Goal: Feedback & Contribution: Contribute content

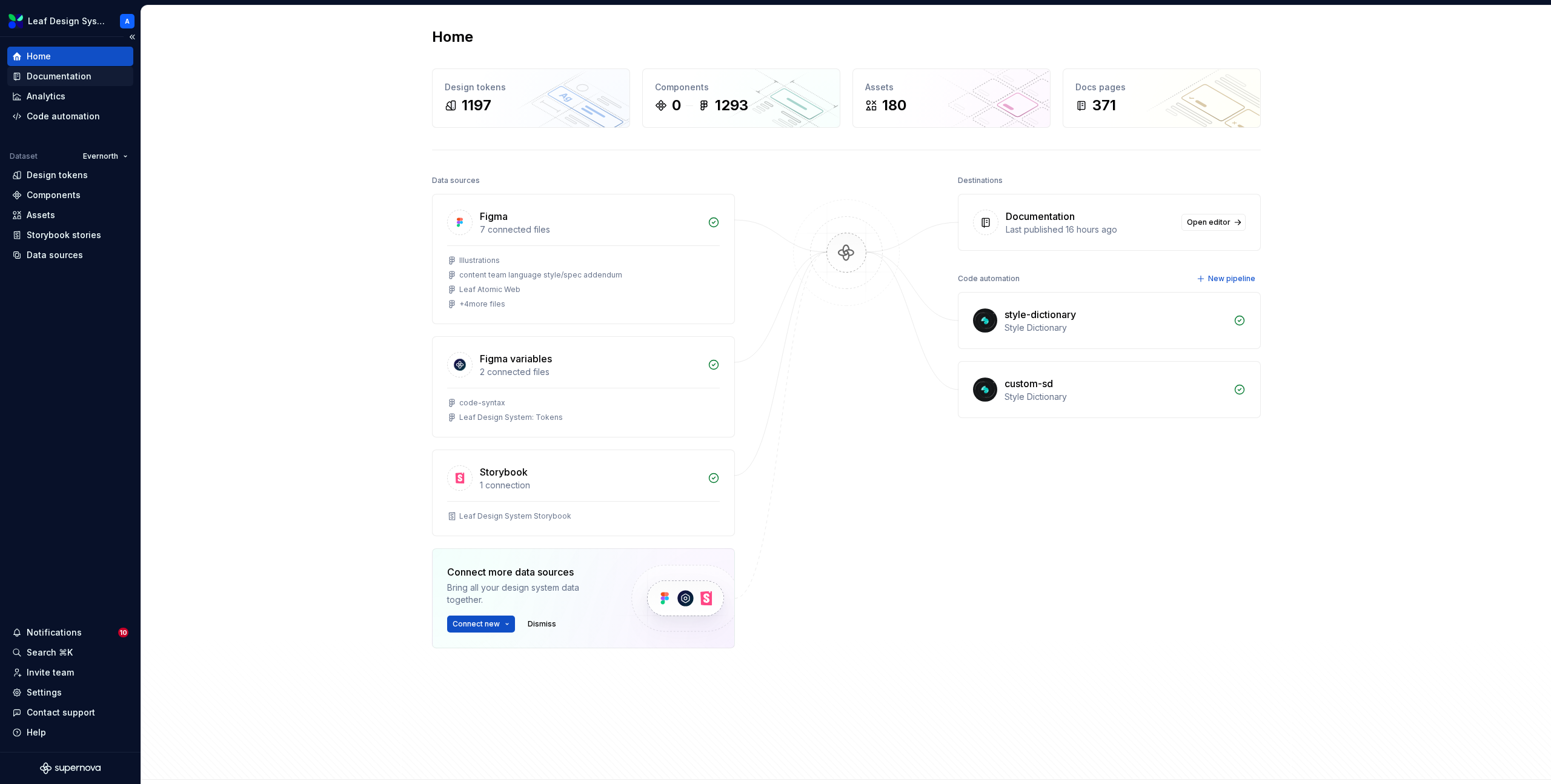
click at [68, 80] on div "Documentation" at bounding box center [59, 76] width 65 height 12
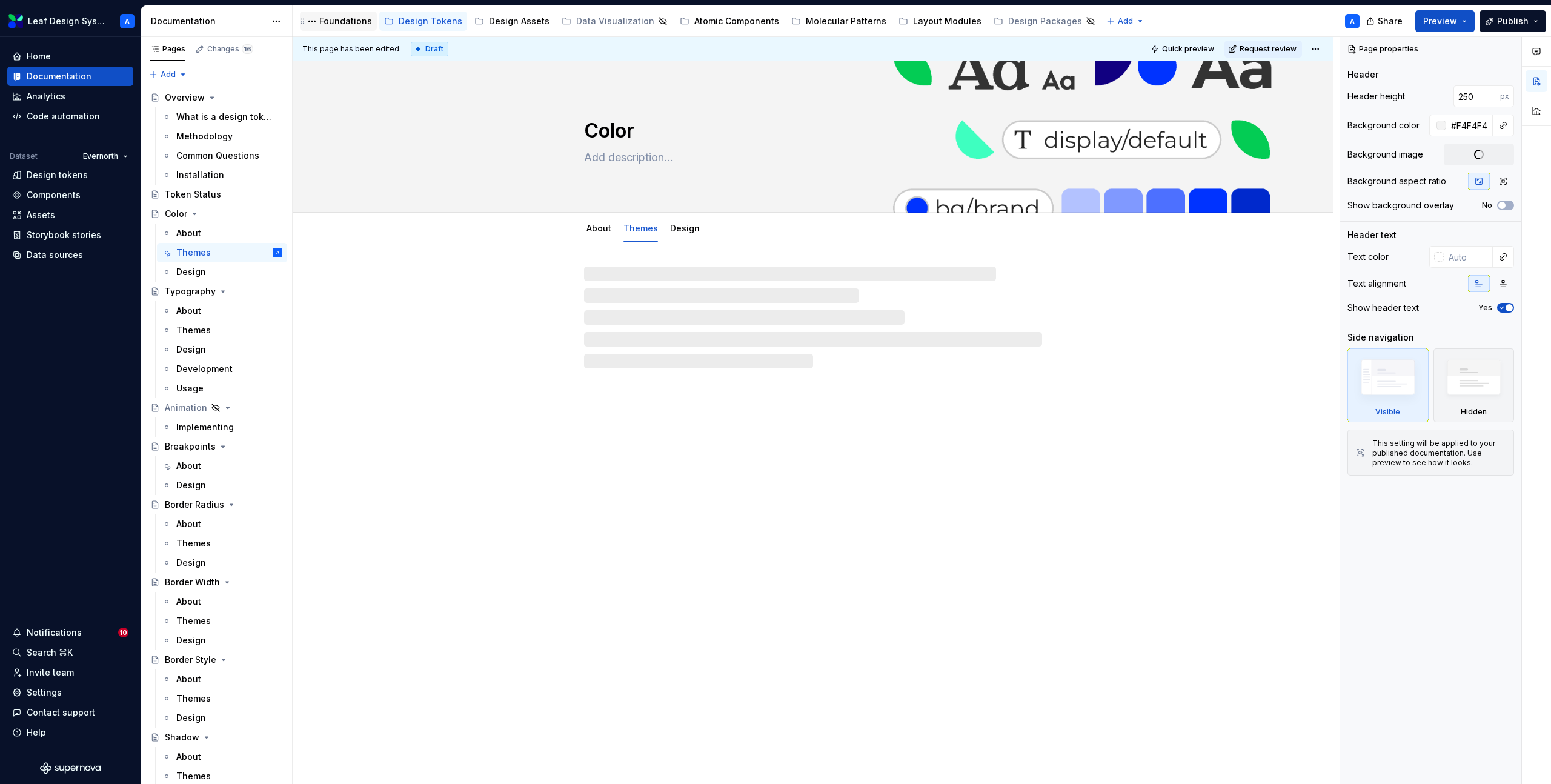
click at [348, 24] on div "Foundations" at bounding box center [345, 20] width 52 height 12
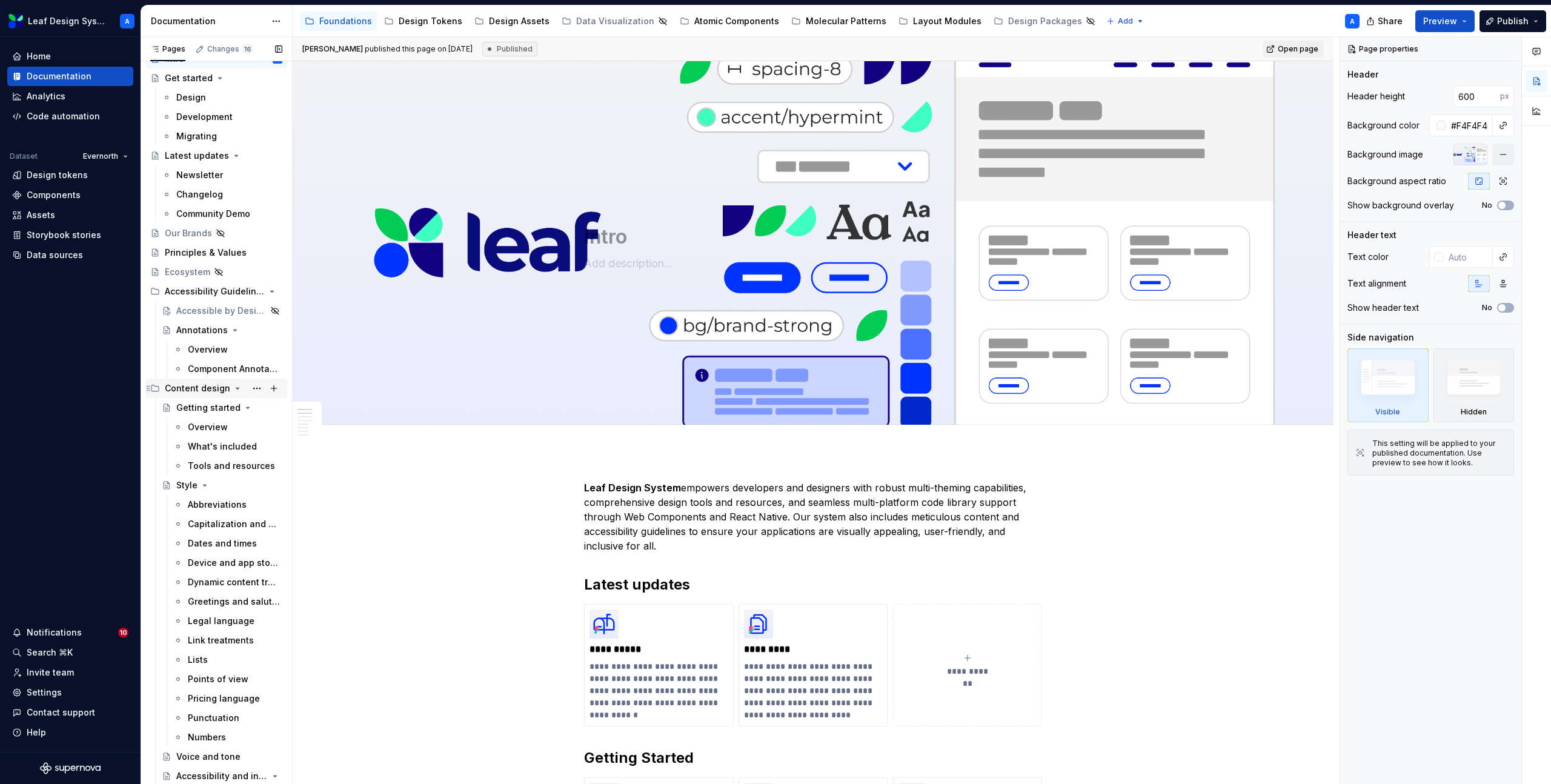
scroll to position [47, 0]
click at [237, 380] on icon "Page tree" at bounding box center [238, 381] width 3 height 2
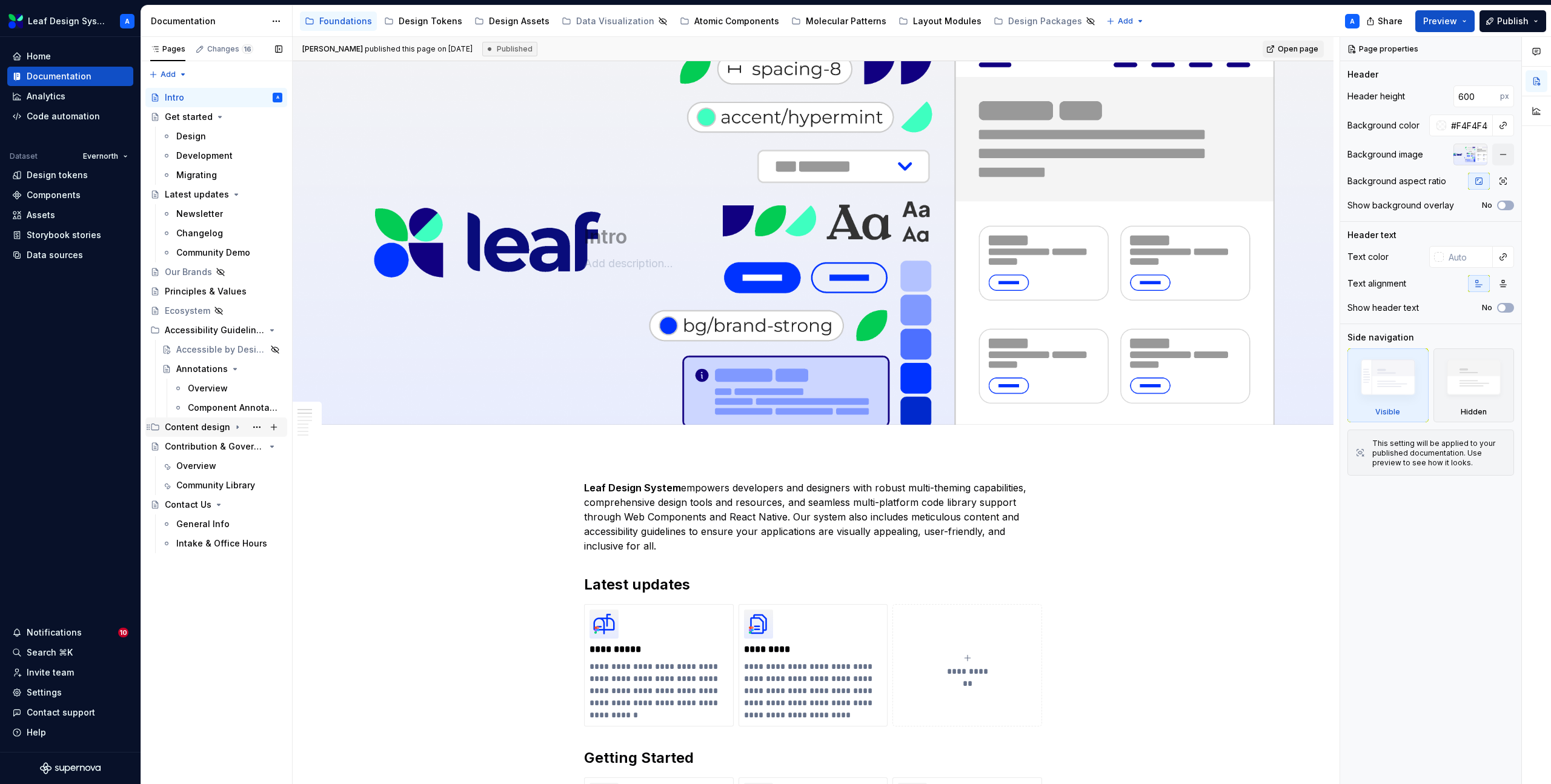
scroll to position [0, 0]
click at [215, 506] on icon "Page tree" at bounding box center [219, 504] width 9 height 9
click at [242, 446] on icon "Page tree" at bounding box center [241, 446] width 9 height 9
click at [179, 114] on div "Get started" at bounding box center [188, 117] width 48 height 12
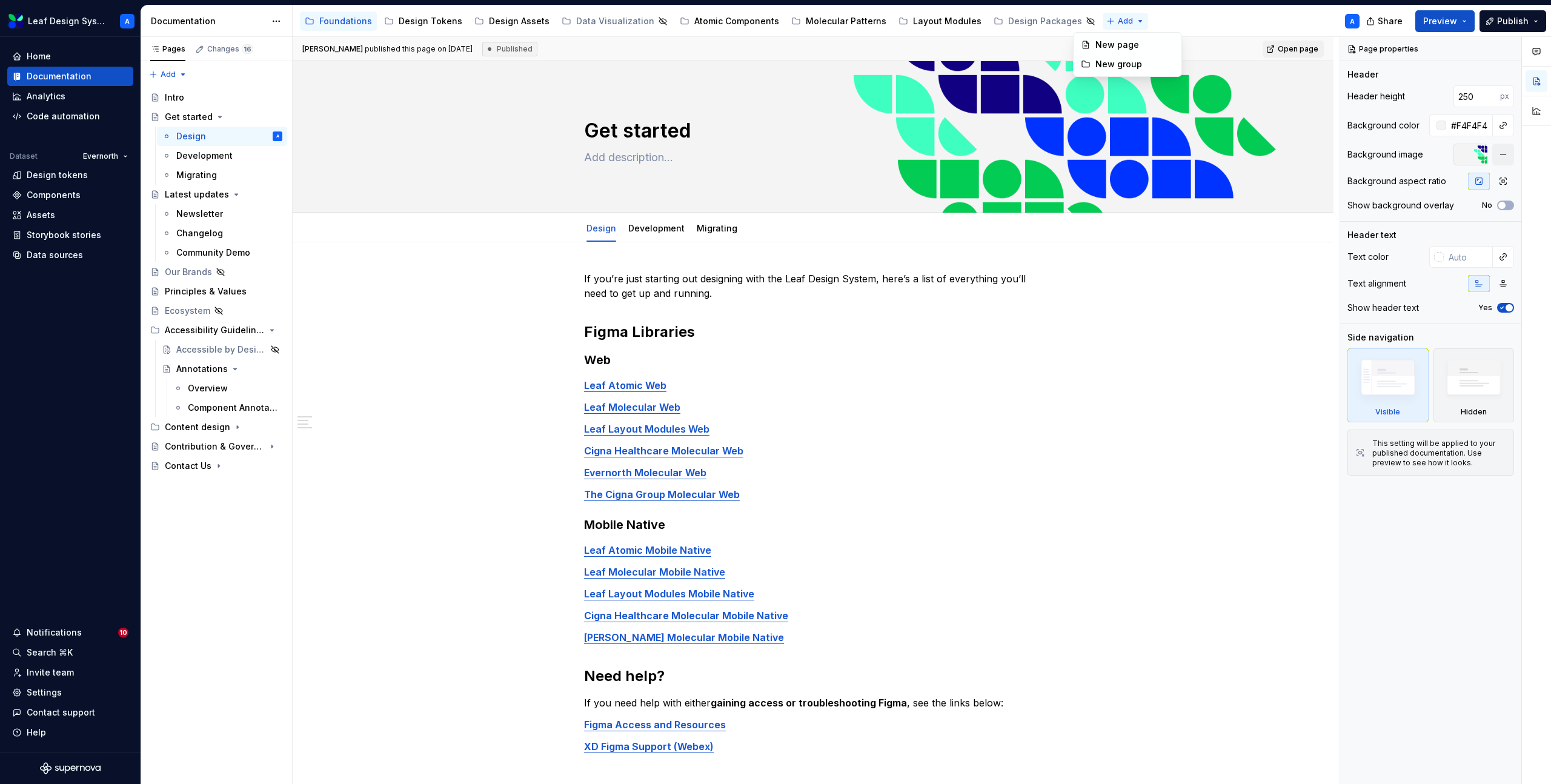
click at [1103, 20] on html "Leaf Design System A Home Documentation Analytics Code automation Dataset Evern…" at bounding box center [776, 392] width 1551 height 784
click at [1144, 20] on html "Leaf Design System A Home Documentation Analytics Code automation Dataset Evern…" at bounding box center [776, 392] width 1551 height 784
click at [278, 119] on button "Page tree" at bounding box center [274, 117] width 17 height 17
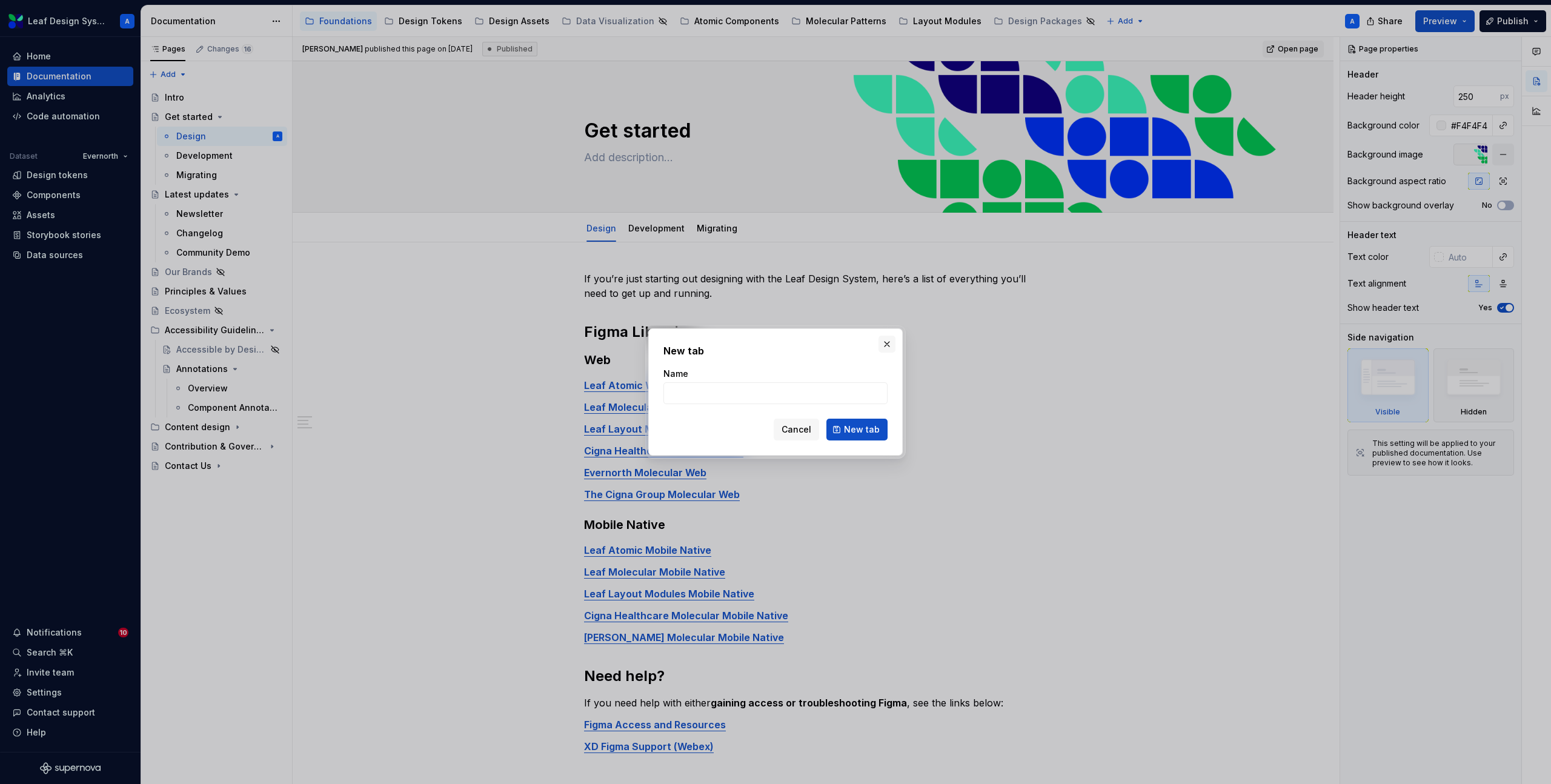
click at [891, 347] on button "button" at bounding box center [888, 345] width 17 height 17
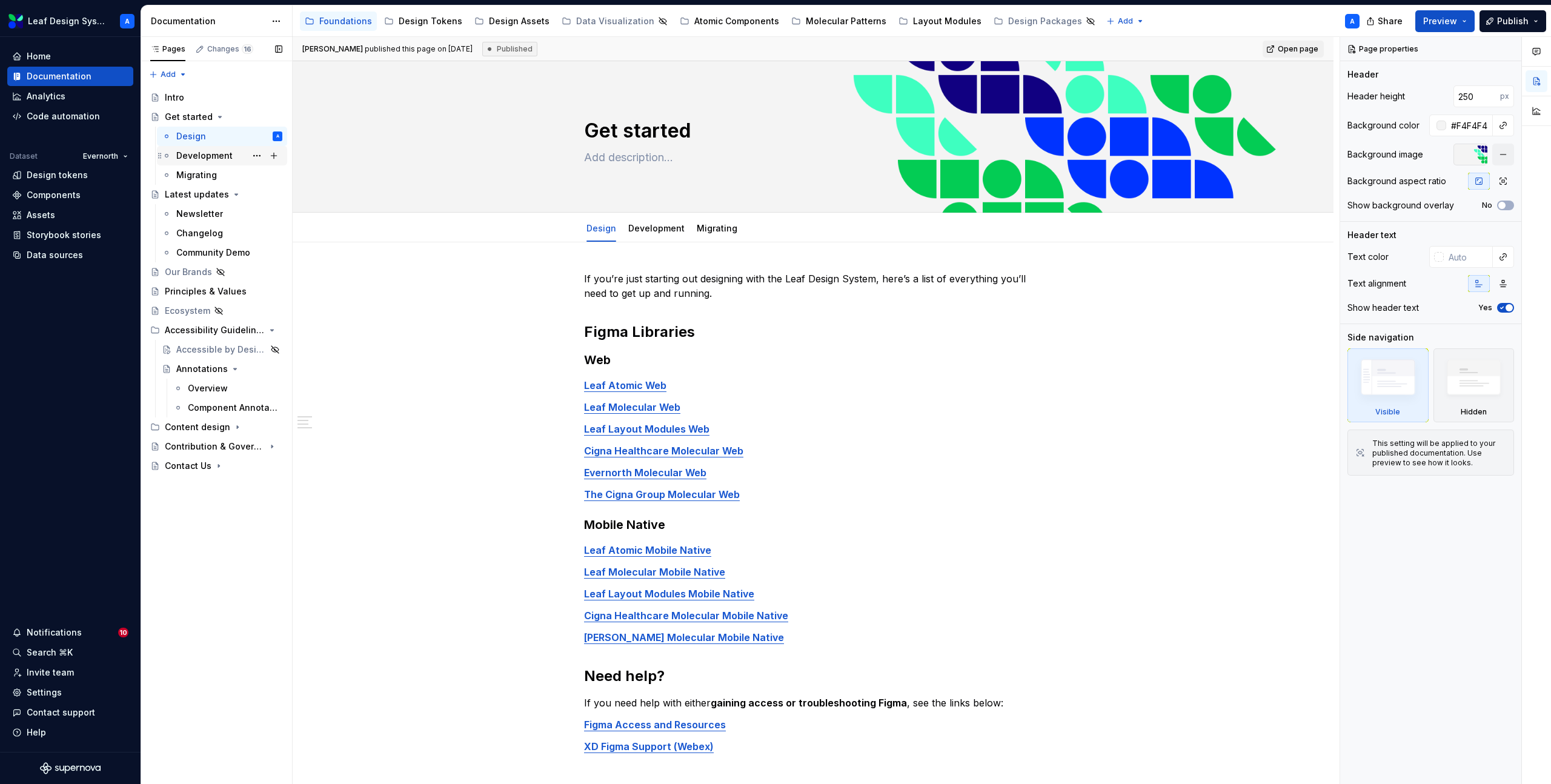
click at [194, 156] on div "Development" at bounding box center [204, 155] width 56 height 12
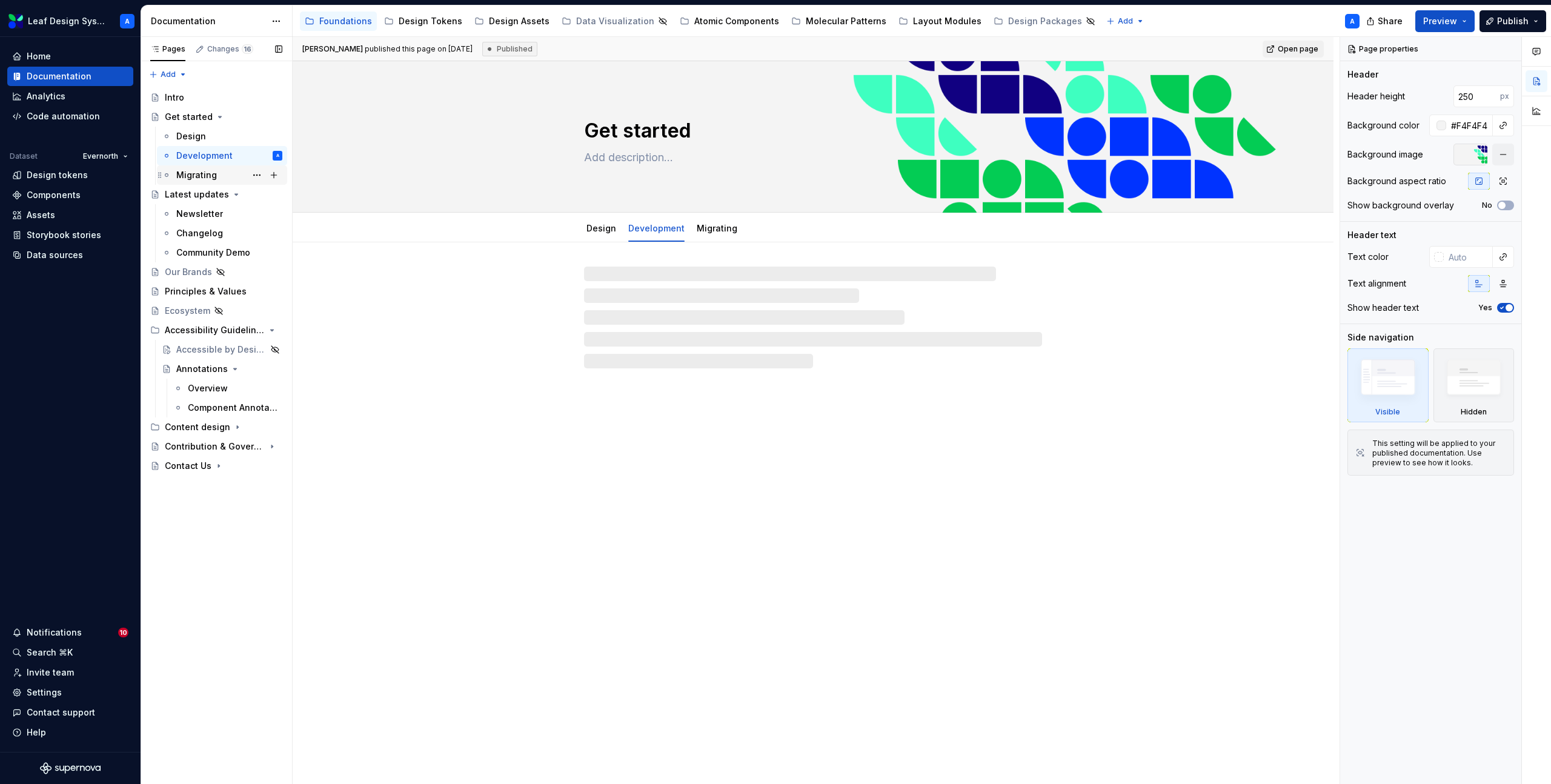
click at [190, 175] on div "Migrating" at bounding box center [197, 175] width 41 height 12
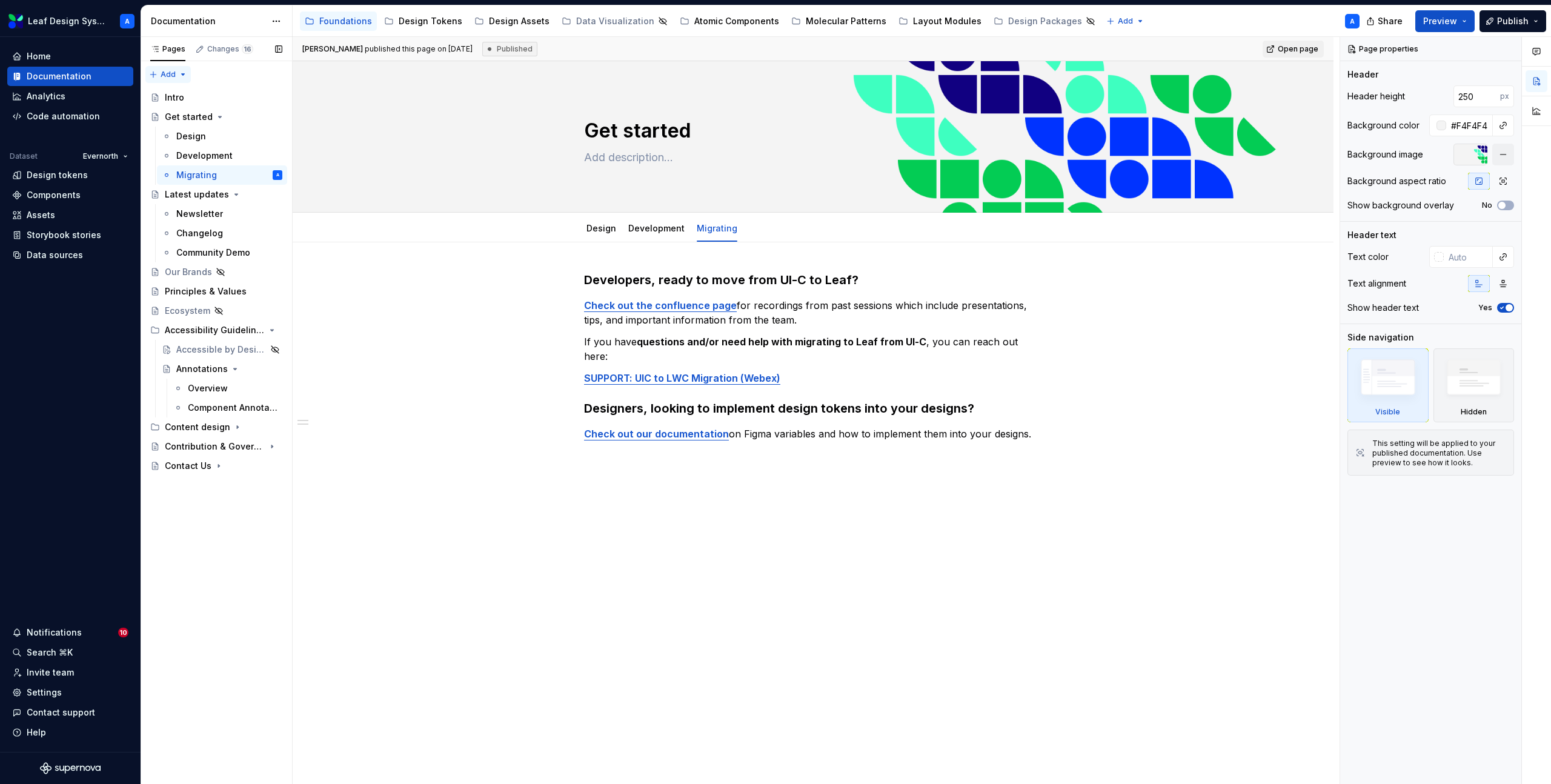
type textarea "*"
click at [179, 71] on div "Pages Changes 16 Add Accessibility guide for tree Page tree. Navigate the tree …" at bounding box center [215, 410] width 151 height 748
click at [182, 114] on div "New group" at bounding box center [207, 117] width 79 height 12
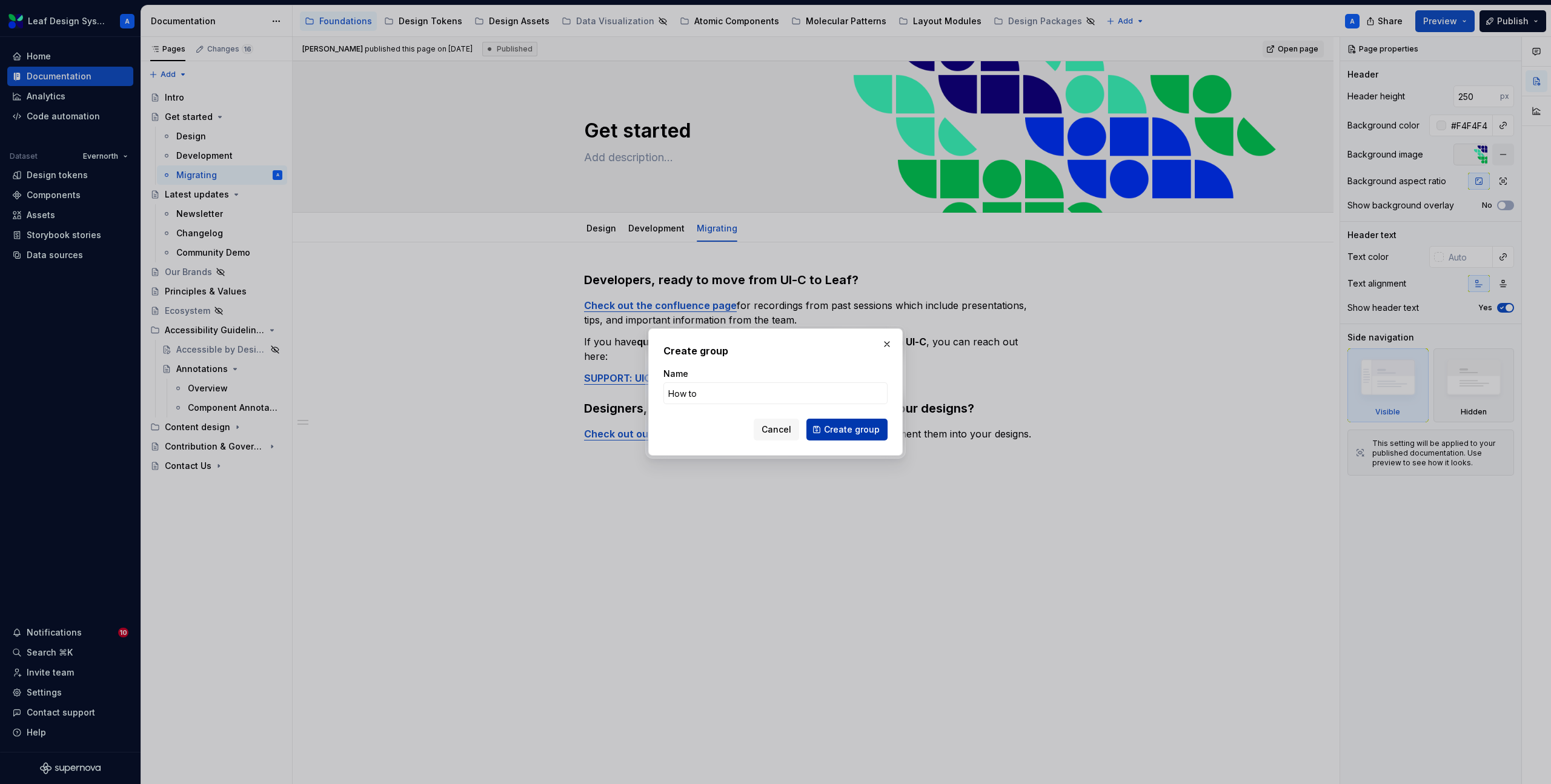
type input "How to"
click at [852, 429] on span "Create group" at bounding box center [851, 429] width 56 height 12
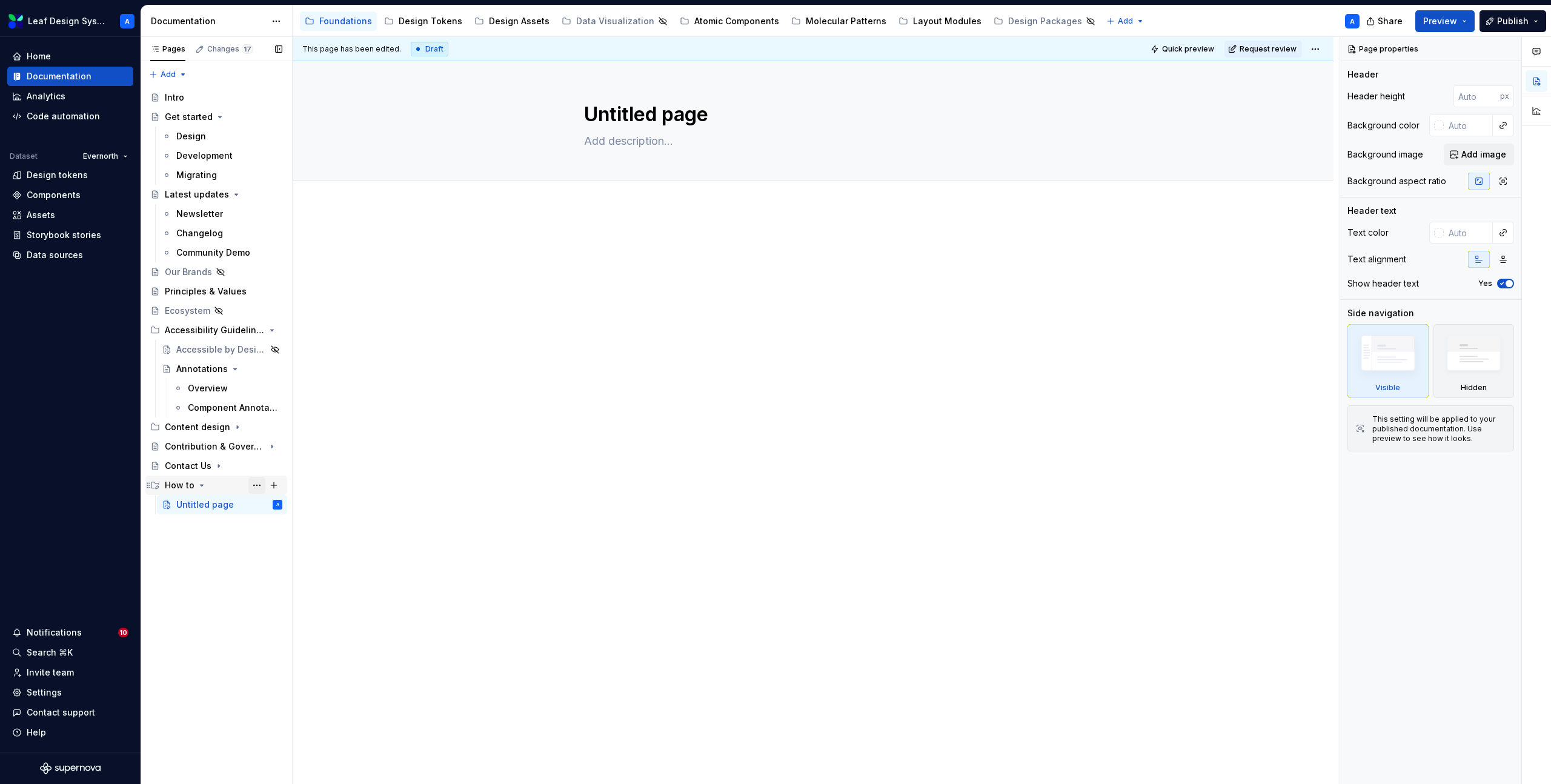
click at [254, 484] on button "Page tree" at bounding box center [257, 486] width 17 height 17
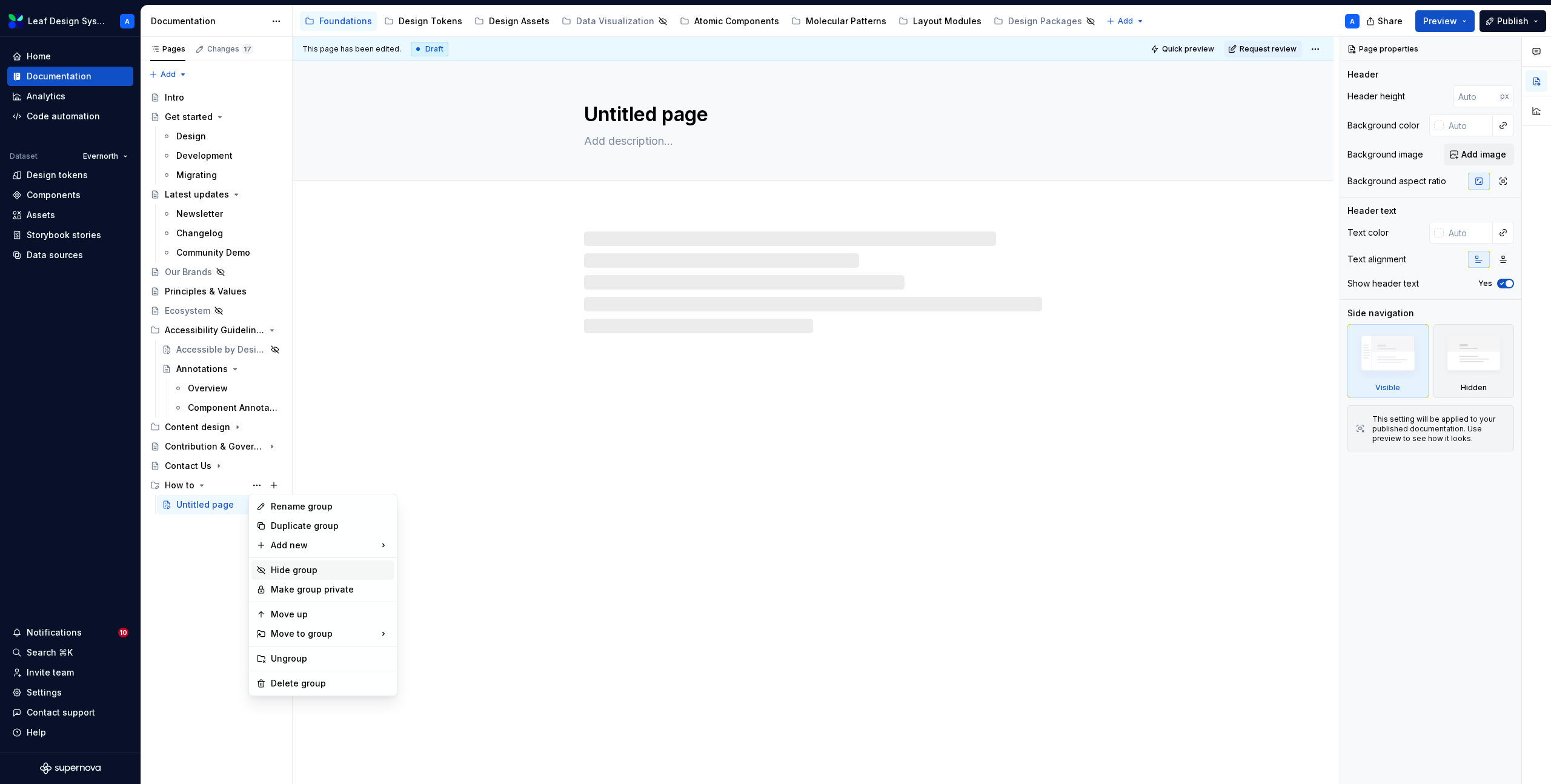
click at [287, 569] on div "Hide group" at bounding box center [331, 569] width 119 height 12
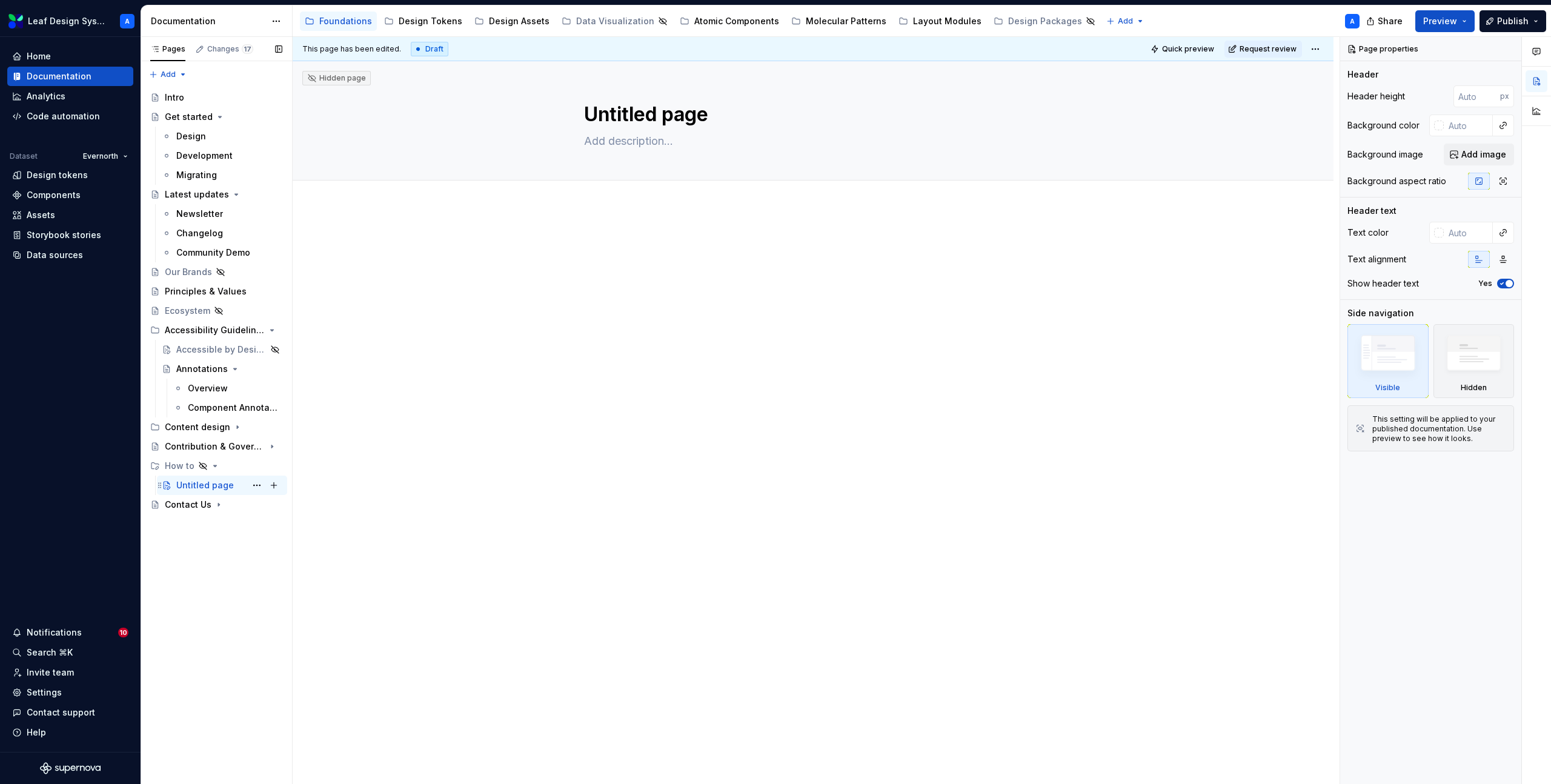
click at [208, 486] on div "Untitled page" at bounding box center [204, 485] width 57 height 12
click at [191, 487] on div "Untitled page" at bounding box center [204, 485] width 57 height 12
click at [632, 108] on textarea "Untitled page" at bounding box center [811, 114] width 458 height 29
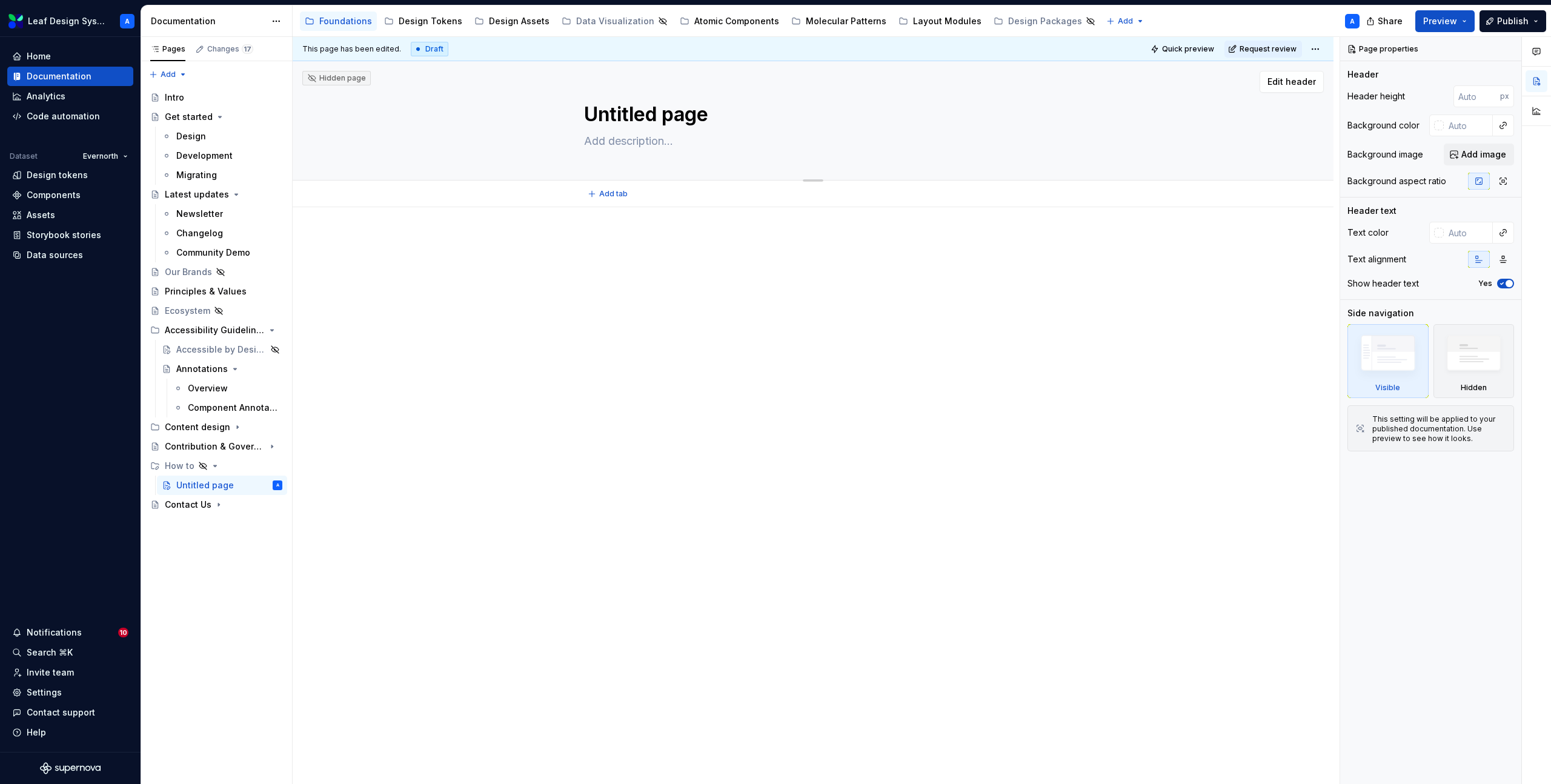
click at [632, 108] on textarea "Untitled page" at bounding box center [811, 114] width 458 height 29
type textarea "*"
type textarea "C"
type textarea "*"
type textarea "Co"
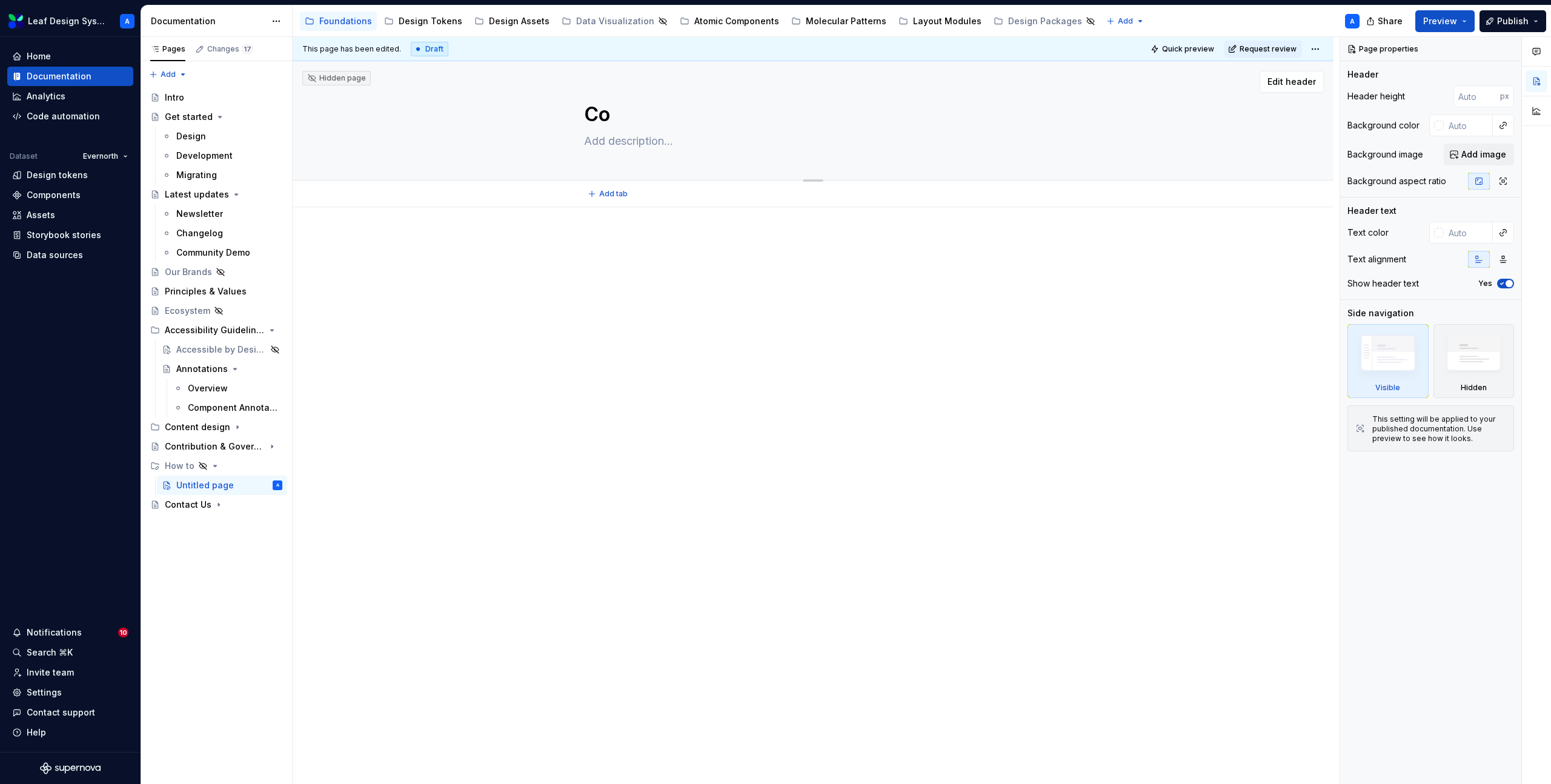
type textarea "*"
type textarea "Com"
type textarea "*"
type textarea "Comp"
type textarea "*"
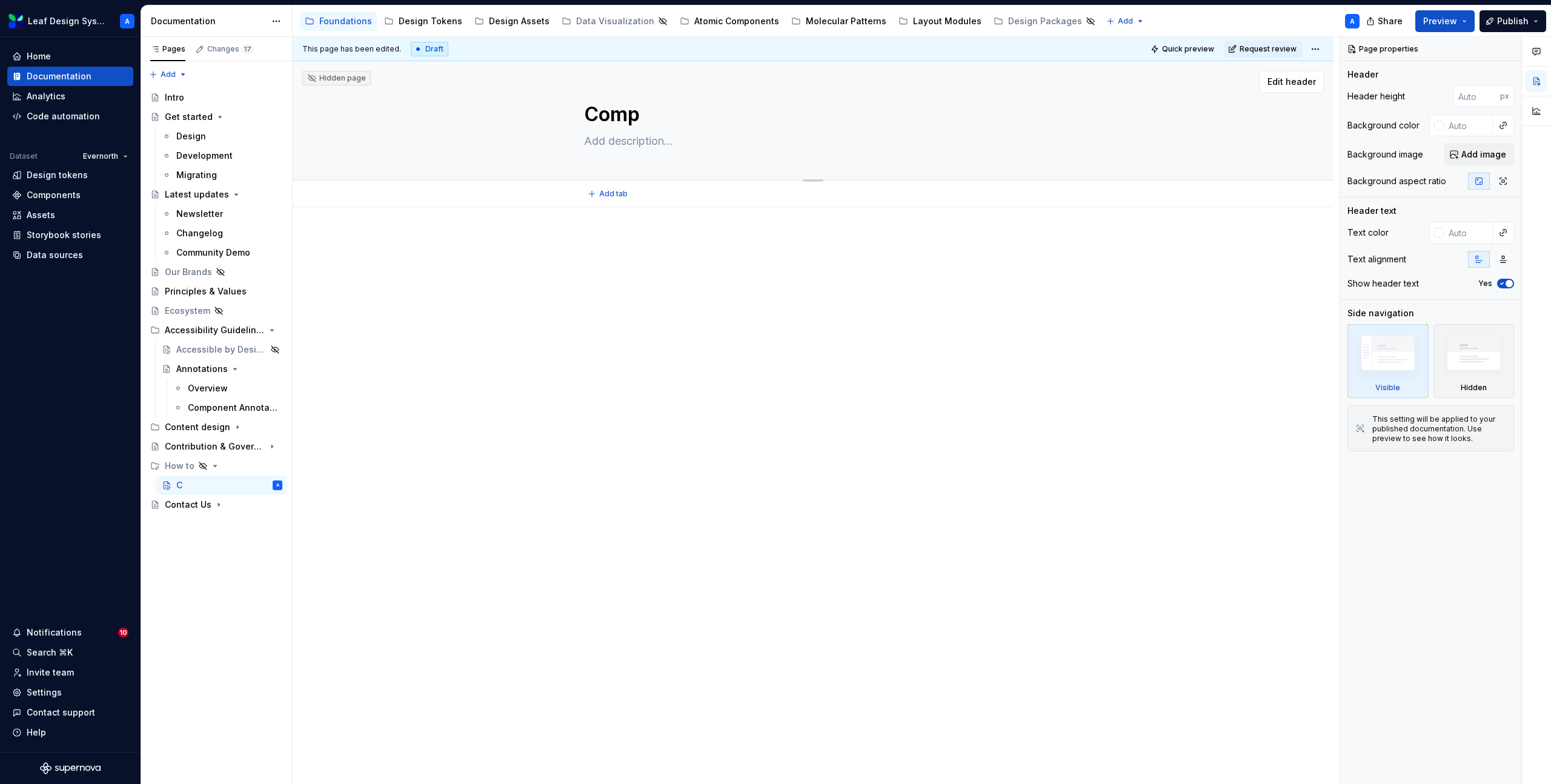
type textarea "Compo"
type textarea "*"
type textarea "Compon"
type textarea "*"
type textarea "Compone"
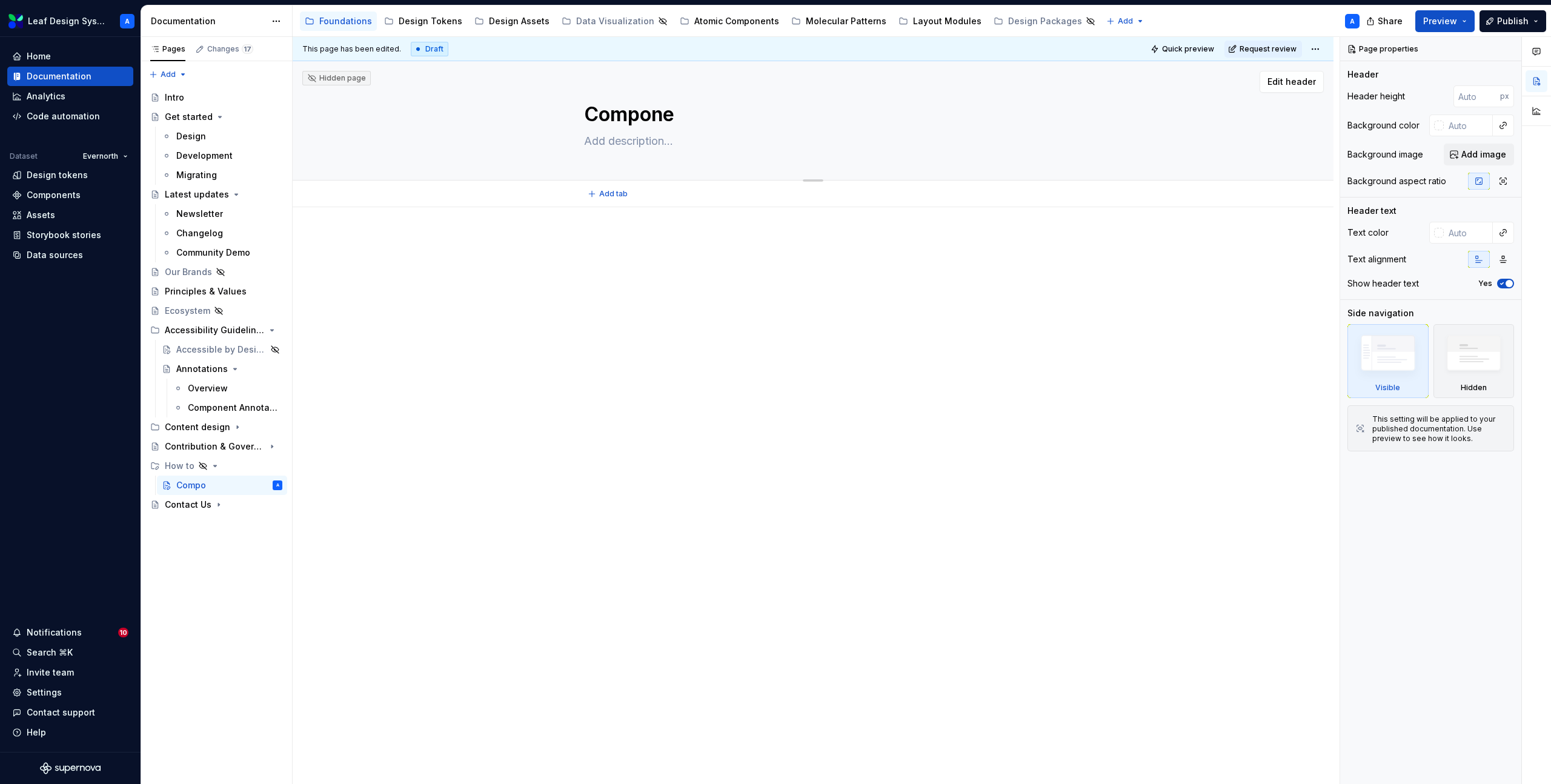
type textarea "*"
type textarea "Componen"
type textarea "*"
type textarea "Component"
type textarea "*"
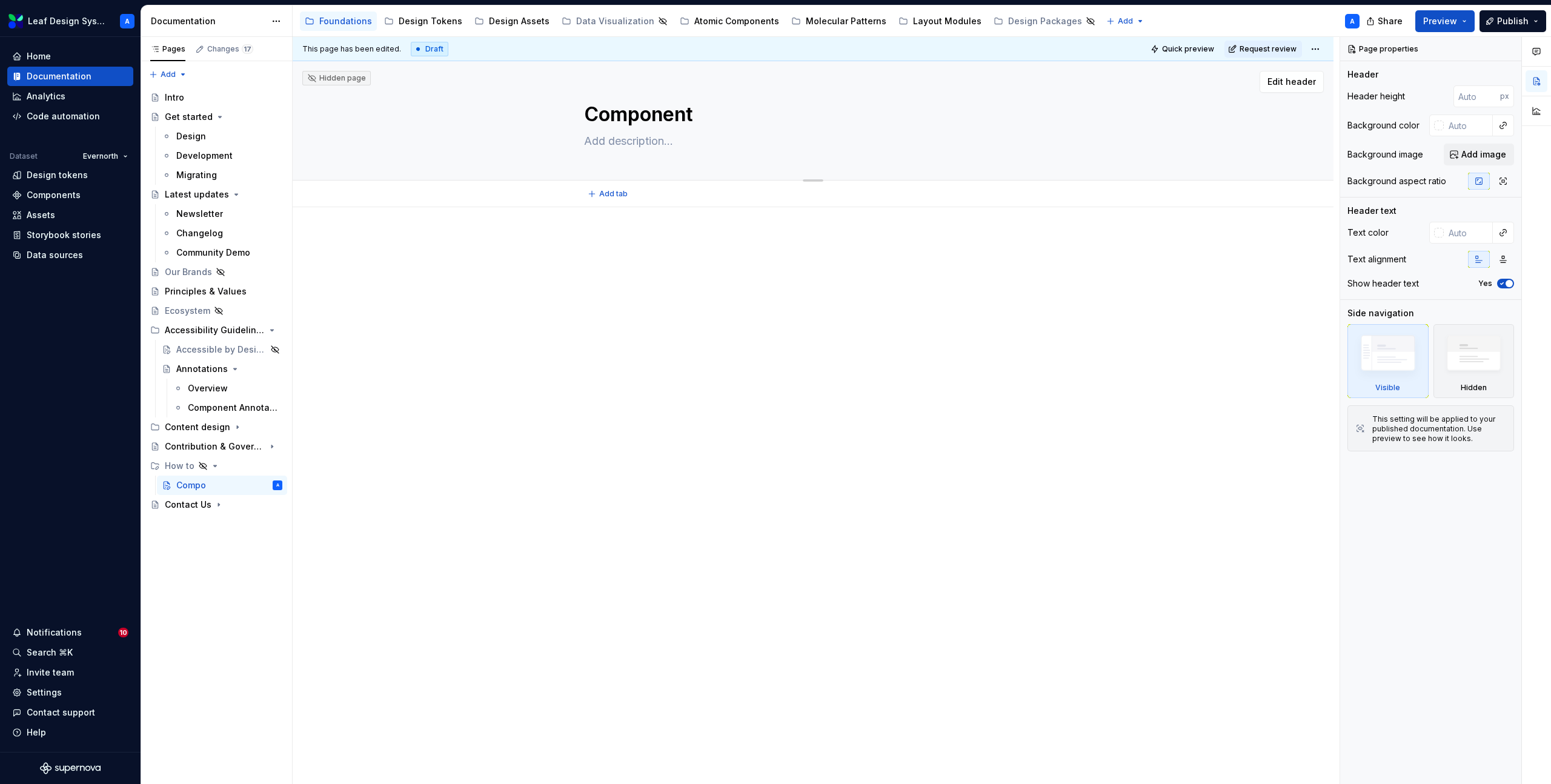
type textarea "Component"
type textarea "*"
type textarea "Component B"
type textarea "*"
type textarea "Component Bu"
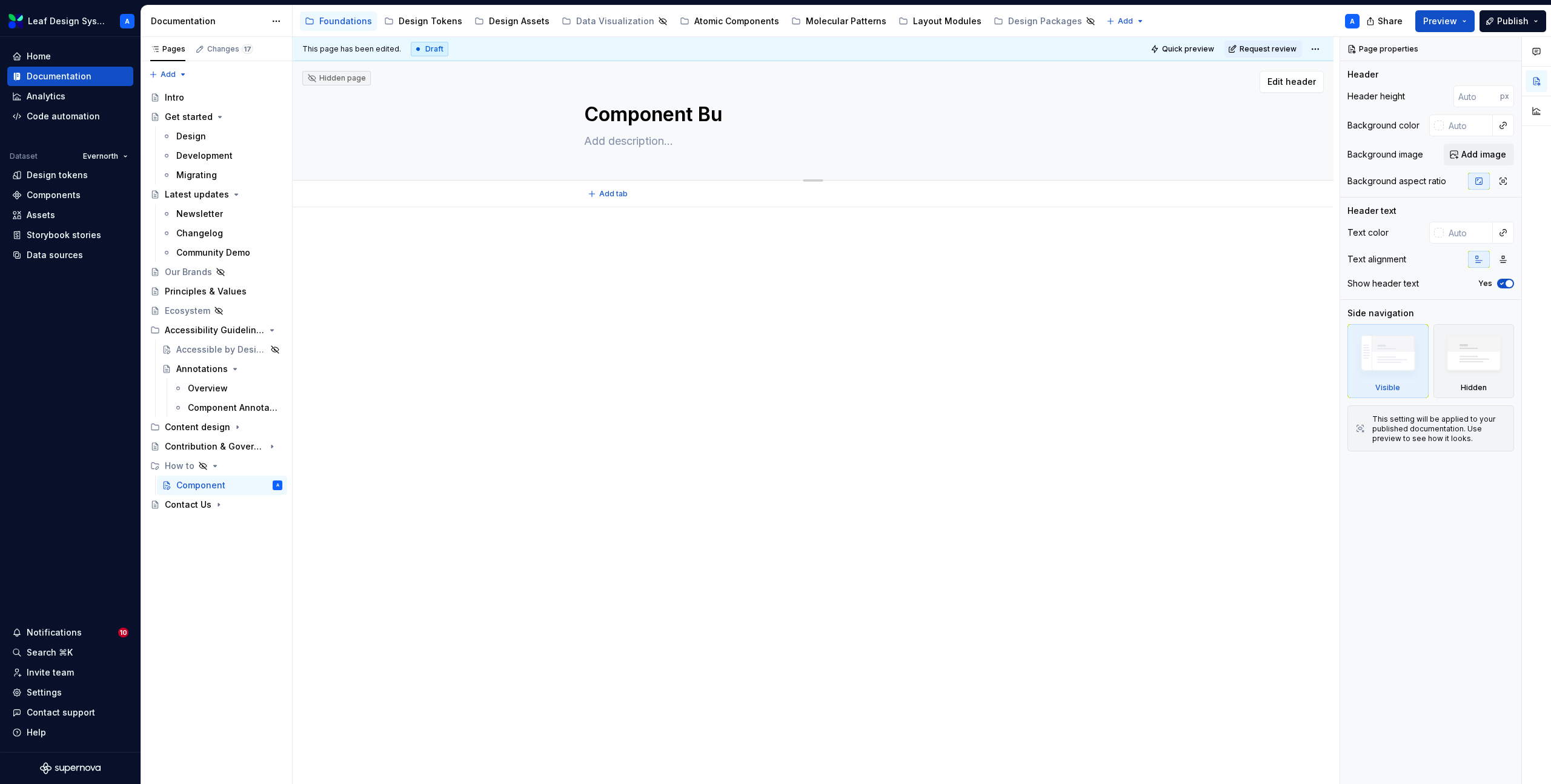
type textarea "*"
type textarea "Component Bui"
type textarea "*"
type textarea "Component Buil"
type textarea "*"
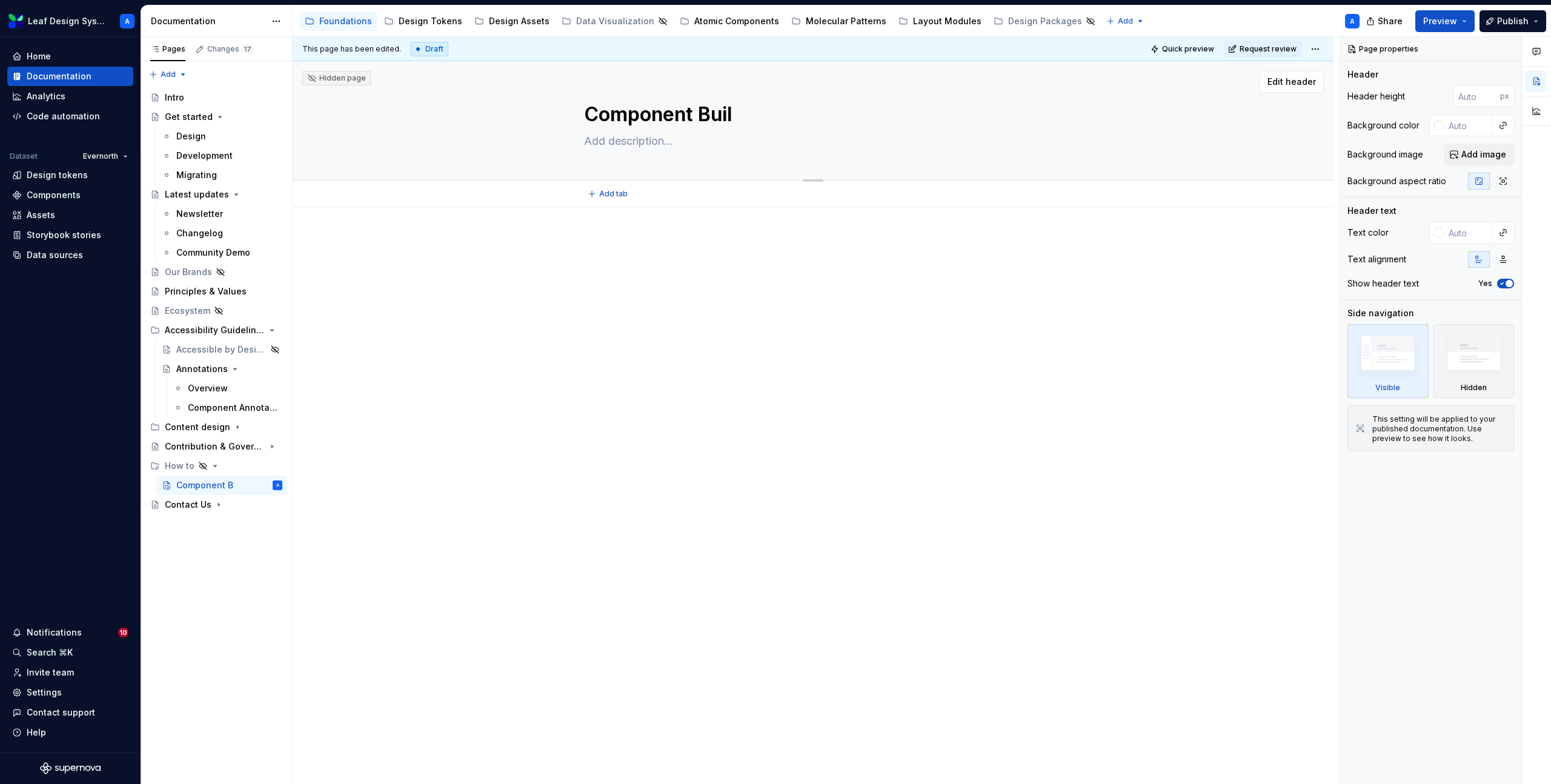
type textarea "Component Build"
type textarea "*"
type textarea "Component Buildi"
type textarea "*"
type textarea "Component Buildin"
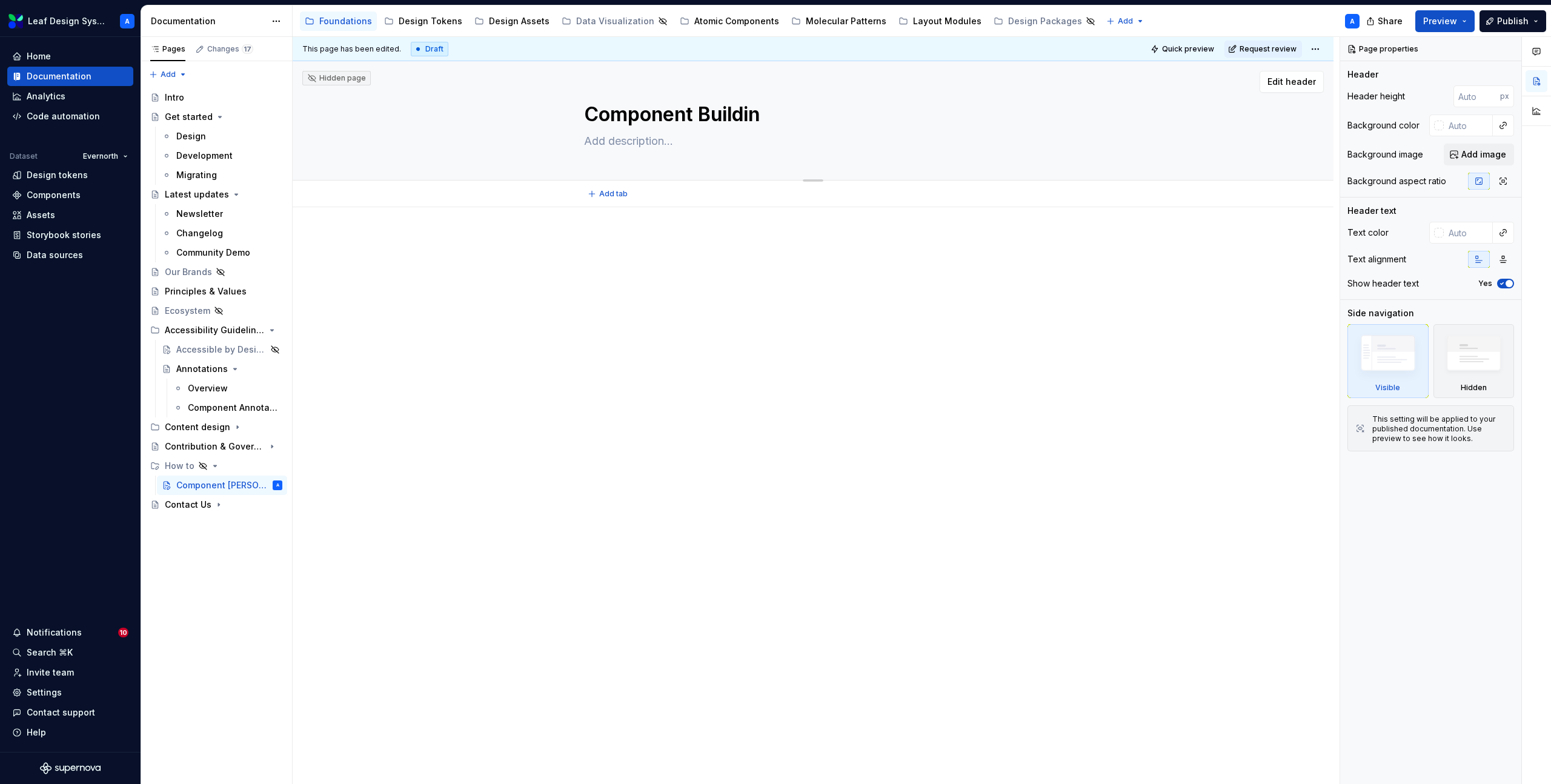
type textarea "*"
type textarea "Component Building"
type textarea "*"
type textarea "Component Building"
click at [797, 414] on div at bounding box center [813, 370] width 1041 height 325
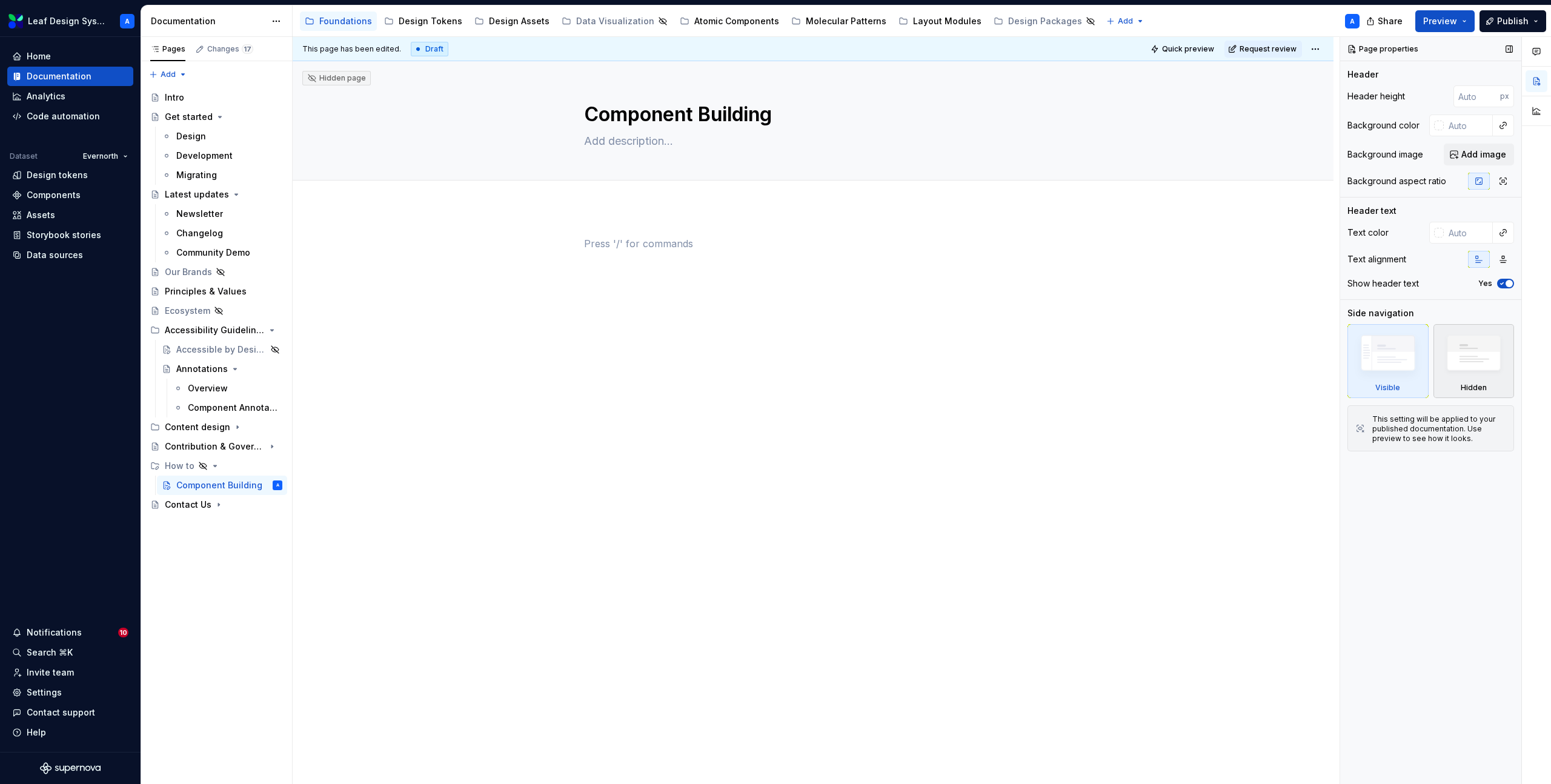
click at [1484, 360] on img at bounding box center [1474, 356] width 70 height 53
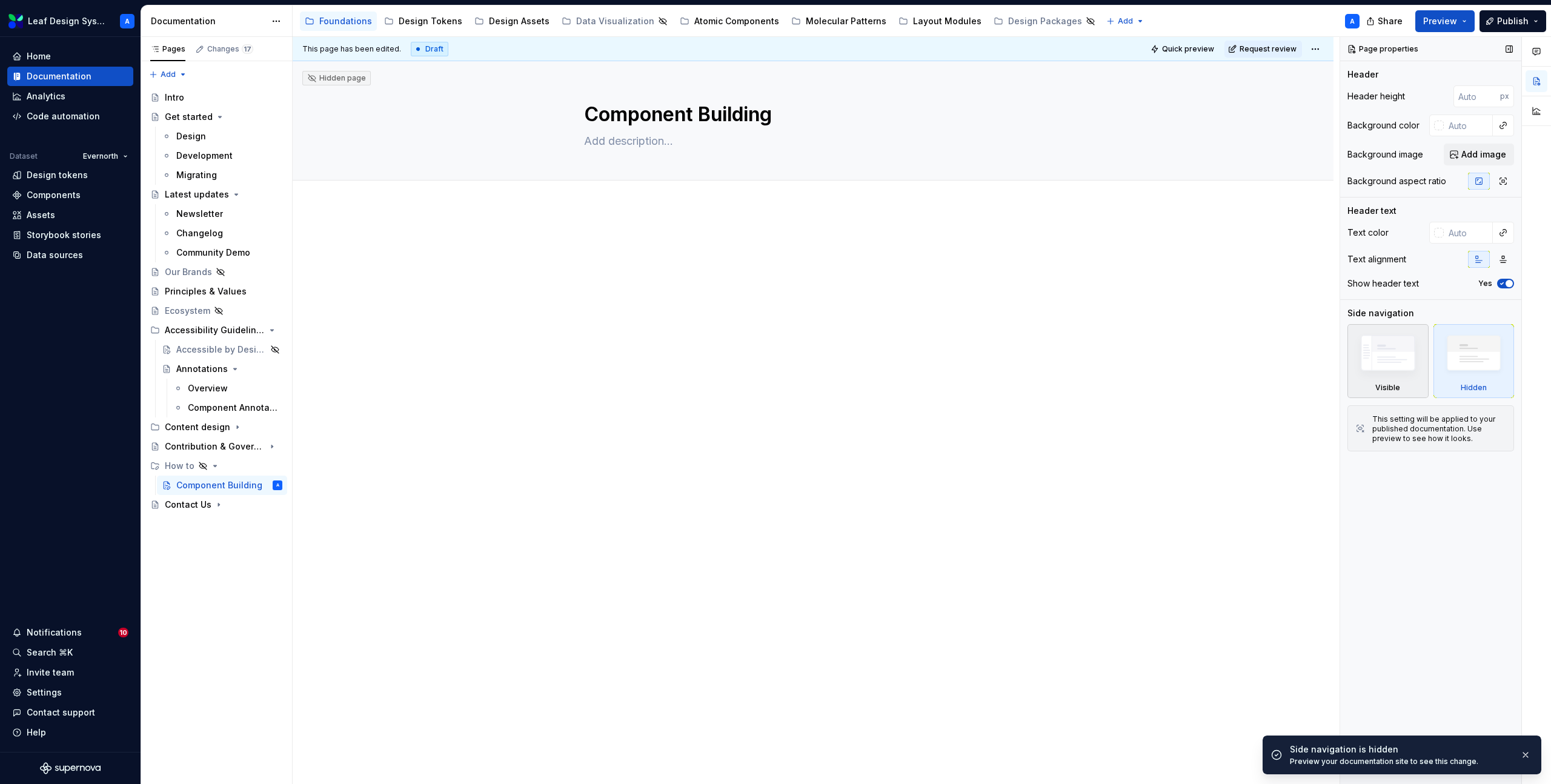
click at [1392, 363] on img at bounding box center [1388, 356] width 70 height 52
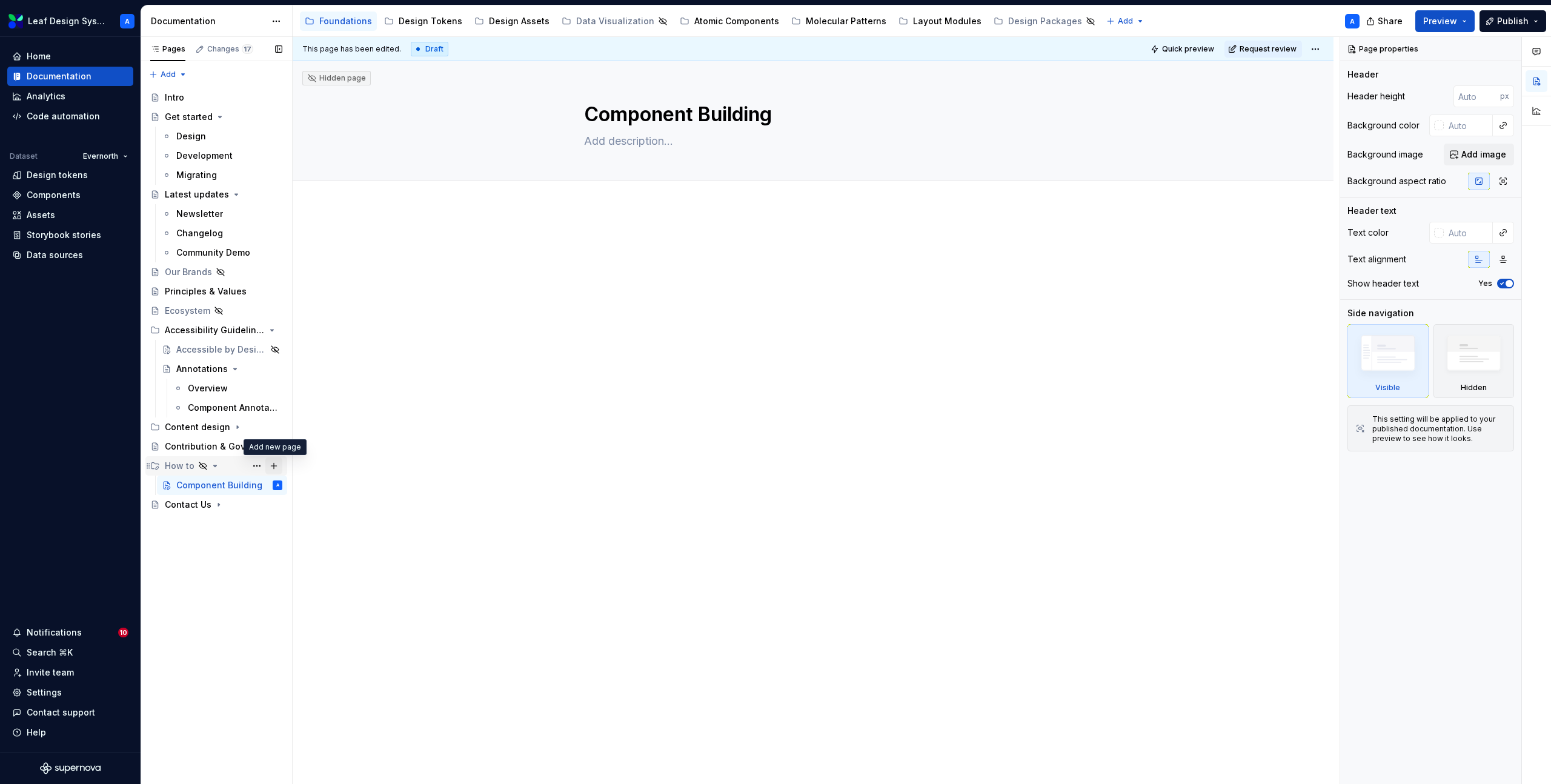
click at [275, 467] on button "Page tree" at bounding box center [274, 466] width 17 height 17
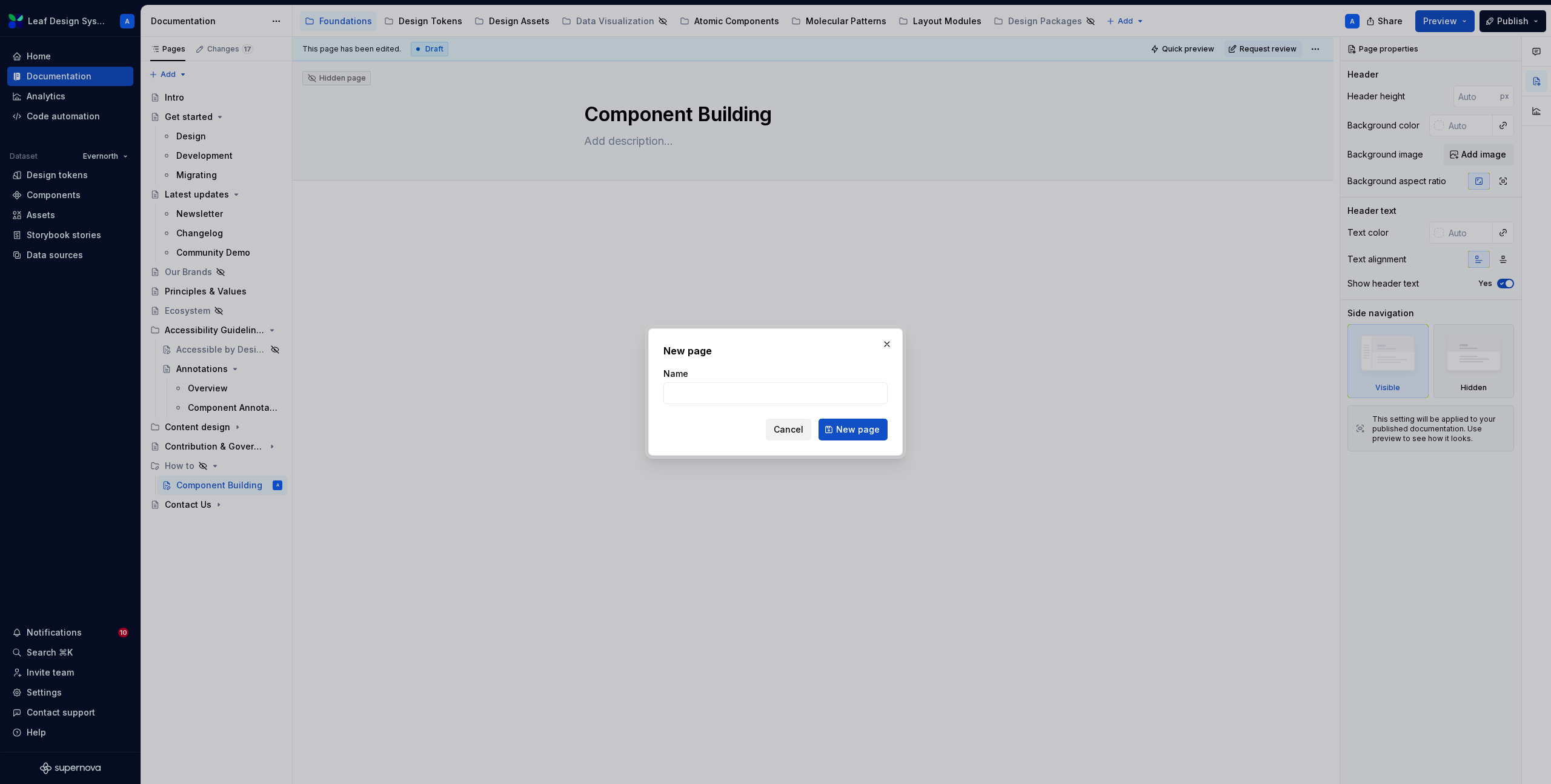
click at [797, 427] on span "Cancel" at bounding box center [789, 429] width 30 height 12
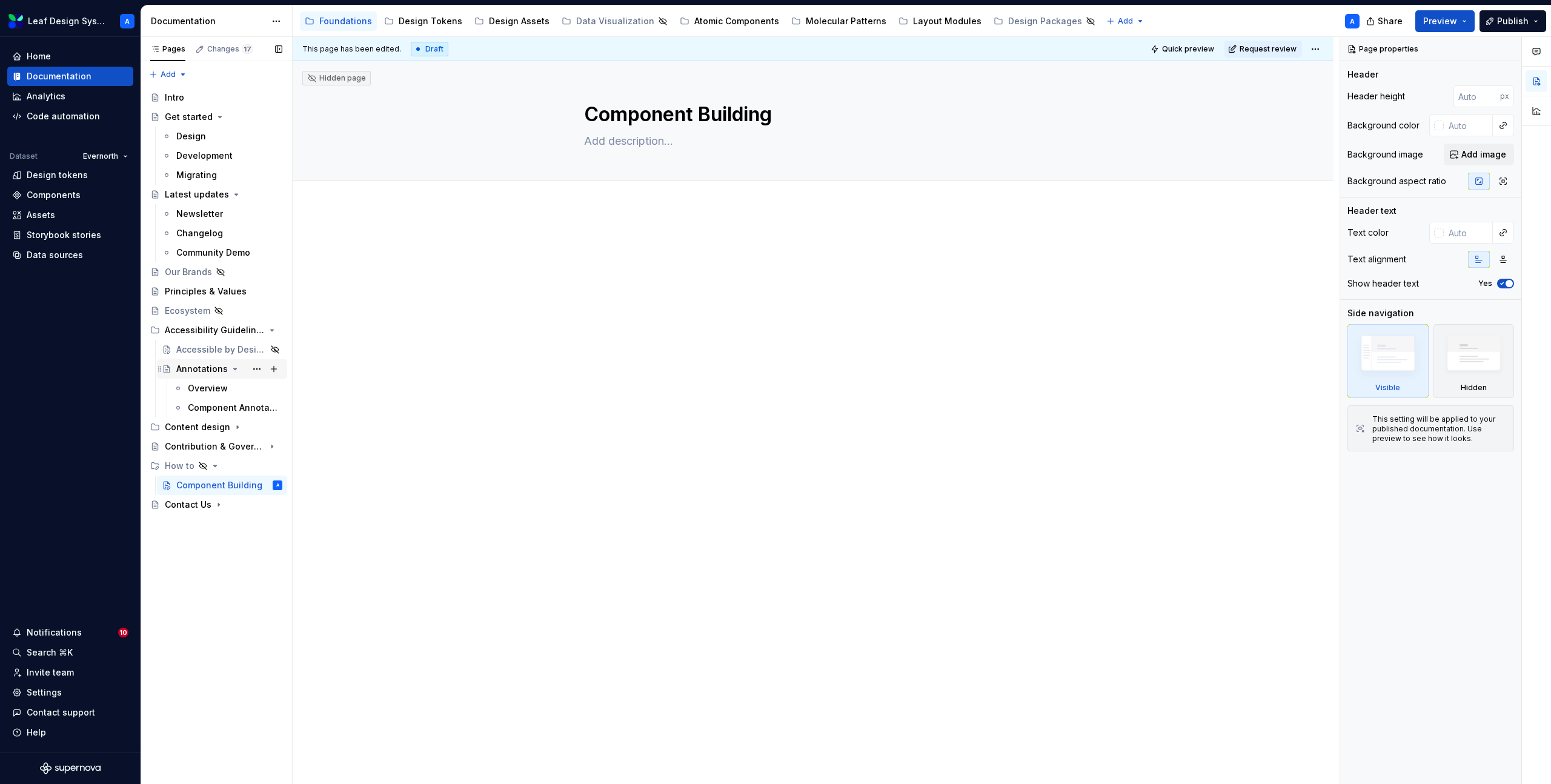
click at [192, 364] on div "Annotations" at bounding box center [202, 368] width 52 height 12
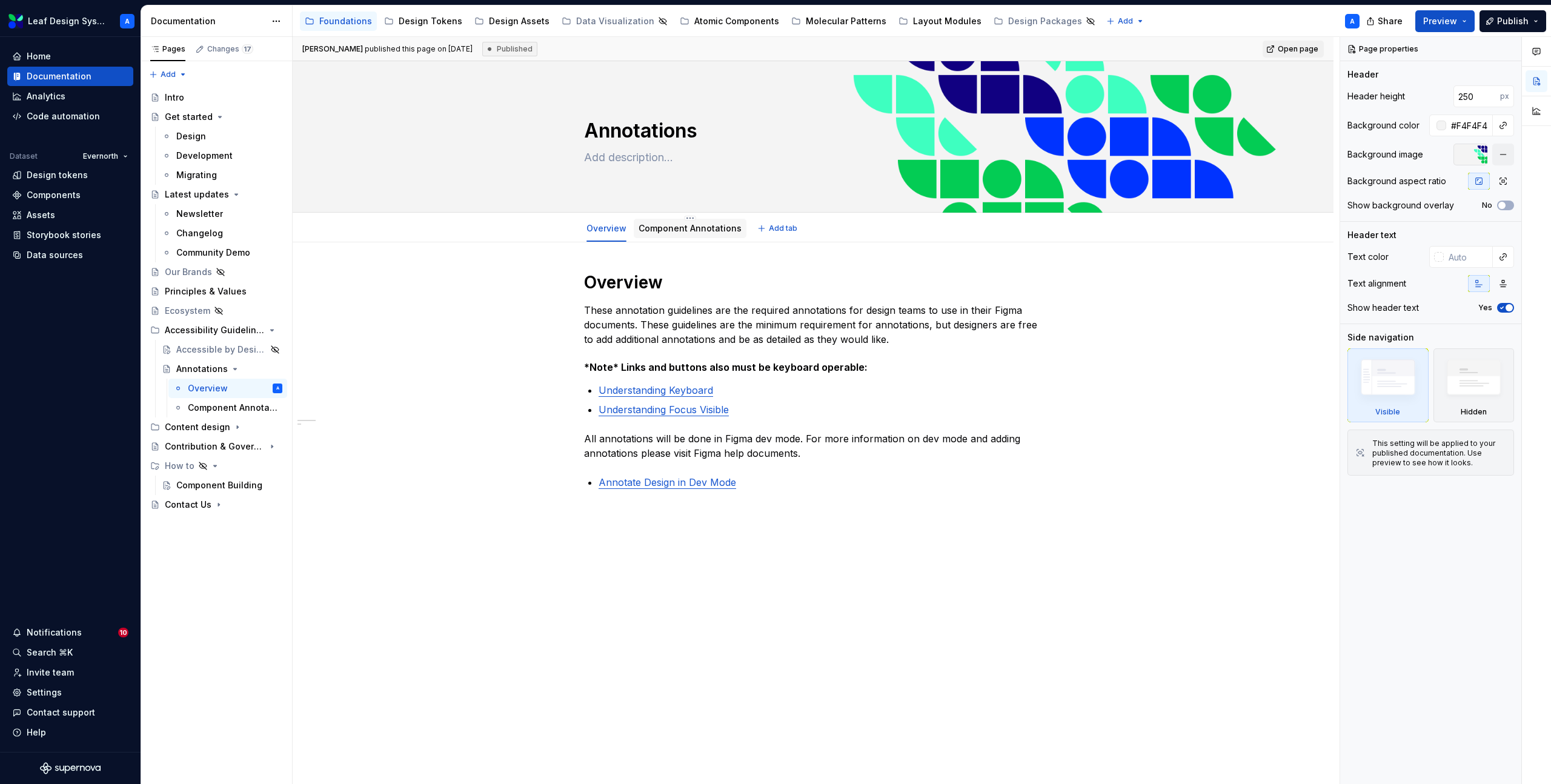
click at [688, 232] on link "Component Annotations" at bounding box center [690, 228] width 103 height 10
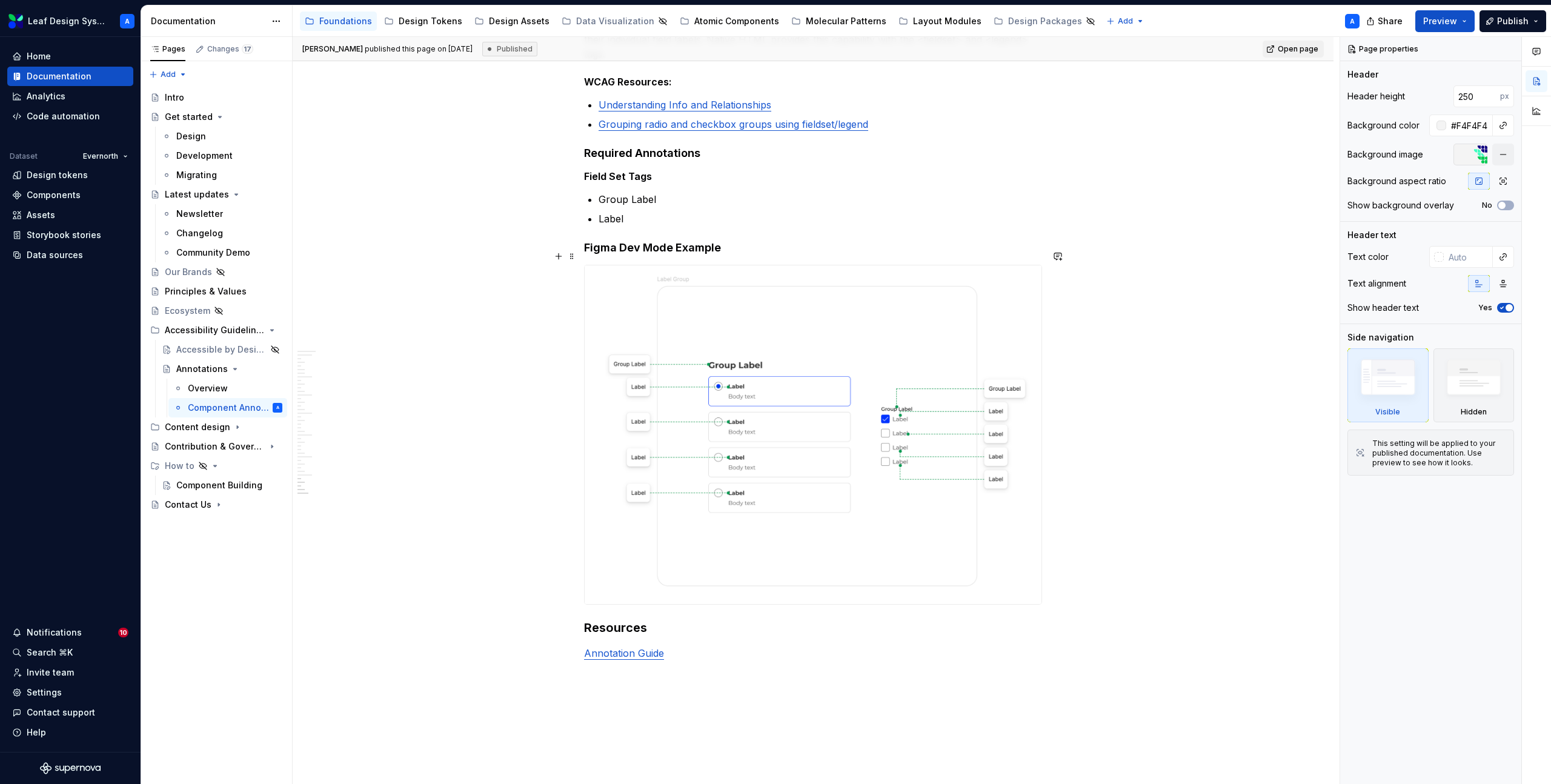
scroll to position [4554, 0]
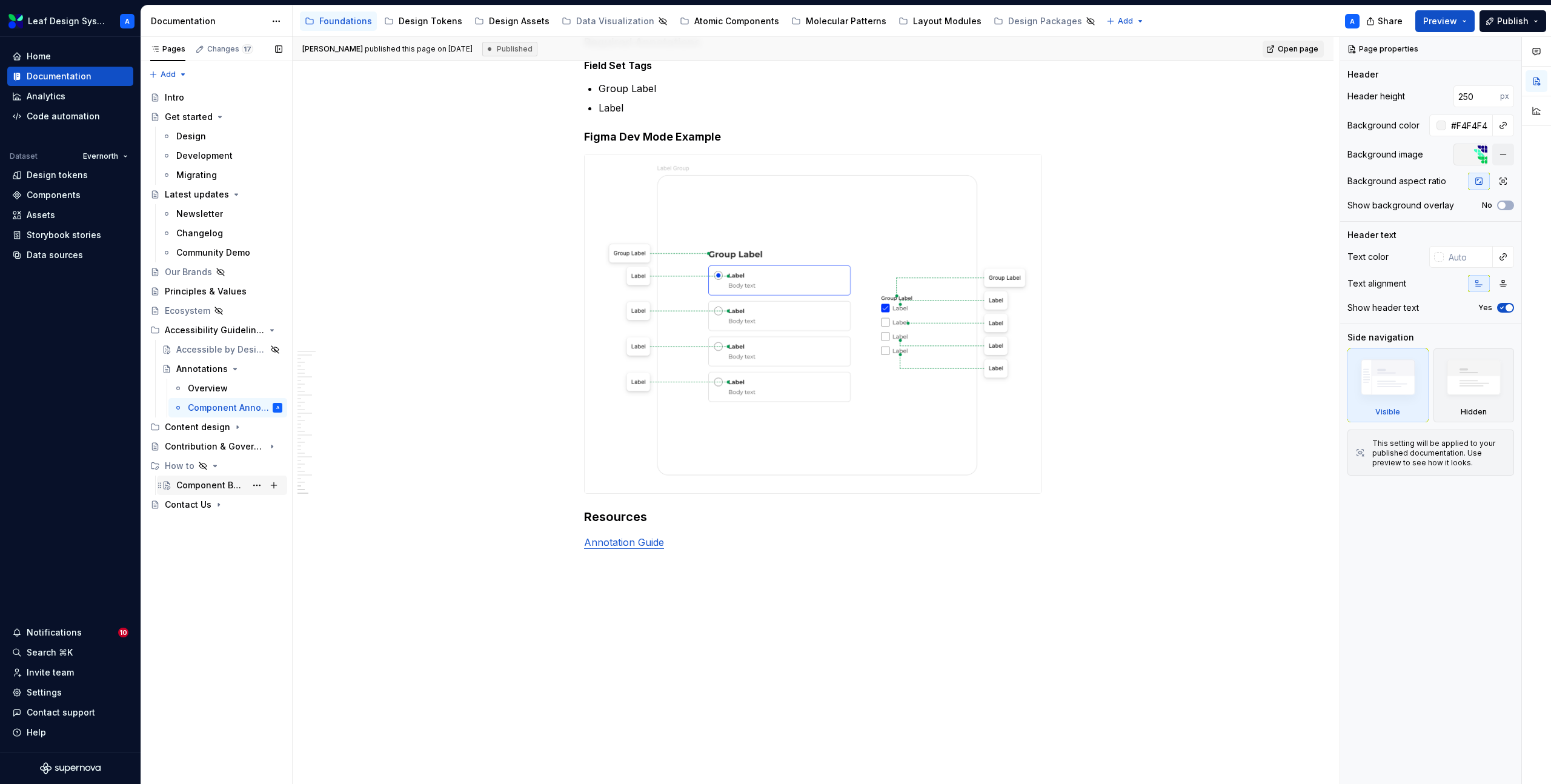
click at [213, 486] on div "Component Building" at bounding box center [211, 485] width 70 height 12
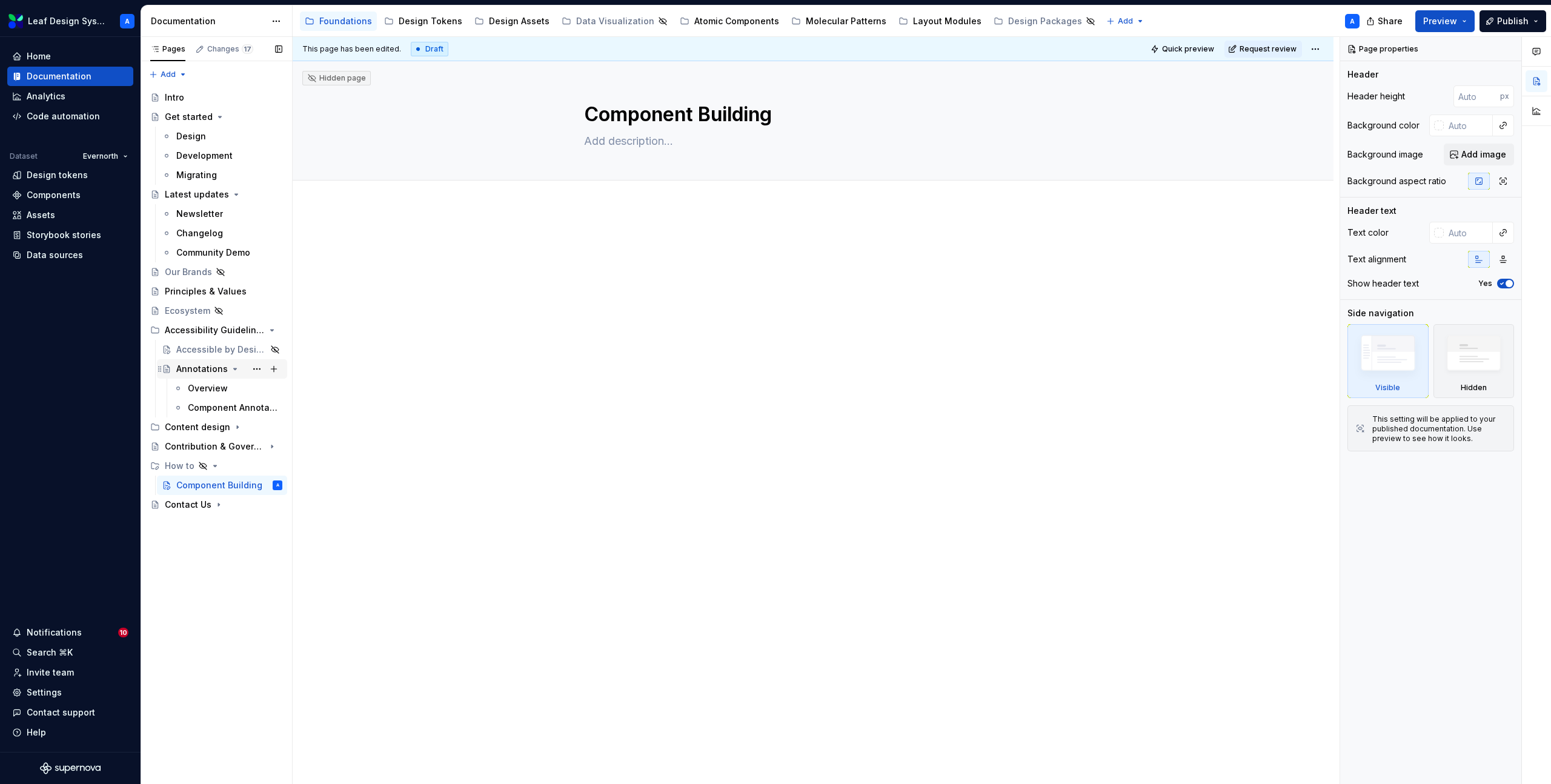
click at [194, 370] on div "Annotations" at bounding box center [202, 368] width 52 height 12
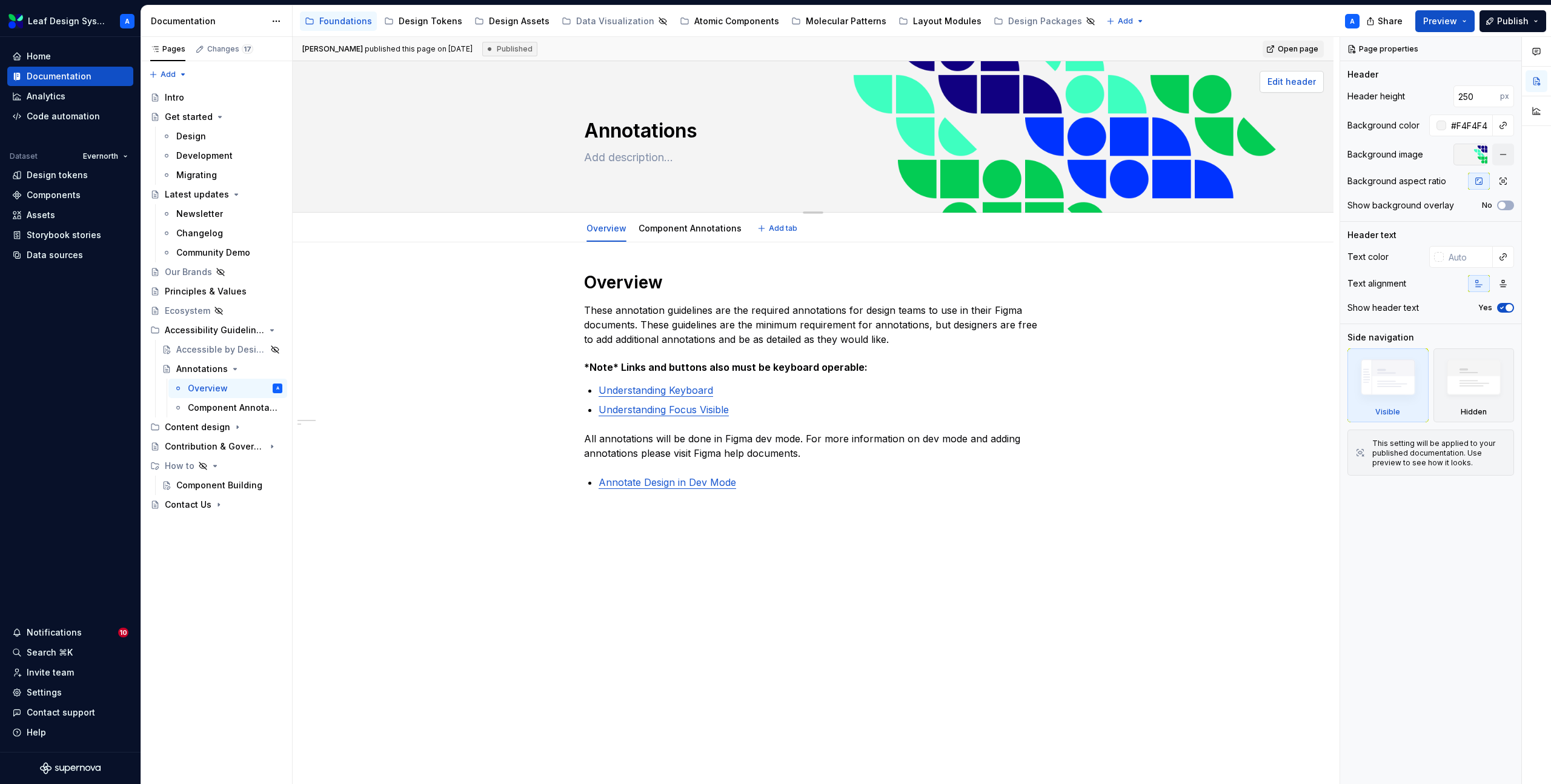
click at [1286, 85] on span "Edit header" at bounding box center [1292, 81] width 49 height 12
click at [1299, 80] on span "Edit header" at bounding box center [1292, 81] width 49 height 12
click at [181, 485] on div "Component Building" at bounding box center [211, 485] width 70 height 12
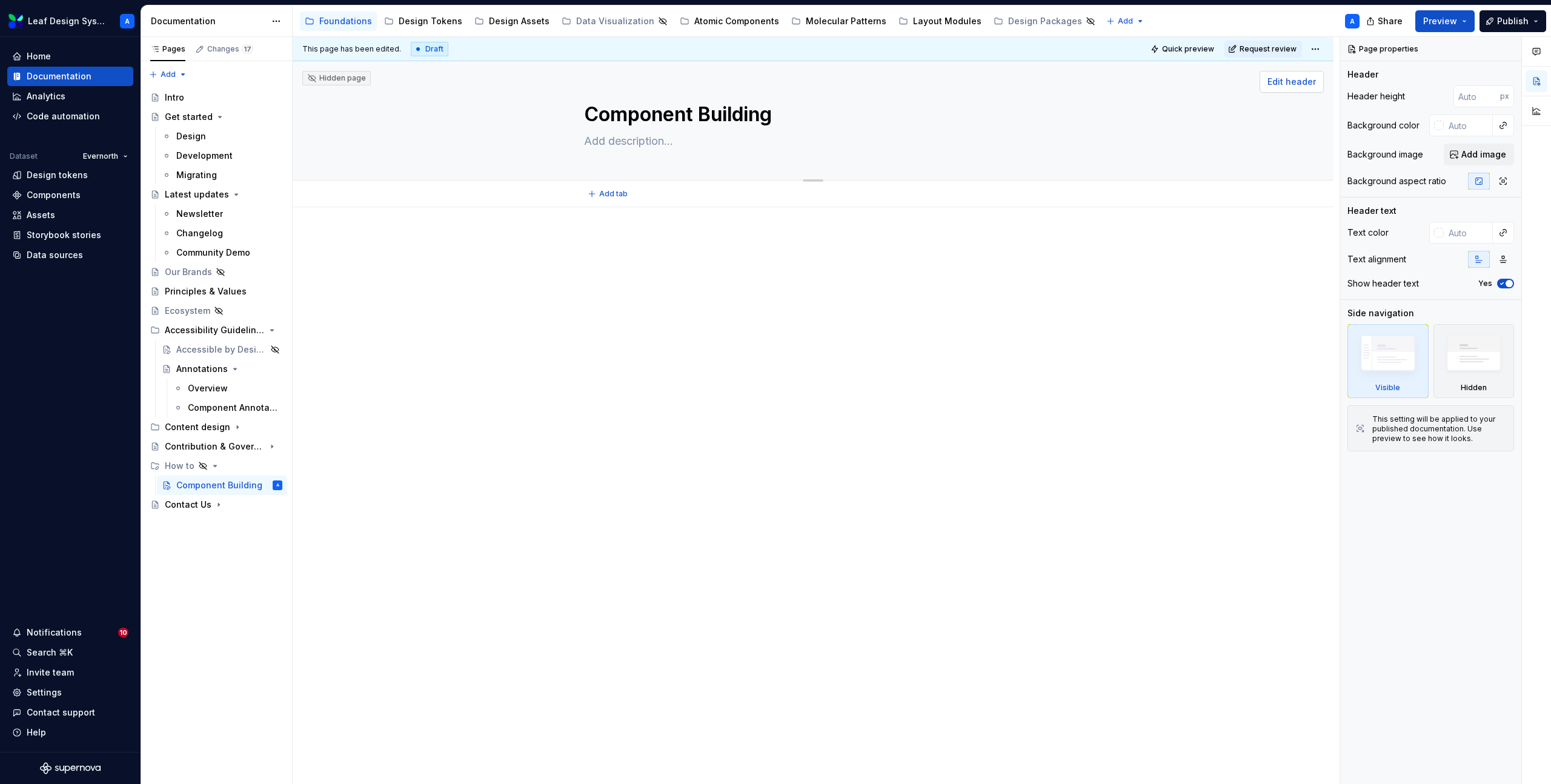
click at [1300, 84] on span "Edit header" at bounding box center [1292, 81] width 49 height 12
click at [1294, 81] on span "Edit header" at bounding box center [1292, 81] width 49 height 12
click at [923, 317] on div at bounding box center [813, 370] width 1041 height 325
click at [648, 226] on div at bounding box center [813, 370] width 1041 height 325
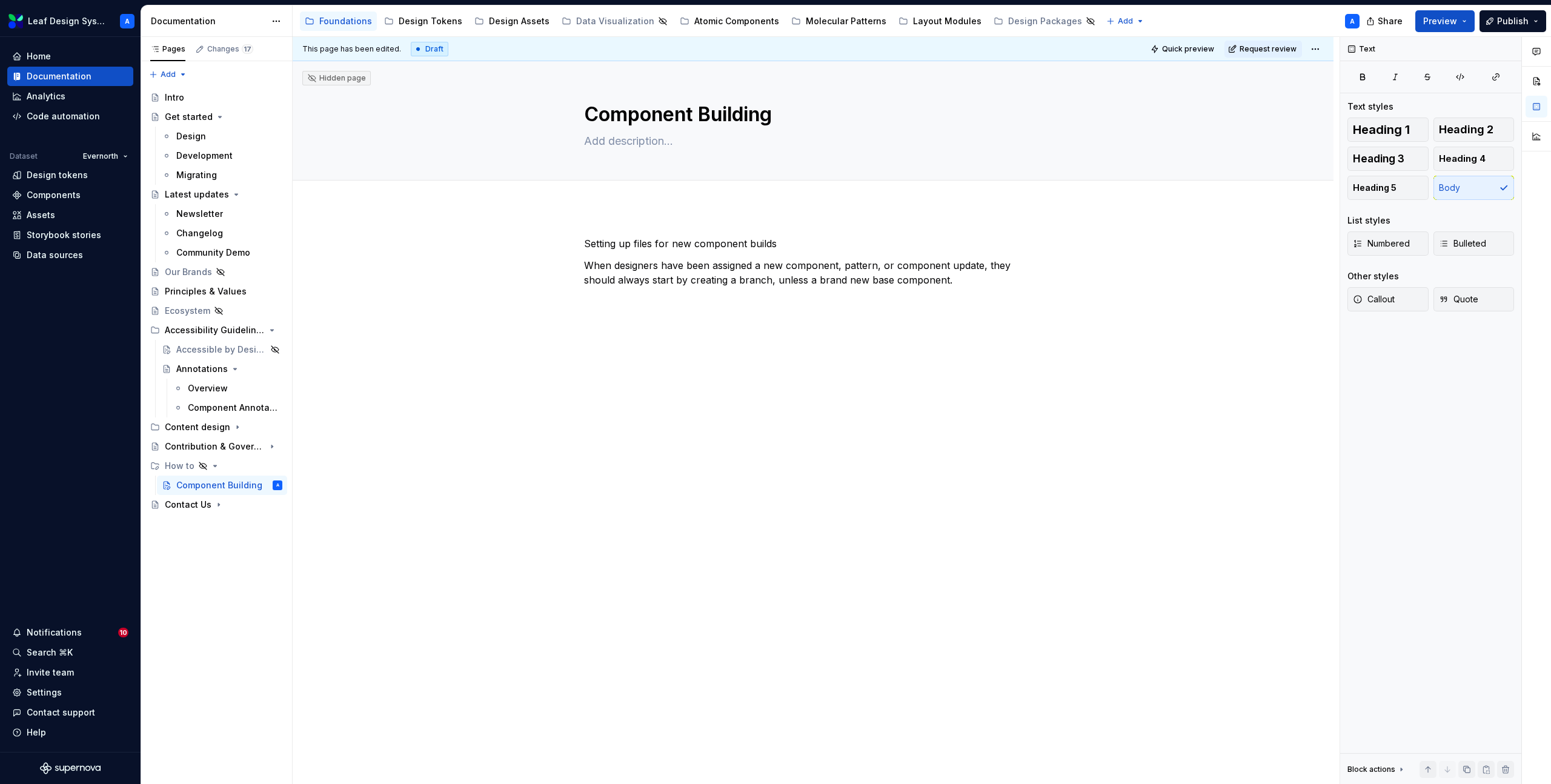
click at [605, 301] on div "Setting up files for new component builds When designers have been assigned a n…" at bounding box center [813, 269] width 458 height 66
click at [942, 282] on p "When designers have been assigned a new component, pattern, or component update…" at bounding box center [813, 273] width 458 height 29
click at [691, 324] on p "Create a Branch" at bounding box center [813, 323] width 458 height 15
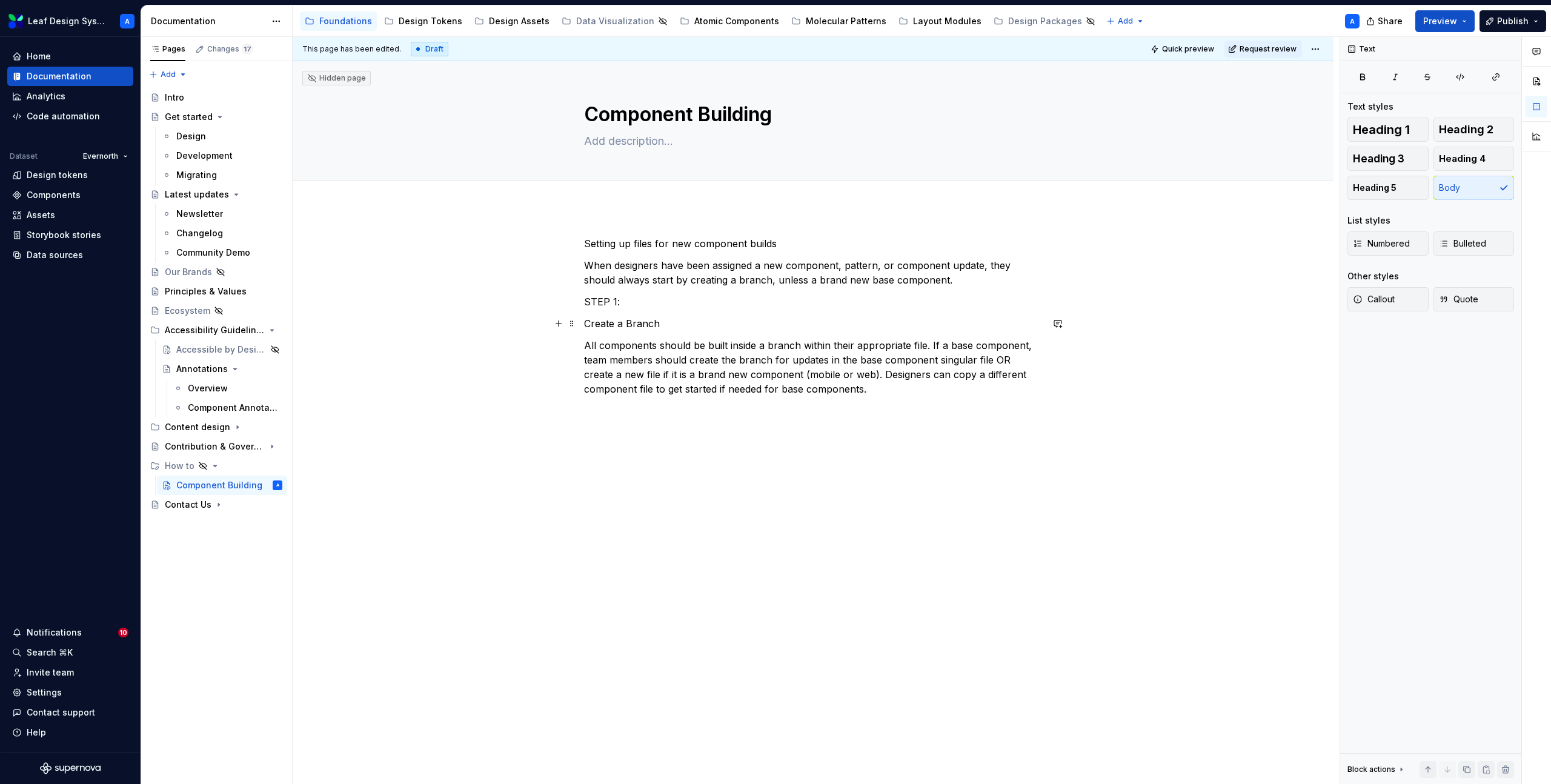
type textarea "*"
click at [894, 387] on p "All components should be built inside a branch within their appropriate file. I…" at bounding box center [813, 367] width 458 height 58
paste div
click at [905, 390] on p "All components should be built inside a branch within their appropriate file. I…" at bounding box center [813, 367] width 458 height 58
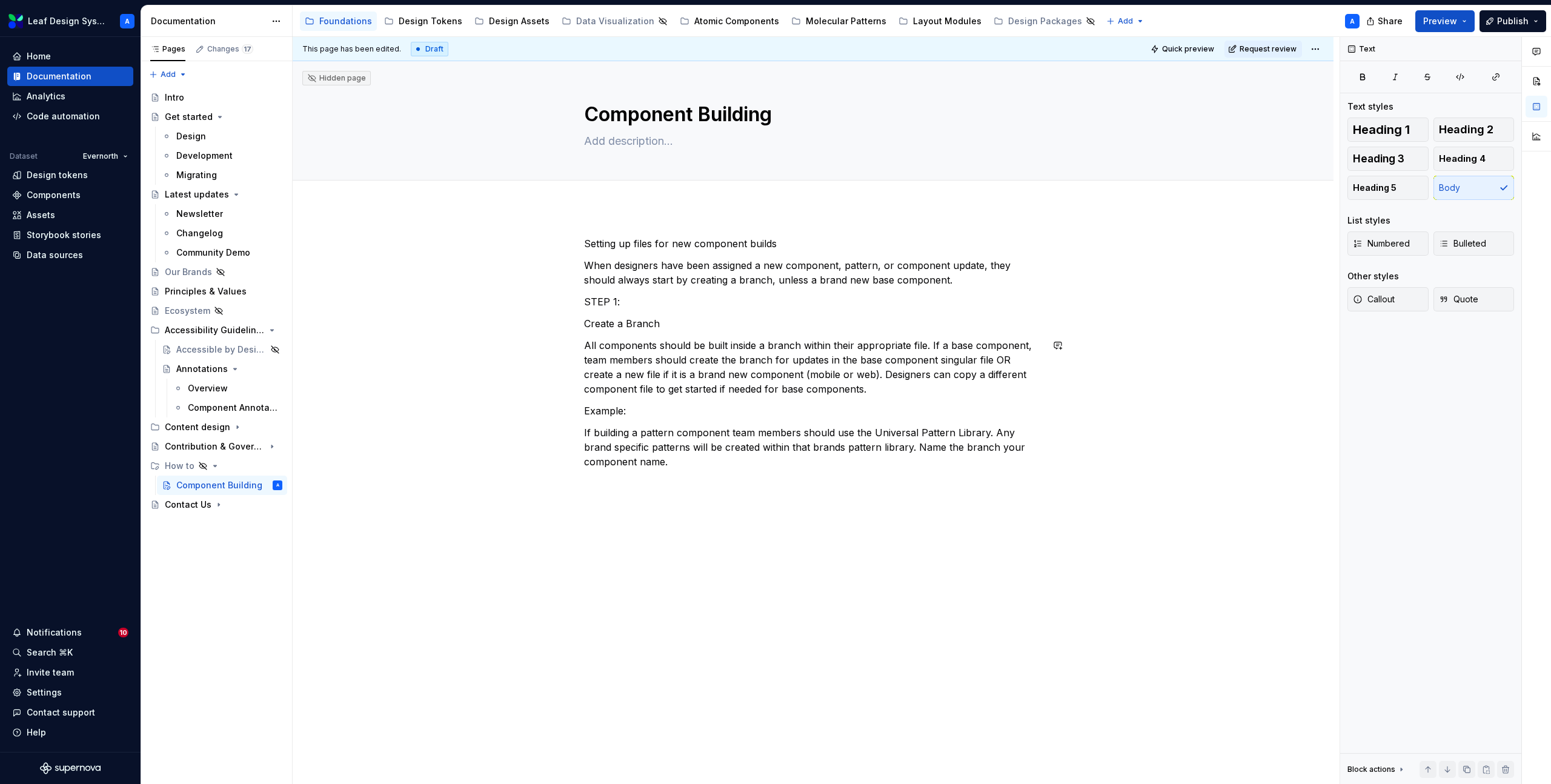
click at [678, 457] on p "If building a pattern component team members should use the Universal Pattern L…" at bounding box center [813, 447] width 458 height 44
click at [669, 483] on p "STEP 2:" at bounding box center [813, 483] width 458 height 15
click at [728, 504] on p "Copy the Working Page" at bounding box center [813, 505] width 458 height 15
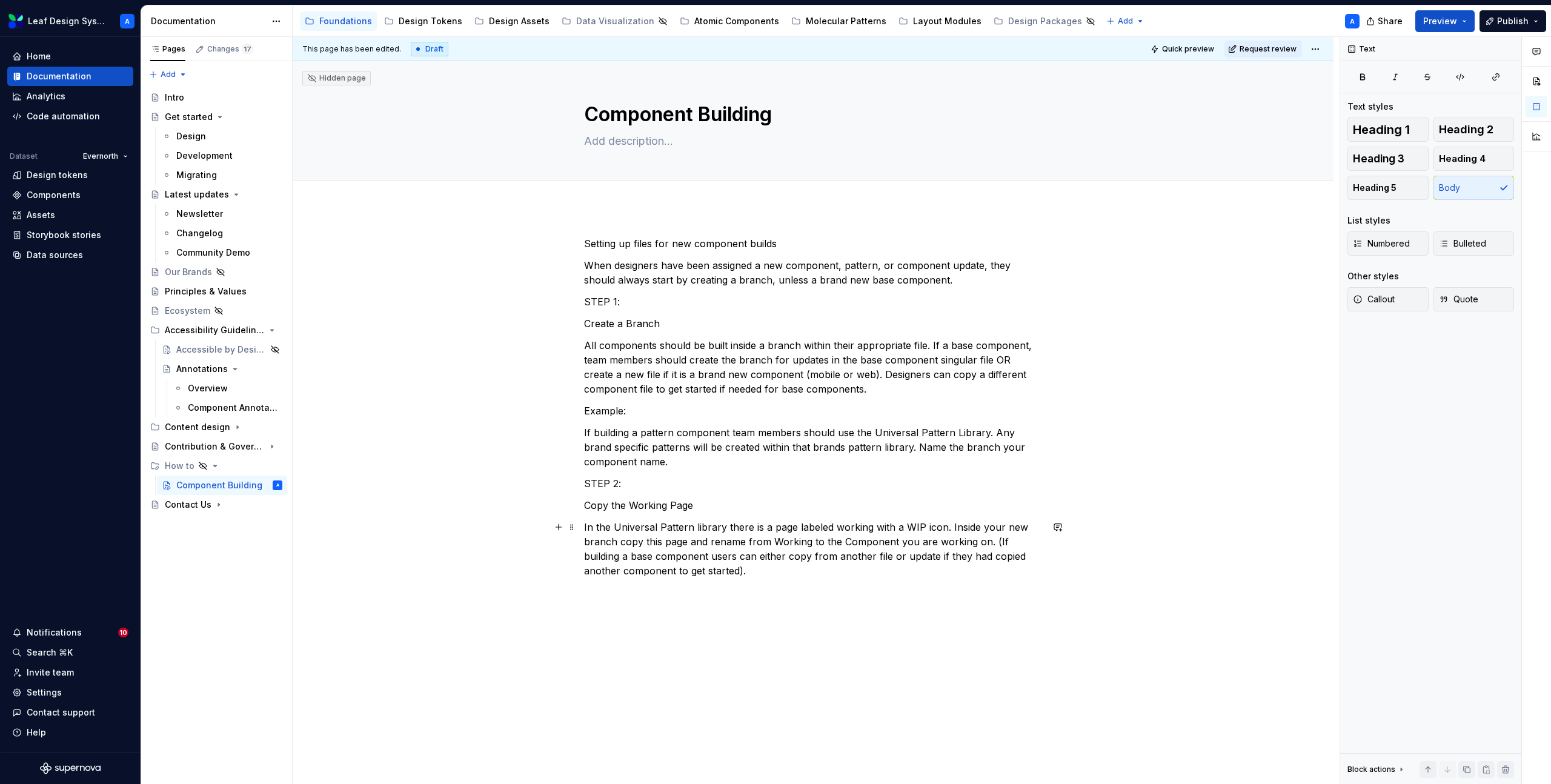
click at [746, 574] on p "In the Universal Pattern library there is a page labeled working with a WIP ico…" at bounding box center [813, 549] width 458 height 58
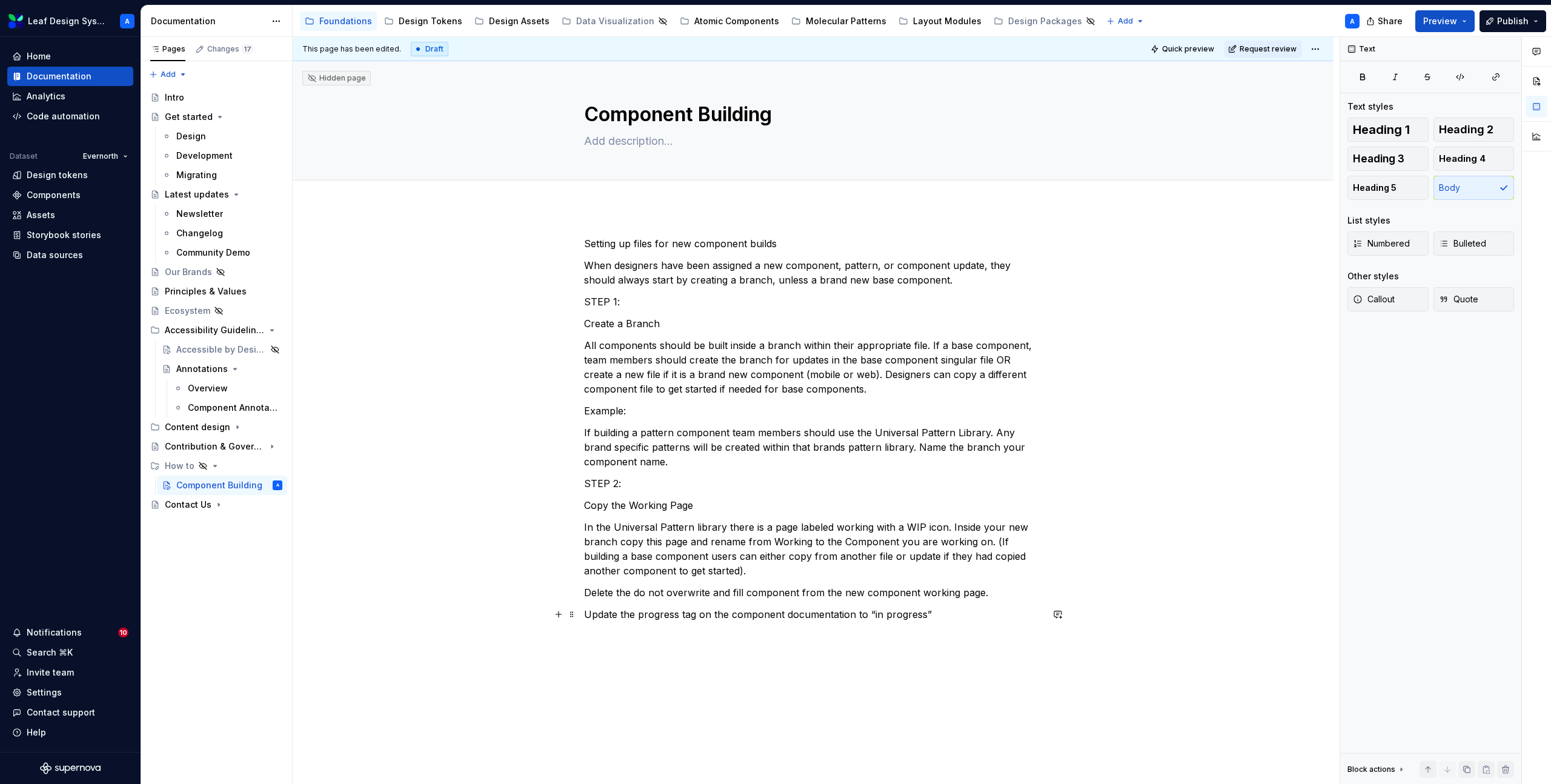
click at [959, 615] on p "Update the progress tag on the component documentation to “in progress”" at bounding box center [813, 614] width 458 height 15
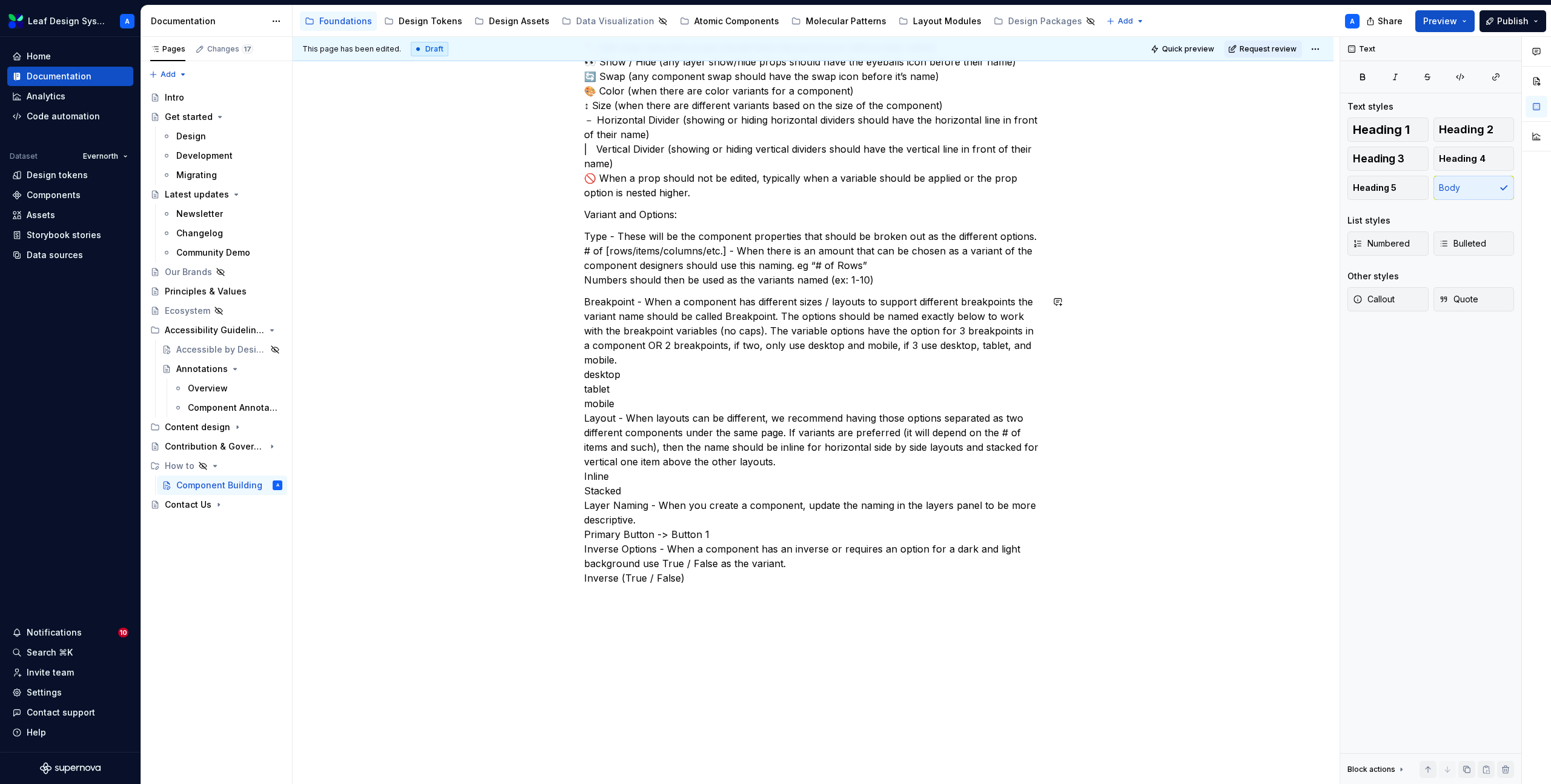
scroll to position [741, 0]
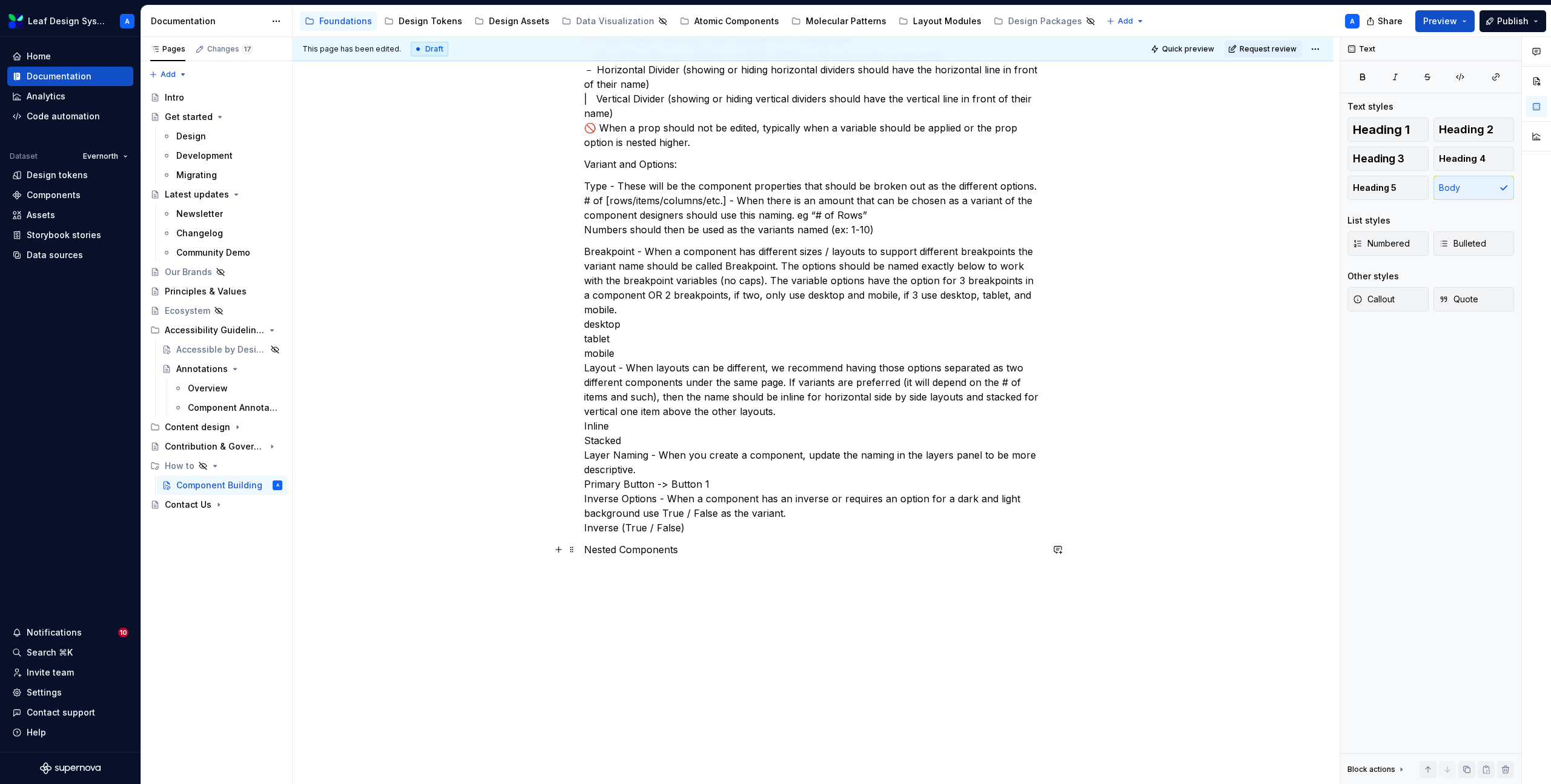
click at [714, 544] on p "Nested Components" at bounding box center [813, 549] width 458 height 15
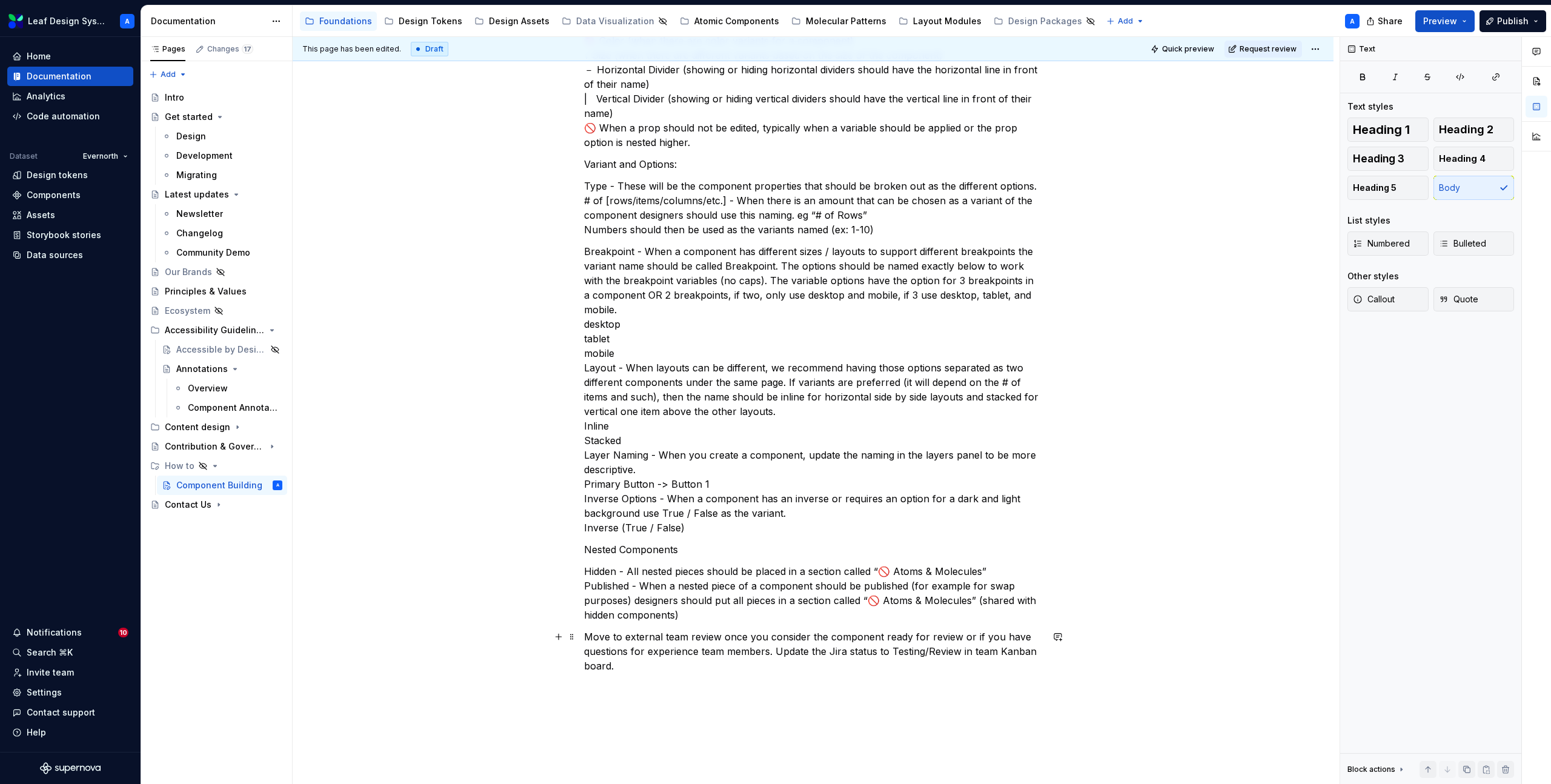
scroll to position [879, 0]
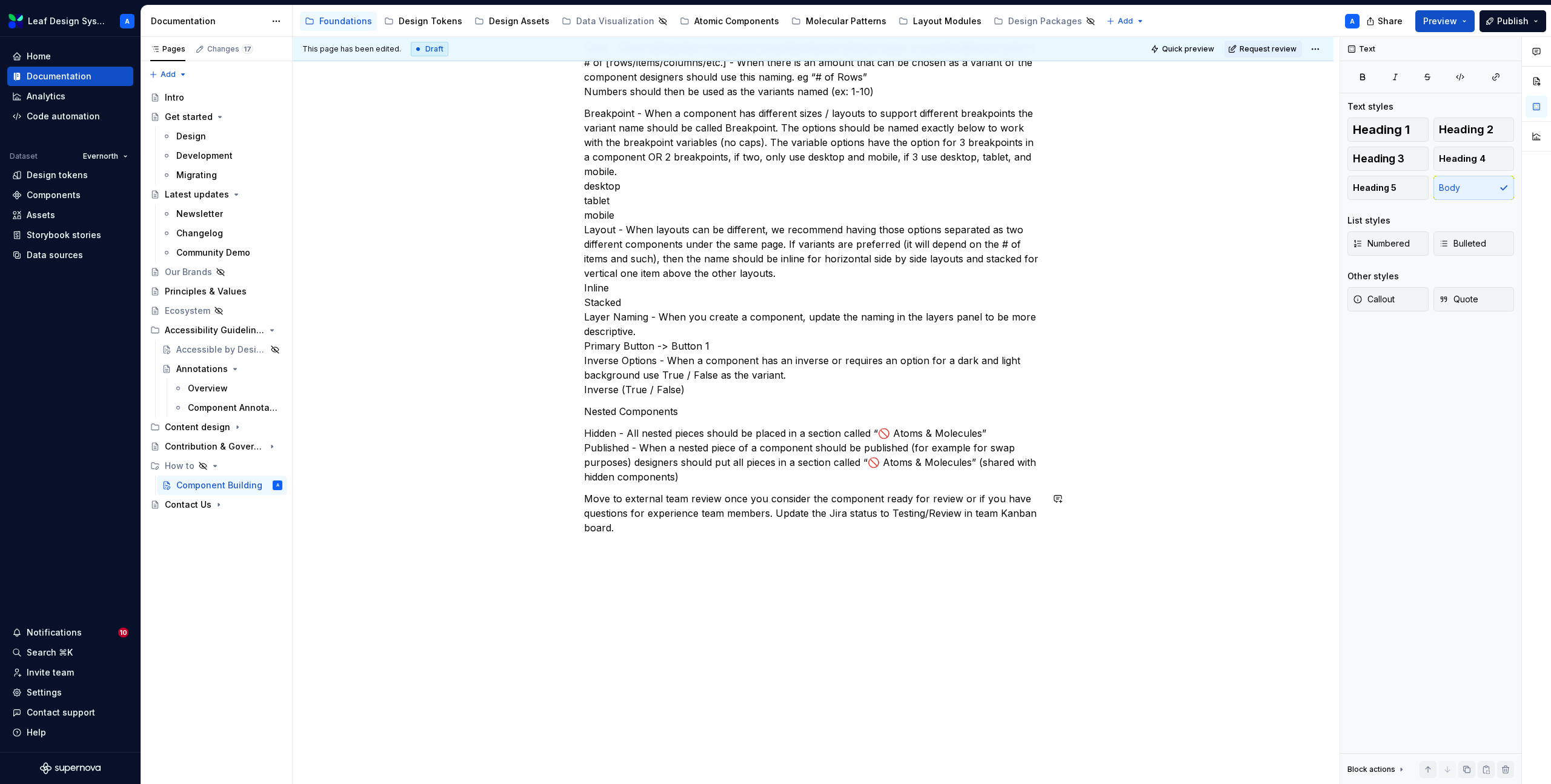
click at [613, 561] on div "Setting up files for new component builds When designers have been assigned a n…" at bounding box center [813, 56] width 1041 height 1457
click at [622, 620] on div "This page has been edited. Draft Quick preview Request review Hidden page Compo…" at bounding box center [816, 410] width 1047 height 748
click at [613, 551] on p at bounding box center [813, 549] width 458 height 15
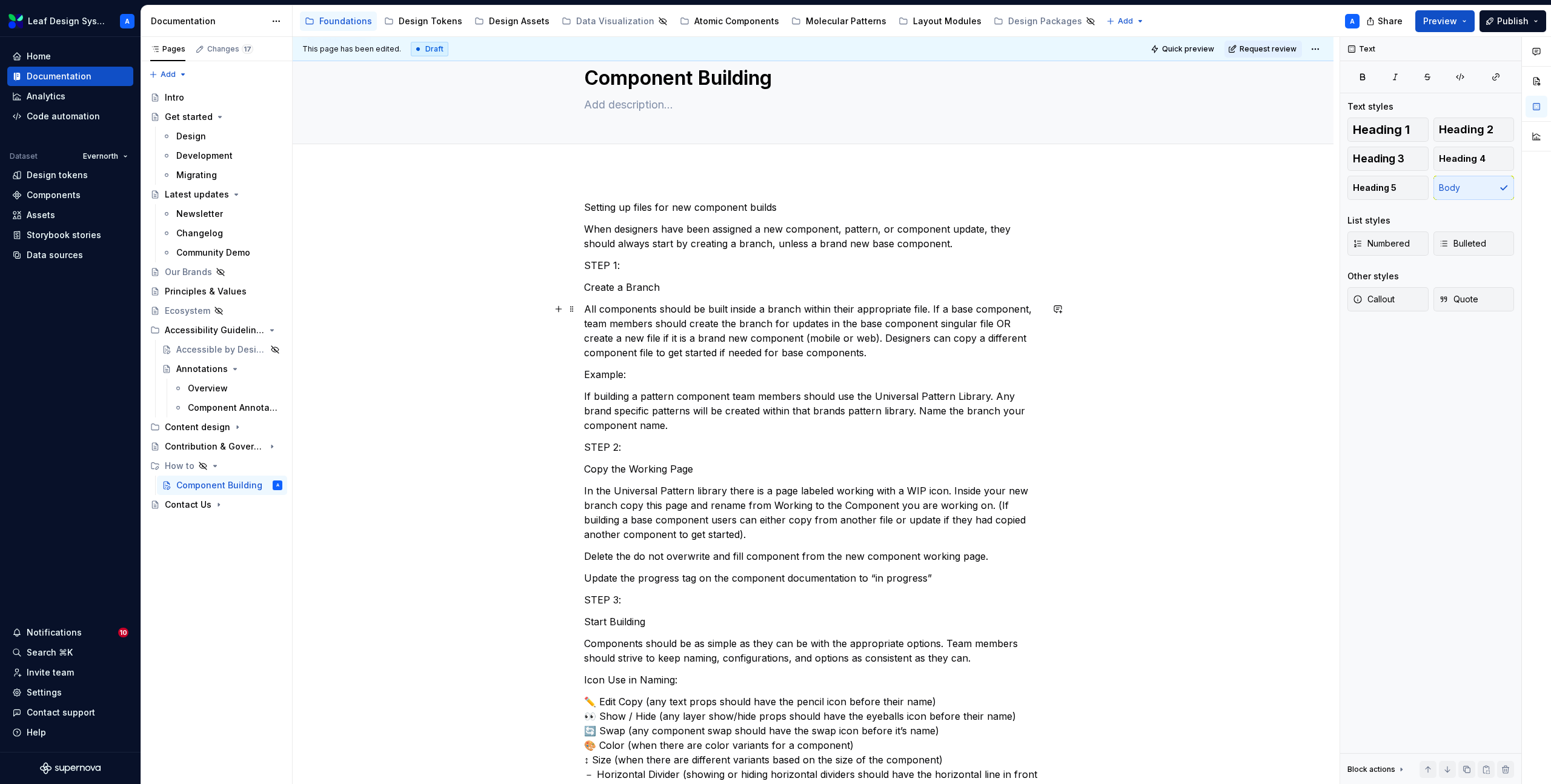
scroll to position [0, 0]
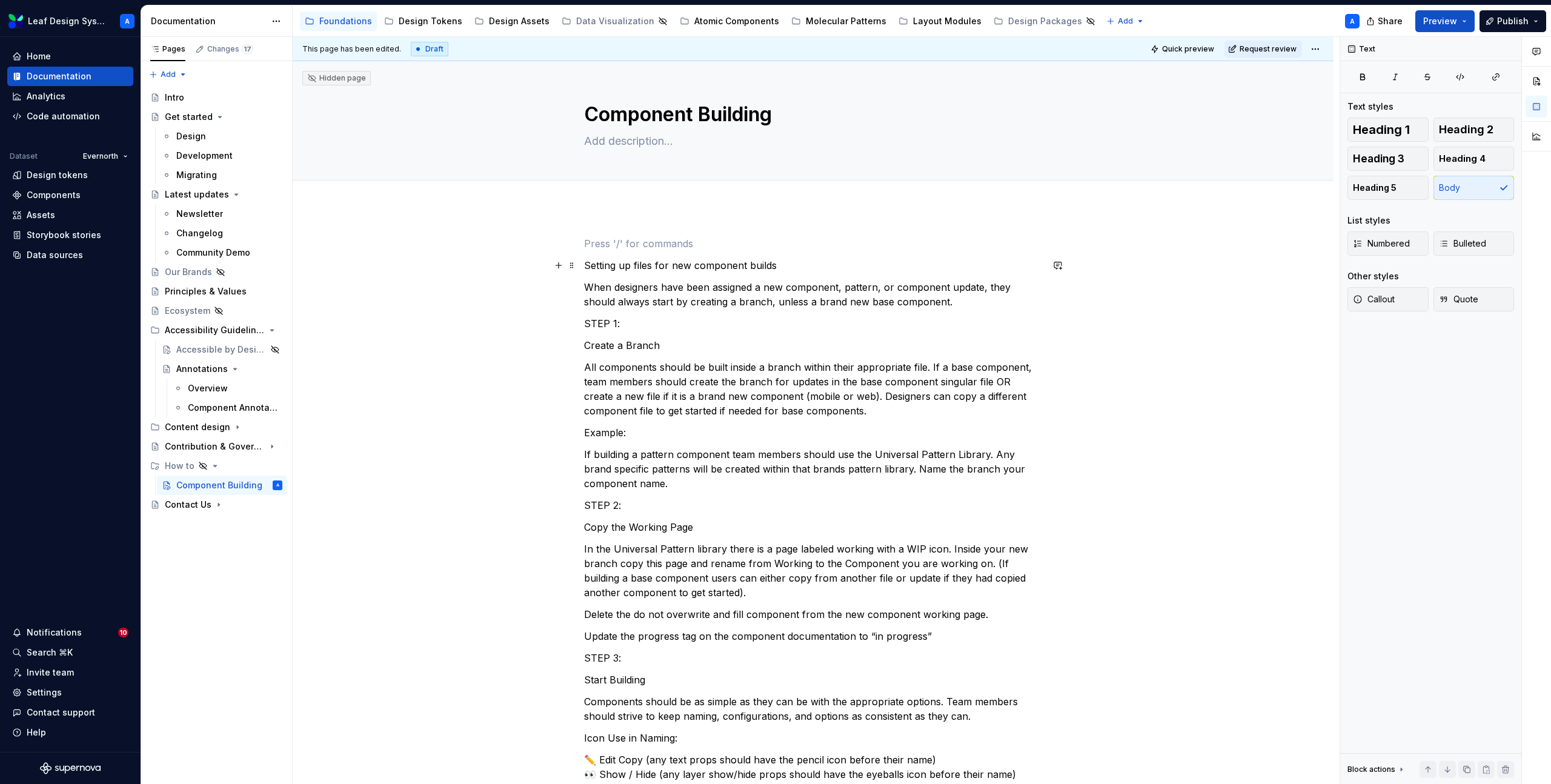
click at [587, 265] on p "Setting up files for new component builds" at bounding box center [813, 266] width 458 height 15
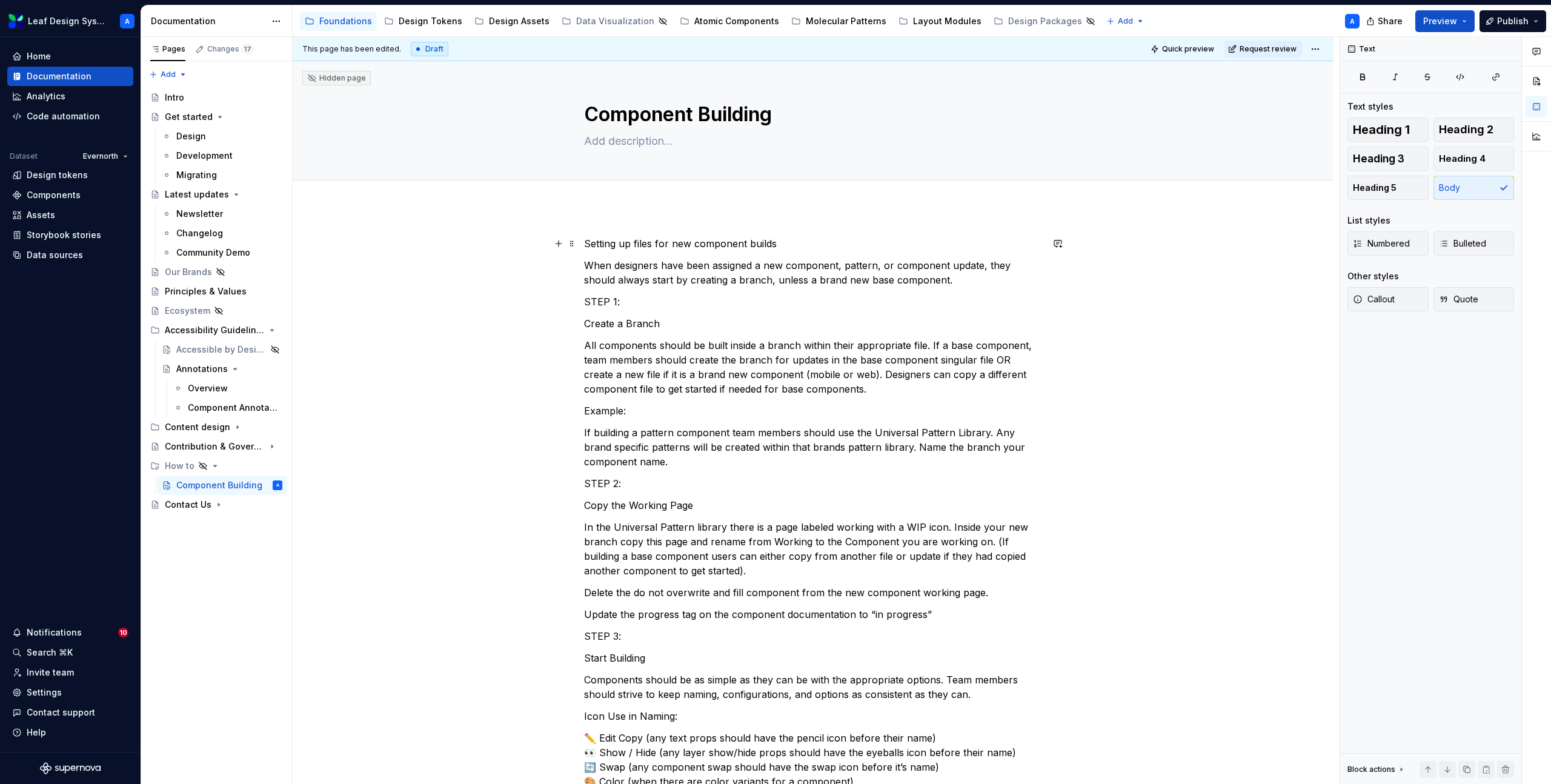
click at [623, 242] on p "Setting up files for new component builds" at bounding box center [813, 244] width 458 height 15
click at [656, 246] on p "Setting up files for new component builds" at bounding box center [813, 244] width 458 height 15
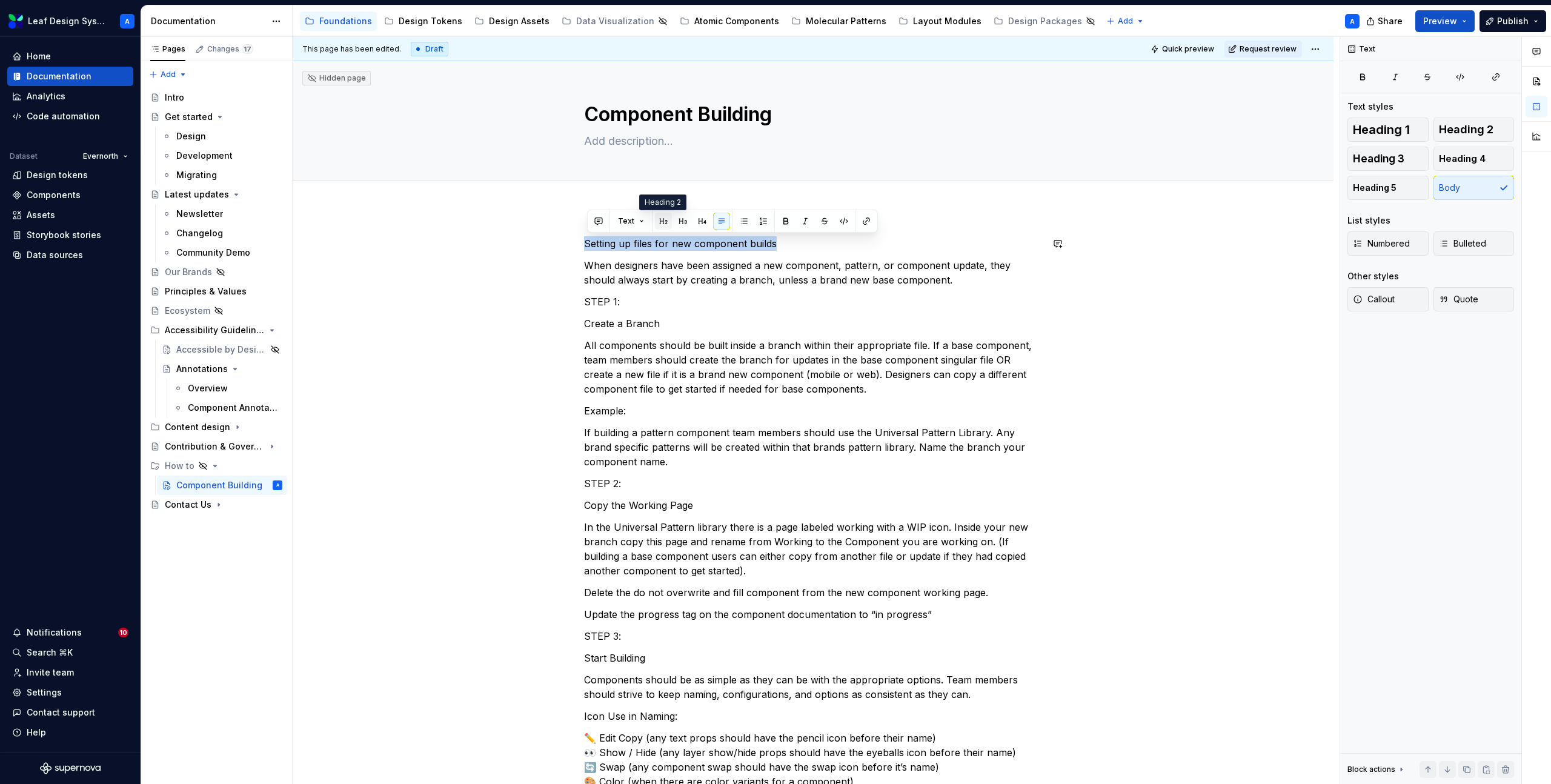
click at [667, 223] on button "button" at bounding box center [663, 222] width 17 height 17
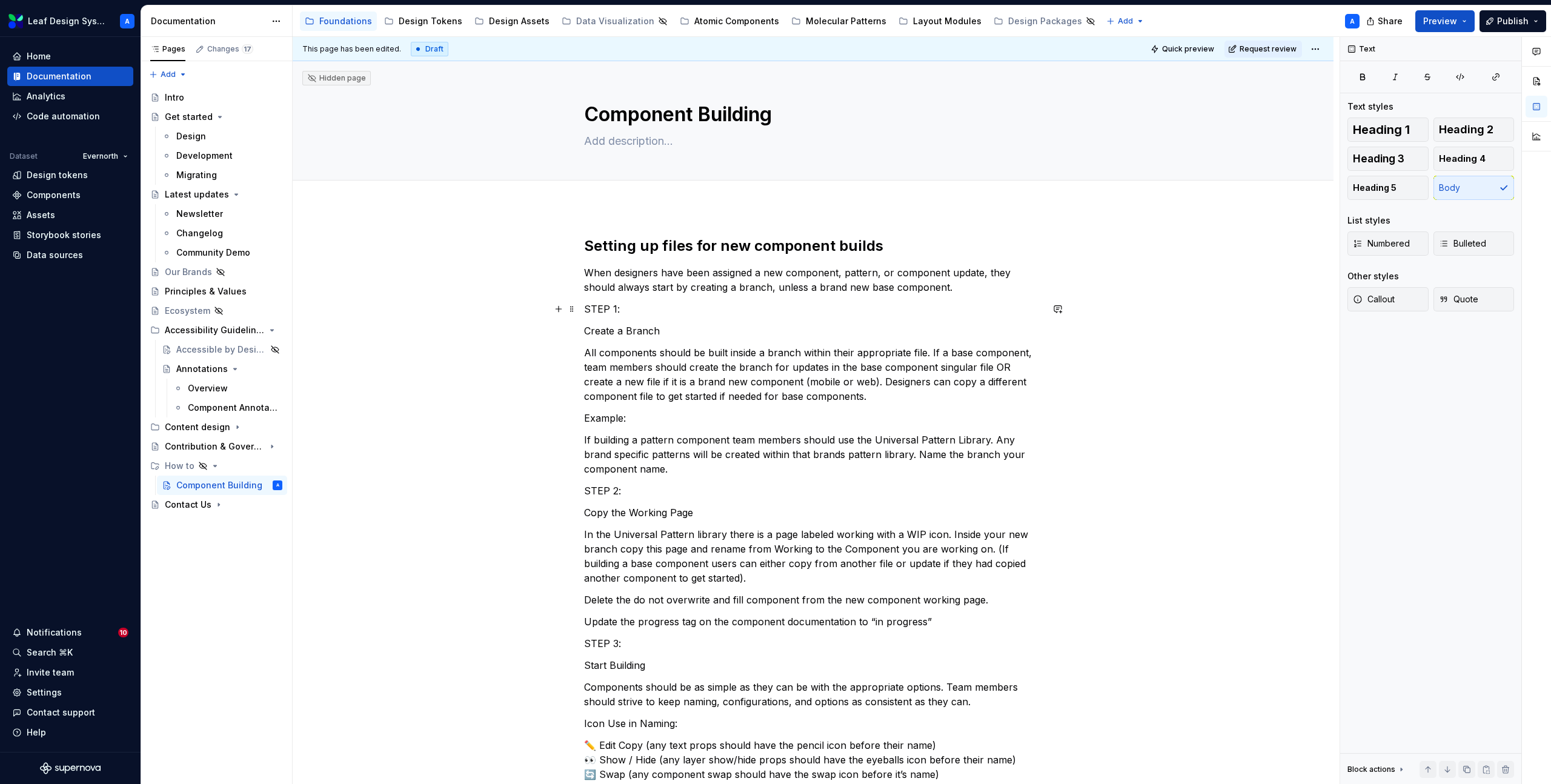
click at [609, 316] on p "STEP 1:" at bounding box center [813, 309] width 458 height 15
click at [684, 294] on button "button" at bounding box center [683, 287] width 17 height 17
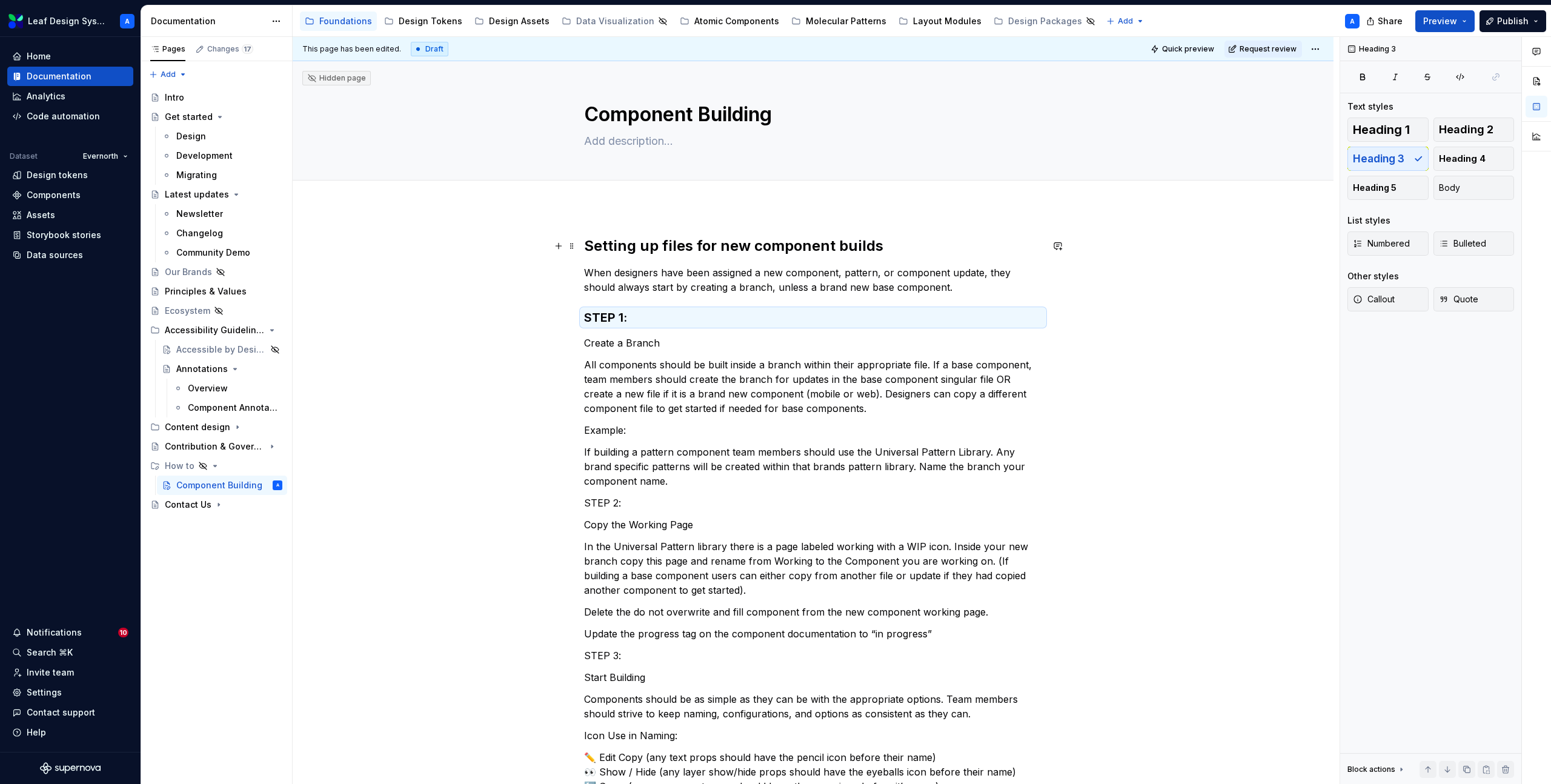
click at [660, 245] on h2 "Setting up files for new component builds" at bounding box center [813, 246] width 458 height 20
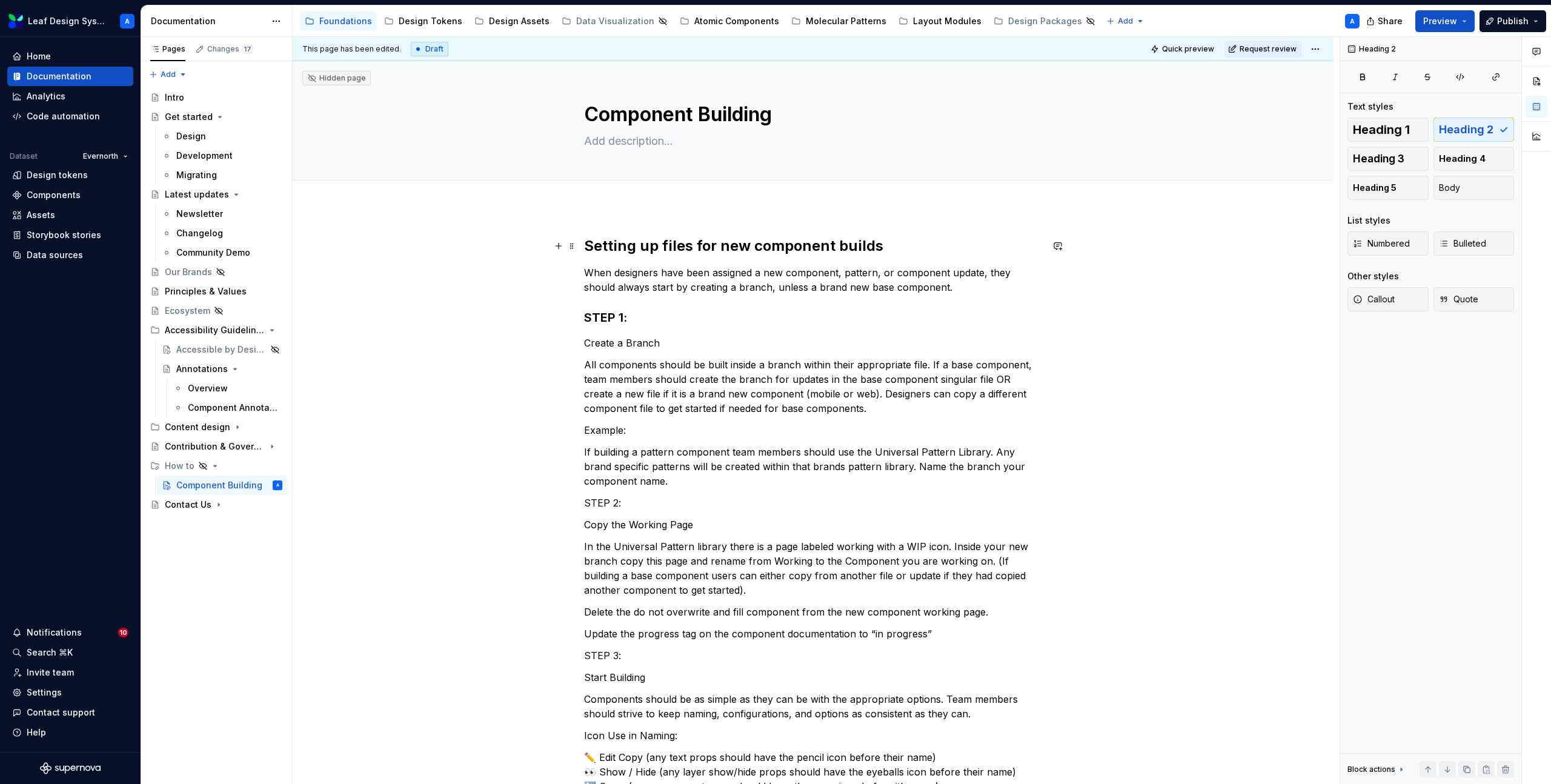
click at [660, 245] on h2 "Setting up files for new component builds" at bounding box center [813, 246] width 458 height 20
click at [628, 313] on h3 "STEP 1:" at bounding box center [813, 318] width 458 height 17
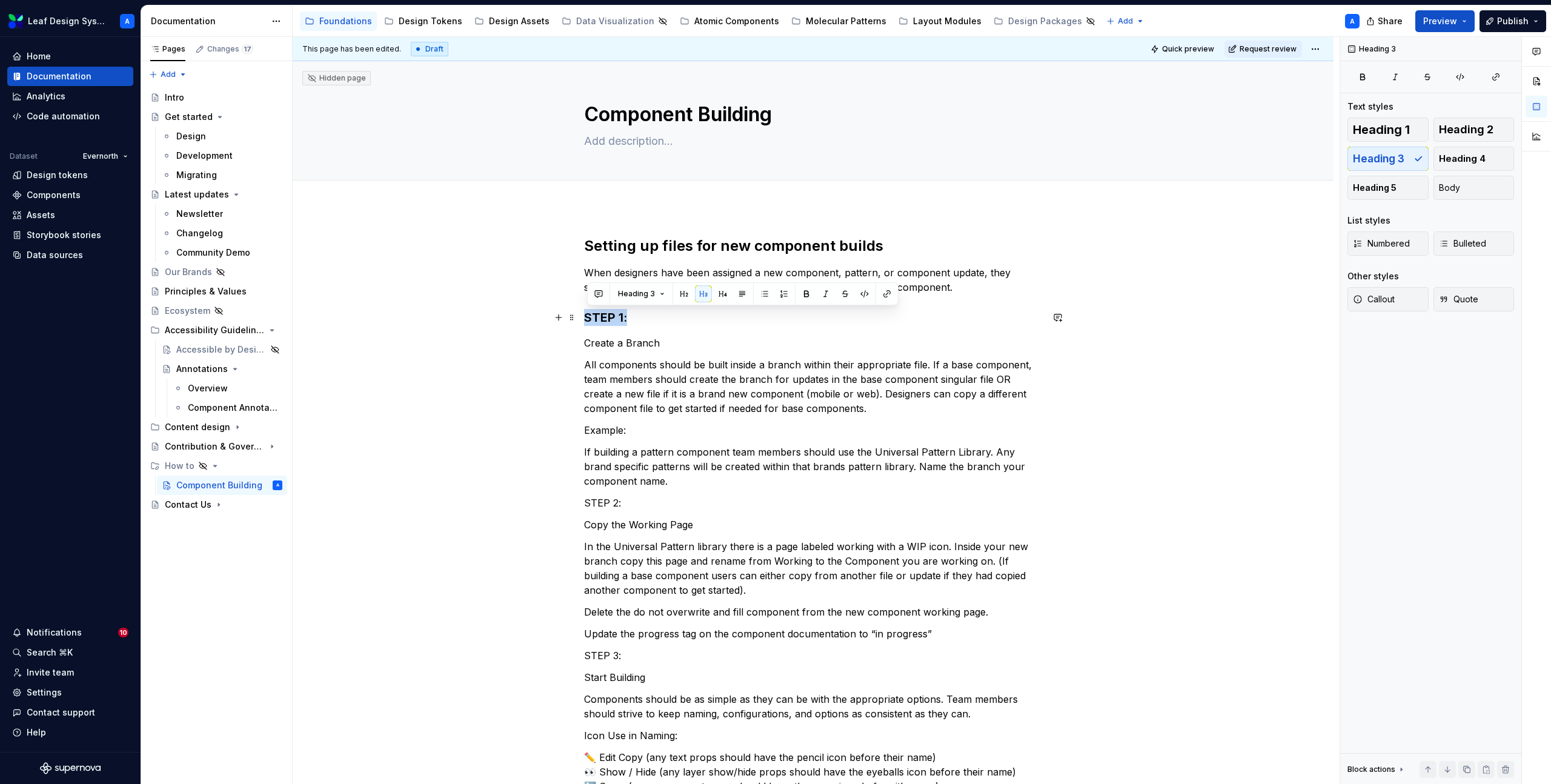
click at [628, 313] on h3 "STEP 1:" at bounding box center [813, 318] width 458 height 17
click at [630, 341] on p "Create a Branch" at bounding box center [813, 343] width 458 height 15
click at [702, 323] on button "button" at bounding box center [703, 320] width 17 height 17
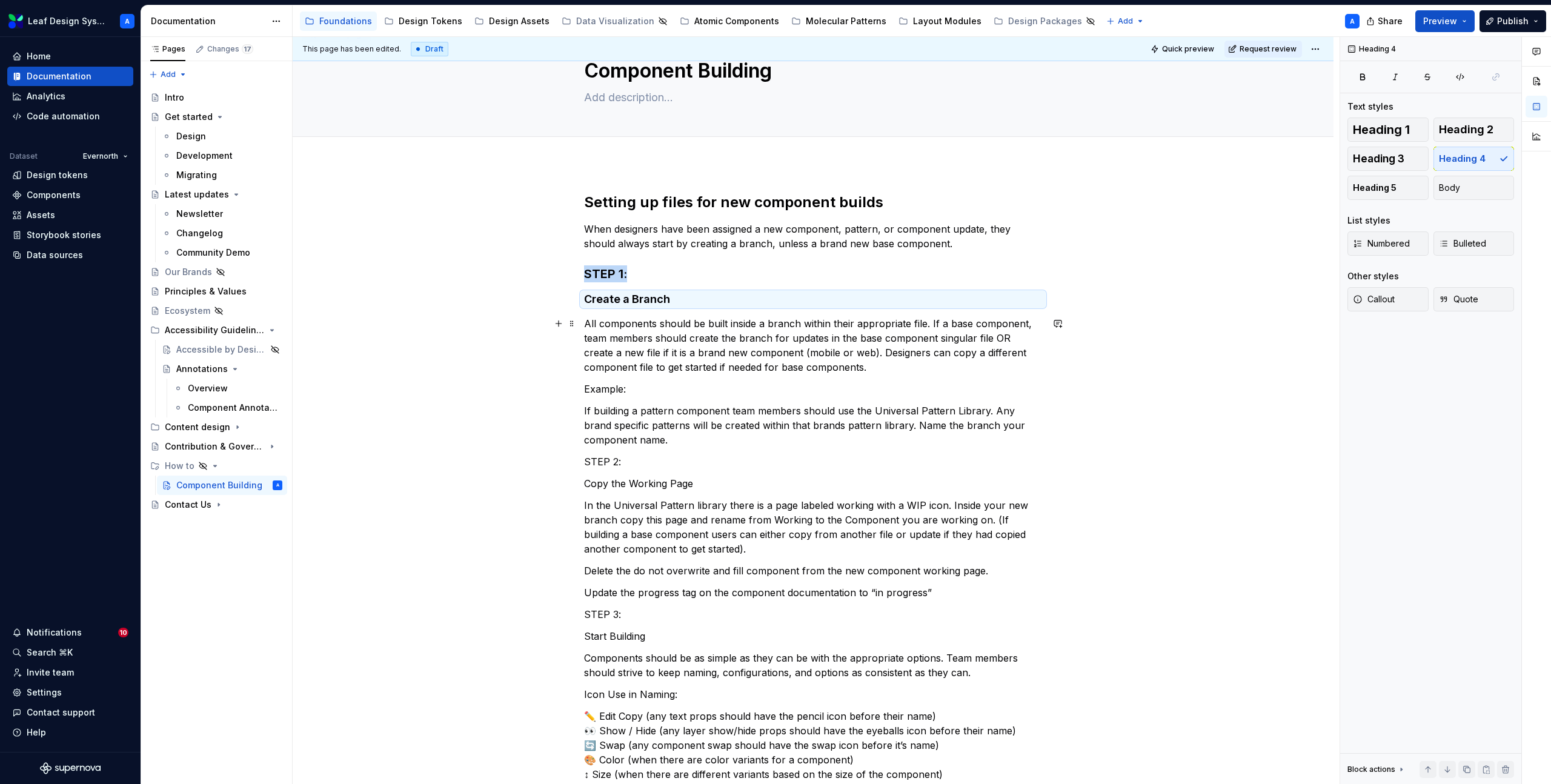
scroll to position [63, 0]
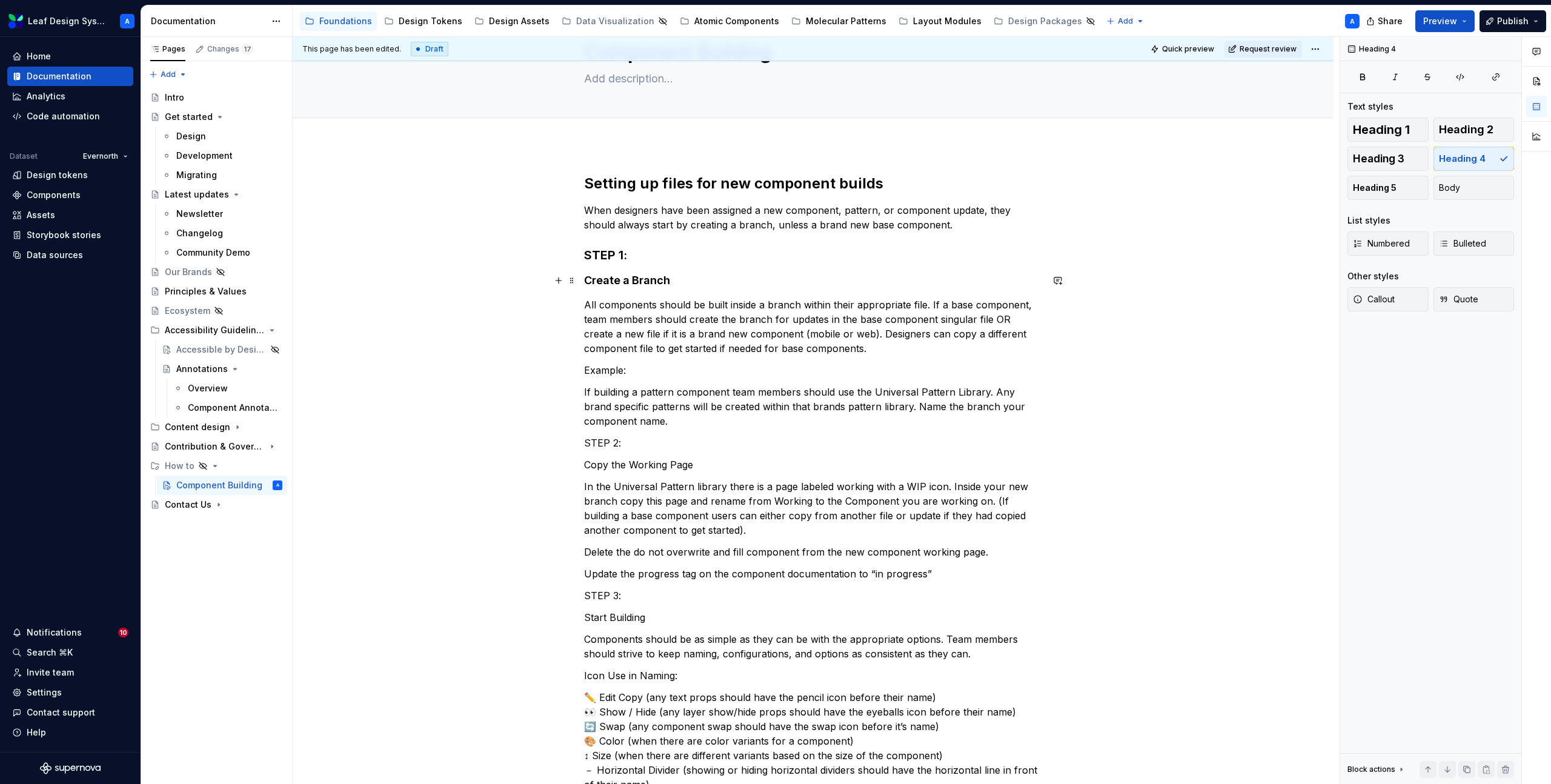
click at [638, 283] on h4 "Create a Branch" at bounding box center [813, 280] width 458 height 15
click at [620, 374] on p "Example:" at bounding box center [813, 370] width 458 height 15
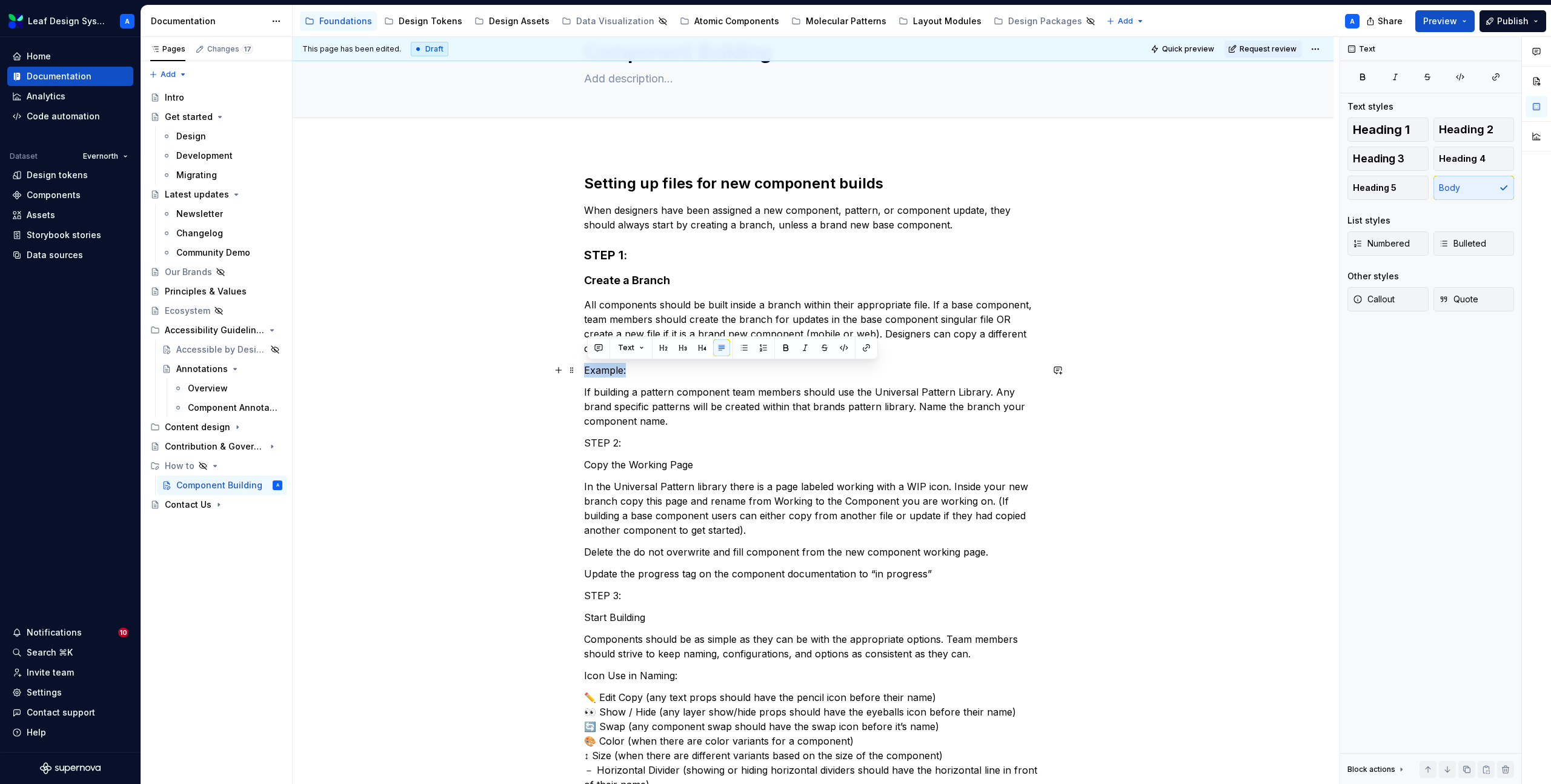
click at [620, 374] on p "Example:" at bounding box center [813, 370] width 458 height 15
click at [641, 352] on button "Text" at bounding box center [631, 348] width 37 height 17
click at [668, 491] on div "Heading 5" at bounding box center [668, 490] width 43 height 12
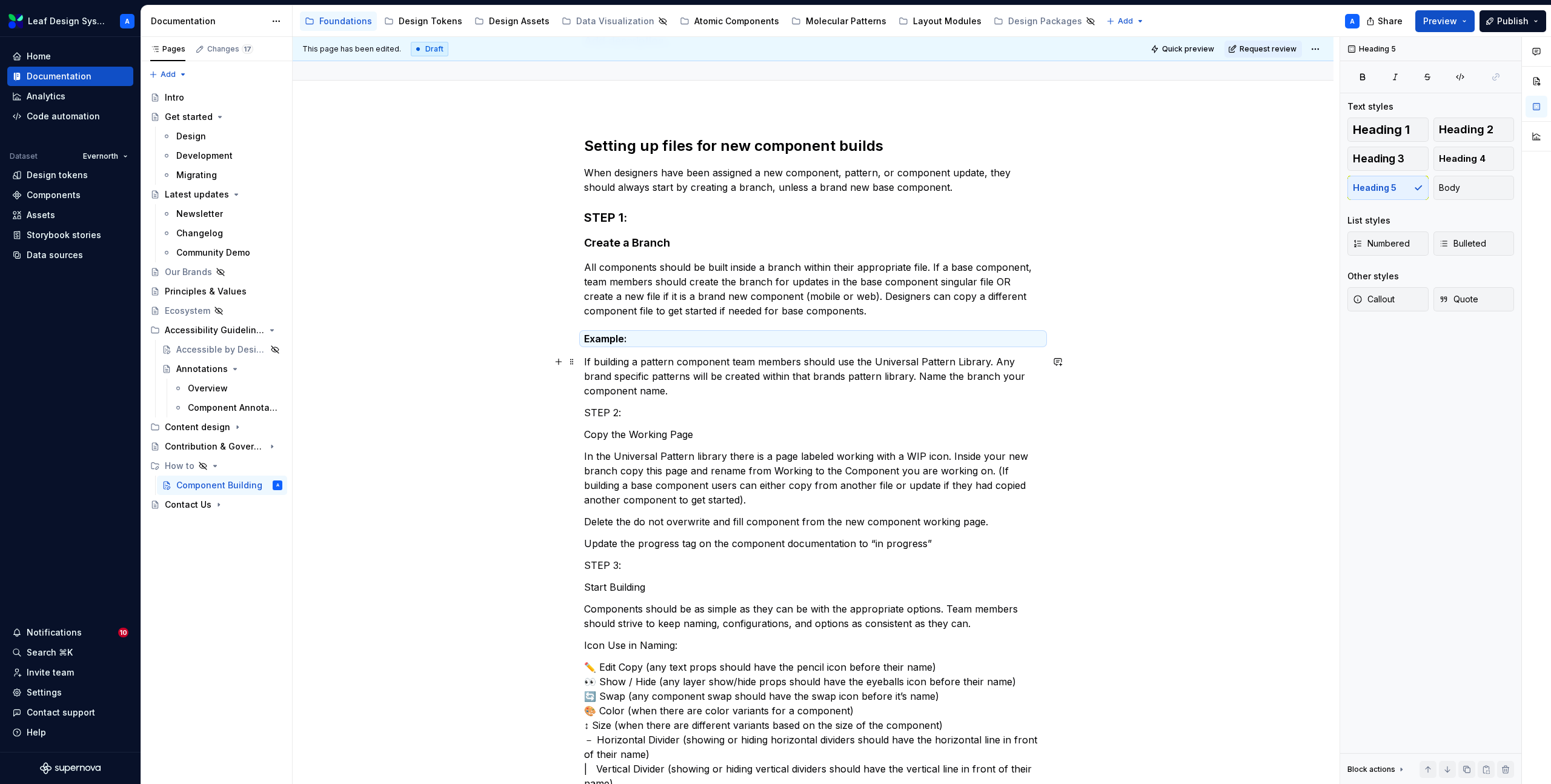
scroll to position [117, 0]
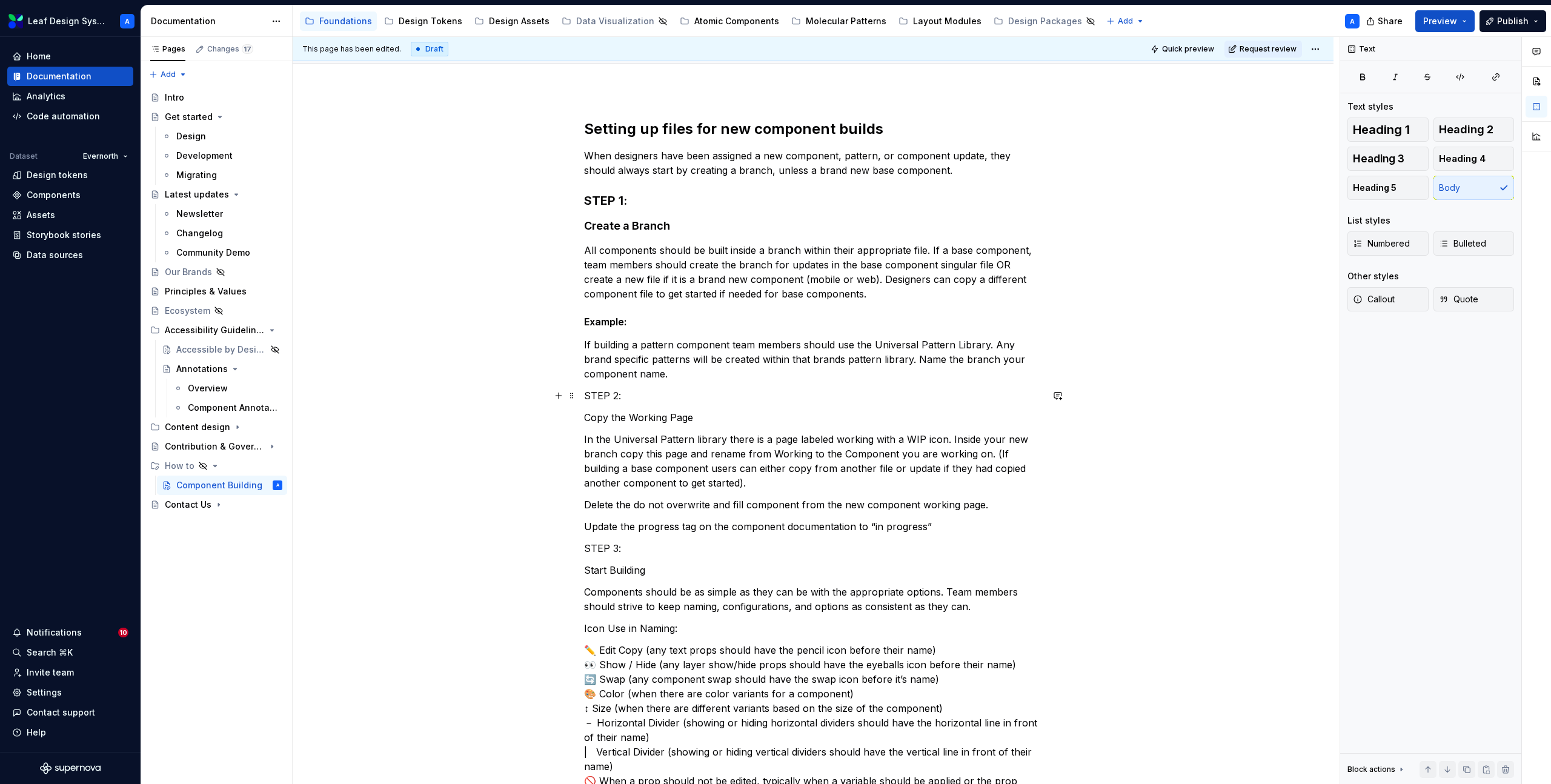
click at [616, 394] on p "STEP 2:" at bounding box center [813, 396] width 458 height 15
click at [684, 374] on button "button" at bounding box center [683, 374] width 17 height 17
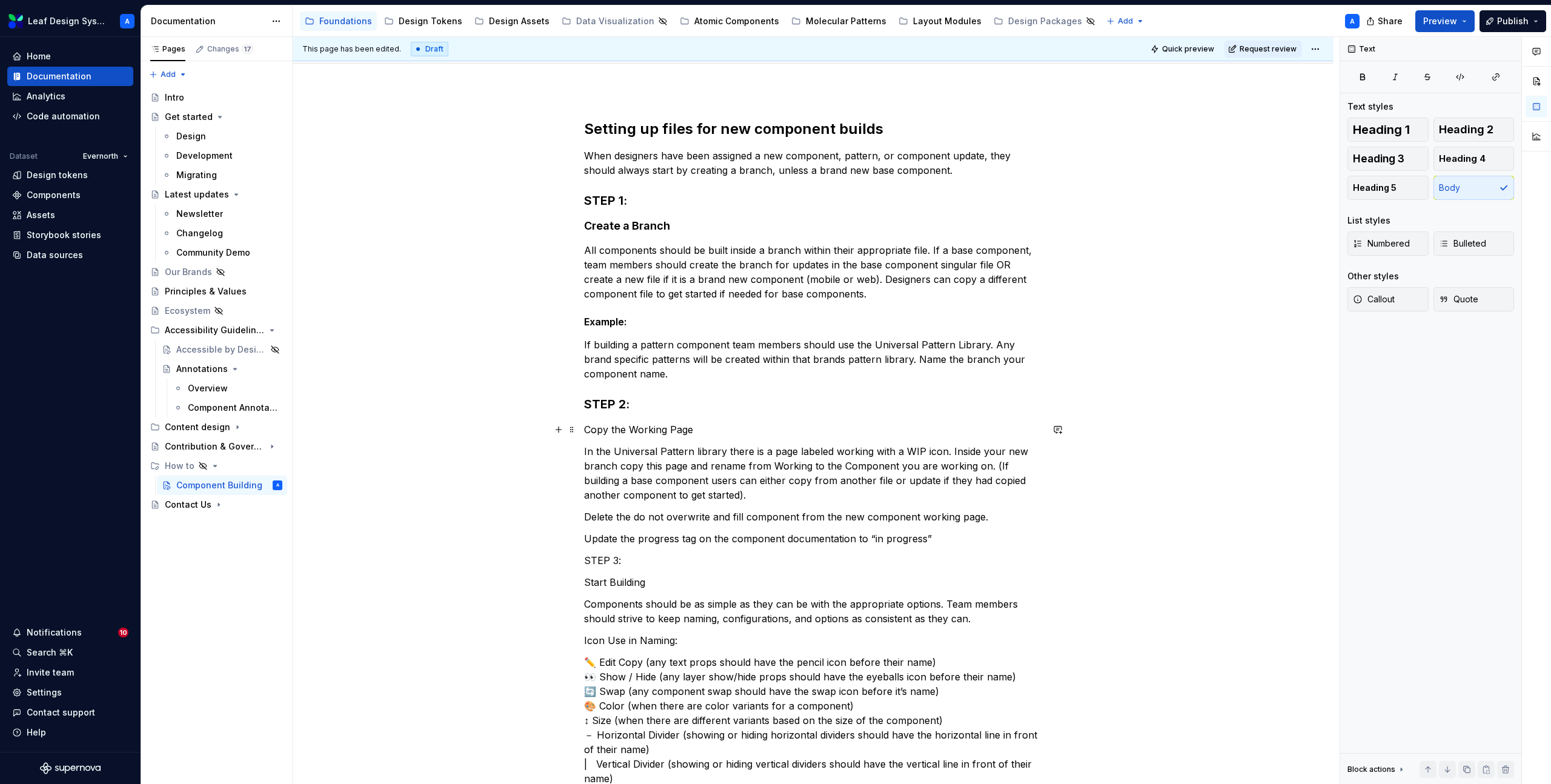
click at [642, 431] on p "Copy the Working Page" at bounding box center [813, 429] width 458 height 15
click at [696, 408] on button "button" at bounding box center [703, 407] width 17 height 17
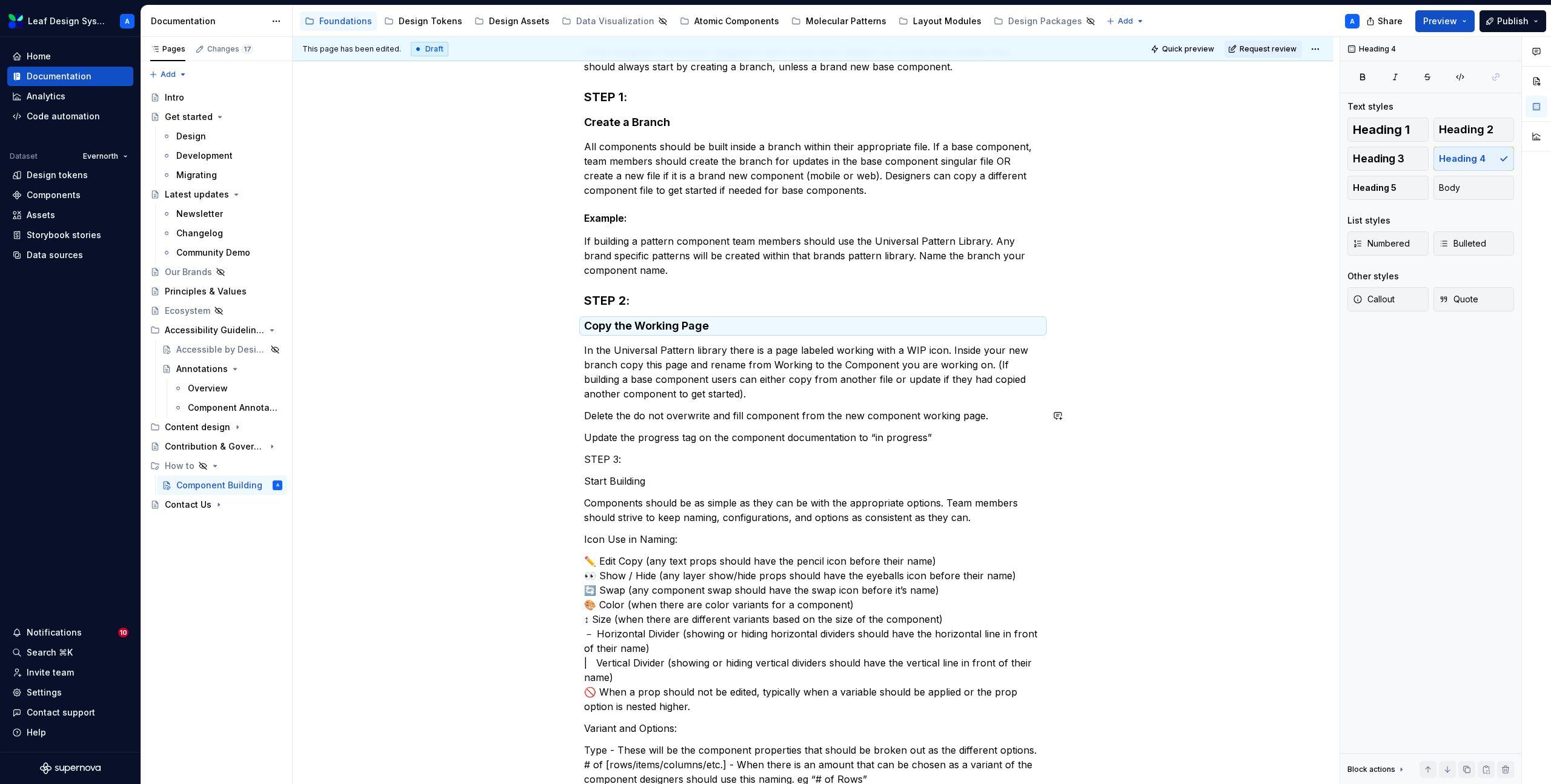
scroll to position [232, 0]
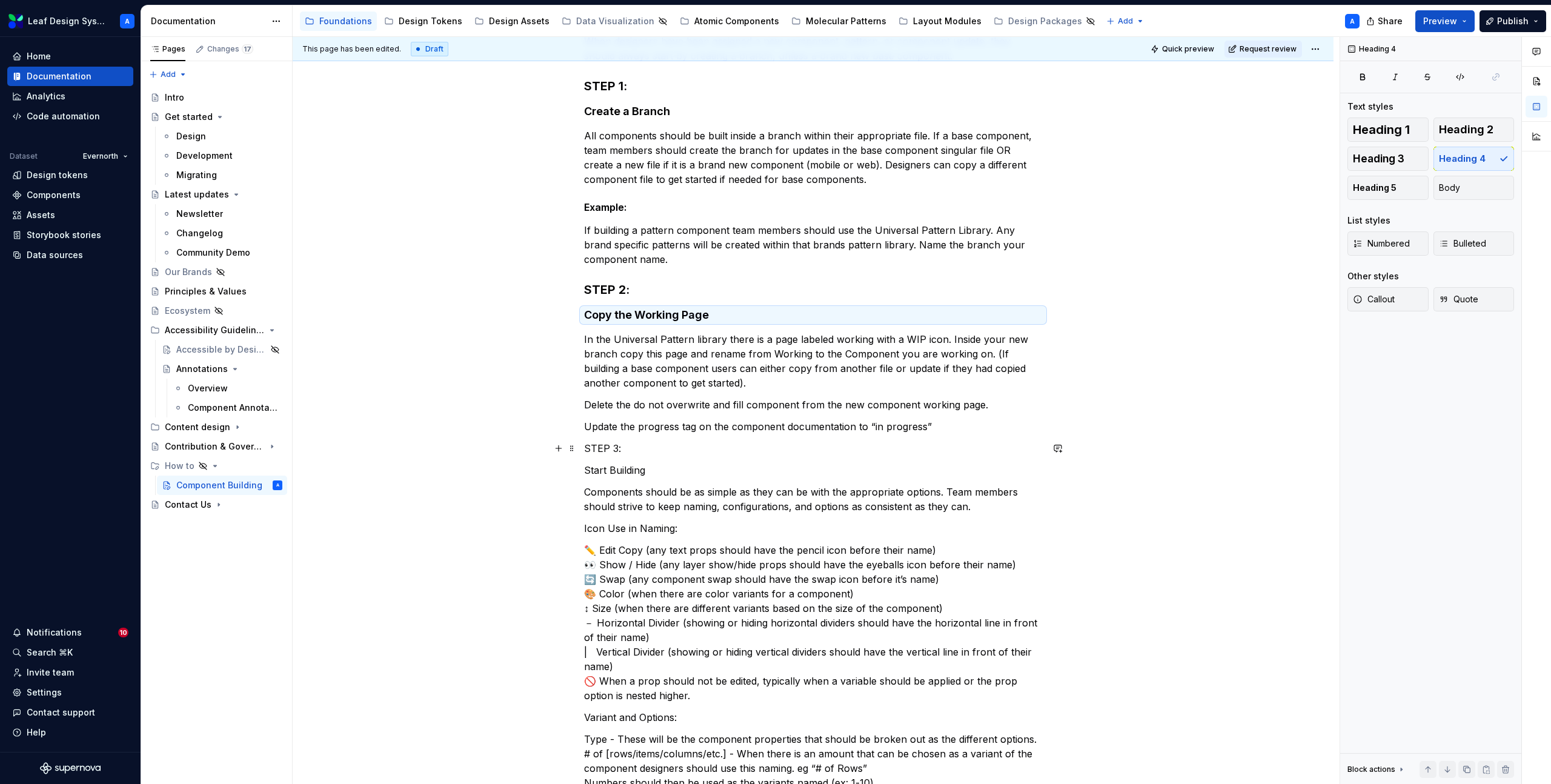
click at [613, 454] on p "STEP 3:" at bounding box center [813, 448] width 458 height 15
click at [682, 426] on button "button" at bounding box center [683, 426] width 17 height 17
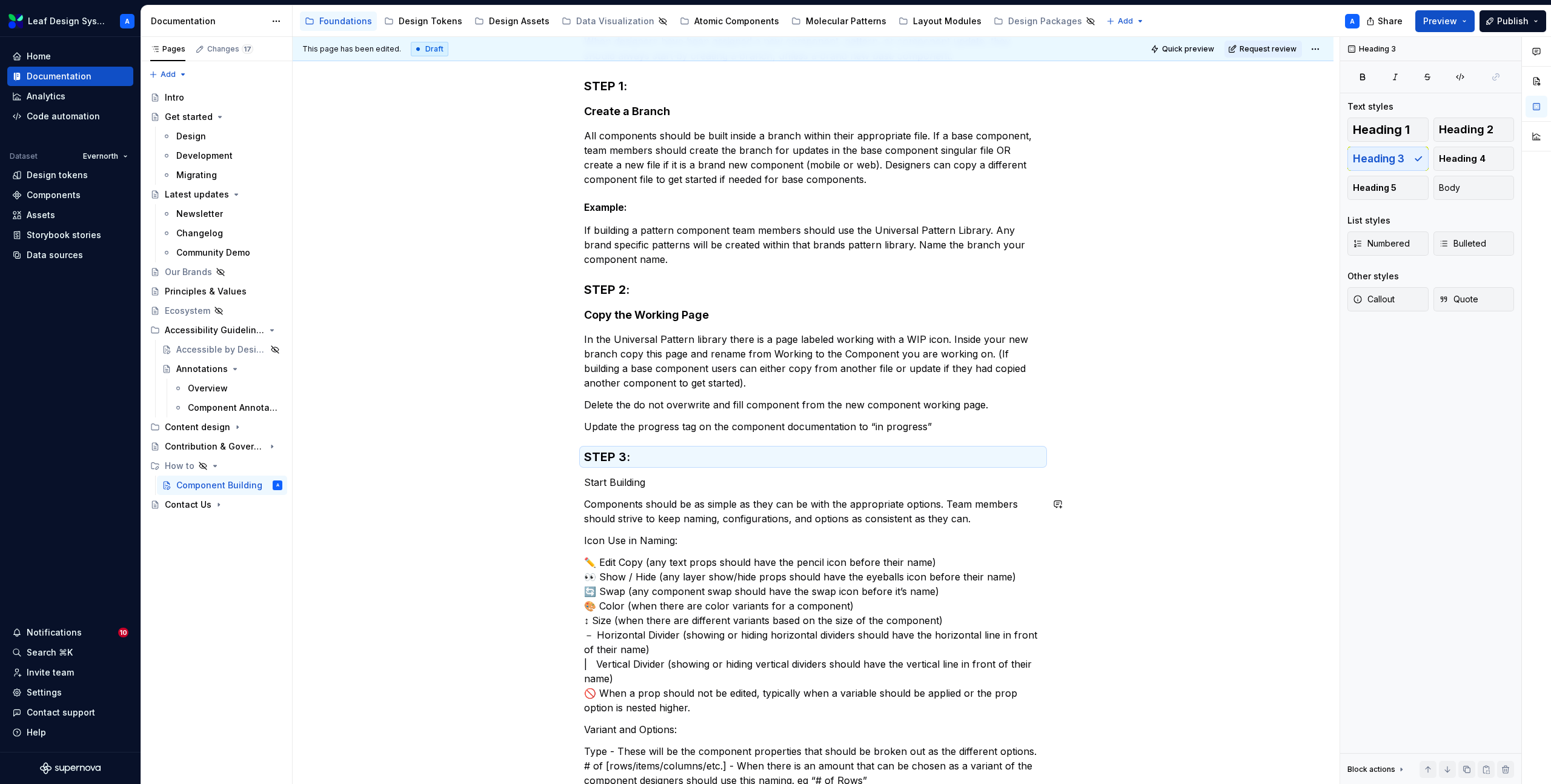
click at [633, 486] on p "Start Building" at bounding box center [813, 482] width 458 height 15
click at [697, 461] on button "button" at bounding box center [703, 460] width 17 height 17
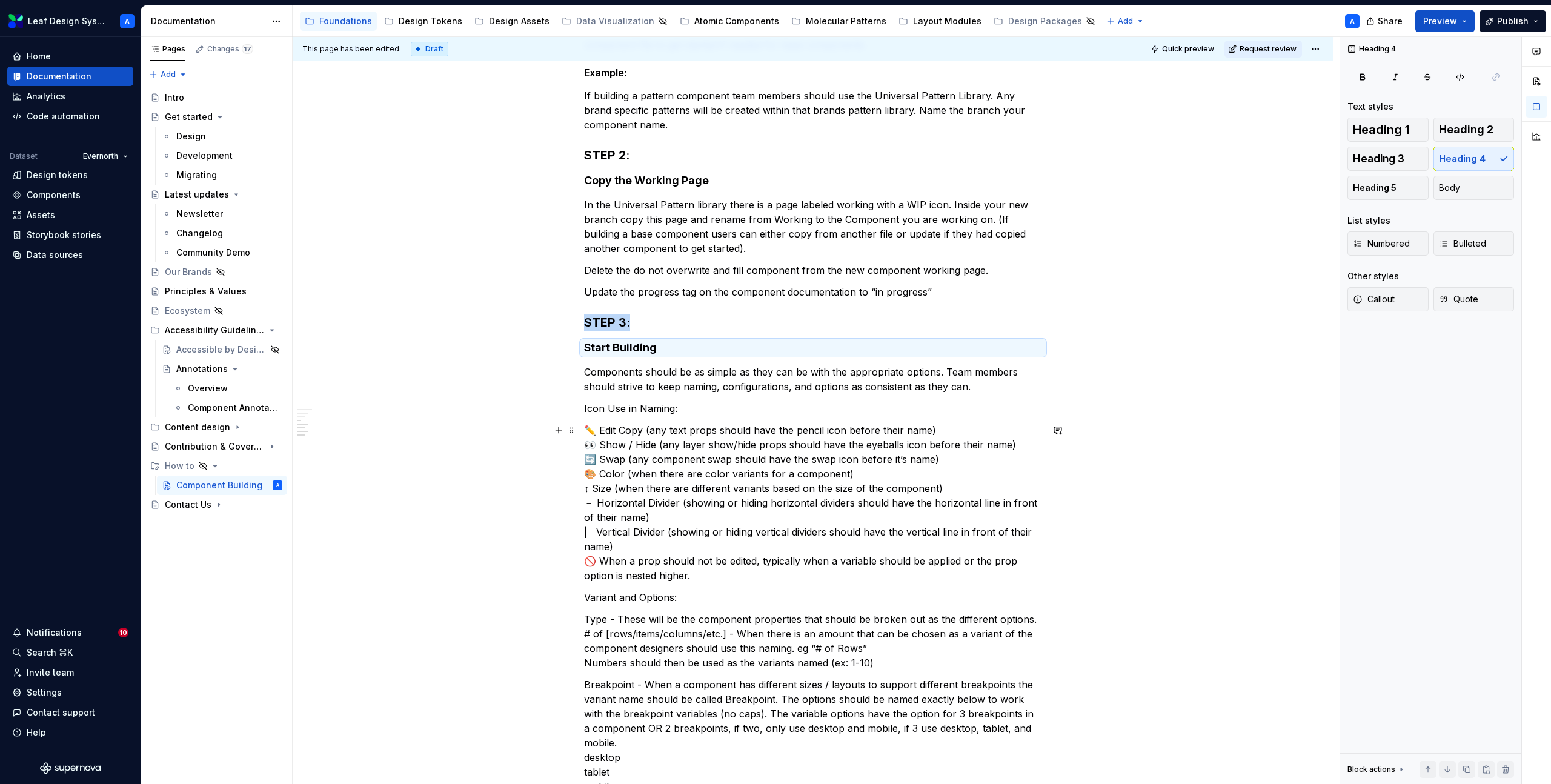
scroll to position [367, 0]
click at [642, 410] on p "Icon Use in Naming:" at bounding box center [813, 407] width 458 height 15
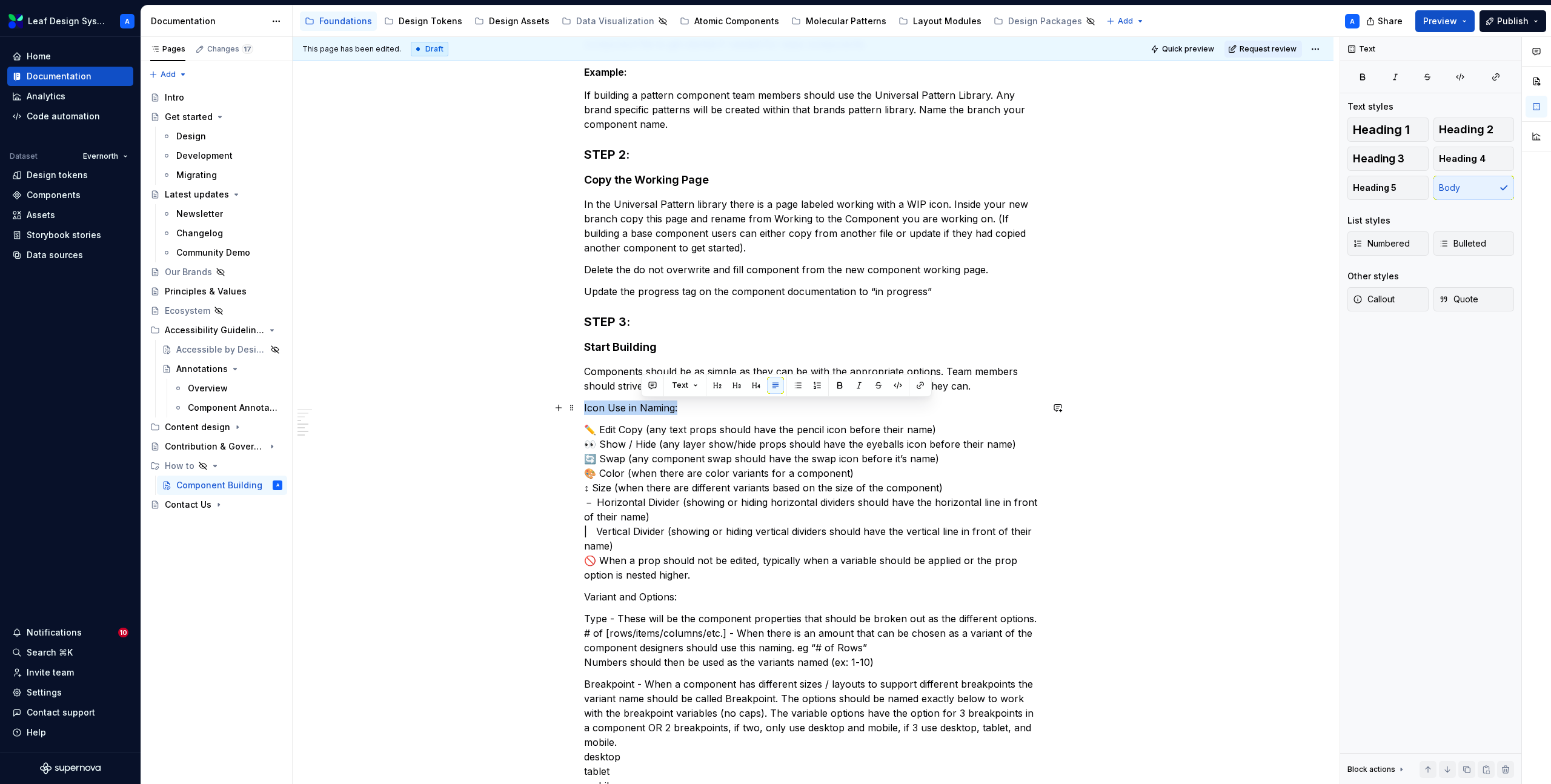
click at [642, 410] on p "Icon Use in Naming:" at bounding box center [813, 407] width 458 height 15
click at [641, 387] on button "Text" at bounding box center [631, 385] width 37 height 17
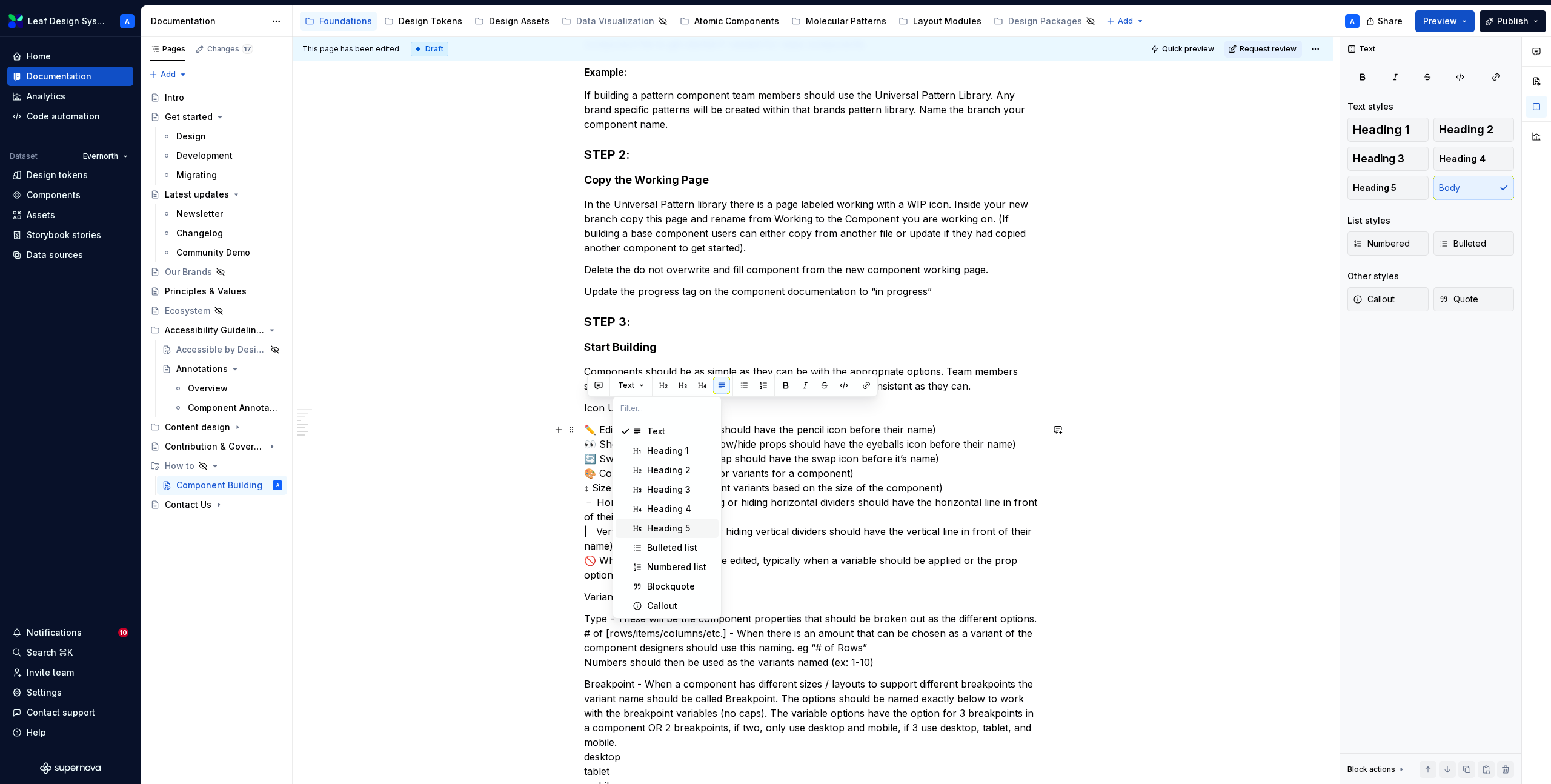
click at [656, 529] on div "Heading 5" at bounding box center [668, 528] width 43 height 12
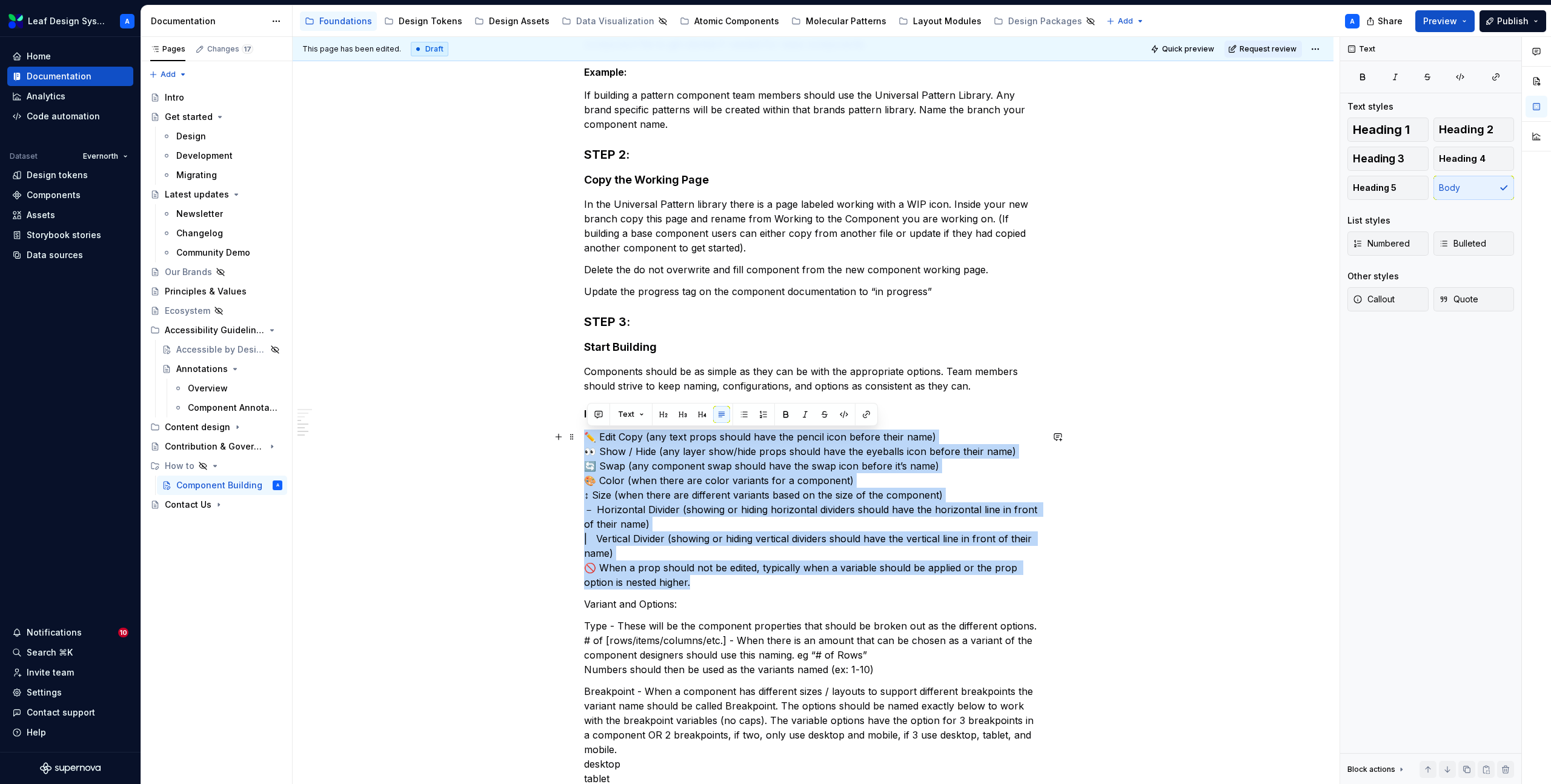
drag, startPoint x: 715, startPoint y: 583, endPoint x: 544, endPoint y: 435, distance: 226.2
click at [544, 435] on div "Setting up files for new component builds When designers have been assigned a n…" at bounding box center [813, 612] width 1041 height 1544
click at [743, 415] on button "button" at bounding box center [744, 414] width 17 height 17
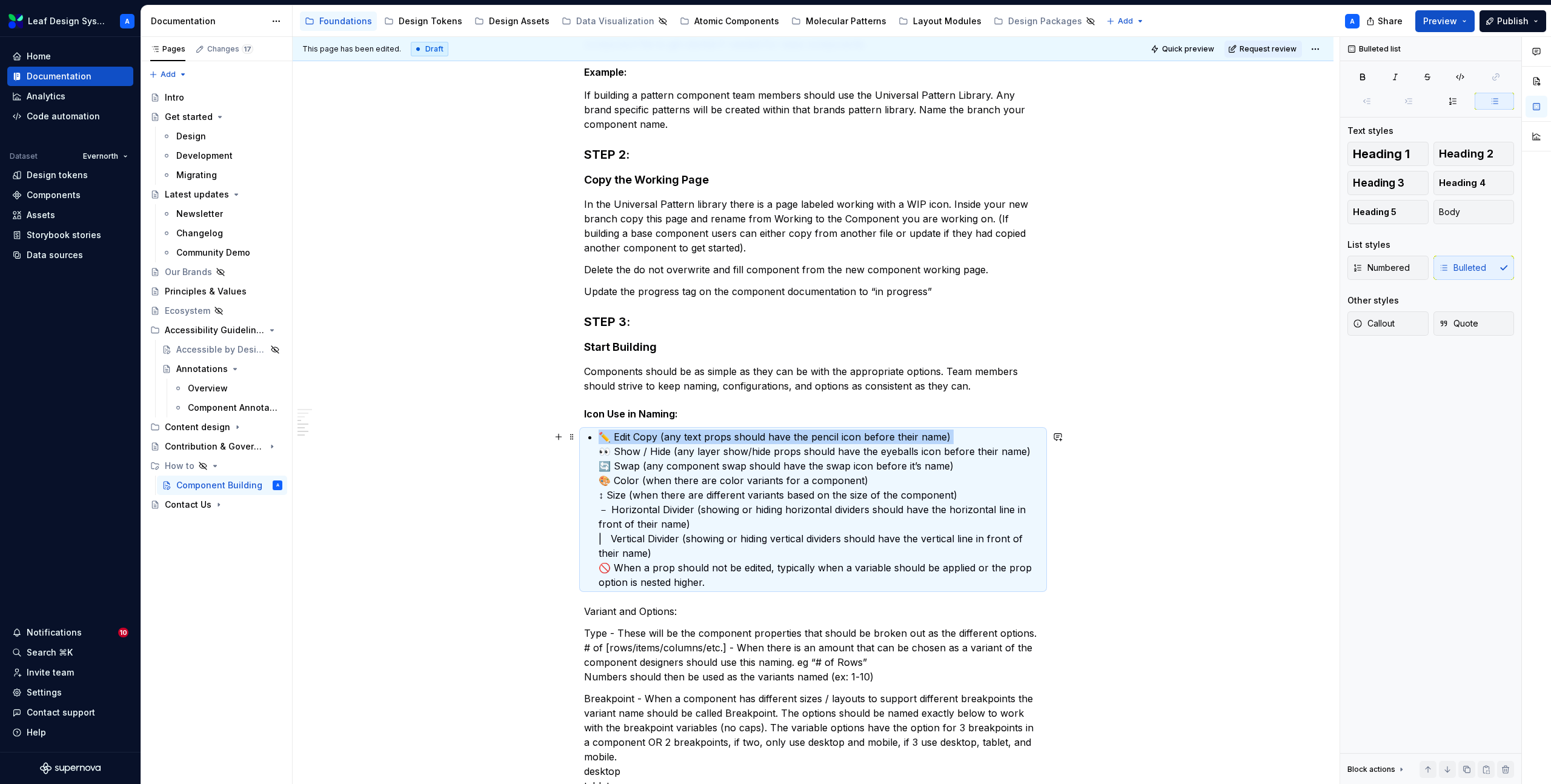
click at [598, 453] on div "Setting up files for new component builds When designers have been assigned a n…" at bounding box center [813, 506] width 458 height 1273
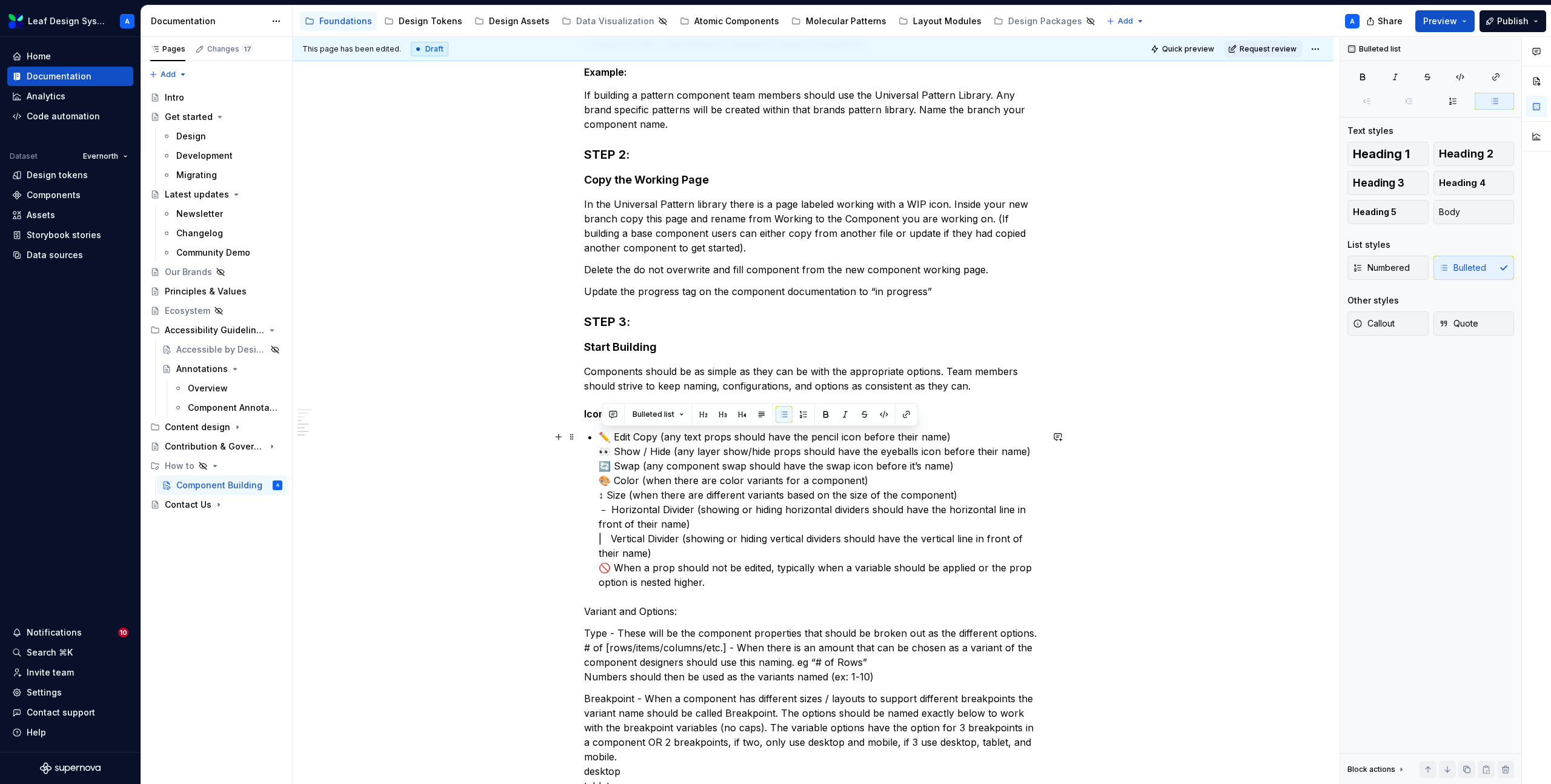
click at [601, 451] on div "Setting up files for new component builds When designers have been assigned a n…" at bounding box center [813, 506] width 458 height 1273
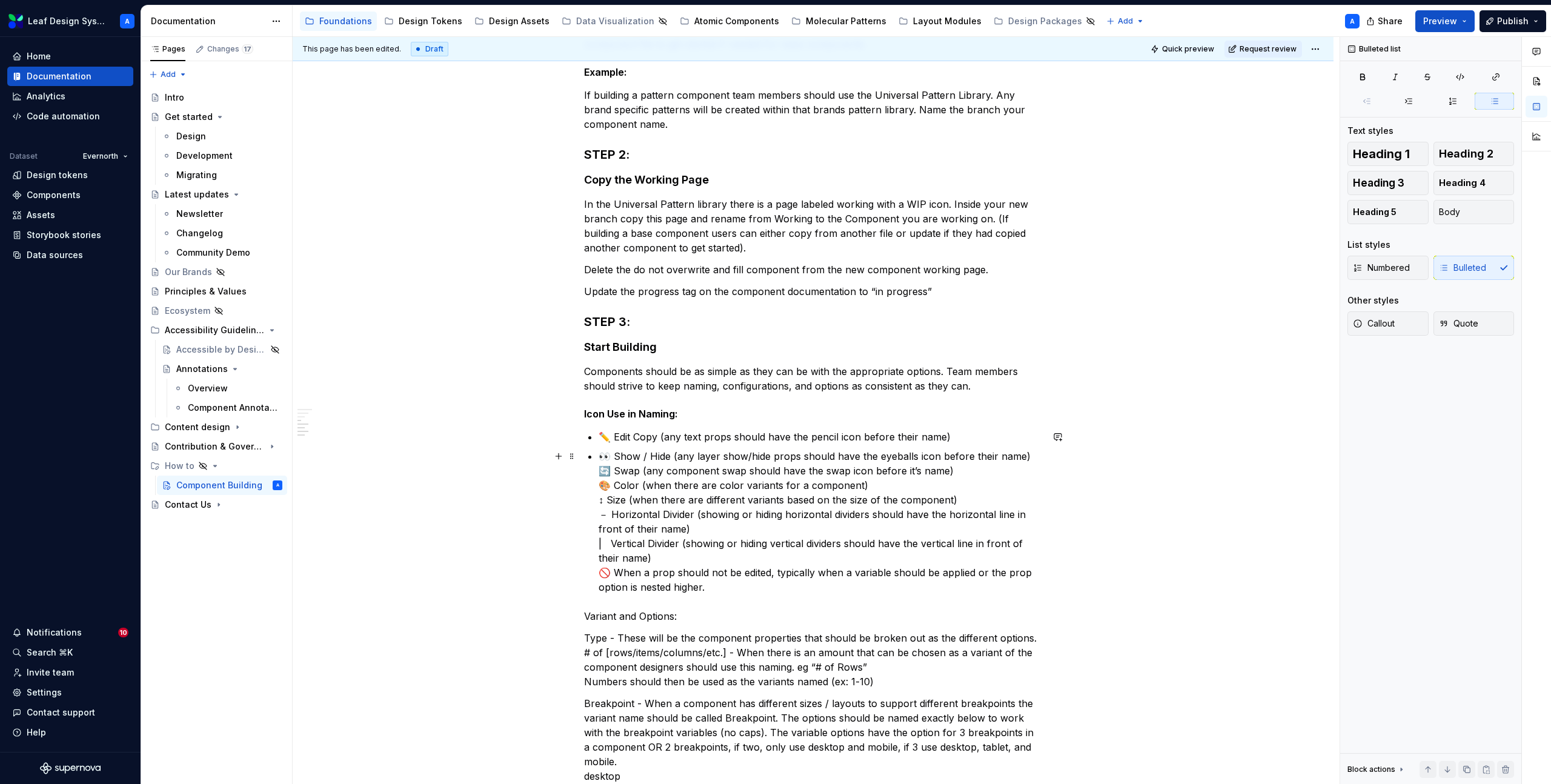
click at [601, 475] on div "Setting up files for new component builds When designers have been assigned a n…" at bounding box center [813, 508] width 458 height 1277
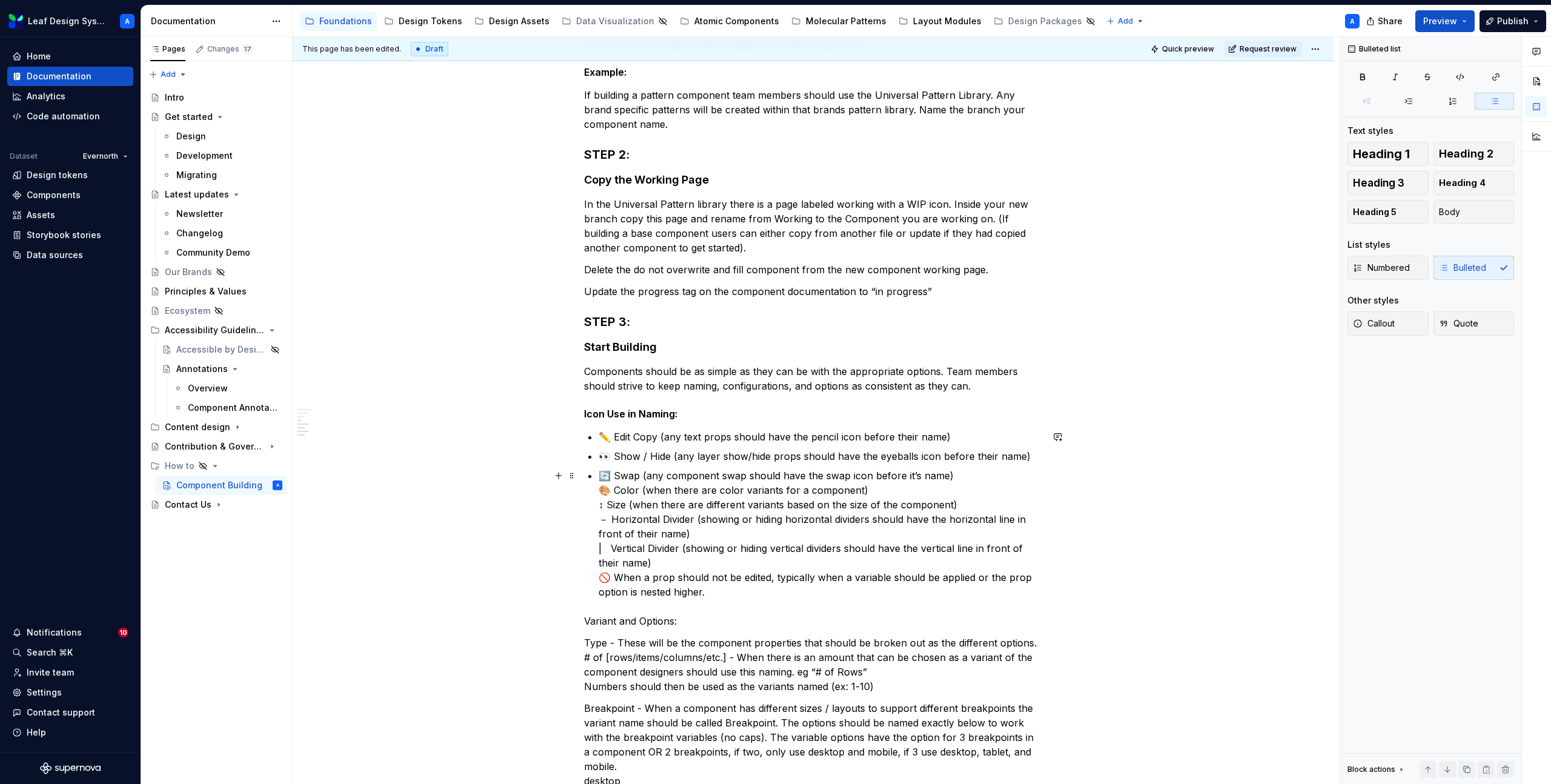
click at [602, 489] on p "🔄 Swap (any component swap should have the swap icon before it’s name) 🎨 Color …" at bounding box center [820, 533] width 443 height 131
click at [600, 507] on div "Setting up files for new component builds When designers have been assigned a n…" at bounding box center [813, 513] width 458 height 1287
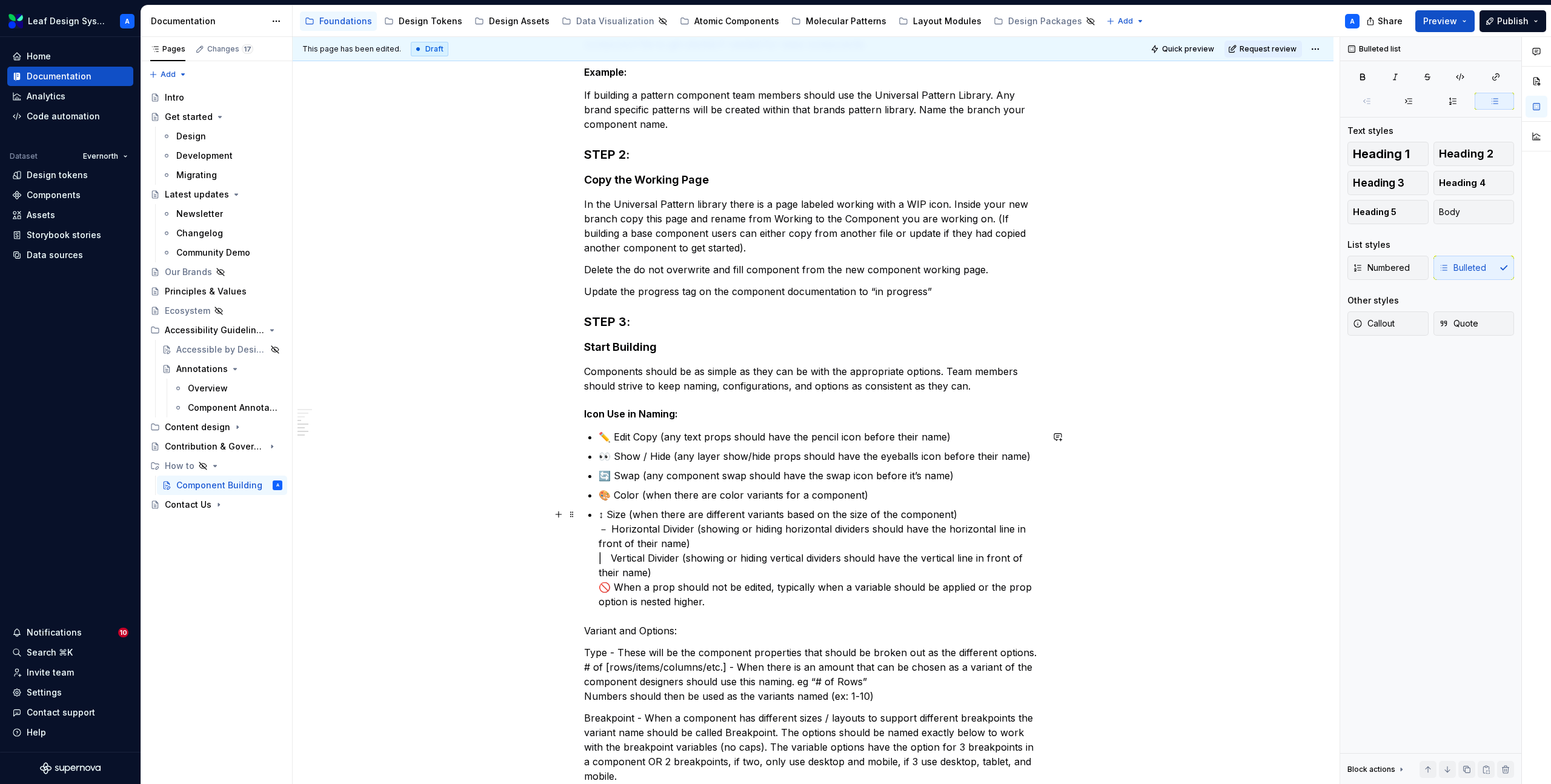
click at [600, 534] on div "Setting up files for new component builds When designers have been assigned a n…" at bounding box center [813, 515] width 458 height 1292
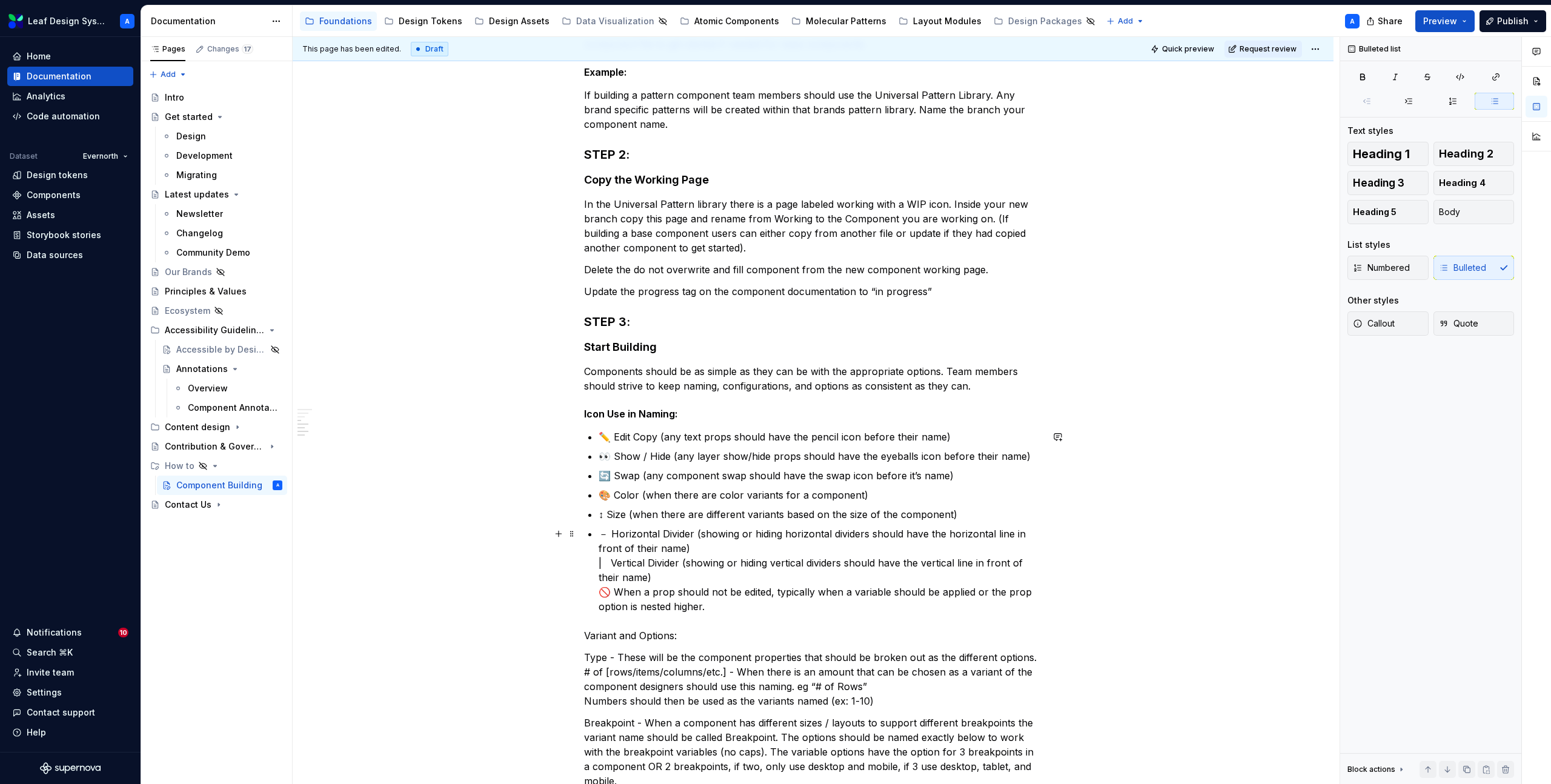
click at [602, 562] on p "－ Horizontal Divider (showing or hiding horizontal dividers should have the hor…" at bounding box center [820, 569] width 443 height 87
click at [601, 595] on p "| Vertical Divider (showing or hiding vertical dividers should have the vertica…" at bounding box center [820, 590] width 443 height 58
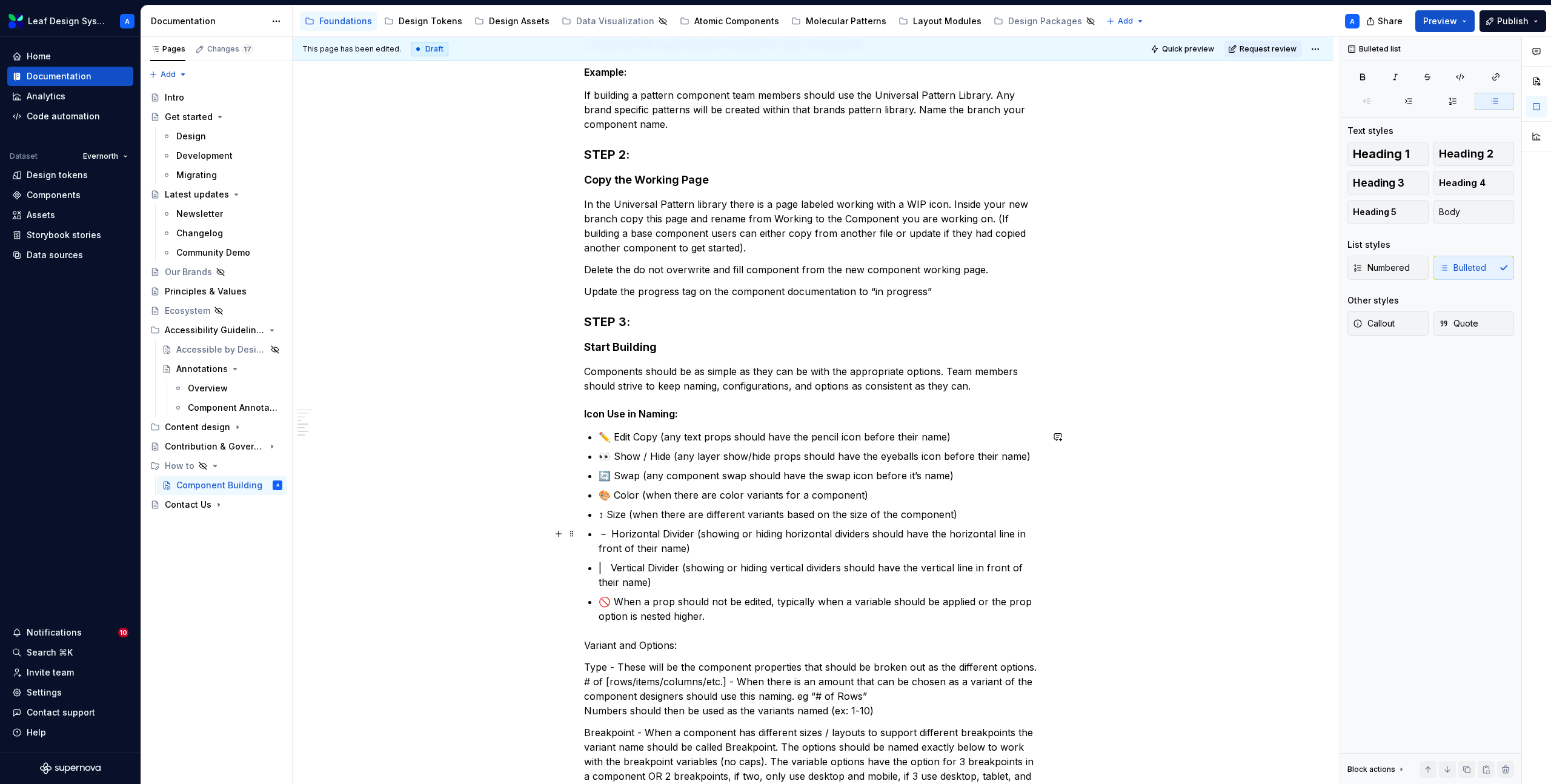
click at [616, 536] on p "－ Horizontal Divider (showing or hiding horizontal dividers should have the hor…" at bounding box center [820, 540] width 443 height 29
click at [615, 602] on p "🚫 When a prop should not be edited, typically when a variable should be applied…" at bounding box center [820, 609] width 443 height 29
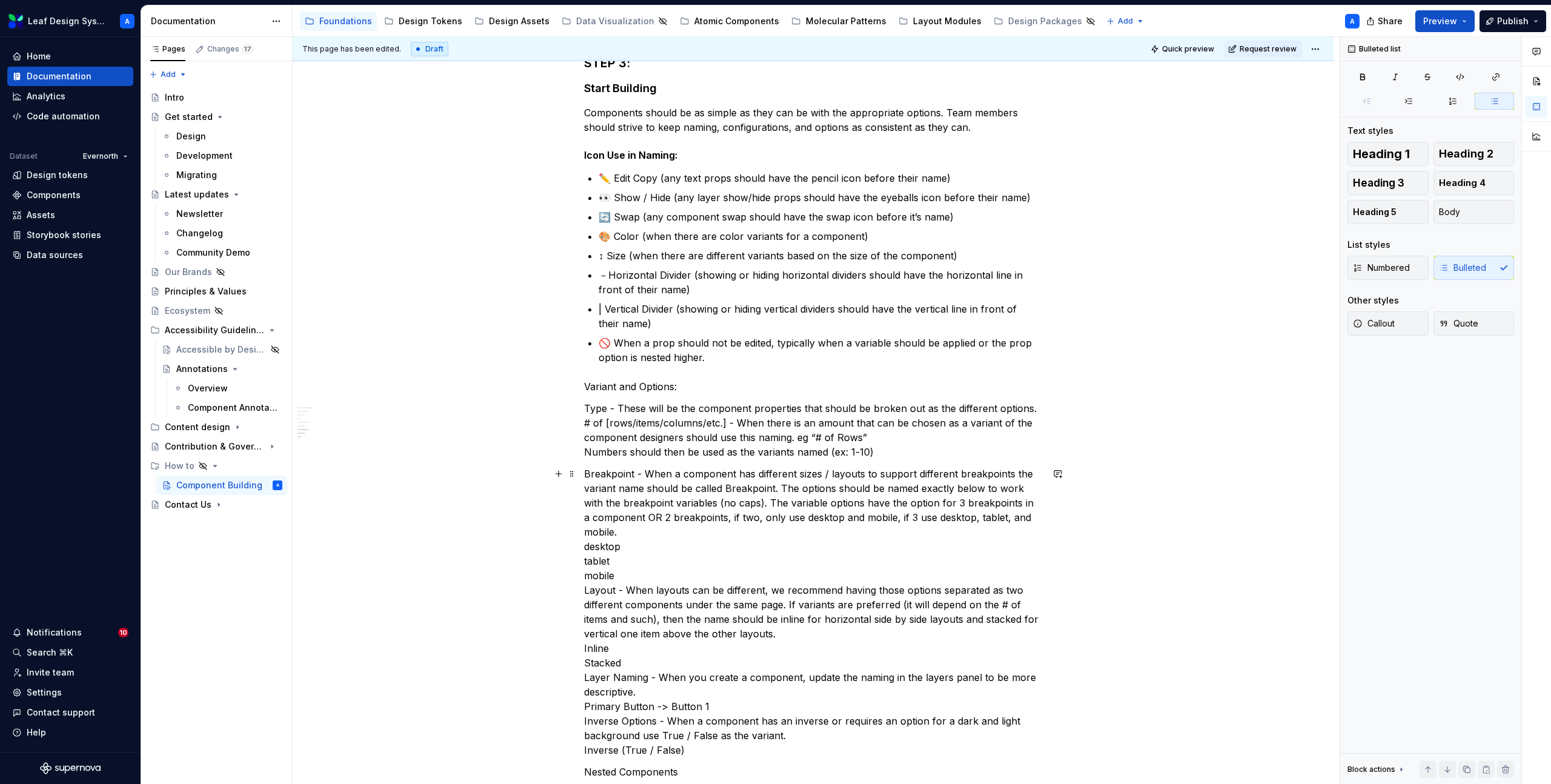
scroll to position [632, 0]
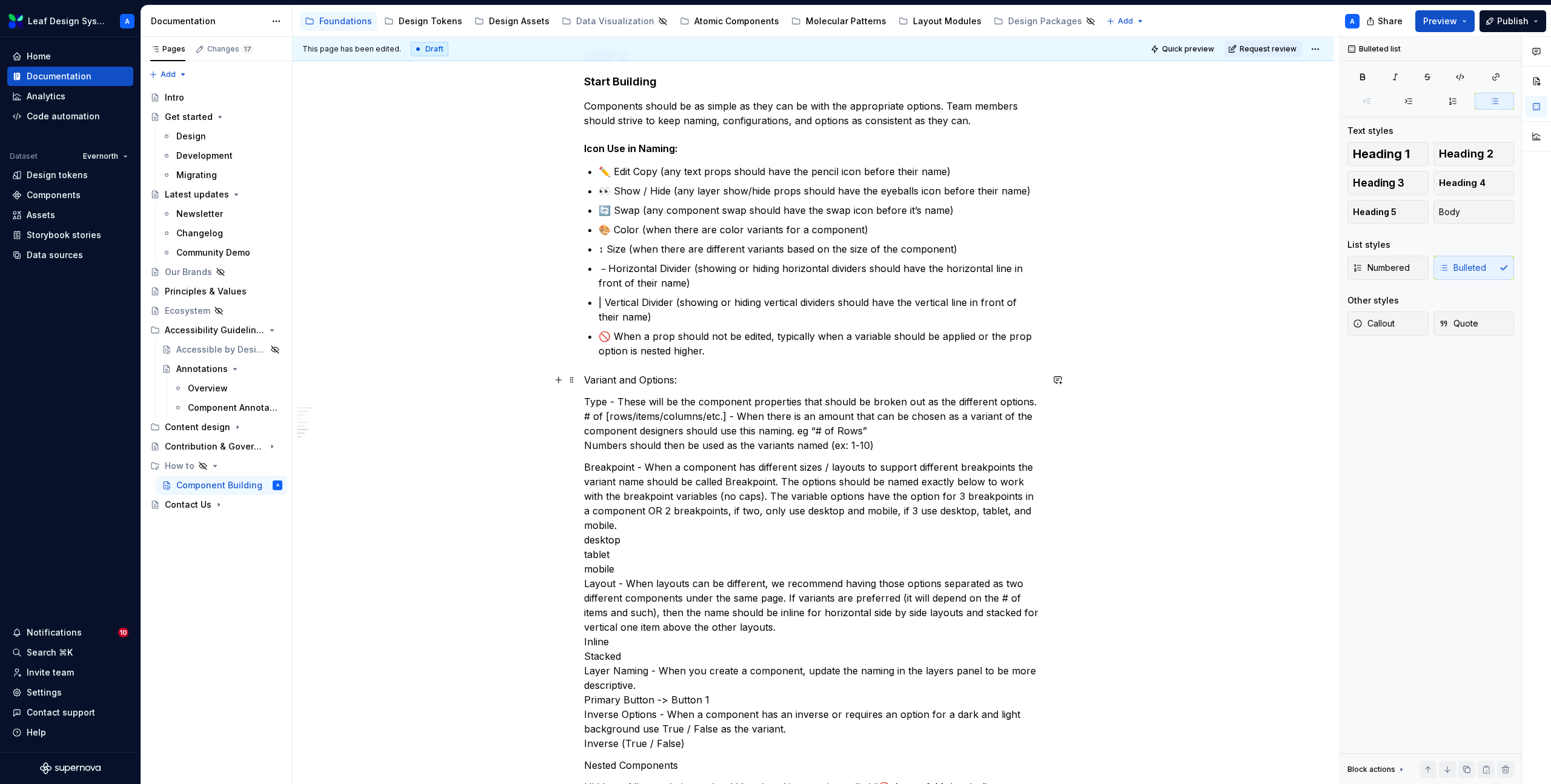
click at [649, 378] on p "Variant and Options:" at bounding box center [813, 380] width 458 height 15
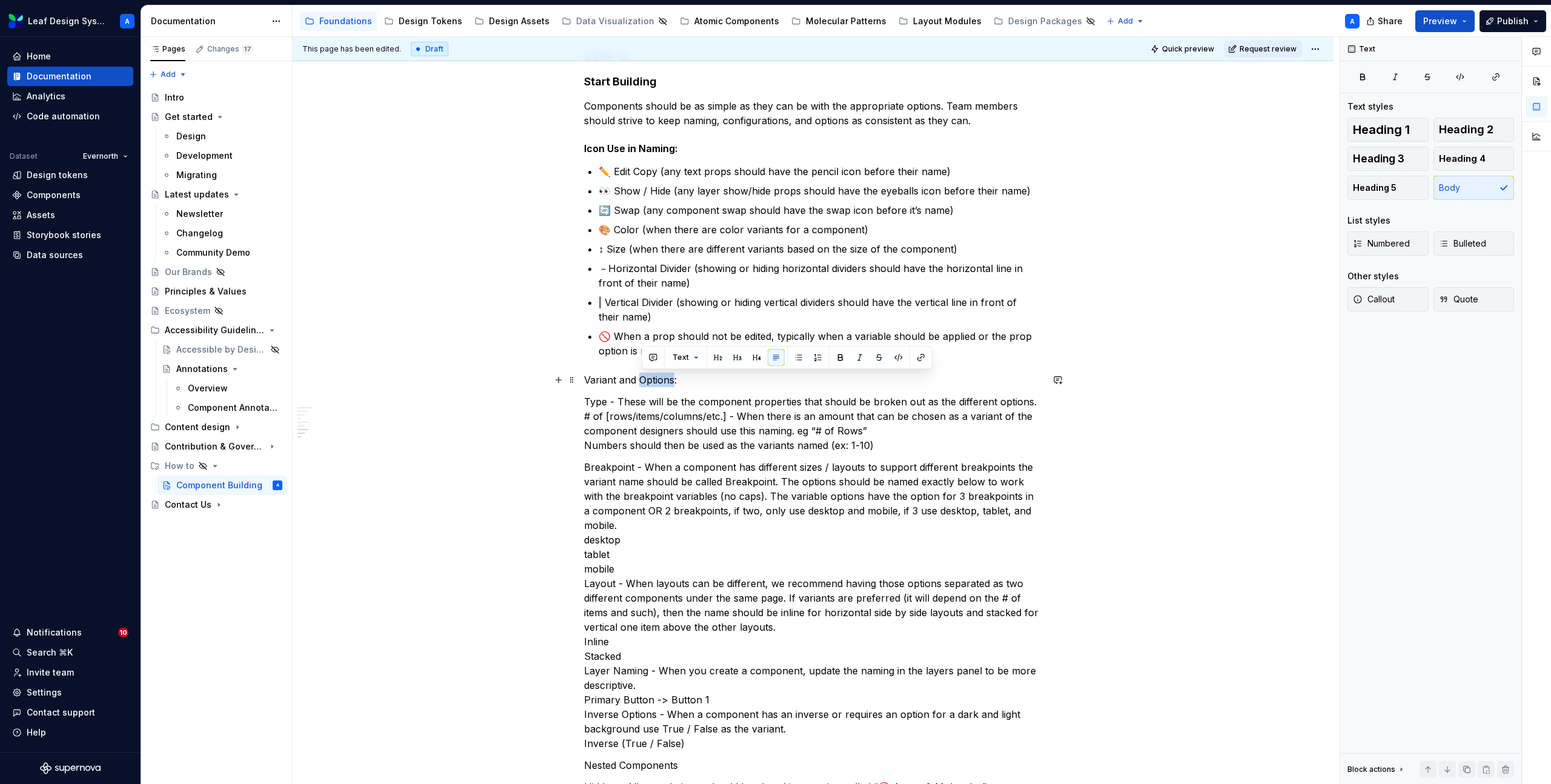
click at [649, 378] on p "Variant and Options:" at bounding box center [813, 380] width 458 height 15
click at [641, 357] on button "Text" at bounding box center [631, 358] width 37 height 17
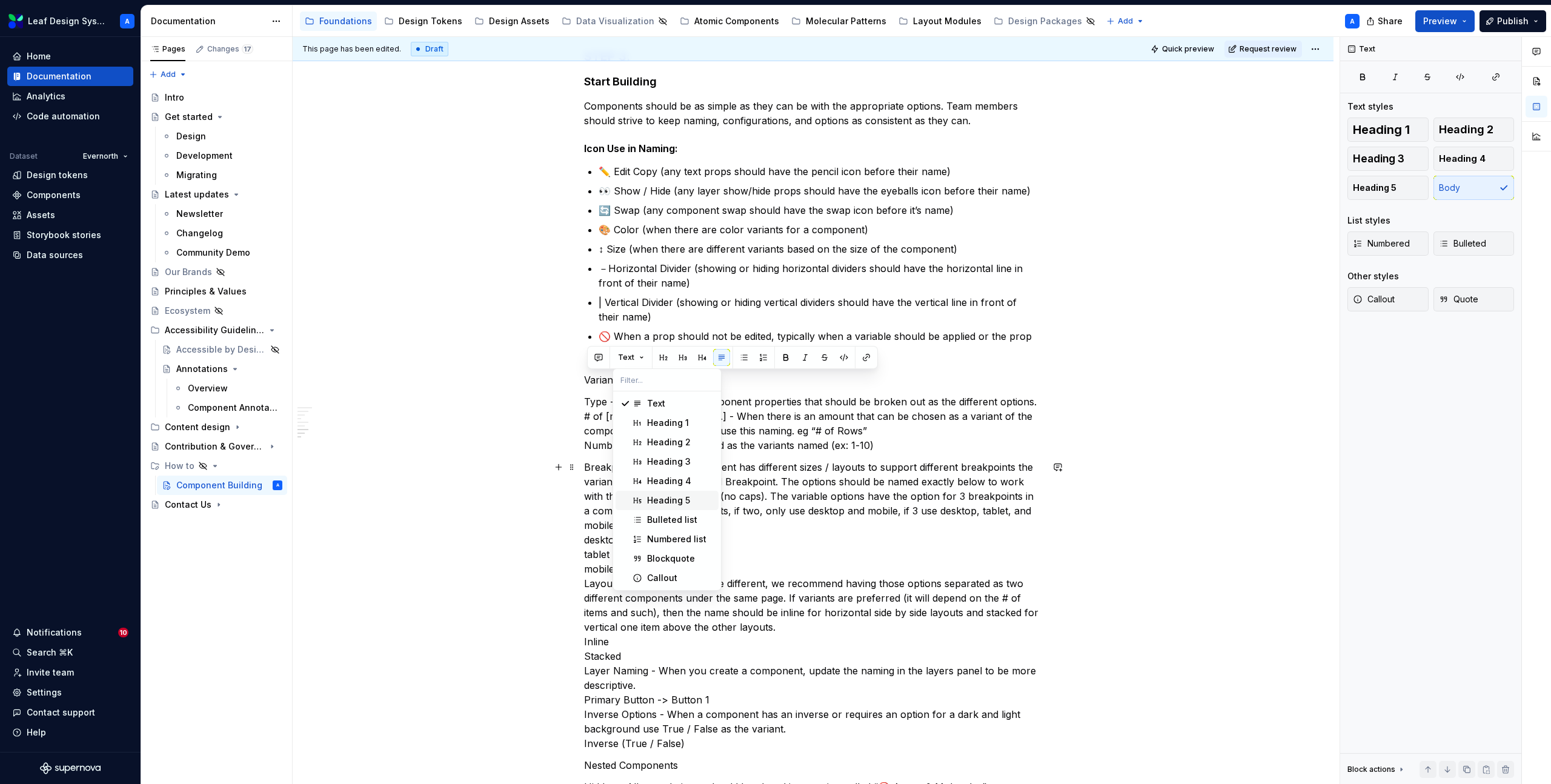
click at [671, 499] on div "Heading 5" at bounding box center [668, 500] width 43 height 12
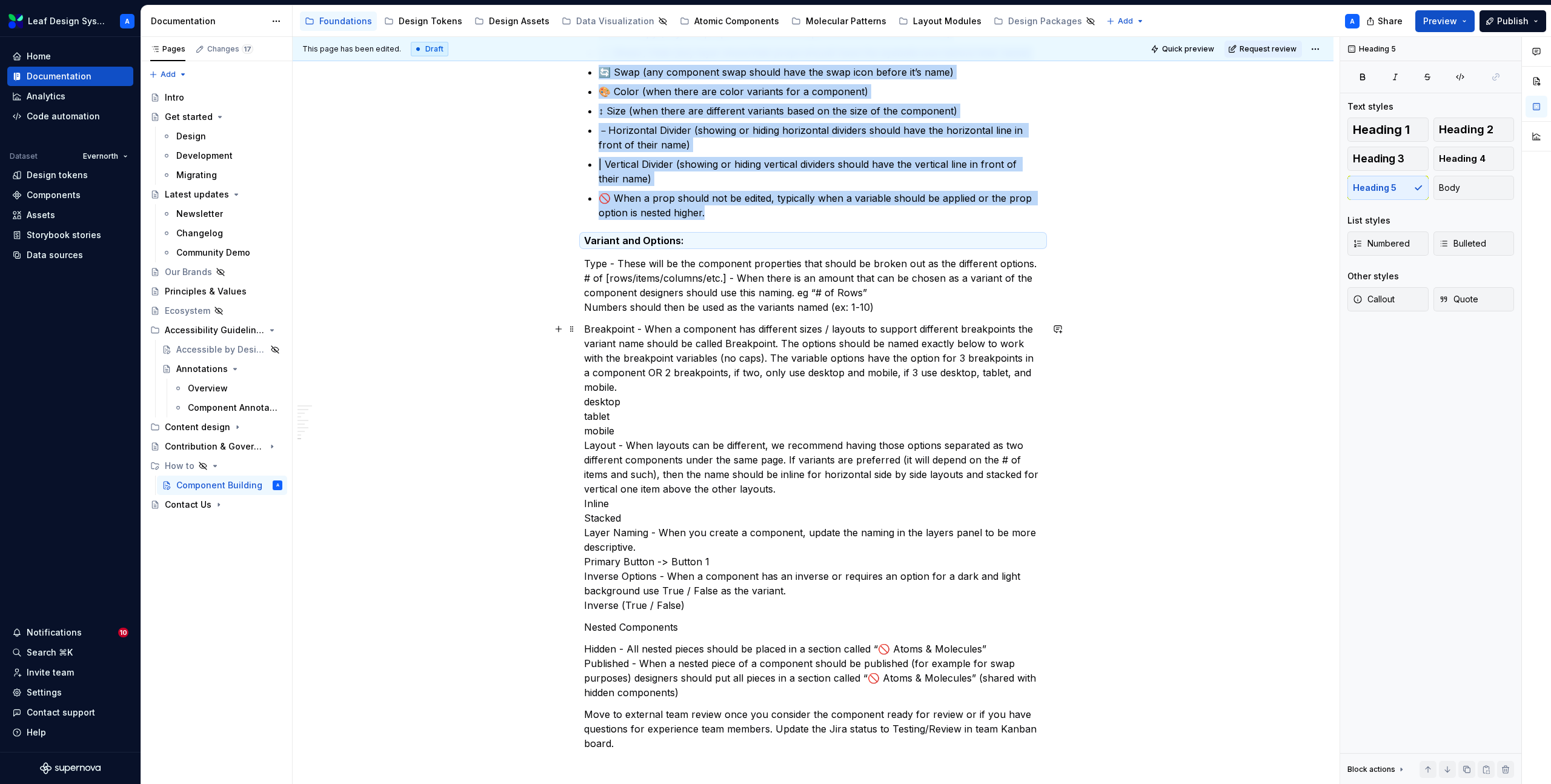
scroll to position [771, 0]
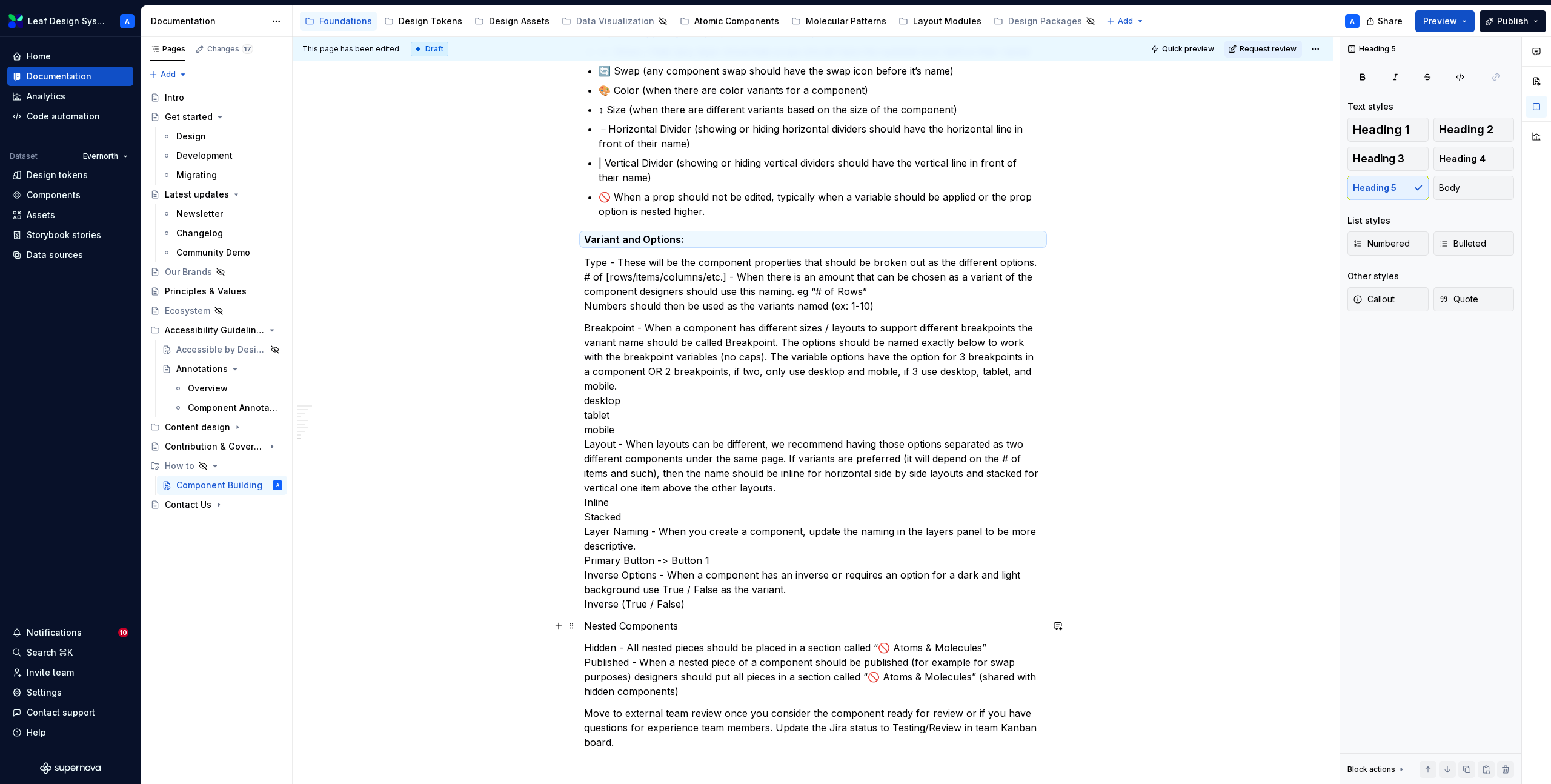
click at [609, 625] on p "Nested Components" at bounding box center [813, 626] width 458 height 15
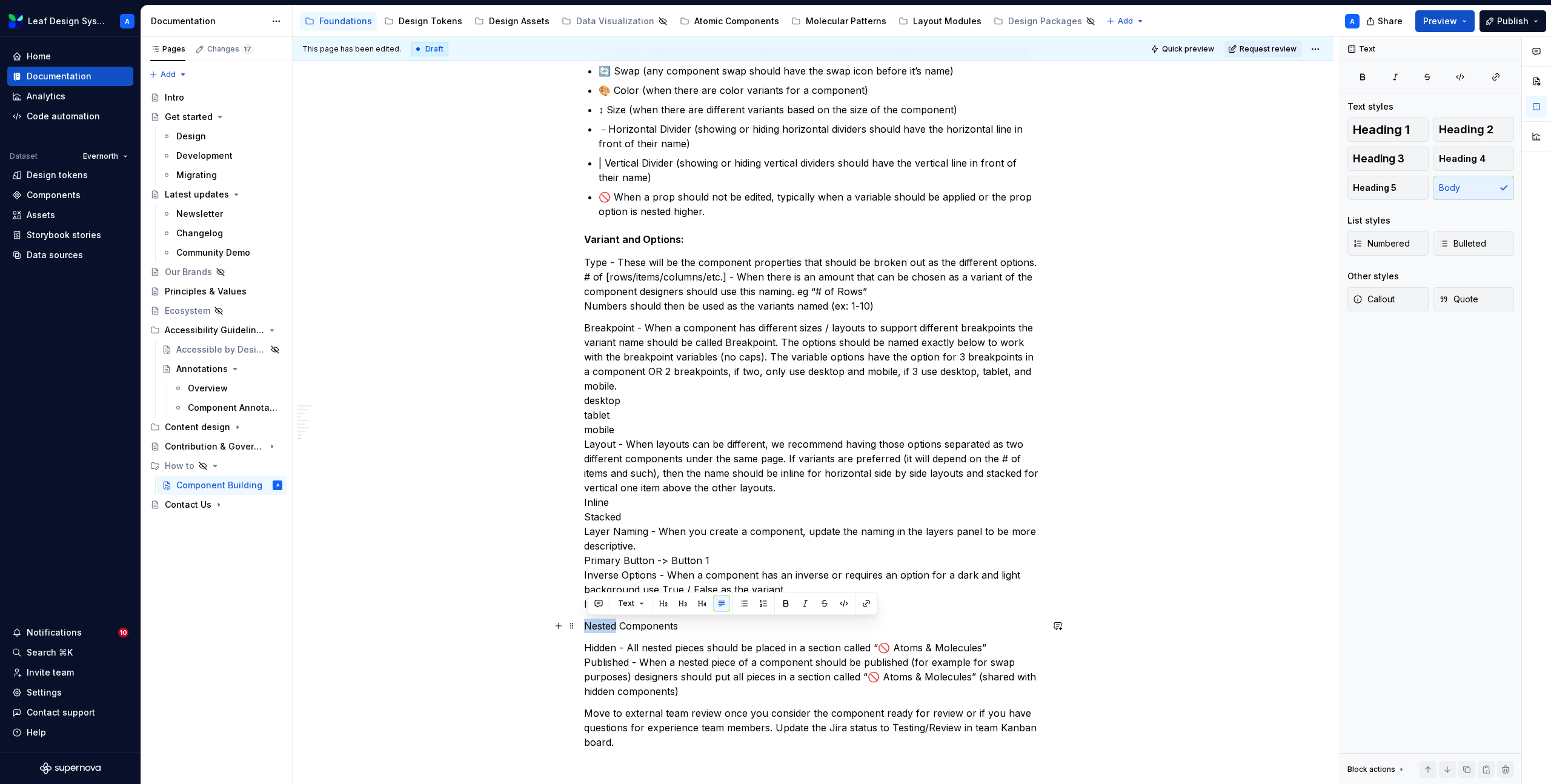
click at [609, 625] on p "Nested Components" at bounding box center [813, 626] width 458 height 15
click at [636, 601] on button "Text" at bounding box center [631, 604] width 37 height 17
click at [689, 497] on div "Heading 5" at bounding box center [680, 502] width 67 height 12
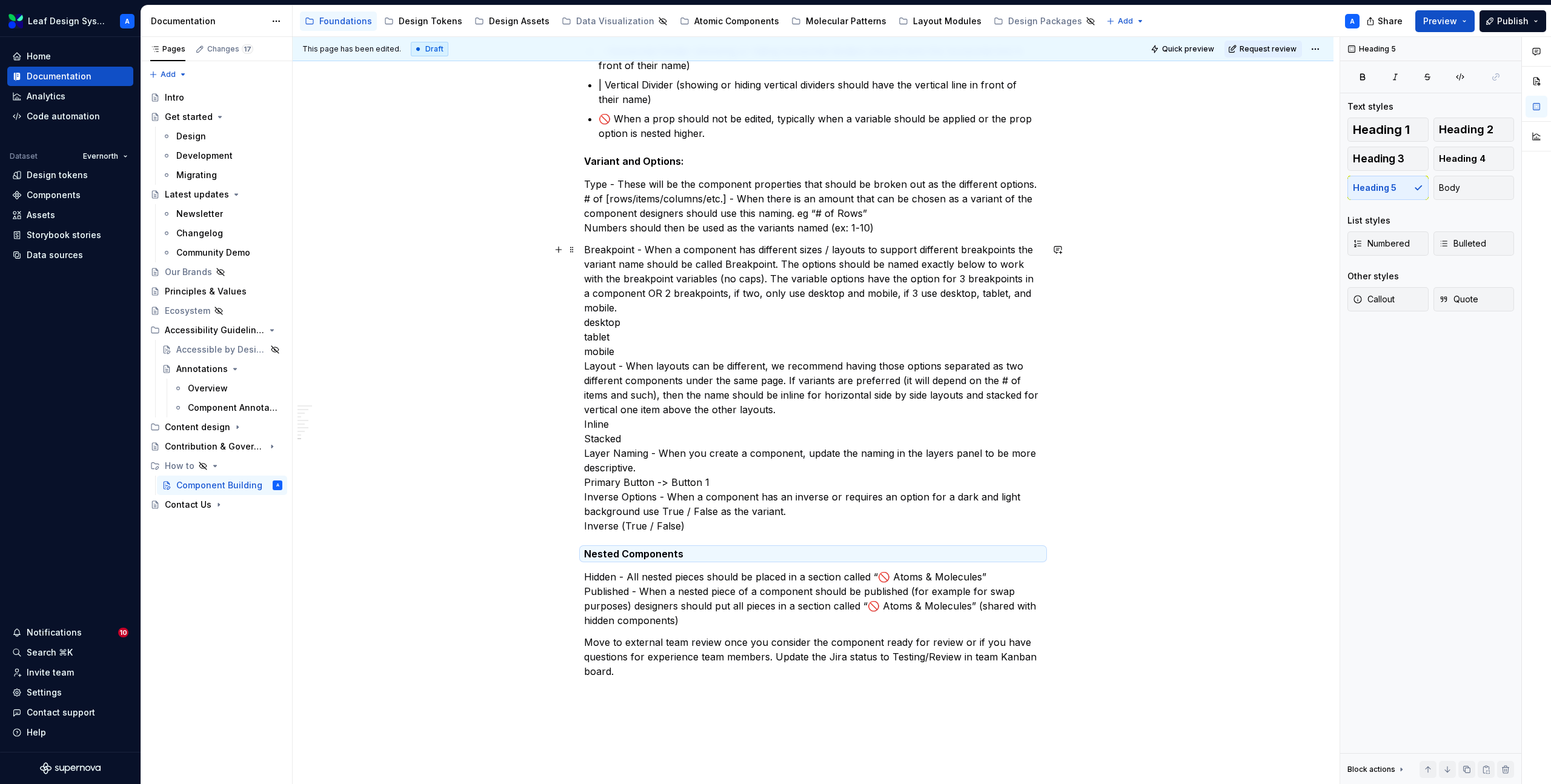
scroll to position [952, 0]
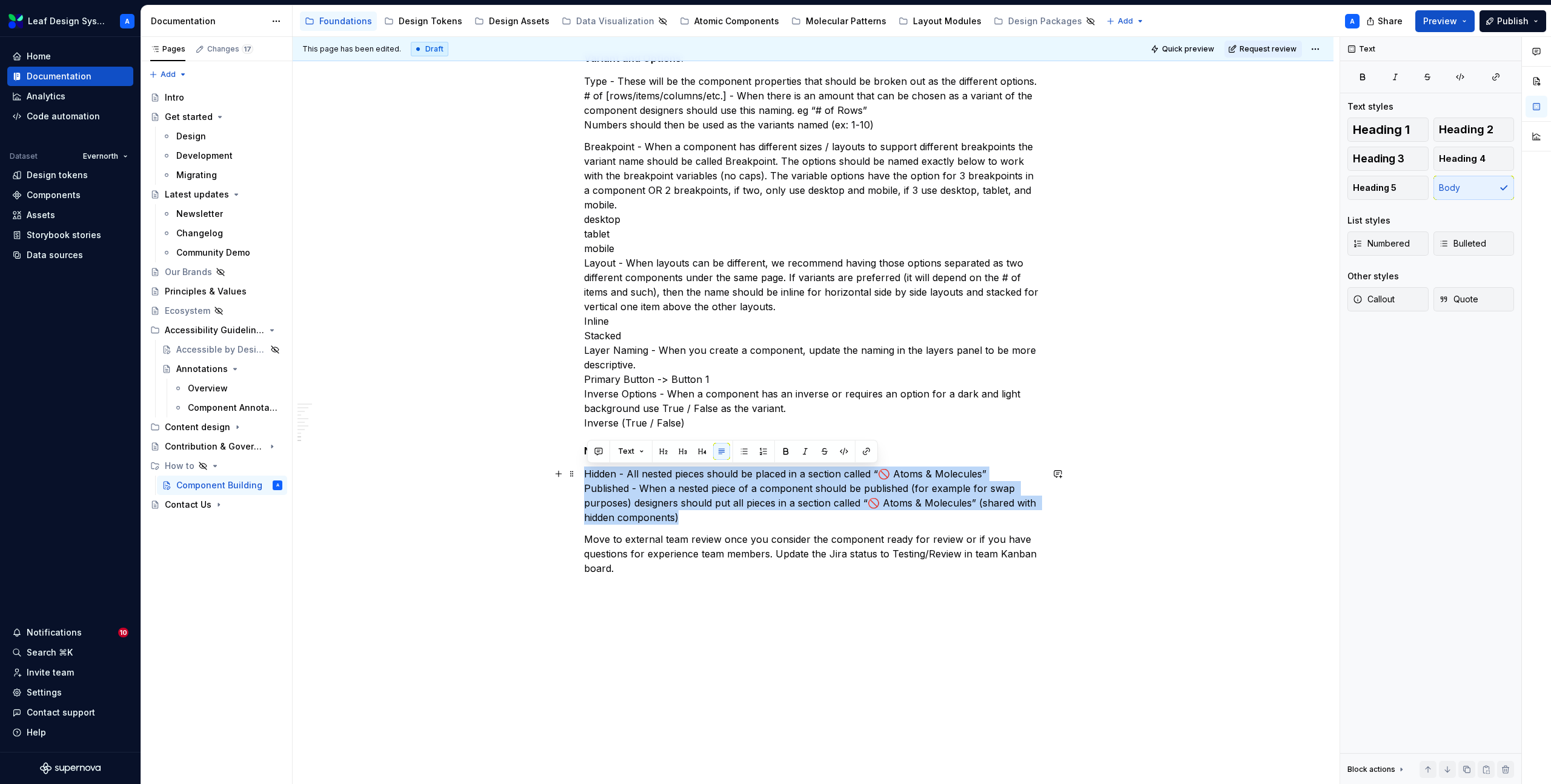
drag, startPoint x: 696, startPoint y: 521, endPoint x: 581, endPoint y: 476, distance: 123.5
click at [581, 476] on div "Setting up files for new component builds When designers have been assigned a n…" at bounding box center [813, 50] width 1041 height 1592
click at [740, 452] on button "button" at bounding box center [744, 452] width 17 height 17
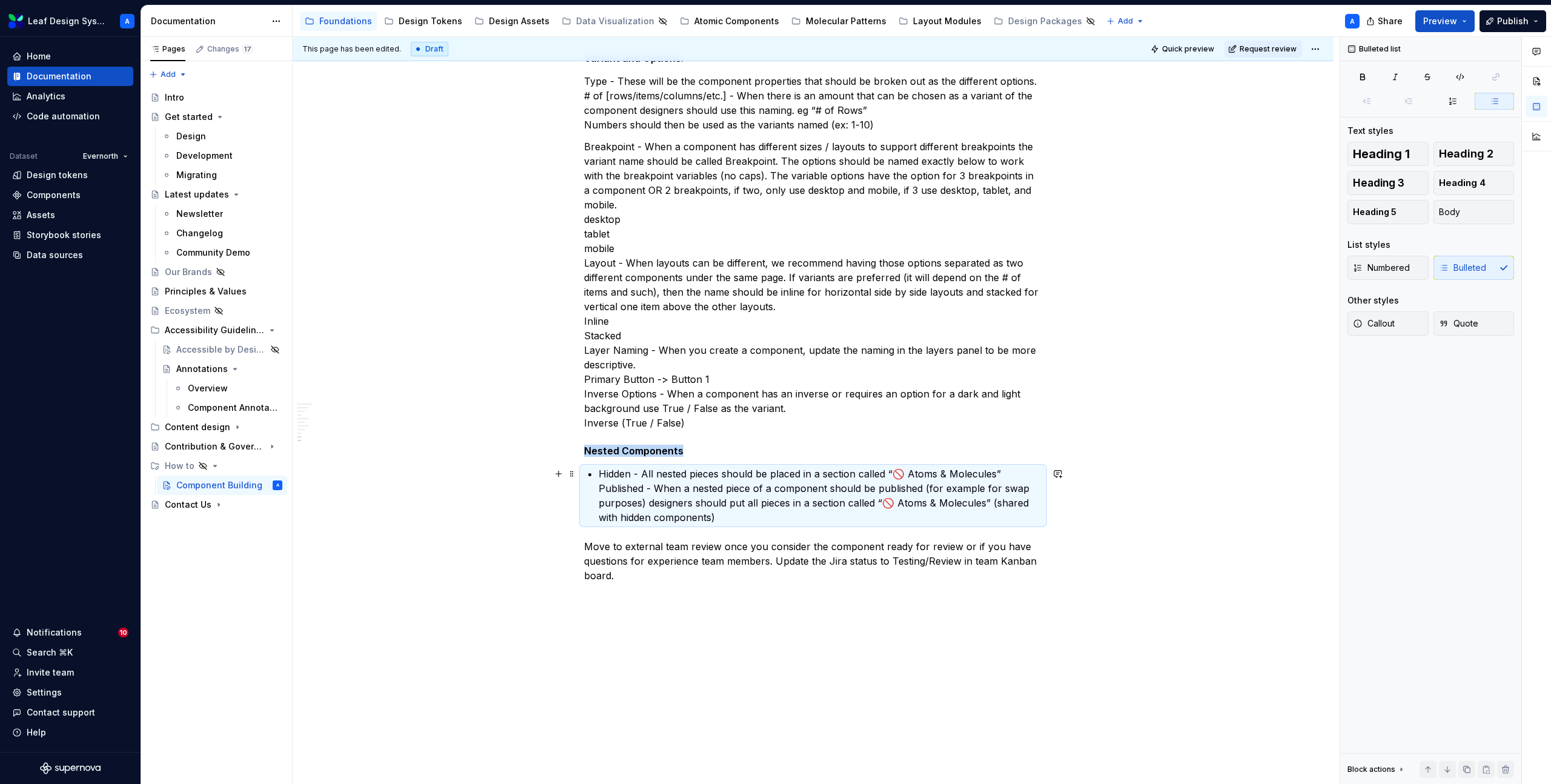
click at [604, 486] on p "Hidden - All nested pieces should be placed in a section called “🚫 Atoms & Mole…" at bounding box center [820, 496] width 443 height 58
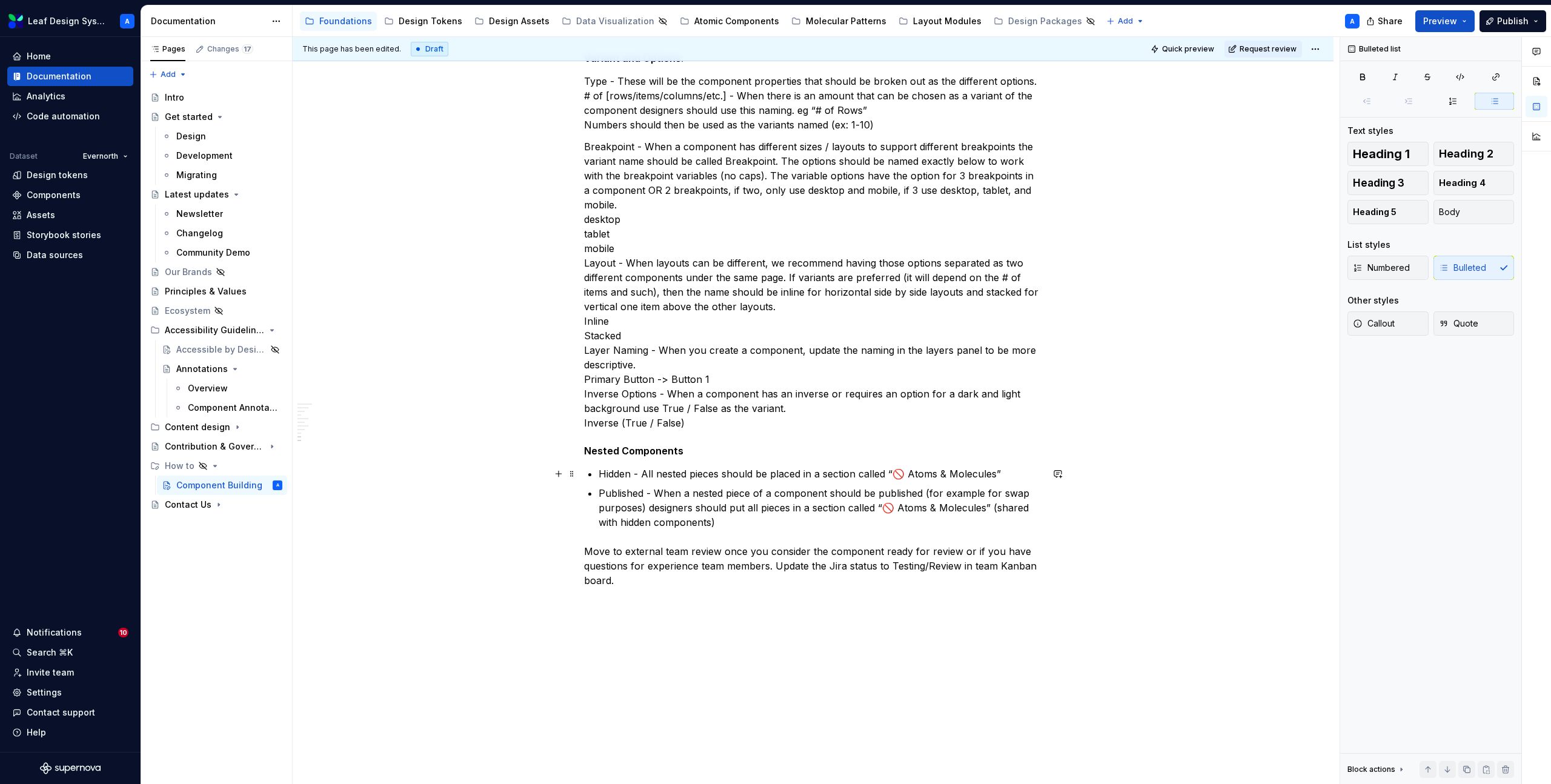
click at [614, 475] on p "Hidden - All nested pieces should be placed in a section called “🚫 Atoms & Mole…" at bounding box center [820, 474] width 443 height 15
click at [620, 490] on p "Published - When a nested piece of a component should be published (for example…" at bounding box center [820, 508] width 443 height 44
click at [696, 508] on p "Published - When a nested piece of a component should be published (for example…" at bounding box center [820, 508] width 443 height 44
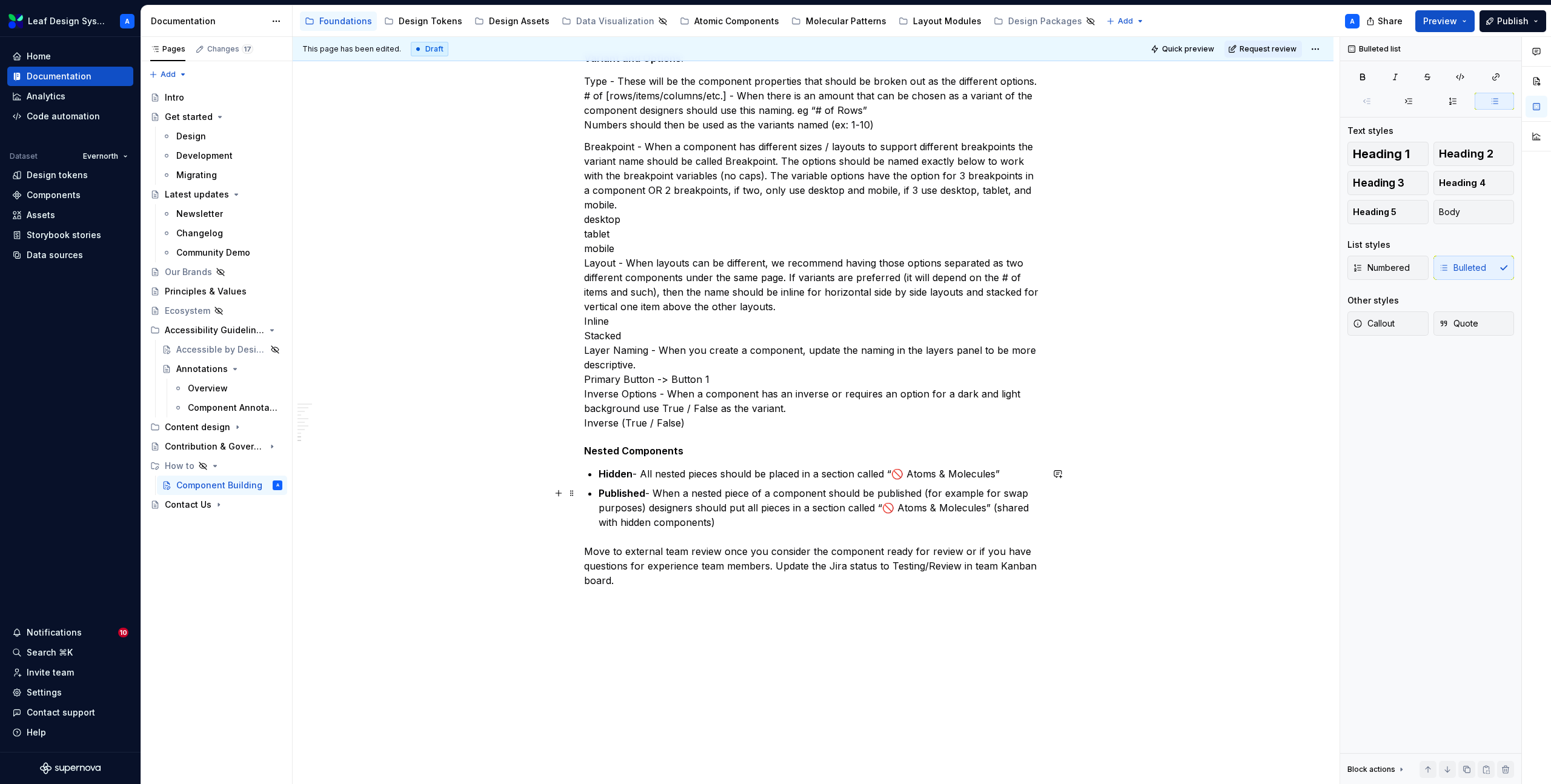
click at [755, 524] on p "Published - When a nested piece of a component should be published (for example…" at bounding box center [820, 508] width 443 height 44
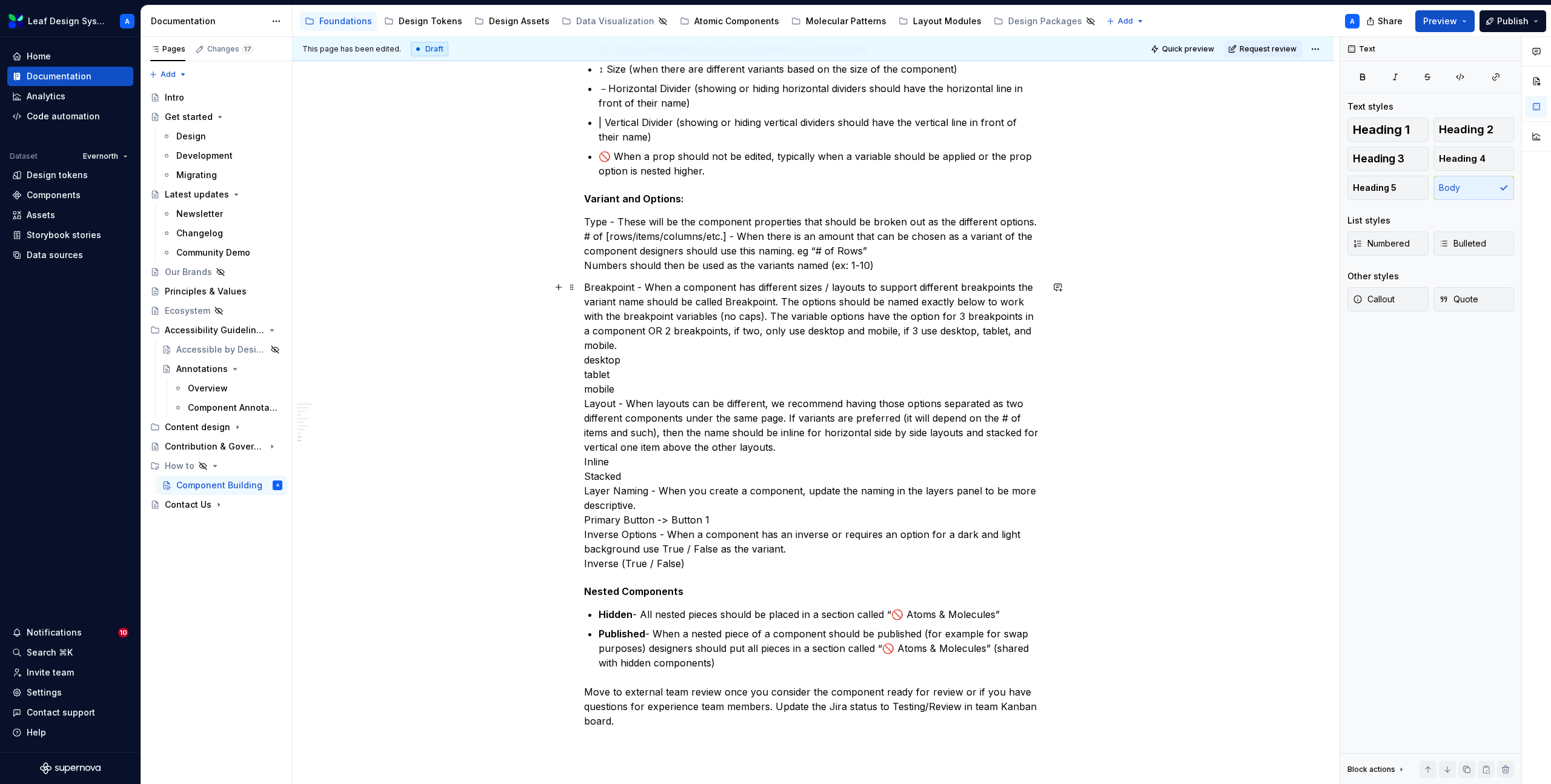
scroll to position [762, 0]
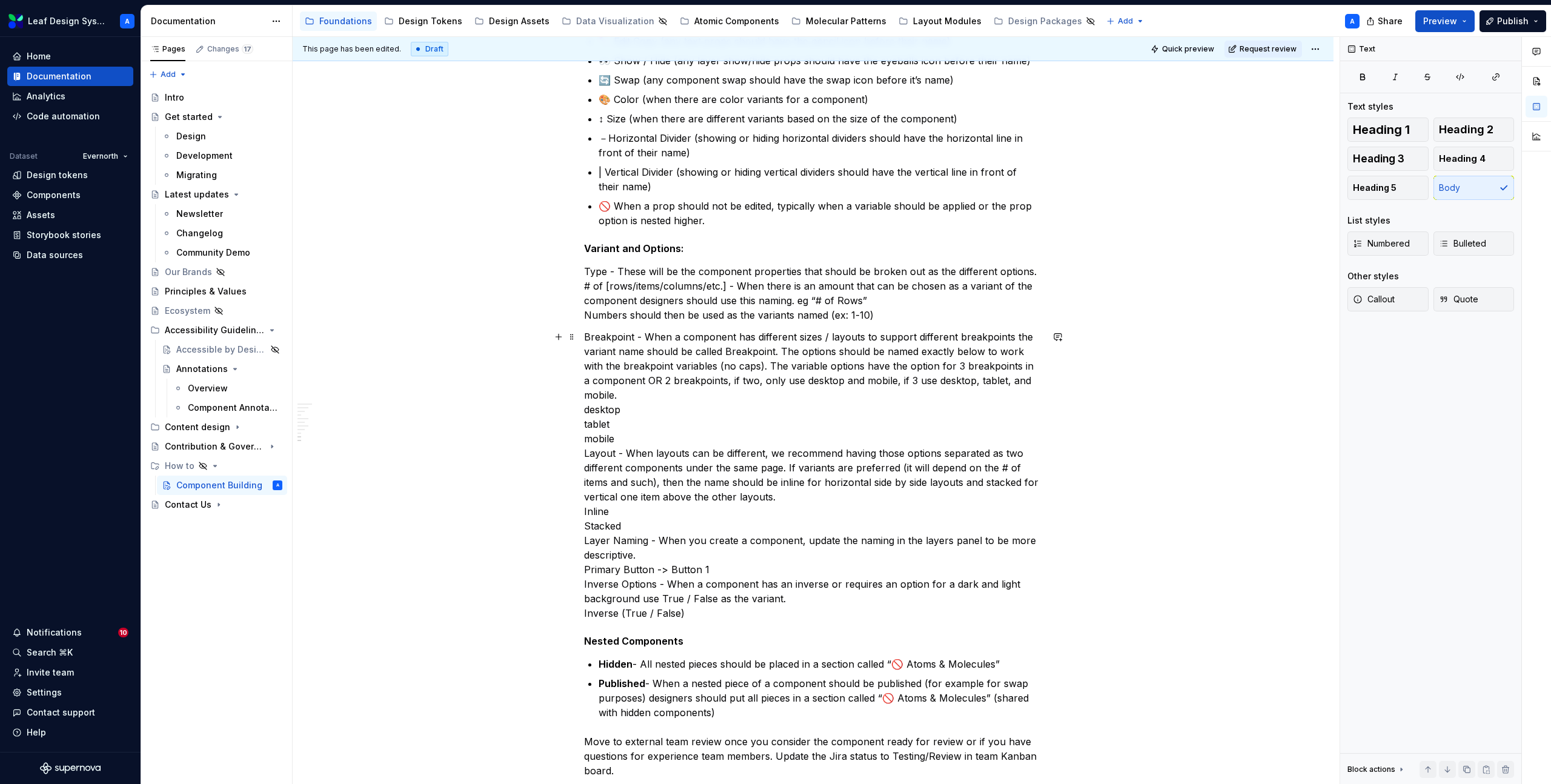
click at [587, 338] on p "Breakpoint - When a component has different sizes / layouts to support differen…" at bounding box center [813, 475] width 458 height 291
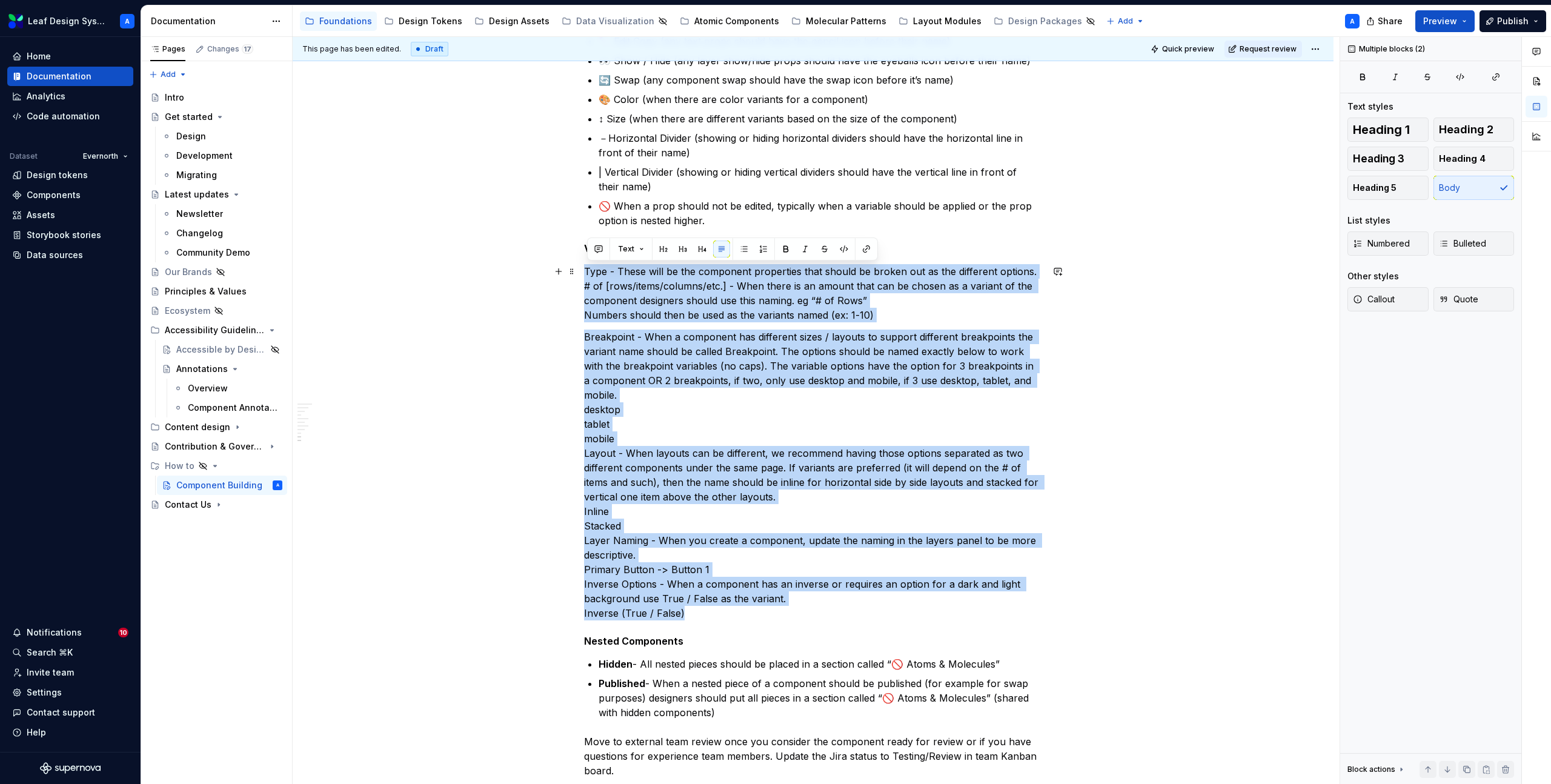
drag, startPoint x: 699, startPoint y: 614, endPoint x: 502, endPoint y: 269, distance: 397.3
click at [502, 269] on div "Setting up files for new component builds When designers have been assigned a n…" at bounding box center [813, 247] width 1041 height 1604
click at [740, 250] on button "button" at bounding box center [744, 249] width 17 height 17
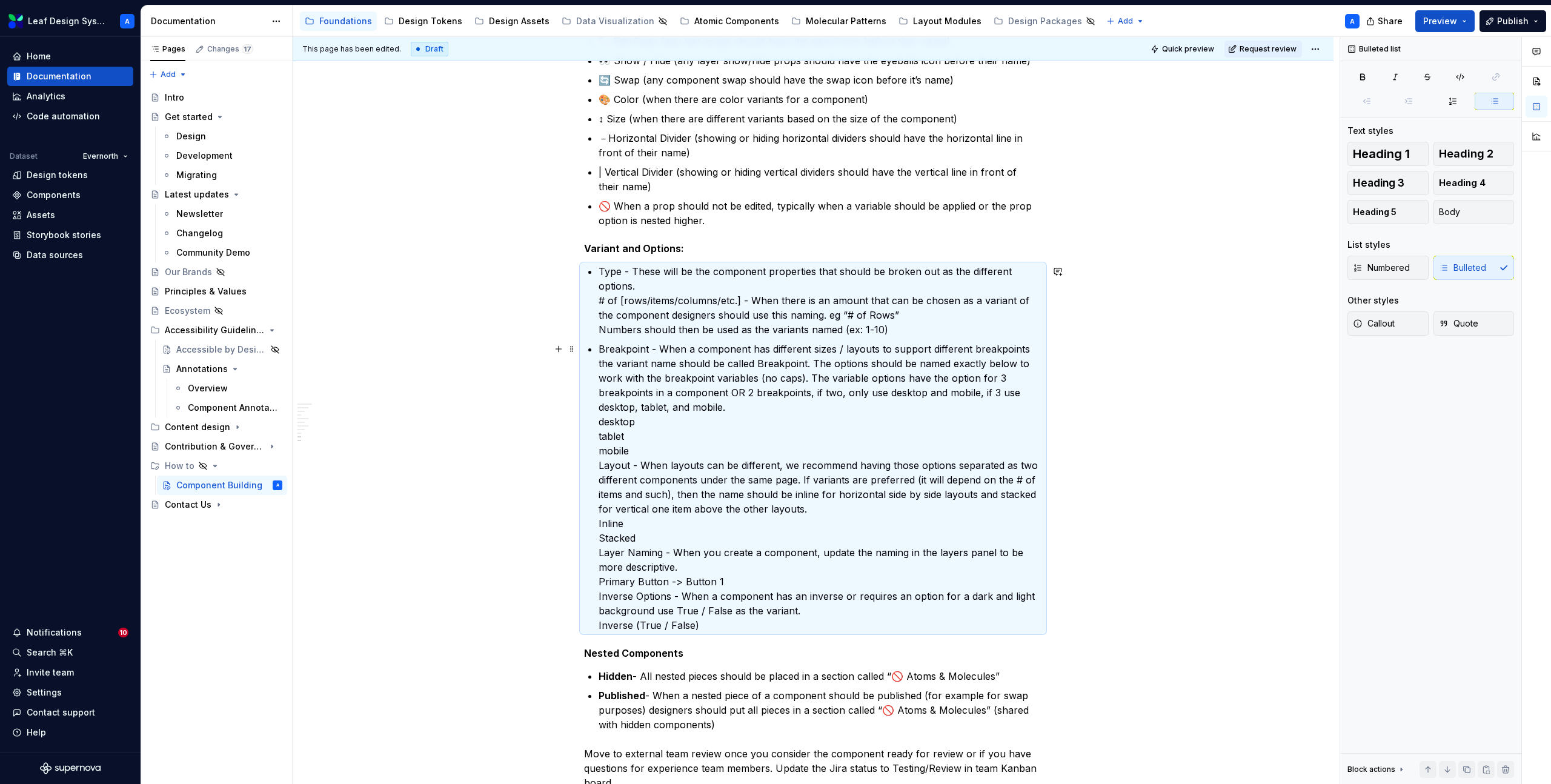
click at [606, 348] on p "Breakpoint - When a component has different sizes / layouts to support differen…" at bounding box center [820, 486] width 443 height 291
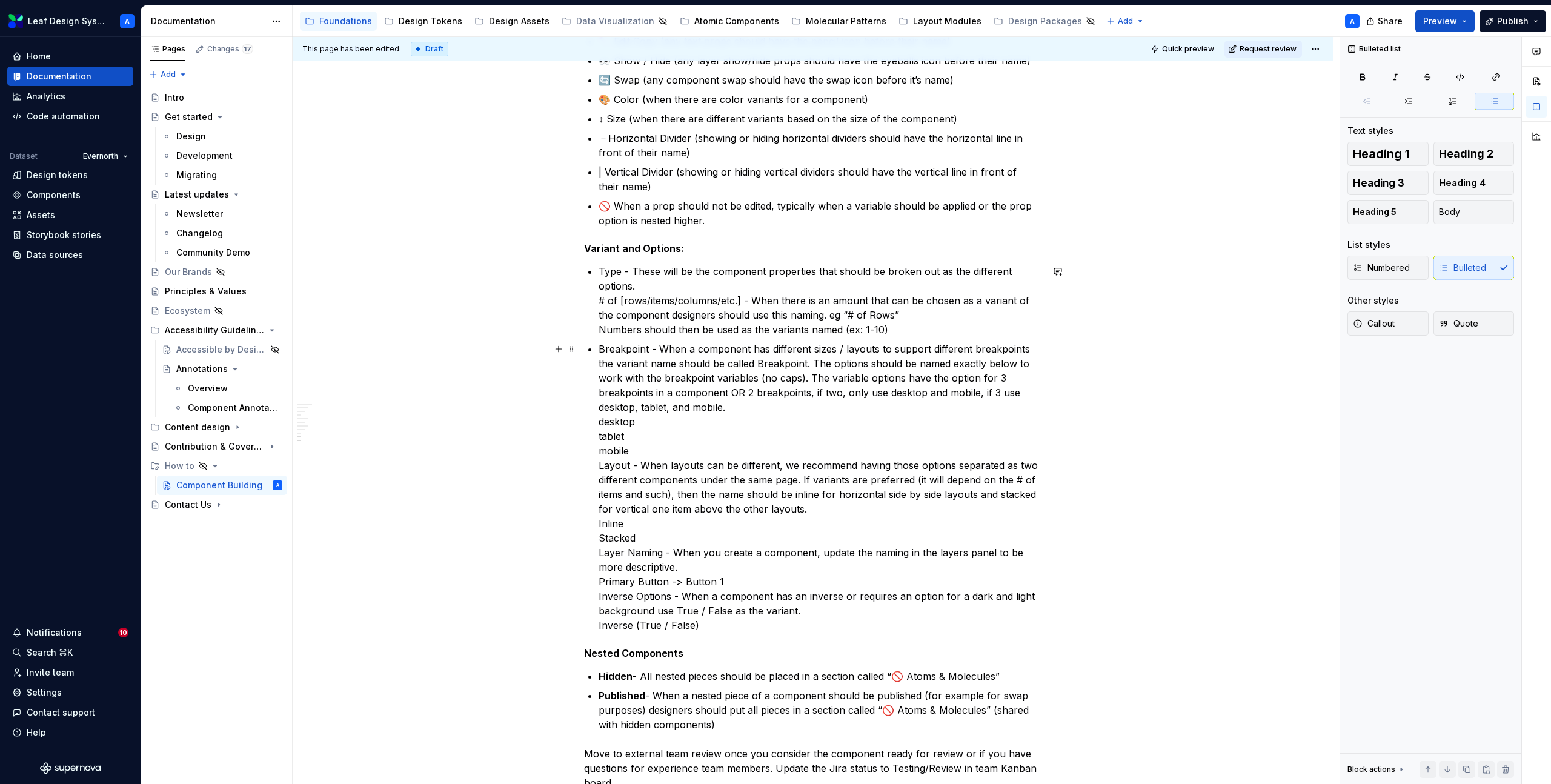
click at [601, 349] on p "Breakpoint - When a component has different sizes / layouts to support differen…" at bounding box center [820, 486] width 443 height 291
click at [602, 468] on p "Breakpoint - When a component has different sizes / layouts to support differen…" at bounding box center [820, 486] width 443 height 291
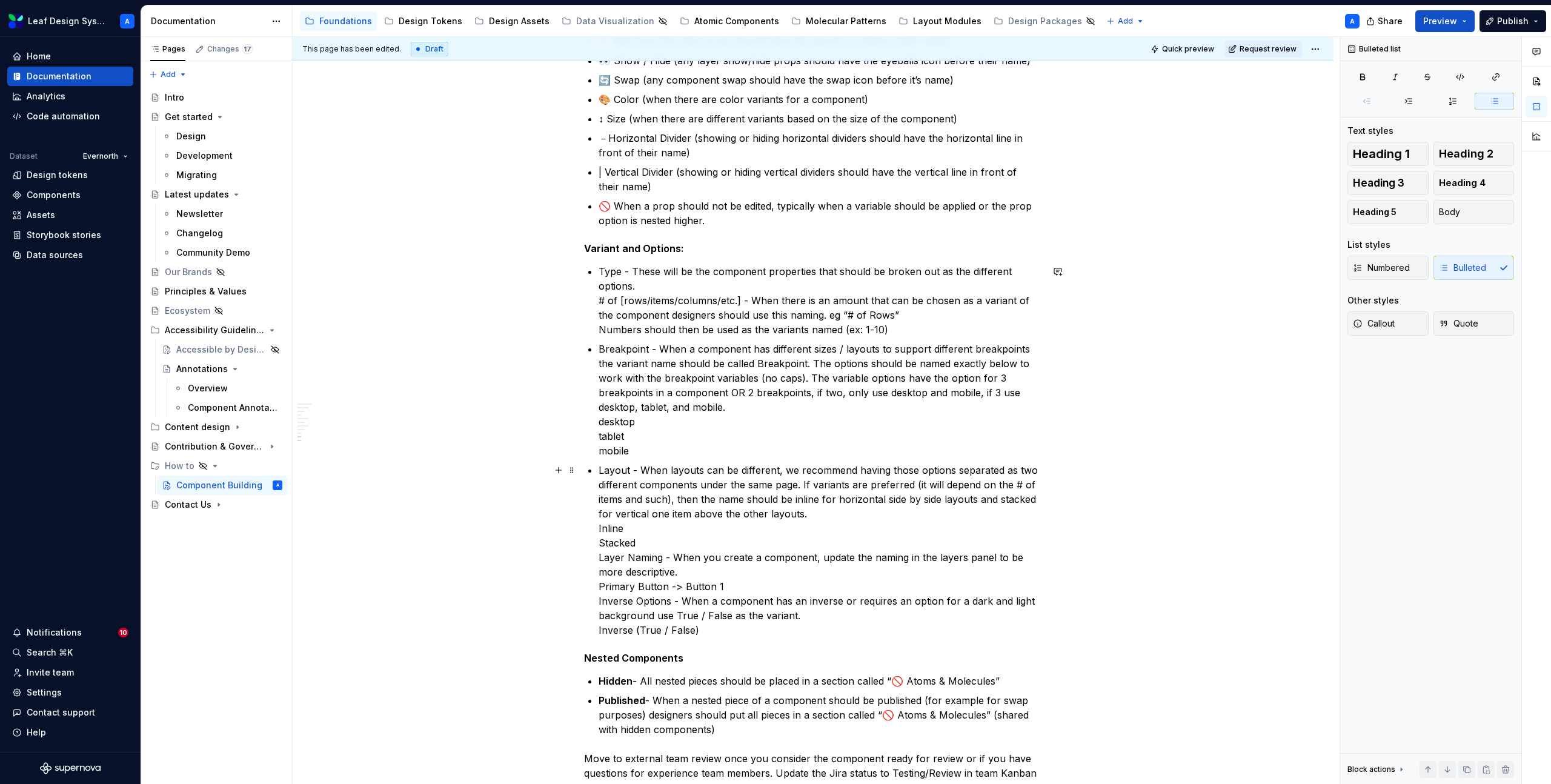
click at [600, 559] on div "Setting up files for new component builds When designers have been assigned a n…" at bounding box center [813, 146] width 458 height 1342
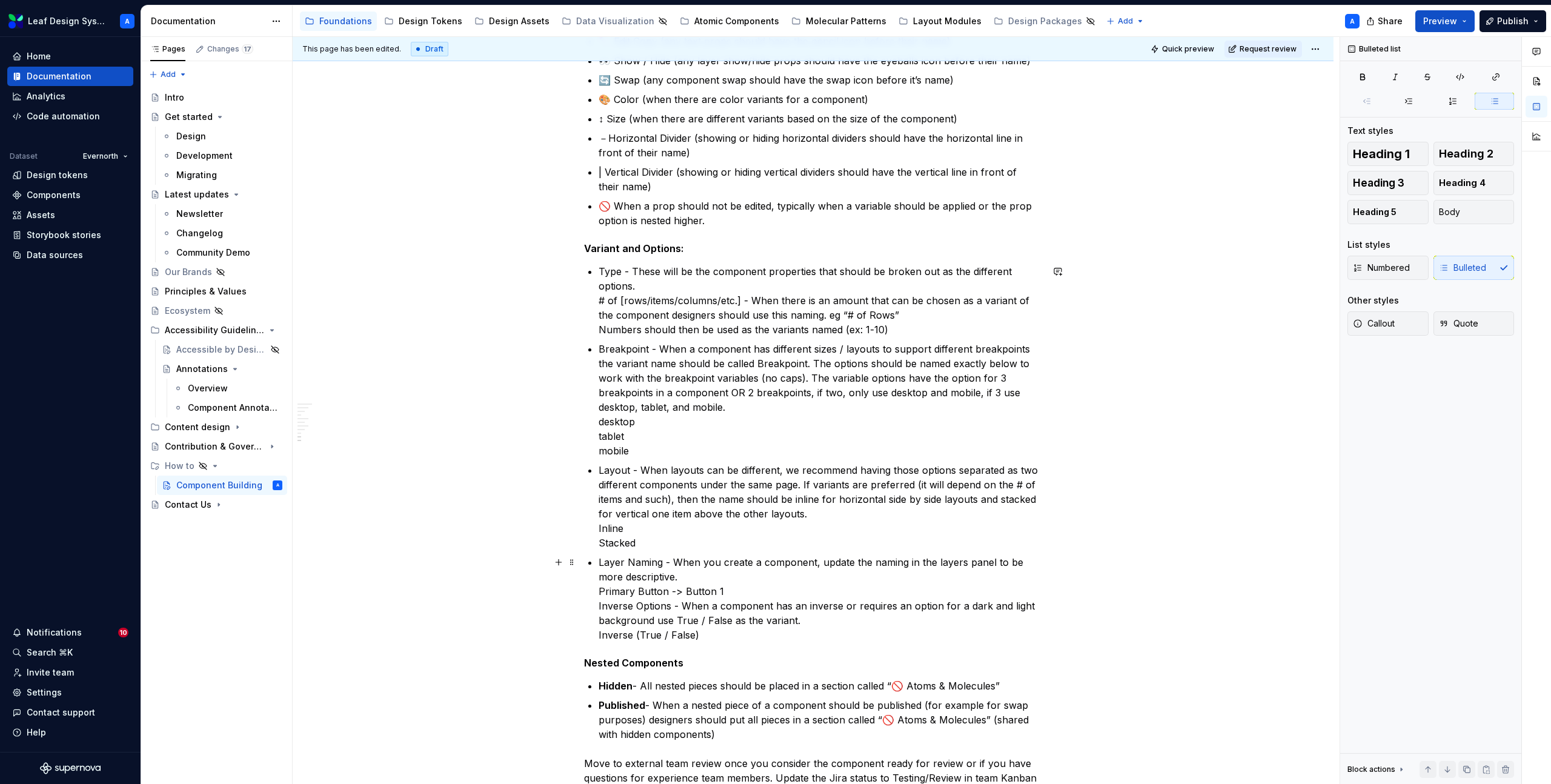
click at [602, 609] on p "Layer Naming - When you create a component, update the naming in the layers pan…" at bounding box center [820, 598] width 443 height 87
click at [612, 274] on p "Type - These will be the component properties that should be broken out as the …" at bounding box center [820, 300] width 443 height 73
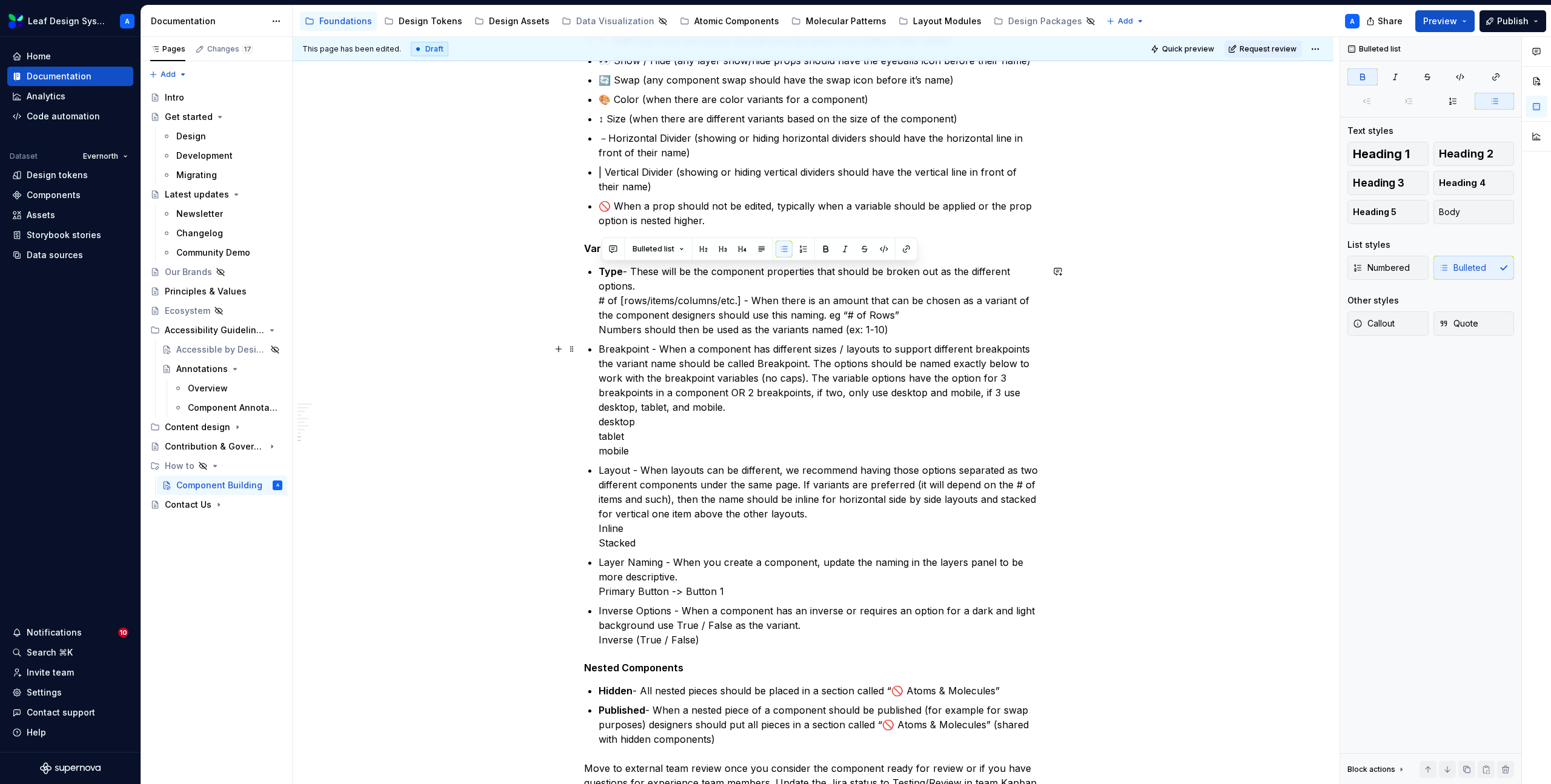
click at [628, 352] on p "Breakpoint - When a component has different sizes / layouts to support differen…" at bounding box center [820, 399] width 443 height 117
click at [615, 472] on p "Layout - When layouts can be different, we recommend having those options separ…" at bounding box center [820, 506] width 443 height 87
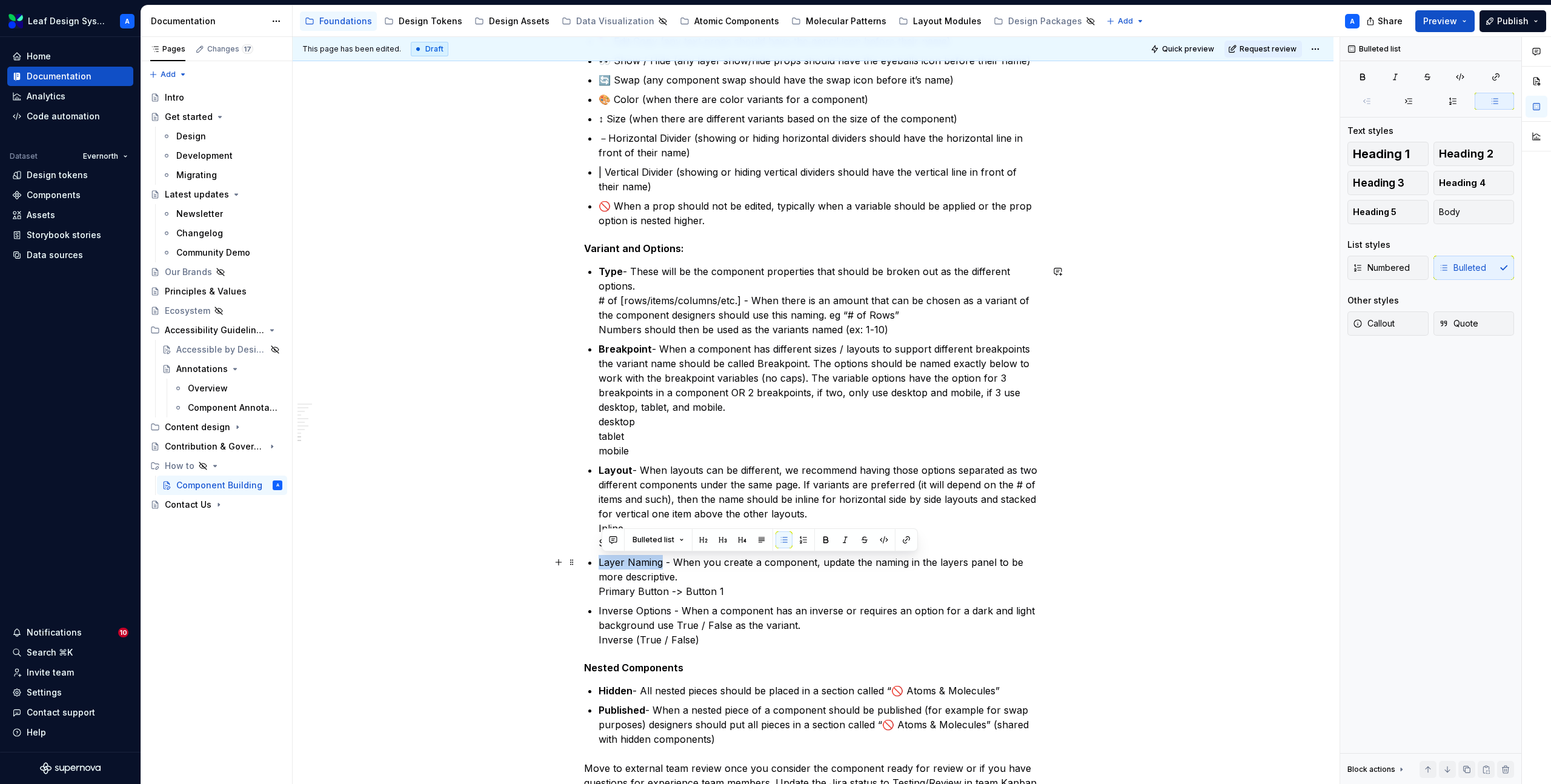
drag, startPoint x: 664, startPoint y: 562, endPoint x: 598, endPoint y: 565, distance: 66.1
click at [598, 565] on div "Setting up files for new component builds When designers have been assigned a n…" at bounding box center [813, 150] width 458 height 1353
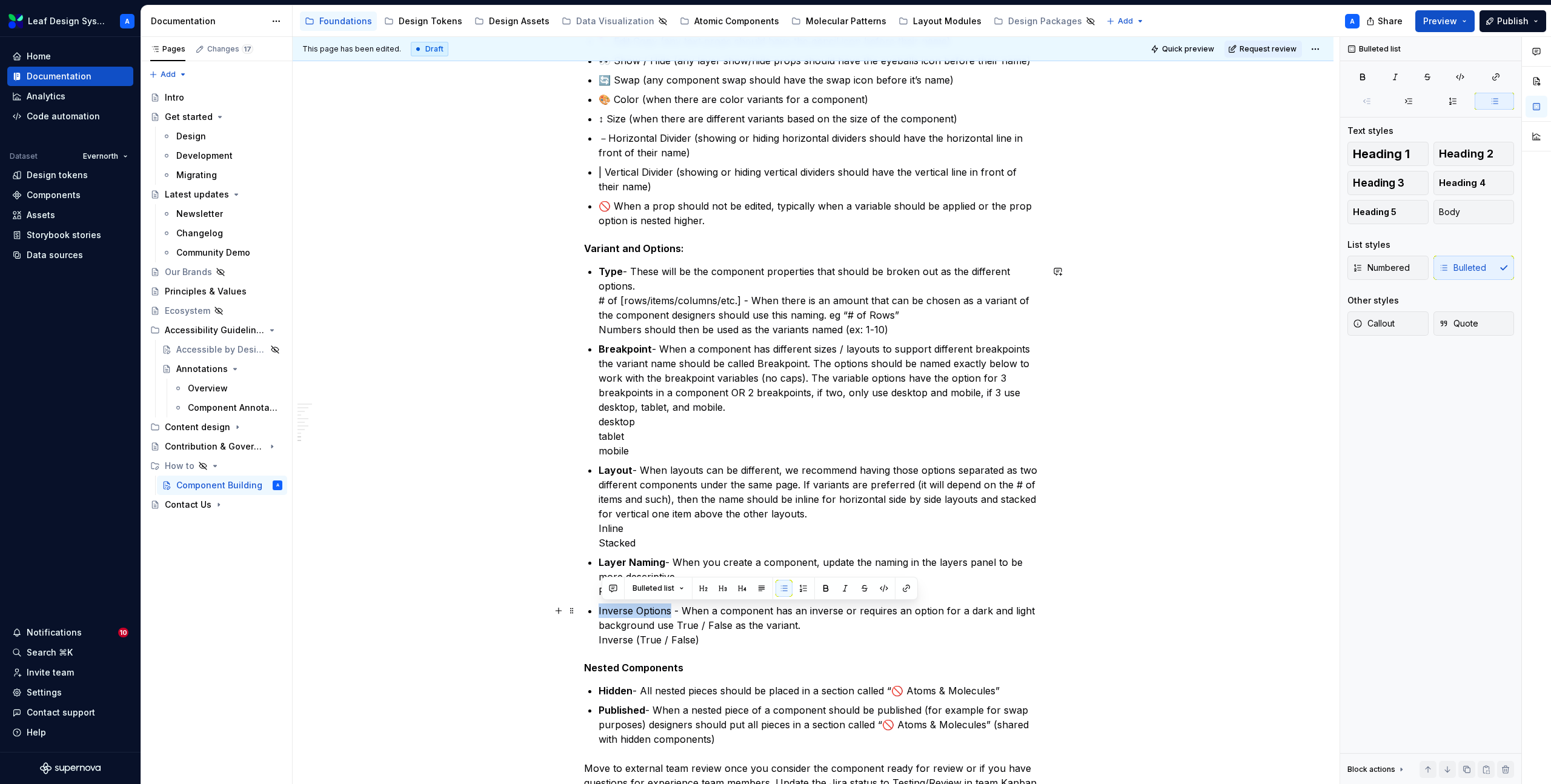
drag, startPoint x: 671, startPoint y: 609, endPoint x: 602, endPoint y: 609, distance: 69.0
click at [602, 609] on p "Inverse Options - When a component has an inverse or requires an option for a d…" at bounding box center [820, 626] width 443 height 44
click at [727, 381] on p "Breakpoint - When a component has different sizes / layouts to support differen…" at bounding box center [820, 399] width 443 height 117
click at [600, 301] on div "Setting up files for new component builds When designers have been assigned a n…" at bounding box center [813, 150] width 458 height 1353
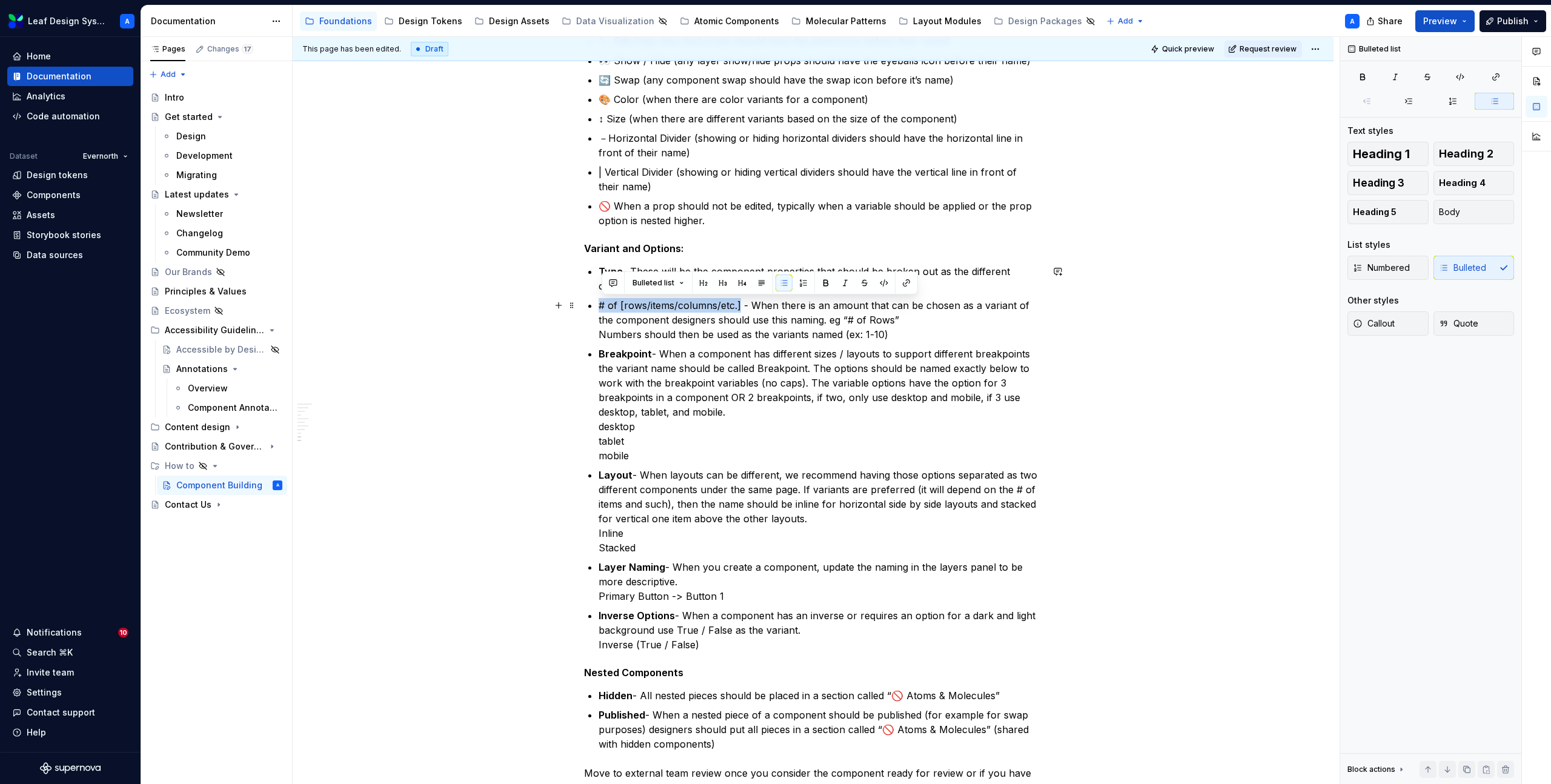
drag, startPoint x: 743, startPoint y: 306, endPoint x: 603, endPoint y: 309, distance: 140.0
click at [603, 309] on p "# of [rows/items/columns/etc.] - When there is an amount that can be chosen as …" at bounding box center [820, 320] width 443 height 44
click at [596, 333] on div "Setting up files for new component builds When designers have been assigned a n…" at bounding box center [813, 153] width 458 height 1357
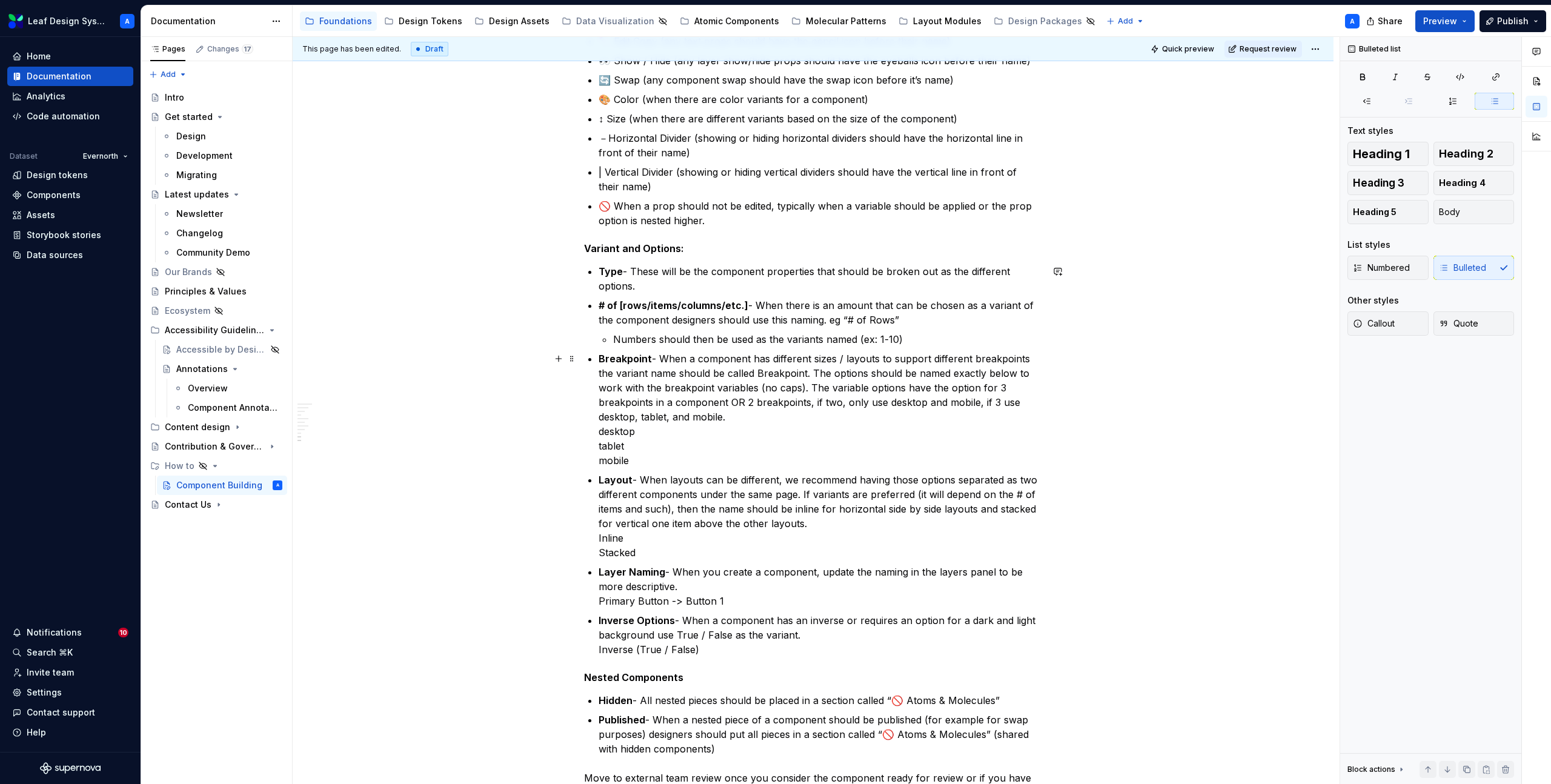
click at [598, 435] on div "Setting up files for new component builds When designers have been assigned a n…" at bounding box center [813, 155] width 458 height 1362
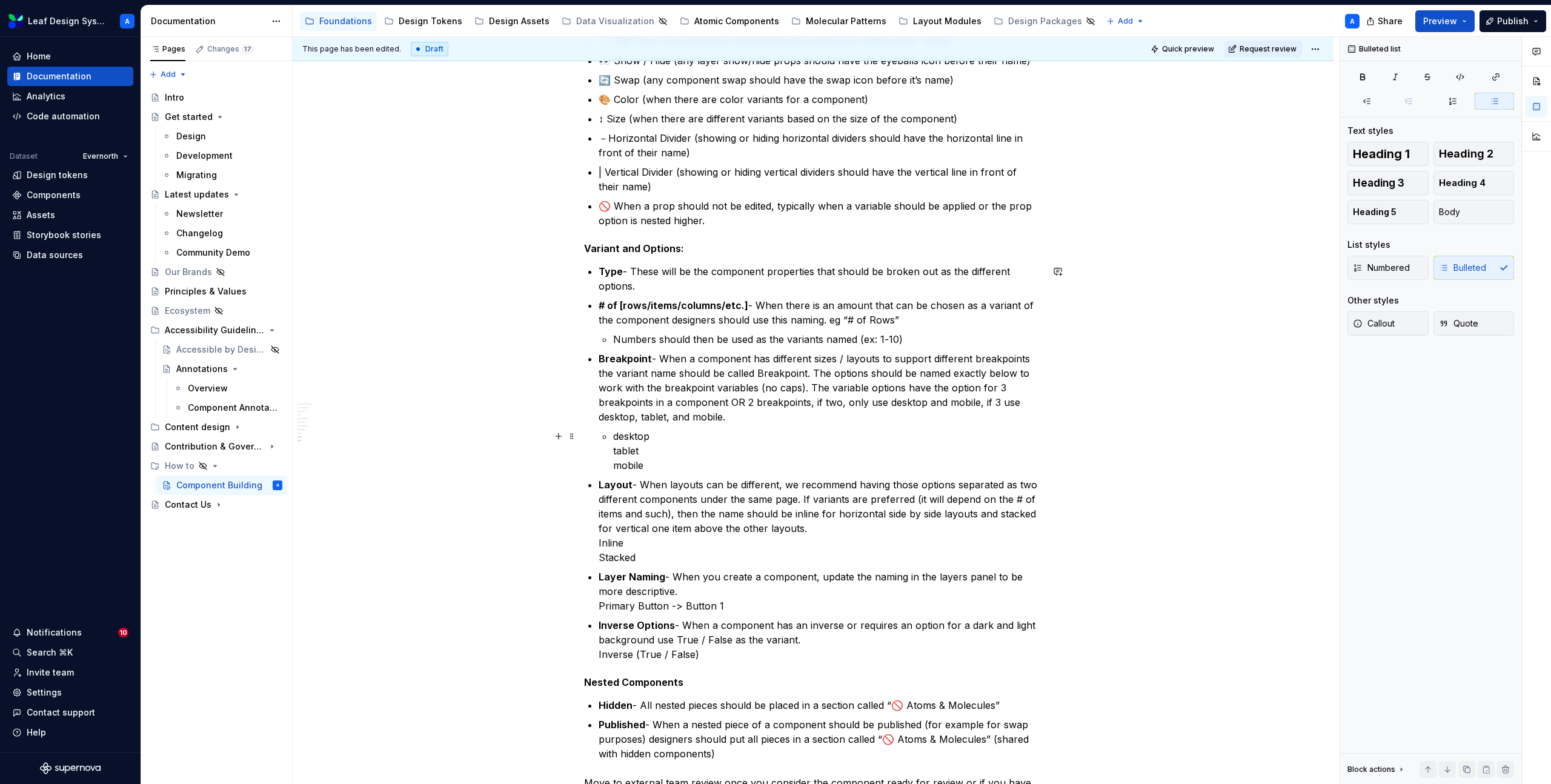
click at [610, 453] on li "Breakpoint - When a component has different sizes / layouts to support differen…" at bounding box center [820, 412] width 443 height 121
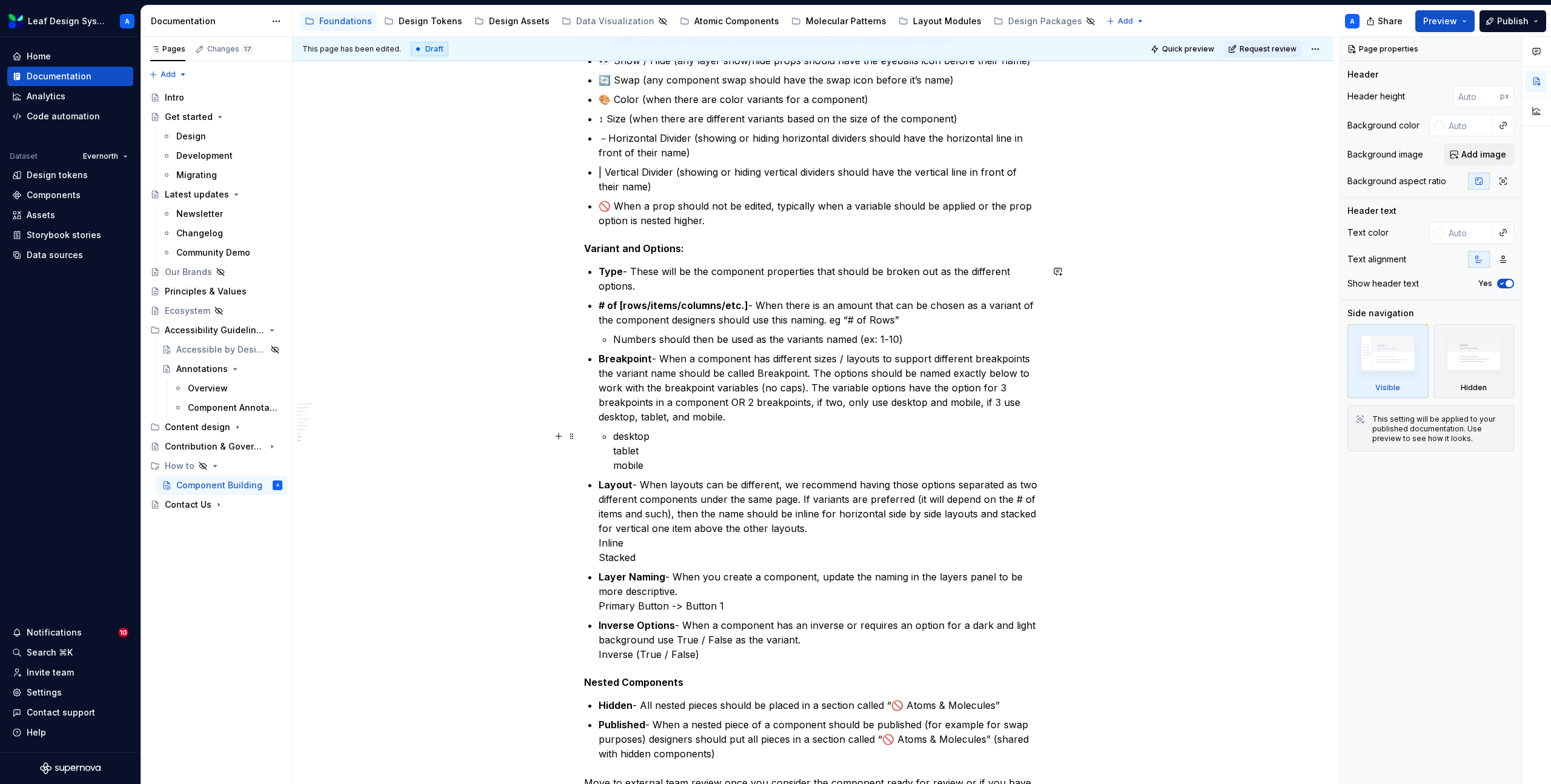
click at [615, 452] on li "Breakpoint - When a component has different sizes / layouts to support differen…" at bounding box center [820, 412] width 443 height 121
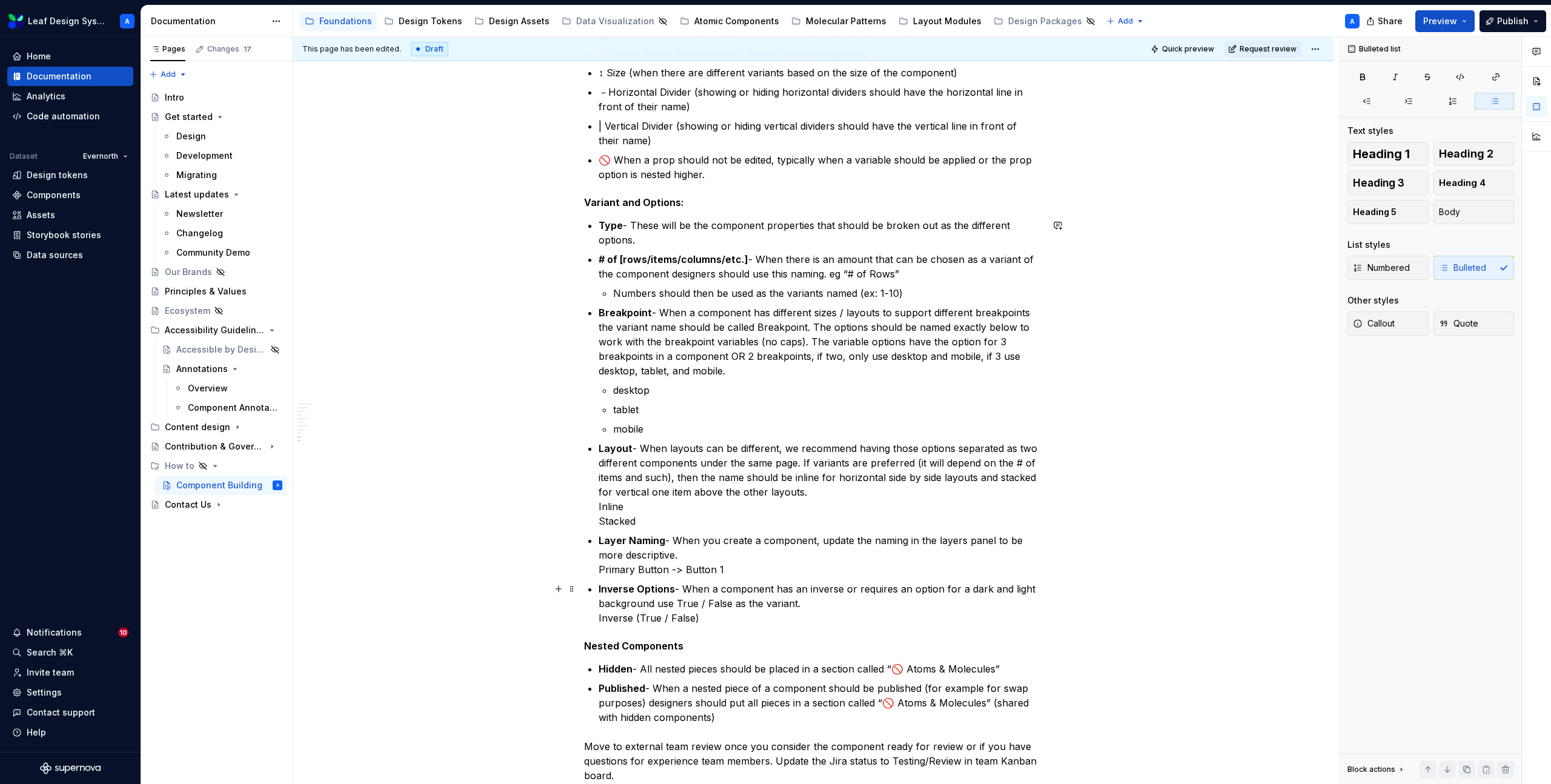
scroll to position [849, 0]
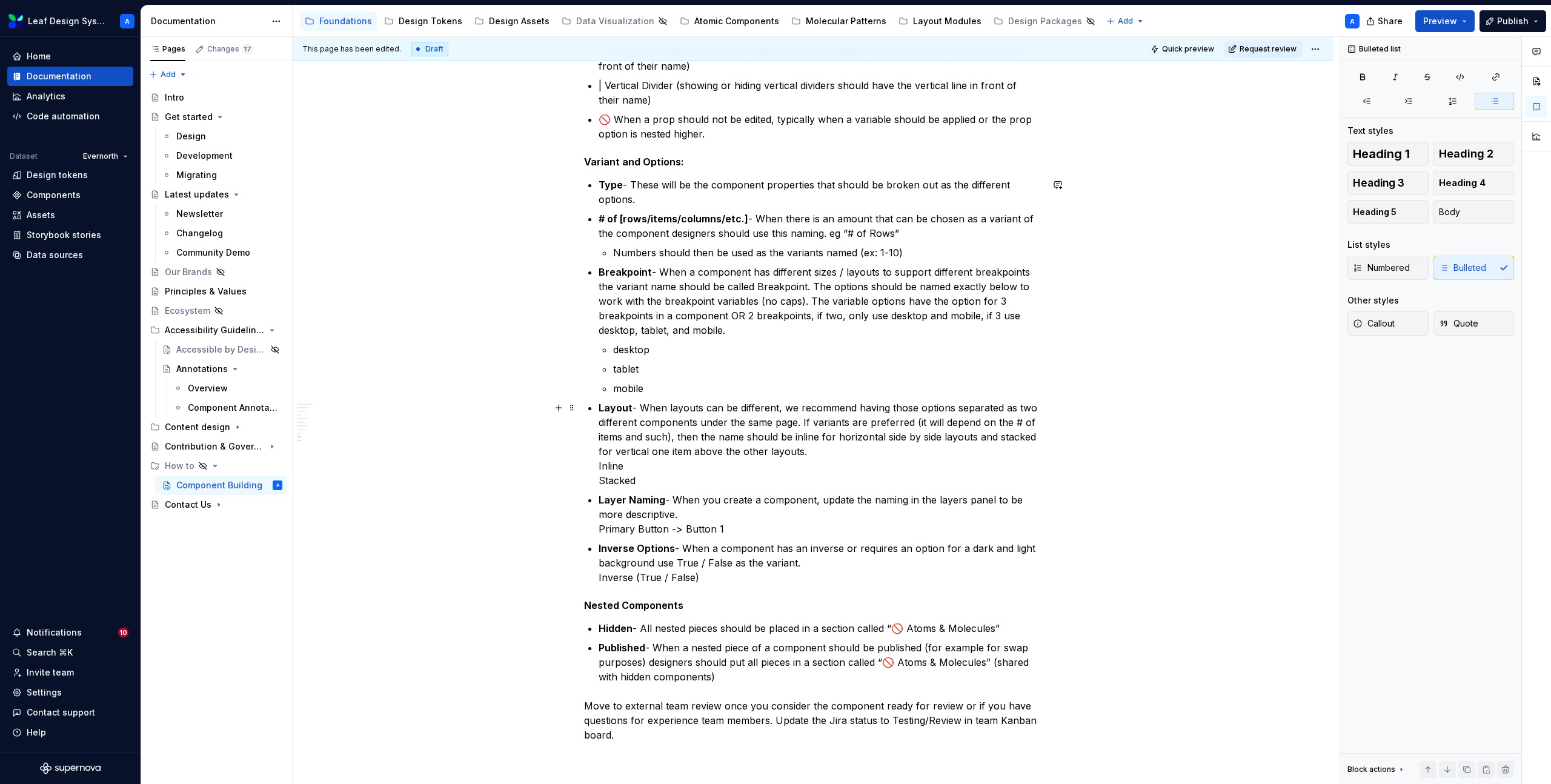
click at [598, 468] on div "Setting up files for new component builds When designers have been assigned a n…" at bounding box center [813, 76] width 458 height 1377
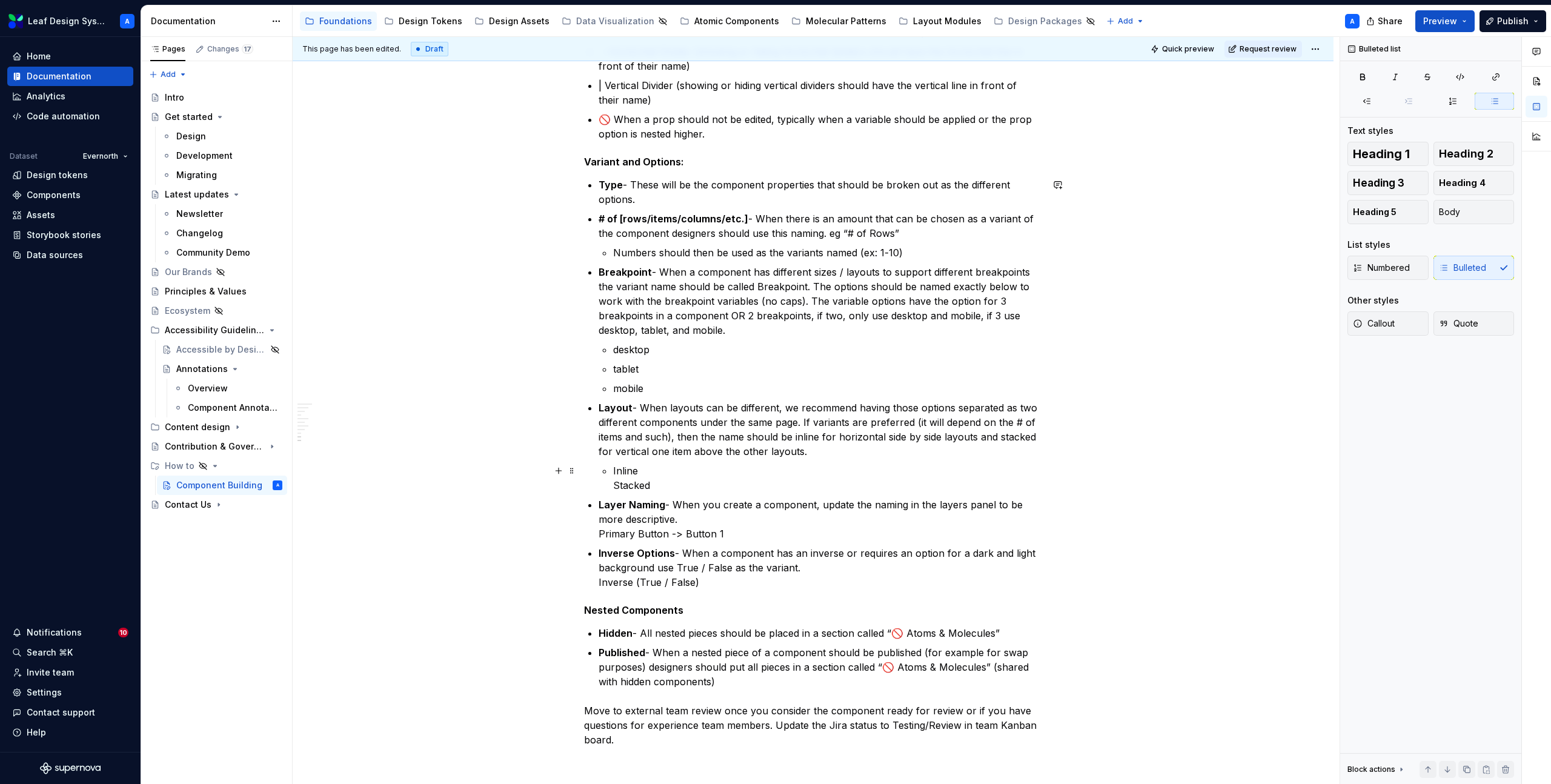
click at [608, 486] on li "Layout - When layouts can be different, we recommend having those options separ…" at bounding box center [820, 446] width 443 height 92
click at [601, 537] on p "Layer Naming - When you create a component, update the naming in the layers pan…" at bounding box center [820, 524] width 443 height 44
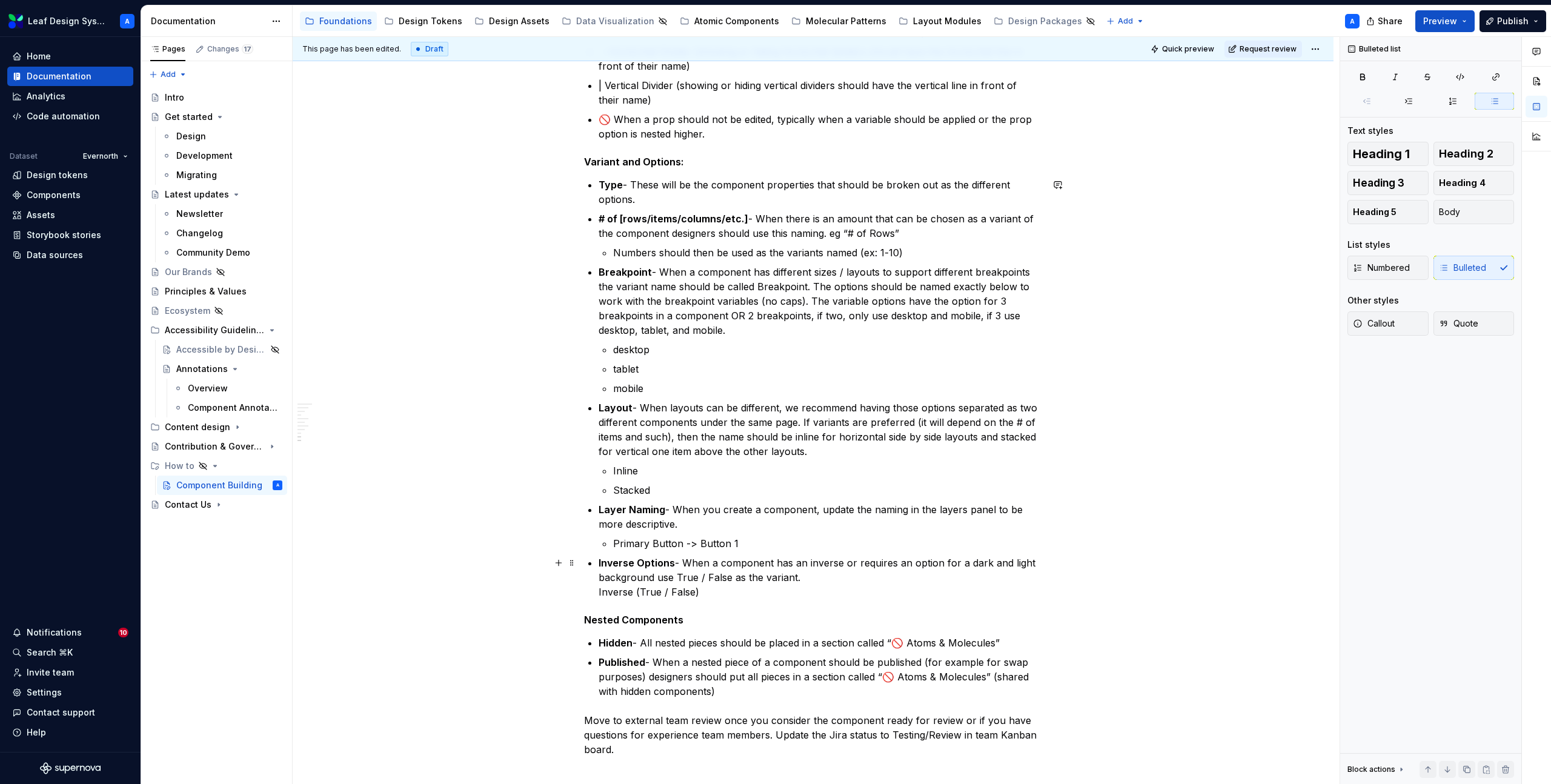
click at [598, 595] on div "Setting up files for new component builds When designers have been assigned a n…" at bounding box center [813, 83] width 458 height 1391
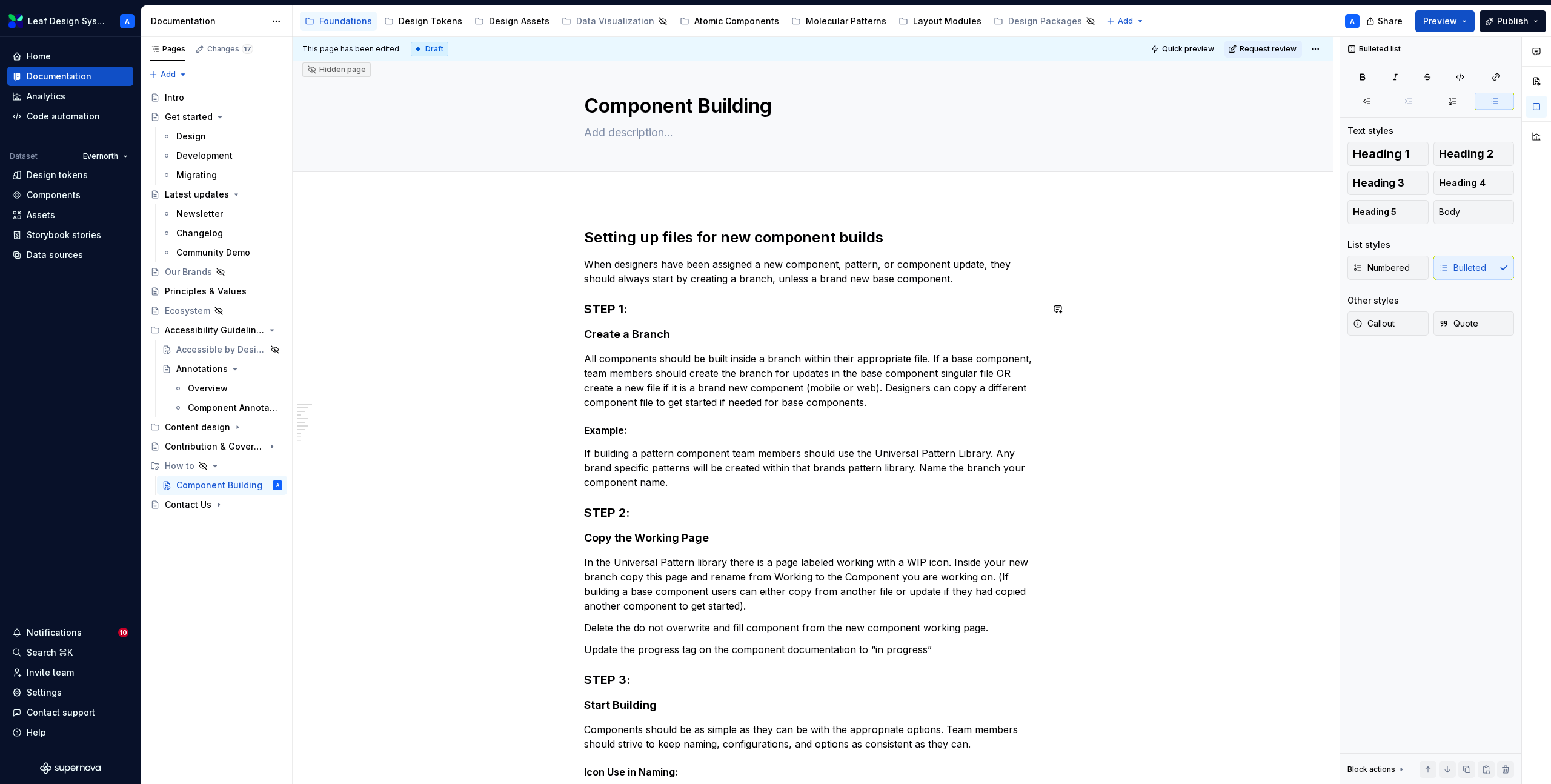
scroll to position [0, 0]
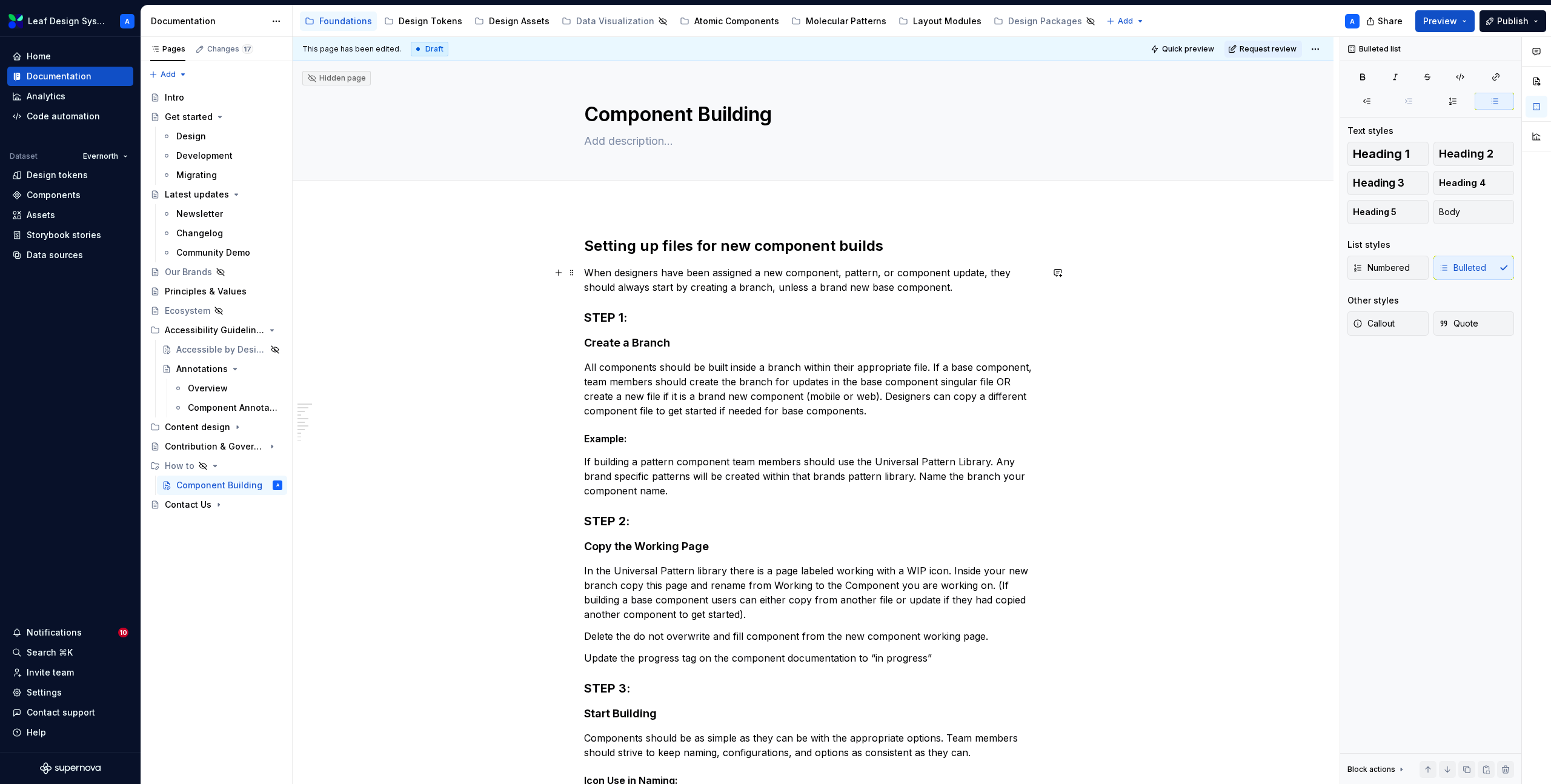
click at [716, 277] on p "When designers have been assigned a new component, pattern, or component update…" at bounding box center [813, 280] width 458 height 29
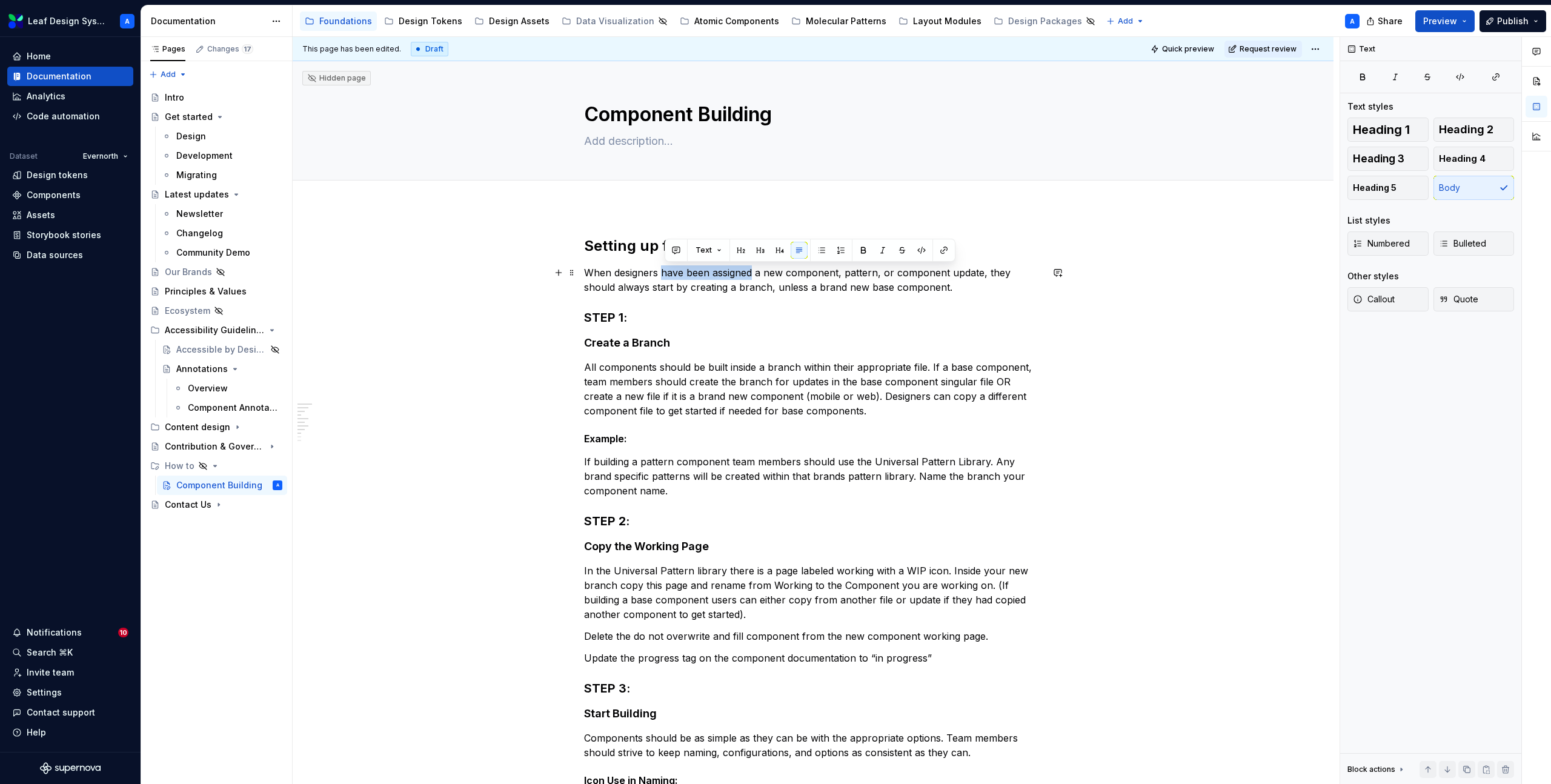
drag, startPoint x: 756, startPoint y: 273, endPoint x: 663, endPoint y: 272, distance: 93.0
click at [663, 272] on p "When designers have been assigned a new component, pattern, or component update…" at bounding box center [813, 280] width 458 height 29
drag, startPoint x: 927, startPoint y: 289, endPoint x: 747, endPoint y: 287, distance: 180.0
click at [747, 287] on p "When designers want to build a new component, pattern, or component update, the…" at bounding box center [813, 280] width 458 height 29
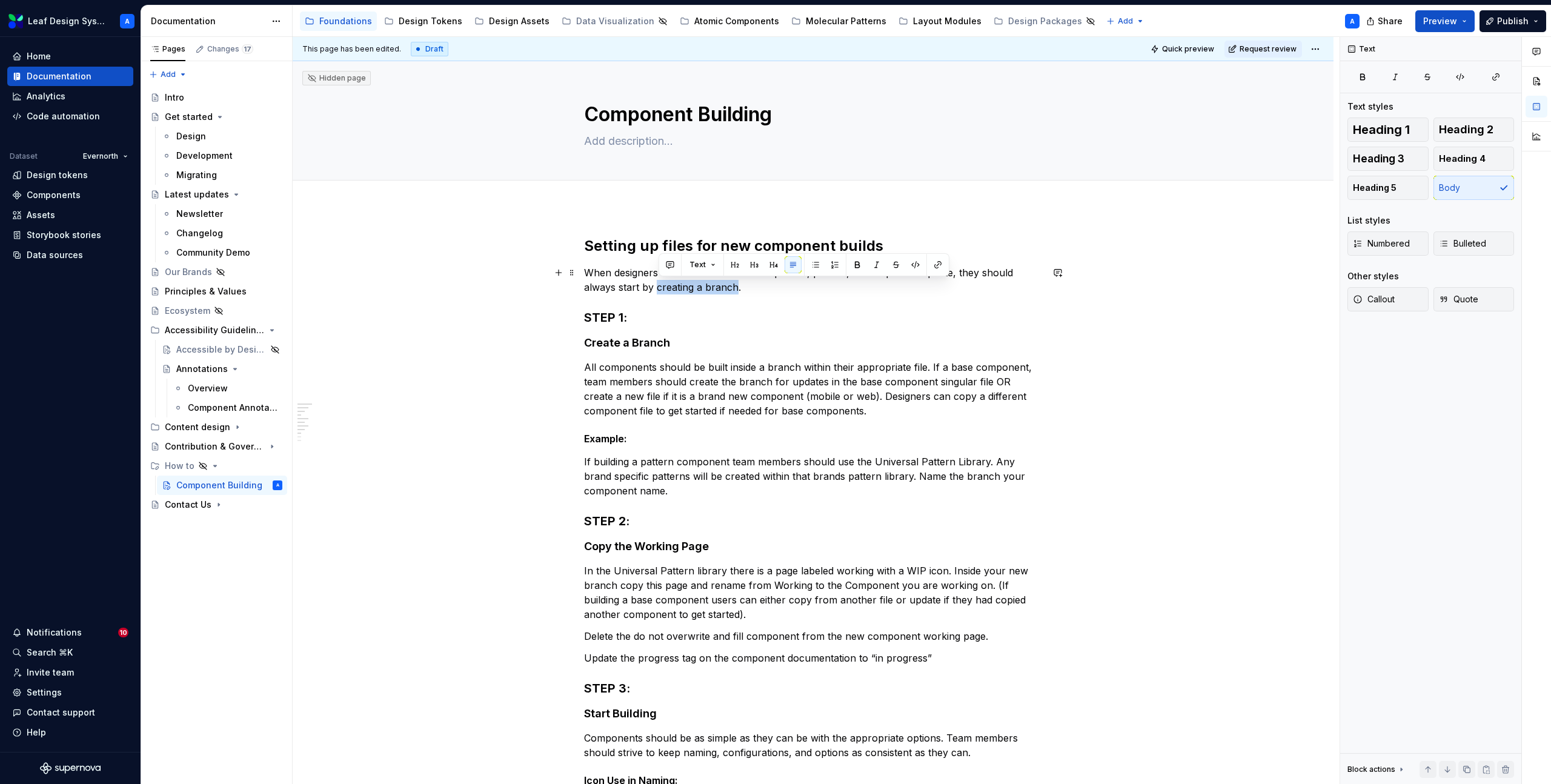
drag, startPoint x: 658, startPoint y: 288, endPoint x: 738, endPoint y: 288, distance: 80.0
click at [738, 288] on p "When designers want to build a new component, pattern, or component update, the…" at bounding box center [813, 280] width 458 height 29
click at [761, 291] on p "When designers want to build a new component, pattern, or component update, the…" at bounding box center [813, 280] width 458 height 29
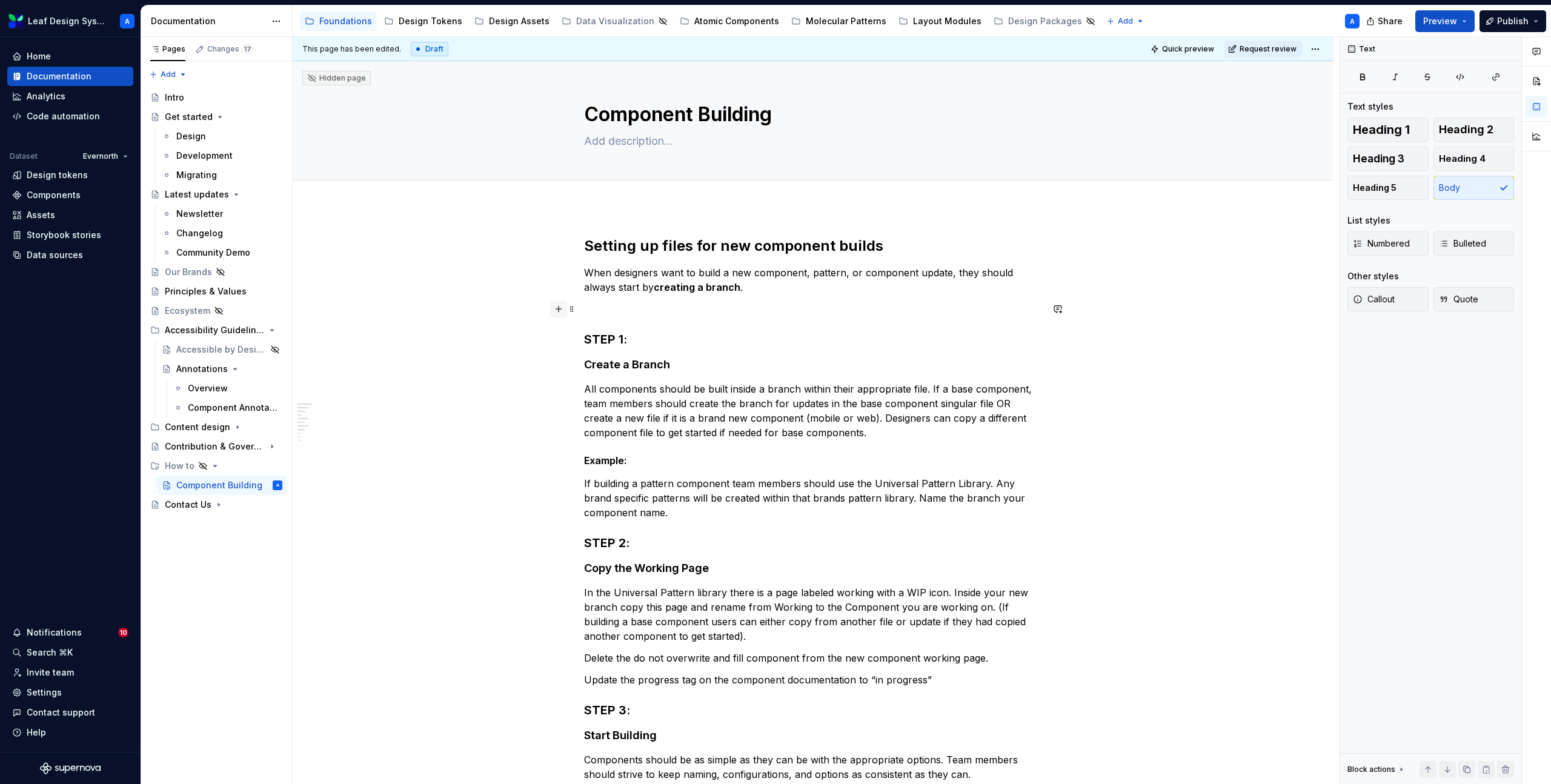
click at [562, 305] on button "button" at bounding box center [559, 309] width 17 height 17
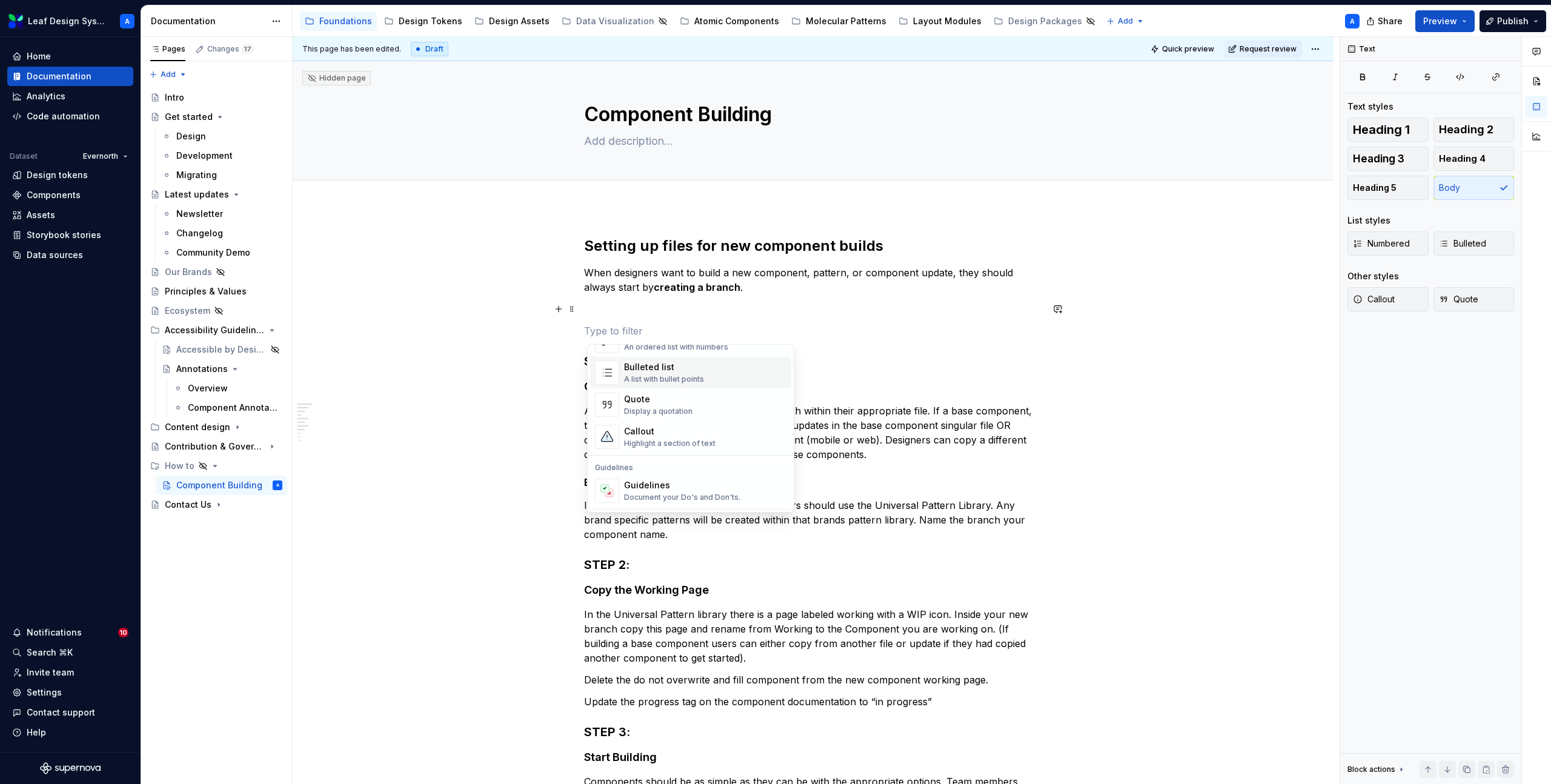
scroll to position [241, 0]
click at [663, 421] on div "Callout" at bounding box center [670, 421] width 92 height 12
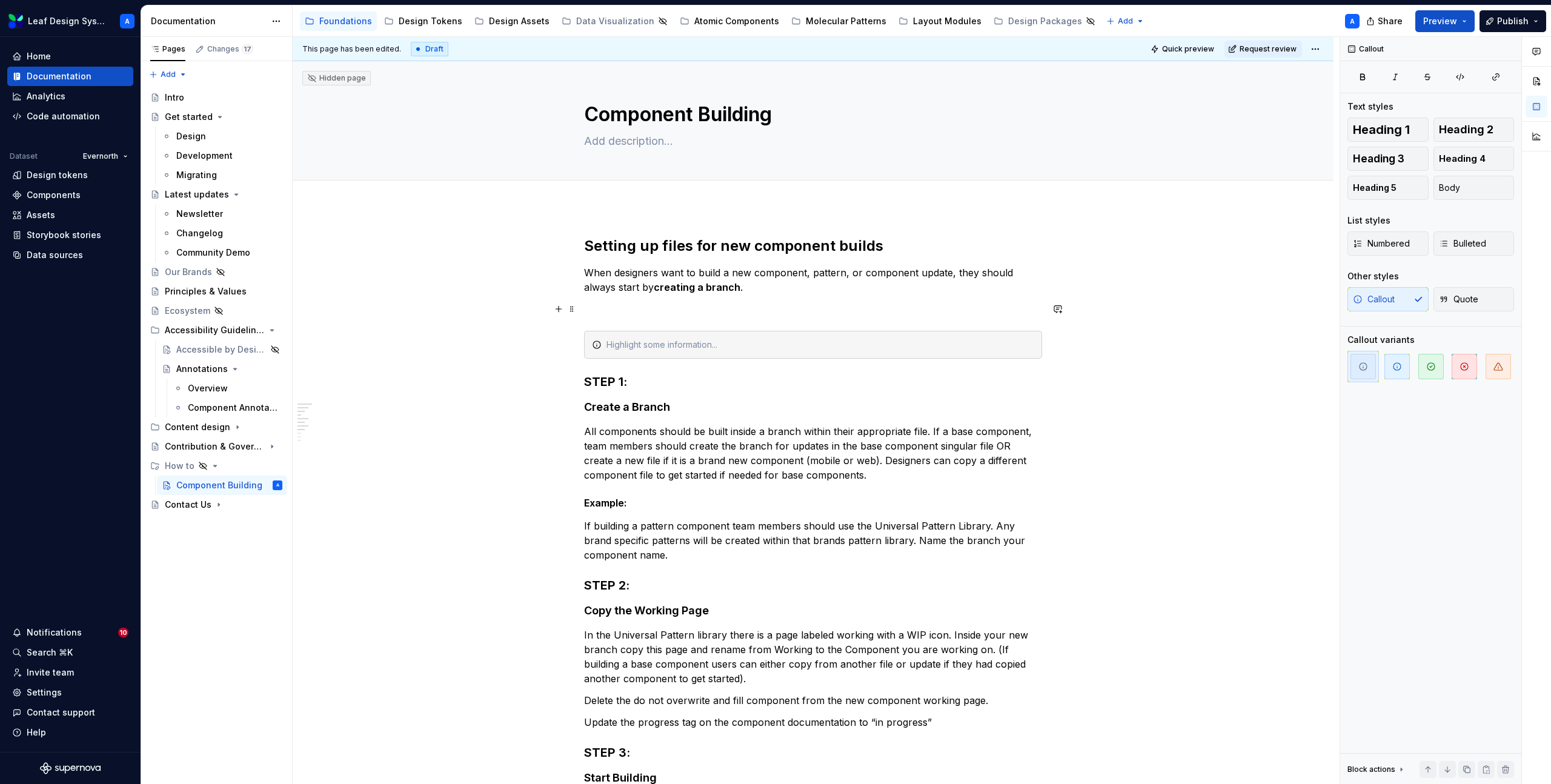
click at [623, 311] on p at bounding box center [813, 309] width 458 height 15
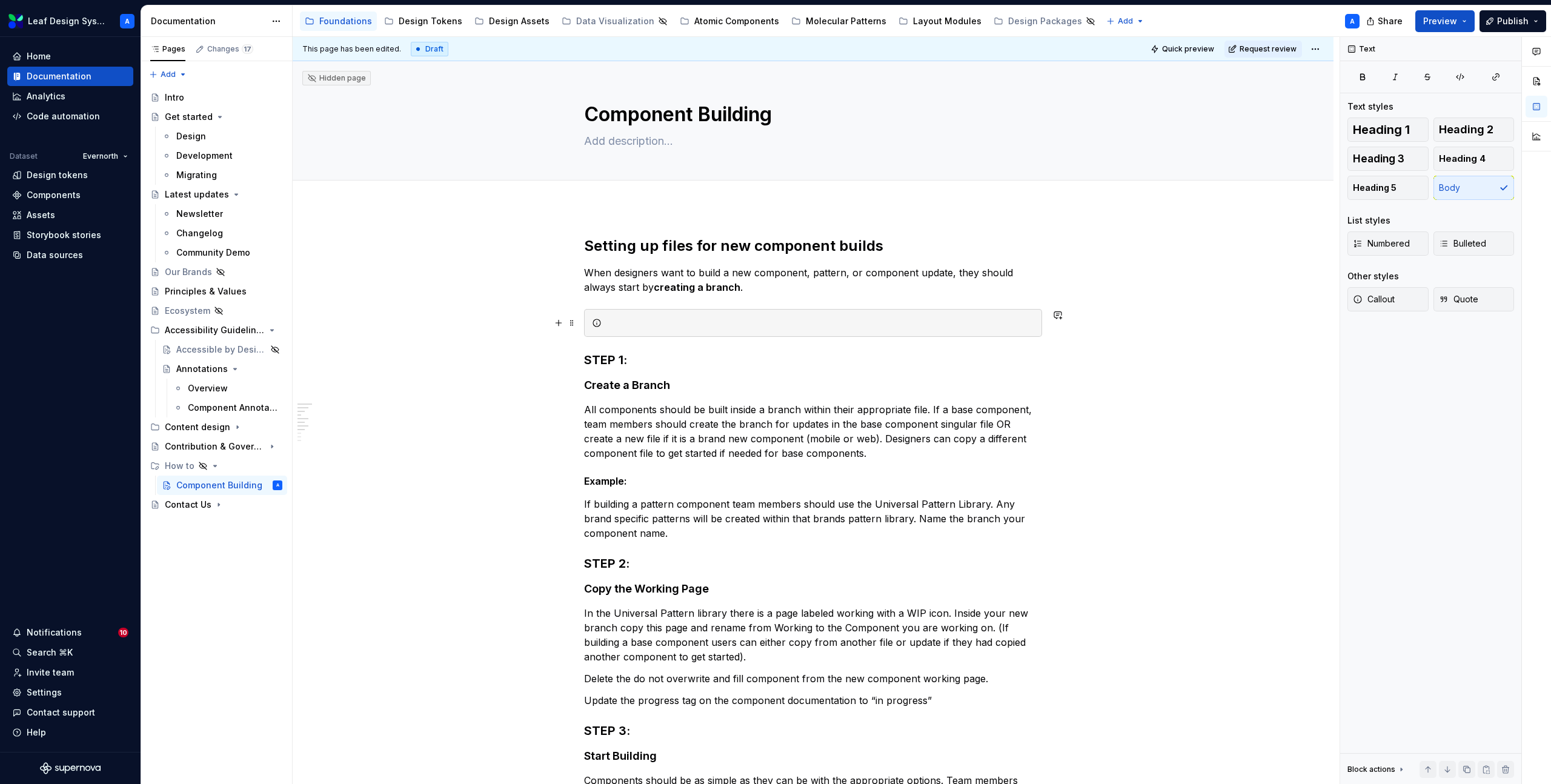
click at [636, 320] on div at bounding box center [820, 323] width 428 height 12
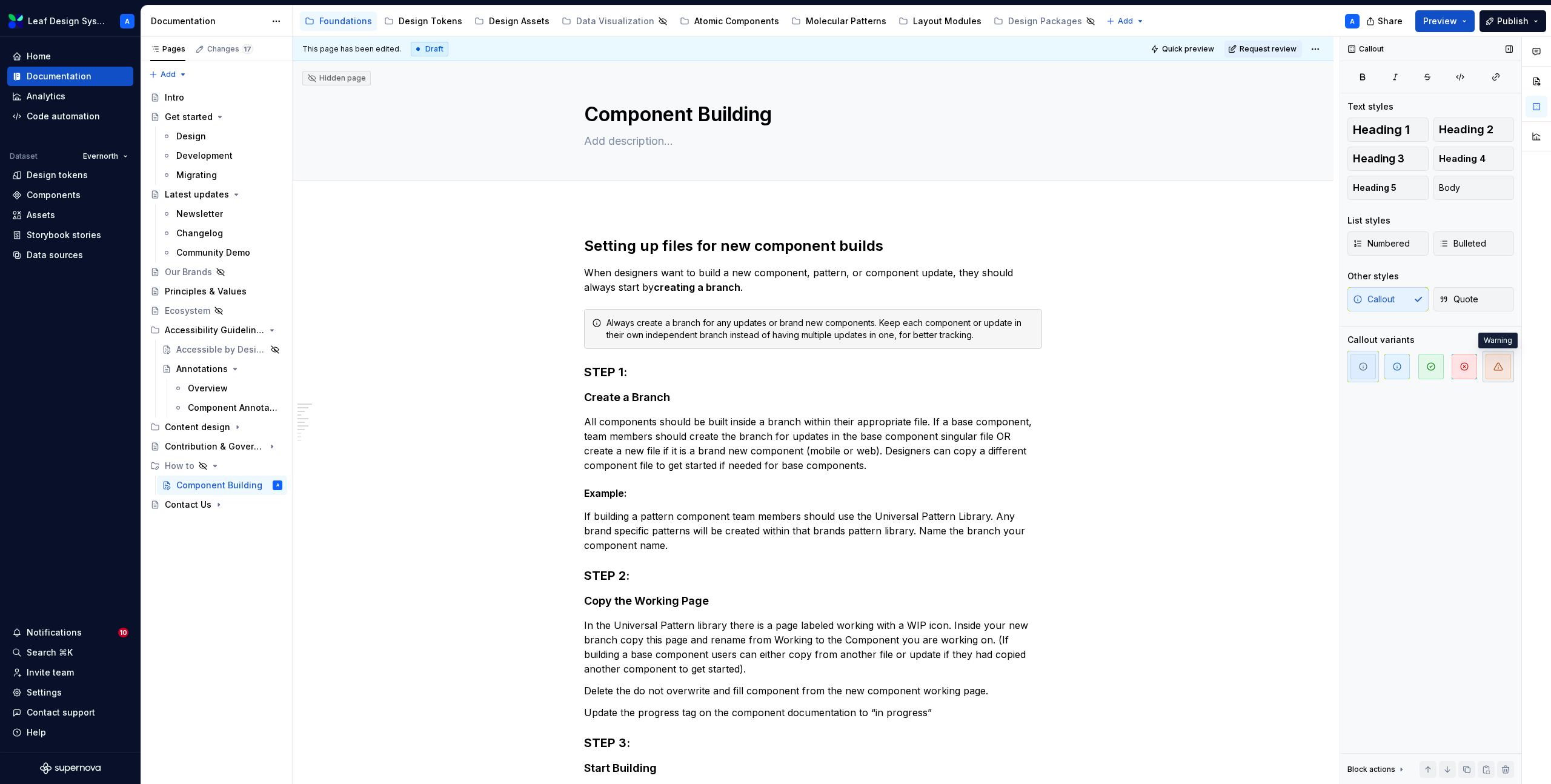
click at [1502, 370] on icon "button" at bounding box center [1499, 367] width 9 height 9
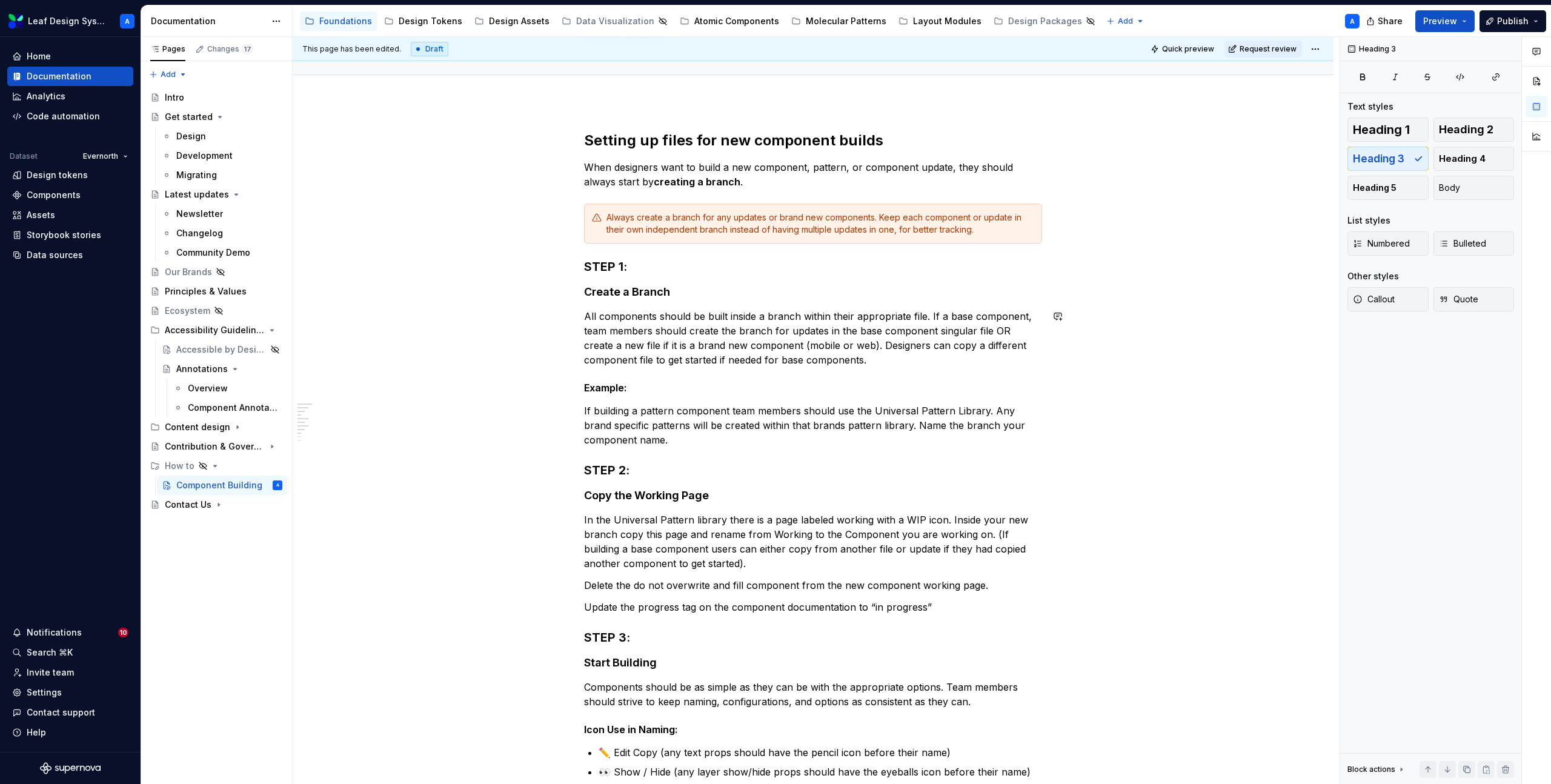
scroll to position [119, 0]
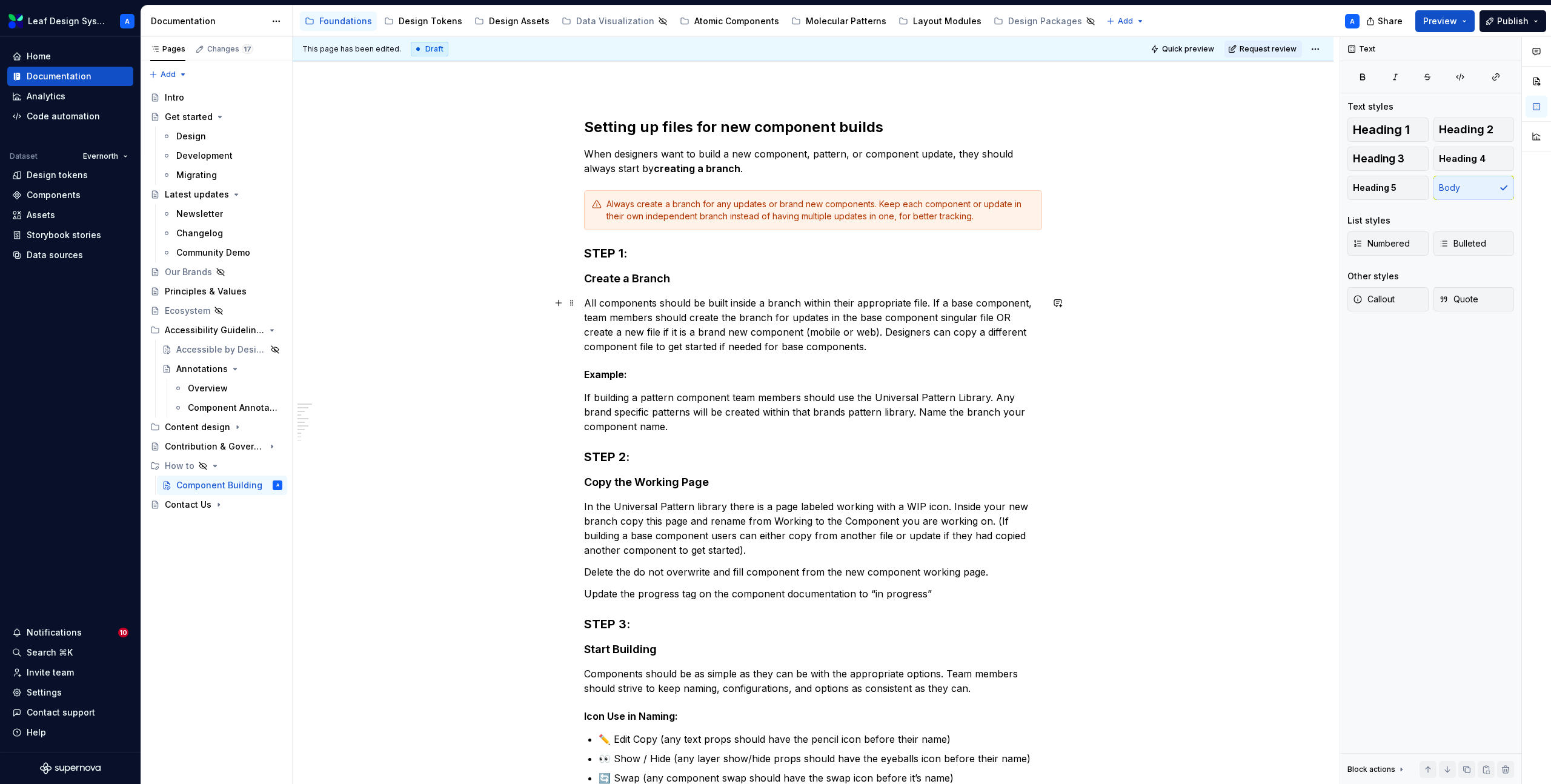
click at [764, 324] on p "All components should be built inside a branch within their appropriate file. I…" at bounding box center [813, 325] width 458 height 58
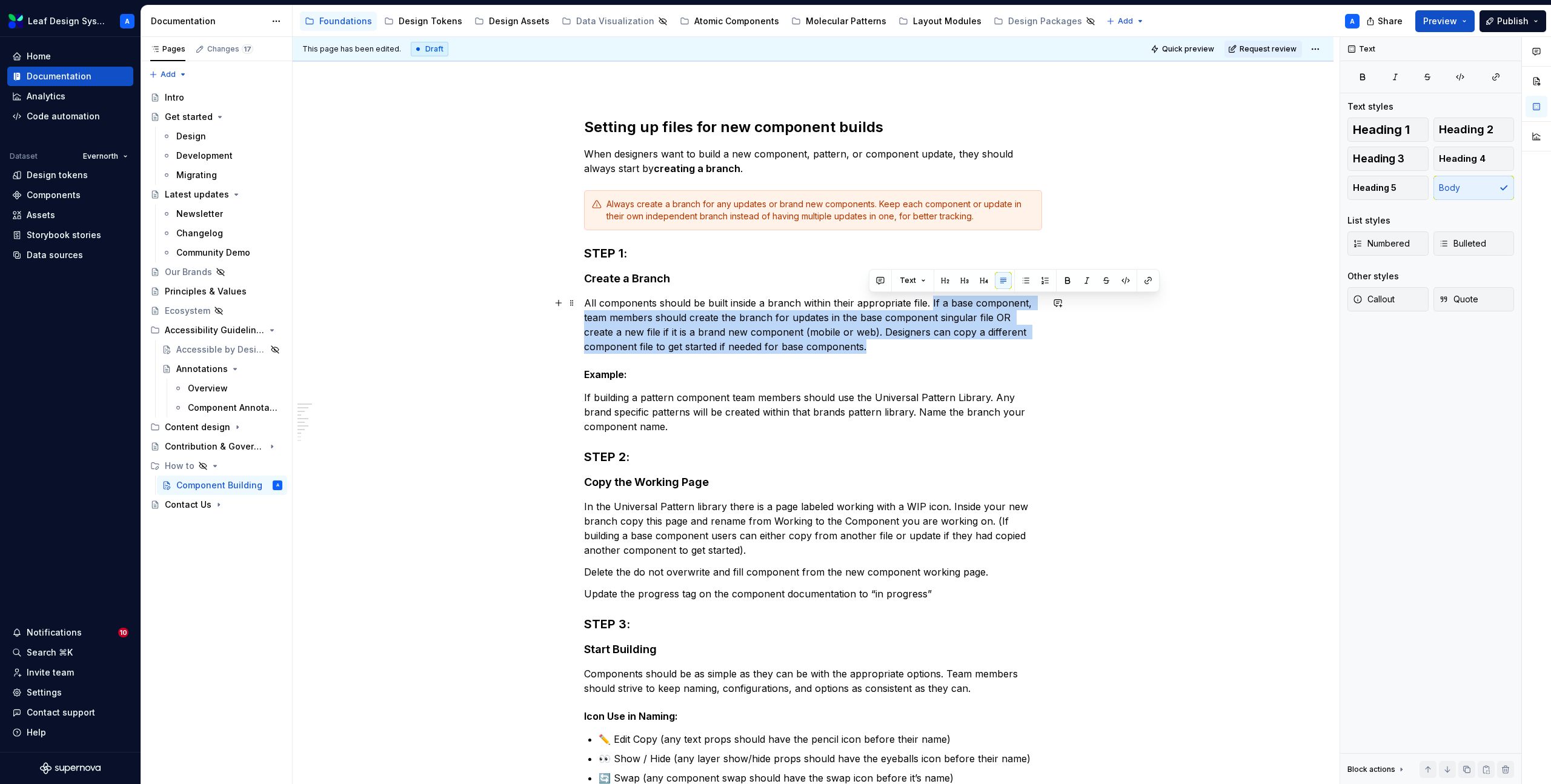
drag, startPoint x: 880, startPoint y: 345, endPoint x: 933, endPoint y: 303, distance: 67.6
click at [933, 303] on p "All components should be built inside a branch within their appropriate file. I…" at bounding box center [813, 325] width 458 height 58
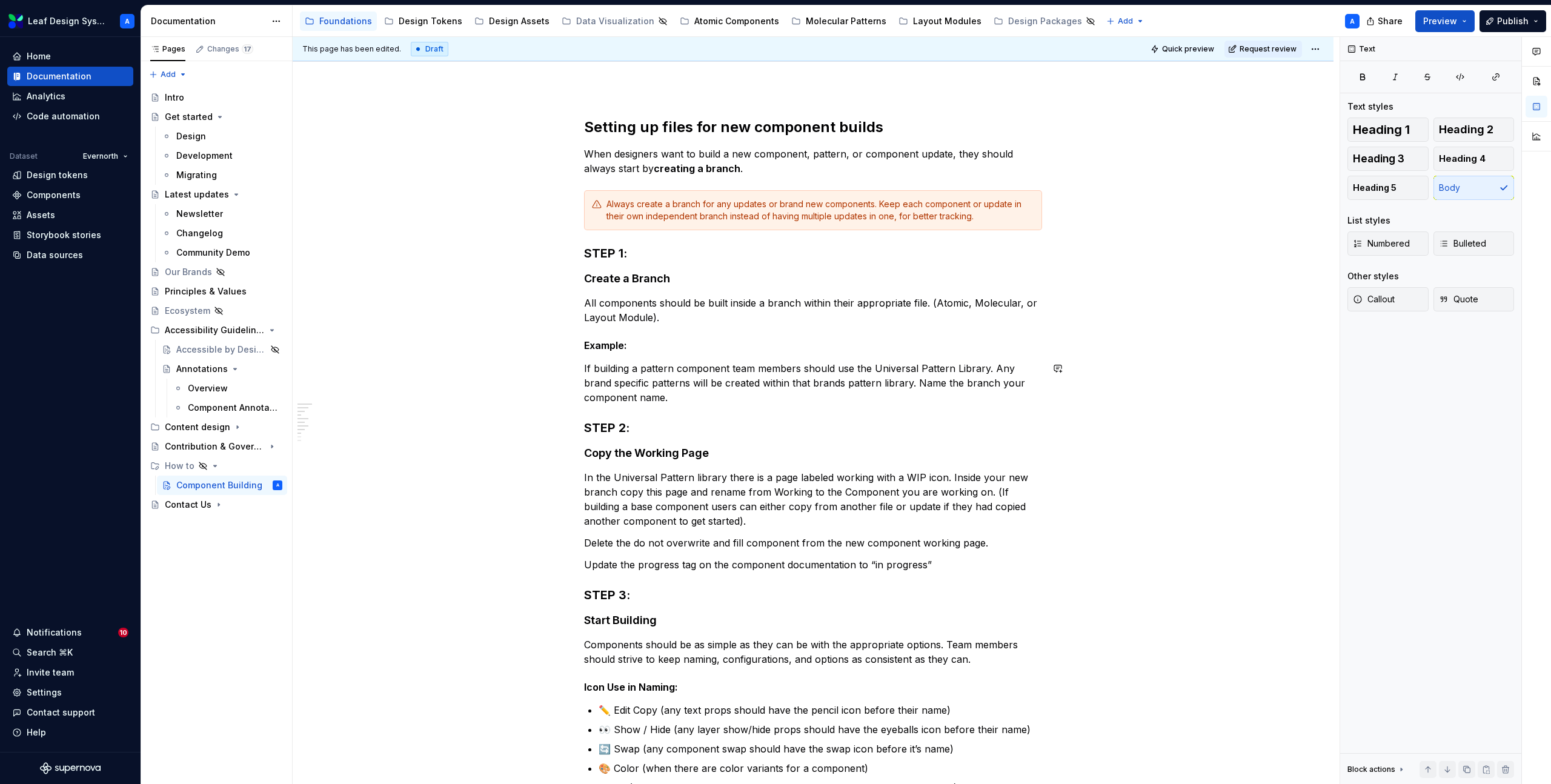
click at [622, 349] on h5 "Example:" at bounding box center [813, 345] width 458 height 12
click at [654, 349] on h5 "Example:" at bounding box center [813, 345] width 458 height 12
click at [653, 347] on h5 "Example:" at bounding box center [813, 345] width 458 height 12
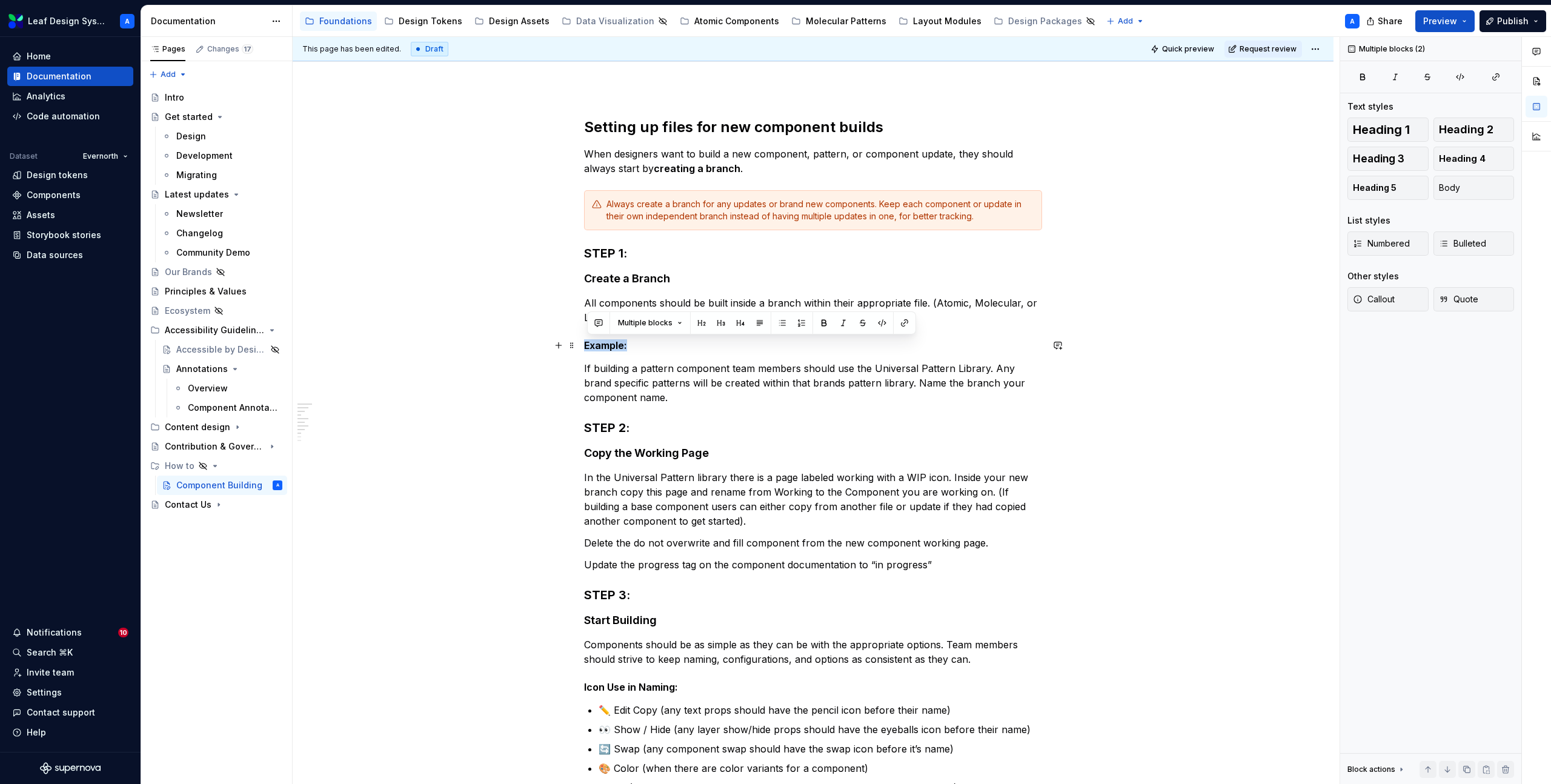
click at [653, 347] on h5 "Example:" at bounding box center [813, 345] width 458 height 12
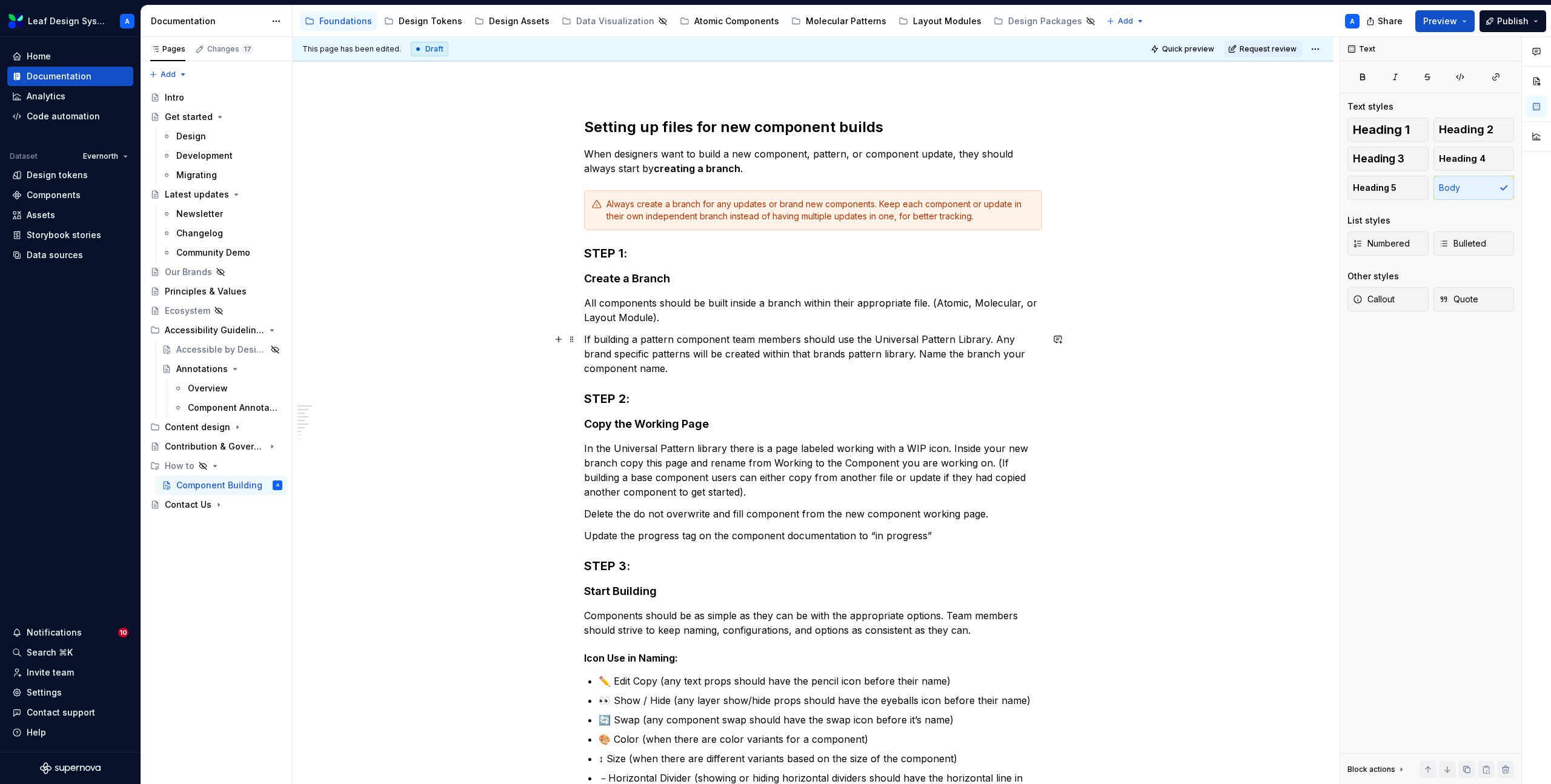
click at [891, 340] on p "If building a pattern component team members should use the Universal Pattern L…" at bounding box center [813, 354] width 458 height 44
drag, startPoint x: 988, startPoint y: 341, endPoint x: 878, endPoint y: 341, distance: 110.0
click at [878, 341] on p "If building a pattern component team members should use the Universal Pattern L…" at bounding box center [813, 354] width 458 height 44
click at [735, 367] on p "If building a pattern component team members should use the Molecular libraries…" at bounding box center [813, 354] width 458 height 44
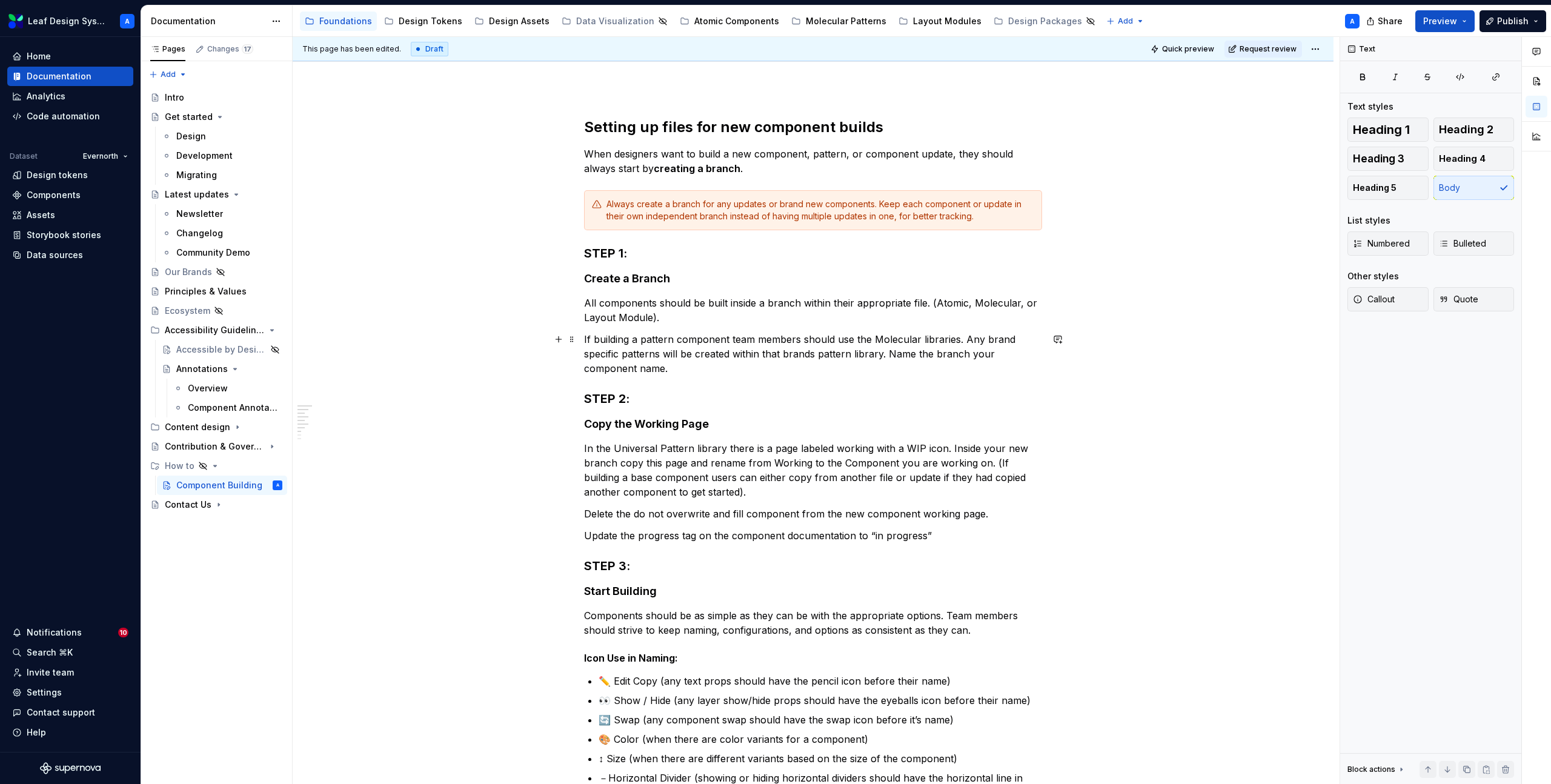
click at [686, 371] on p "If building a pattern component team members should use the Molecular libraries…" at bounding box center [813, 354] width 458 height 44
click at [563, 340] on button "button" at bounding box center [559, 339] width 17 height 17
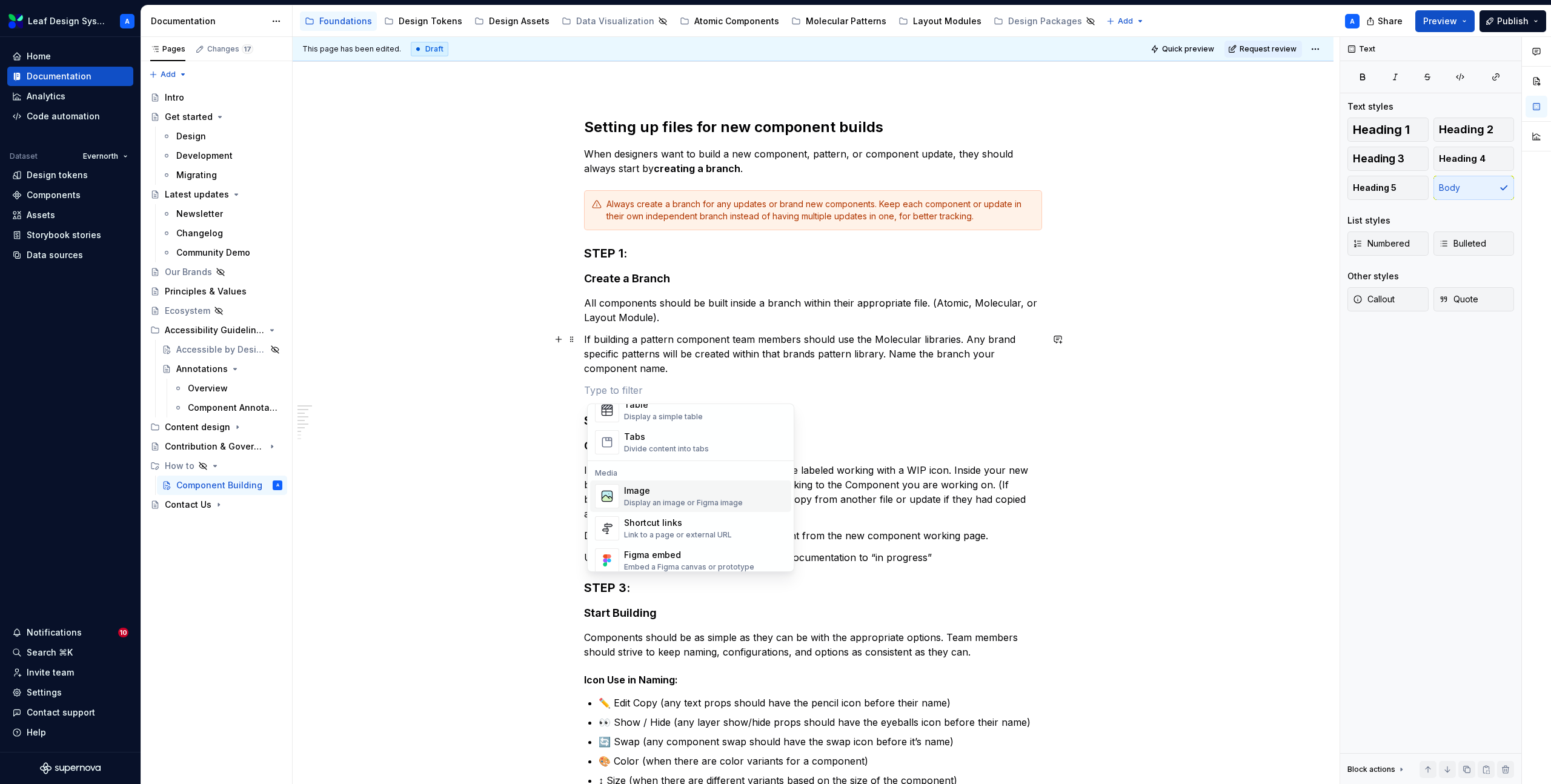
scroll to position [461, 0]
click at [678, 526] on div "Link to a page or external URL" at bounding box center [678, 531] width 108 height 9
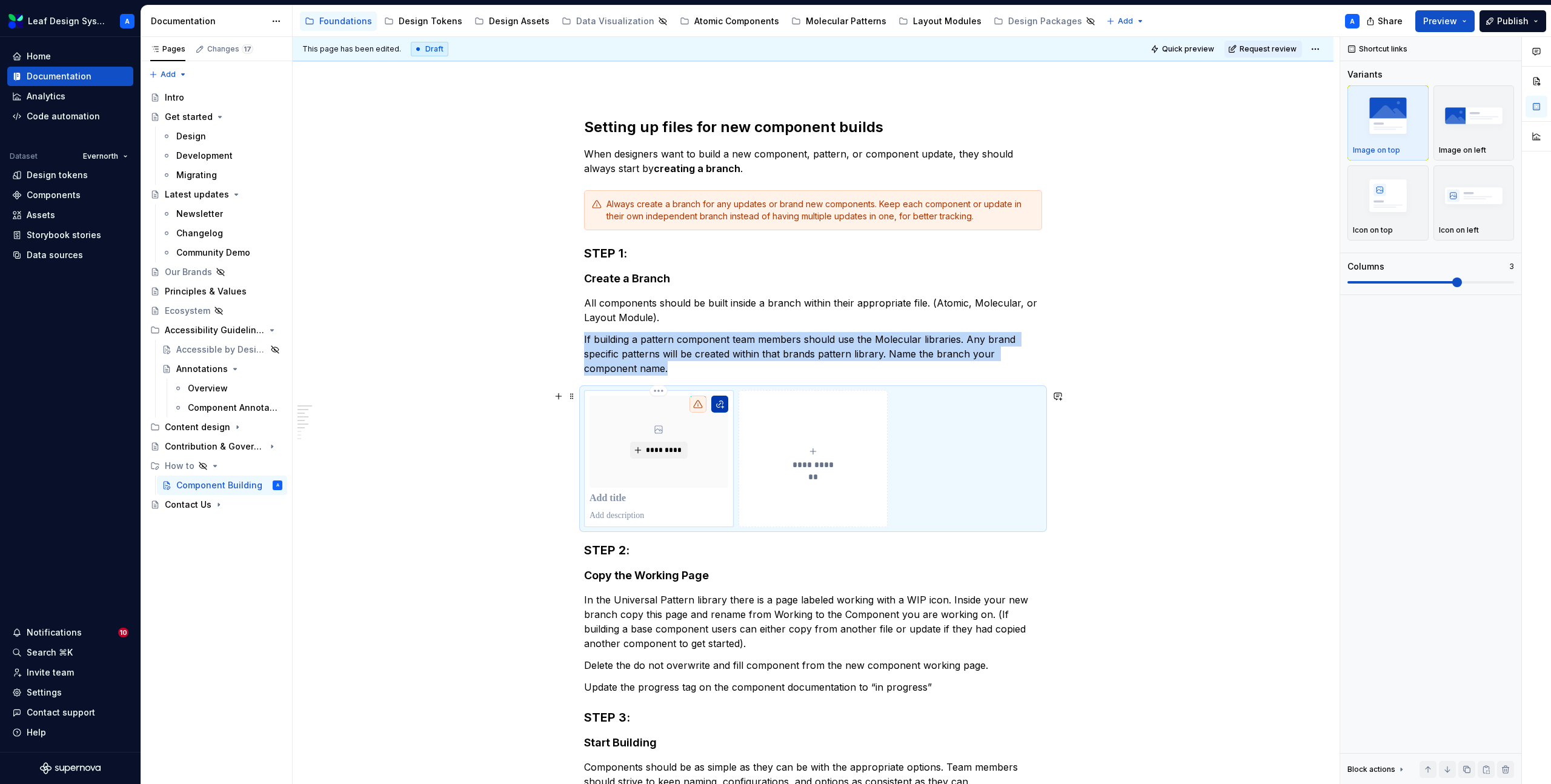
click at [726, 405] on button "button" at bounding box center [720, 404] width 17 height 17
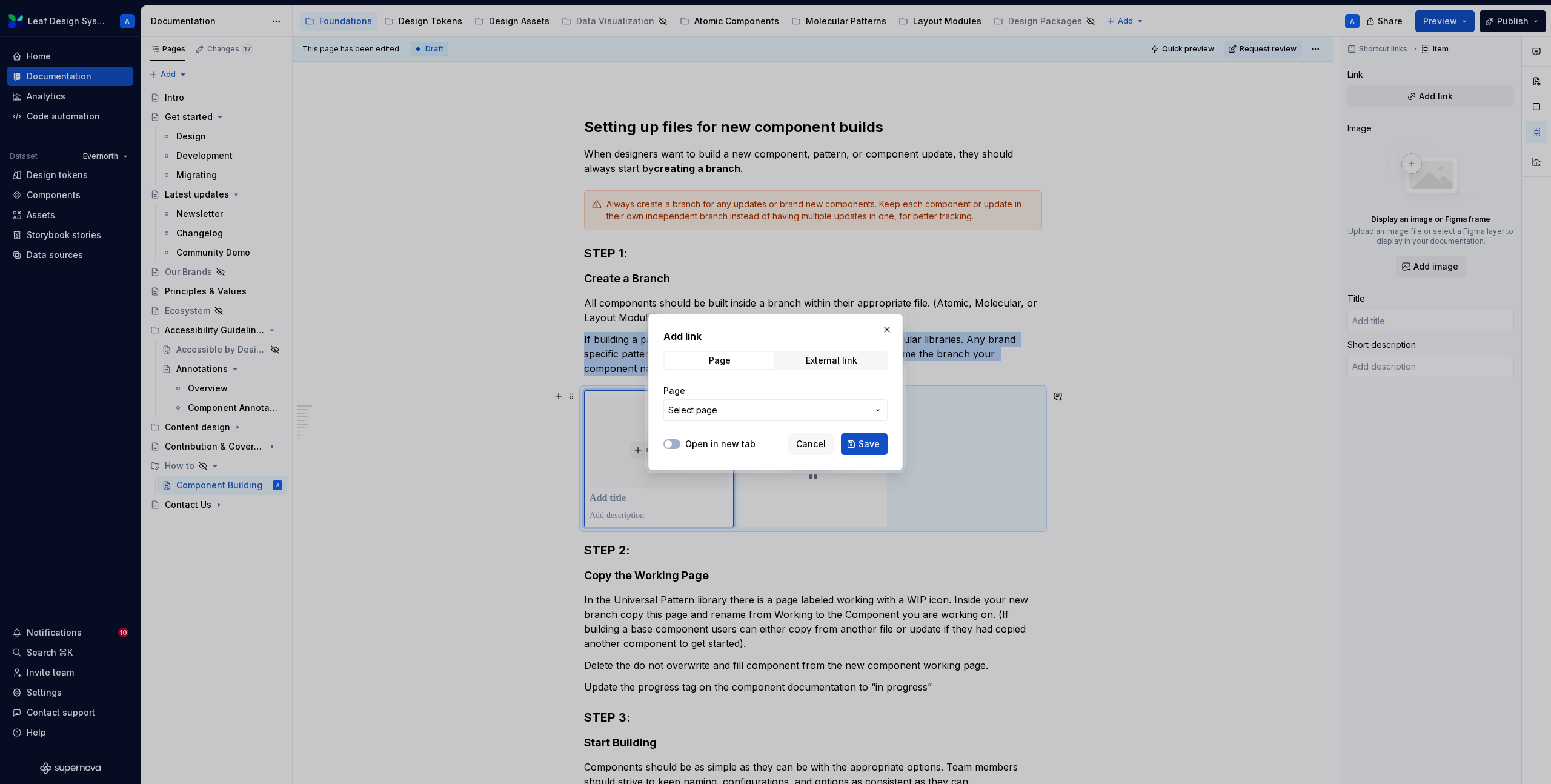
type textarea "*"
click at [822, 367] on span "External link" at bounding box center [832, 360] width 110 height 17
click at [753, 414] on input "URL" at bounding box center [776, 410] width 224 height 22
paste input "https://www.figma.com/design/NdxQVPvuVY8oRdKelBGXP5/Leaf-Atomic-Web?m=auto"
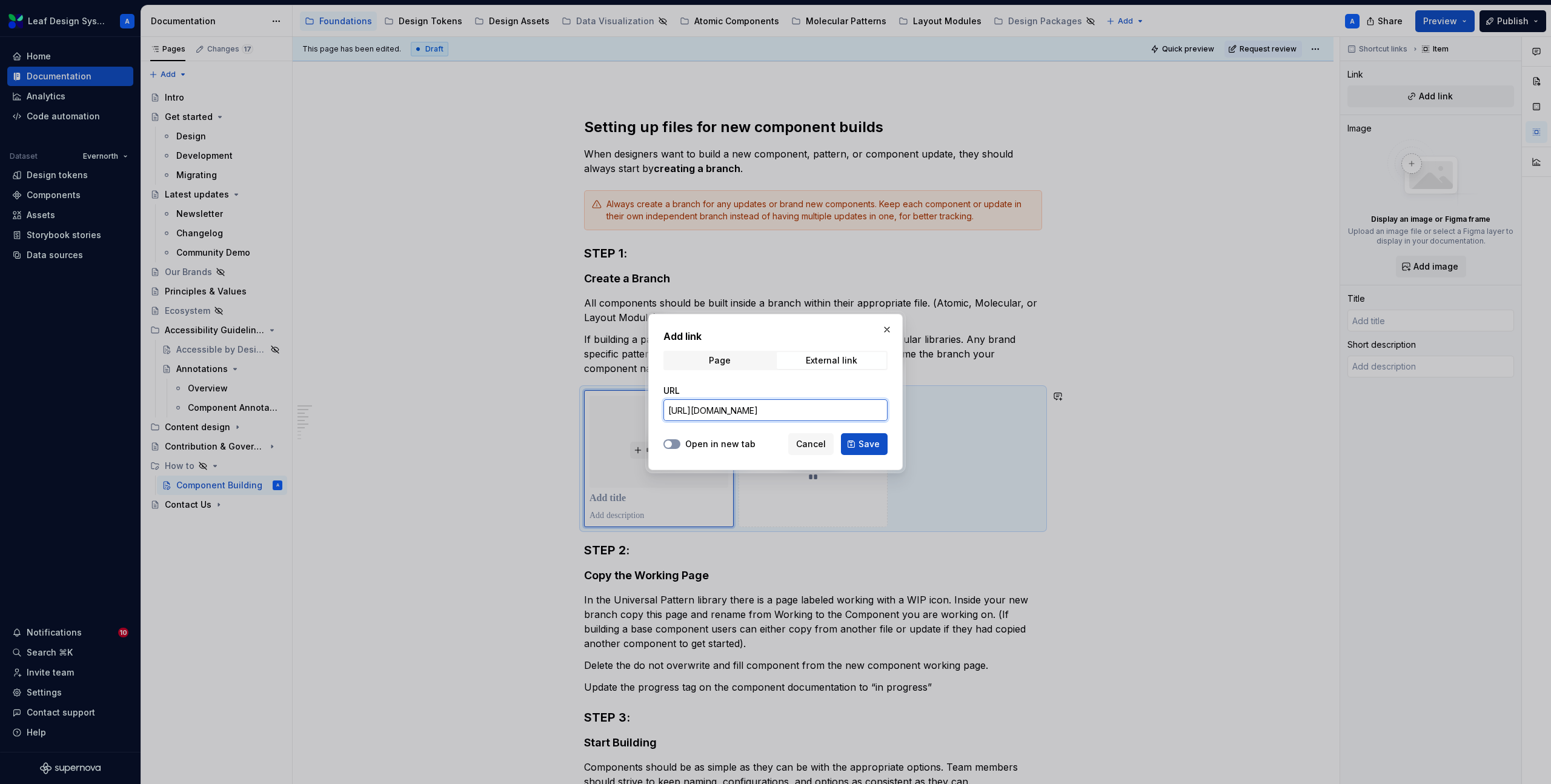
type input "https://www.figma.com/design/NdxQVPvuVY8oRdKelBGXP5/Leaf-Atomic-Web?m=auto"
click at [673, 443] on icon "button" at bounding box center [668, 443] width 9 height 7
click at [870, 445] on span "Save" at bounding box center [869, 443] width 21 height 12
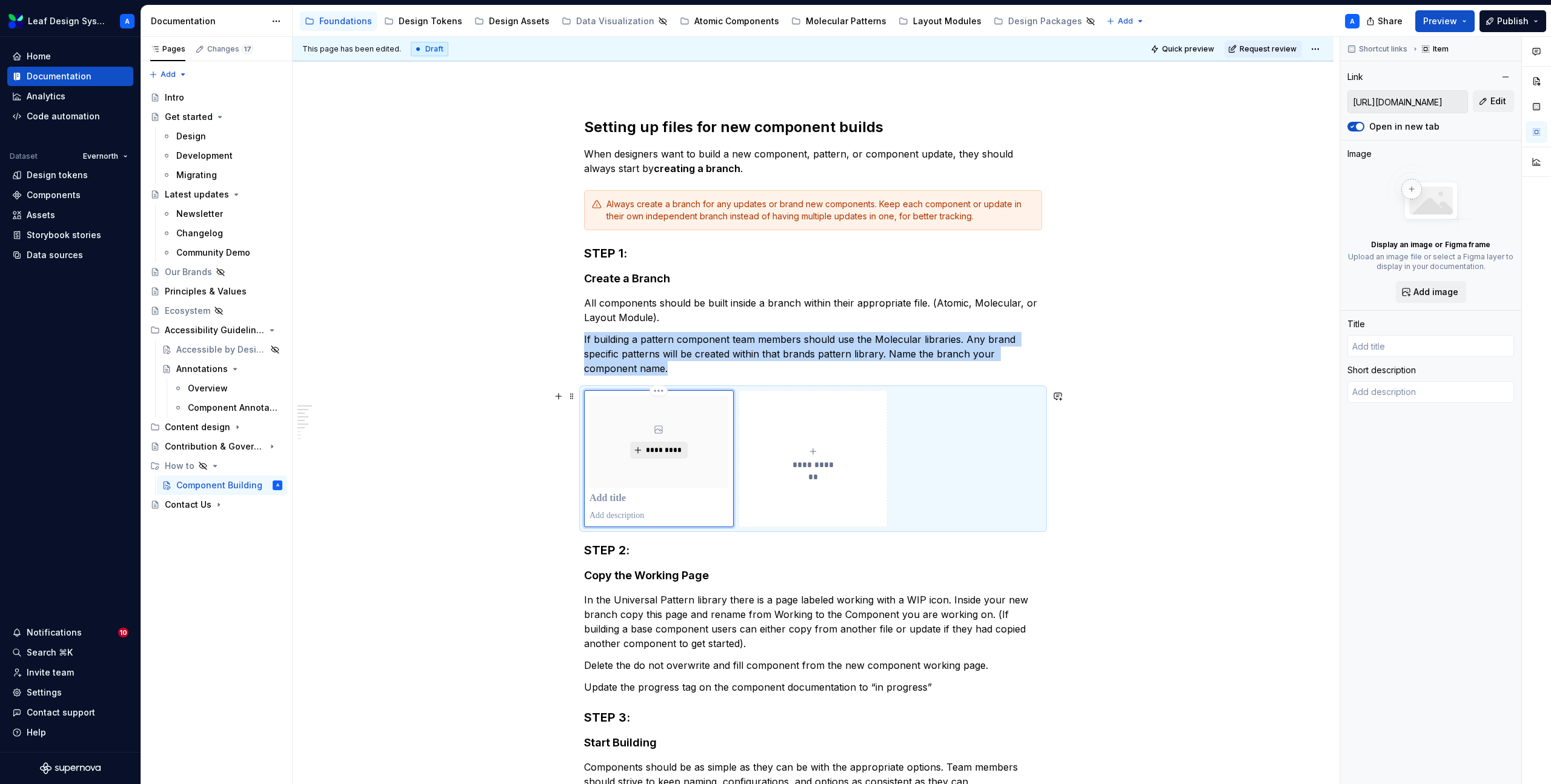
click at [667, 449] on span "*********" at bounding box center [663, 450] width 37 height 9
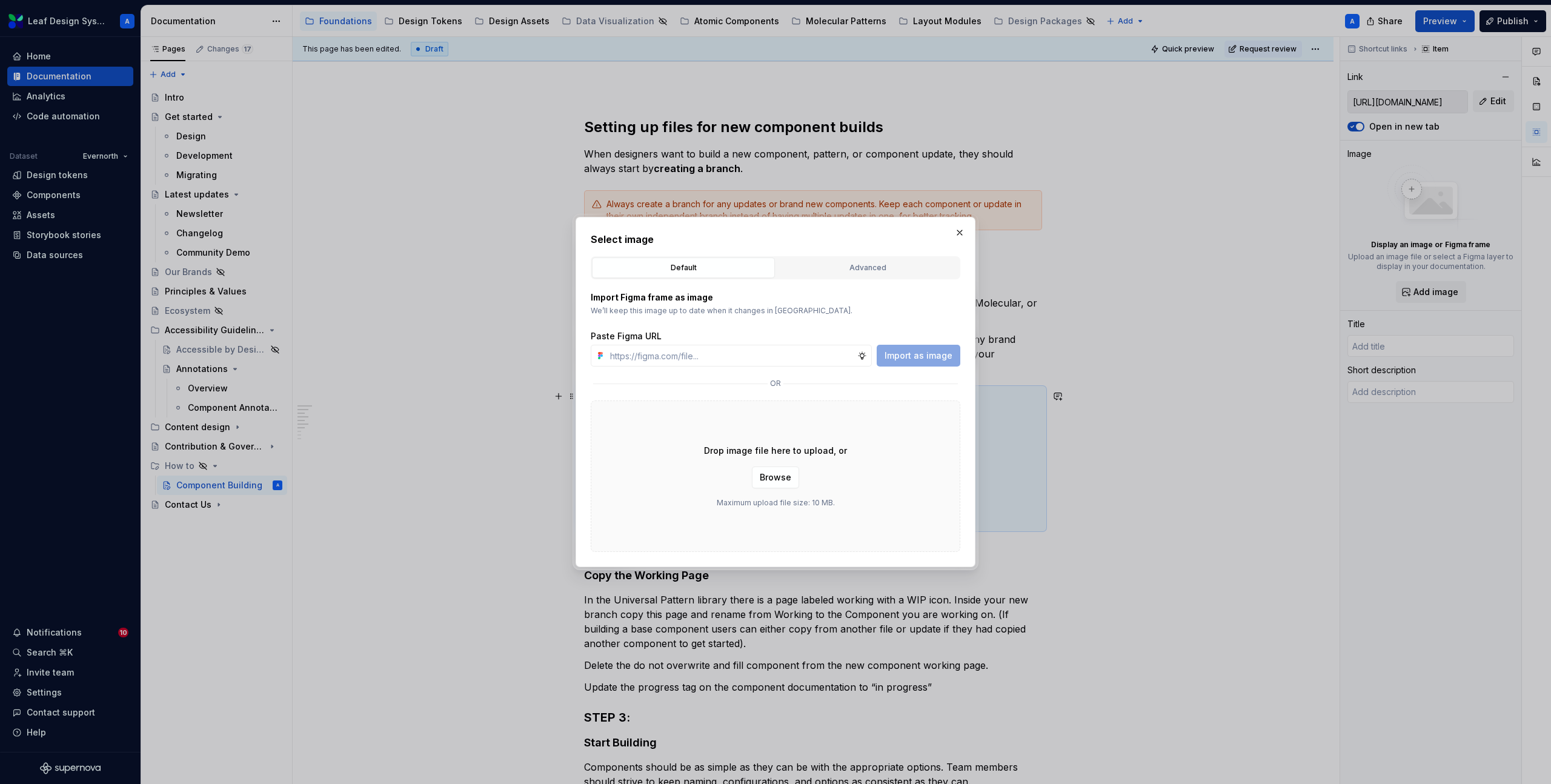
type textarea "*"
type input "https://www.figma.com/design/NdxQVPvuVY8oRdKelBGXP5/Leaf-Atomic-Web?m=auto&node…"
click at [920, 357] on span "Import as image" at bounding box center [918, 355] width 68 height 12
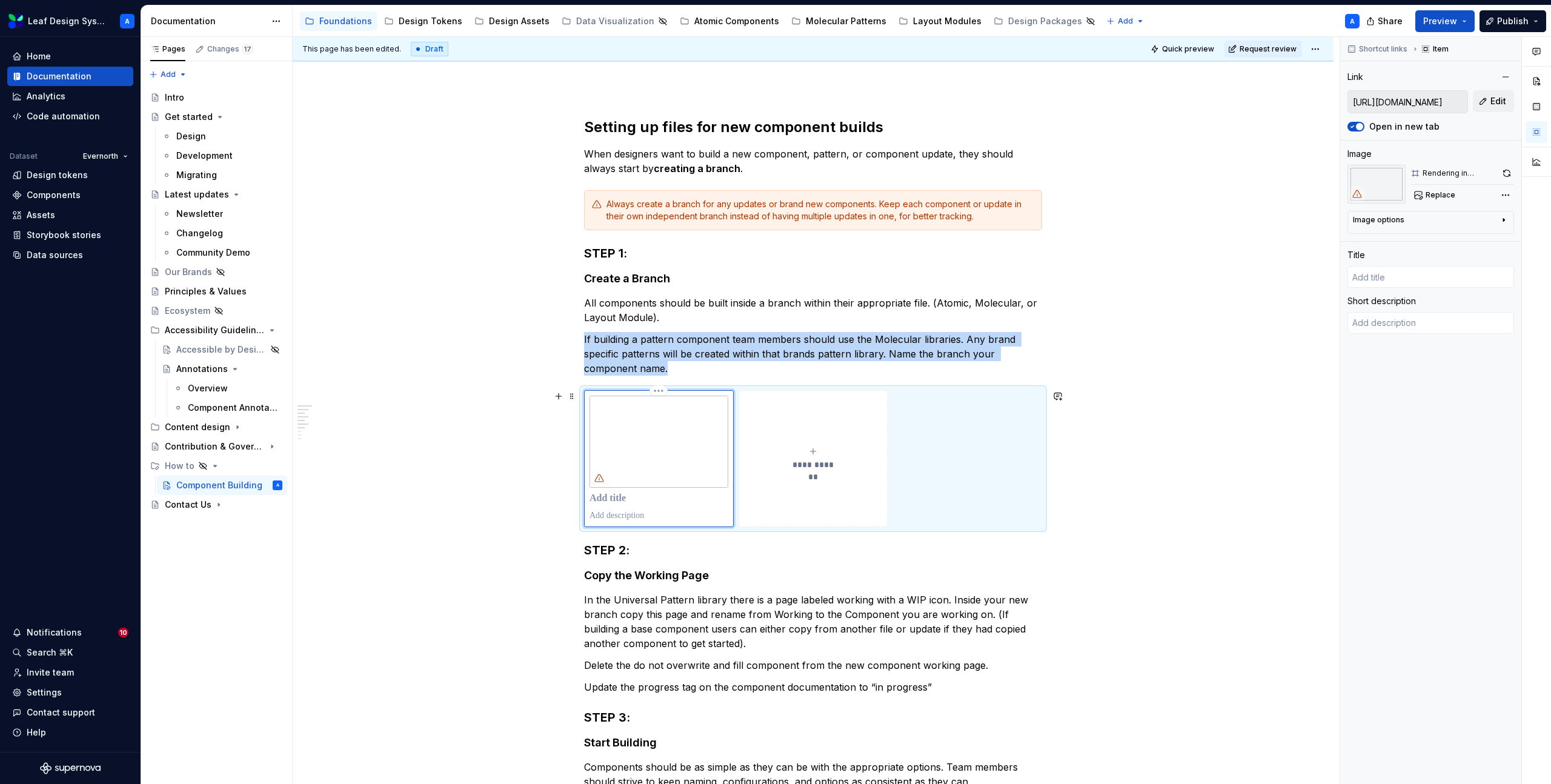
click at [611, 497] on p at bounding box center [659, 498] width 139 height 12
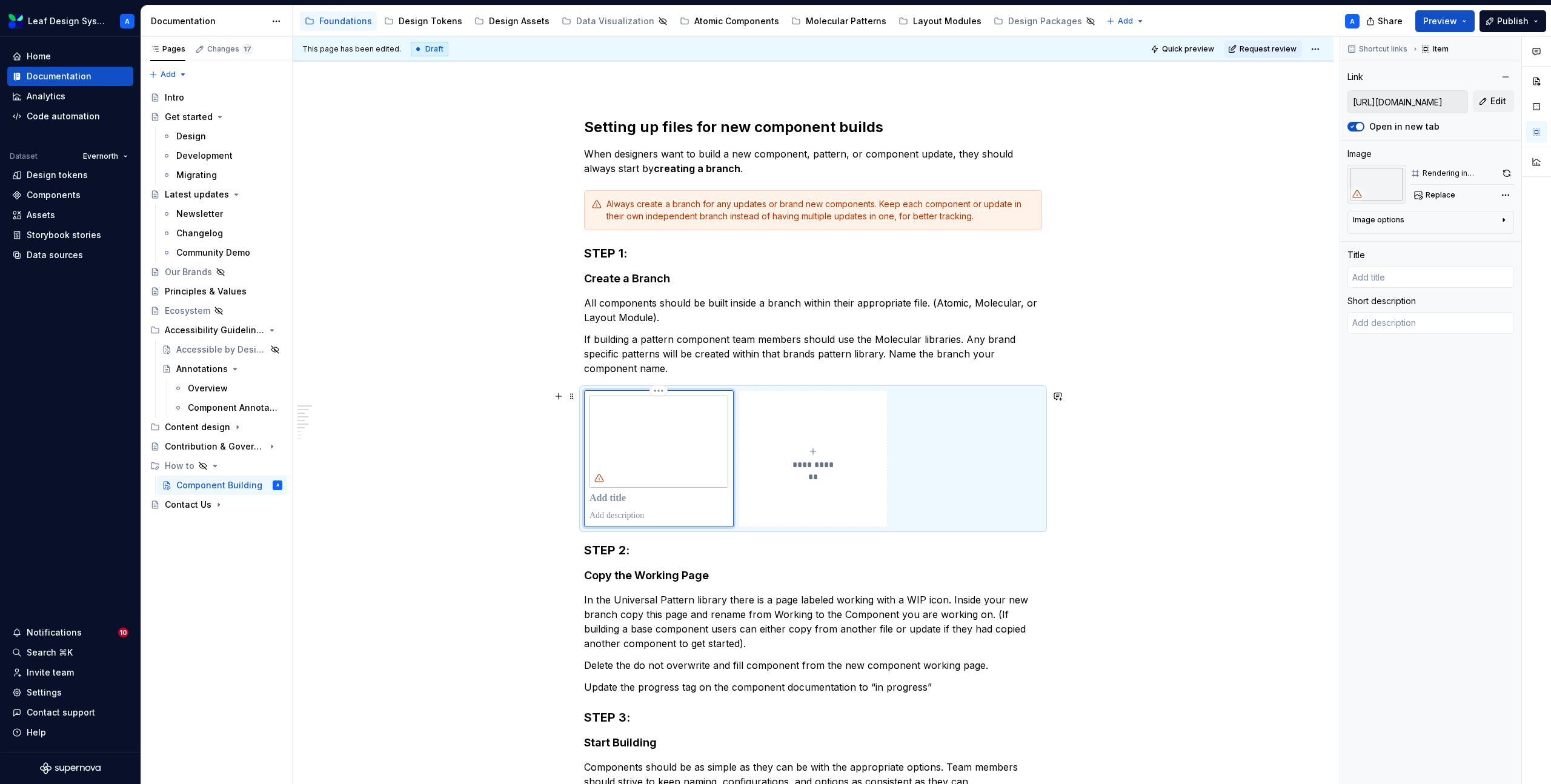
type textarea "*"
type input "Atomic Web"
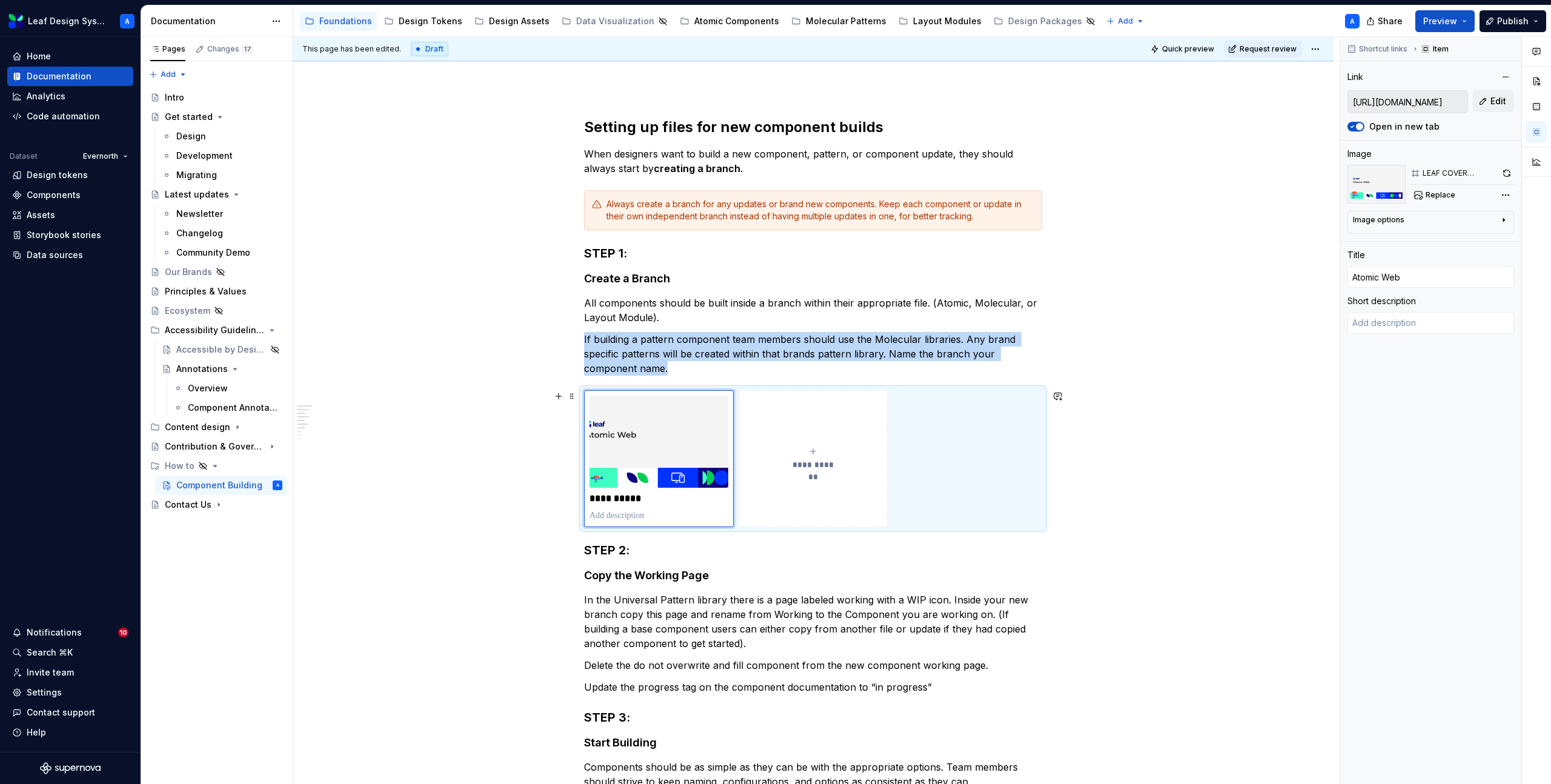
click at [791, 455] on div "**********" at bounding box center [813, 458] width 139 height 24
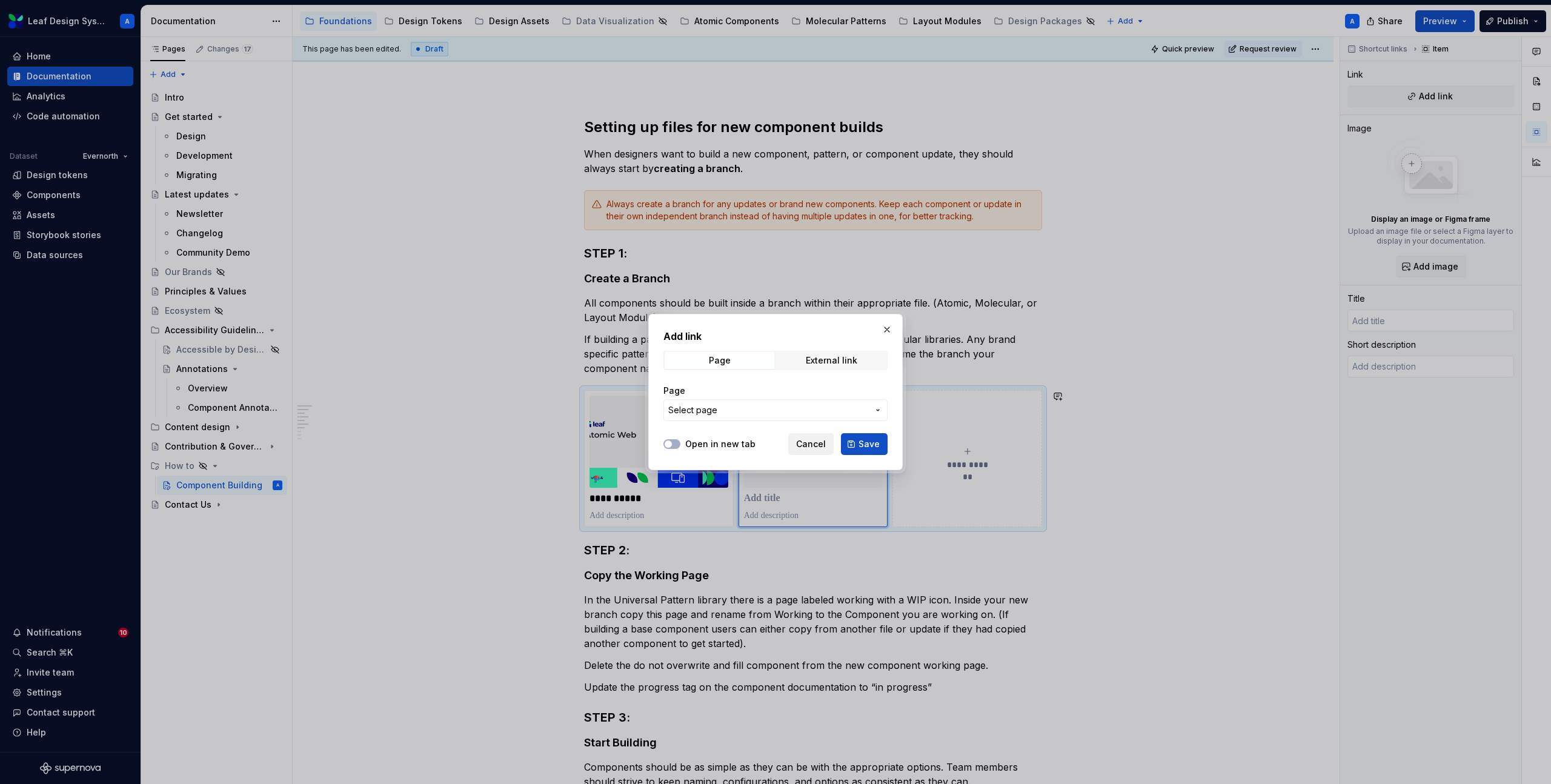
type textarea "*"
click at [820, 361] on div "External link" at bounding box center [832, 360] width 52 height 9
click at [721, 409] on input "URL" at bounding box center [776, 410] width 224 height 22
paste input "https://www.figma.com/design/BCRAAP9ngWfEIPTkAlBHMQ/Leaf-Atomic-Mobile-Native?m…"
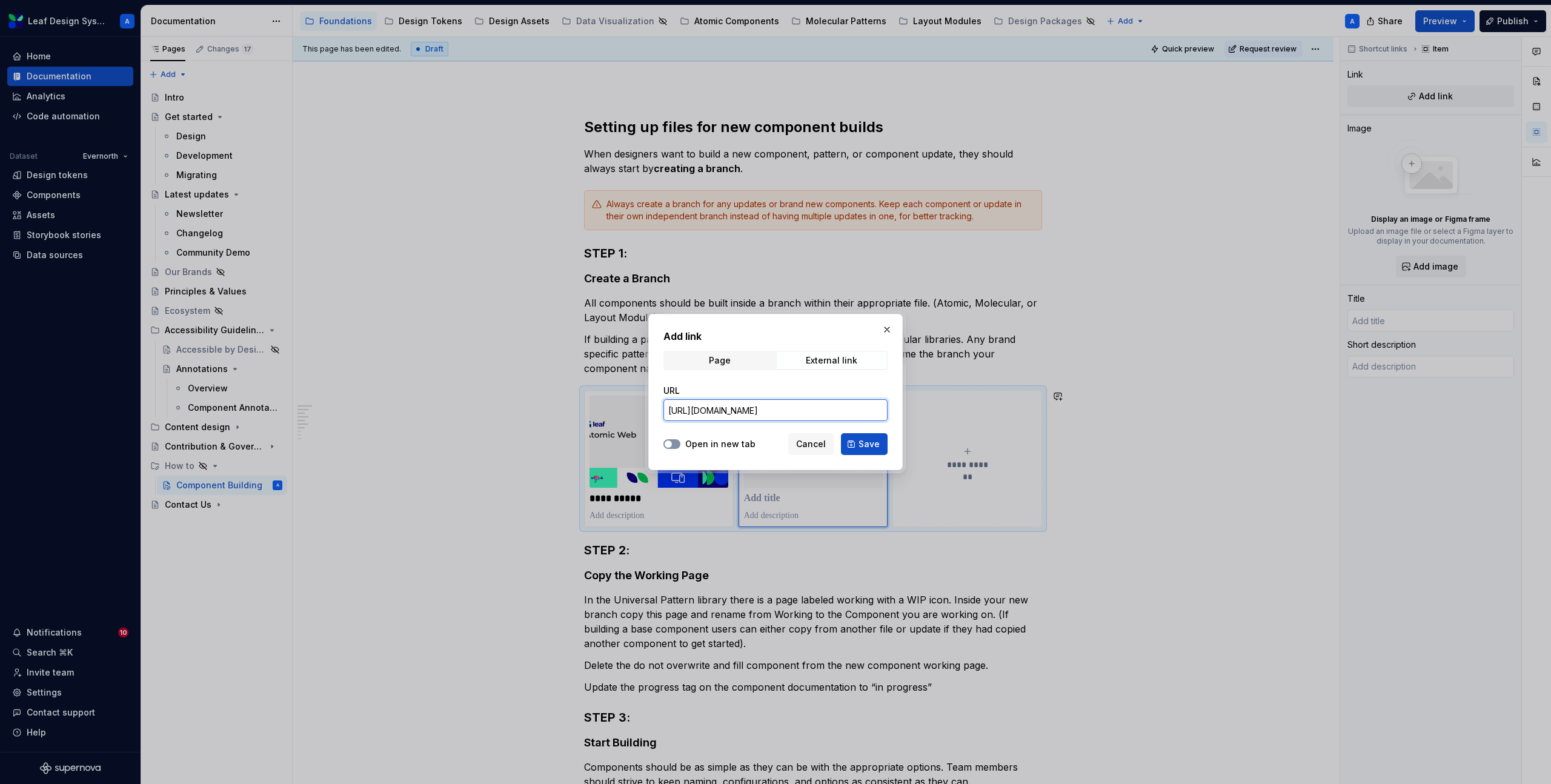
type input "https://www.figma.com/design/BCRAAP9ngWfEIPTkAlBHMQ/Leaf-Atomic-Mobile-Native?m…"
click at [671, 443] on span "button" at bounding box center [668, 443] width 7 height 7
click at [862, 443] on span "Save" at bounding box center [869, 443] width 21 height 12
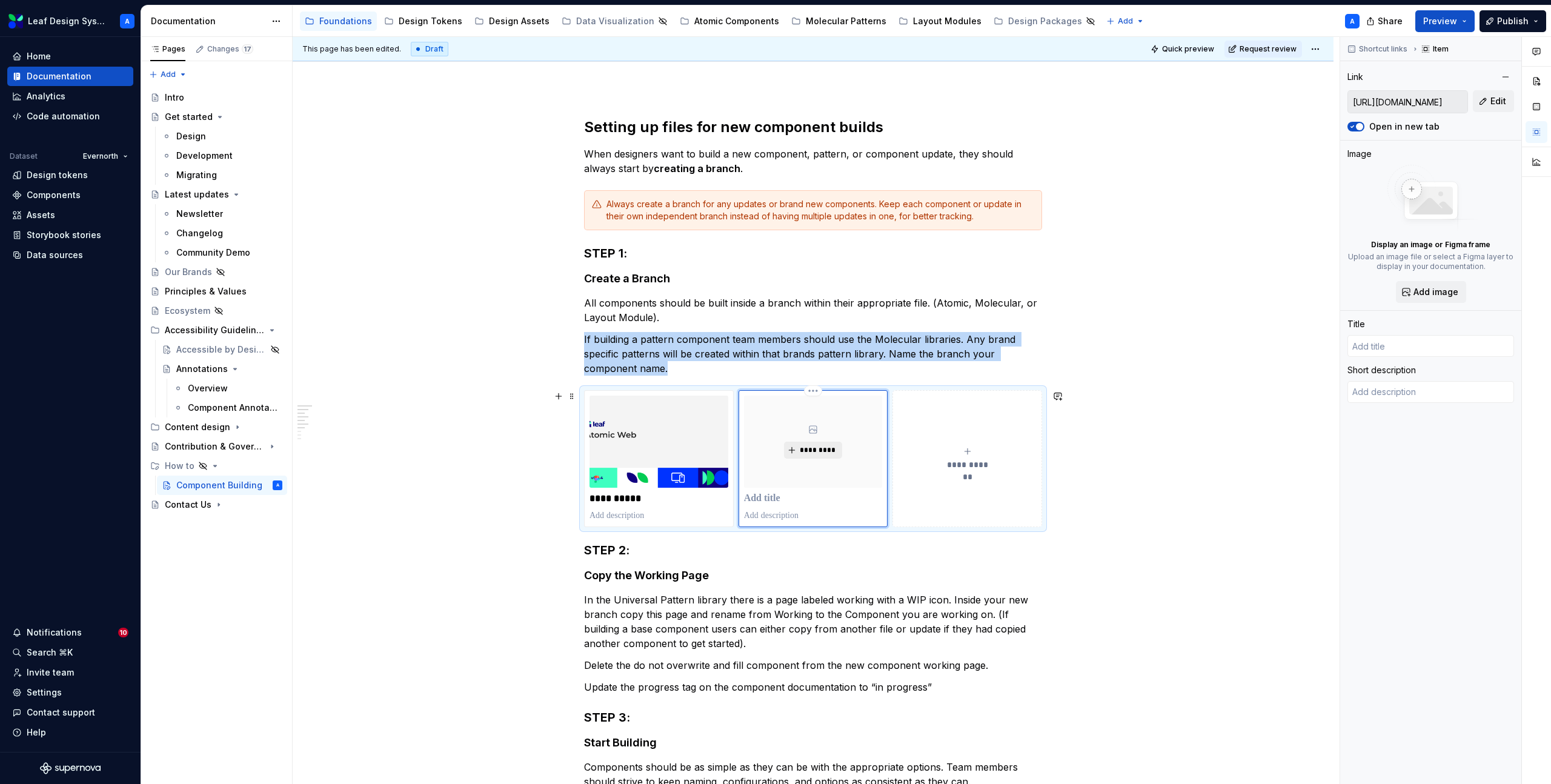
click at [804, 450] on span "*********" at bounding box center [817, 450] width 37 height 9
type textarea "*"
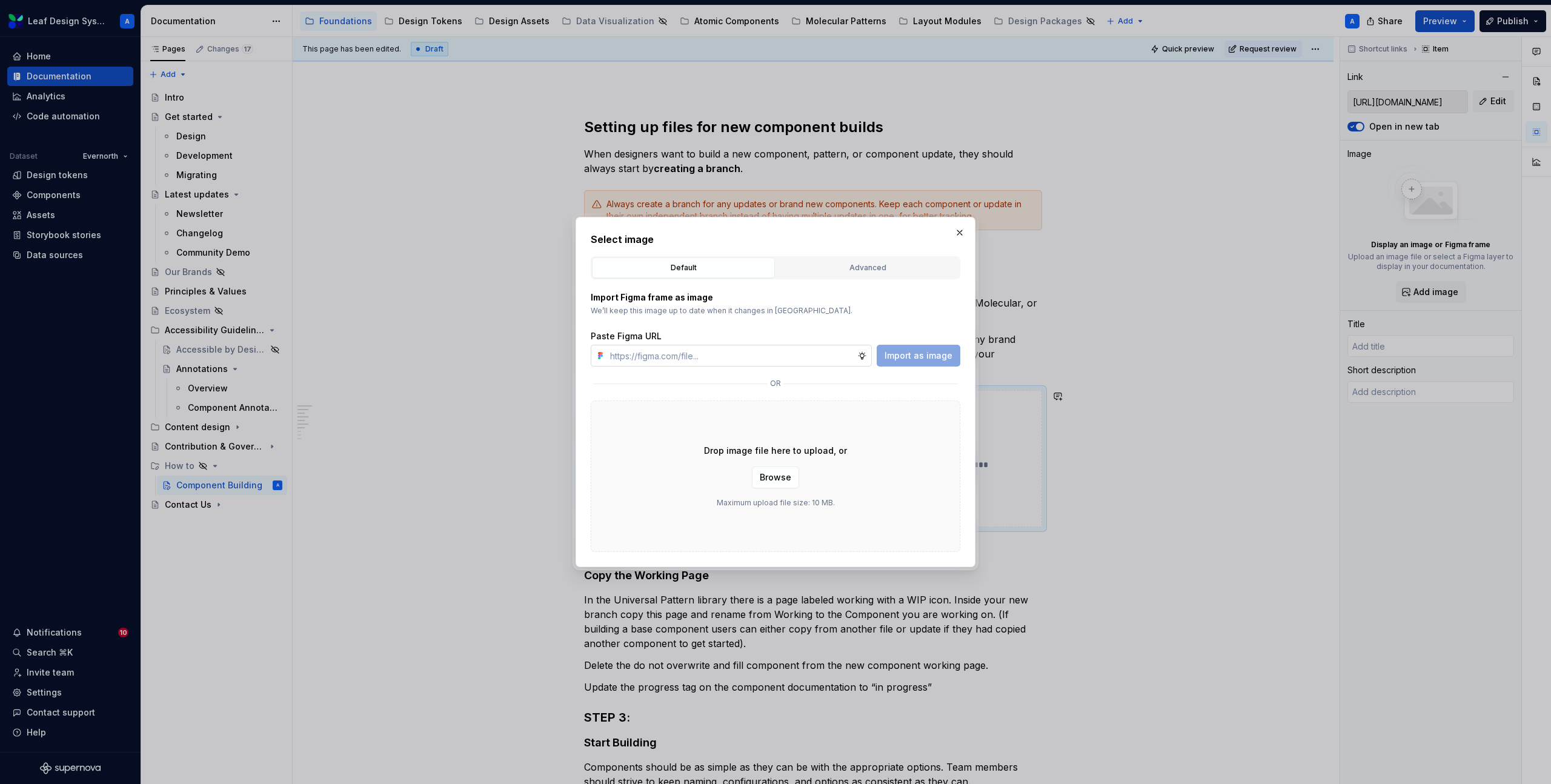
type input "https://www.figma.com/design/BCRAAP9ngWfEIPTkAlBHMQ/Leaf-Atomic-Mobile-Native?m…"
click at [947, 356] on span "Import as image" at bounding box center [918, 355] width 68 height 12
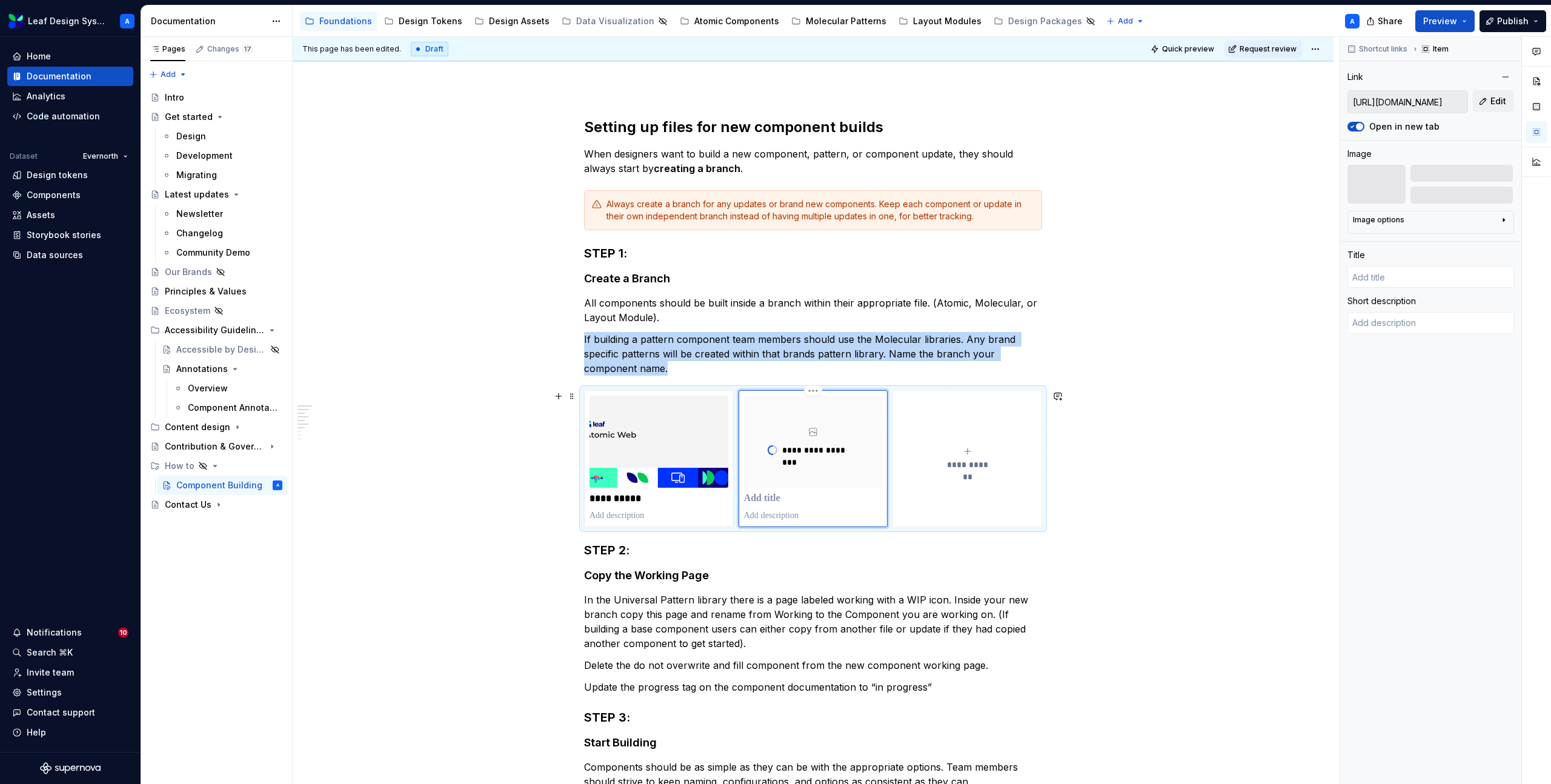
click at [782, 498] on p at bounding box center [813, 498] width 139 height 12
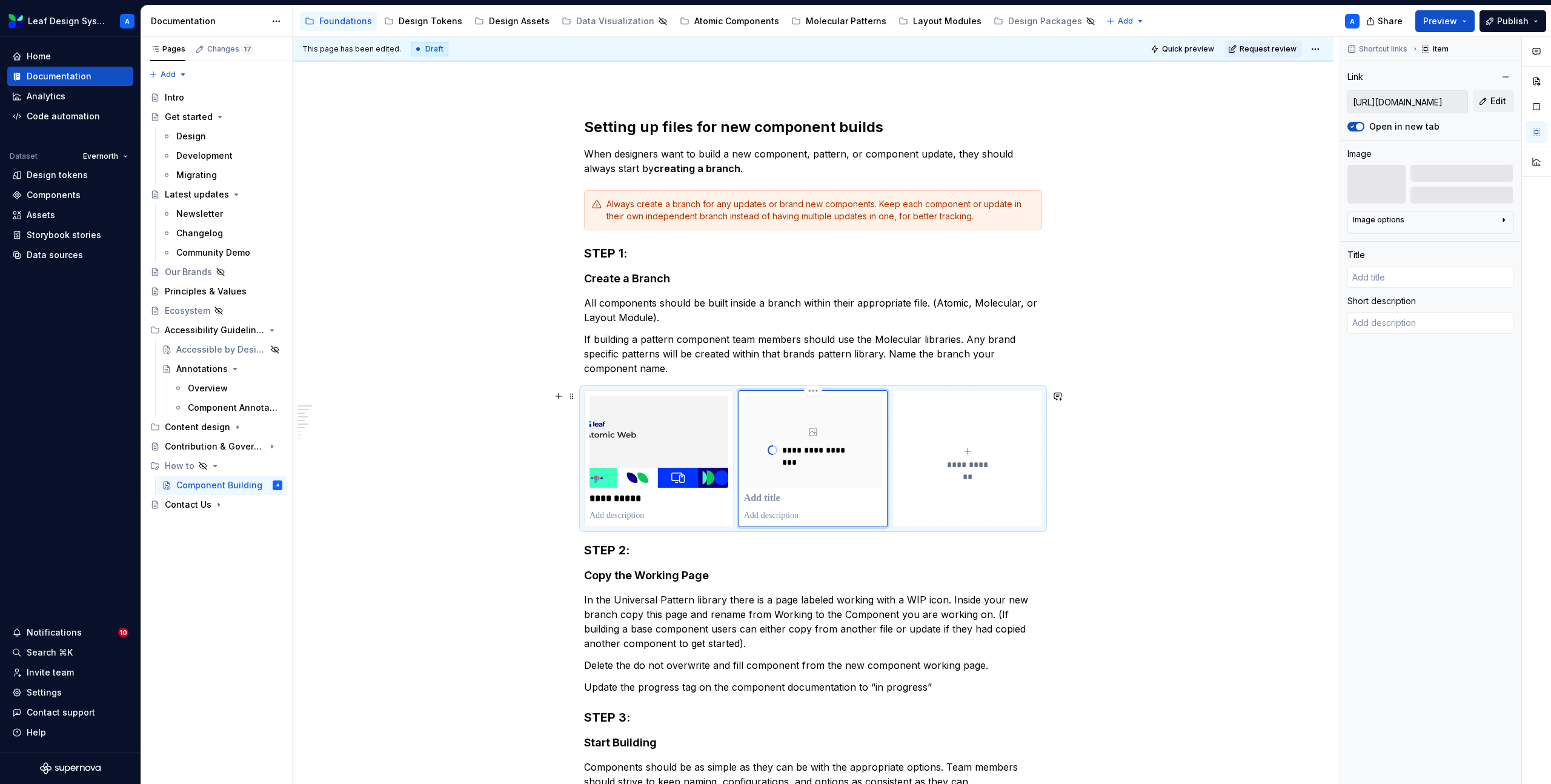
type textarea "*"
type input "Atomic Mobile Native"
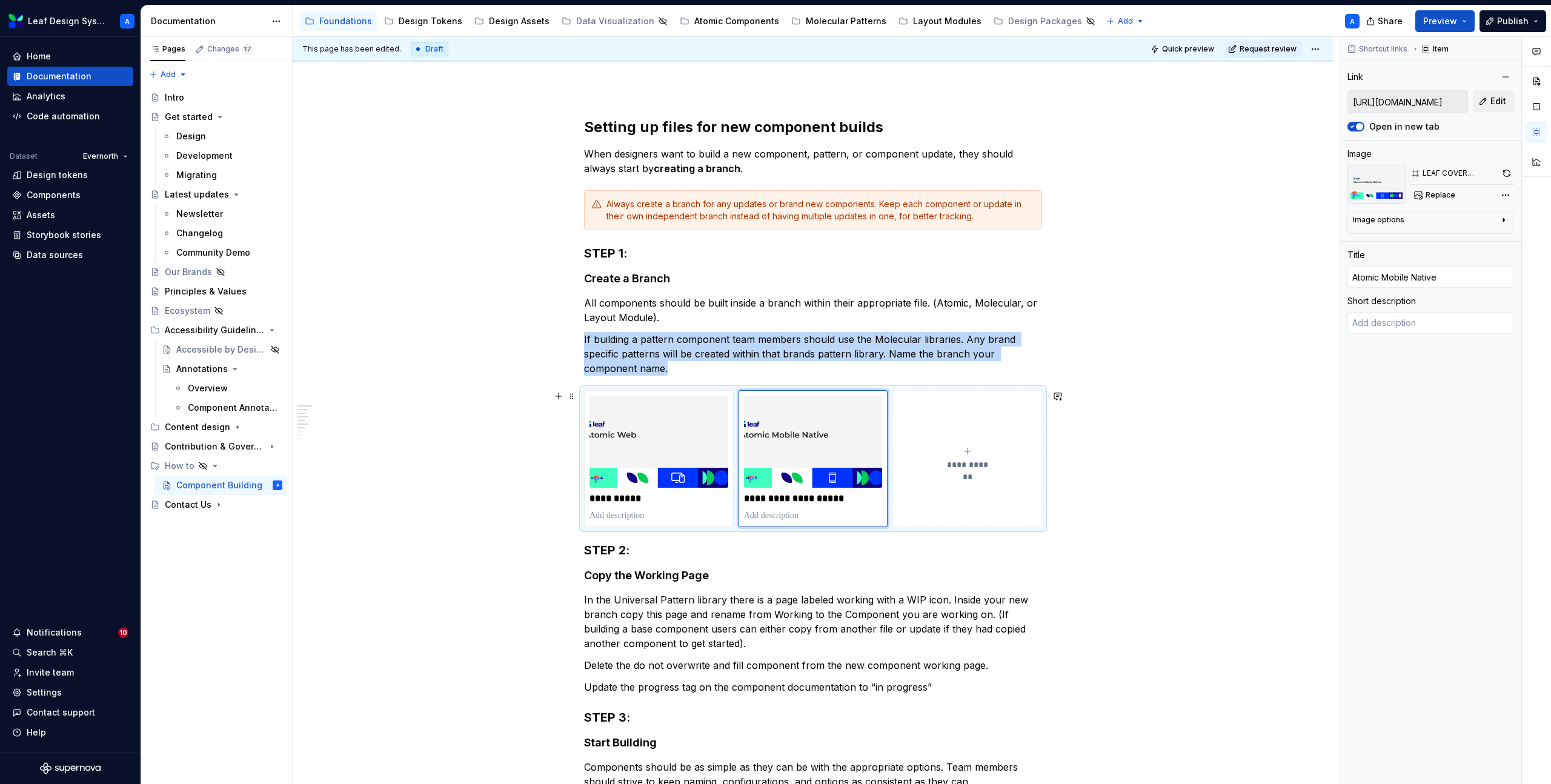
click at [959, 467] on span "**********" at bounding box center [967, 464] width 52 height 12
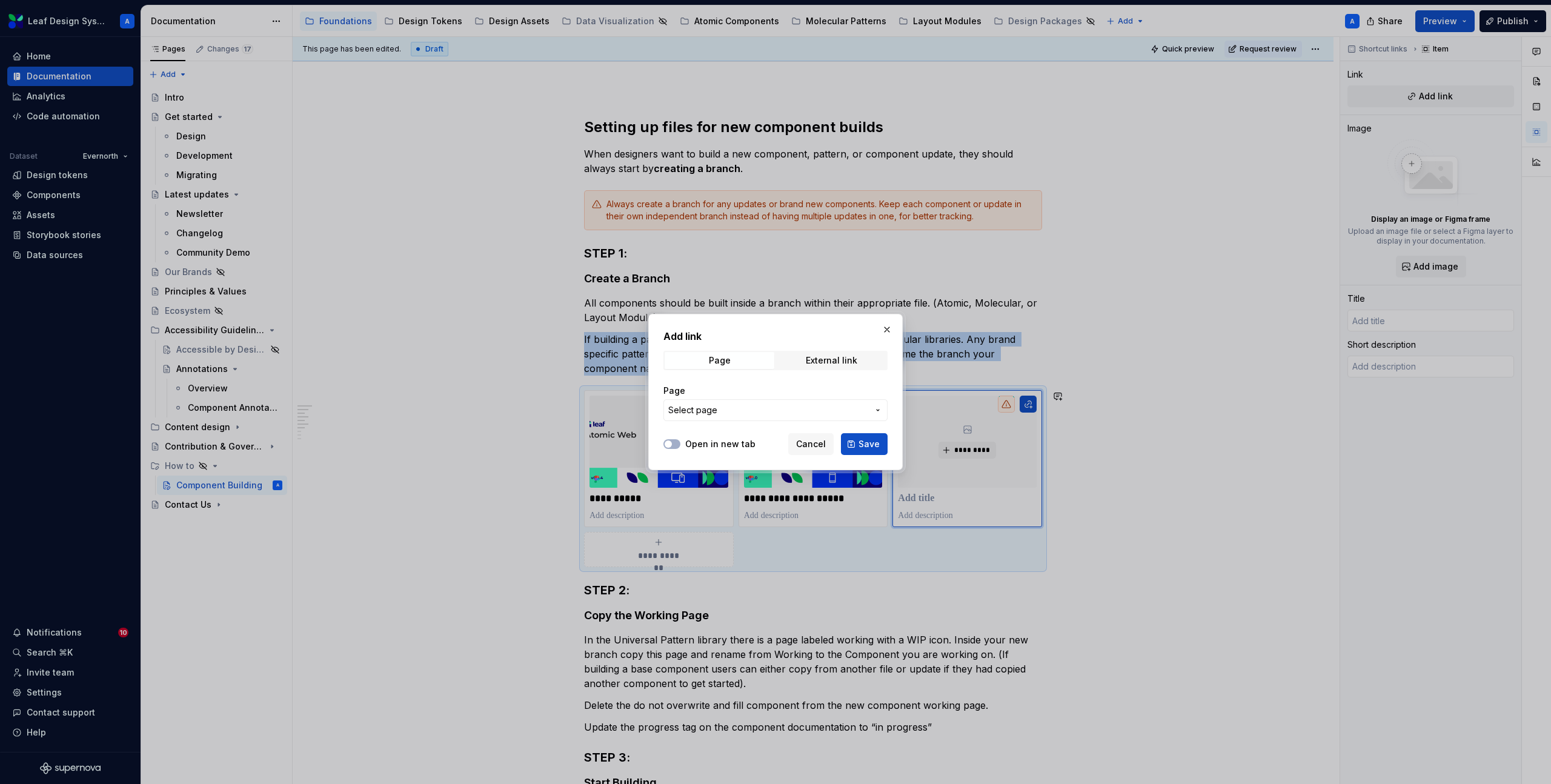
type textarea "*"
click at [826, 360] on div "External link" at bounding box center [832, 360] width 52 height 9
click at [768, 411] on input "URL" at bounding box center [776, 410] width 224 height 22
paste input "https://www.figma.com/design/RKcR3nd4lsNeZzwcIHILnr/Leaf-Molecular-Web?m=auto"
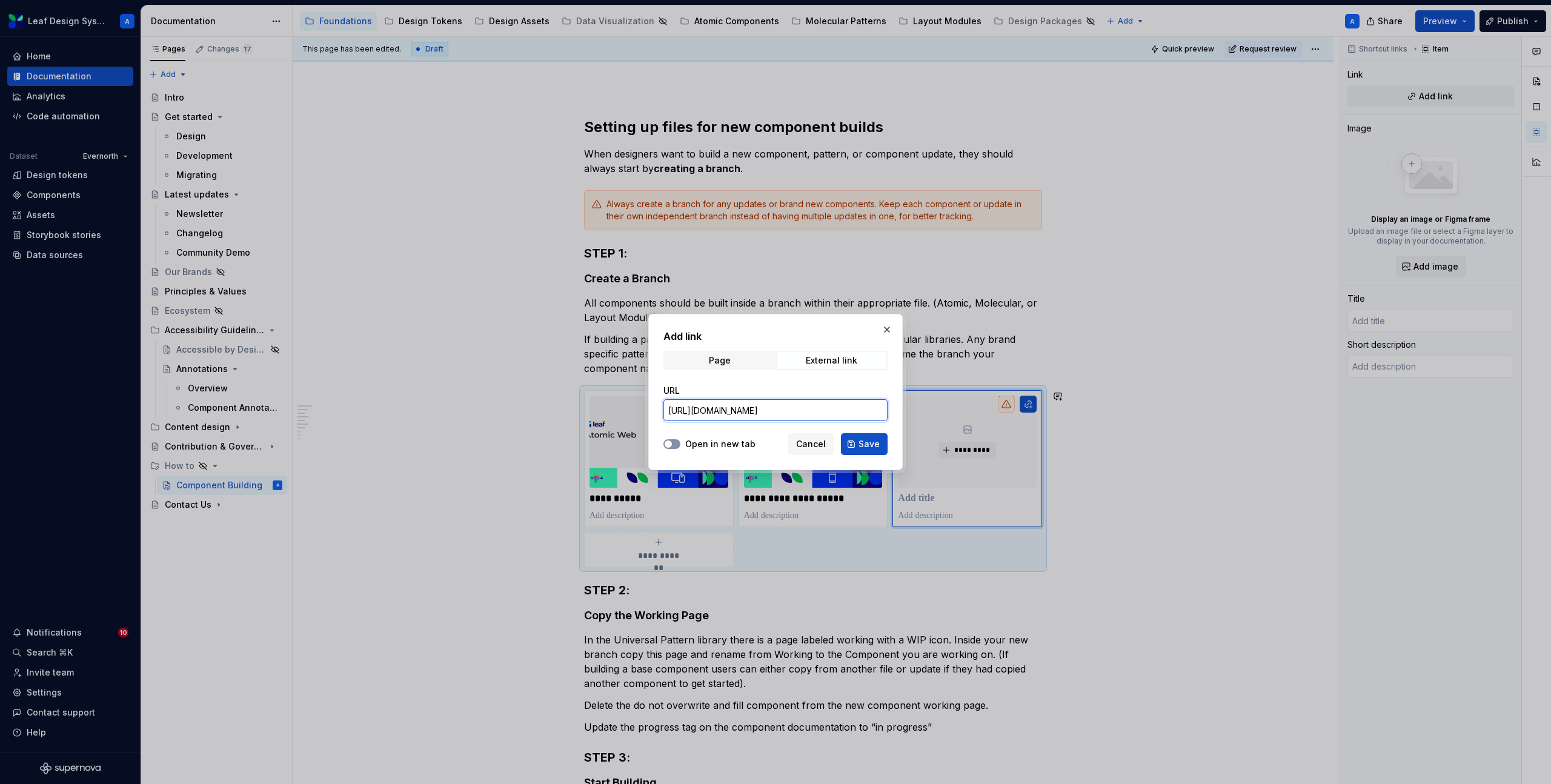
type input "https://www.figma.com/design/RKcR3nd4lsNeZzwcIHILnr/Leaf-Molecular-Web?m=auto"
click at [667, 440] on span "button" at bounding box center [668, 443] width 7 height 7
click at [866, 447] on span "Save" at bounding box center [869, 443] width 21 height 12
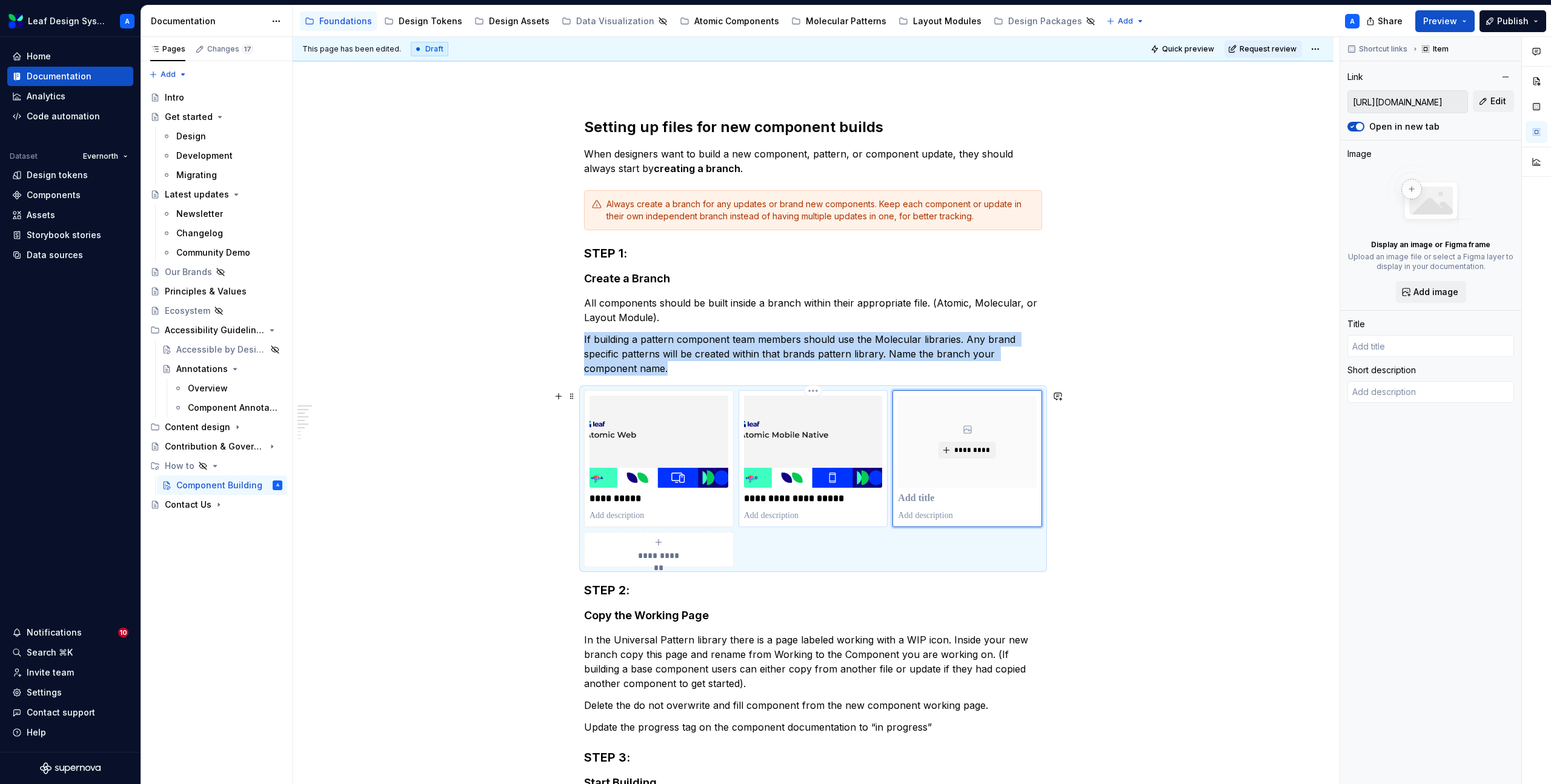
type textarea "*"
type input "https://www.figma.com/design/BCRAAP9ngWfEIPTkAlBHMQ/Leaf-Atomic-Mobile-Native?m…"
click at [866, 440] on img at bounding box center [813, 442] width 139 height 92
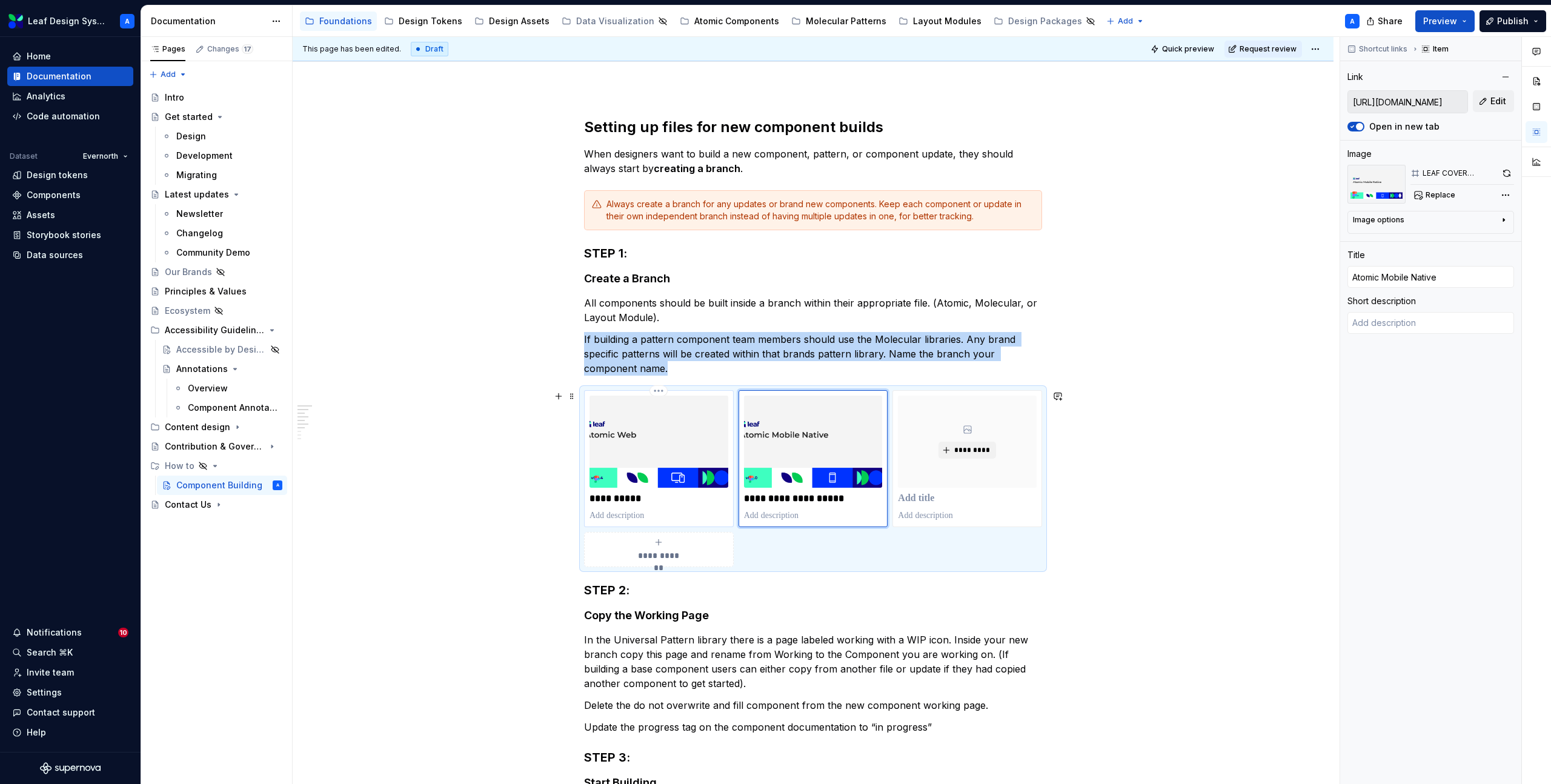
type textarea "*"
type input "https://www.figma.com/design/NdxQVPvuVY8oRdKelBGXP5/Leaf-Atomic-Web?m=auto"
type input "Atomic Web"
click at [658, 451] on img at bounding box center [659, 442] width 139 height 92
type textarea "*"
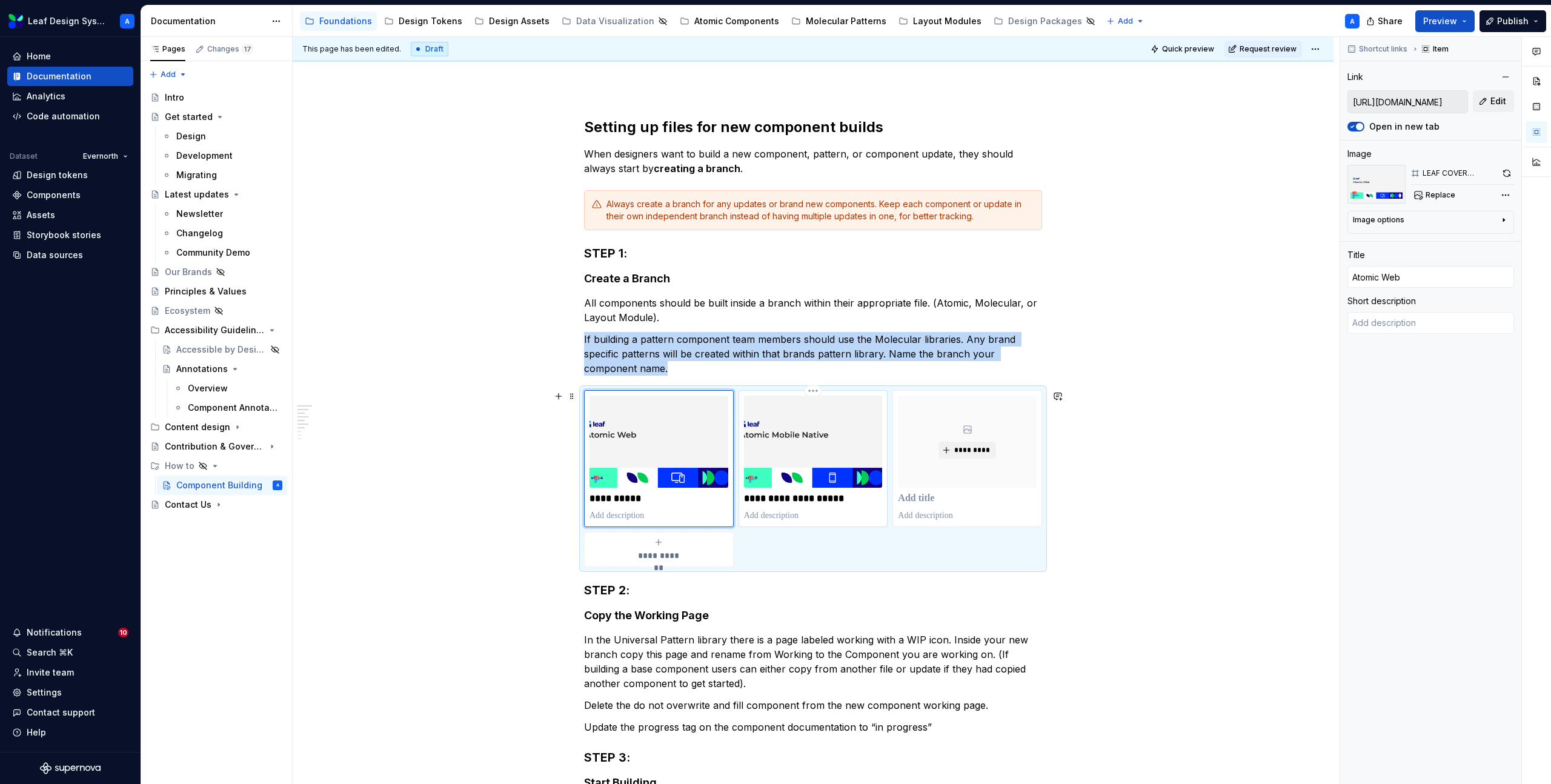
type input "https://www.figma.com/design/BCRAAP9ngWfEIPTkAlBHMQ/Leaf-Atomic-Mobile-Native?m…"
type input "Atomic Mobile Native"
click at [807, 441] on img at bounding box center [813, 442] width 139 height 92
type textarea "*"
type input "https://www.figma.com/design/RKcR3nd4lsNeZzwcIHILnr/Leaf-Molecular-Web?m=auto"
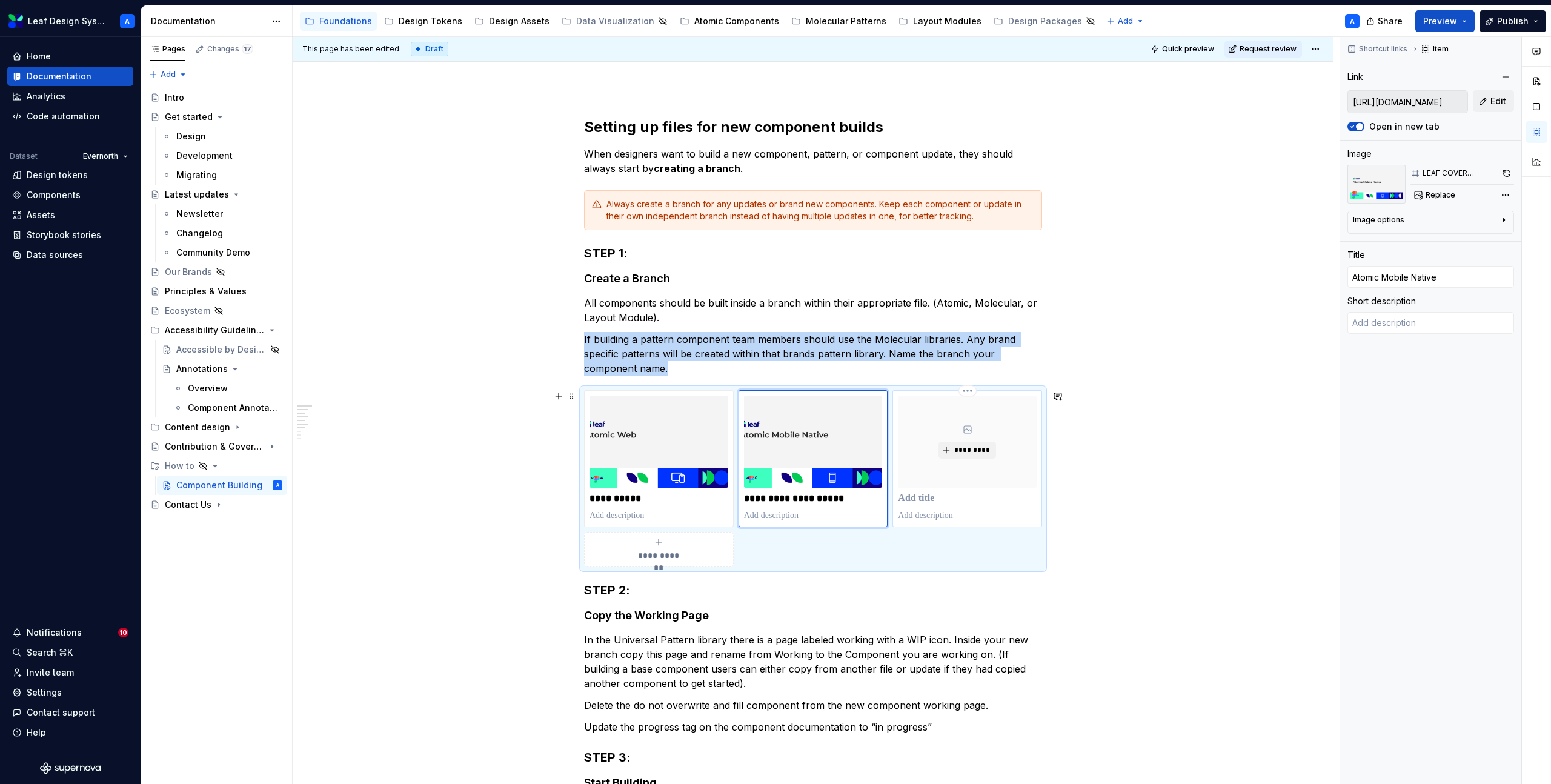
click at [924, 439] on div "*********" at bounding box center [967, 442] width 139 height 92
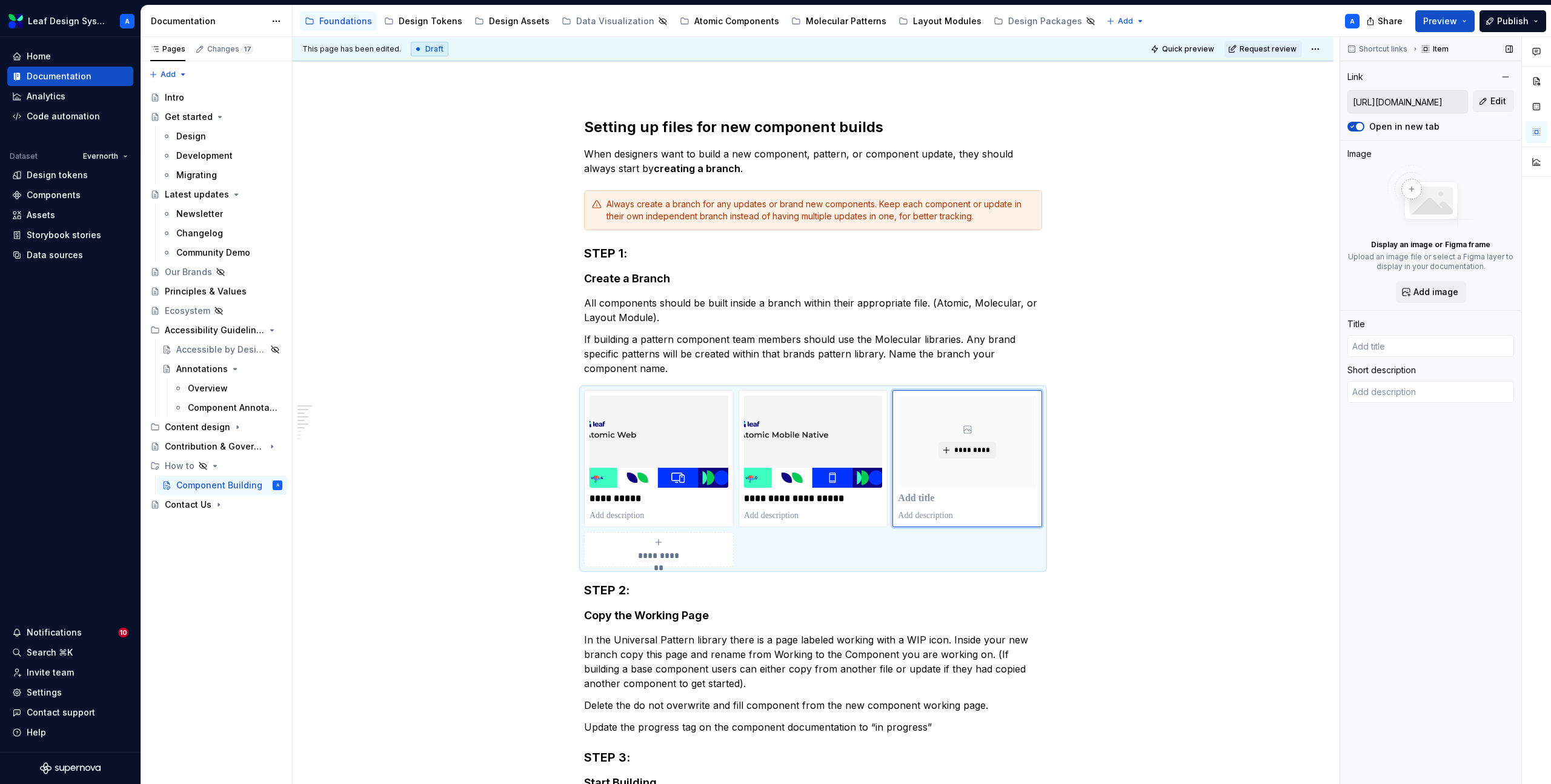
click at [1426, 108] on input "https://www.figma.com/design/RKcR3nd4lsNeZzwcIHILnr/Leaf-Molecular-Web?m=auto" at bounding box center [1408, 102] width 119 height 22
drag, startPoint x: 1408, startPoint y: 105, endPoint x: 1479, endPoint y: 104, distance: 71.0
click at [1479, 104] on div "https://www.figma.com/design/RKcR3nd4lsNeZzwcIHILnr/Leaf-Molecular-Web?m=auto E…" at bounding box center [1430, 101] width 167 height 23
click at [1422, 99] on input "https://www.figma.com/design/RKcR3nd4lsNeZzwcIHILnr/Leaf-Molecular-Web?m=auto" at bounding box center [1408, 102] width 119 height 22
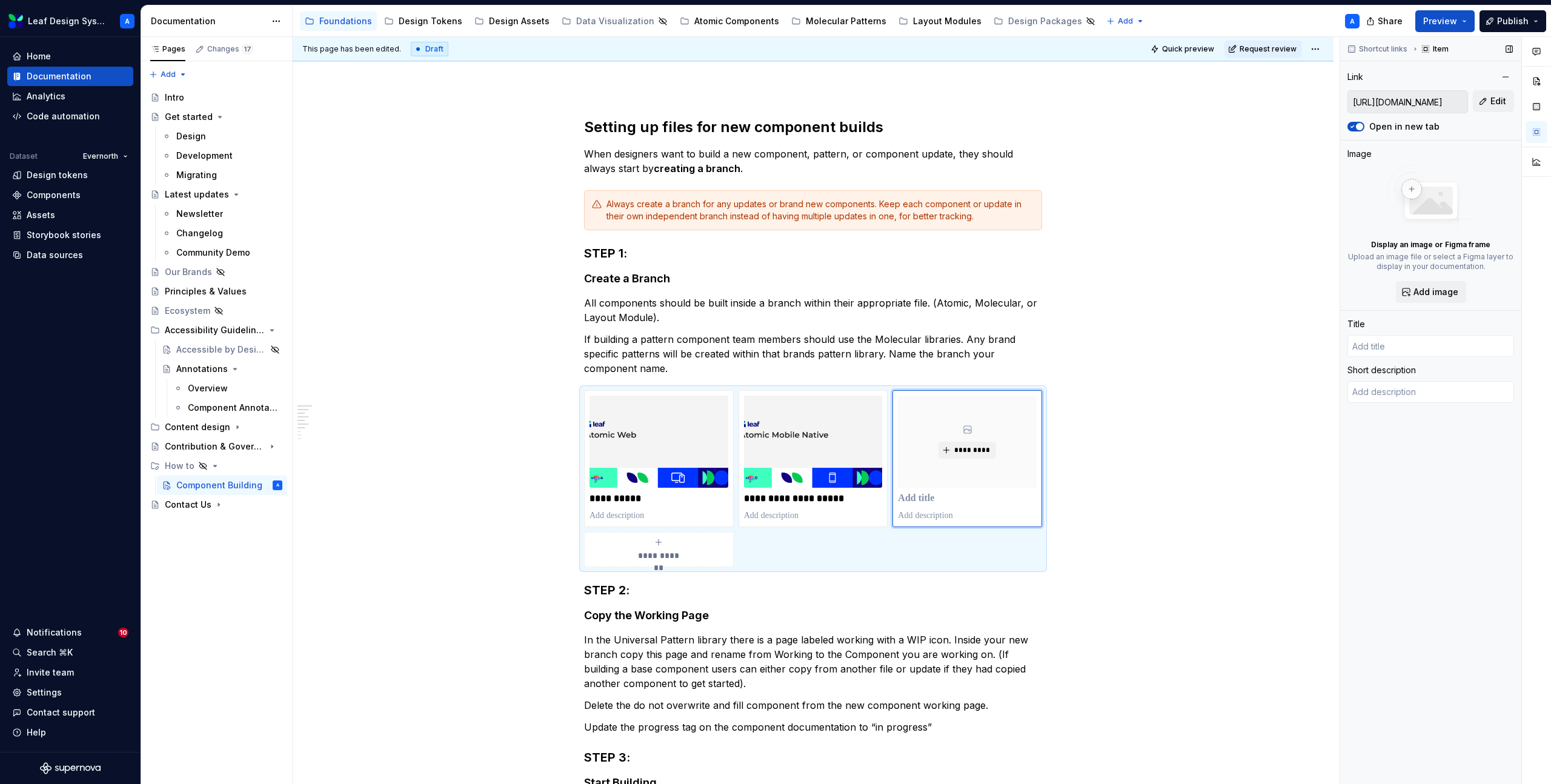
scroll to position [0, 71]
drag, startPoint x: 1397, startPoint y: 100, endPoint x: 1369, endPoint y: 101, distance: 28.0
click at [1369, 101] on input "https://www.figma.com/design/RKcR3nd4lsNeZzwcIHILnr/Leaf-Molecular-Web?m=auto" at bounding box center [1408, 102] width 119 height 22
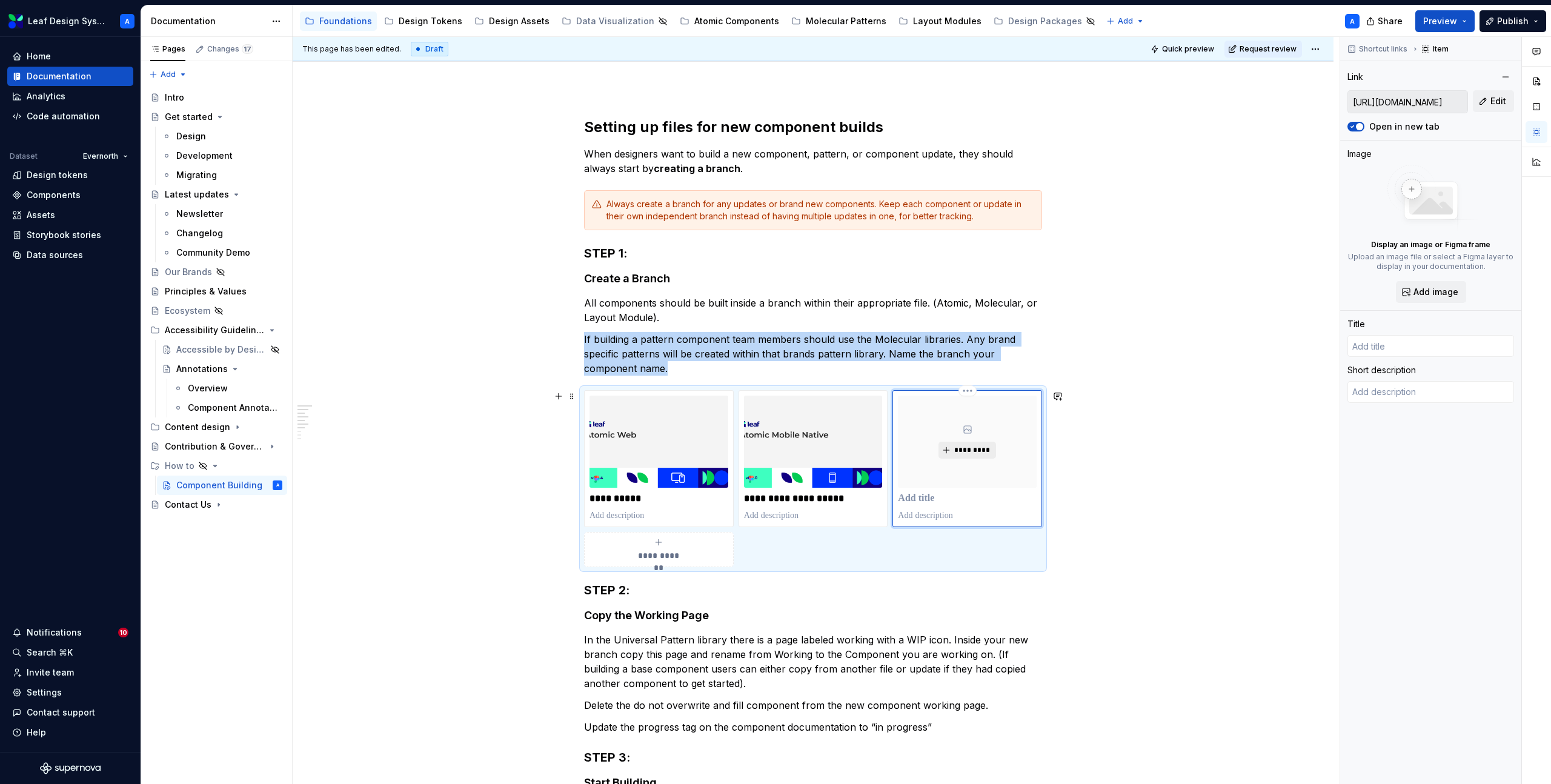
click at [978, 451] on span "*********" at bounding box center [972, 450] width 37 height 9
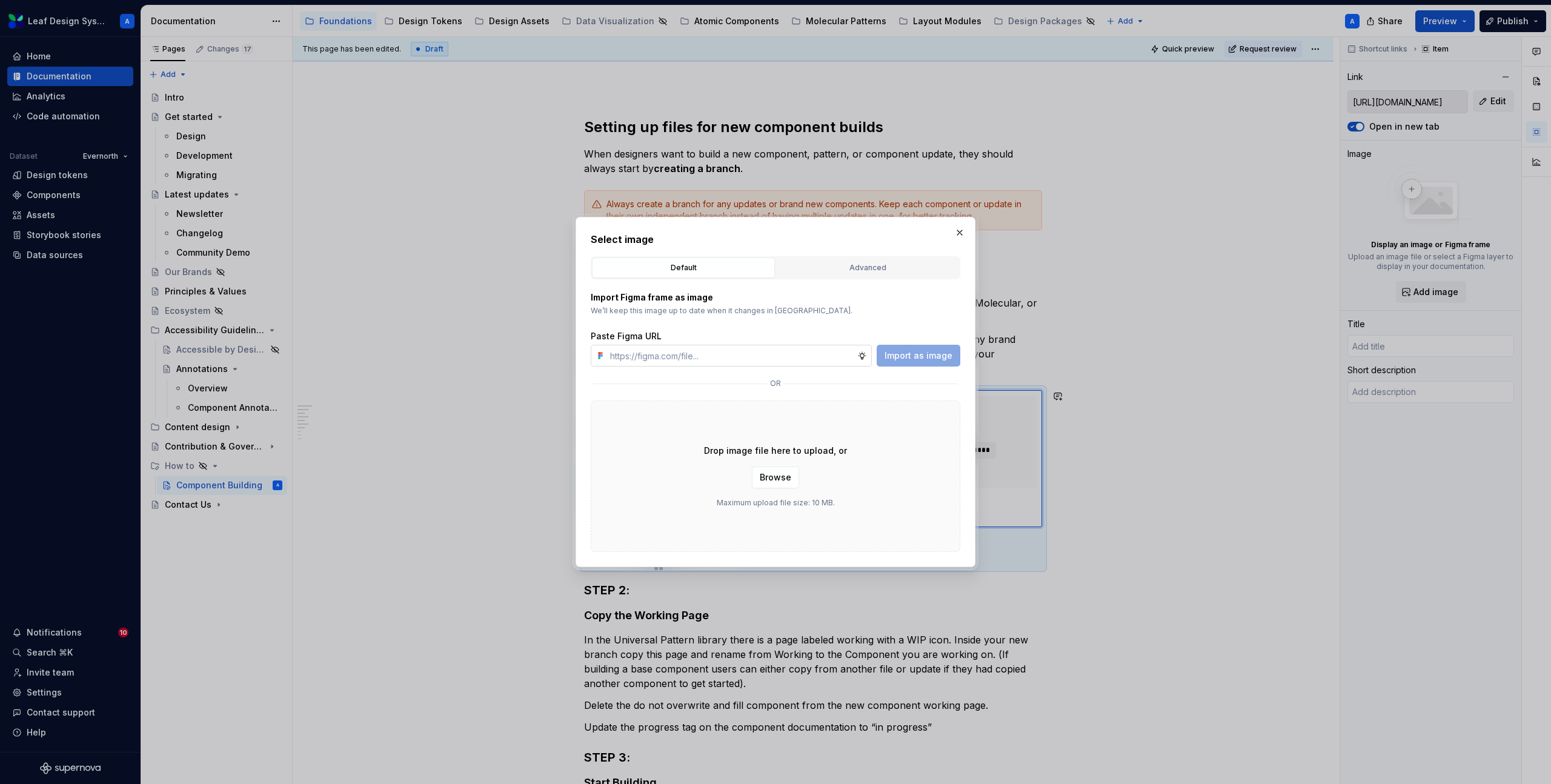
type textarea "*"
type input "https://www.figma.com/design/RKcR3nd4lsNeZzwcIHILnr/Leaf-Molecular-Web?m=auto&n…"
click at [924, 352] on span "Import as image" at bounding box center [918, 355] width 68 height 12
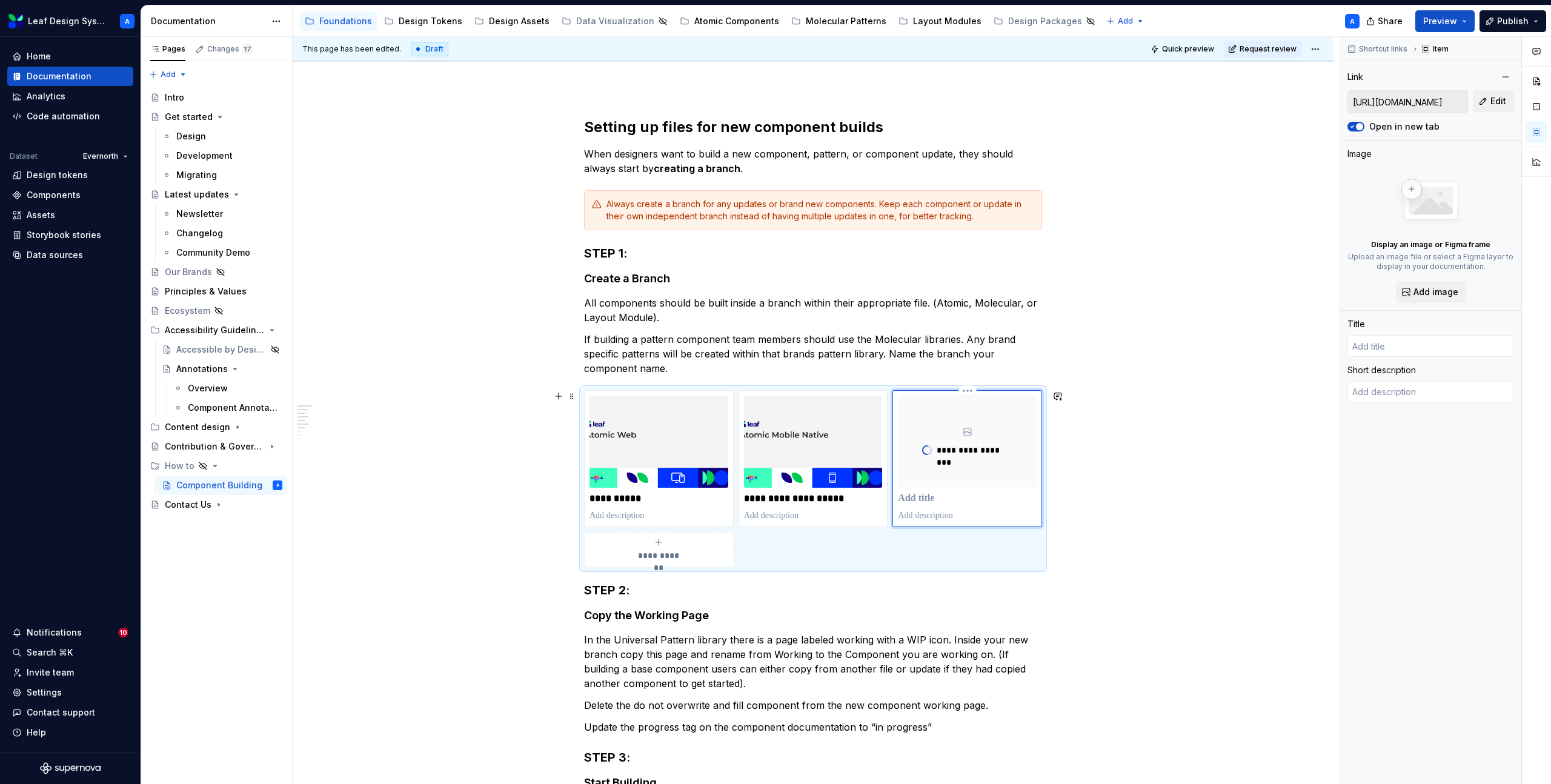
click at [922, 498] on p at bounding box center [967, 498] width 139 height 12
type textarea "*"
type input "Molecular Web"
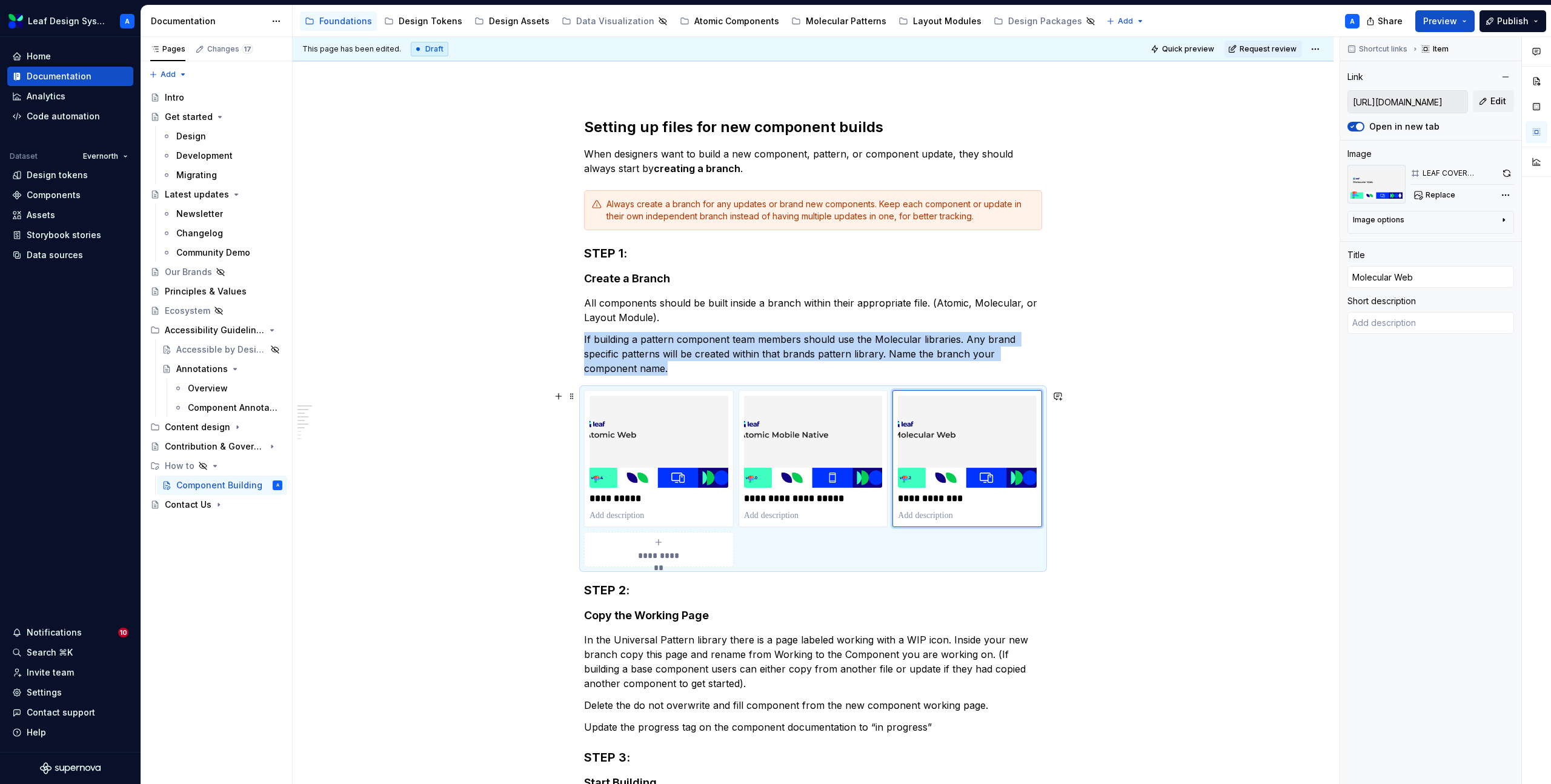
click at [674, 548] on div "**********" at bounding box center [659, 549] width 139 height 24
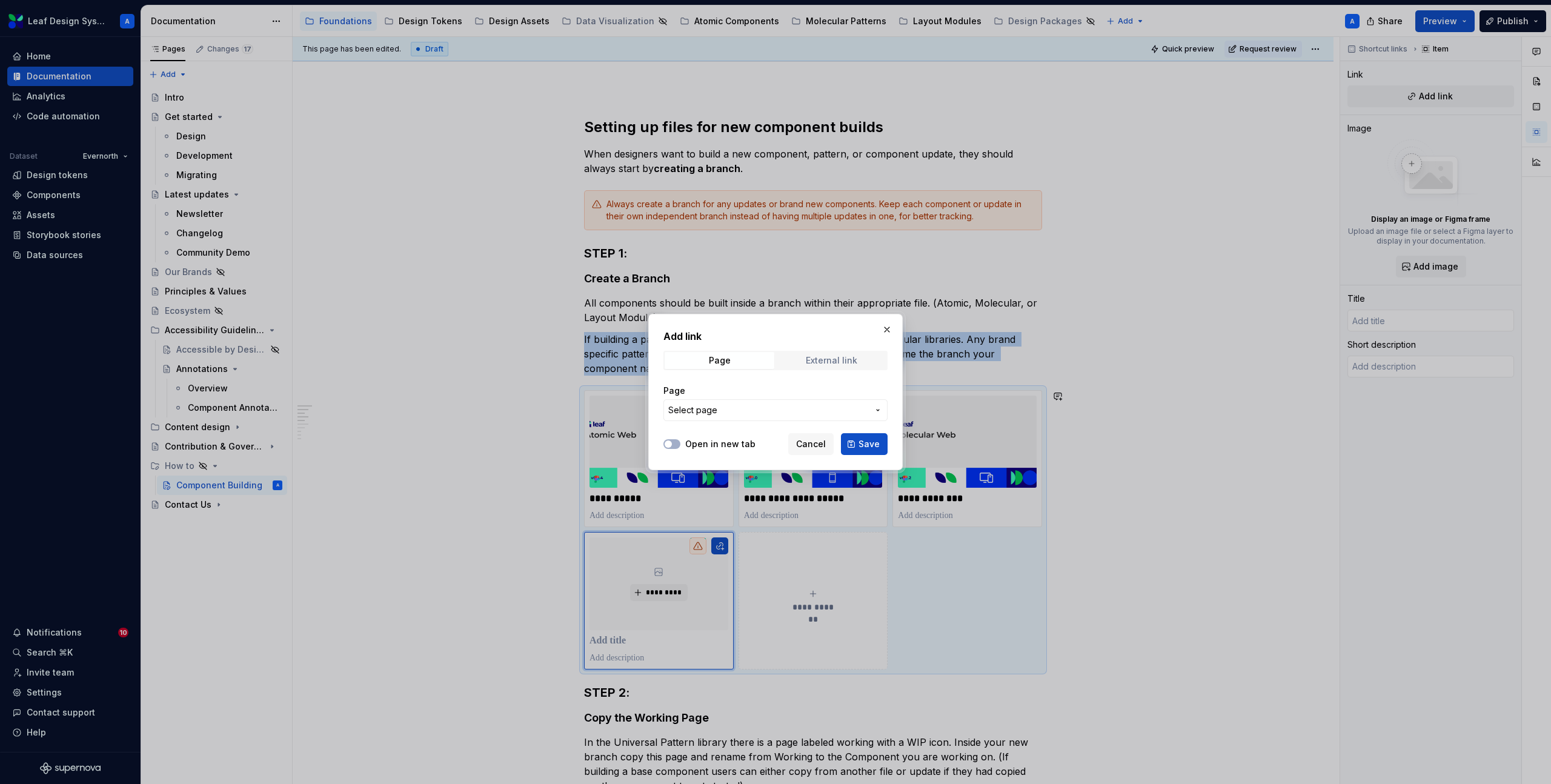
type textarea "*"
click at [827, 363] on div "External link" at bounding box center [832, 360] width 52 height 9
click at [704, 411] on input "URL" at bounding box center [776, 410] width 224 height 22
paste input "https://www.figma.com/design/njCPHnSWyuiHYfFnlAYeGi/Leaf-Molecular-Mobile-Nativ…"
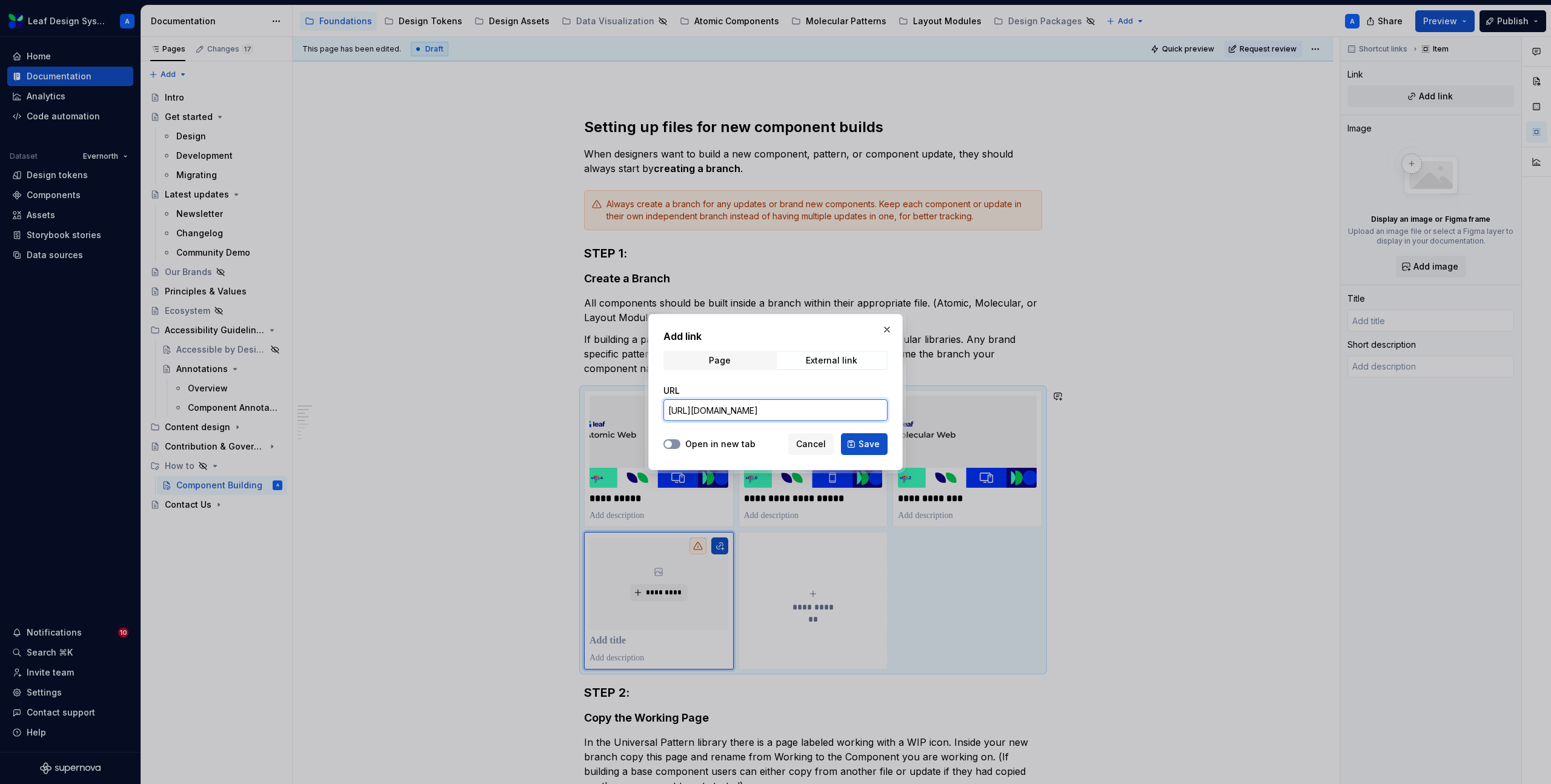
type input "https://www.figma.com/design/njCPHnSWyuiHYfFnlAYeGi/Leaf-Molecular-Mobile-Nativ…"
click at [671, 443] on span "button" at bounding box center [668, 443] width 7 height 7
click at [871, 443] on span "Save" at bounding box center [869, 443] width 21 height 12
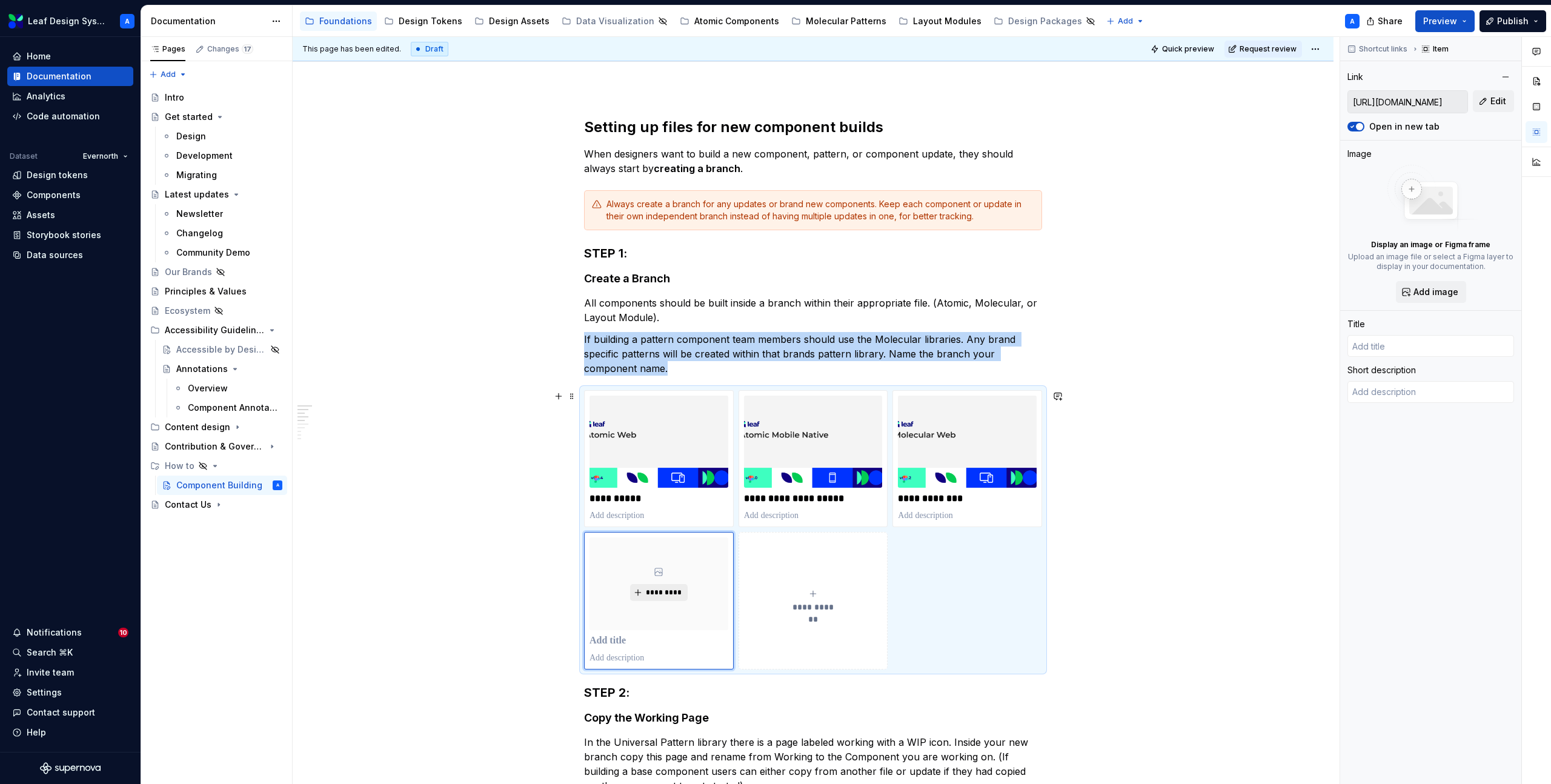
click at [665, 595] on span "*********" at bounding box center [663, 592] width 37 height 9
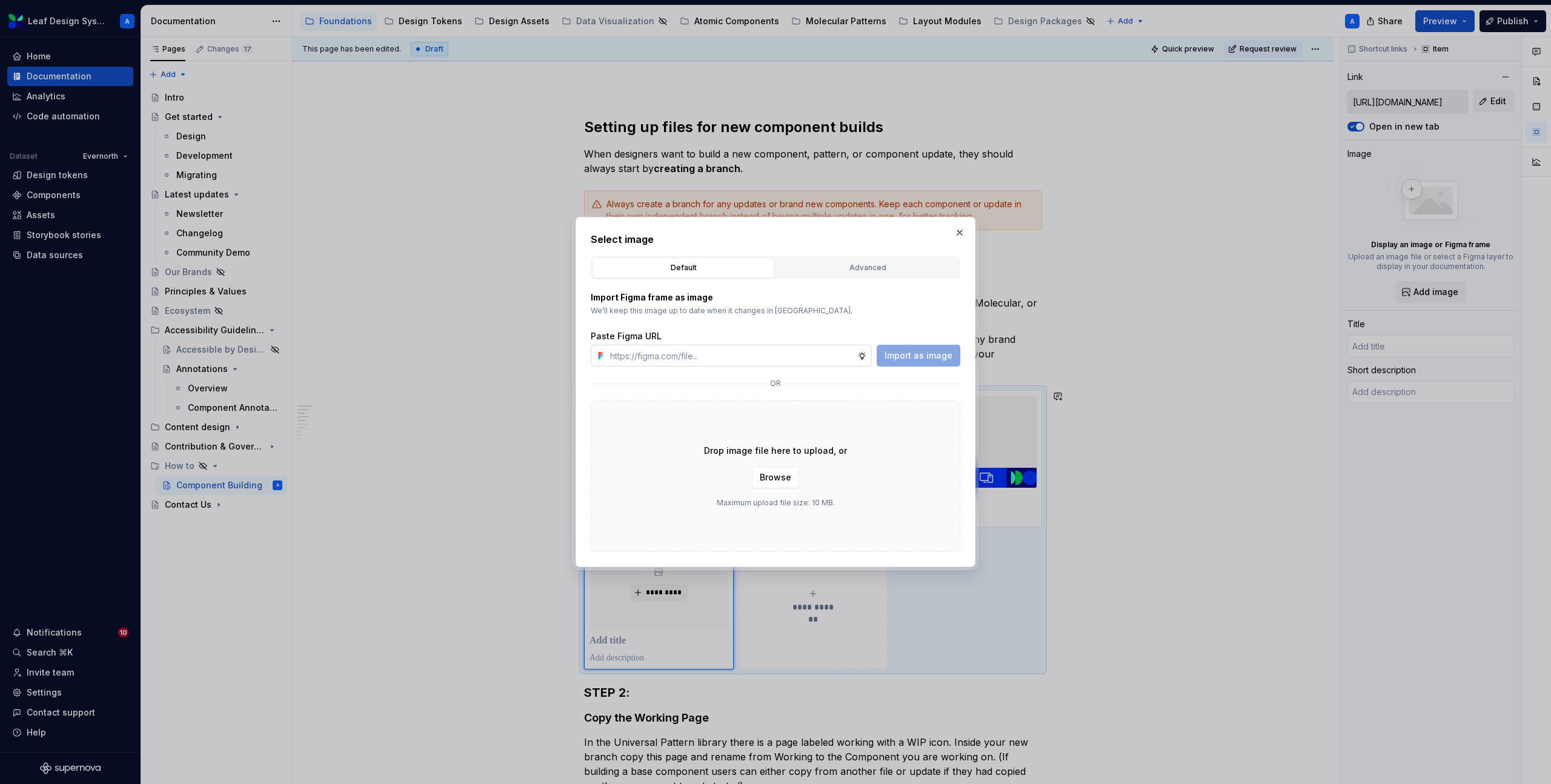
type textarea "*"
type input "https://www.figma.com/design/njCPHnSWyuiHYfFnlAYeGi/Leaf-Molecular-Mobile-Nativ…"
click at [906, 349] on span "Import as image" at bounding box center [918, 355] width 68 height 12
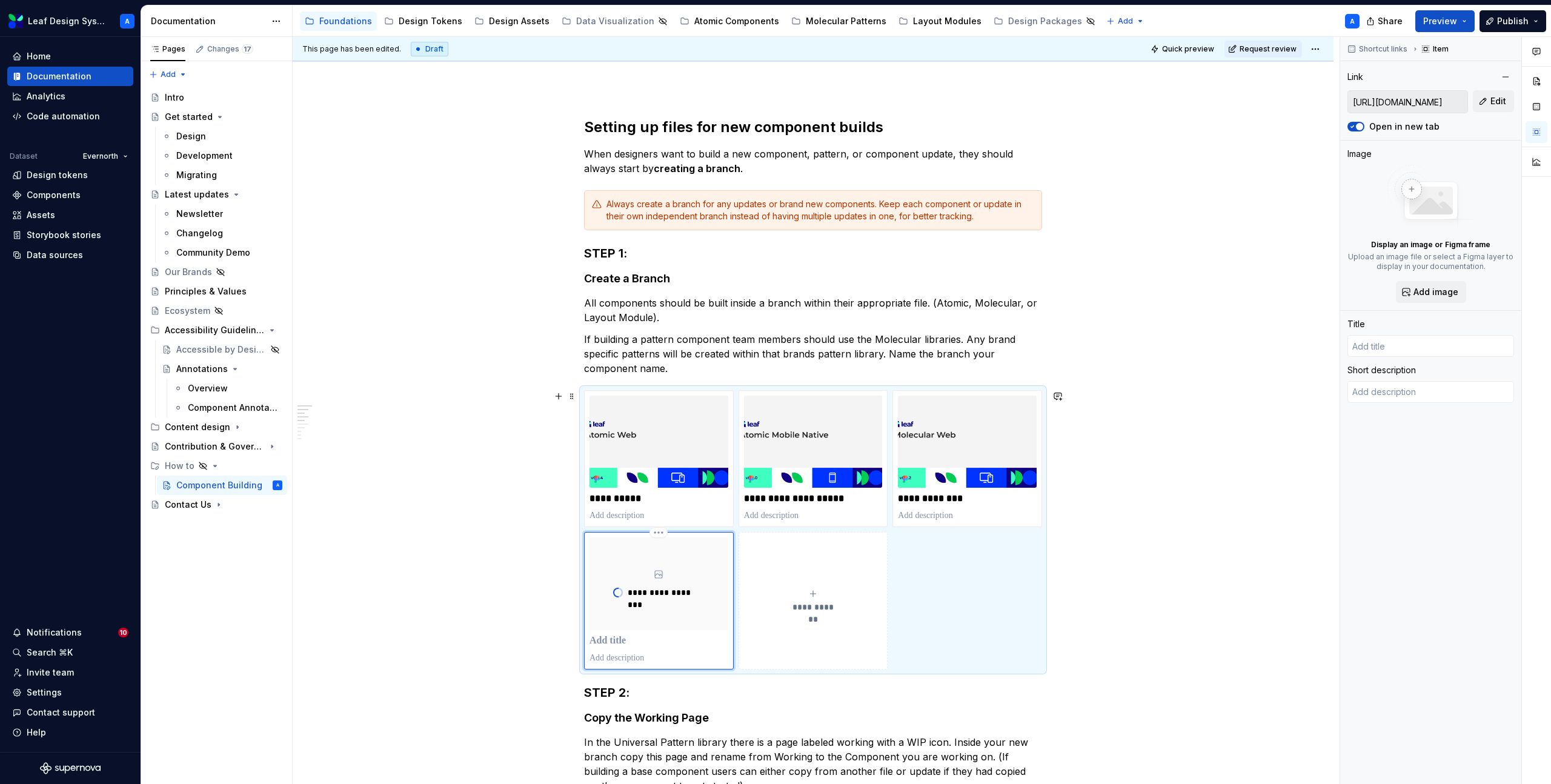
click at [633, 641] on p at bounding box center [659, 641] width 139 height 12
type textarea "*"
type input "Molecular Mobile Native"
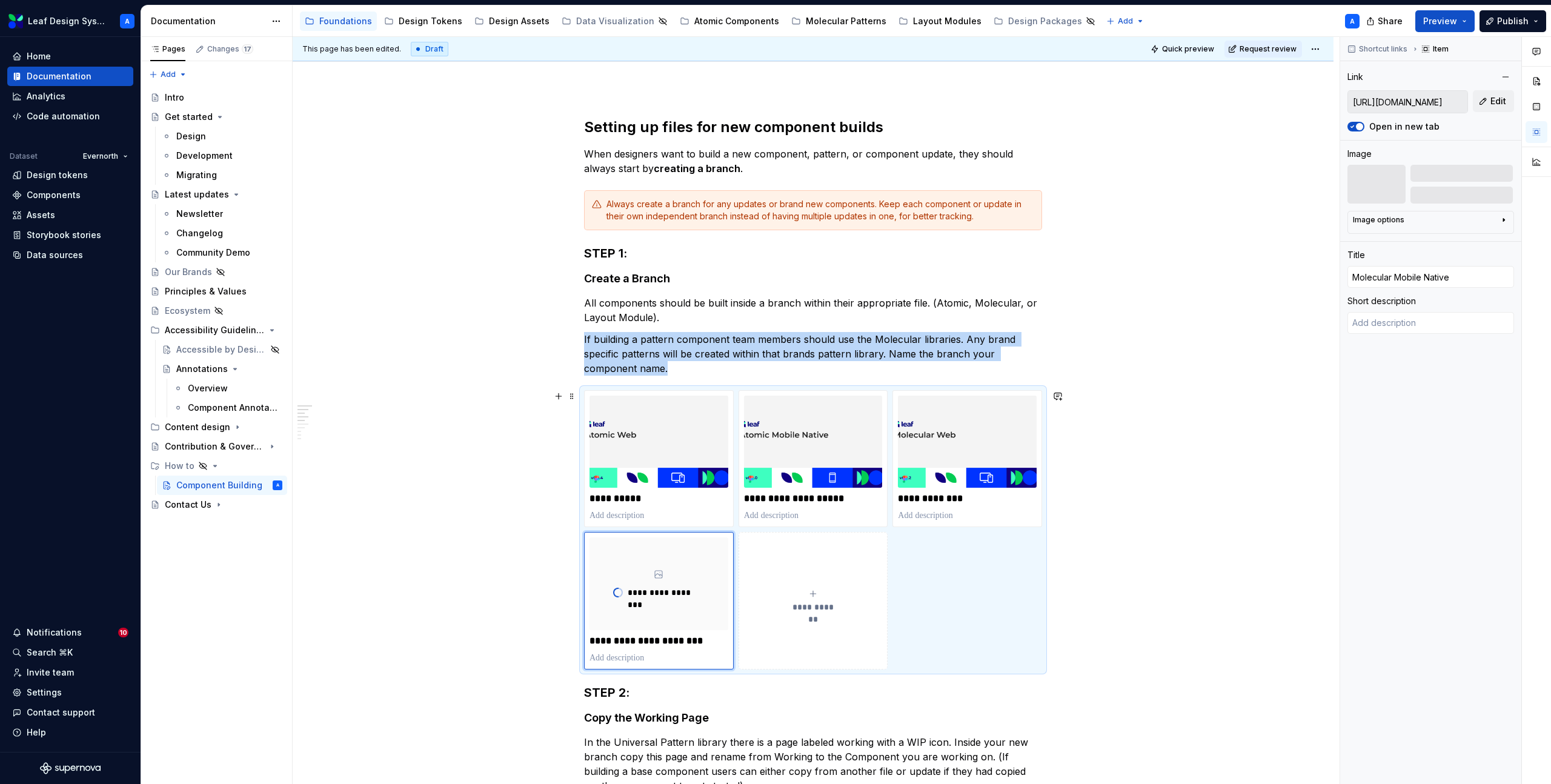
click at [815, 597] on icon "submit" at bounding box center [813, 594] width 9 height 9
type textarea "*"
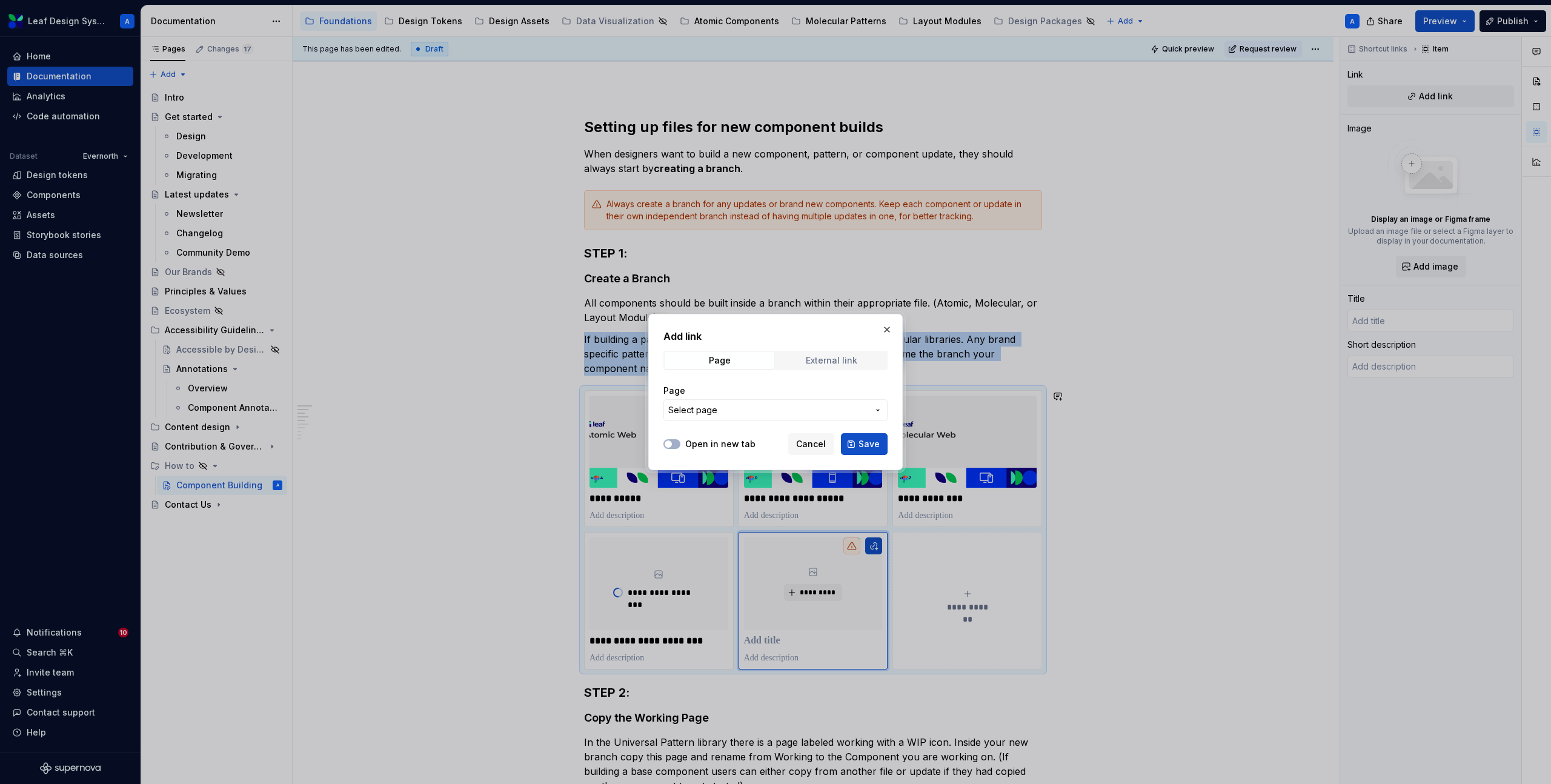
click at [823, 363] on div "External link" at bounding box center [832, 360] width 52 height 9
click at [708, 404] on input "URL" at bounding box center [776, 410] width 224 height 22
paste input "https://www.figma.com/design/PAtAryrVvWwI8GTtfHz5Q7/Leaf-Layout-Modules-Web?m=a…"
type input "https://www.figma.com/design/PAtAryrVvWwI8GTtfHz5Q7/Leaf-Layout-Modules-Web?m=a…"
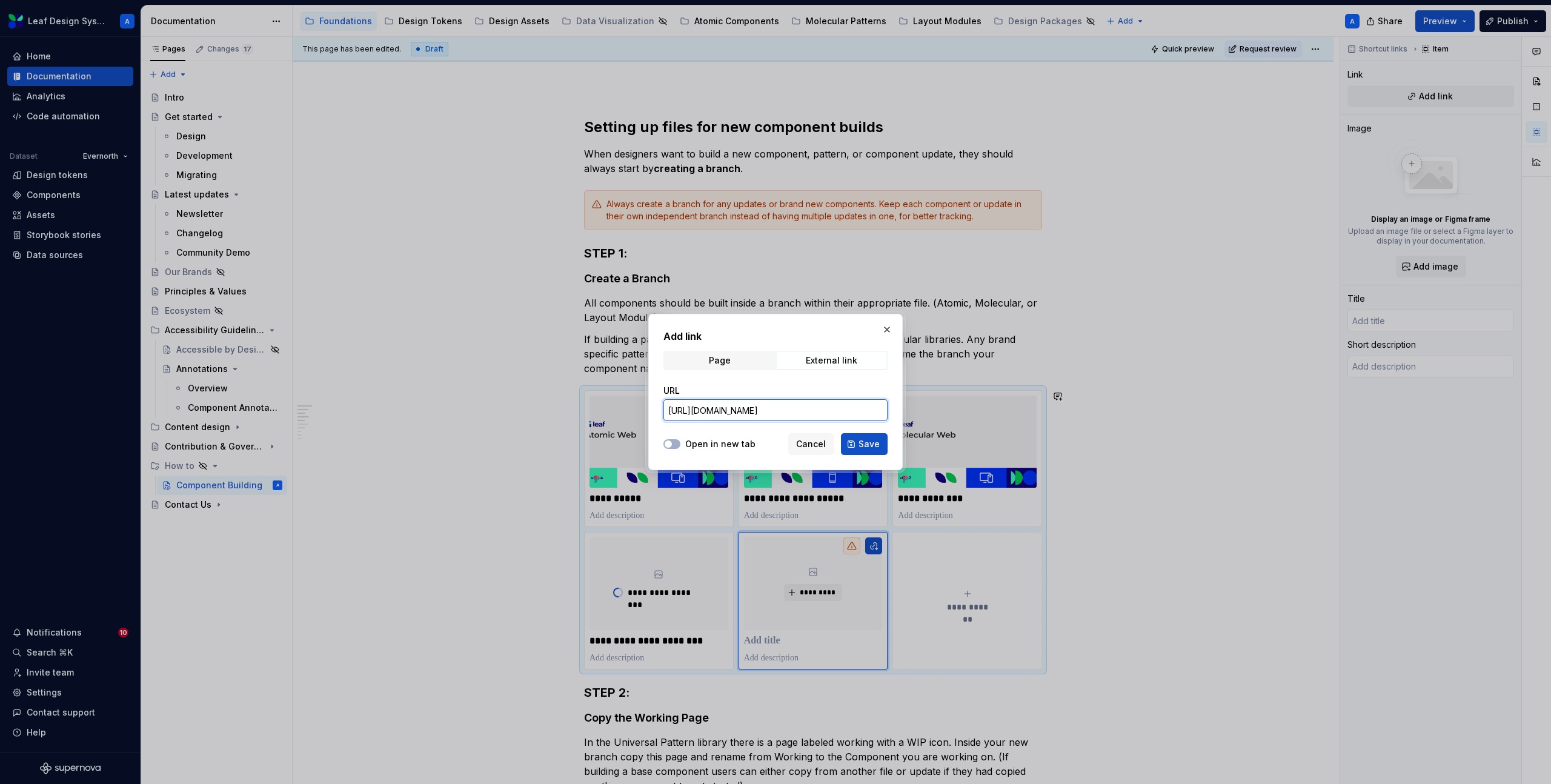
type textarea "*"
type input "https://www.figma.com/design/PAtAryrVvWwI8GTtfHz5Q7/Leaf-Layout-Modules-Web?m=a…"
click at [678, 437] on div "Open in new tab Cancel Save" at bounding box center [776, 442] width 224 height 27
click at [678, 442] on button "Open in new tab" at bounding box center [672, 444] width 17 height 9
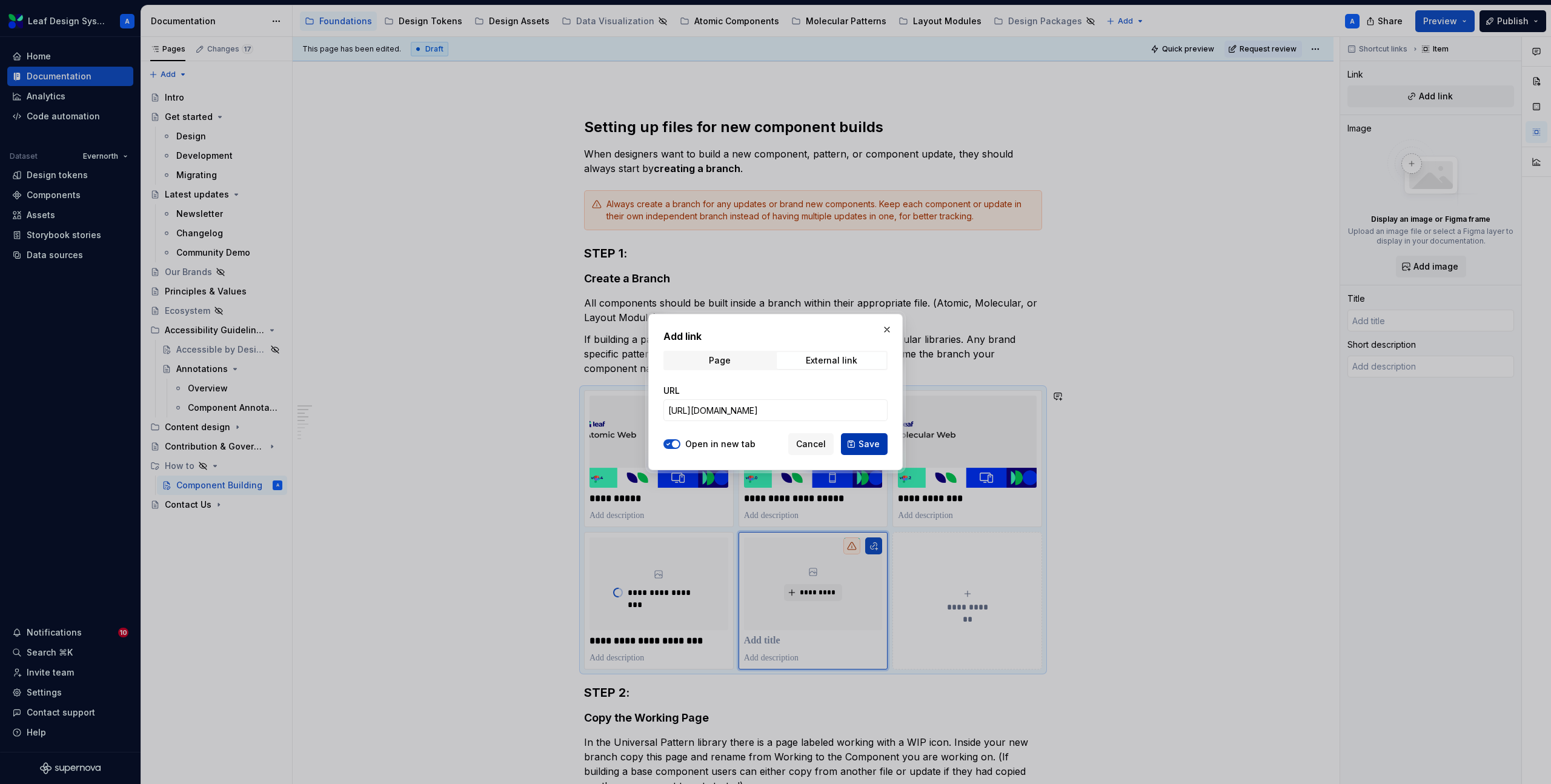
click at [881, 443] on button "Save" at bounding box center [865, 444] width 47 height 22
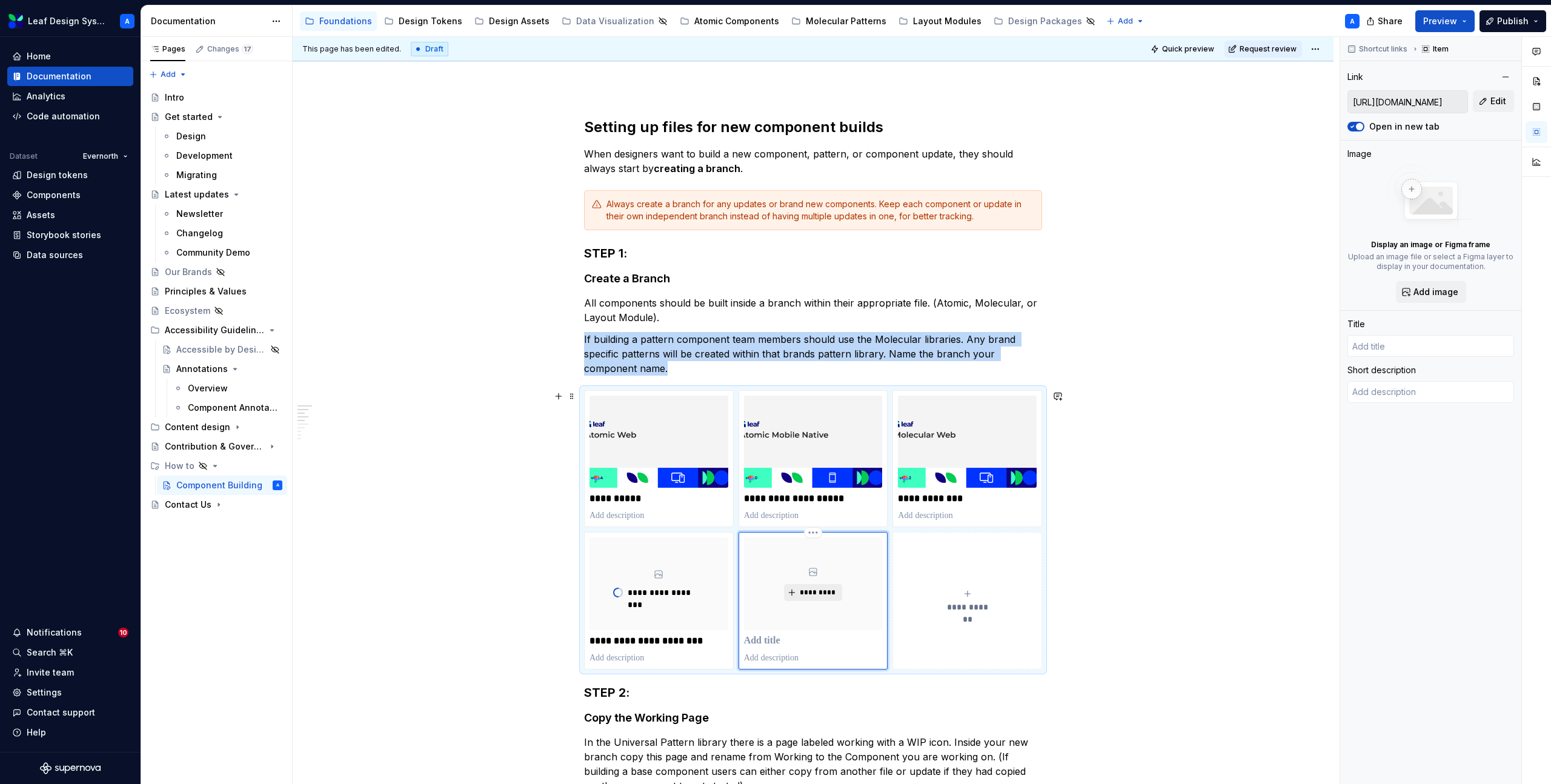
click at [828, 590] on span "*********" at bounding box center [817, 592] width 37 height 9
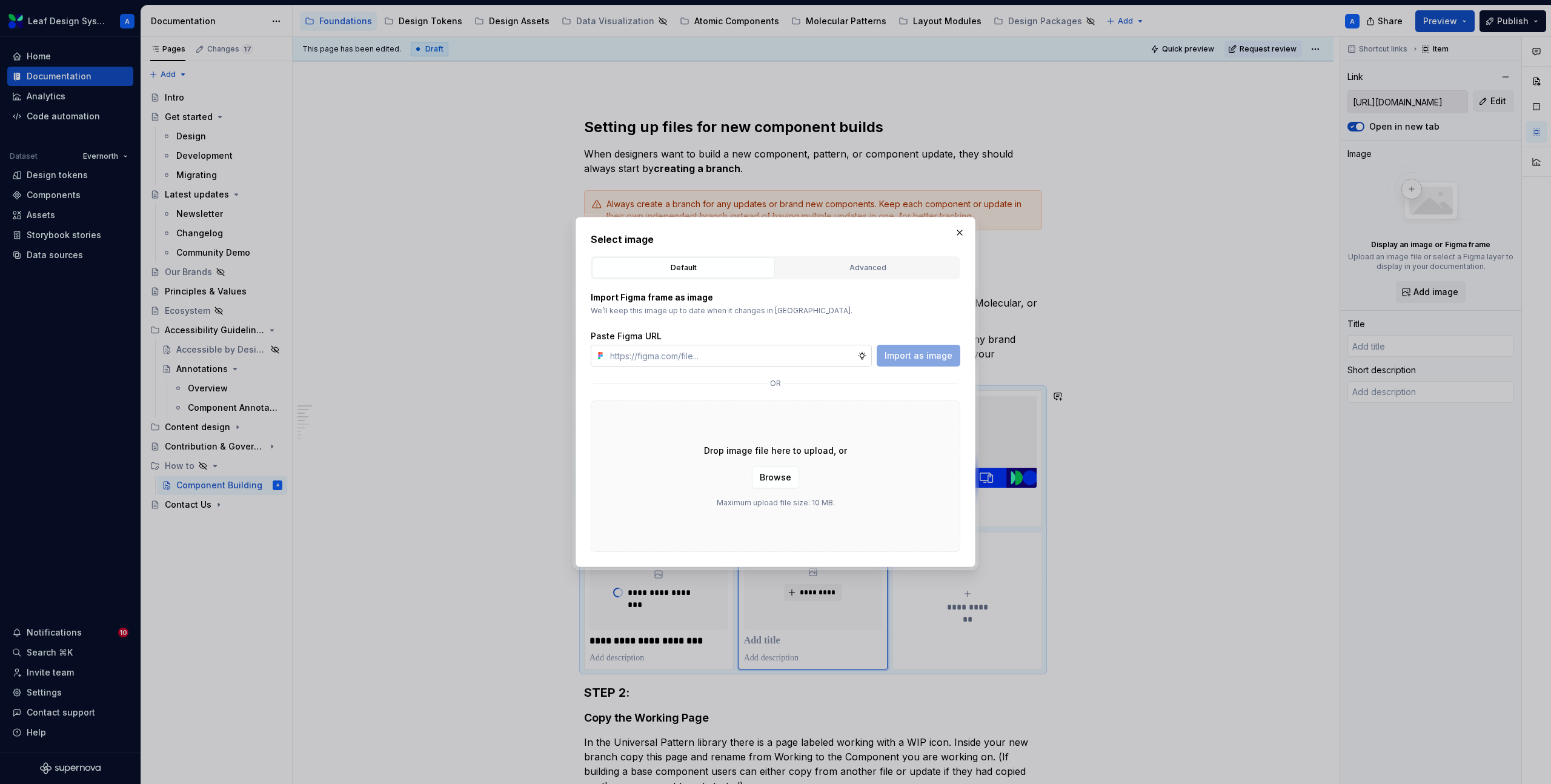
type textarea "*"
type input "https://www.figma.com/design/PAtAryrVvWwI8GTtfHz5Q7/Leaf-Layout-Modules-Web?m=a…"
type textarea "*"
type input "https://www.figma.com/design/PAtAryrVvWwI8GTtfHz5Q7/Leaf-Layout-Modules-Web?m=a…"
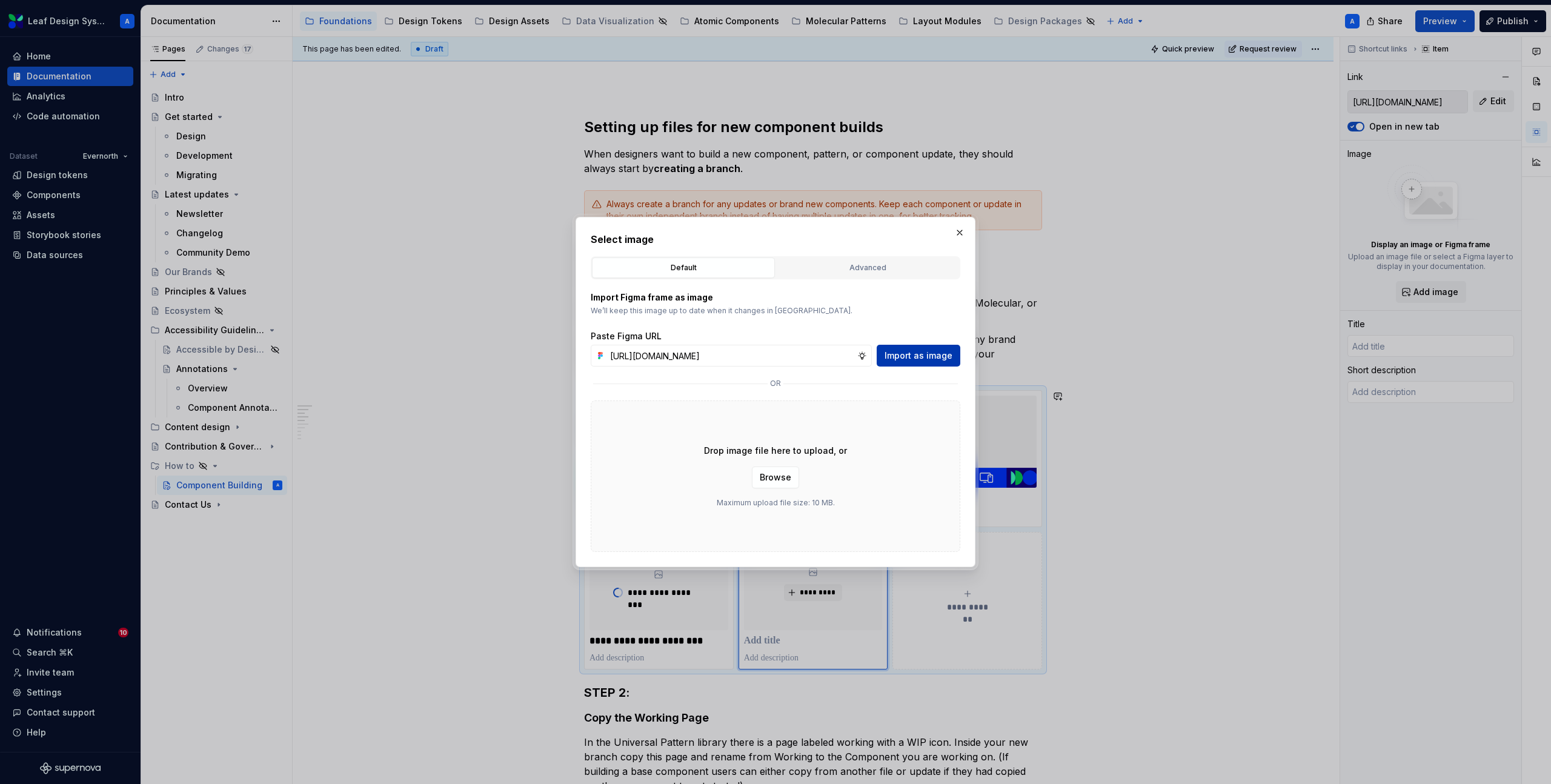
click at [940, 356] on span "Import as image" at bounding box center [918, 355] width 68 height 12
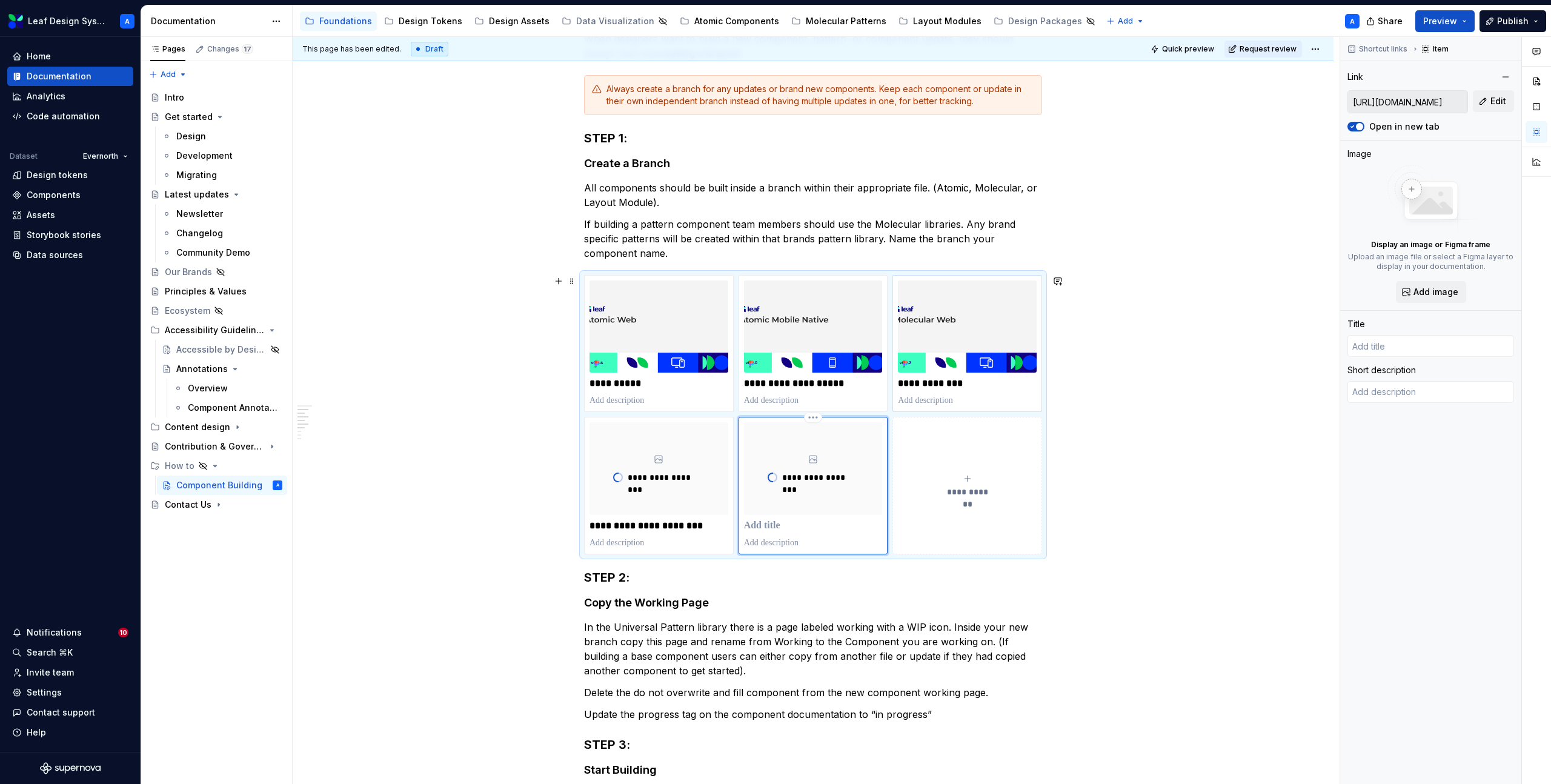
scroll to position [237, 0]
click at [783, 521] on p at bounding box center [813, 522] width 139 height 12
type textarea "*"
type input "Layout Modules Web"
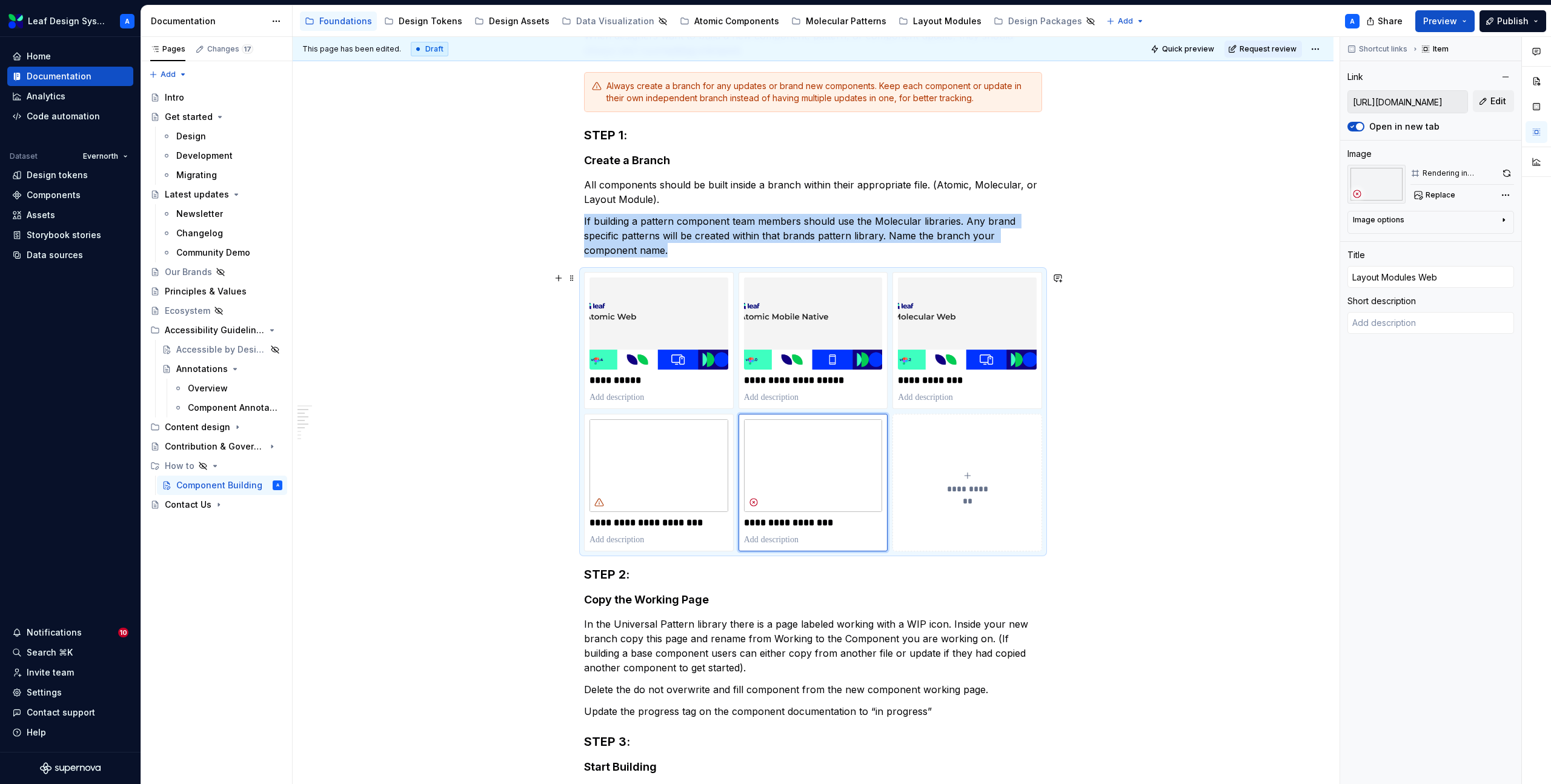
click at [967, 467] on button "**********" at bounding box center [967, 482] width 150 height 137
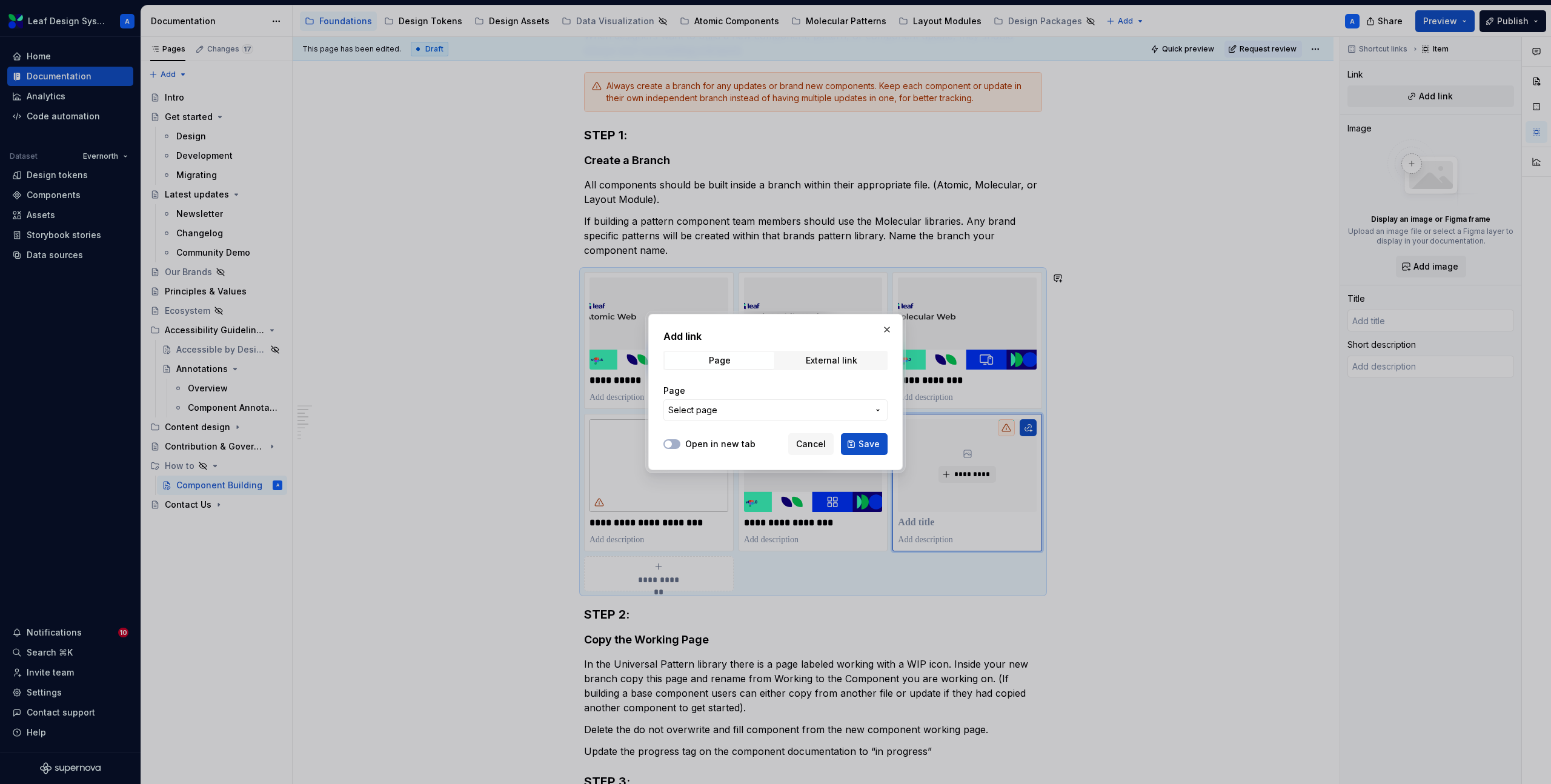
type textarea "*"
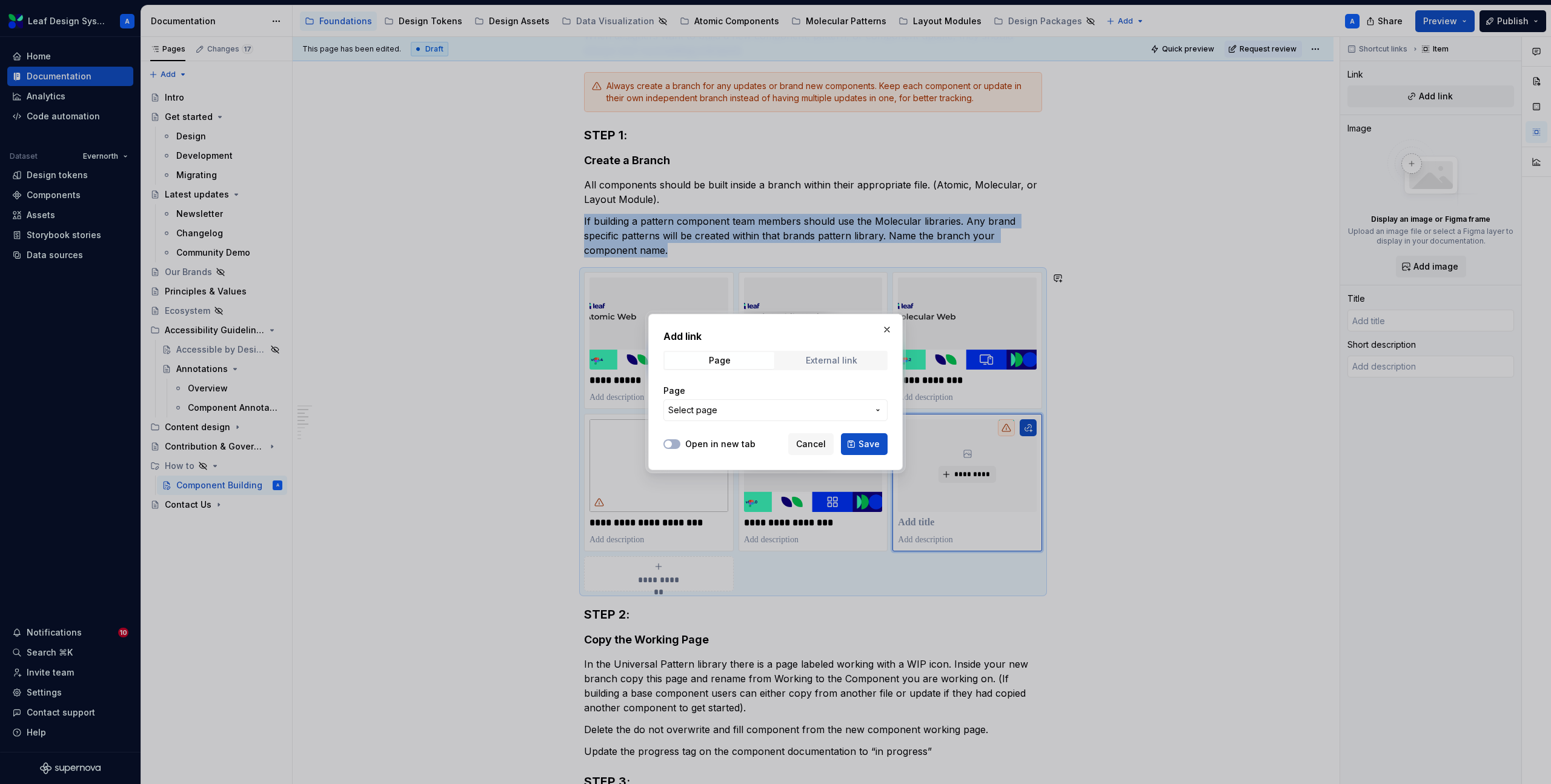
click at [825, 356] on div "External link" at bounding box center [832, 360] width 52 height 9
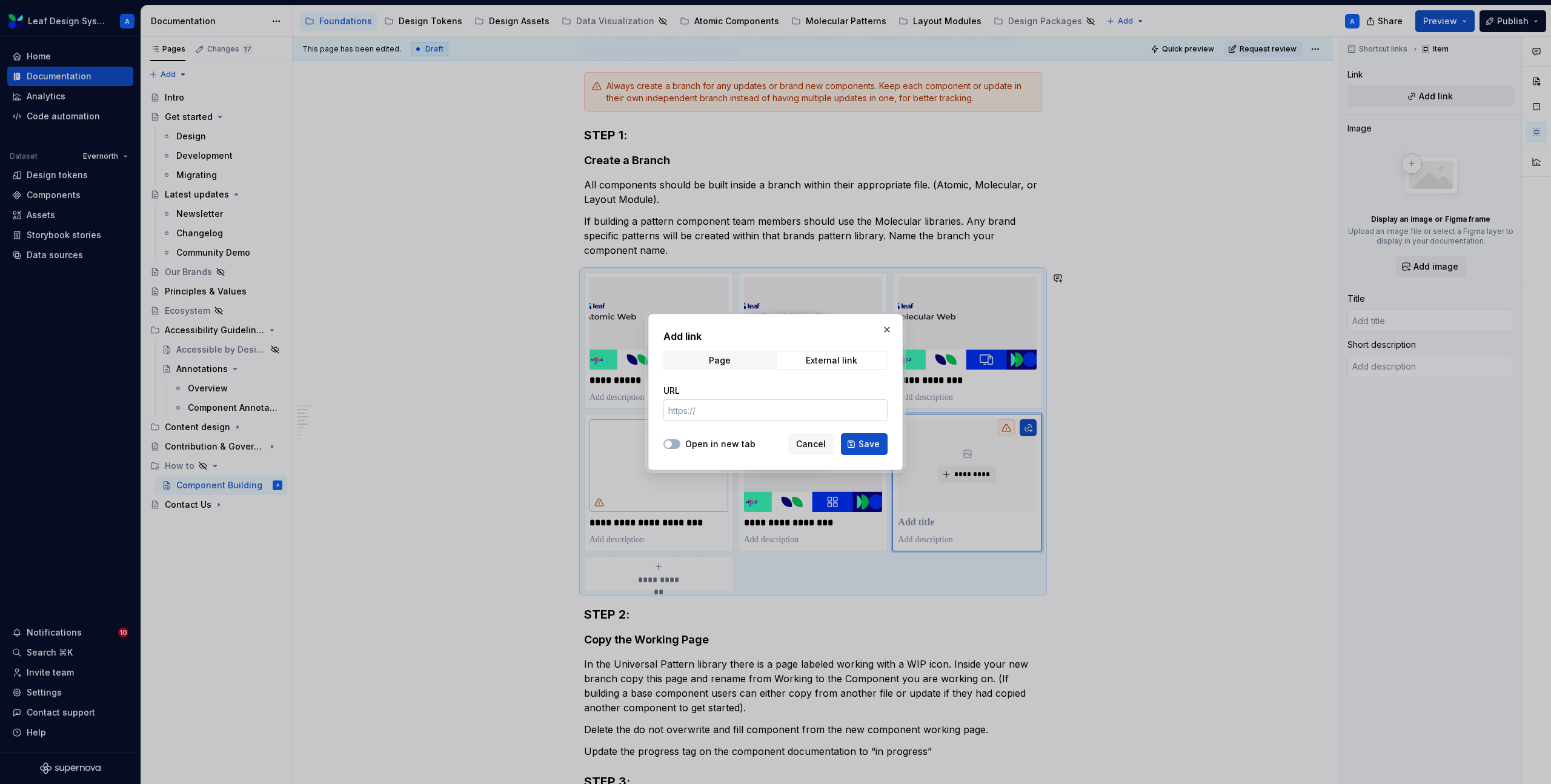
click at [718, 410] on input "URL" at bounding box center [776, 410] width 224 height 22
paste input "https://www.figma.com/design/mehEndxF9rQ0LZsoaOEEtV/Leaf-Layout-Modules-Mobile-…"
type input "https://www.figma.com/design/mehEndxF9rQ0LZsoaOEEtV/Leaf-Layout-Modules-Mobile-…"
click at [661, 451] on div "Add link Page External link URL https://www.figma.com/design/mehEndxF9rQ0LZsoaO…" at bounding box center [776, 392] width 255 height 157
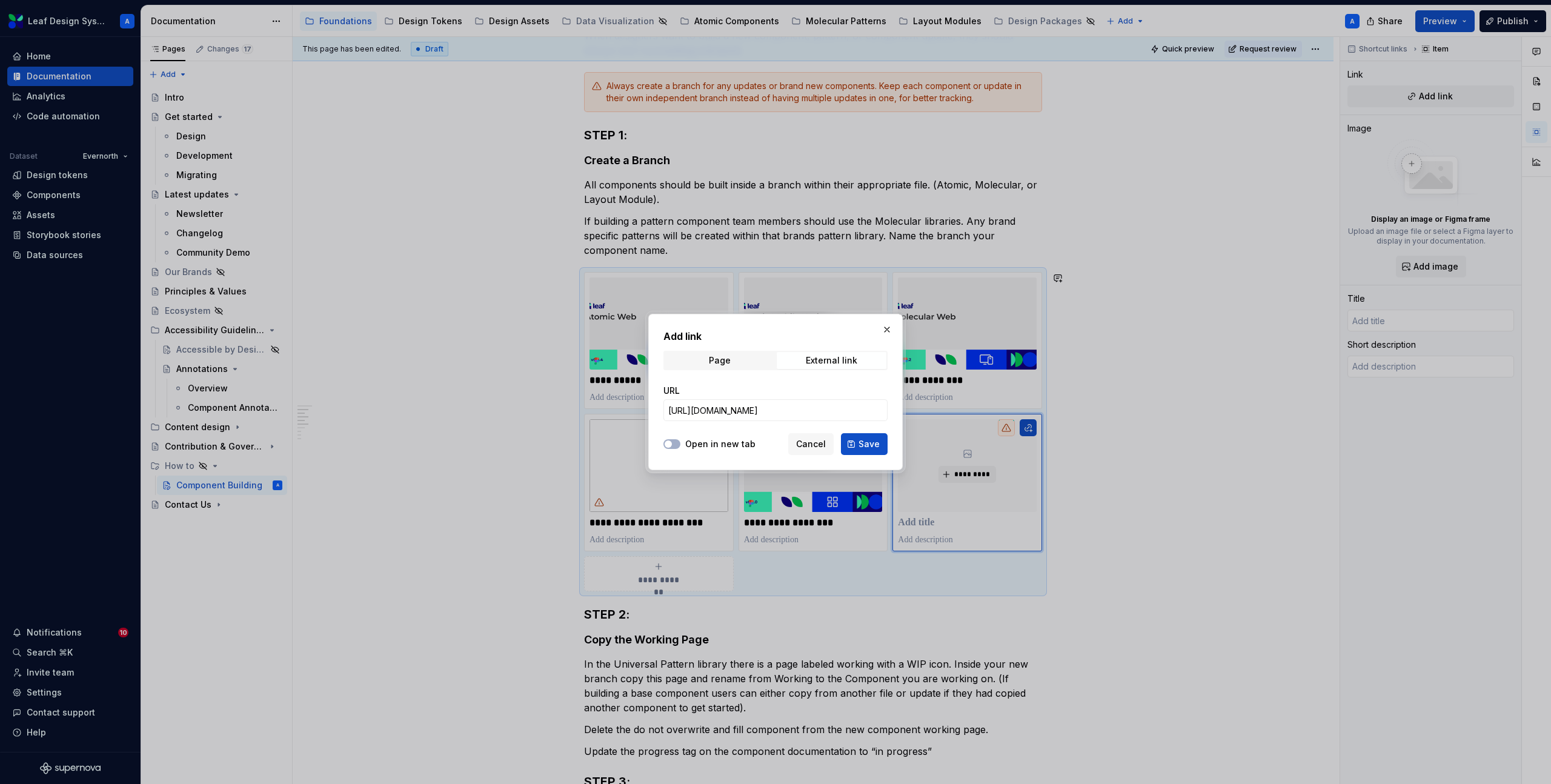
scroll to position [0, 0]
click at [670, 446] on span "button" at bounding box center [668, 443] width 7 height 7
click at [860, 443] on span "Save" at bounding box center [869, 443] width 21 height 12
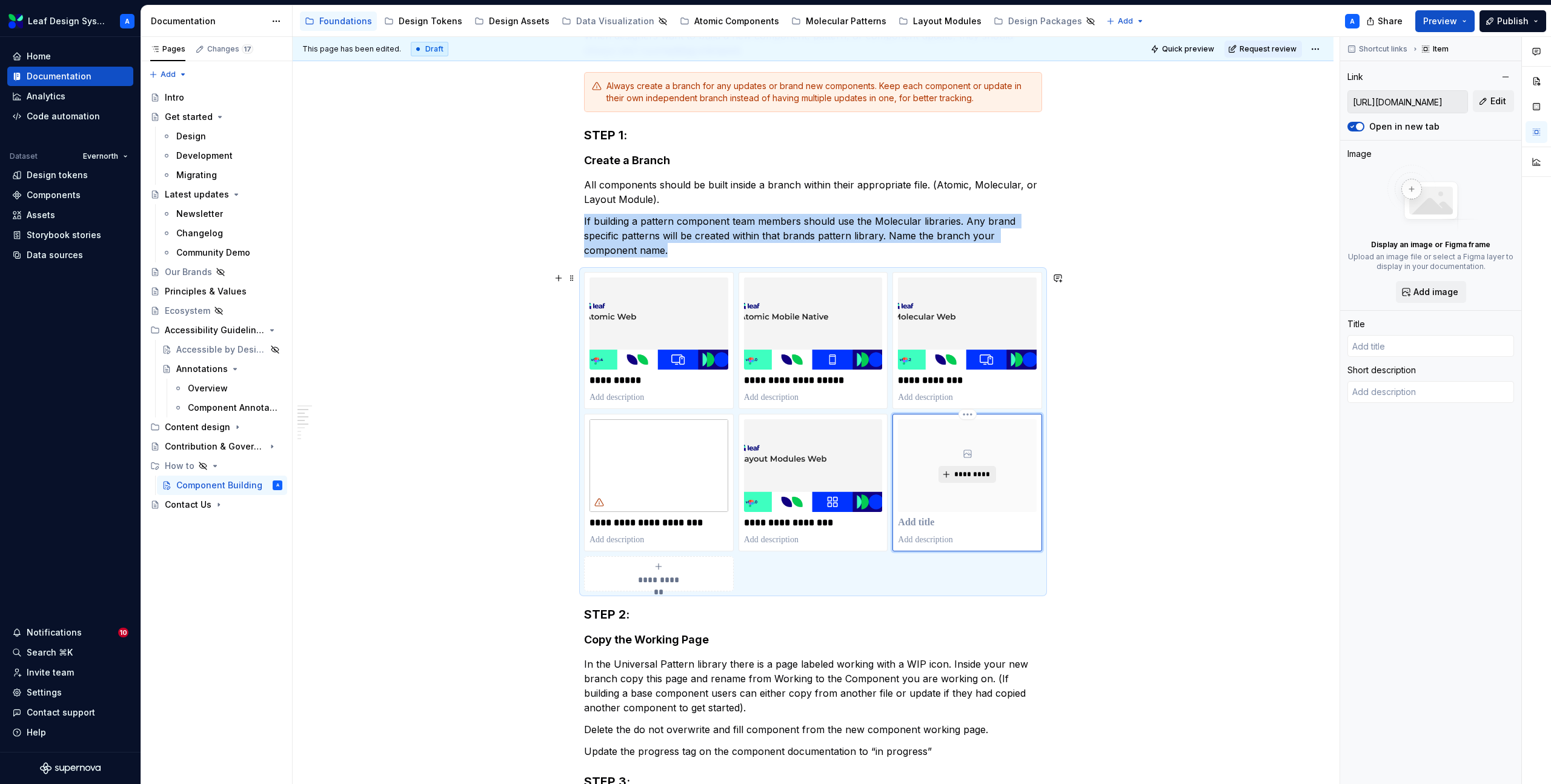
click at [966, 478] on span "*********" at bounding box center [972, 475] width 37 height 9
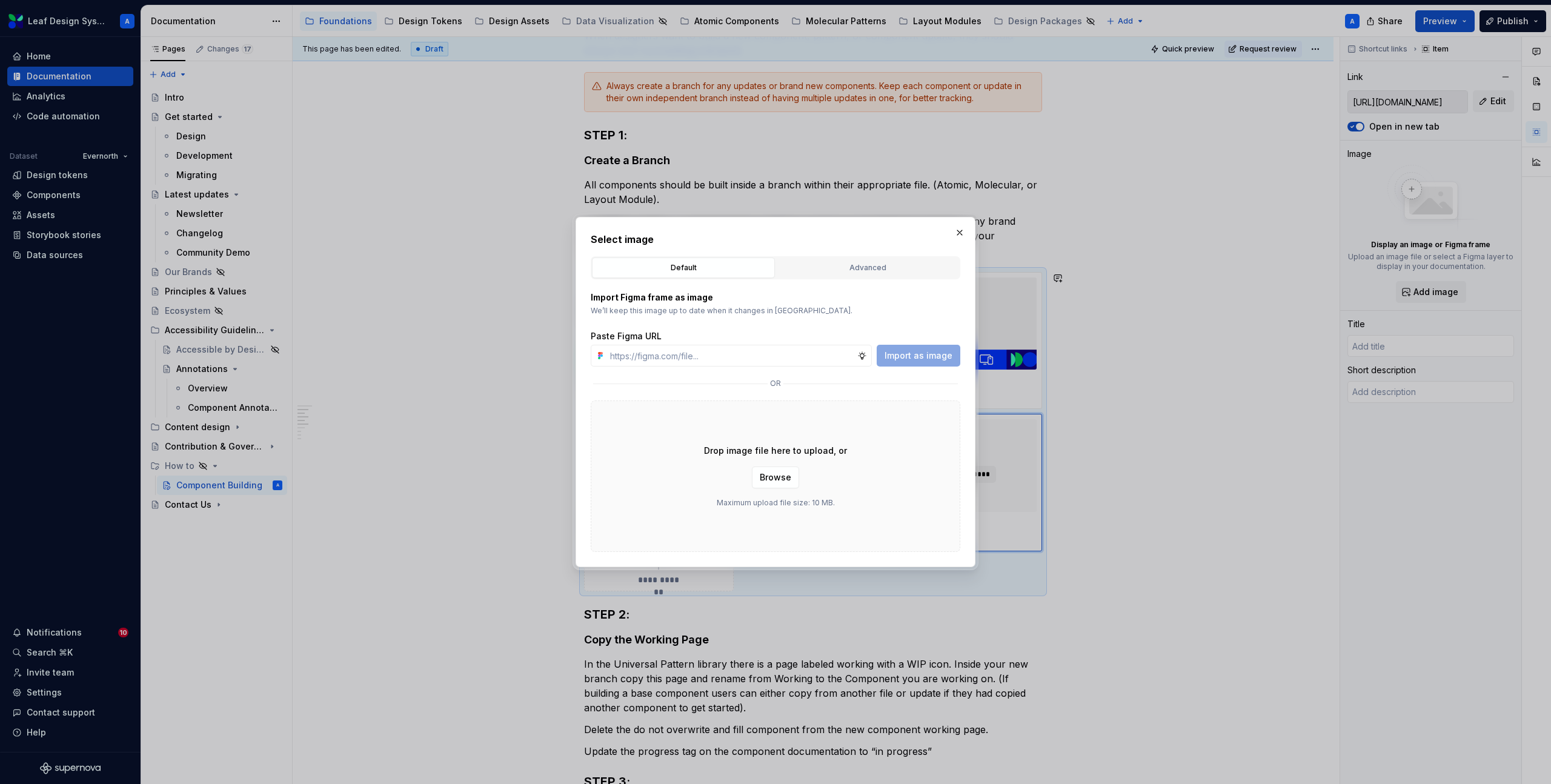
type textarea "*"
type input "https://www.figma.com/design/mehEndxF9rQ0LZsoaOEEtV/Leaf-Layout-Modules-Mobile-…"
click at [914, 352] on span "Import as image" at bounding box center [918, 355] width 68 height 12
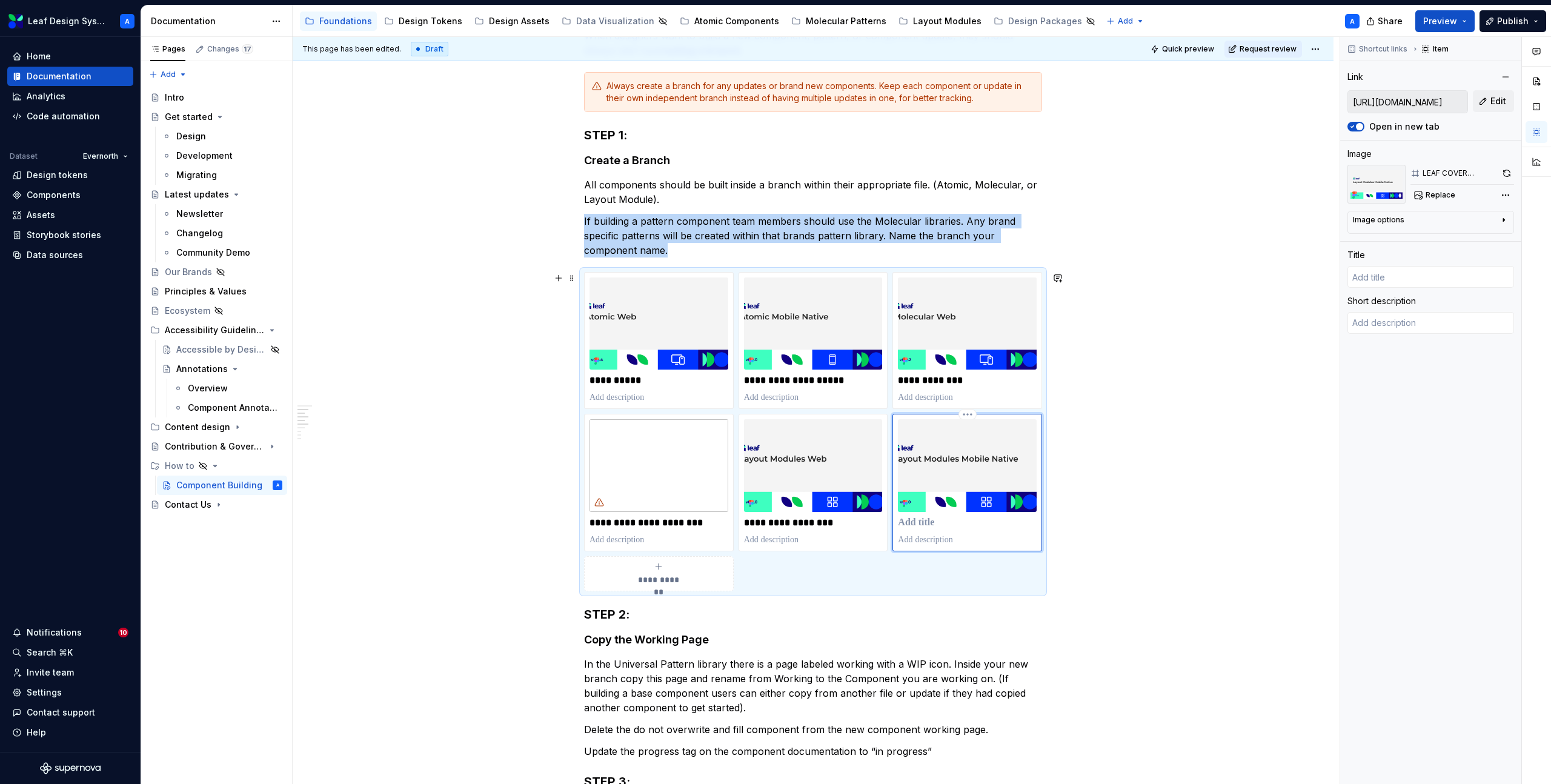
click at [941, 522] on p at bounding box center [967, 522] width 139 height 12
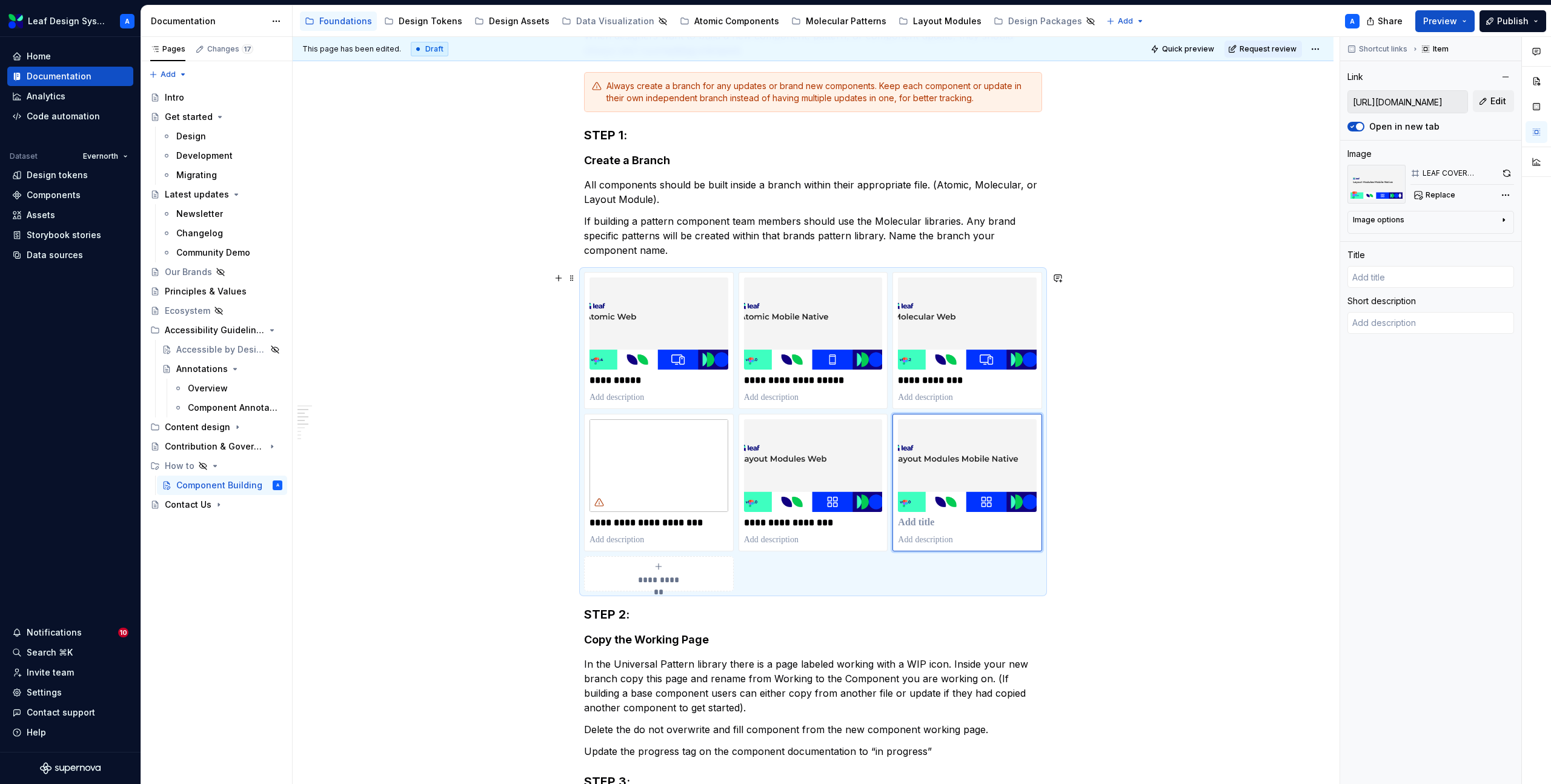
type textarea "*"
type input "Layout Modules Mobile Native"
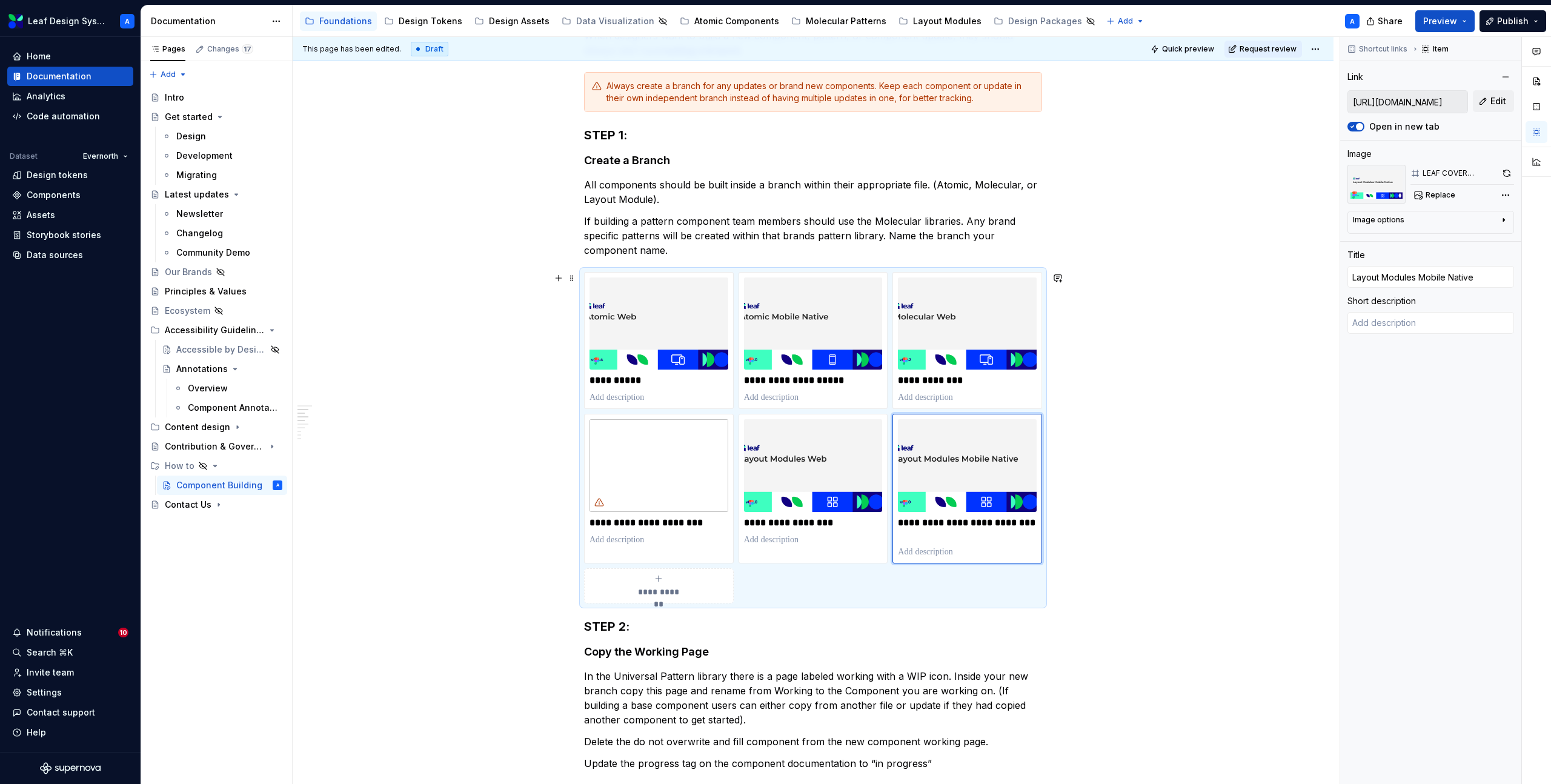
type textarea "*"
type input "https://www.figma.com/design/njCPHnSWyuiHYfFnlAYeGi/Leaf-Molecular-Mobile-Nativ…"
type input "Molecular Mobile Native"
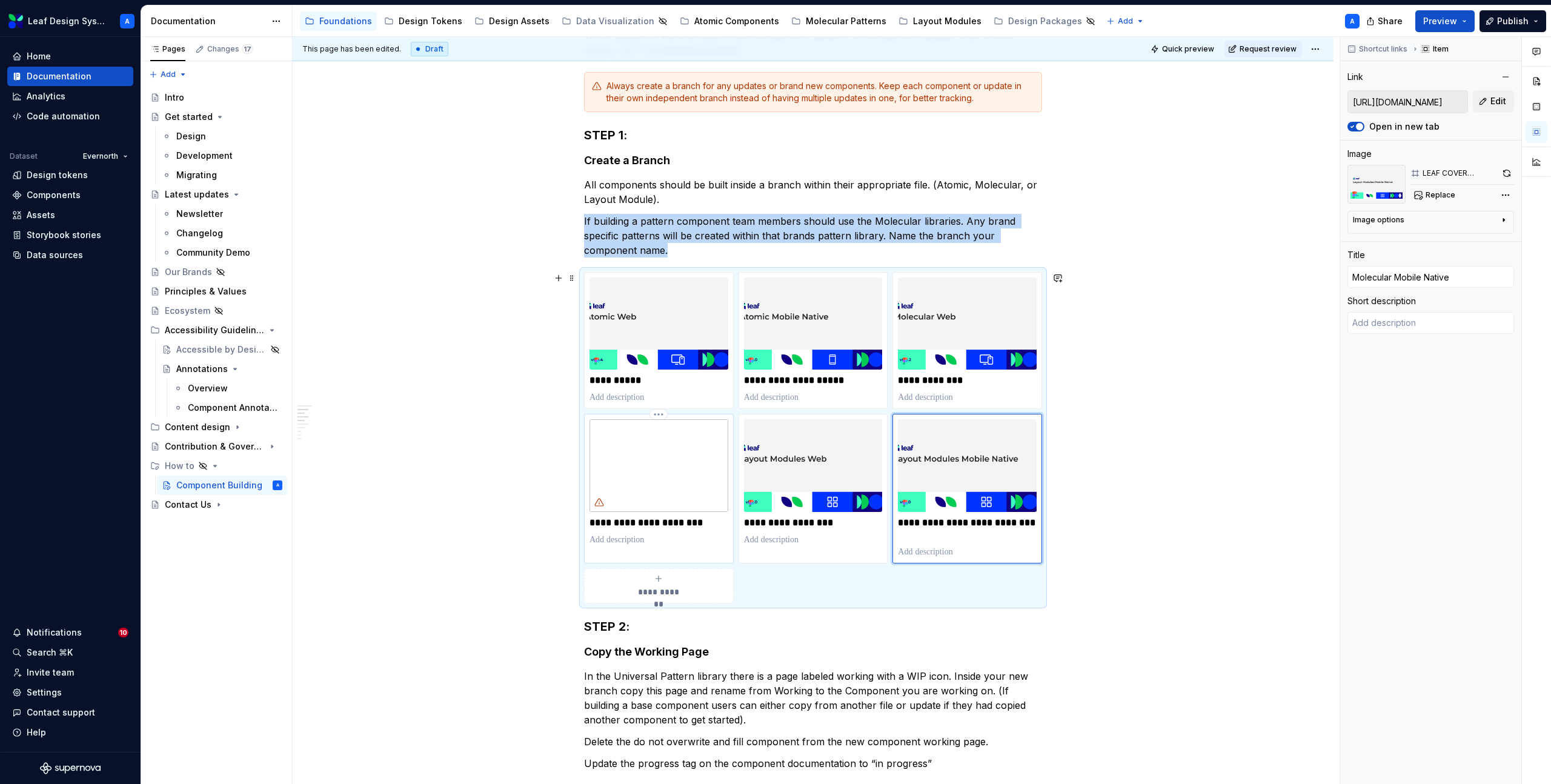
click at [676, 451] on img at bounding box center [659, 465] width 139 height 92
click at [1430, 197] on span "Replace" at bounding box center [1441, 195] width 30 height 9
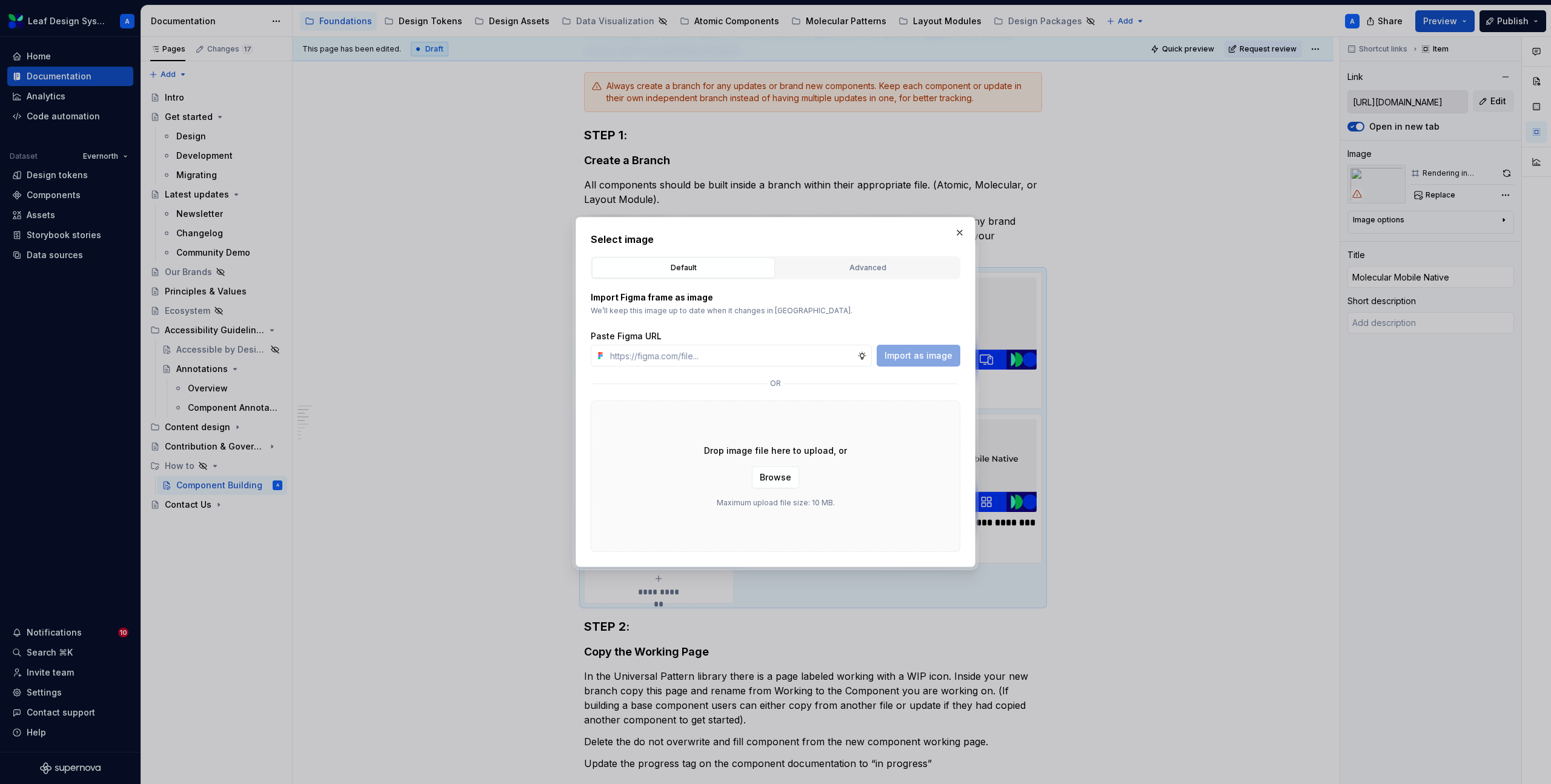
type textarea "*"
type input "https://www.figma.com/design/njCPHnSWyuiHYfFnlAYeGi/Leaf-Molecular-Mobile-Nativ…"
click at [929, 357] on span "Import as image" at bounding box center [918, 355] width 68 height 12
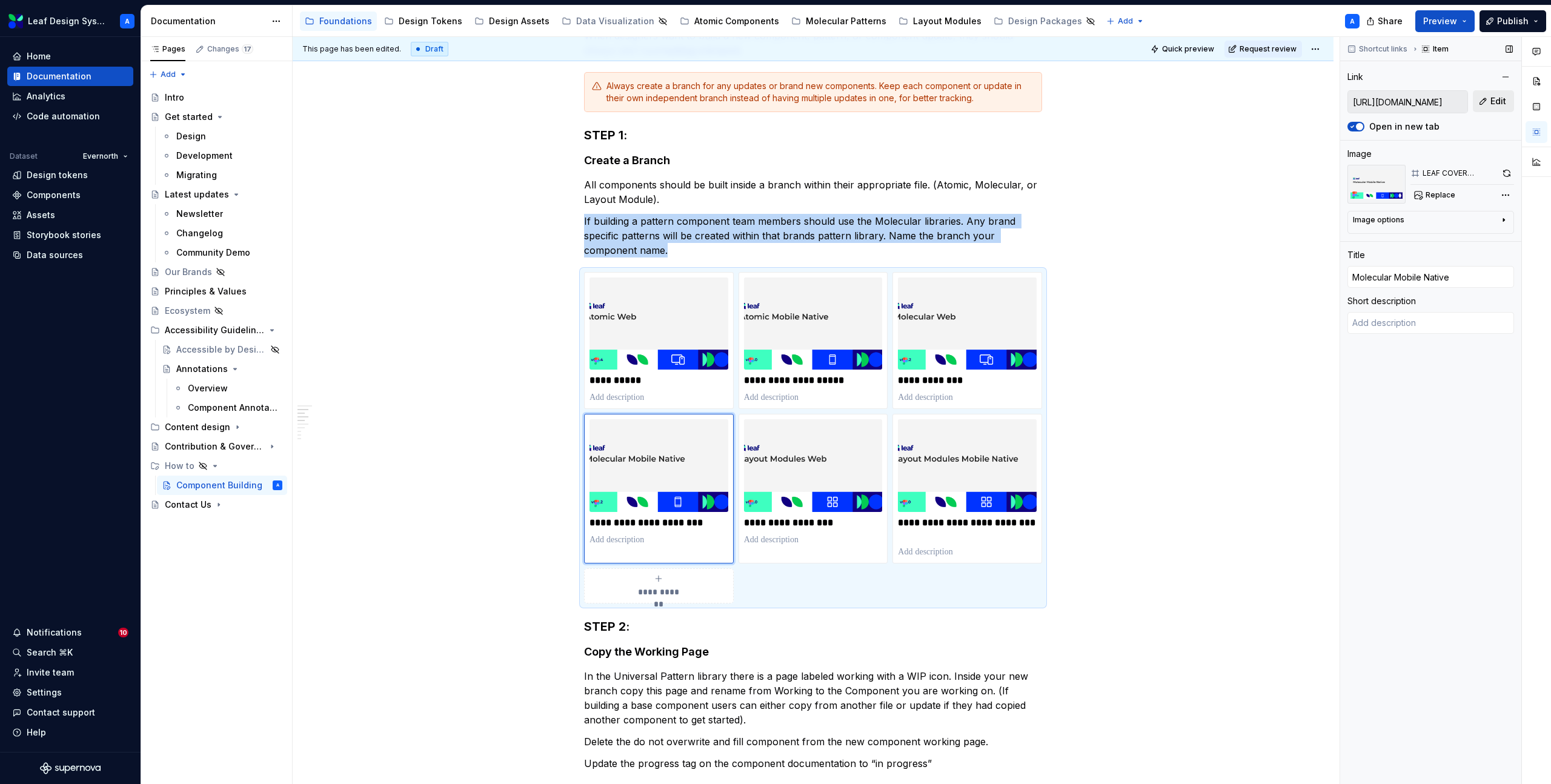
click at [1507, 100] on button "Edit" at bounding box center [1494, 101] width 42 height 22
type textarea "*"
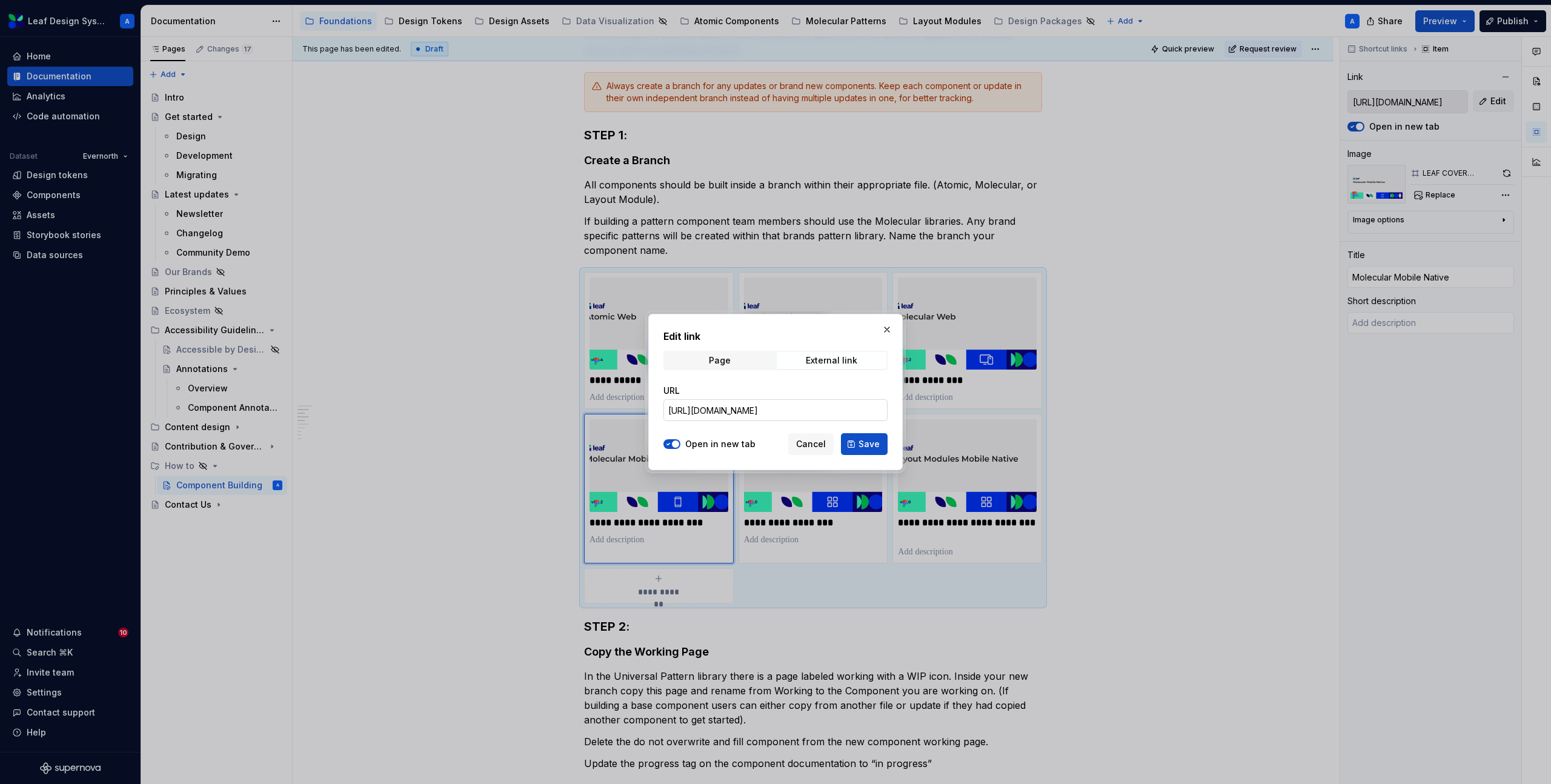
click at [780, 410] on input "https://www.figma.com/design/njCPHnSWyuiHYfFnlAYeGi/Leaf-Molecular-Mobile-Nativ…" at bounding box center [776, 410] width 224 height 22
paste input "https://www.figma.com/design/njCPHnSWyuiHYfFnlAYeGi/Leaf-Molecular-Mobile-Nativ…"
type input "https://www.figma.com/design/njCPHnSWyuiHYfFnlAYeGi/Leaf-Molecular-Mobile-Nativ…"
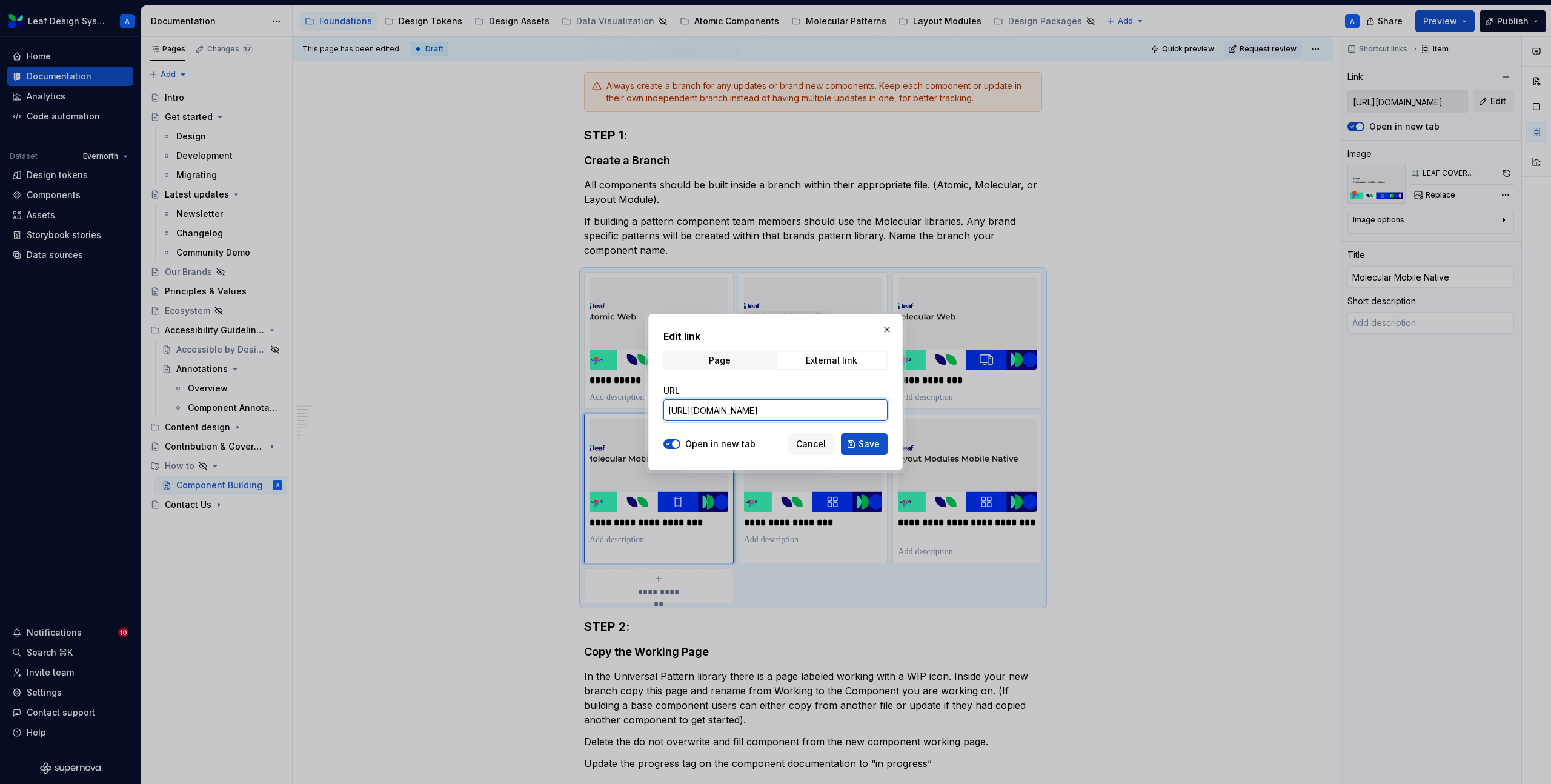
scroll to position [0, 178]
click at [858, 446] on button "Save" at bounding box center [865, 444] width 47 height 22
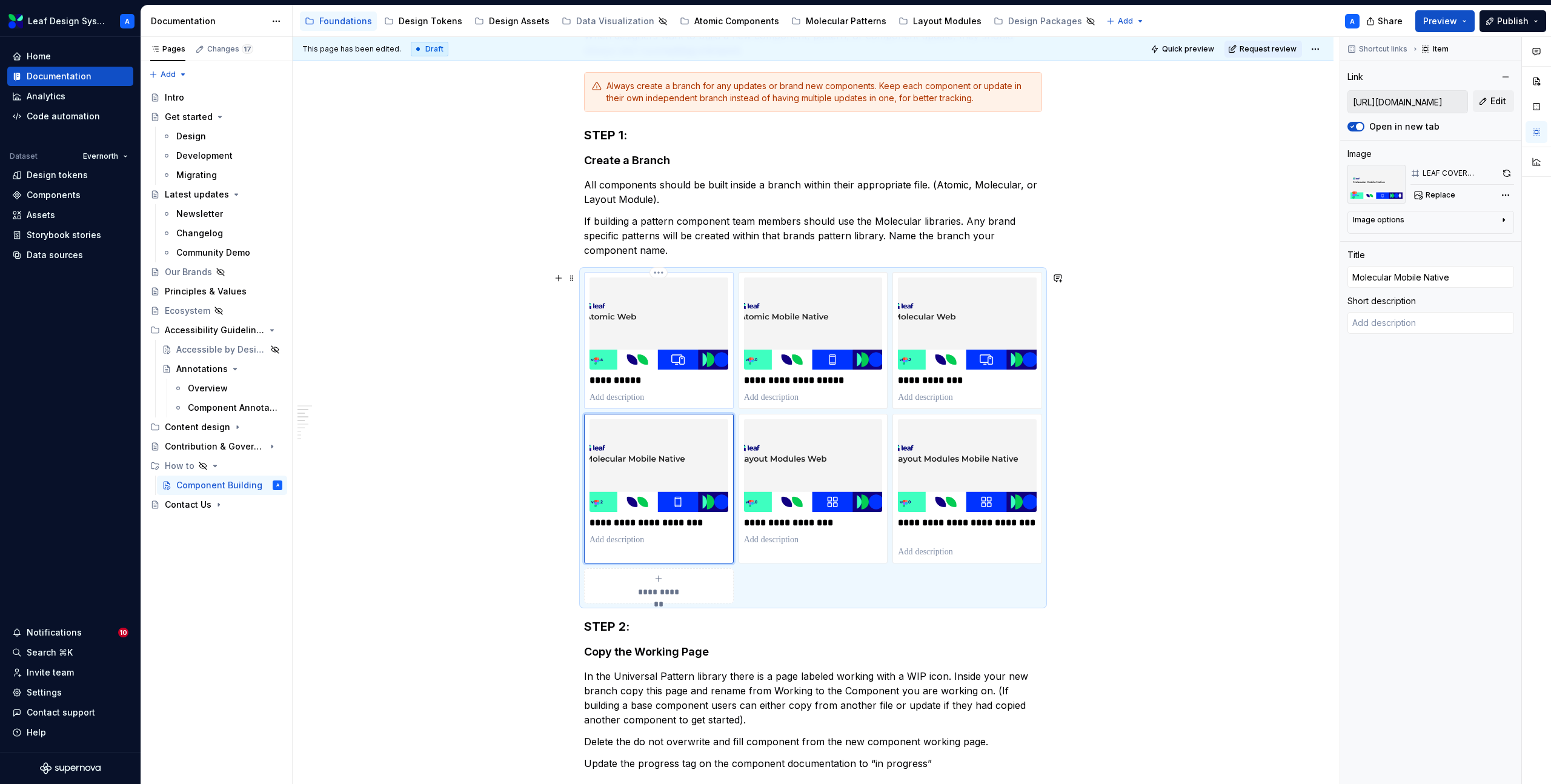
type textarea "*"
type input "https://www.figma.com/design/NdxQVPvuVY8oRdKelBGXP5/Leaf-Atomic-Web?m=auto"
type input "Atomic Web"
click at [708, 390] on div "**********" at bounding box center [659, 340] width 139 height 126
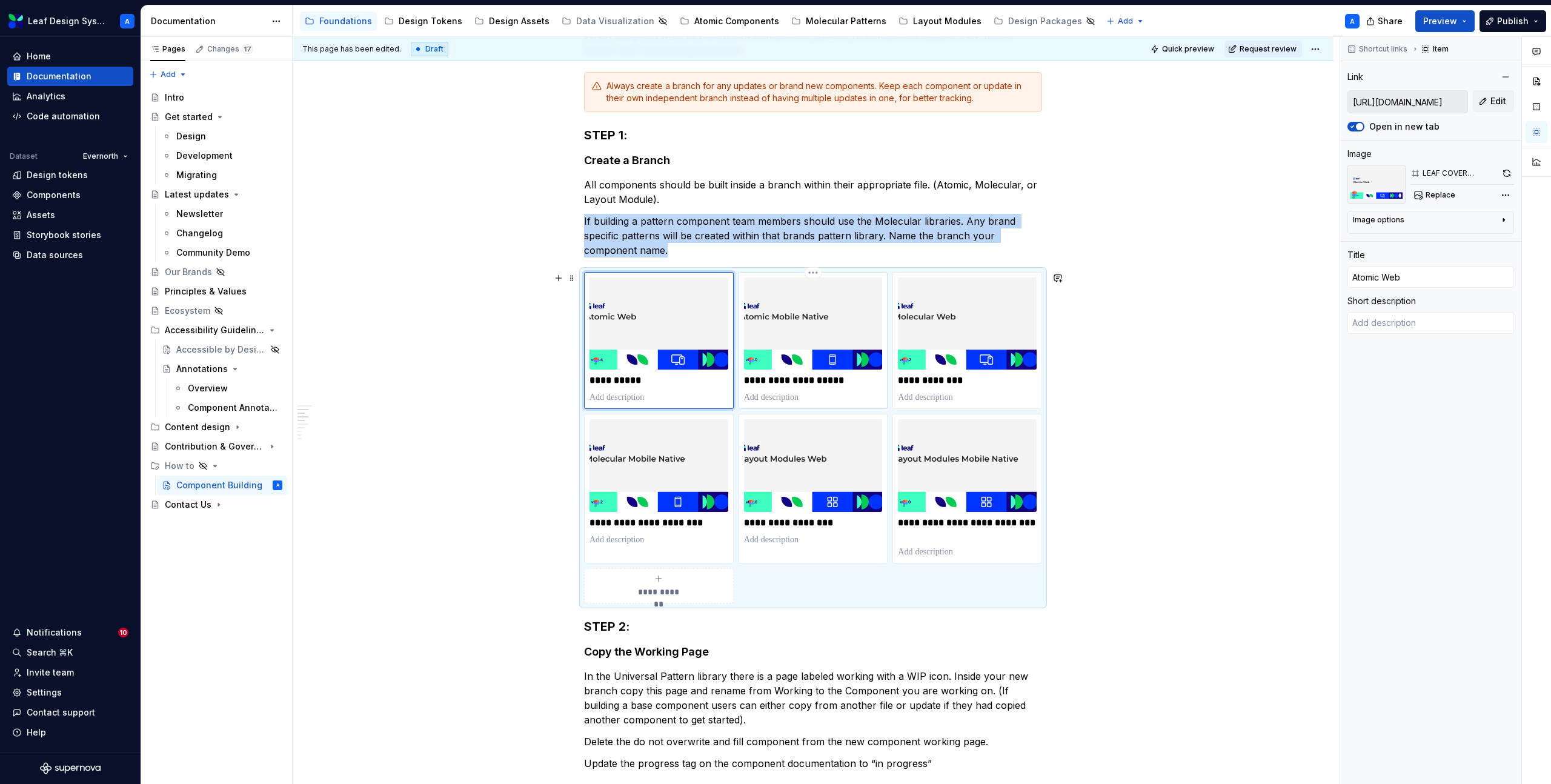
type textarea "*"
type input "https://www.figma.com/design/BCRAAP9ngWfEIPTkAlBHMQ/Leaf-Atomic-Mobile-Native?m…"
type input "Atomic Mobile Native"
click at [871, 391] on div "**********" at bounding box center [813, 340] width 139 height 126
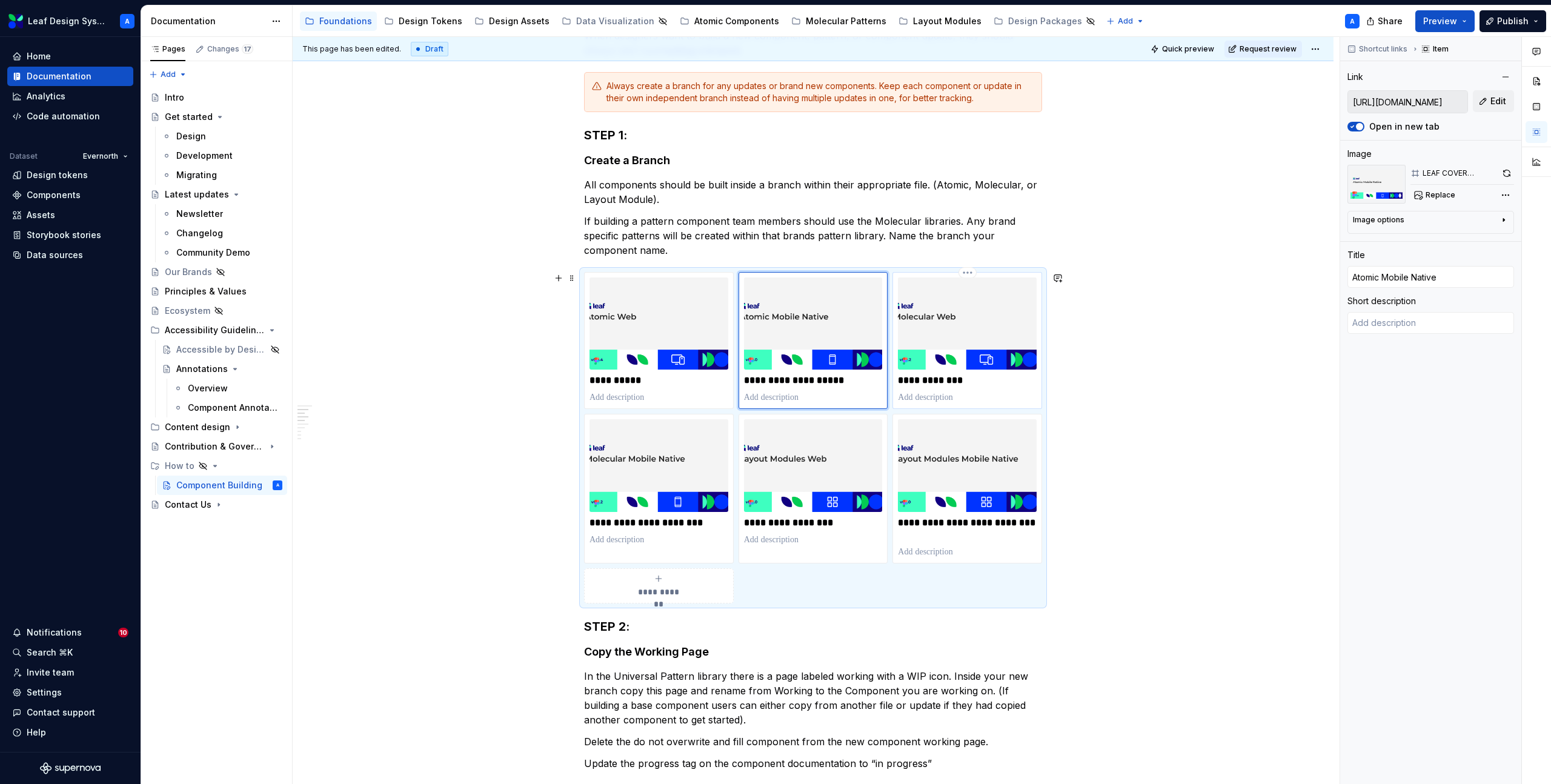
type textarea "*"
type input "https://www.figma.com/design/RKcR3nd4lsNeZzwcIHILnr/Leaf-Molecular-Web?m=auto"
type input "Molecular Web"
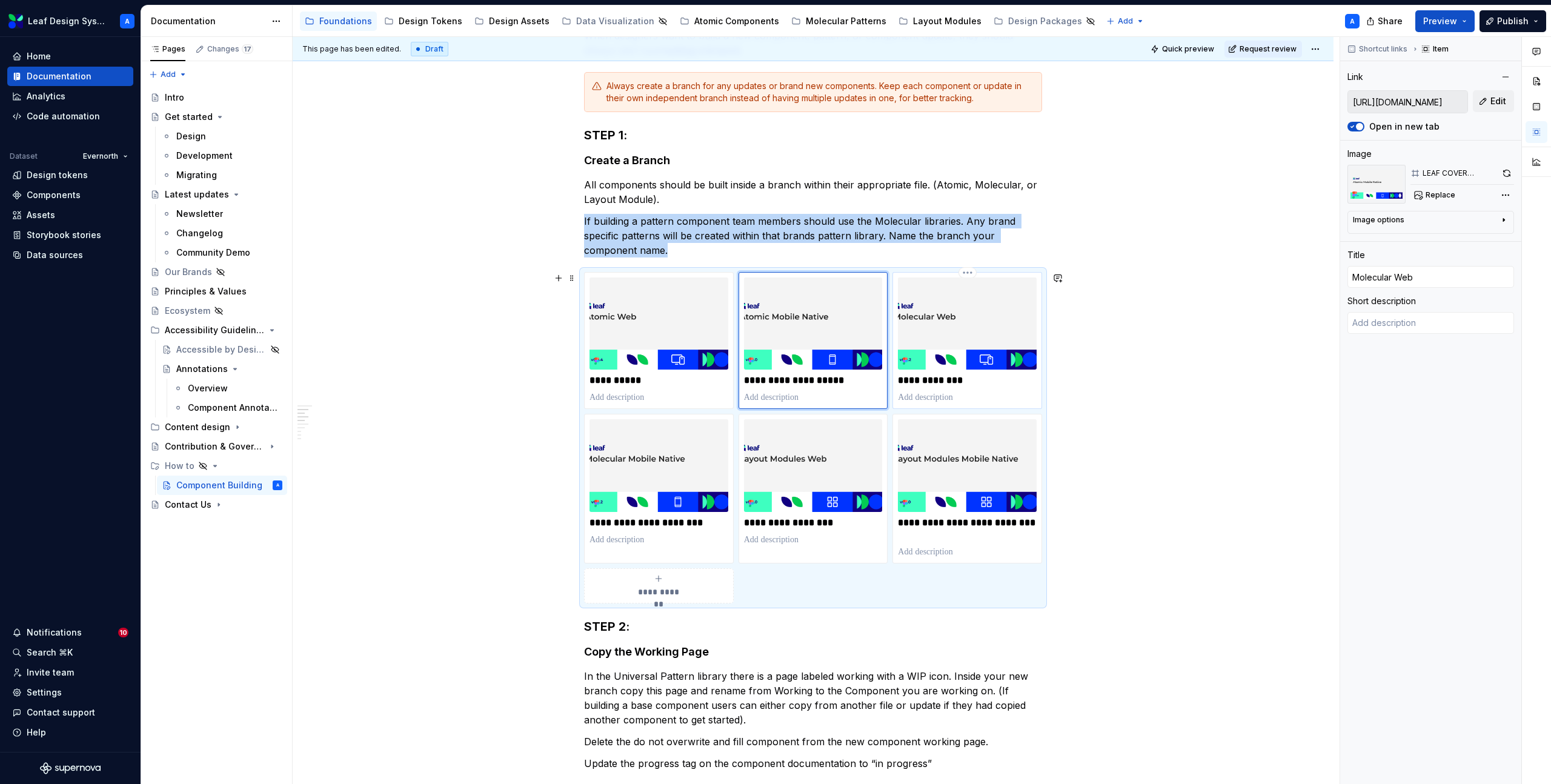
click at [1015, 388] on div "**********" at bounding box center [967, 340] width 139 height 126
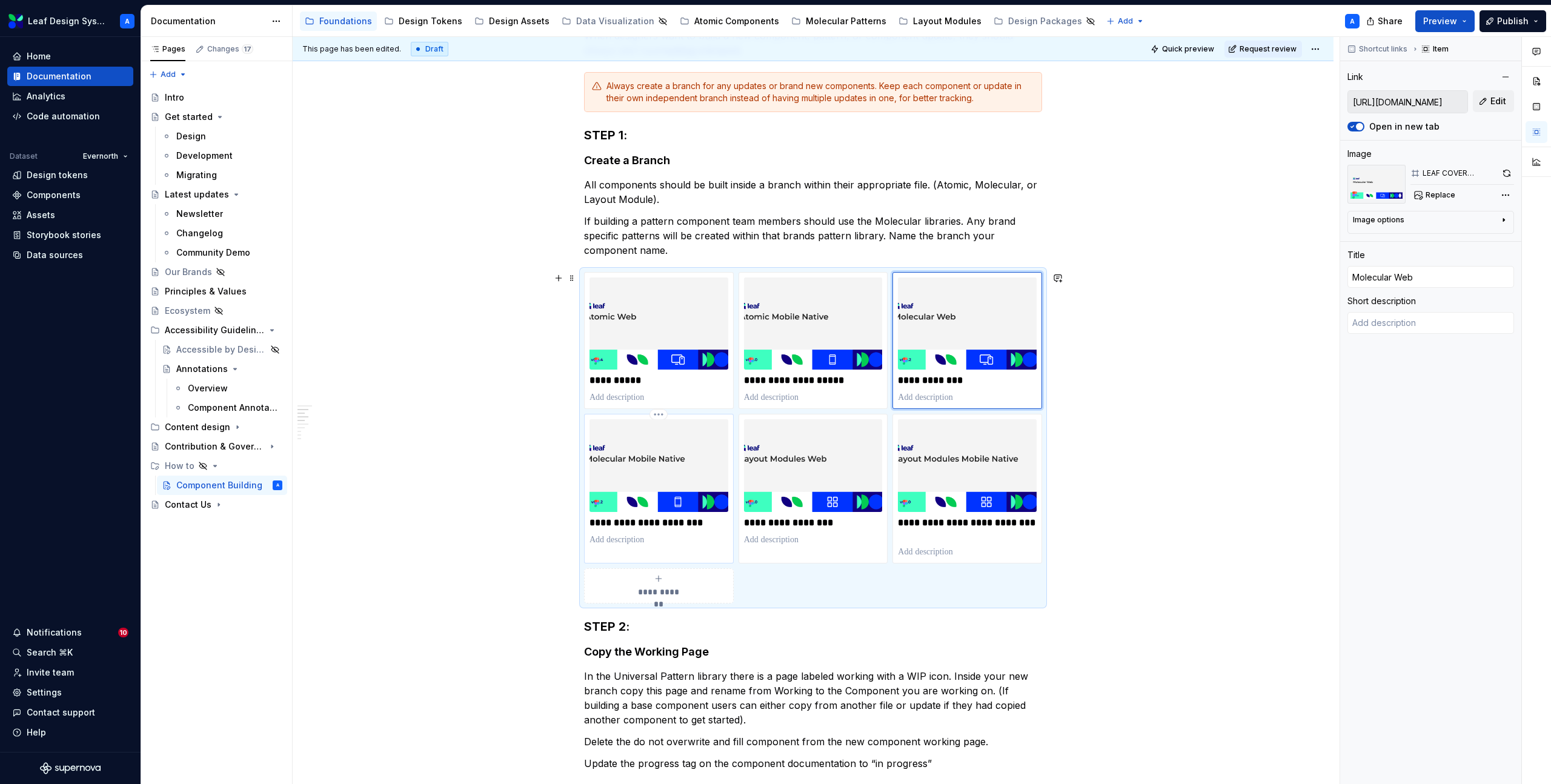
click at [705, 540] on p at bounding box center [659, 540] width 139 height 12
type textarea "*"
type input "https://www.figma.com/design/njCPHnSWyuiHYfFnlAYeGi/Leaf-Molecular-Mobile-Nativ…"
type input "Molecular Mobile Native"
click at [855, 544] on p at bounding box center [813, 540] width 139 height 12
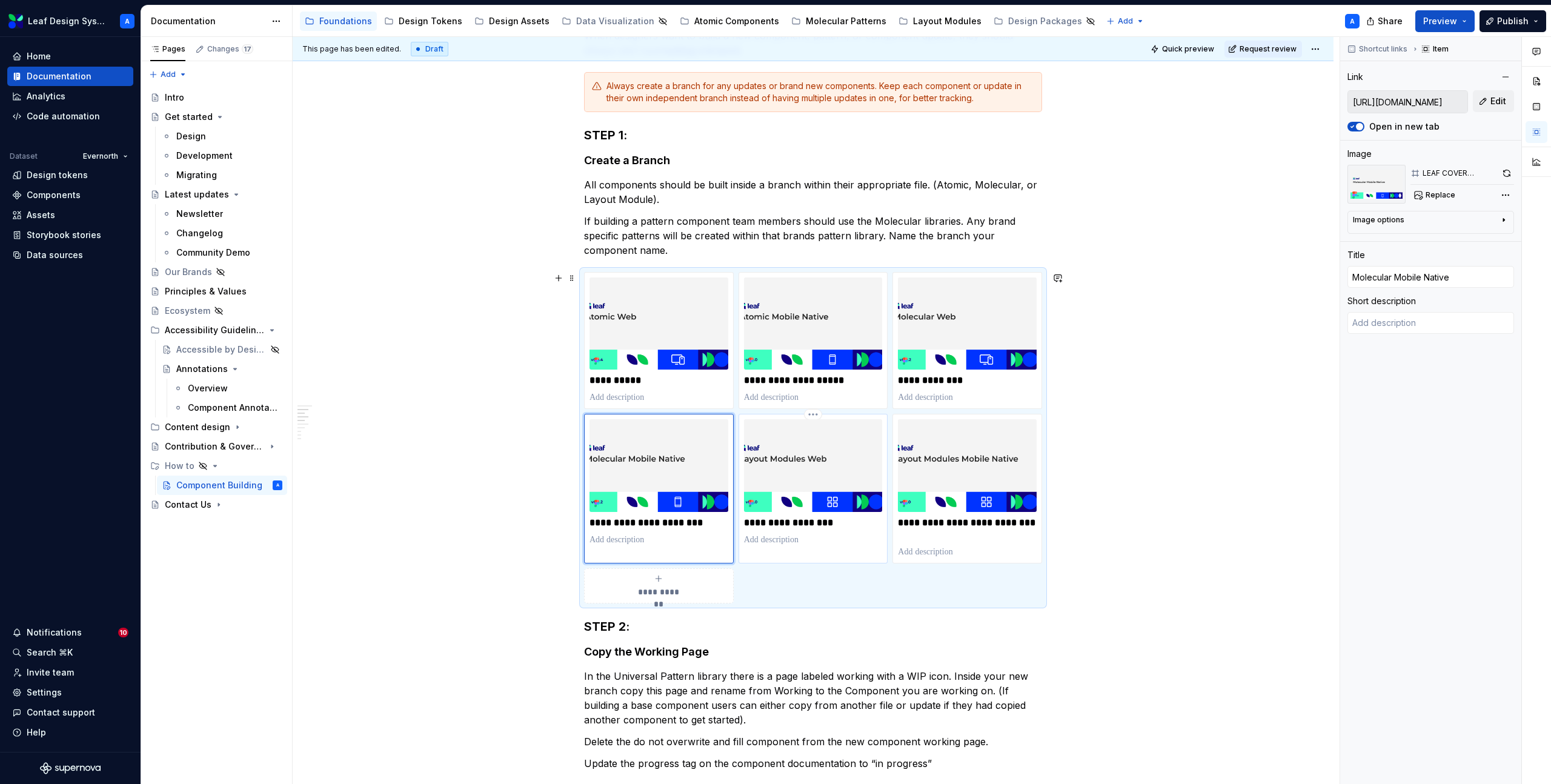
type textarea "*"
type input "https://www.figma.com/design/PAtAryrVvWwI8GTtfHz5Q7/Leaf-Layout-Modules-Web?m=a…"
type input "Layout Modules Web"
type textarea "*"
type input "https://www.figma.com/design/mehEndxF9rQ0LZsoaOEEtV/Leaf-Layout-Modules-Mobile-…"
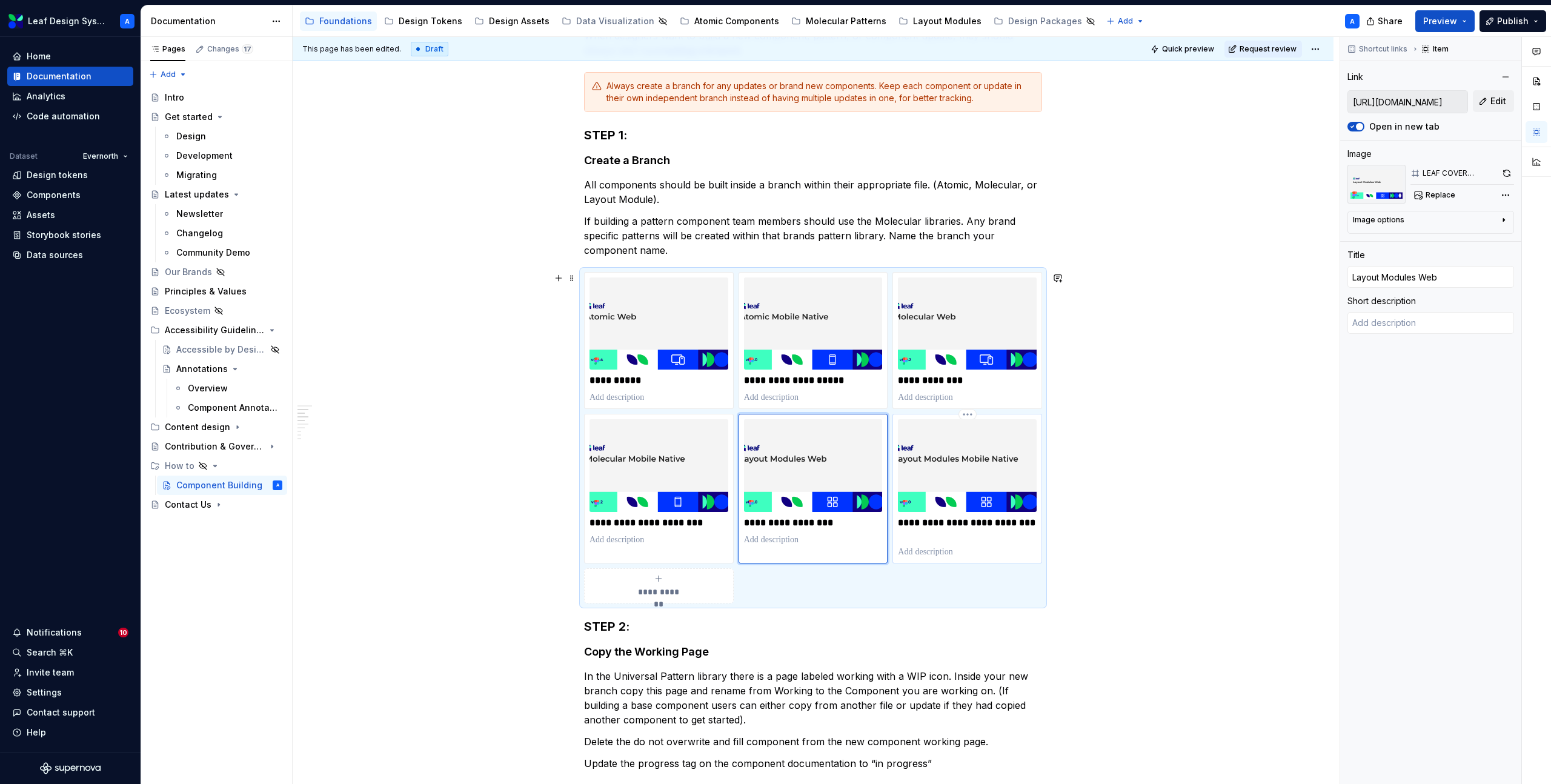
type input "Layout Modules Mobile Native"
click at [1014, 544] on div "**********" at bounding box center [967, 488] width 139 height 138
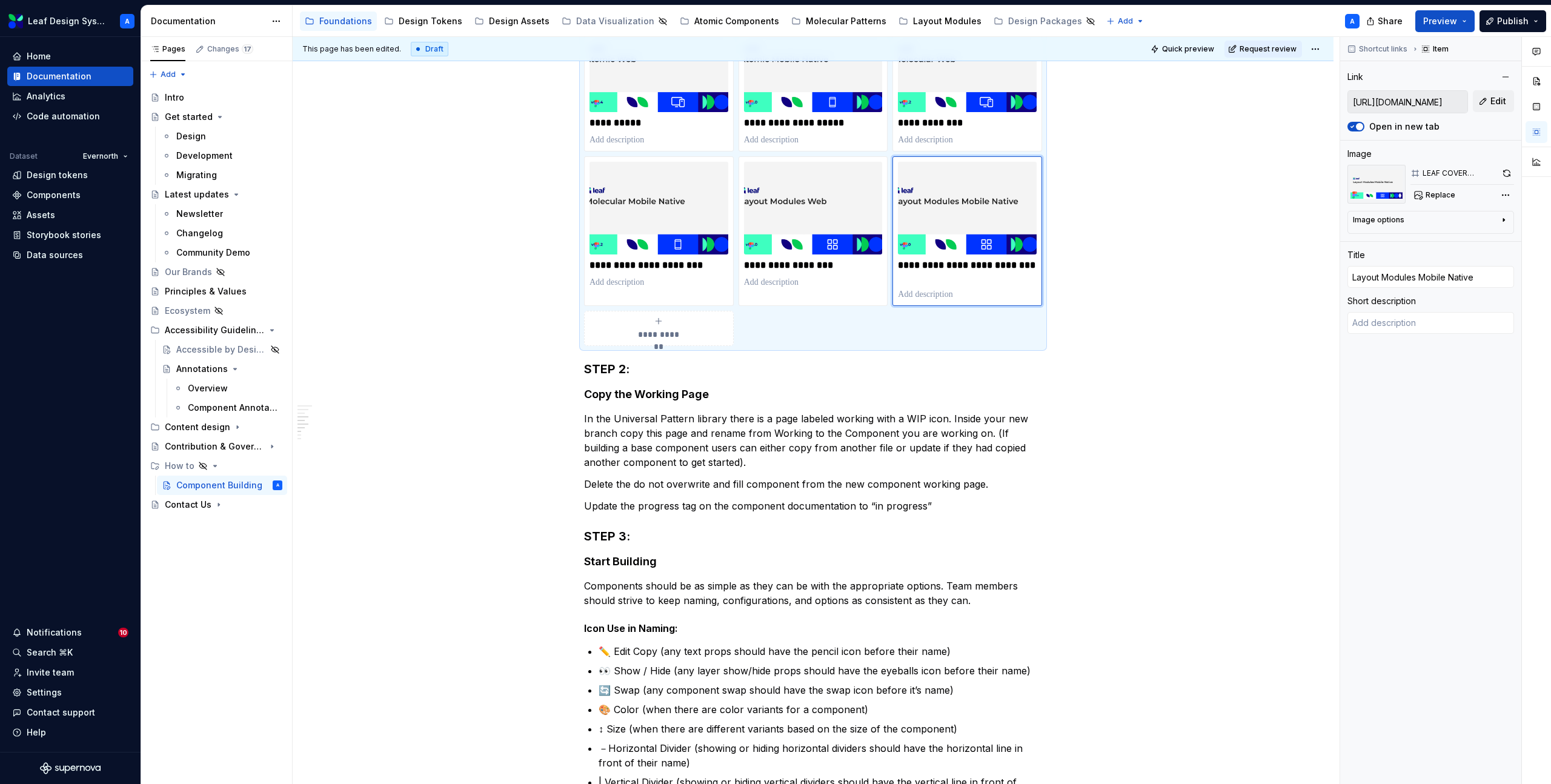
scroll to position [500, 0]
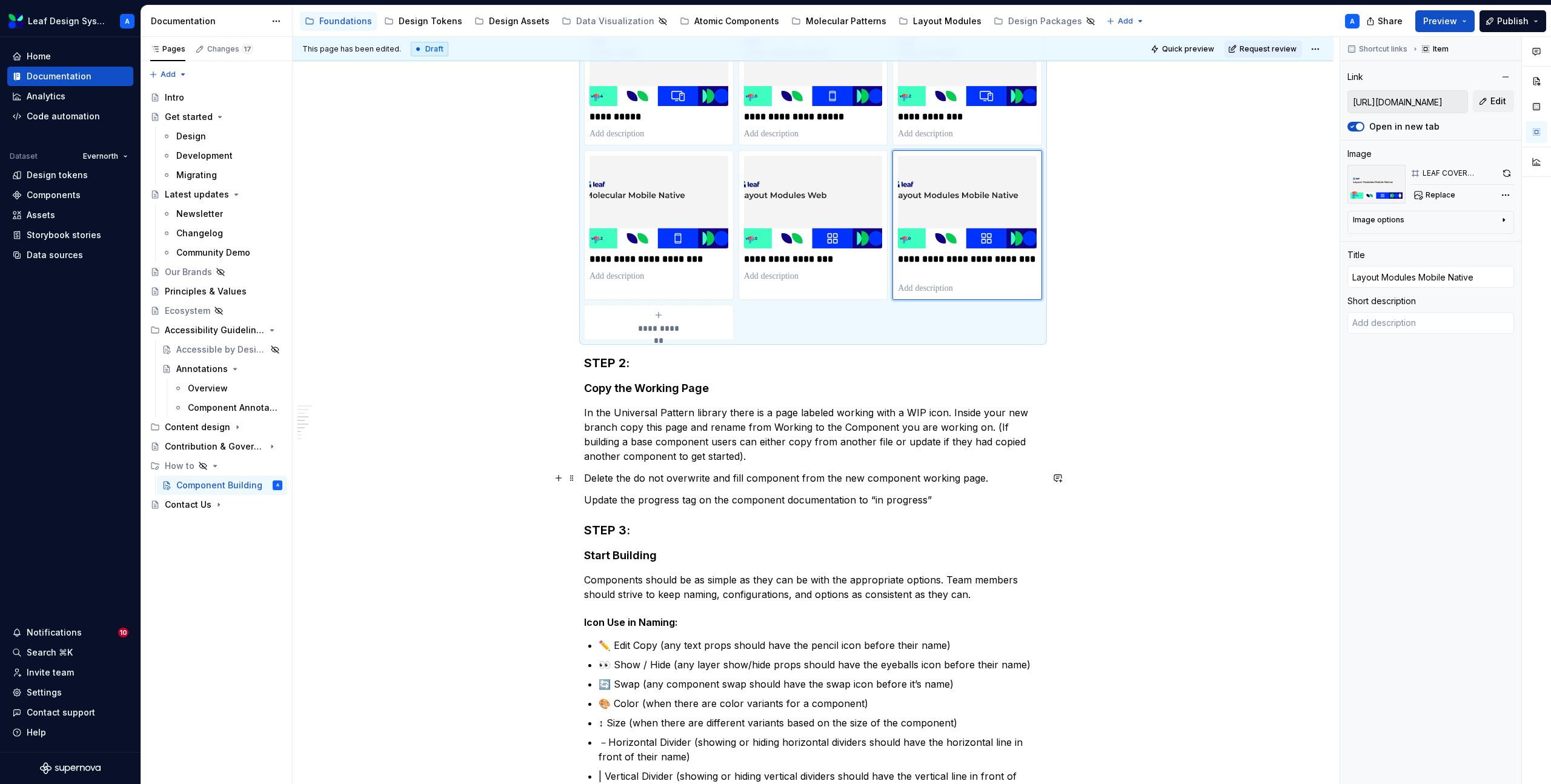
click at [699, 480] on p "Delete the do not overwrite and fill component from the new component working p…" at bounding box center [813, 478] width 458 height 15
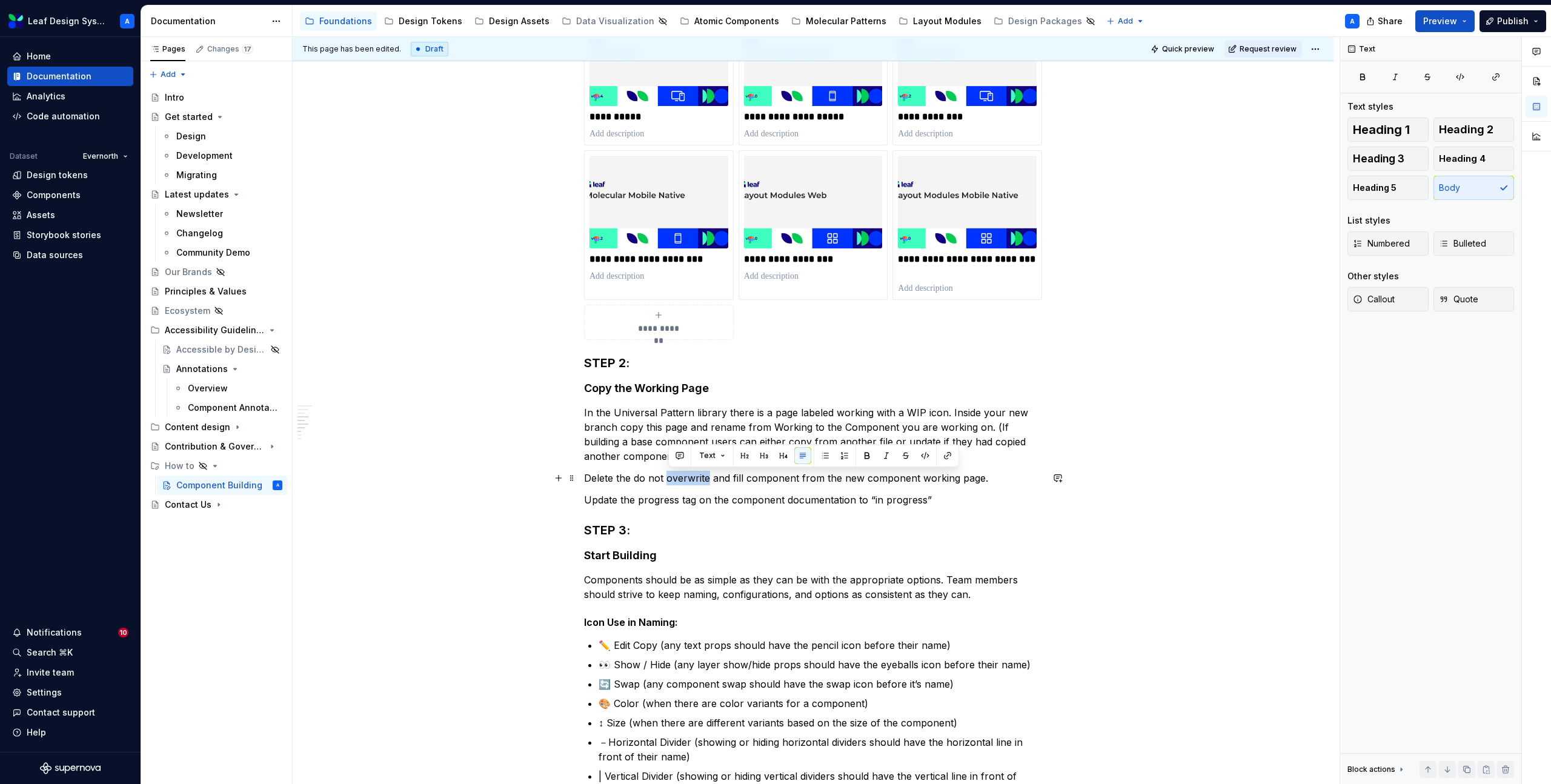
click at [699, 480] on p "Delete the do not overwrite and fill component from the new component working p…" at bounding box center [813, 478] width 458 height 15
click at [671, 504] on p "Update the progress tag on the component documentation to “in progress”" at bounding box center [813, 500] width 458 height 15
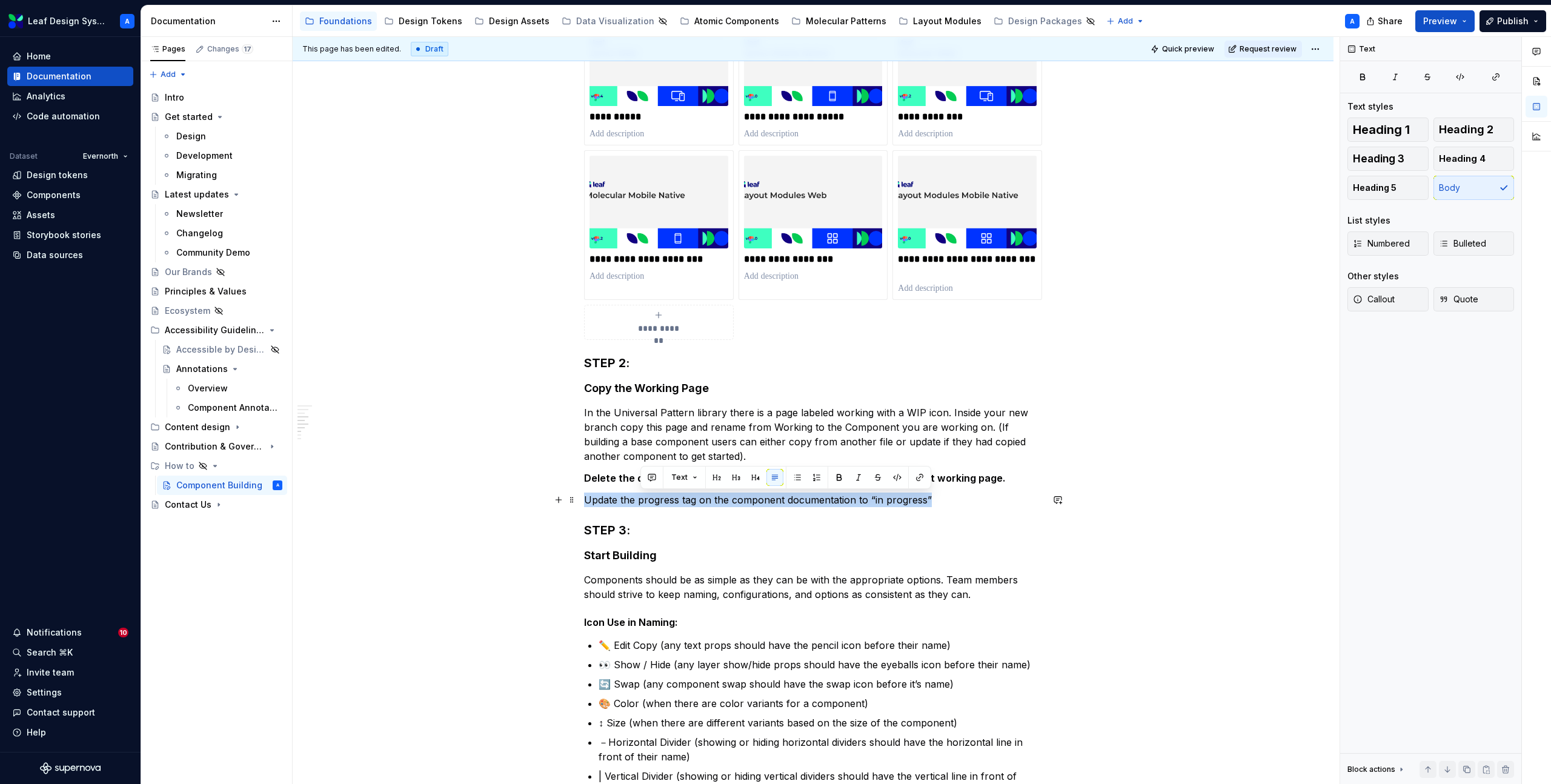
click at [671, 504] on p "Update the progress tag on the component documentation to “in progress”" at bounding box center [813, 500] width 458 height 15
click at [1225, 421] on div "**********" at bounding box center [813, 715] width 1041 height 2017
click at [722, 451] on p "In the Universal Pattern library there is a page labeled working with a WIP ico…" at bounding box center [813, 435] width 458 height 58
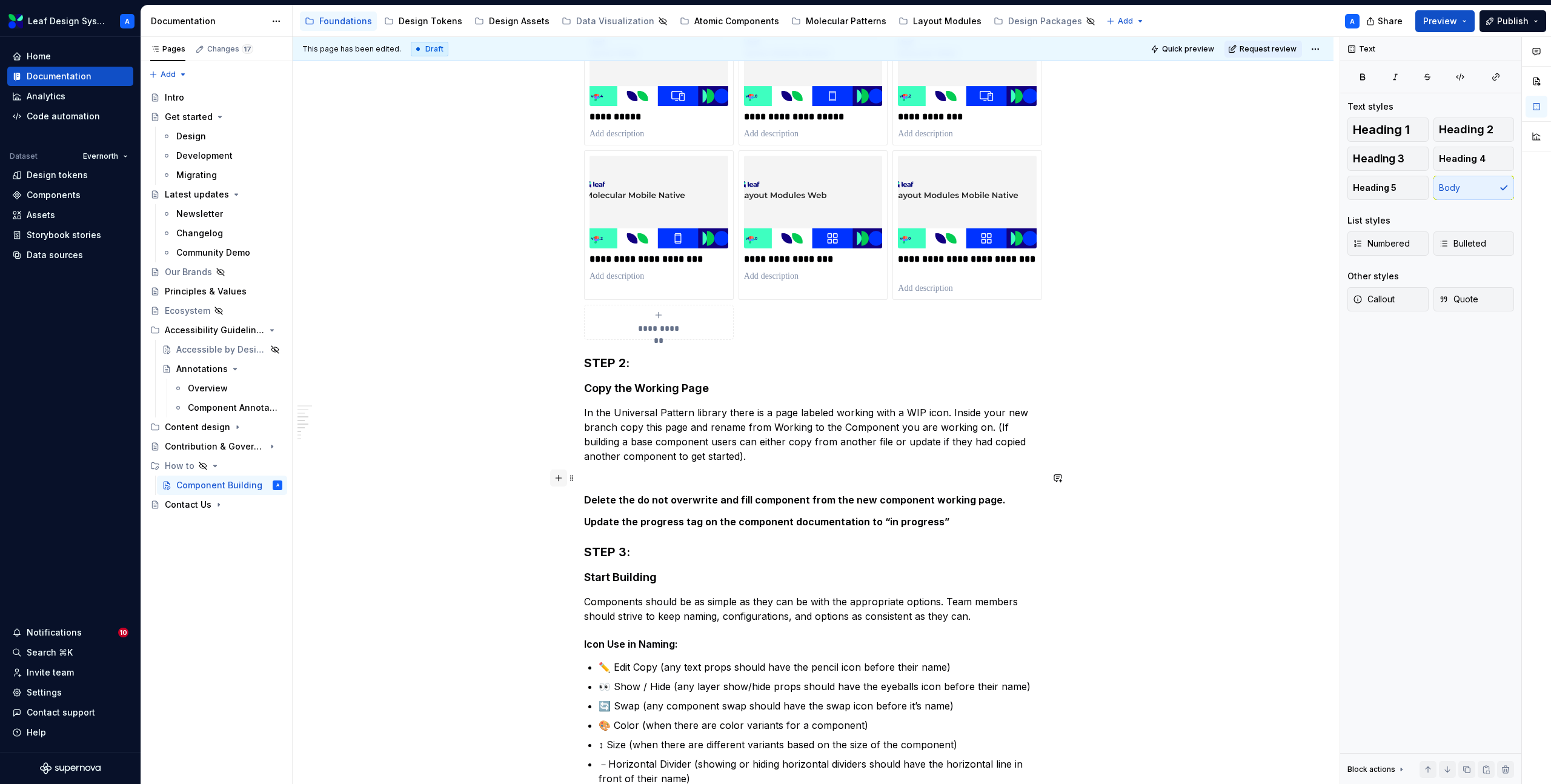
click at [561, 478] on button "button" at bounding box center [559, 479] width 17 height 17
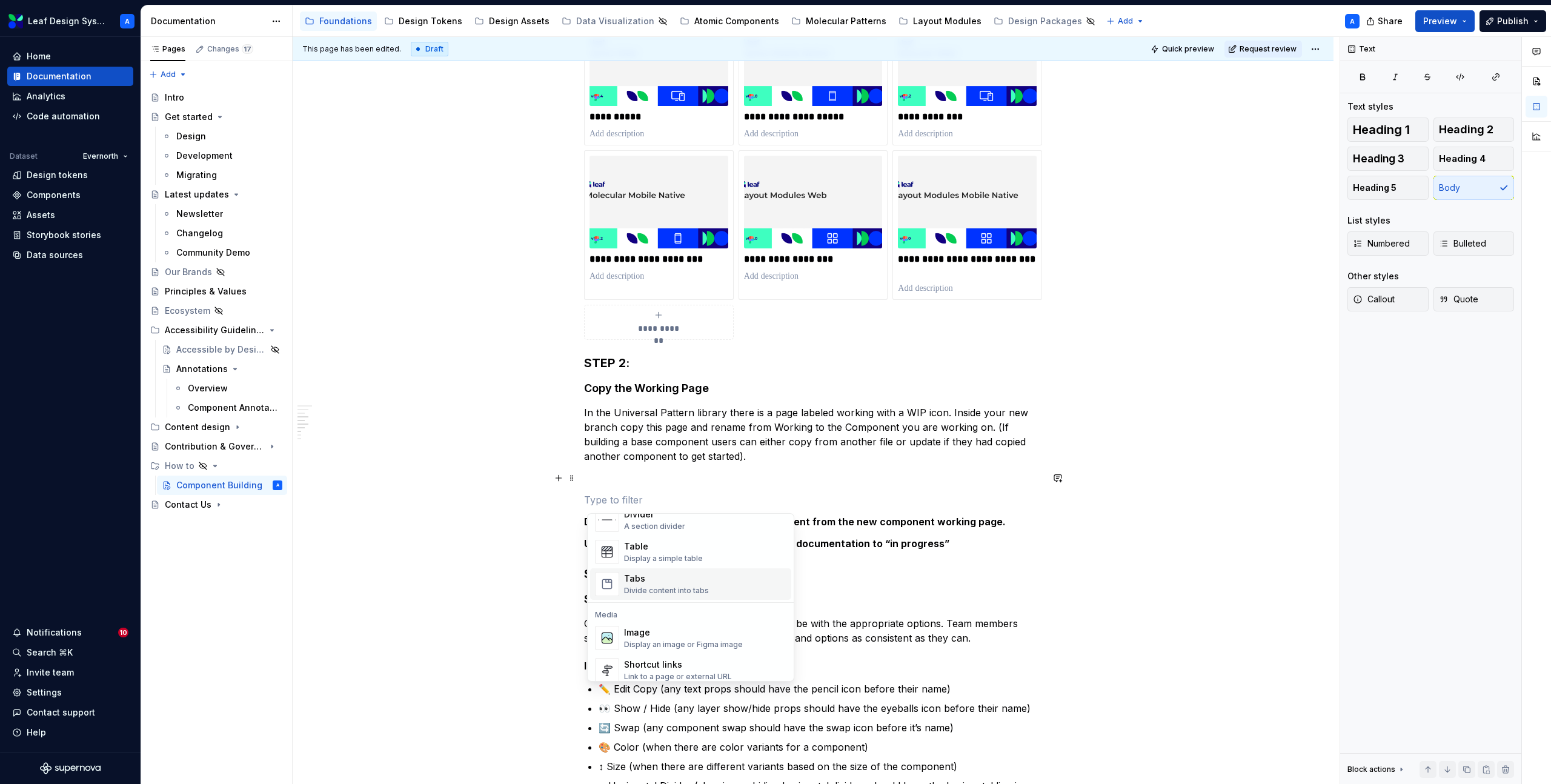
scroll to position [437, 0]
click at [649, 627] on div "Image" at bounding box center [684, 621] width 119 height 12
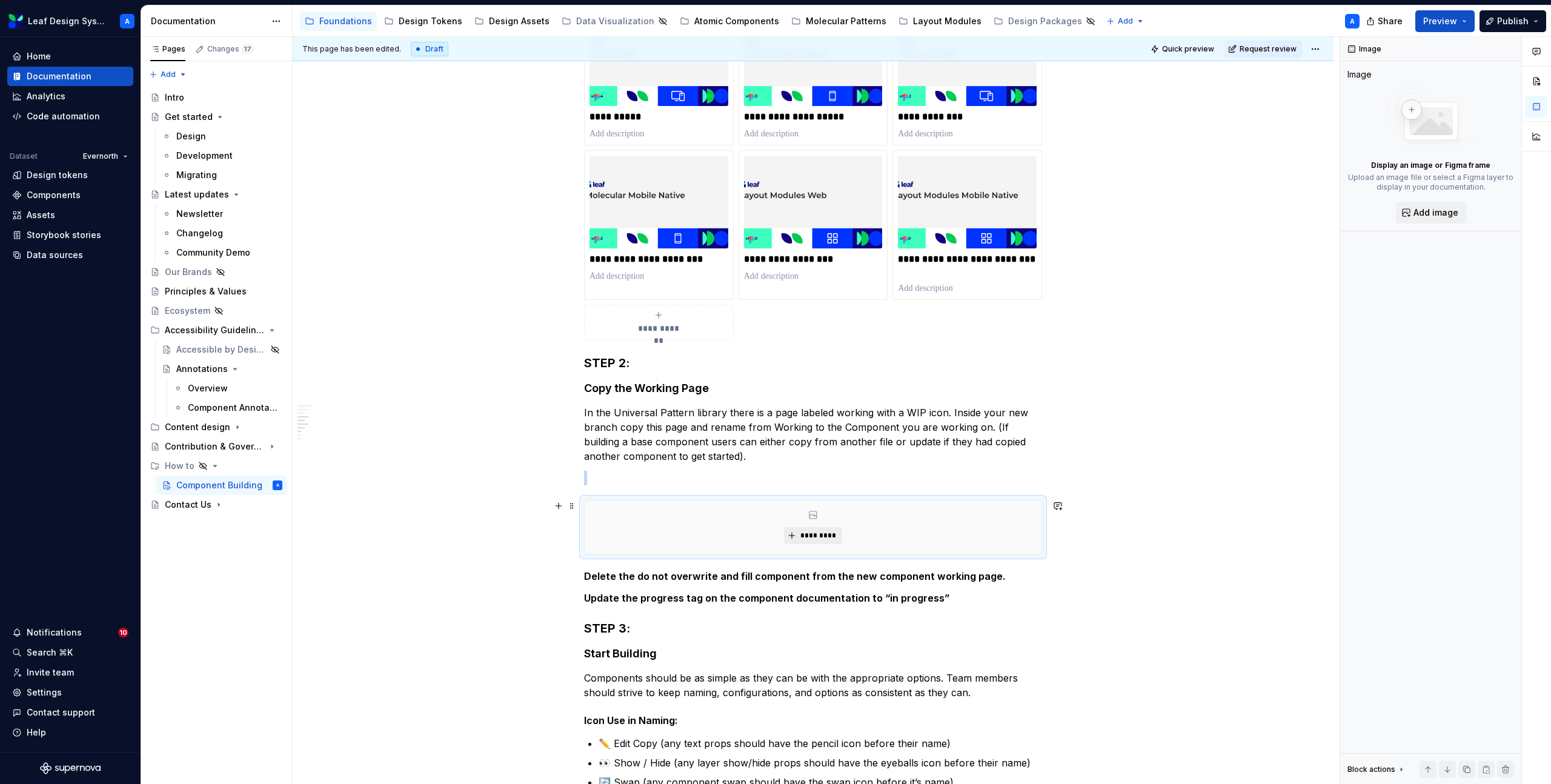
type textarea "*"
click at [810, 537] on span "*********" at bounding box center [817, 536] width 37 height 9
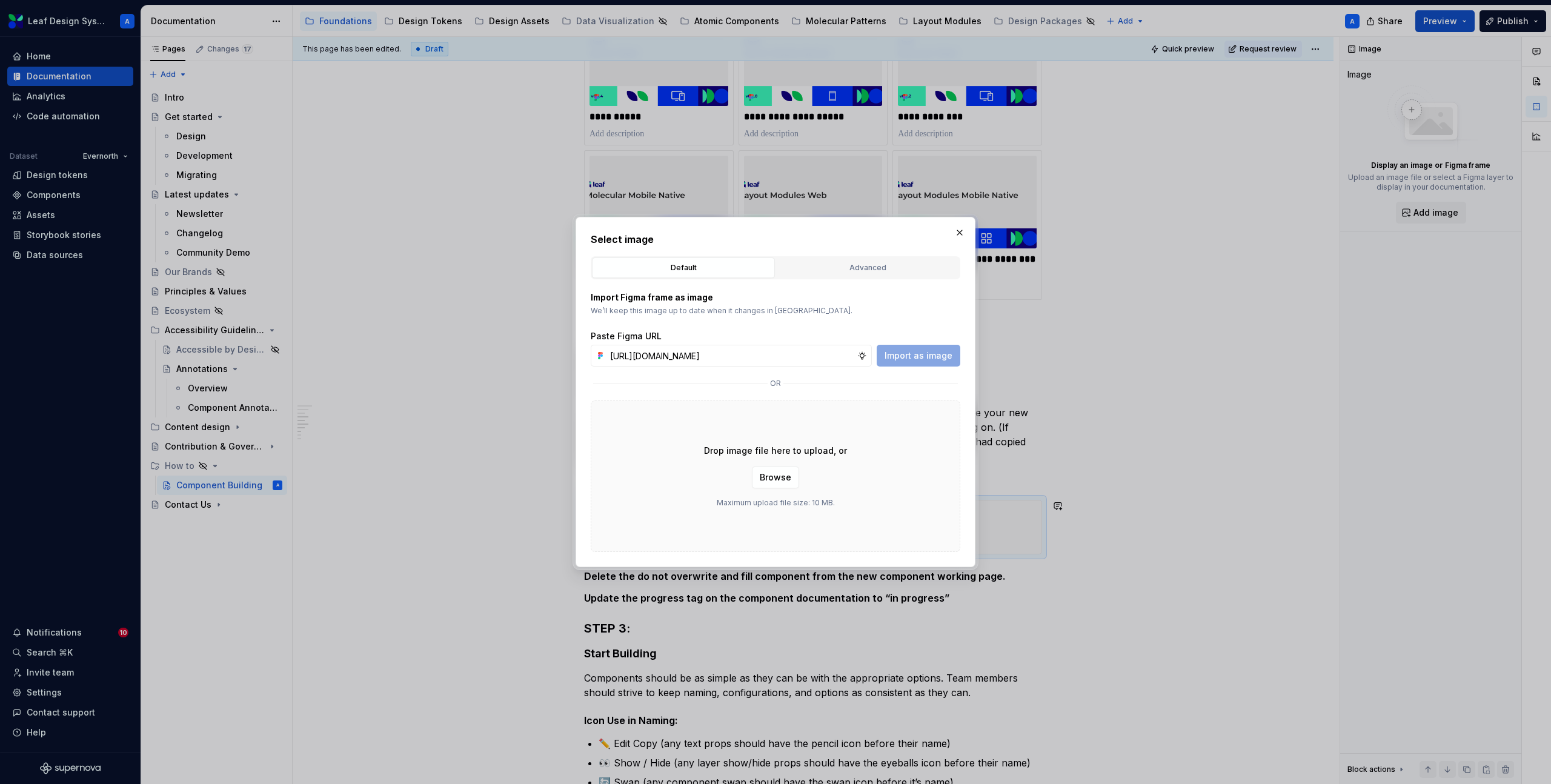
scroll to position [0, 293]
type input "https://www.figma.com/design/O7rjjiGABqORPOhAdXZKV7/Design-System-Team?m=auto&n…"
click at [935, 355] on span "Import as image" at bounding box center [918, 355] width 68 height 12
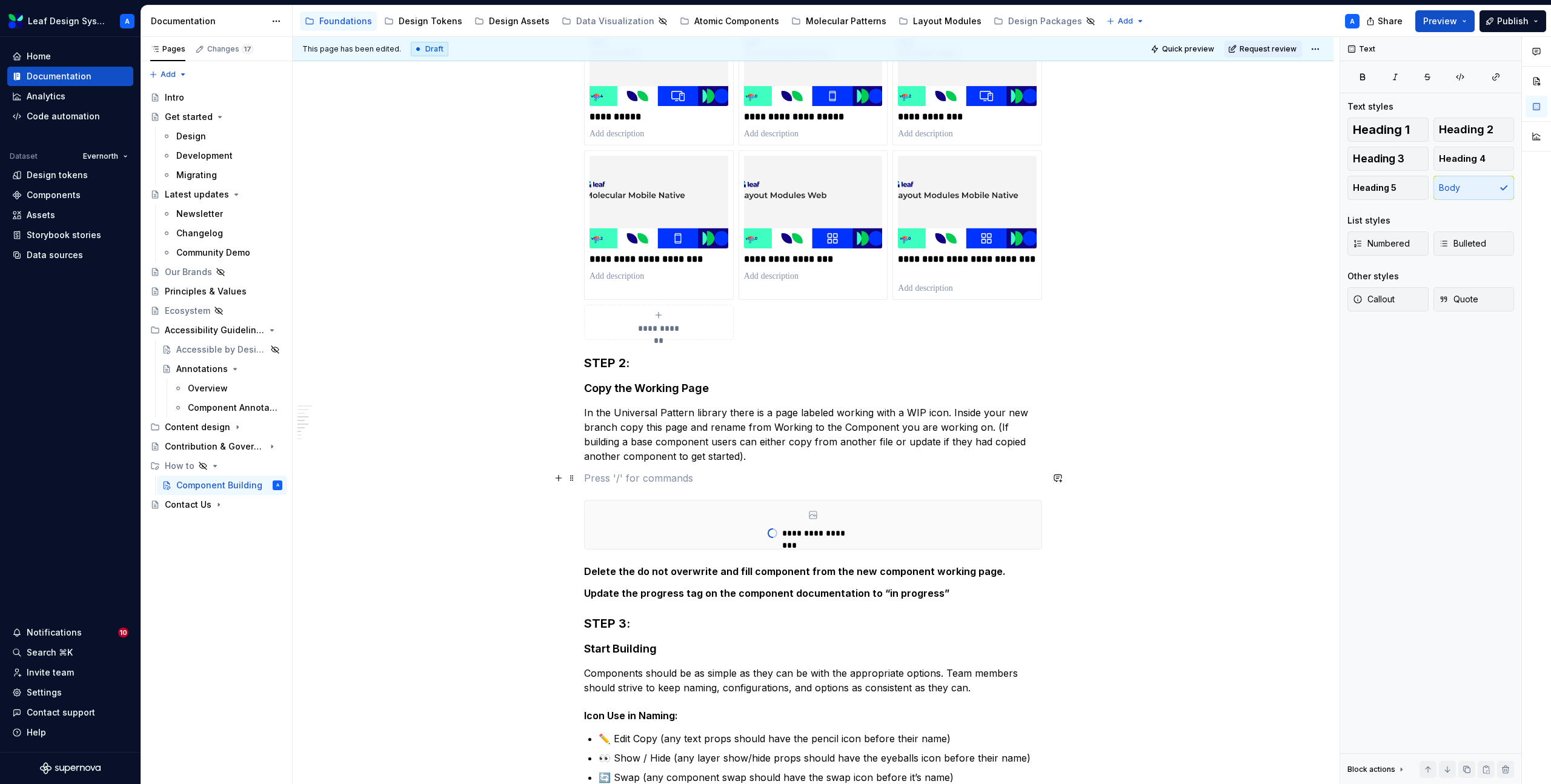
click at [716, 480] on p at bounding box center [813, 478] width 458 height 15
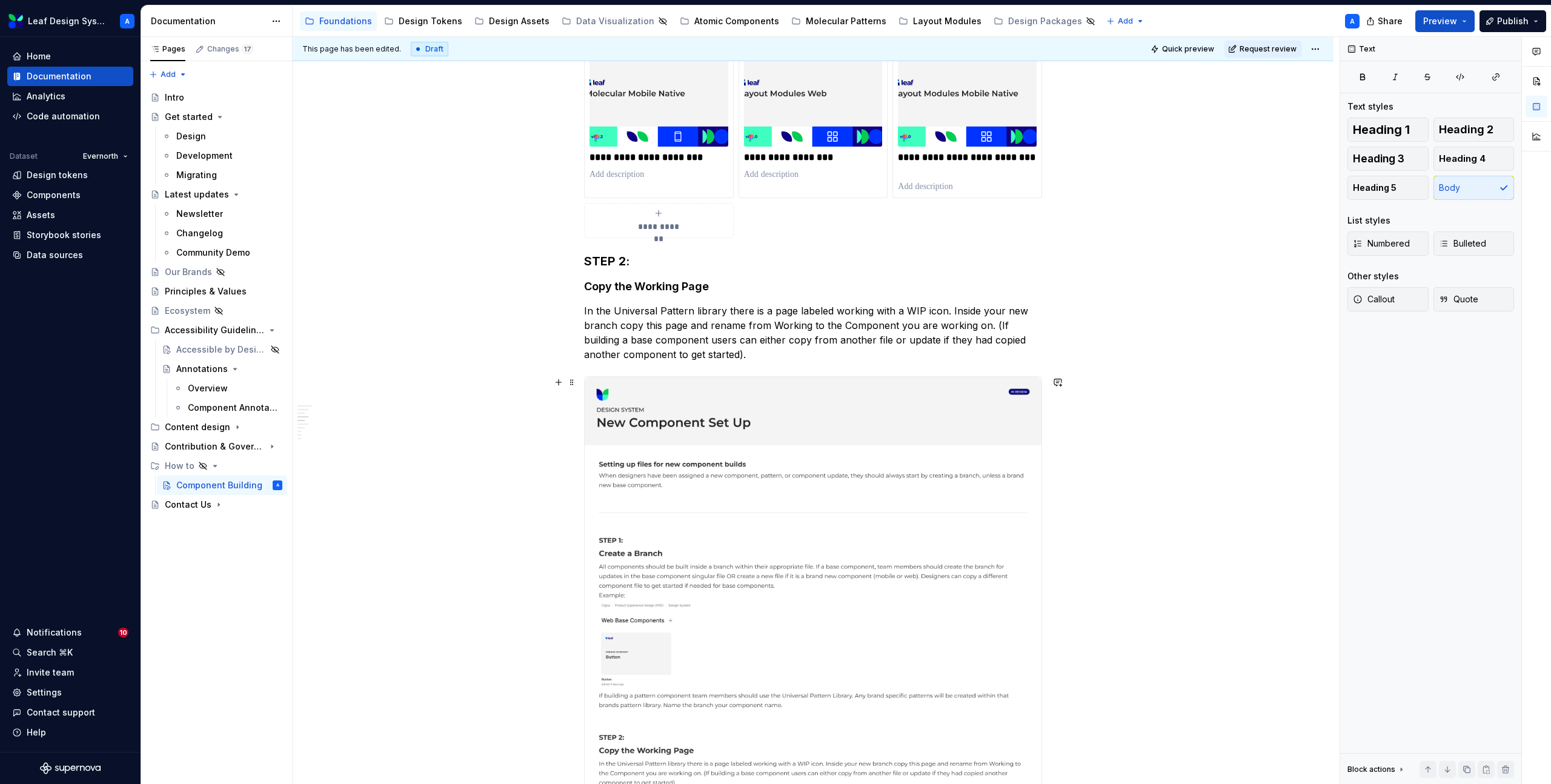
scroll to position [536, 0]
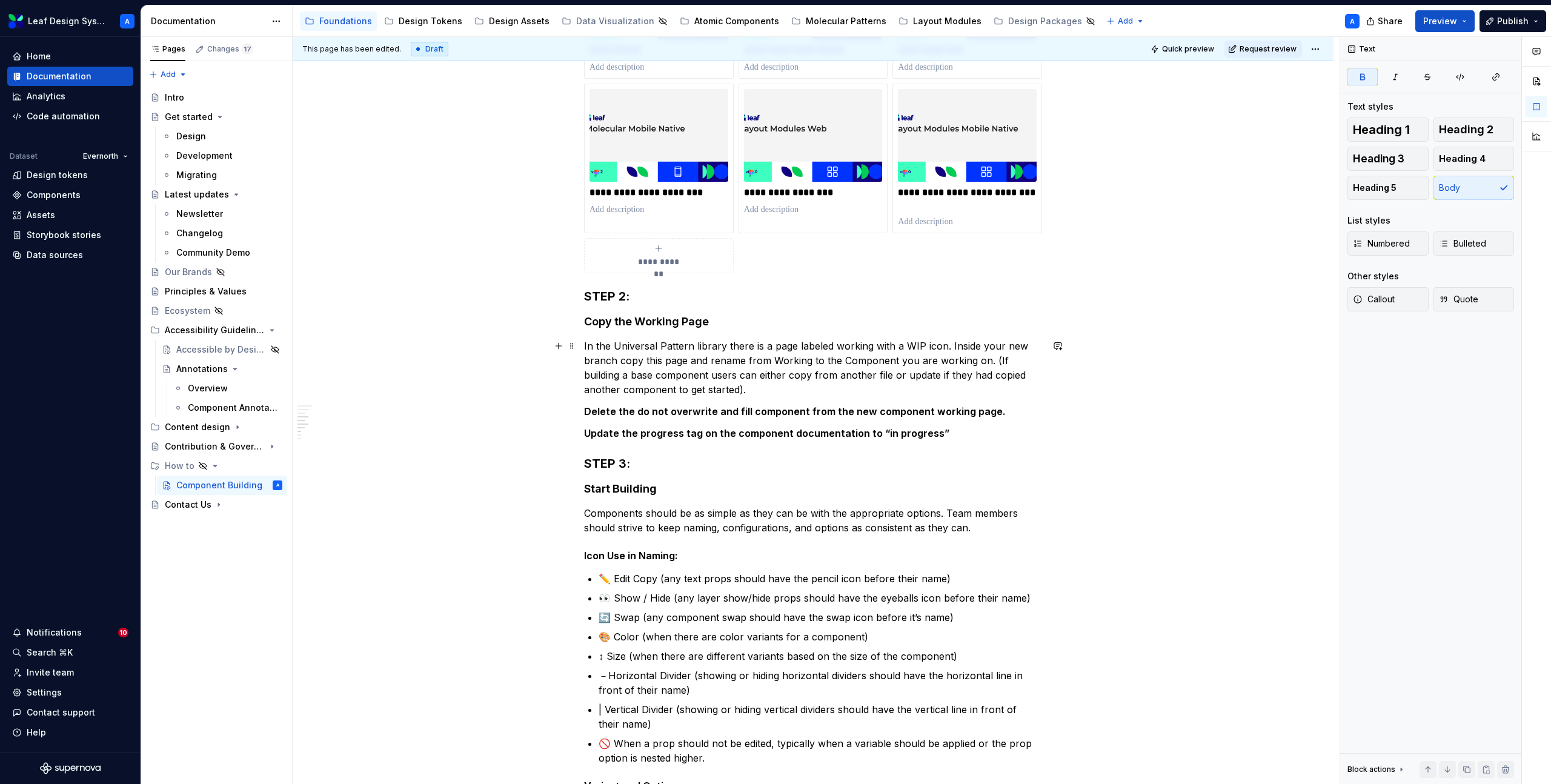
scroll to position [576, 0]
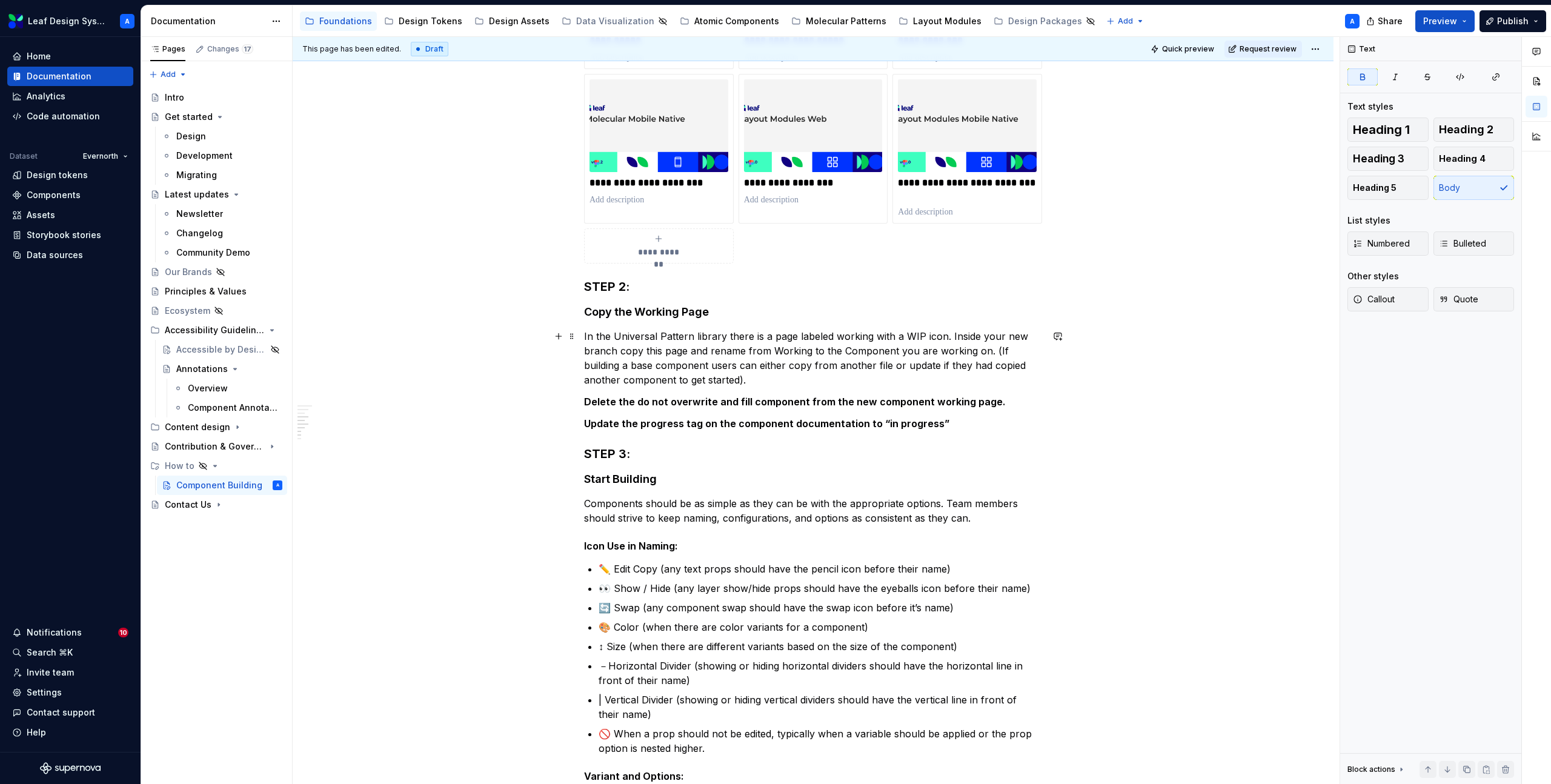
click at [743, 374] on p "In the Universal Pattern library there is a page labeled working with a WIP ico…" at bounding box center [813, 358] width 458 height 58
click at [558, 332] on button "button" at bounding box center [559, 337] width 17 height 17
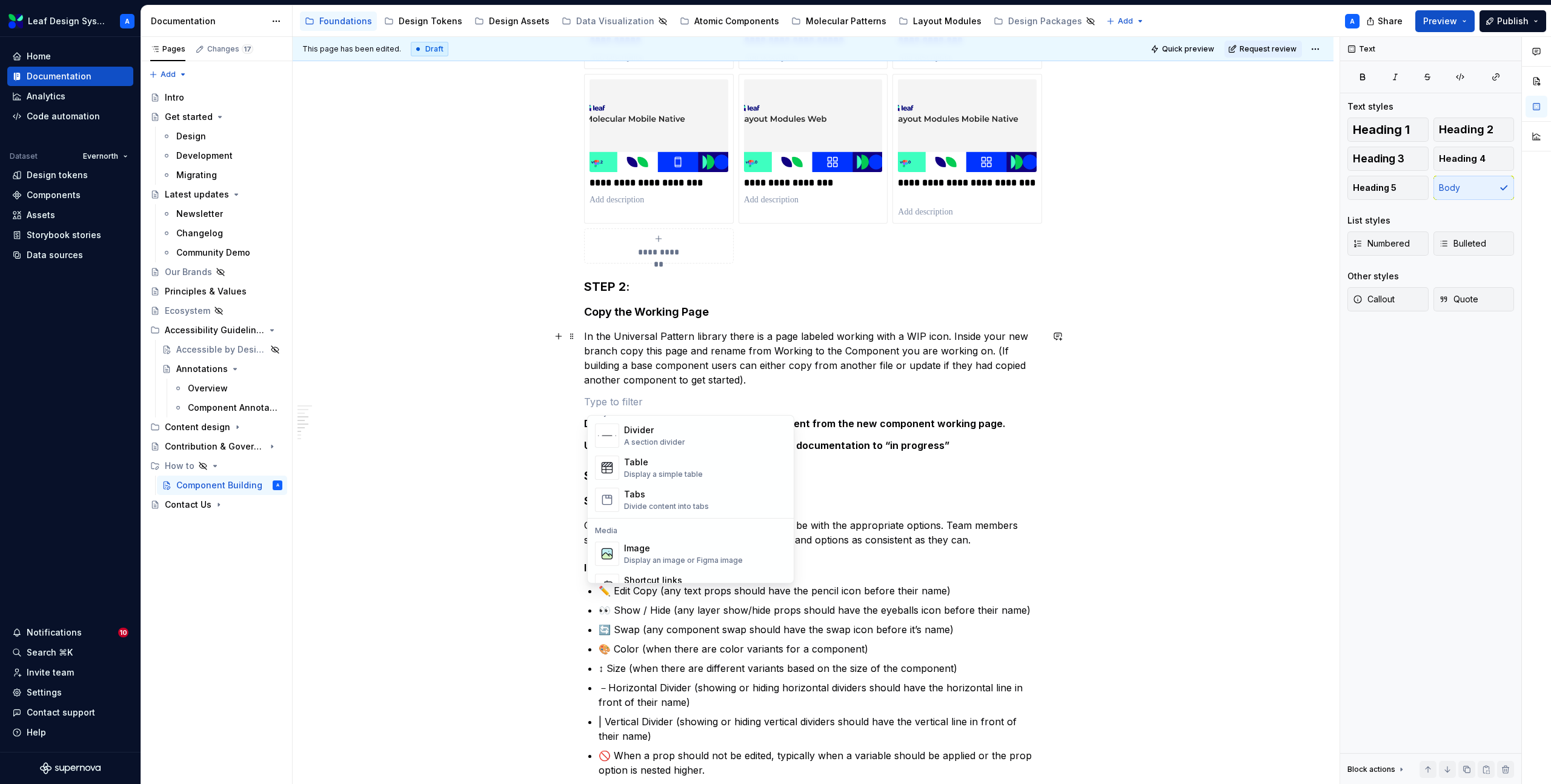
scroll to position [425, 0]
click at [654, 547] on div "Display an image or Figma image" at bounding box center [684, 548] width 119 height 9
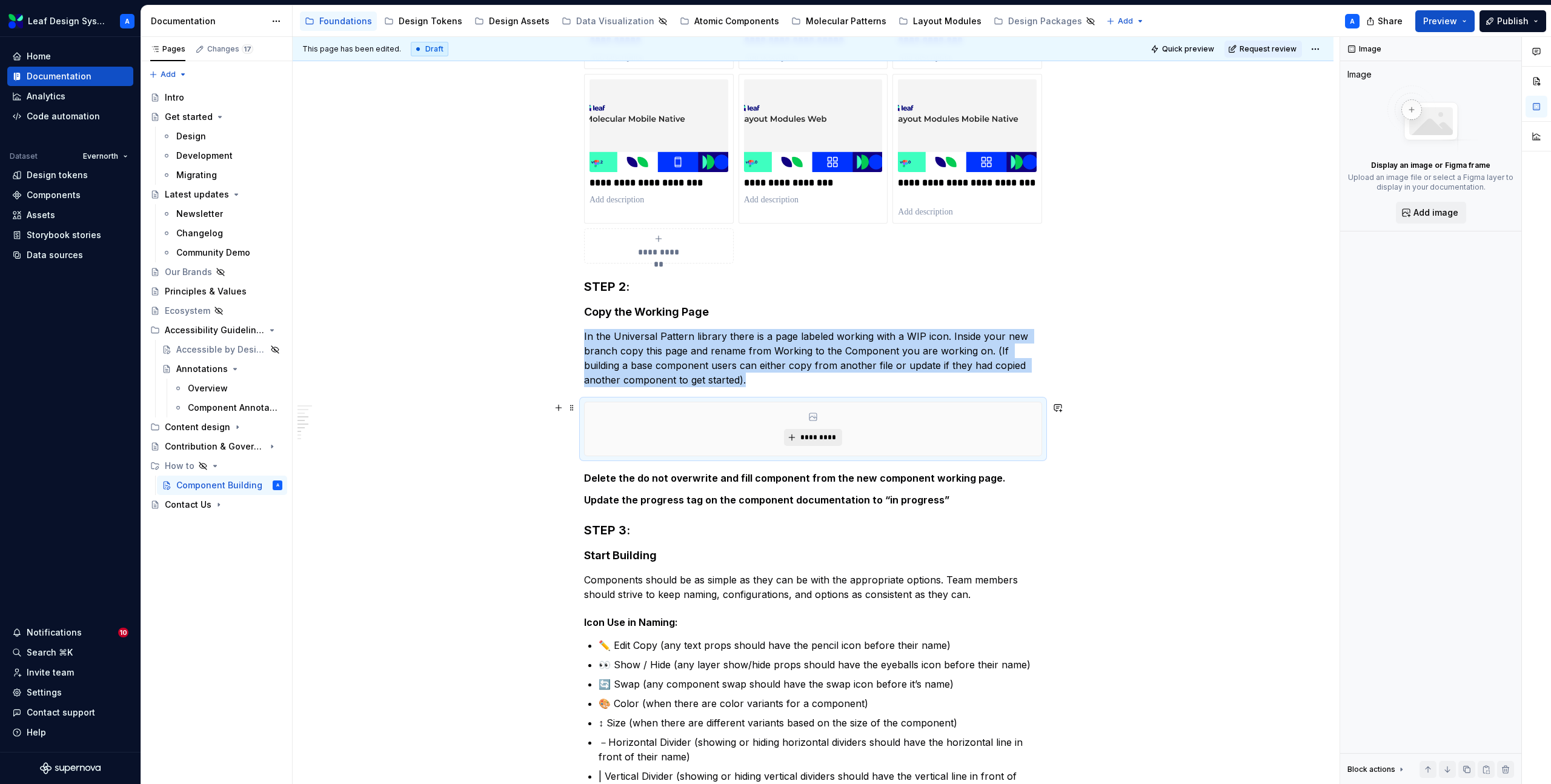
type textarea "*"
click at [820, 440] on span "*********" at bounding box center [817, 437] width 37 height 9
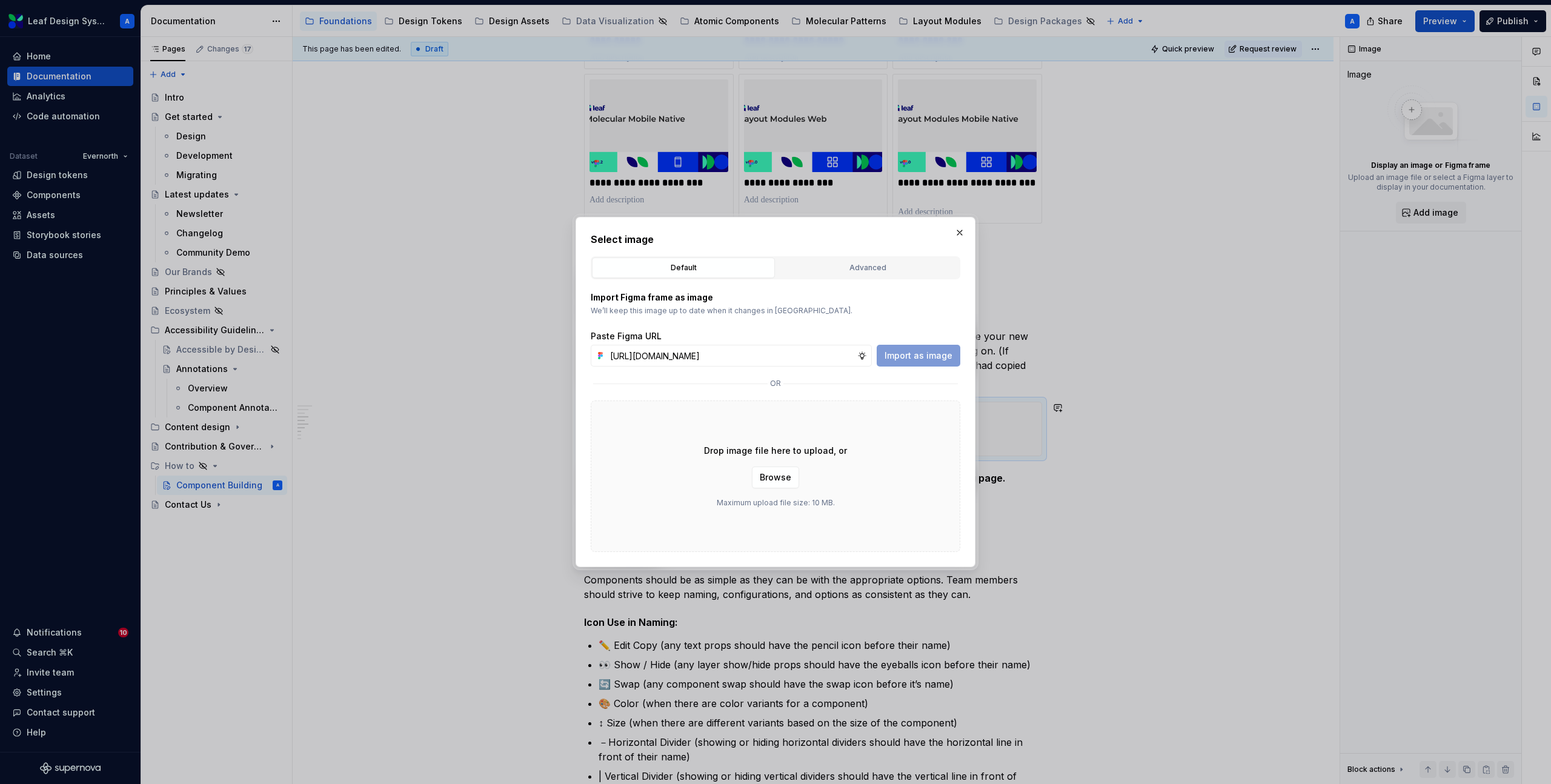
scroll to position [0, 338]
type input "https://www.figma.com/design/R5FNMiBYdBSXRtfBEXZGMx/Design-Documentation-Assets…"
click at [913, 361] on span "Import as image" at bounding box center [918, 355] width 68 height 12
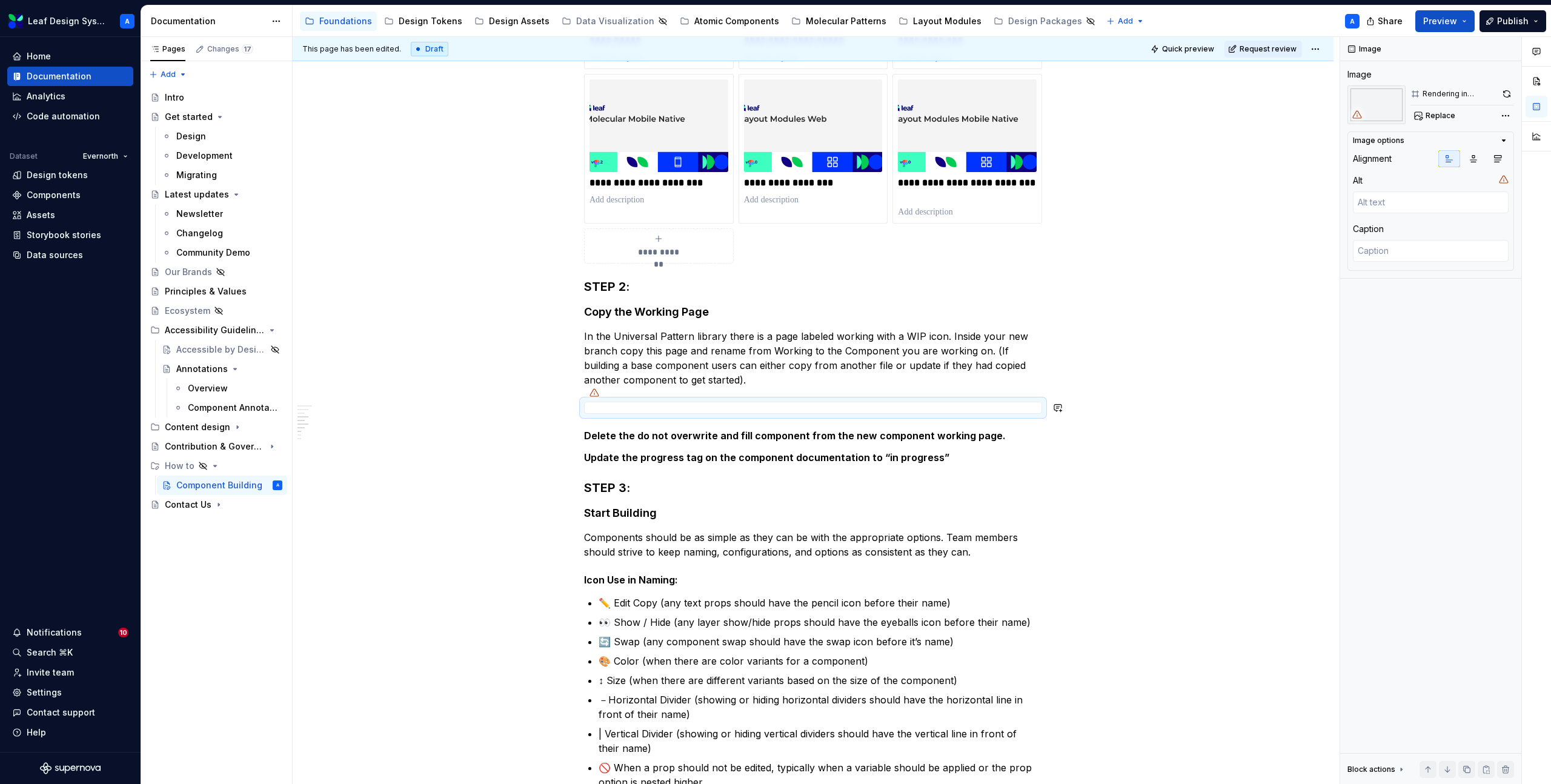
type textarea "*"
click at [1013, 440] on p "Delete the do not overwrite and fill component from the new component working p…" at bounding box center [813, 435] width 458 height 15
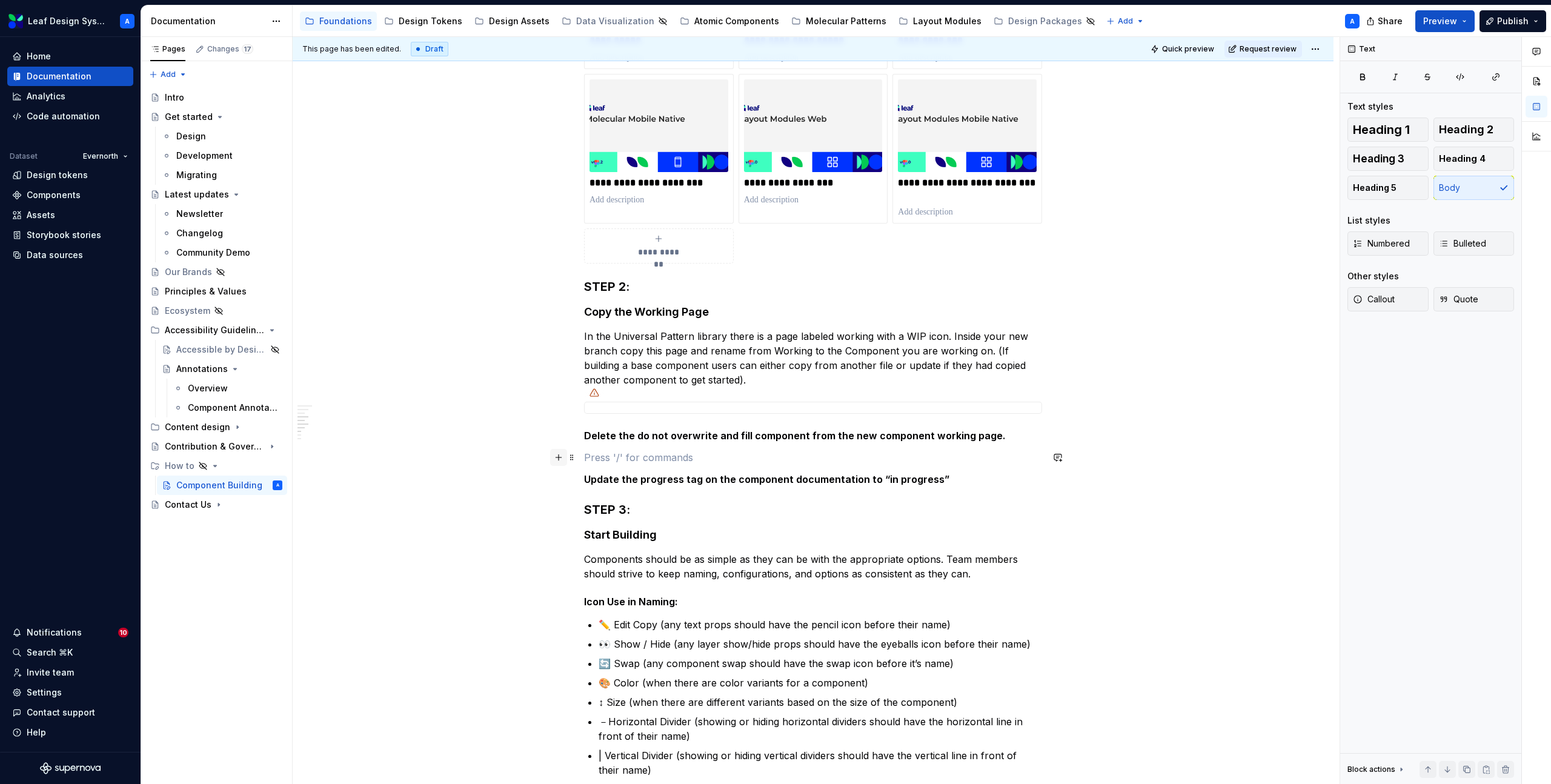
click at [562, 457] on button "button" at bounding box center [559, 457] width 17 height 17
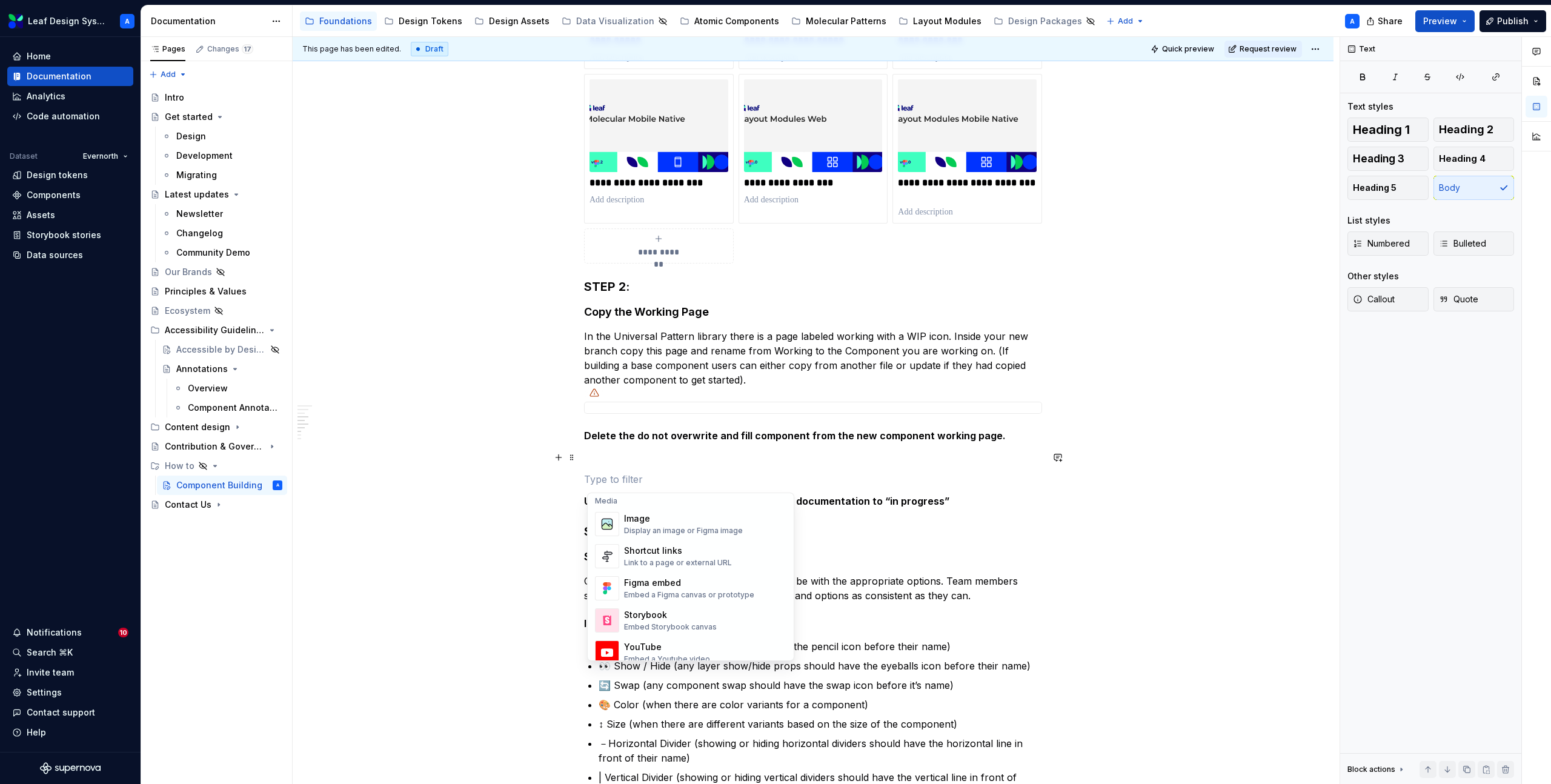
scroll to position [529, 0]
click at [649, 522] on div "Display an image or Figma image" at bounding box center [684, 520] width 119 height 9
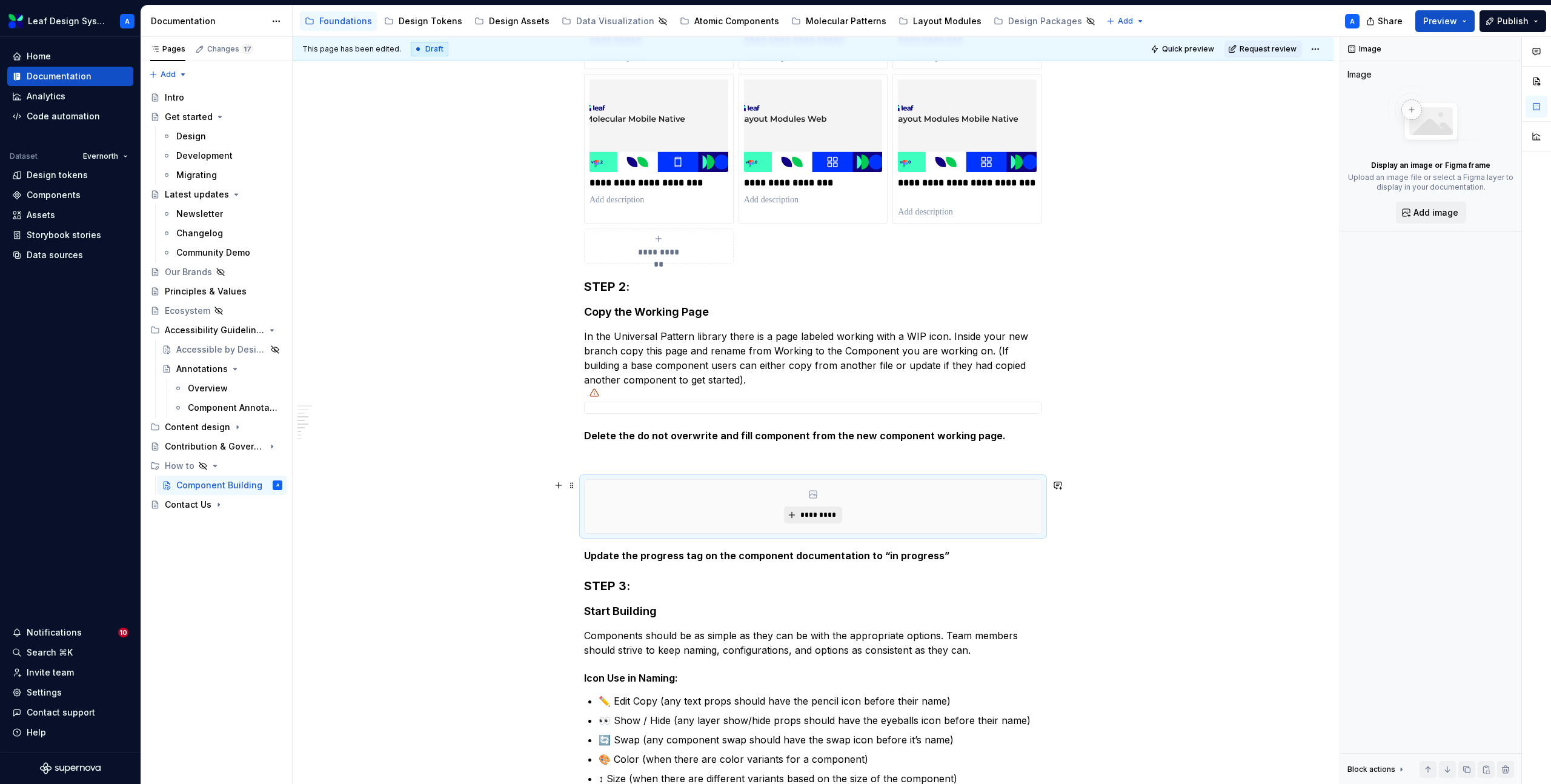
click at [833, 512] on span "*********" at bounding box center [817, 515] width 37 height 9
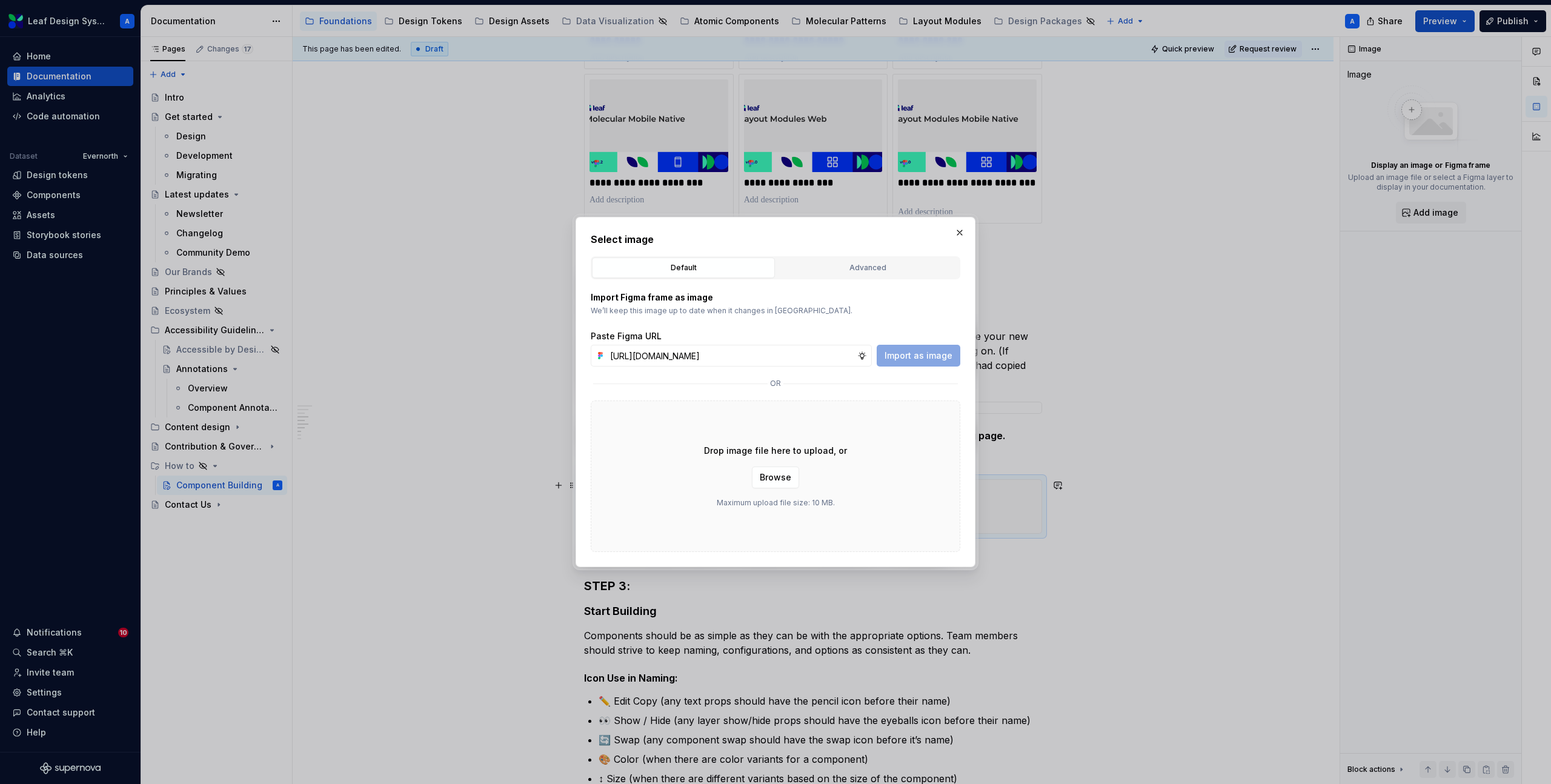
scroll to position [0, 342]
type input "https://www.figma.com/design/R5FNMiBYdBSXRtfBEXZGMx/Design-Documentation-Assets…"
click at [913, 356] on span "Import as image" at bounding box center [918, 355] width 68 height 12
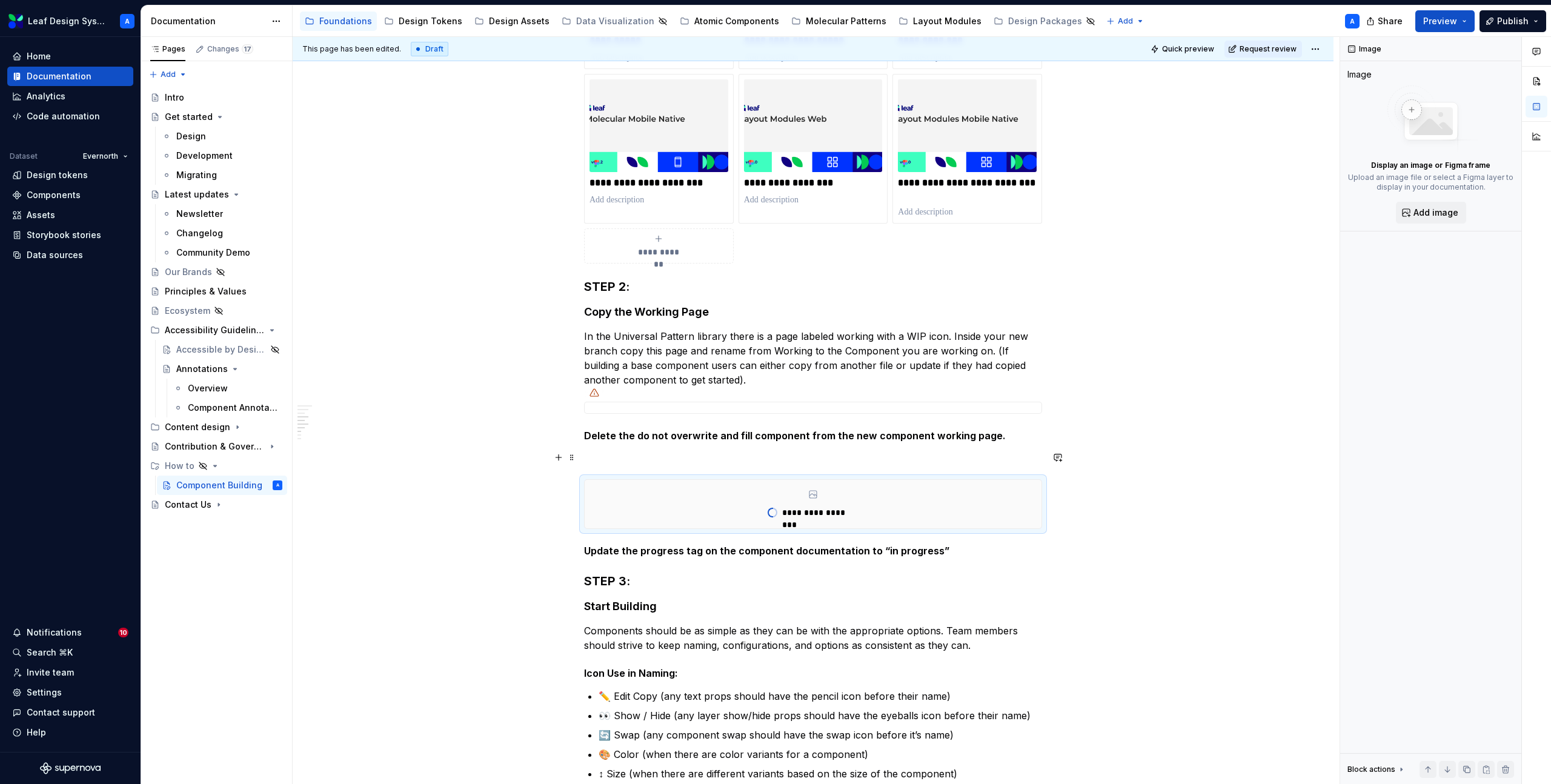
click at [621, 461] on p at bounding box center [813, 457] width 458 height 15
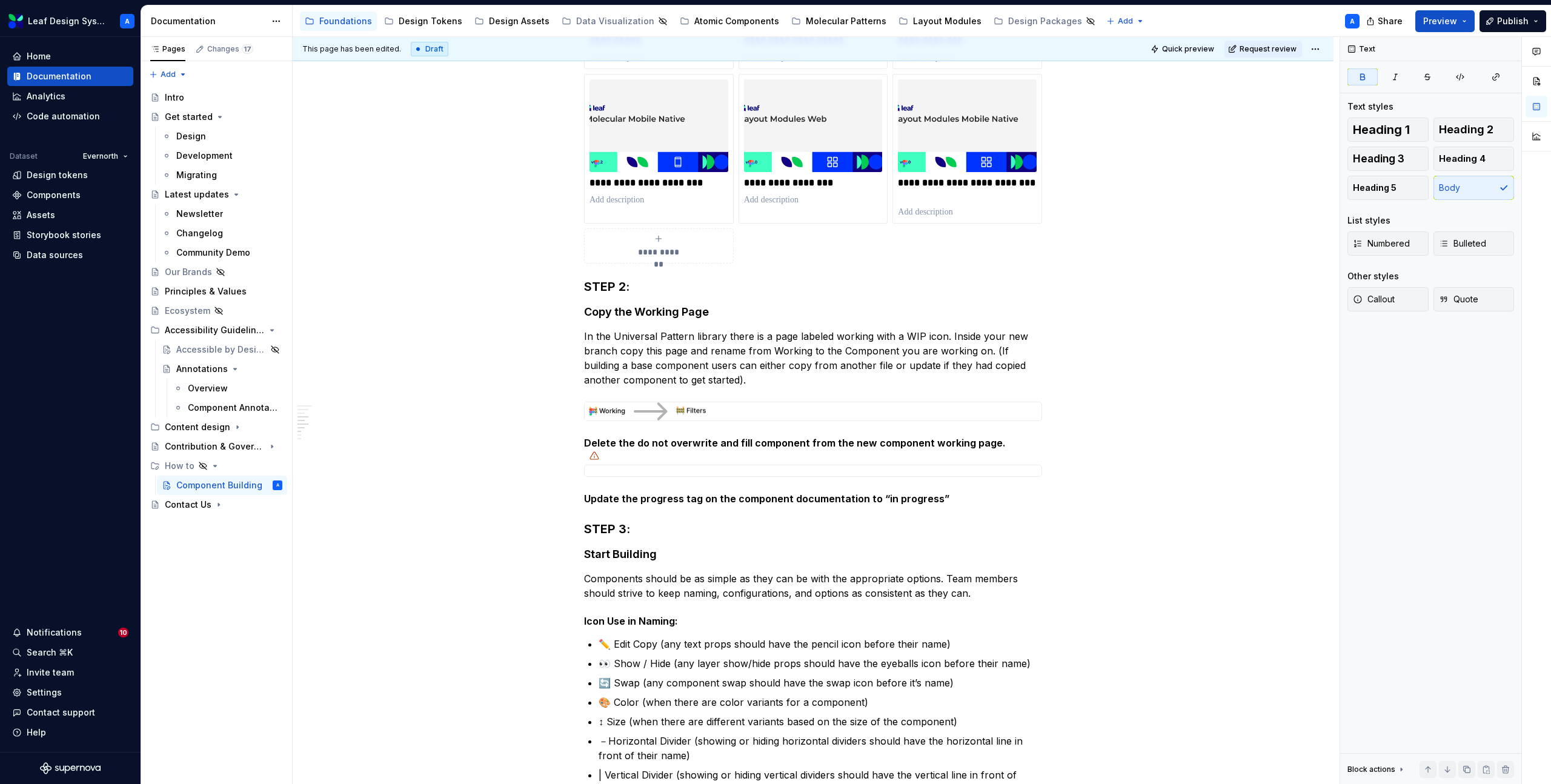
type textarea "*"
click at [961, 502] on p "Update the progress tag on the component documentation to “in progress”" at bounding box center [813, 498] width 458 height 15
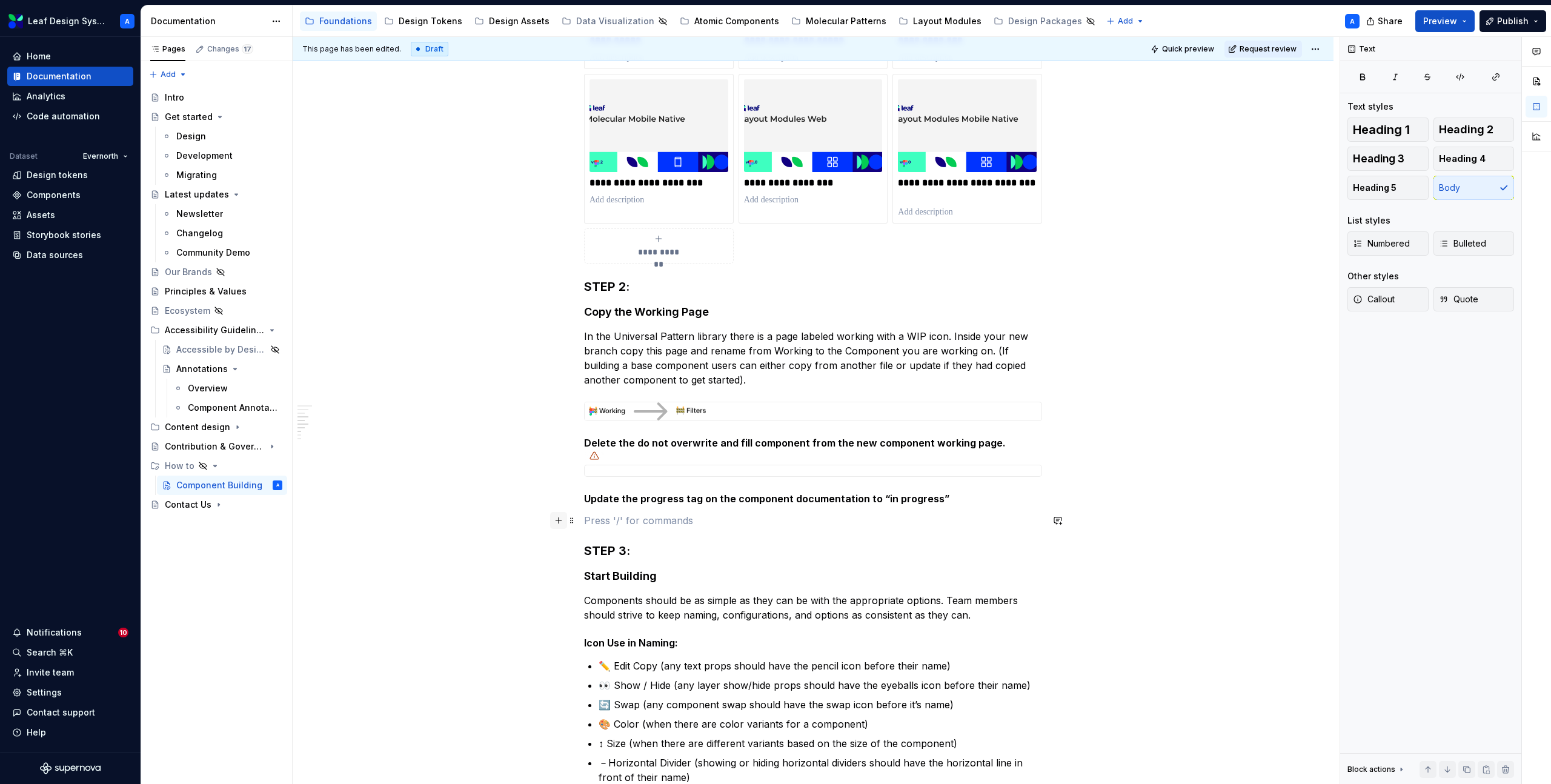
click at [563, 522] on button "button" at bounding box center [559, 521] width 17 height 17
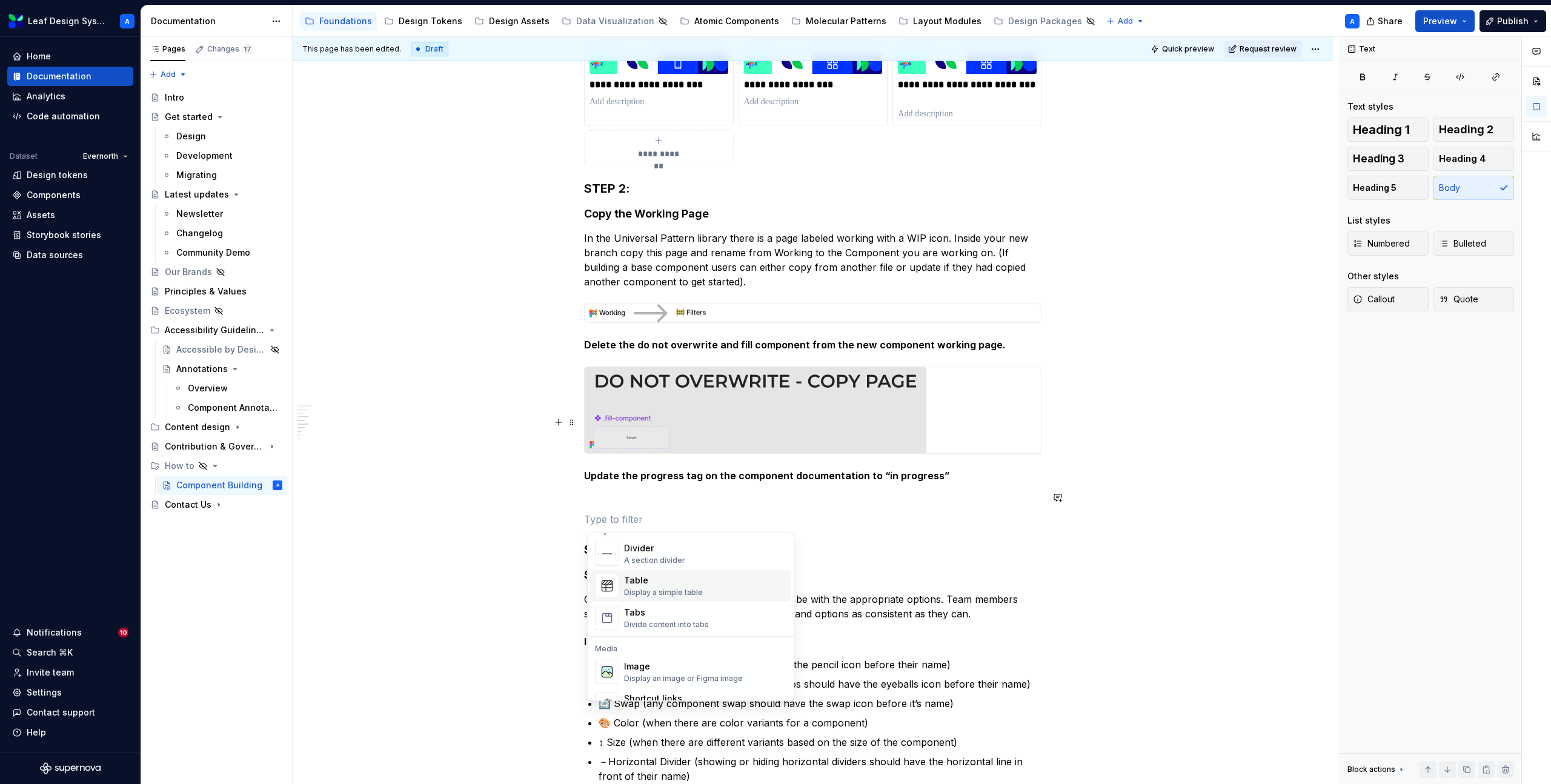
scroll to position [419, 0]
click at [638, 659] on div "Image" at bounding box center [684, 659] width 119 height 12
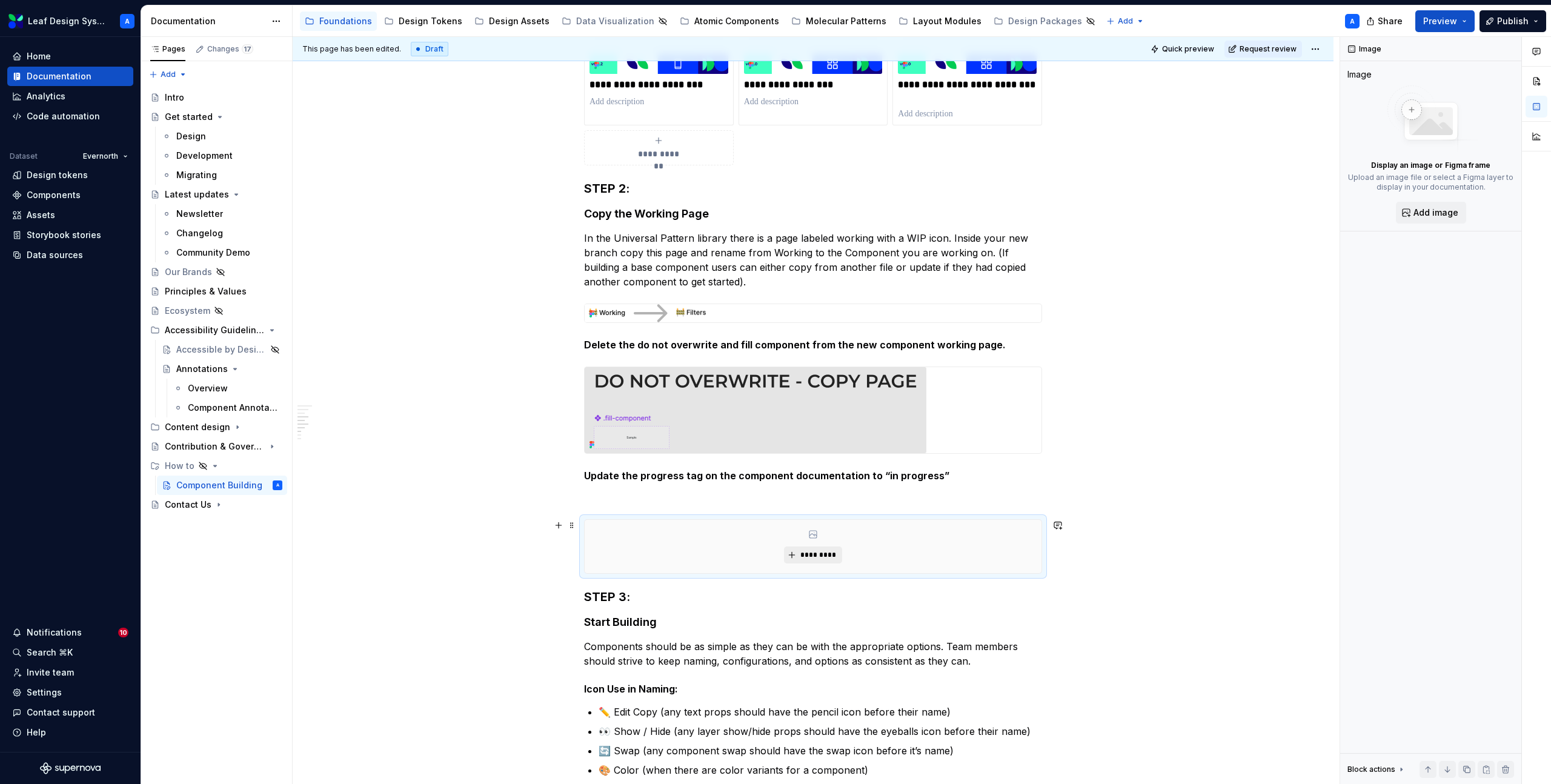
click at [812, 554] on span "*********" at bounding box center [817, 555] width 37 height 9
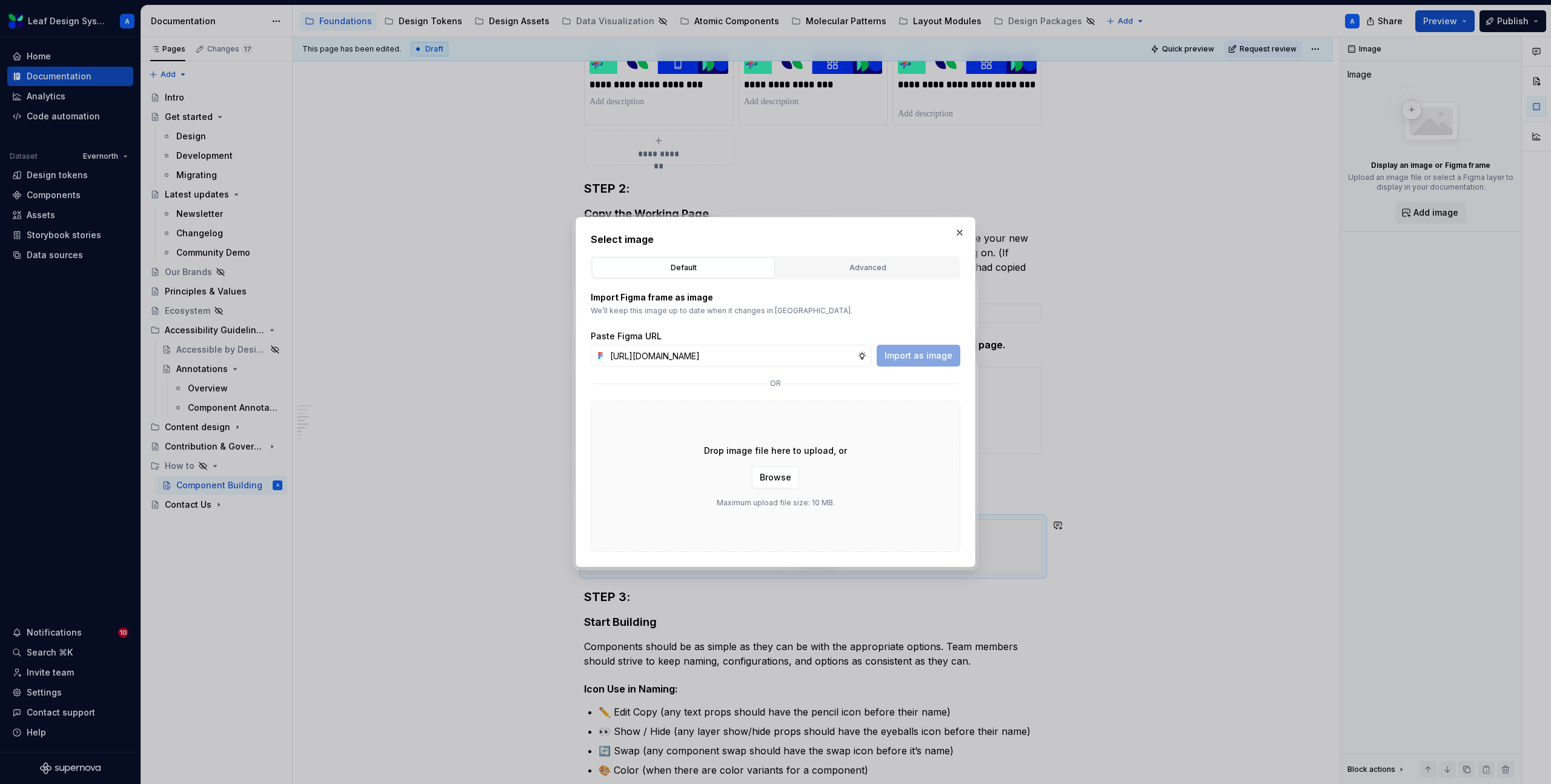
scroll to position [0, 340]
type input "https://www.figma.com/design/R5FNMiBYdBSXRtfBEXZGMx/Design-Documentation-Assets…"
click at [928, 359] on span "Import as image" at bounding box center [918, 355] width 68 height 12
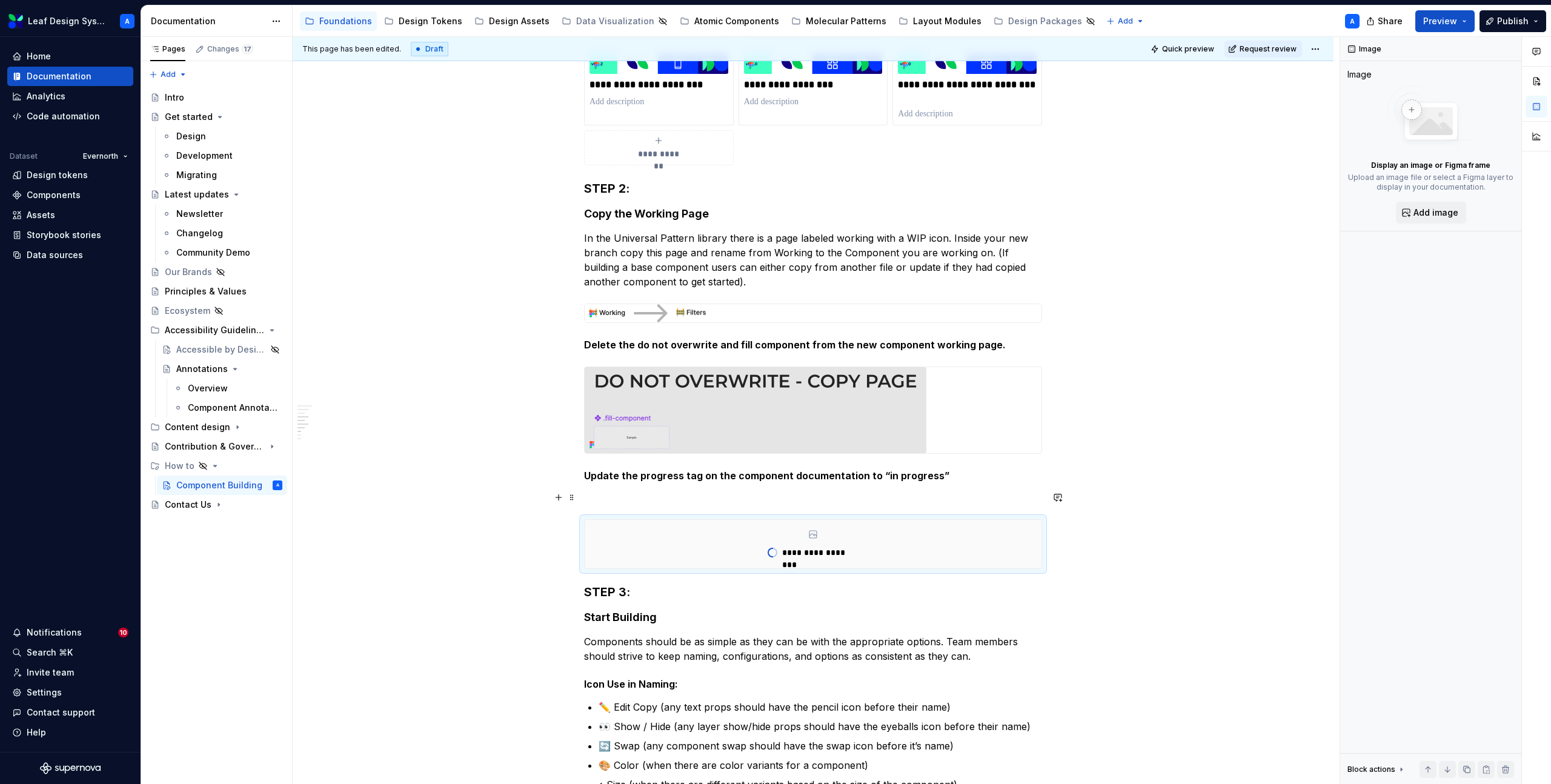
click at [675, 499] on p at bounding box center [813, 497] width 458 height 15
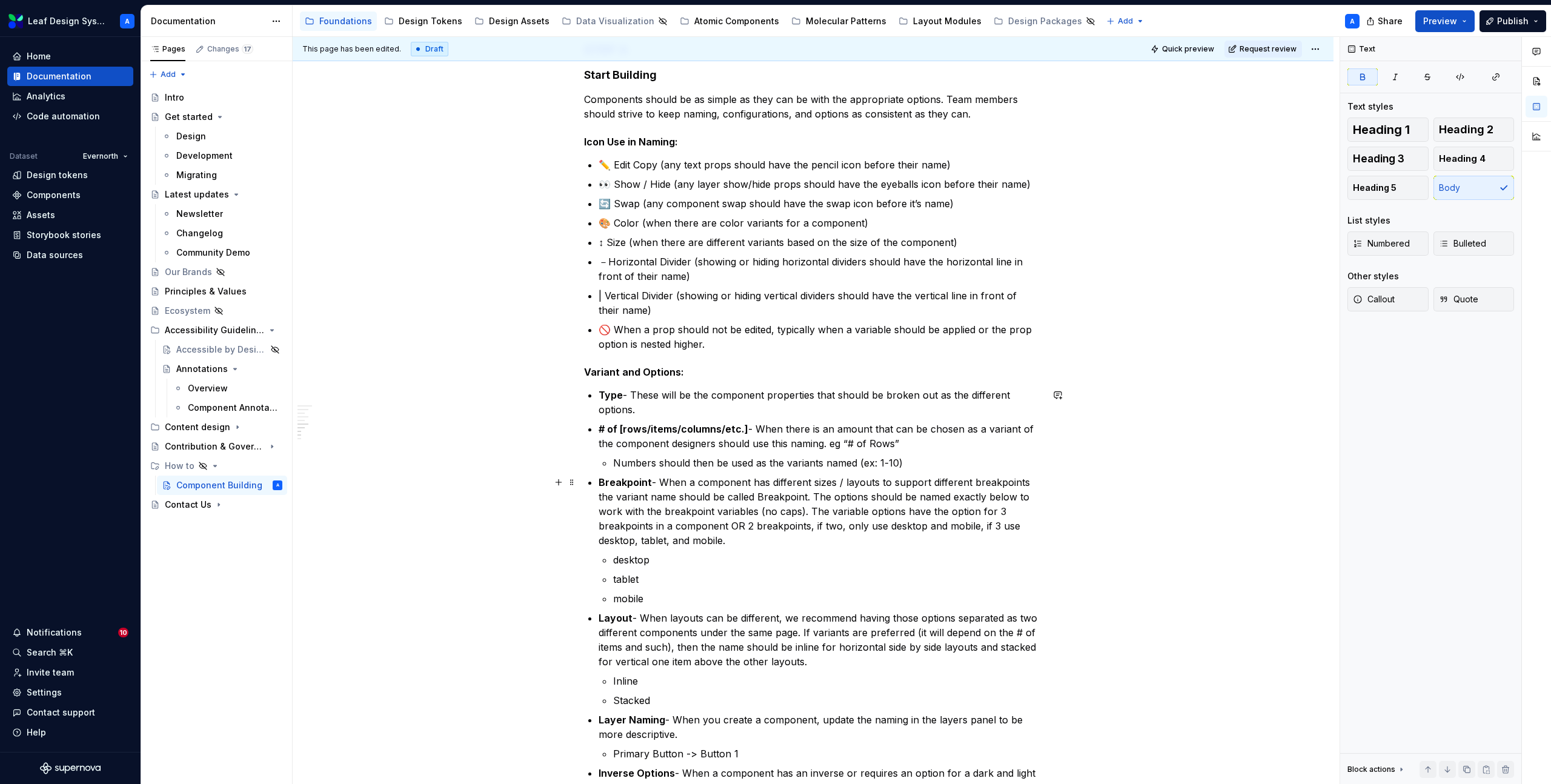
scroll to position [1218, 0]
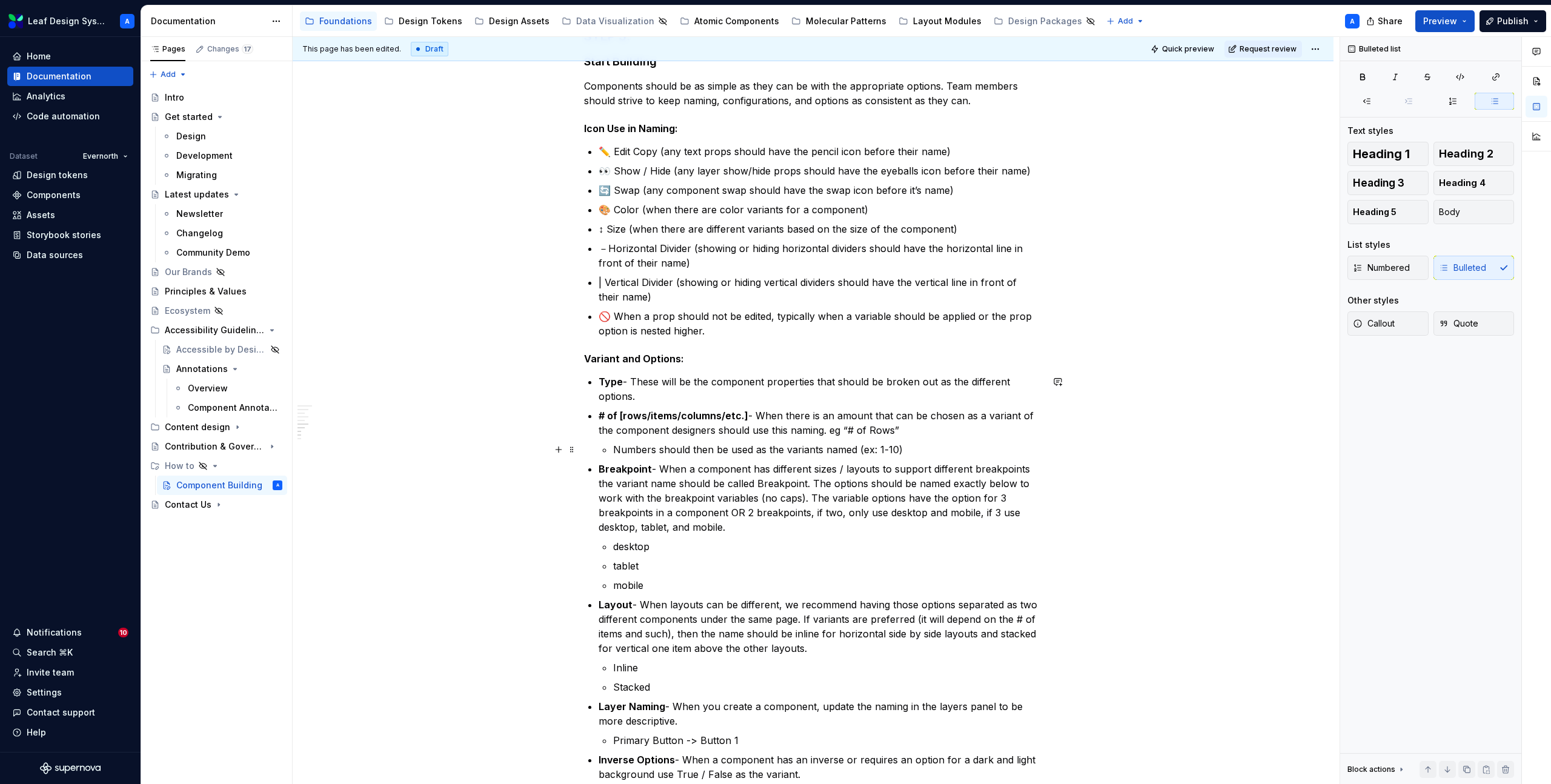
click at [934, 455] on p "Numbers should then be used as the variants named (ex: 1-10)" at bounding box center [828, 450] width 429 height 15
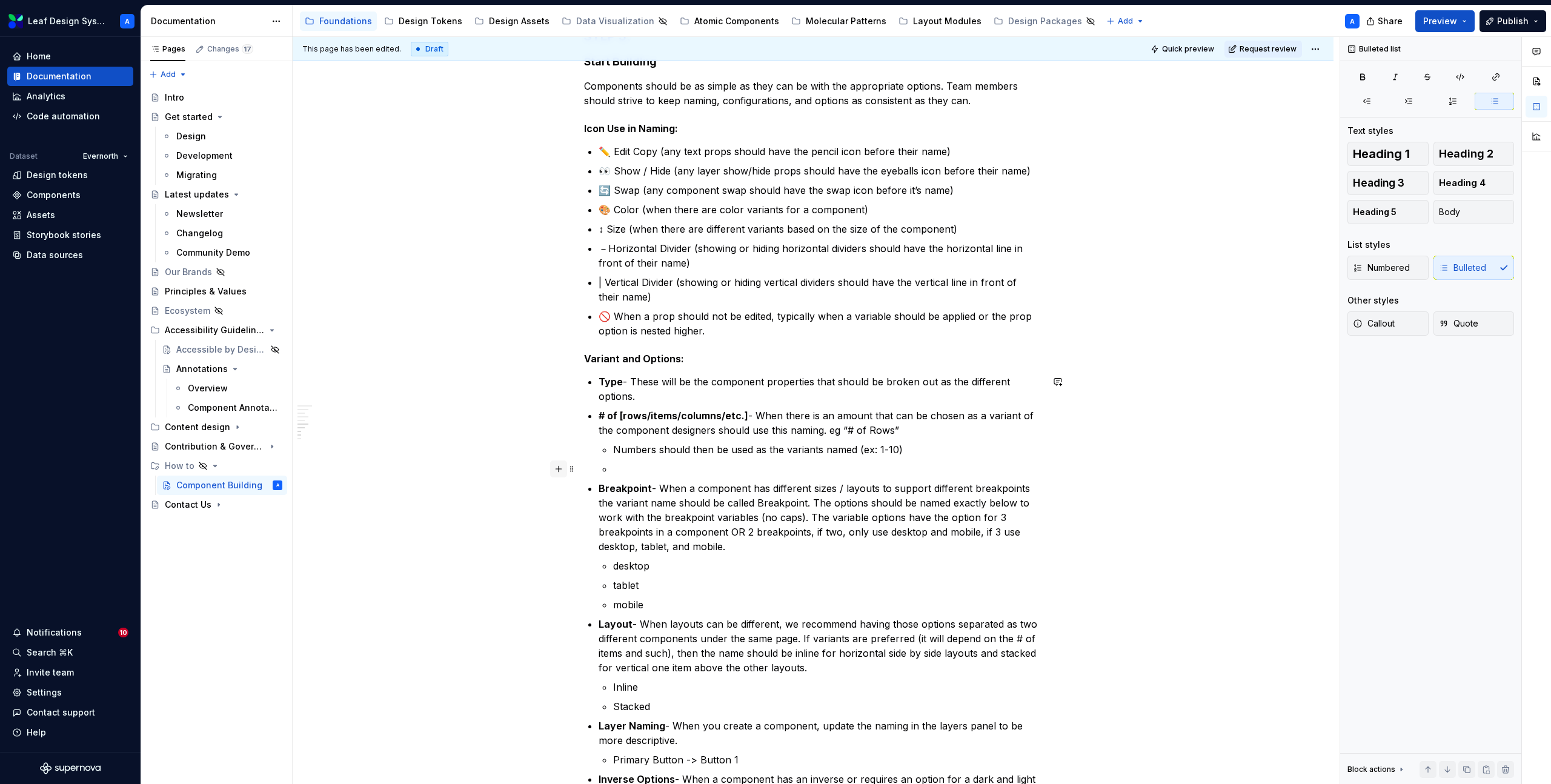
click at [561, 468] on button "button" at bounding box center [559, 469] width 17 height 17
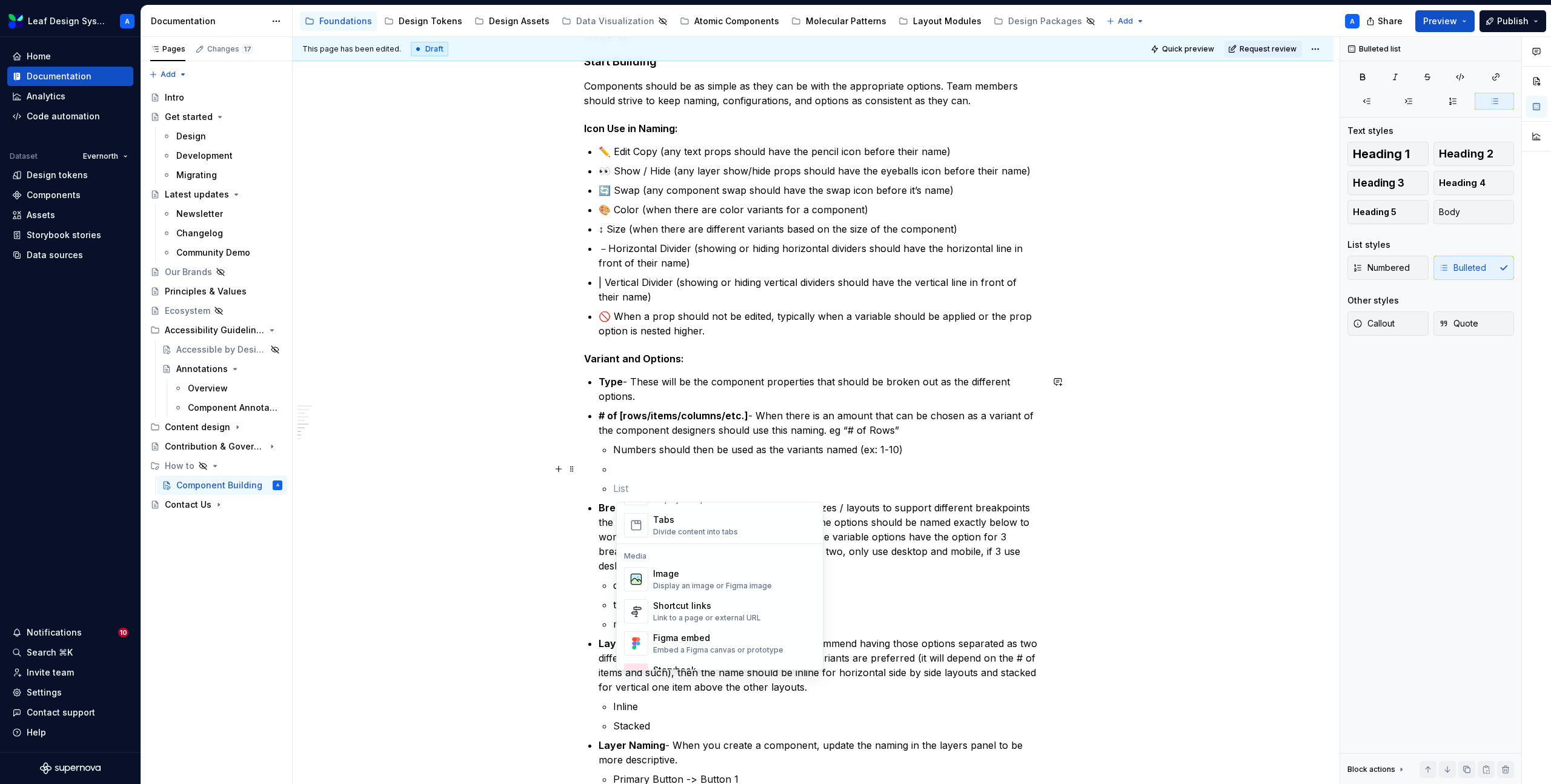
scroll to position [504, 0]
click at [680, 547] on div "Image" at bounding box center [713, 543] width 119 height 12
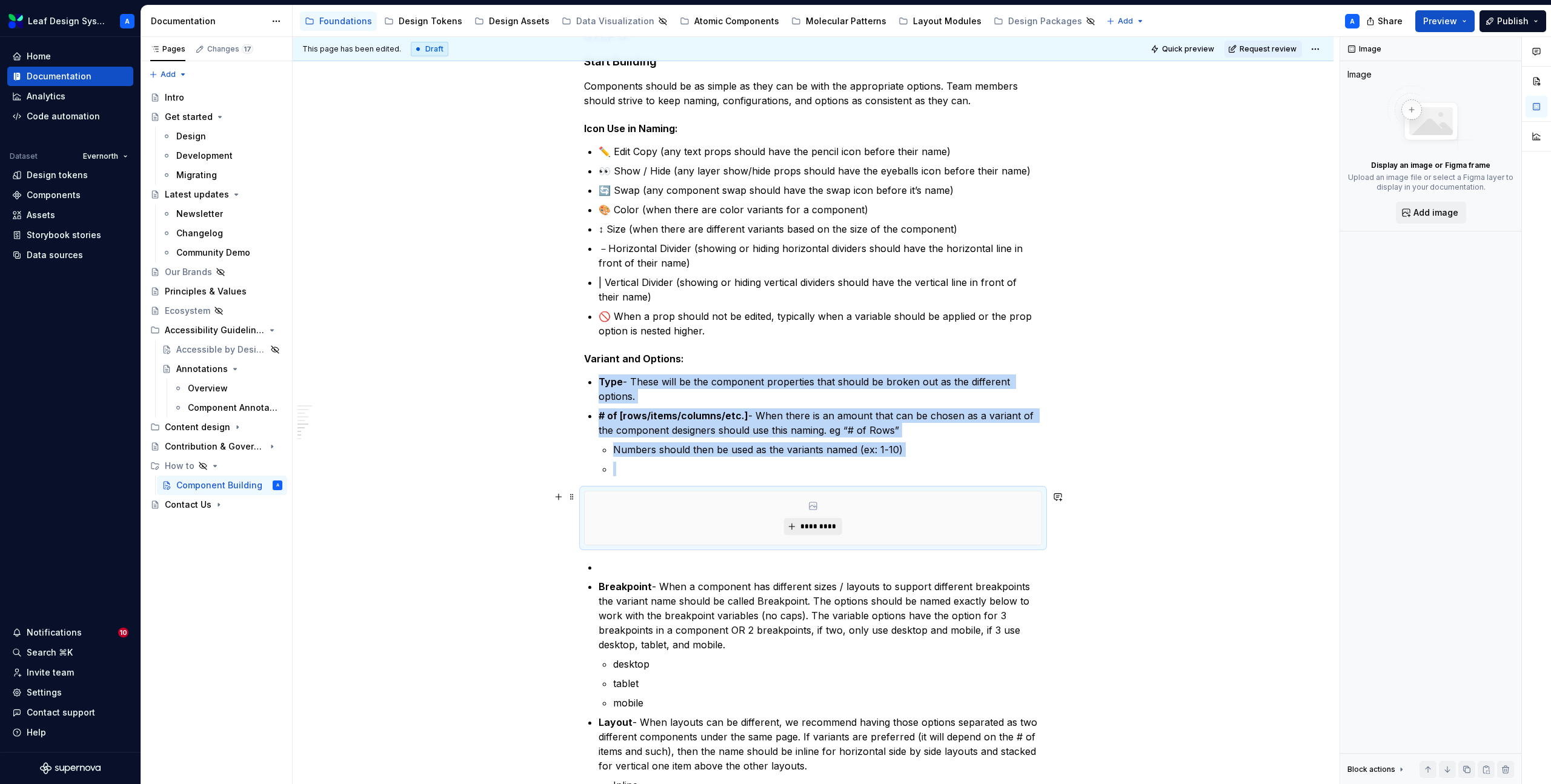
type textarea "*"
click at [821, 526] on span "*********" at bounding box center [817, 526] width 37 height 9
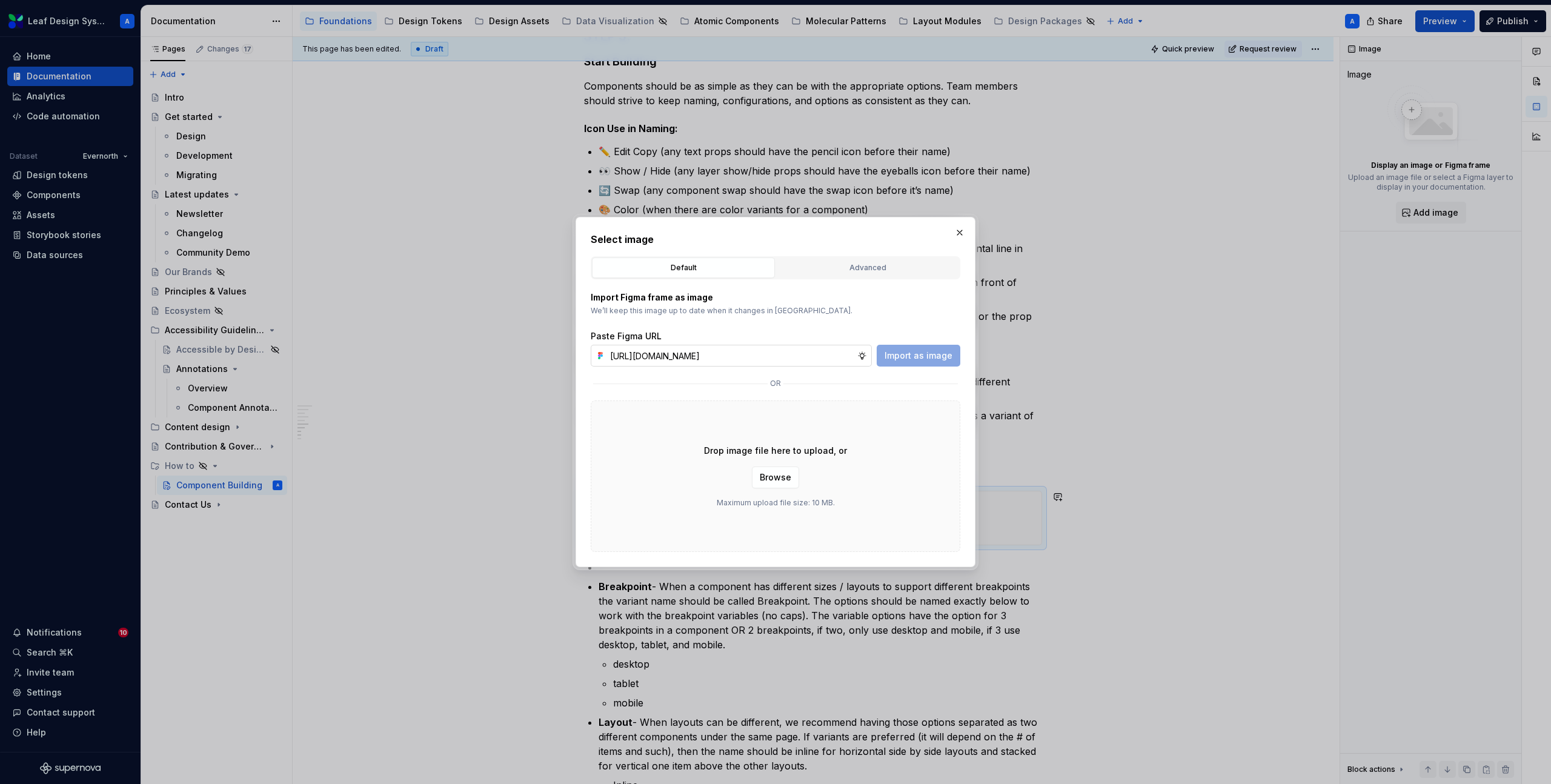
scroll to position [0, 342]
type input "https://www.figma.com/design/R5FNMiBYdBSXRtfBEXZGMx/Design-Documentation-Assets…"
click at [936, 360] on span "Import as image" at bounding box center [918, 355] width 68 height 12
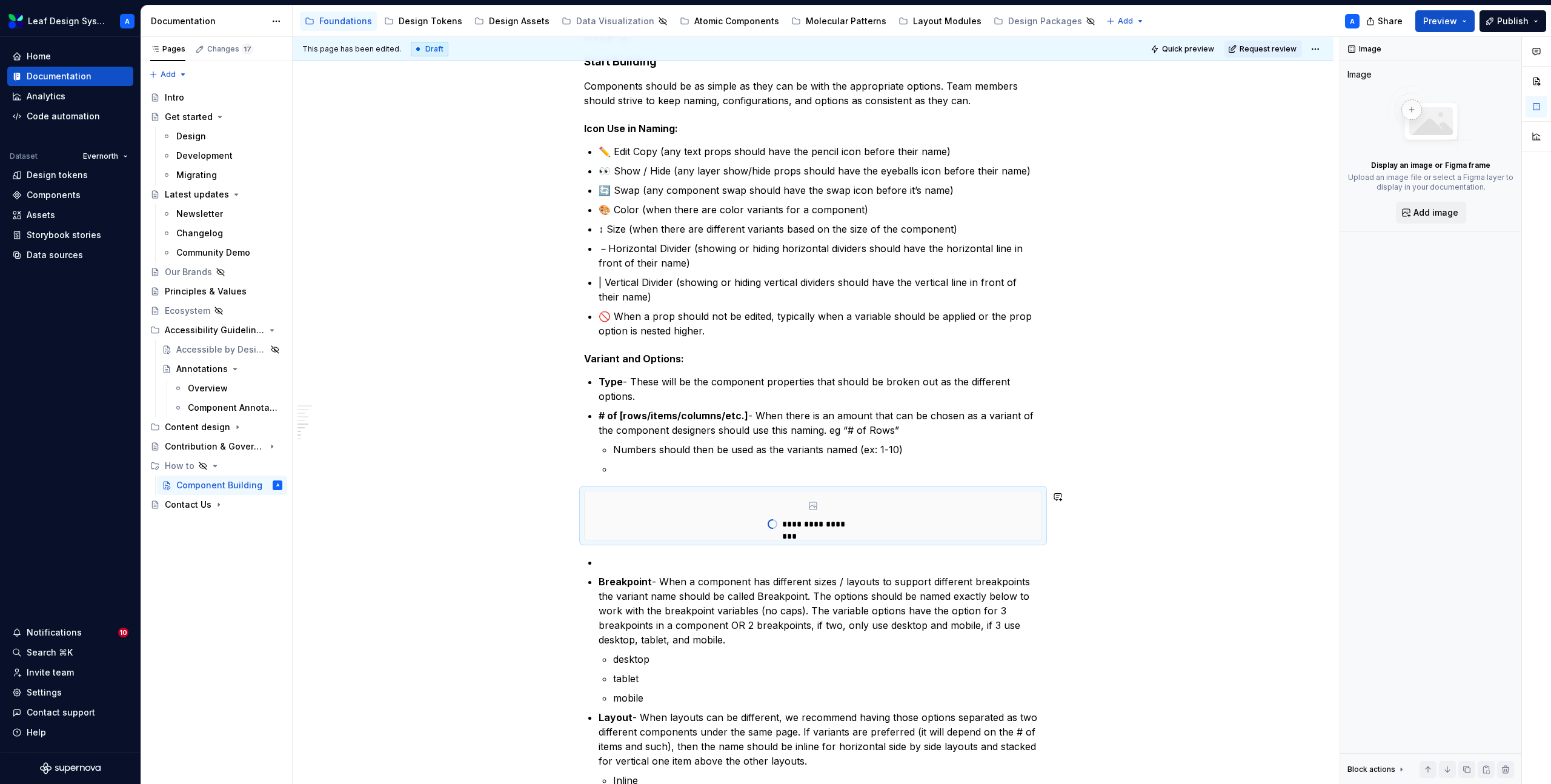
click at [624, 563] on p at bounding box center [820, 562] width 443 height 15
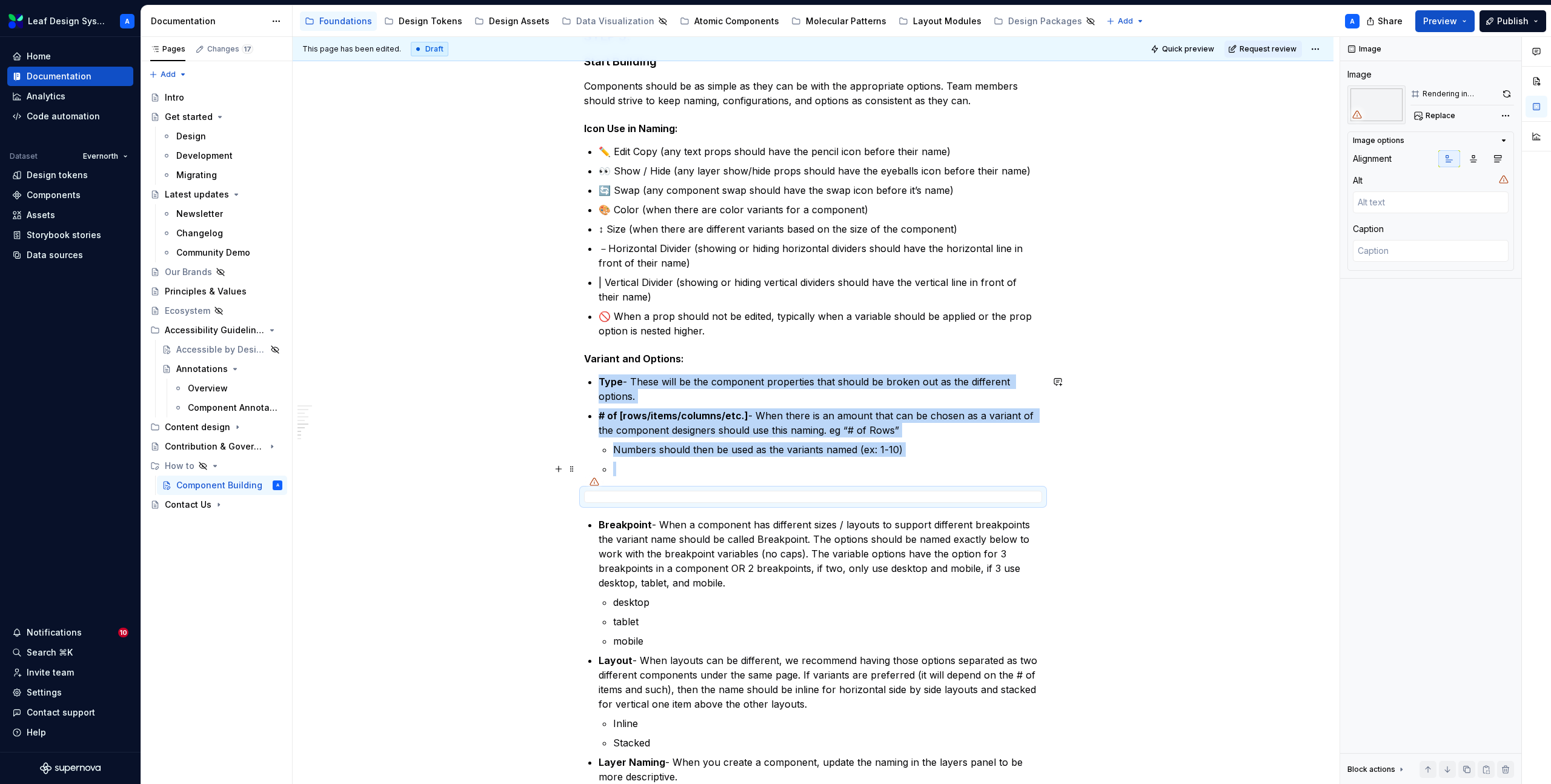
click at [641, 473] on p at bounding box center [828, 468] width 429 height 15
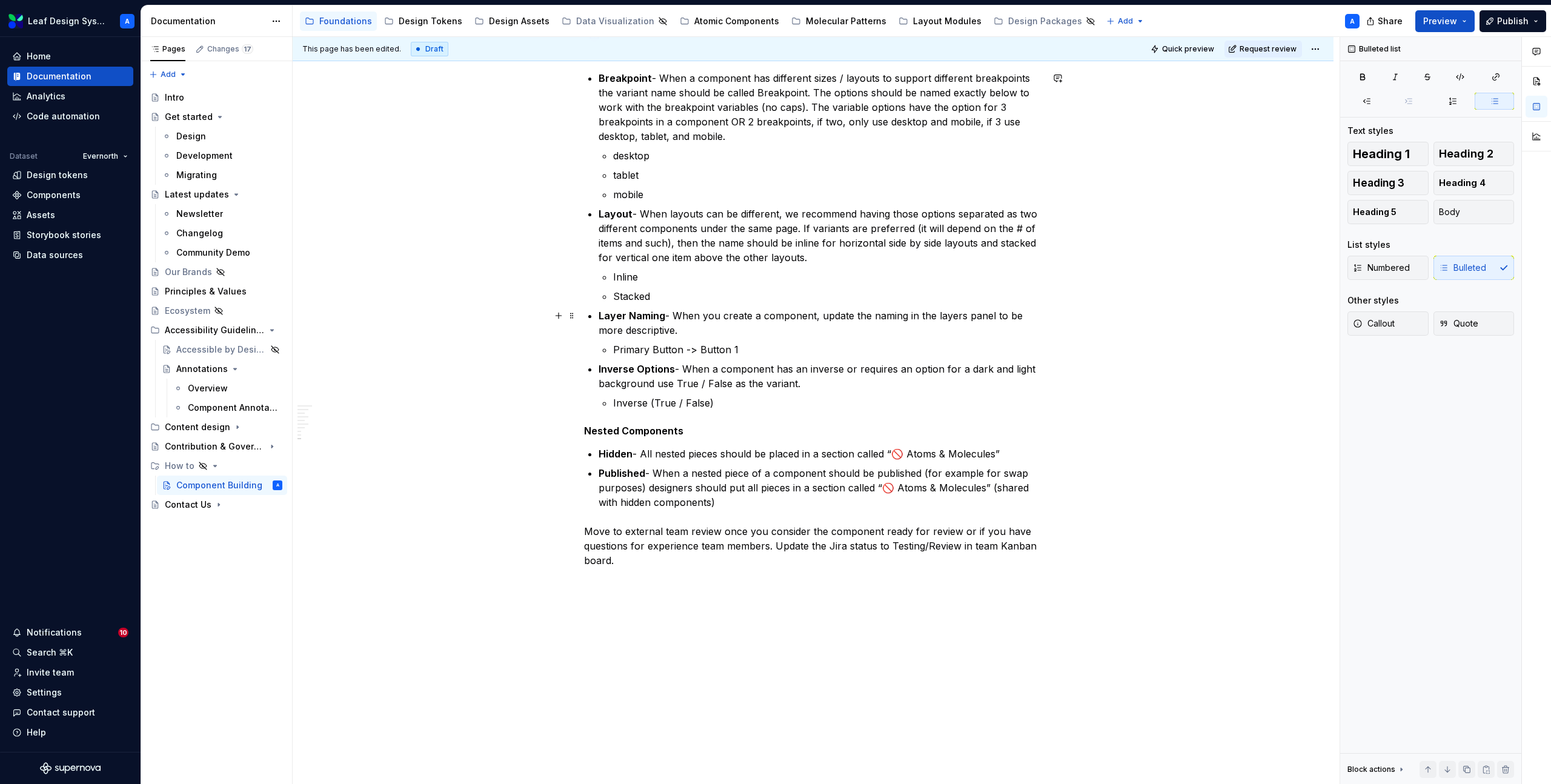
scroll to position [1658, 0]
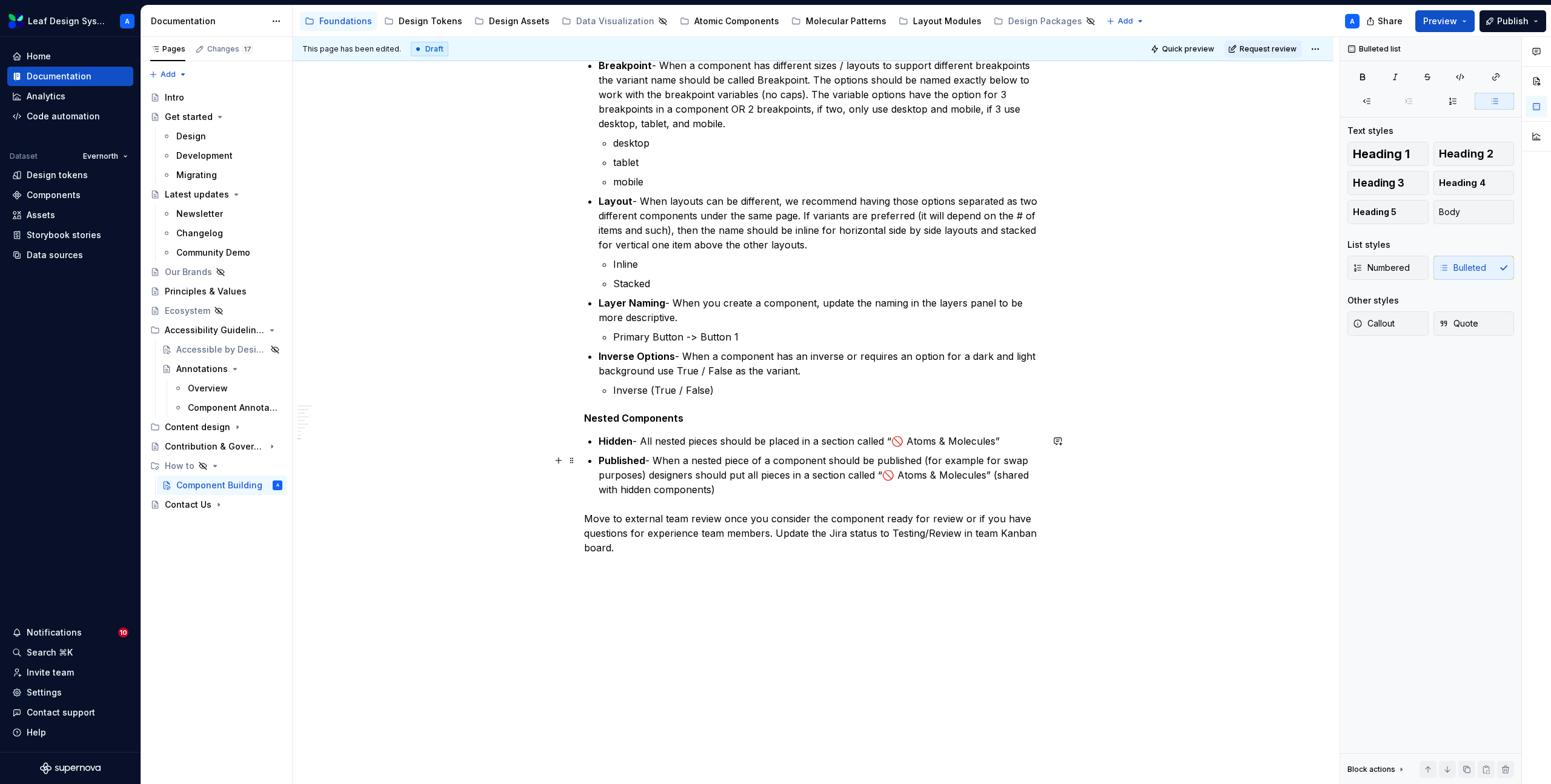
click at [746, 491] on p "Published - When a nested piece of a component should be published (for example…" at bounding box center [820, 475] width 443 height 44
click at [563, 464] on button "button" at bounding box center [559, 461] width 17 height 17
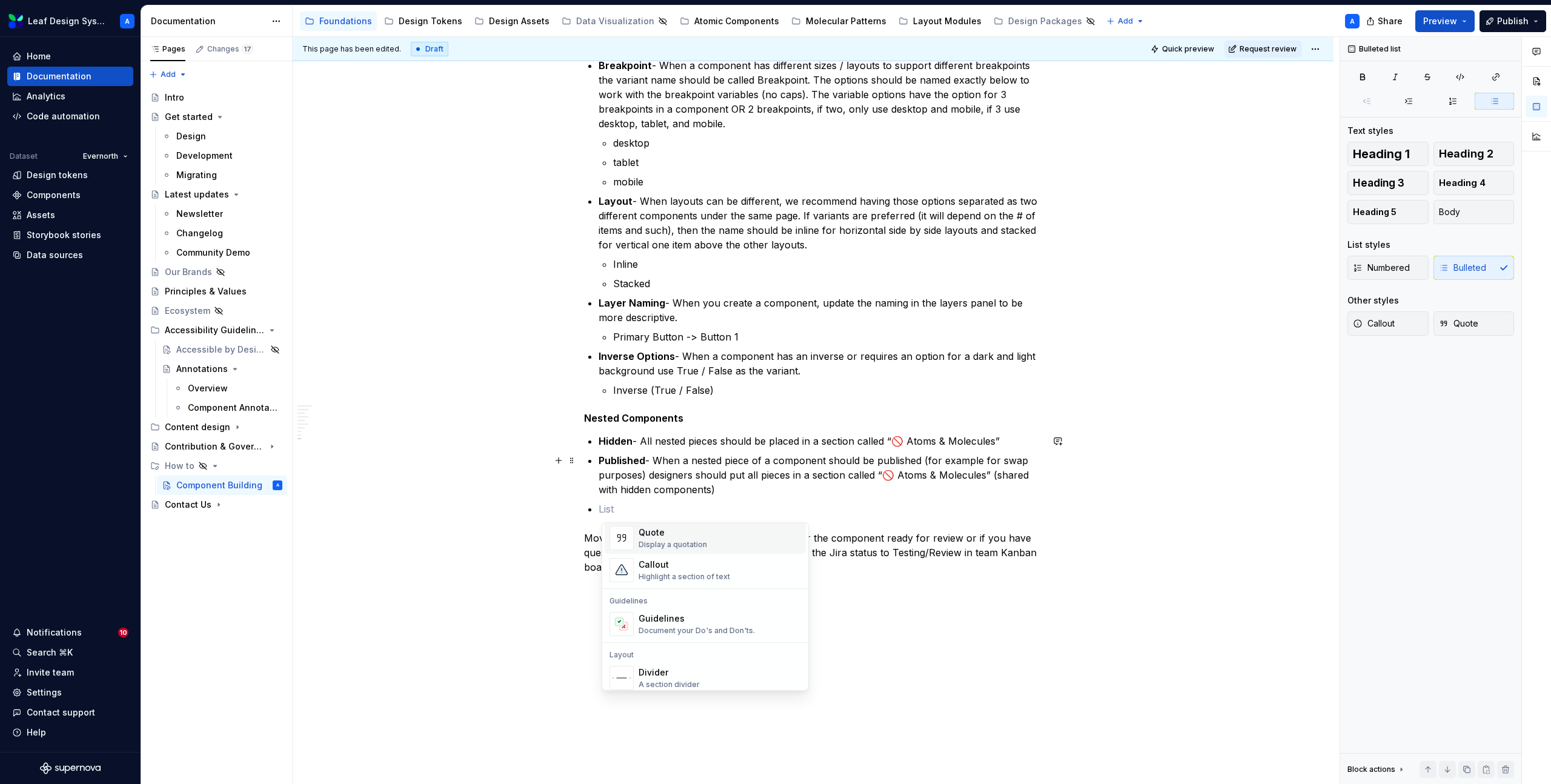
scroll to position [345, 0]
click at [671, 558] on div "Document your Do's and Don'ts." at bounding box center [696, 562] width 117 height 9
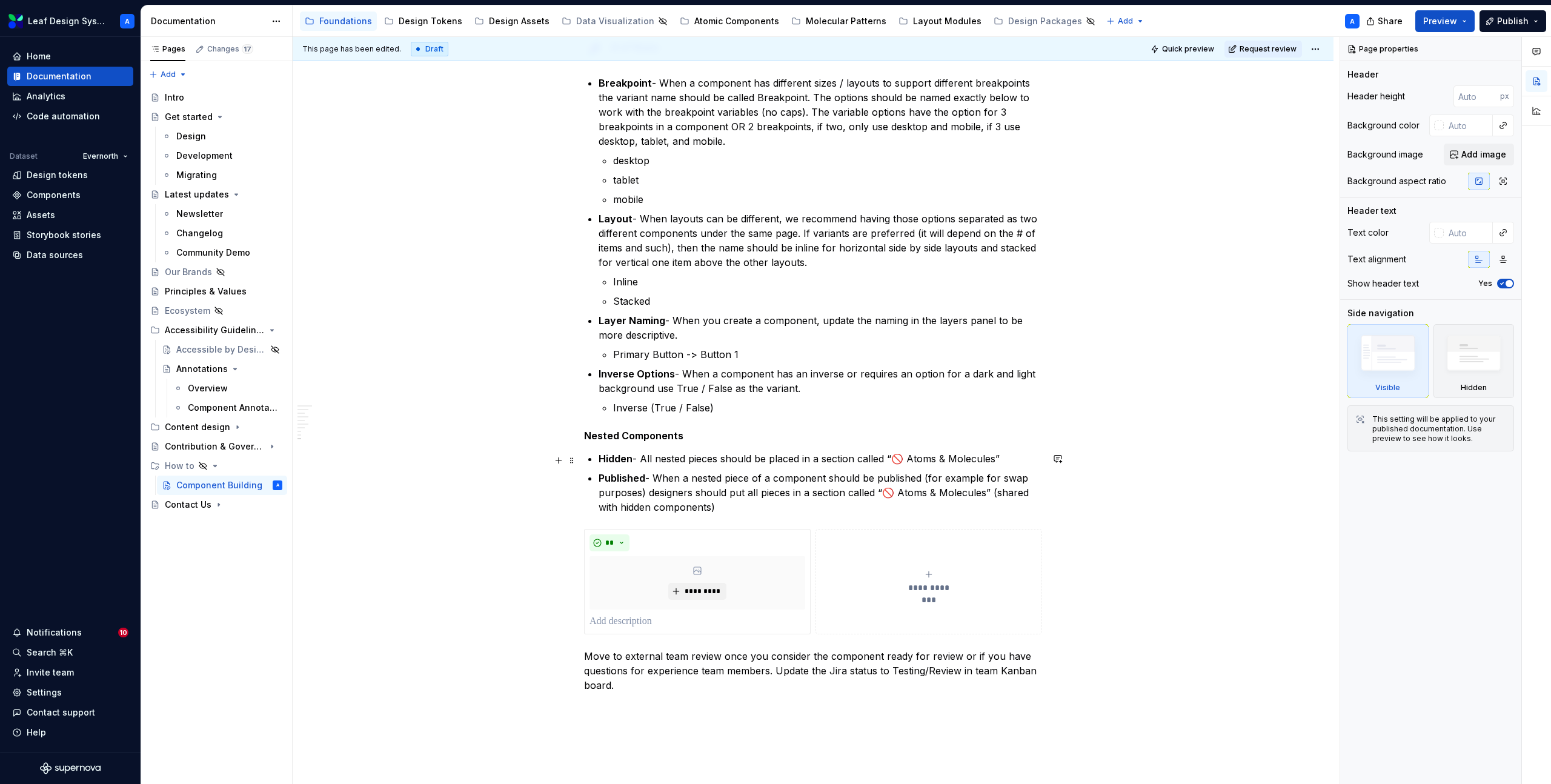
type textarea "*"
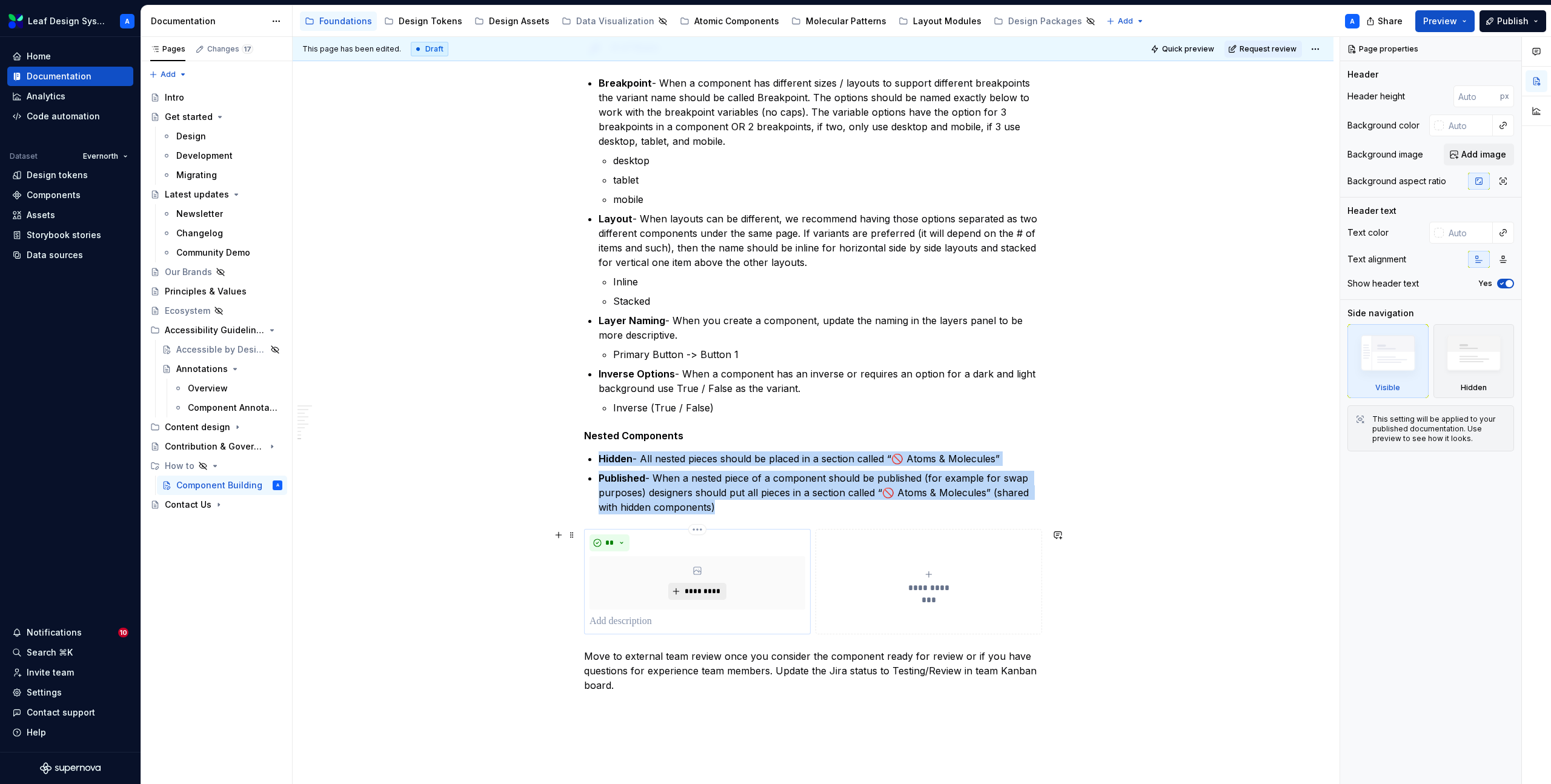
click at [692, 589] on span "*********" at bounding box center [702, 591] width 37 height 9
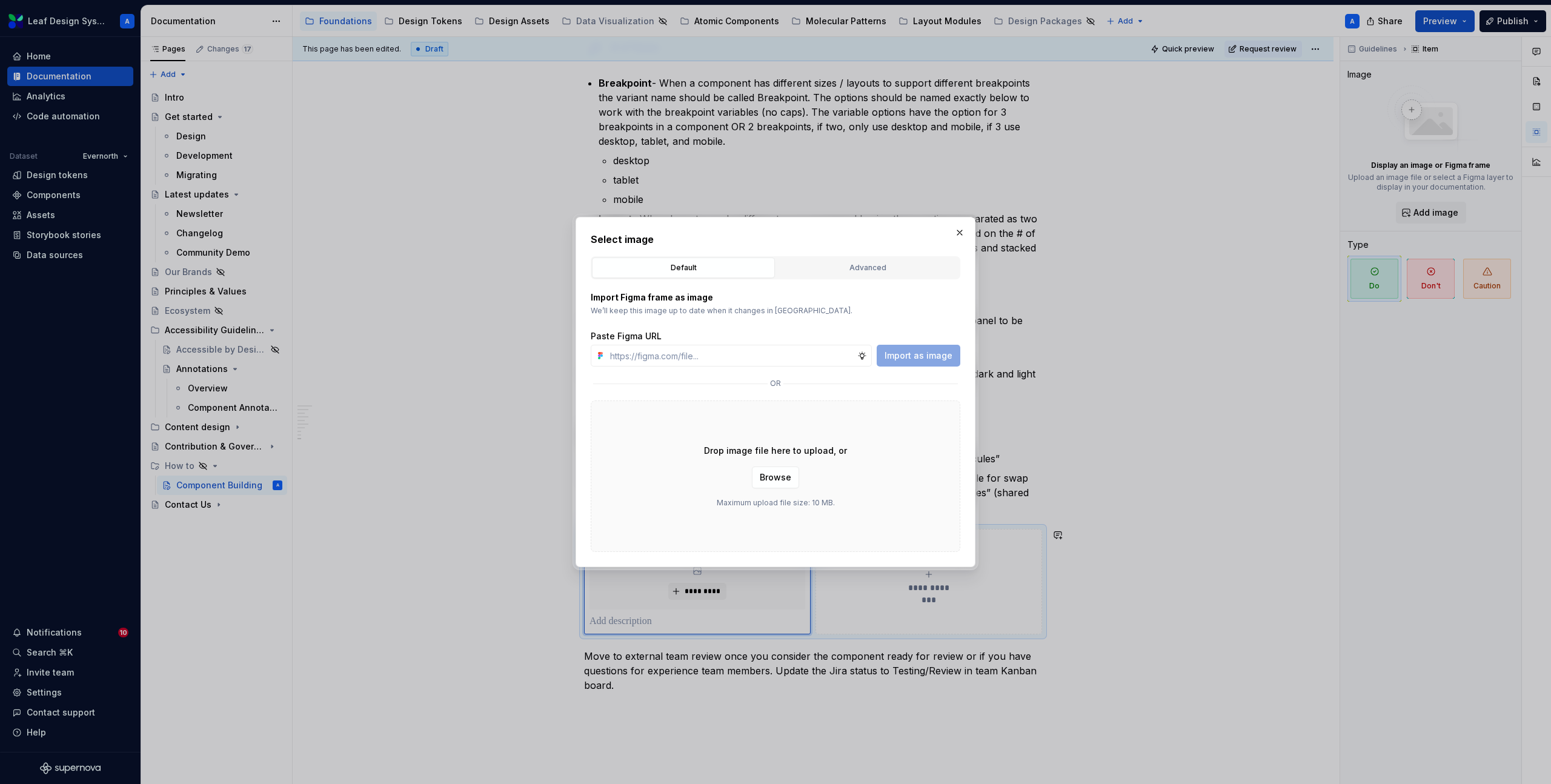
type input "https://www.figma.com/design/R5FNMiBYdBSXRtfBEXZGMx/Design-Documentation-Assets…"
click at [933, 355] on span "Import as image" at bounding box center [918, 355] width 68 height 12
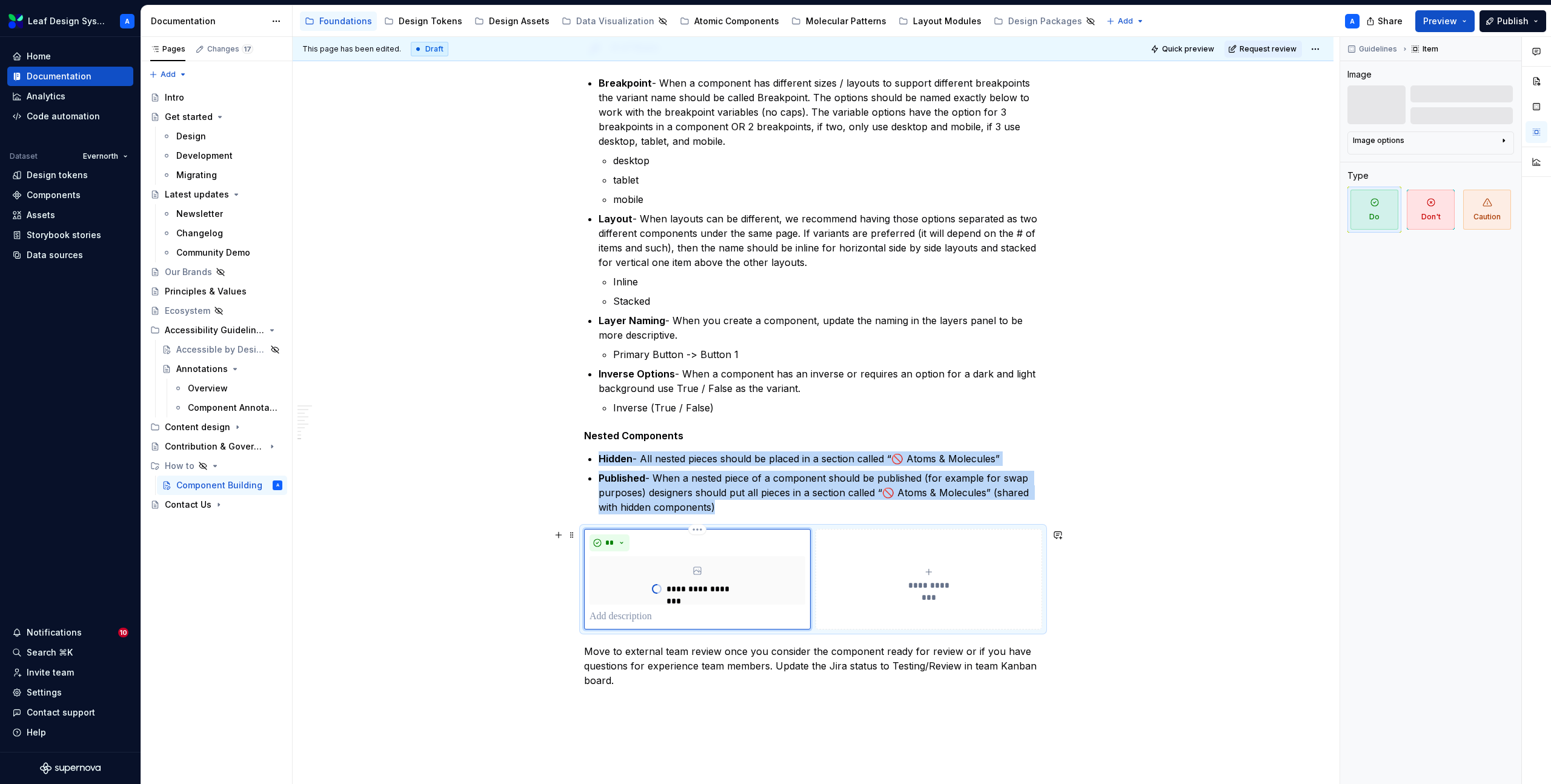
click at [952, 589] on span "**********" at bounding box center [928, 585] width 56 height 12
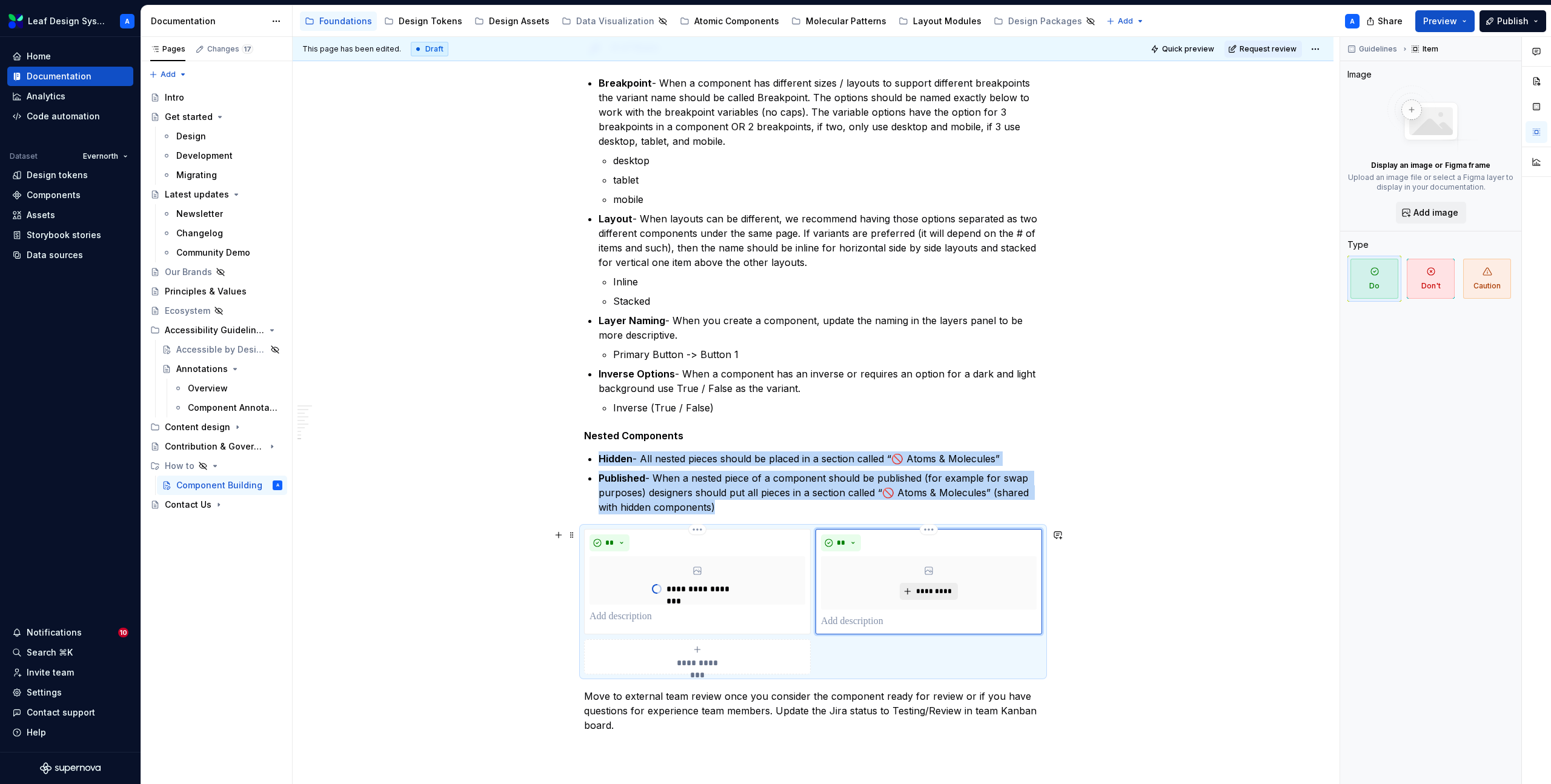
click at [931, 586] on button "*********" at bounding box center [928, 591] width 57 height 17
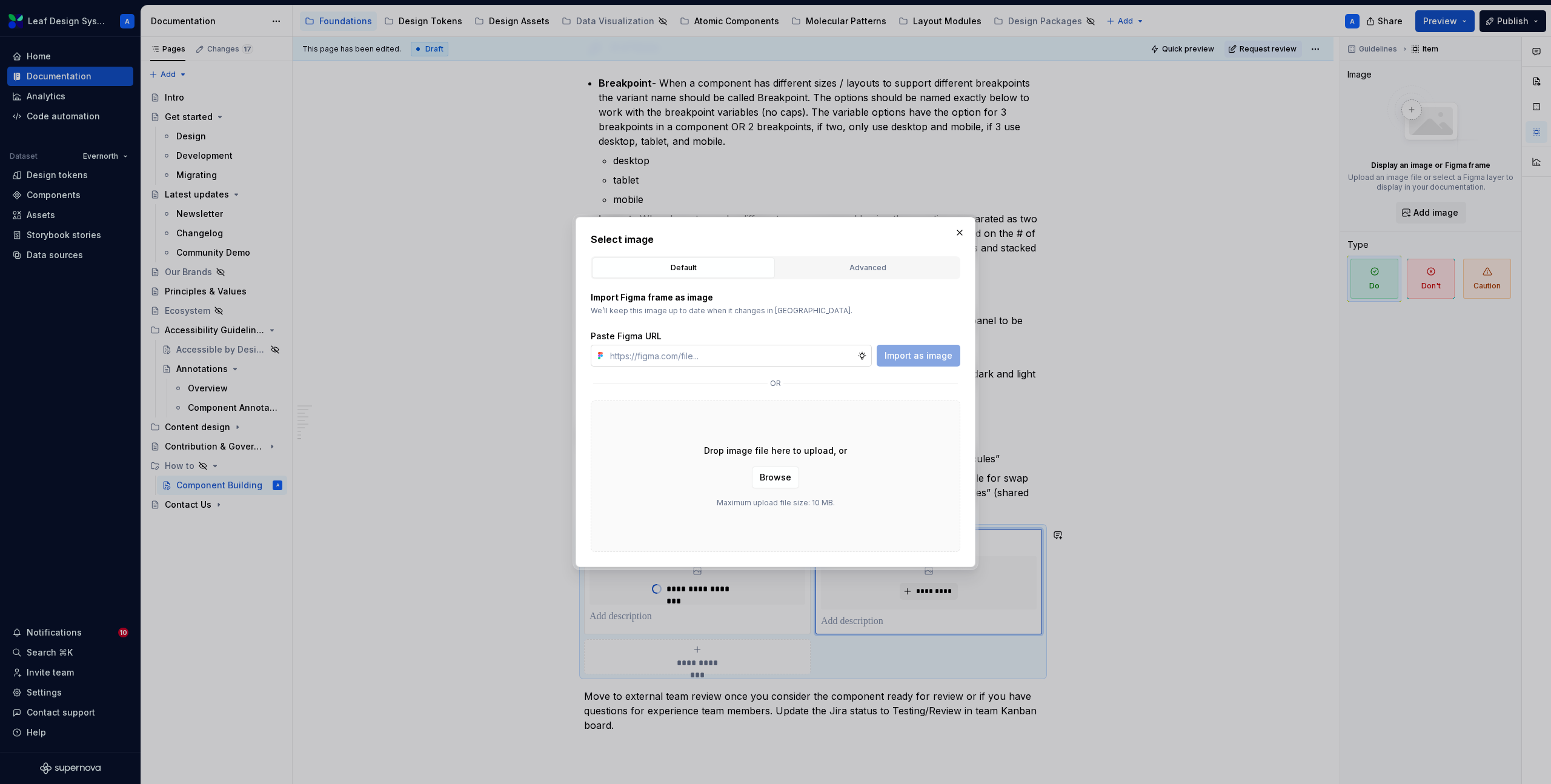
type textarea "*"
type input "https://www.figma.com/design/R5FNMiBYdBSXRtfBEXZGMx/Design-Documentation-Assets…"
click at [911, 352] on span "Import as image" at bounding box center [918, 355] width 68 height 12
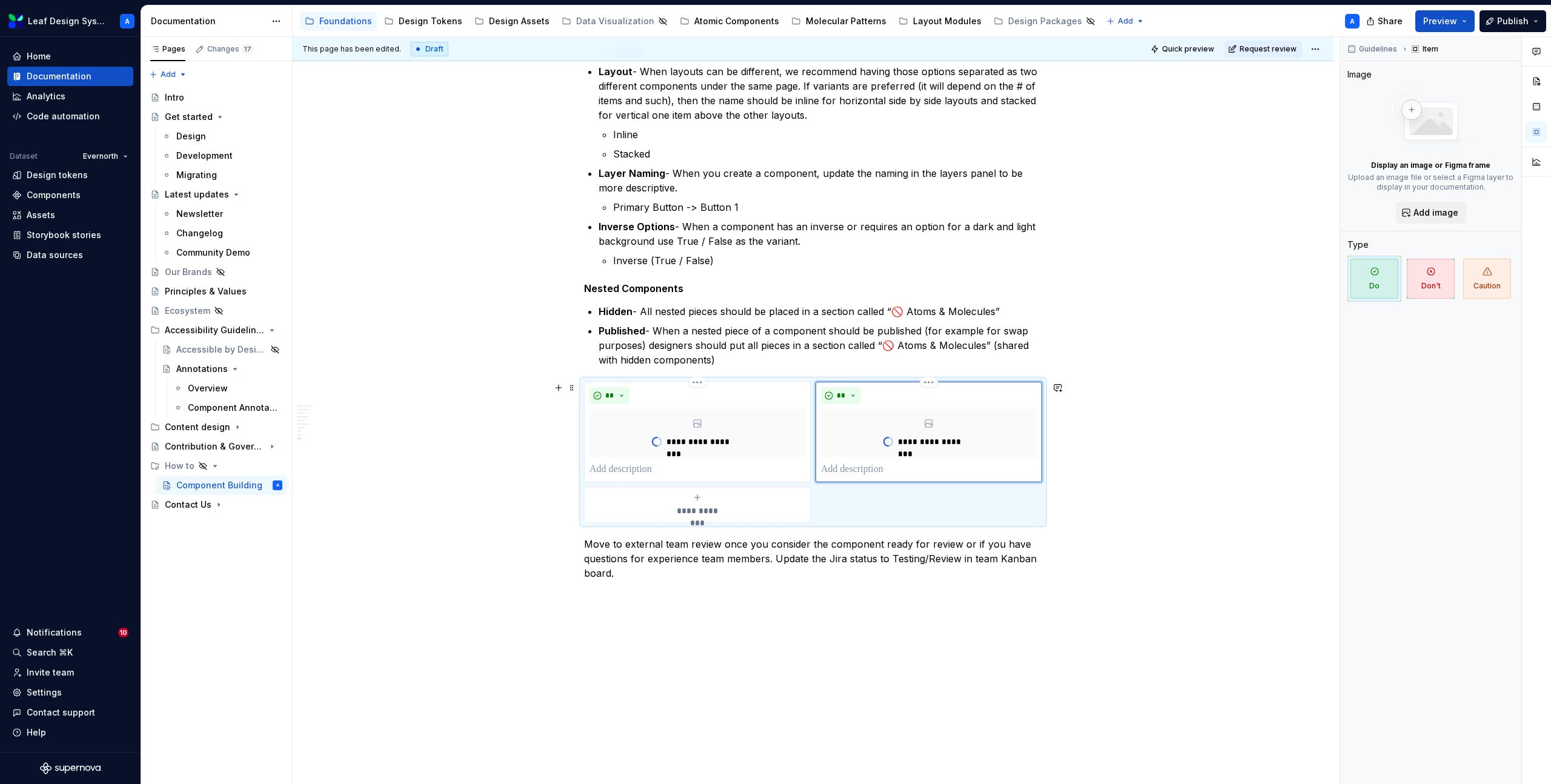
scroll to position [1812, 0]
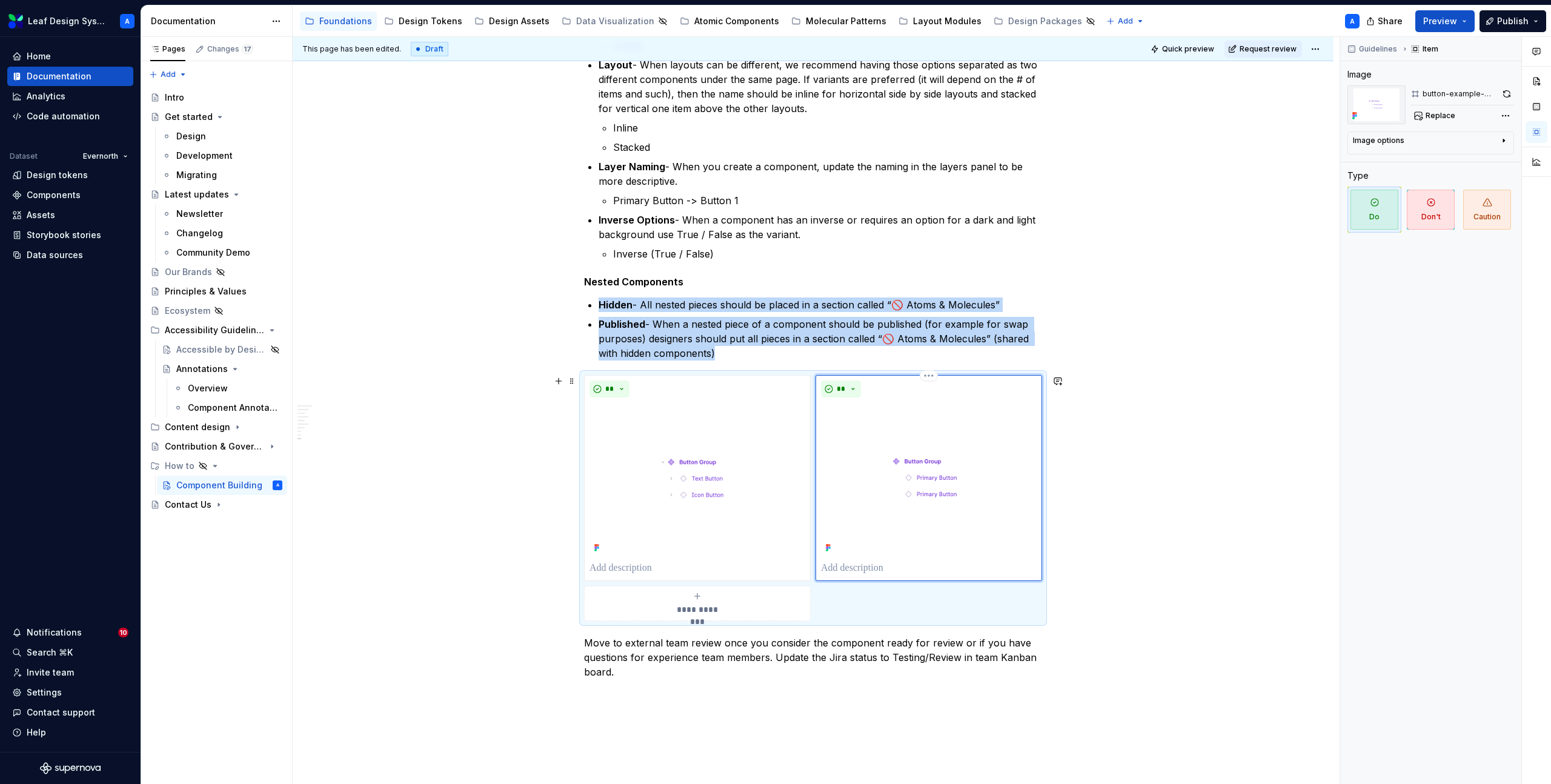
click at [849, 375] on div "**" at bounding box center [928, 478] width 226 height 206
click at [850, 385] on button "**" at bounding box center [841, 389] width 40 height 17
click at [868, 429] on div "Don't" at bounding box center [872, 432] width 23 height 12
click at [877, 574] on p at bounding box center [928, 568] width 215 height 15
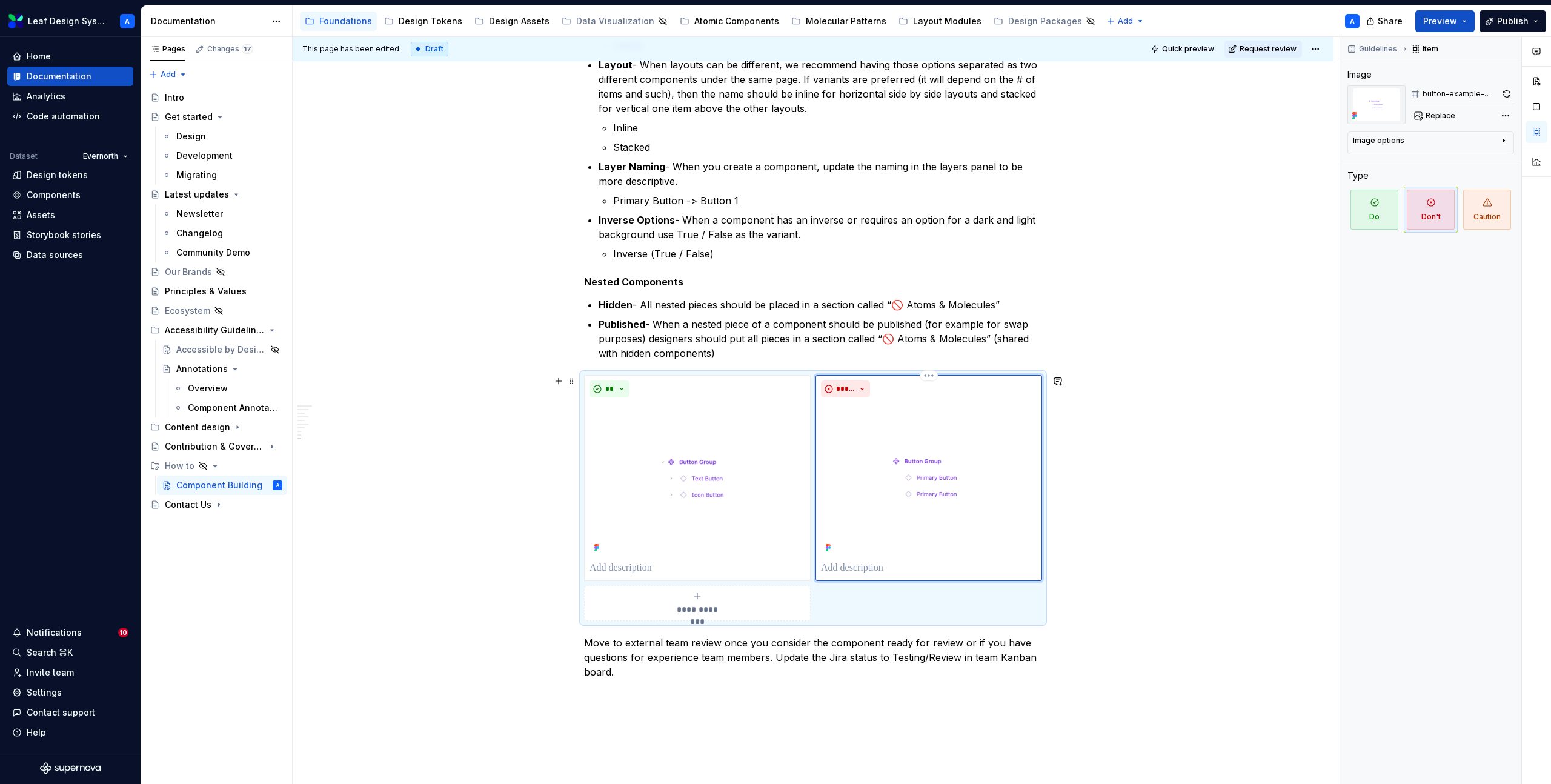
type textarea "*"
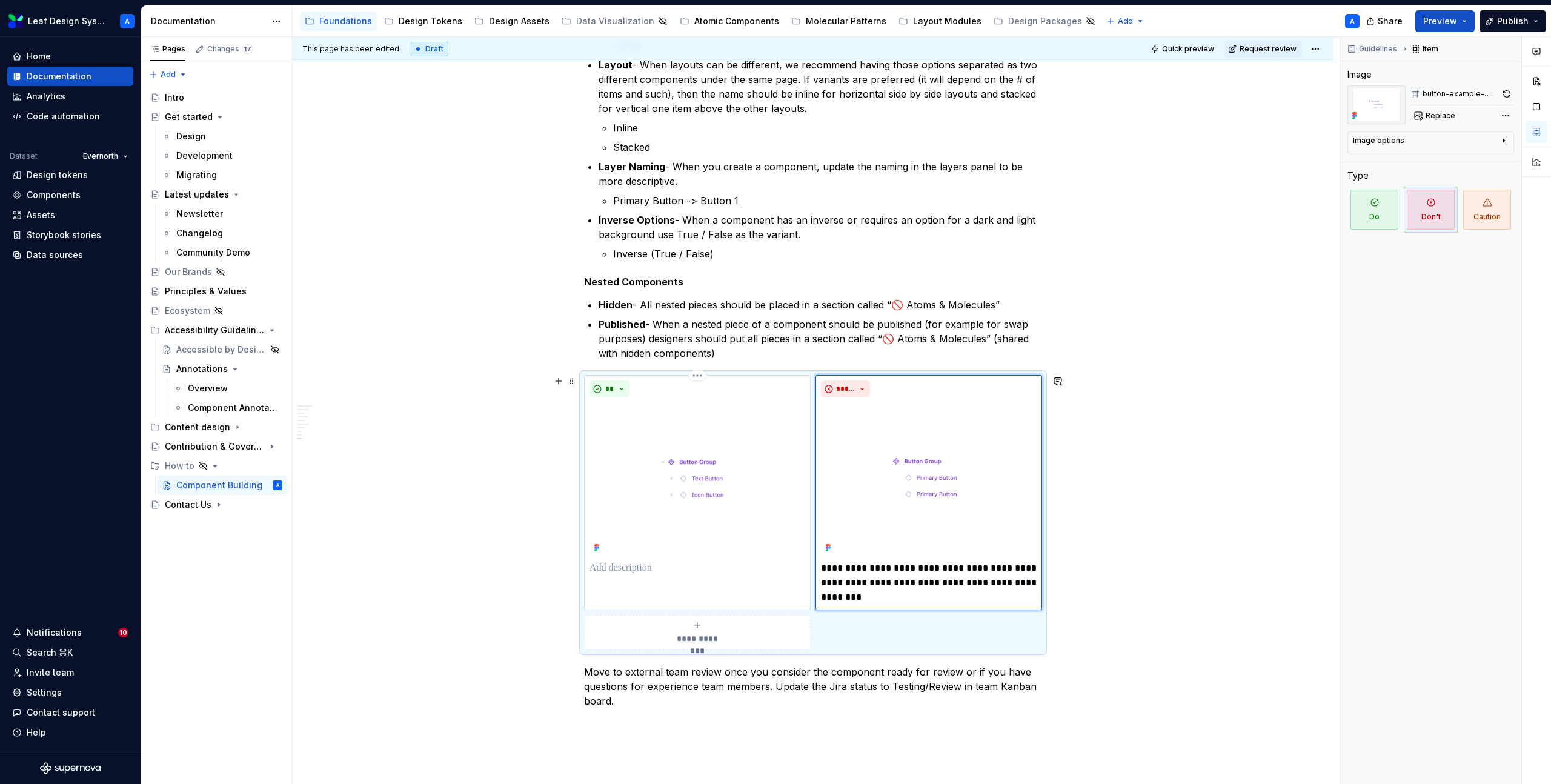
click at [669, 568] on p at bounding box center [697, 568] width 215 height 15
type textarea "*"
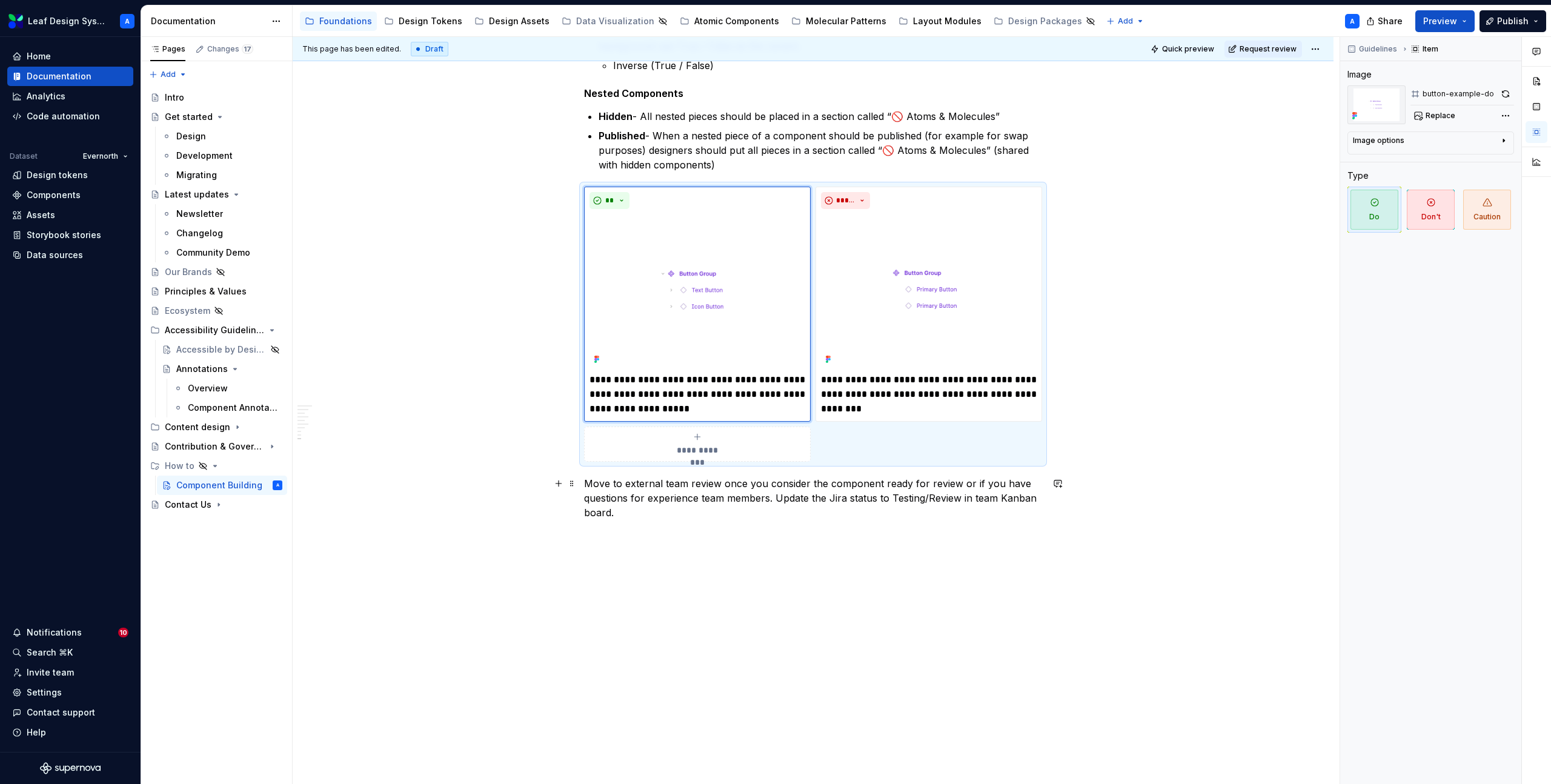
scroll to position [2004, 0]
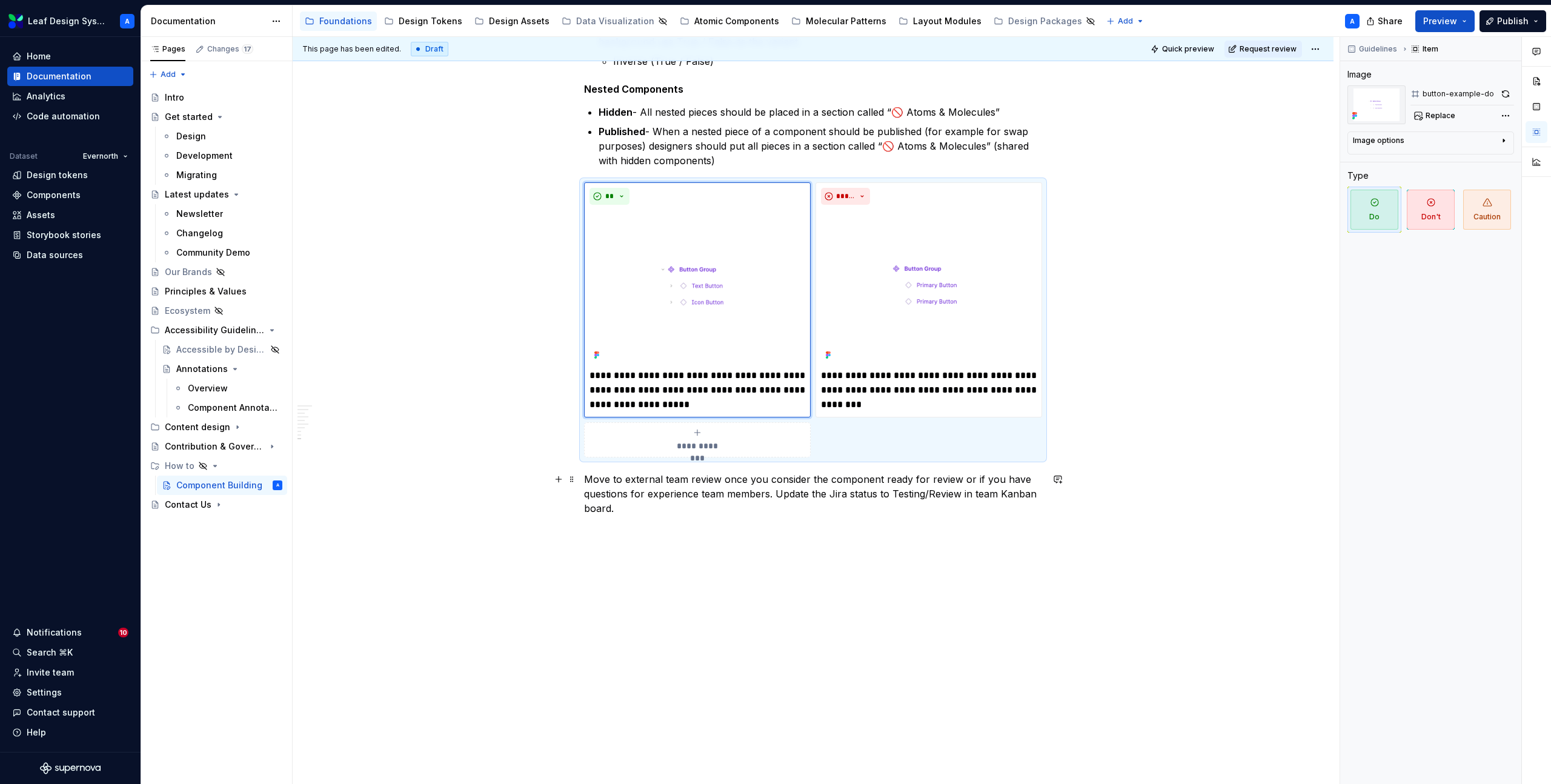
type textarea "*"
click at [588, 479] on p "Move to external team review once you consider the component ready for review o…" at bounding box center [813, 494] width 458 height 44
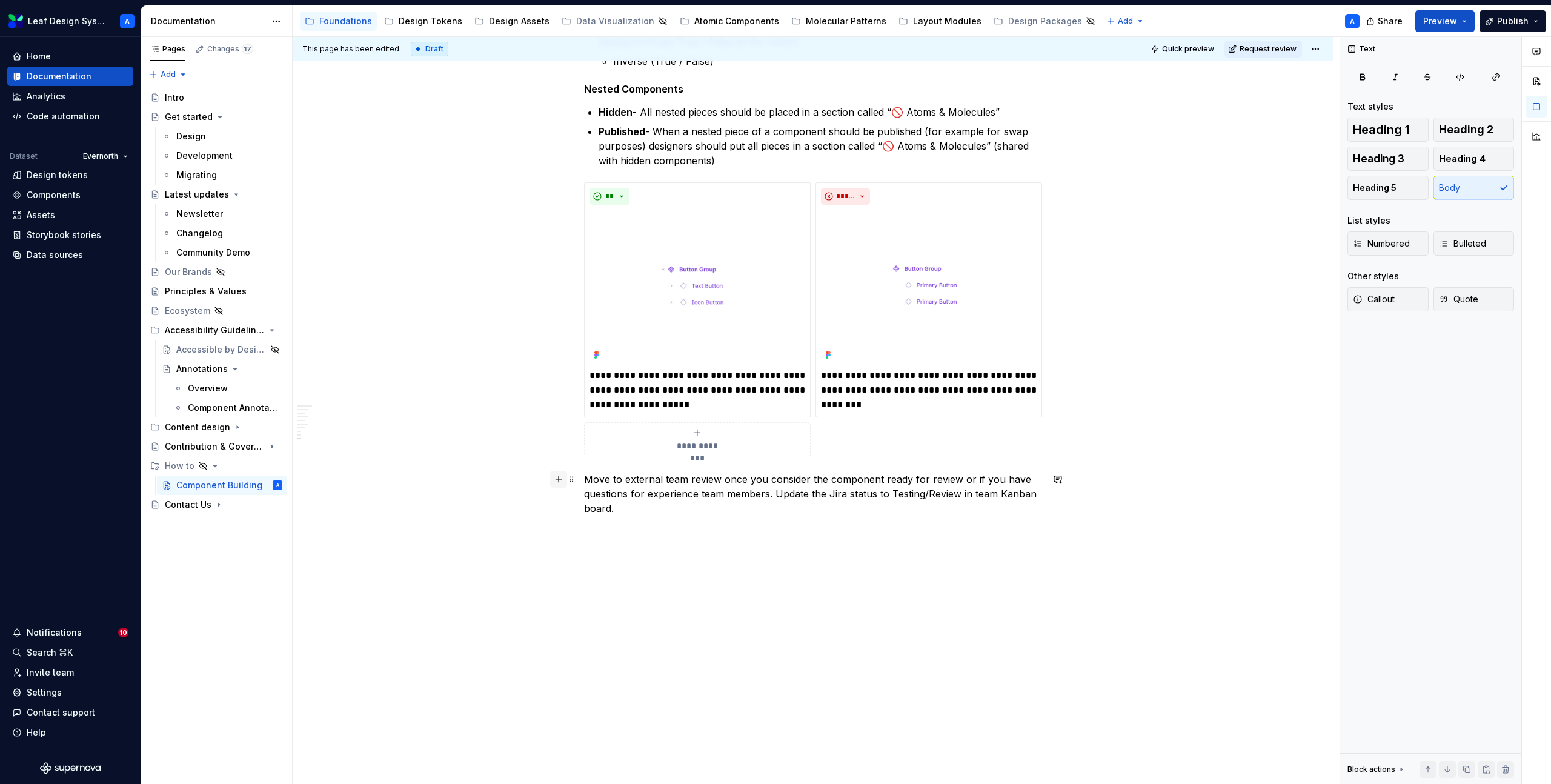
click at [559, 479] on button "button" at bounding box center [559, 479] width 17 height 17
click at [692, 622] on div "Display a simple table" at bounding box center [663, 625] width 79 height 9
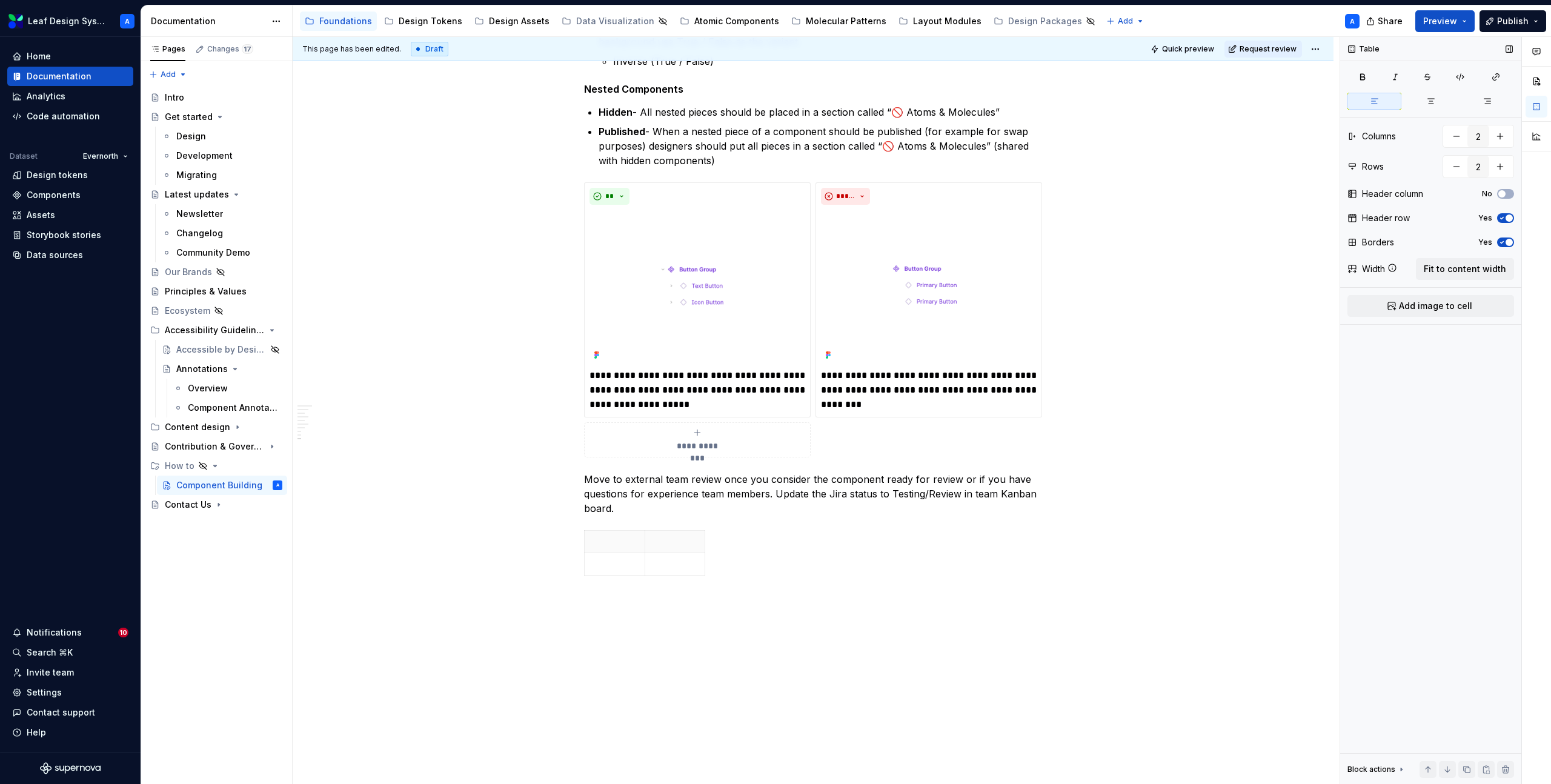
click at [1503, 220] on icon "button" at bounding box center [1502, 218] width 9 height 7
click at [1454, 168] on button "button" at bounding box center [1457, 167] width 22 height 22
type input "1"
click at [1441, 264] on span "Fit to content width" at bounding box center [1465, 269] width 82 height 12
click at [724, 542] on p at bounding box center [699, 541] width 214 height 12
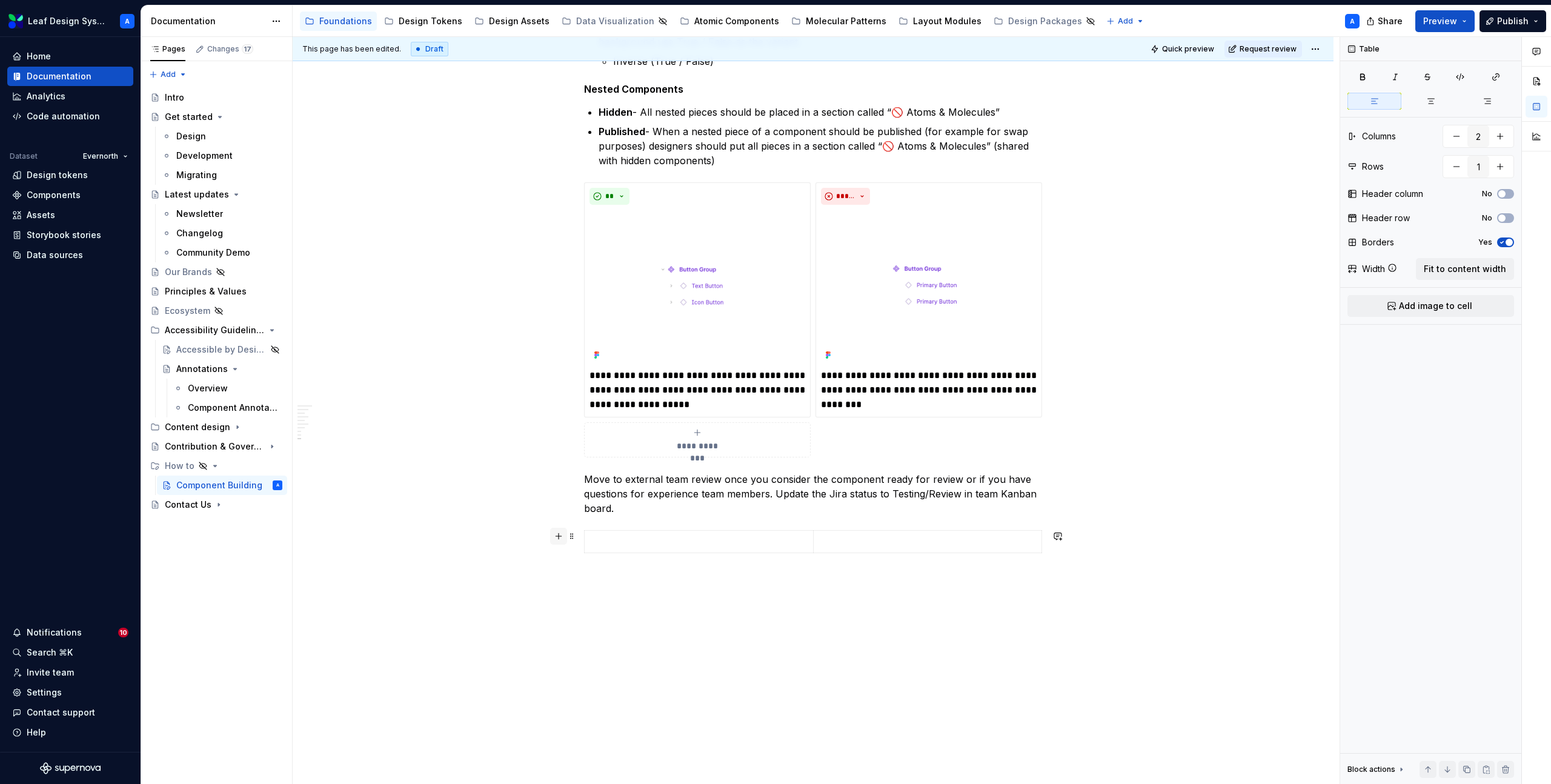
click at [562, 537] on button "button" at bounding box center [559, 537] width 17 height 17
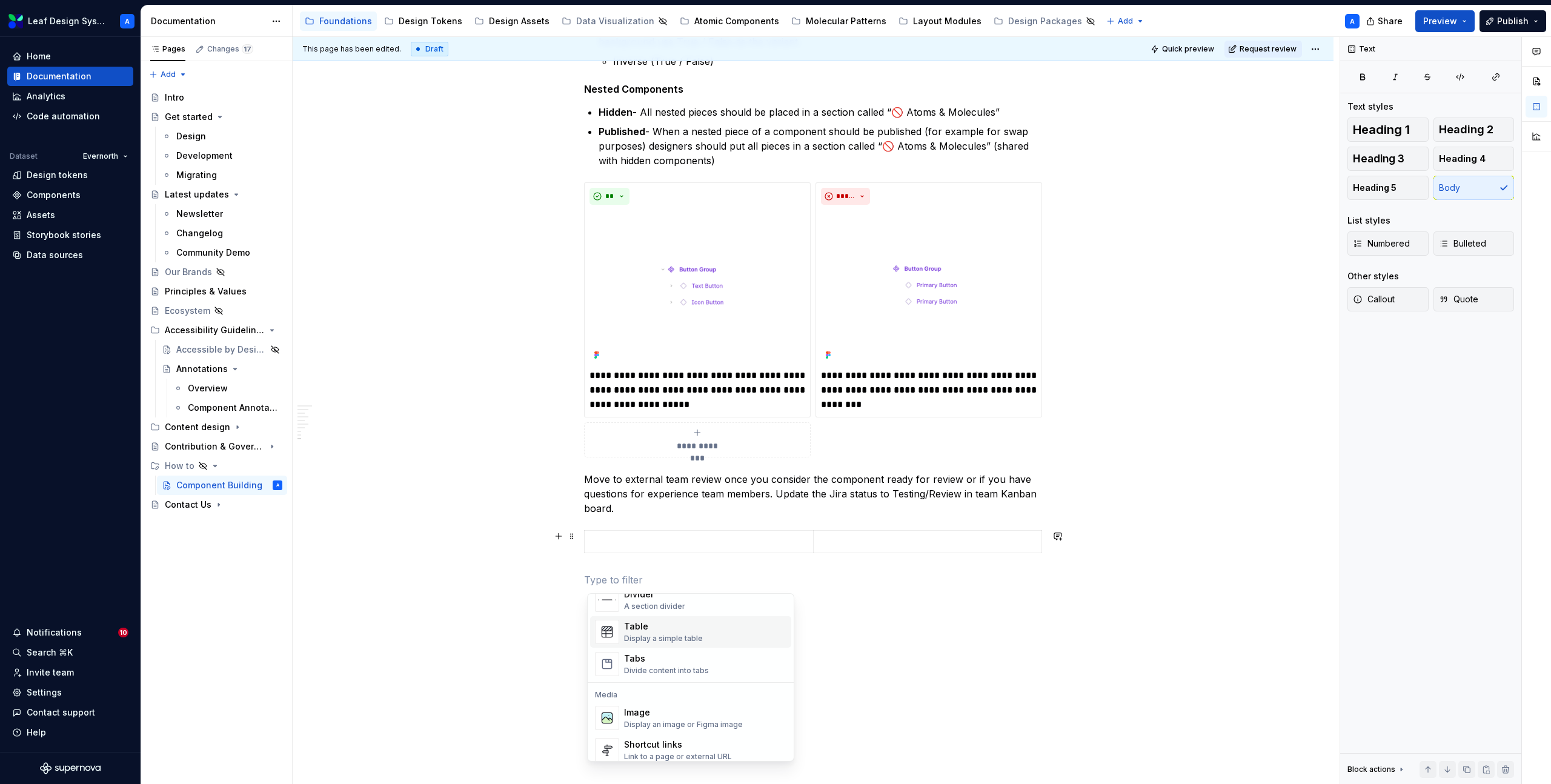
scroll to position [448, 0]
click at [644, 694] on div "Image" at bounding box center [684, 690] width 119 height 12
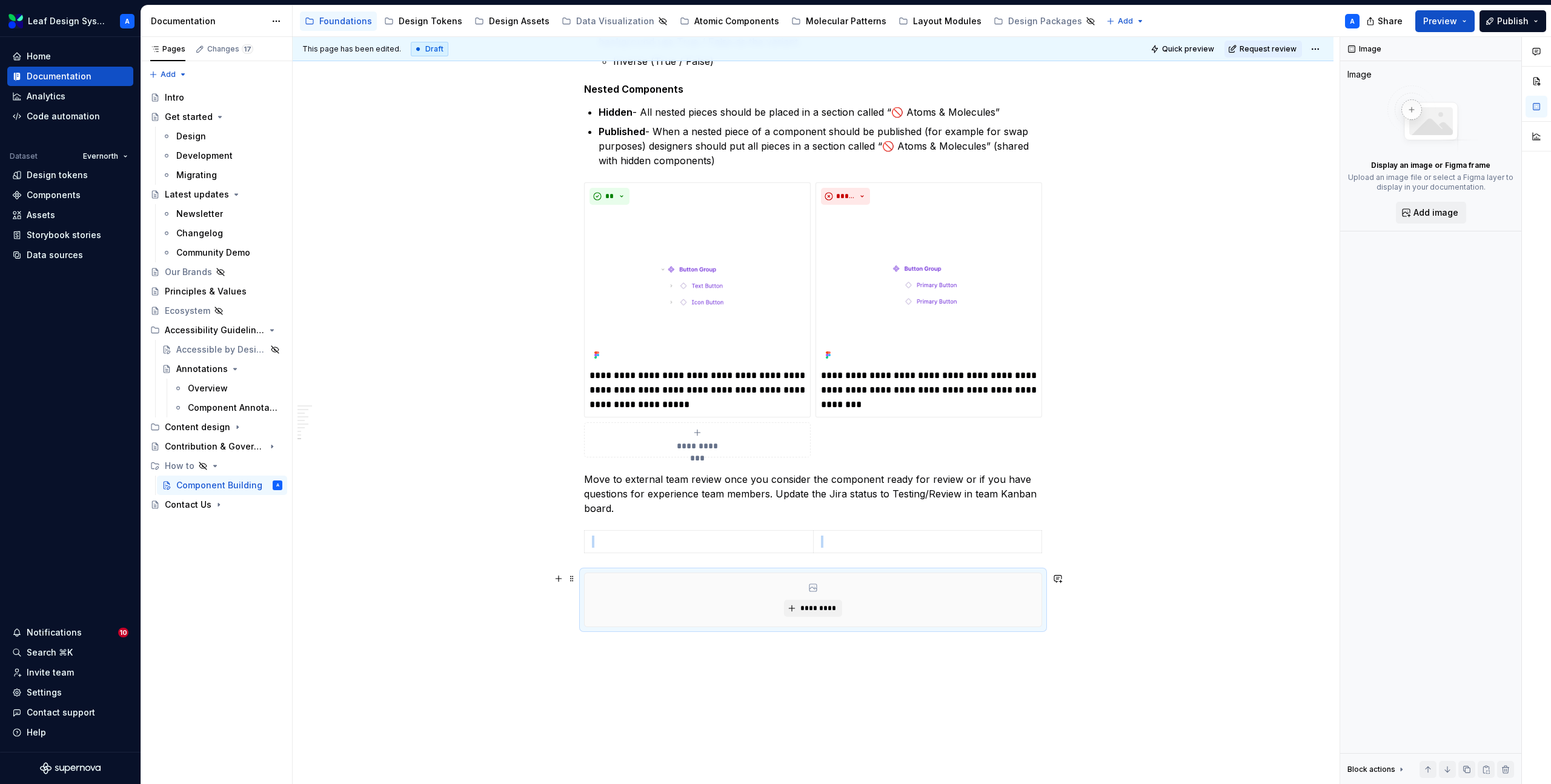
type textarea "*"
click at [813, 607] on span "*********" at bounding box center [817, 609] width 37 height 9
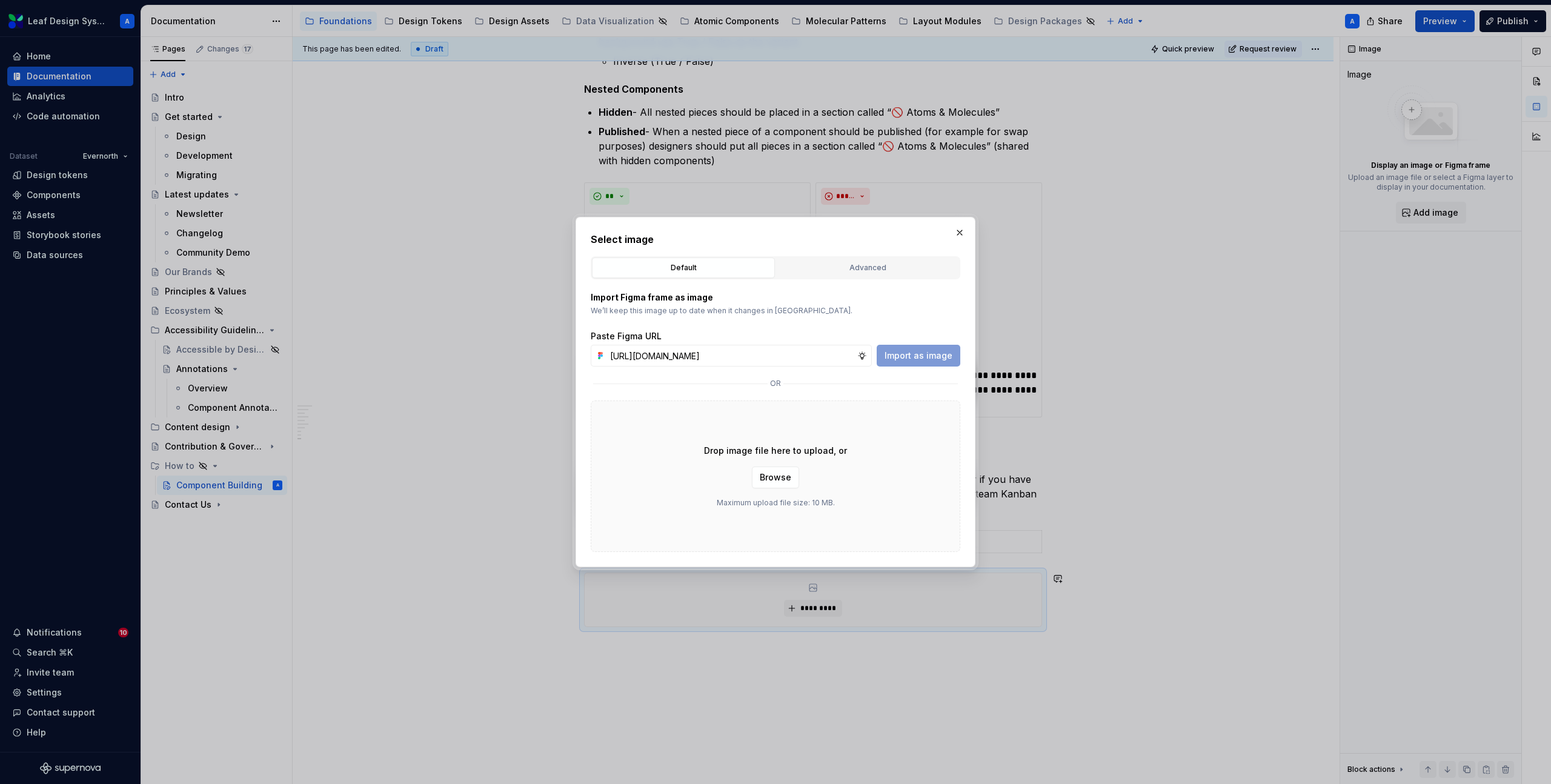
scroll to position [0, 343]
type input "https://www.figma.com/design/R5FNMiBYdBSXRtfBEXZGMx/Design-Documentation-Assets…"
click at [906, 358] on span "Import as image" at bounding box center [918, 355] width 68 height 12
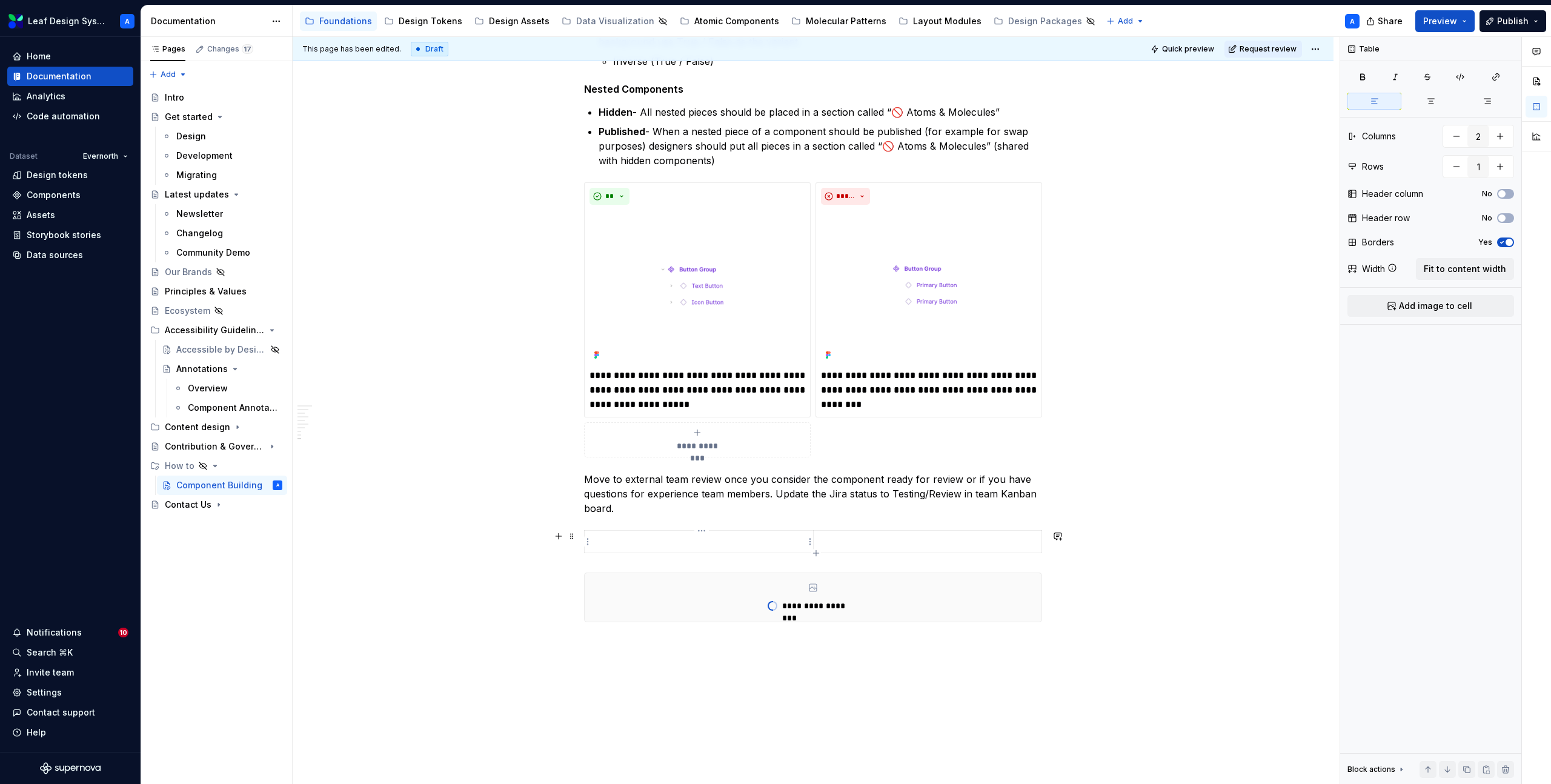
drag, startPoint x: 639, startPoint y: 589, endPoint x: 638, endPoint y: 542, distance: 47.0
click at [636, 589] on div "**********" at bounding box center [813, 598] width 457 height 49
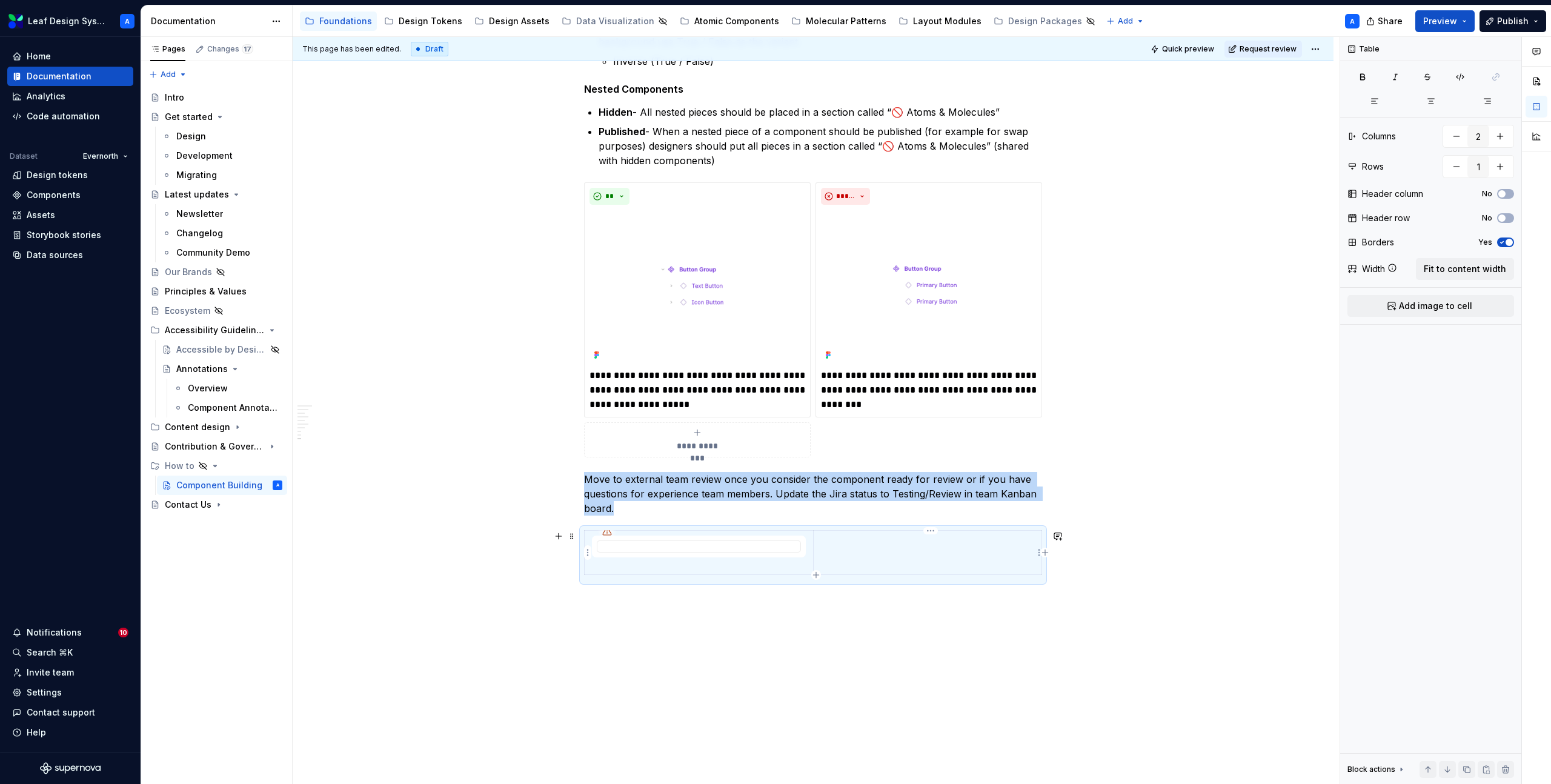
click at [905, 548] on td at bounding box center [927, 553] width 229 height 44
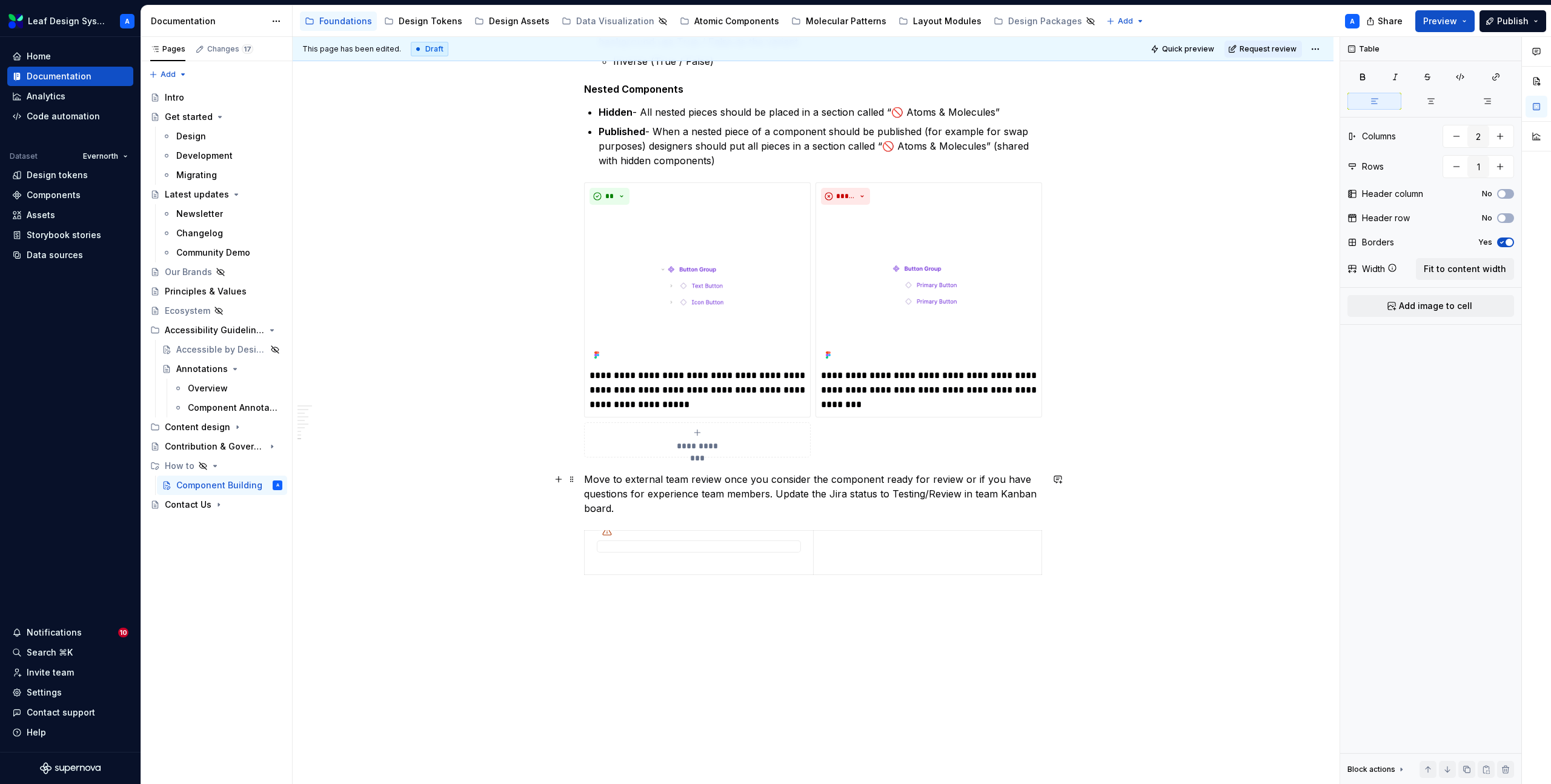
click at [677, 491] on p "Move to external team review once you consider the component ready for review o…" at bounding box center [813, 494] width 458 height 44
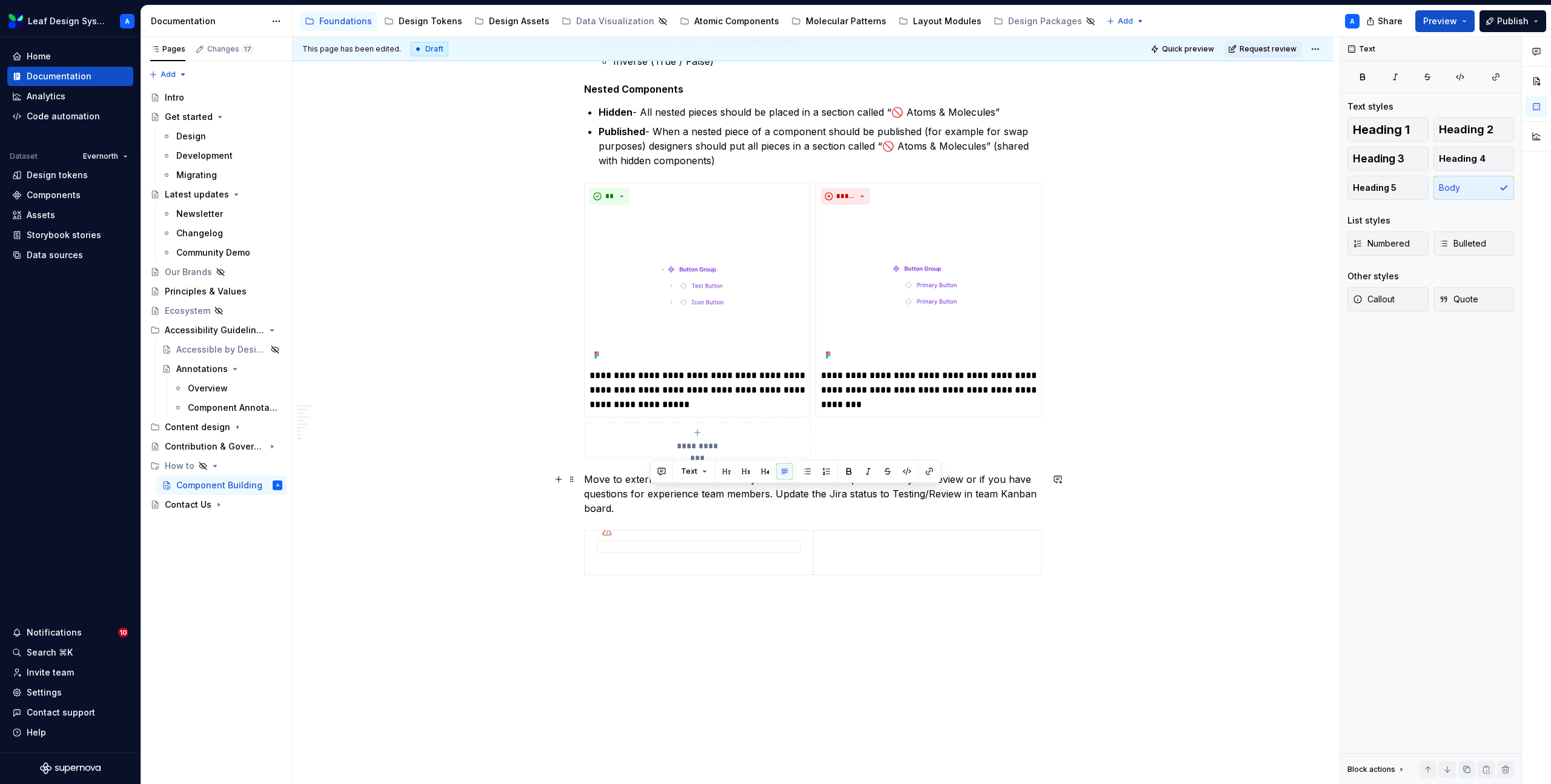
click at [677, 491] on p "Move to external team review once you consider the component ready for review o…" at bounding box center [813, 494] width 458 height 44
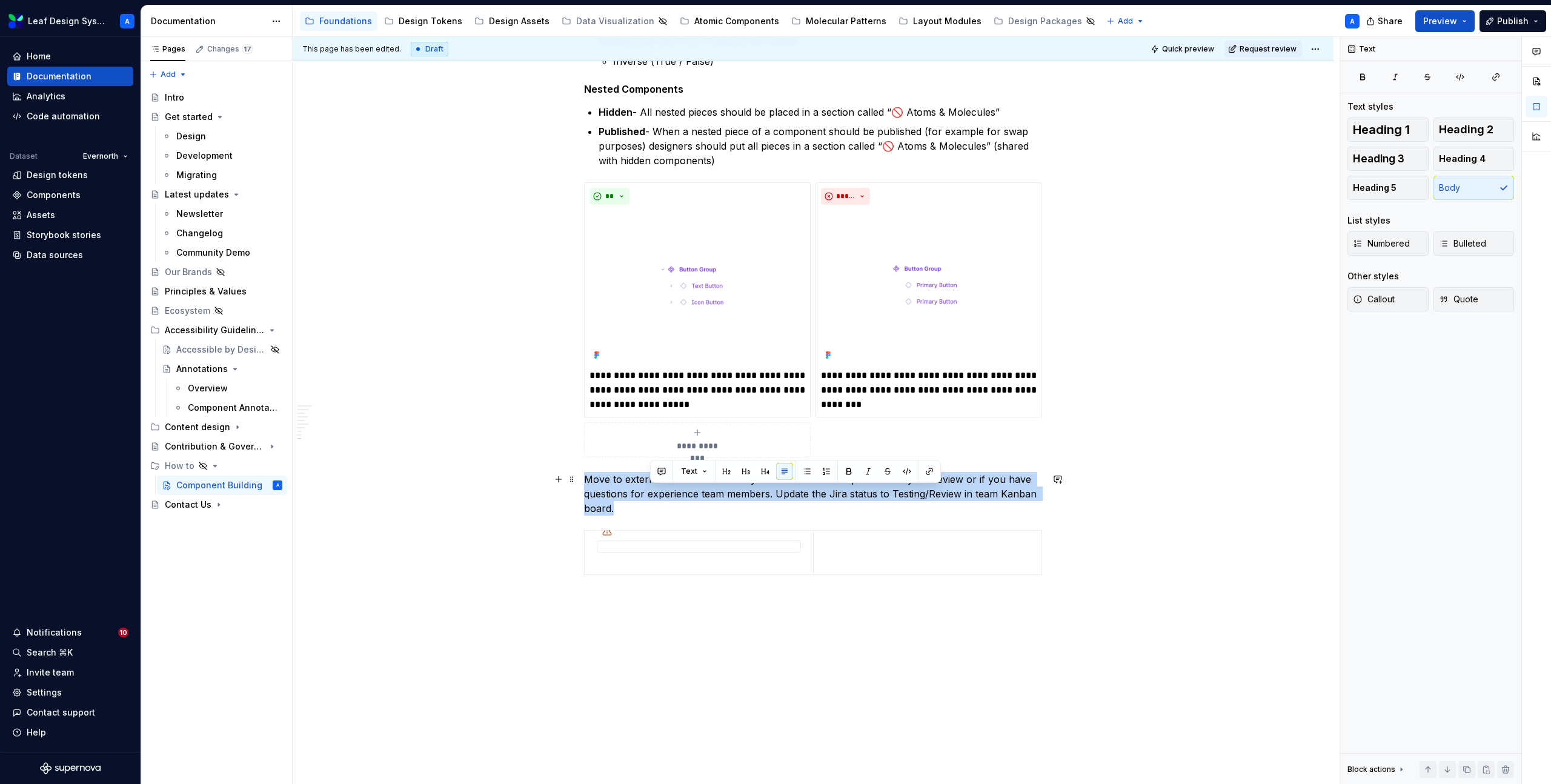
click at [677, 491] on p "Move to external team review once you consider the component ready for review o…" at bounding box center [813, 494] width 458 height 44
copy p "Move to external team review once you consider the component ready for review o…"
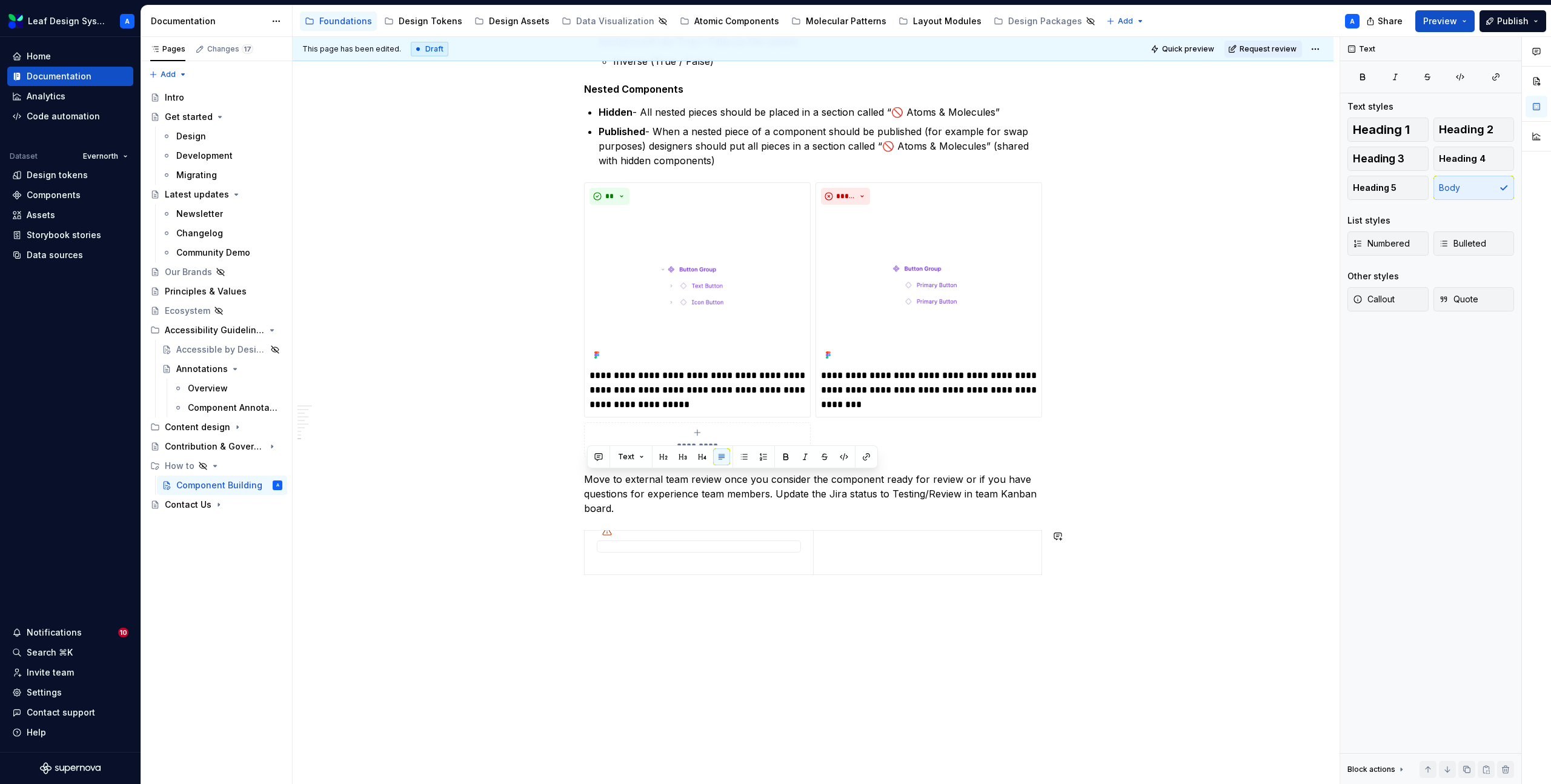
click at [869, 555] on td at bounding box center [927, 553] width 229 height 44
click at [653, 493] on p "Move to external team review once you consider the component ready for review o…" at bounding box center [813, 494] width 458 height 44
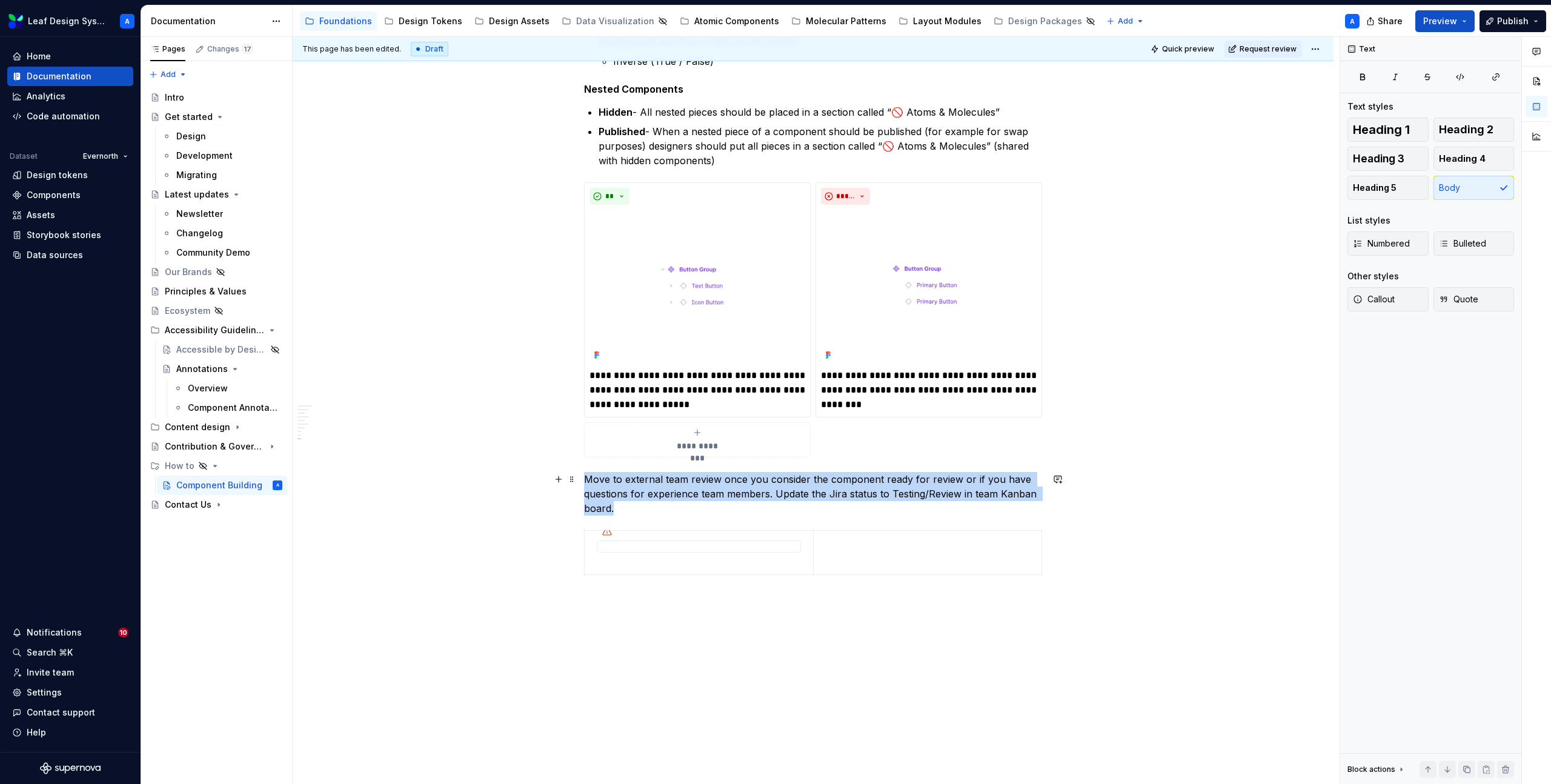
click at [653, 493] on p "Move to external team review once you consider the component ready for review o…" at bounding box center [813, 494] width 458 height 44
copy p "Move to external team review once you consider the component ready for review o…"
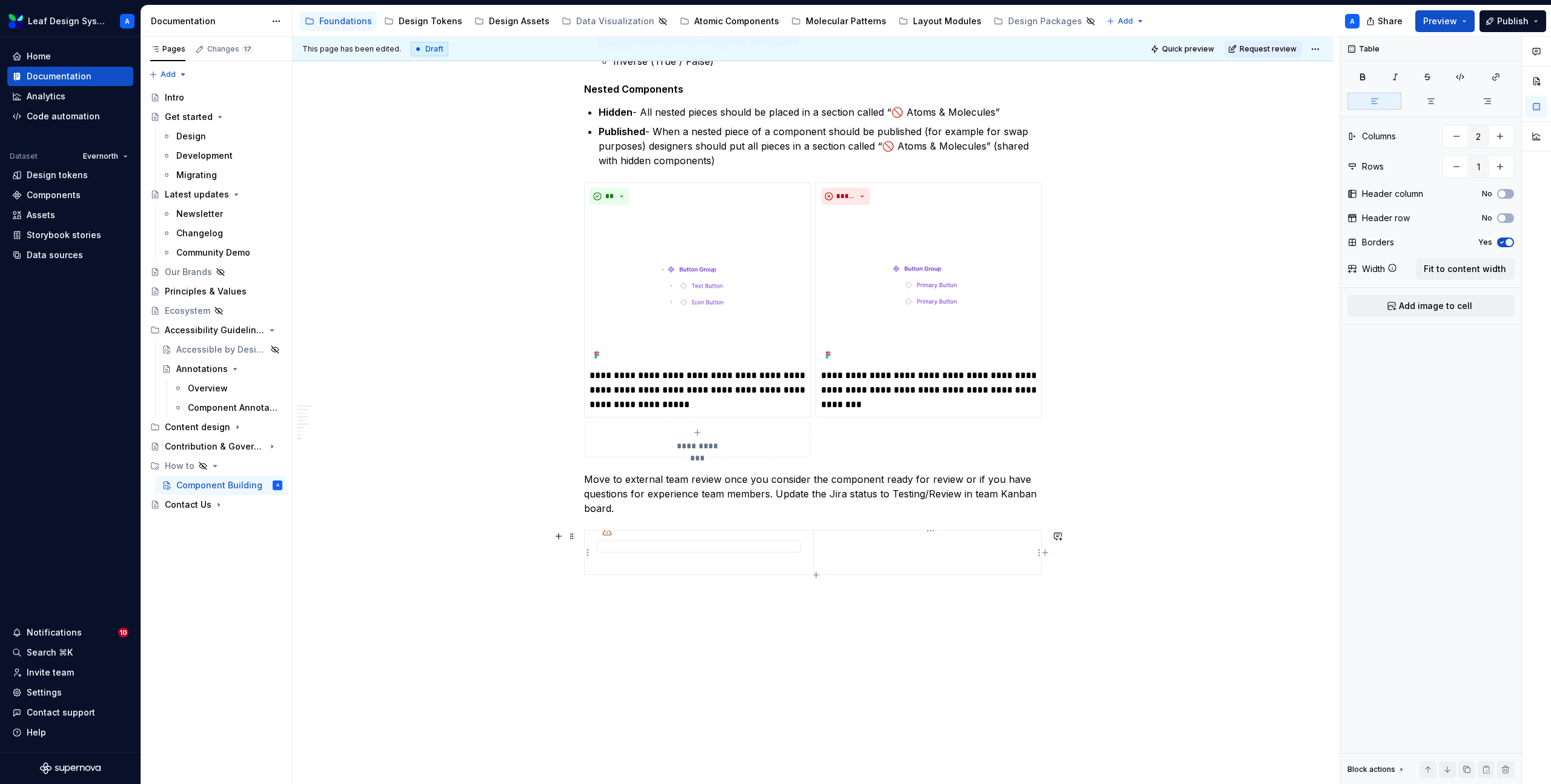
click at [853, 551] on td at bounding box center [927, 553] width 229 height 44
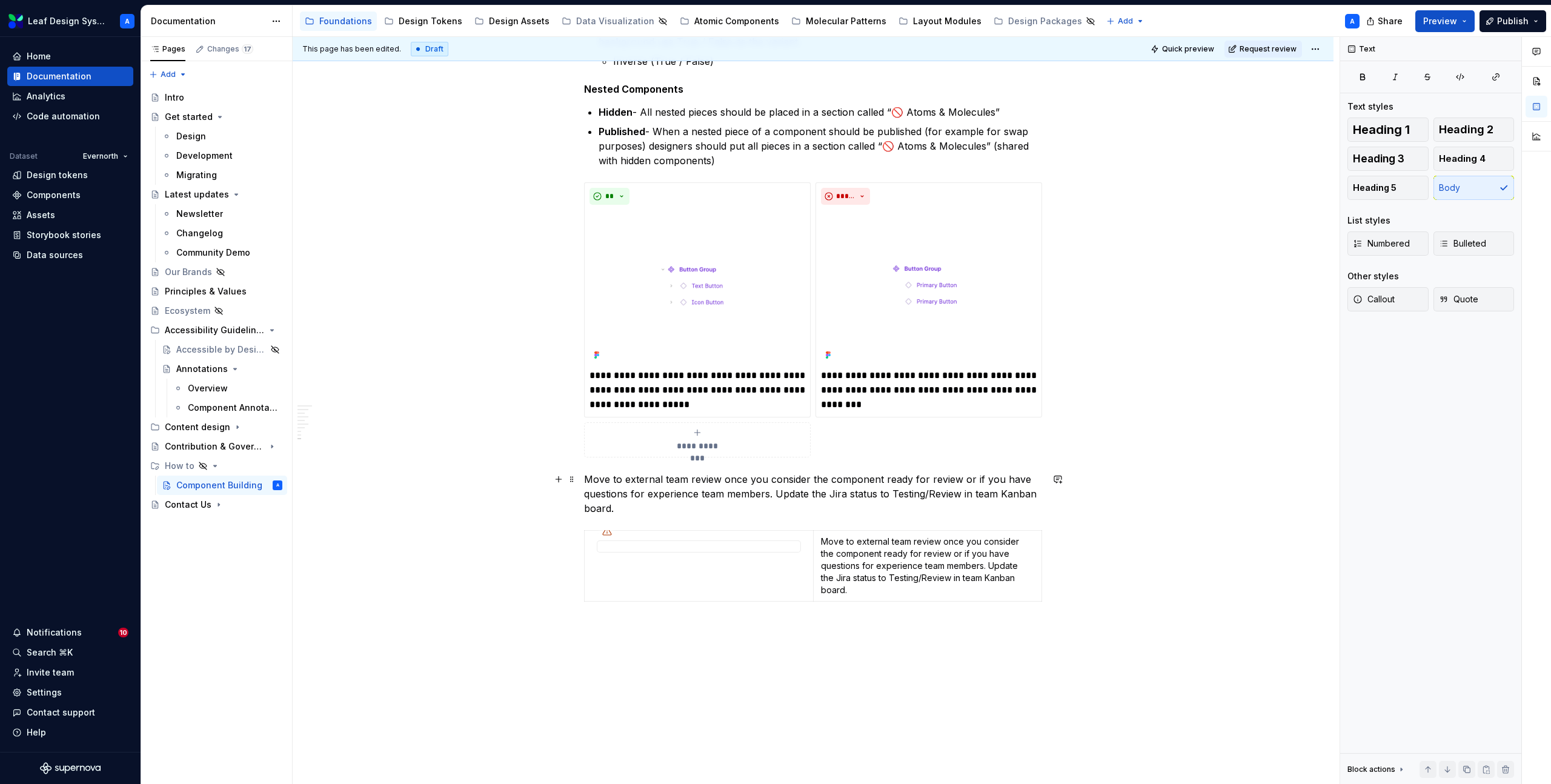
click at [698, 493] on p "Move to external team review once you consider the component ready for review o…" at bounding box center [813, 494] width 458 height 44
click at [577, 480] on span at bounding box center [572, 479] width 9 height 17
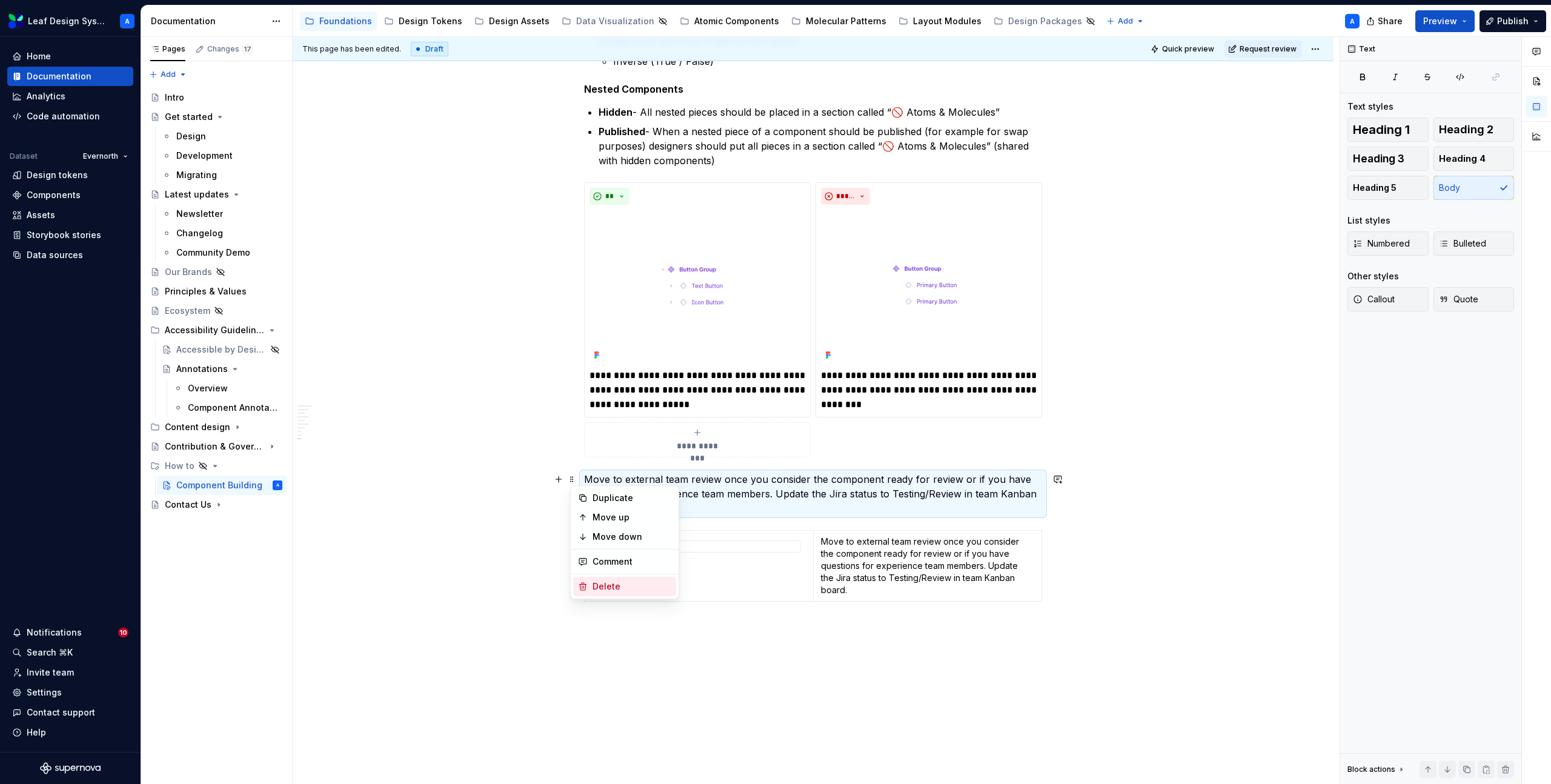
click at [605, 589] on div "Delete" at bounding box center [632, 586] width 79 height 12
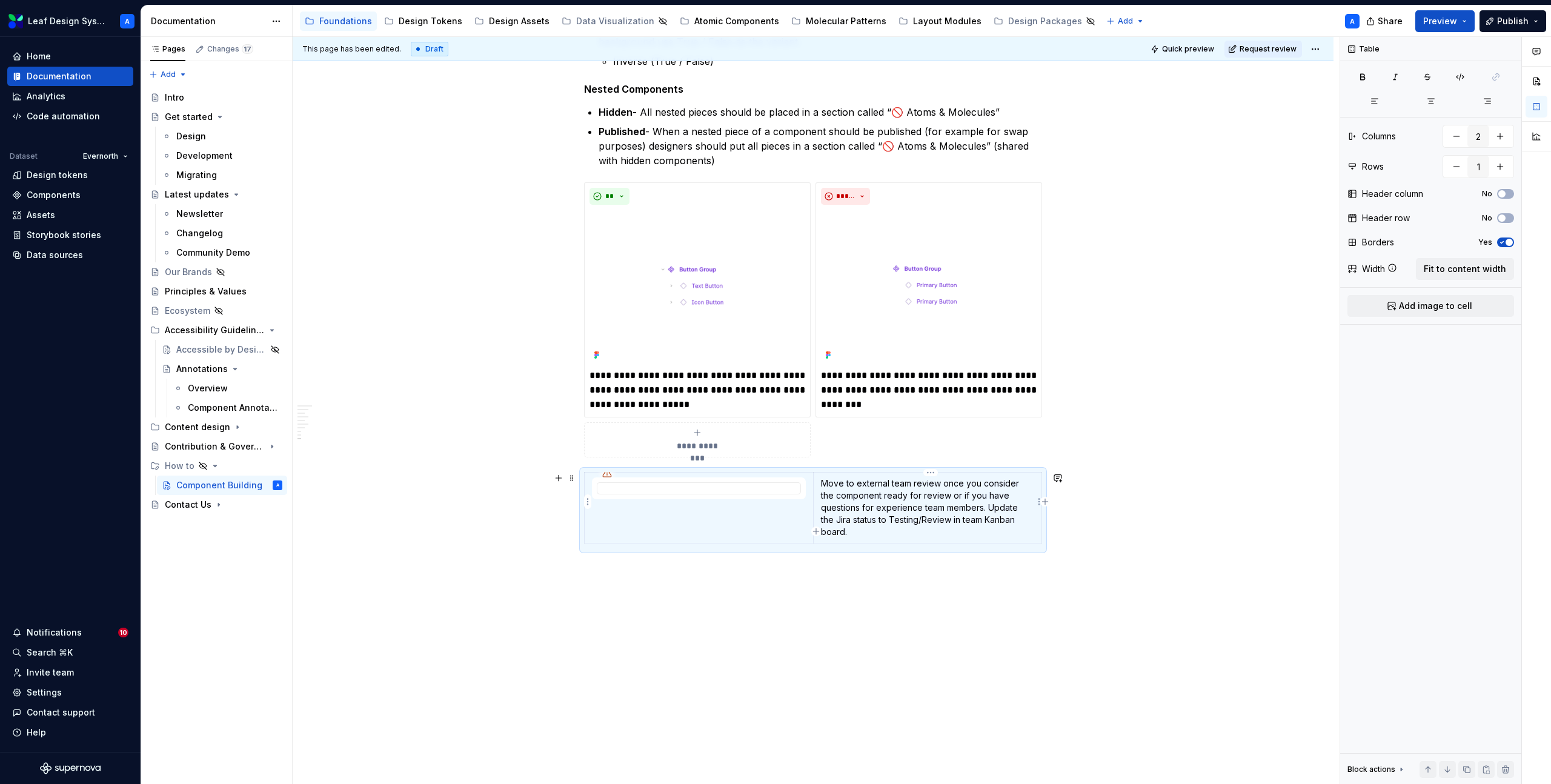
click at [859, 513] on p "Move to external team review once you consider the component ready for review o…" at bounding box center [927, 508] width 213 height 60
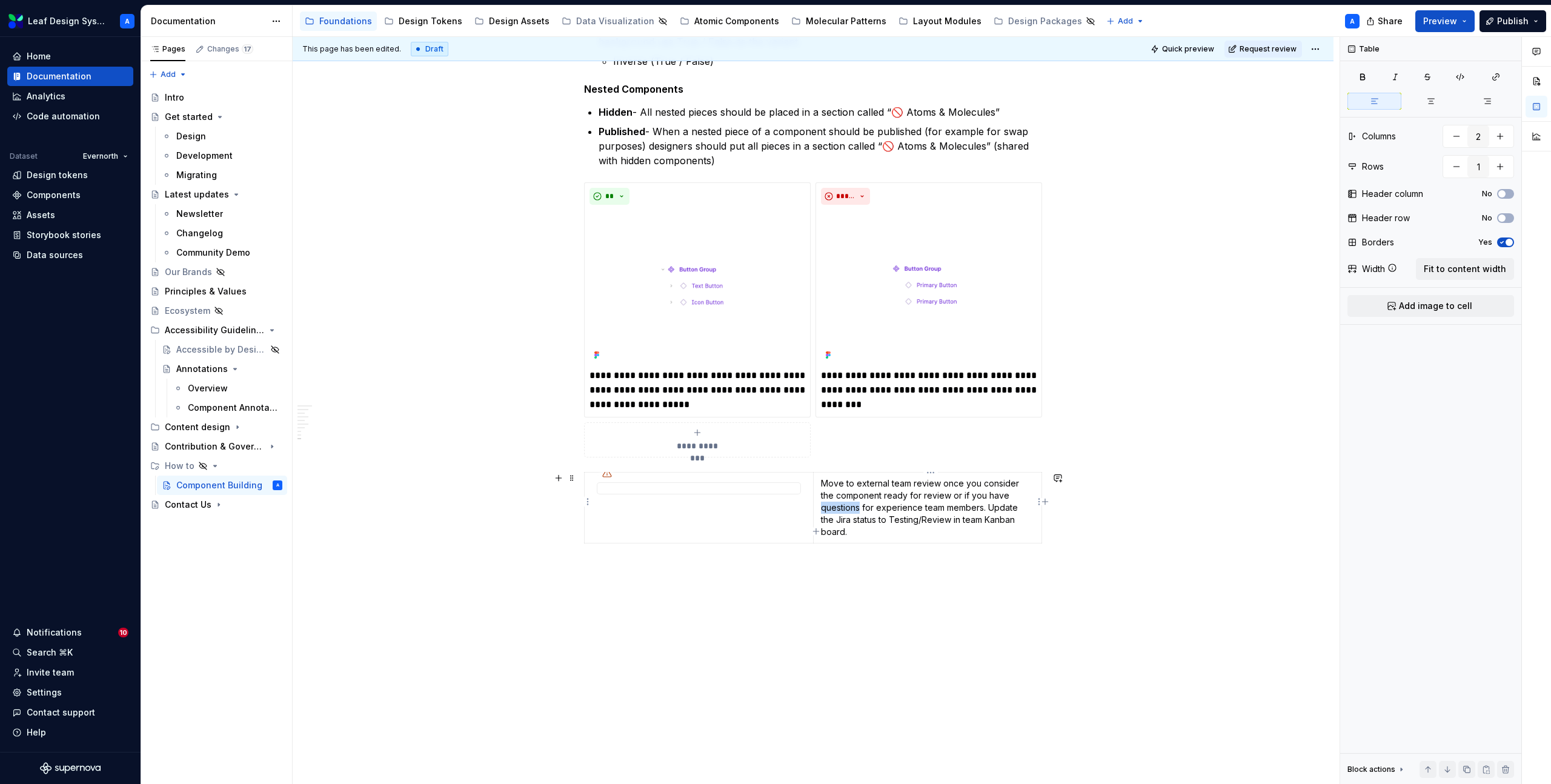
click at [859, 513] on p "Move to external team review once you consider the component ready for review o…" at bounding box center [927, 508] width 213 height 60
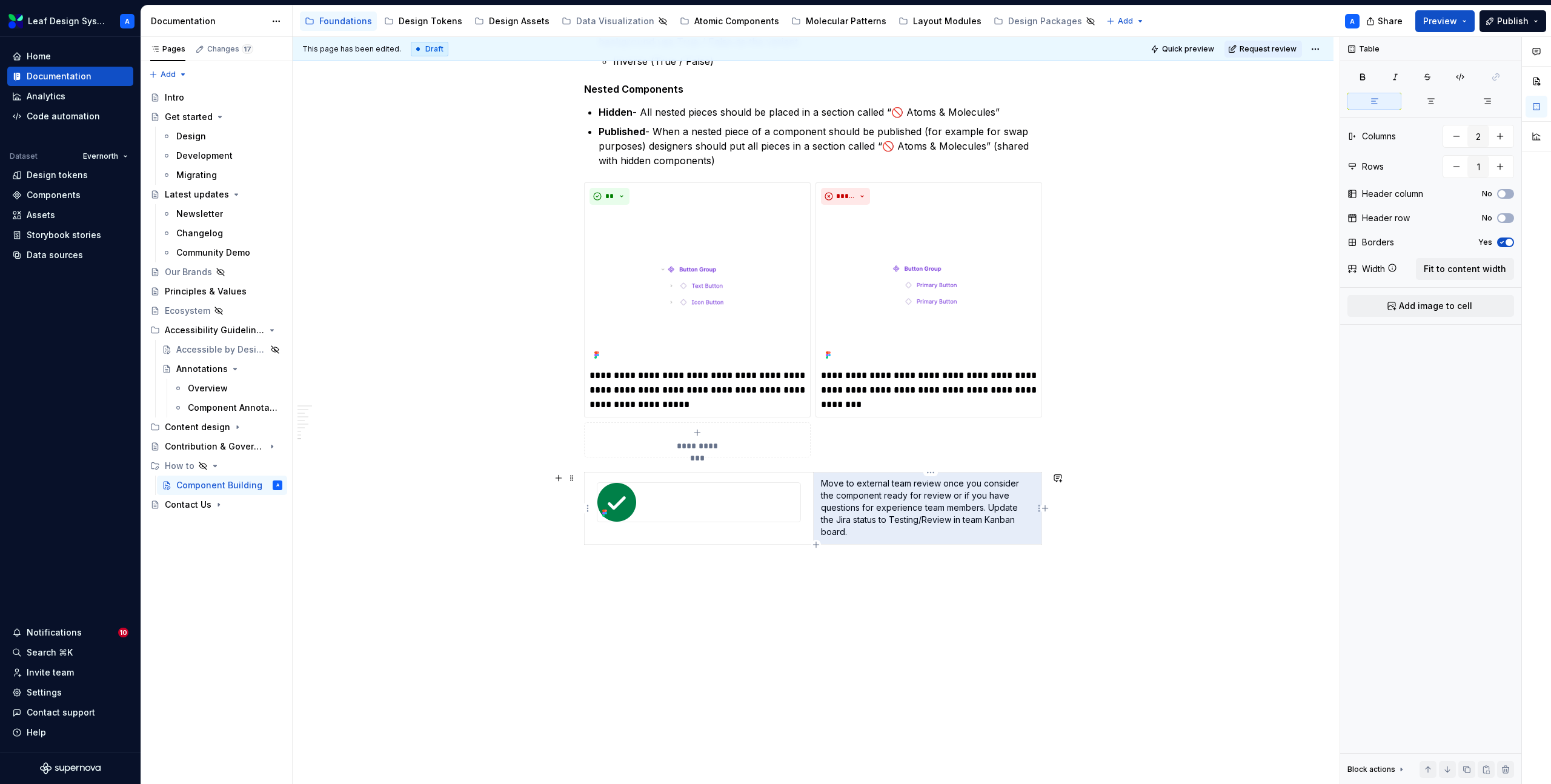
click at [898, 515] on p "Move to external team review once you consider the component ready for review o…" at bounding box center [927, 508] width 213 height 60
drag, startPoint x: 939, startPoint y: 521, endPoint x: 879, endPoint y: 521, distance: 60.0
click at [879, 521] on p "Move to external team review once you consider the component ready for review o…" at bounding box center [927, 508] width 213 height 60
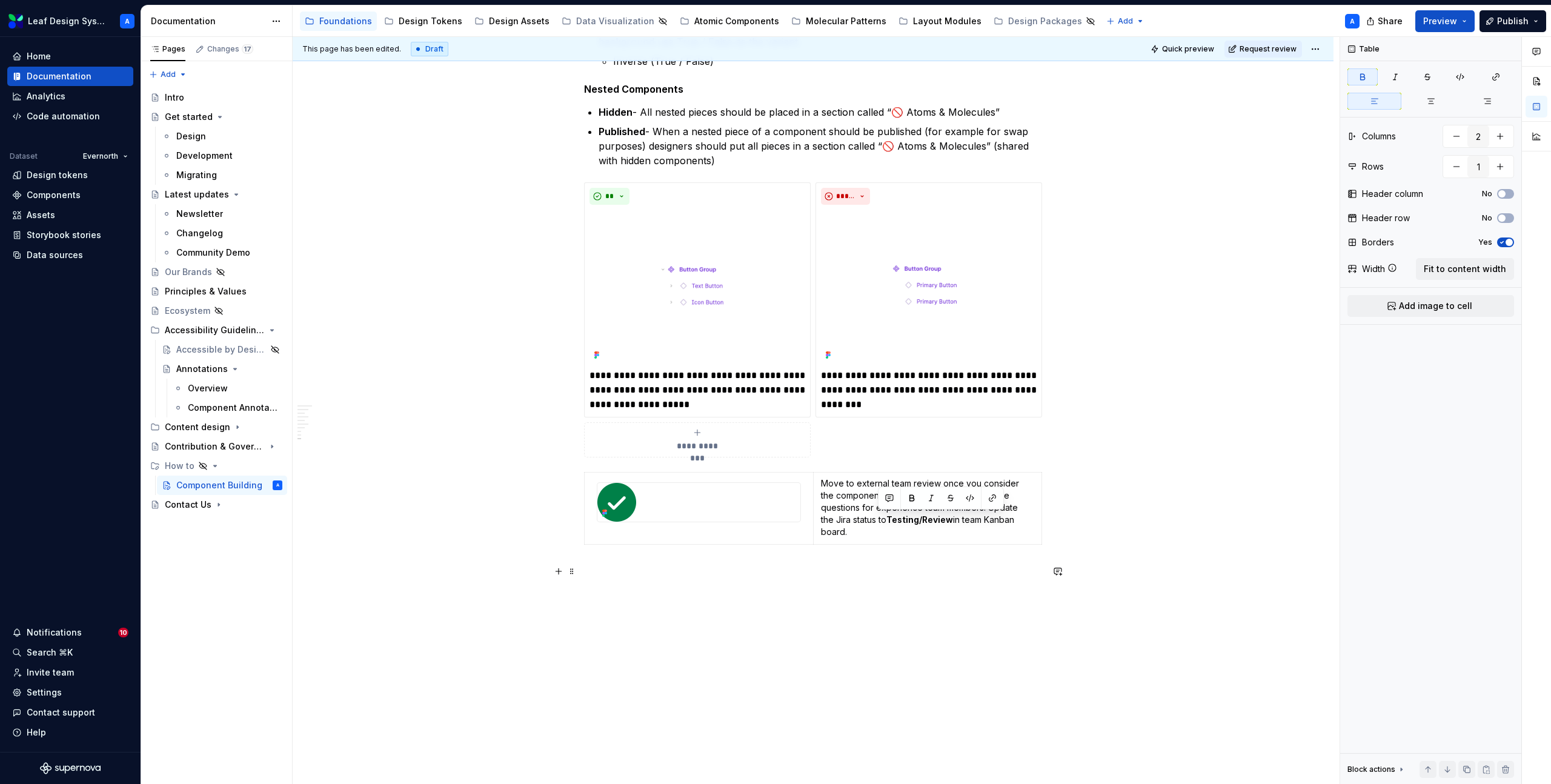
click at [871, 600] on div "**********" at bounding box center [816, 410] width 1047 height 748
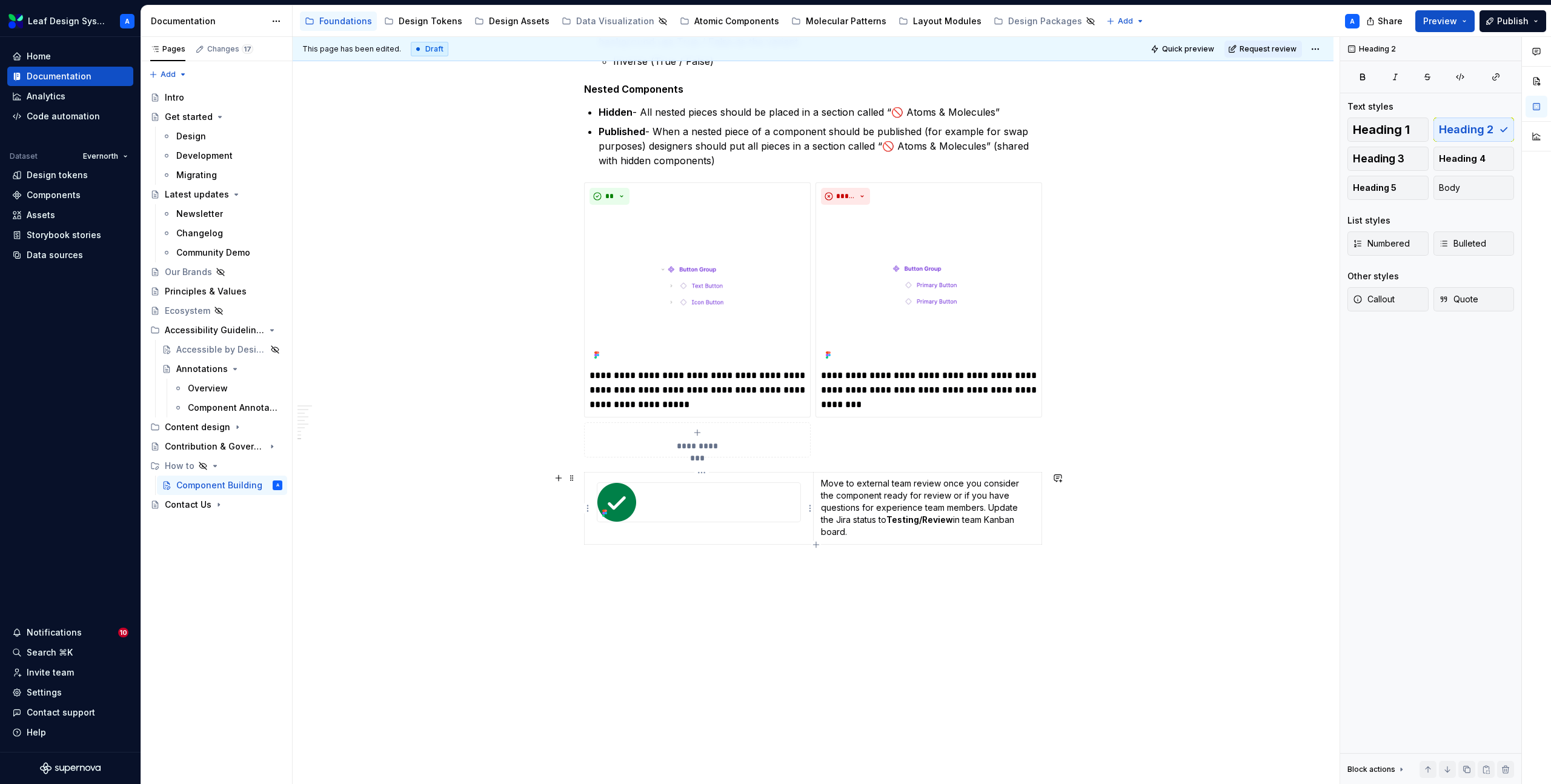
click at [739, 517] on div at bounding box center [699, 503] width 203 height 39
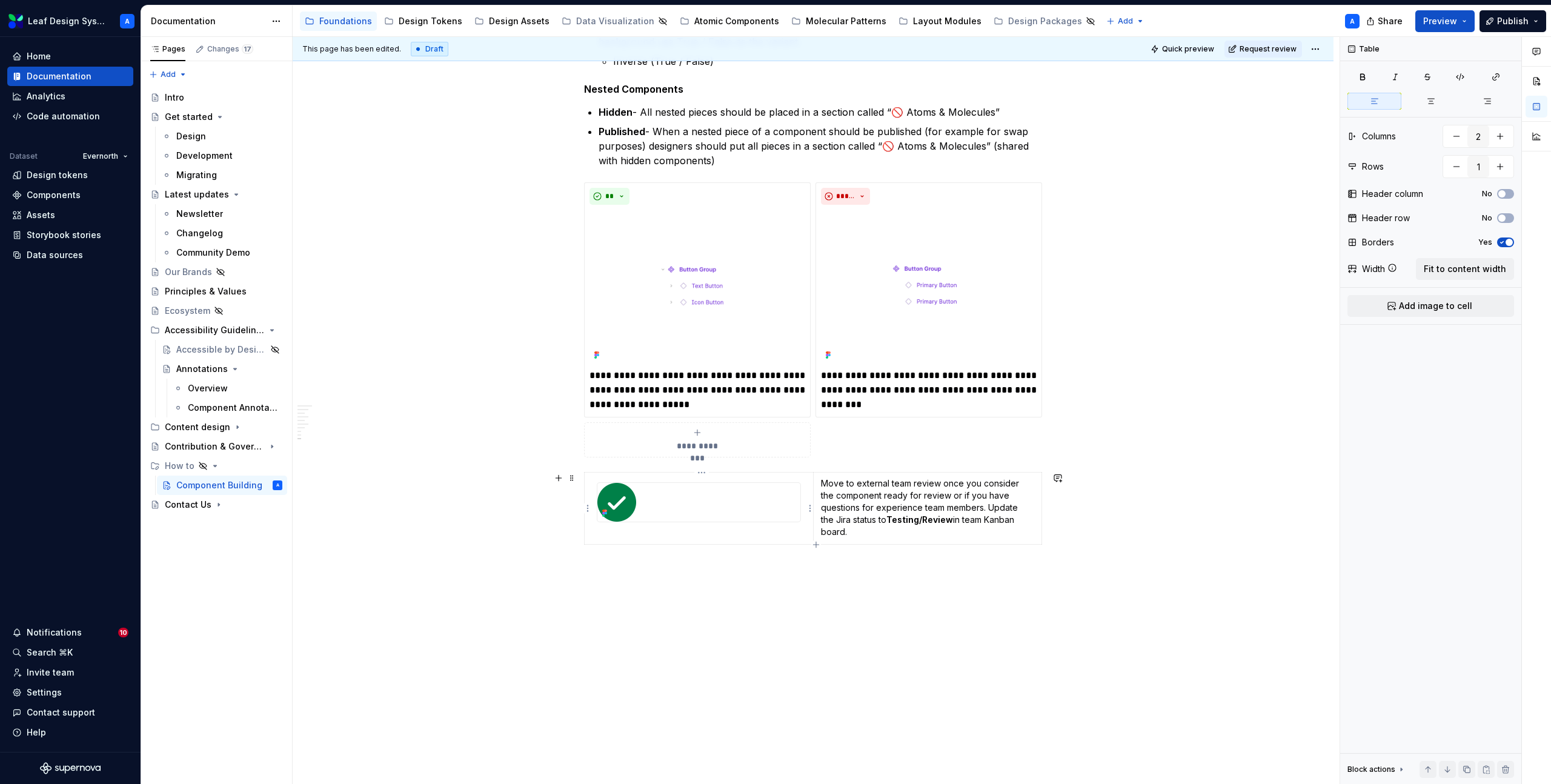
click at [685, 537] on p at bounding box center [699, 533] width 214 height 12
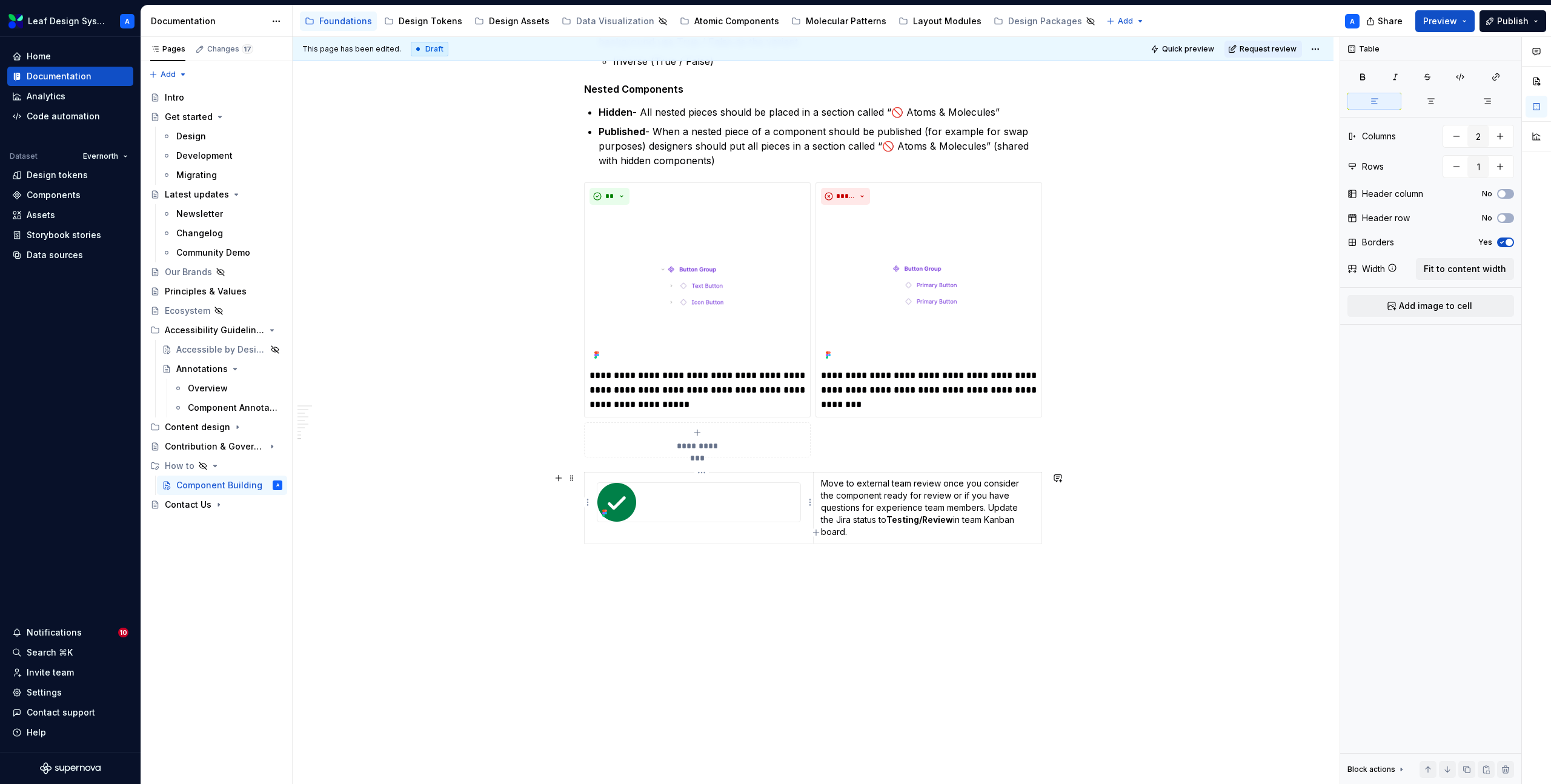
click at [635, 527] on td at bounding box center [700, 508] width 229 height 71
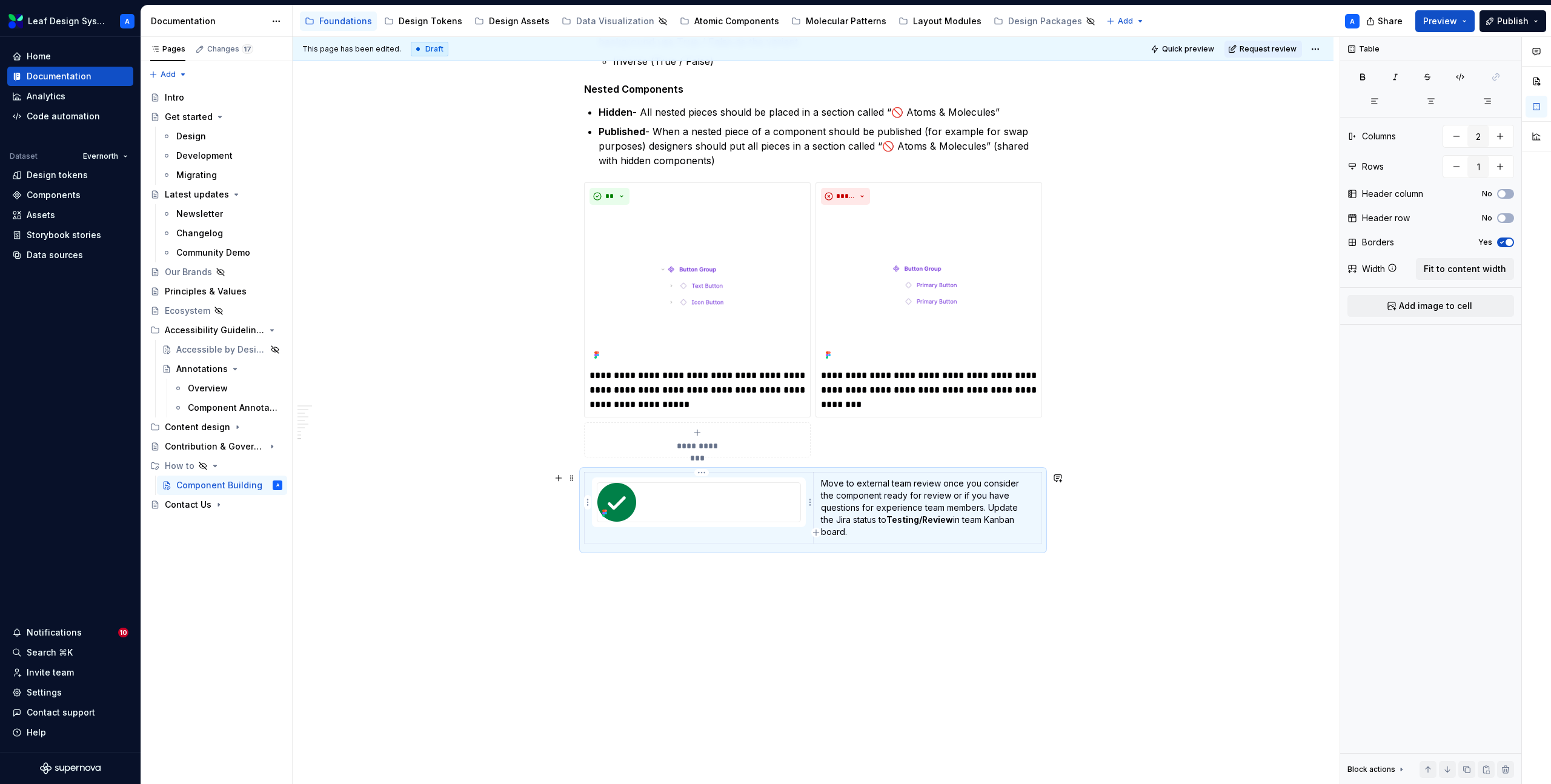
click at [786, 496] on div at bounding box center [699, 503] width 203 height 39
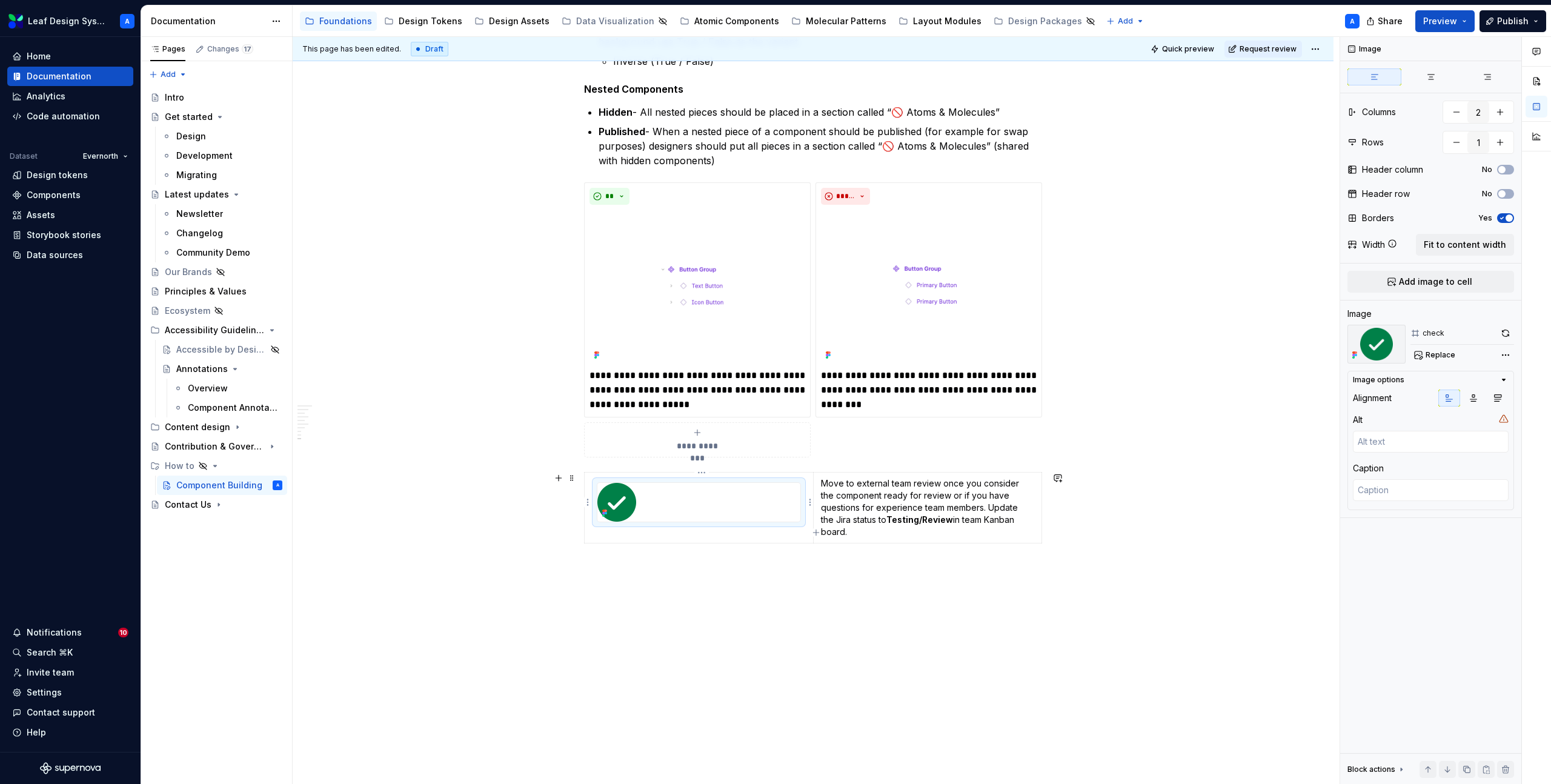
click at [592, 515] on td at bounding box center [700, 508] width 229 height 71
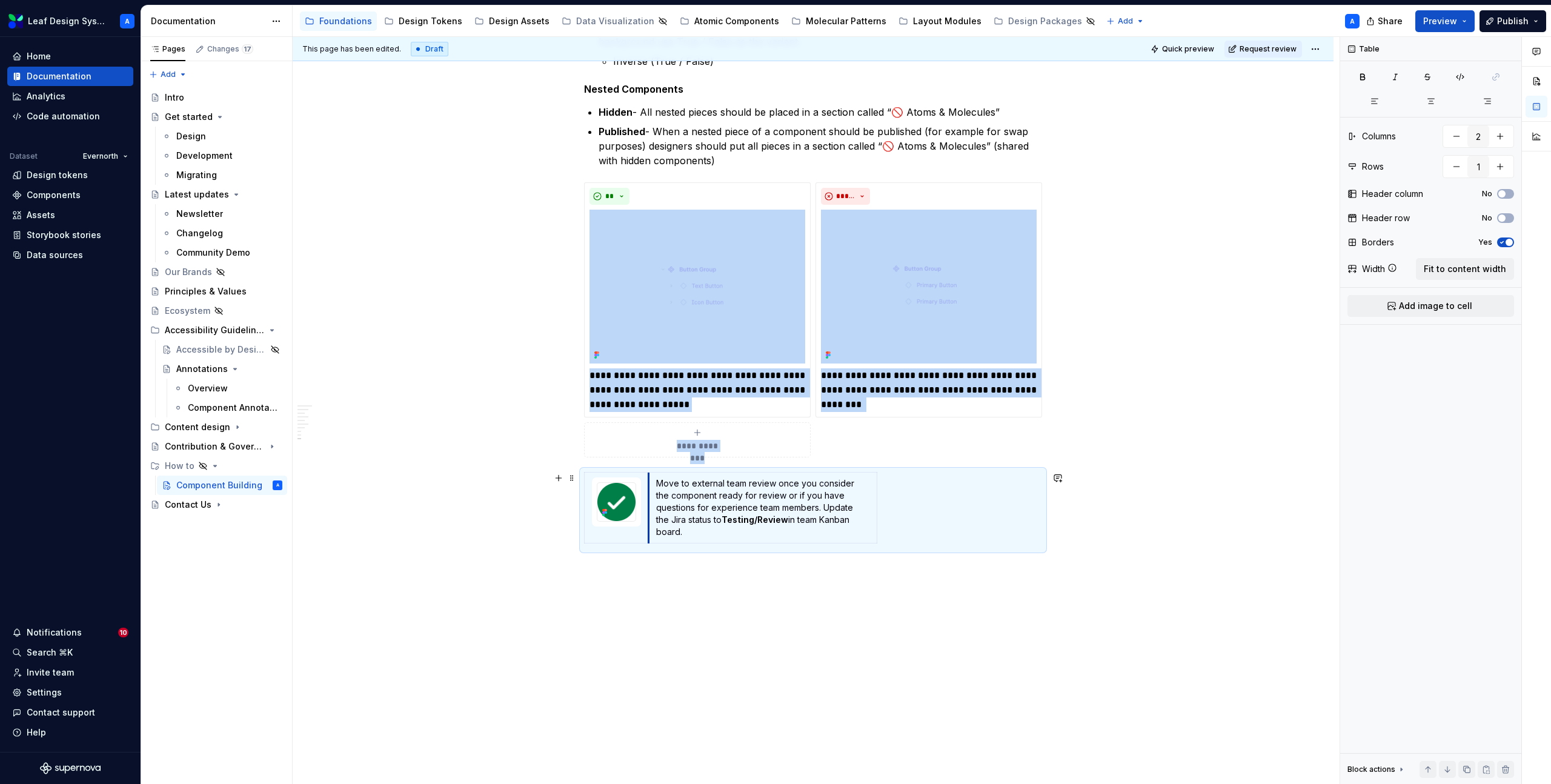
drag, startPoint x: 815, startPoint y: 504, endPoint x: 652, endPoint y: 503, distance: 163.0
click at [878, 481] on table "Move to external team review once you consider the component ready for review o…" at bounding box center [731, 508] width 294 height 71
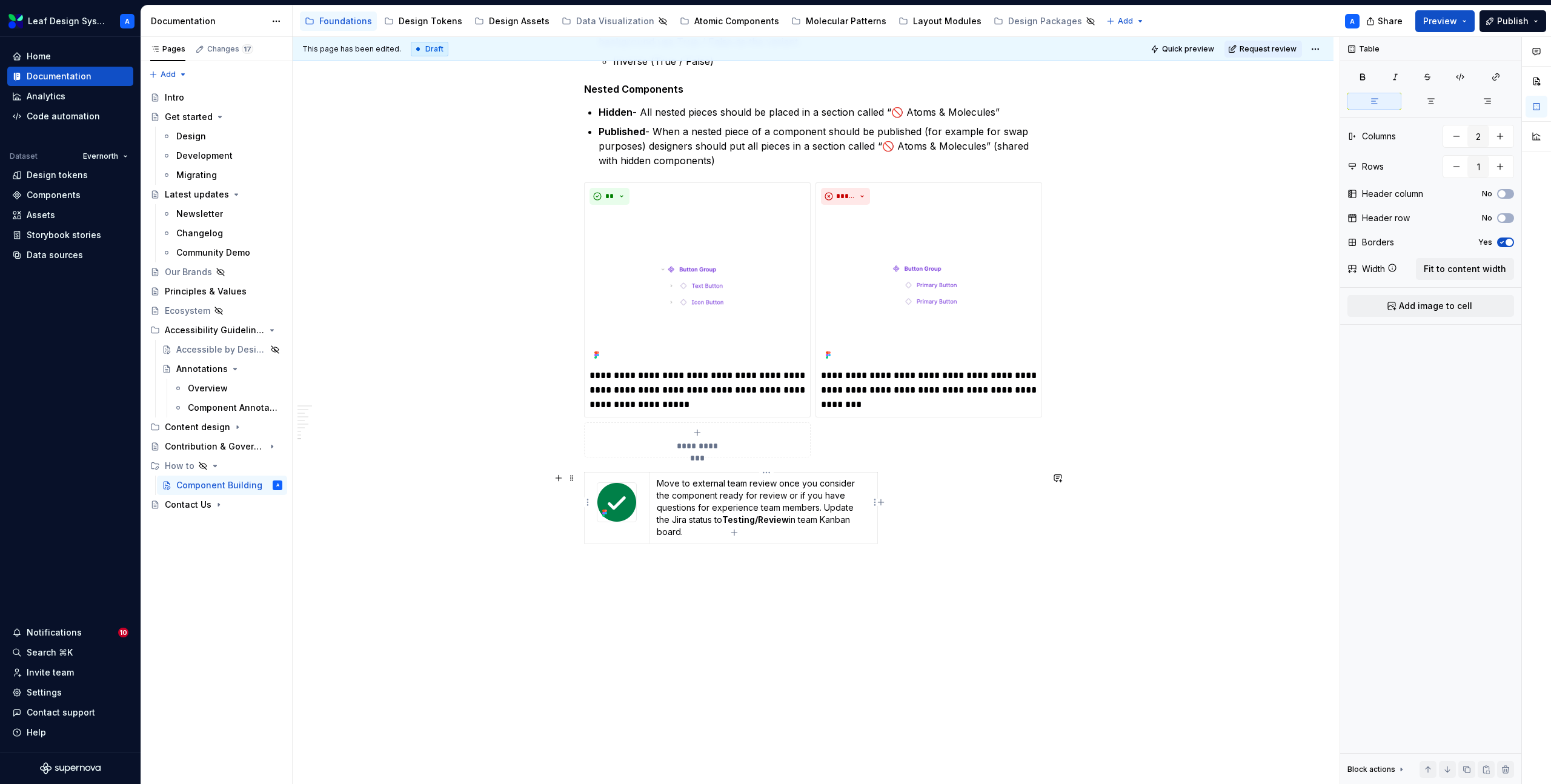
click at [876, 480] on td "Move to external team review once you consider the component ready for review o…" at bounding box center [764, 508] width 229 height 71
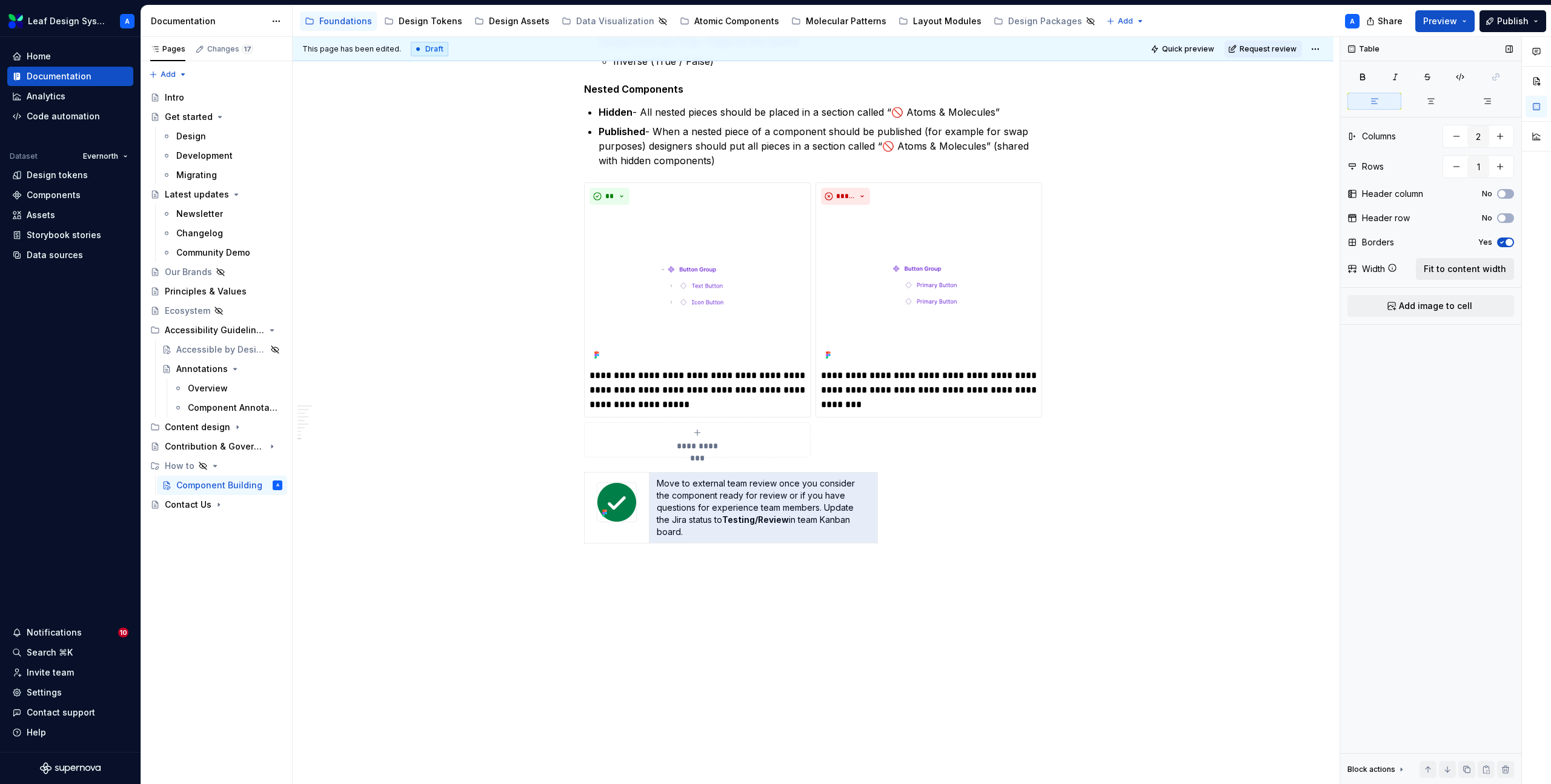
click at [1452, 269] on span "Fit to content width" at bounding box center [1465, 269] width 82 height 12
type textarea "*"
type input "1"
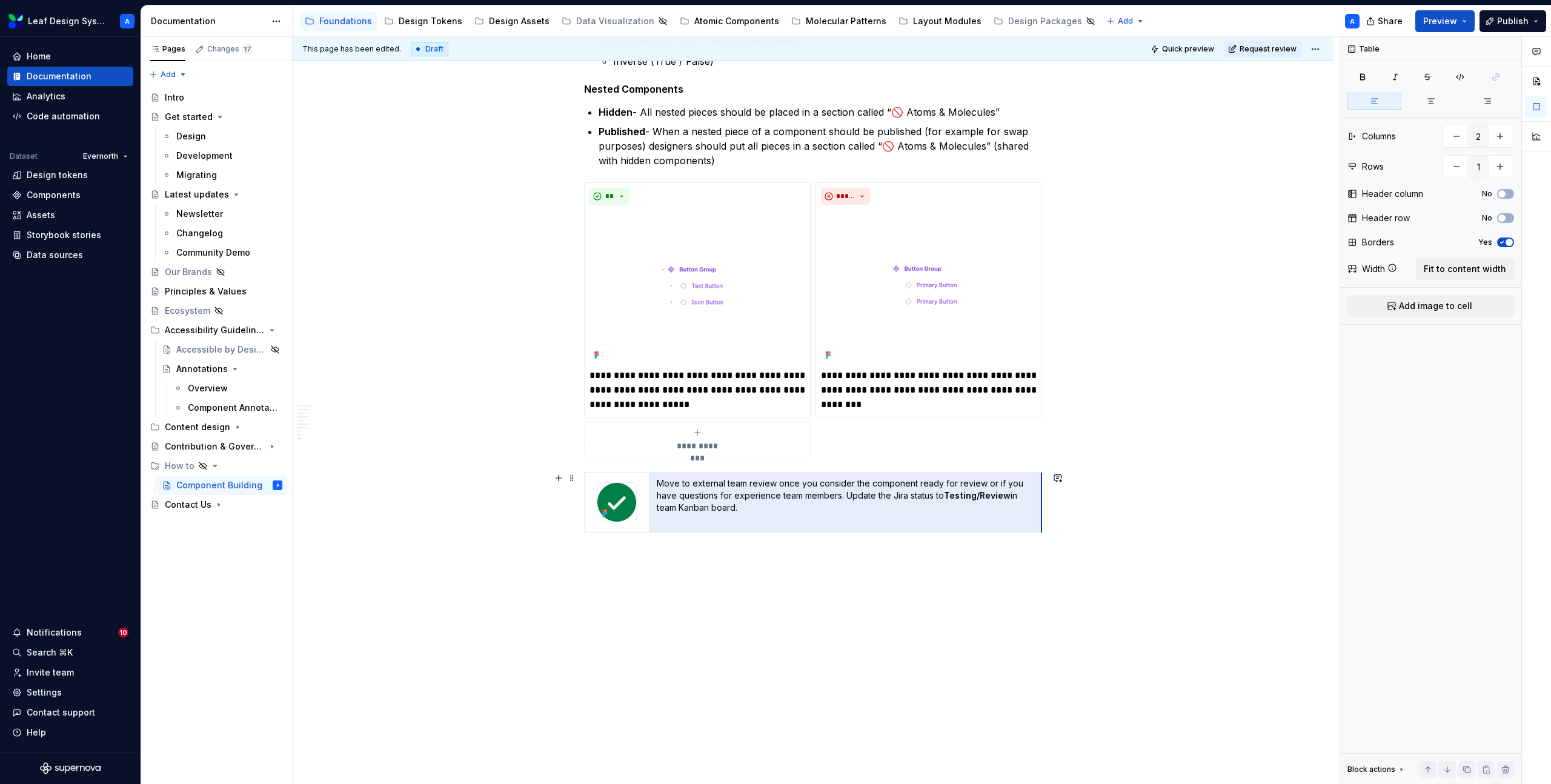
drag, startPoint x: 879, startPoint y: 487, endPoint x: 1043, endPoint y: 493, distance: 164.1
click at [632, 502] on img at bounding box center [617, 503] width 39 height 39
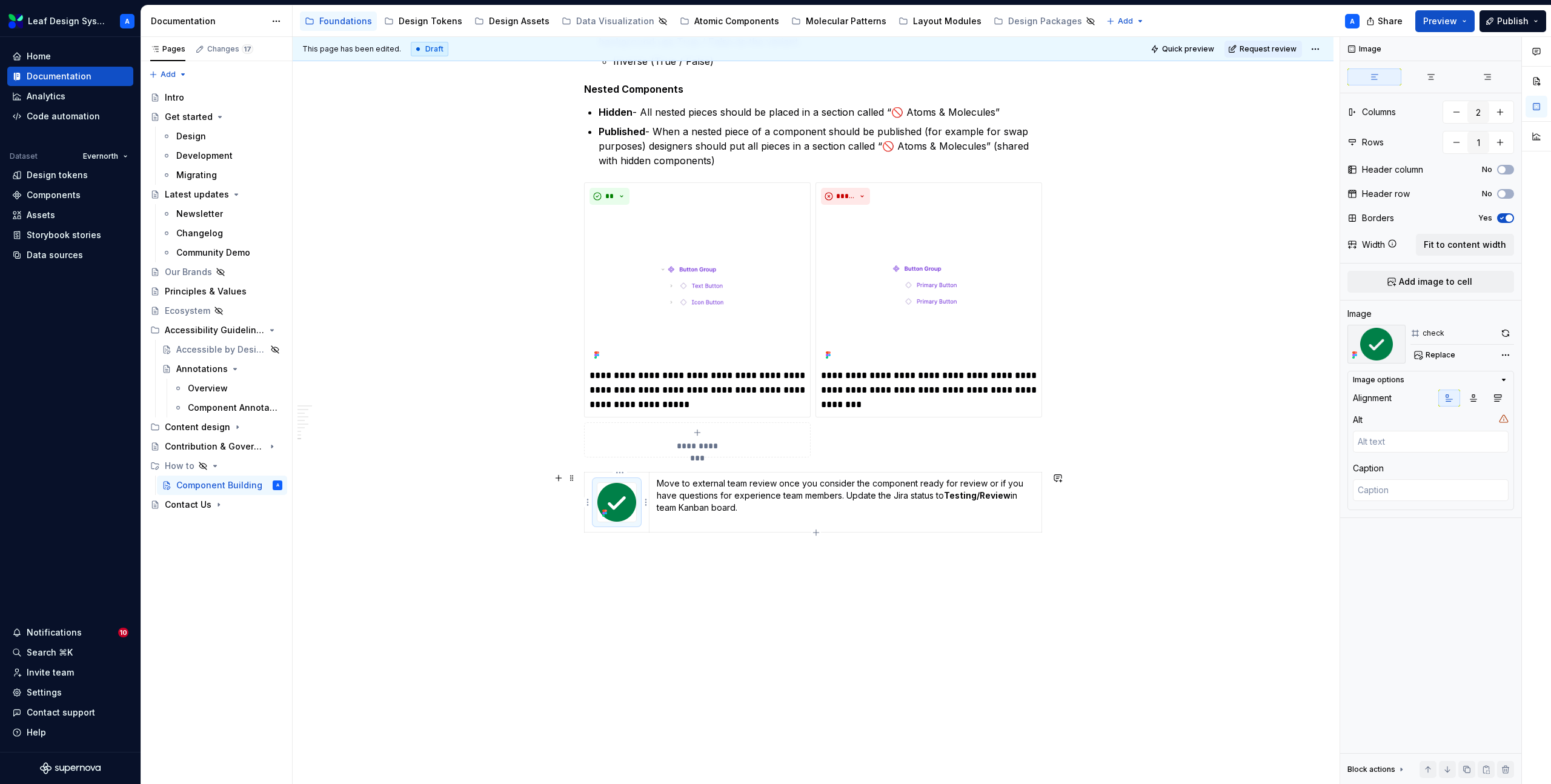
click at [625, 497] on img at bounding box center [617, 503] width 39 height 39
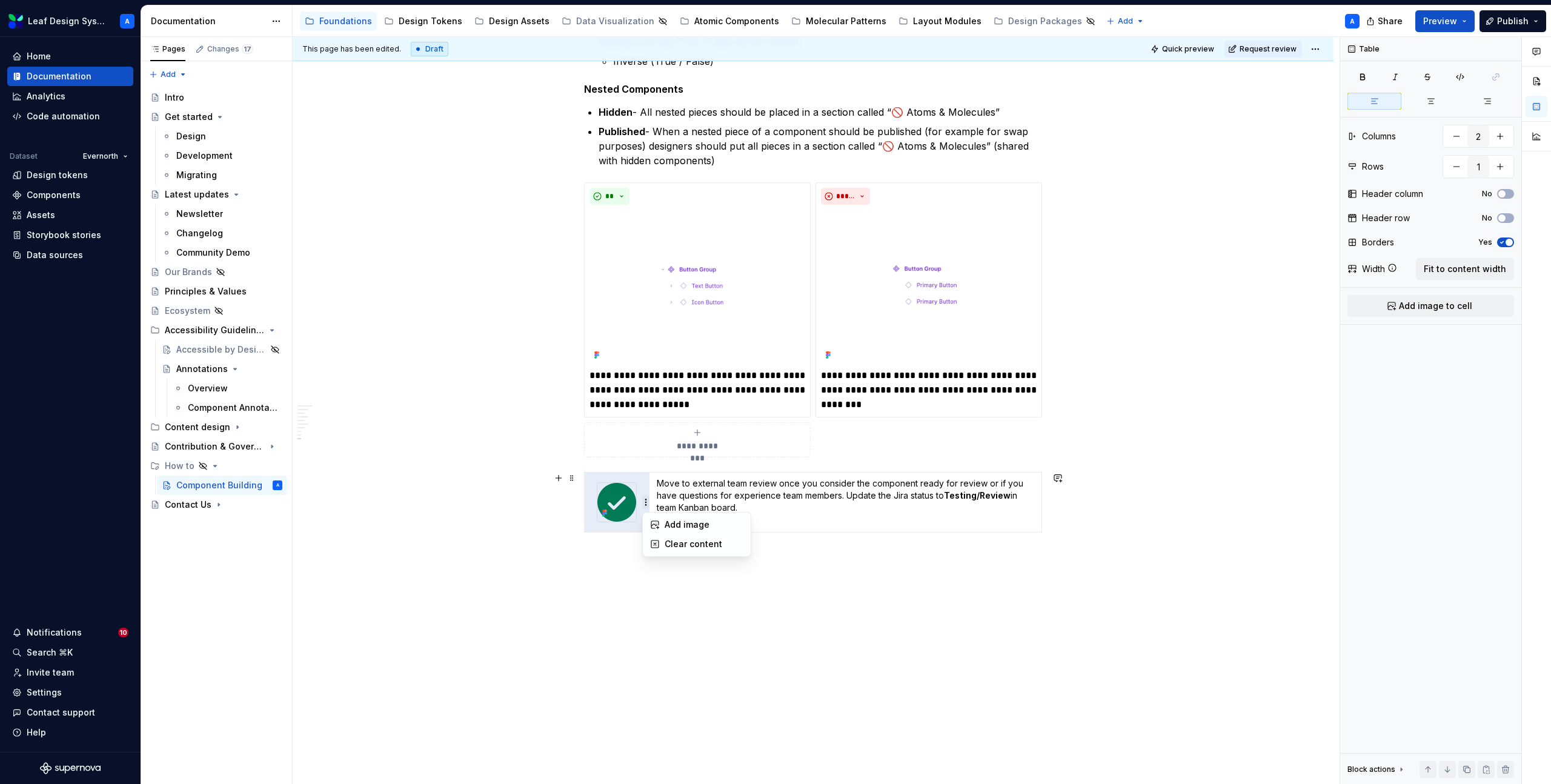
click at [642, 505] on html "Leaf Design System A Home Documentation Analytics Code automation Dataset Evern…" at bounding box center [776, 392] width 1551 height 784
click at [601, 627] on html "Leaf Design System A Home Documentation Analytics Code automation Dataset Evern…" at bounding box center [776, 392] width 1551 height 784
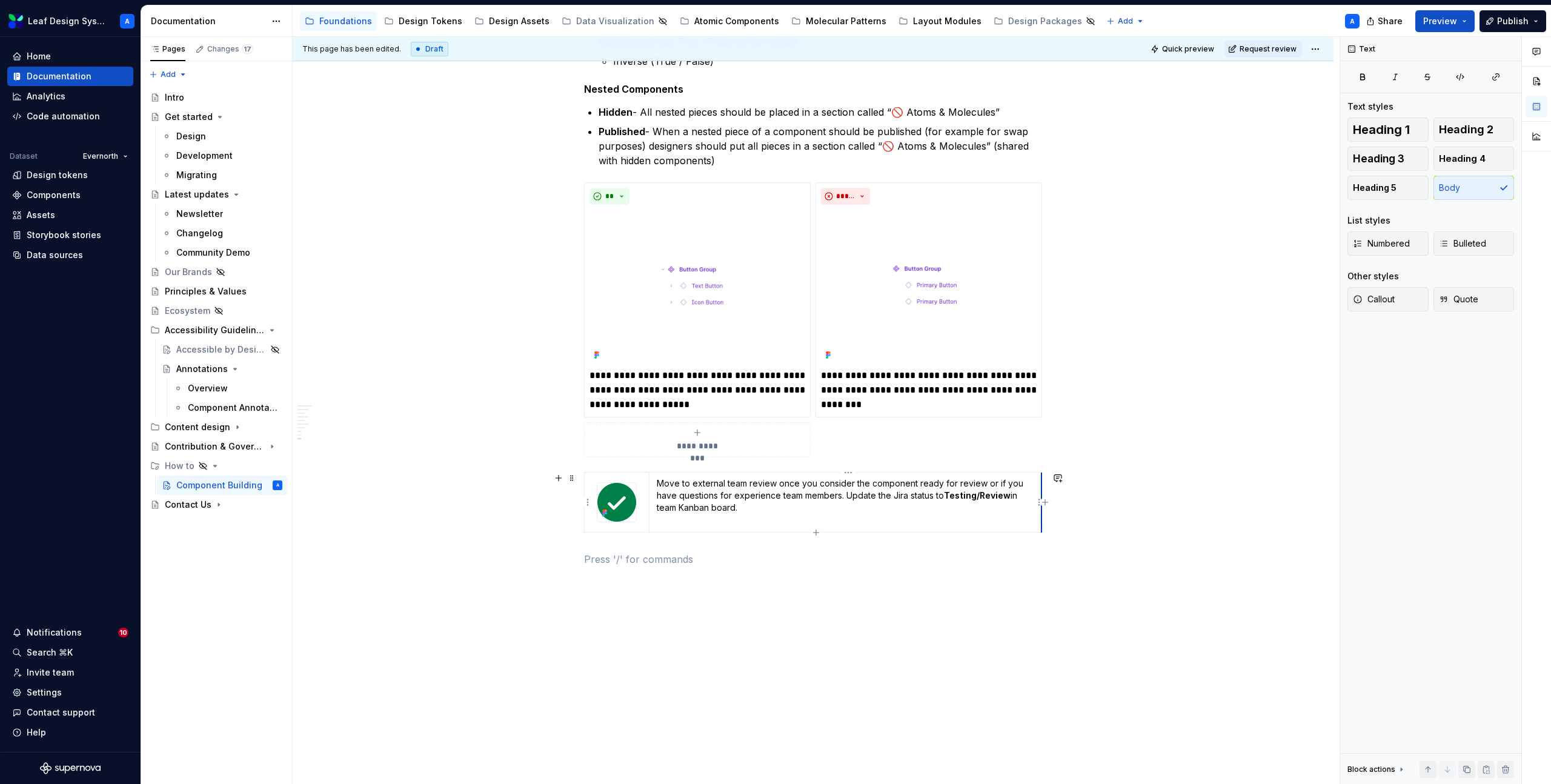
click at [1042, 486] on td "Move to external team review once you consider the component ready for review o…" at bounding box center [845, 502] width 392 height 60
drag, startPoint x: 1043, startPoint y: 486, endPoint x: 923, endPoint y: 476, distance: 120.4
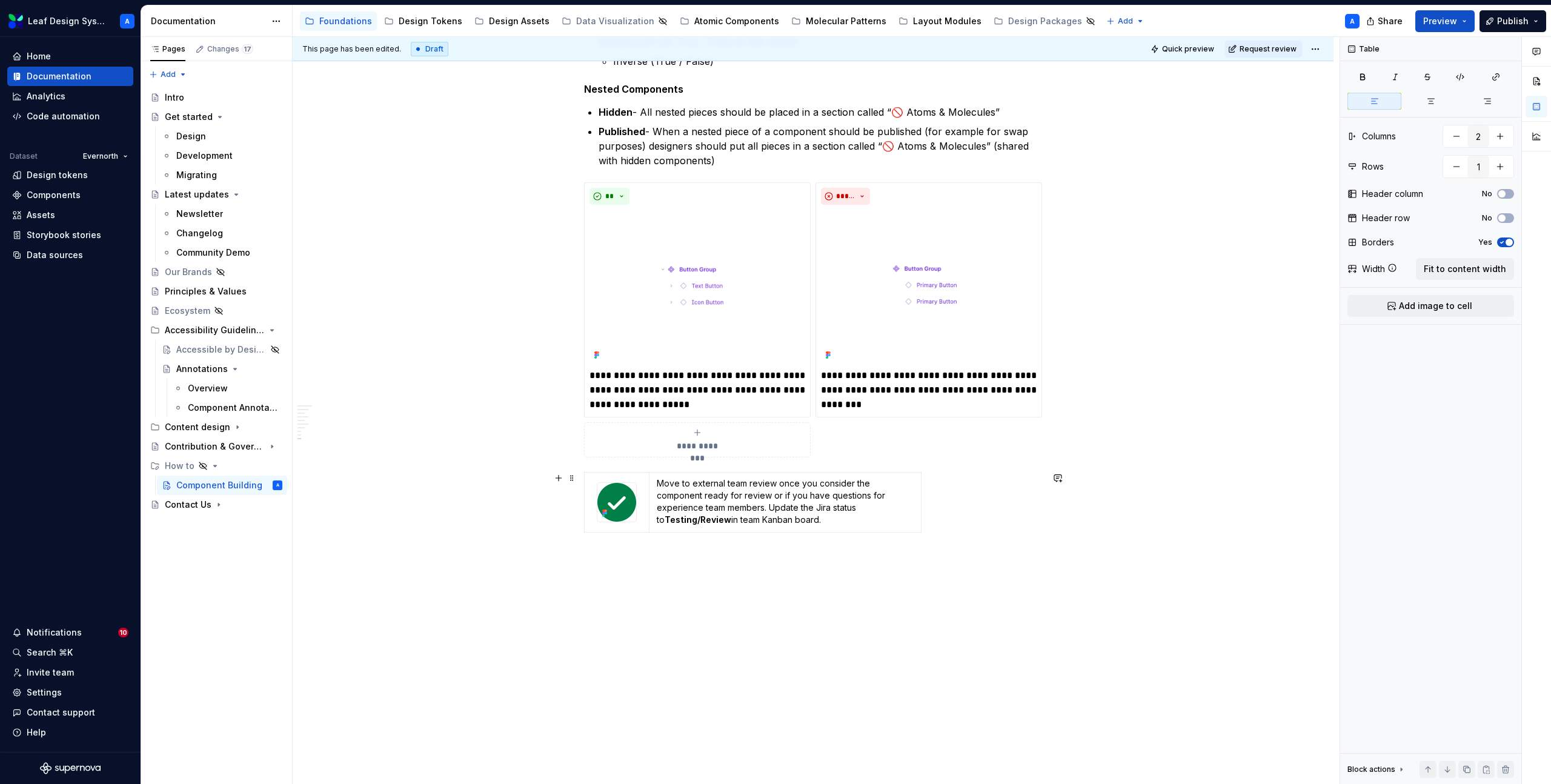
click at [962, 496] on div "Move to external team review once you consider the component ready for review o…" at bounding box center [813, 505] width 458 height 66
click at [575, 482] on span at bounding box center [572, 479] width 9 height 17
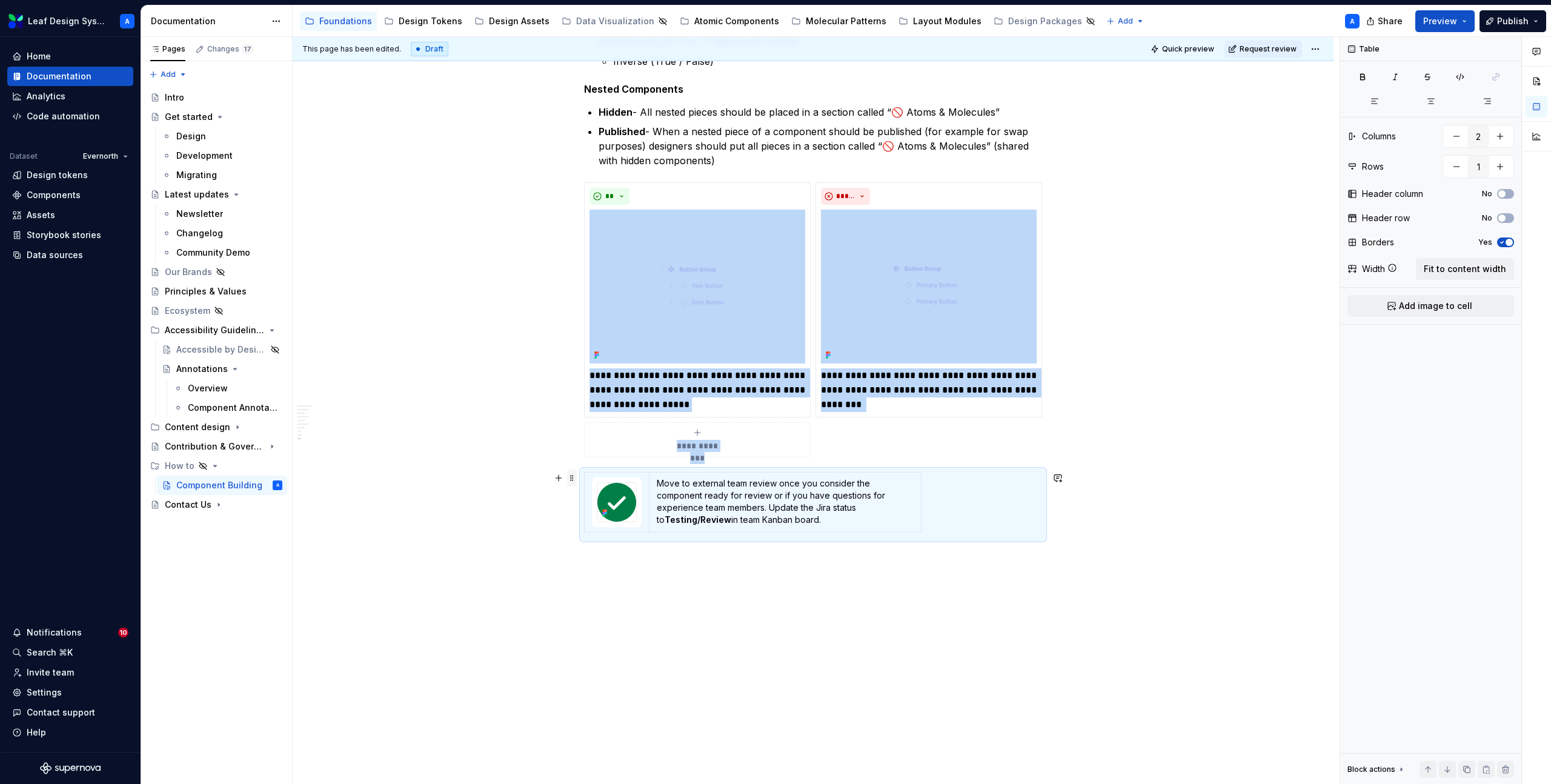
click at [575, 482] on span at bounding box center [572, 479] width 9 height 17
click at [1430, 103] on icon "button" at bounding box center [1431, 101] width 9 height 9
click at [1379, 100] on button "button" at bounding box center [1374, 101] width 54 height 17
click at [558, 479] on button "button" at bounding box center [559, 479] width 17 height 17
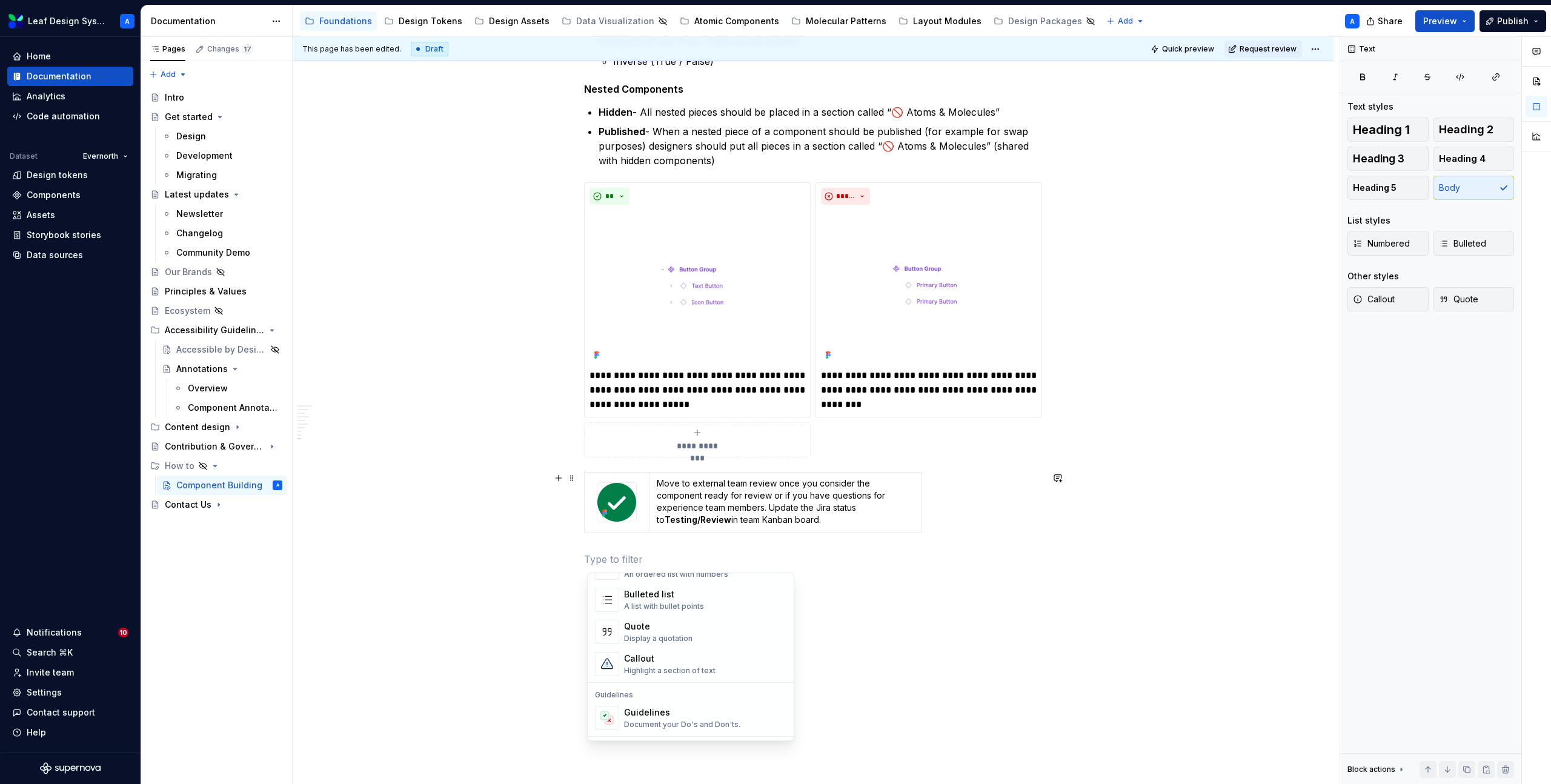
scroll to position [247, 0]
click at [638, 652] on div "Highlight a section of text" at bounding box center [670, 656] width 92 height 9
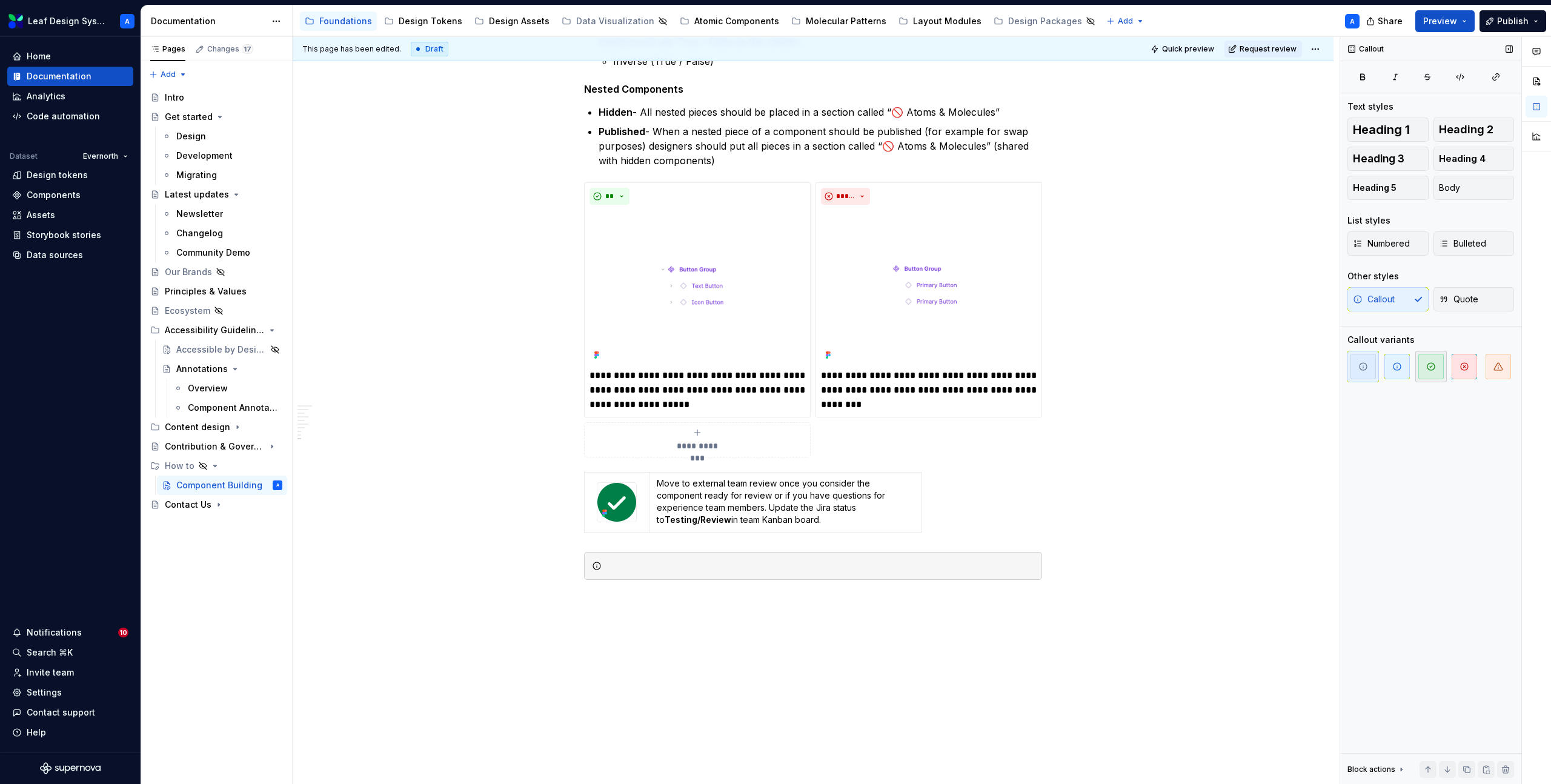
click at [1429, 368] on icon "button" at bounding box center [1431, 367] width 9 height 9
click at [744, 498] on p "Move to external team review once you consider the component ready for review o…" at bounding box center [786, 502] width 257 height 49
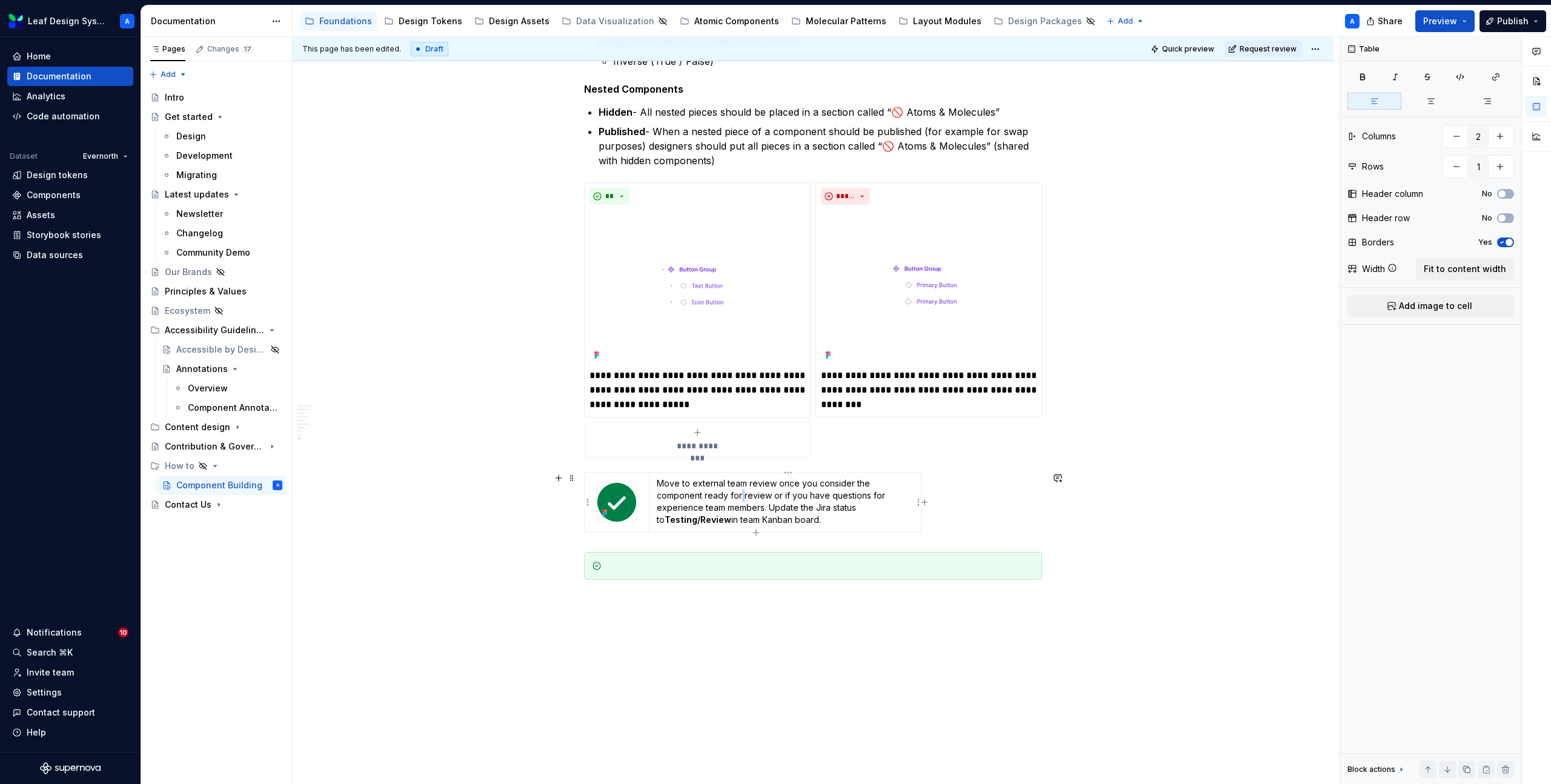
click at [744, 498] on p "Move to external team review once you consider the component ready for review o…" at bounding box center [786, 502] width 257 height 49
click at [757, 508] on p "Move to external team review once you consider the component ready for review o…" at bounding box center [786, 502] width 257 height 49
drag, startPoint x: 829, startPoint y: 521, endPoint x: 657, endPoint y: 484, distance: 175.9
click at [657, 484] on td "Move to external team review once you consider the component ready for review o…" at bounding box center [785, 502] width 272 height 60
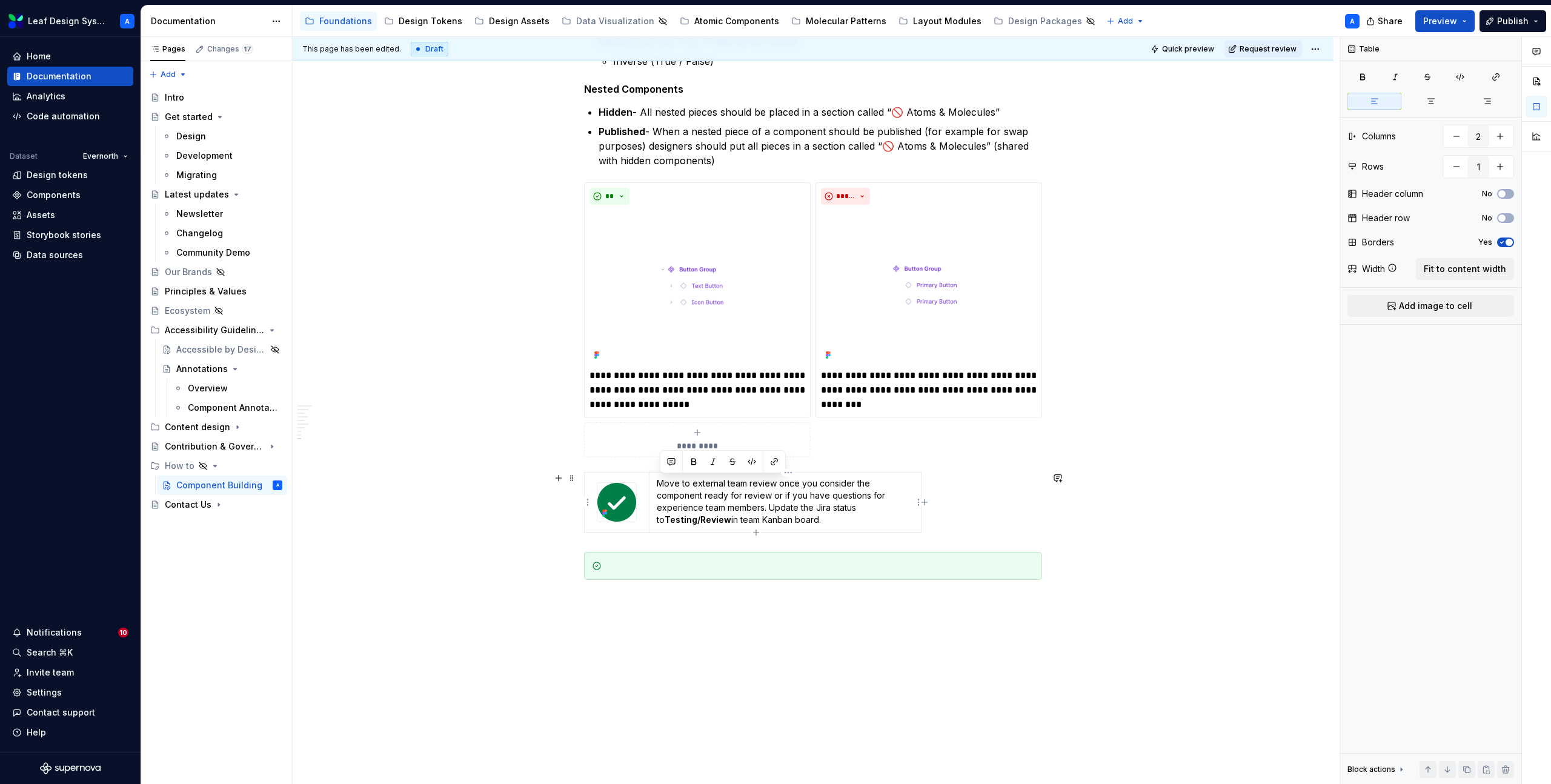
copy p "Move to external team review once you consider the component ready for review o…"
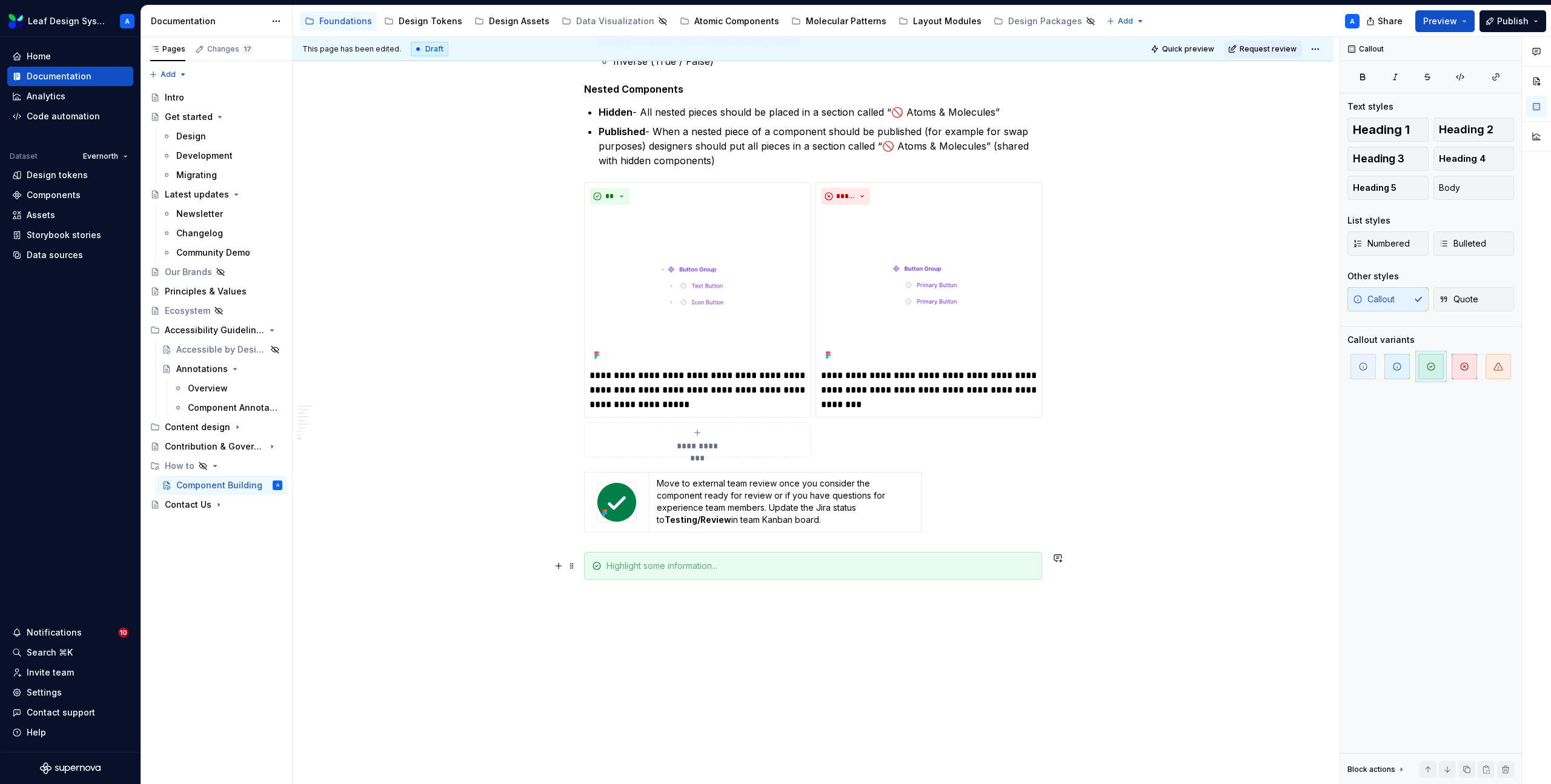
click at [649, 567] on div at bounding box center [820, 565] width 428 height 12
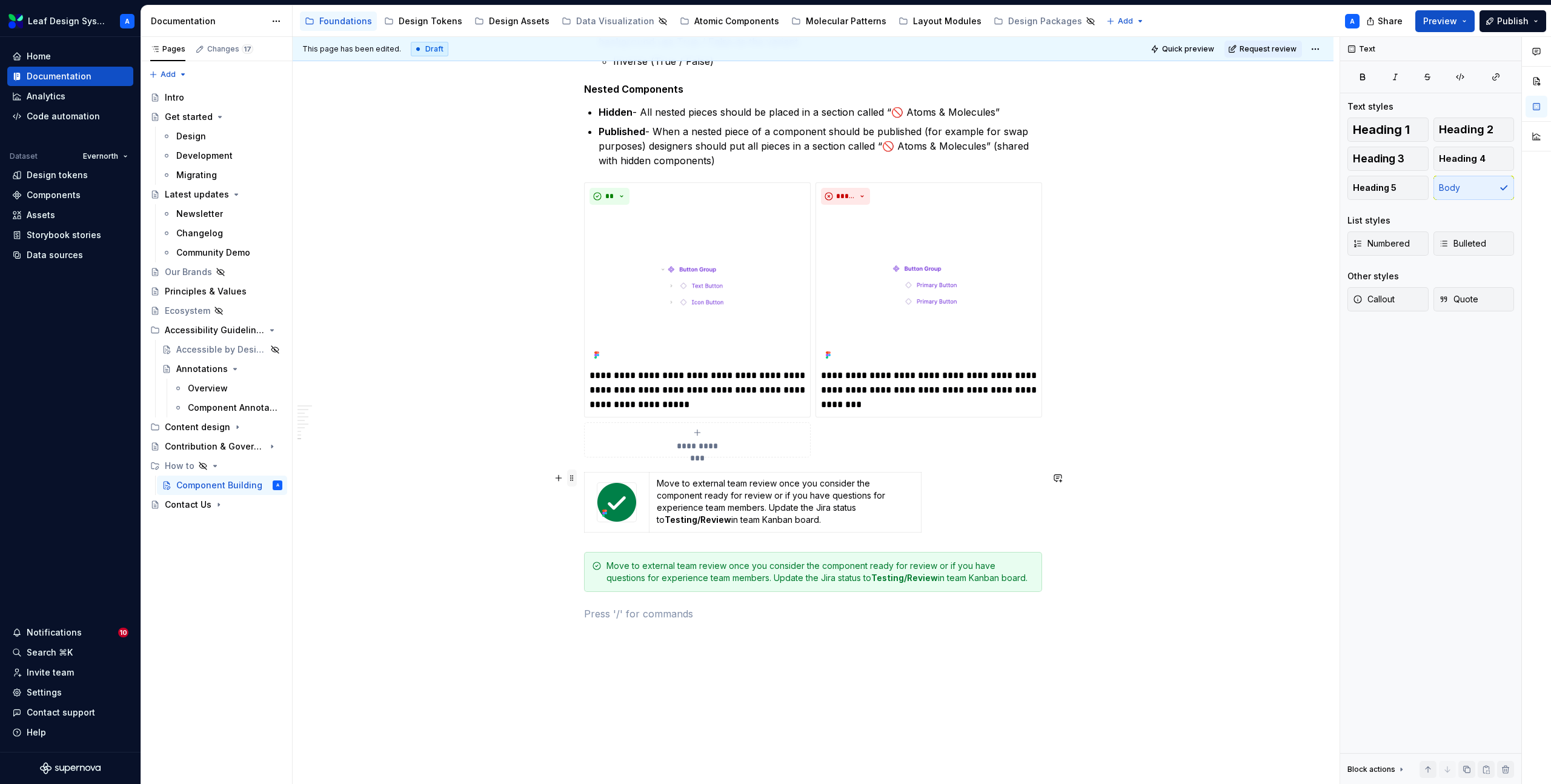
click at [573, 482] on span at bounding box center [572, 479] width 9 height 17
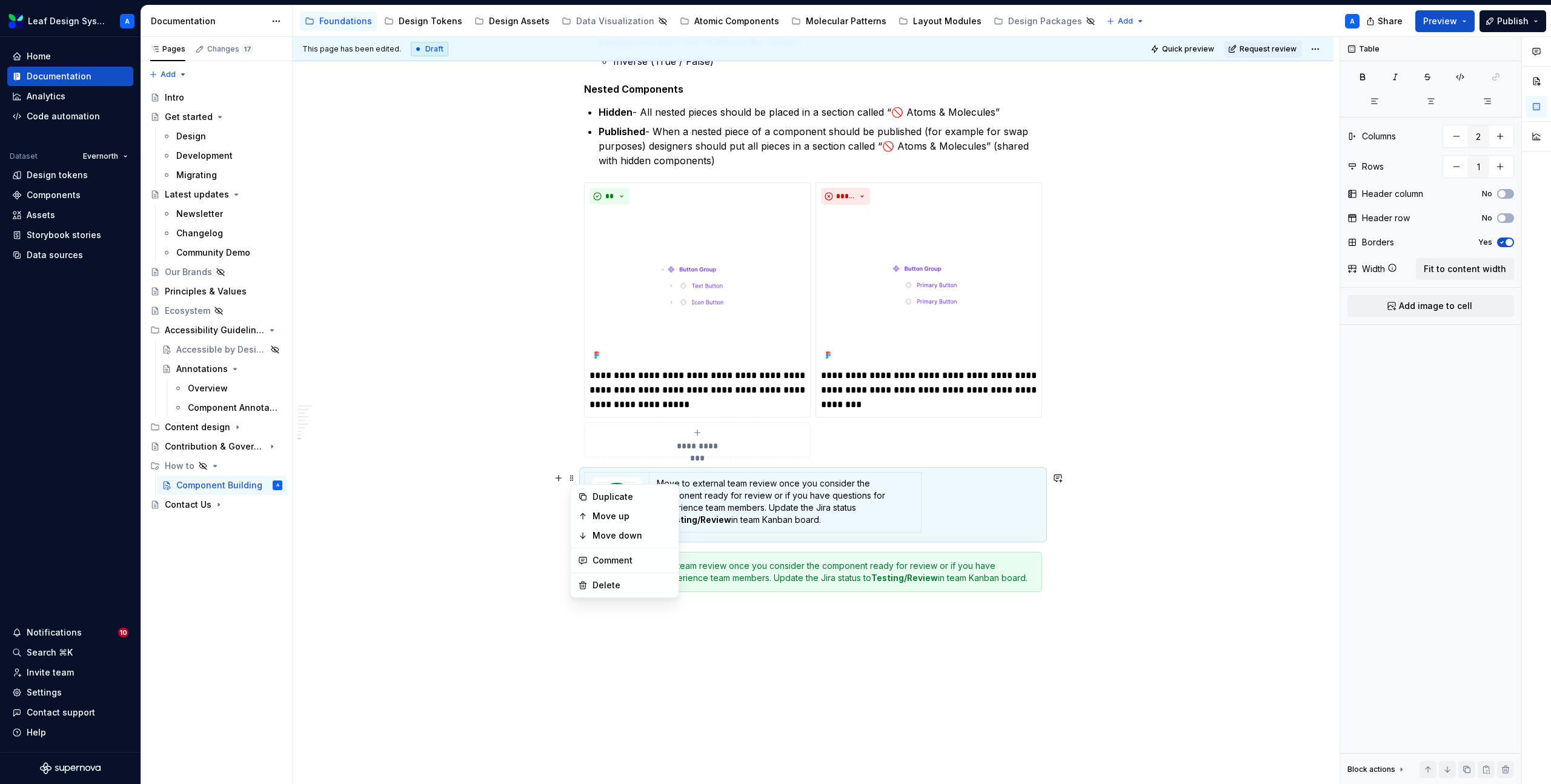
click at [843, 493] on p "Move to external team review once you consider the component ready for review o…" at bounding box center [786, 502] width 257 height 49
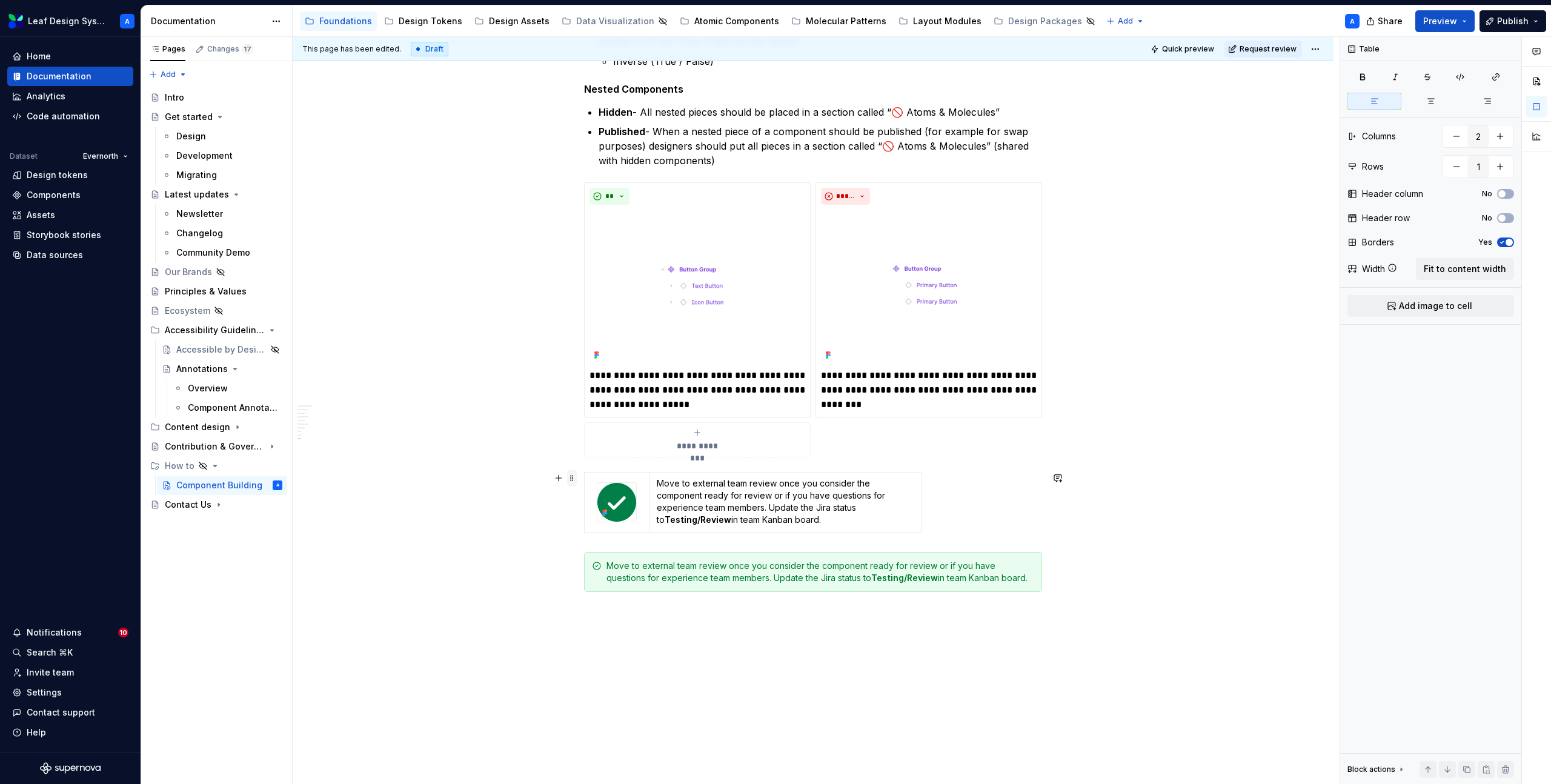
click at [574, 478] on span at bounding box center [572, 479] width 9 height 17
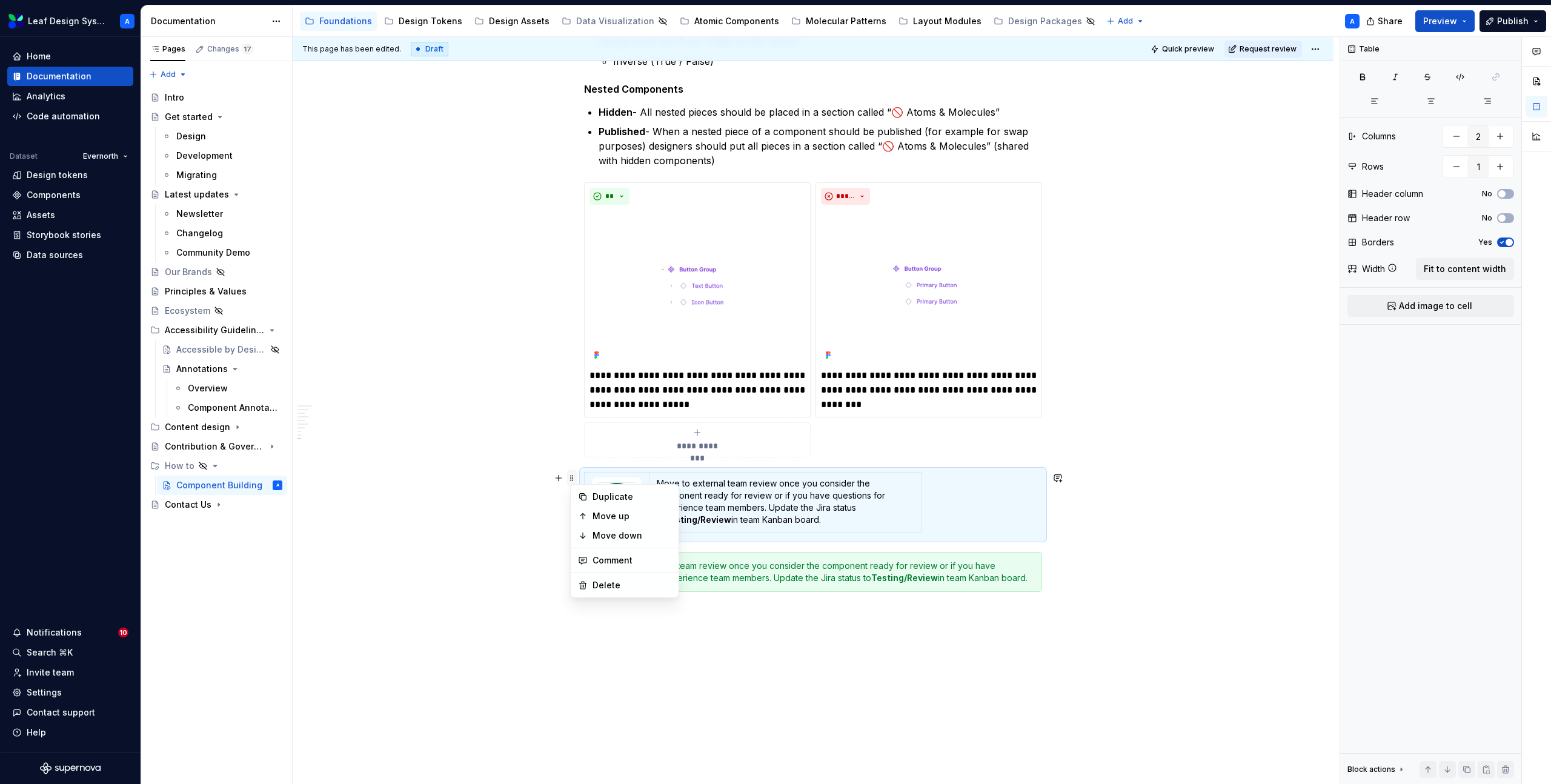
click at [577, 472] on span at bounding box center [572, 479] width 9 height 17
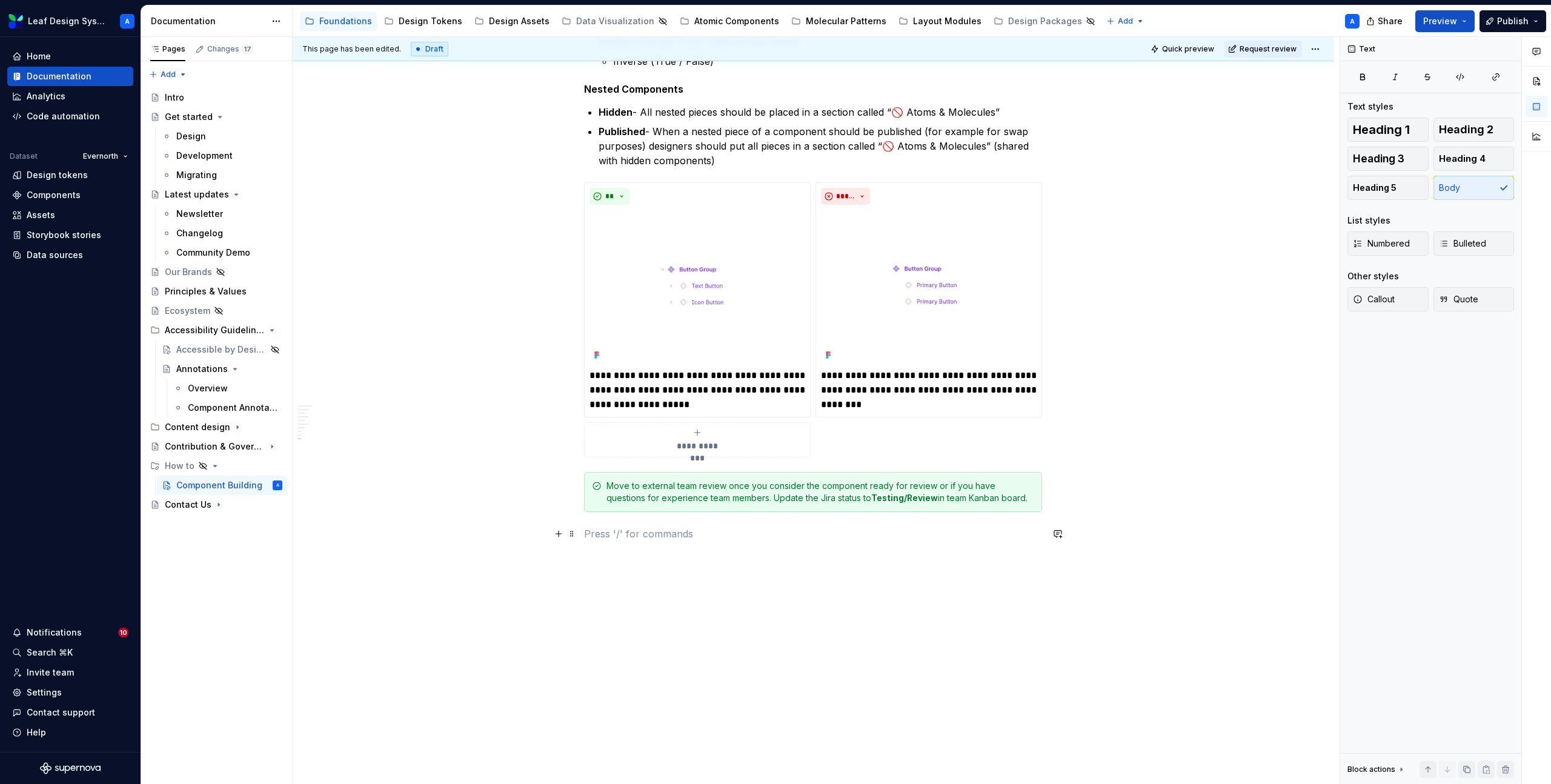
click at [609, 529] on p at bounding box center [813, 533] width 458 height 15
click at [928, 602] on div "**********" at bounding box center [816, 410] width 1047 height 748
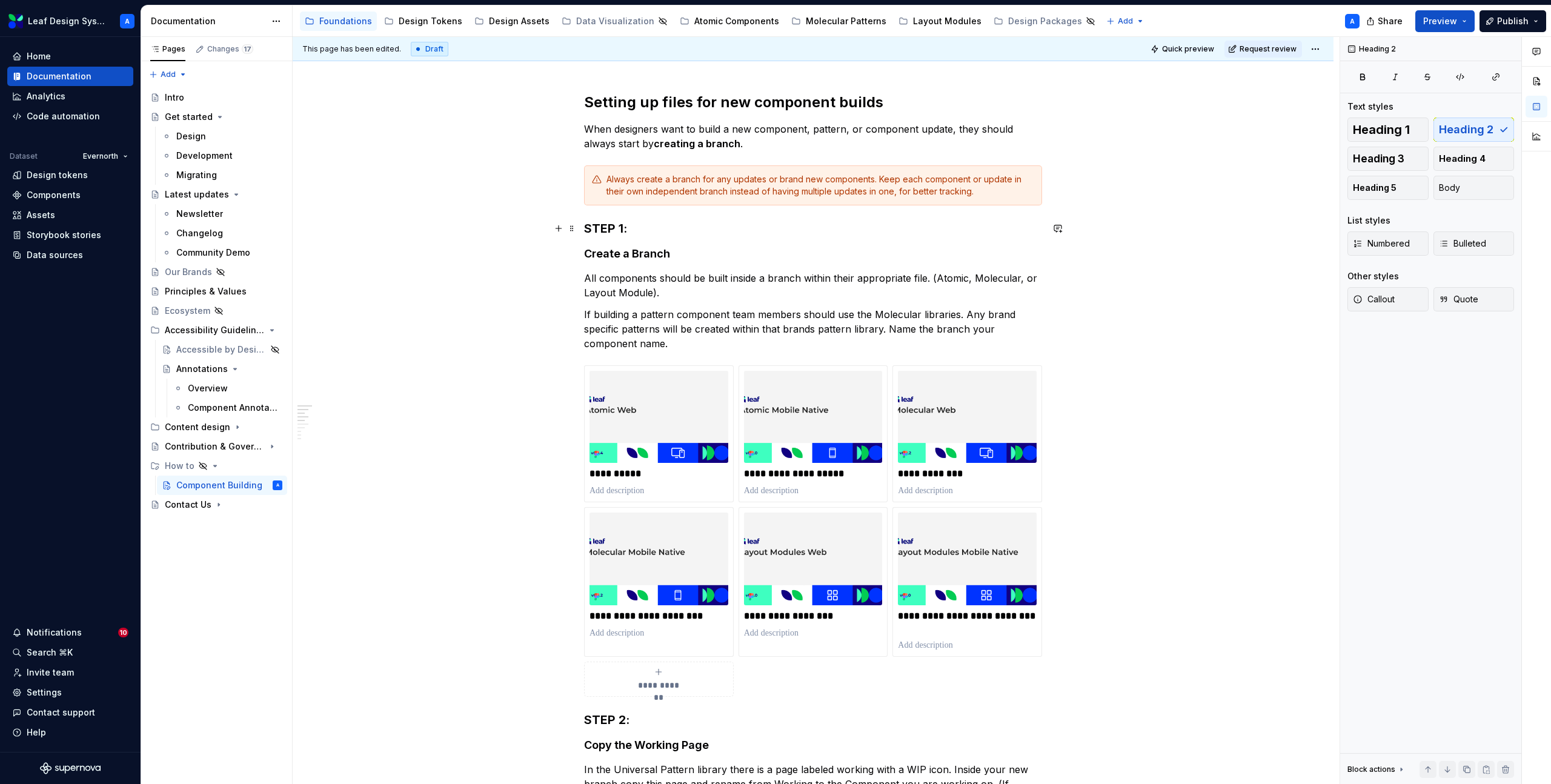
scroll to position [0, 0]
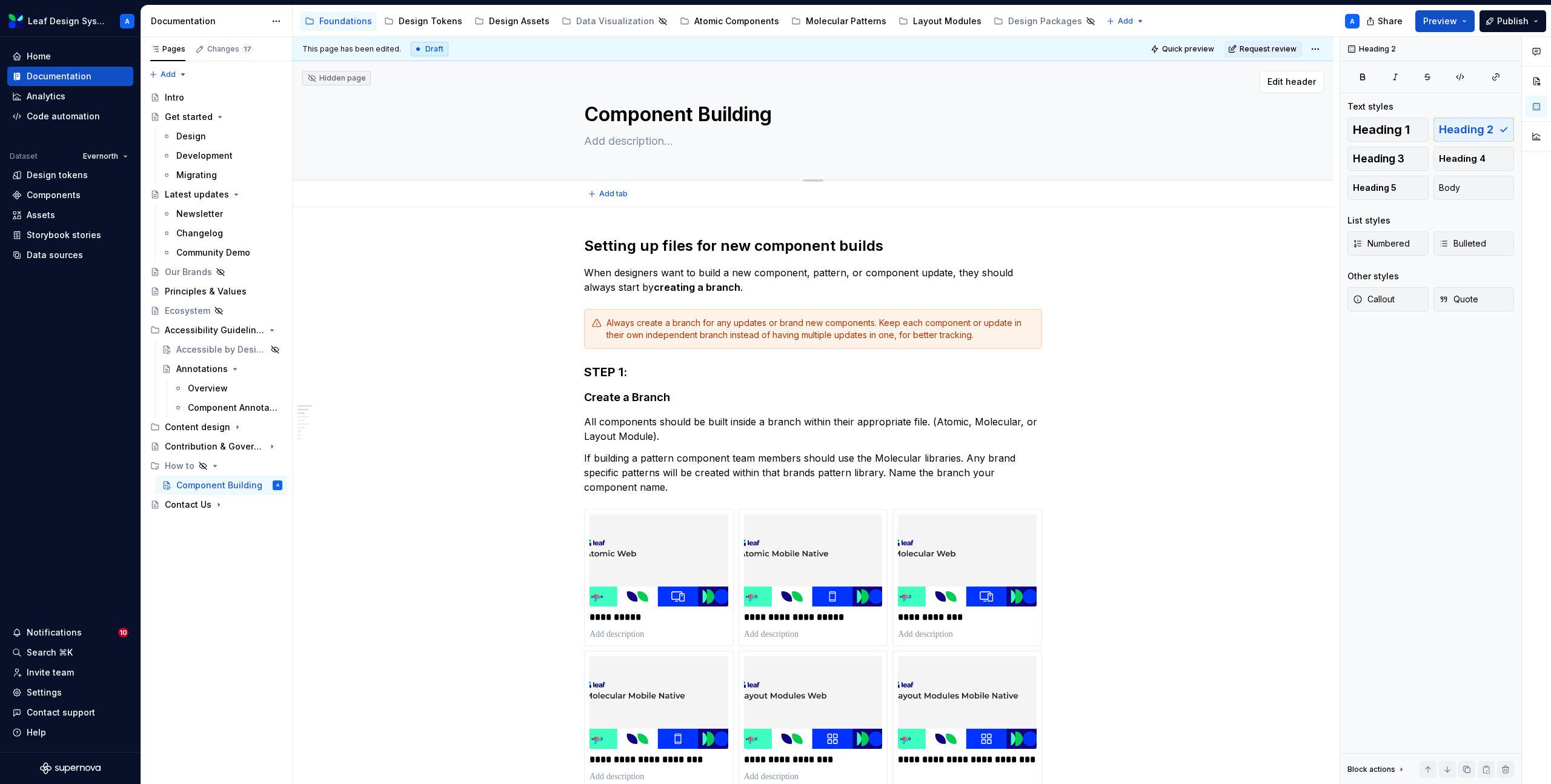
click at [721, 111] on textarea "Component Building" at bounding box center [811, 114] width 458 height 29
click at [752, 118] on textarea "Component Building" at bounding box center [811, 114] width 458 height 29
type textarea "*"
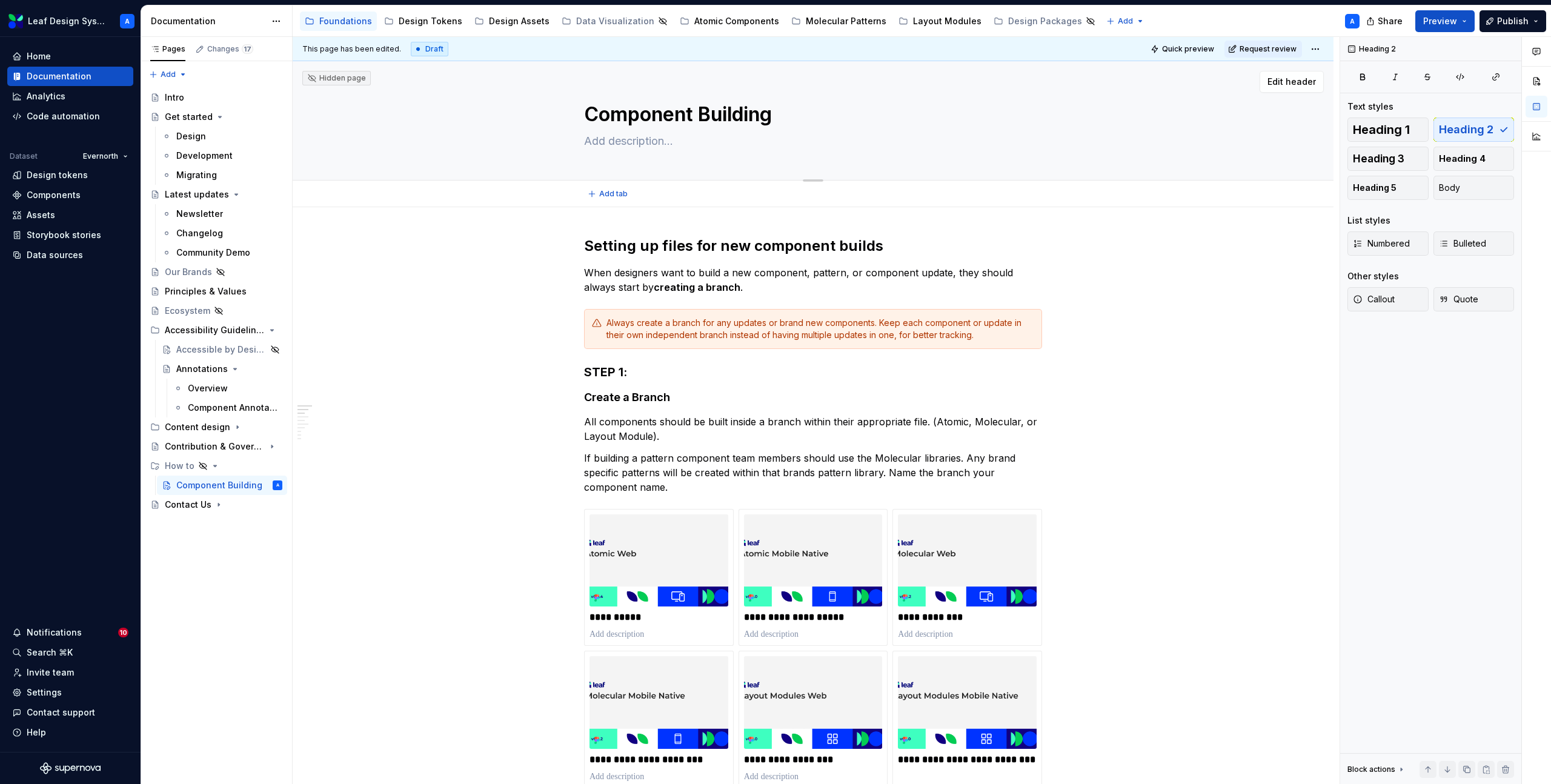
type textarea "Component P"
type textarea "*"
type textarea "Component Pr"
type textarea "*"
type textarea "Component Pro"
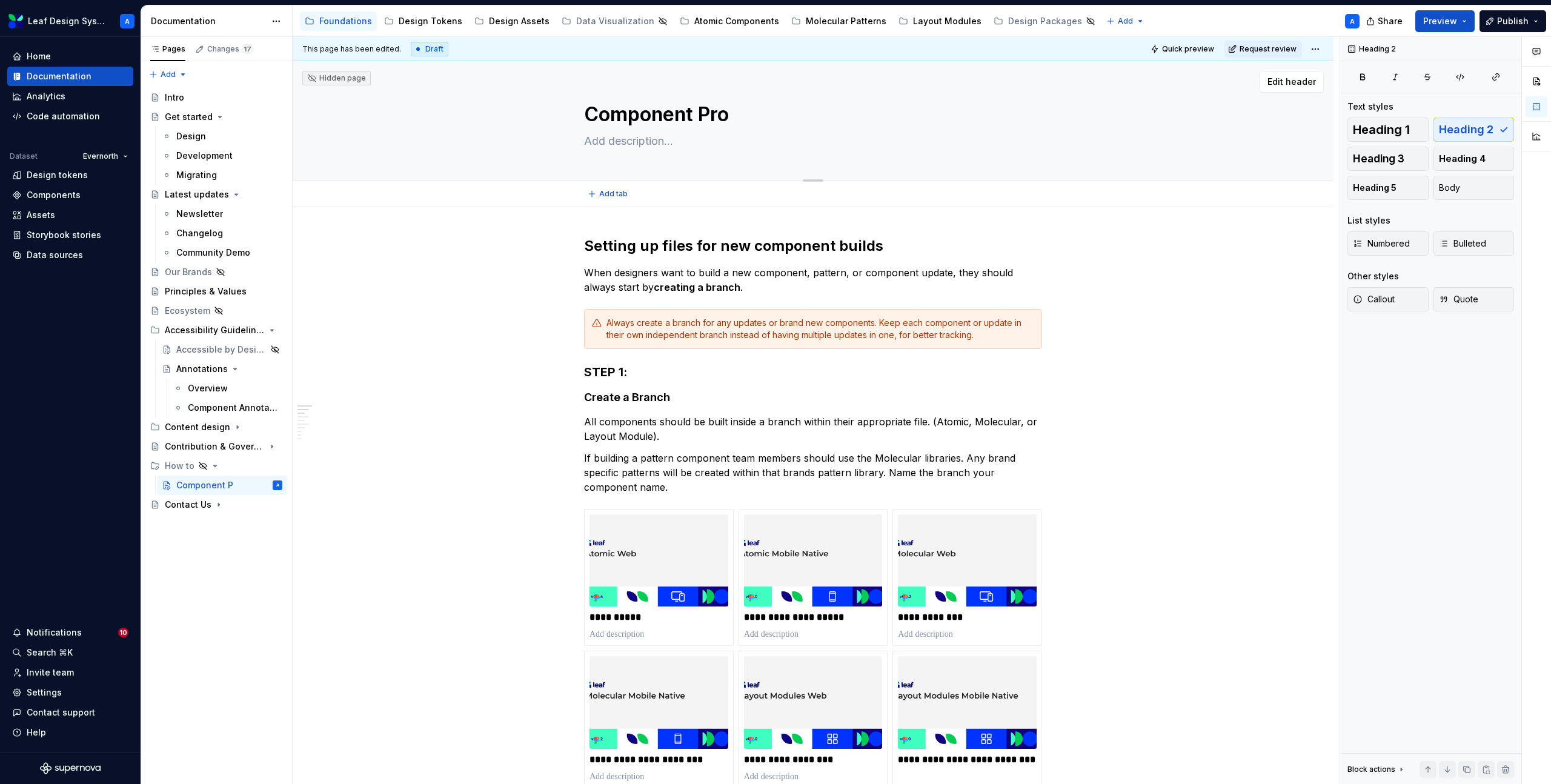
type textarea "*"
type textarea "Component Prov"
type textarea "*"
type textarea "Component Pro"
type textarea "*"
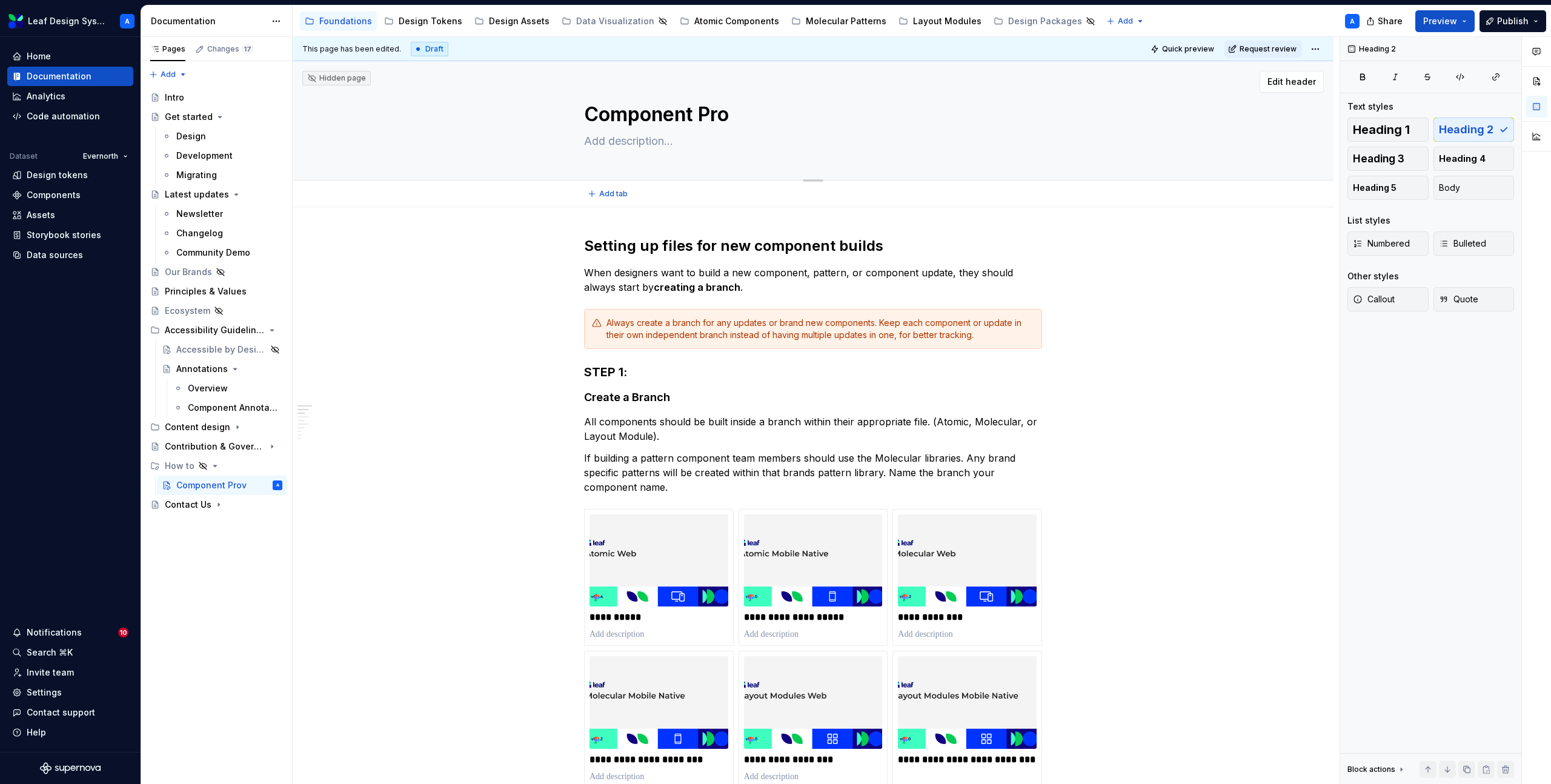
type textarea "Component Proc"
type textarea "*"
type textarea "Component Proces"
type textarea "*"
type textarea "Component Process"
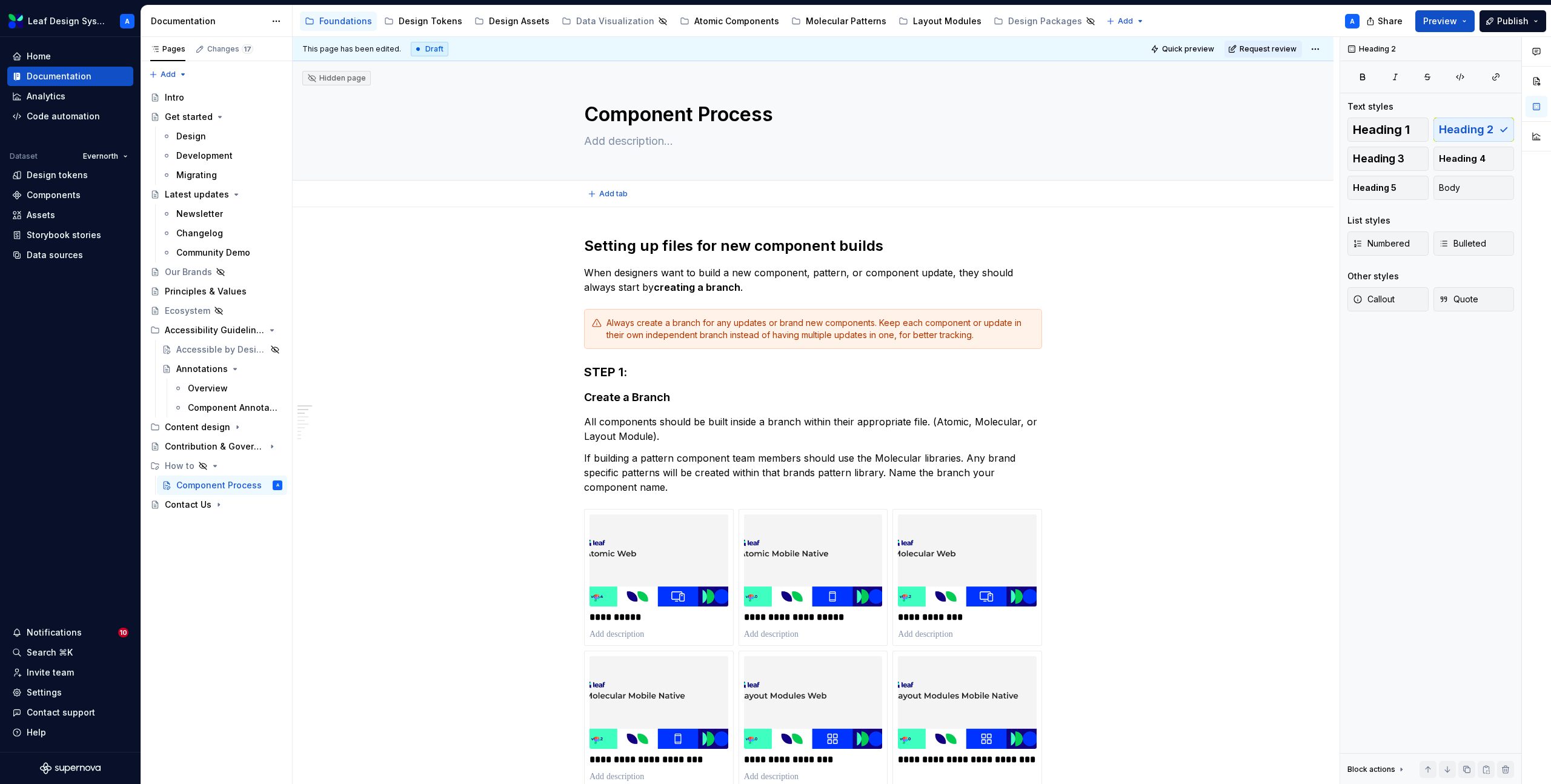
type textarea "*"
type textarea "Component Process"
click at [610, 196] on span "Add tab" at bounding box center [613, 193] width 28 height 9
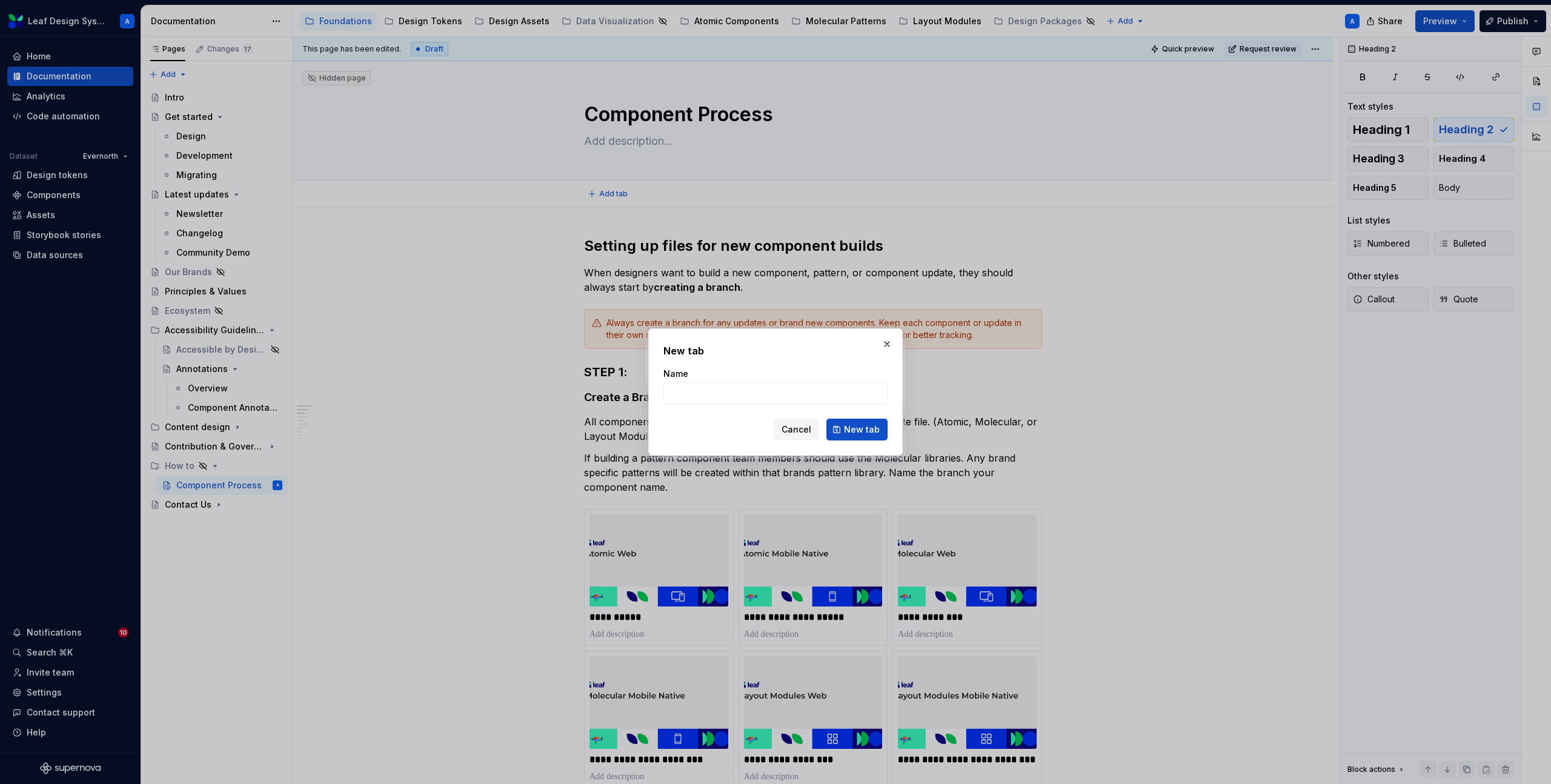
type textarea "*"
type input "Setup"
type textarea "*"
type input "Setup"
click at [841, 433] on button "New tab" at bounding box center [857, 430] width 61 height 22
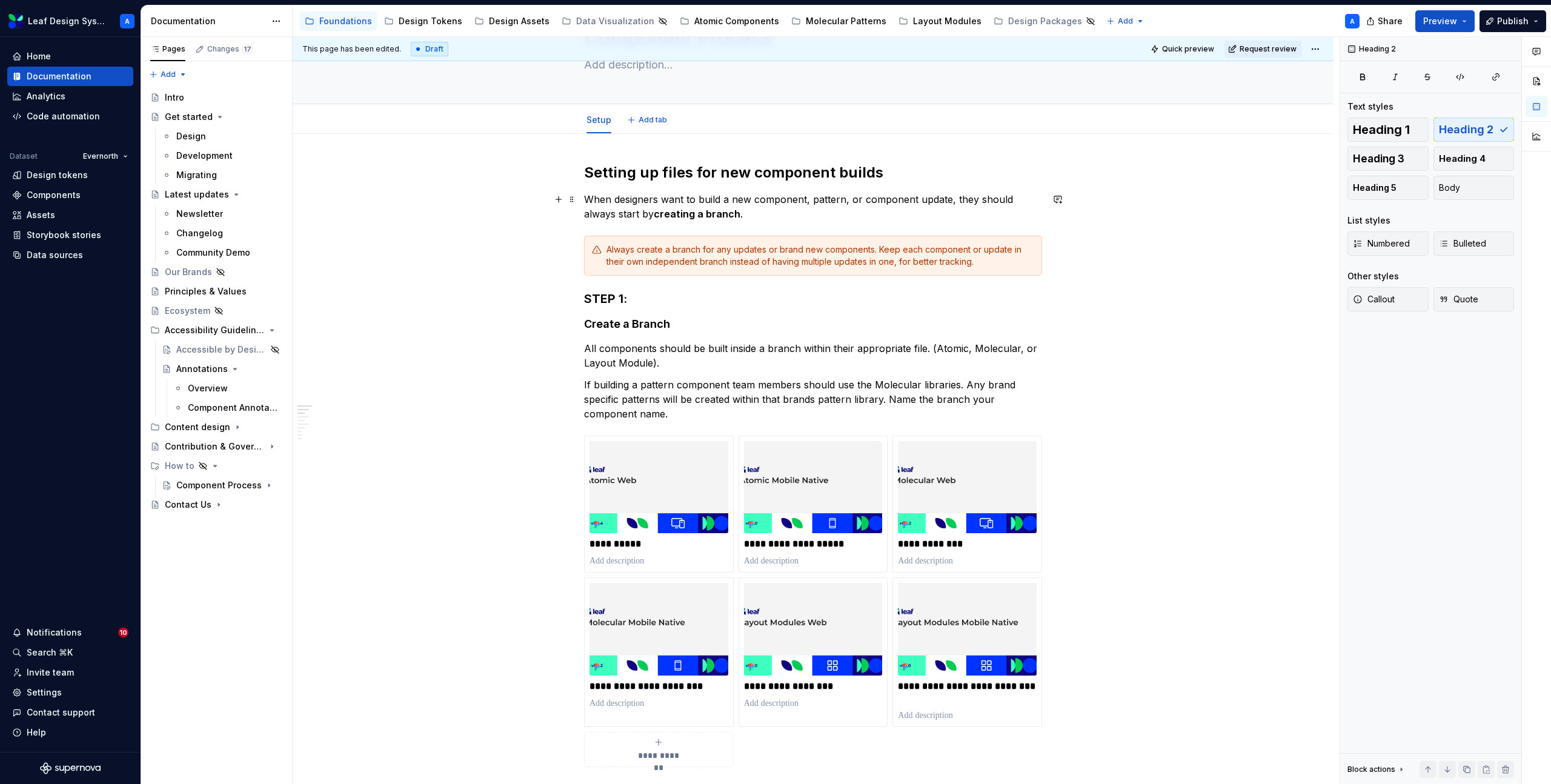
scroll to position [52, 0]
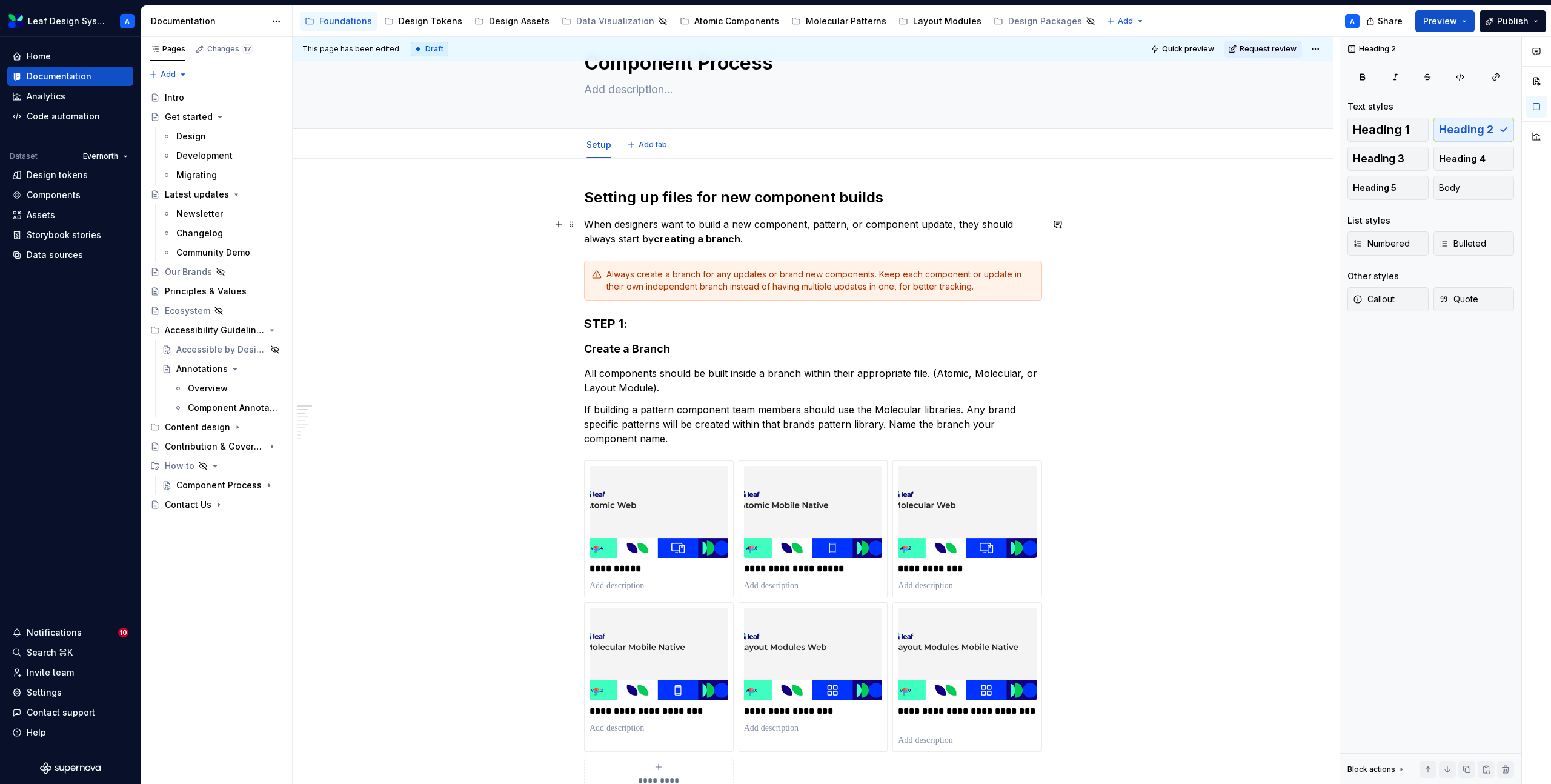
type textarea "*"
click at [654, 149] on span "Add tab" at bounding box center [653, 145] width 28 height 9
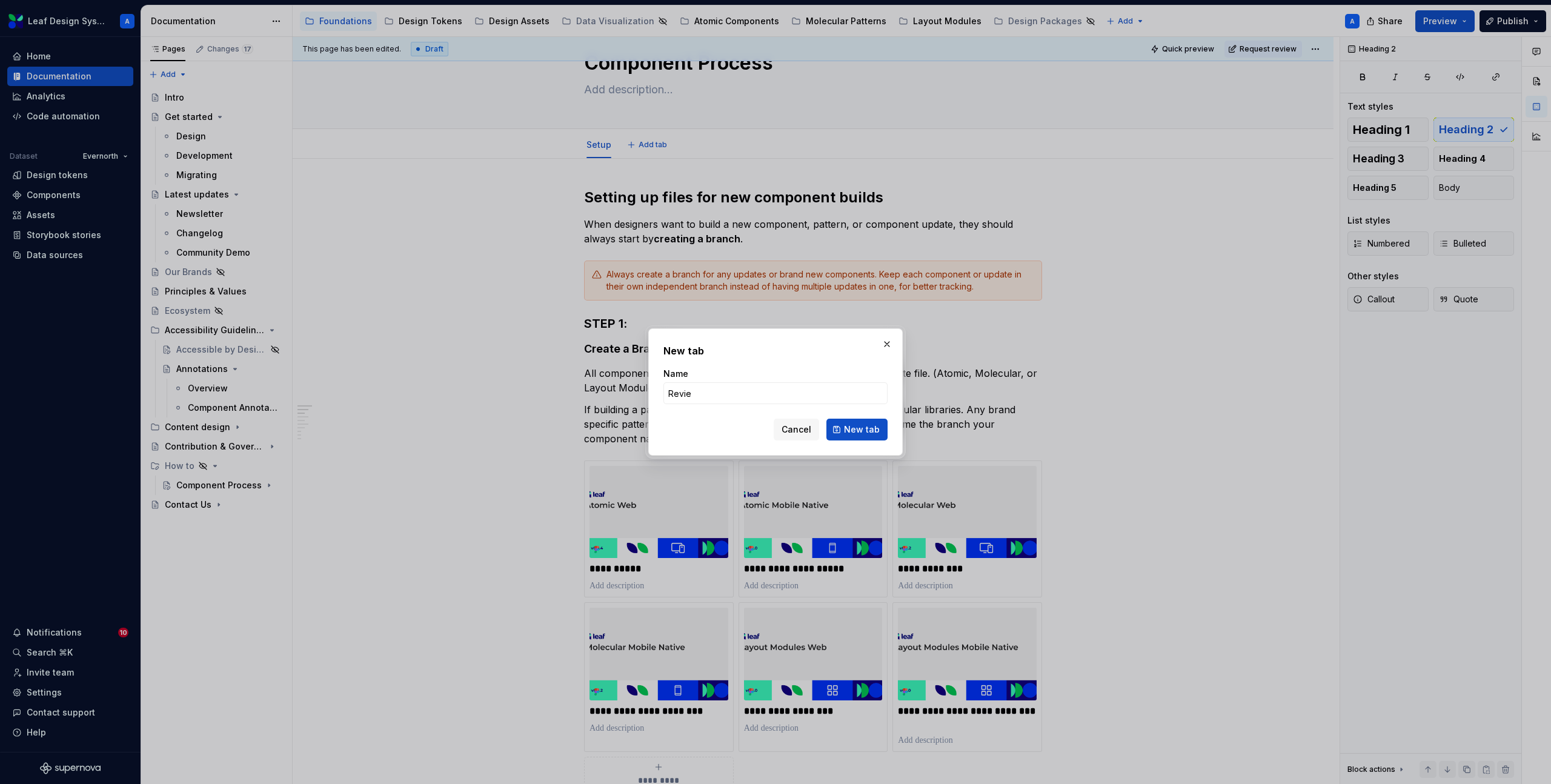
type input "Review"
click button "New tab" at bounding box center [857, 430] width 61 height 22
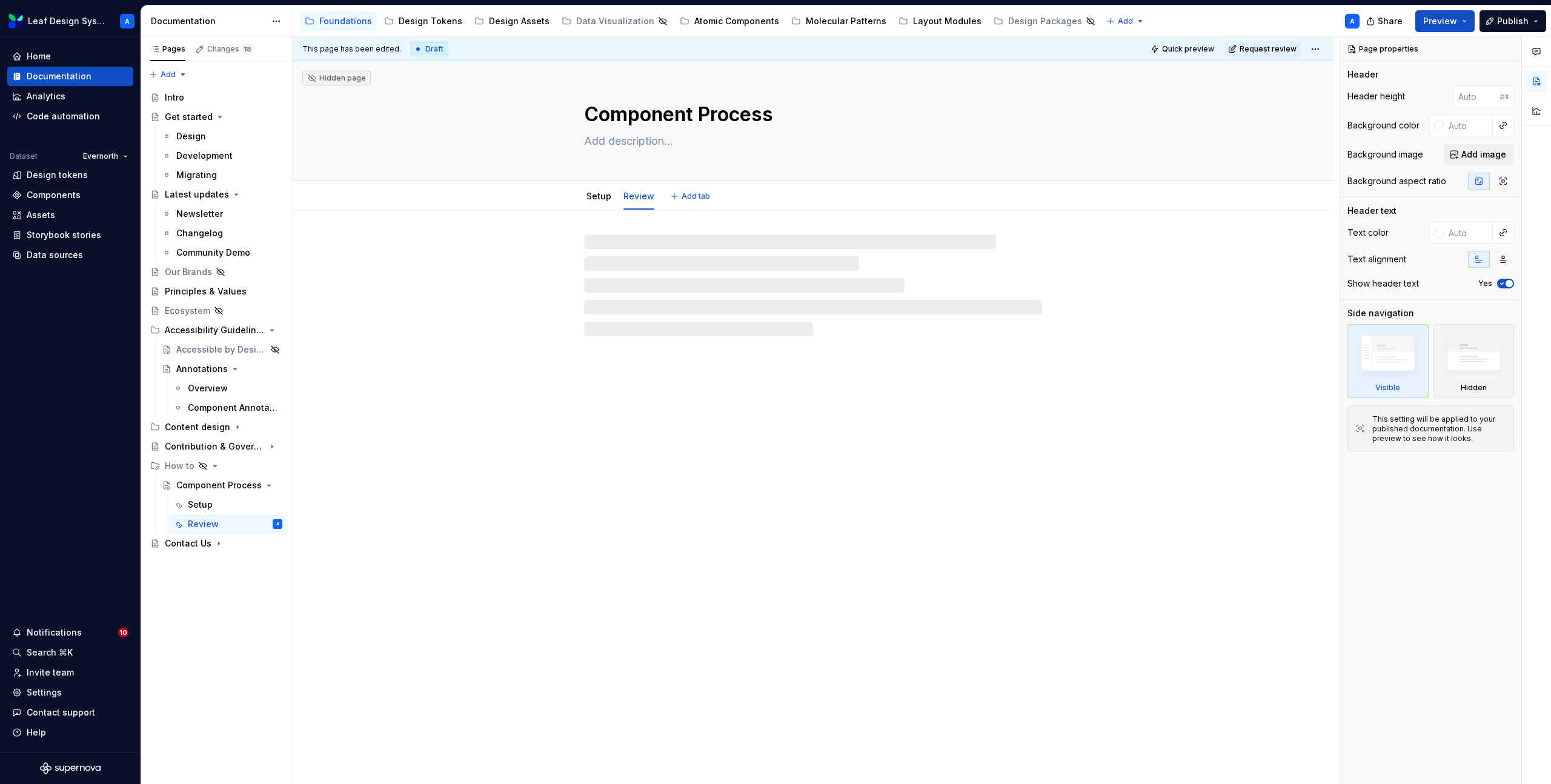
click at [705, 143] on textarea at bounding box center [811, 141] width 458 height 20
click at [692, 197] on span "Add tab" at bounding box center [696, 196] width 28 height 9
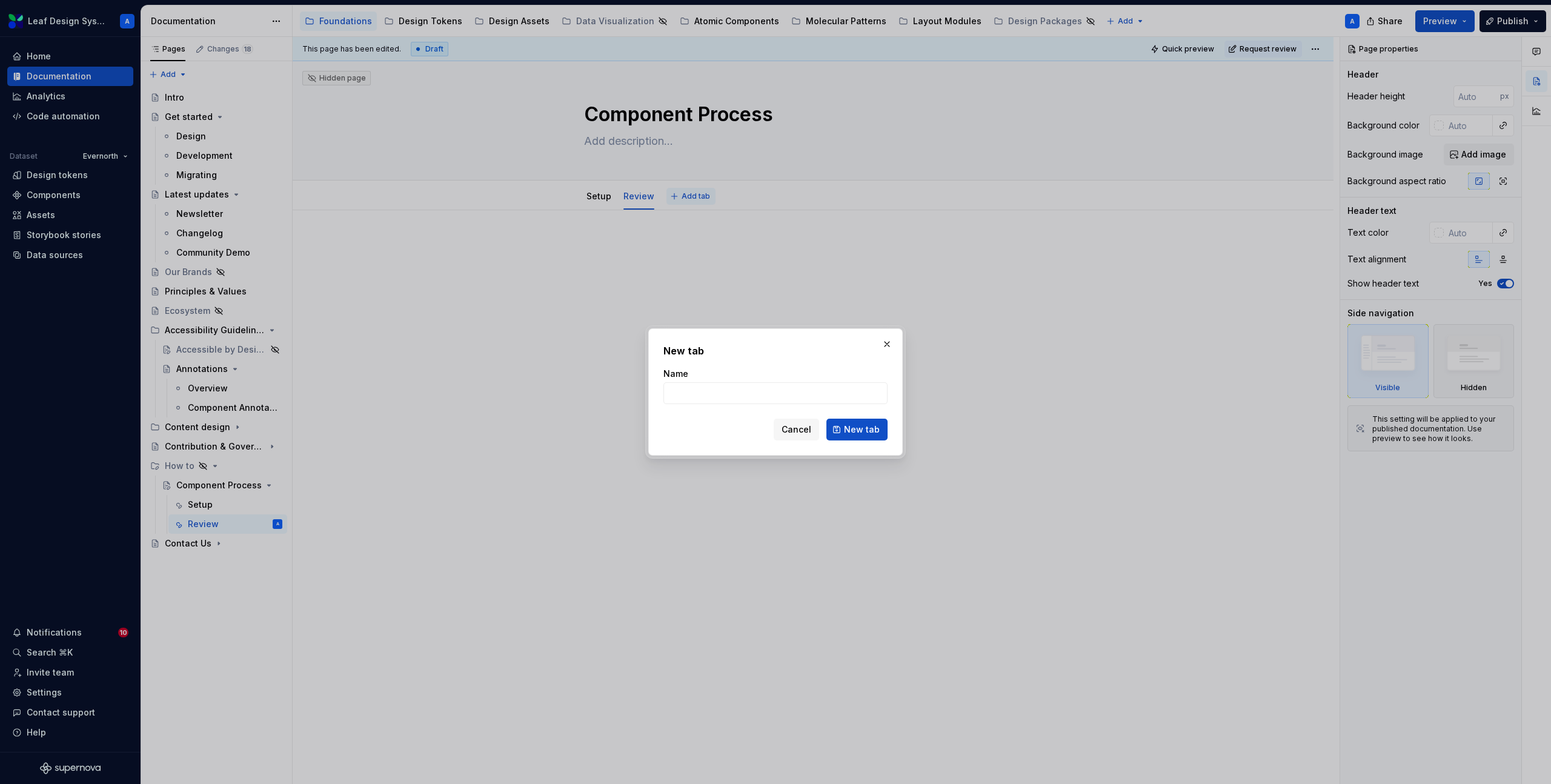
type textarea "*"
type input "A"
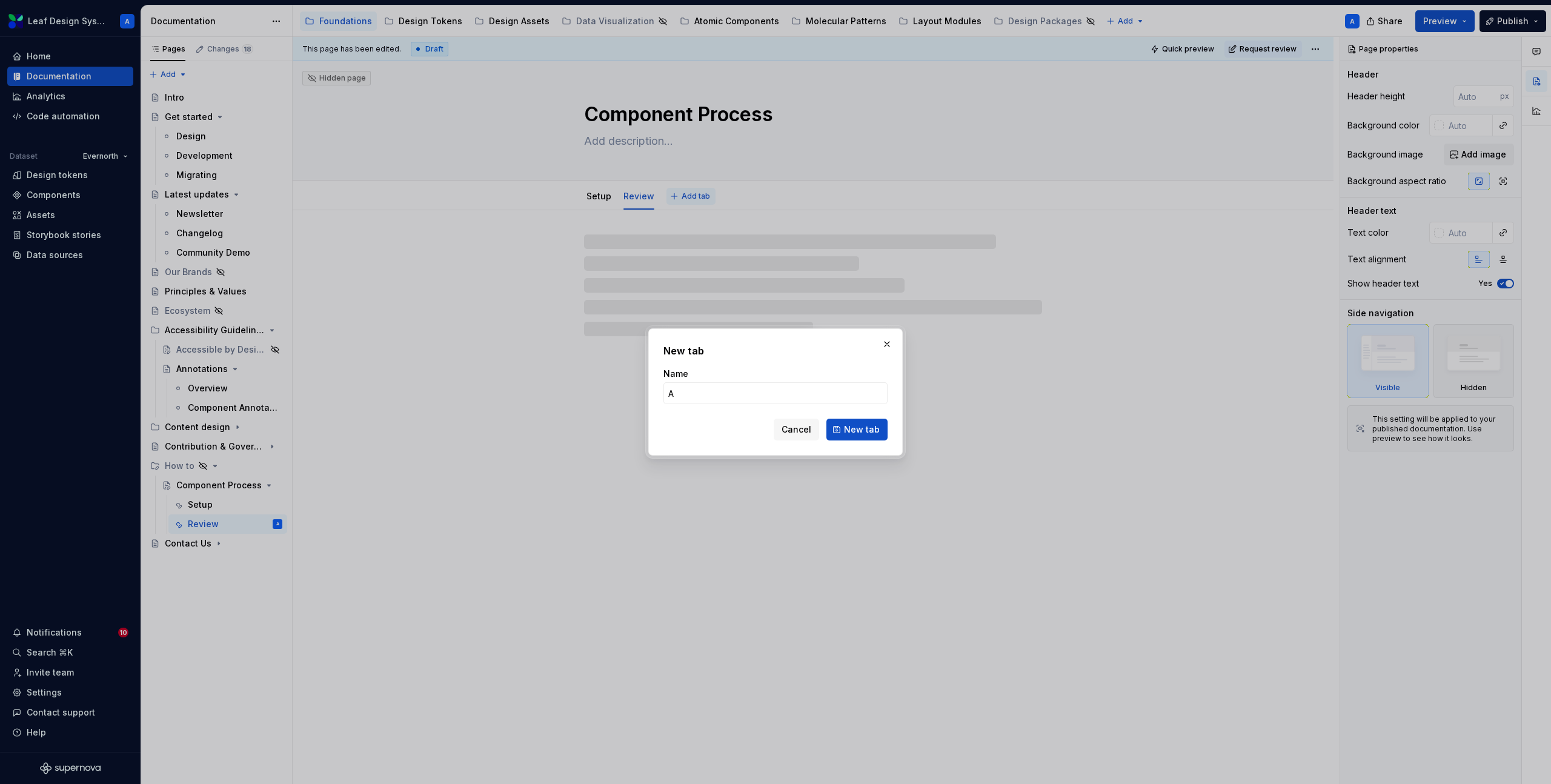
type textarea "*"
type input "A11ly"
type textarea "*"
type input "A11ly"
click at [851, 435] on span "New tab" at bounding box center [862, 429] width 36 height 12
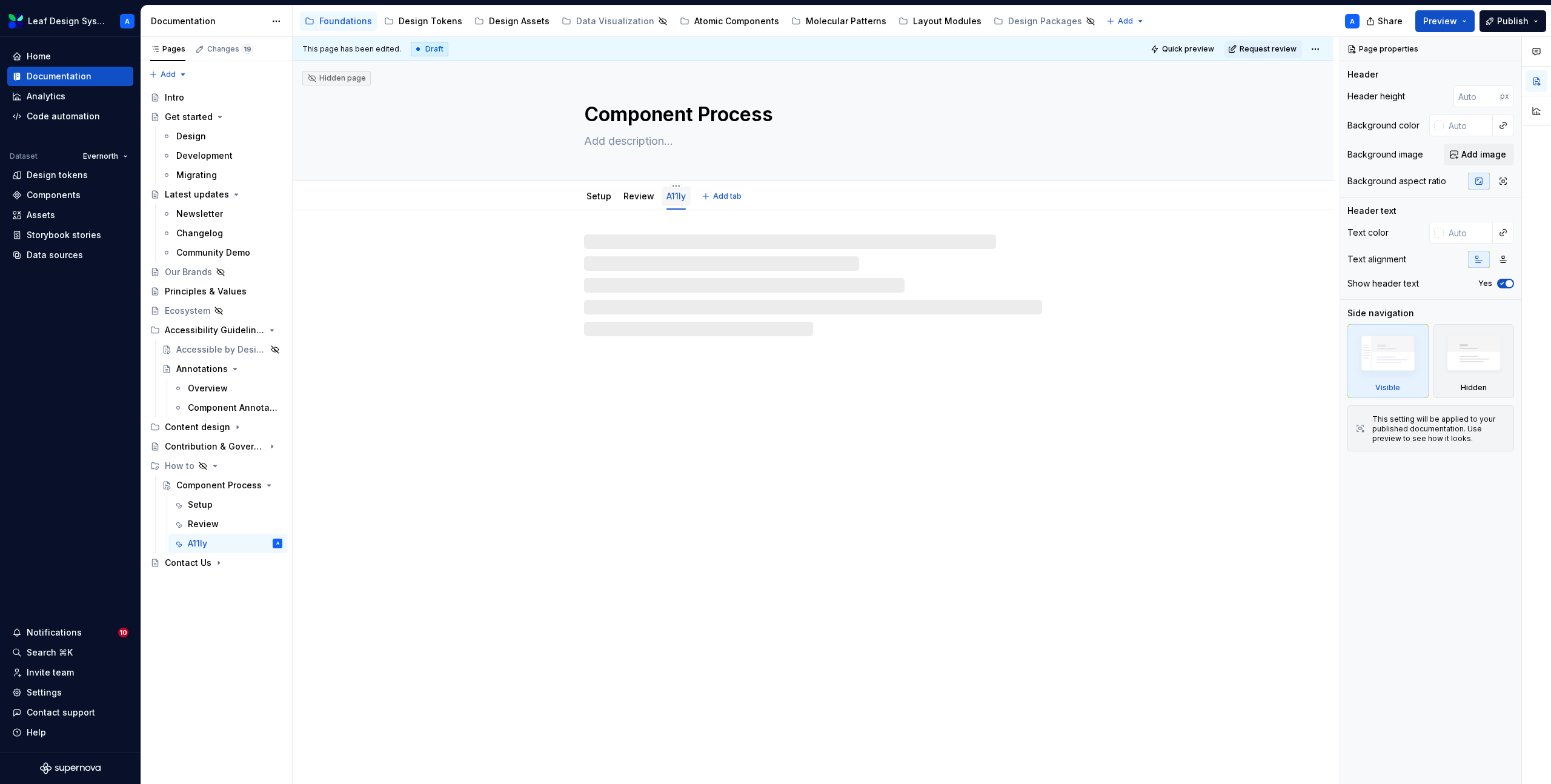
click at [673, 197] on link "A11ly" at bounding box center [676, 196] width 20 height 10
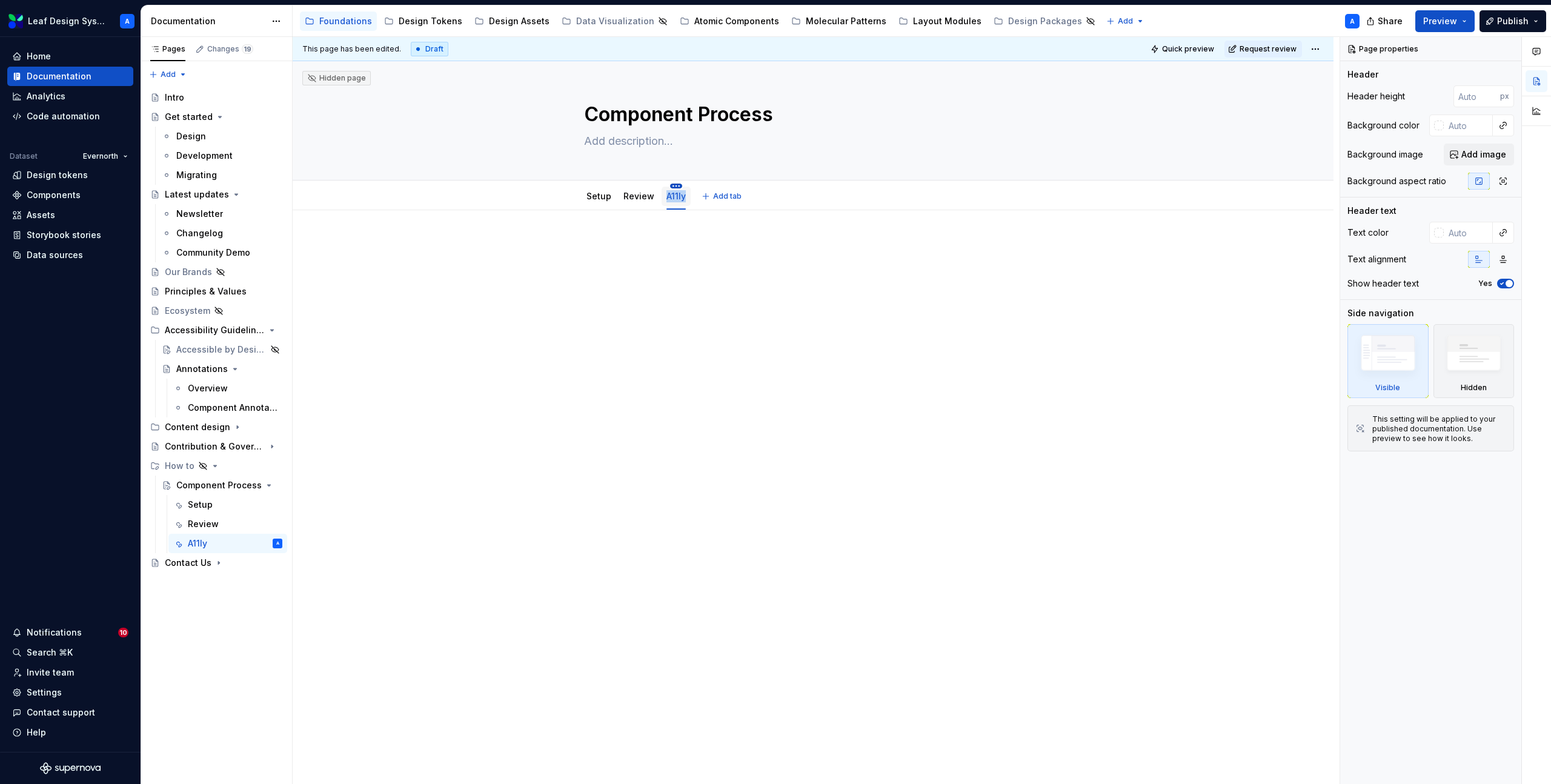
click at [676, 186] on html "Leaf Design System A Home Documentation Analytics Code automation Dataset Evern…" at bounding box center [776, 392] width 1551 height 784
type textarea "*"
click at [706, 202] on div "Rename tab" at bounding box center [732, 203] width 79 height 12
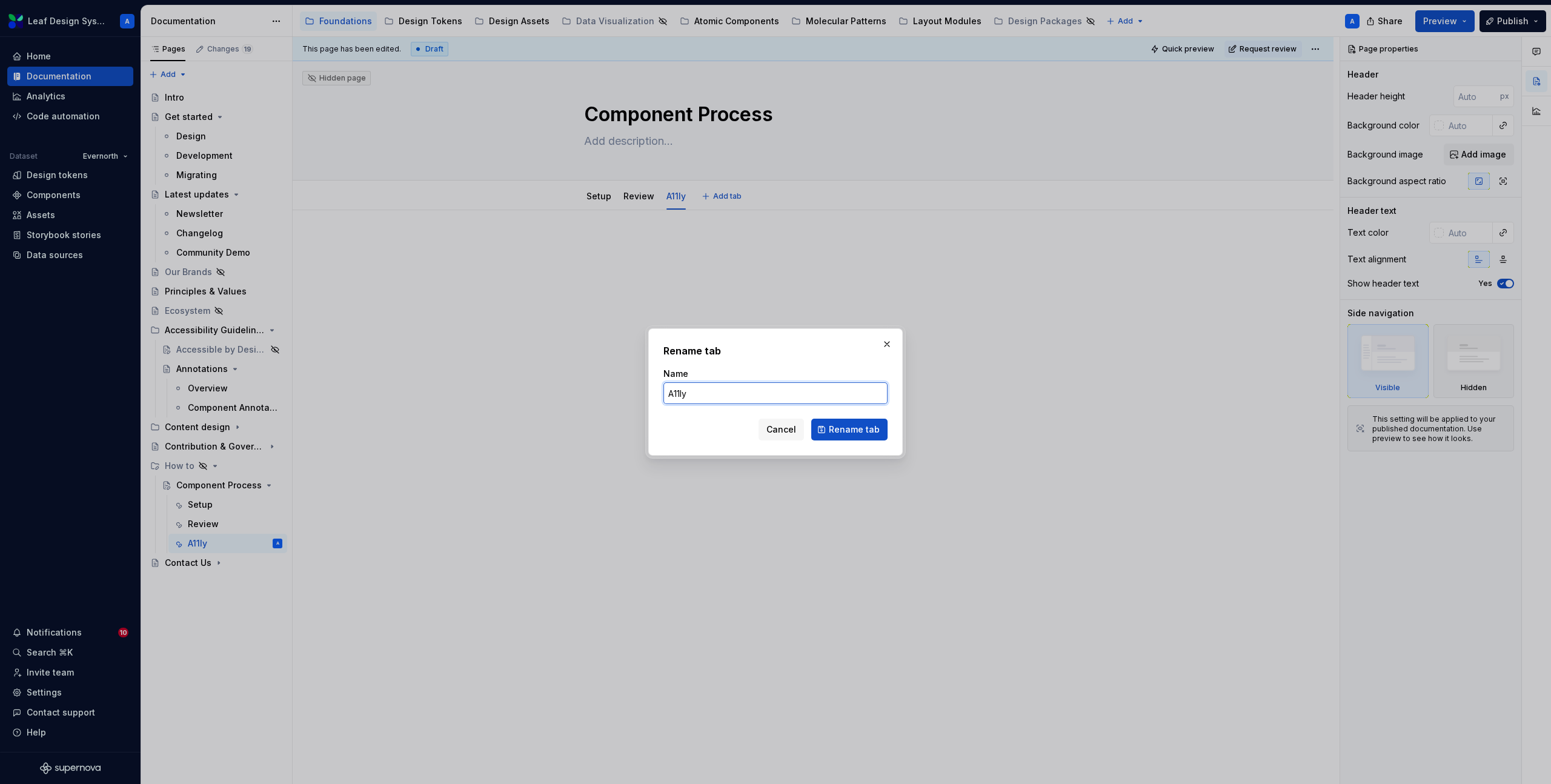
click at [692, 396] on input "A11ly" at bounding box center [776, 393] width 224 height 22
type input "Accessibility"
type textarea "*"
click at [747, 397] on input "Accessibility" at bounding box center [776, 393] width 224 height 22
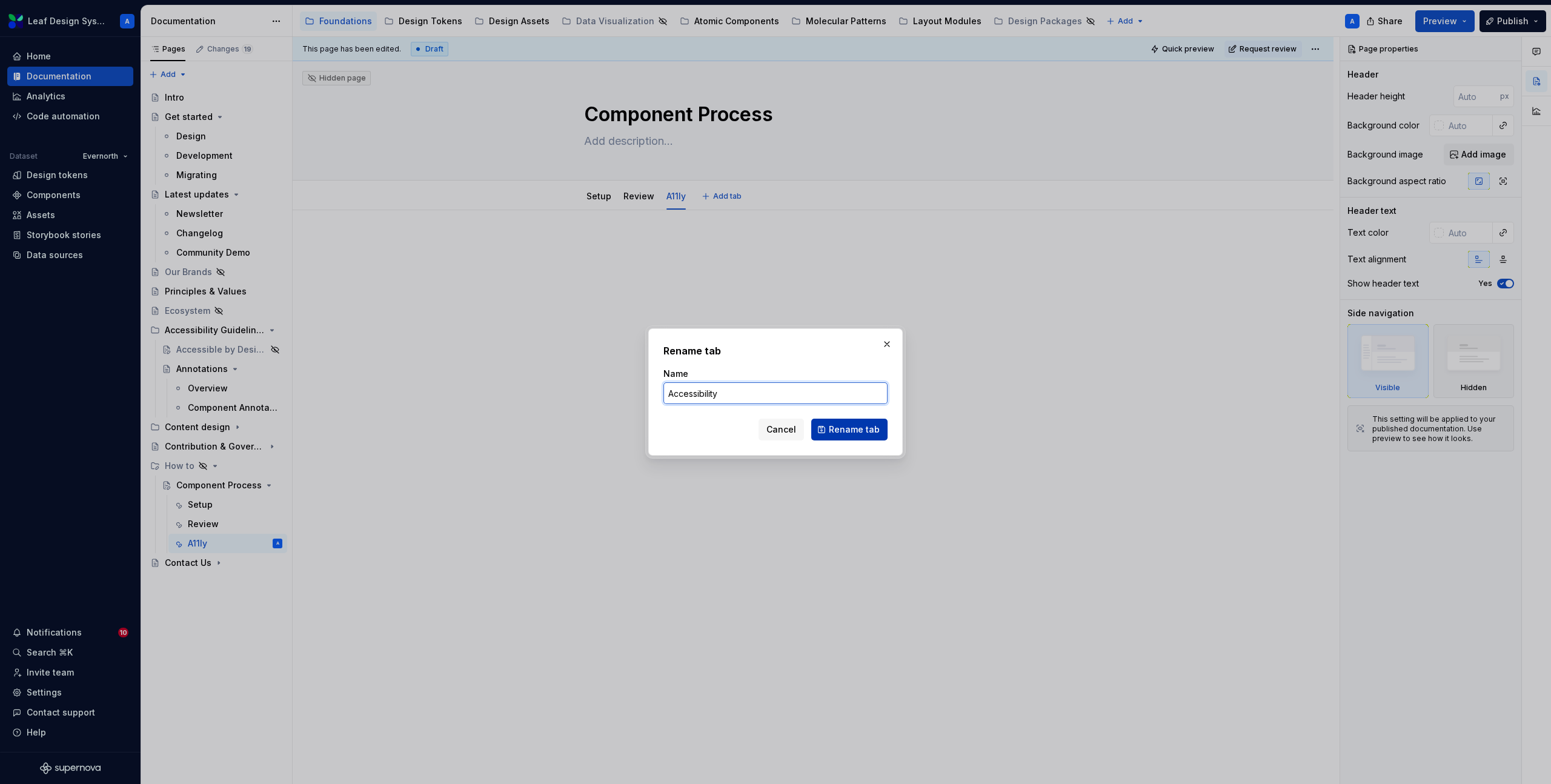
type input "Accessibility"
click at [852, 432] on span "Rename tab" at bounding box center [854, 429] width 51 height 12
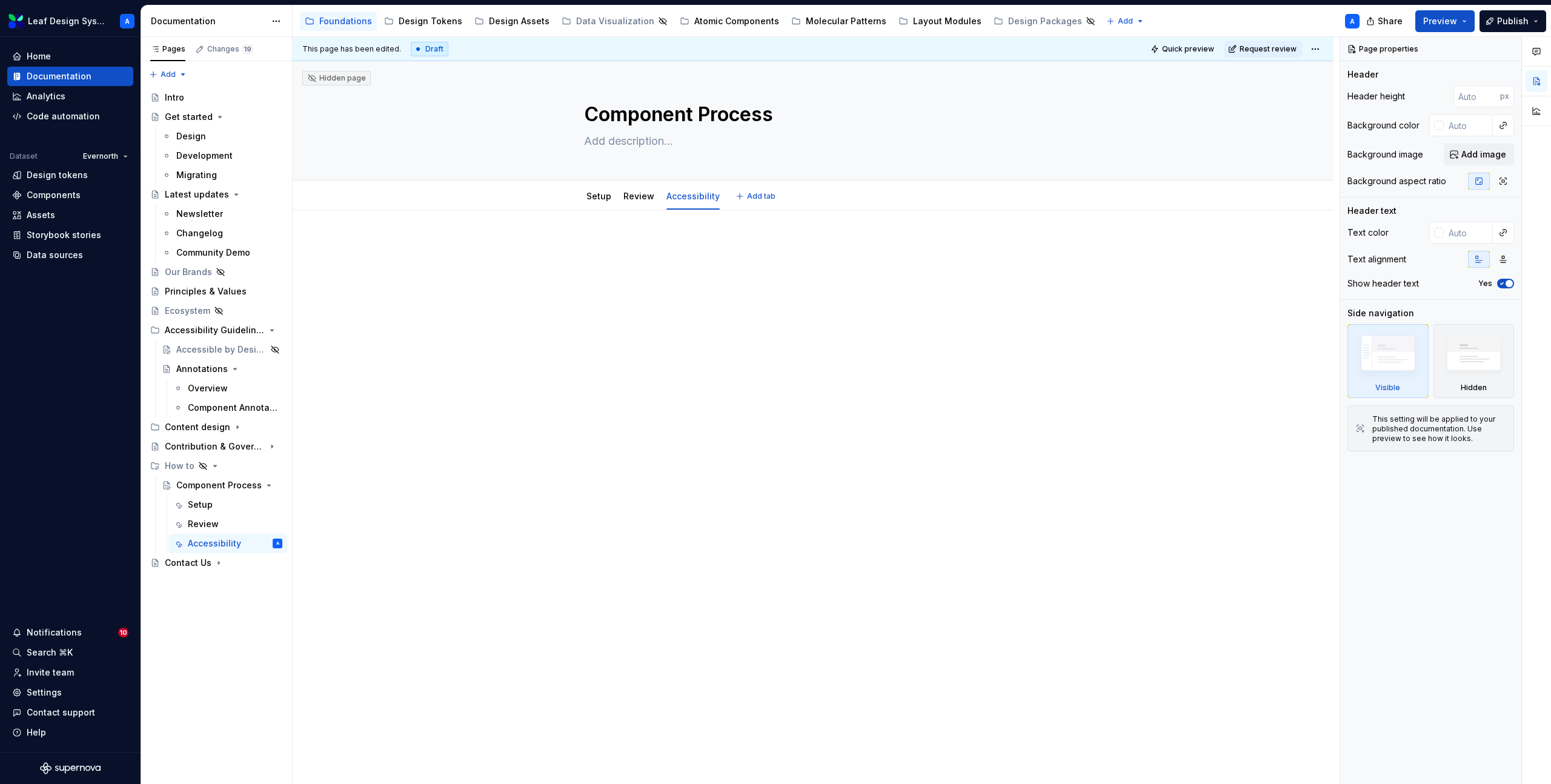
type textarea "*"
click at [756, 197] on span "Add tab" at bounding box center [761, 196] width 28 height 9
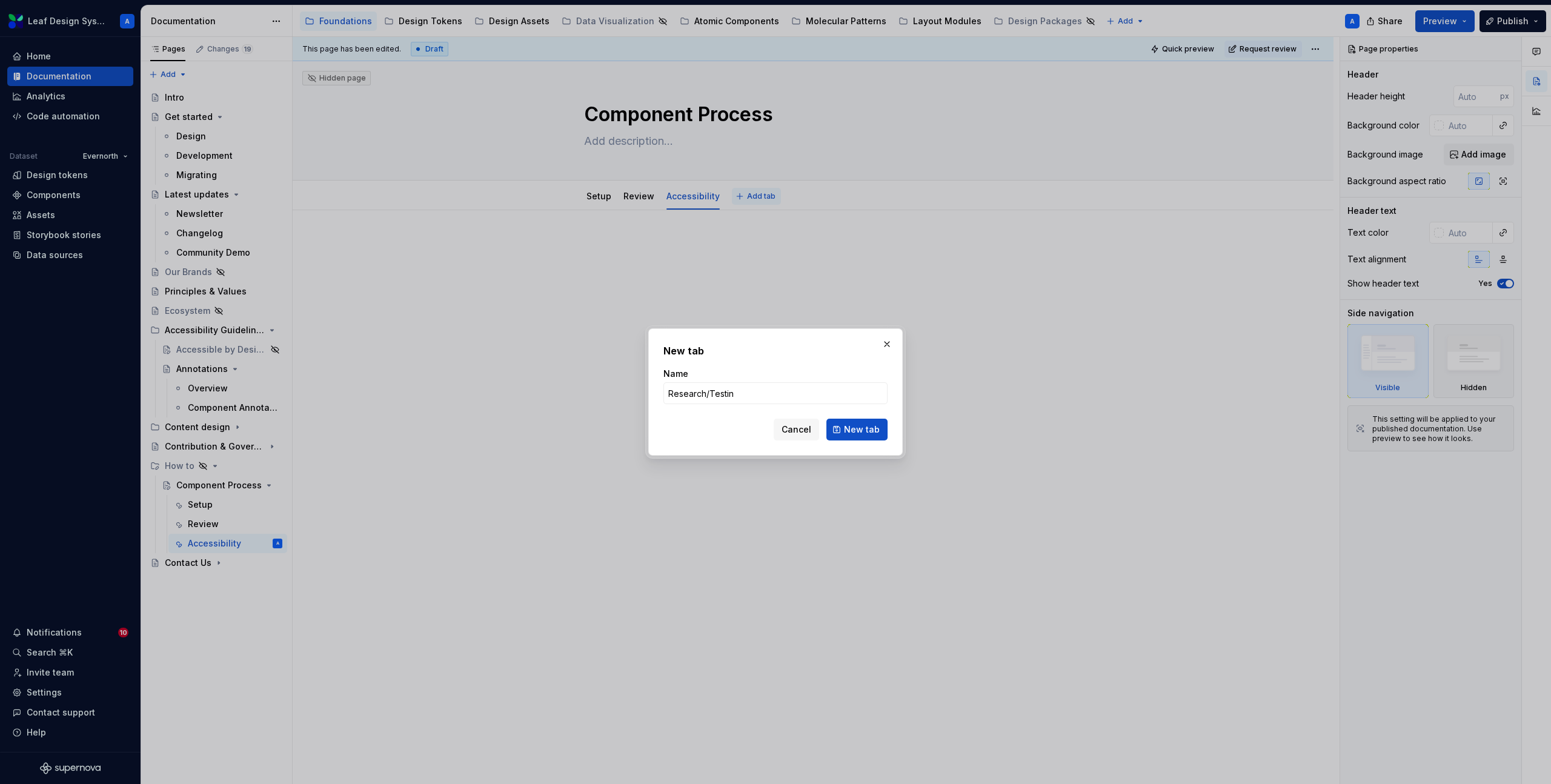
type input "Research/Testing"
click button "New tab" at bounding box center [857, 430] width 61 height 22
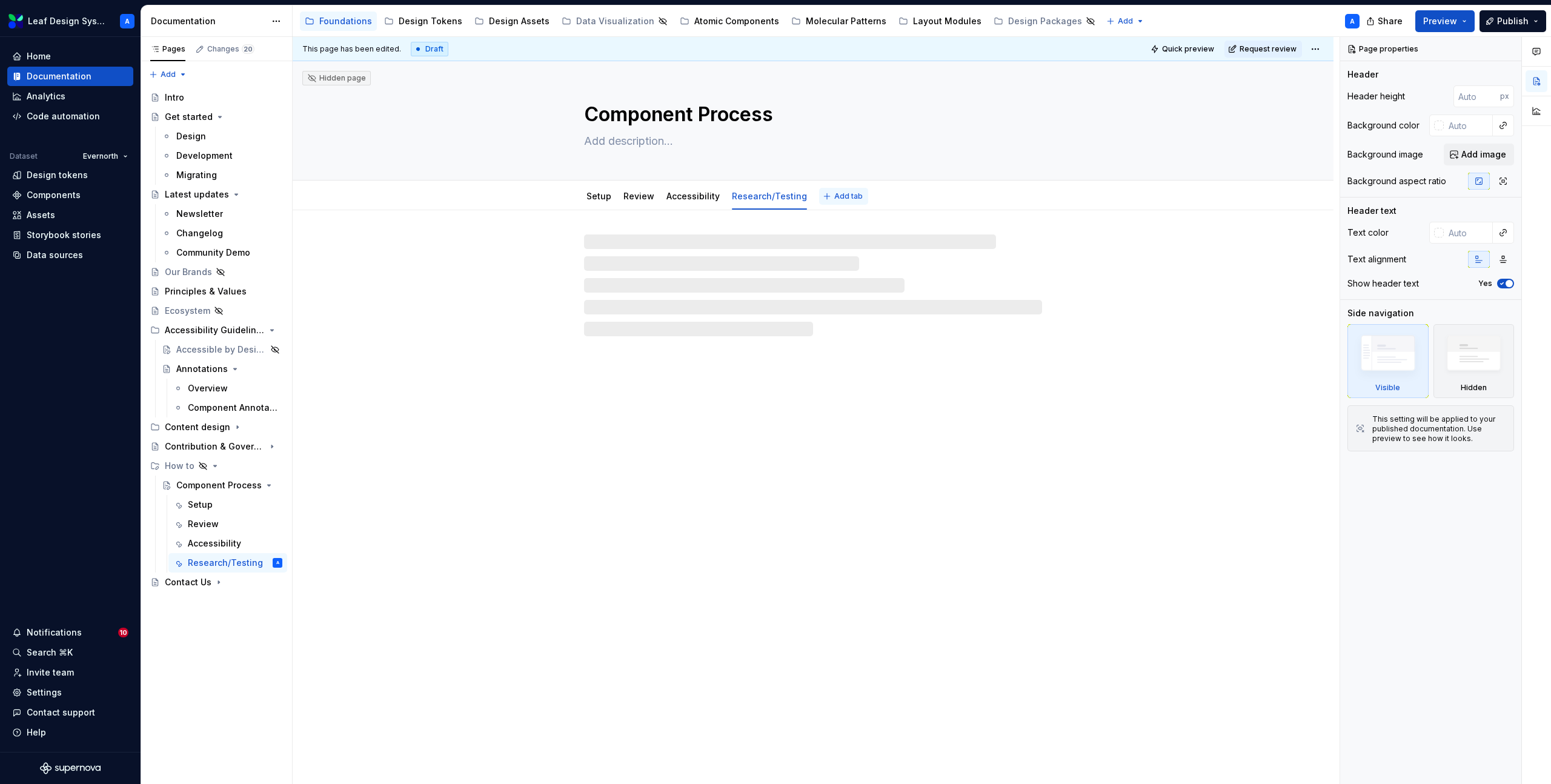
click at [834, 197] on span "Add tab" at bounding box center [848, 196] width 28 height 9
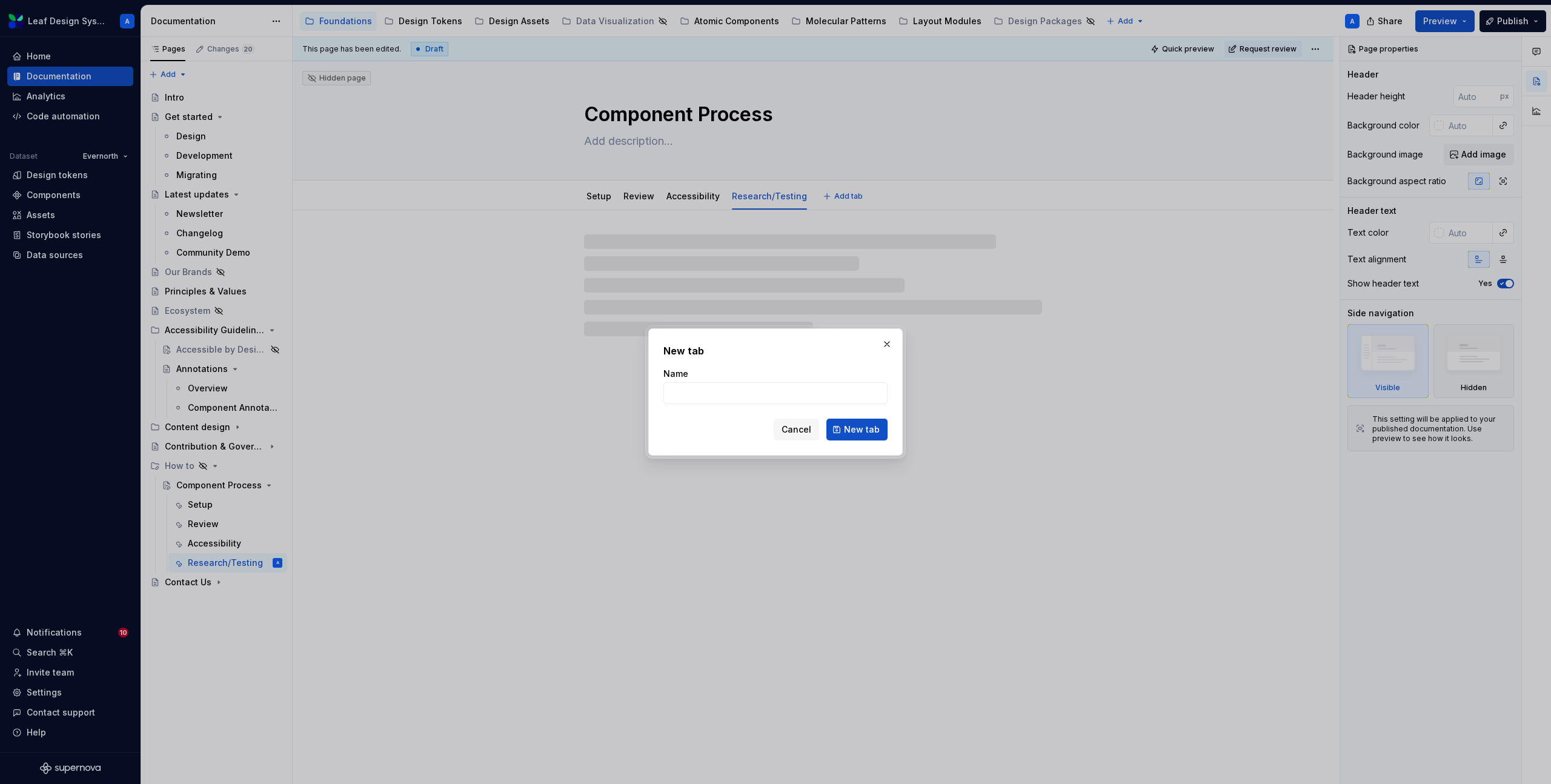
type textarea "*"
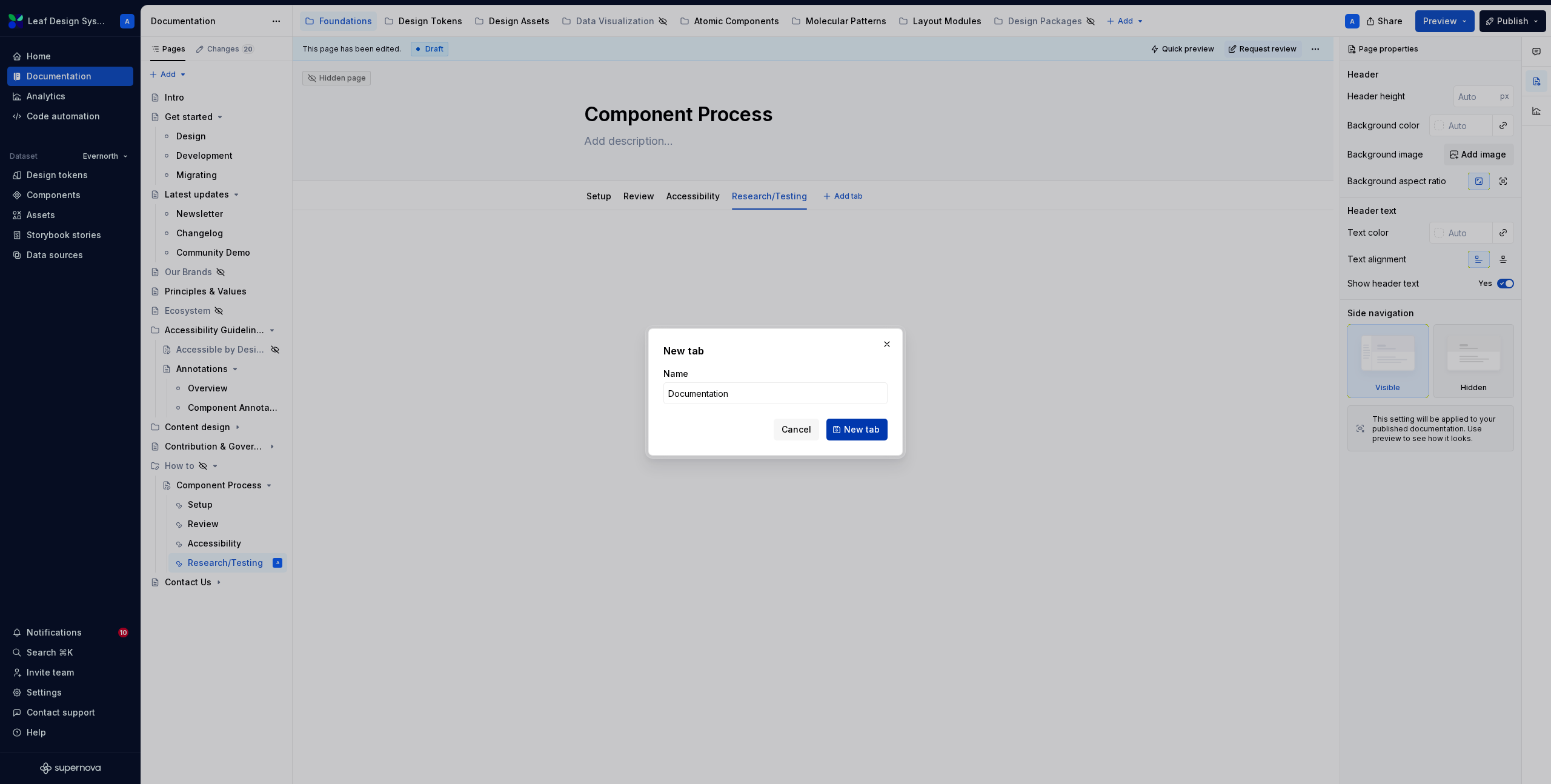
type input "Documentation"
click at [852, 434] on span "New tab" at bounding box center [862, 429] width 36 height 12
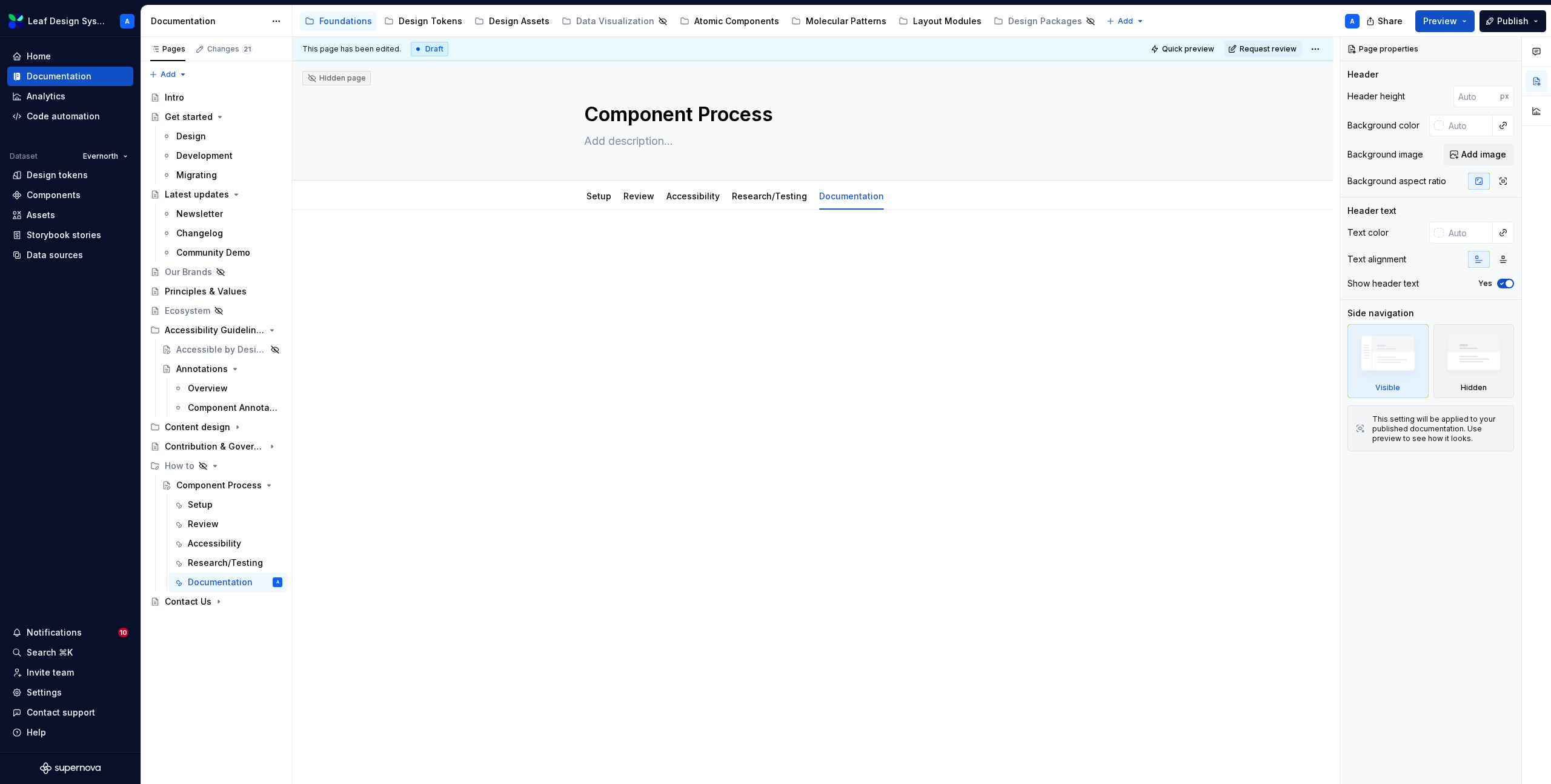
type textarea "*"
click at [898, 197] on button "Add tab" at bounding box center [920, 197] width 49 height 17
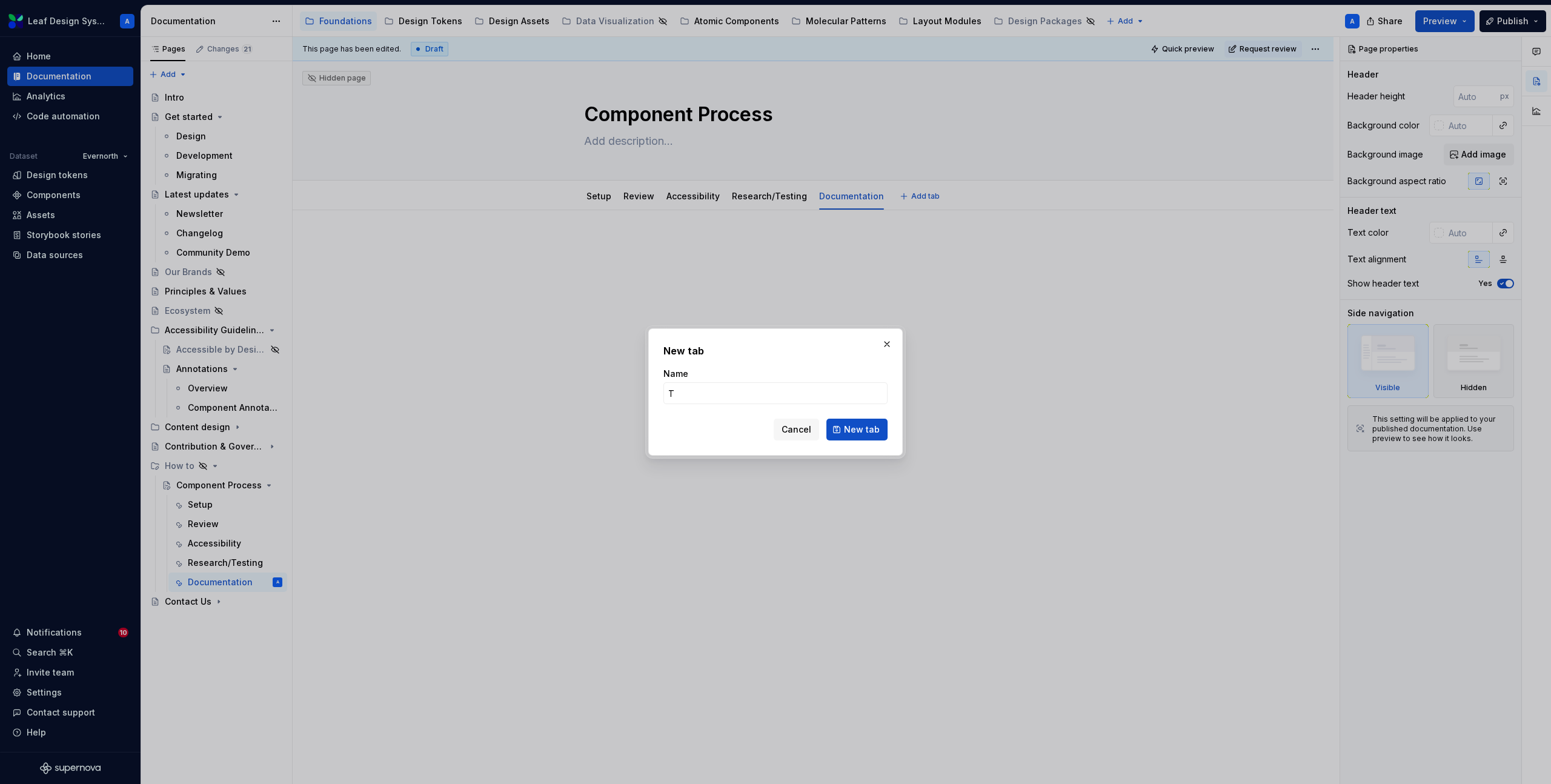
type input "Te"
type textarea "*"
type input "Team Review"
click at [873, 425] on span "New tab" at bounding box center [862, 429] width 36 height 12
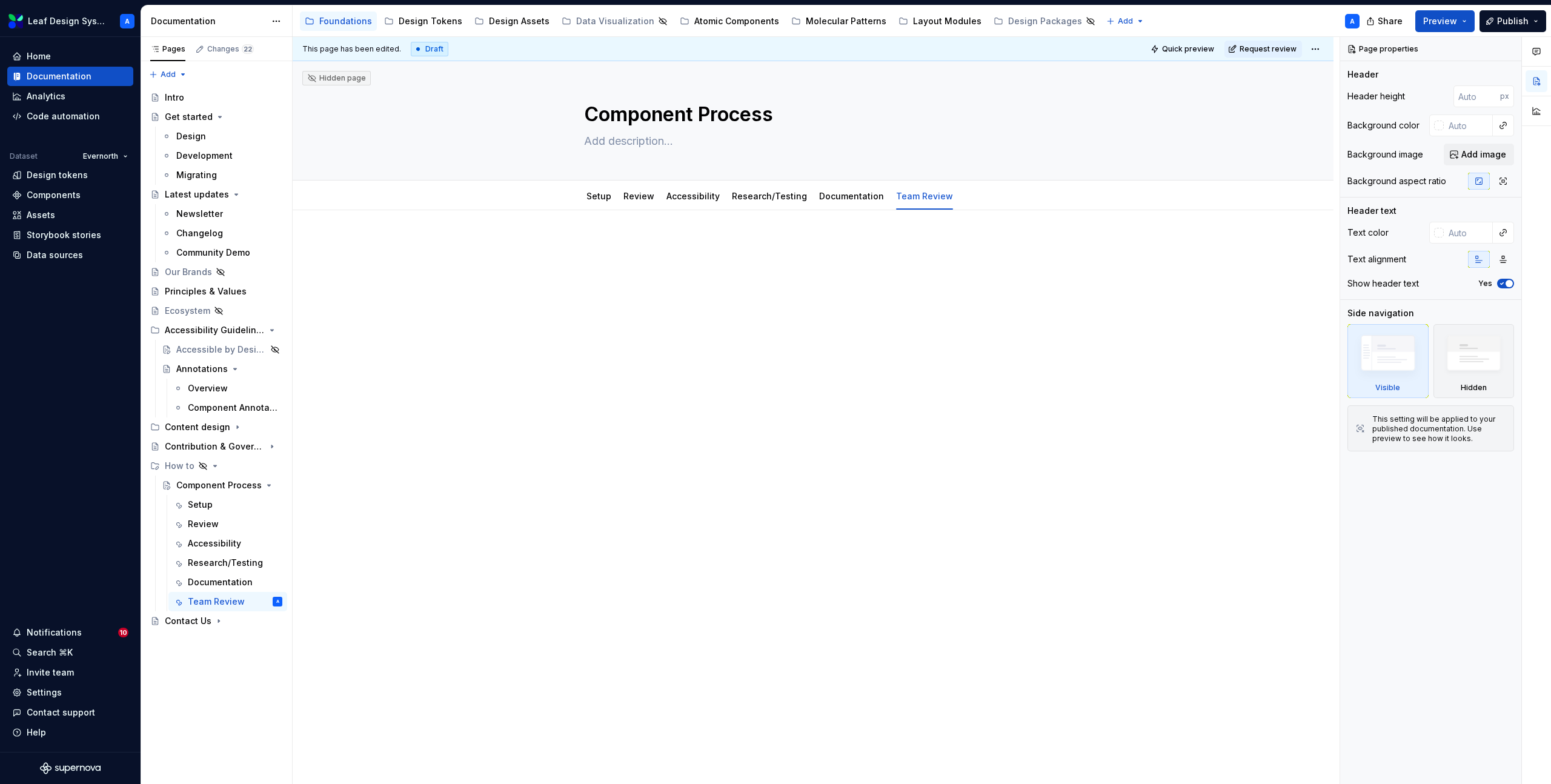
type textarea "*"
click at [965, 195] on button "Add tab" at bounding box center [989, 197] width 49 height 17
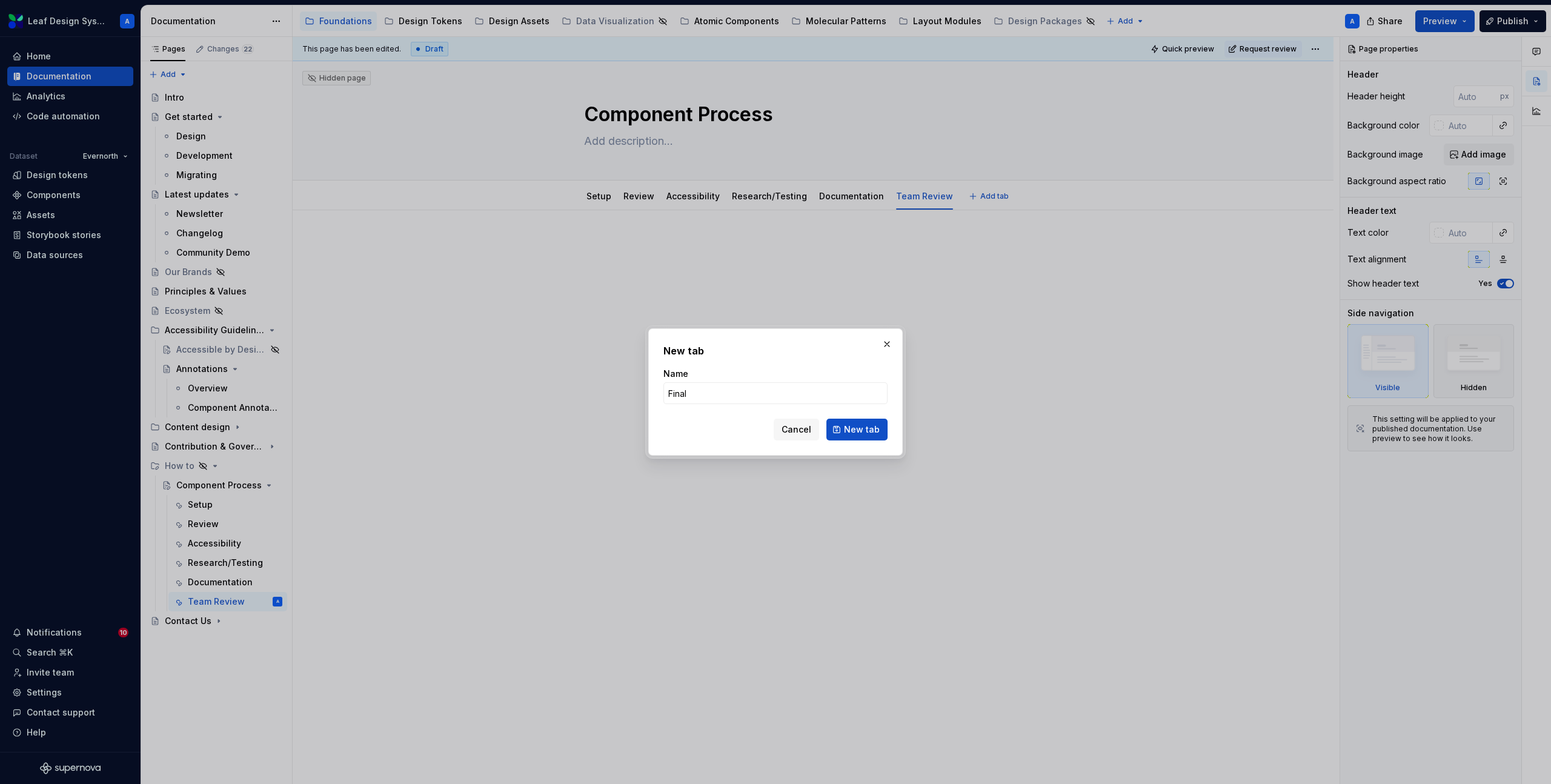
type input "Finali"
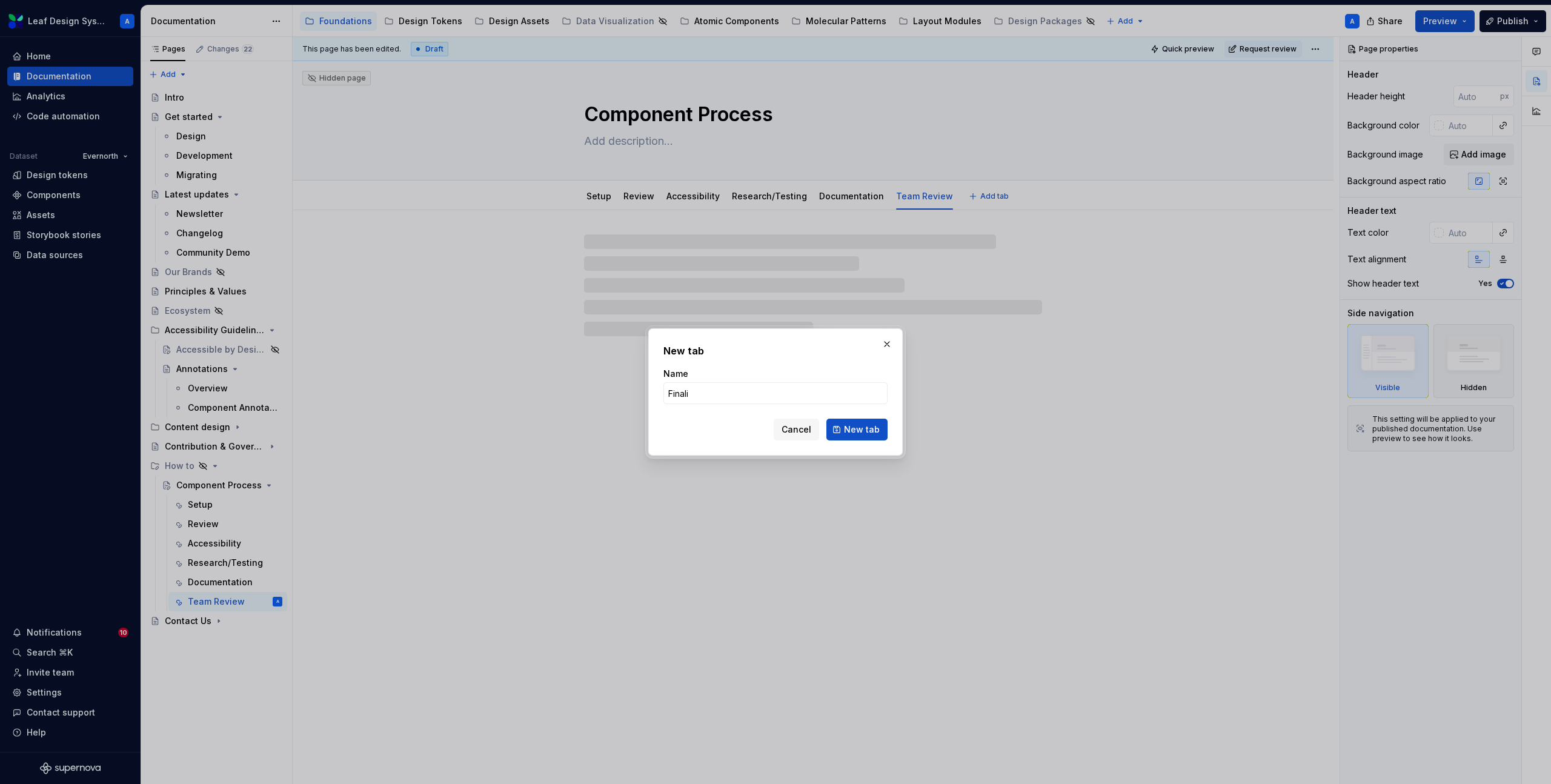
type textarea "*"
type input "Finaliz"
type textarea "*"
type input "Finalizing"
click at [865, 432] on span "New tab" at bounding box center [862, 429] width 36 height 12
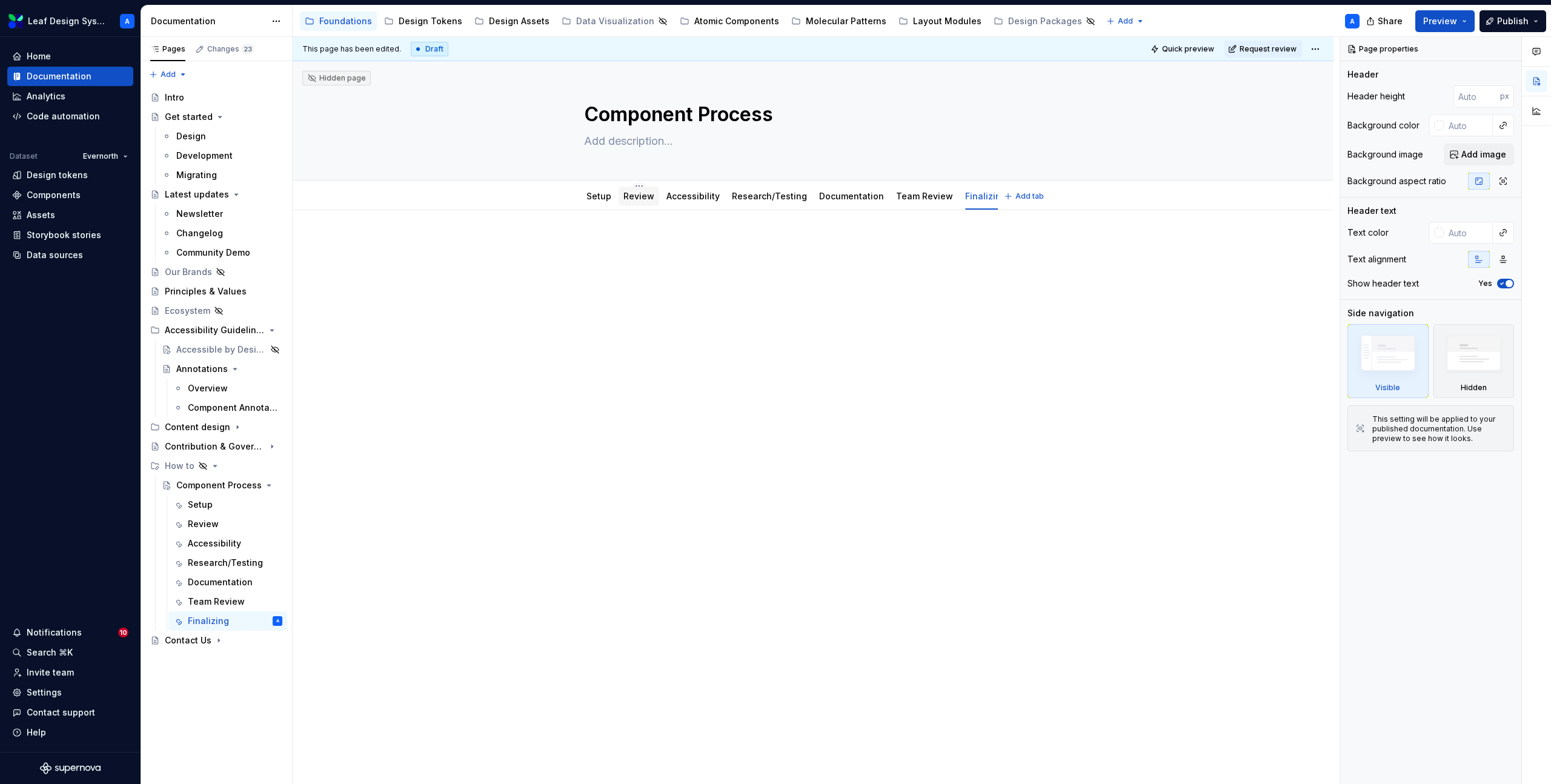
click at [632, 197] on link "Review" at bounding box center [638, 196] width 31 height 10
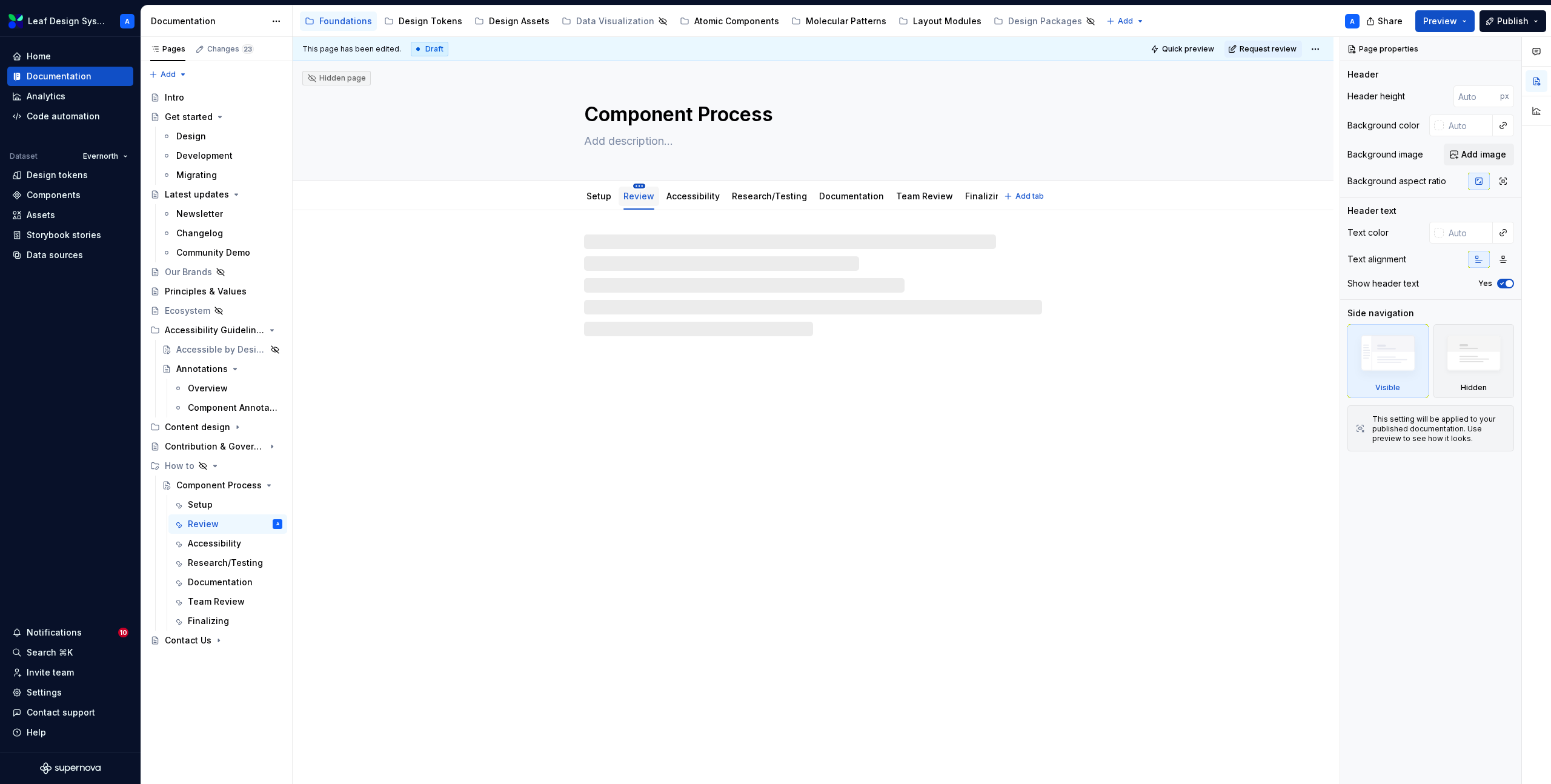
click at [642, 186] on html "Leaf Design System A Home Documentation Analytics Code automation Dataset Evern…" at bounding box center [776, 392] width 1551 height 784
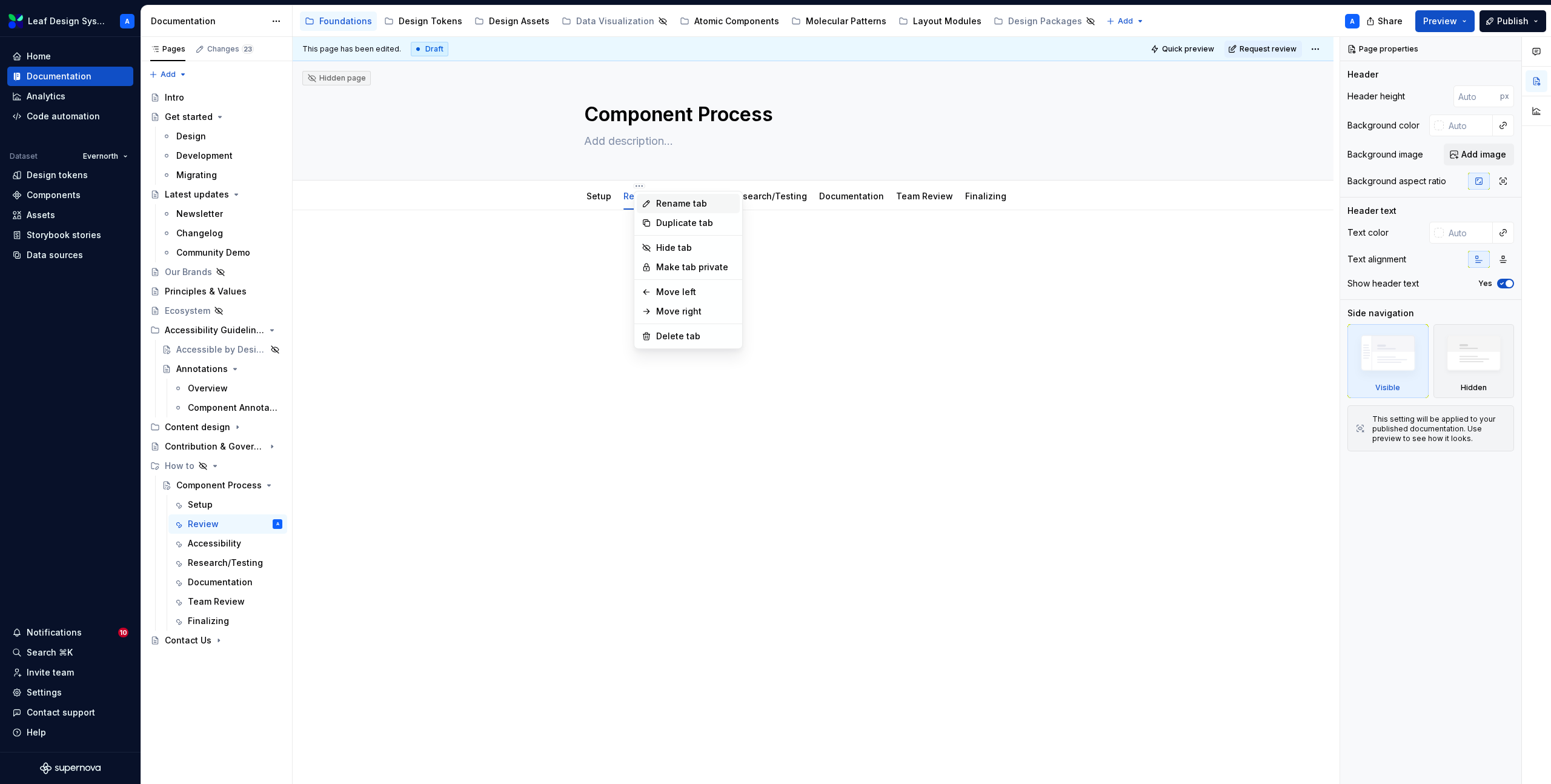
type textarea "*"
click at [680, 203] on div "Rename tab" at bounding box center [696, 203] width 79 height 12
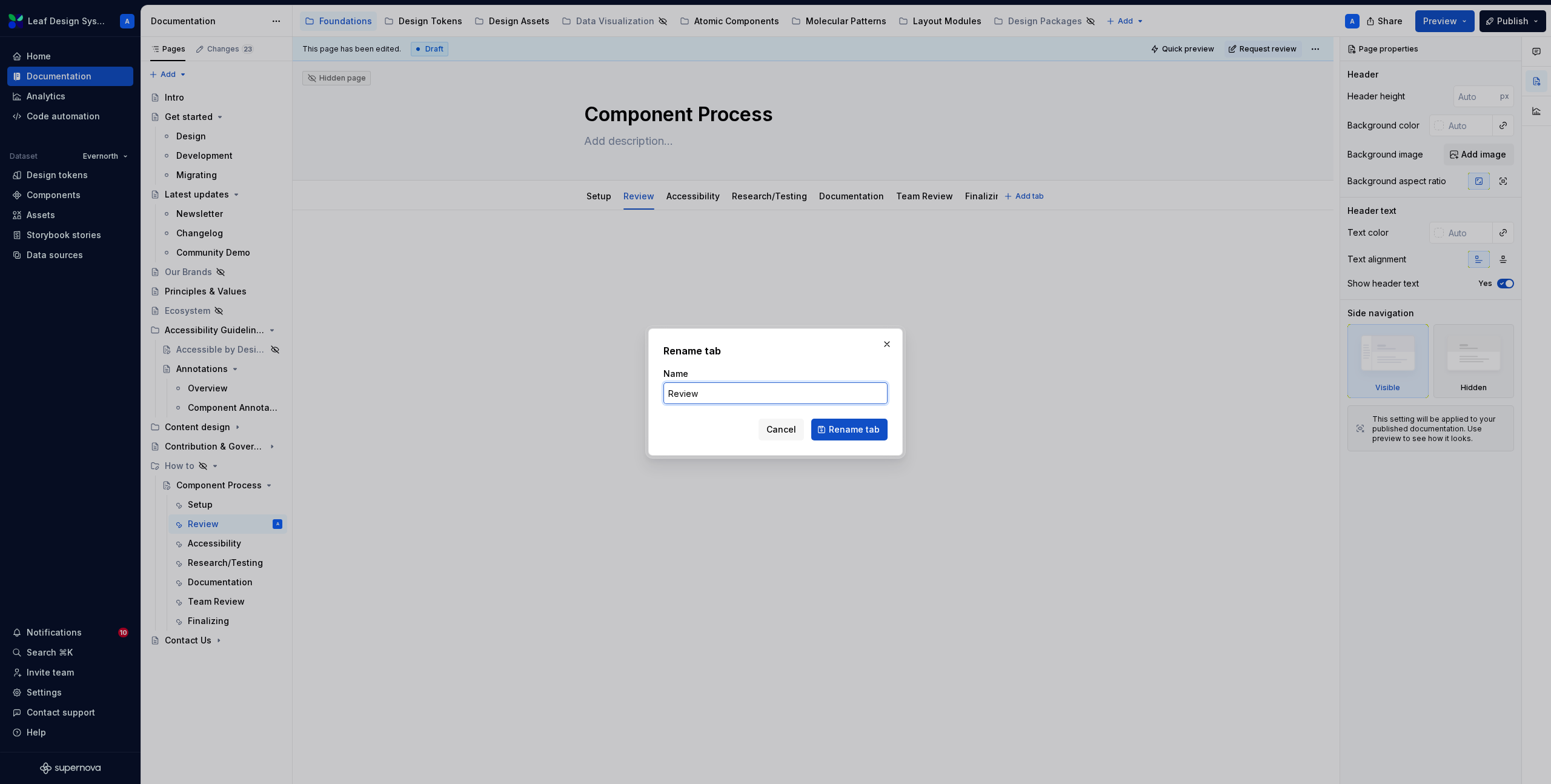
click at [690, 401] on input "Review" at bounding box center [776, 393] width 224 height 22
type input "Consumer Review"
click at [863, 438] on button "Rename tab" at bounding box center [849, 430] width 76 height 22
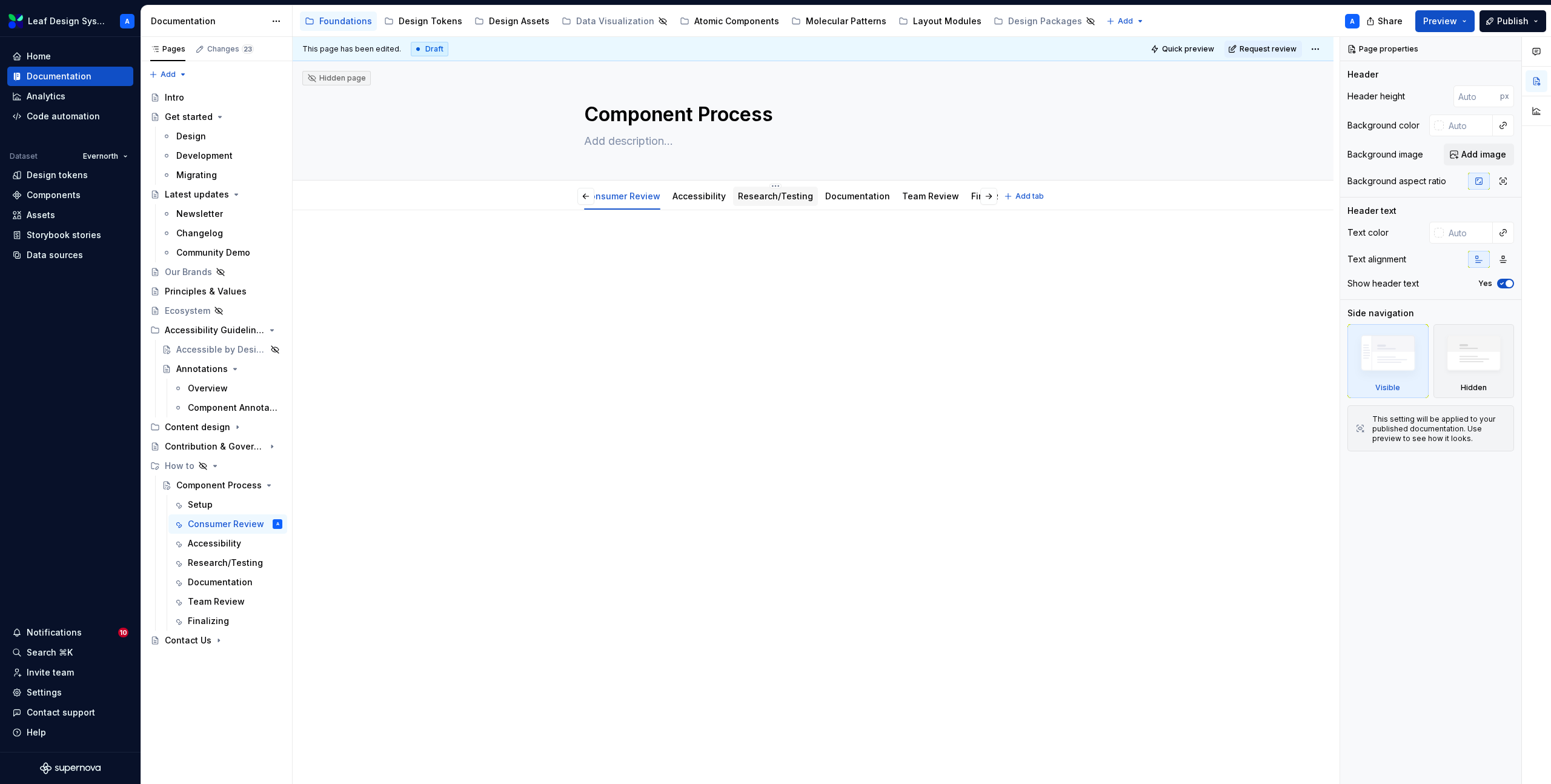
scroll to position [0, 43]
click at [769, 186] on html "Leaf Design System A Home Documentation Analytics Code automation Dataset Evern…" at bounding box center [776, 392] width 1551 height 784
type textarea "*"
click at [837, 204] on div "Rename tab" at bounding box center [866, 203] width 79 height 12
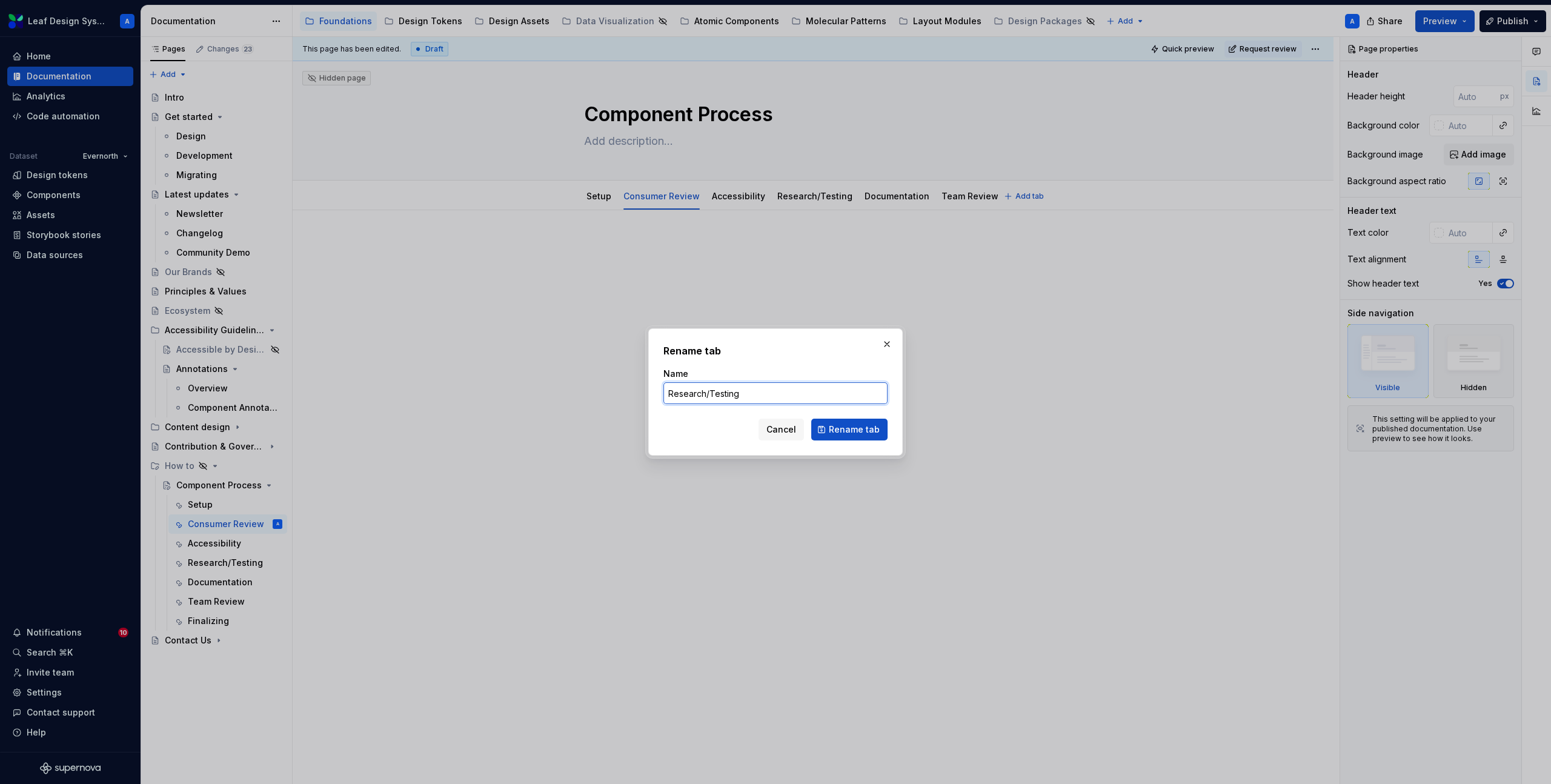
drag, startPoint x: 711, startPoint y: 392, endPoint x: 632, endPoint y: 385, distance: 79.3
click at [633, 385] on div "Rename tab Name Research/Testing Cancel Rename tab" at bounding box center [776, 392] width 1551 height 784
type input "Testing"
click at [836, 432] on span "Rename tab" at bounding box center [854, 429] width 51 height 12
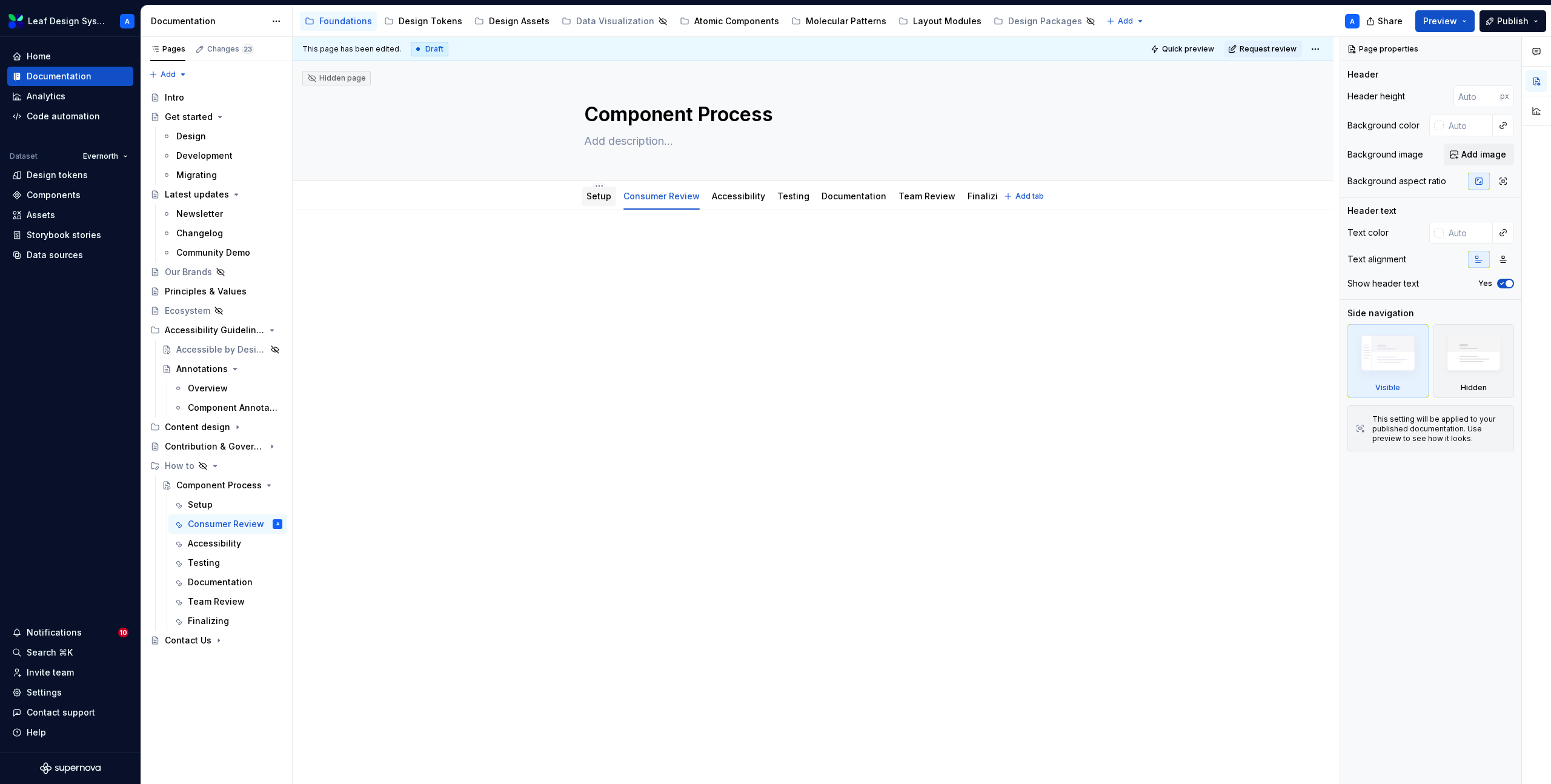
click at [594, 197] on link "Setup" at bounding box center [599, 196] width 25 height 10
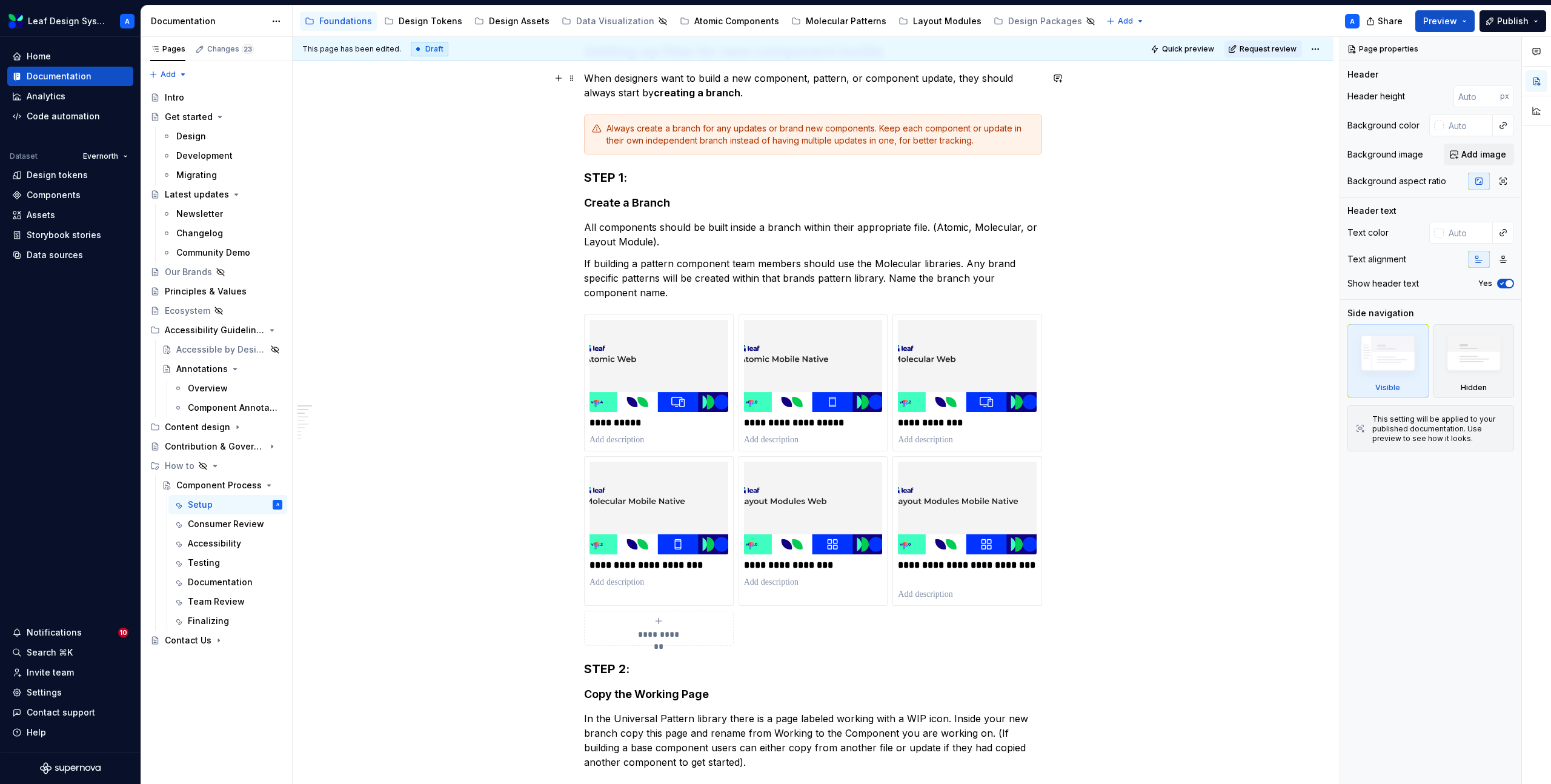
scroll to position [234, 0]
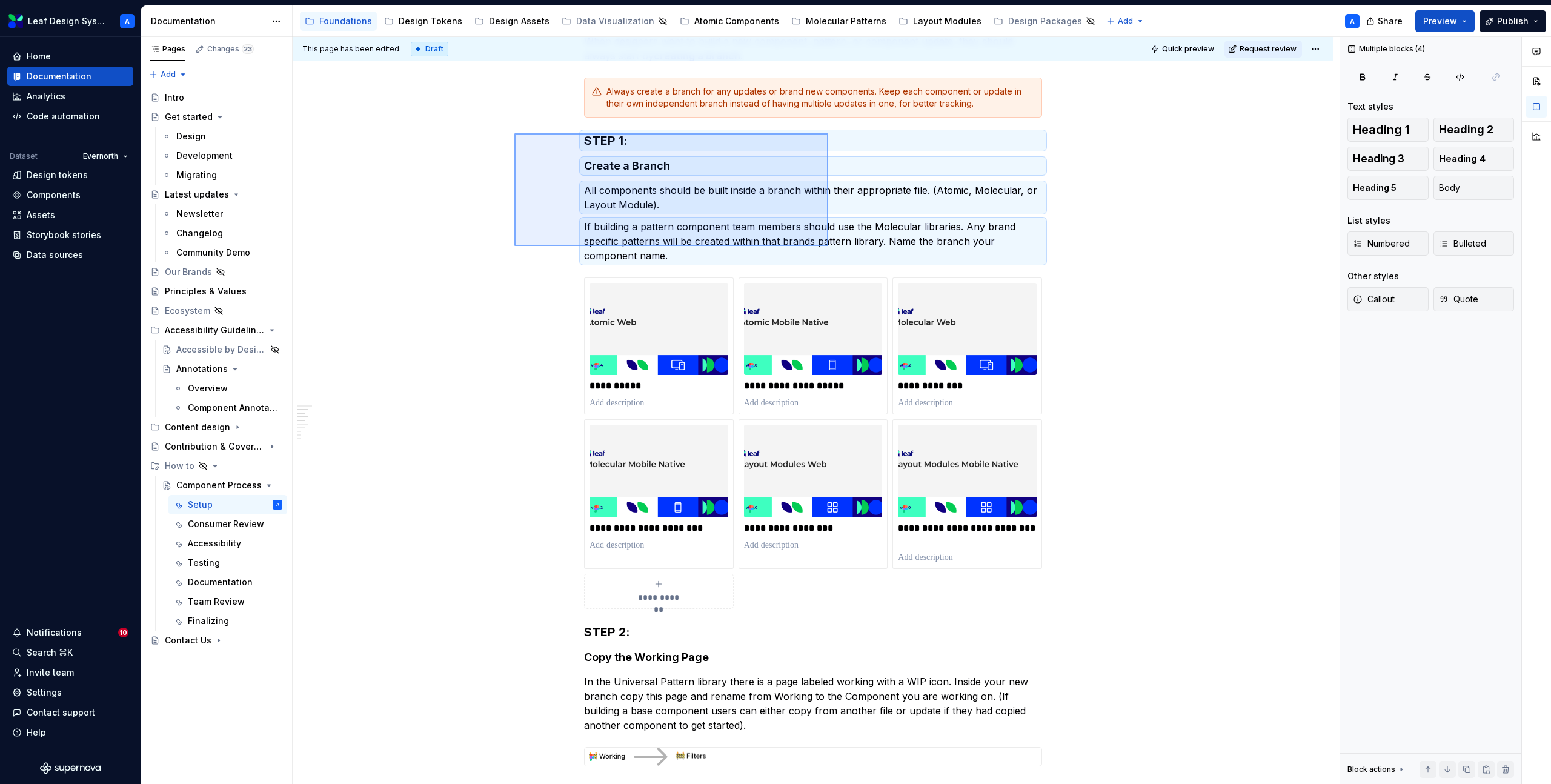
drag, startPoint x: 515, startPoint y: 133, endPoint x: 829, endPoint y: 247, distance: 334.1
click at [829, 247] on div "**********" at bounding box center [816, 410] width 1047 height 748
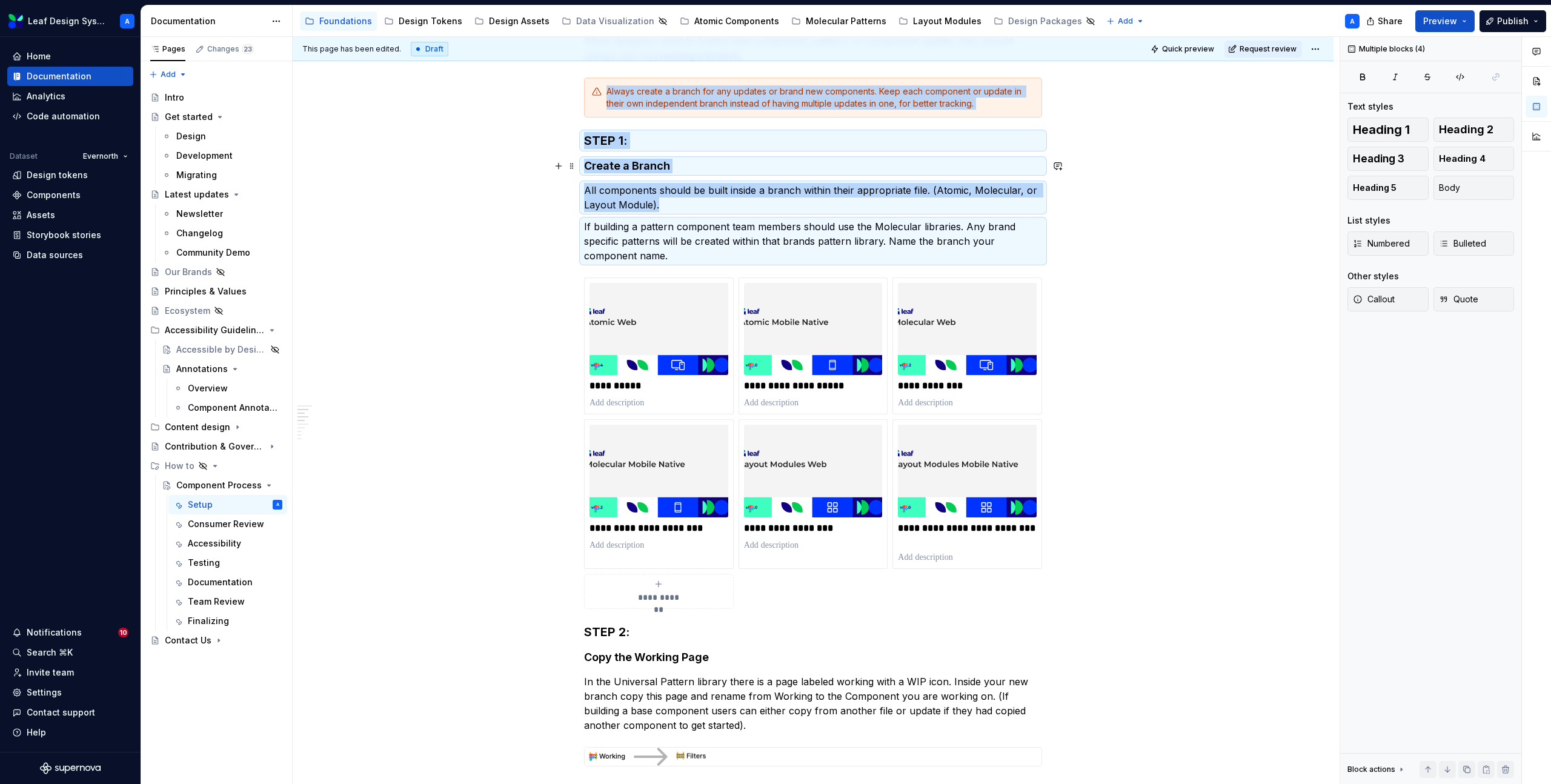
copy div "Always create a branch for any updates or brand new components. Keep each compo…"
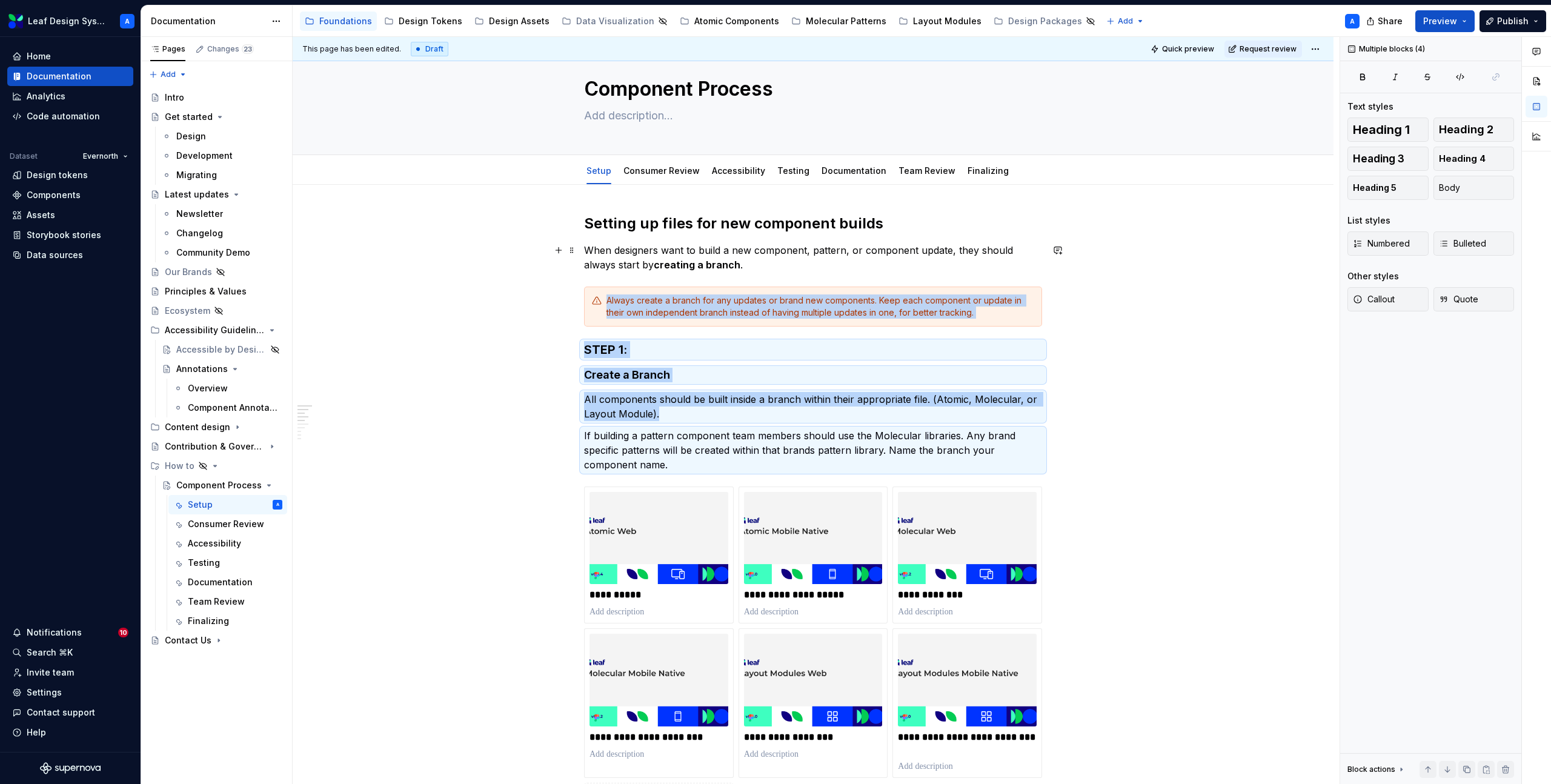
scroll to position [0, 0]
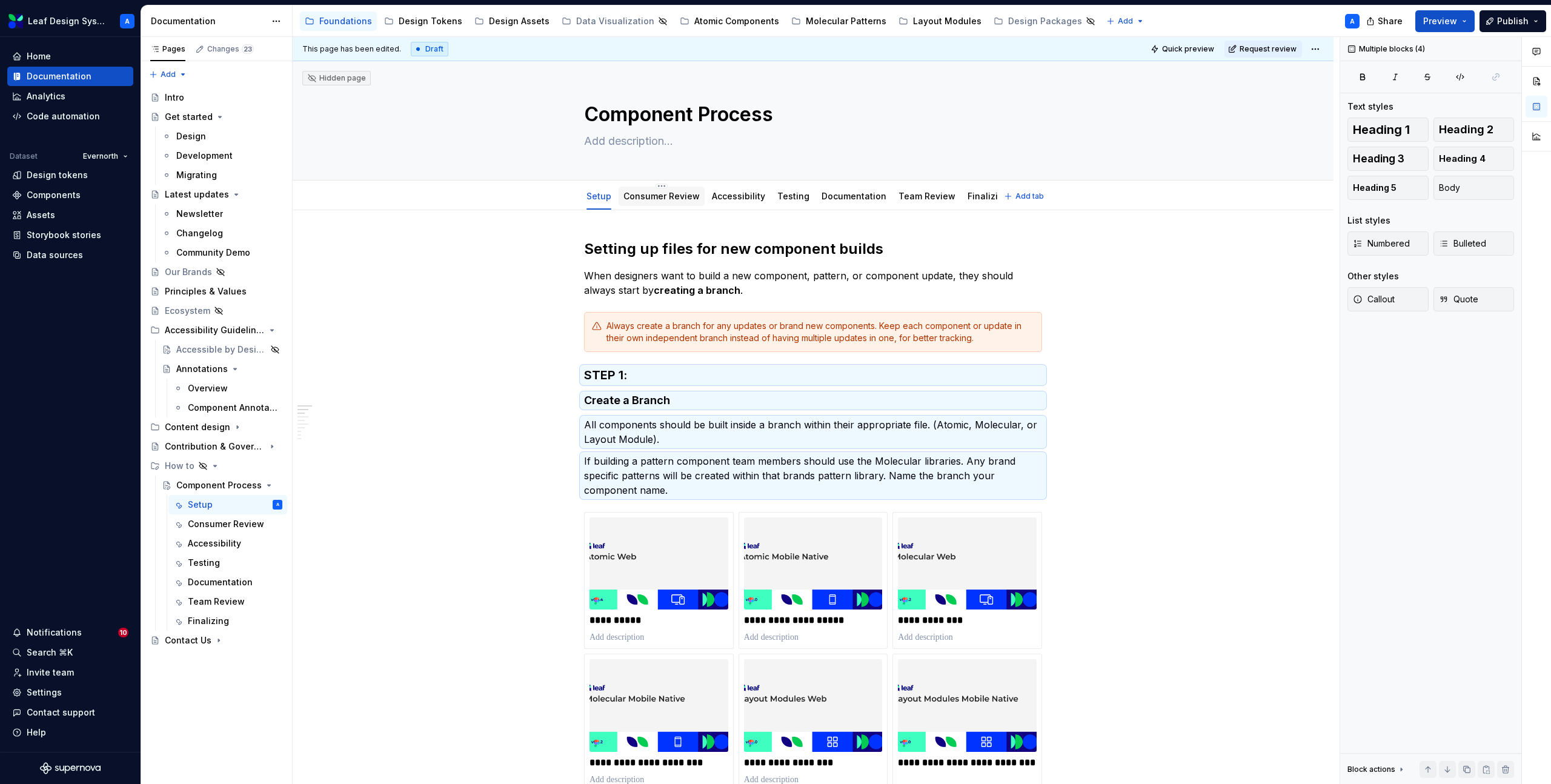
click at [638, 202] on div "Consumer Review" at bounding box center [661, 196] width 76 height 15
click at [668, 194] on link "Consumer Review" at bounding box center [661, 196] width 76 height 10
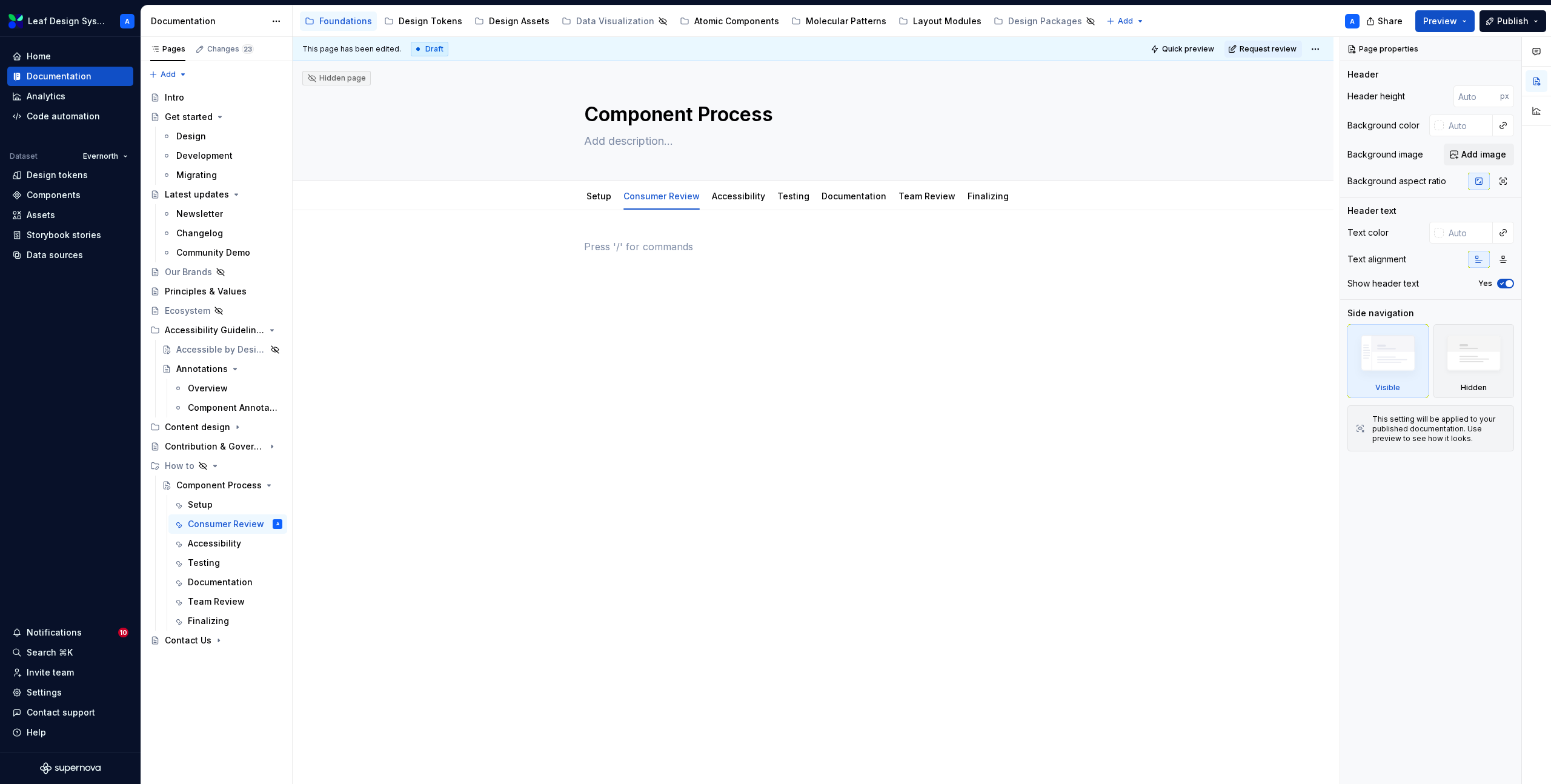
click at [645, 295] on div at bounding box center [813, 269] width 458 height 60
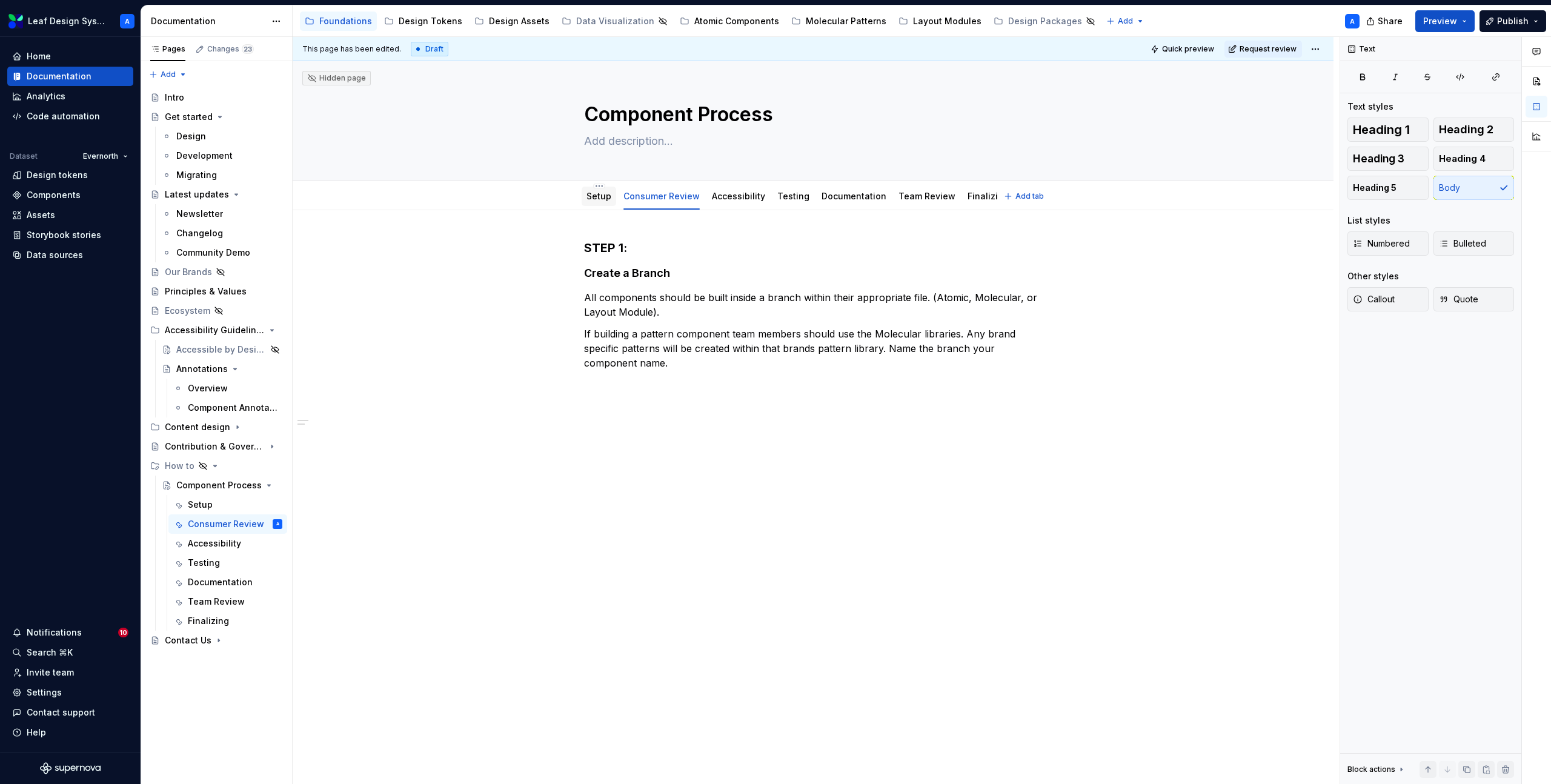
click at [599, 194] on link "Setup" at bounding box center [599, 196] width 25 height 10
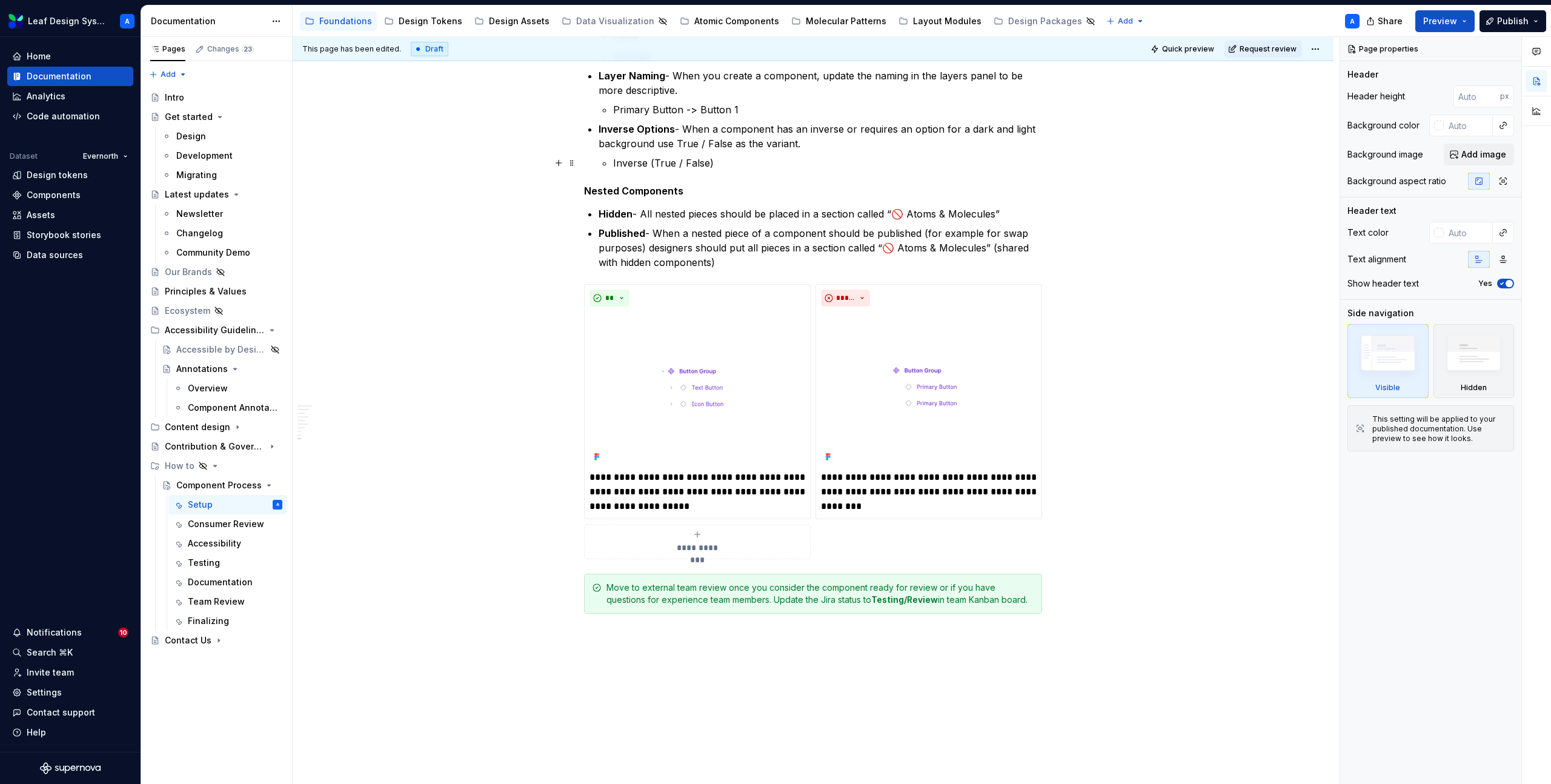
scroll to position [2014, 0]
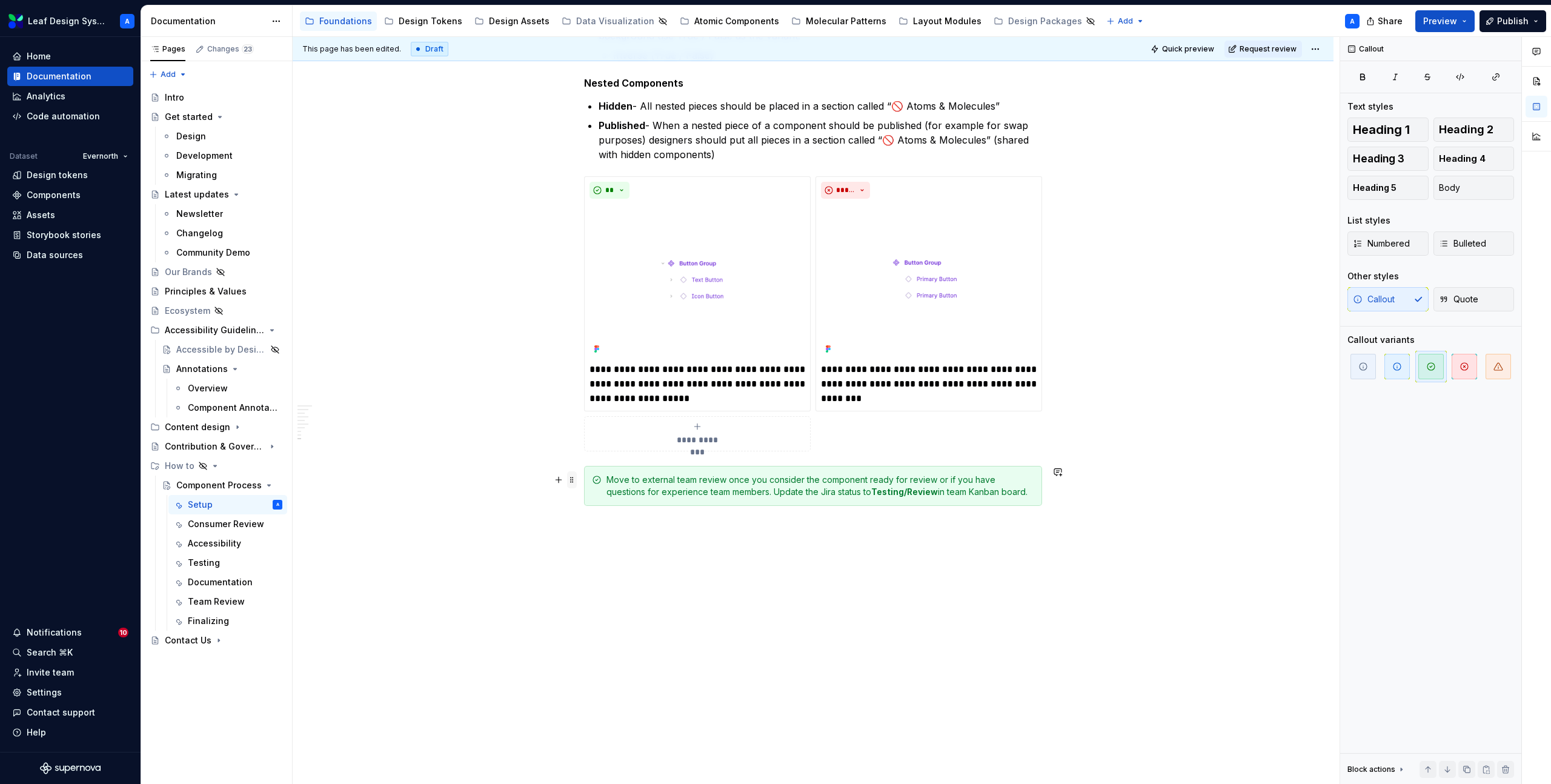
click at [577, 478] on span at bounding box center [572, 480] width 9 height 17
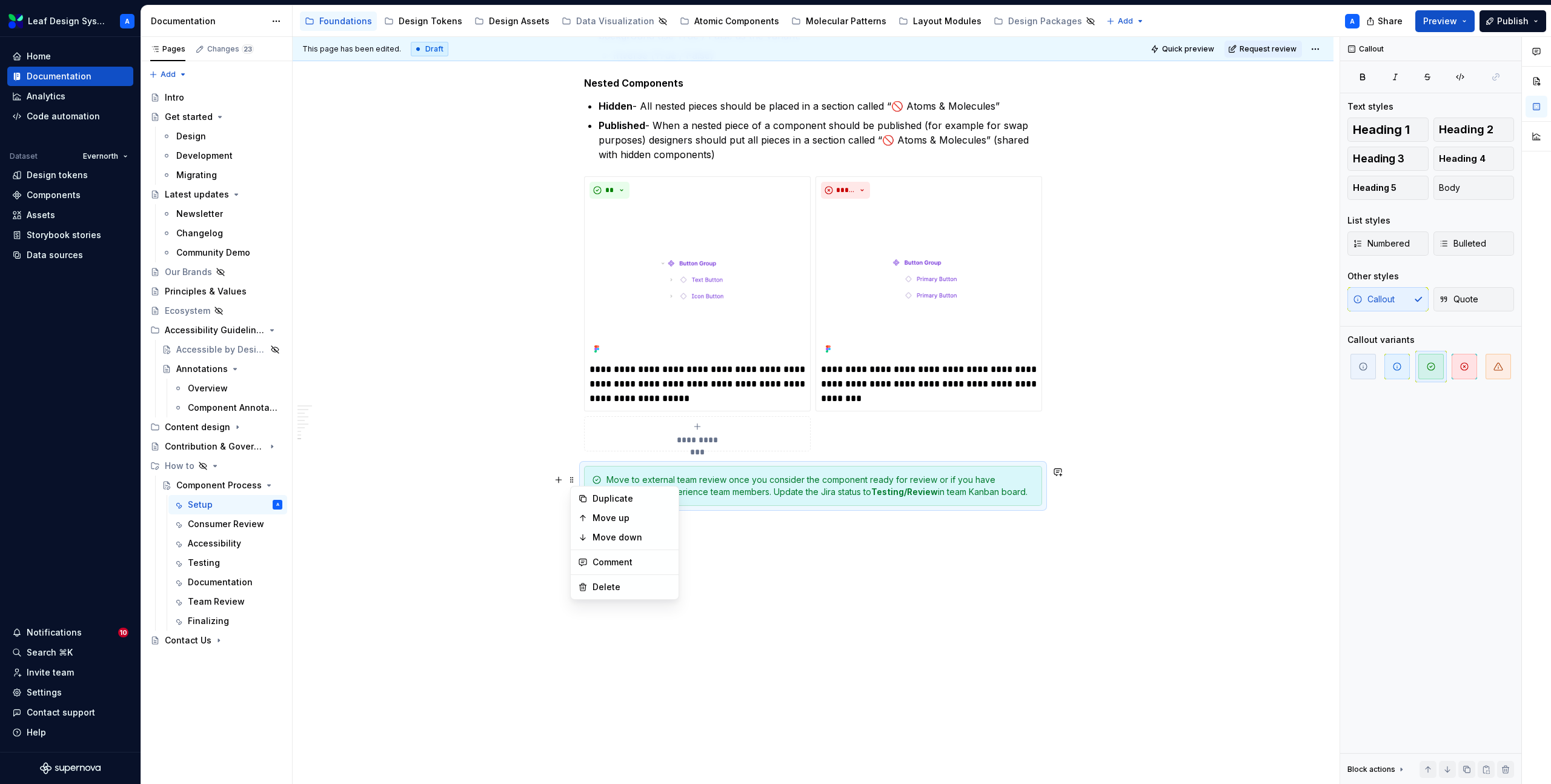
click at [523, 493] on div "**********" at bounding box center [816, 410] width 1047 height 748
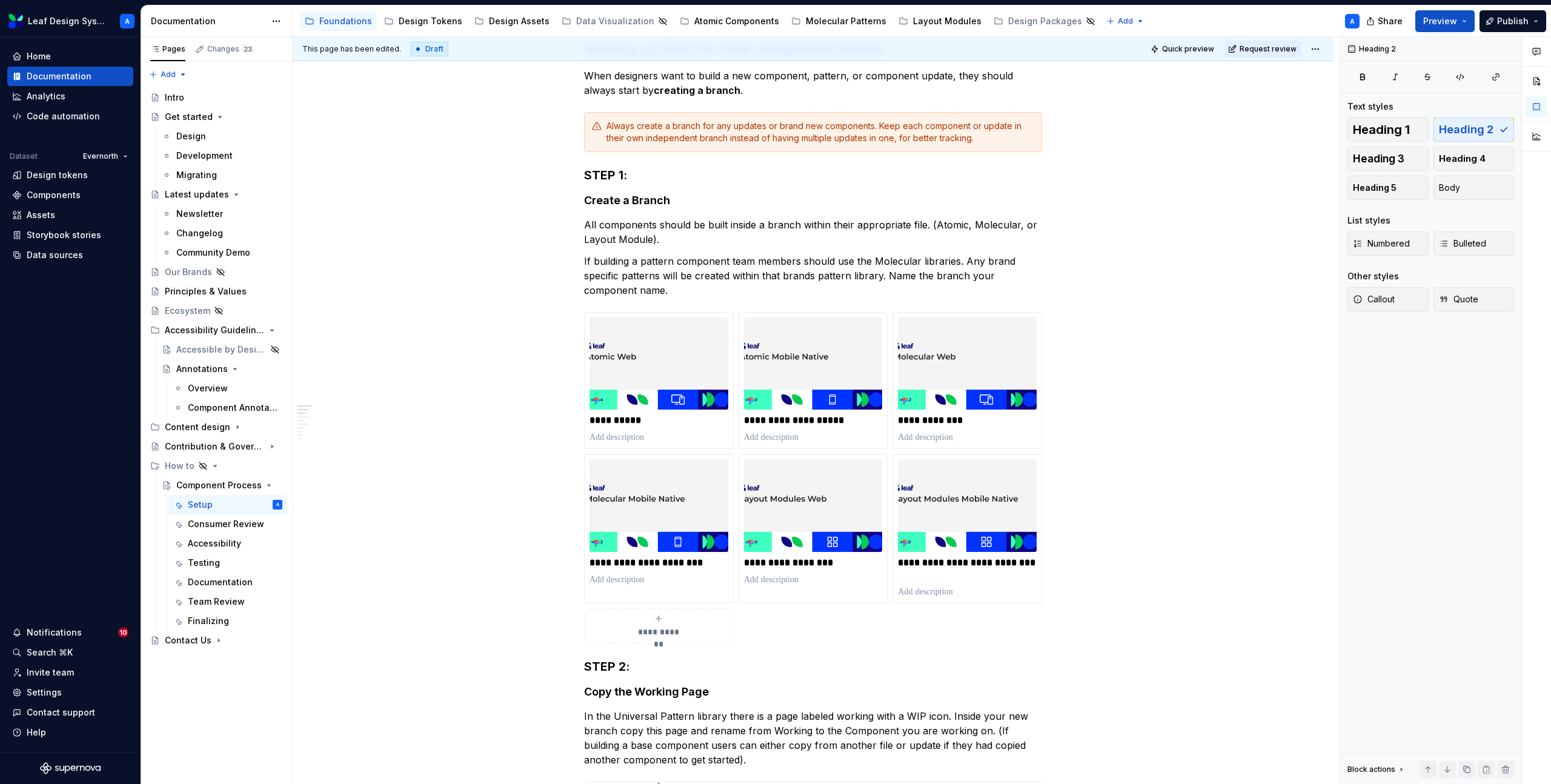
scroll to position [0, 0]
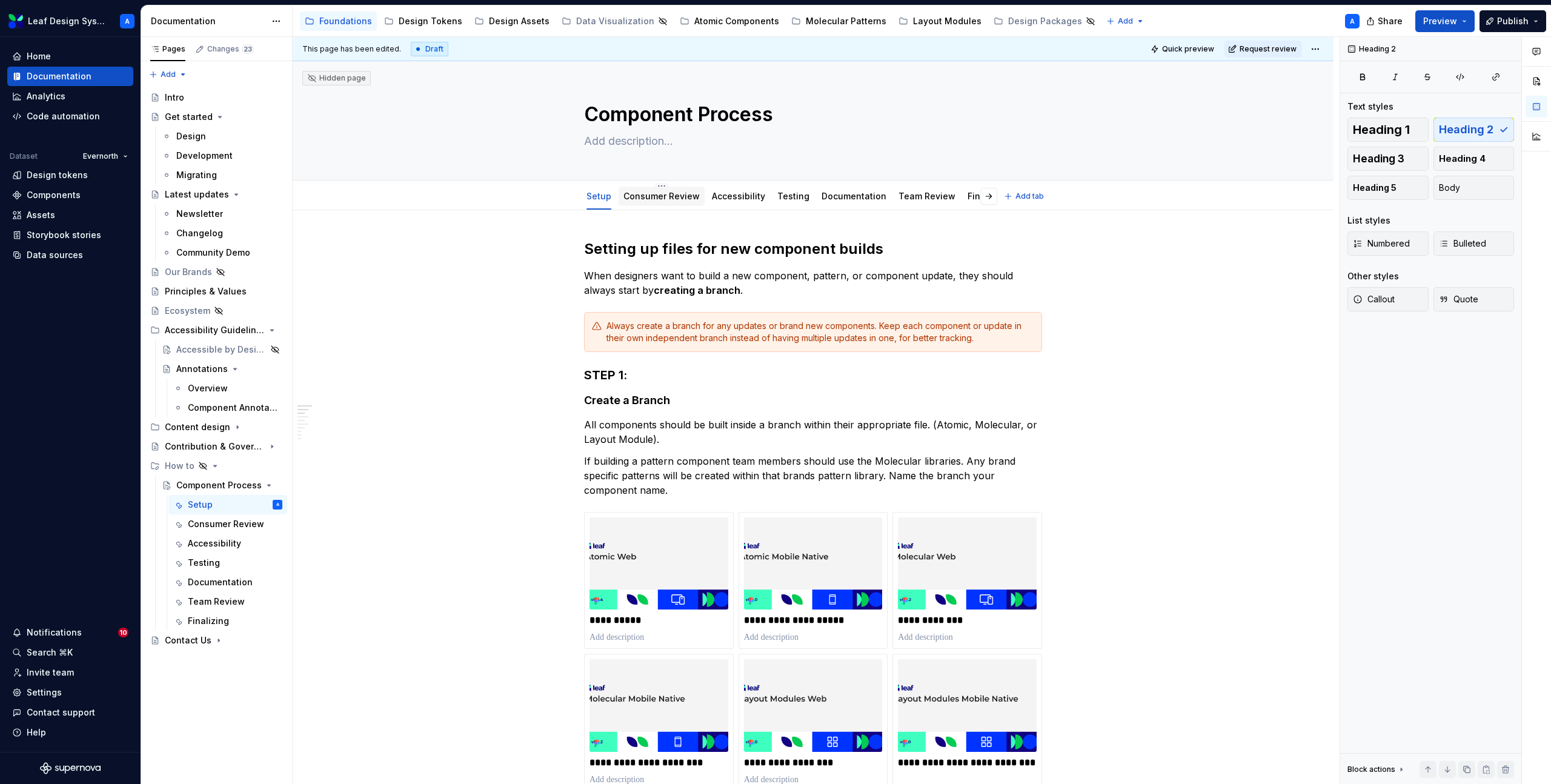
click at [649, 198] on link "Consumer Review" at bounding box center [661, 196] width 76 height 10
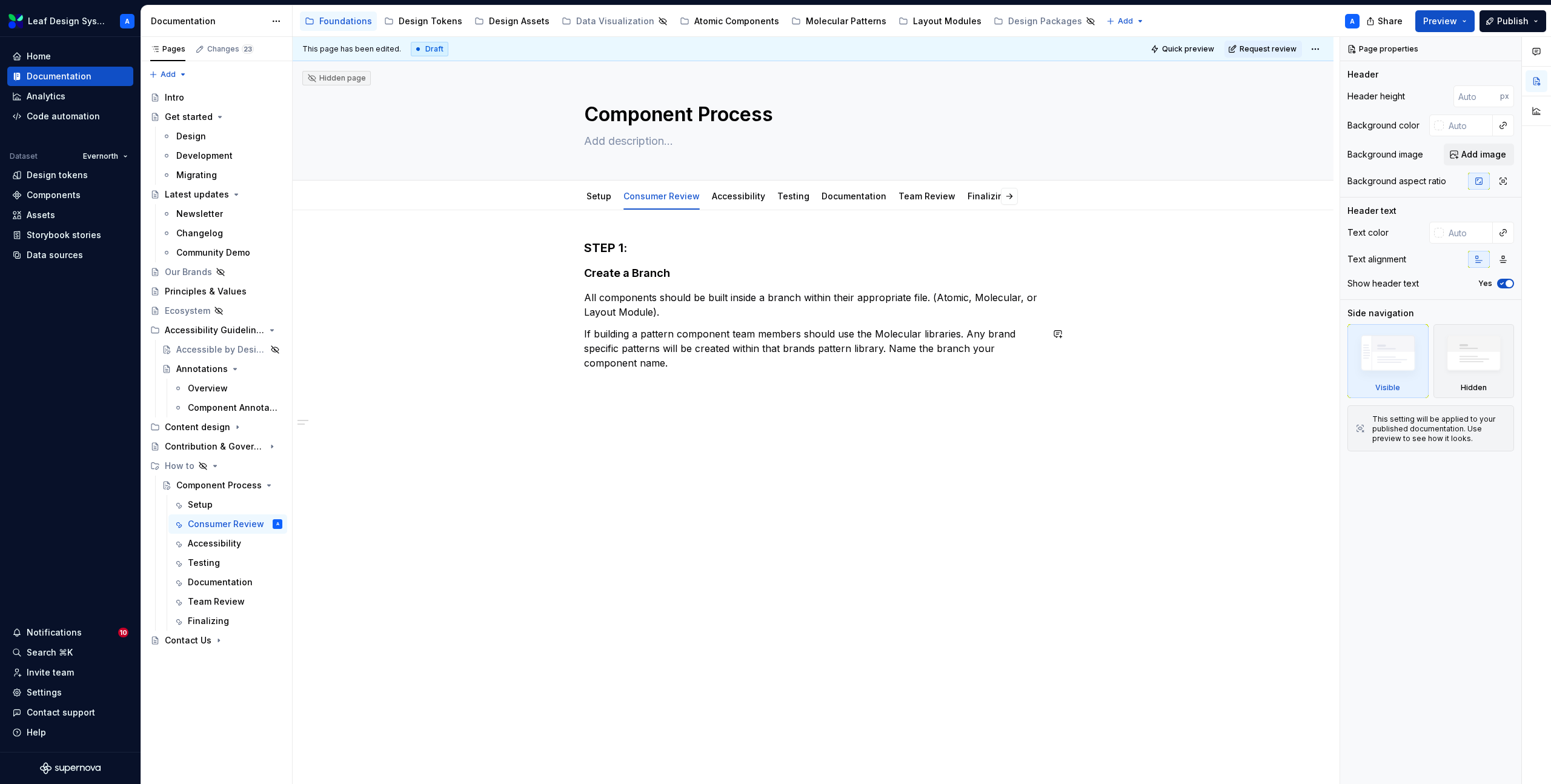
click at [693, 366] on p "If building a pattern component team members should use the Molecular libraries…" at bounding box center [813, 349] width 458 height 44
click at [598, 196] on link "Setup" at bounding box center [599, 196] width 25 height 10
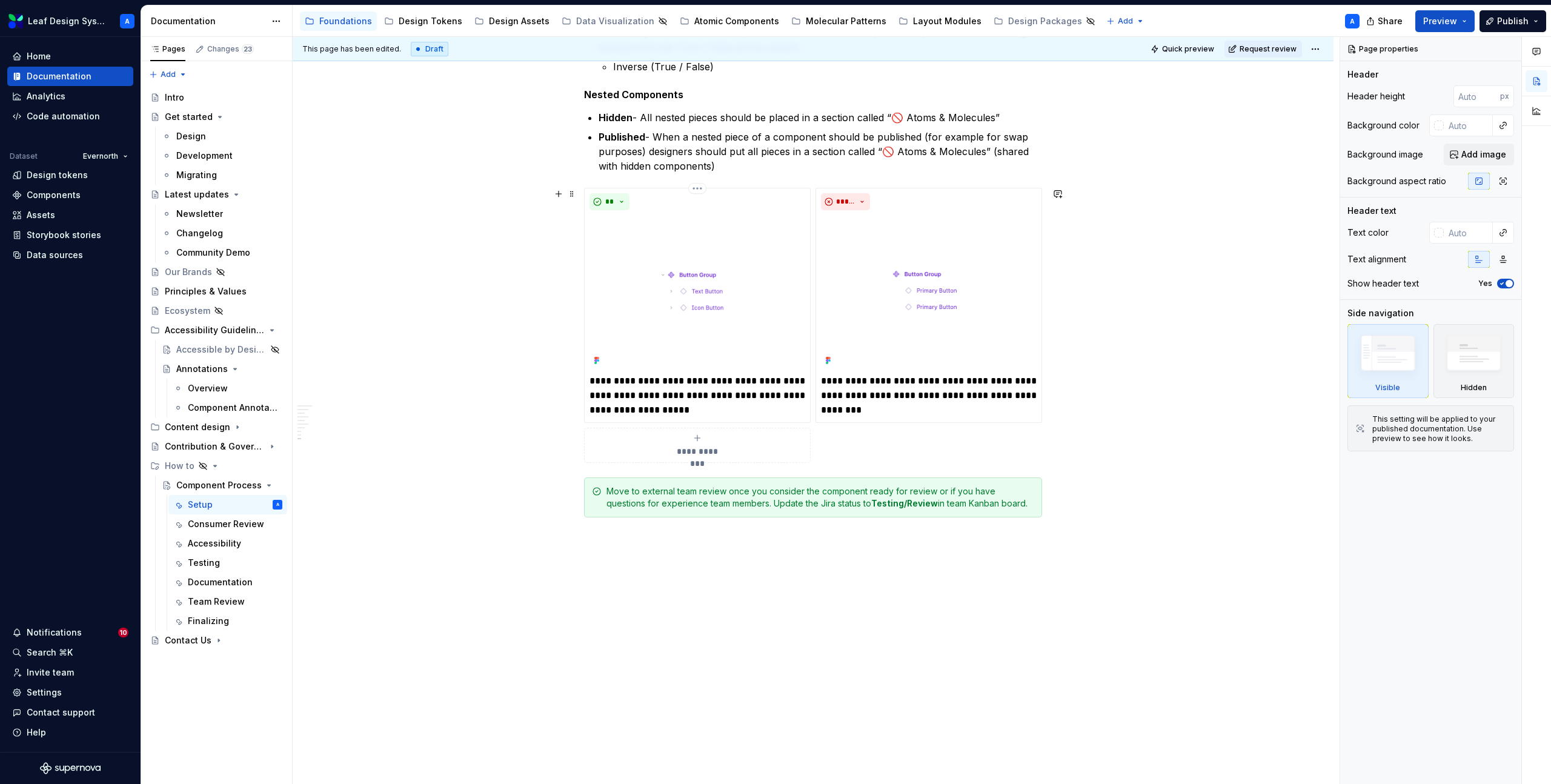
scroll to position [2014, 0]
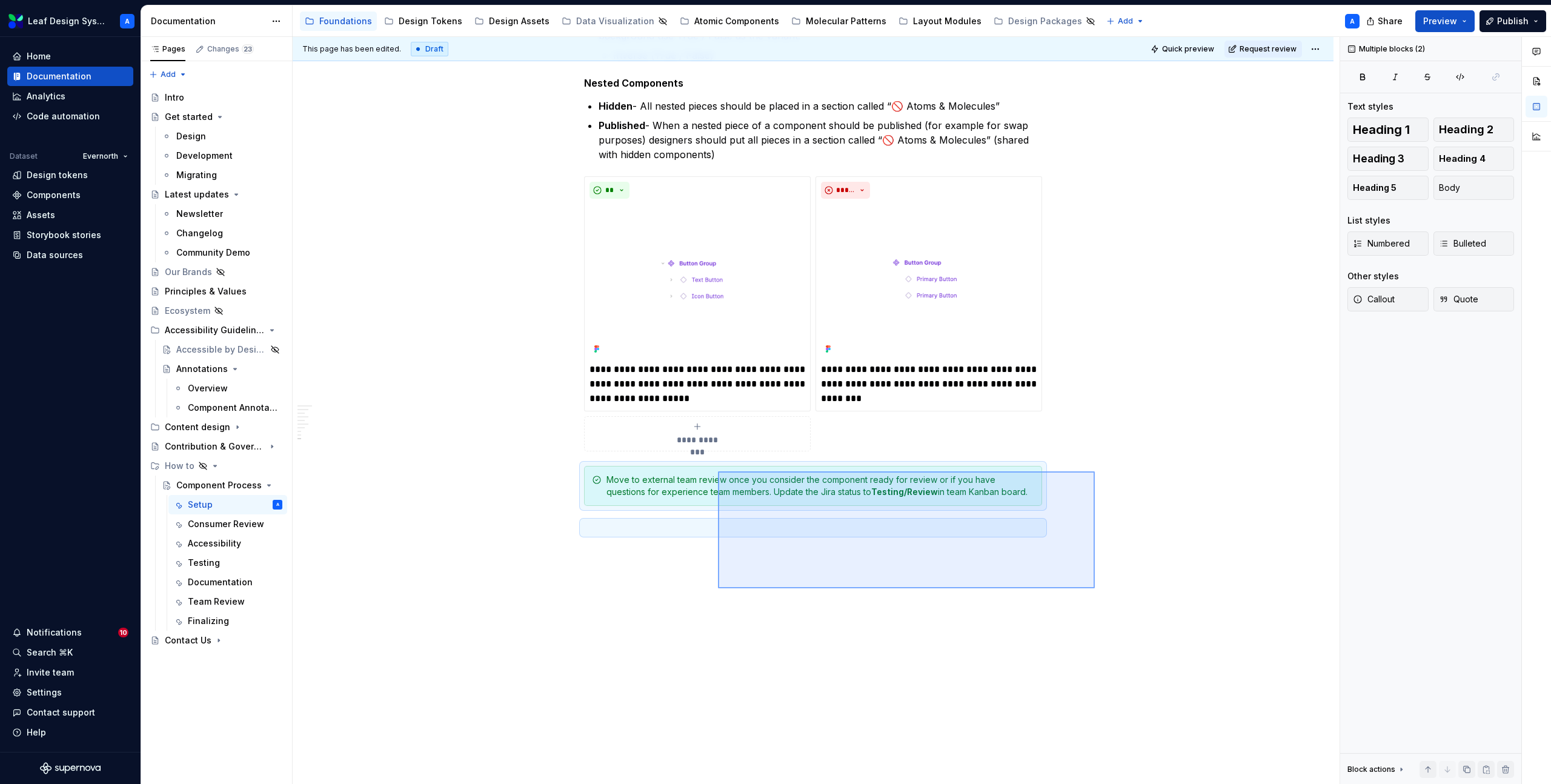
drag, startPoint x: 1095, startPoint y: 588, endPoint x: 717, endPoint y: 471, distance: 395.7
click at [718, 471] on div "**********" at bounding box center [816, 410] width 1047 height 748
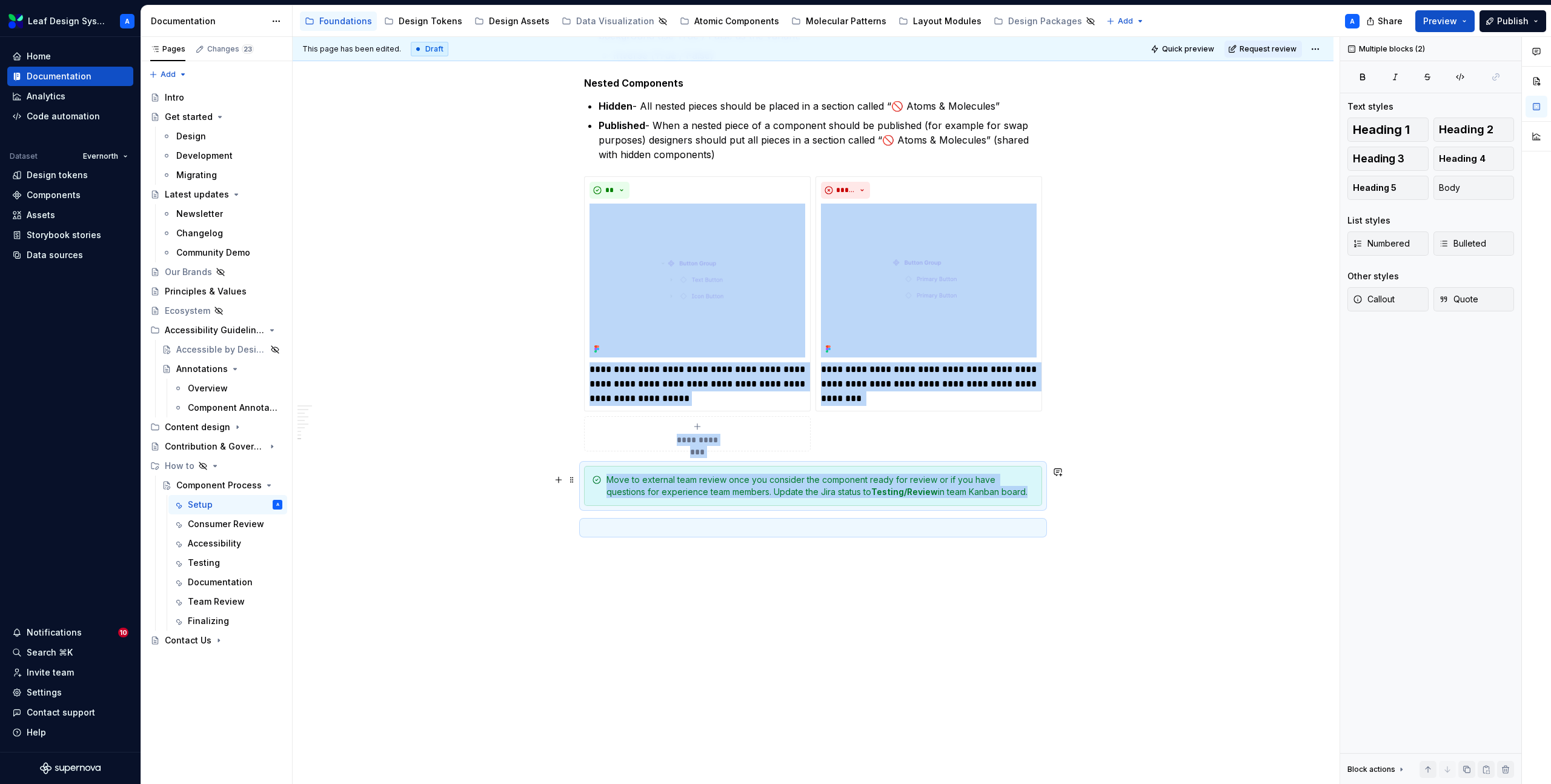
copy div "**********"
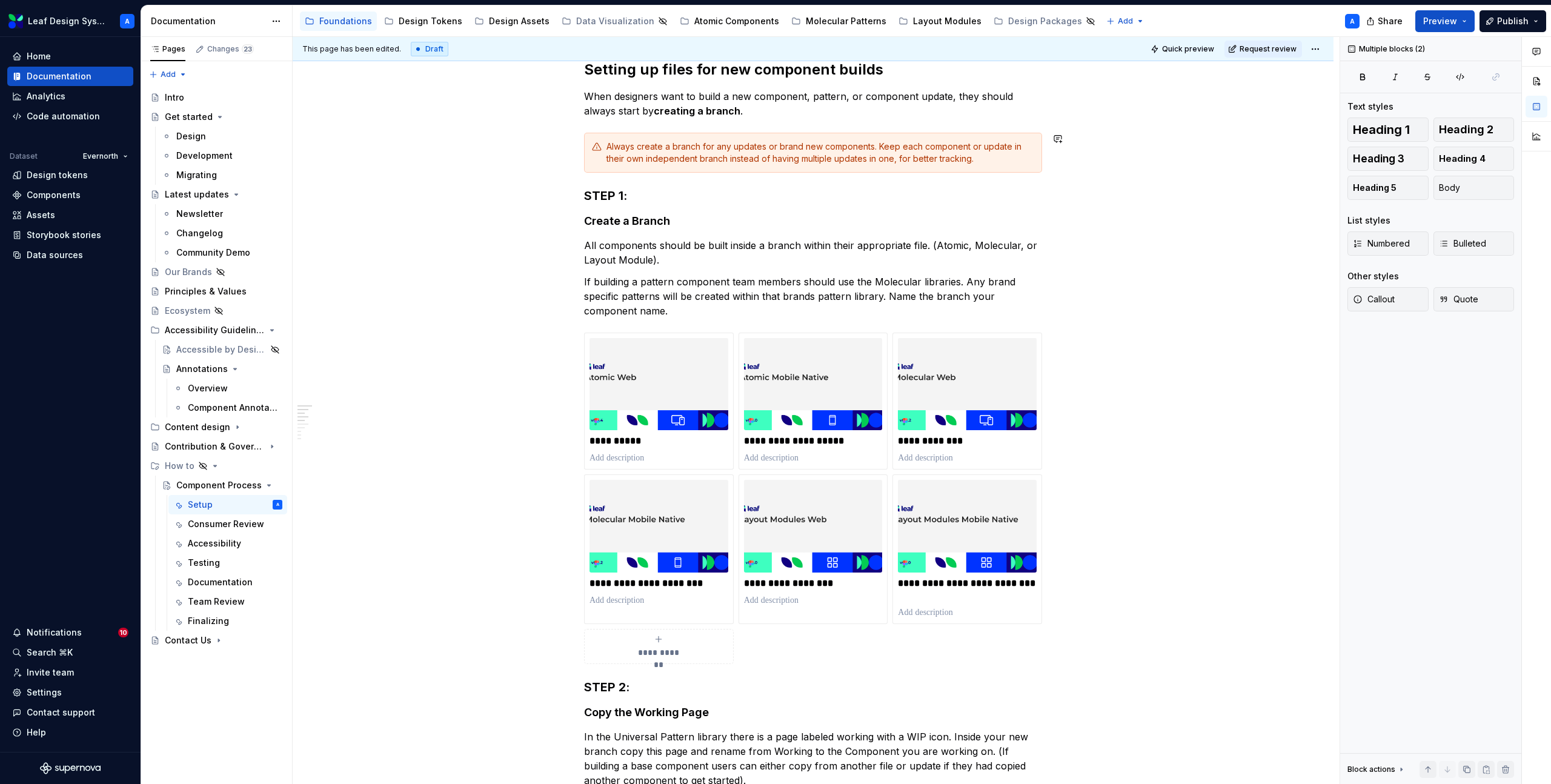
scroll to position [0, 0]
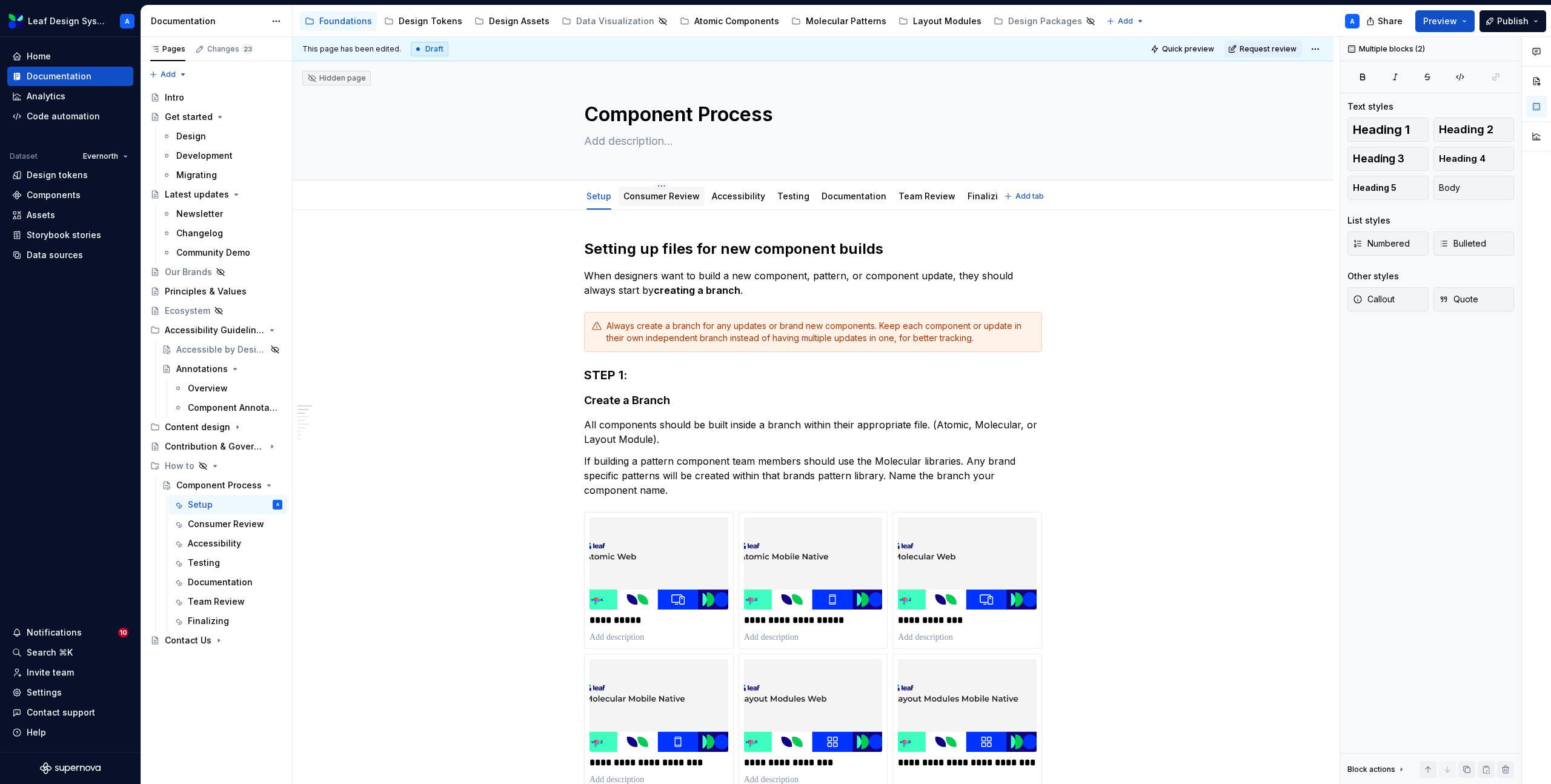
click at [658, 197] on link "Consumer Review" at bounding box center [661, 196] width 76 height 10
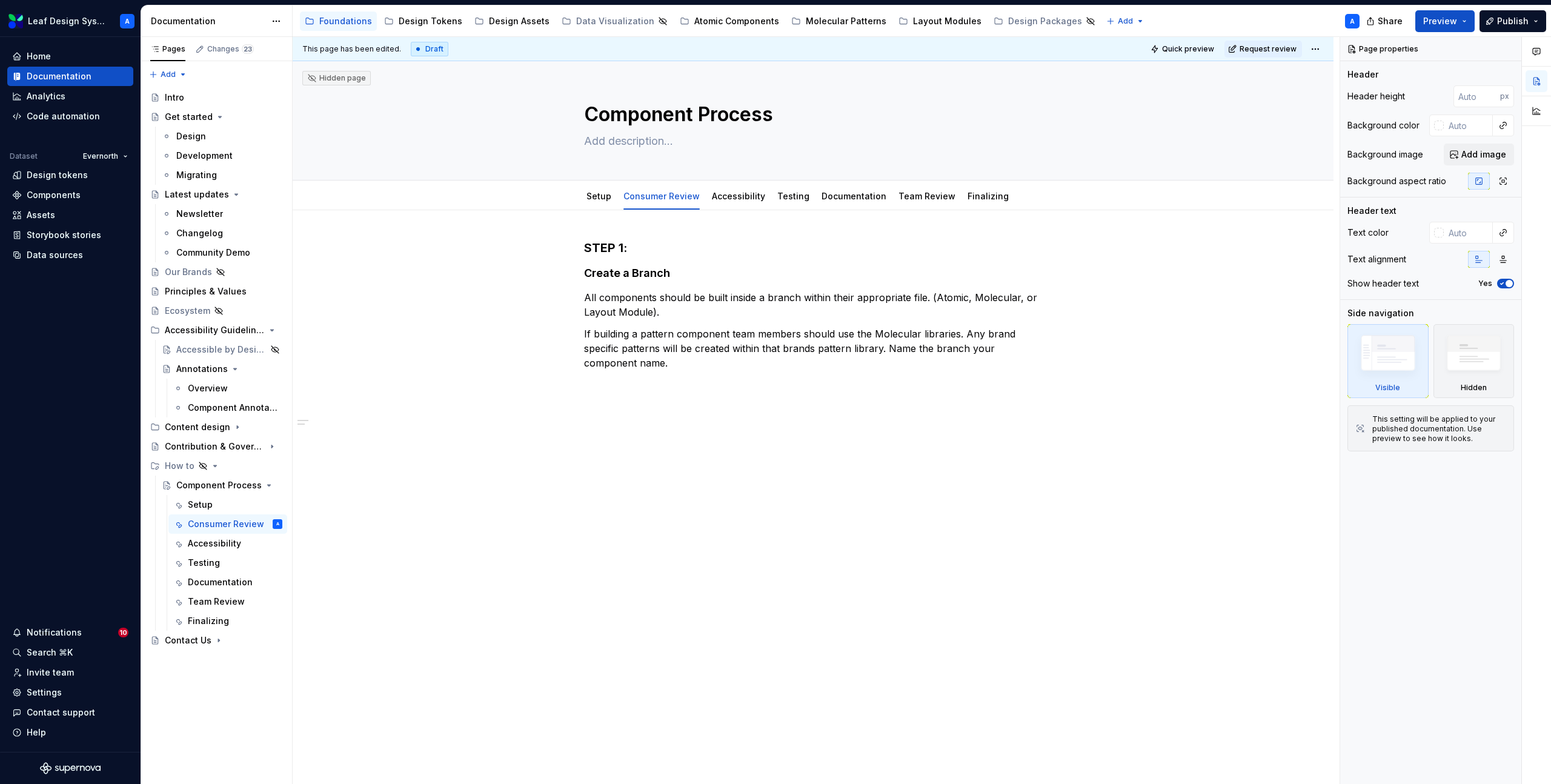
click at [642, 410] on div "STEP 1: Create a Branch All components should be built inside a branch within t…" at bounding box center [813, 414] width 1041 height 410
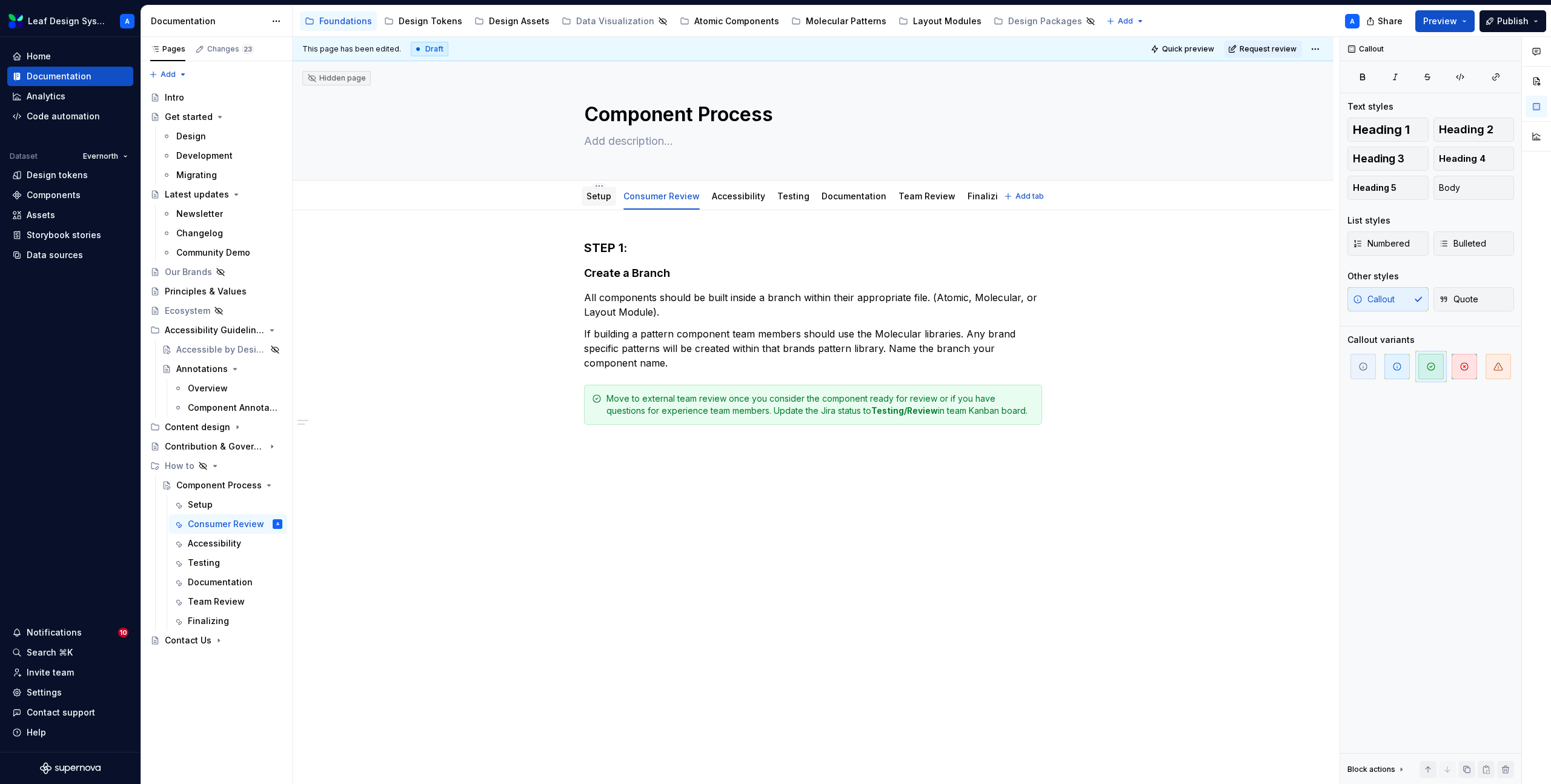
click at [590, 201] on link "Setup" at bounding box center [599, 196] width 25 height 10
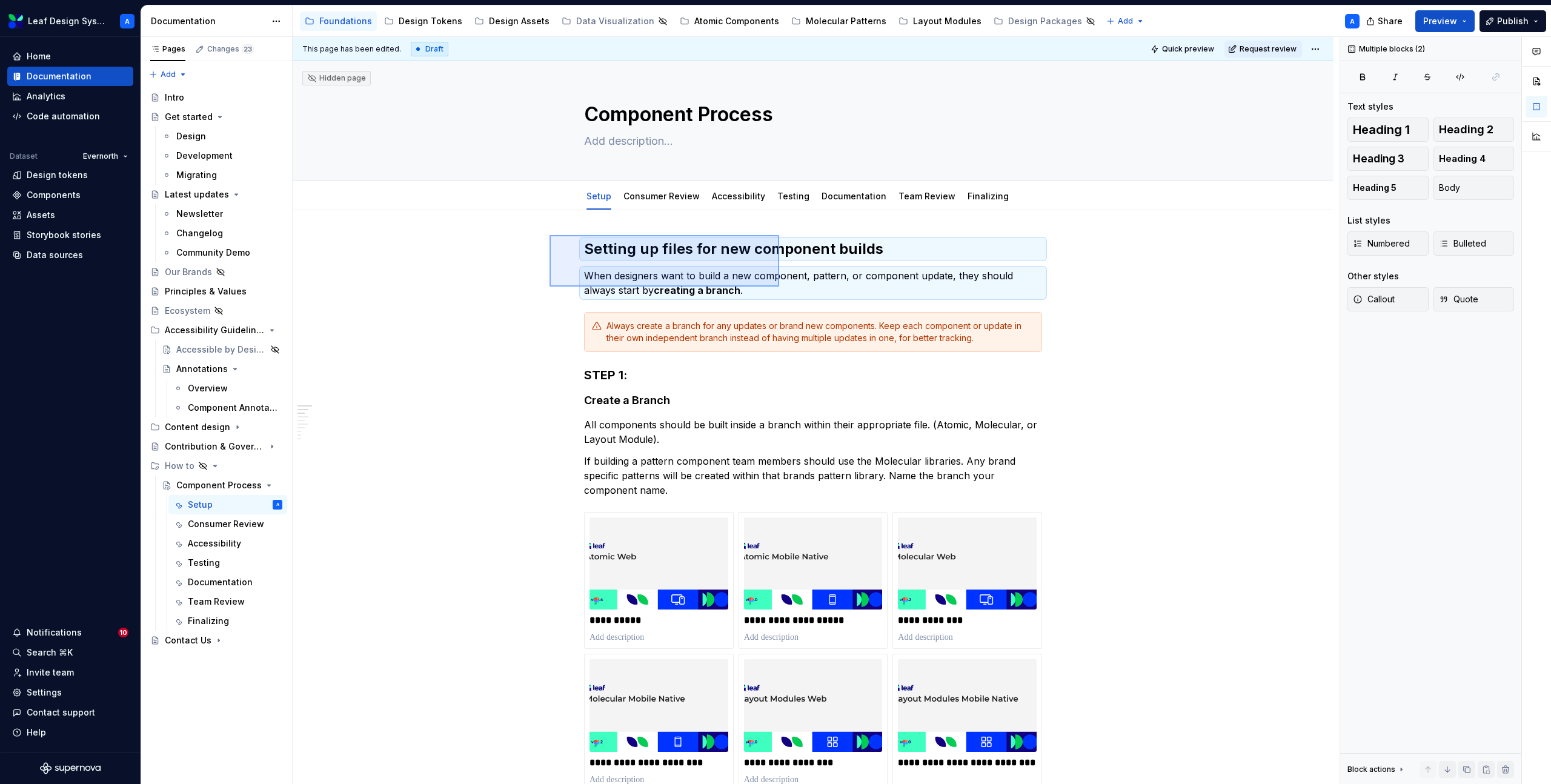
drag, startPoint x: 550, startPoint y: 235, endPoint x: 801, endPoint y: 293, distance: 257.6
click at [801, 293] on div "**********" at bounding box center [816, 410] width 1047 height 748
copy h2 "Setting up files for new component builds"
click at [661, 197] on link "Consumer Review" at bounding box center [661, 196] width 76 height 10
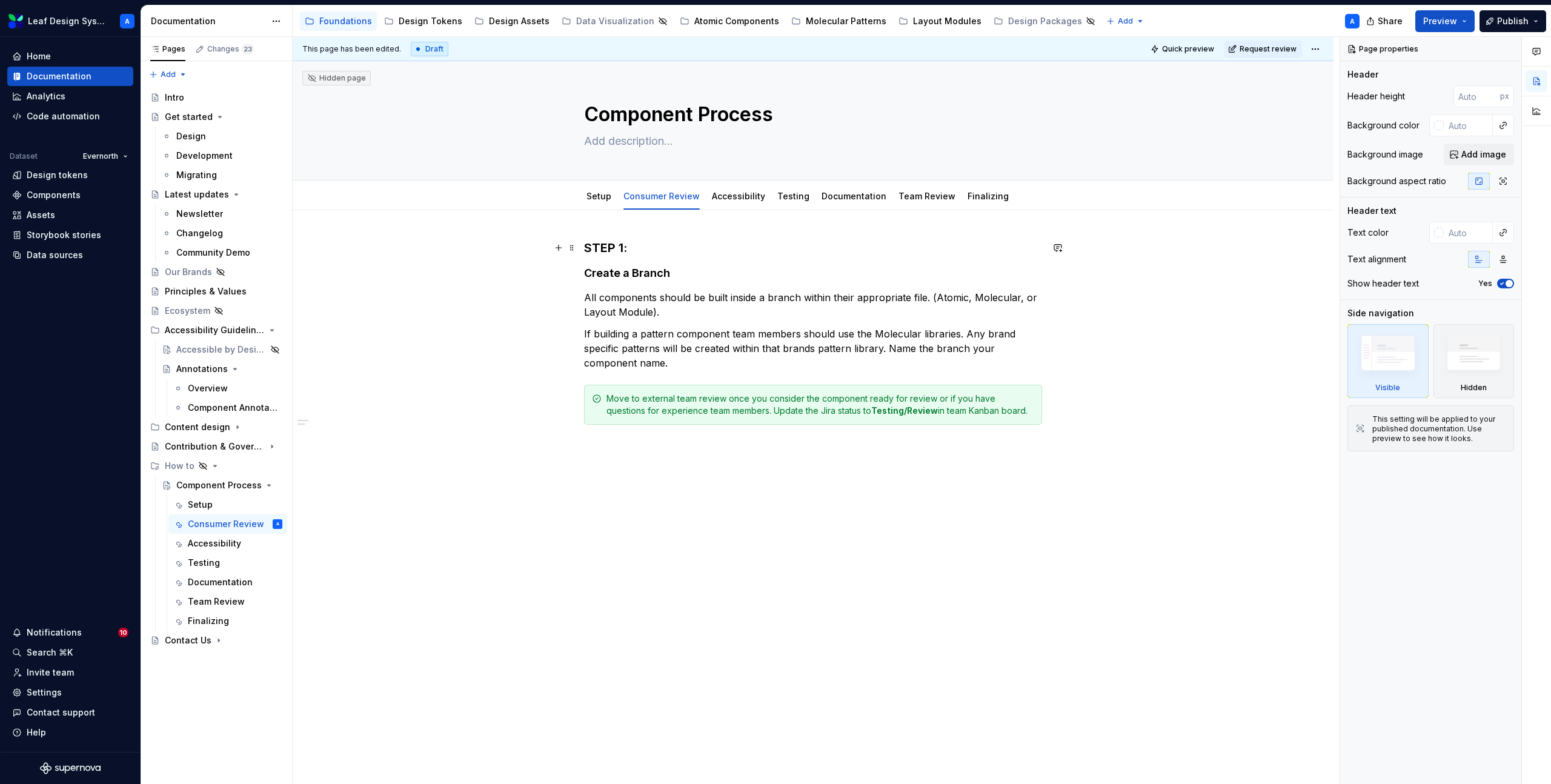
click at [588, 245] on h3 "STEP 1:" at bounding box center [813, 248] width 458 height 17
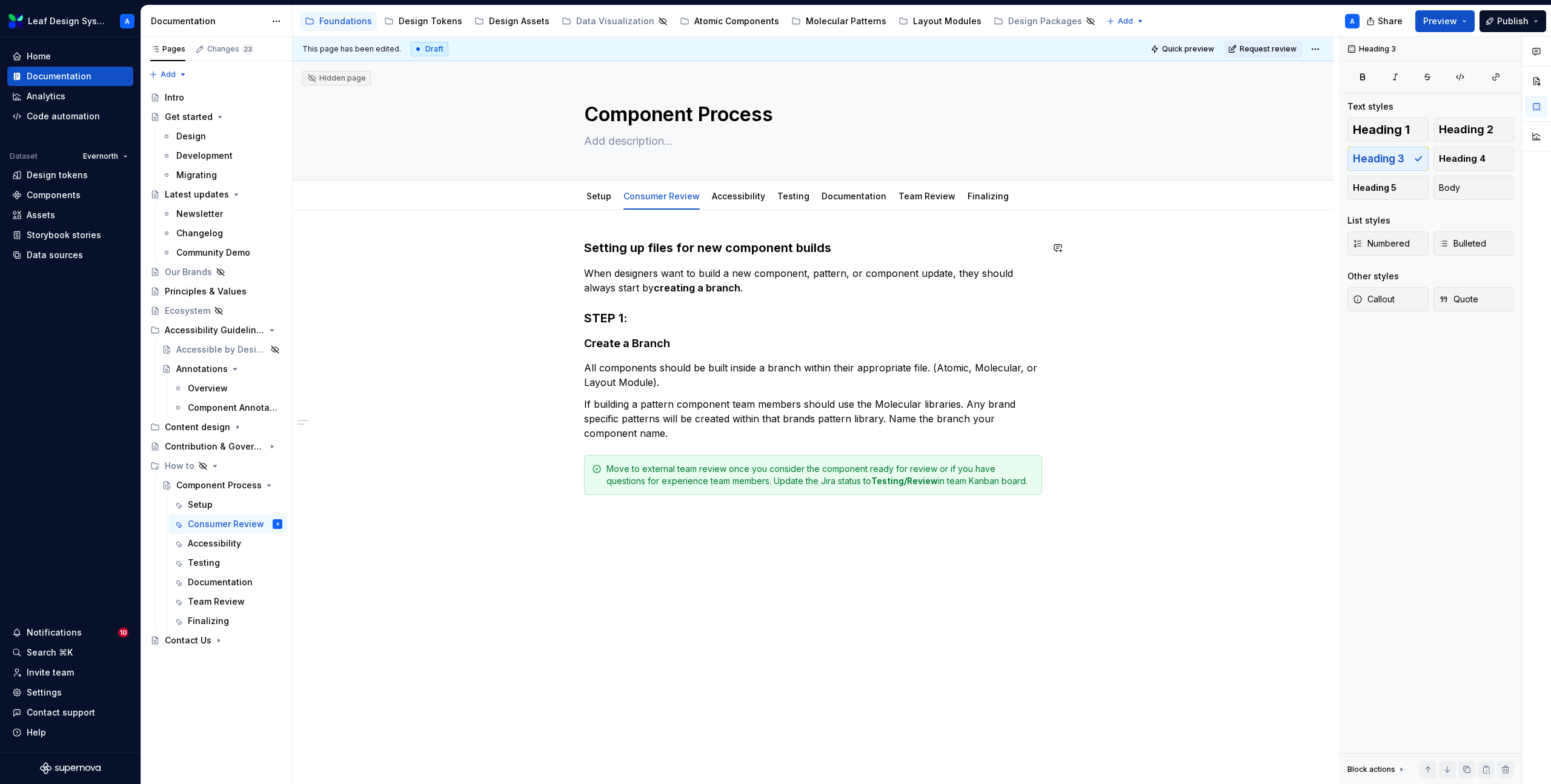
click at [595, 250] on h3 "Setting up files for new component builds" at bounding box center [813, 248] width 458 height 17
click at [681, 226] on button "button" at bounding box center [685, 224] width 17 height 17
click at [613, 331] on div "Setting up files for new component builds When designers want to build a new co…" at bounding box center [813, 369] width 458 height 258
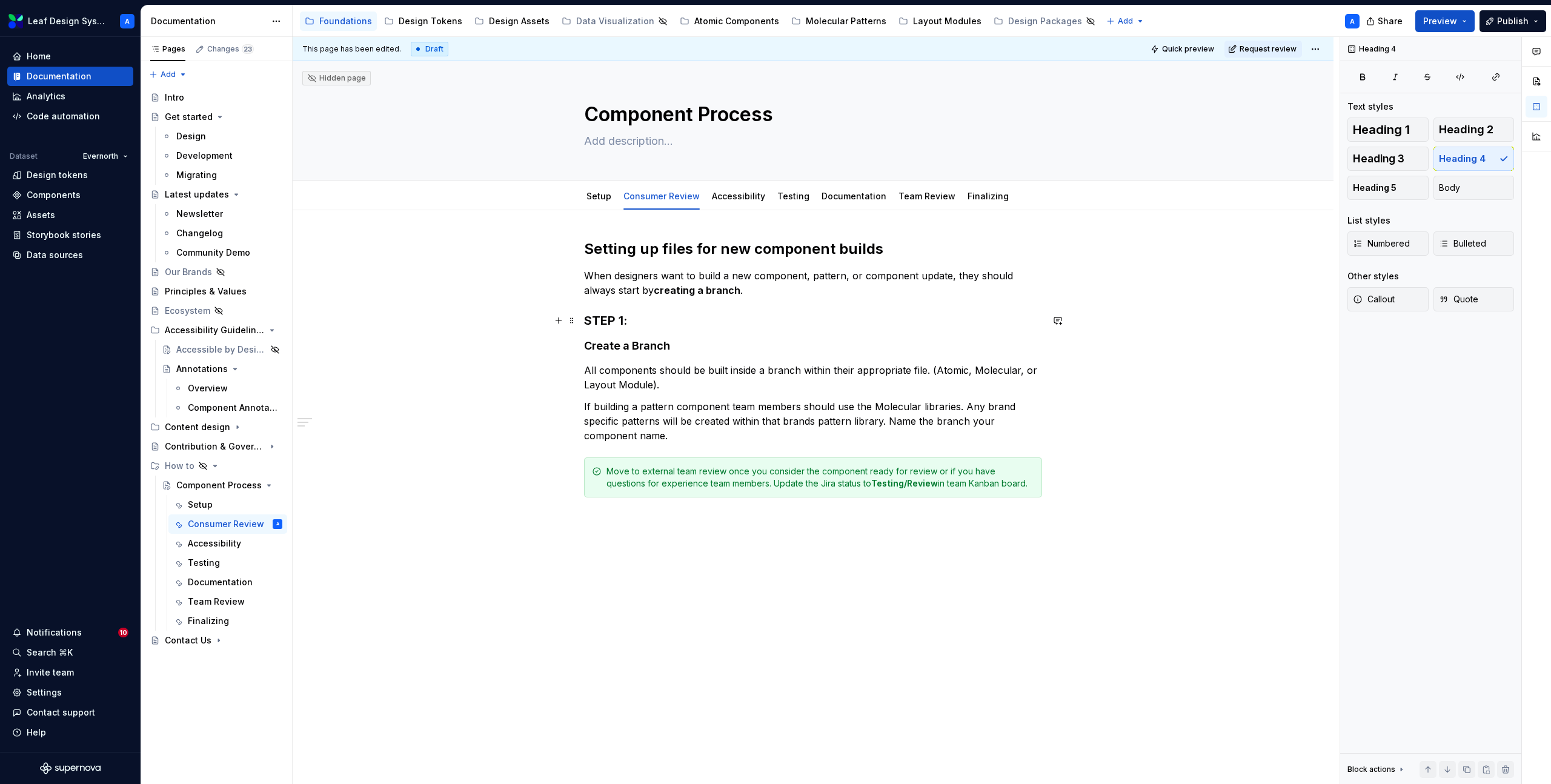
click at [613, 316] on h3 "STEP 1:" at bounding box center [813, 320] width 458 height 17
click at [486, 368] on div "This page has been edited. Draft Quick preview Request review Hidden page Compo…" at bounding box center [816, 410] width 1047 height 748
click at [537, 510] on div "Setting up files for new component builds When designers want to build a new co…" at bounding box center [813, 478] width 1041 height 537
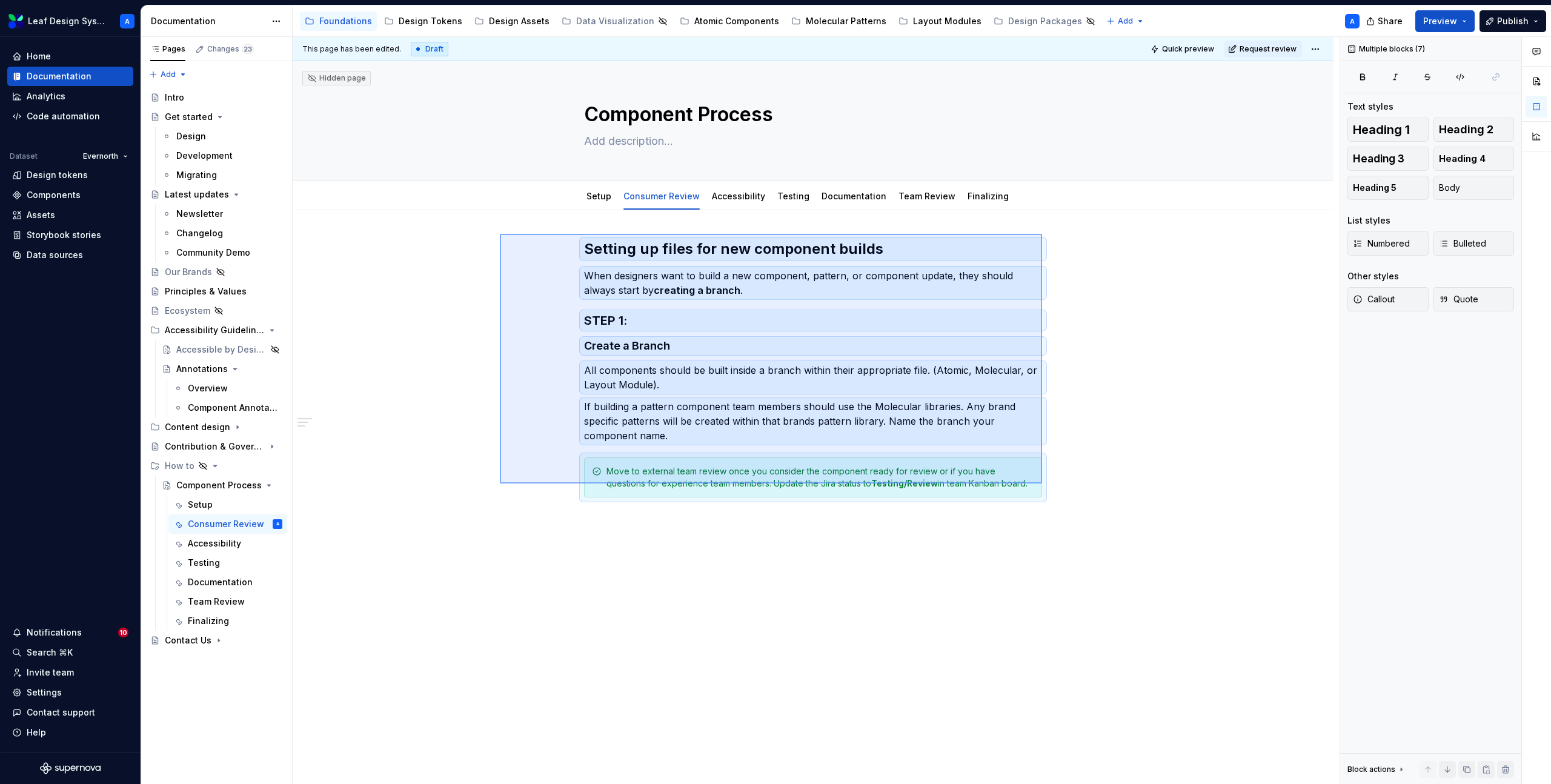
drag, startPoint x: 500, startPoint y: 234, endPoint x: 1072, endPoint y: 487, distance: 625.5
click at [1072, 487] on div "This page has been edited. Draft Quick preview Request review Hidden page Compo…" at bounding box center [816, 410] width 1047 height 748
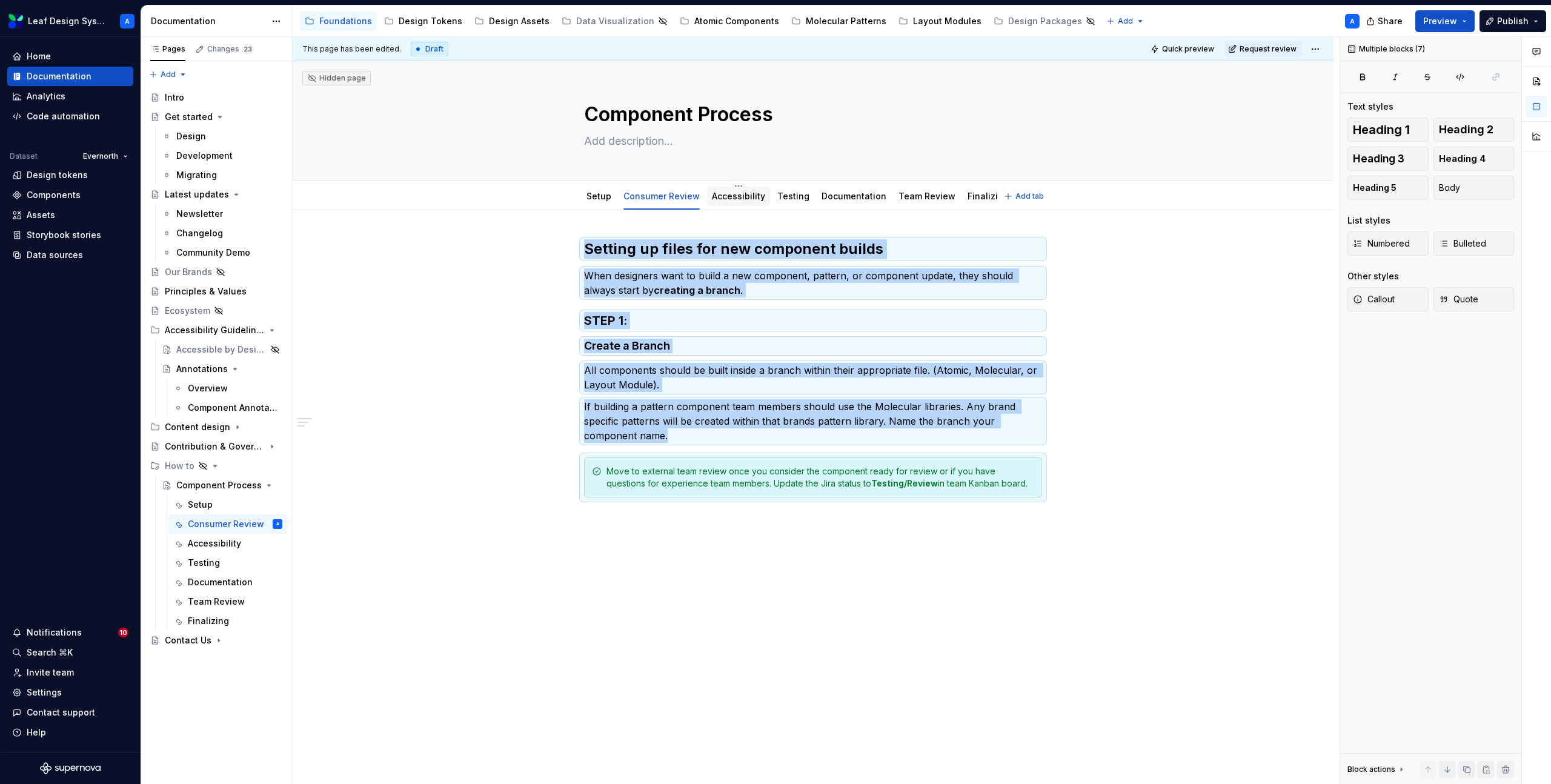
click at [740, 194] on link "Accessibility" at bounding box center [739, 196] width 53 height 10
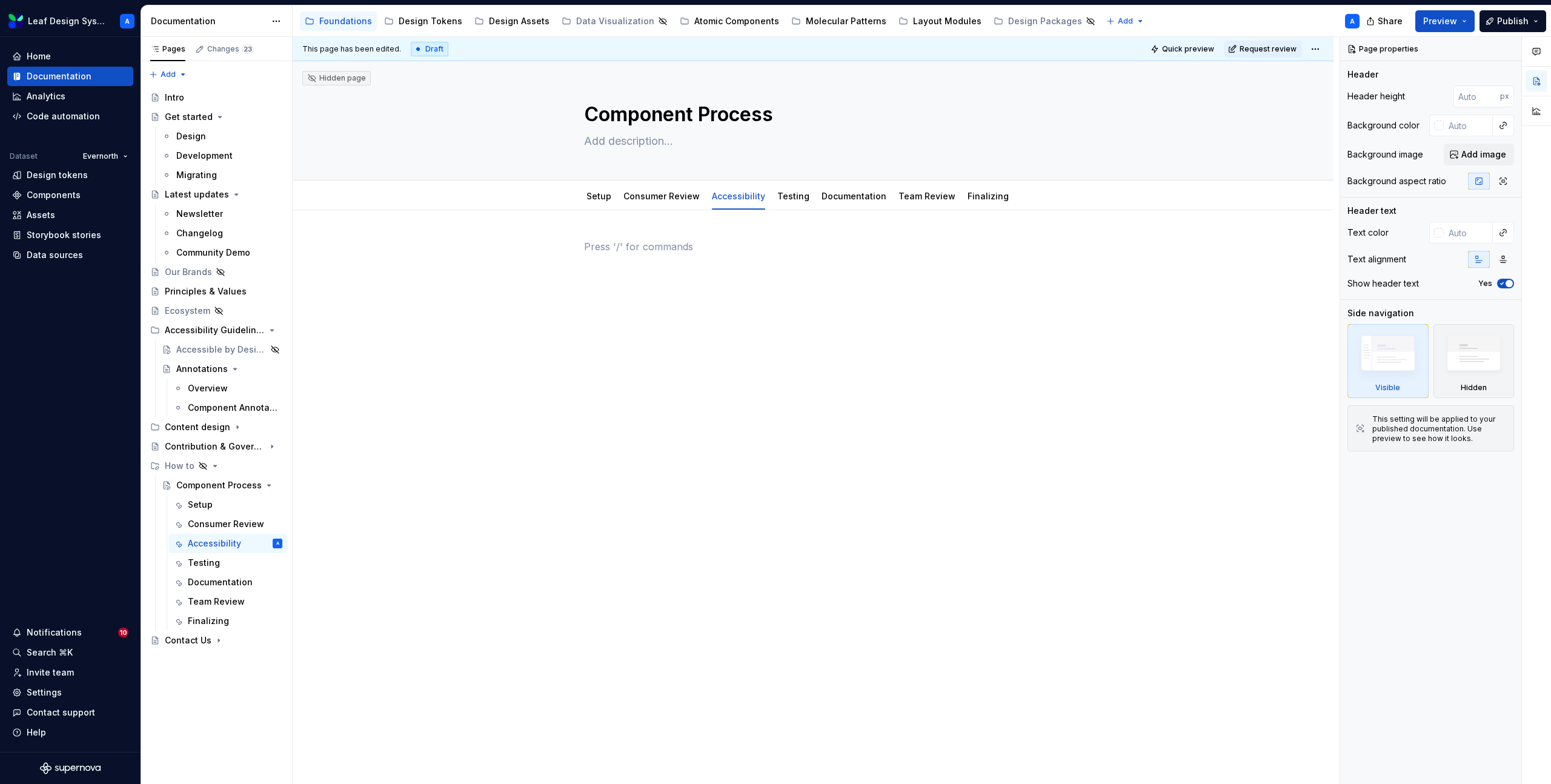
click at [607, 248] on p at bounding box center [813, 247] width 458 height 15
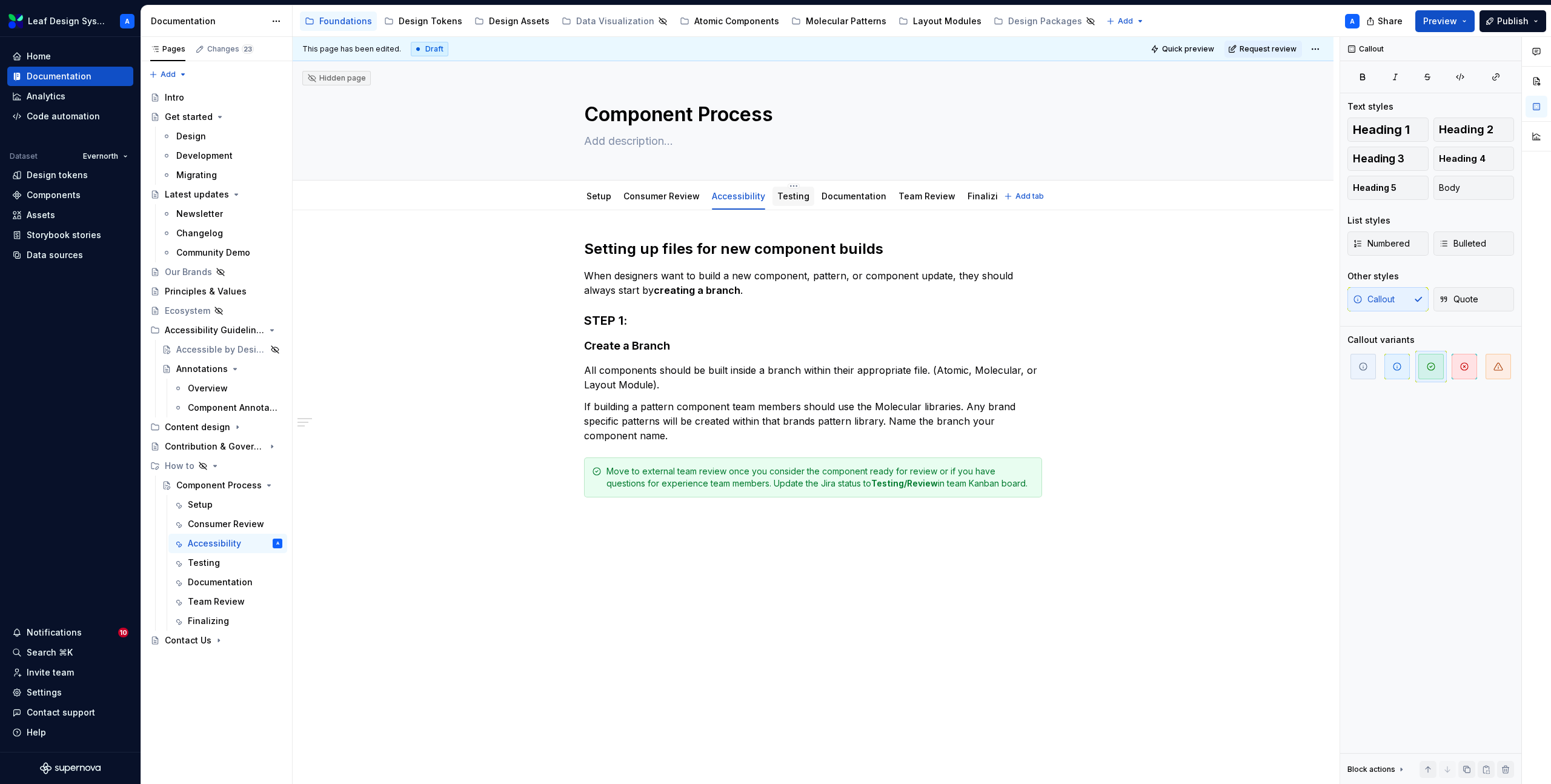
click at [786, 195] on link "Testing" at bounding box center [794, 196] width 32 height 10
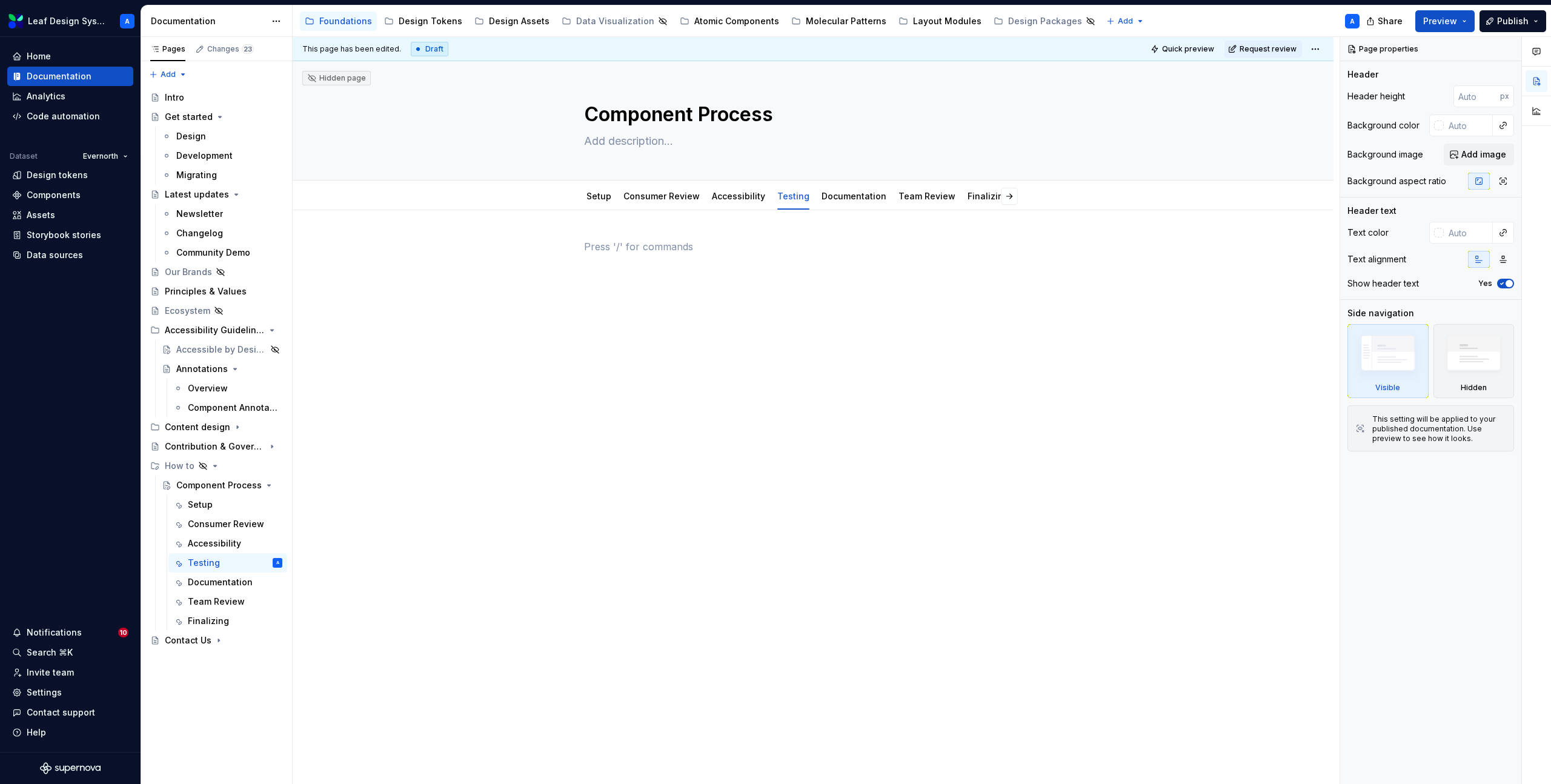
click at [623, 245] on p at bounding box center [813, 247] width 458 height 15
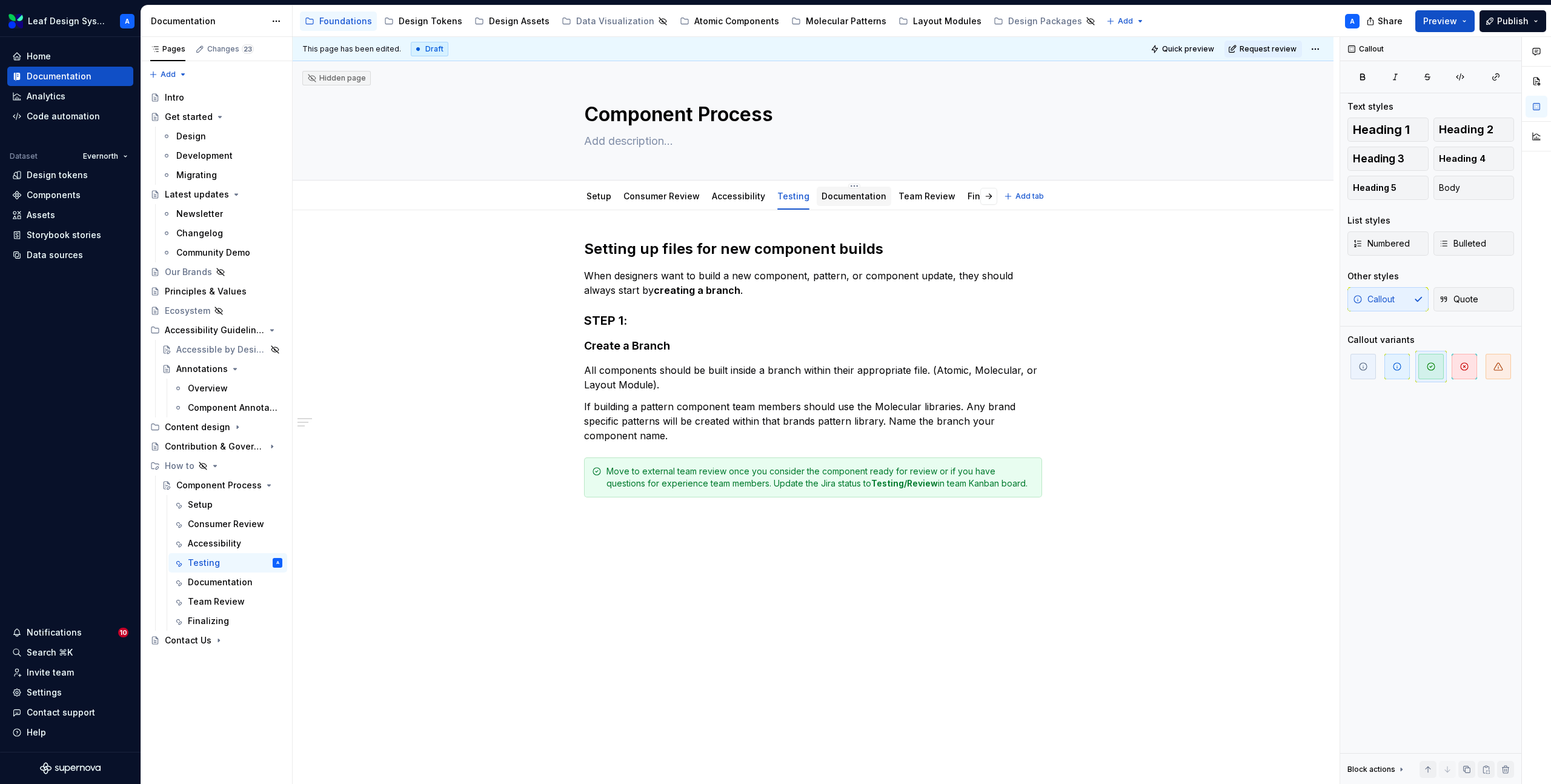
click at [847, 194] on link "Documentation" at bounding box center [854, 196] width 65 height 10
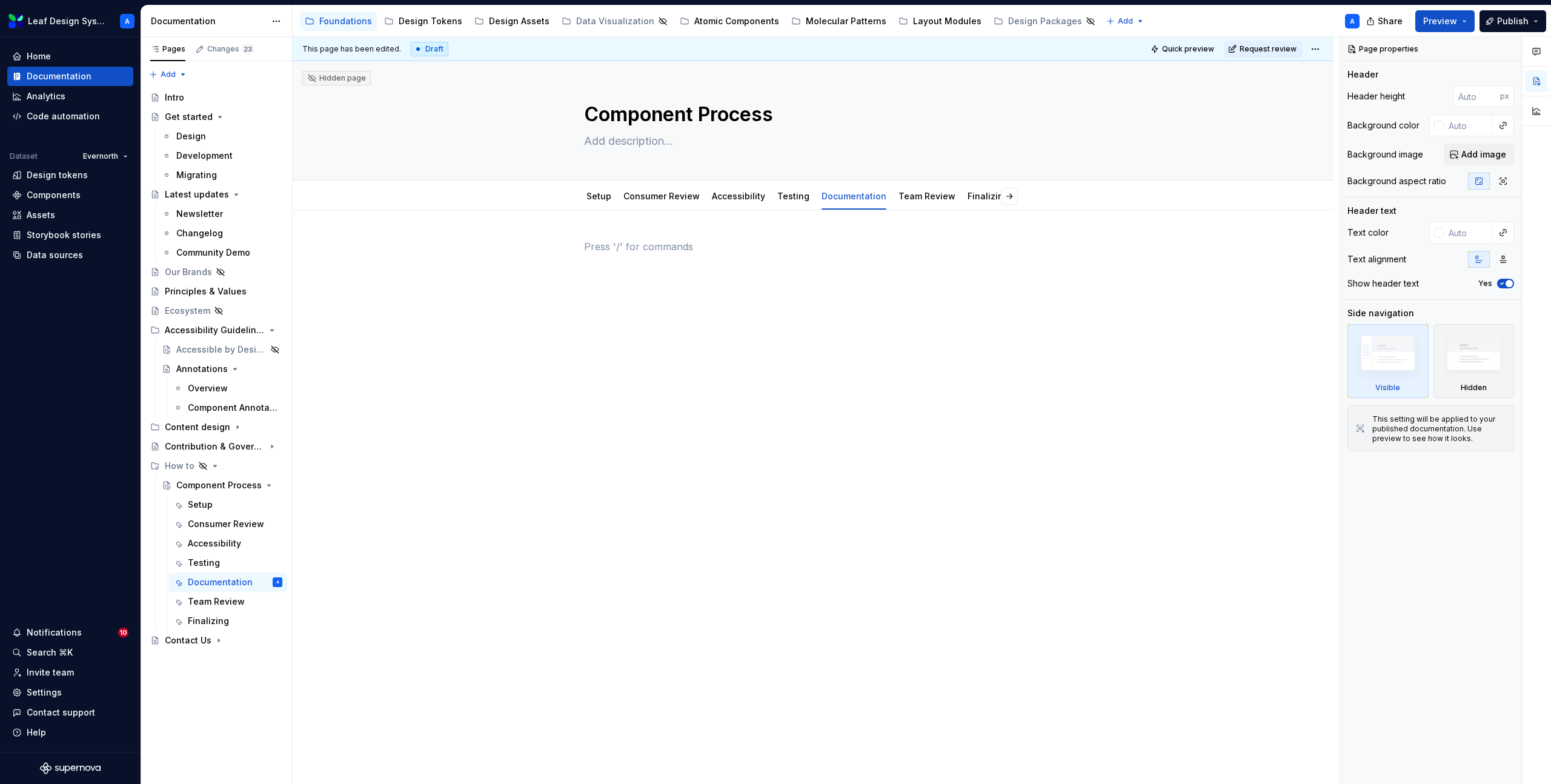
click at [598, 248] on p at bounding box center [813, 247] width 458 height 15
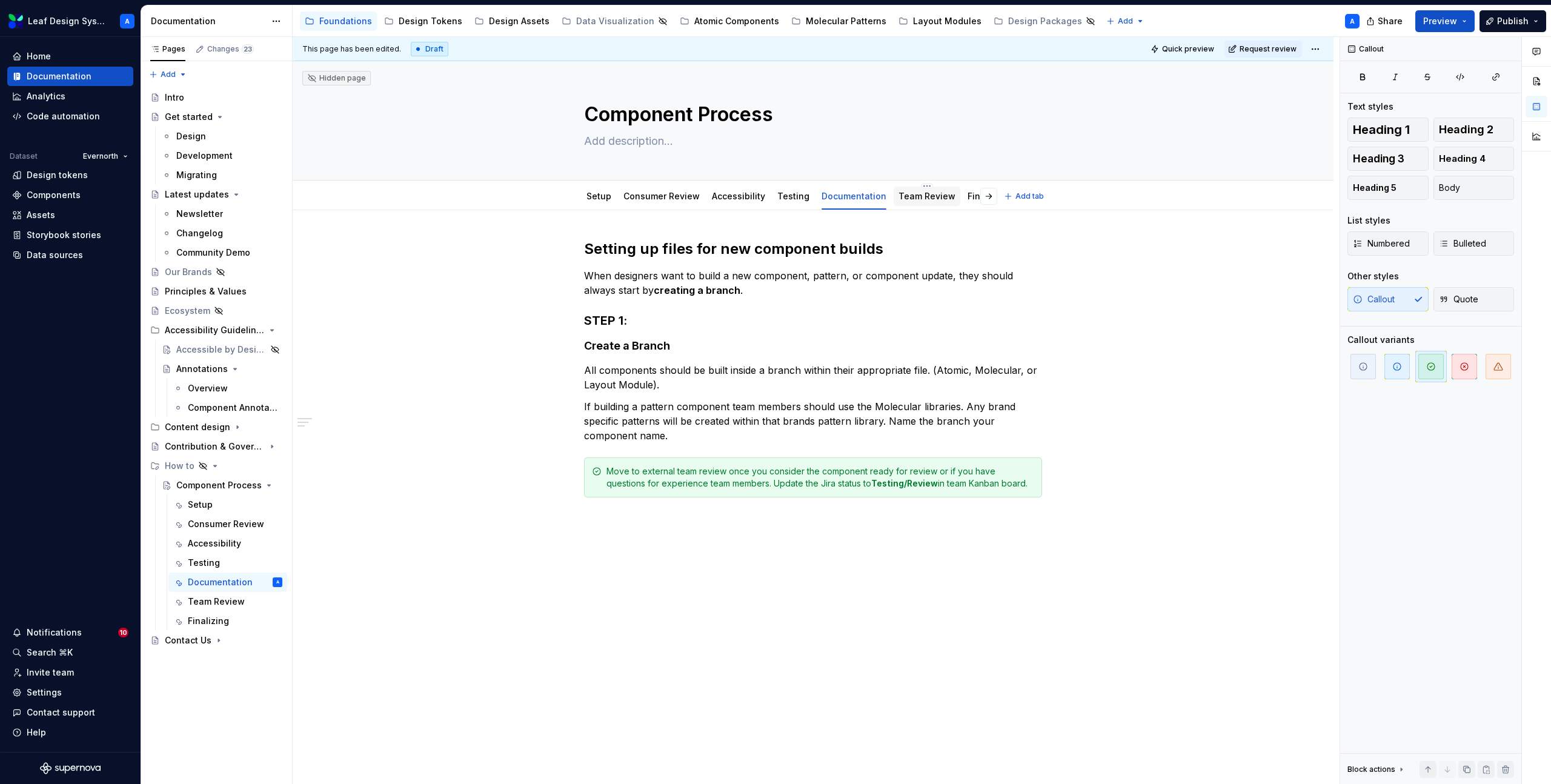
click at [906, 200] on link "Team Review" at bounding box center [927, 196] width 57 height 10
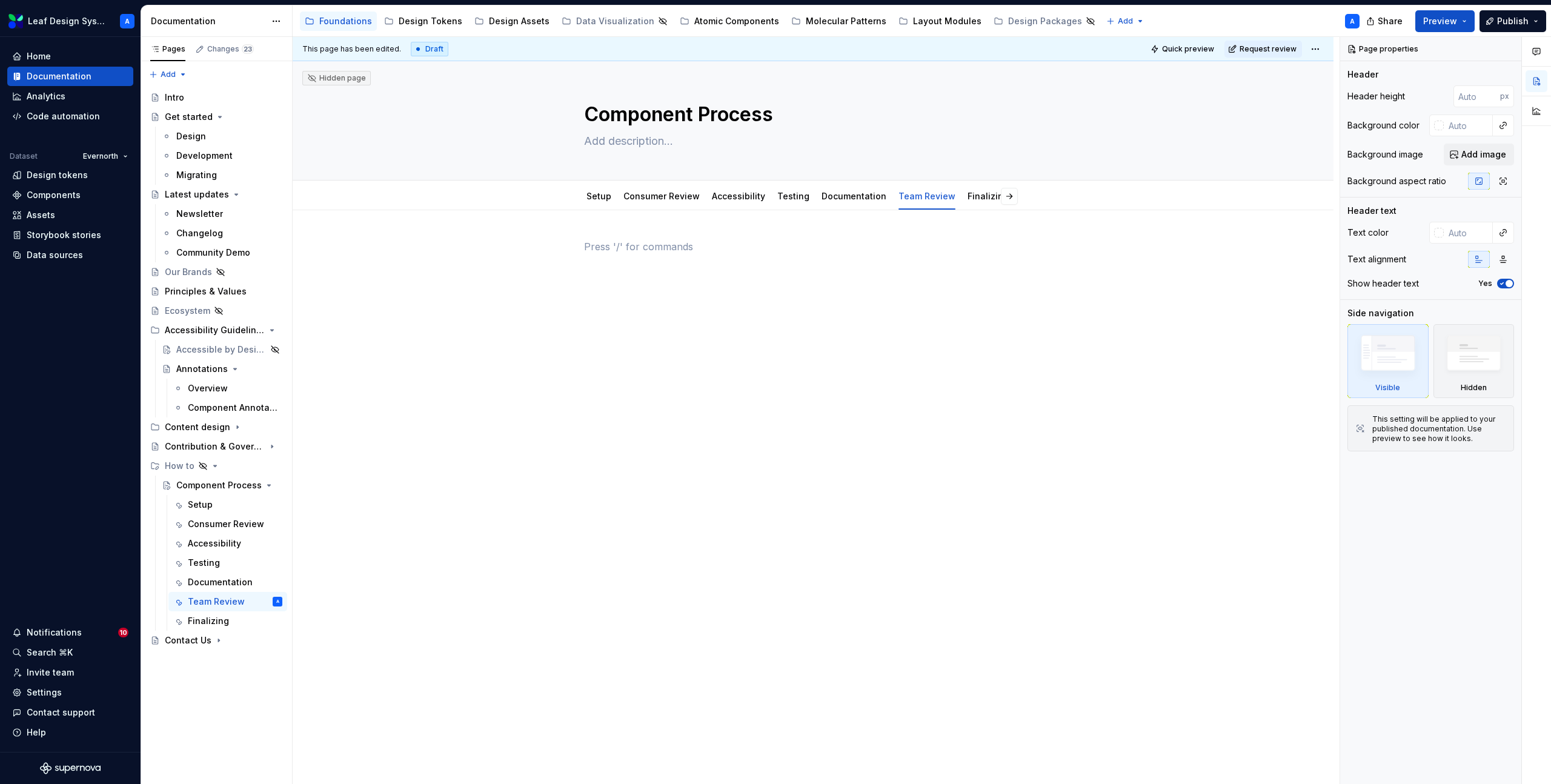
click at [616, 247] on p at bounding box center [813, 247] width 458 height 15
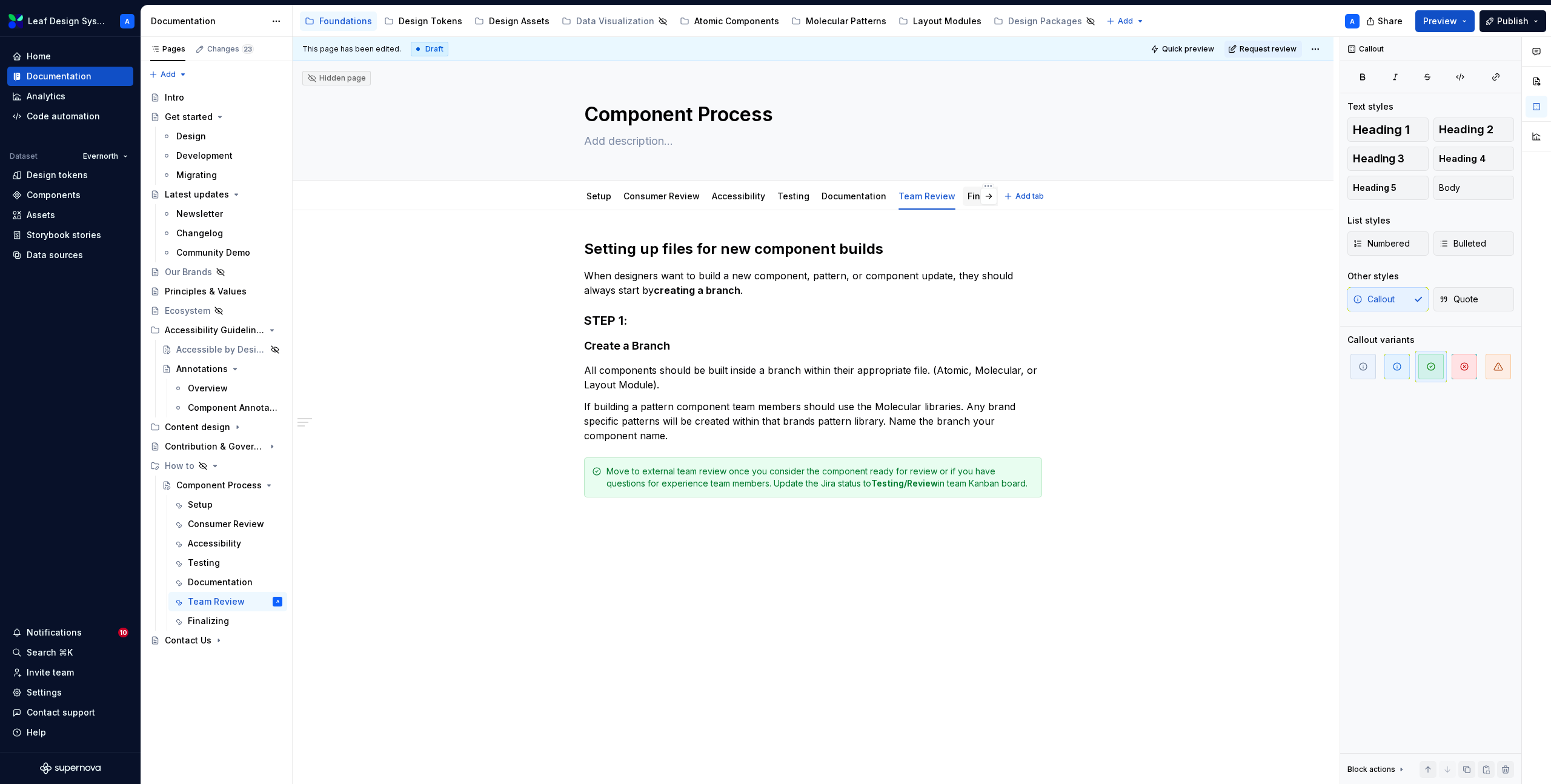
click at [967, 198] on link "Finalizing" at bounding box center [988, 196] width 42 height 10
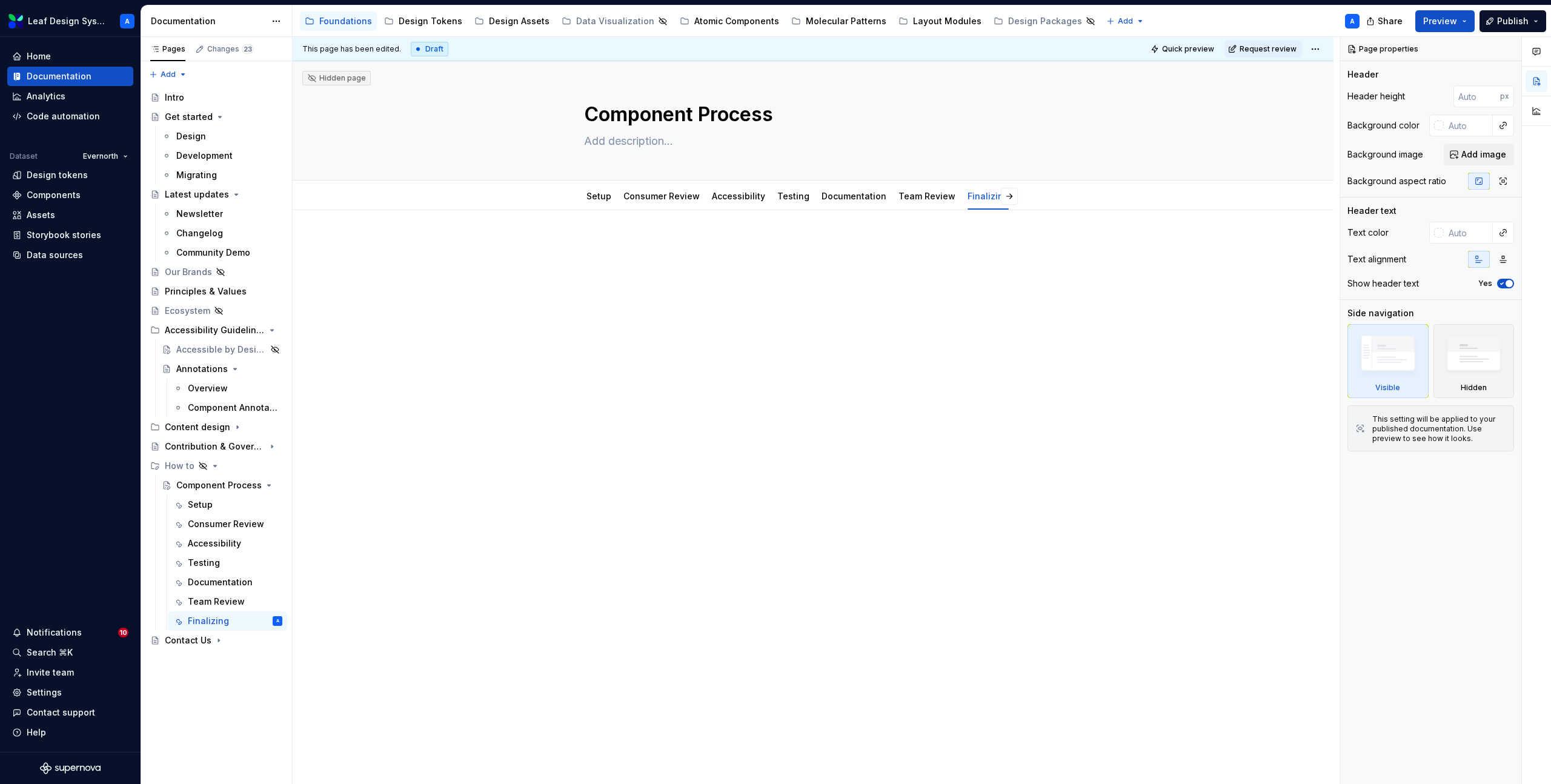
click at [618, 253] on p at bounding box center [813, 247] width 458 height 15
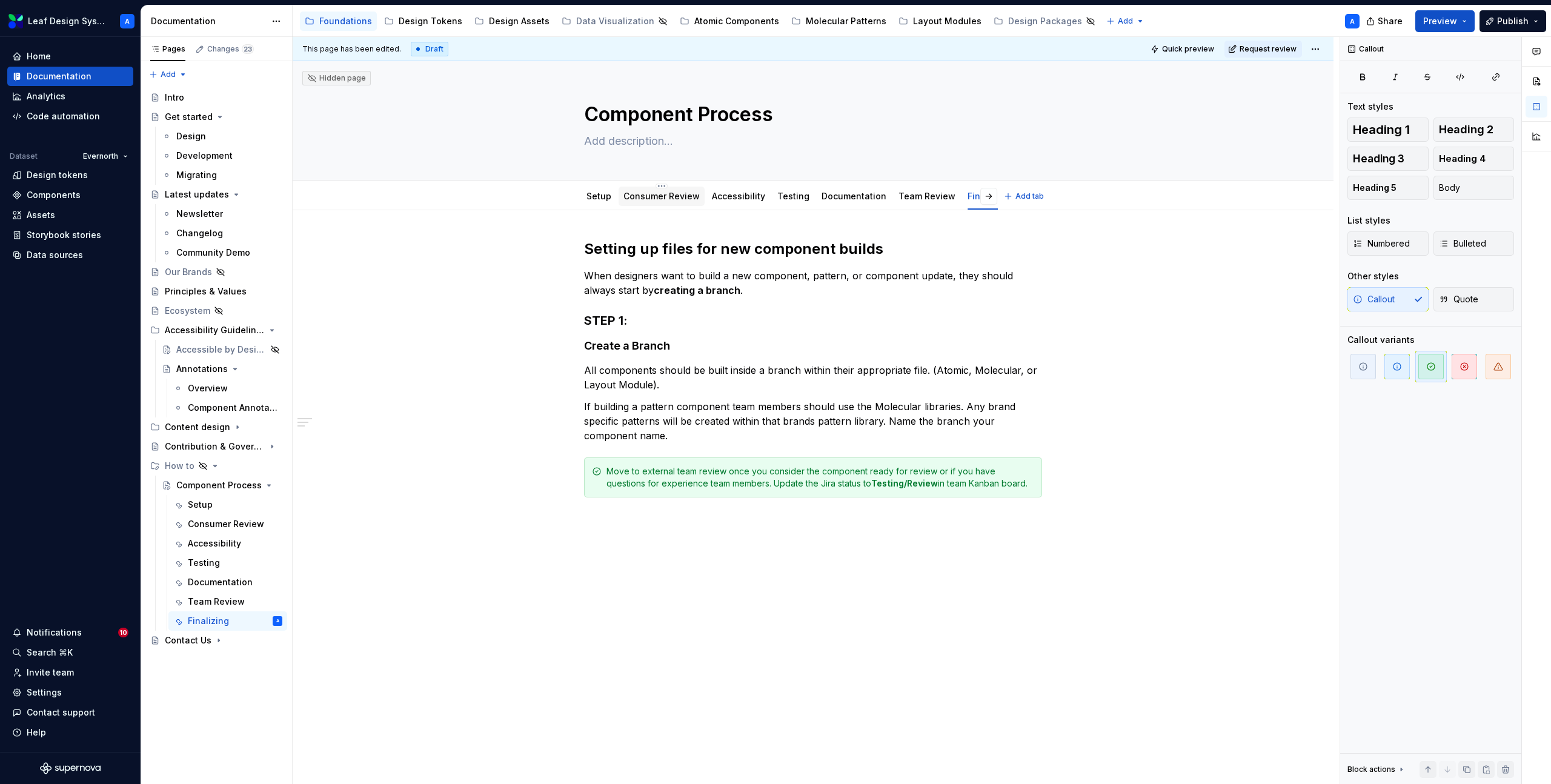
click at [649, 202] on div "Consumer Review" at bounding box center [661, 196] width 76 height 15
click at [649, 199] on link "Consumer Review" at bounding box center [661, 196] width 76 height 10
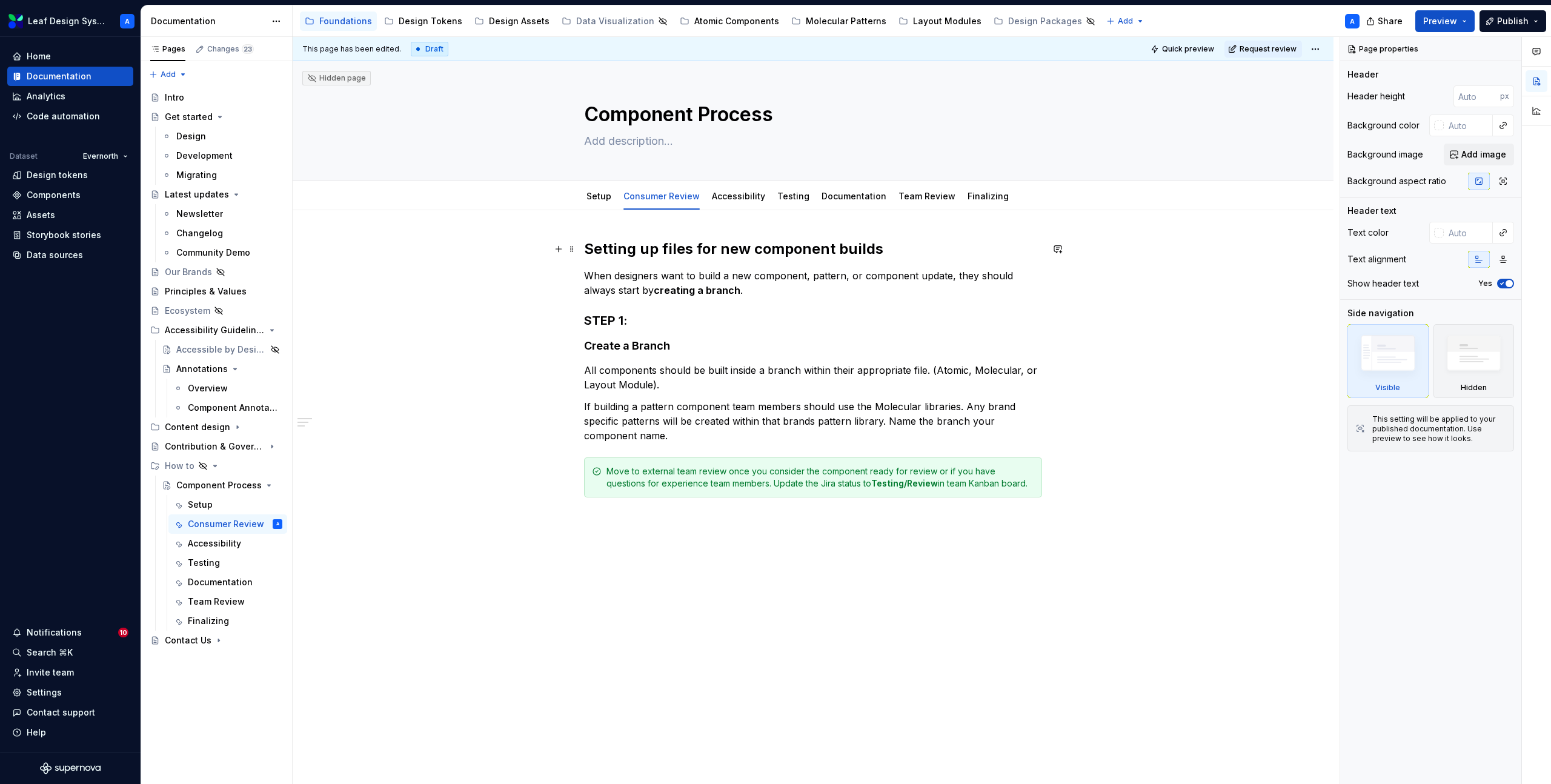
click at [678, 253] on h2 "Setting up files for new component builds" at bounding box center [813, 249] width 458 height 20
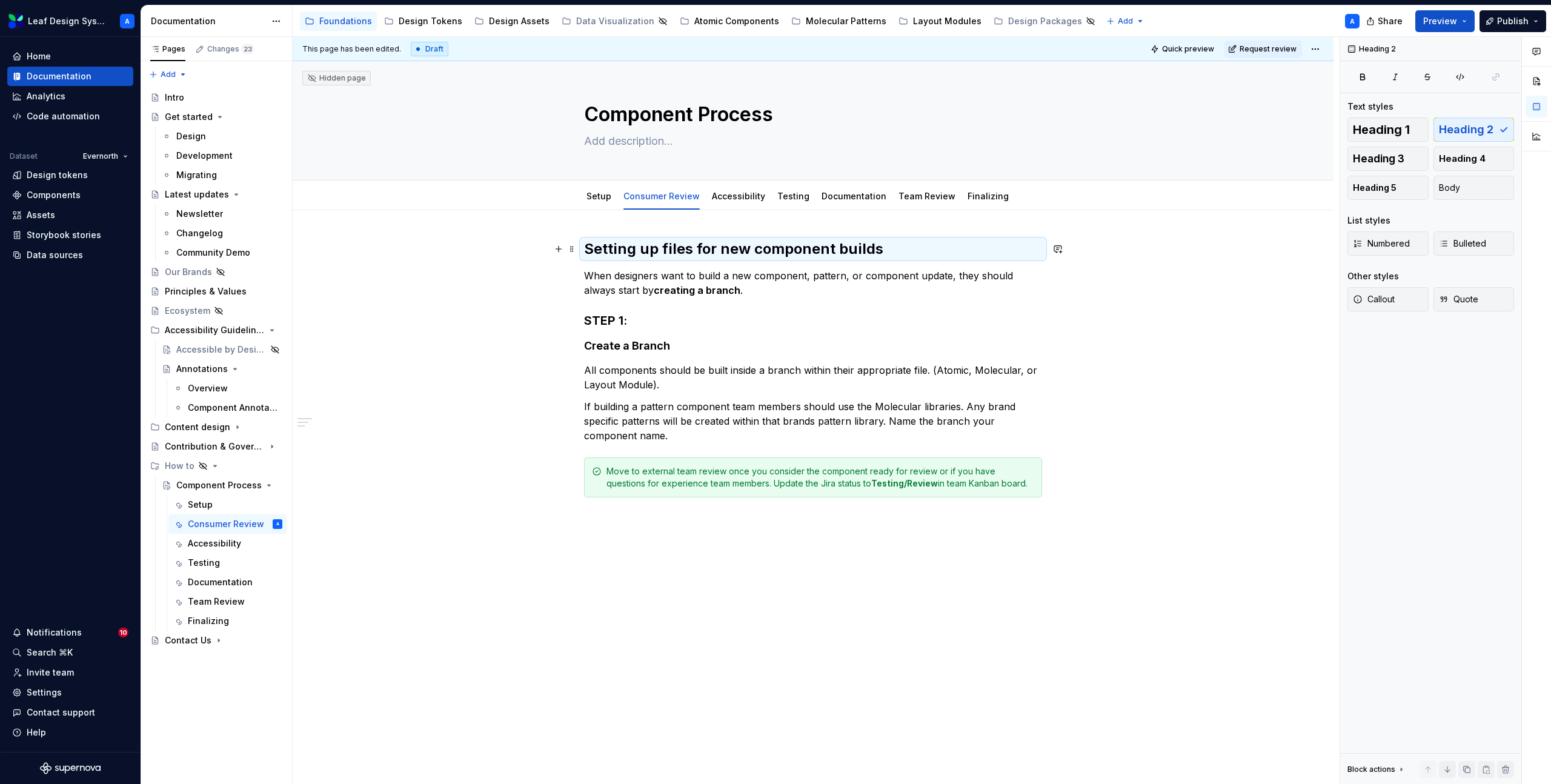
click at [678, 253] on h2 "Setting up files for new component builds" at bounding box center [813, 249] width 458 height 20
click at [654, 255] on h2 "Setting up files for new component builds" at bounding box center [813, 249] width 458 height 20
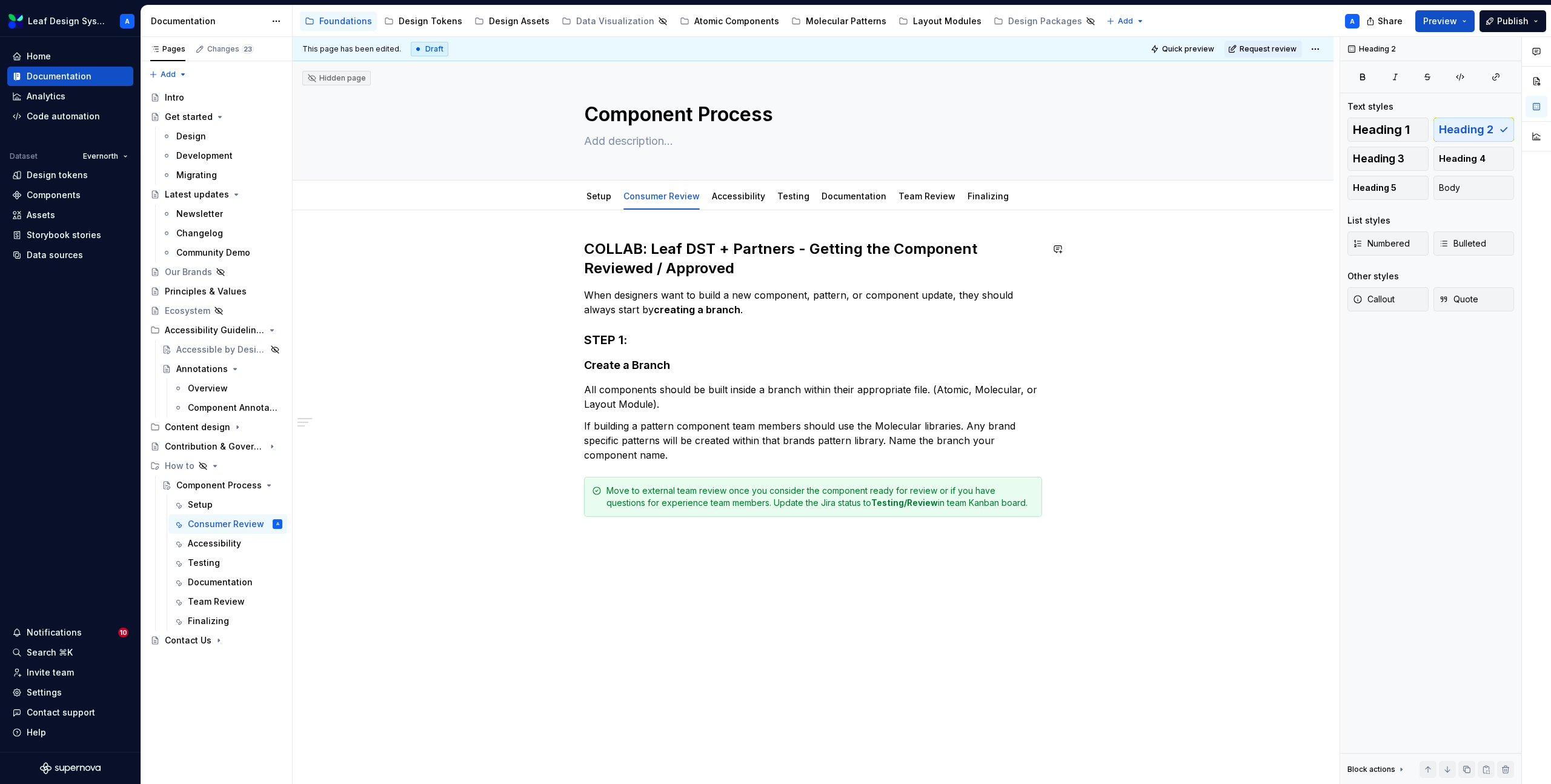
type textarea "*"
click at [672, 313] on strong "creating a branch" at bounding box center [697, 309] width 87 height 12
click at [672, 301] on p "When designers want to build a new component, pattern, or component update, the…" at bounding box center [813, 302] width 458 height 29
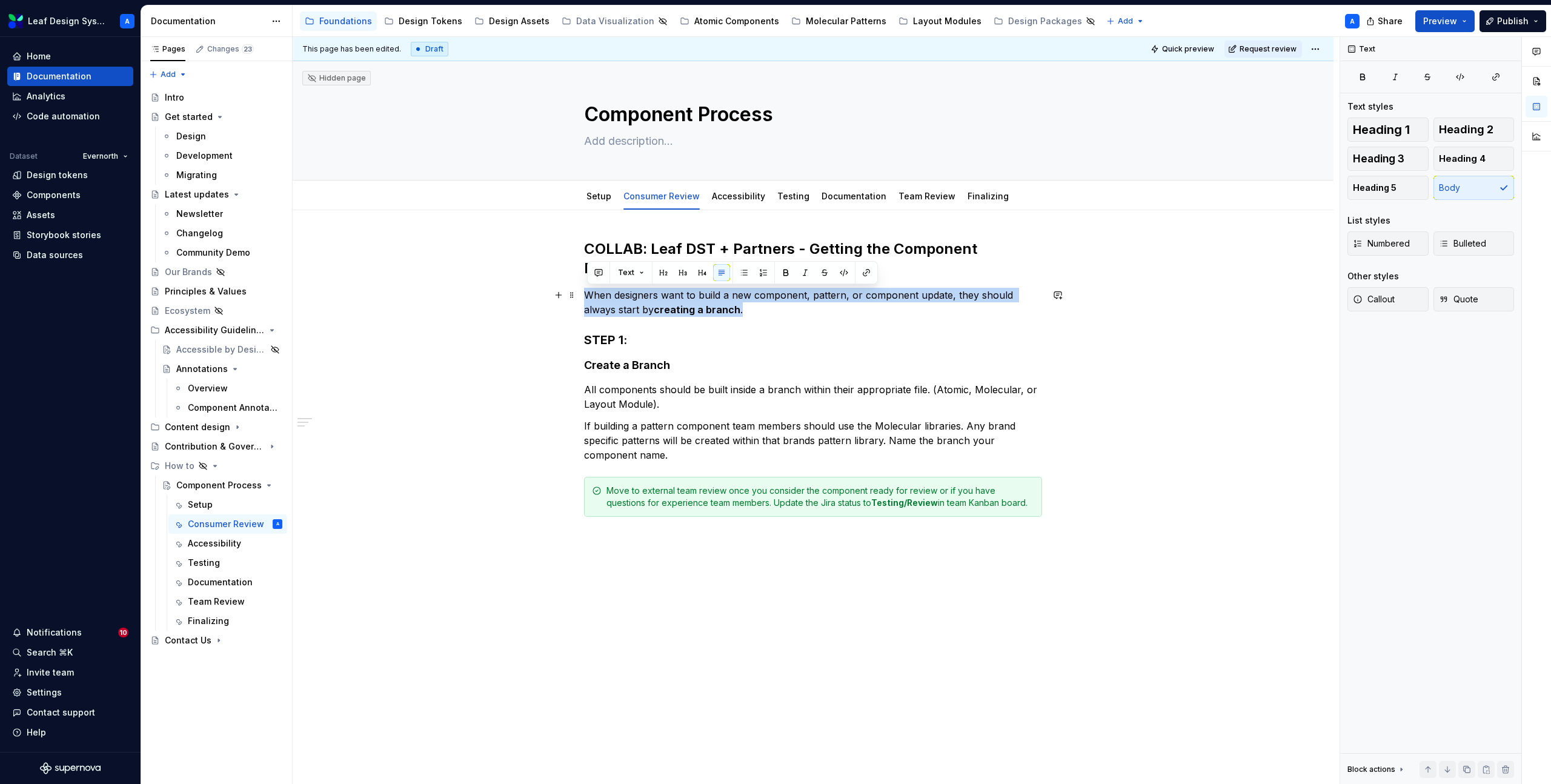
click at [672, 301] on p "When designers want to build a new component, pattern, or component update, the…" at bounding box center [813, 302] width 458 height 29
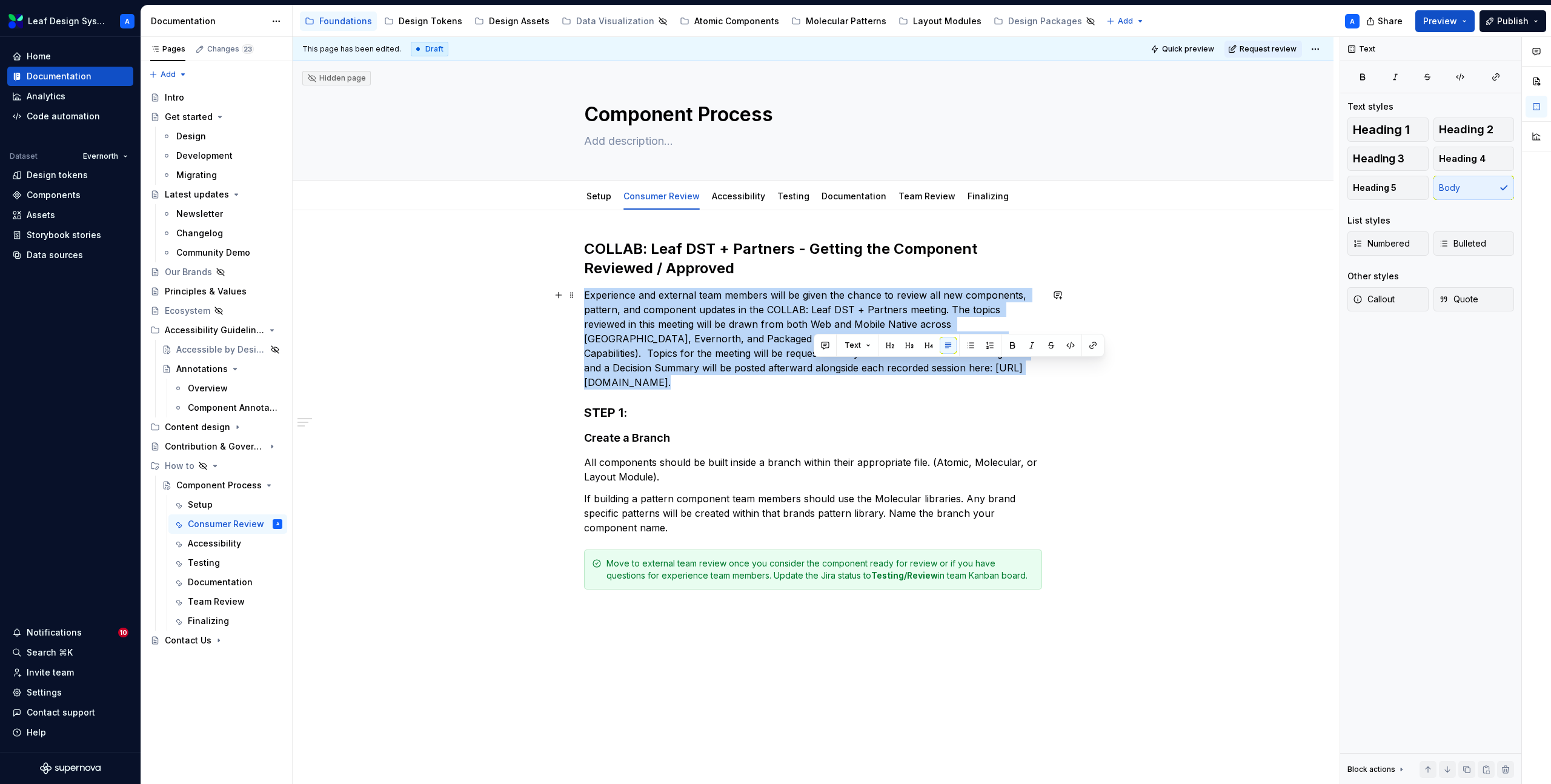
drag, startPoint x: 1016, startPoint y: 368, endPoint x: 814, endPoint y: 368, distance: 202.0
click at [814, 368] on p "Experience and external team members will be given the chance to review all new…" at bounding box center [813, 338] width 458 height 102
click at [1094, 346] on button "button" at bounding box center [1094, 345] width 17 height 17
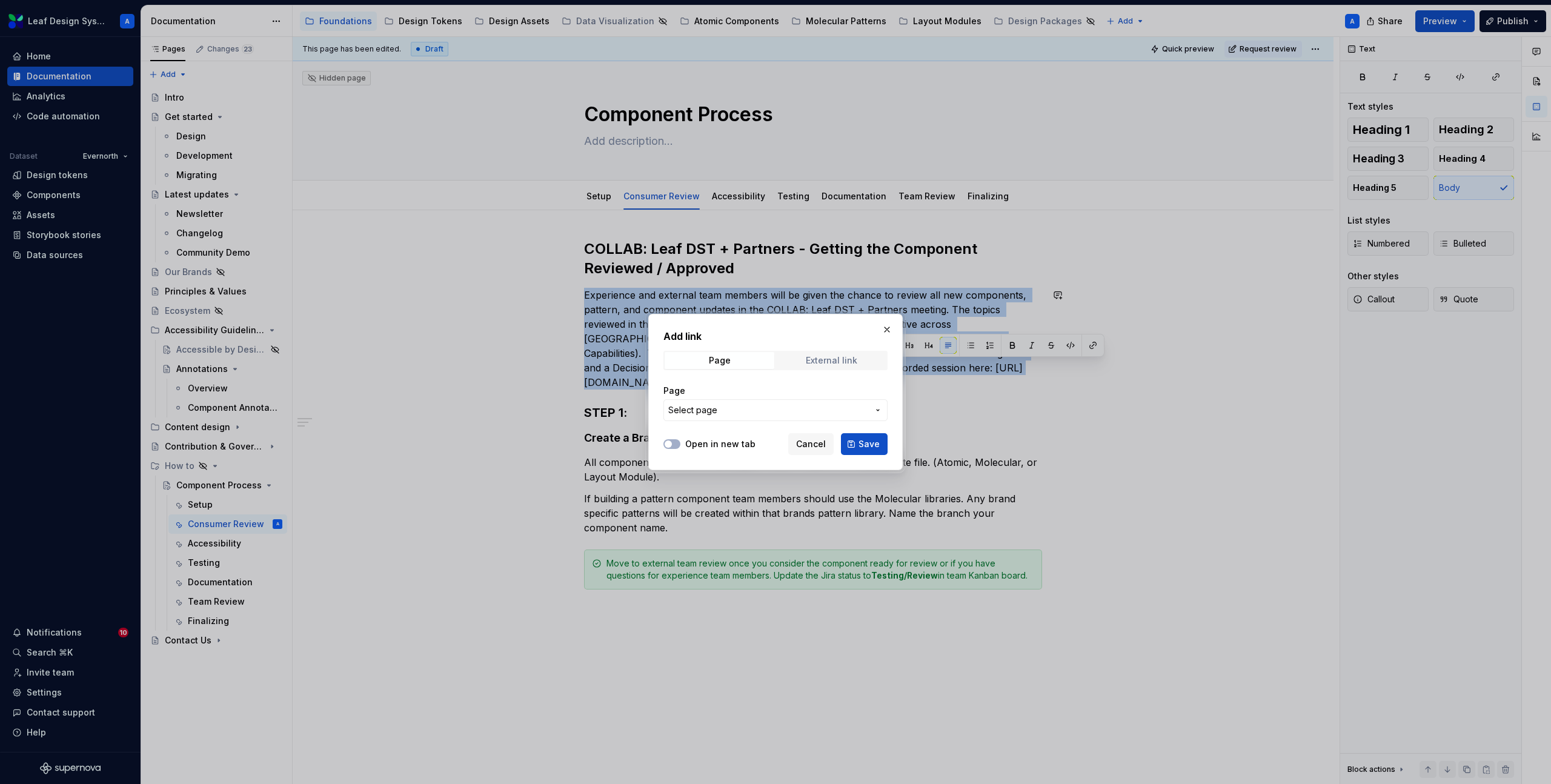
click at [824, 358] on div "External link" at bounding box center [832, 360] width 52 height 9
click at [824, 440] on span "Cancel" at bounding box center [812, 443] width 30 height 12
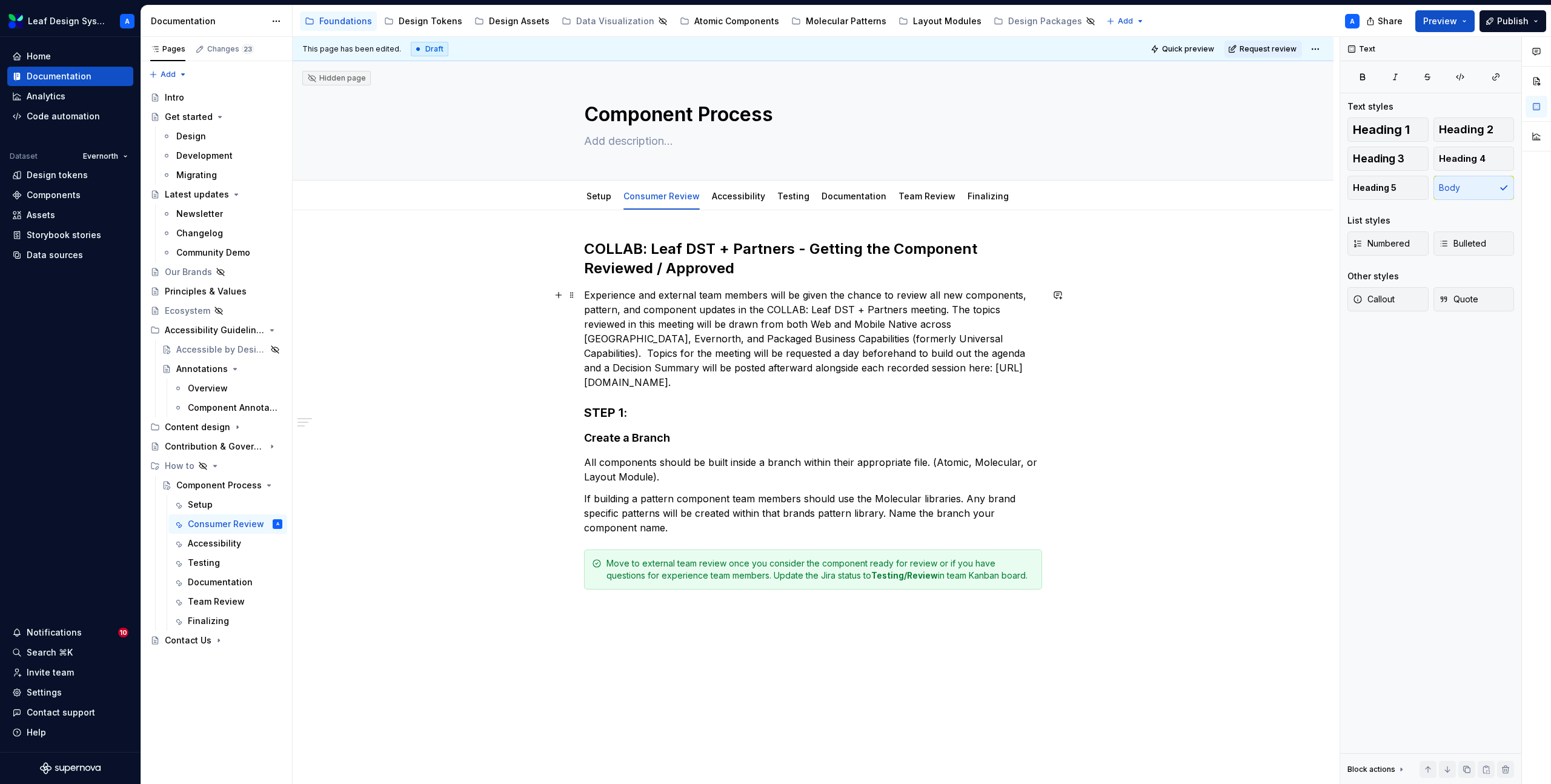
click at [978, 374] on p "Experience and external team members will be given the chance to review all new…" at bounding box center [813, 338] width 458 height 102
drag, startPoint x: 1017, startPoint y: 366, endPoint x: 850, endPoint y: 364, distance: 167.0
click at [850, 364] on p "Experience and external team members will be given the chance to review all new…" at bounding box center [813, 338] width 458 height 102
click at [797, 341] on p "Experience and external team members will be given the chance to review all new…" at bounding box center [813, 338] width 458 height 102
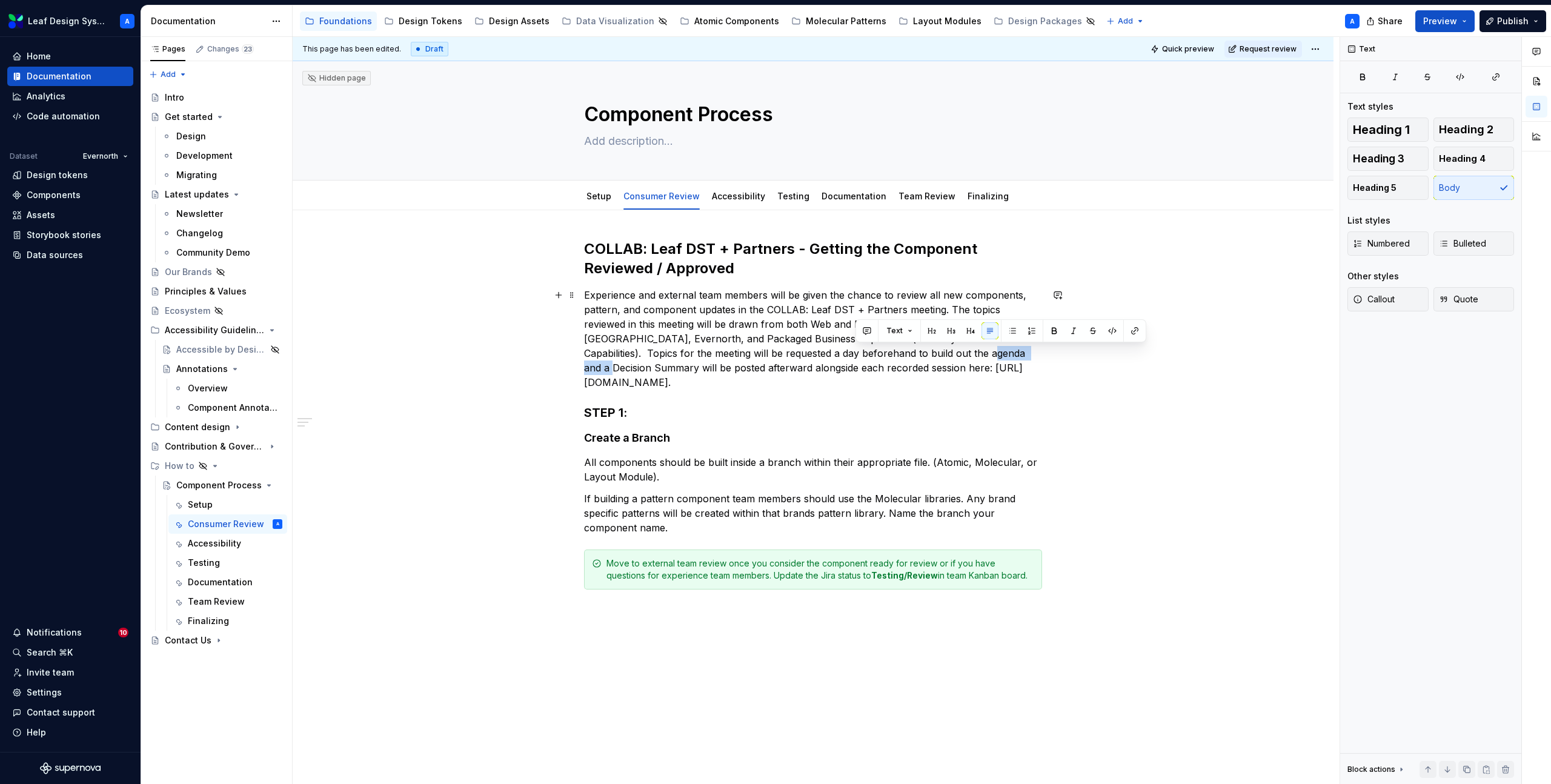
drag, startPoint x: 855, startPoint y: 353, endPoint x: 918, endPoint y: 352, distance: 63.0
click at [918, 352] on p "Experience and external team members will be given the chance to review all new…" at bounding box center [813, 338] width 458 height 102
drag, startPoint x: 1015, startPoint y: 368, endPoint x: 814, endPoint y: 365, distance: 201.0
click at [814, 365] on p "Experience and external team members will be given the chance to review all new…" at bounding box center [813, 338] width 458 height 102
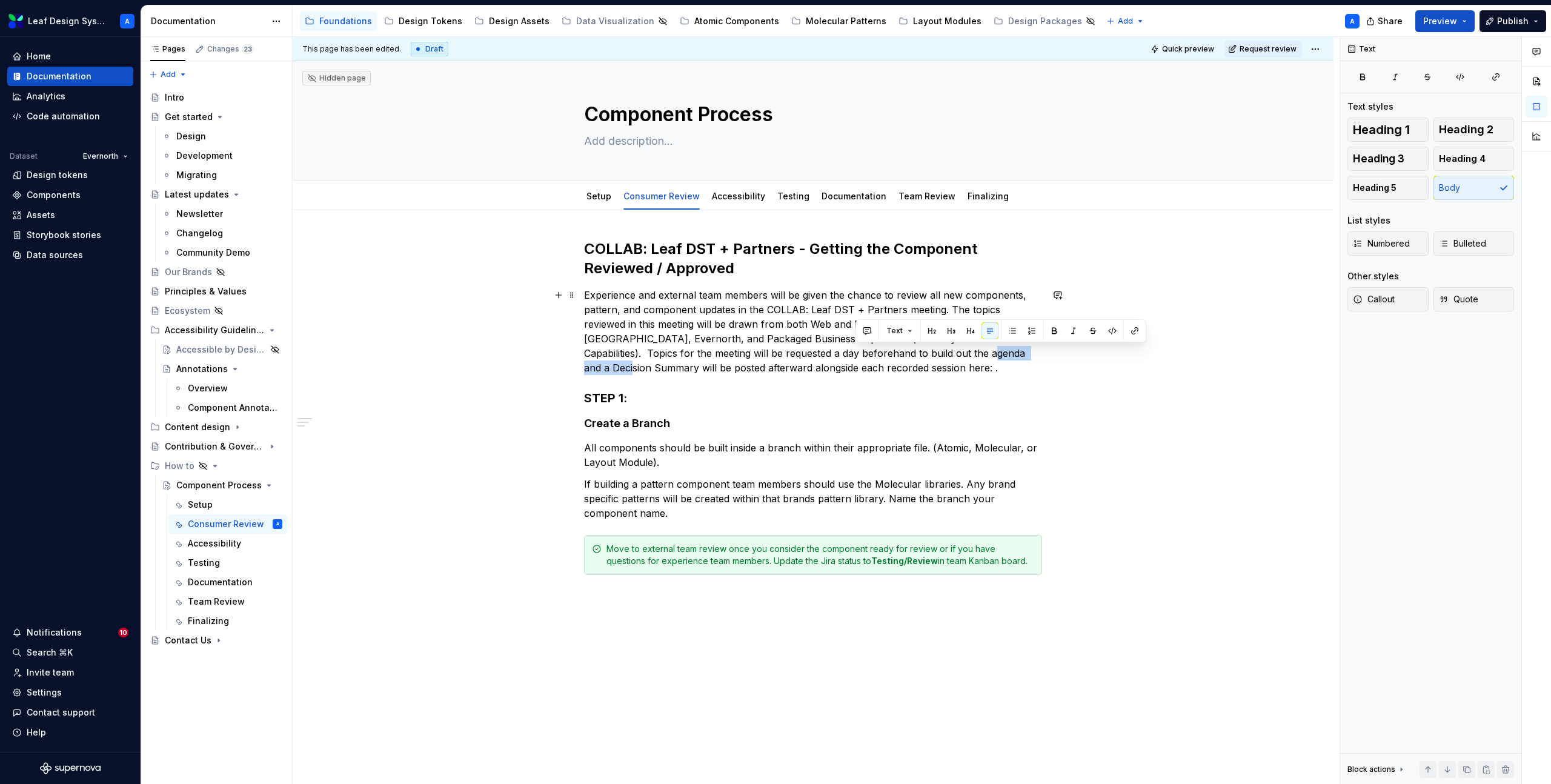
drag, startPoint x: 941, startPoint y: 354, endPoint x: 858, endPoint y: 354, distance: 83.0
click at [858, 354] on p "Experience and external team members will be given the chance to review all new…" at bounding box center [813, 331] width 458 height 87
click at [1132, 333] on button "button" at bounding box center [1135, 331] width 17 height 17
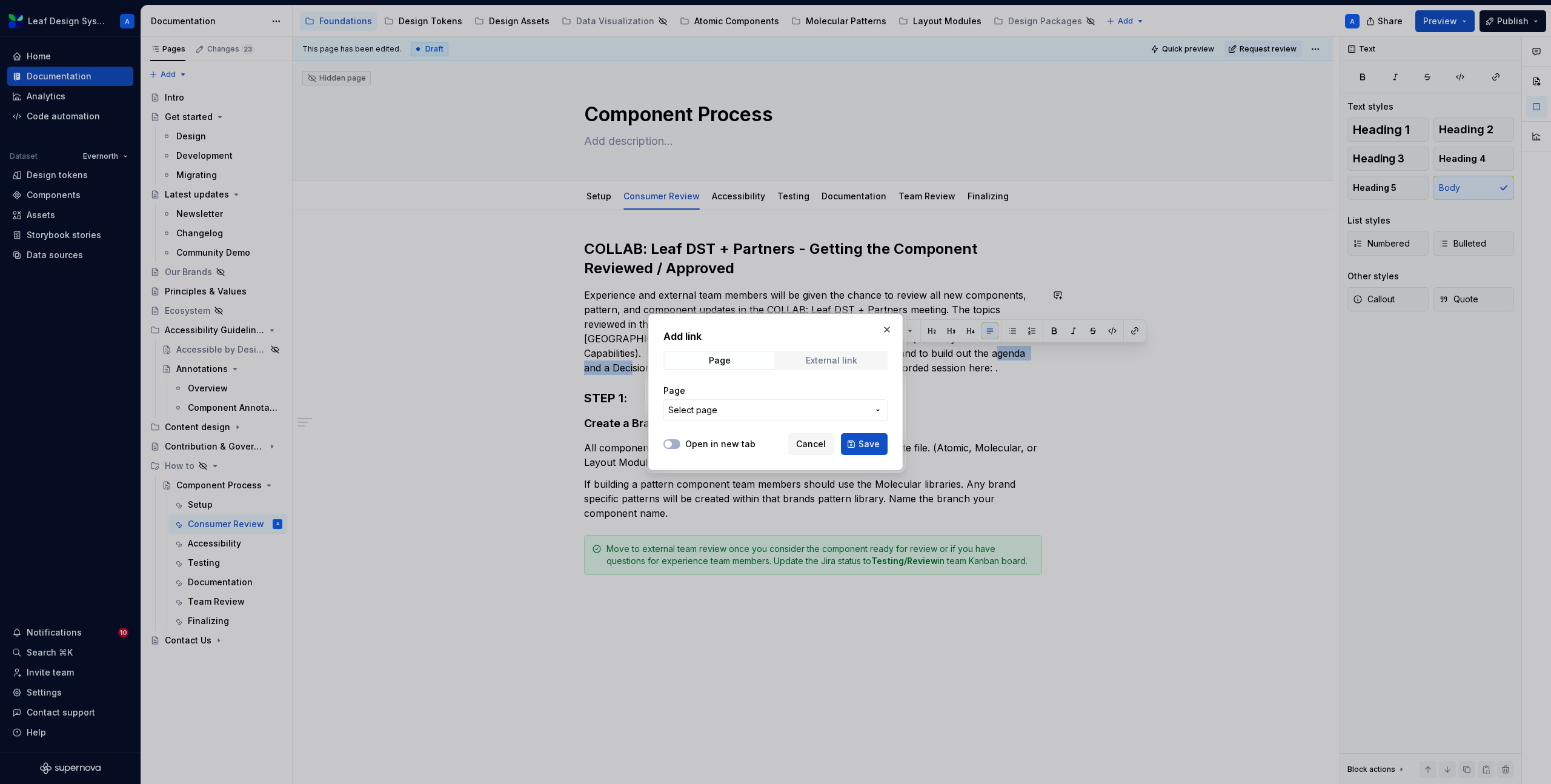
click at [815, 361] on div "External link" at bounding box center [832, 360] width 52 height 9
click at [739, 408] on input "URL" at bounding box center [776, 410] width 224 height 22
paste input "https://confluence.sys.cigna.com/x/beXJRQ"
type input "https://confluence.sys.cigna.com/x/beXJRQ"
click at [669, 448] on button "Open in new tab" at bounding box center [672, 444] width 17 height 9
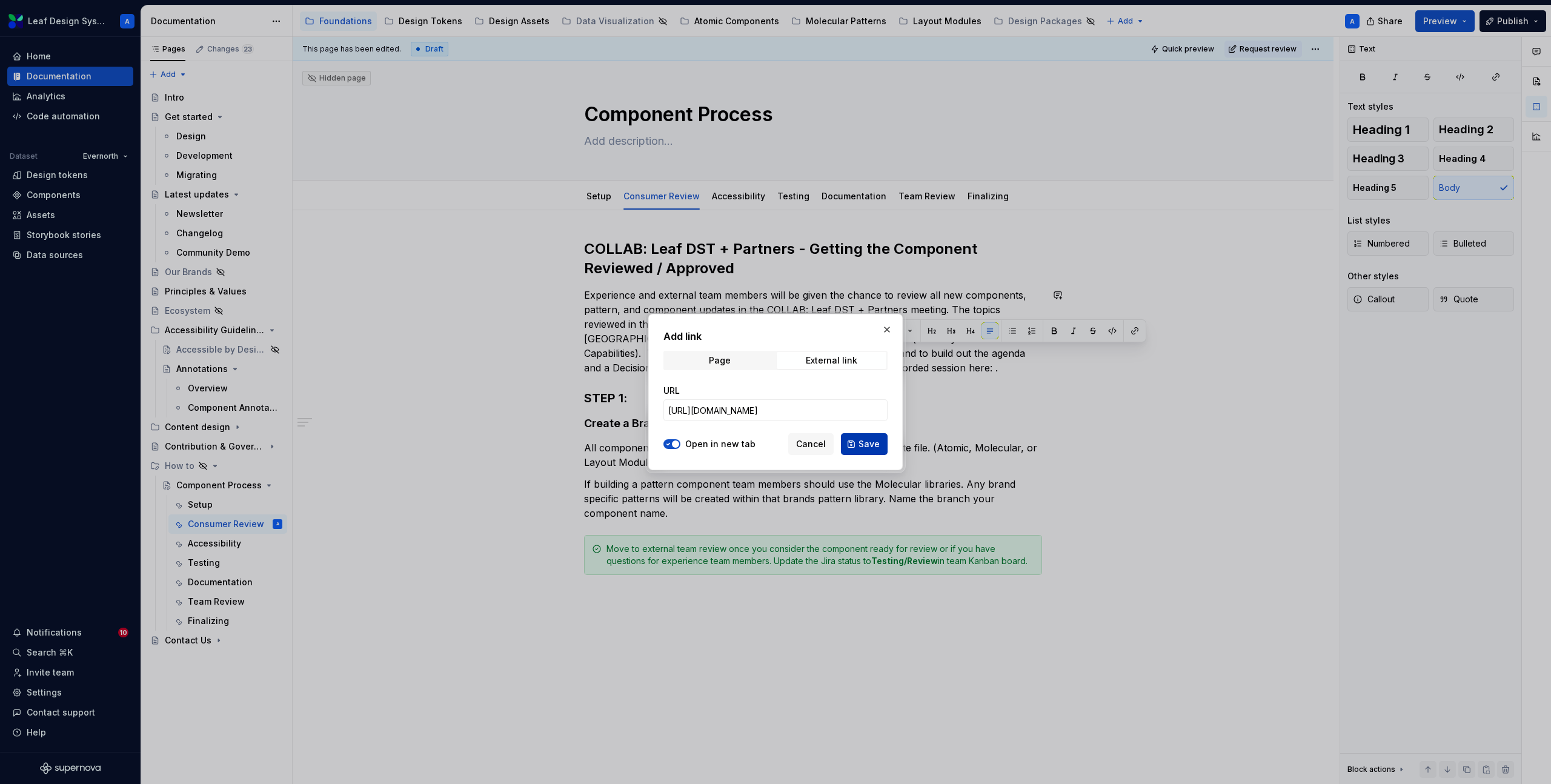
click at [874, 442] on span "Save" at bounding box center [869, 443] width 21 height 12
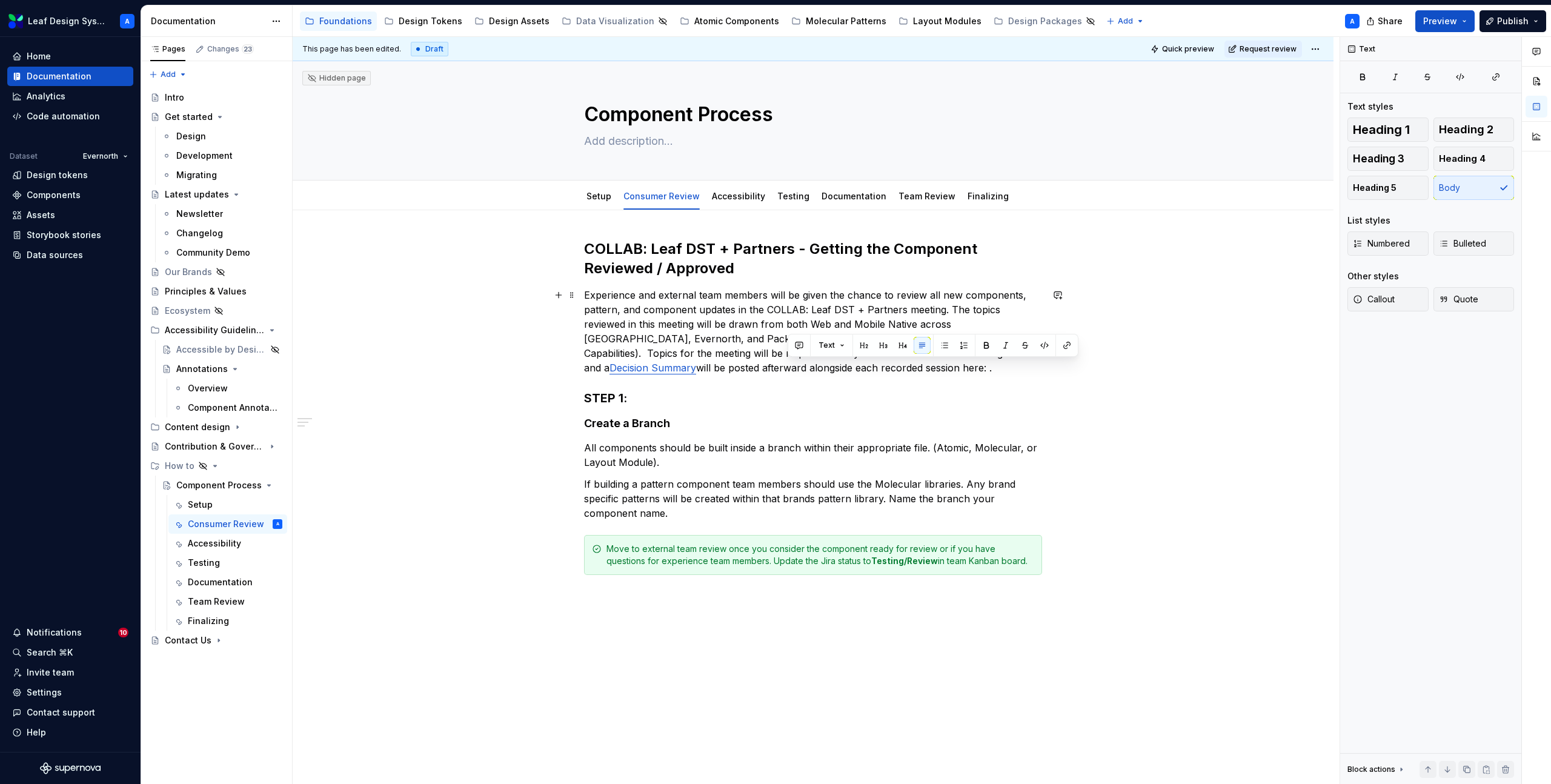
drag, startPoint x: 832, startPoint y: 368, endPoint x: 789, endPoint y: 367, distance: 43.0
click at [789, 367] on p "Experience and external team members will be given the chance to review all new…" at bounding box center [813, 331] width 458 height 87
drag, startPoint x: 768, startPoint y: 311, endPoint x: 904, endPoint y: 307, distance: 136.1
click at [904, 307] on p "Experience and external team members will be given the chance to review all new…" at bounding box center [813, 331] width 458 height 87
click at [669, 338] on p "Experience and external team members will be given the chance to review all new…" at bounding box center [813, 331] width 458 height 87
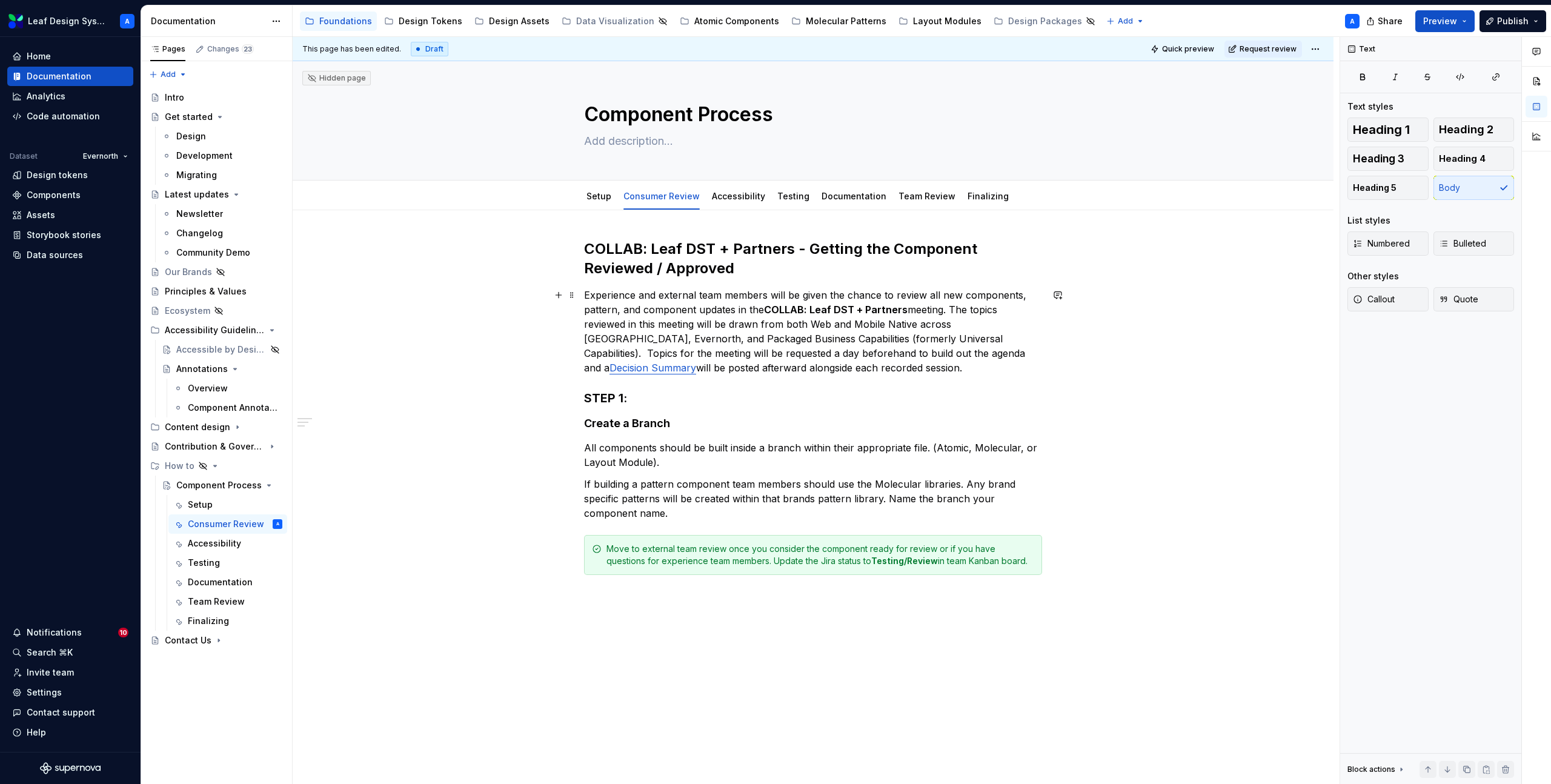
click at [766, 311] on p "Experience and external team members will be given the chance to review all new…" at bounding box center [813, 331] width 458 height 87
drag, startPoint x: 769, startPoint y: 311, endPoint x: 905, endPoint y: 309, distance: 136.0
click at [905, 309] on strong "COLLAB: Leaf DST + Partners" at bounding box center [836, 309] width 143 height 12
click at [1112, 363] on div "COLLAB: Leaf DST + Partners - Getting the Component Reviewed / Approved Experie…" at bounding box center [813, 532] width 1041 height 644
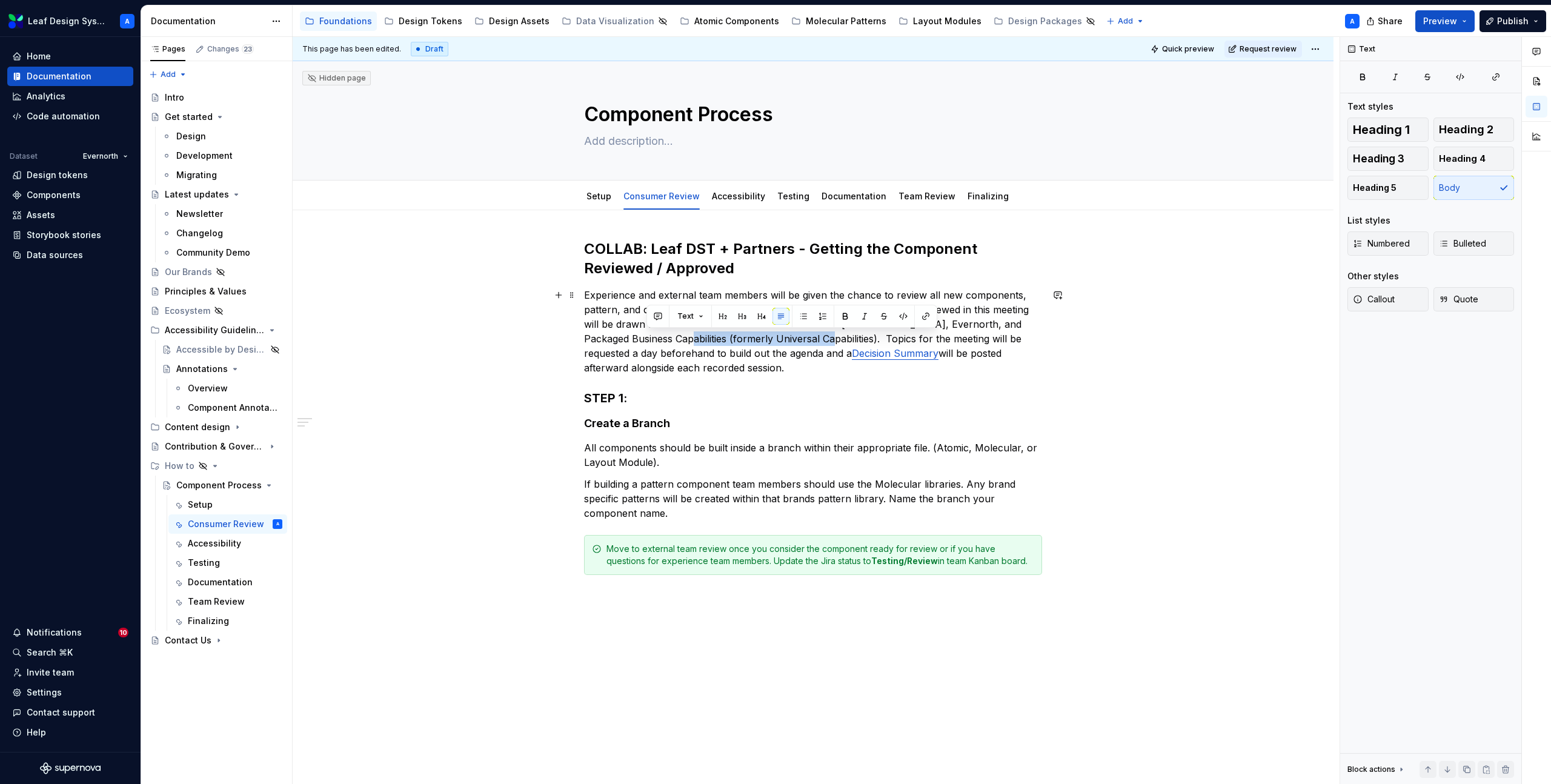
drag, startPoint x: 791, startPoint y: 340, endPoint x: 646, endPoint y: 341, distance: 145.0
click at [646, 341] on p "Experience and external team members will be given the chance to review all new…" at bounding box center [813, 331] width 458 height 87
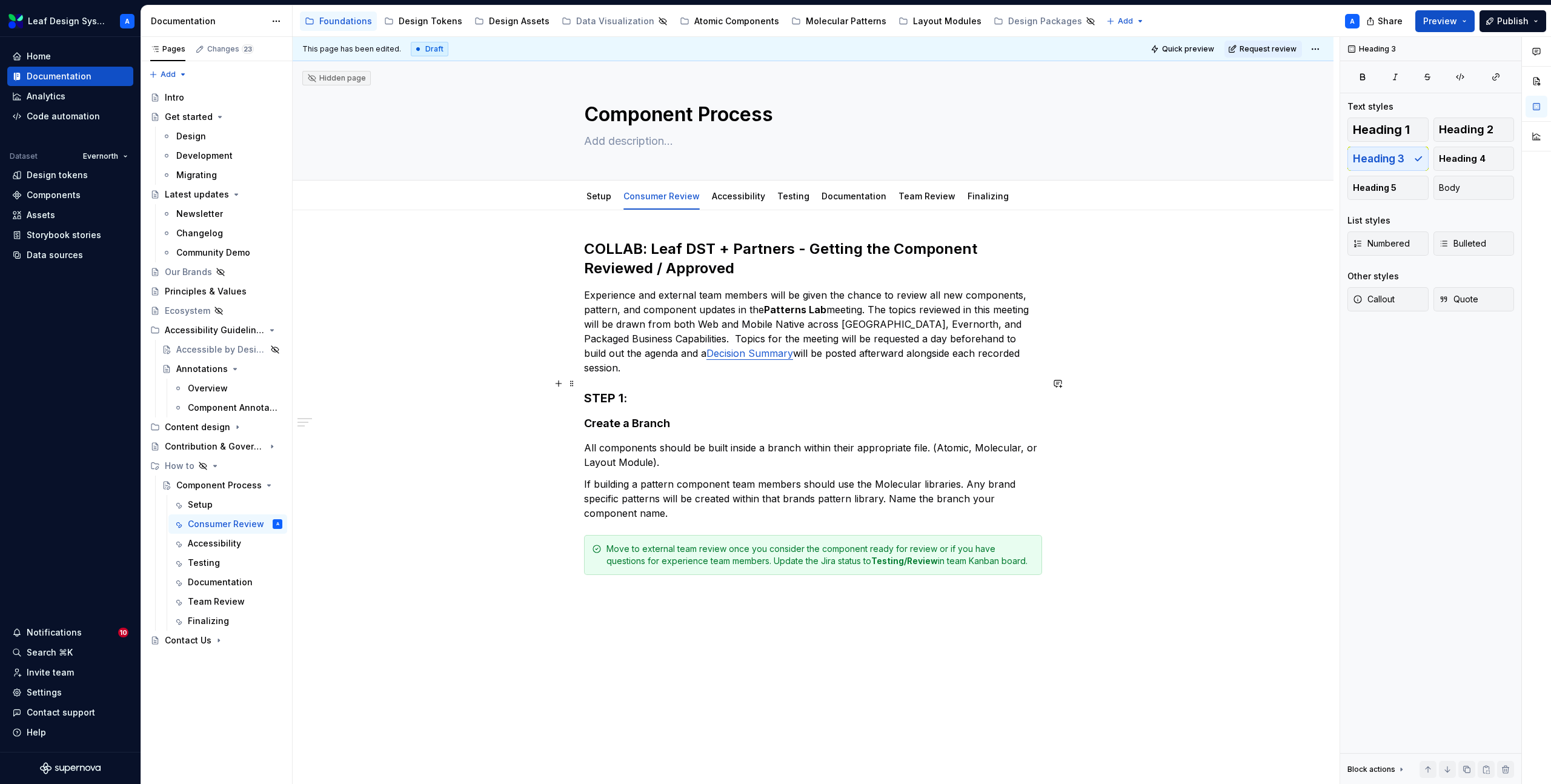
click at [620, 389] on h3 "STEP 1:" at bounding box center [813, 398] width 458 height 17
click at [644, 416] on h4 "Create a Branch" at bounding box center [813, 423] width 458 height 15
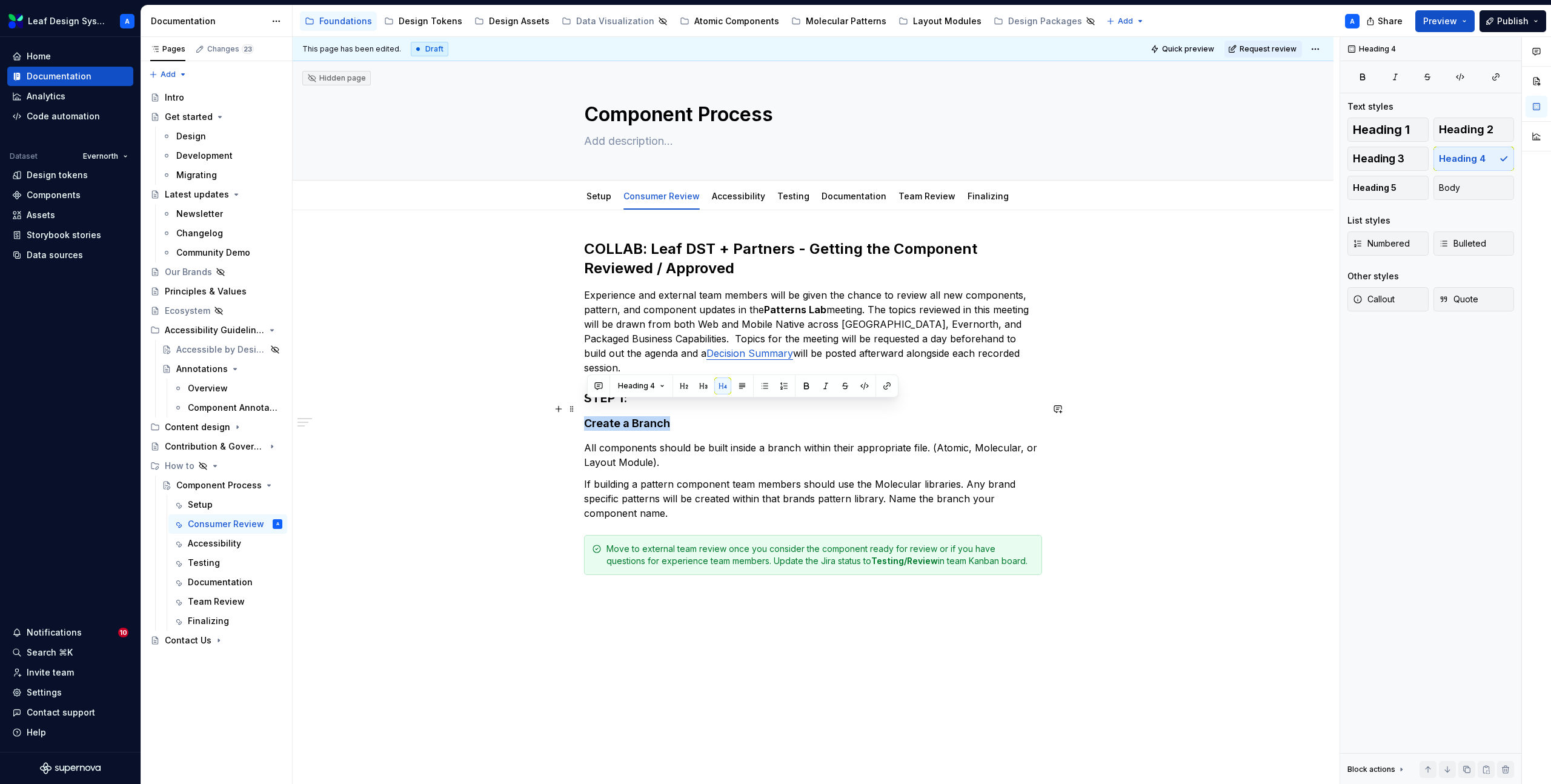
click at [644, 416] on h4 "Create a Branch" at bounding box center [813, 423] width 458 height 15
click at [657, 477] on p "If building a pattern component team members should use the Molecular libraries…" at bounding box center [813, 499] width 458 height 44
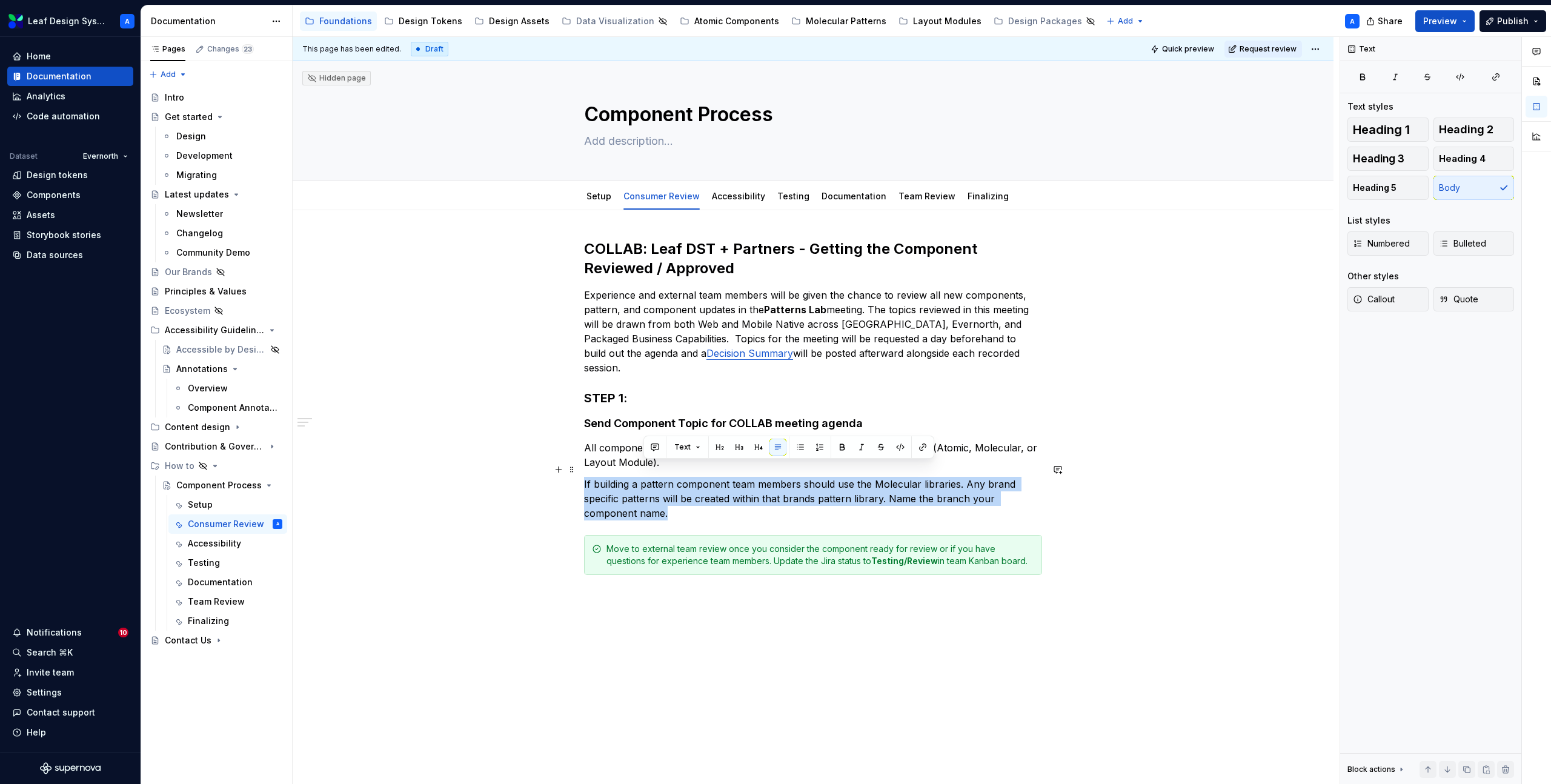
click at [657, 477] on p "If building a pattern component team members should use the Molecular libraries…" at bounding box center [813, 499] width 458 height 44
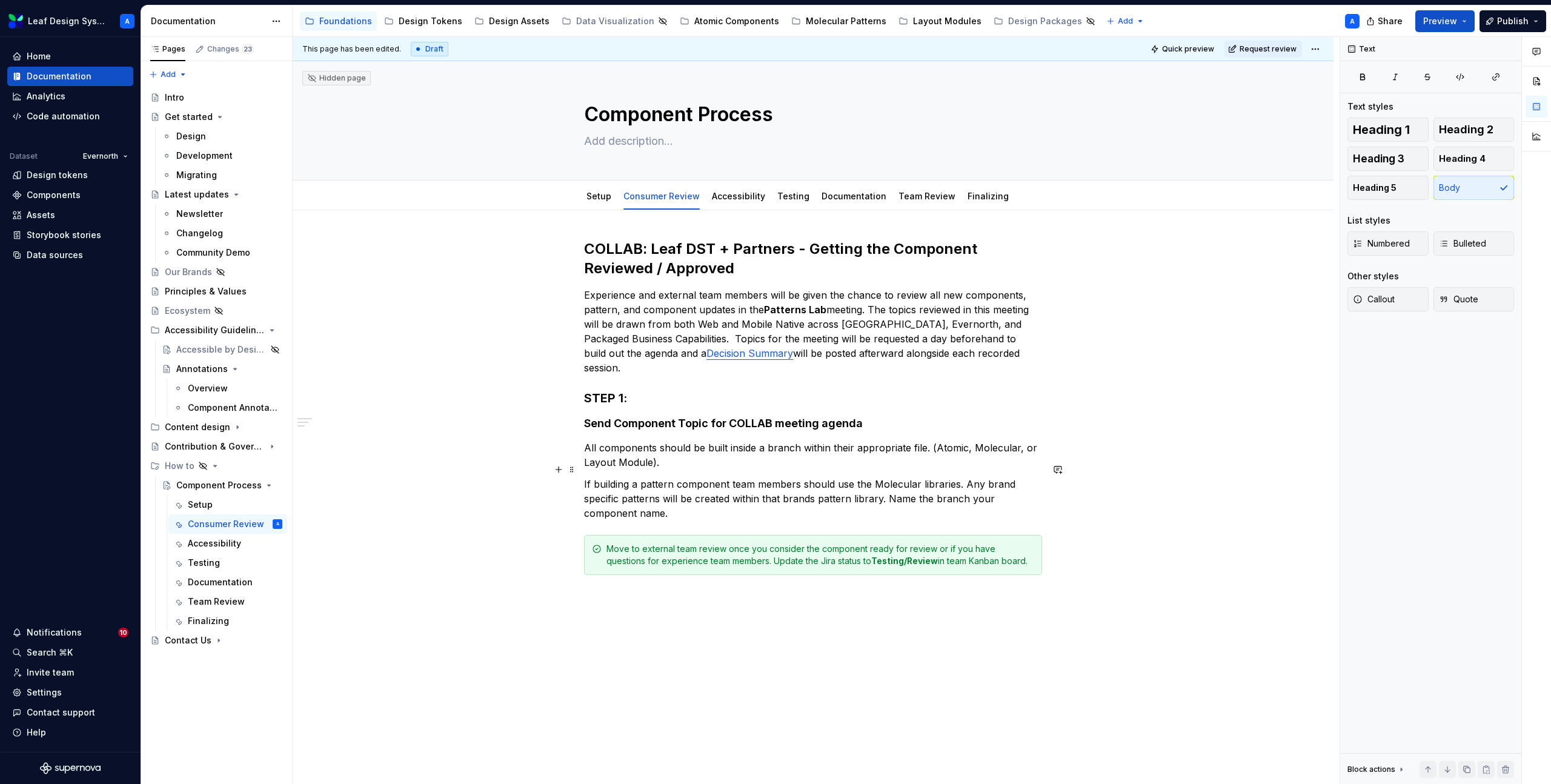
click at [663, 483] on p "If building a pattern component team members should use the Molecular libraries…" at bounding box center [813, 499] width 458 height 44
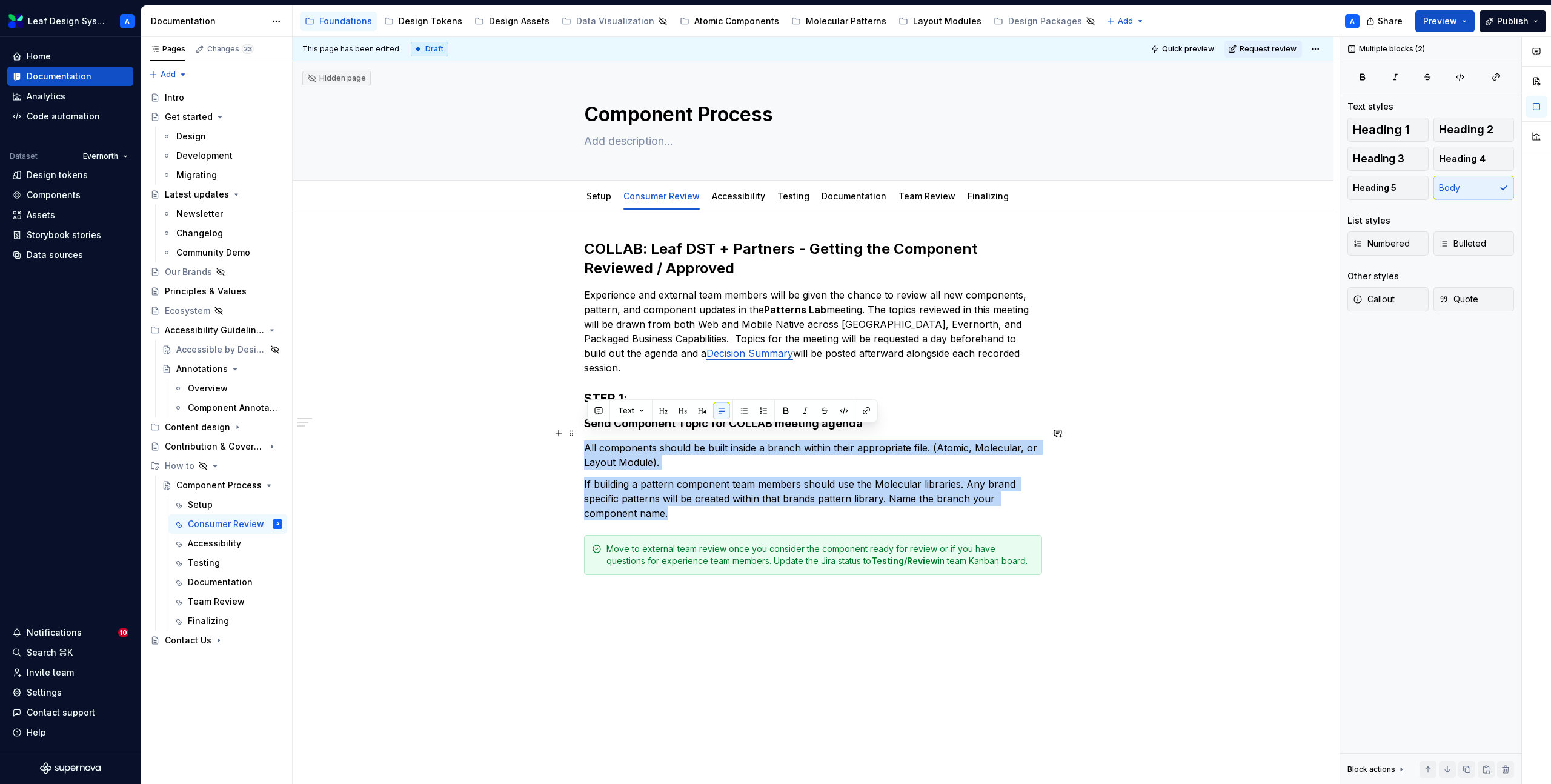
drag, startPoint x: 684, startPoint y: 504, endPoint x: 580, endPoint y: 438, distance: 123.2
click at [580, 438] on div "COLLAB: Leaf DST + Partners - Getting the Component Reviewed / Approved Experie…" at bounding box center [813, 532] width 1041 height 644
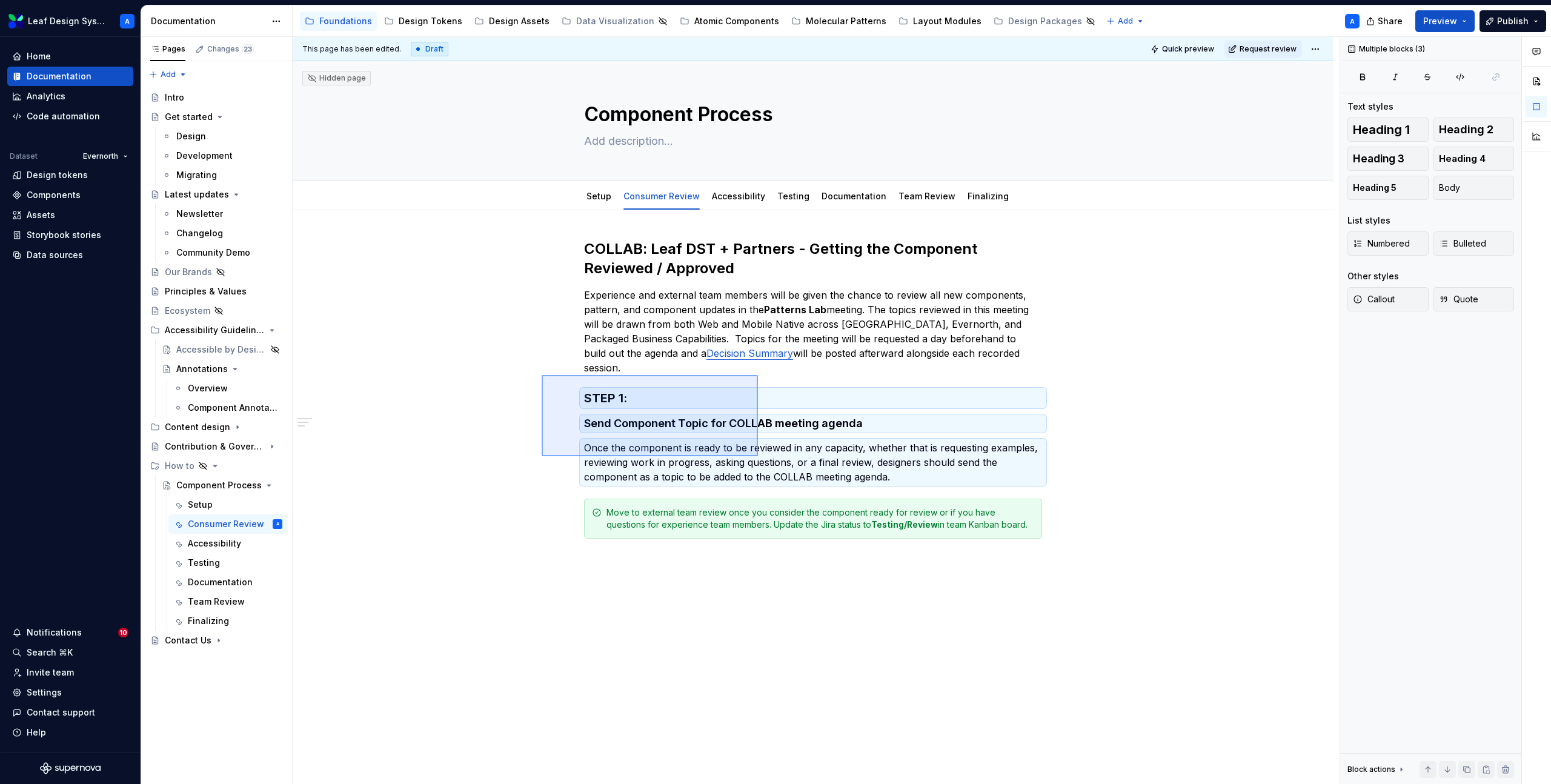
drag, startPoint x: 542, startPoint y: 375, endPoint x: 759, endPoint y: 457, distance: 232.0
click at [759, 457] on div "This page has been edited. Draft Quick preview Request review Hidden page Compo…" at bounding box center [816, 410] width 1047 height 748
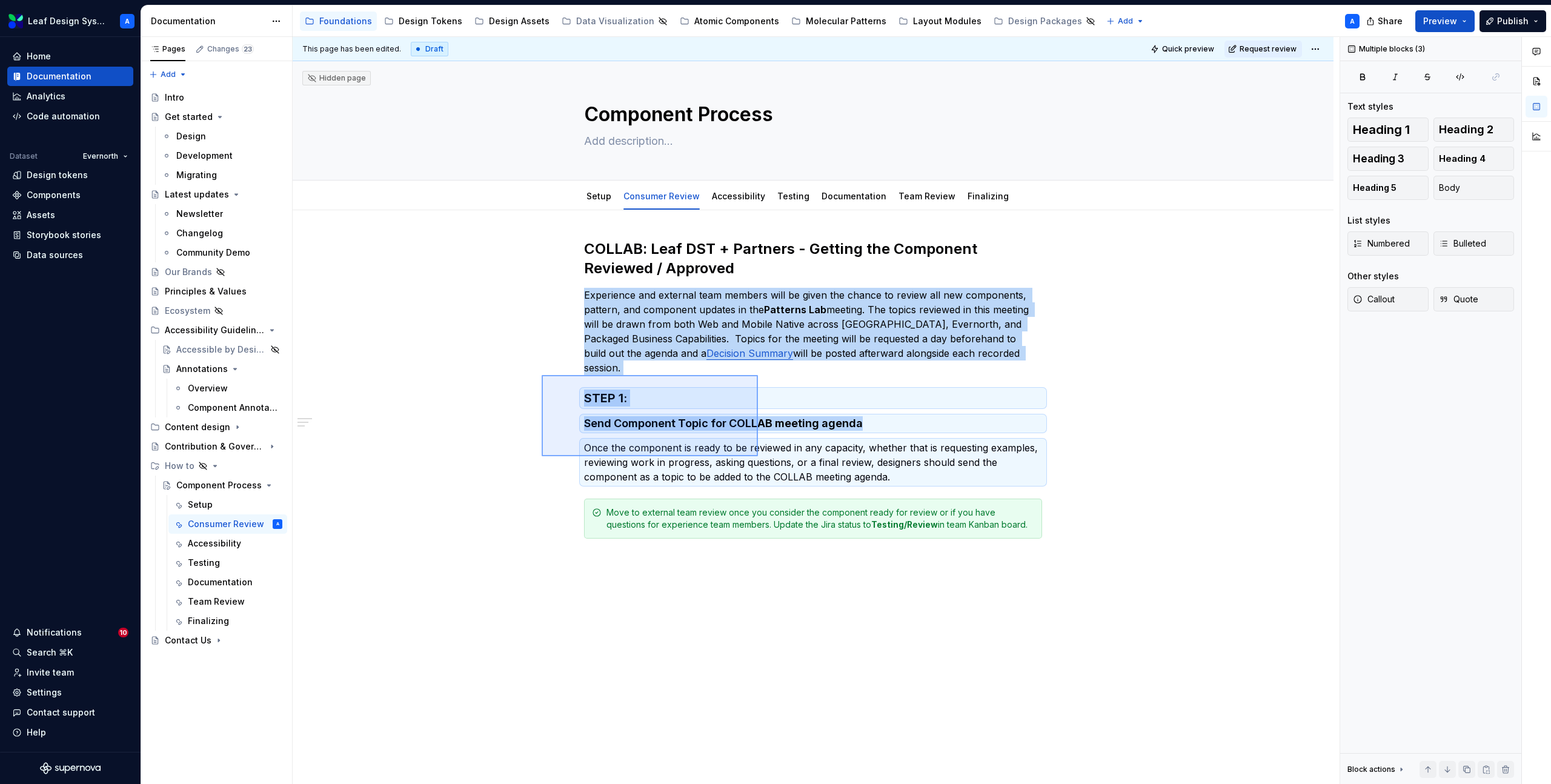
copy div "Experience and external team members will be given the chance to review all new…"
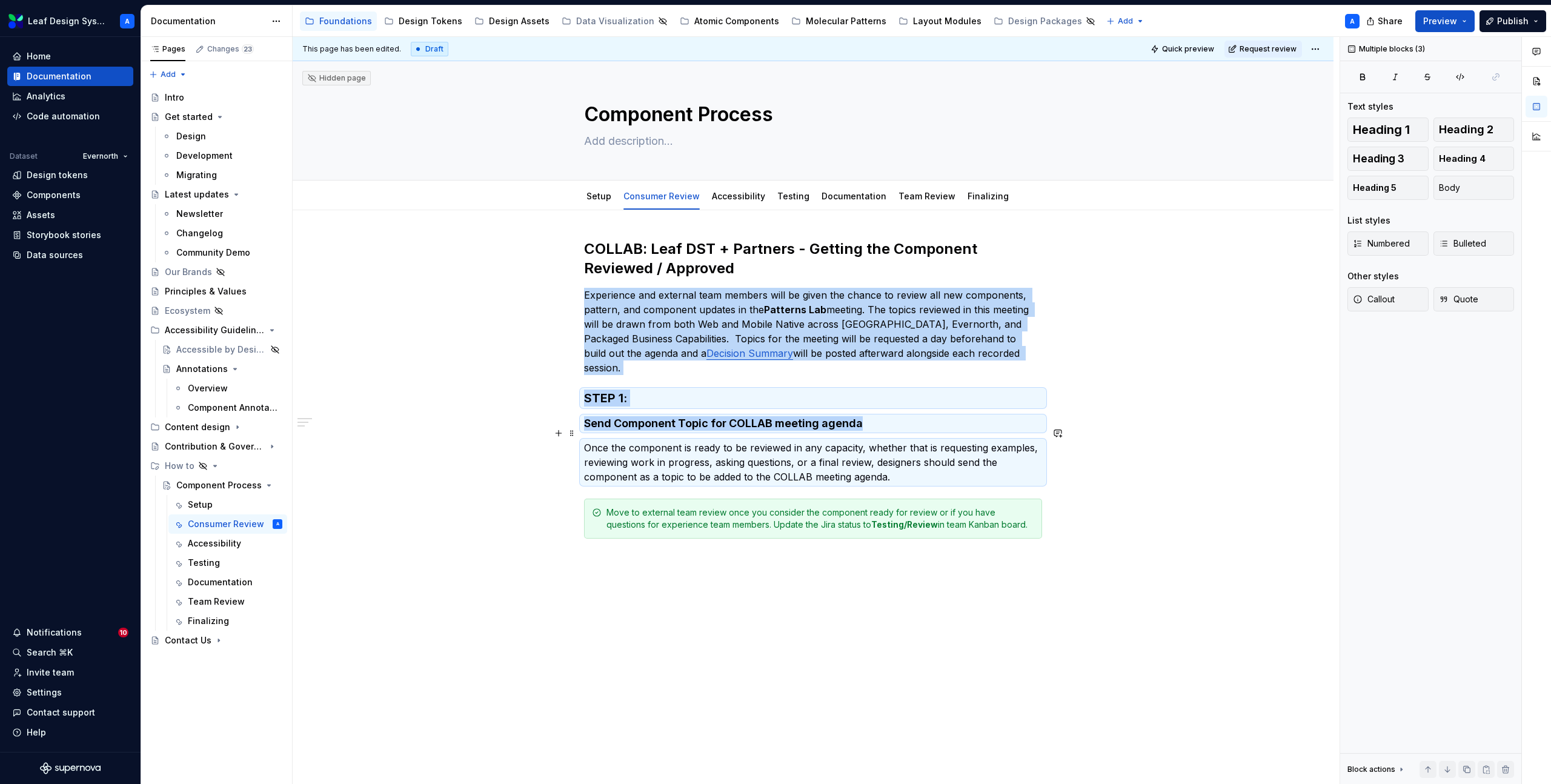
click at [944, 465] on p "Once the component is ready to be reviewed in any capacity, whether that is req…" at bounding box center [813, 462] width 458 height 44
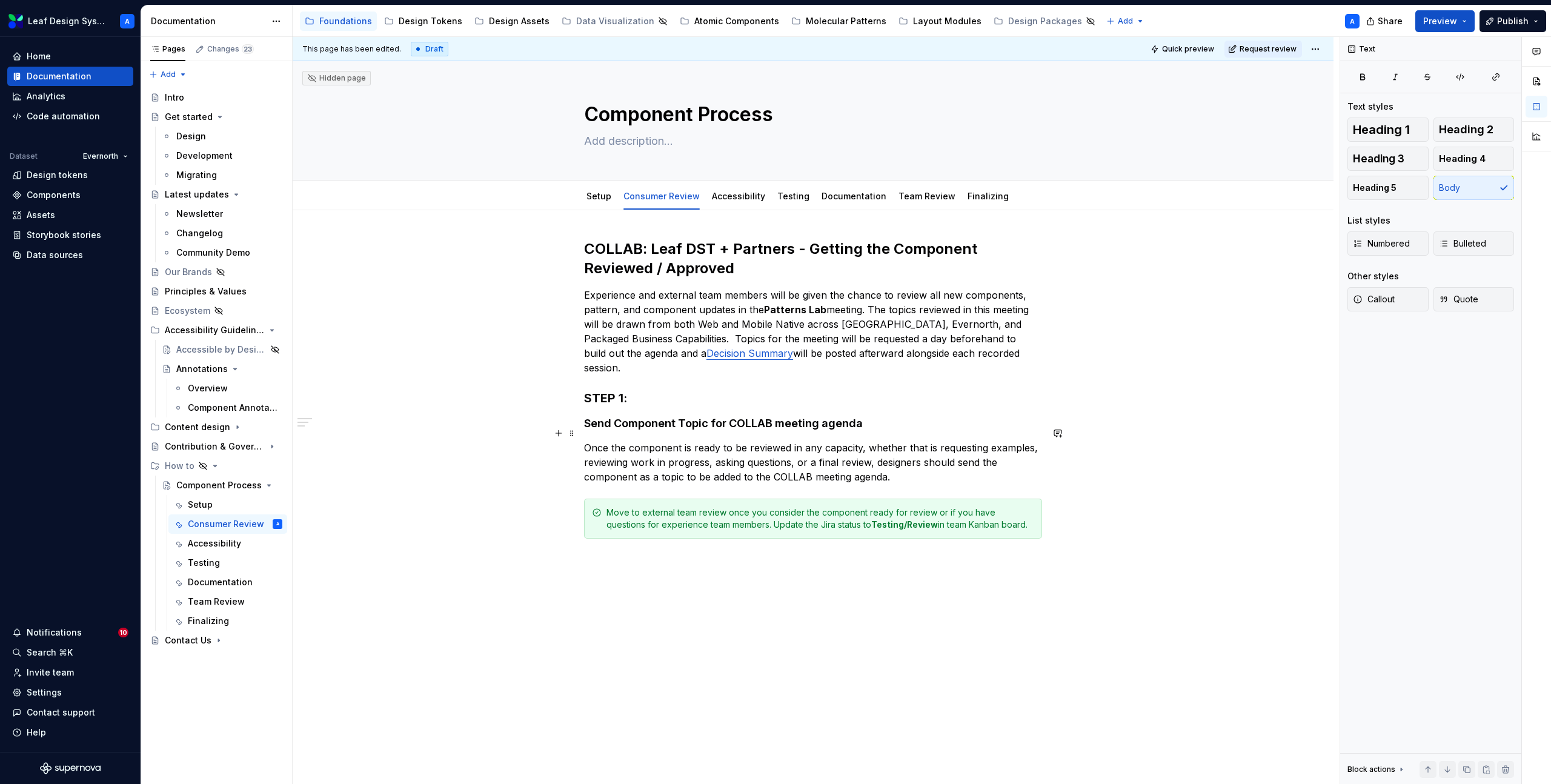
click at [945, 465] on p "Once the component is ready to be reviewed in any capacity, whether that is req…" at bounding box center [813, 462] width 458 height 44
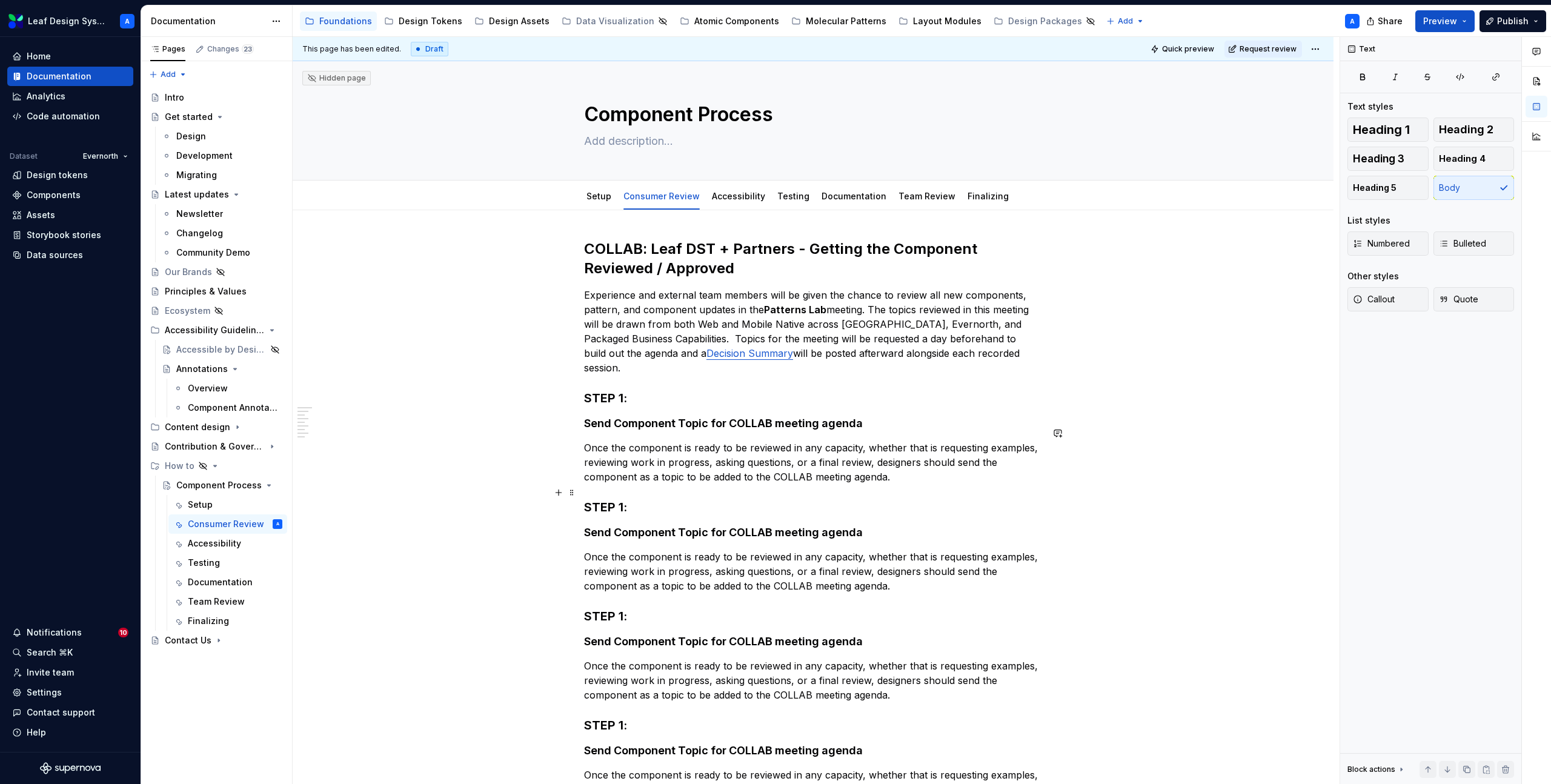
click at [617, 499] on h3 "STEP 1:" at bounding box center [813, 508] width 458 height 17
click at [668, 526] on h4 "Send Component Topic for COLLAB meeting agenda" at bounding box center [813, 533] width 458 height 15
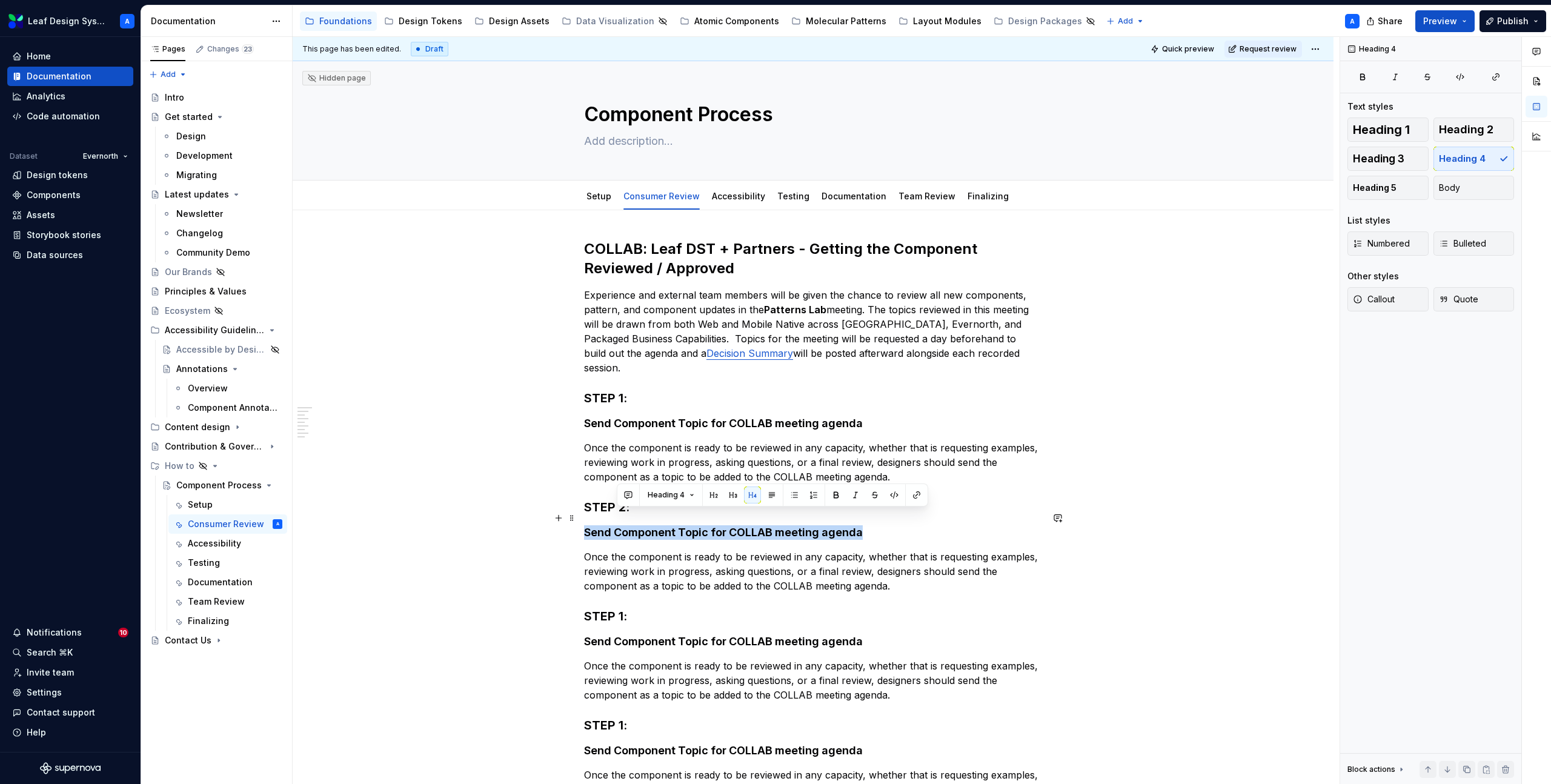
click at [668, 526] on h4 "Send Component Topic for COLLAB meeting agenda" at bounding box center [813, 533] width 458 height 15
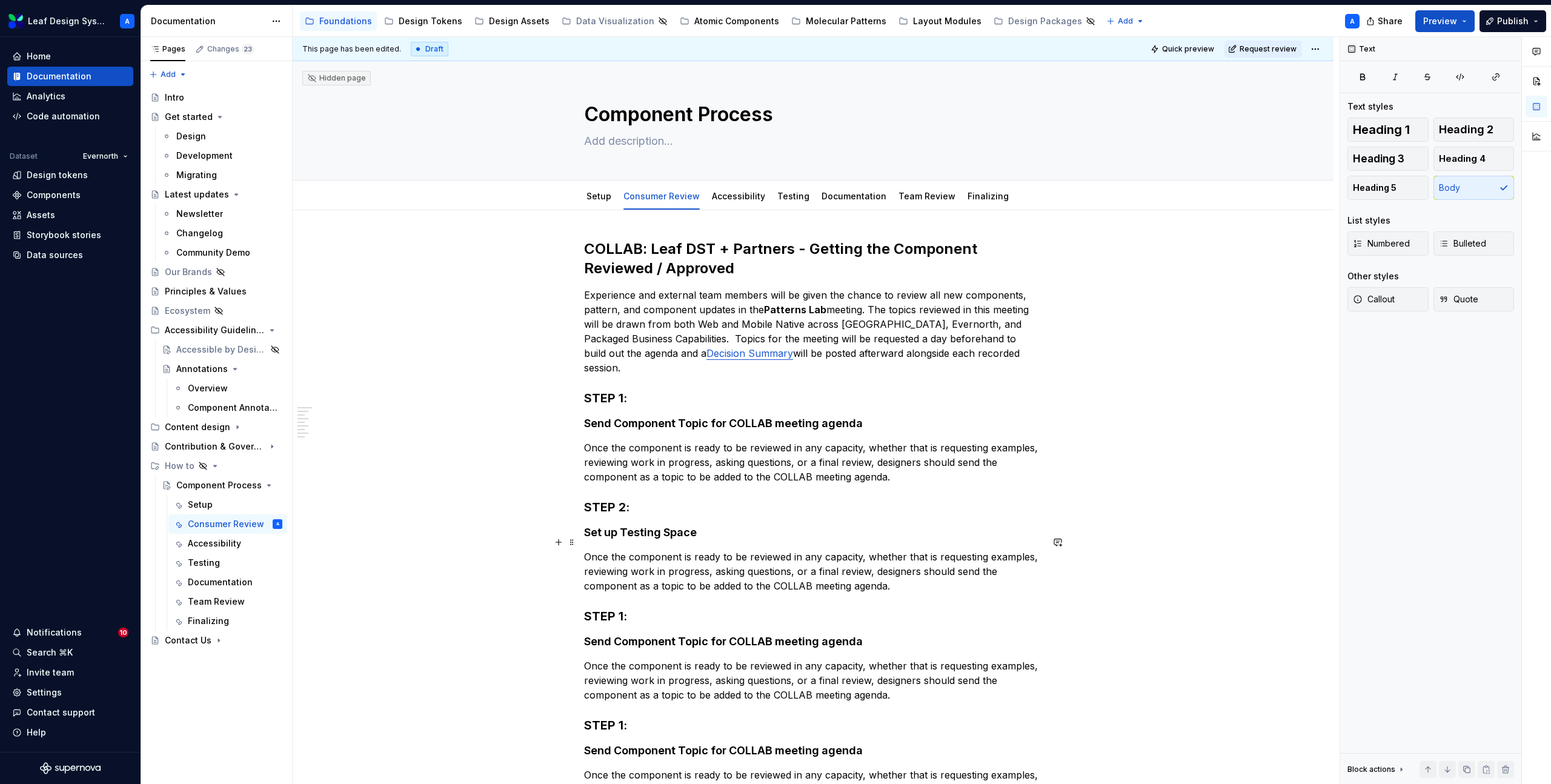
click at [656, 550] on p "Once the component is ready to be reviewed in any capacity, whether that is req…" at bounding box center [813, 572] width 458 height 44
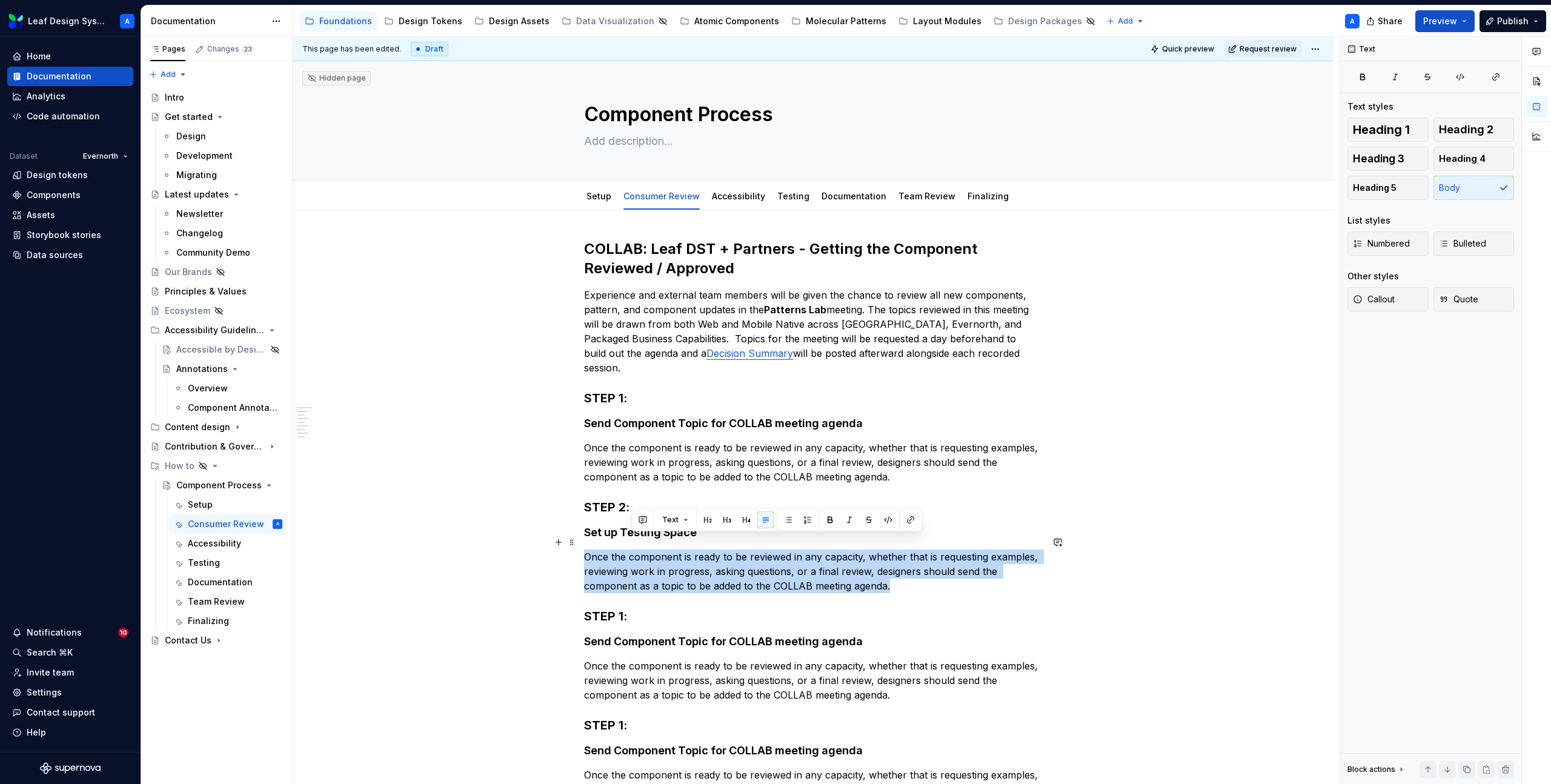
click at [656, 550] on p "Once the component is ready to be reviewed in any capacity, whether that is req…" at bounding box center [813, 572] width 458 height 44
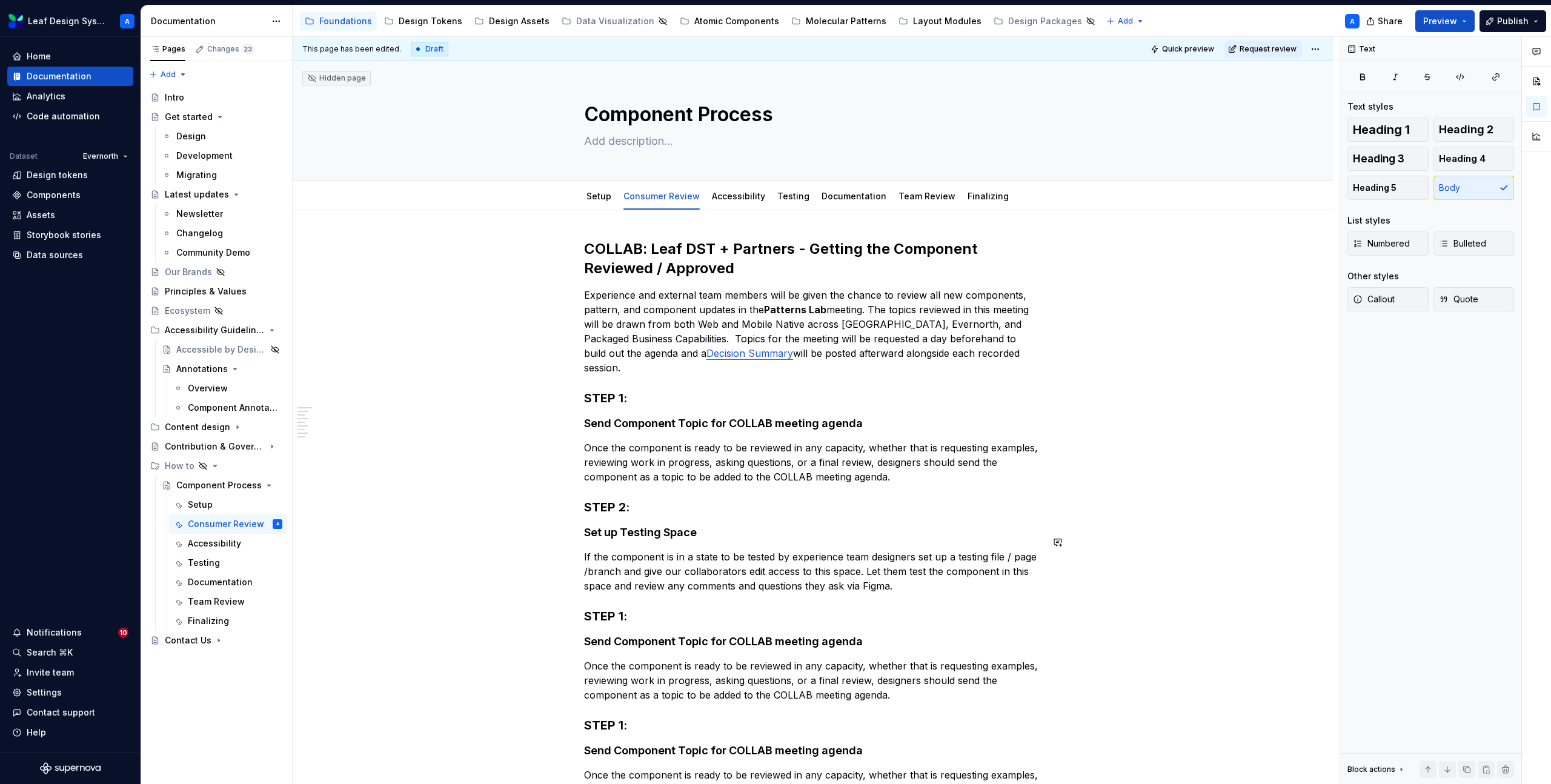
click at [609, 608] on h3 "STEP 1:" at bounding box center [813, 616] width 458 height 17
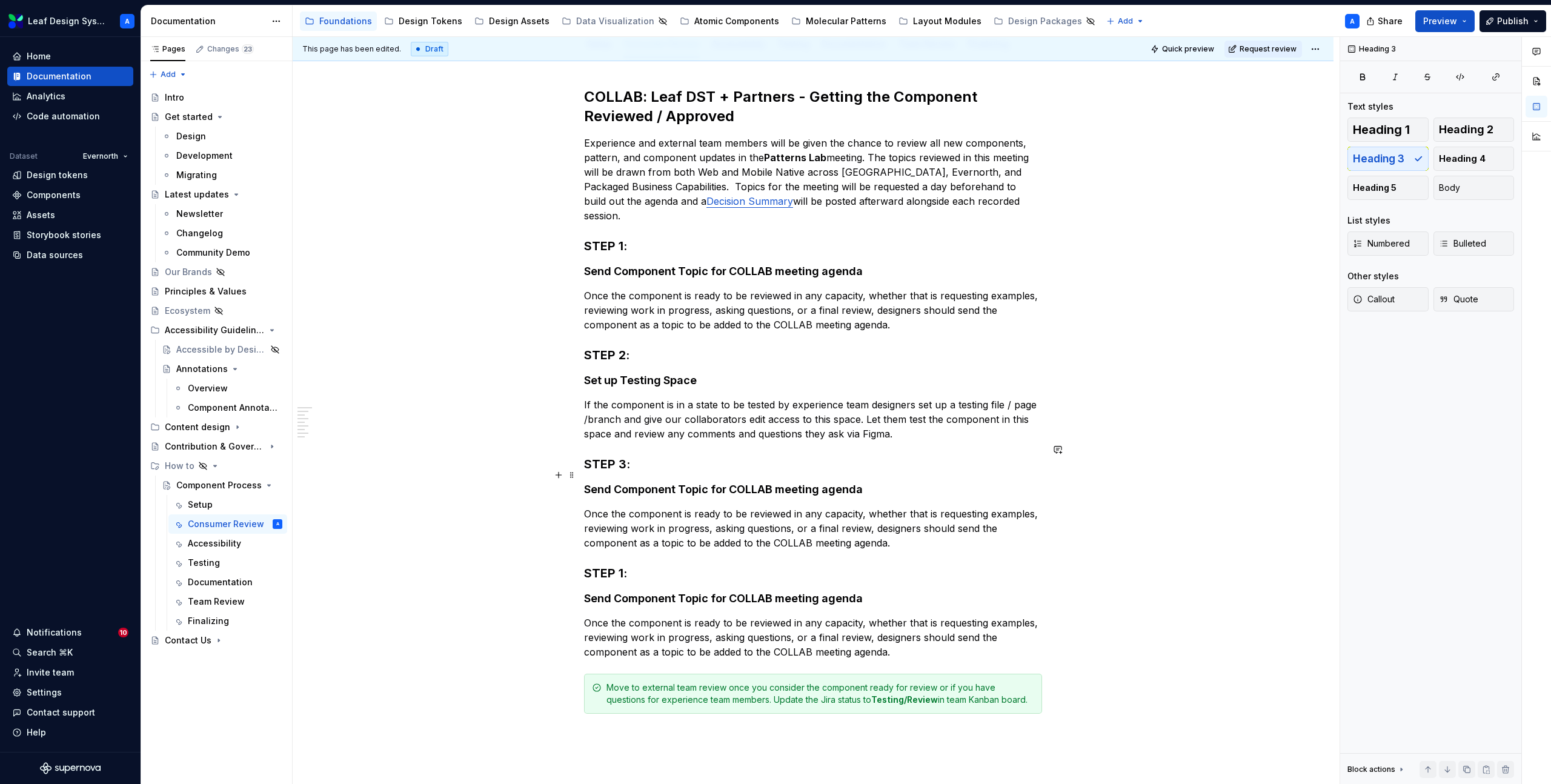
scroll to position [287, 0]
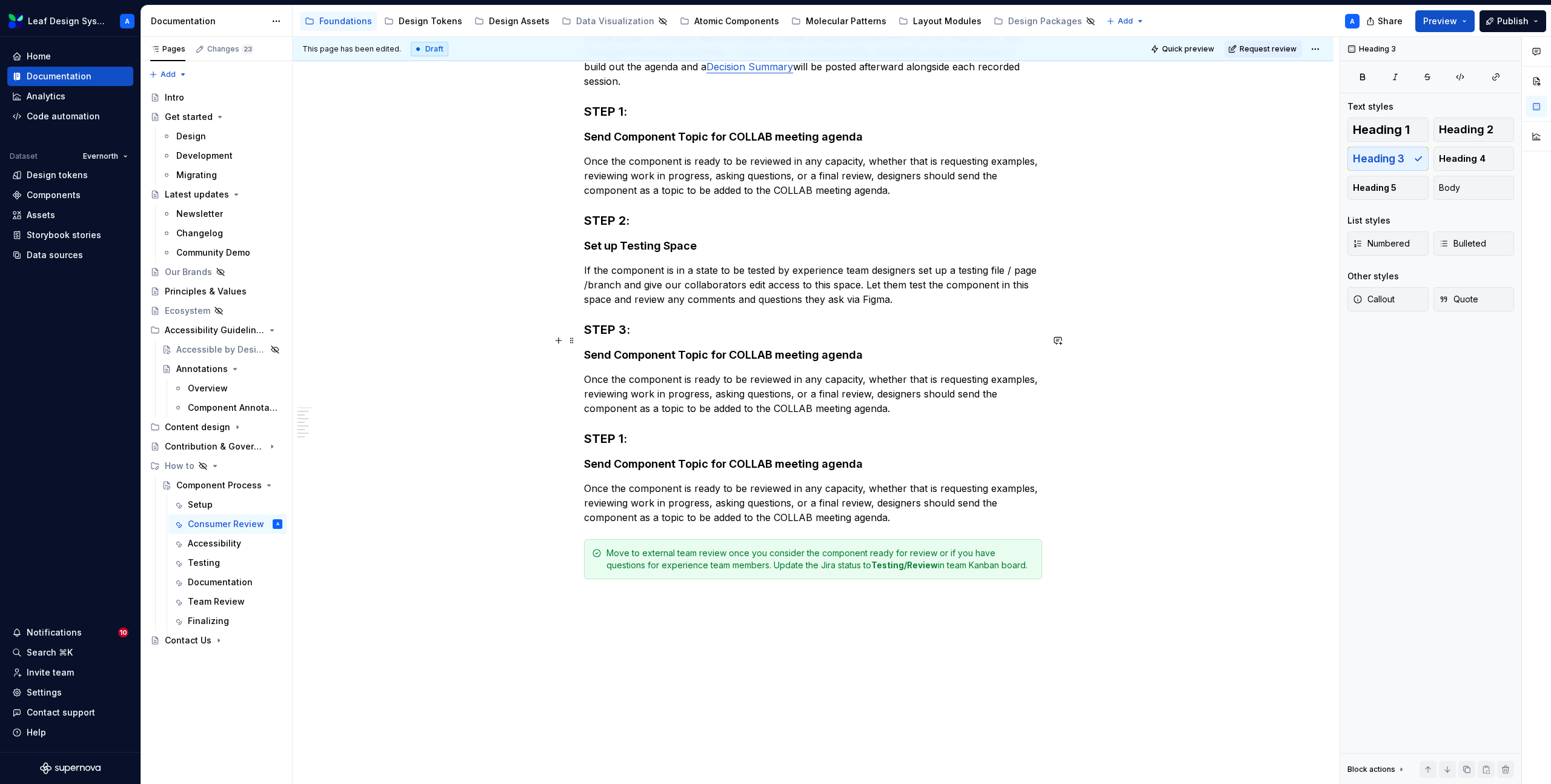
click at [657, 348] on h4 "Send Component Topic for COLLAB meeting agenda" at bounding box center [813, 355] width 458 height 15
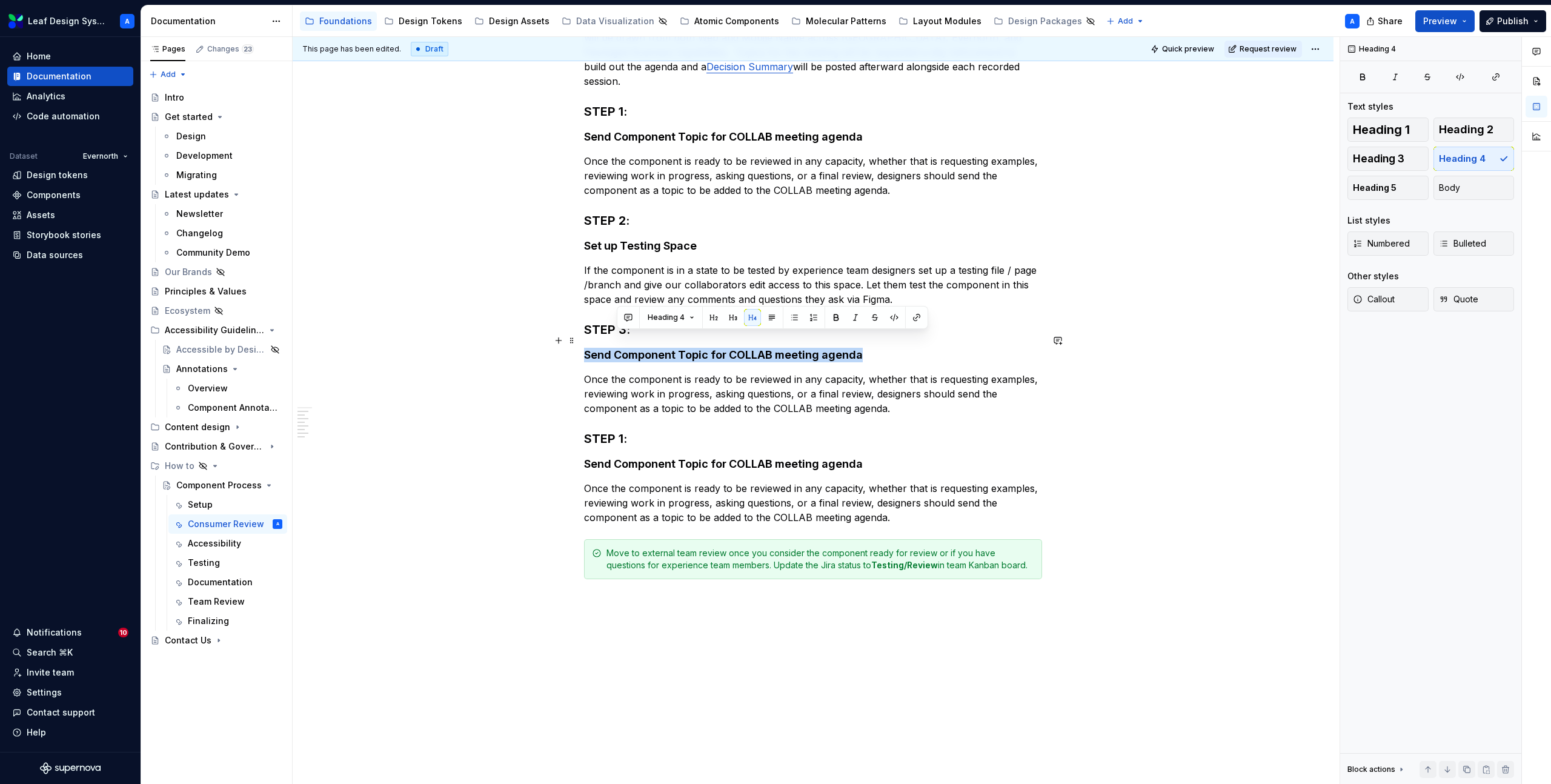
click at [657, 348] on h4 "Send Component Topic for COLLAB meeting agenda" at bounding box center [813, 355] width 458 height 15
click at [613, 383] on p "Once the component is ready to be reviewed in any capacity, whether that is req…" at bounding box center [813, 394] width 458 height 44
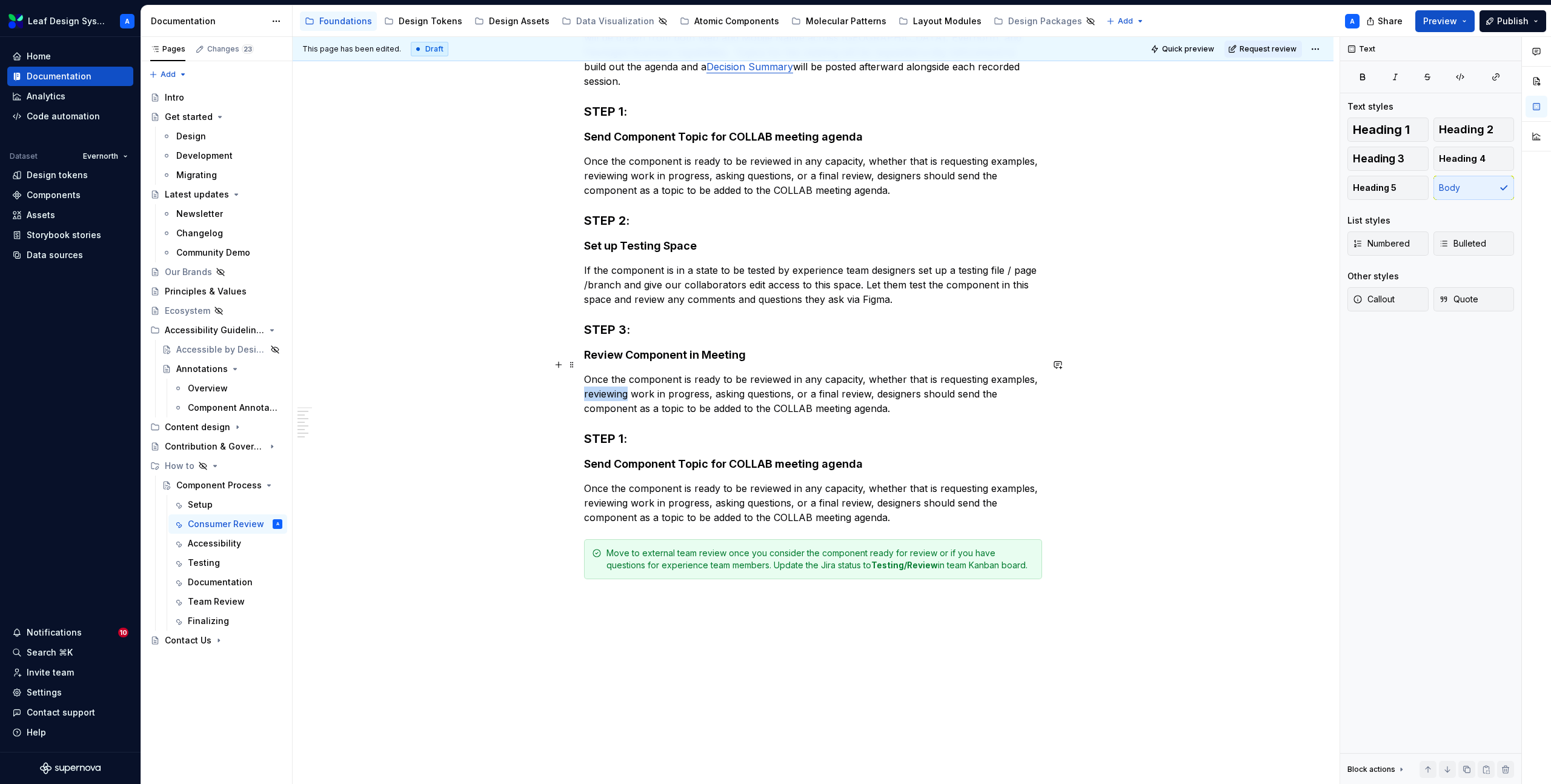
click at [613, 383] on p "Once the component is ready to be reviewed in any capacity, whether that is req…" at bounding box center [813, 394] width 458 height 44
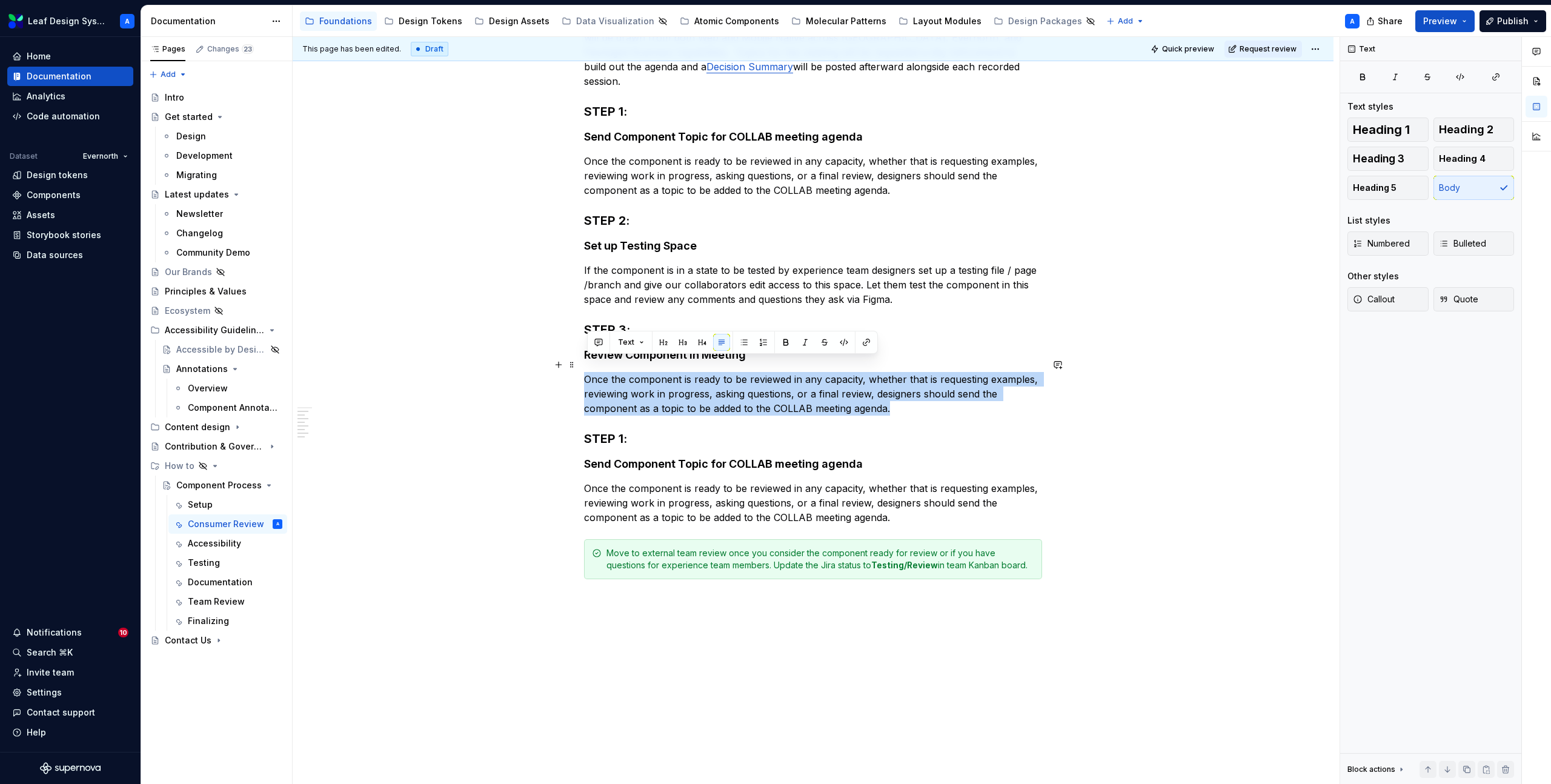
click at [613, 383] on p "Once the component is ready to be reviewed in any capacity, whether that is req…" at bounding box center [813, 394] width 458 height 44
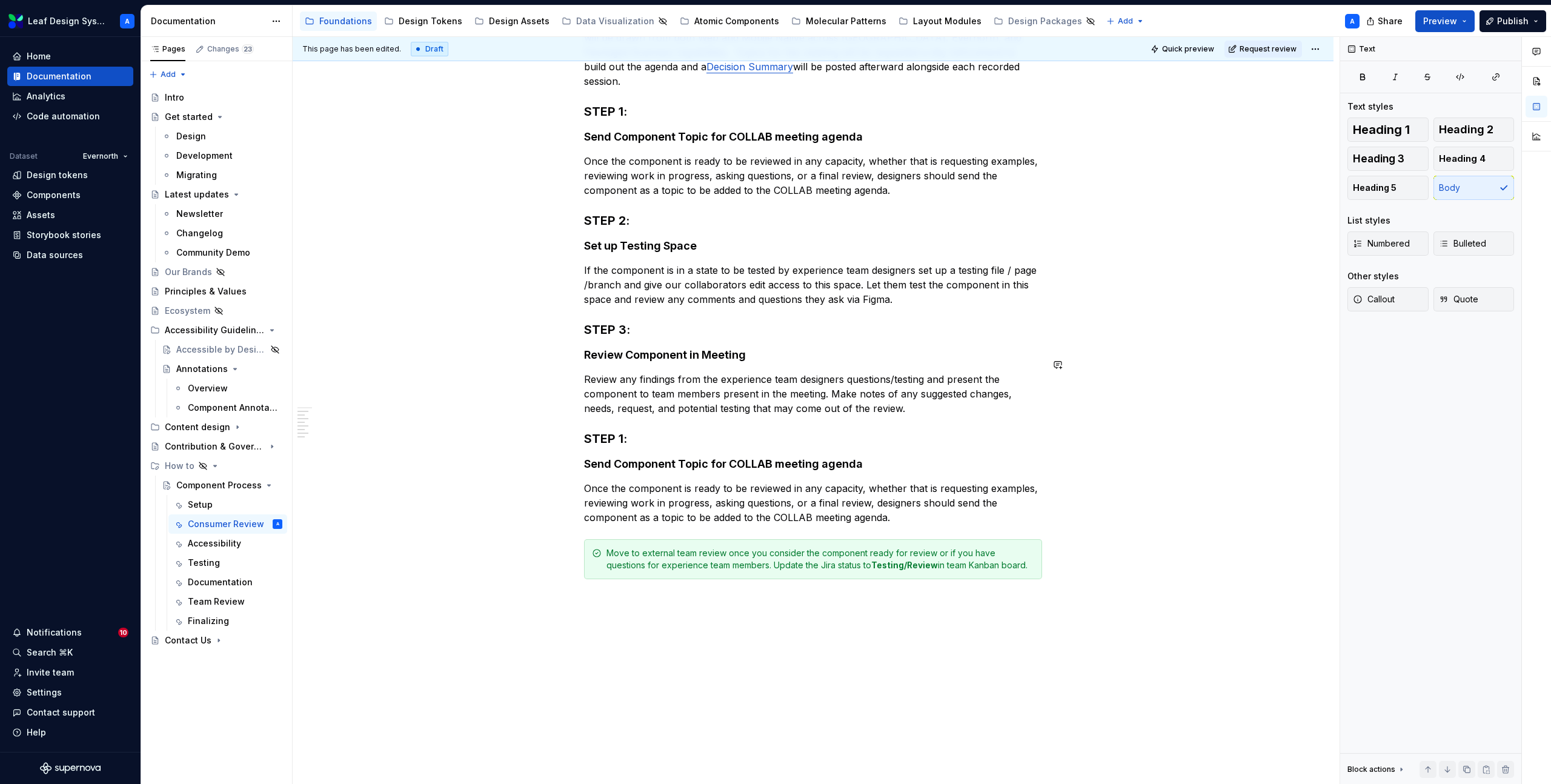
click at [593, 430] on h3 "STEP 1:" at bounding box center [813, 439] width 458 height 17
click at [622, 457] on h4 "Send Component Topic for COLLAB meeting agenda" at bounding box center [813, 464] width 458 height 15
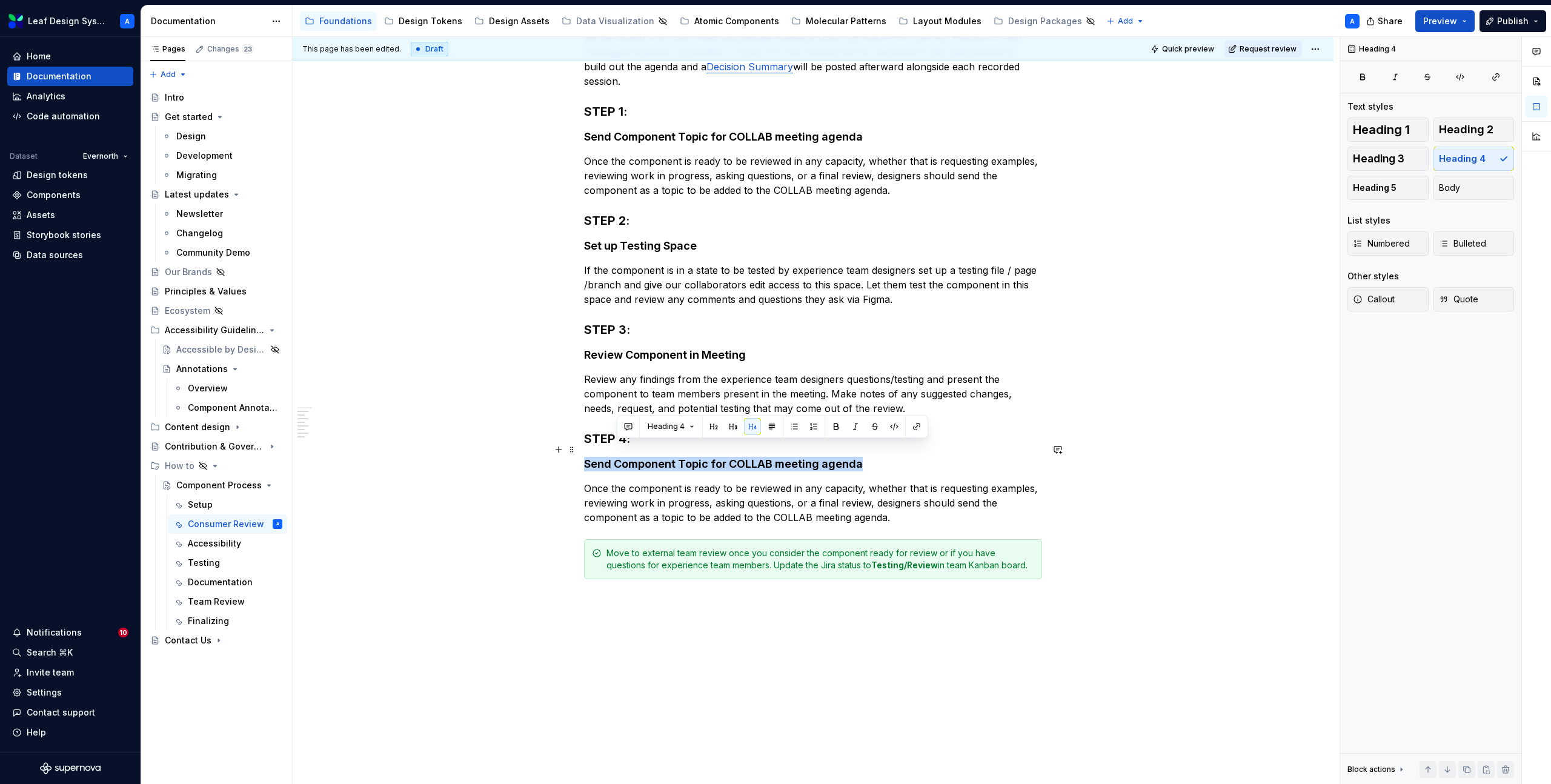
click at [622, 457] on h4 "Send Component Topic for COLLAB meeting agenda" at bounding box center [813, 464] width 458 height 15
click at [631, 489] on p "Once the component is ready to be reviewed in any capacity, whether that is req…" at bounding box center [813, 503] width 458 height 44
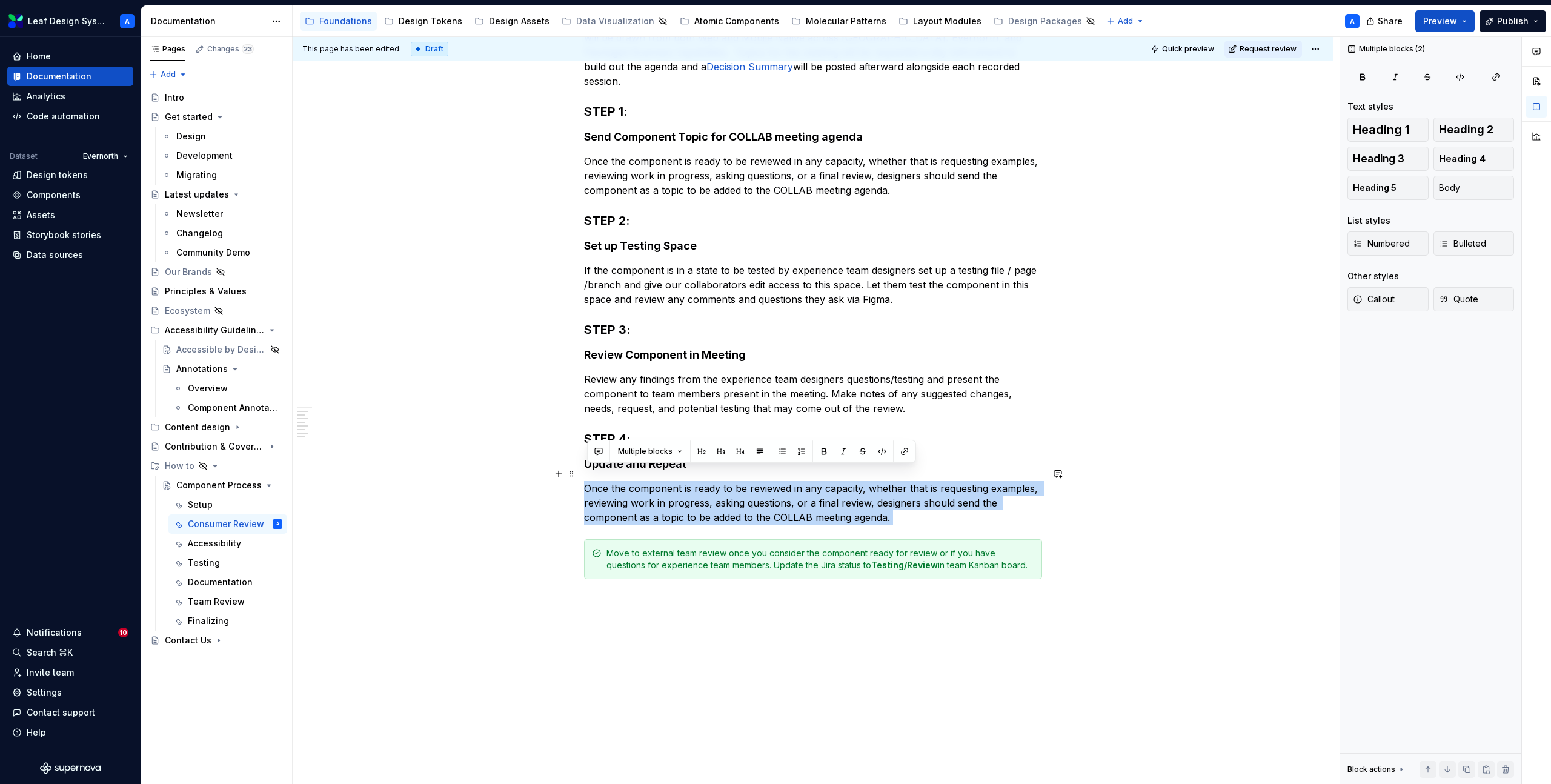
click at [631, 489] on p "Once the component is ready to be reviewed in any capacity, whether that is req…" at bounding box center [813, 503] width 458 height 44
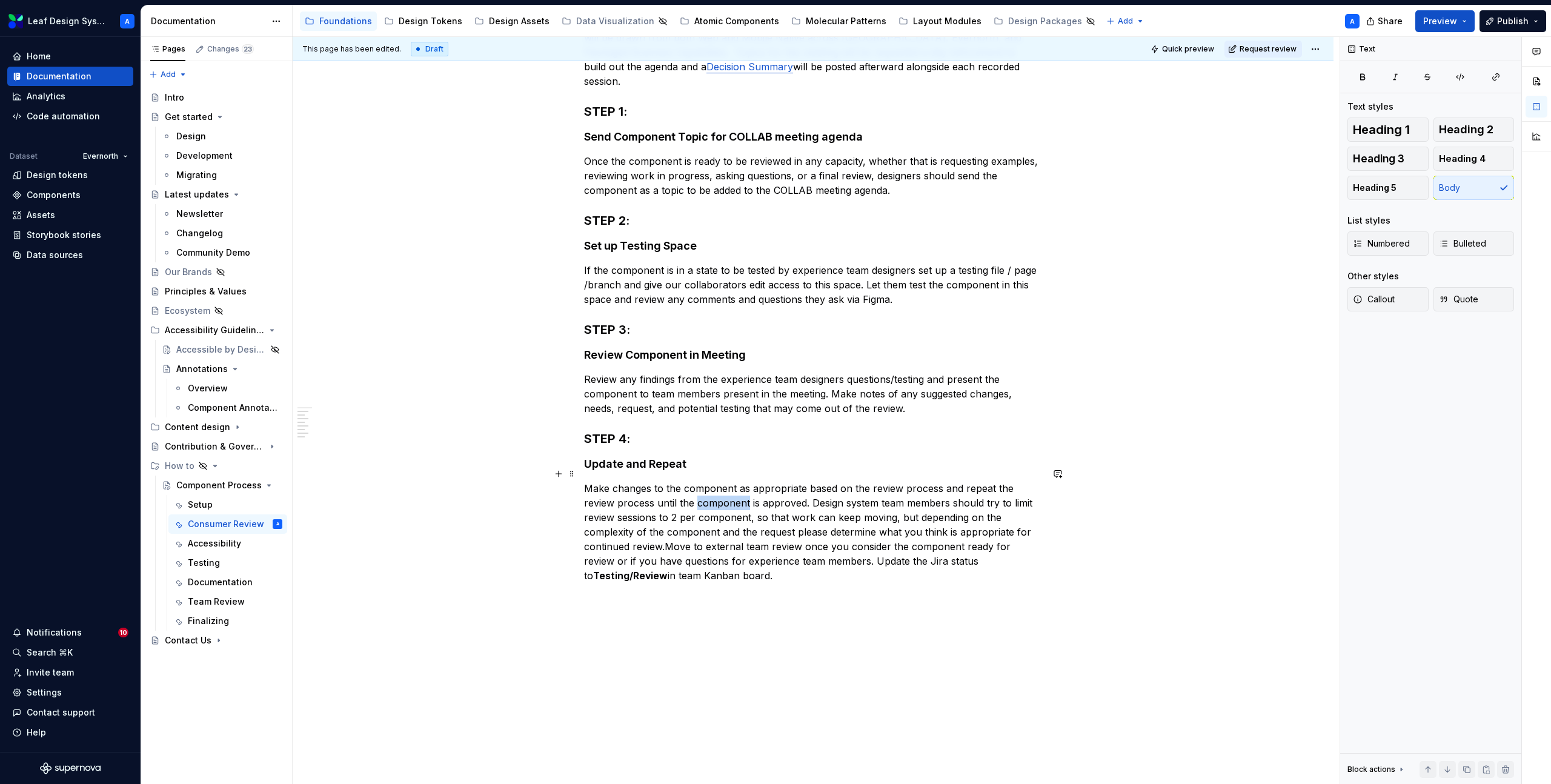
click at [720, 490] on p "Make changes to the component as appropriate based on the review process and re…" at bounding box center [813, 532] width 458 height 102
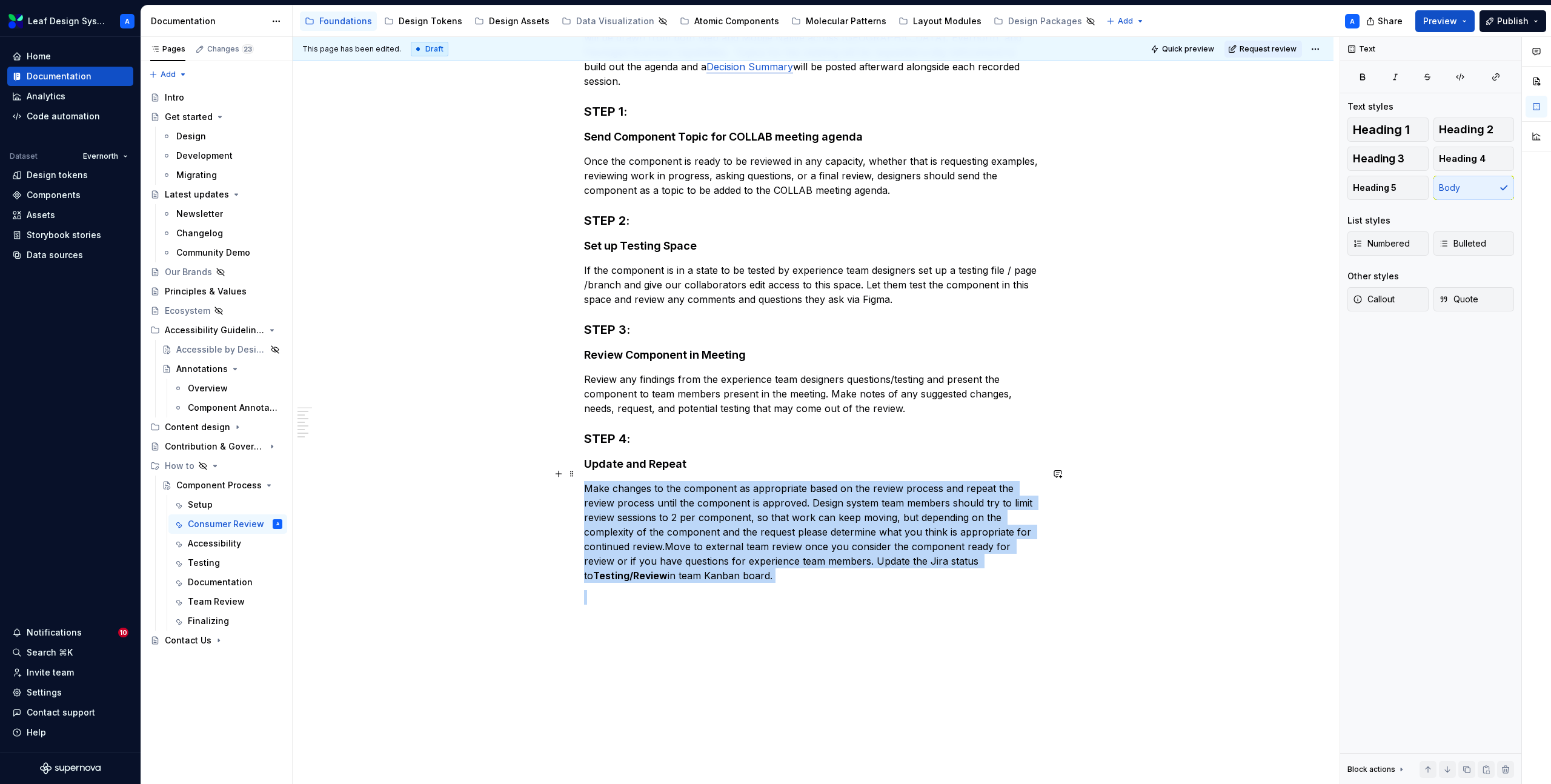
click at [720, 490] on p "Make changes to the component as appropriate based on the review process and re…" at bounding box center [813, 532] width 458 height 102
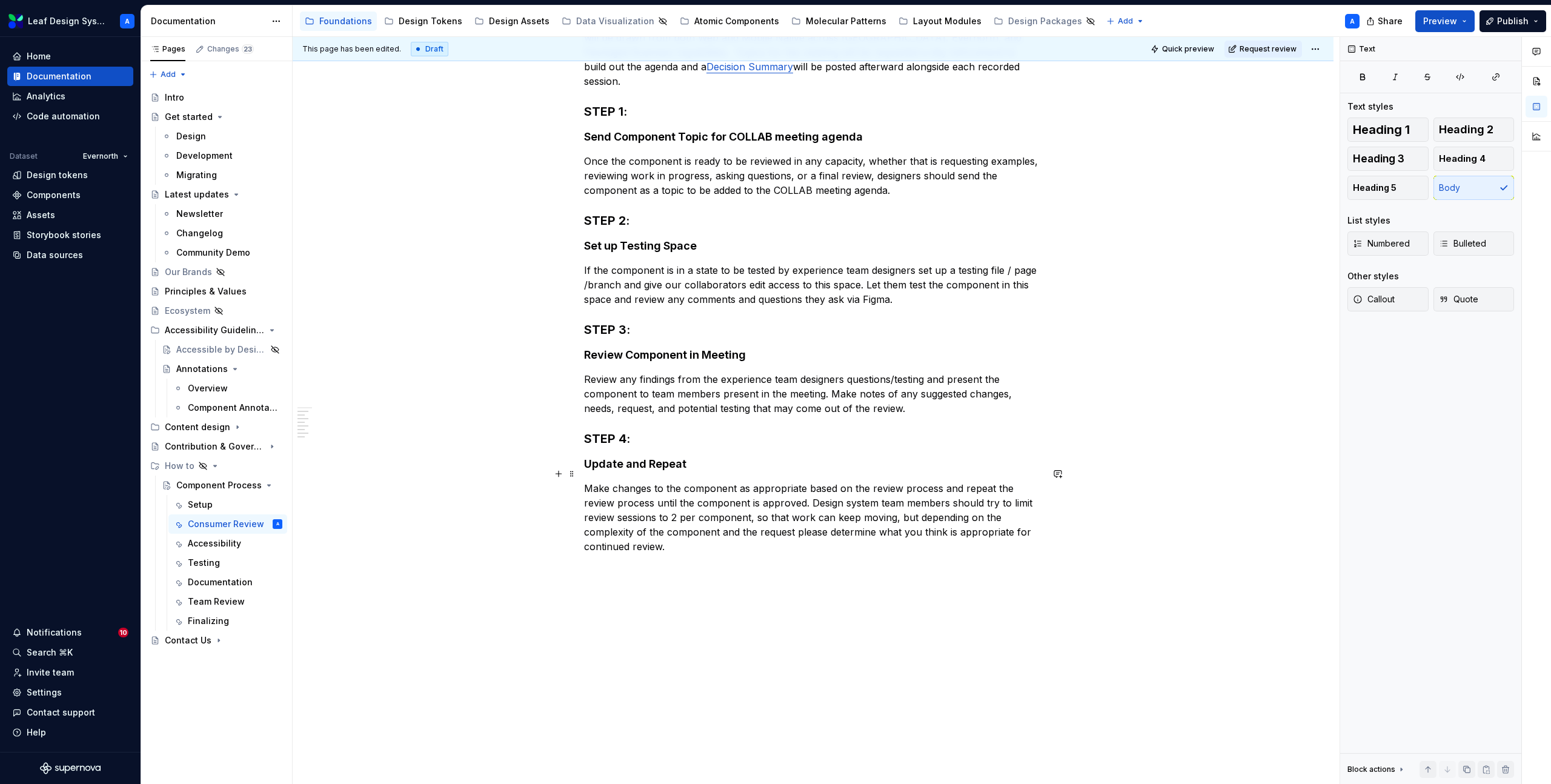
click at [800, 494] on p "Make changes to the component as appropriate based on the review process and re…" at bounding box center [813, 517] width 458 height 73
drag, startPoint x: 674, startPoint y: 502, endPoint x: 751, endPoint y: 498, distance: 77.1
click at [751, 498] on p "Make changes to the component as appropriate based on the review process and re…" at bounding box center [813, 517] width 458 height 73
click at [826, 617] on div "This page has been edited. Draft Quick preview Request review Hidden page Compo…" at bounding box center [816, 410] width 1047 height 748
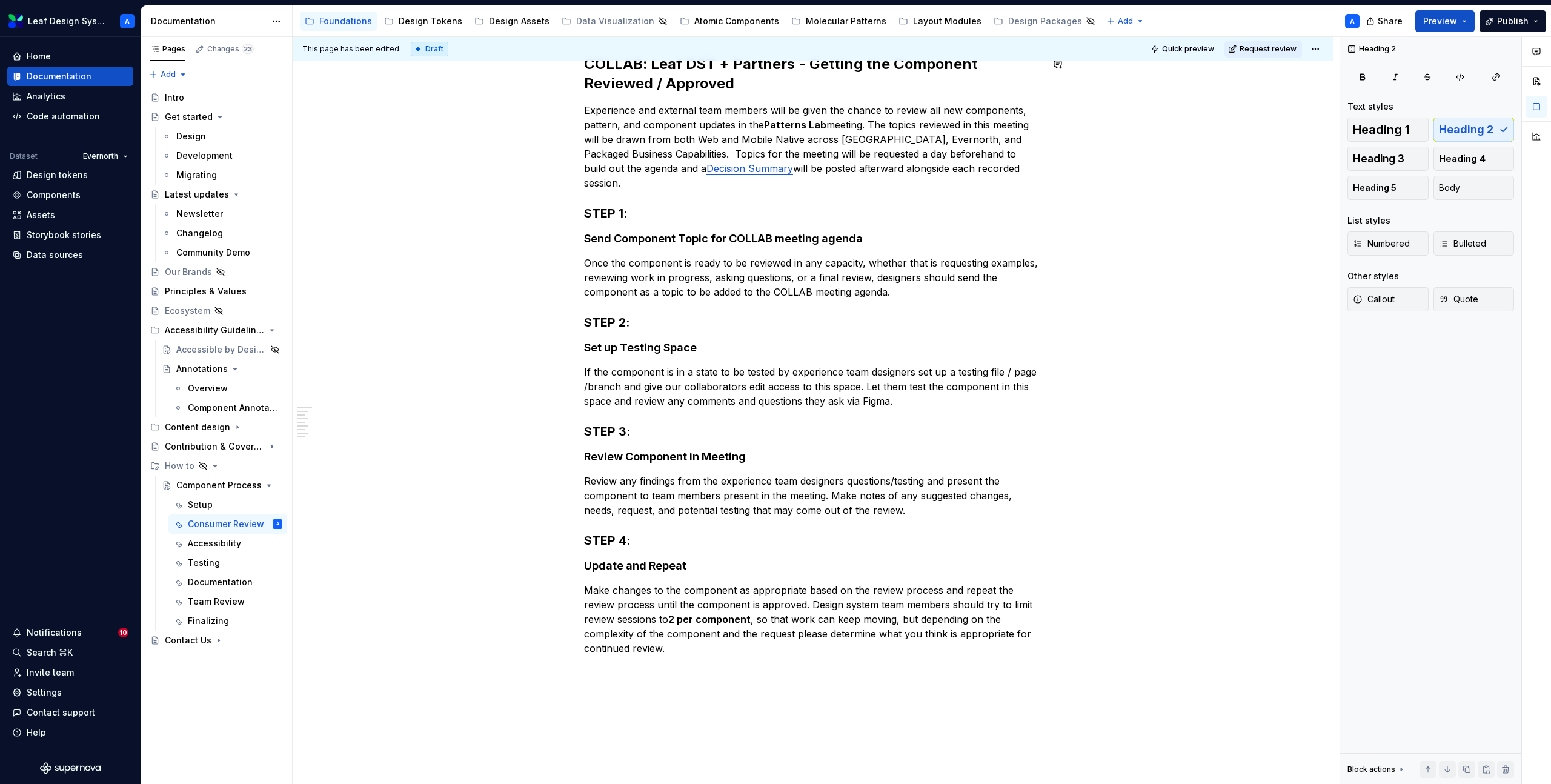
scroll to position [291, 0]
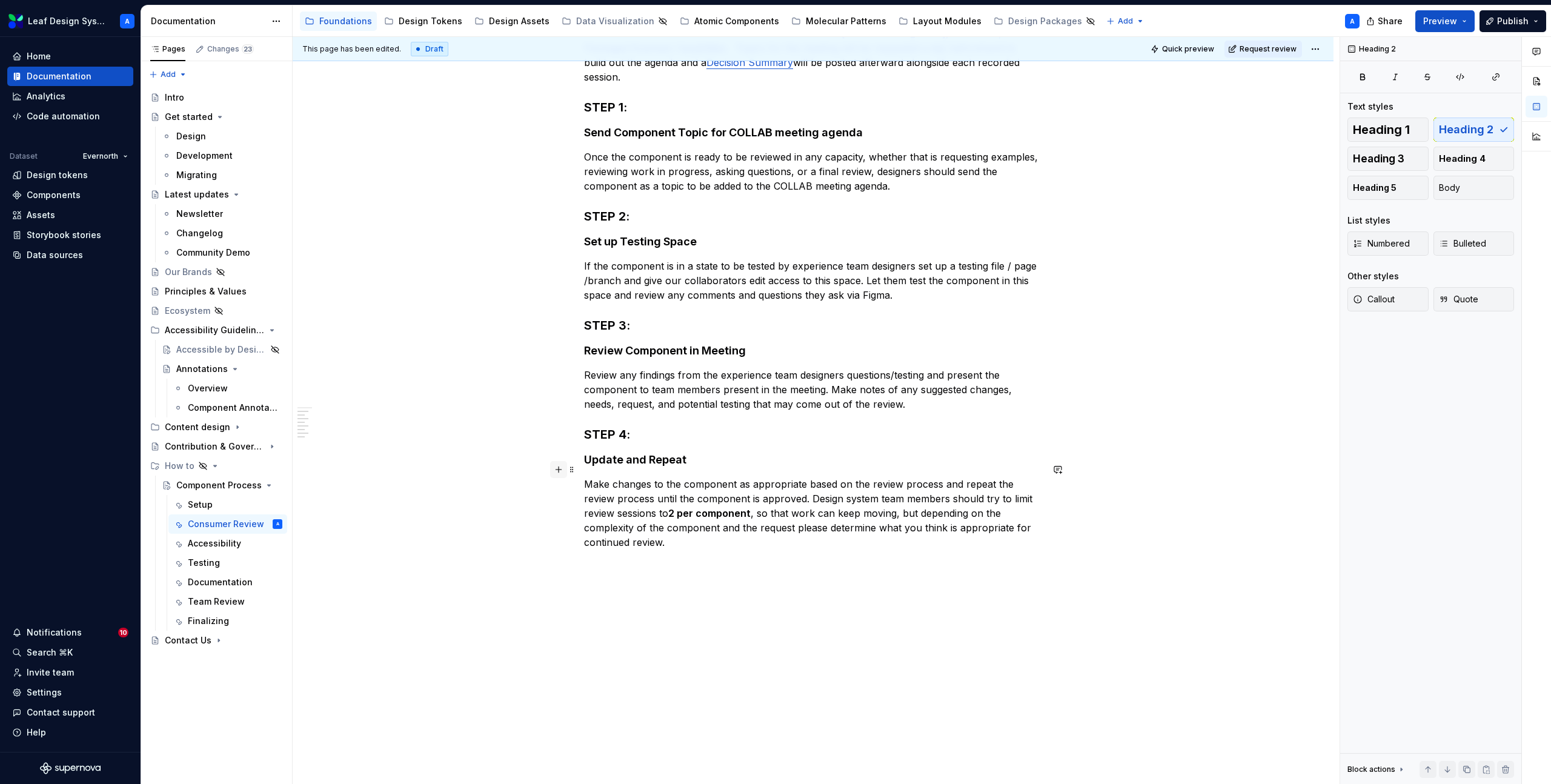
click at [560, 468] on button "button" at bounding box center [559, 470] width 17 height 17
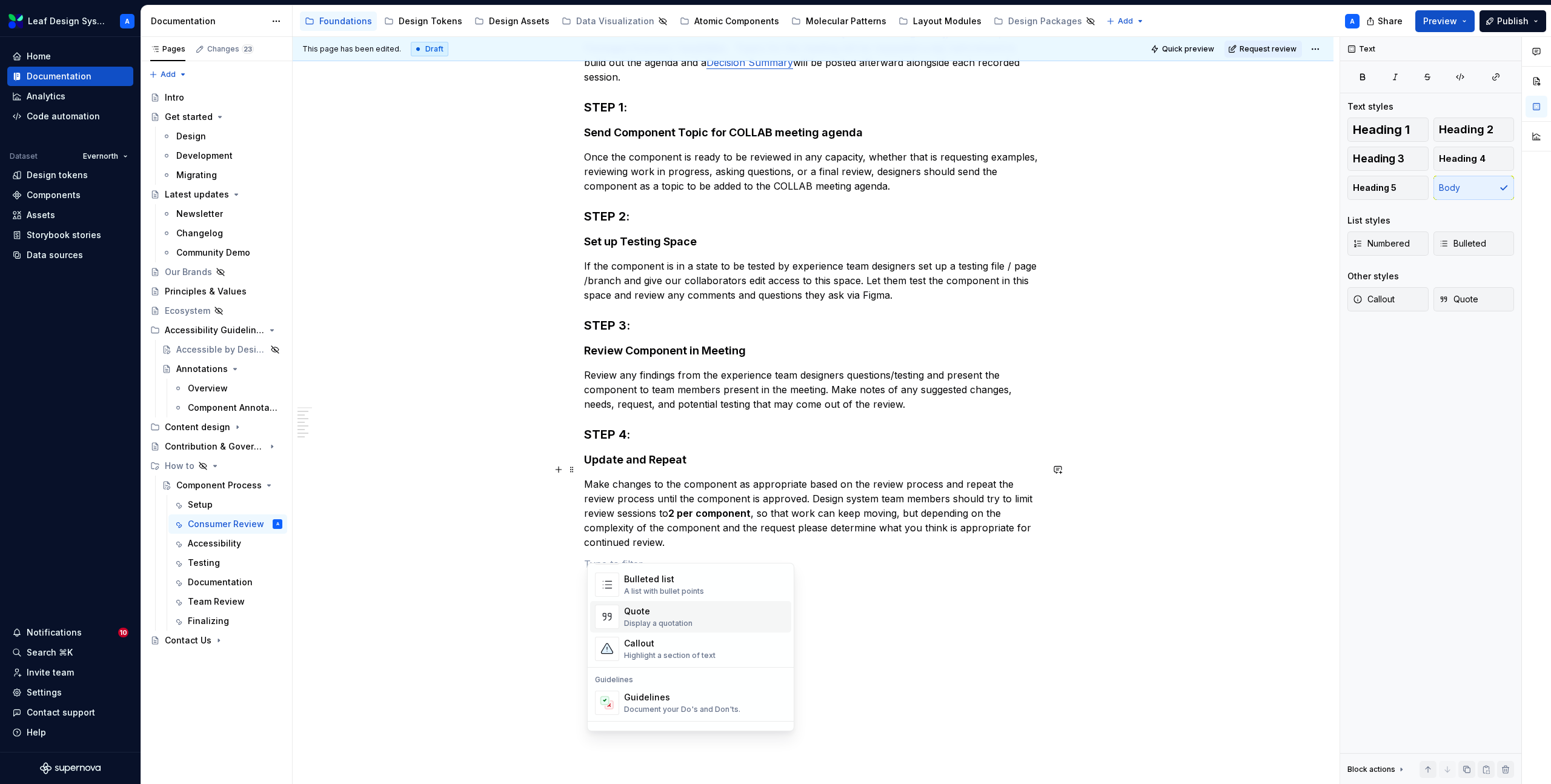
scroll to position [249, 0]
click at [641, 637] on div "Callout" at bounding box center [670, 633] width 92 height 12
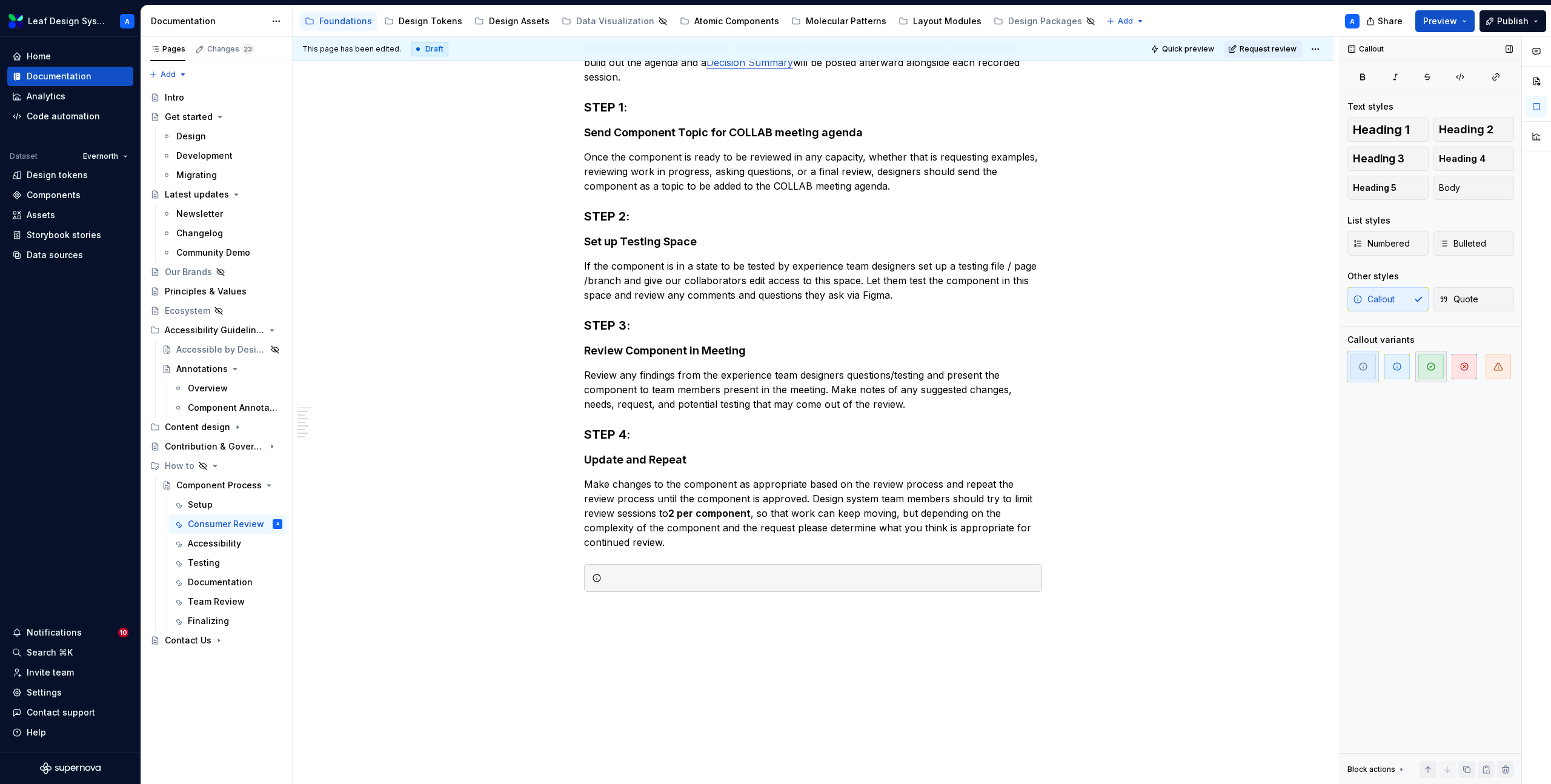
click at [1429, 366] on icon "button" at bounding box center [1431, 367] width 9 height 9
type textarea "*"
click at [692, 572] on div at bounding box center [820, 577] width 428 height 12
click at [712, 659] on div "COLLAB: Leaf DST + Partners - Getting the Component Reviewed / Approved Experie…" at bounding box center [813, 380] width 1041 height 922
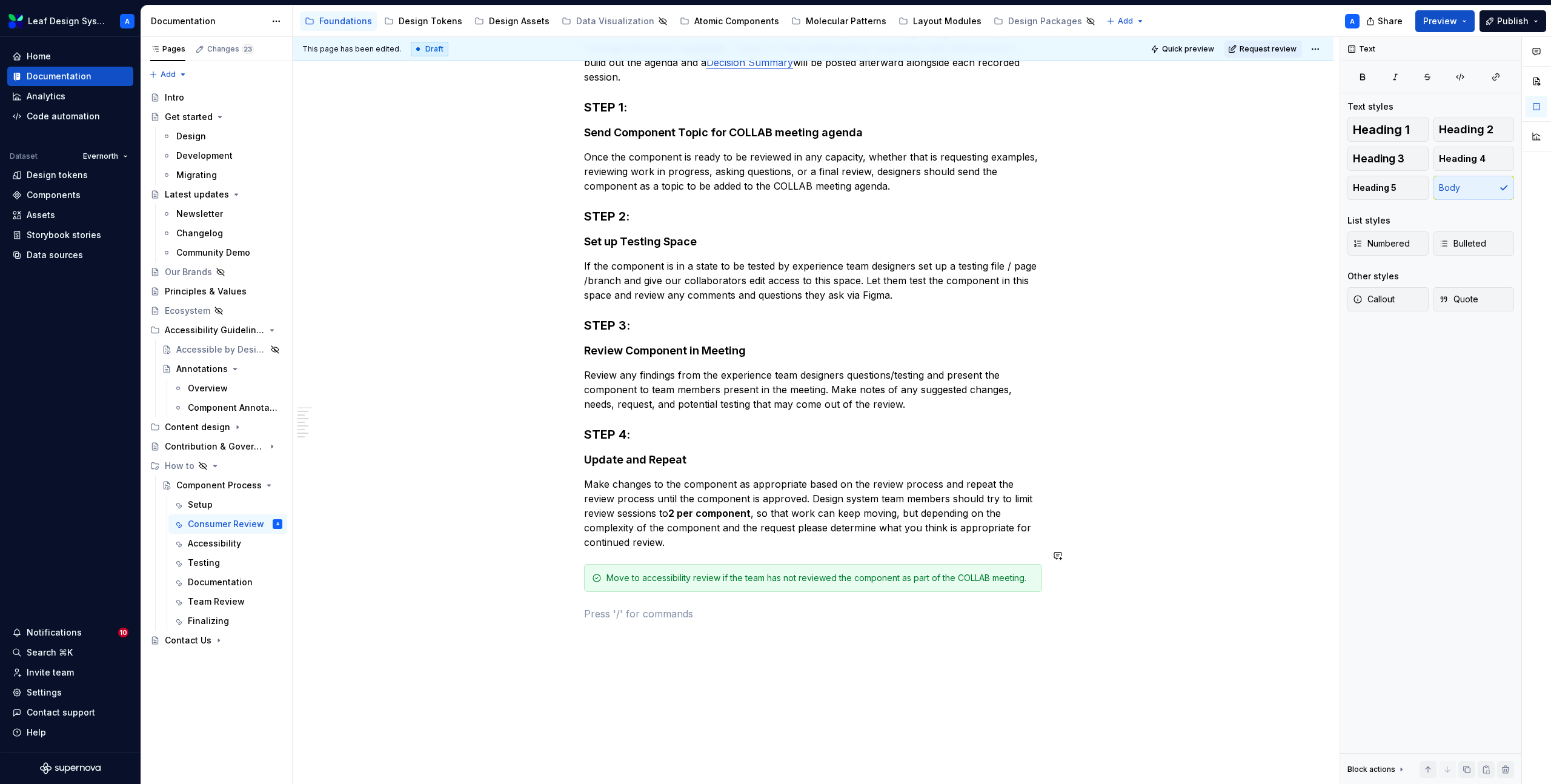
click at [721, 676] on div "This page has been edited. Draft Quick preview Request review Hidden page Compo…" at bounding box center [816, 410] width 1047 height 748
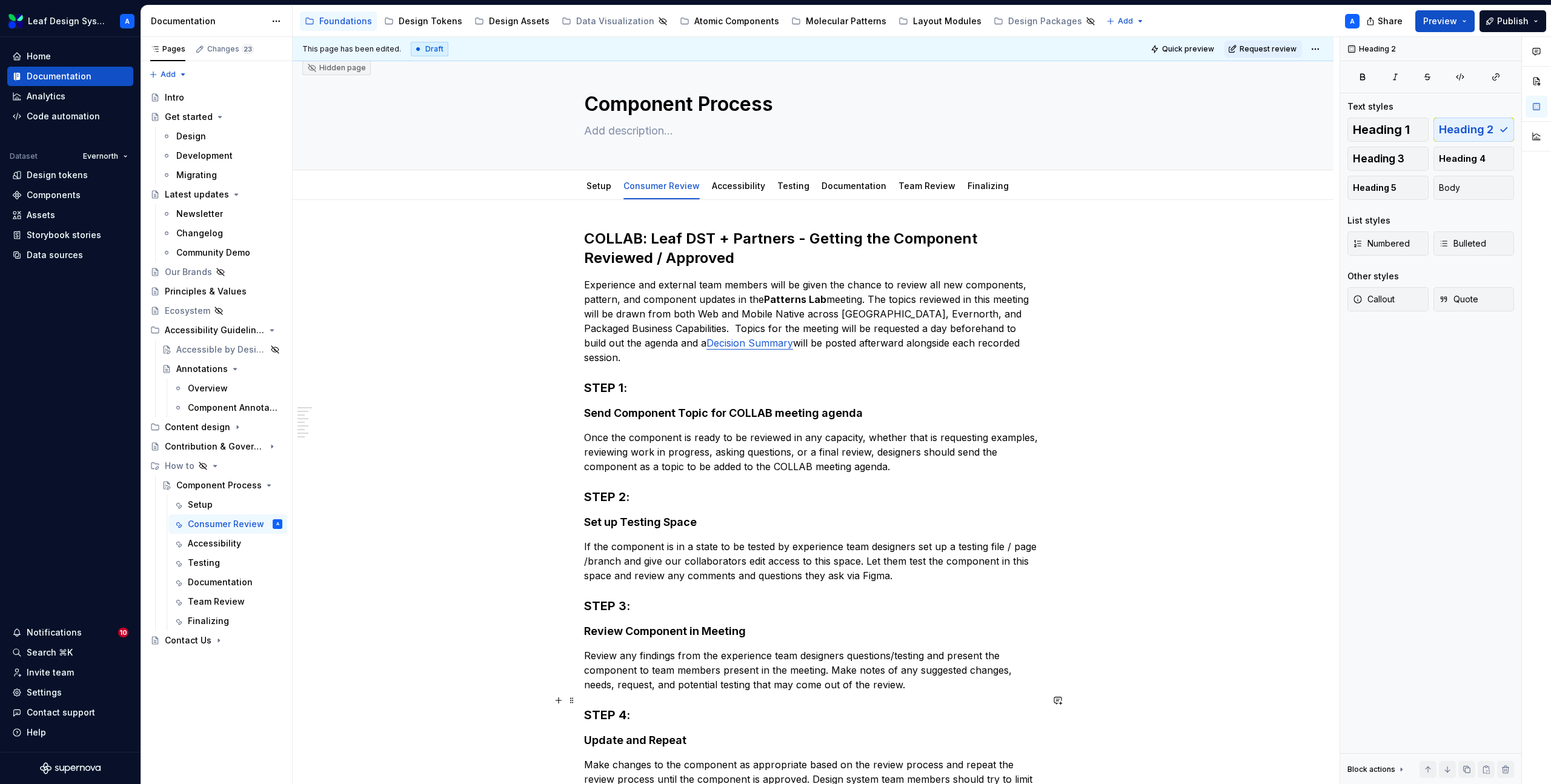
scroll to position [0, 0]
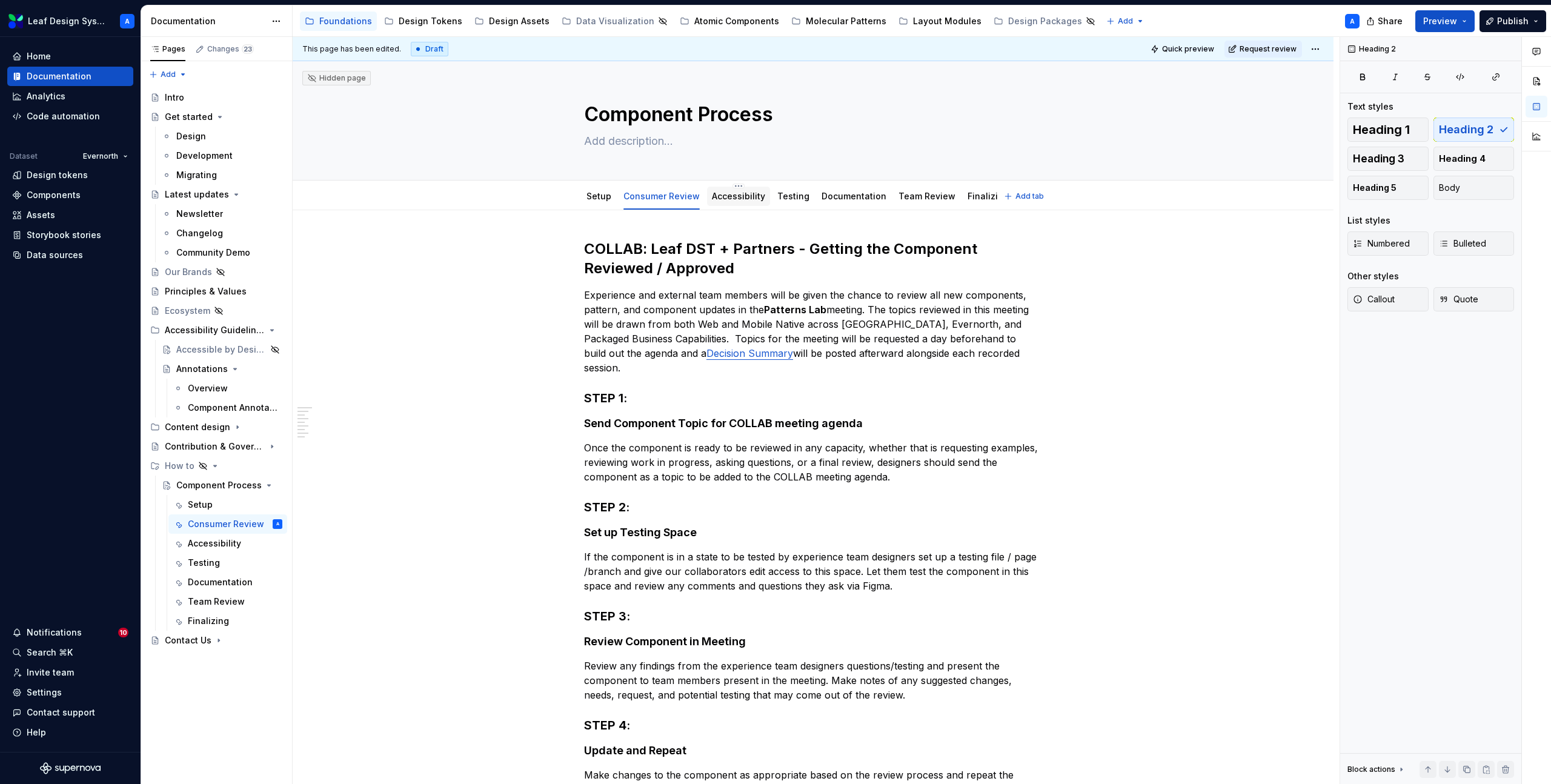
click at [731, 202] on div "Accessibility" at bounding box center [739, 196] width 53 height 15
click at [728, 198] on link "Accessibility" at bounding box center [739, 196] width 53 height 10
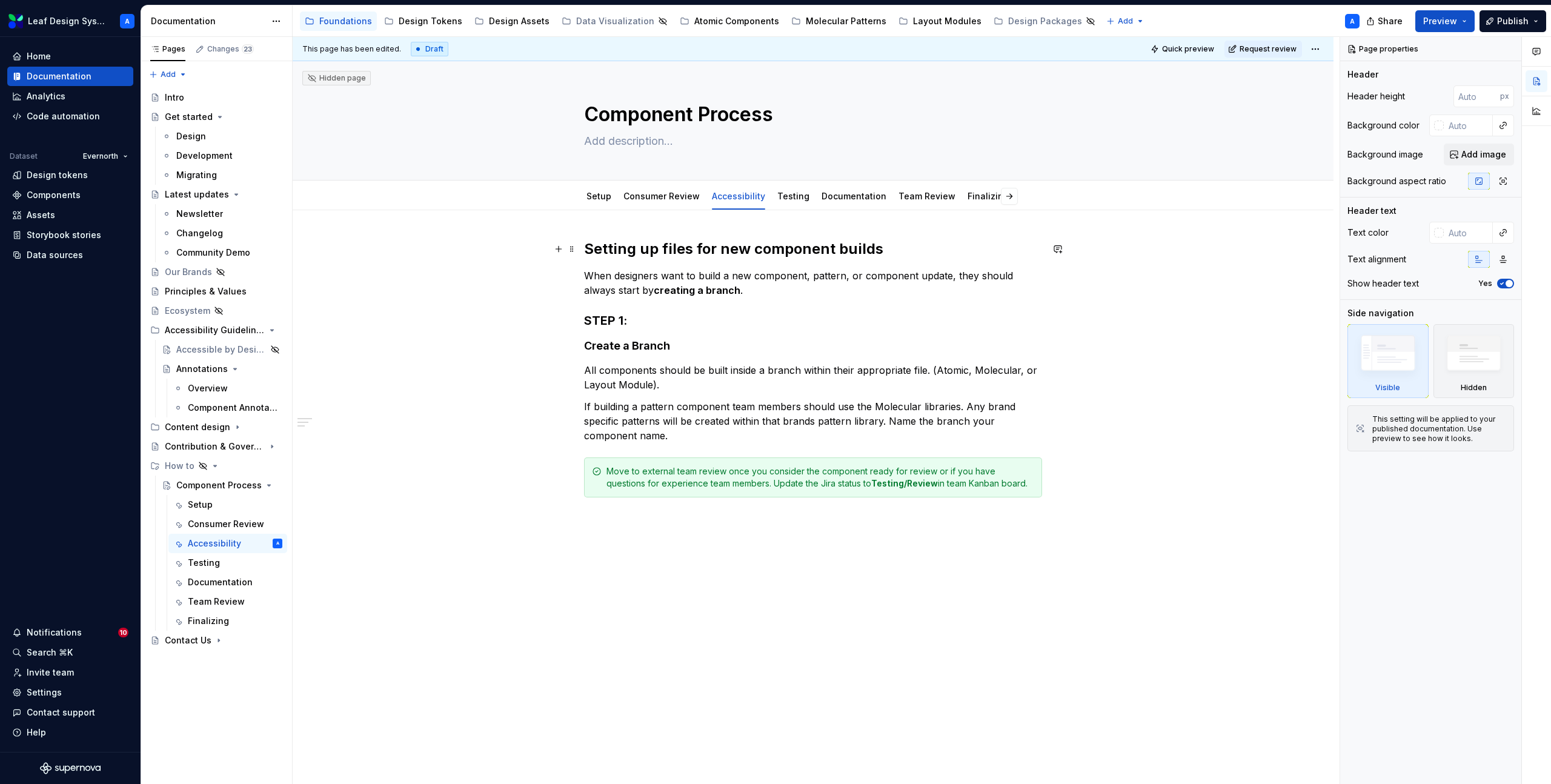
click at [671, 249] on h2 "Setting up files for new component builds" at bounding box center [813, 249] width 458 height 20
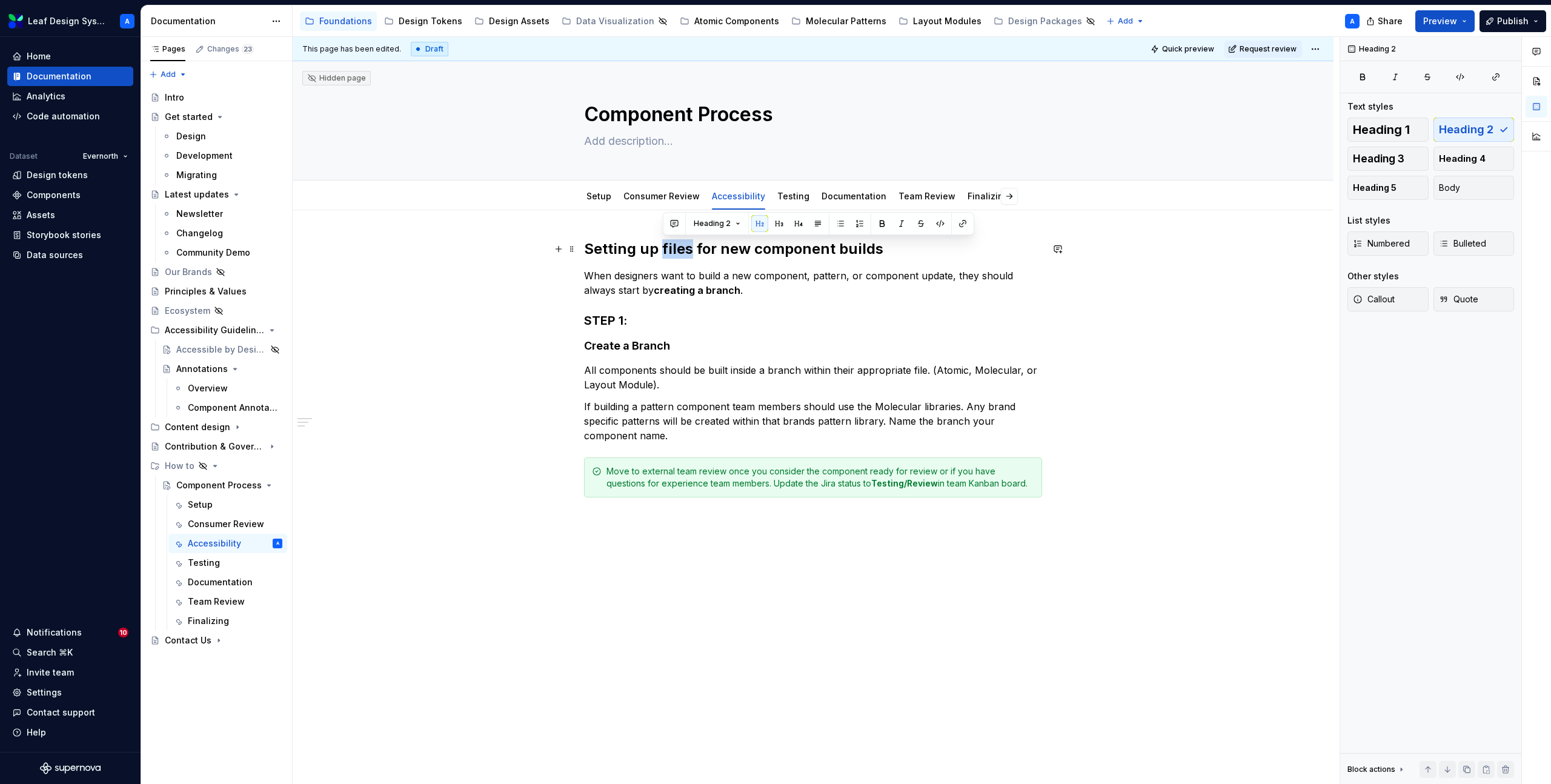
click at [671, 249] on h2 "Setting up files for new component builds" at bounding box center [813, 249] width 458 height 20
click at [652, 289] on p "When designers want to build a new component, pattern, or component update, the…" at bounding box center [813, 283] width 458 height 29
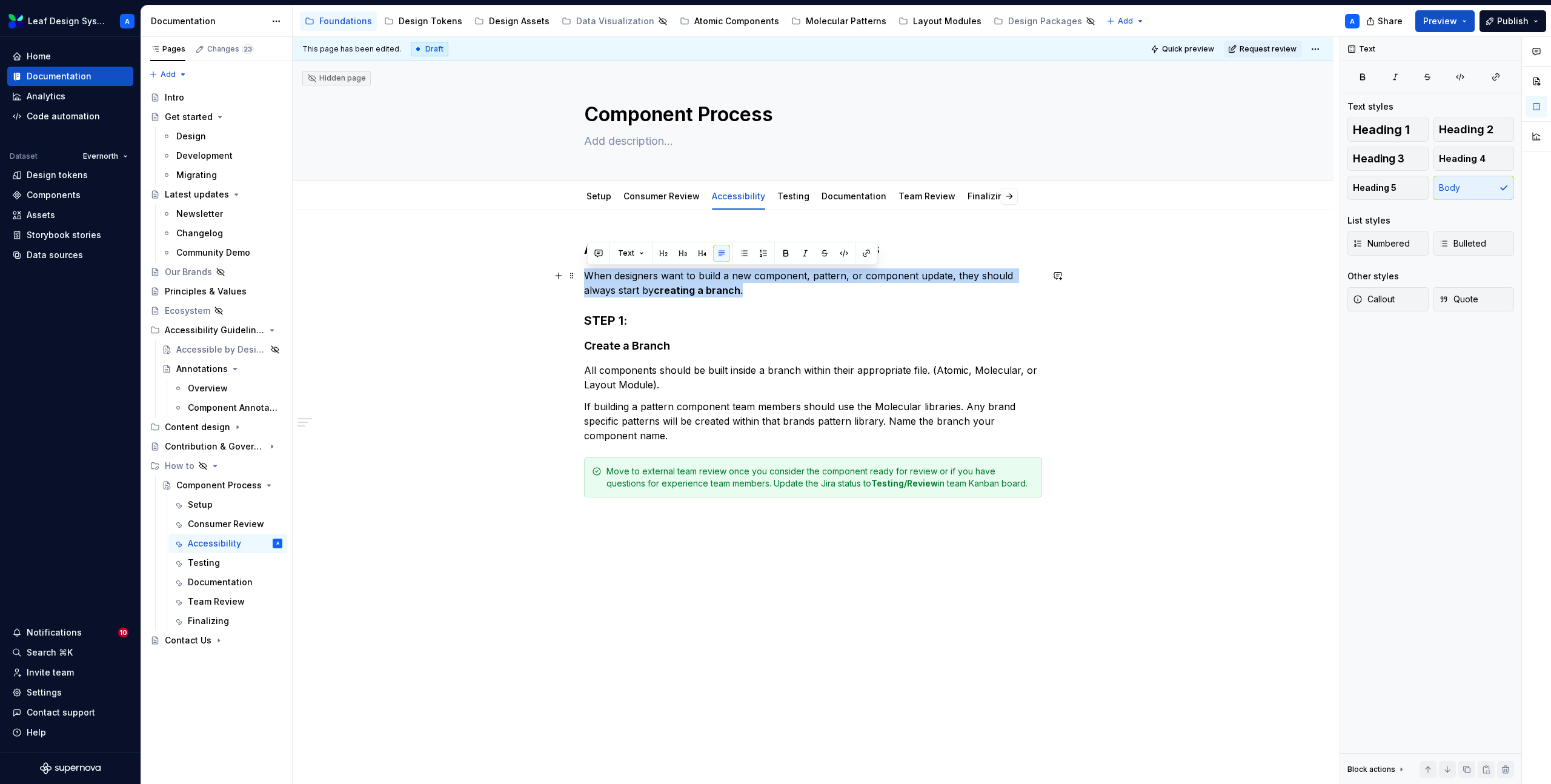
click at [652, 289] on p "When designers want to build a new component, pattern, or component update, the…" at bounding box center [813, 283] width 458 height 29
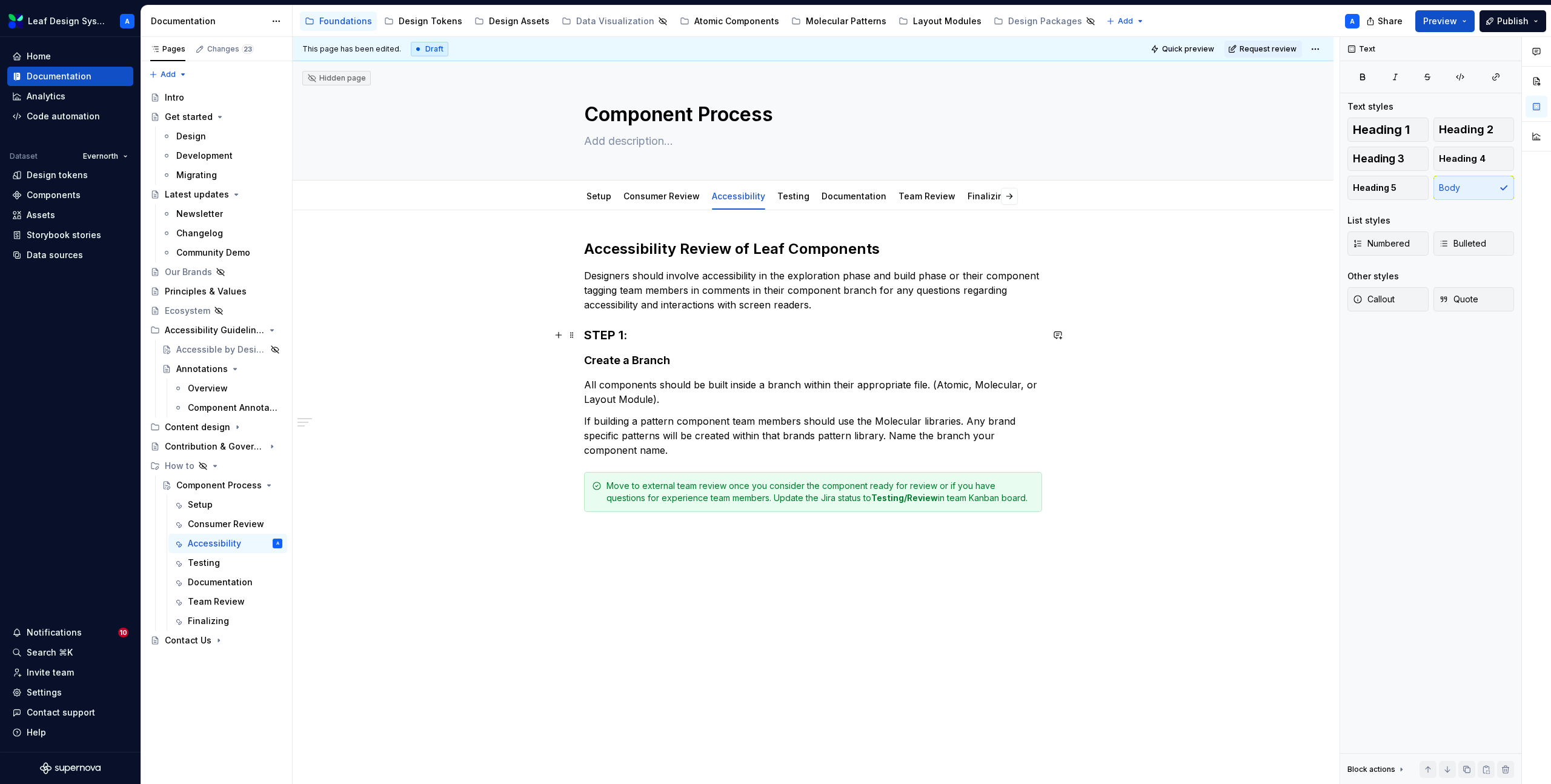
click at [595, 328] on h3 "STEP 1:" at bounding box center [813, 335] width 458 height 17
click at [603, 359] on h4 "Create a Branch" at bounding box center [813, 360] width 458 height 15
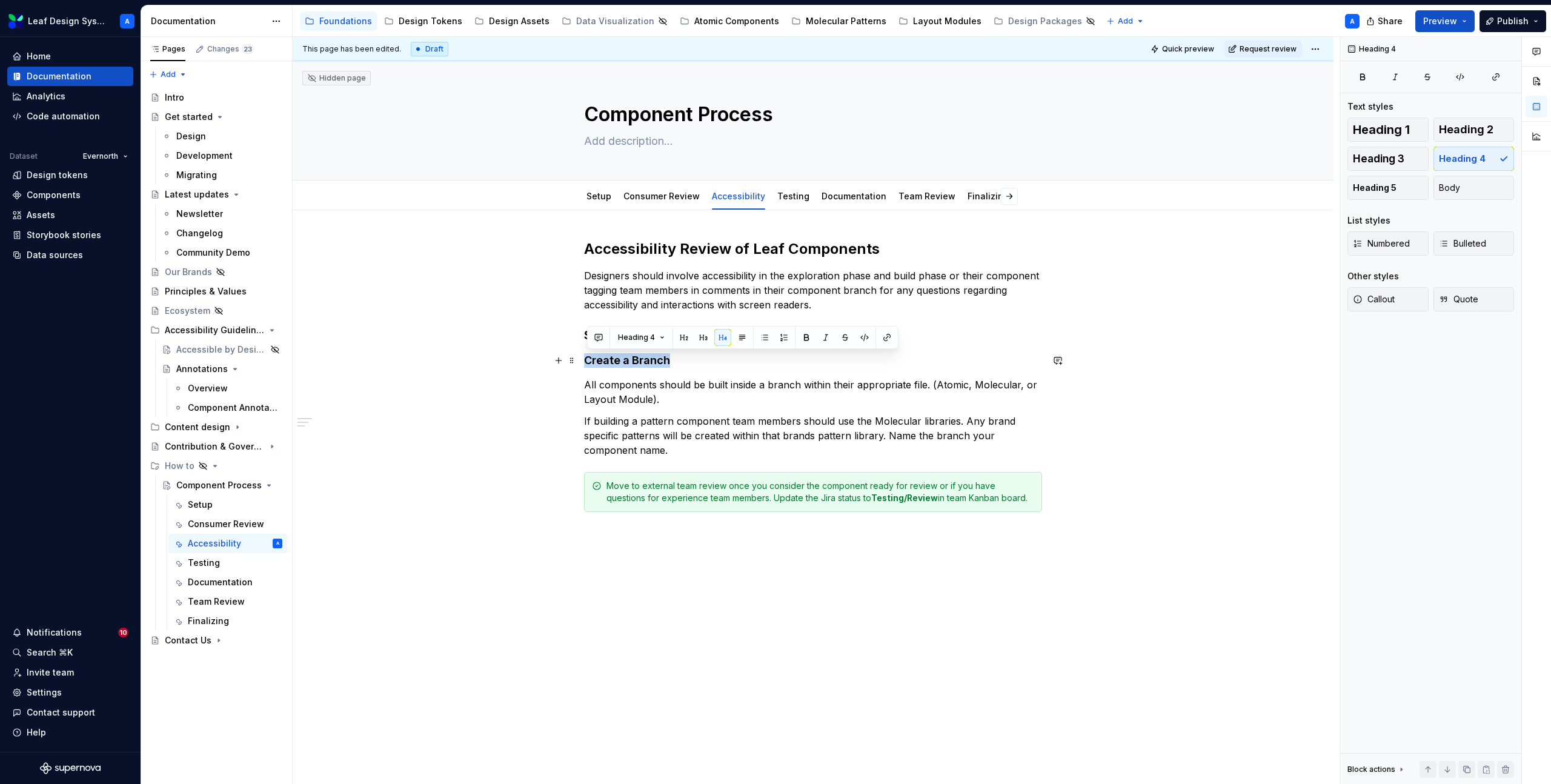
click at [603, 359] on h4 "Create a Branch" at bounding box center [813, 360] width 458 height 15
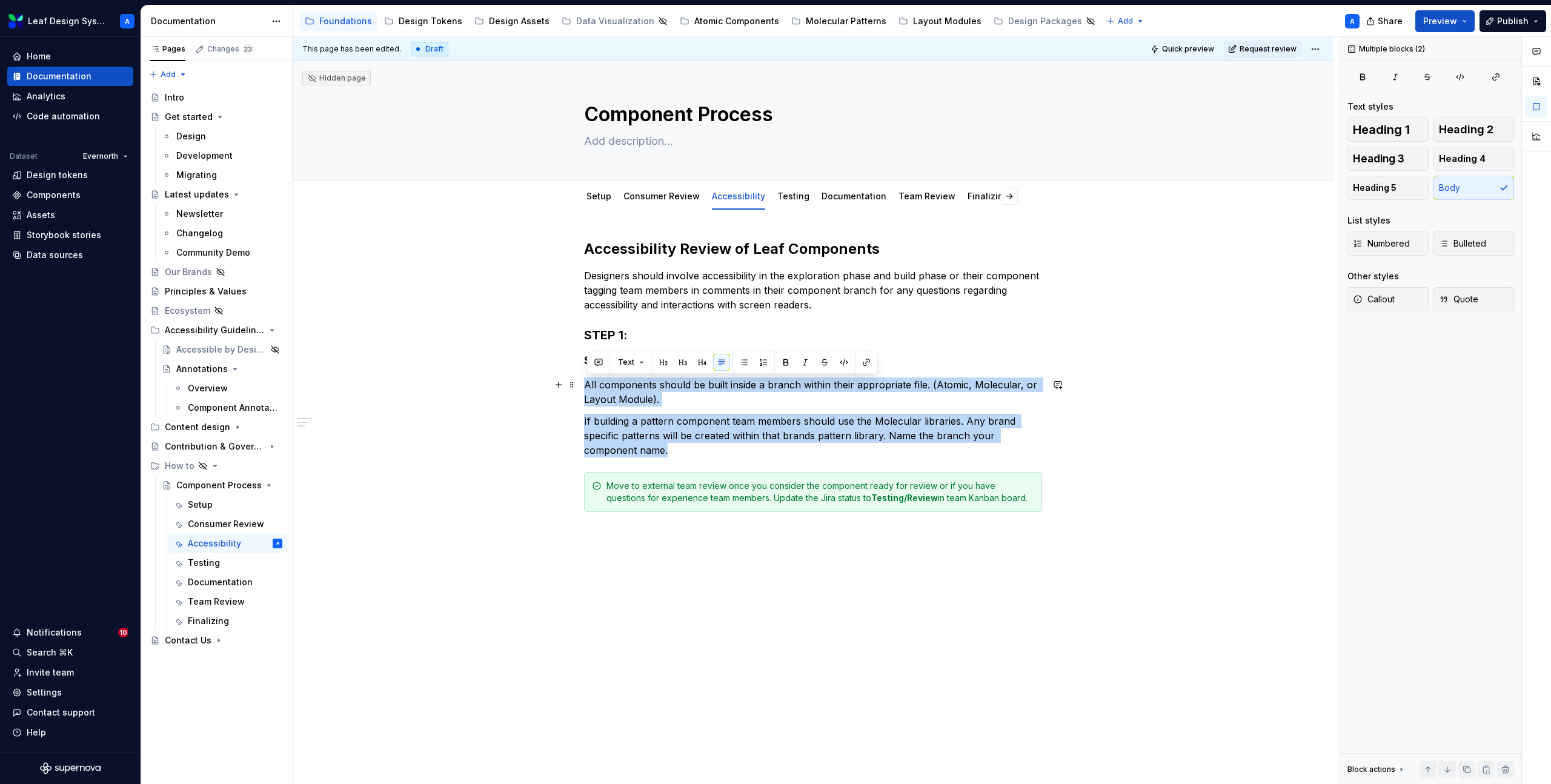
drag, startPoint x: 682, startPoint y: 447, endPoint x: 582, endPoint y: 391, distance: 114.6
click at [582, 391] on div "Accessibility Review of Leaf Components Designers should involve accessibility …" at bounding box center [813, 486] width 1041 height 551
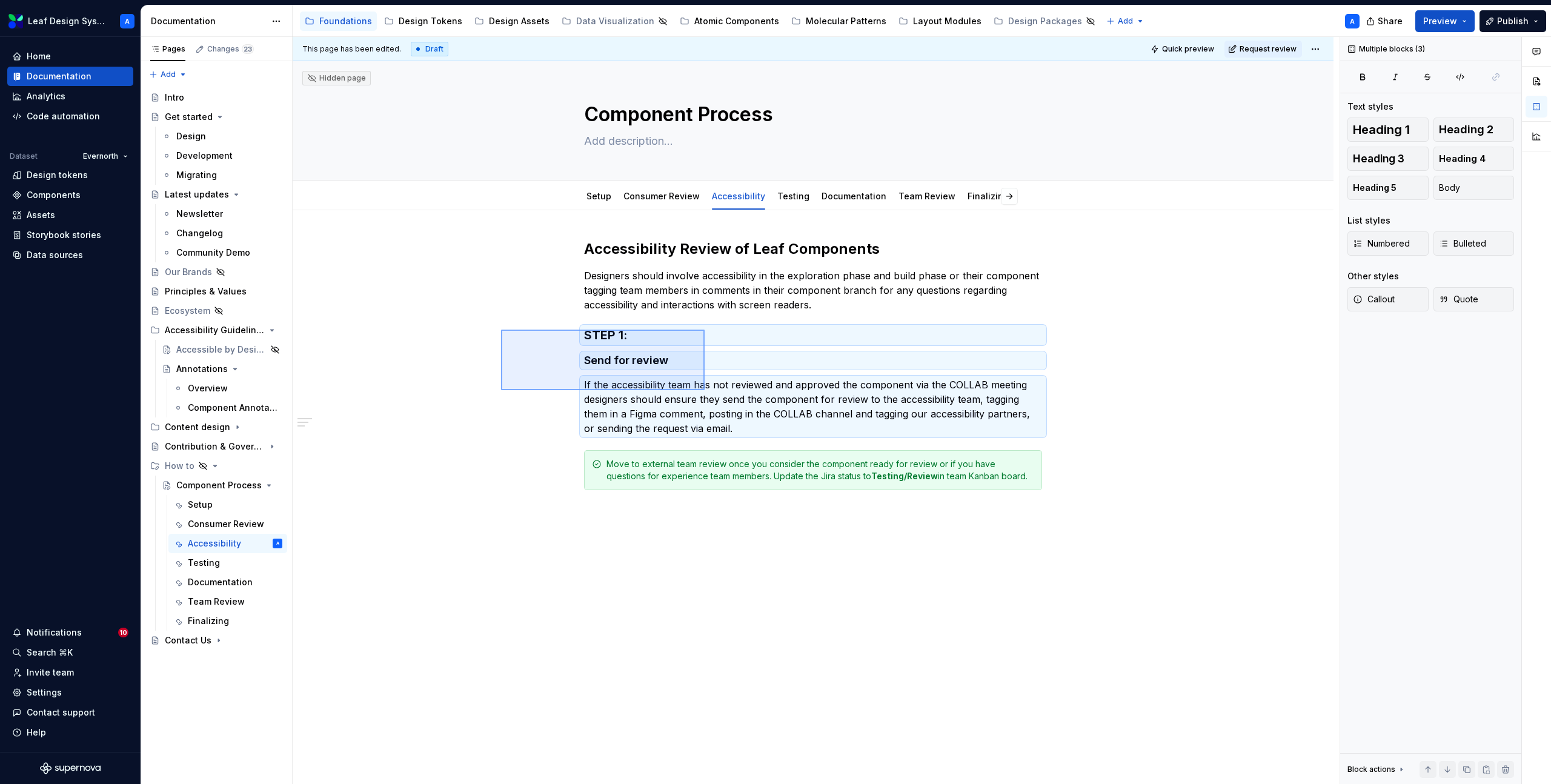
drag, startPoint x: 501, startPoint y: 330, endPoint x: 713, endPoint y: 395, distance: 221.7
click at [713, 395] on div "This page has been edited. Draft Quick preview Request review Hidden page Compo…" at bounding box center [816, 410] width 1047 height 748
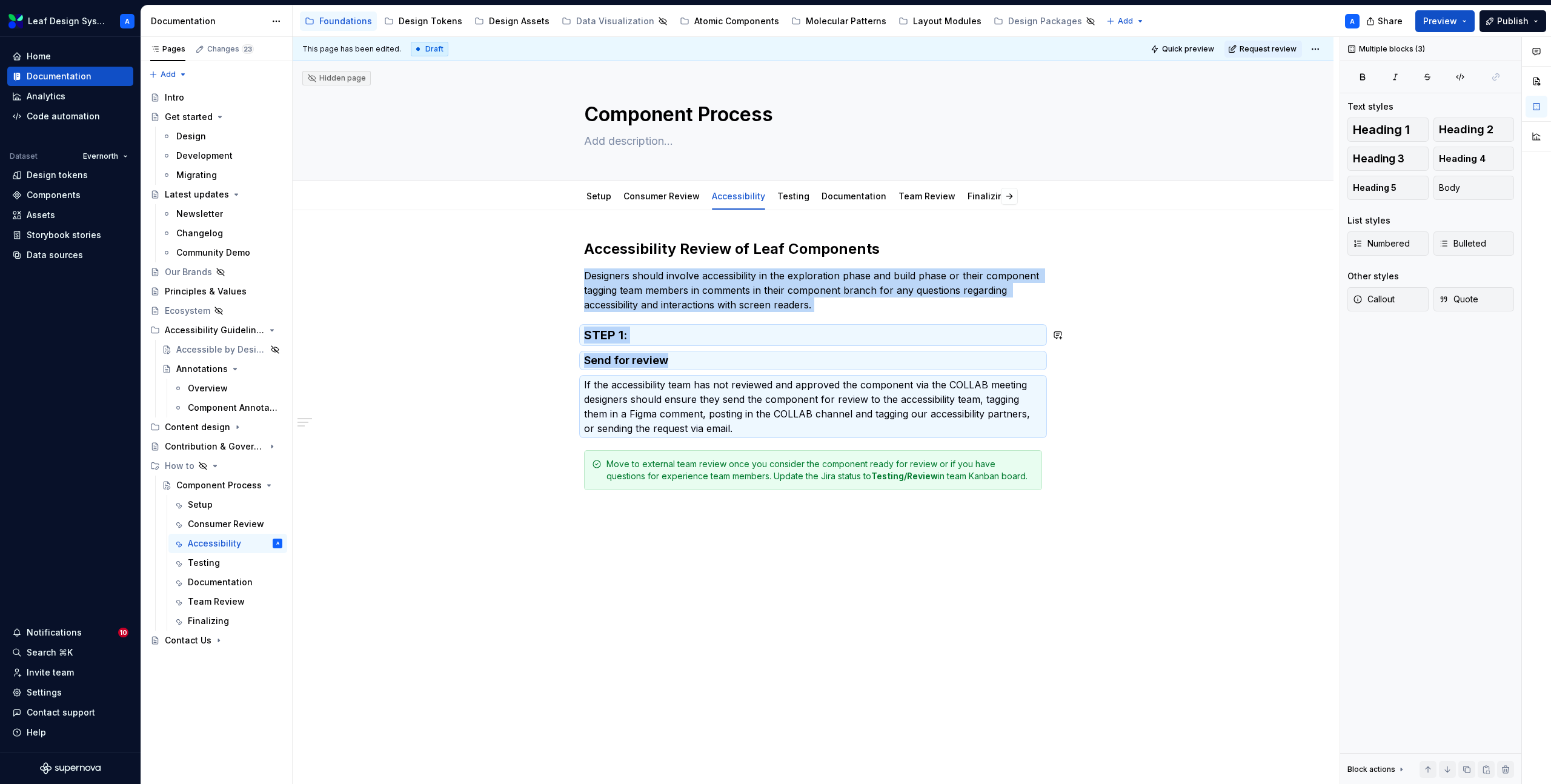
copy div "Designers should involve accessibility in the exploration phase and build phase…"
click at [751, 428] on p "If the accessibility team has not reviewed and approved the component via the C…" at bounding box center [813, 406] width 458 height 58
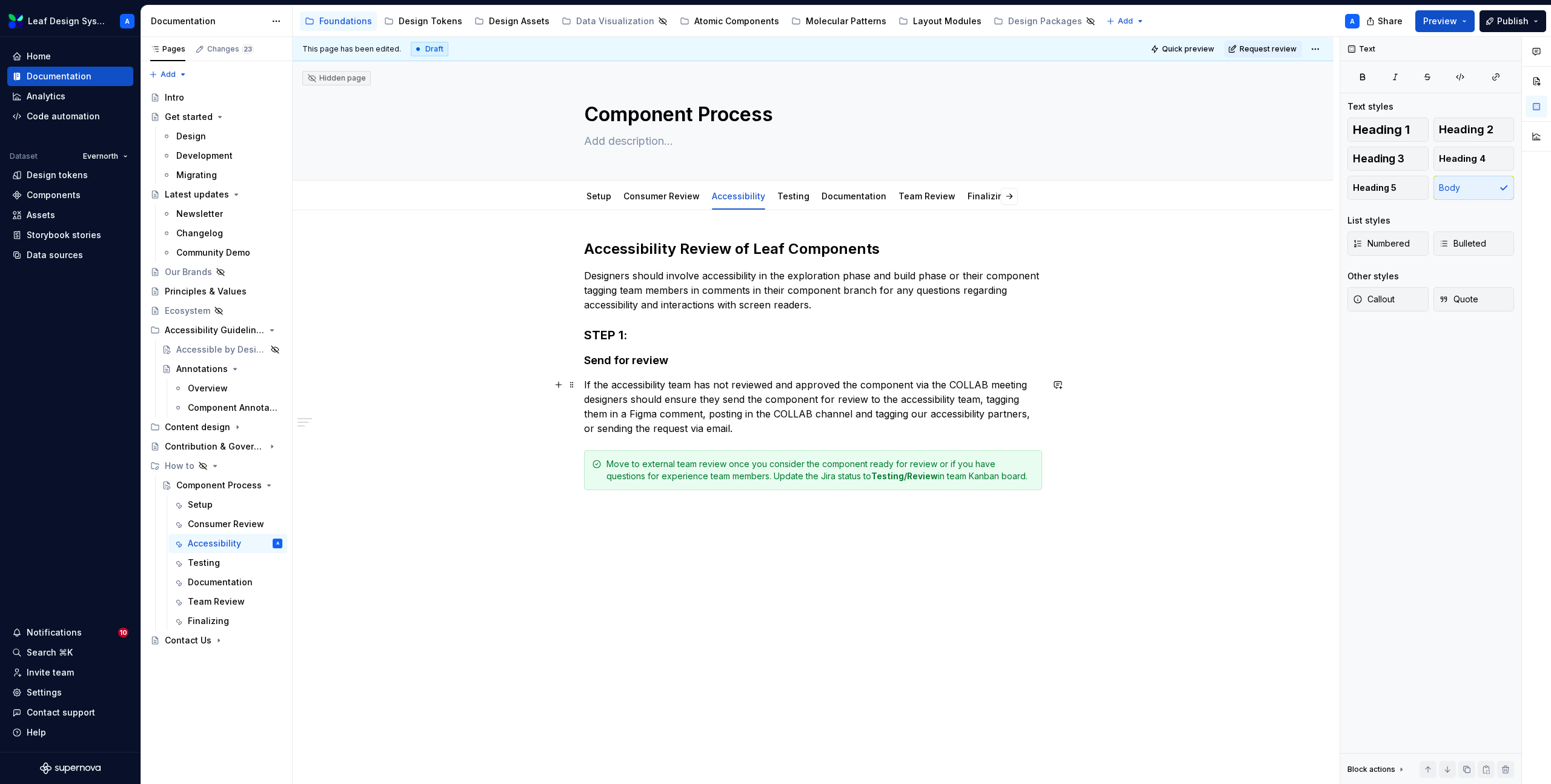
click at [751, 428] on p "If the accessibility team has not reviewed and approved the component via the C…" at bounding box center [813, 406] width 458 height 58
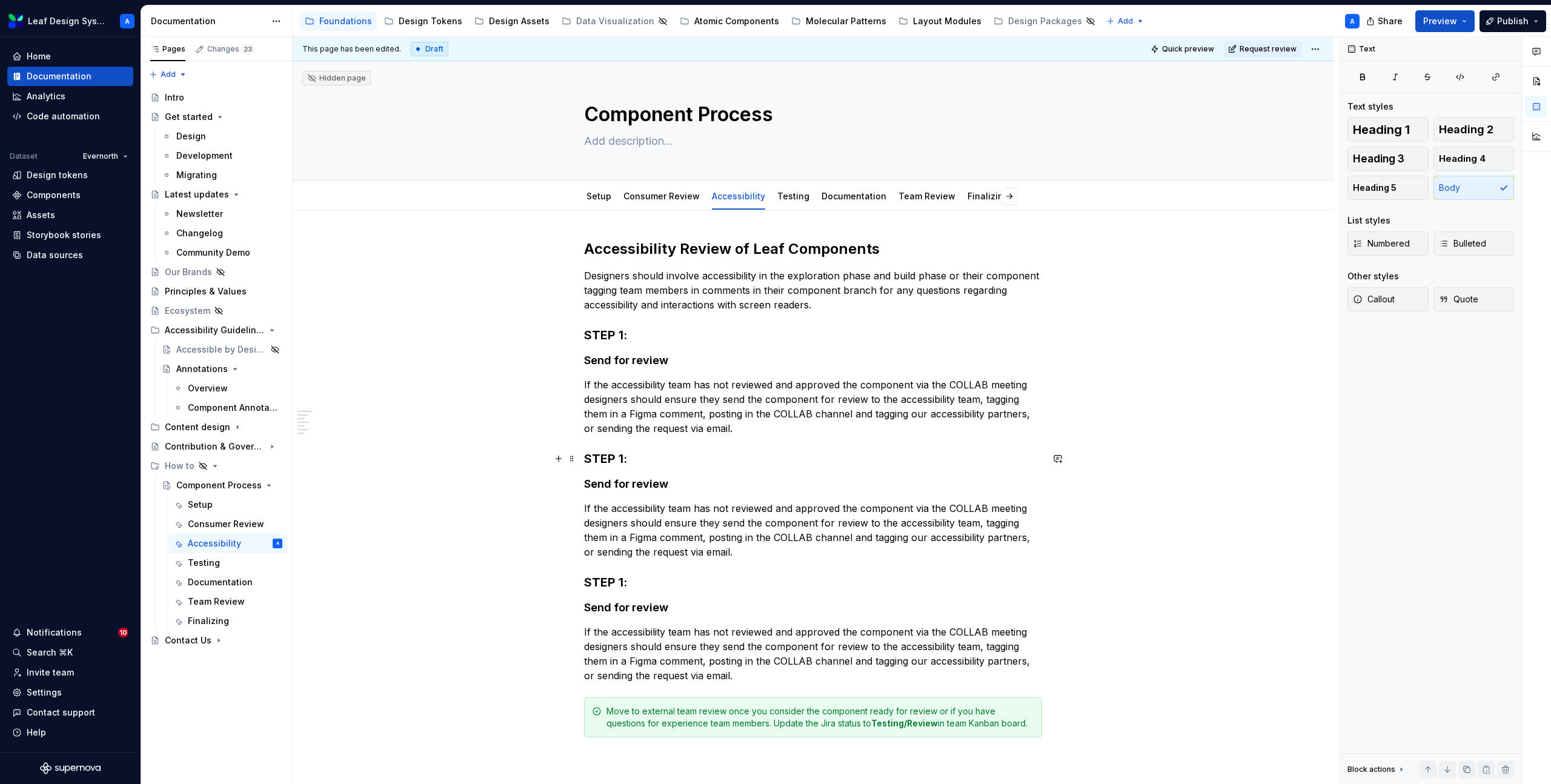
click at [613, 457] on h3 "STEP 1:" at bounding box center [813, 459] width 458 height 17
click at [613, 483] on h4 "Send for review" at bounding box center [813, 484] width 458 height 15
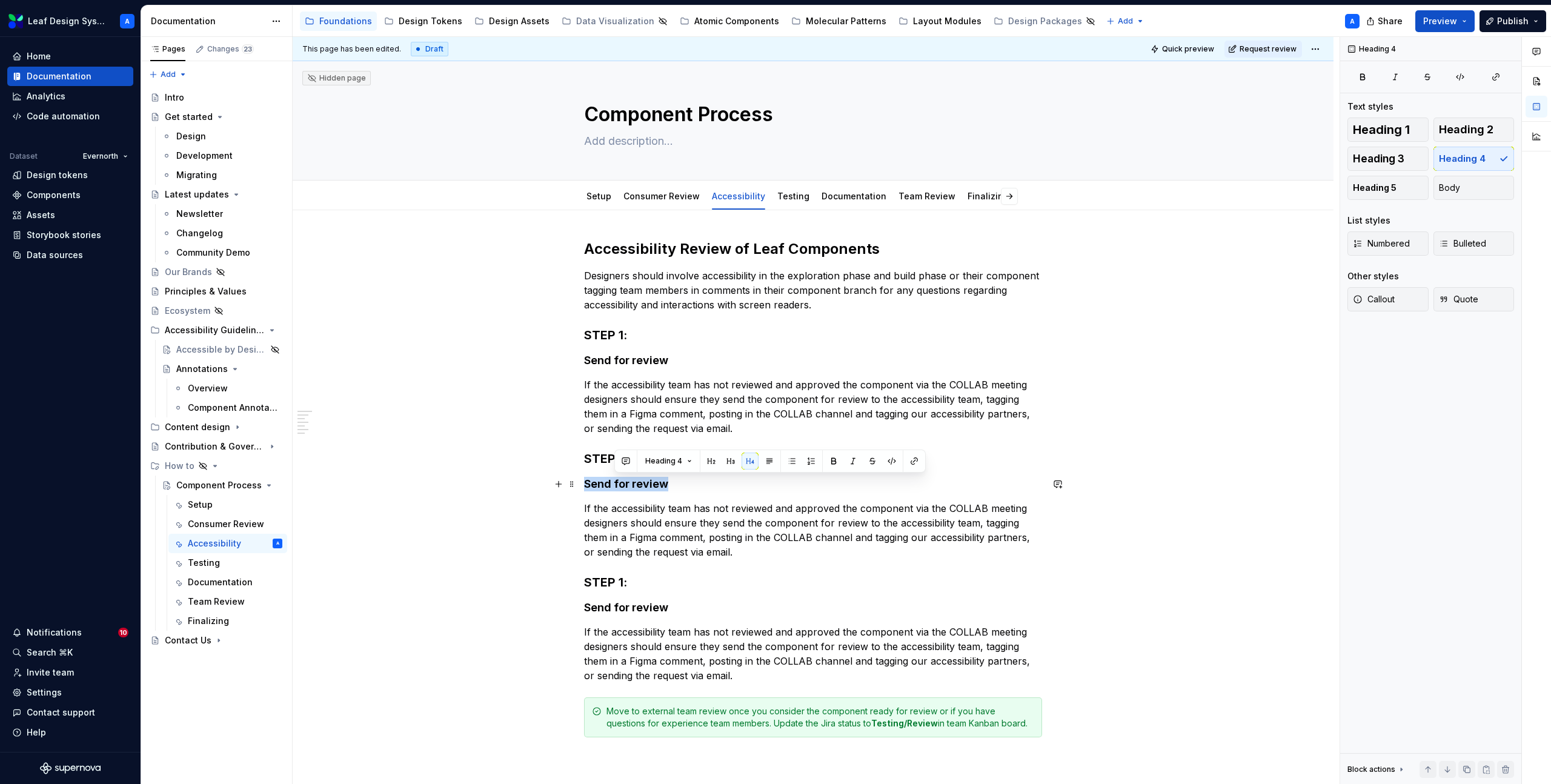
click at [613, 483] on h4 "Send for review" at bounding box center [813, 484] width 458 height 15
click at [679, 534] on p "If the accessibility team has not reviewed and approved the component via the C…" at bounding box center [813, 530] width 458 height 58
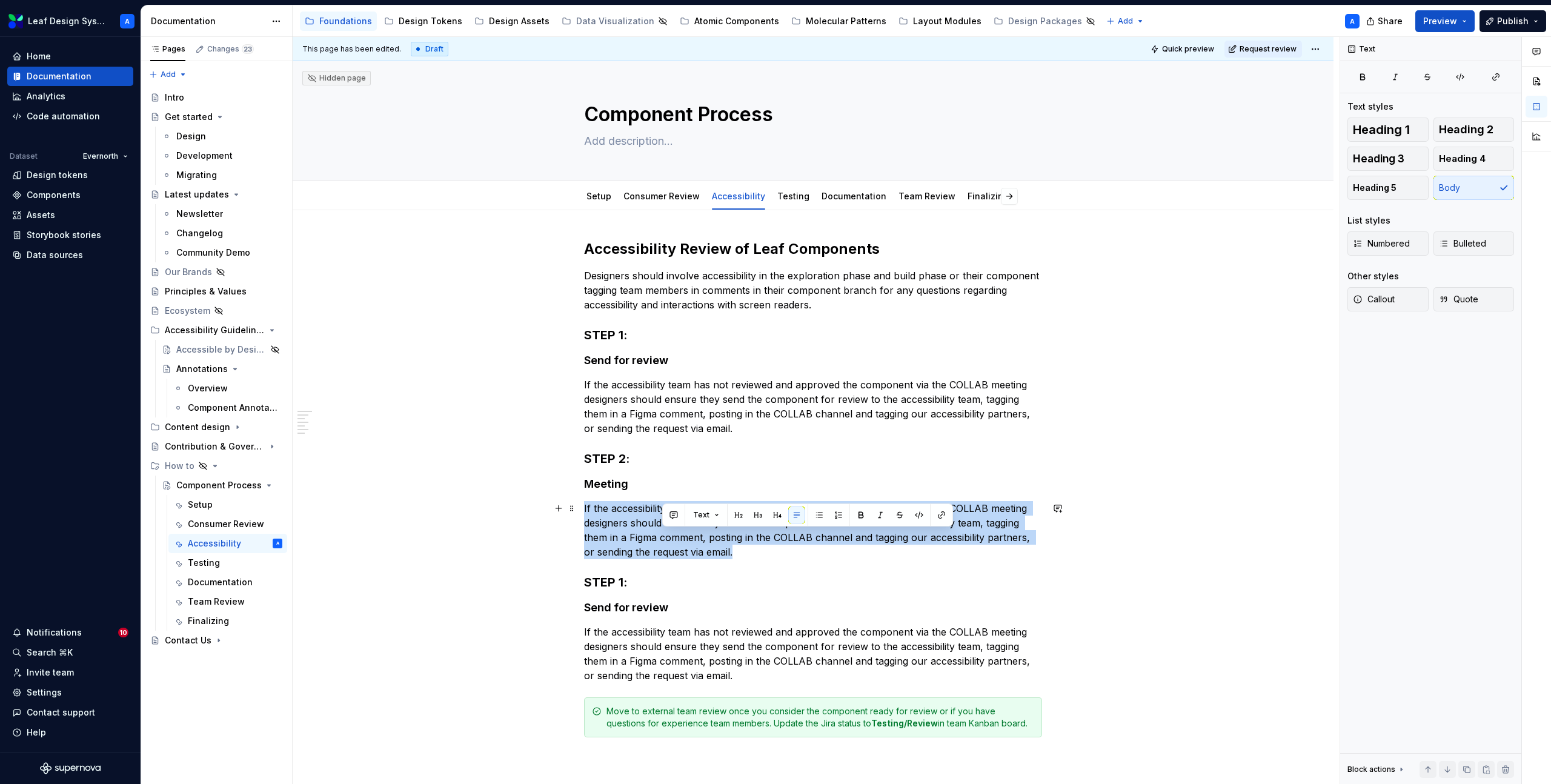
click at [679, 534] on p "If the accessibility team has not reviewed and approved the component via the C…" at bounding box center [813, 530] width 458 height 58
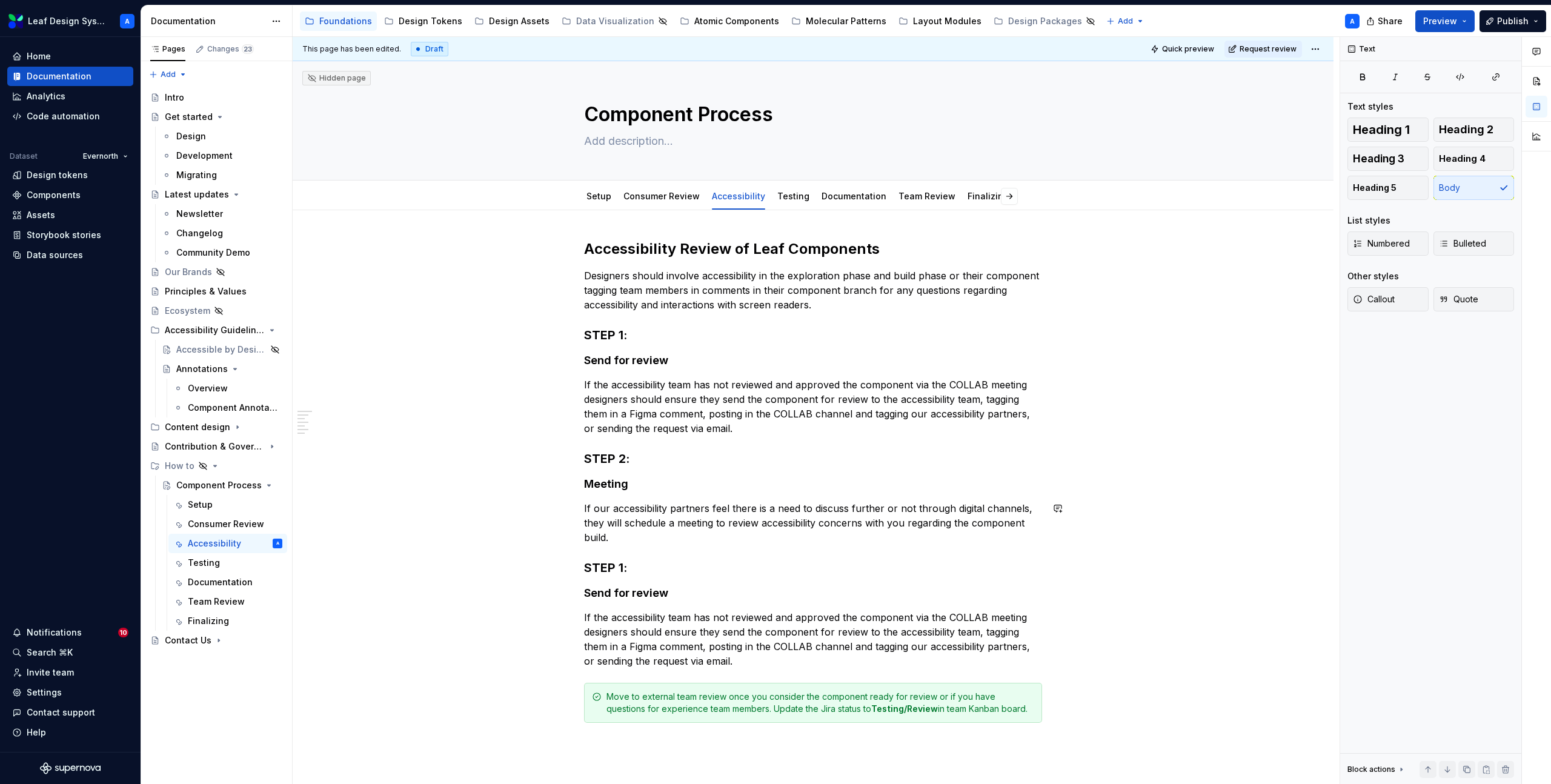
click at [604, 574] on h3 "STEP 1:" at bounding box center [813, 568] width 458 height 17
click at [646, 593] on h4 "Send for review" at bounding box center [813, 593] width 458 height 15
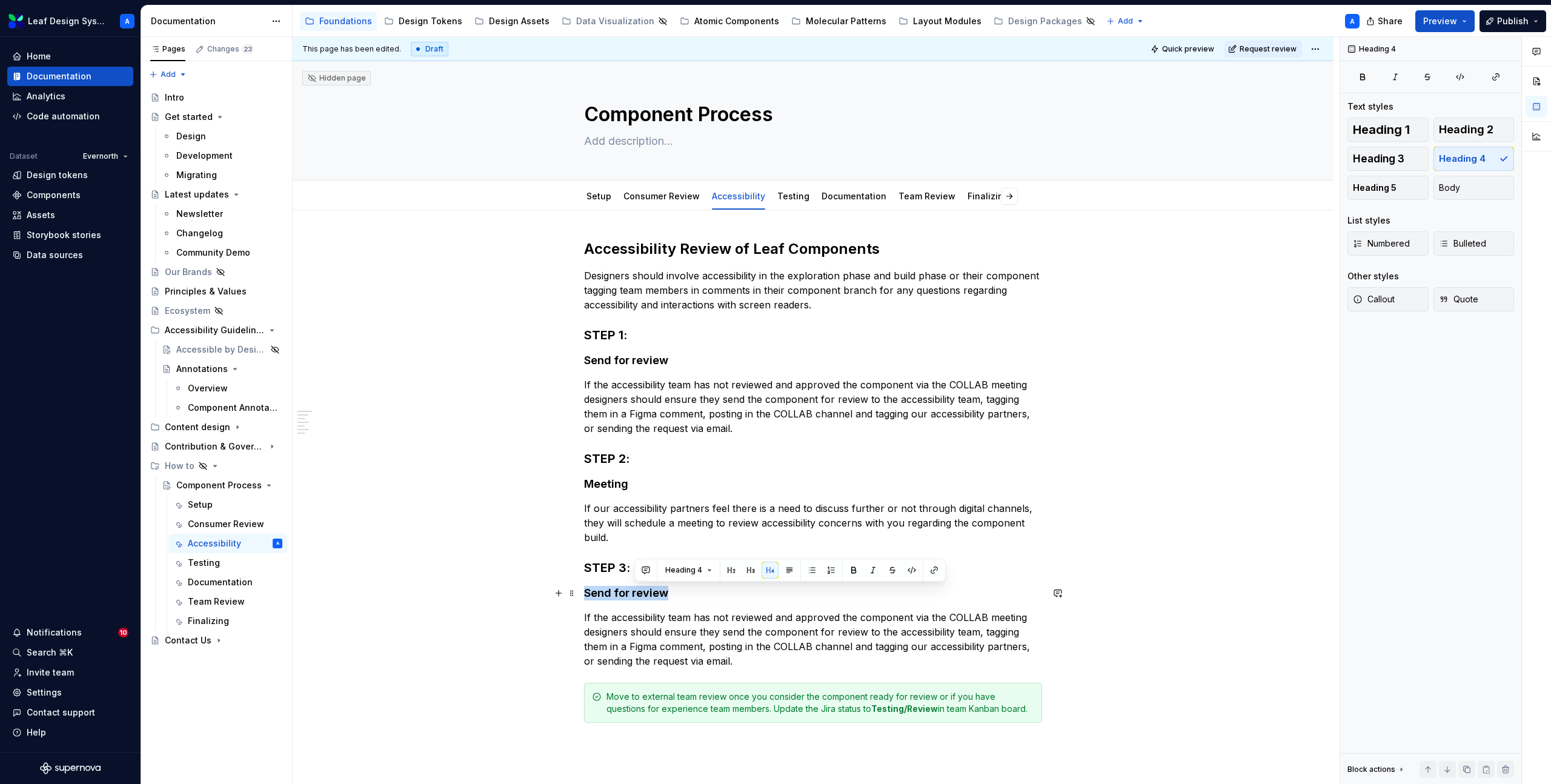
click at [646, 593] on h4 "Send for review" at bounding box center [813, 593] width 458 height 15
click at [652, 649] on p "If the accessibility team has not reviewed and approved the component via the C…" at bounding box center [813, 639] width 458 height 58
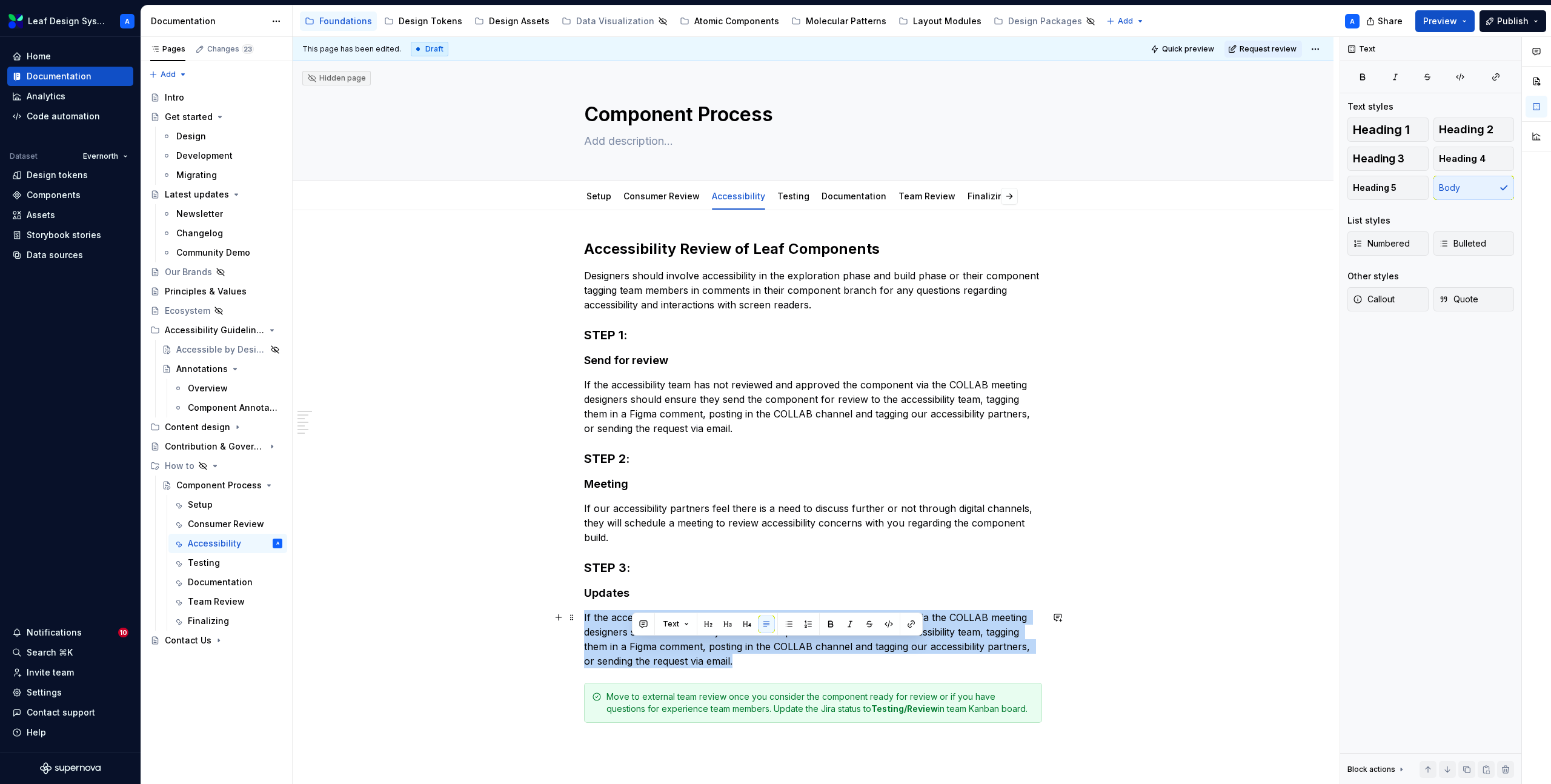
click at [652, 649] on p "If the accessibility team has not reviewed and approved the component via the C…" at bounding box center [813, 639] width 458 height 58
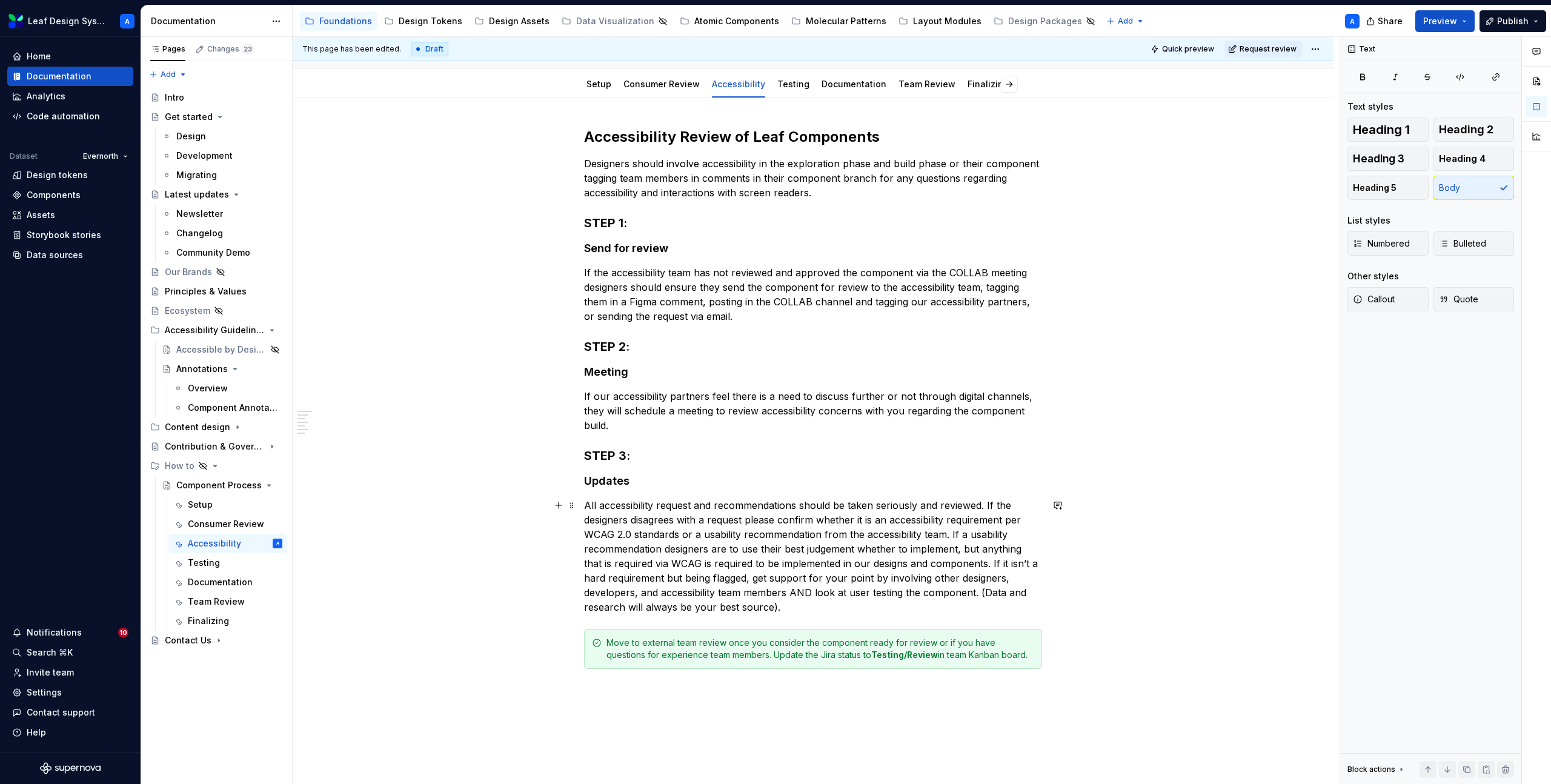
scroll to position [191, 0]
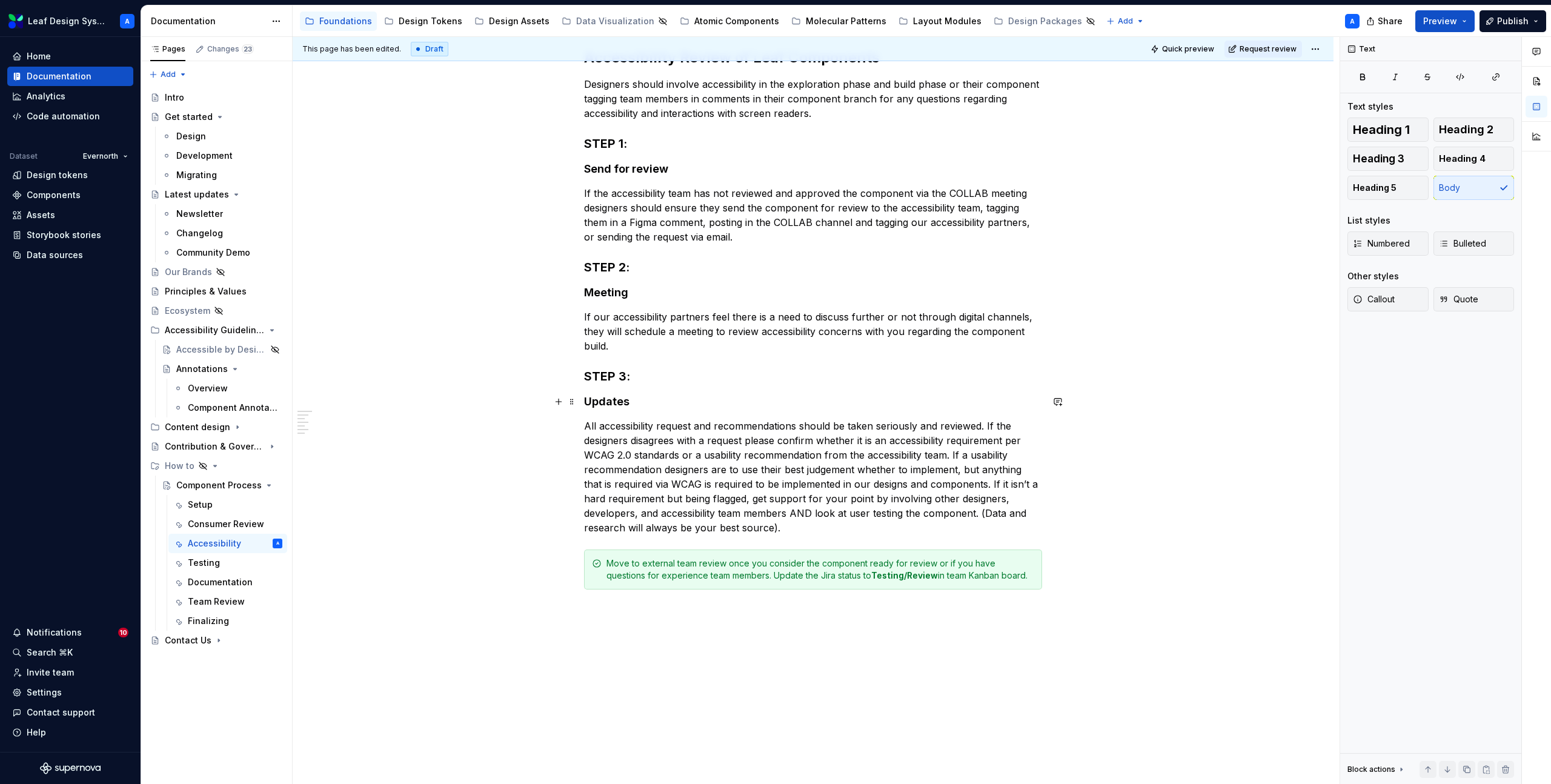
type textarea "*"
click at [590, 170] on h4 "Send for review" at bounding box center [813, 169] width 458 height 15
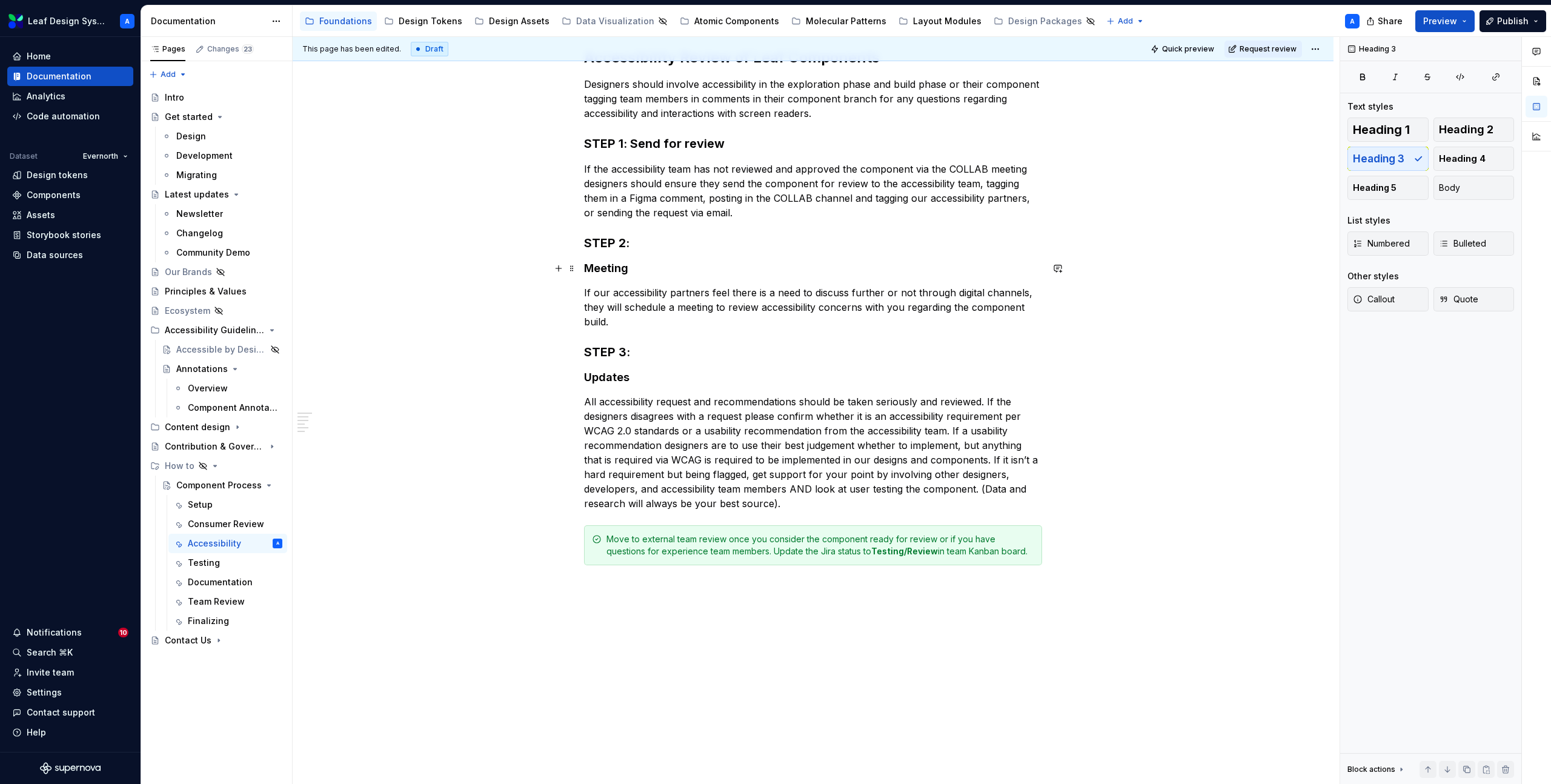
click at [585, 268] on div "Accessibility Review of Leaf Components Designers should involve accessibility …" at bounding box center [813, 417] width 1041 height 797
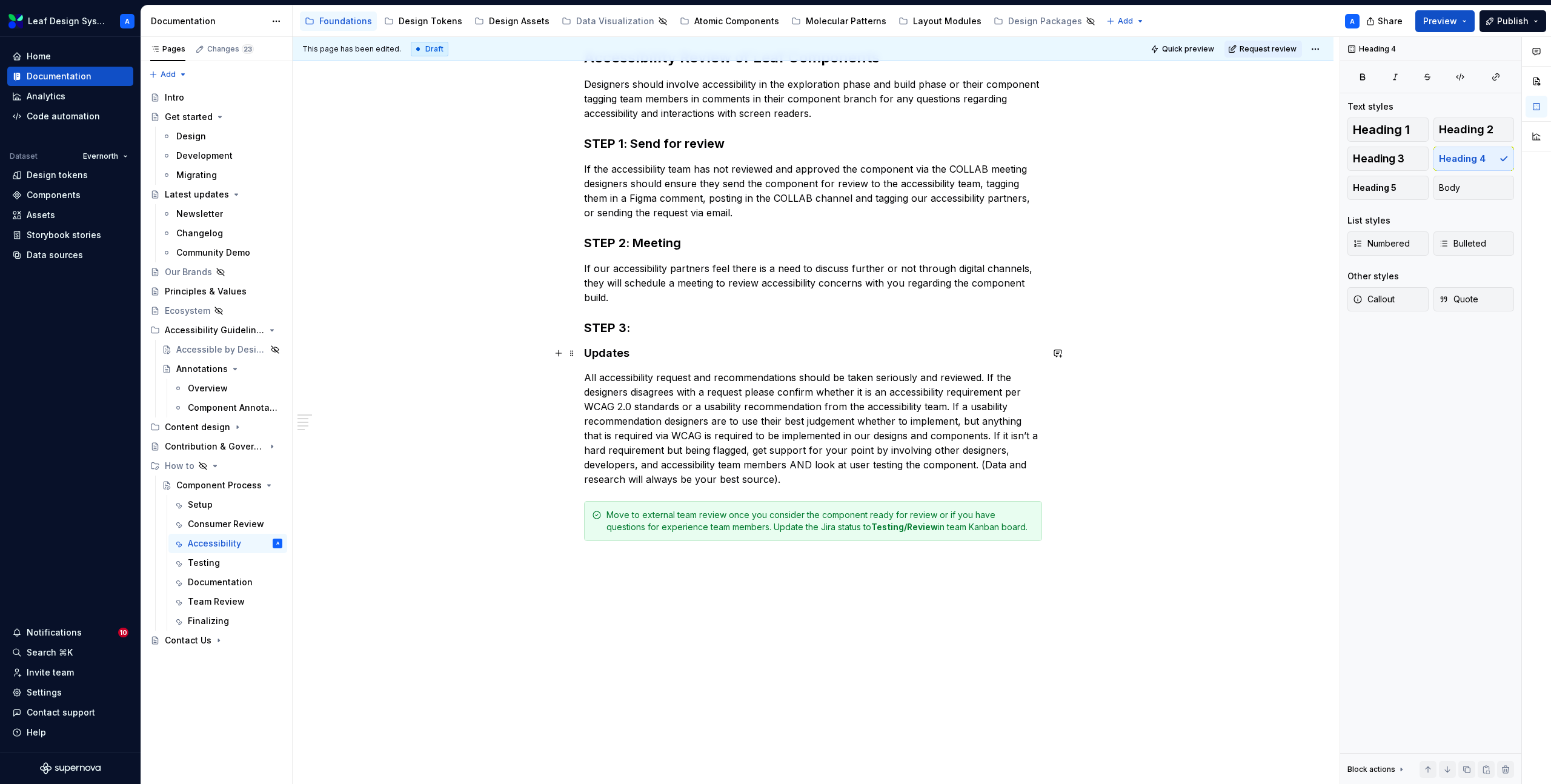
click at [588, 353] on h4 "Updates" at bounding box center [813, 353] width 458 height 15
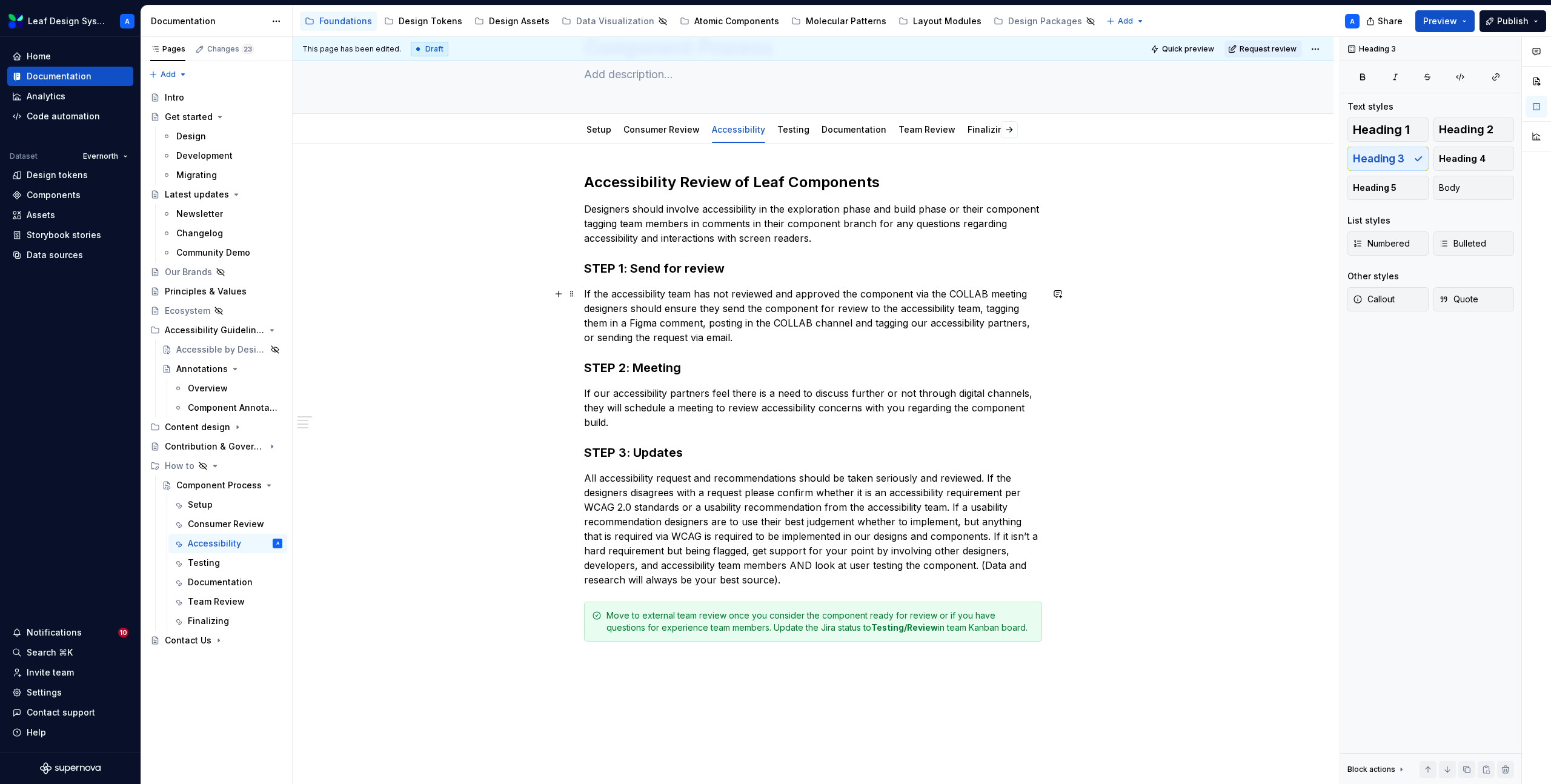
scroll to position [32, 0]
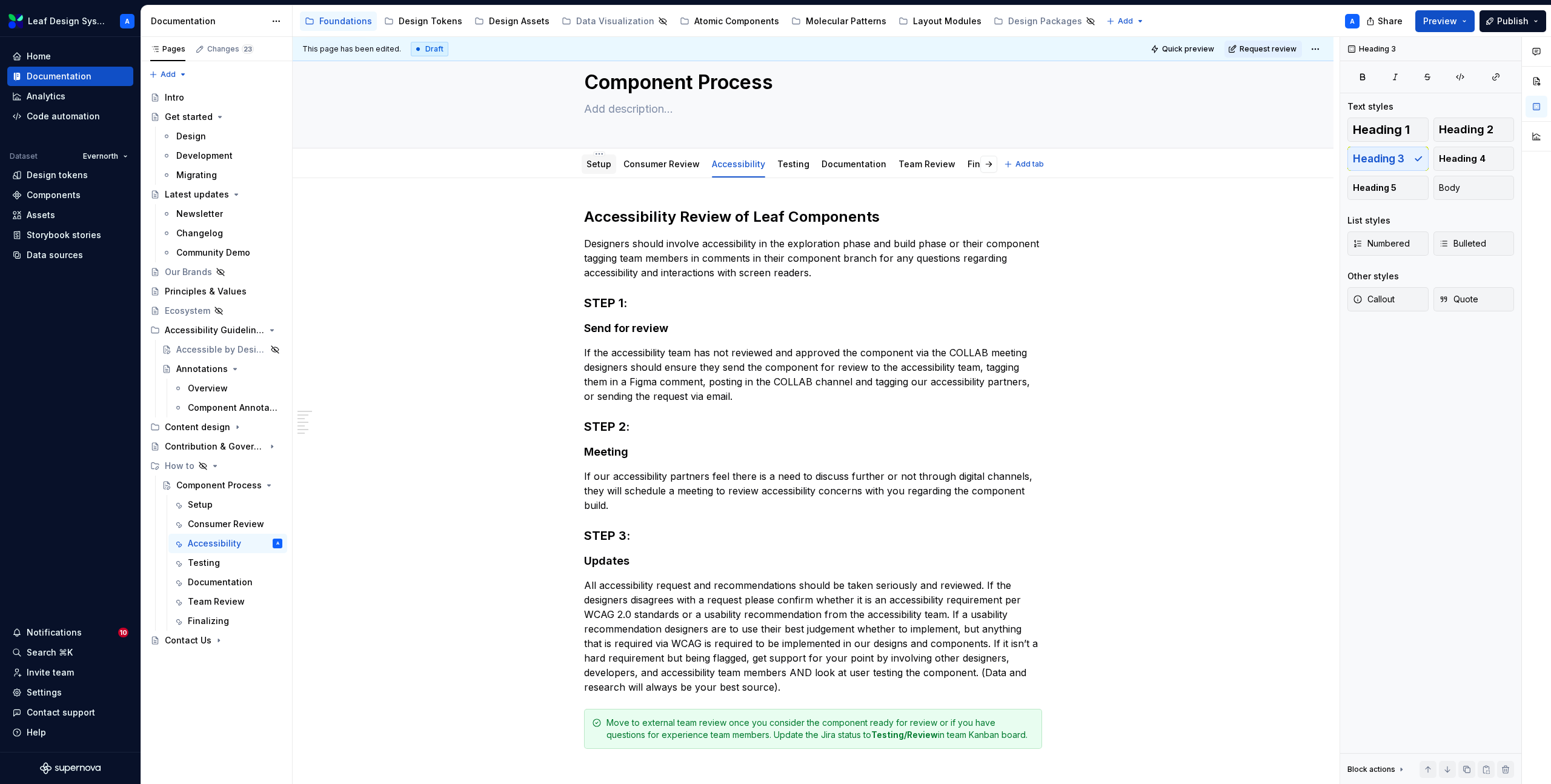
click at [601, 168] on link "Setup" at bounding box center [599, 164] width 25 height 10
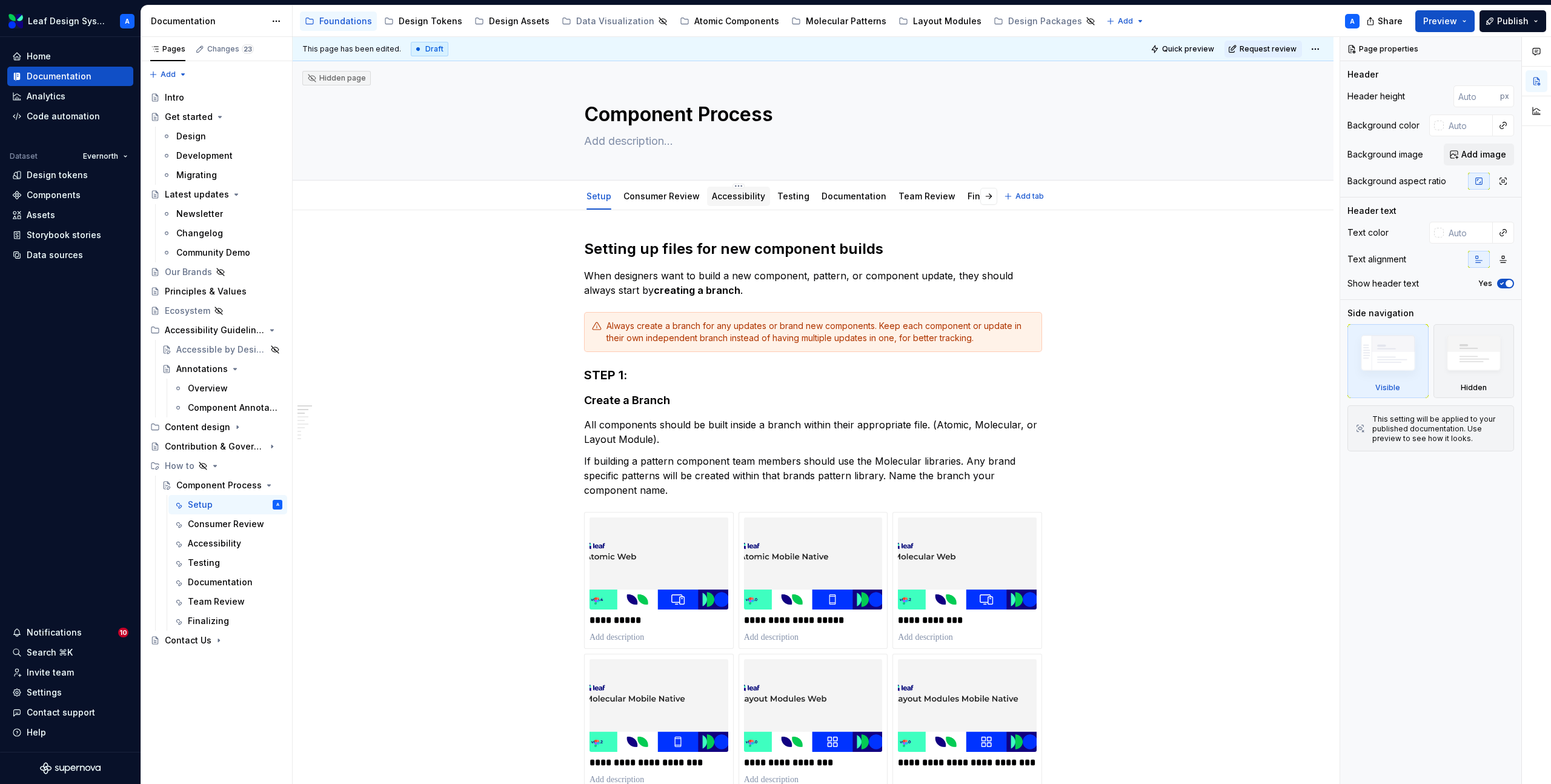
click at [719, 200] on link "Accessibility" at bounding box center [739, 196] width 53 height 10
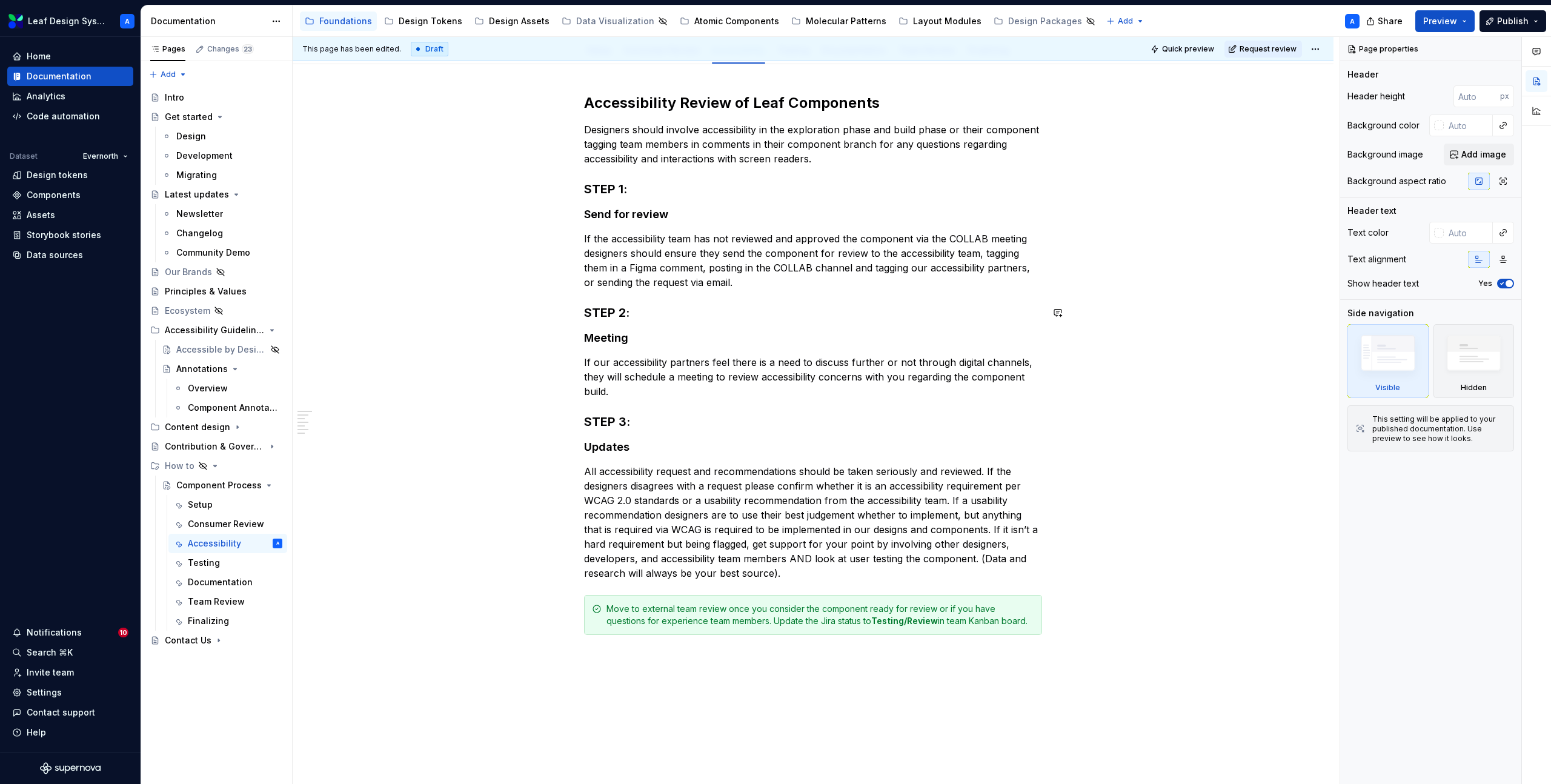
scroll to position [121, 0]
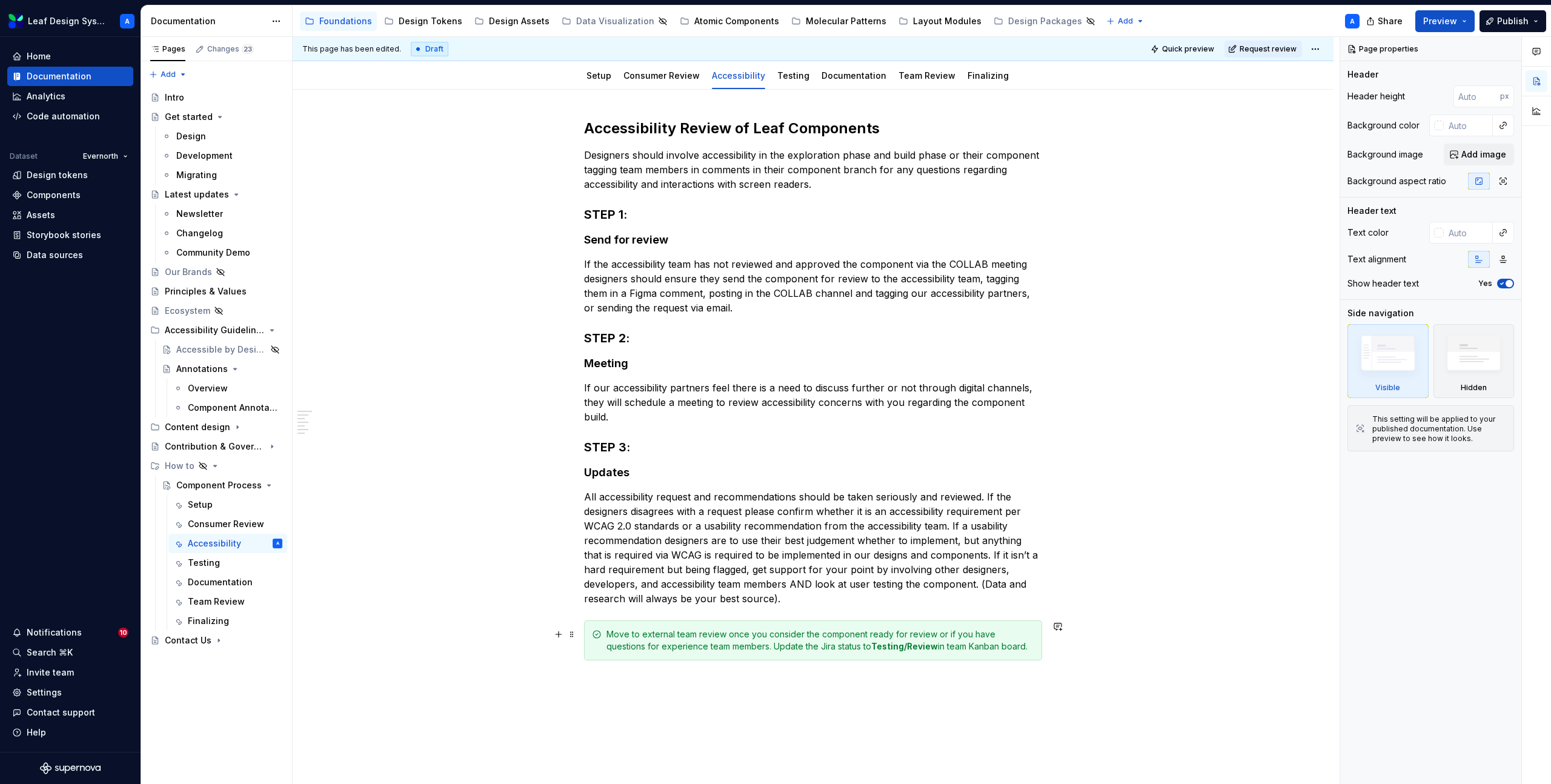
click at [744, 641] on div "Move to external team review once you consider the component ready for review o…" at bounding box center [820, 640] width 428 height 24
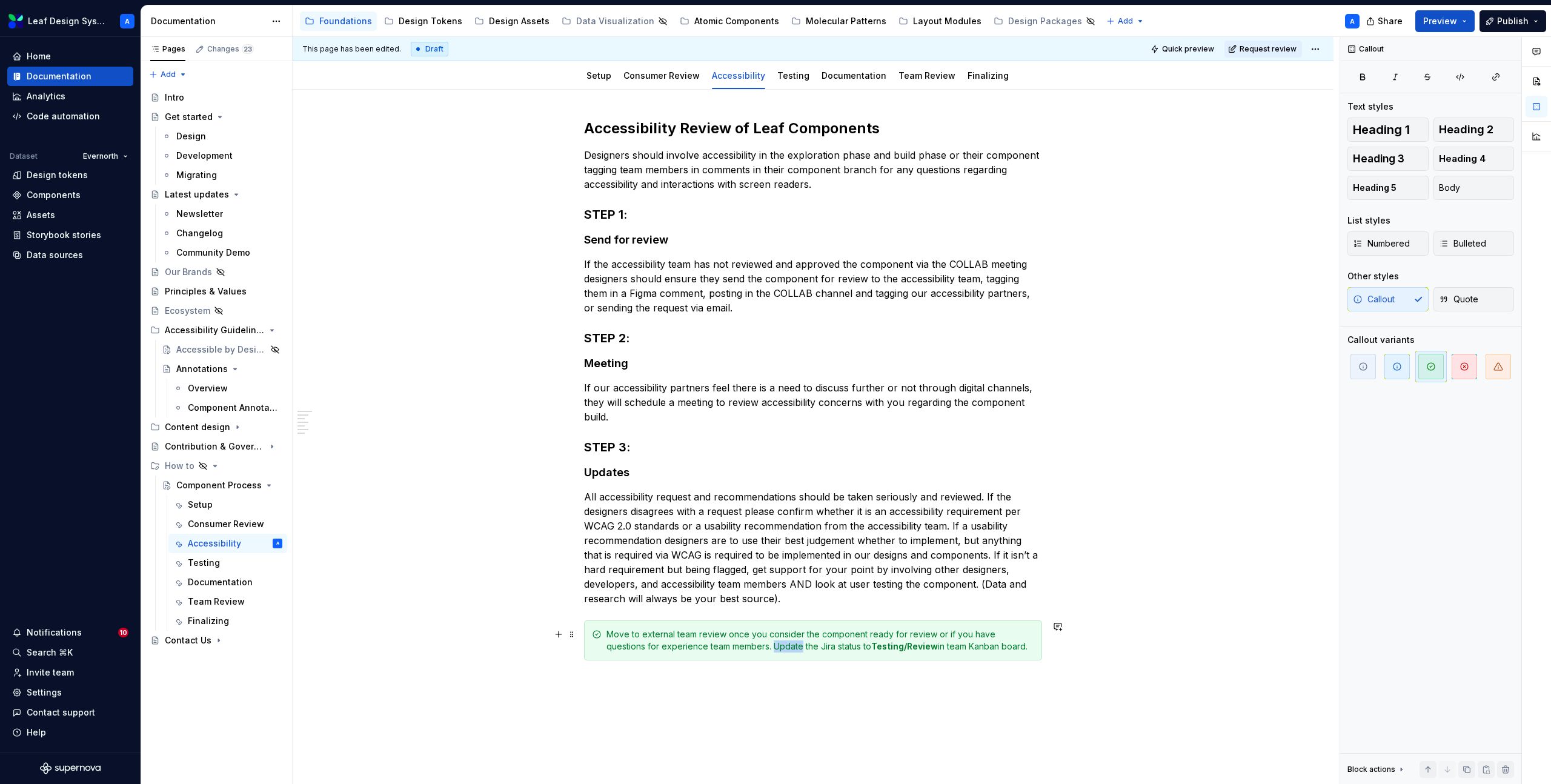
click at [744, 641] on div "Move to external team review once you consider the component ready for review o…" at bounding box center [820, 640] width 428 height 24
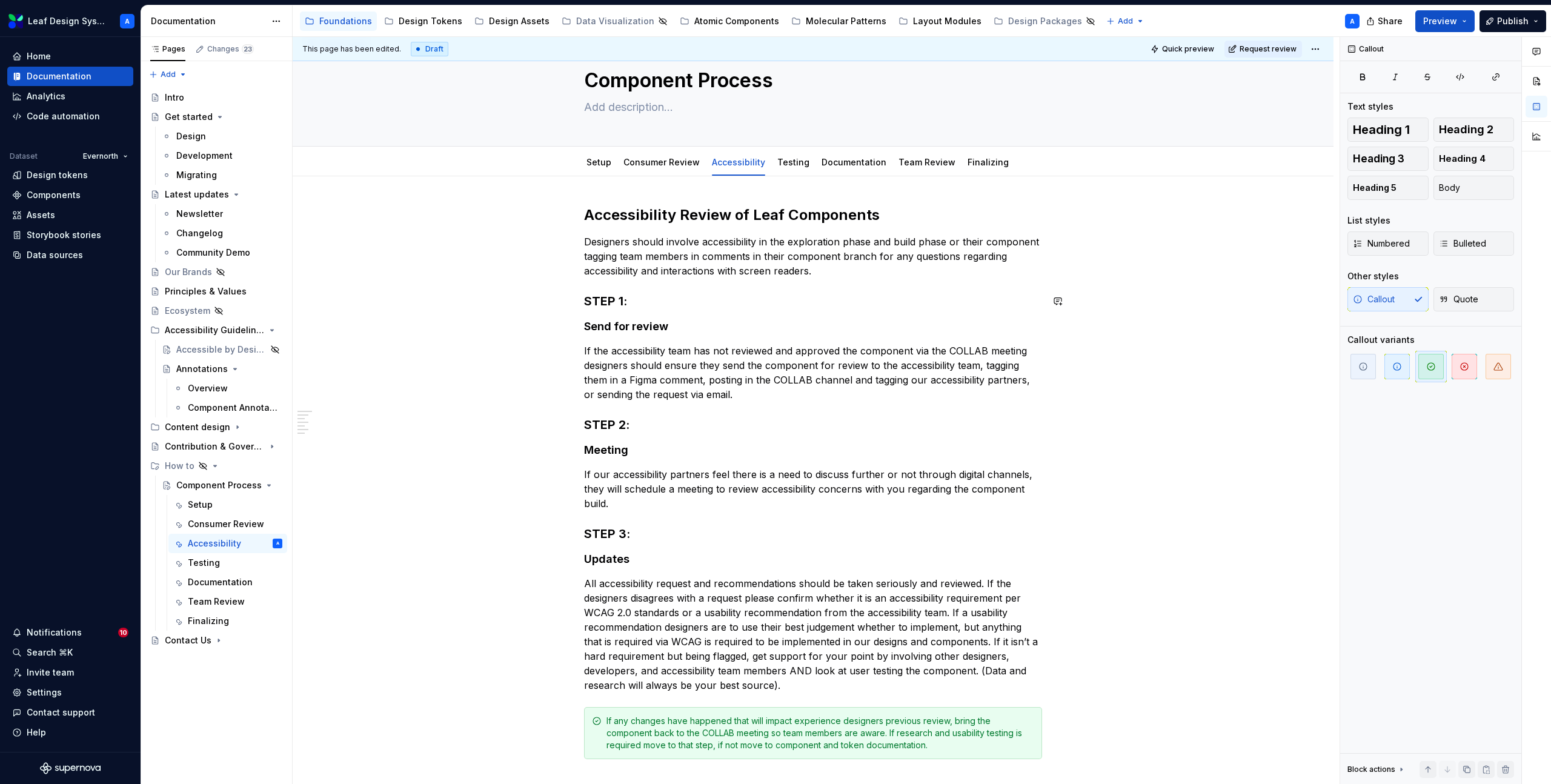
scroll to position [0, 0]
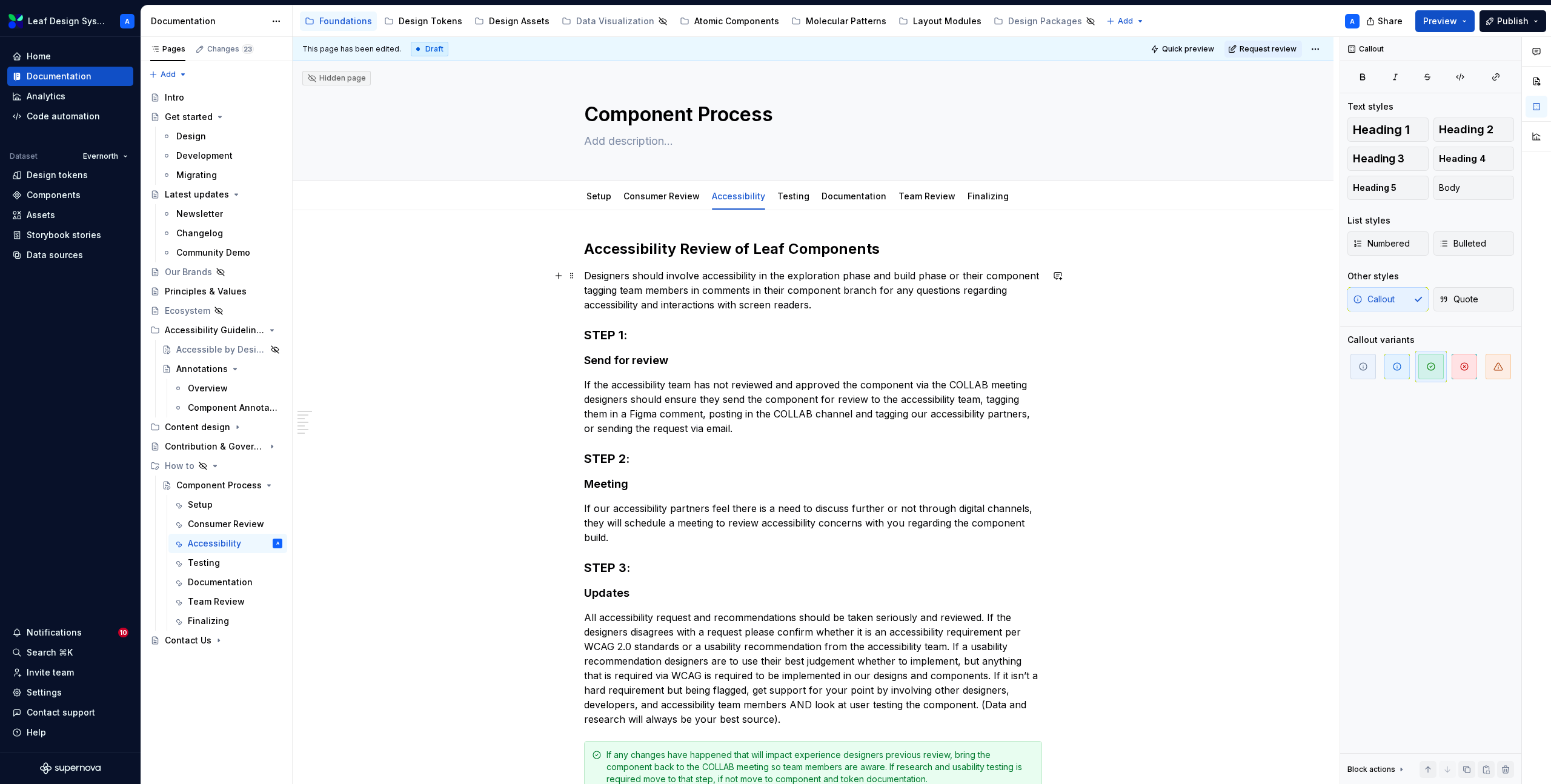
click at [833, 300] on p "Designers should involve accessibility in the exploration phase and build phase…" at bounding box center [813, 291] width 458 height 44
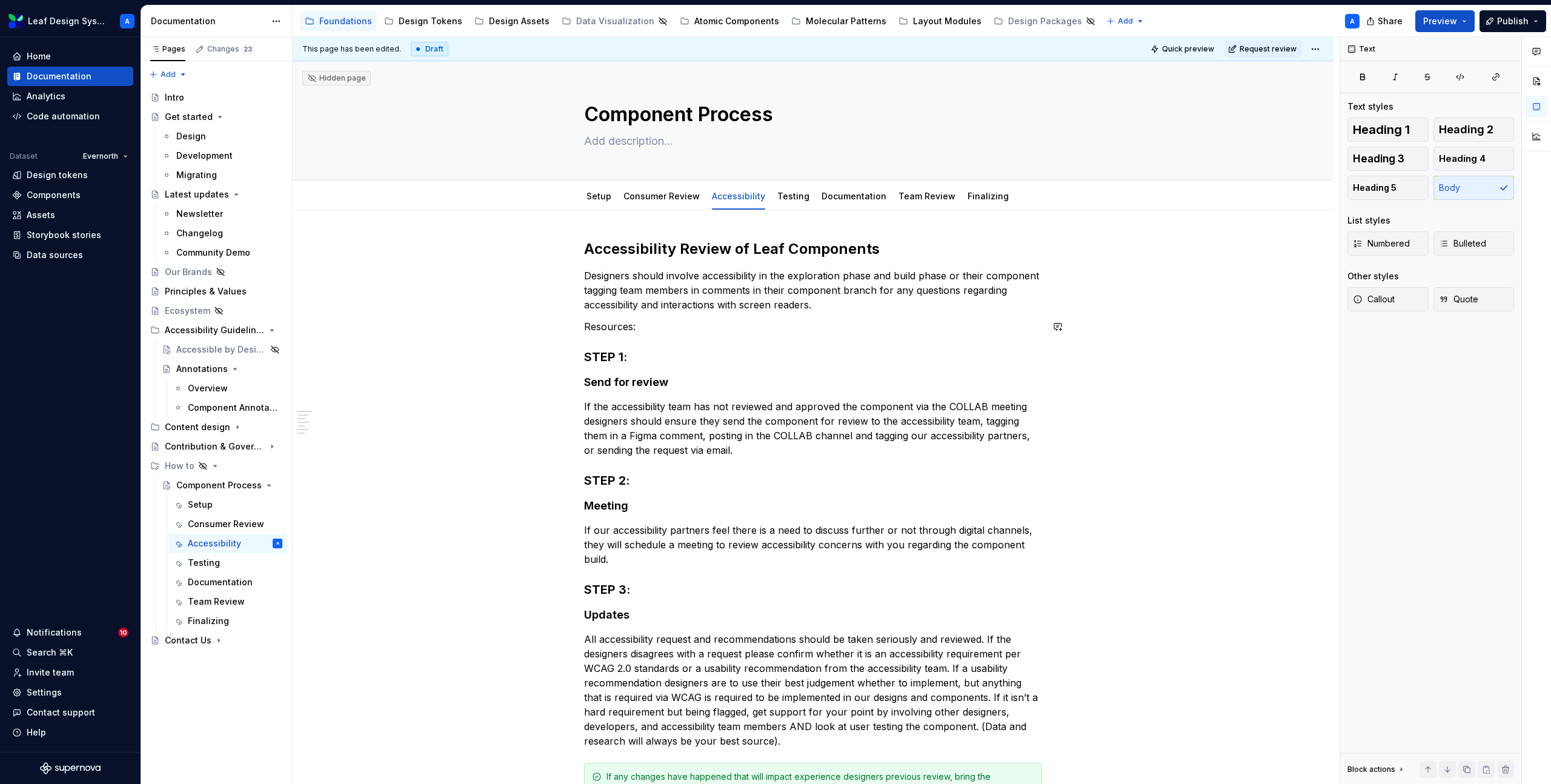
click at [656, 330] on p "Resources:" at bounding box center [813, 327] width 458 height 15
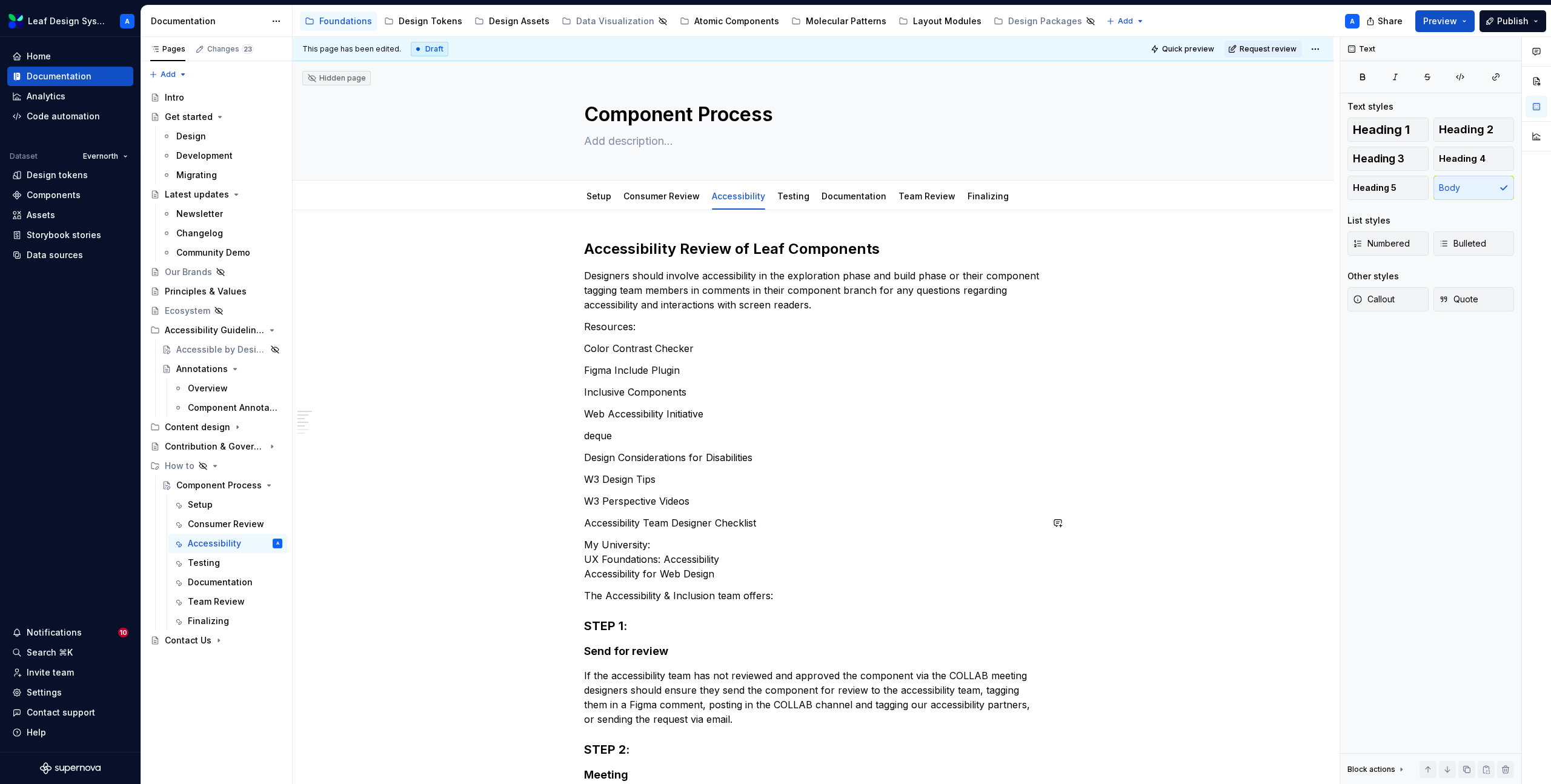
type textarea "*"
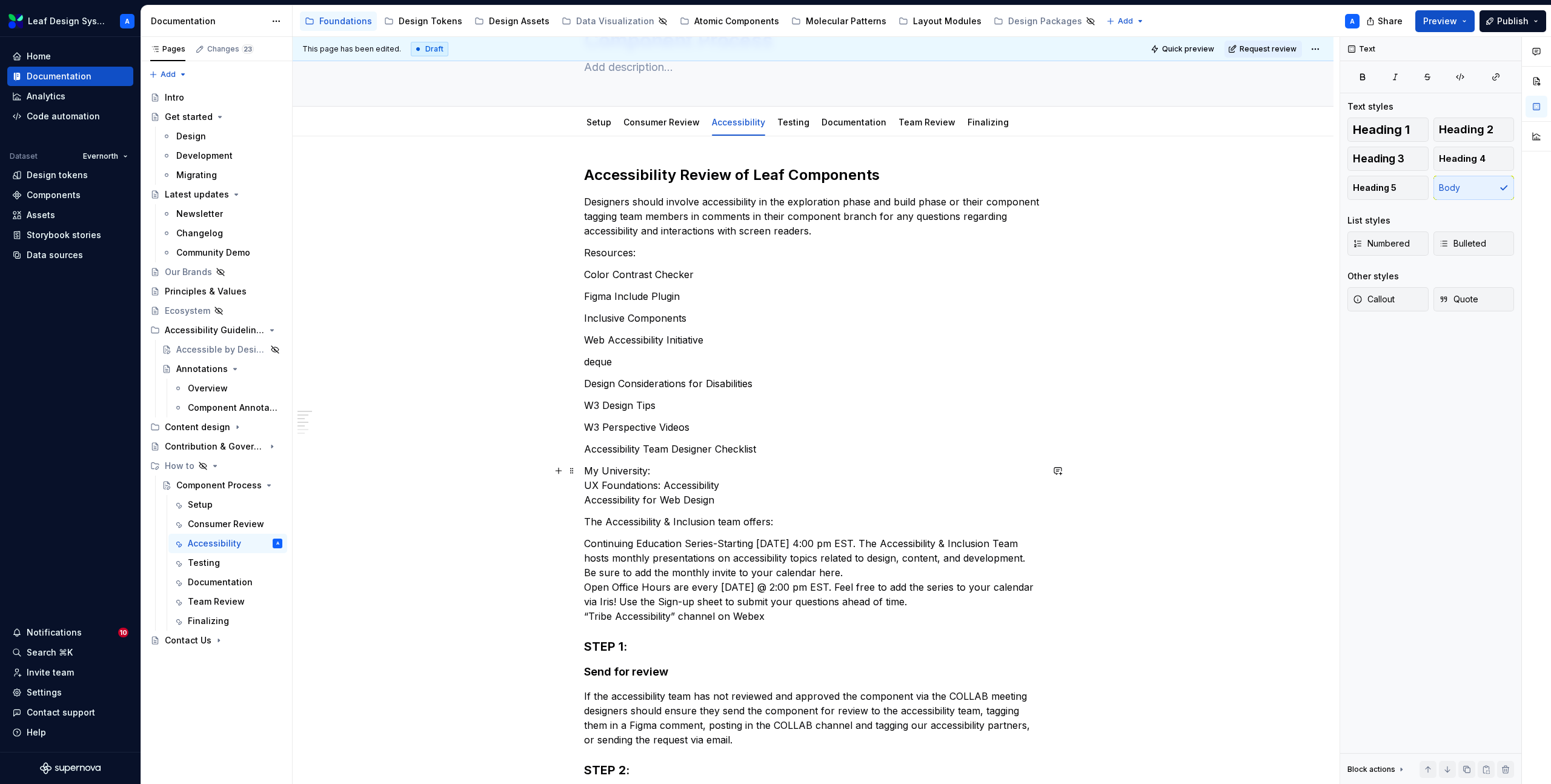
scroll to position [51, 0]
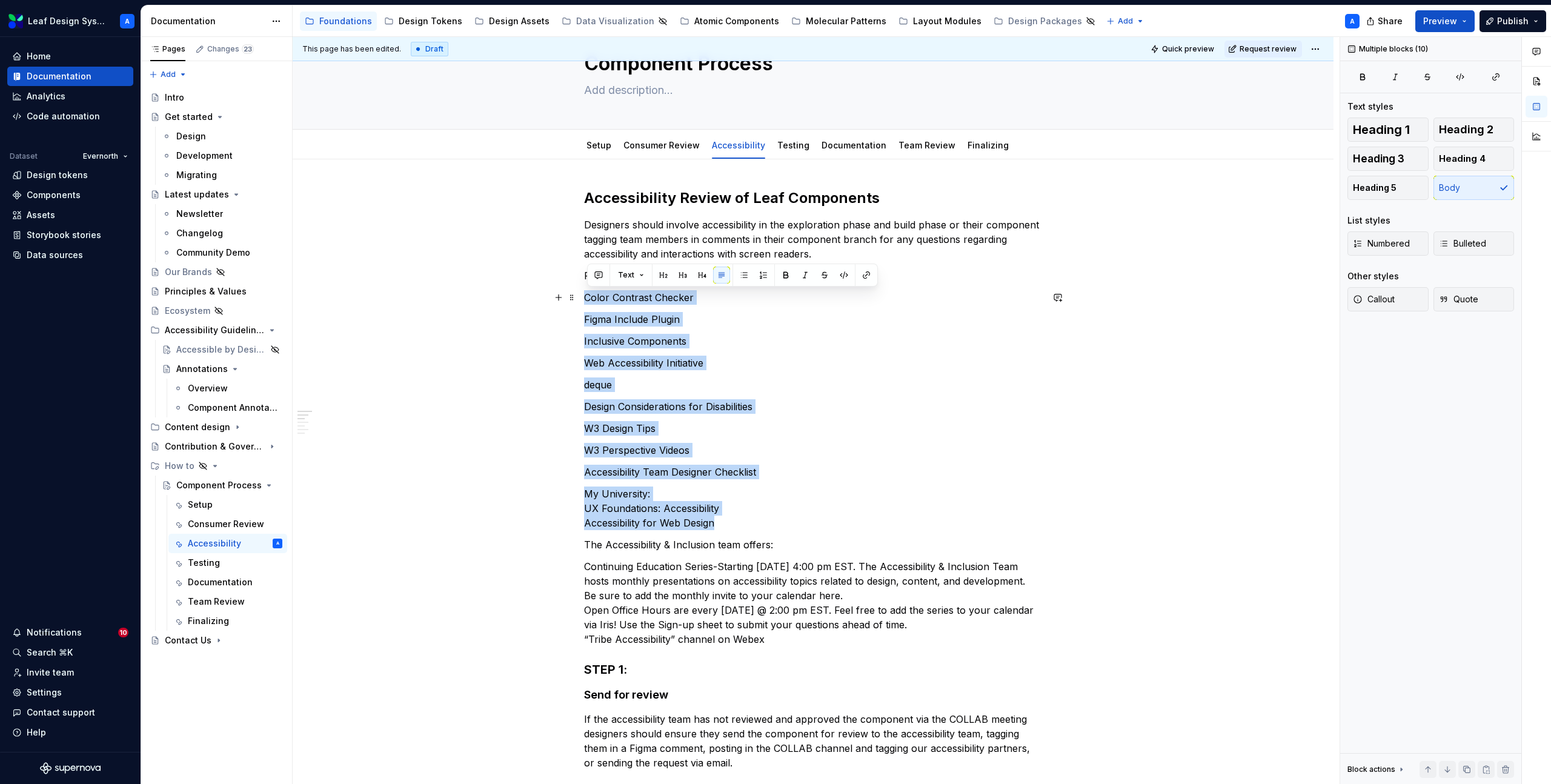
drag, startPoint x: 738, startPoint y: 523, endPoint x: 587, endPoint y: 294, distance: 274.3
click at [587, 294] on div "Accessibility Review of Leaf Components Designers should involve accessibility …" at bounding box center [813, 658] width 458 height 939
click at [743, 274] on button "button" at bounding box center [744, 275] width 17 height 17
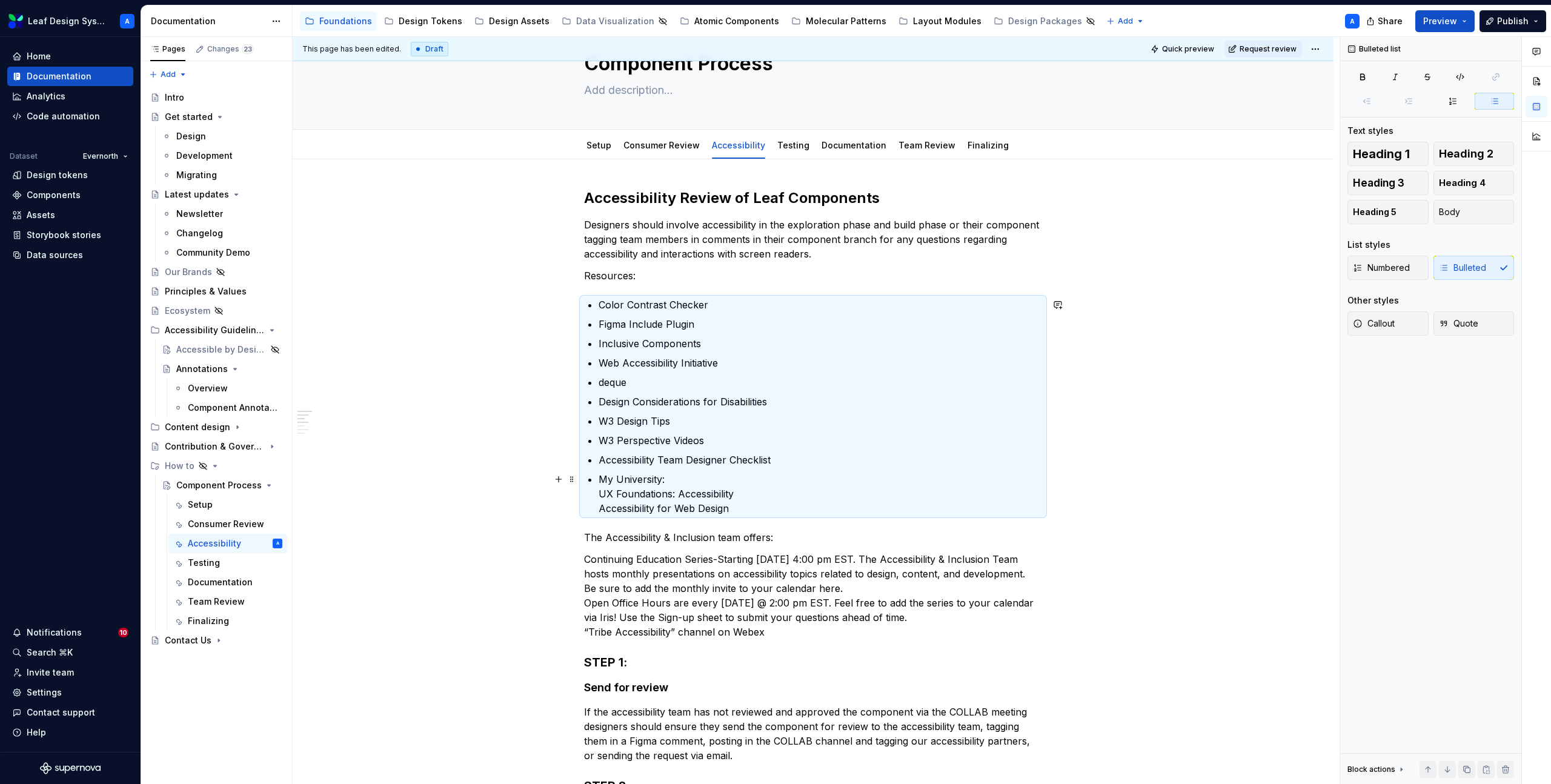
click at [601, 493] on div "Accessibility Review of Leaf Components Designers should involve accessibility …" at bounding box center [813, 655] width 458 height 932
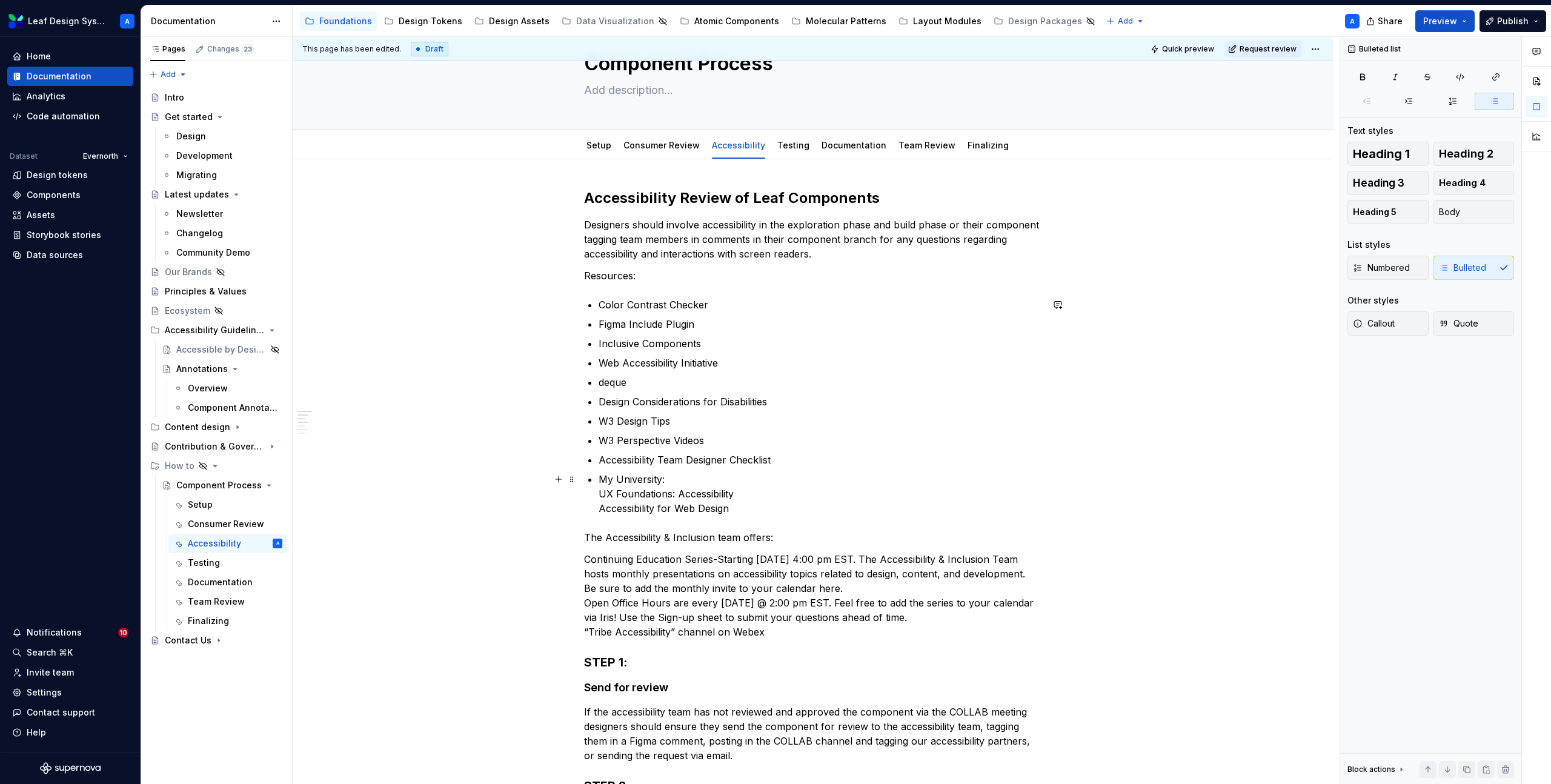
click at [602, 496] on p "My University: UX Foundations: Accessibility Accessibility for Web Design" at bounding box center [820, 494] width 443 height 44
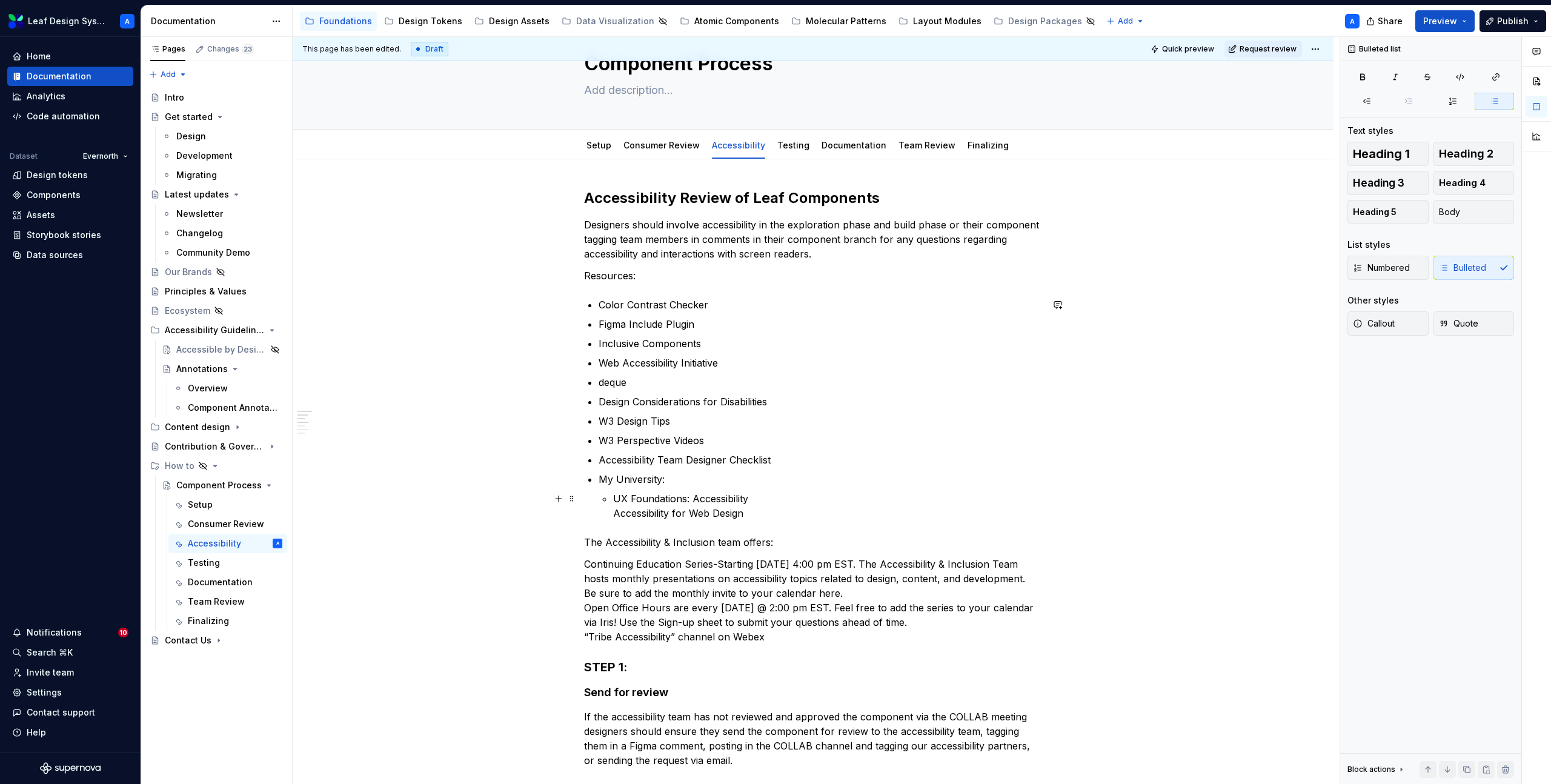
click at [616, 518] on p "UX Foundations: Accessibility Accessibility for Web Design" at bounding box center [828, 505] width 429 height 29
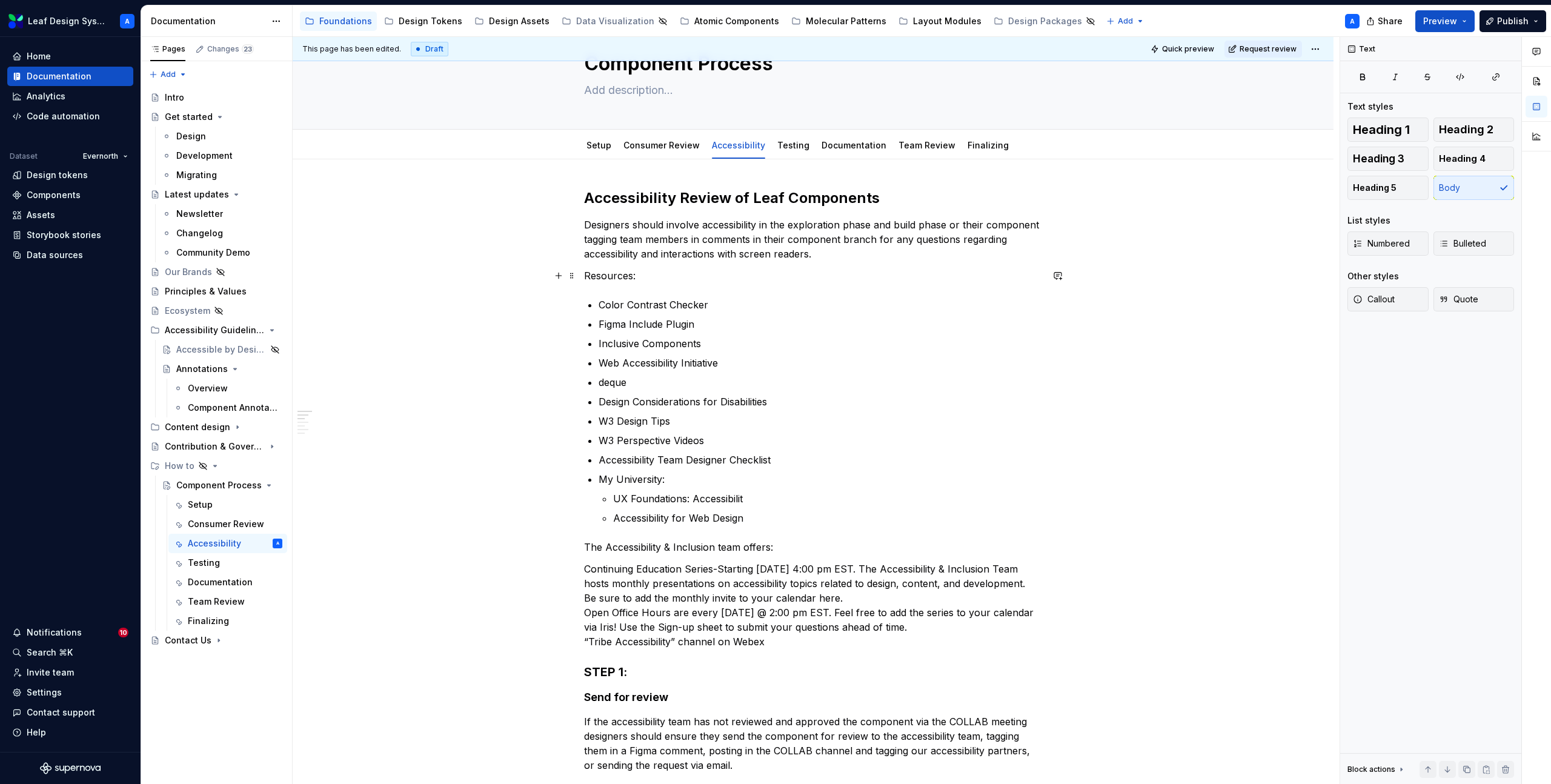
click at [622, 272] on p "Resources:" at bounding box center [813, 276] width 458 height 15
click at [638, 253] on button "Text" at bounding box center [631, 254] width 37 height 17
click at [673, 338] on div "Heading 2" at bounding box center [669, 338] width 44 height 12
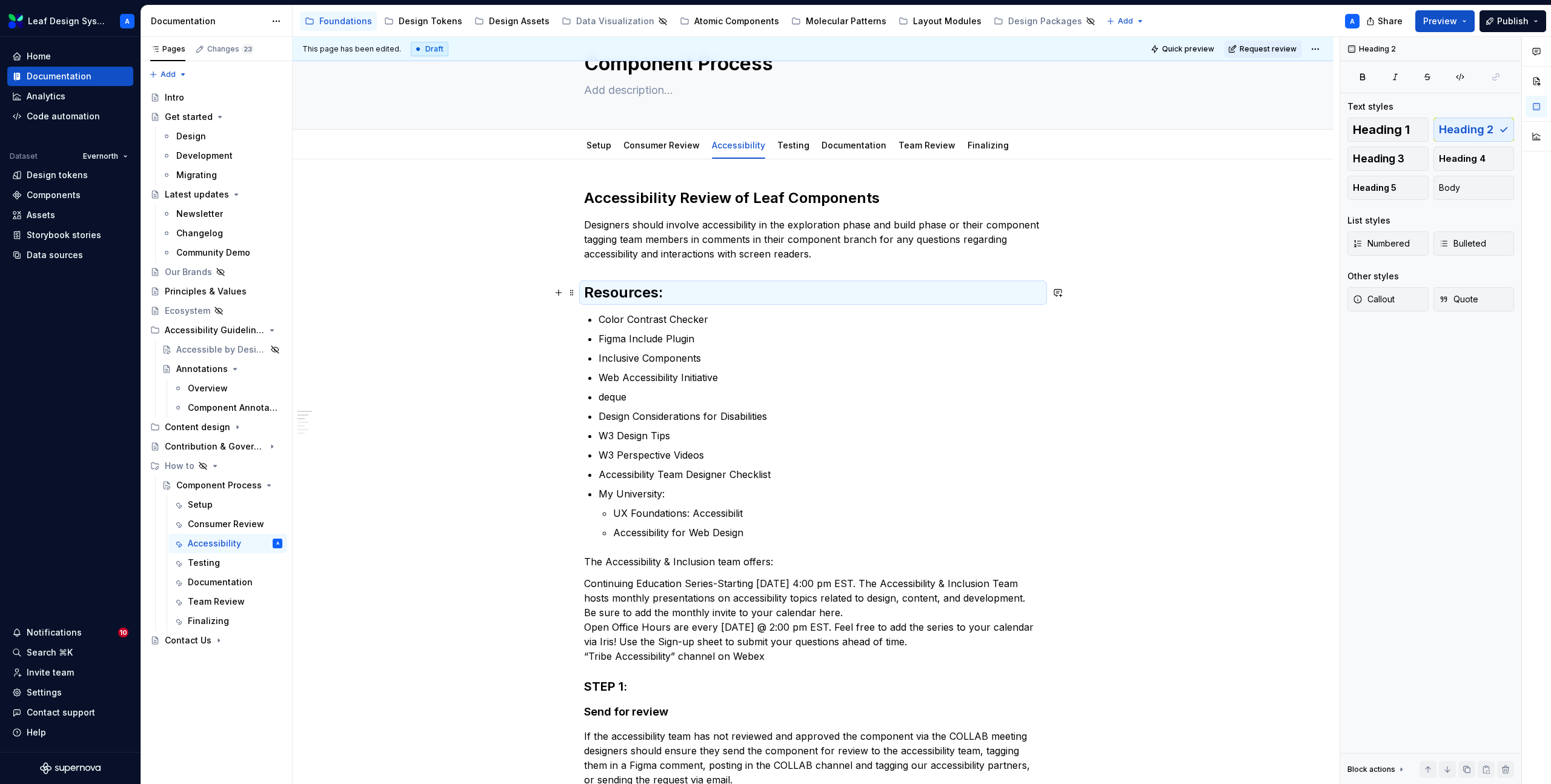
click at [627, 296] on h2 "Resources:" at bounding box center [813, 292] width 458 height 20
click at [635, 269] on span "Heading 2" at bounding box center [636, 267] width 37 height 9
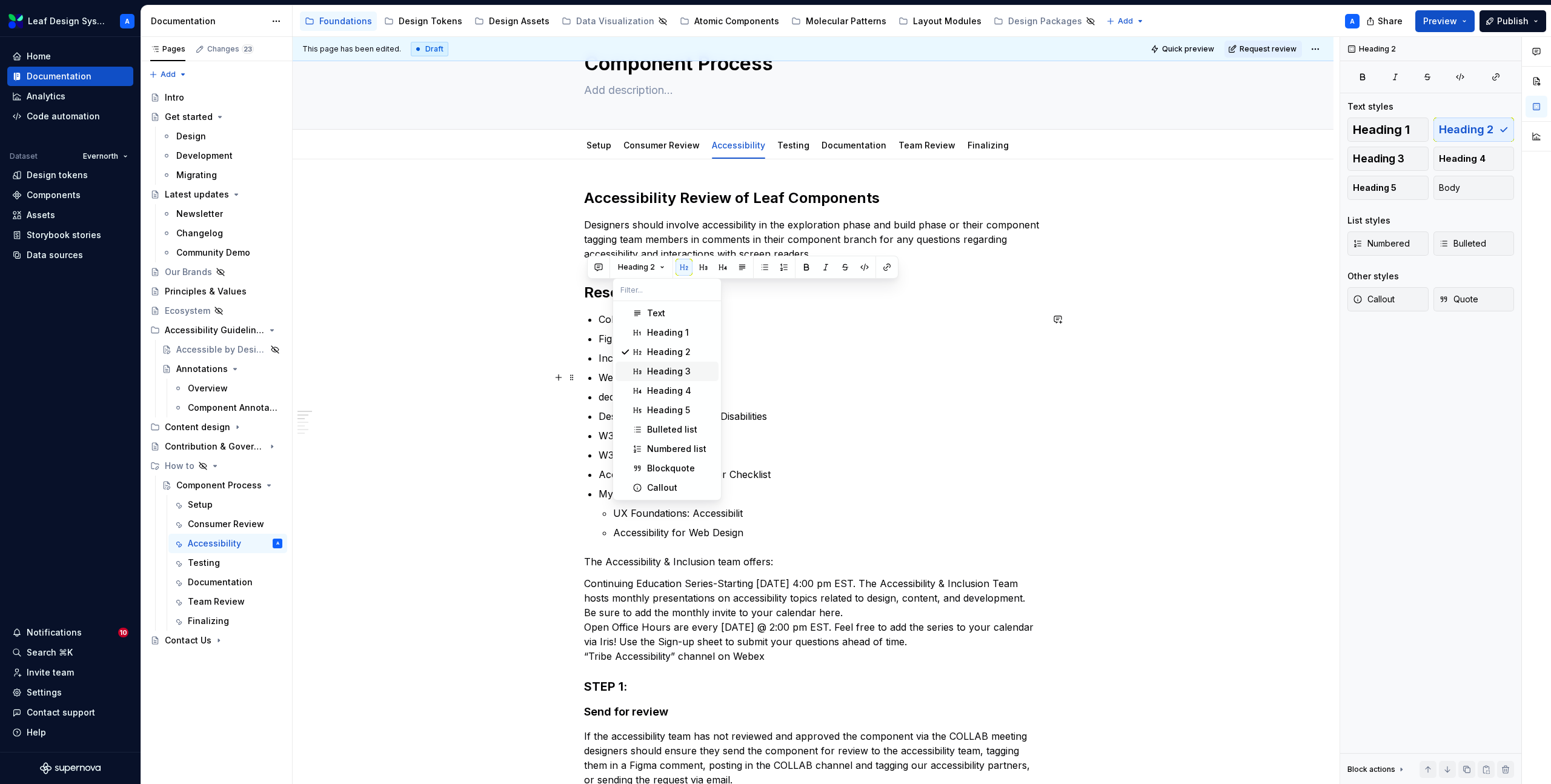
click at [677, 371] on div "Heading 3" at bounding box center [669, 370] width 44 height 12
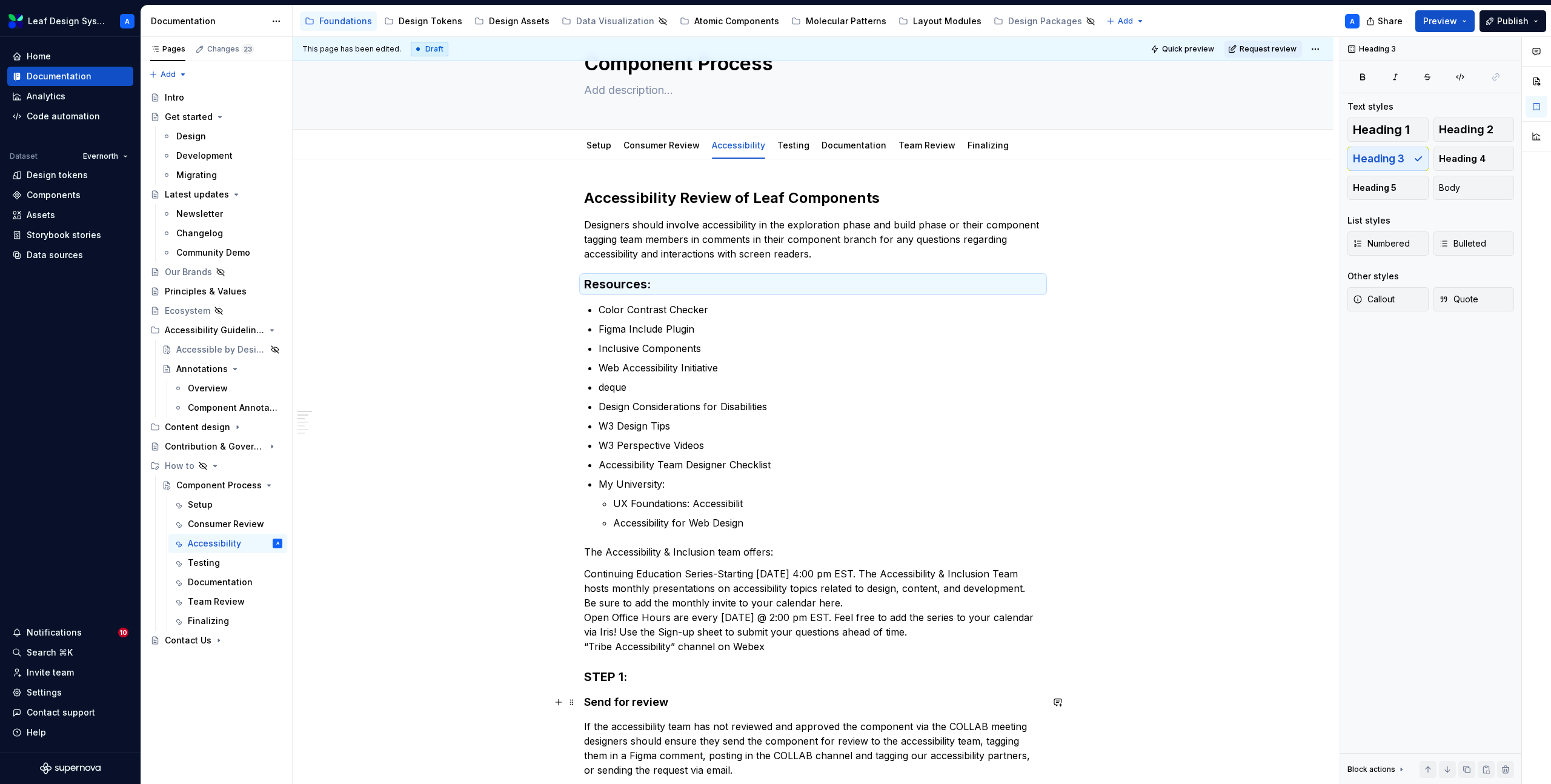
click at [655, 703] on h4 "Send for review" at bounding box center [813, 702] width 458 height 15
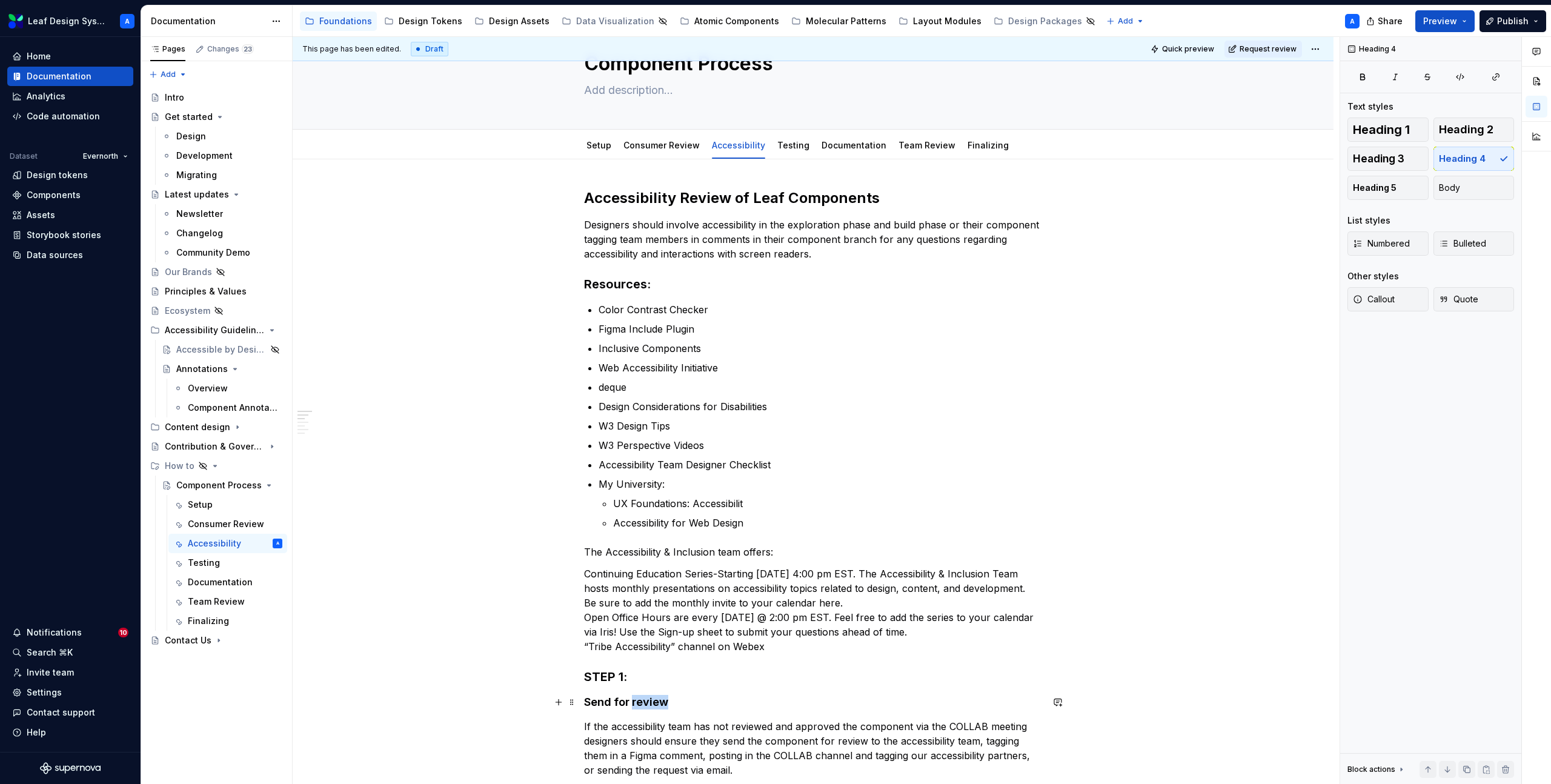
click at [655, 703] on h4 "Send for review" at bounding box center [813, 702] width 458 height 15
click at [623, 284] on h3 "Resources:" at bounding box center [813, 284] width 458 height 17
click at [630, 363] on p "Web Accessibility Initiative" at bounding box center [820, 367] width 443 height 15
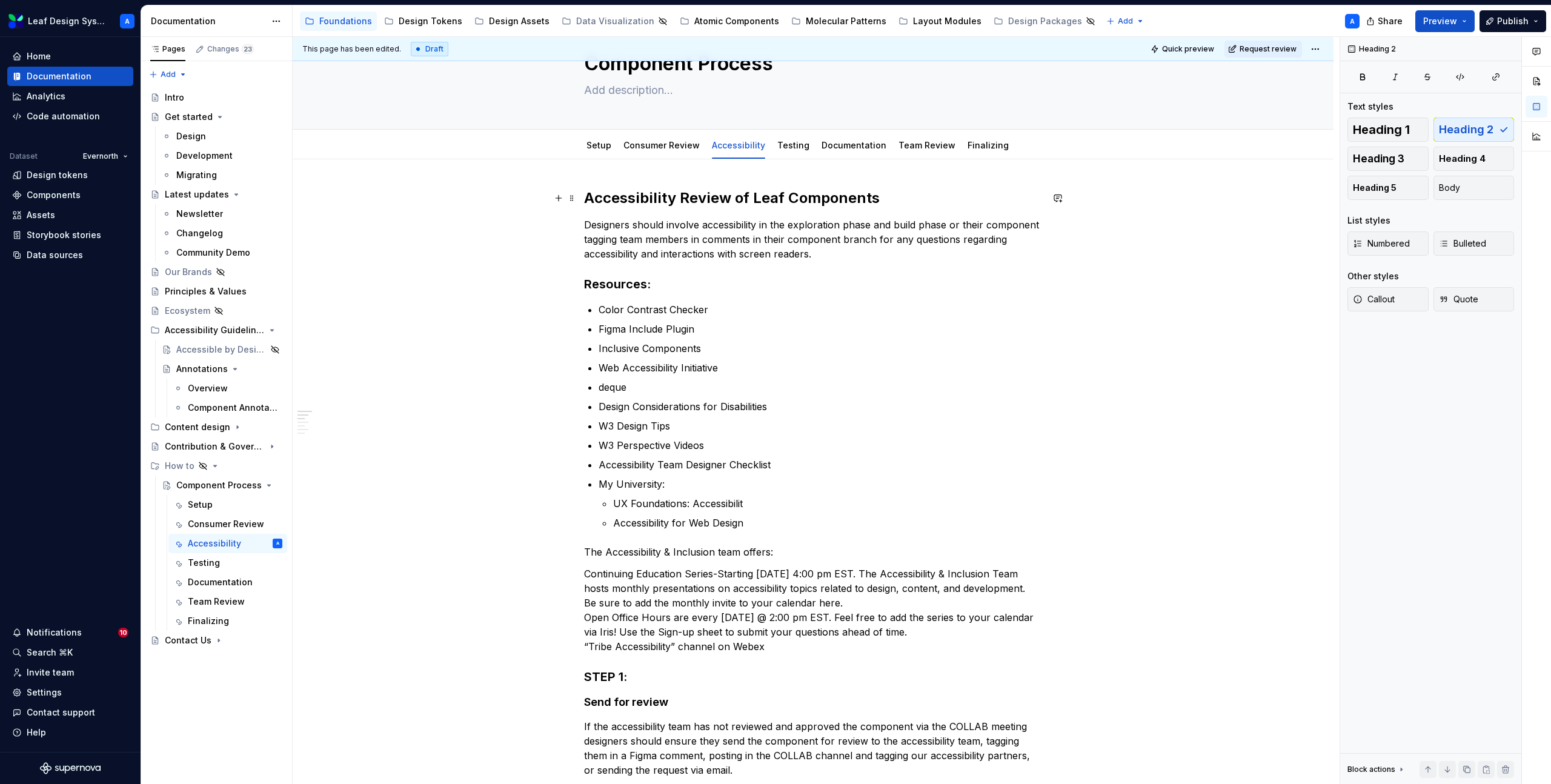
click at [649, 201] on h2 "Accessibility Review of Leaf Components" at bounding box center [813, 198] width 458 height 20
click at [631, 281] on h3 "Resources:" at bounding box center [813, 284] width 458 height 17
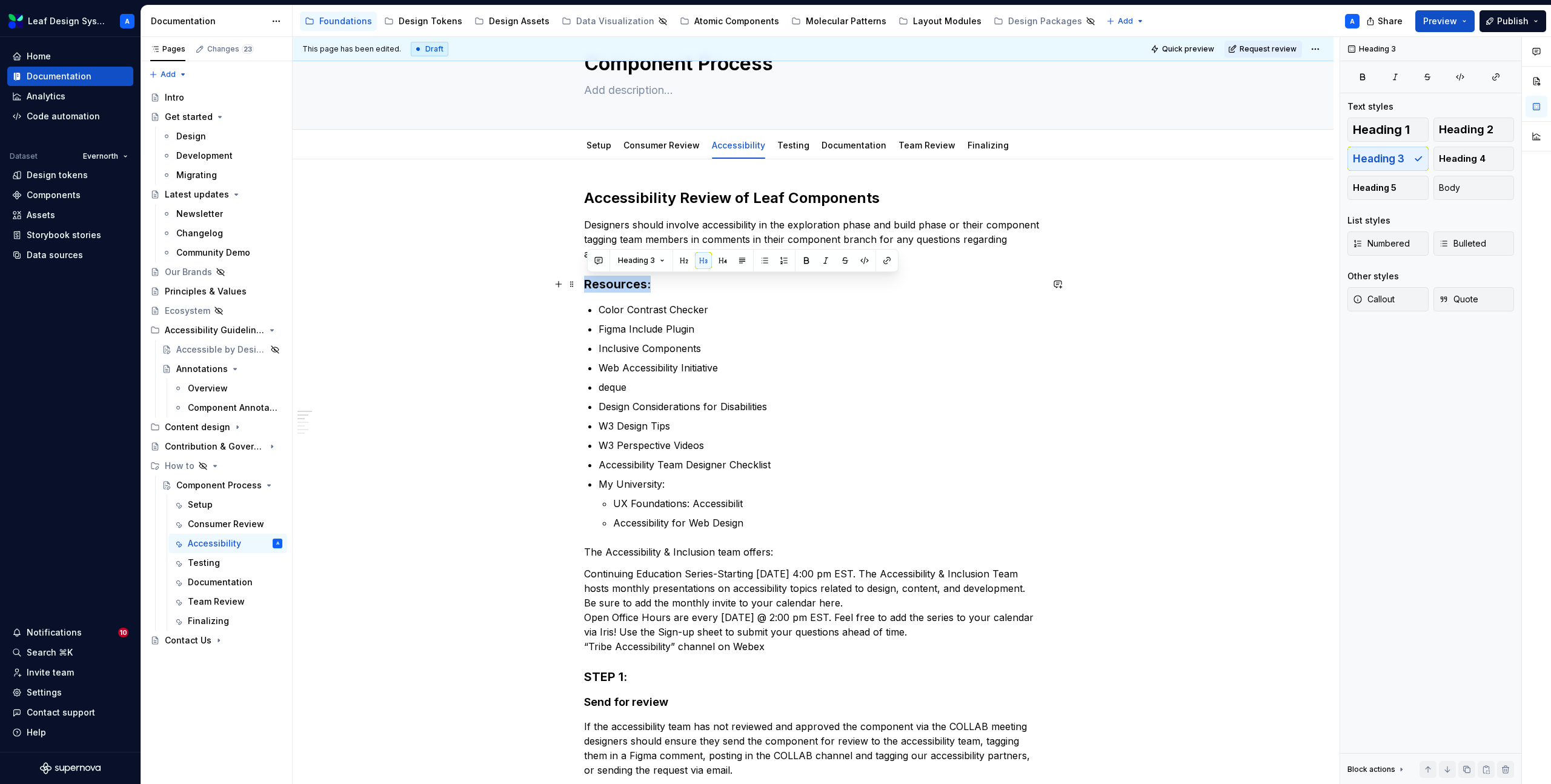
click at [631, 281] on h3 "Resources:" at bounding box center [813, 284] width 458 height 17
click at [671, 544] on p "The Accessibility & Inclusion team offers:" at bounding box center [813, 551] width 458 height 15
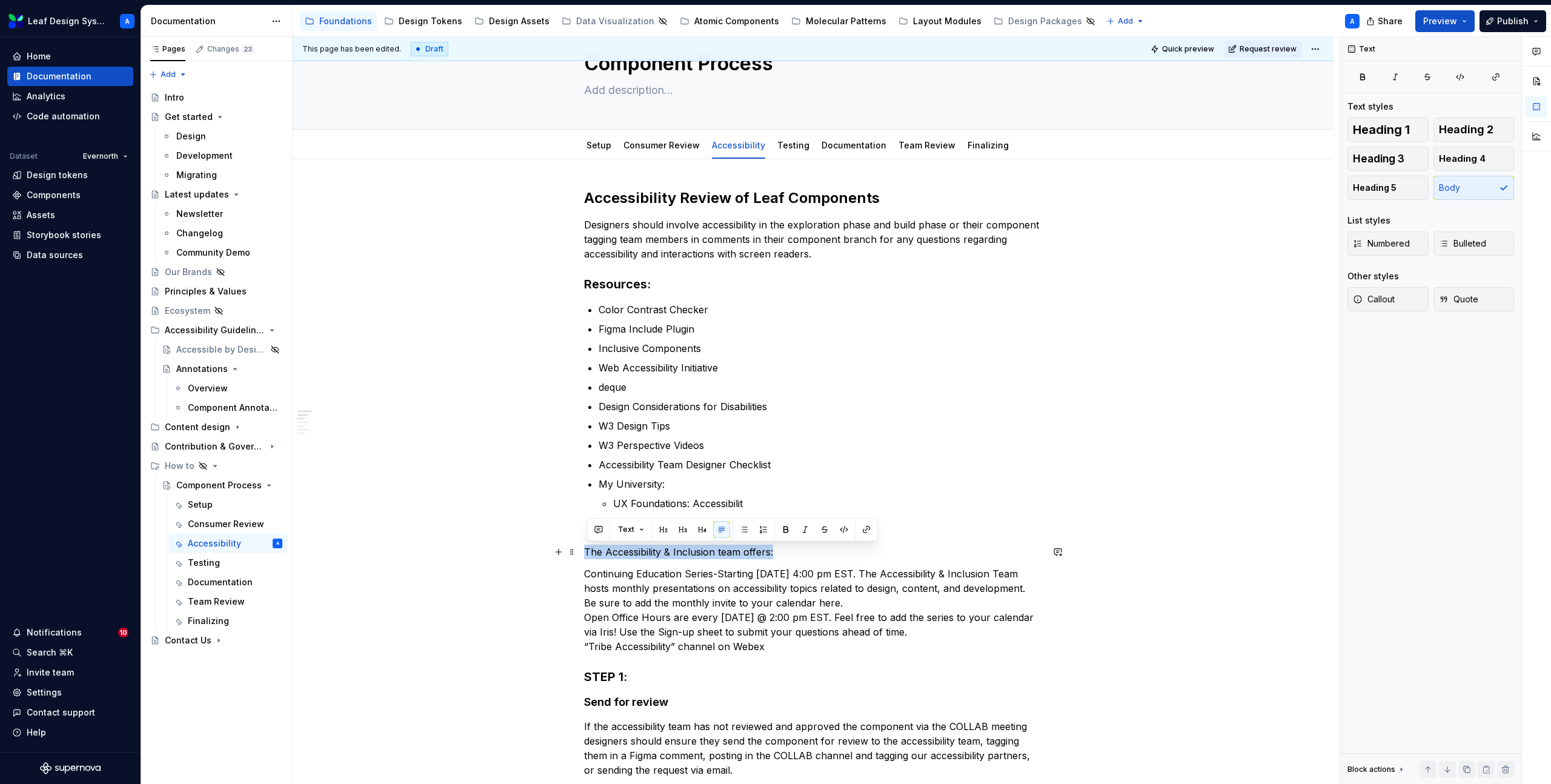
click at [671, 544] on p "The Accessibility & Inclusion team offers:" at bounding box center [813, 551] width 458 height 15
click at [679, 532] on button "button" at bounding box center [683, 529] width 17 height 17
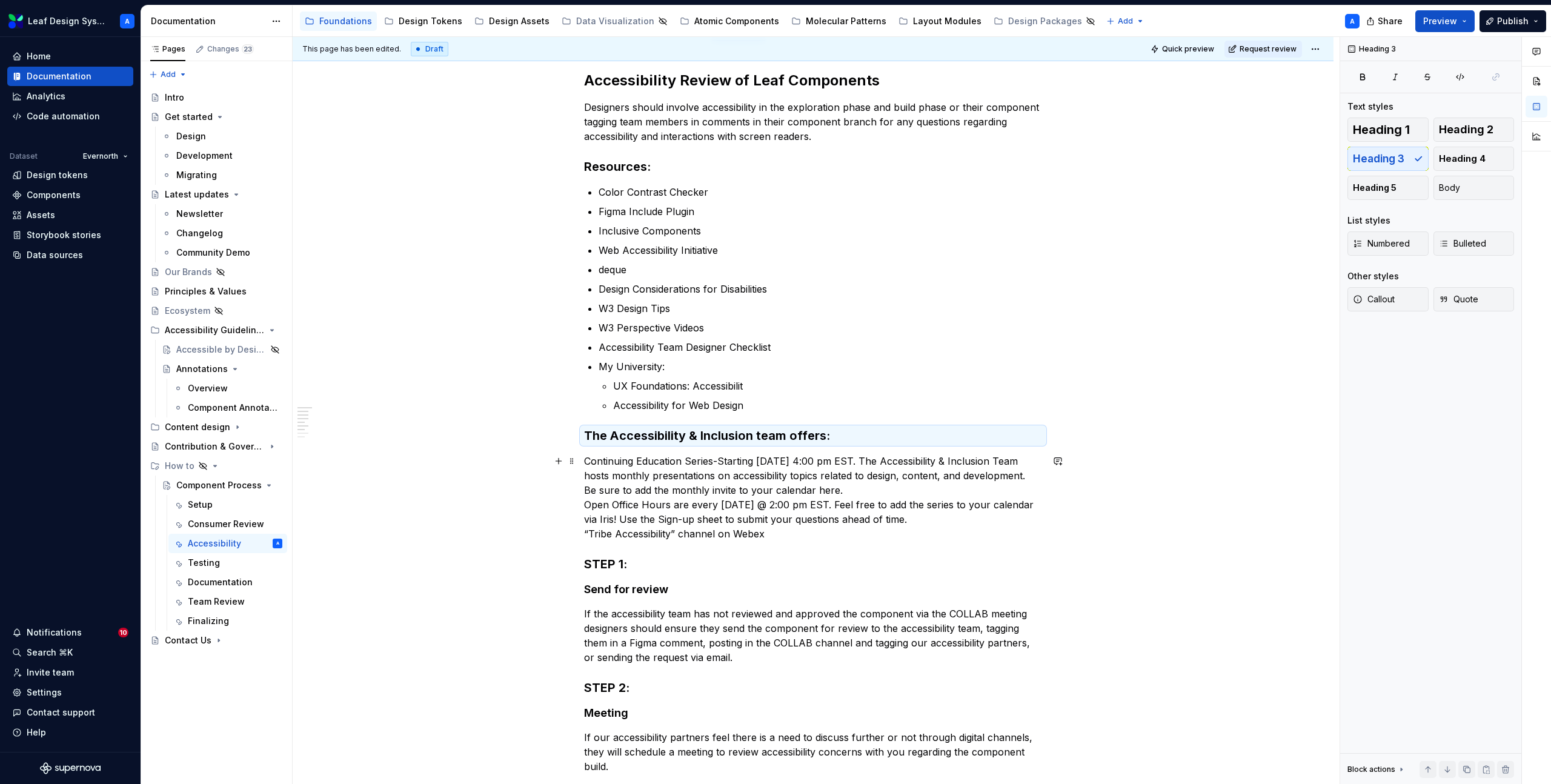
scroll to position [170, 0]
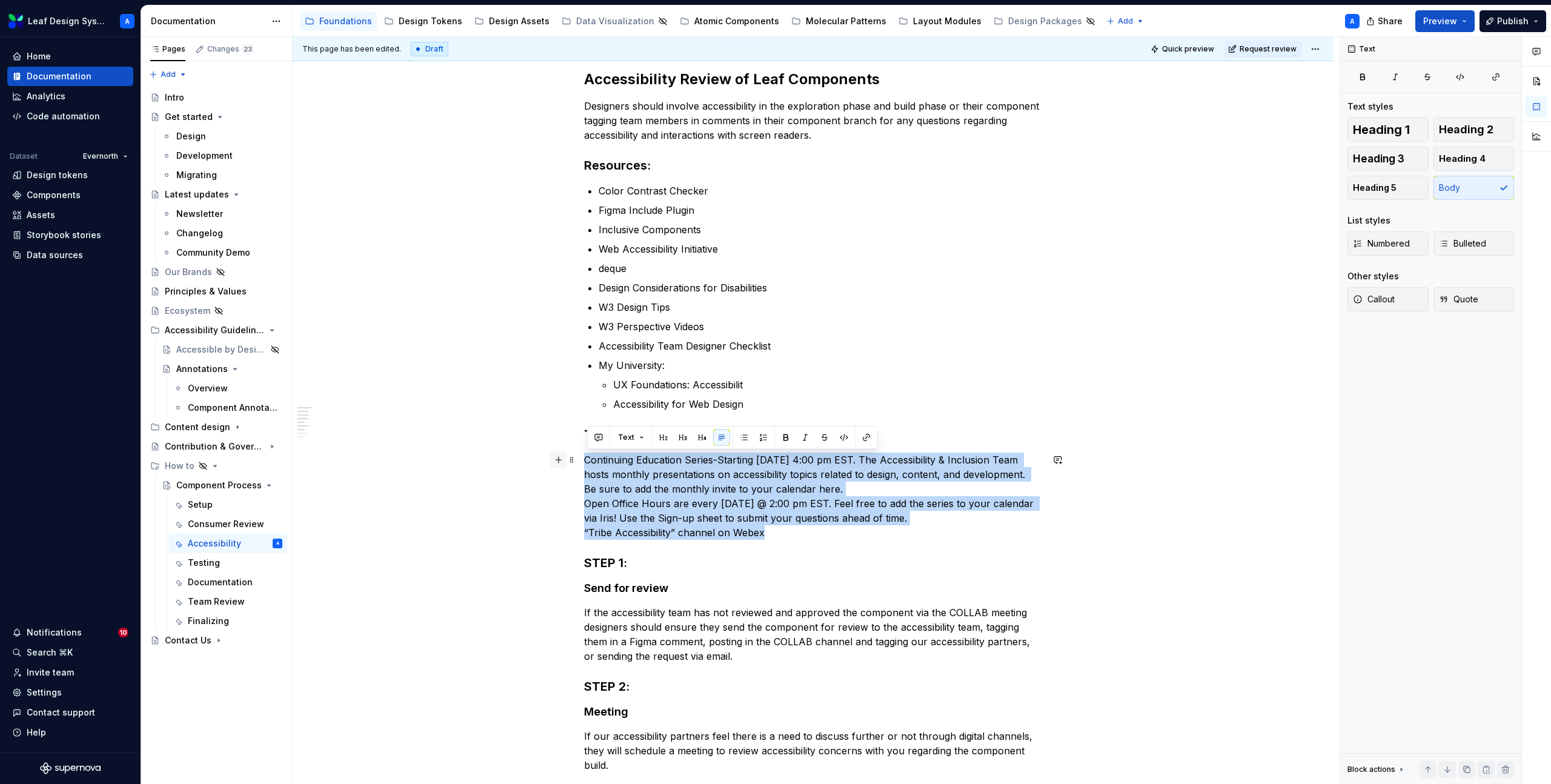
drag, startPoint x: 775, startPoint y: 534, endPoint x: 555, endPoint y: 455, distance: 233.8
click at [584, 455] on div "Accessibility Review of Leaf Components Designers should involve accessibility …" at bounding box center [813, 552] width 458 height 966
click at [737, 439] on button "button" at bounding box center [744, 438] width 17 height 17
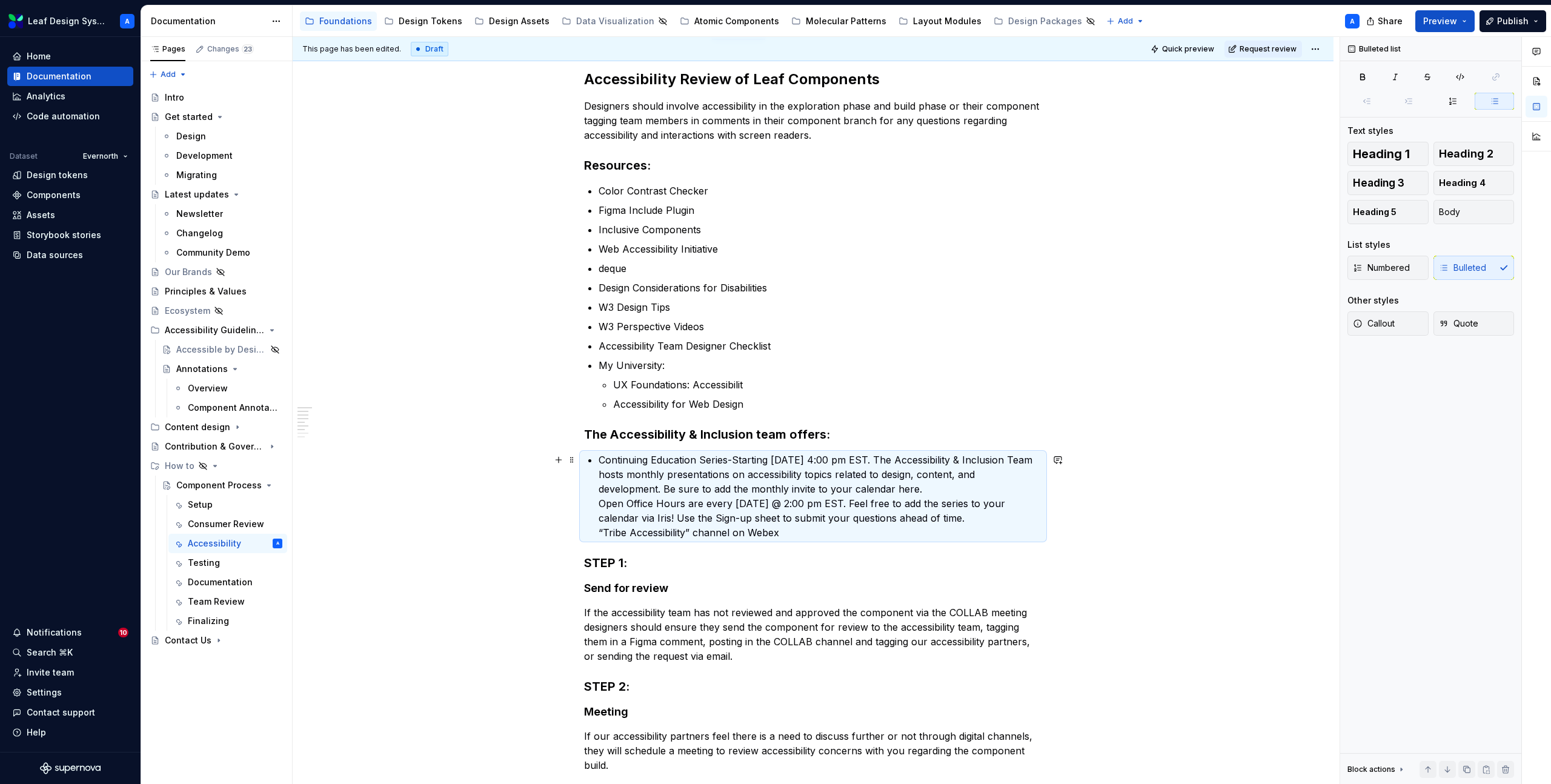
click at [602, 505] on p "Continuing Education Series-Starting [DATE] 4:00 pm EST. The Accessibility & In…" at bounding box center [820, 496] width 443 height 87
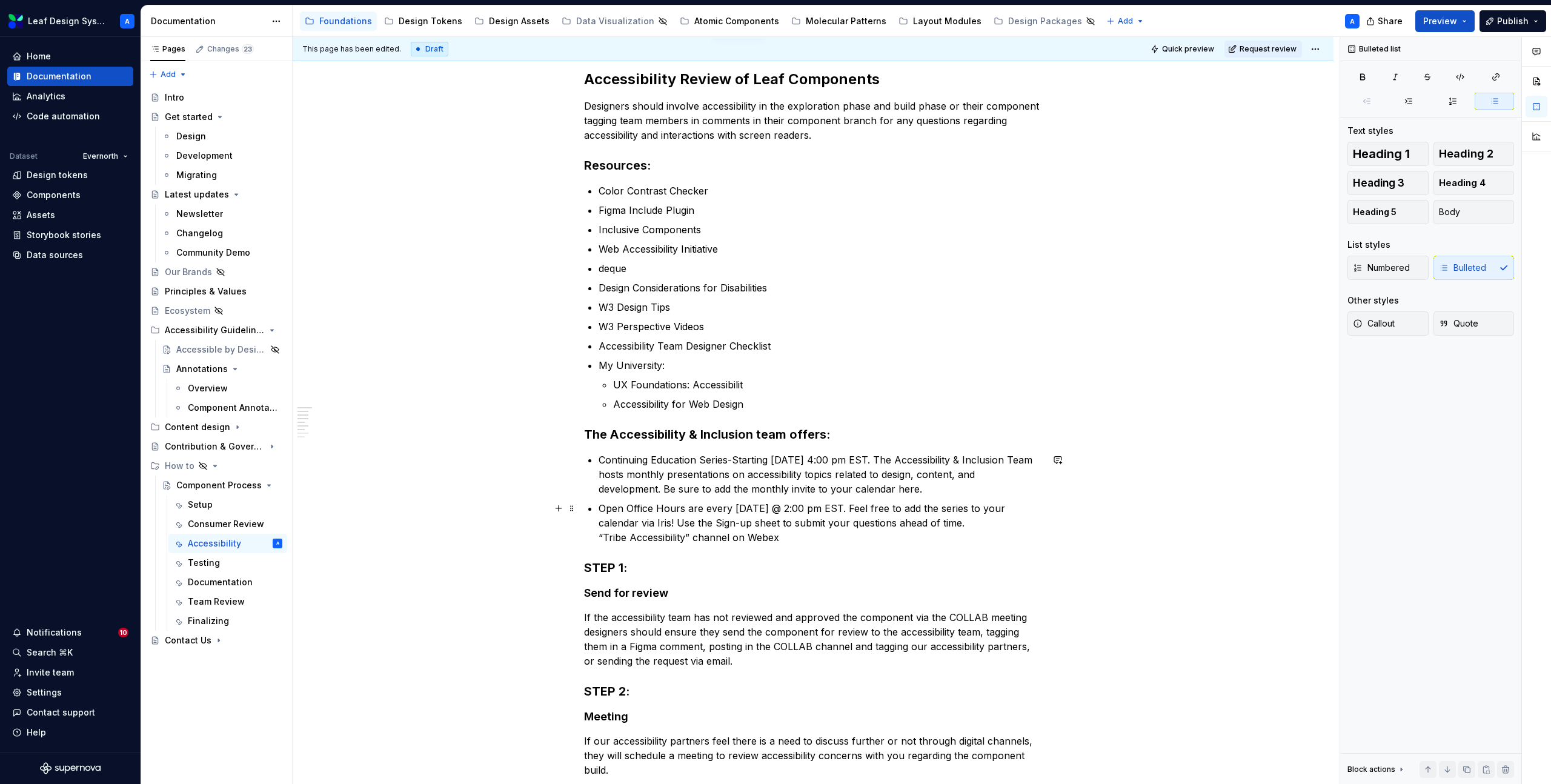
click at [598, 538] on div "Accessibility Review of Leaf Components Designers should involve accessibility …" at bounding box center [813, 547] width 458 height 956
type textarea "*"
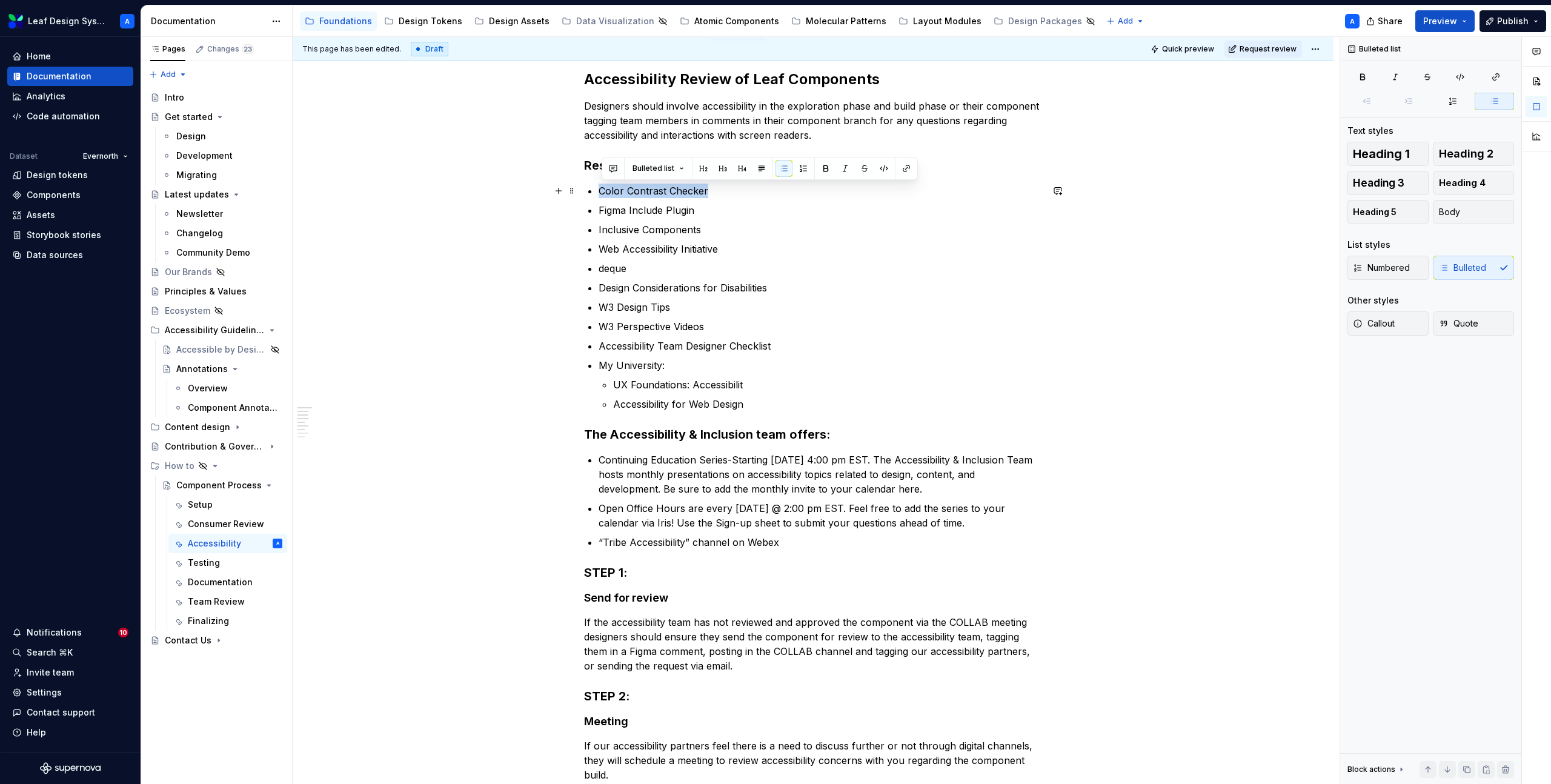
drag, startPoint x: 710, startPoint y: 191, endPoint x: 604, endPoint y: 190, distance: 106.0
click at [604, 190] on p "Color Contrast Checker" at bounding box center [820, 190] width 443 height 15
click at [906, 170] on button "button" at bounding box center [906, 168] width 17 height 17
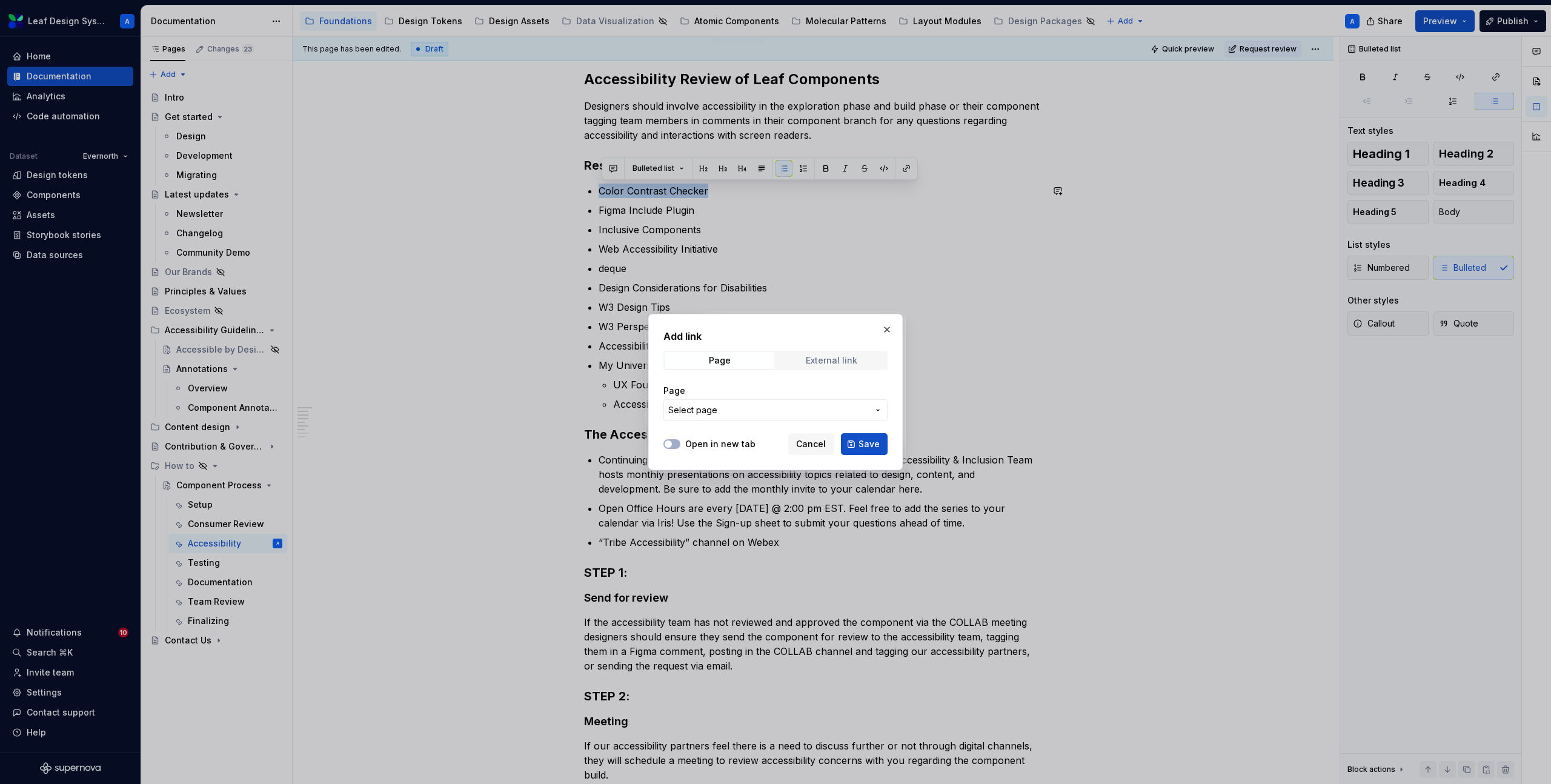
click at [837, 363] on div "External link" at bounding box center [832, 360] width 52 height 9
click at [717, 411] on input "URL" at bounding box center [776, 410] width 224 height 22
paste input "[URL][DOMAIN_NAME]"
type input "[URL][DOMAIN_NAME]"
click at [670, 443] on span "button" at bounding box center [668, 443] width 7 height 7
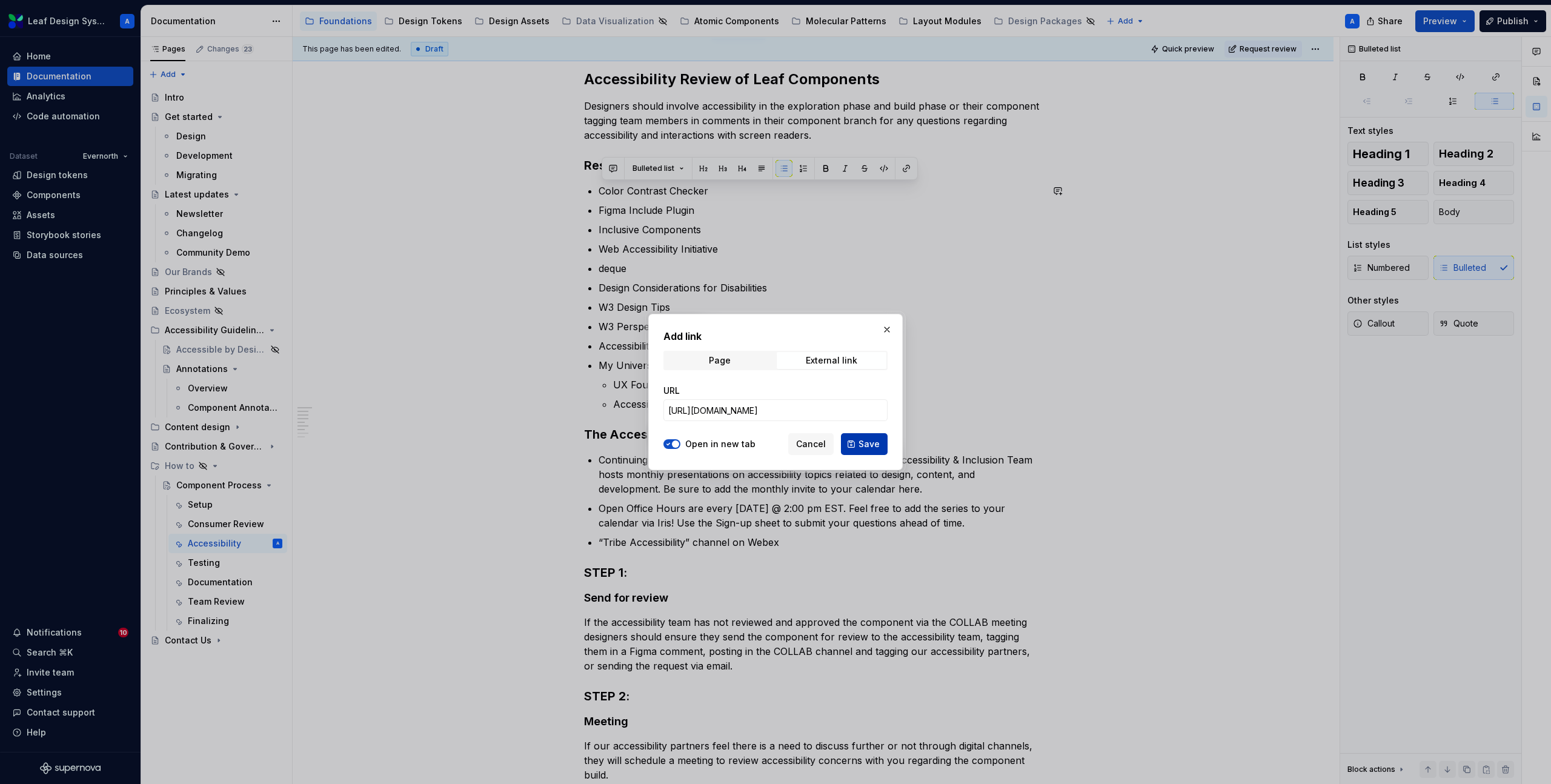
click at [859, 440] on span "Save" at bounding box center [869, 443] width 21 height 12
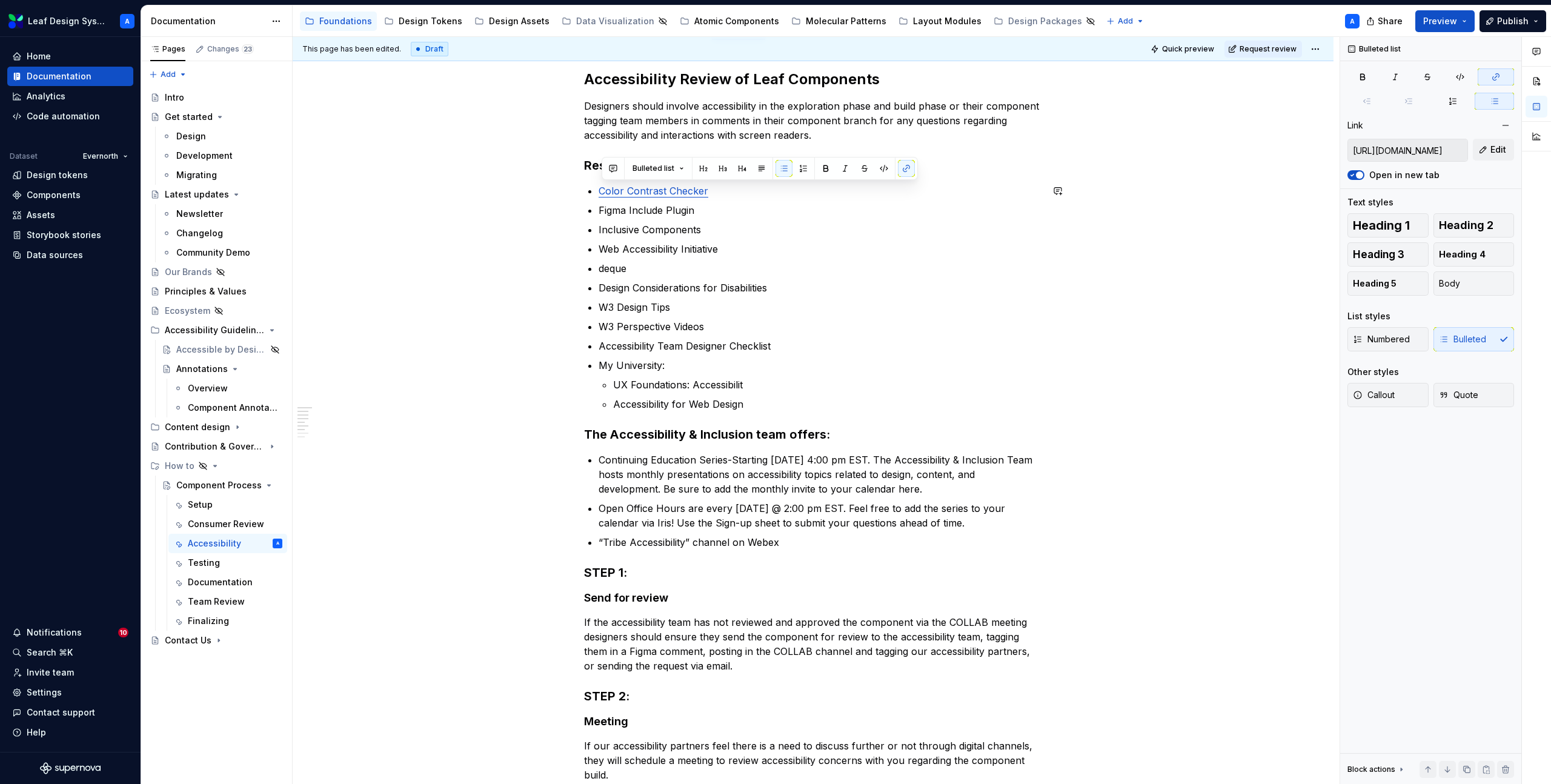
type textarea "*"
click at [681, 203] on p "Figma Include Plugin" at bounding box center [820, 210] width 443 height 15
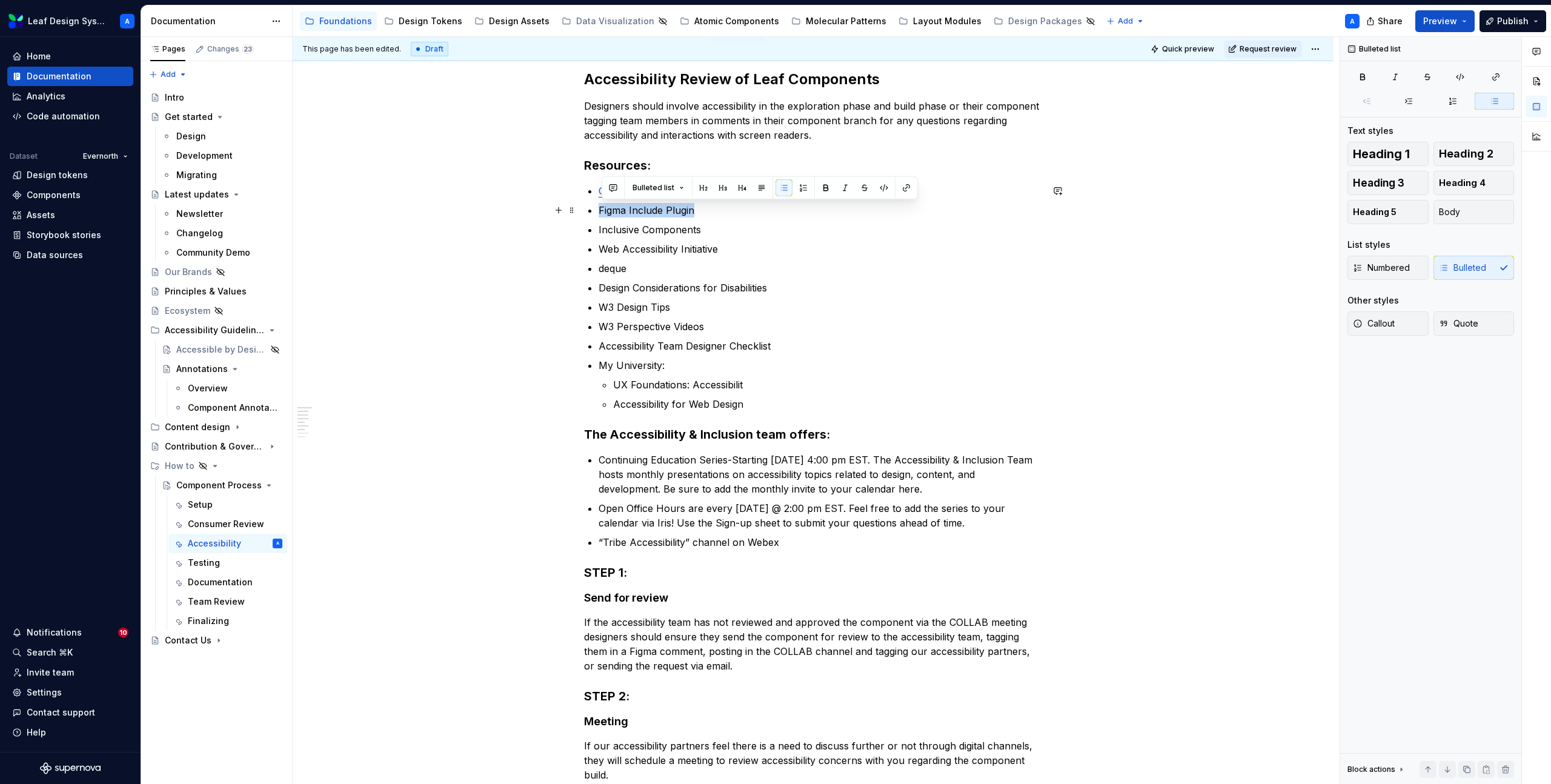
drag, startPoint x: 697, startPoint y: 206, endPoint x: 600, endPoint y: 206, distance: 97.0
click at [600, 206] on div "Accessibility Review of Leaf Components Designers should involve accessibility …" at bounding box center [813, 550] width 458 height 961
click at [905, 186] on button "button" at bounding box center [906, 188] width 17 height 17
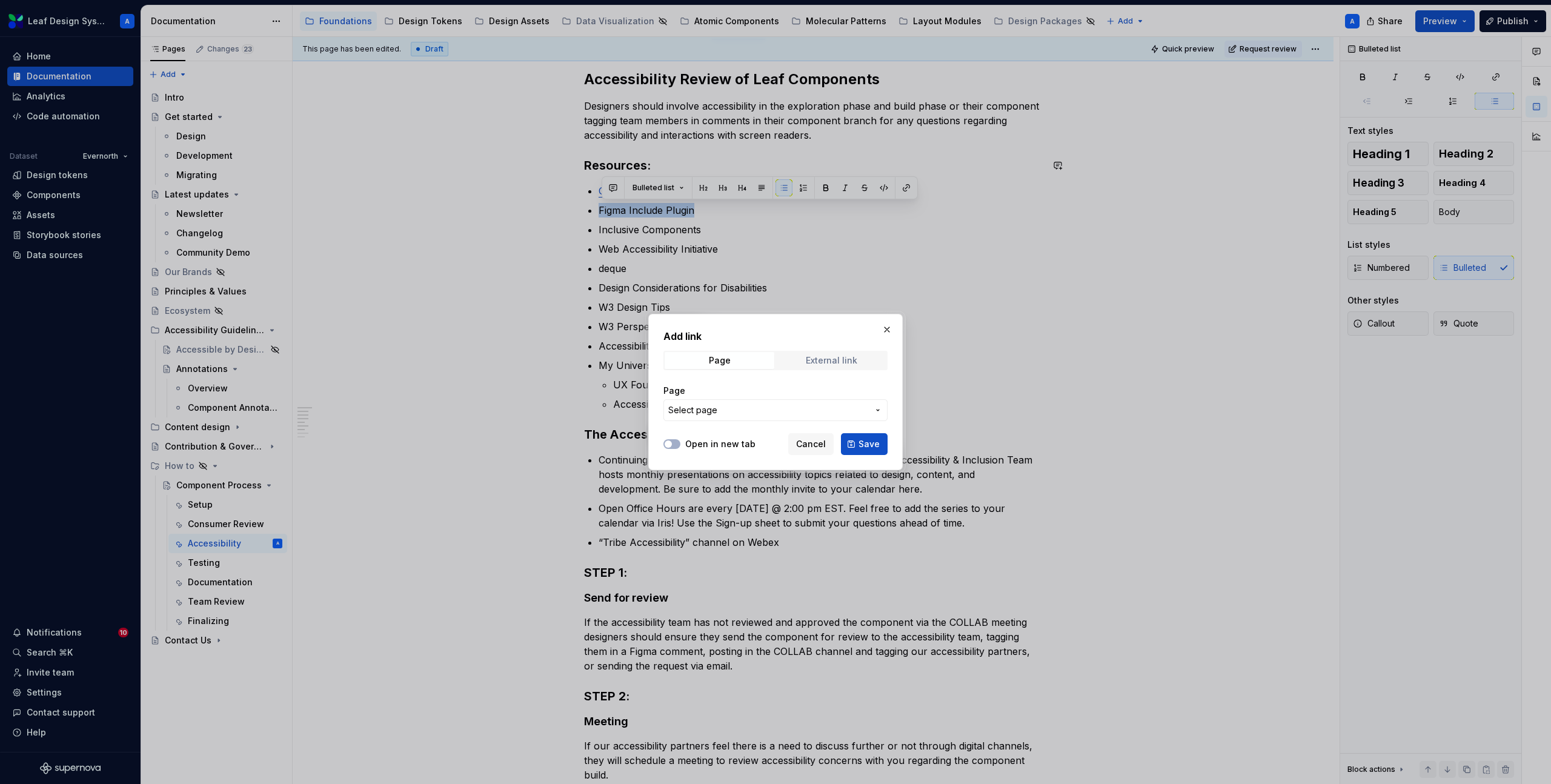
click at [818, 365] on span "External link" at bounding box center [832, 360] width 110 height 17
click at [724, 410] on input "URL" at bounding box center [776, 410] width 224 height 22
paste input "[URL][DOMAIN_NAME]"
type input "[URL][DOMAIN_NAME]"
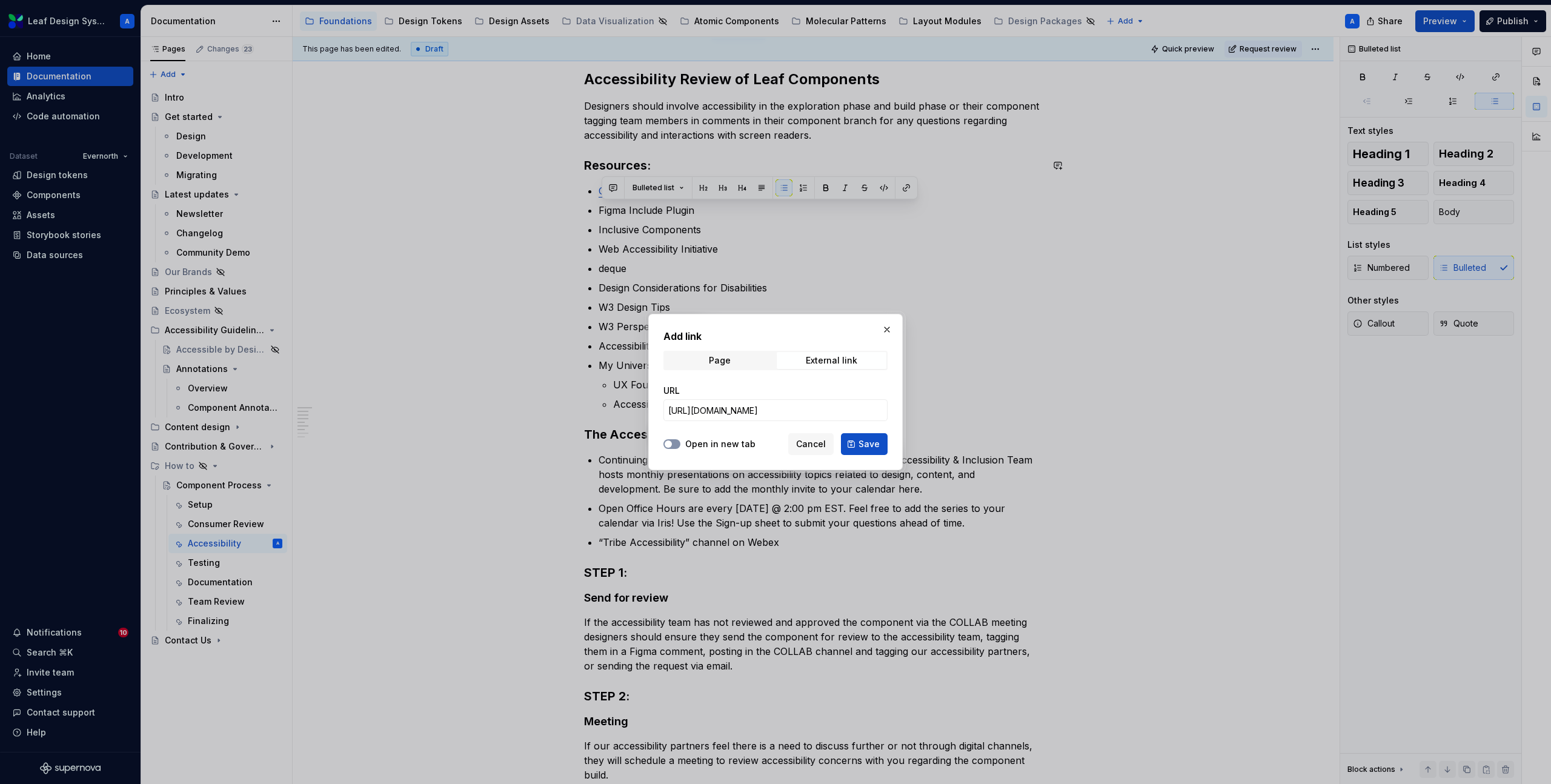
scroll to position [0, 0]
click at [673, 441] on button "Open in new tab" at bounding box center [672, 444] width 17 height 9
click at [870, 441] on span "Save" at bounding box center [869, 443] width 21 height 12
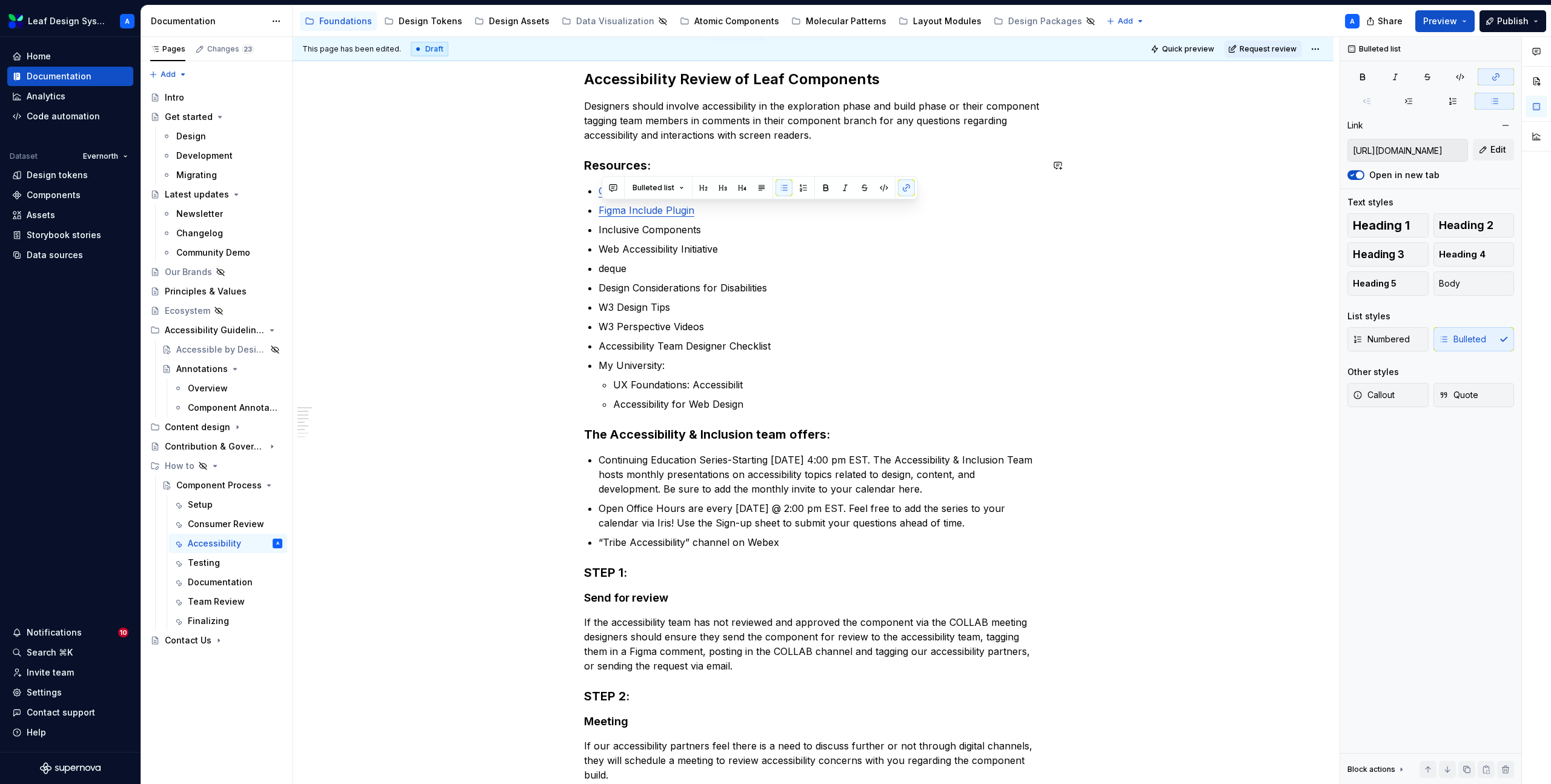
type textarea "*"
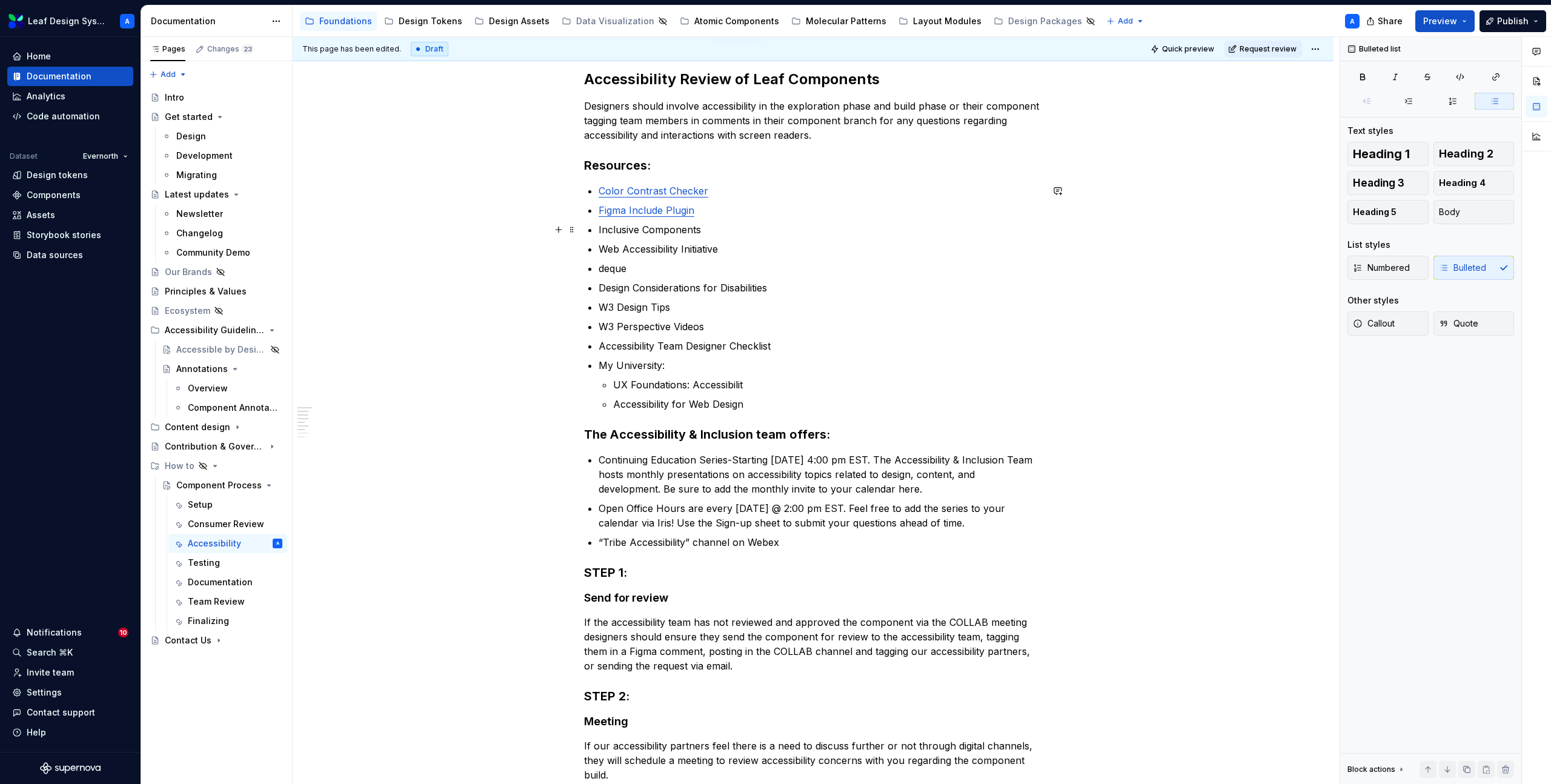
click at [687, 226] on p "Inclusive Components" at bounding box center [820, 229] width 443 height 15
drag, startPoint x: 716, startPoint y: 229, endPoint x: 598, endPoint y: 230, distance: 118.0
click at [598, 230] on div "Accessibility Review of Leaf Components Designers should involve accessibility …" at bounding box center [813, 550] width 458 height 961
click at [901, 207] on button "button" at bounding box center [906, 208] width 17 height 17
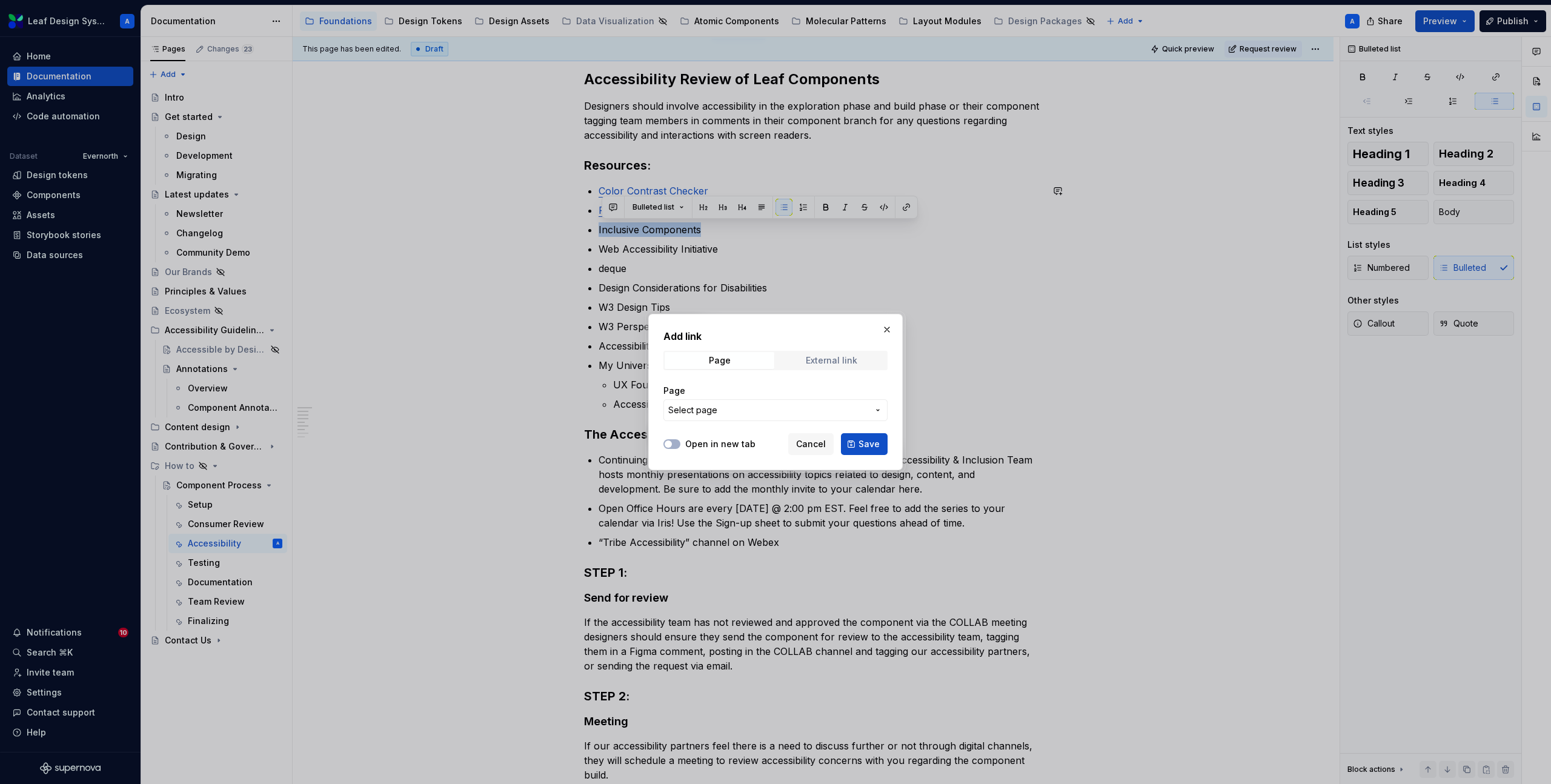
click at [812, 363] on div "External link" at bounding box center [832, 360] width 52 height 9
click at [728, 408] on input "URL" at bounding box center [776, 410] width 224 height 22
paste input "[URL][DOMAIN_NAME]"
type input "[URL][DOMAIN_NAME]"
click at [673, 445] on button "Open in new tab" at bounding box center [672, 444] width 17 height 9
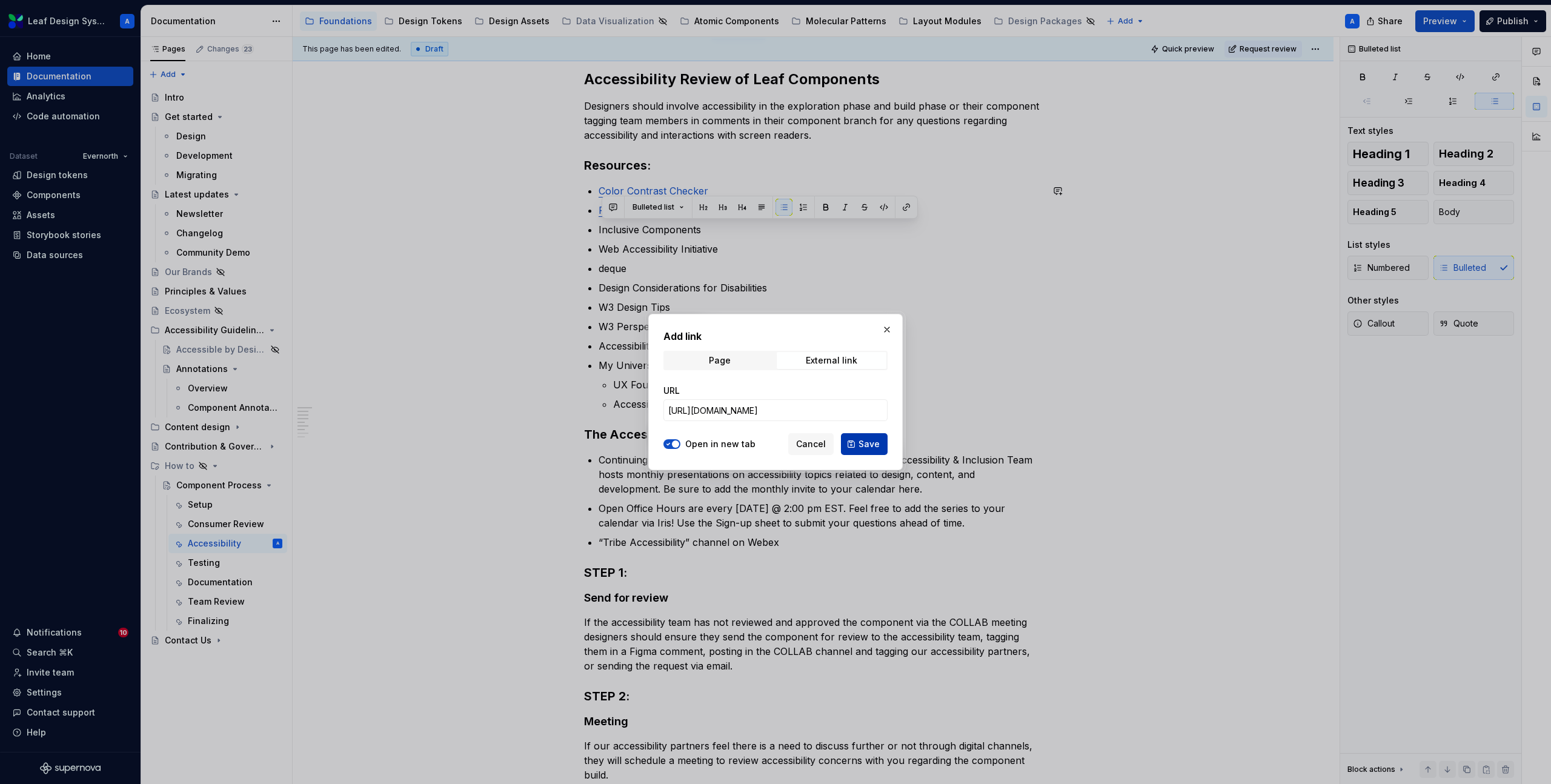
click at [872, 446] on span "Save" at bounding box center [869, 443] width 21 height 12
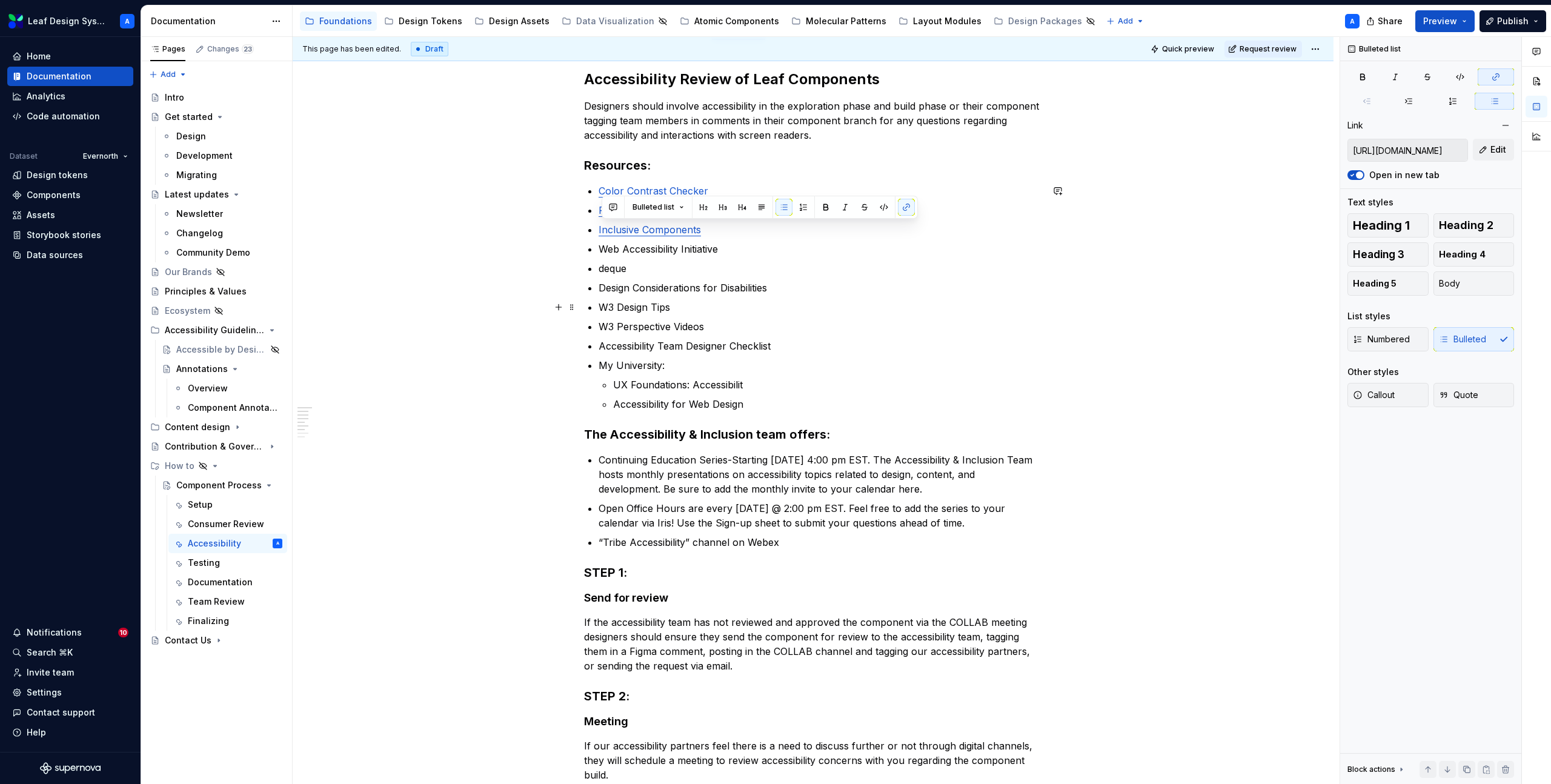
type textarea "*"
click at [669, 249] on p "Web Accessibility Initiative" at bounding box center [820, 249] width 443 height 15
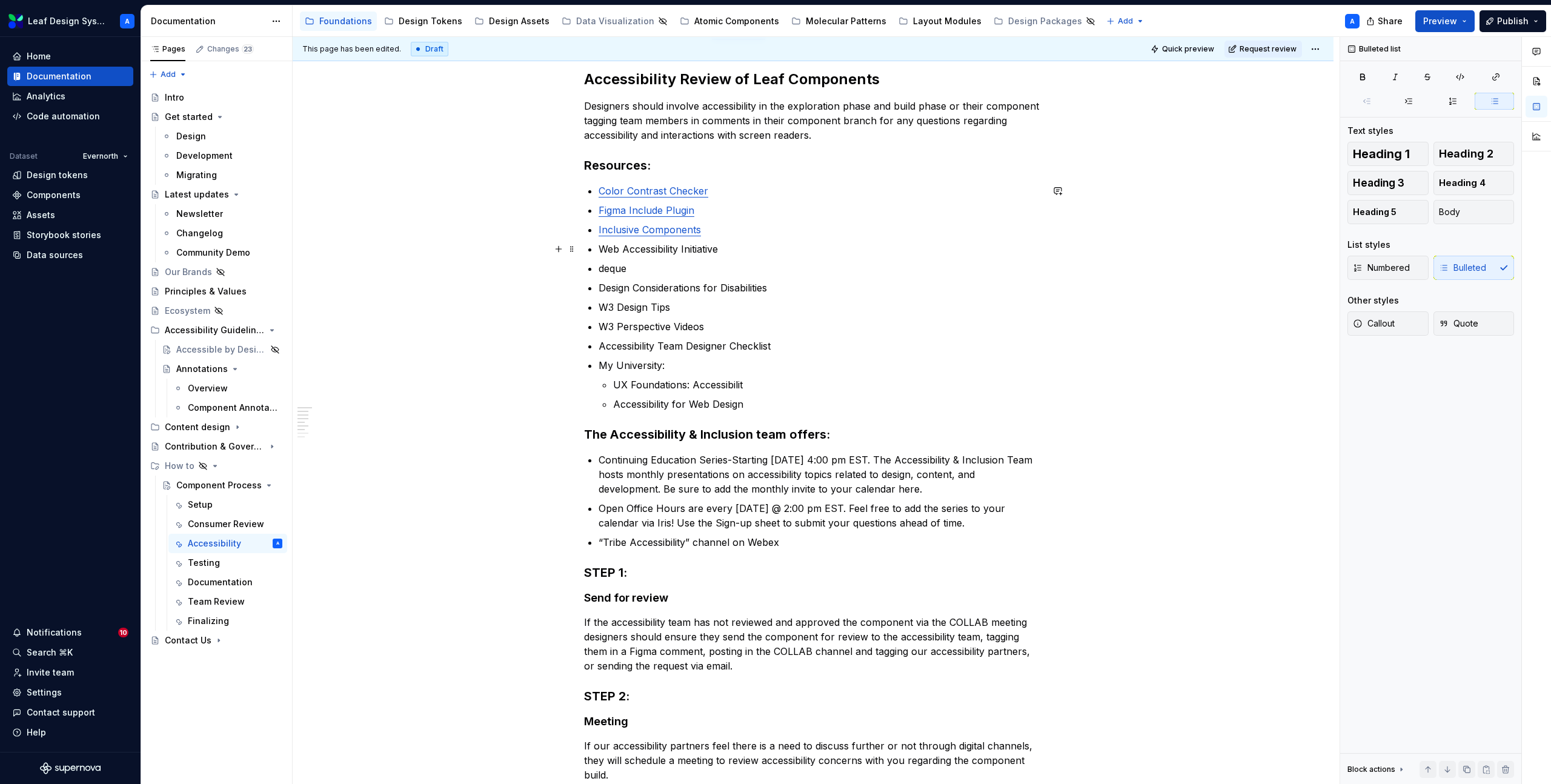
click at [708, 251] on p "Web Accessibility Initiative" at bounding box center [820, 249] width 443 height 15
drag, startPoint x: 728, startPoint y: 250, endPoint x: 605, endPoint y: 250, distance: 123.0
click at [605, 250] on p "Web Accessibility Initiative" at bounding box center [820, 249] width 443 height 15
click at [901, 227] on button "button" at bounding box center [906, 226] width 17 height 17
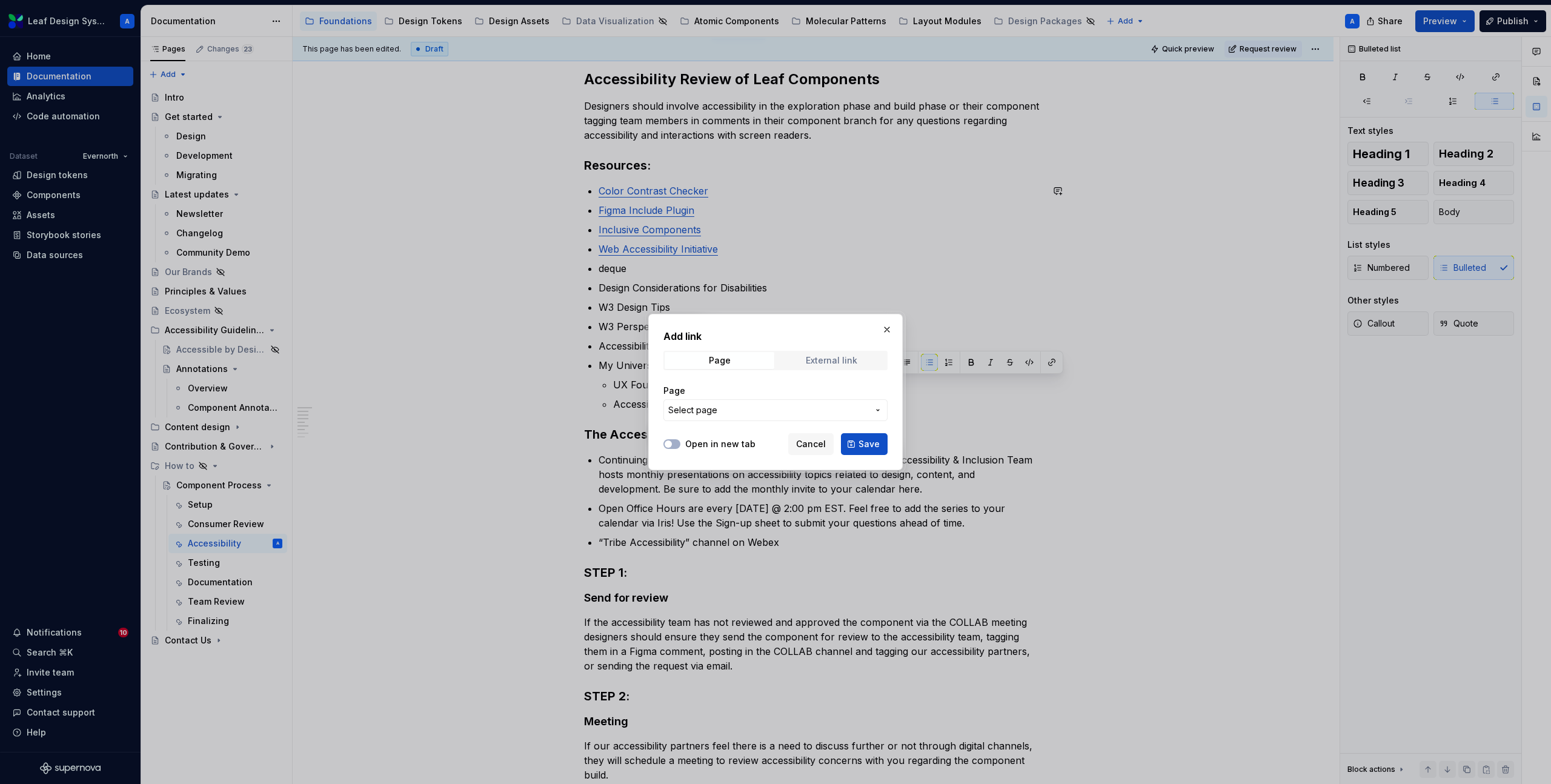
click at [826, 359] on div "External link" at bounding box center [832, 360] width 52 height 9
click at [739, 414] on input "URL" at bounding box center [776, 410] width 224 height 22
paste input "[URL][DOMAIN_NAME]"
type input "[URL][DOMAIN_NAME]"
click at [871, 439] on span "Save" at bounding box center [869, 443] width 21 height 12
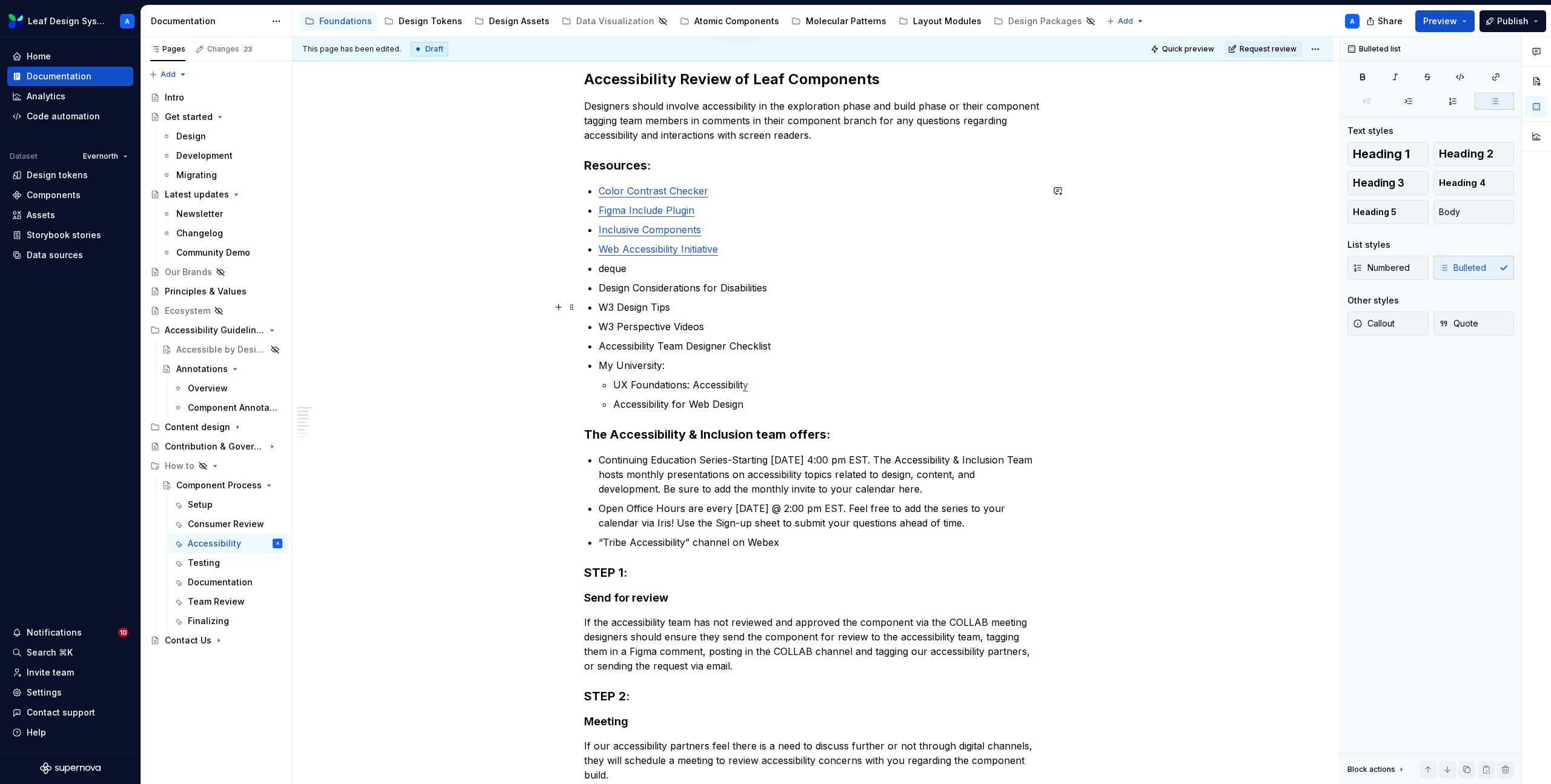
click at [684, 306] on p "W3 Design Tips" at bounding box center [820, 307] width 443 height 15
click at [762, 387] on p "UX Foundations: Accessibilit y" at bounding box center [828, 385] width 429 height 15
click at [617, 269] on p "deque" at bounding box center [820, 268] width 443 height 15
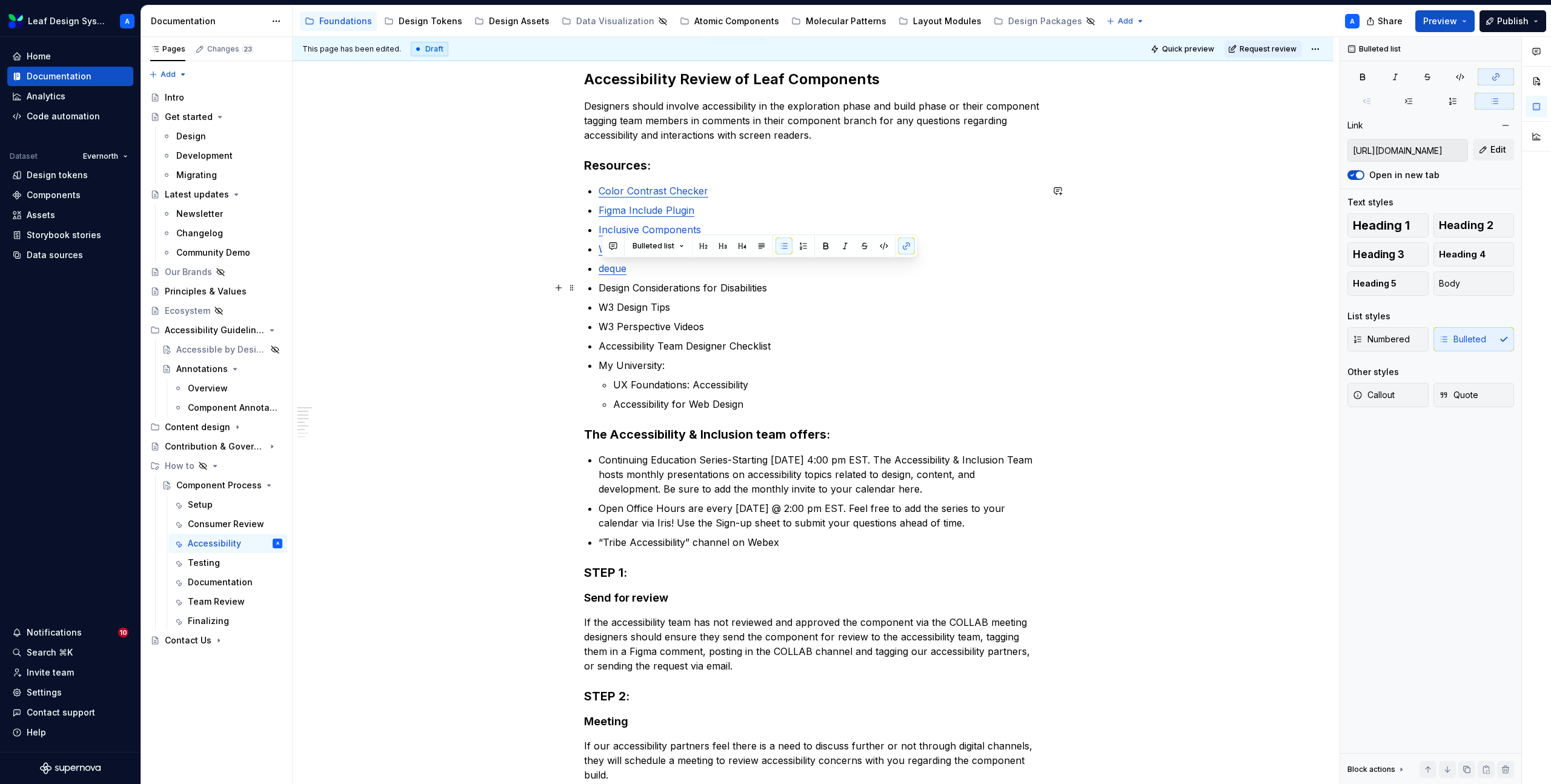
click at [720, 285] on p "Design Considerations for Disabilities" at bounding box center [820, 287] width 443 height 15
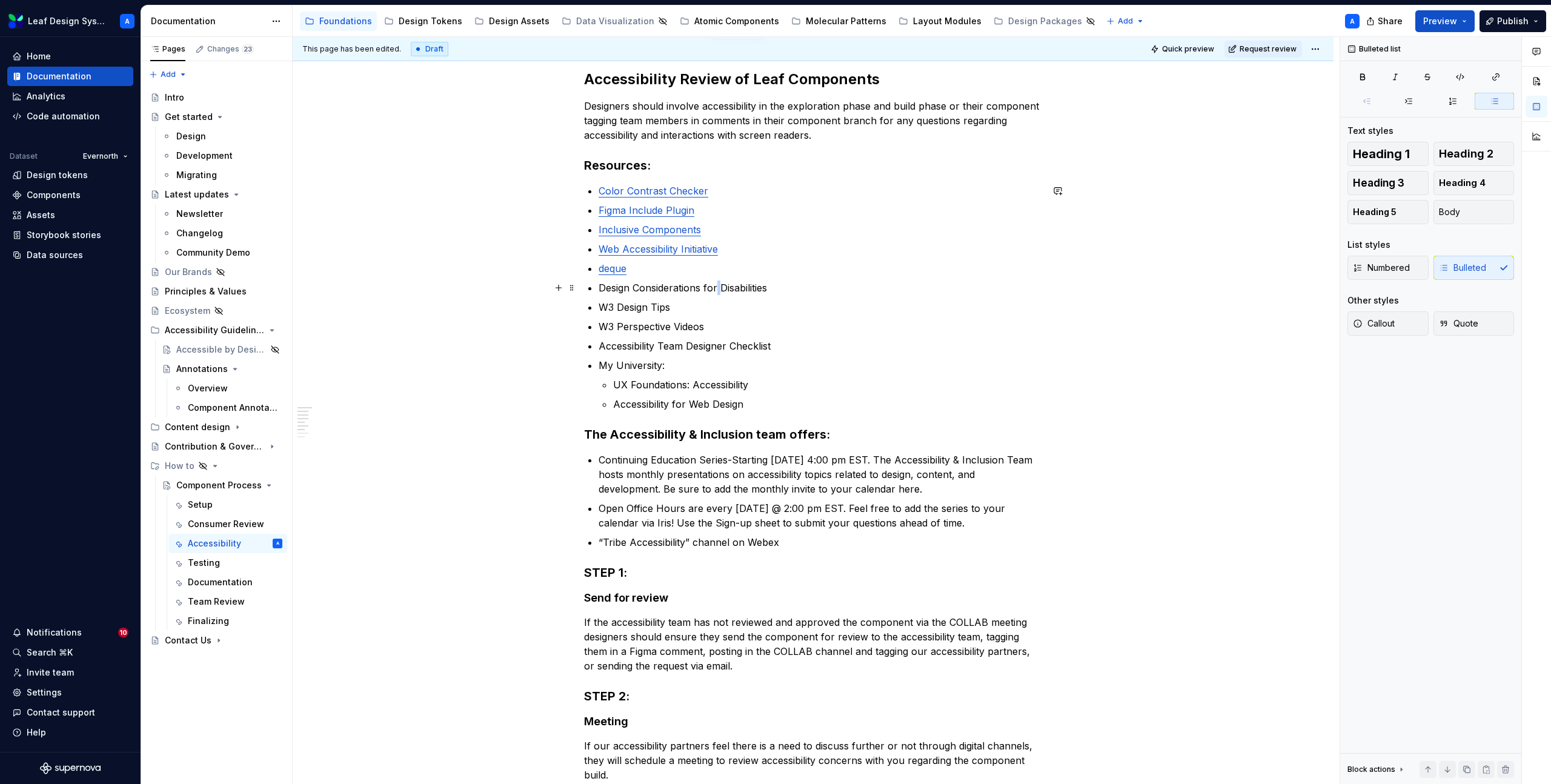
click at [720, 285] on p "Design Considerations for Disabilities" at bounding box center [820, 287] width 443 height 15
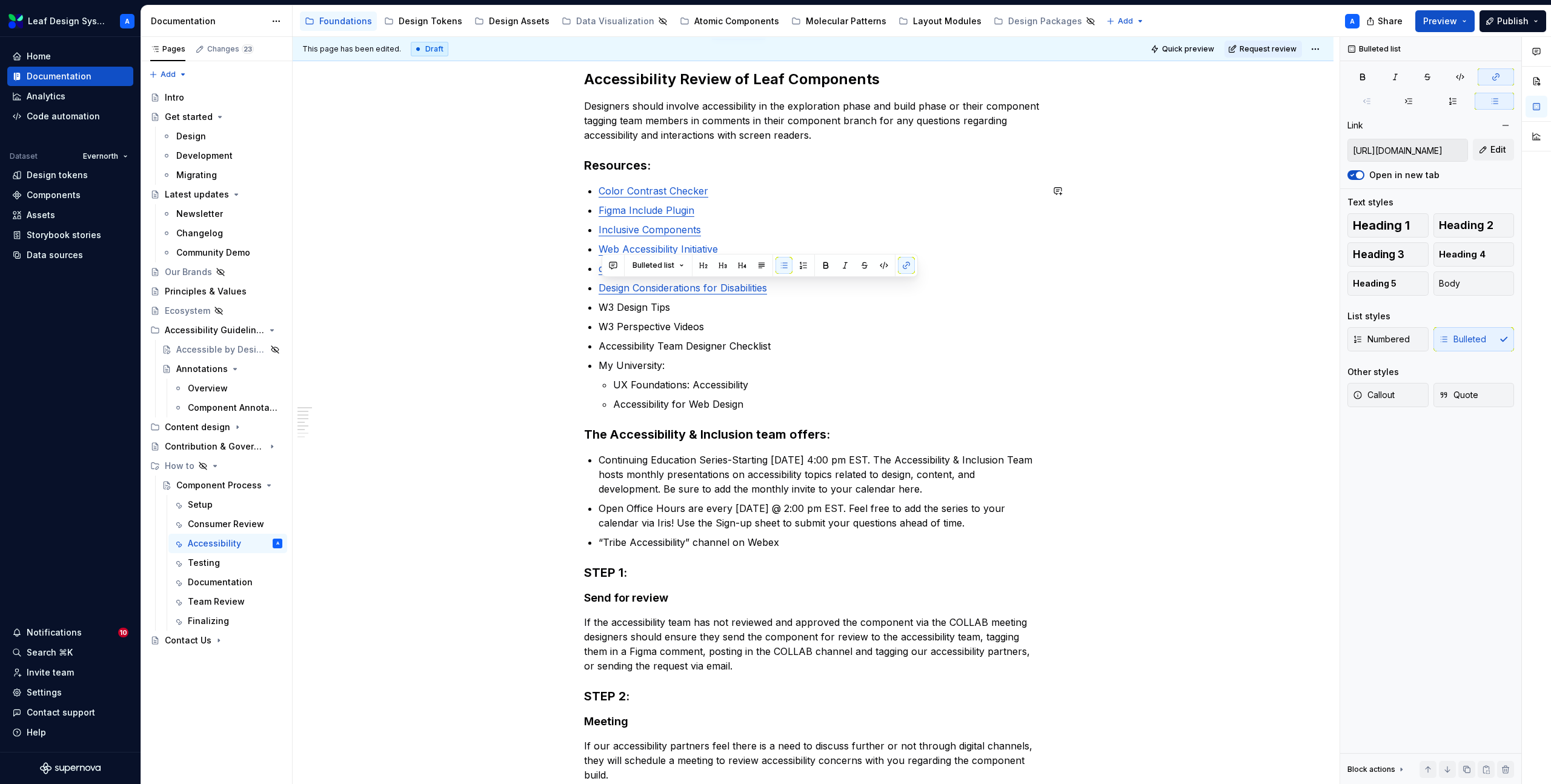
click at [630, 306] on p "W3 Design Tips" at bounding box center [820, 307] width 443 height 15
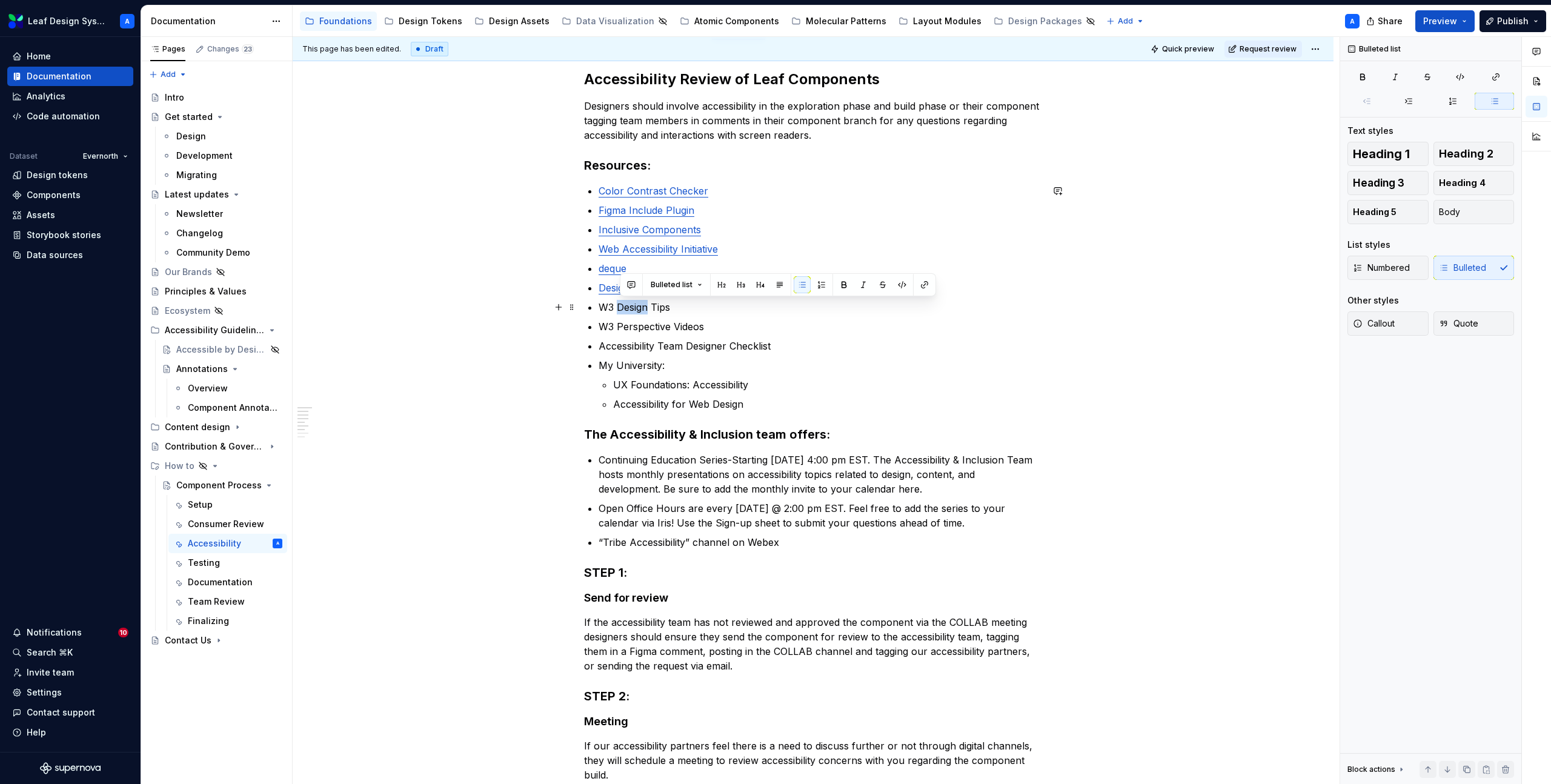
click at [630, 306] on p "W3 Design Tips" at bounding box center [820, 307] width 443 height 15
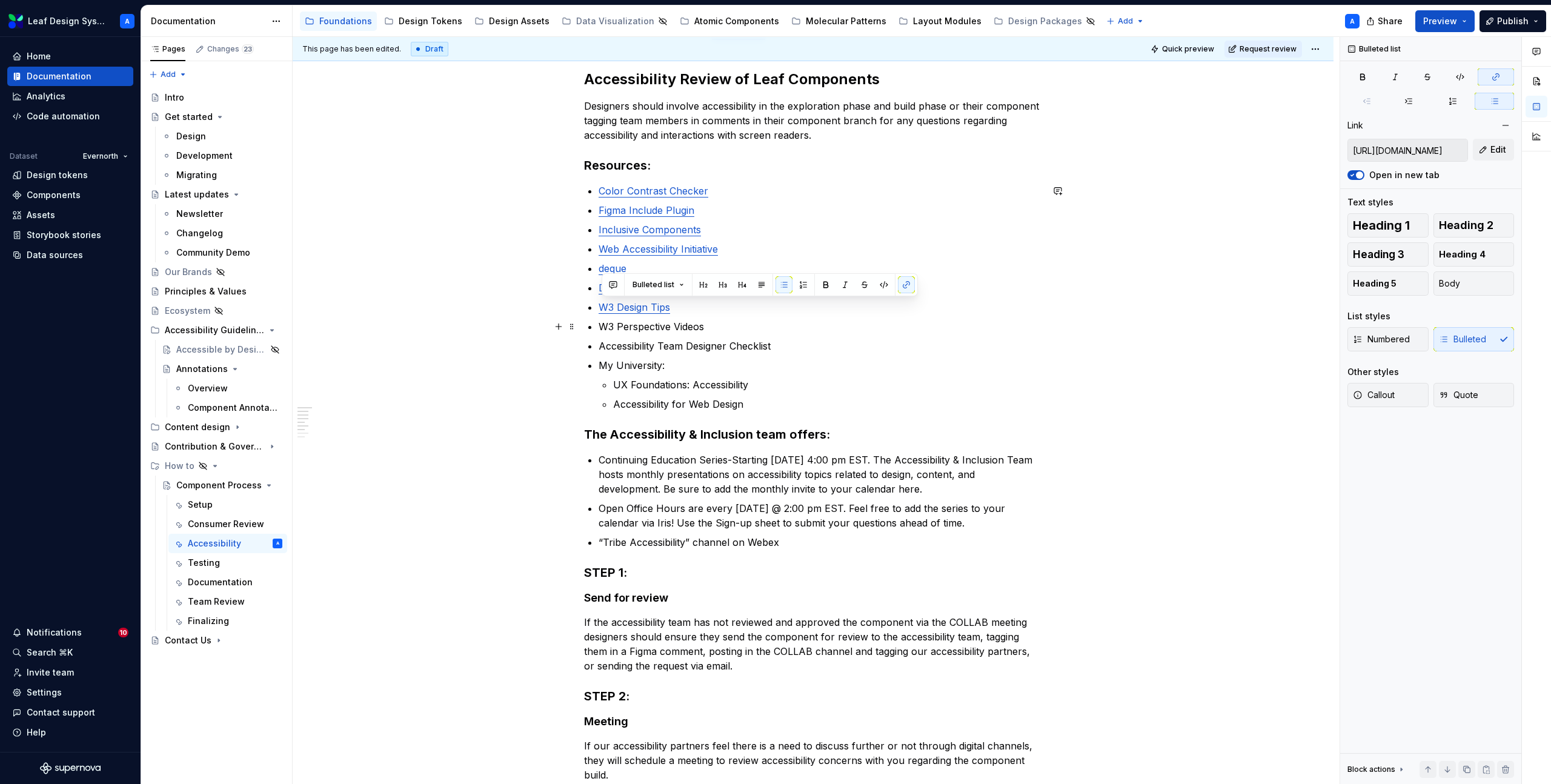
click at [643, 326] on p "W3 Perspective Videos" at bounding box center [820, 327] width 443 height 15
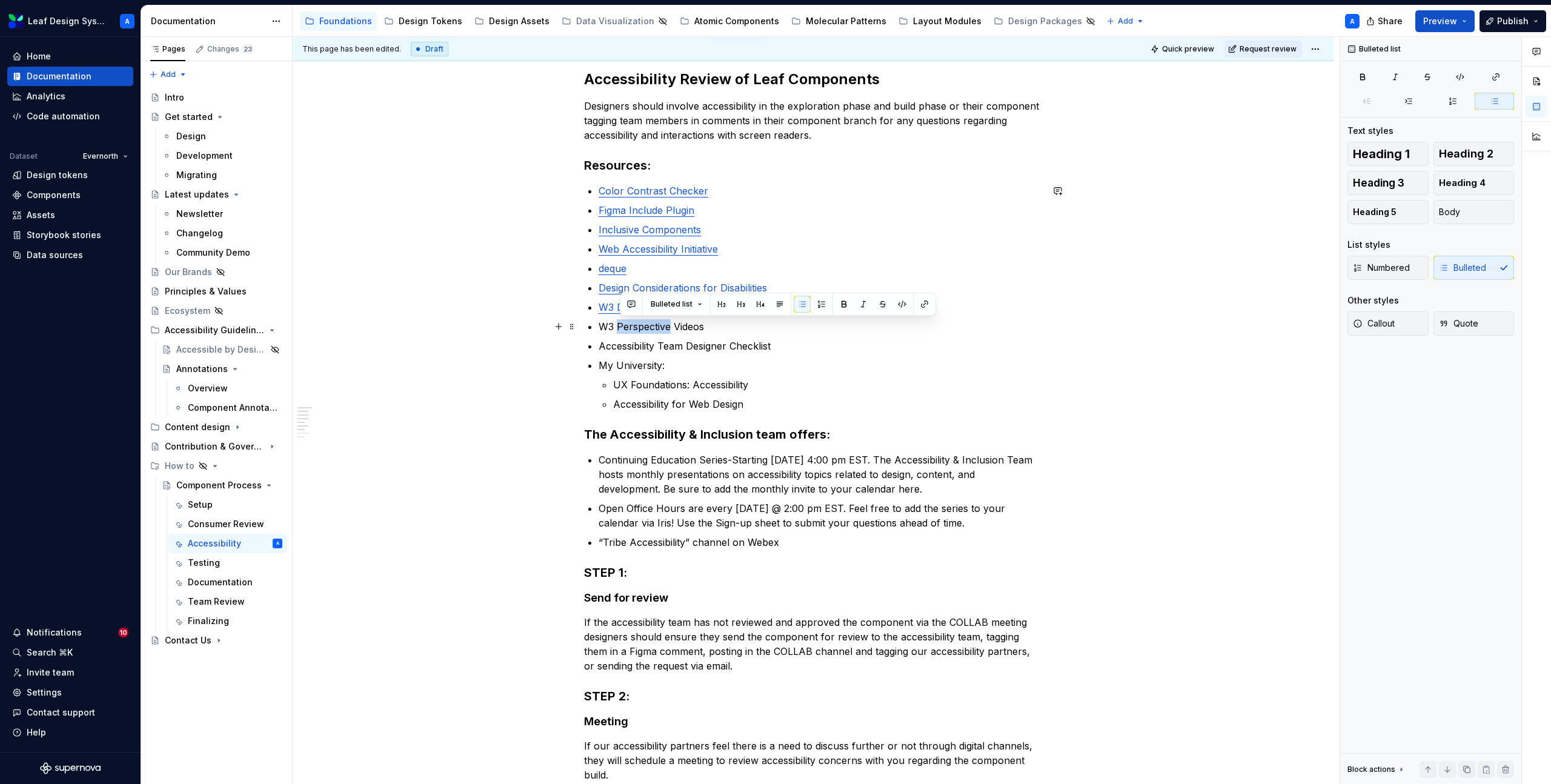
click at [643, 326] on p "W3 Perspective Videos" at bounding box center [820, 327] width 443 height 15
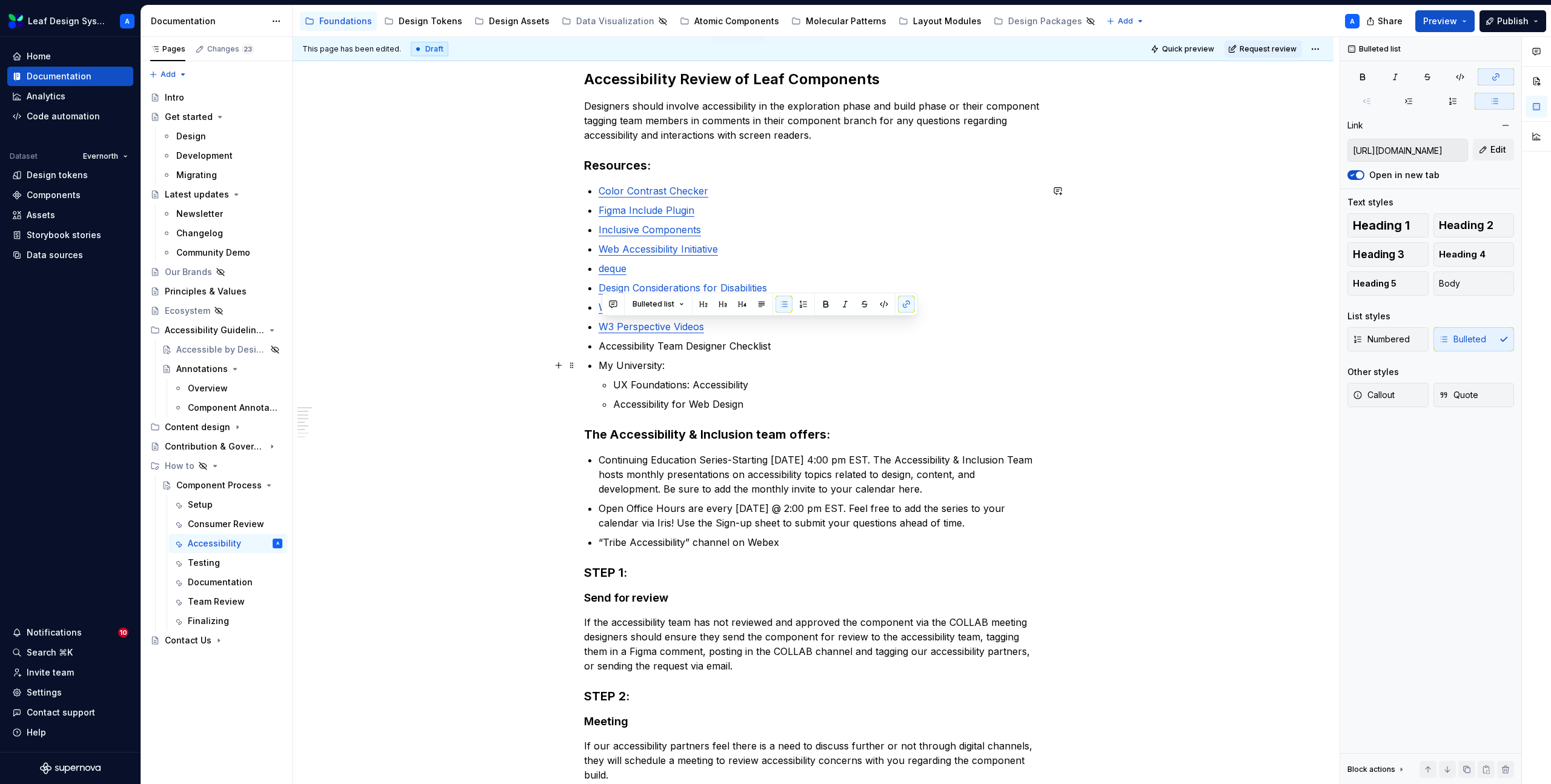
click at [695, 347] on p "Accessibility Team Designer Checklist" at bounding box center [820, 345] width 443 height 15
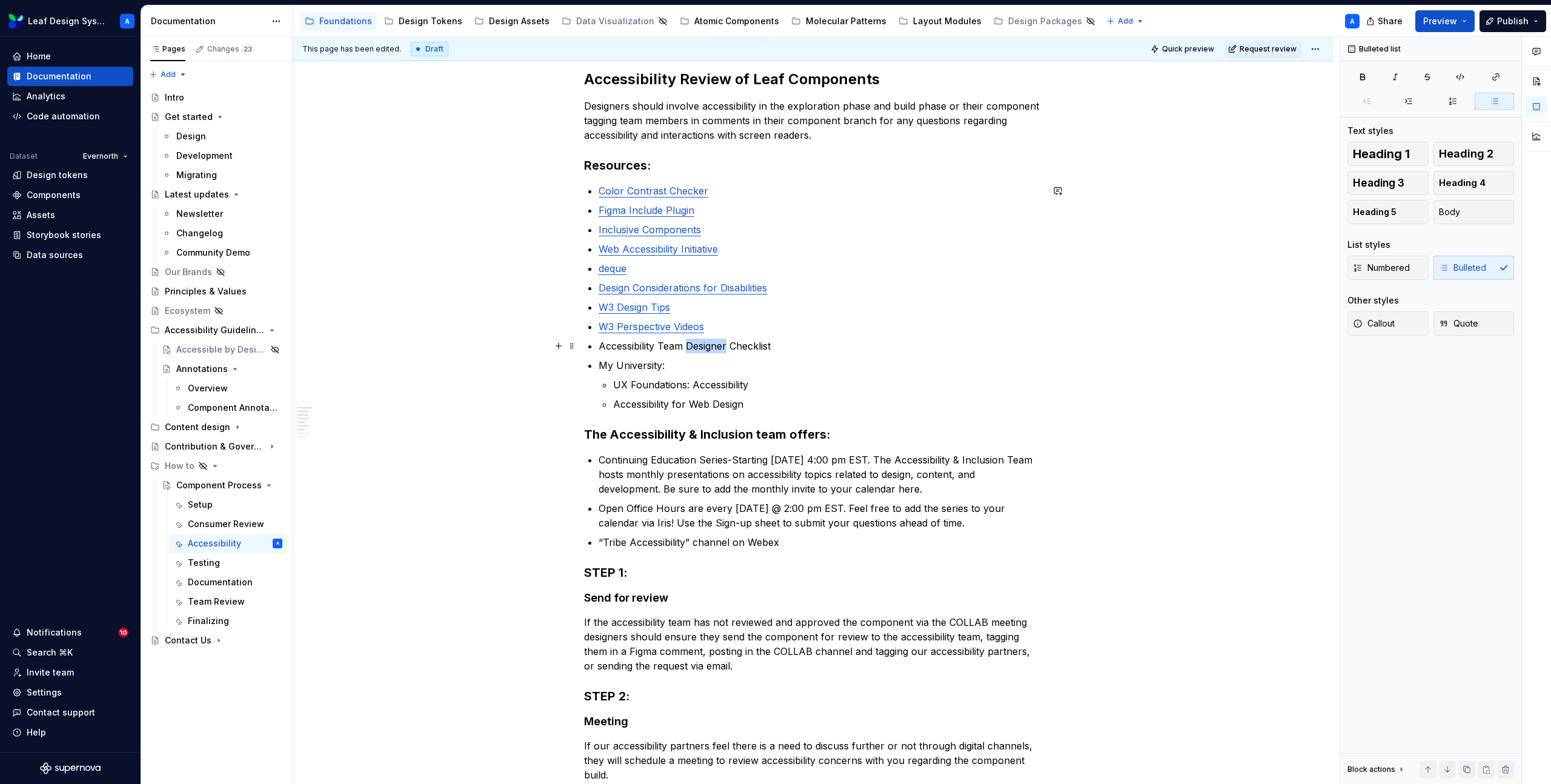
click at [695, 347] on p "Accessibility Team Designer Checklist" at bounding box center [820, 345] width 443 height 15
click at [750, 492] on p "Continuing Education Series-Starting [DATE] 4:00 pm EST. The Accessibility & In…" at bounding box center [820, 475] width 443 height 44
drag, startPoint x: 736, startPoint y: 490, endPoint x: 938, endPoint y: 489, distance: 202.0
click at [938, 489] on p "Continuing Education Series-Starting [DATE] 4:00 pm EST. The Accessibility & In…" at bounding box center [820, 475] width 443 height 44
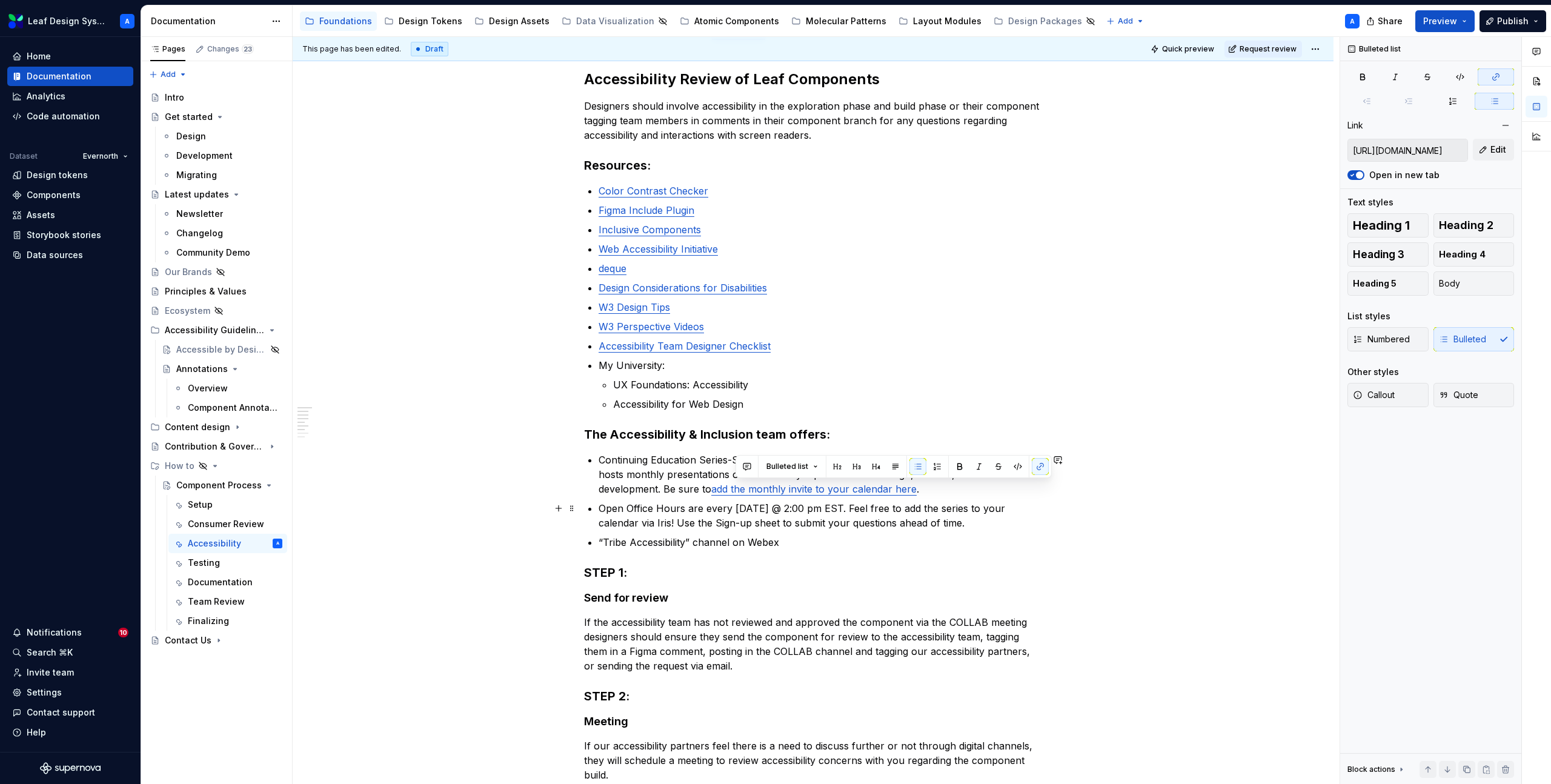
click at [721, 526] on p "Open Office Hours are every [DATE] @ 2:00 pm EST. Feel free to add the series t…" at bounding box center [820, 515] width 443 height 29
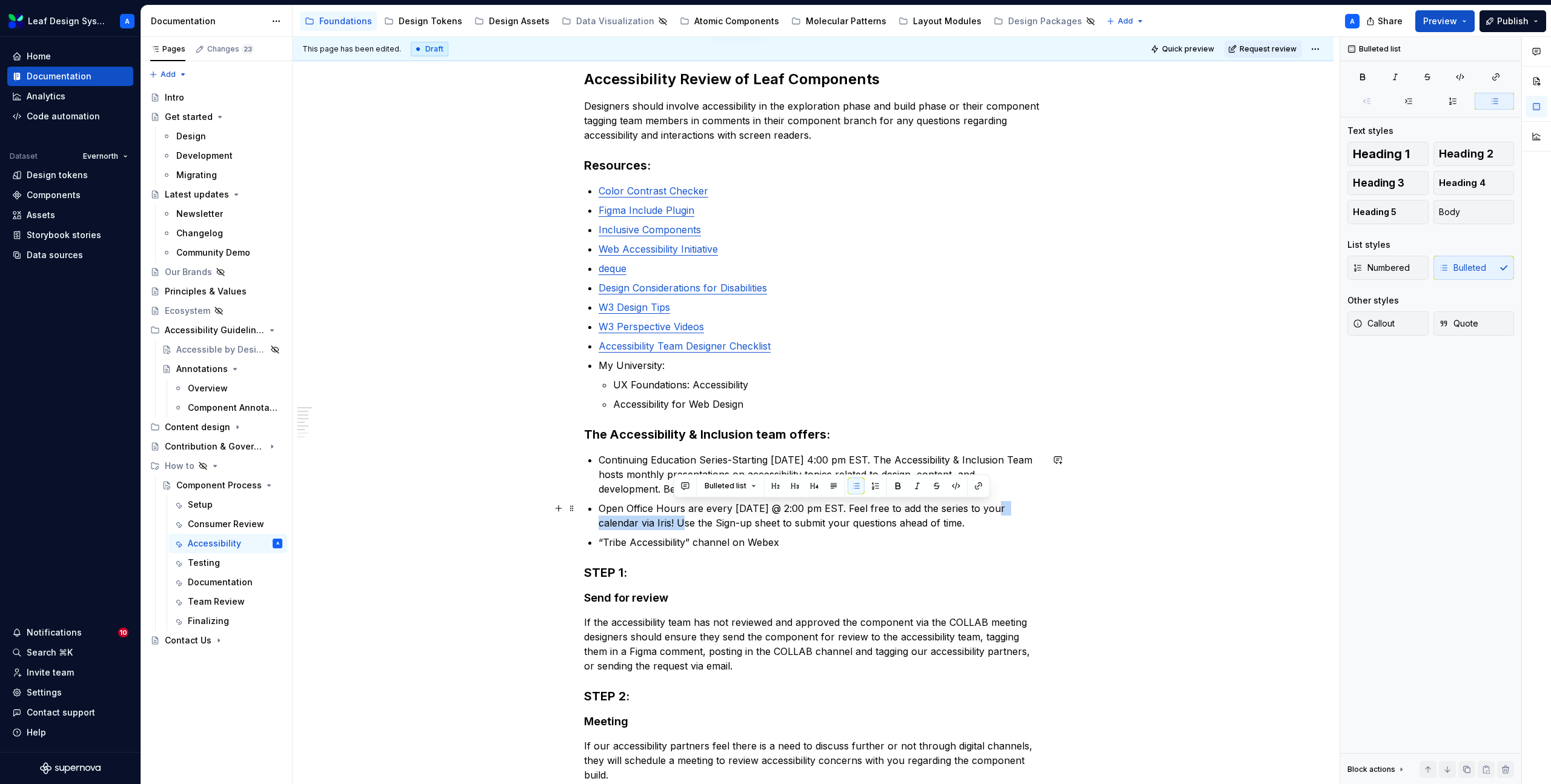
drag, startPoint x: 1003, startPoint y: 510, endPoint x: 675, endPoint y: 521, distance: 328.2
click at [675, 521] on p "Open Office Hours are every [DATE] @ 2:00 pm EST. Feel free to add the series t…" at bounding box center [820, 515] width 443 height 29
click at [870, 518] on p "Open Office Hours are every [DATE] @ 2:00 pm EST. Feel free to add the series t…" at bounding box center [820, 515] width 443 height 29
drag, startPoint x: 718, startPoint y: 524, endPoint x: 783, endPoint y: 522, distance: 65.0
click at [783, 522] on p "Open Office Hours are every [DATE] @ 2:00 pm EST. Feel free to add the series t…" at bounding box center [820, 515] width 443 height 29
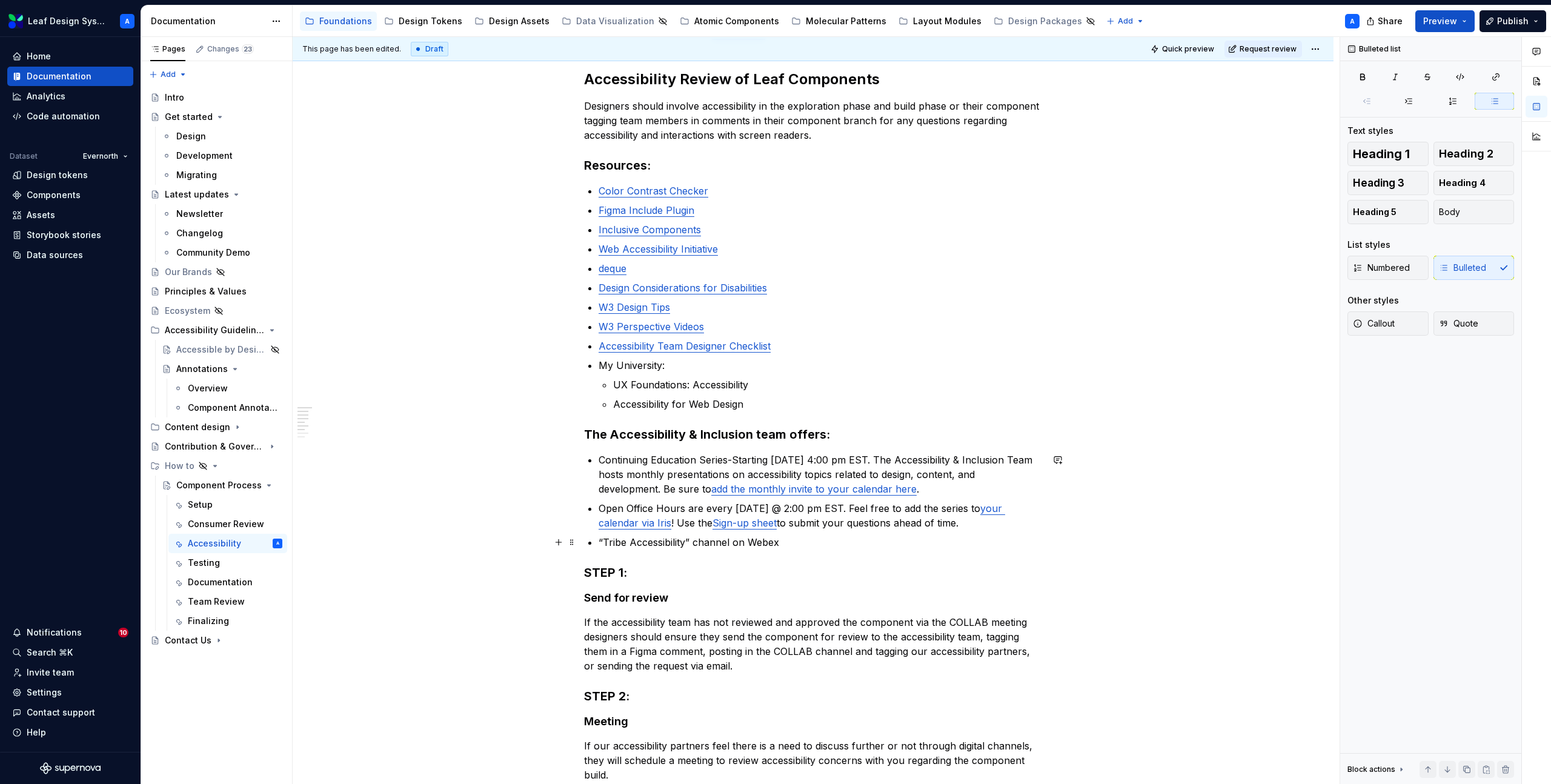
click at [799, 541] on p "“Tribe Accessibility” channel on Webex" at bounding box center [820, 542] width 443 height 15
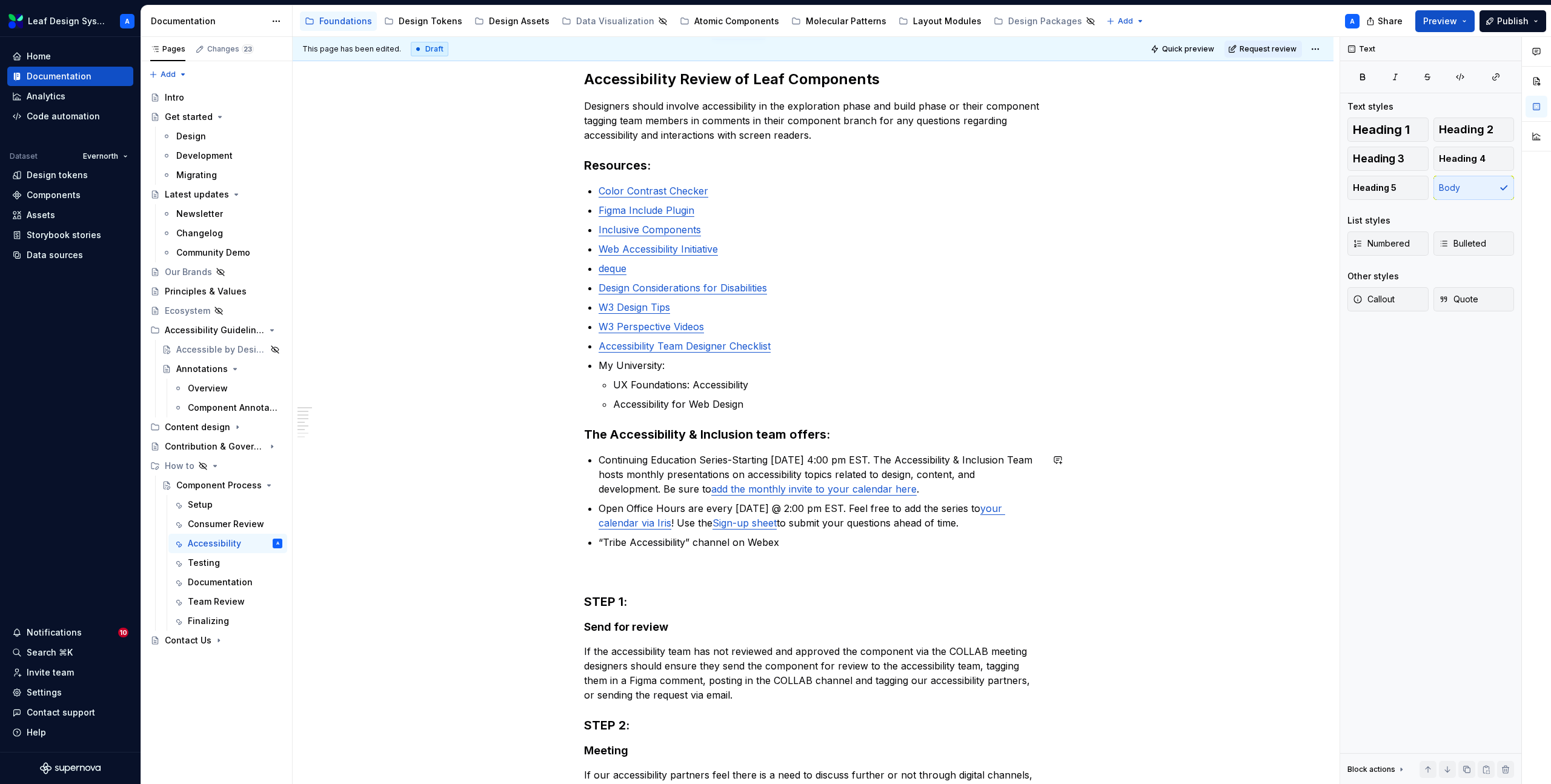
click at [633, 569] on p at bounding box center [813, 571] width 458 height 15
type textarea "*"
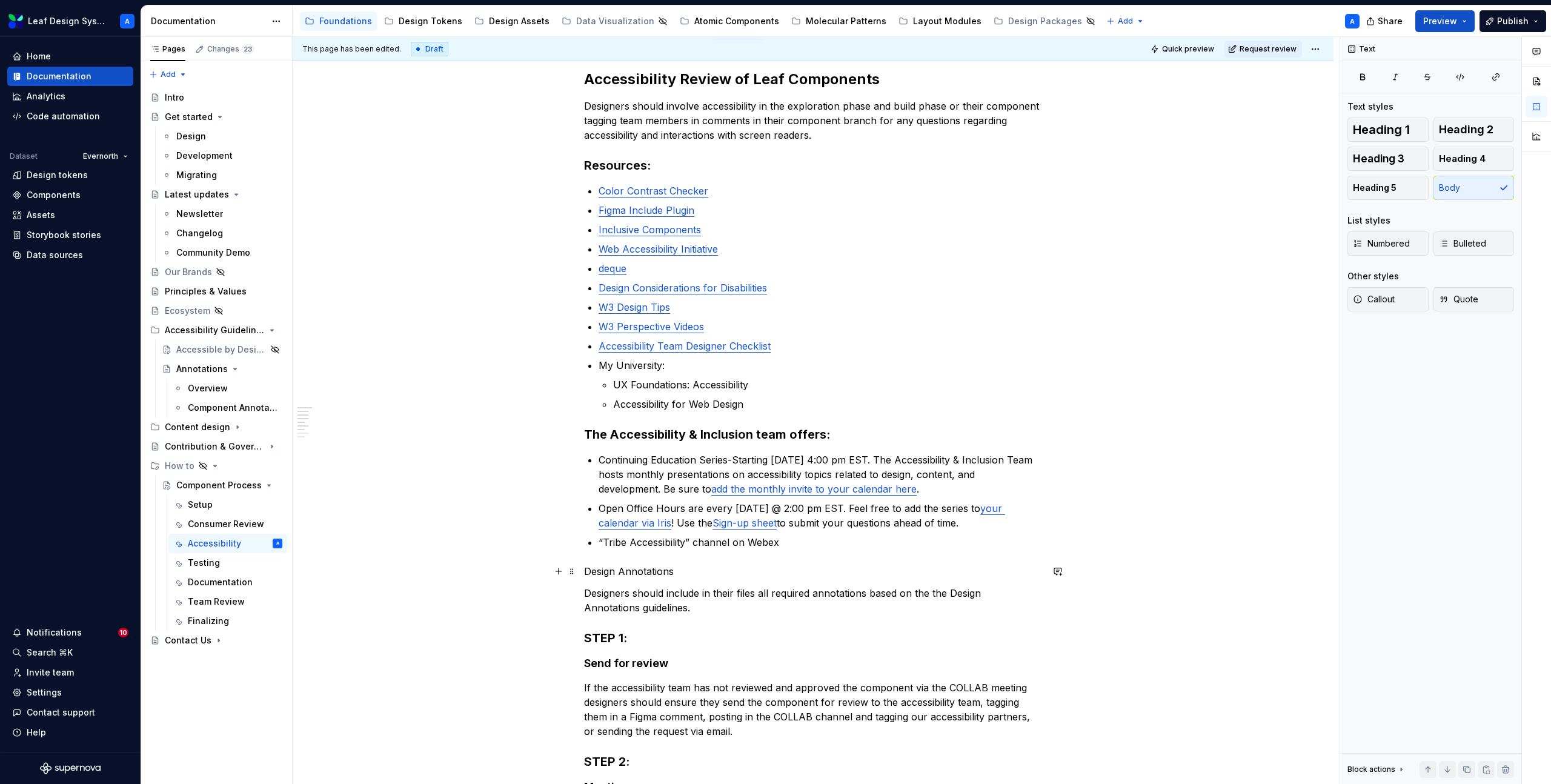
click at [645, 573] on p "Design Annotations" at bounding box center [813, 571] width 458 height 15
click at [683, 548] on button "button" at bounding box center [683, 549] width 17 height 17
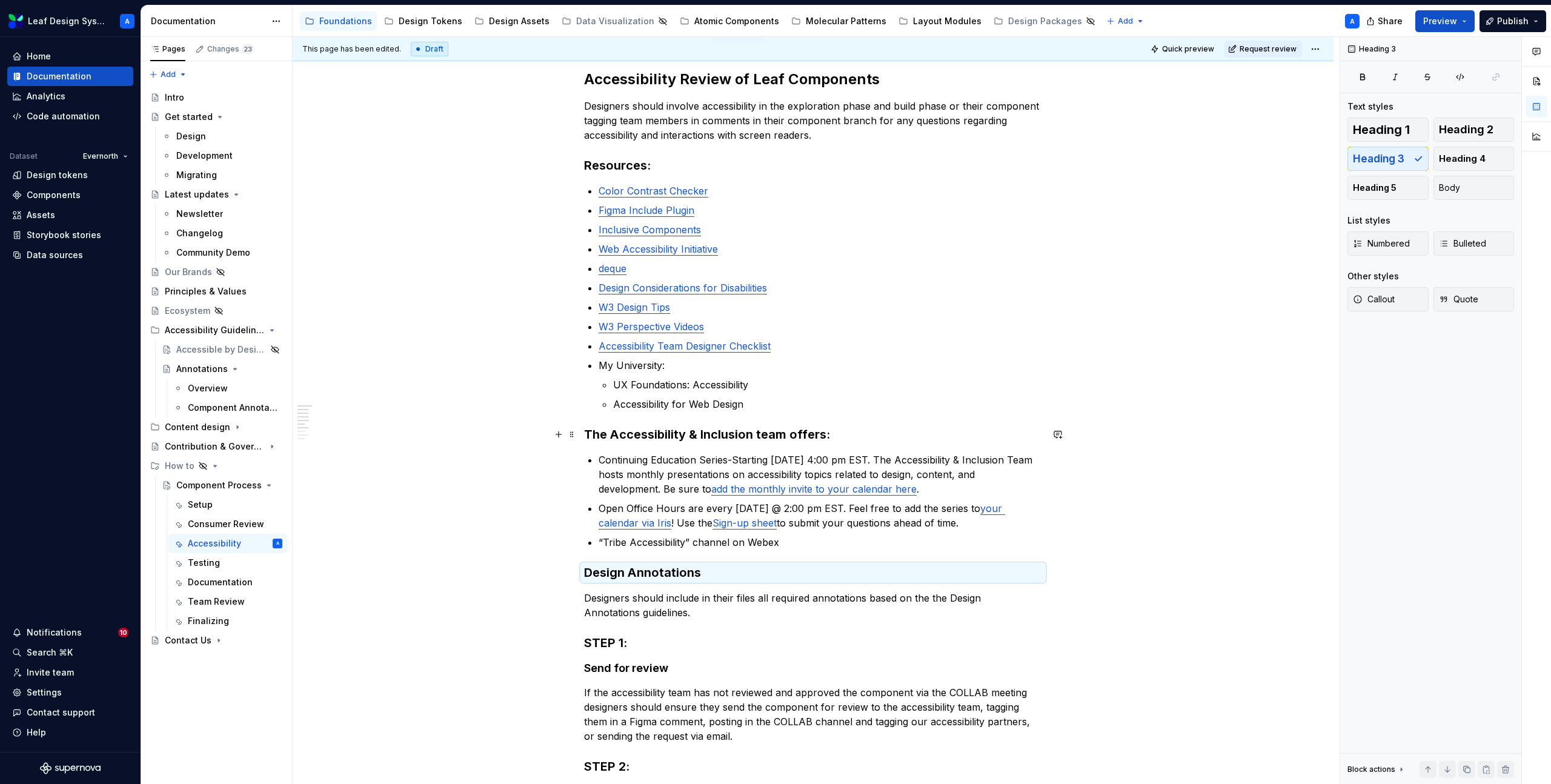
click at [644, 438] on h3 "The Accessibility & Inclusion team offers:" at bounding box center [813, 435] width 458 height 17
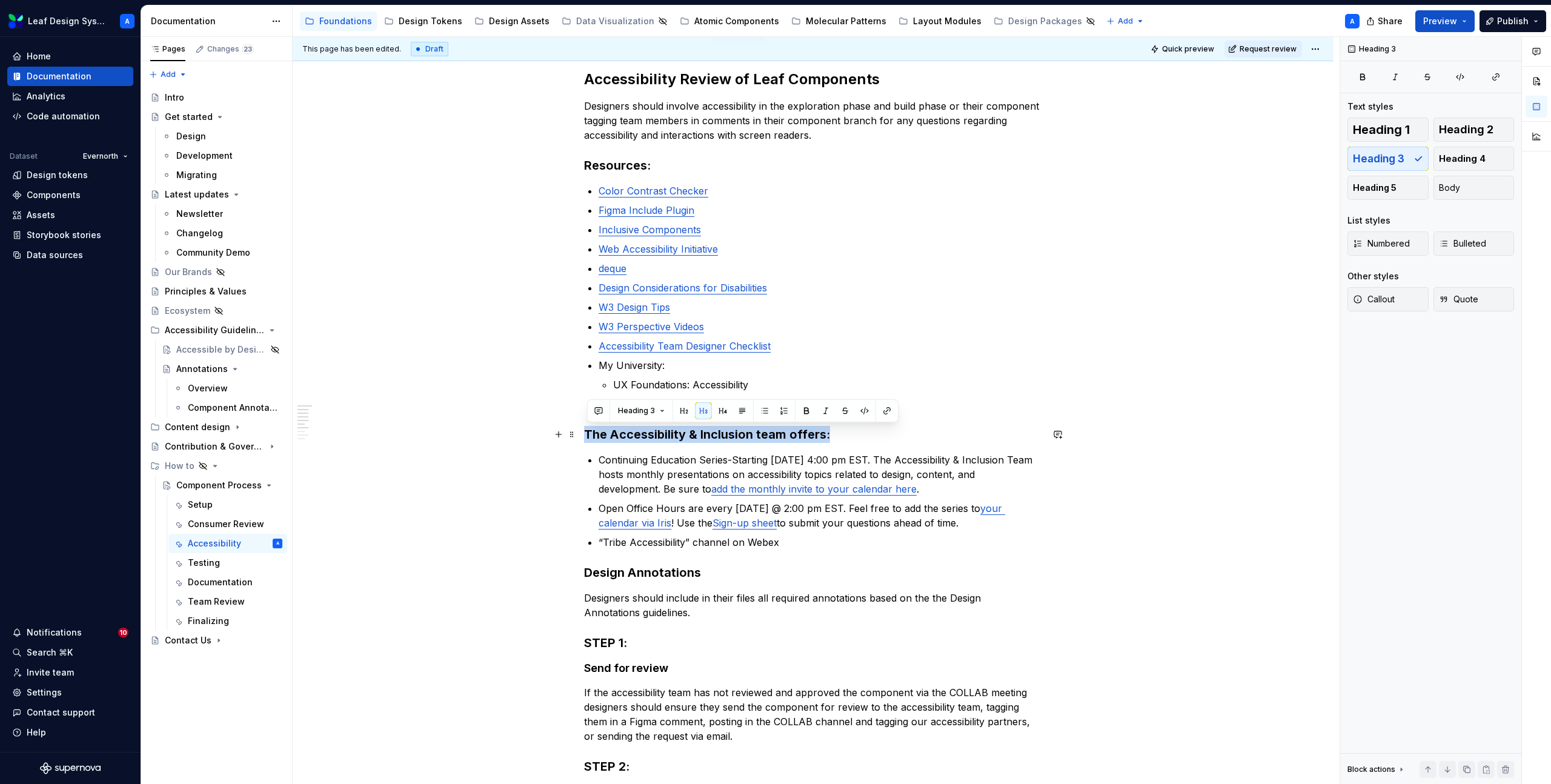
click at [644, 438] on h3 "The Accessibility & Inclusion team offers:" at bounding box center [813, 435] width 458 height 17
click at [649, 569] on h3 "Design Annotations" at bounding box center [813, 573] width 458 height 17
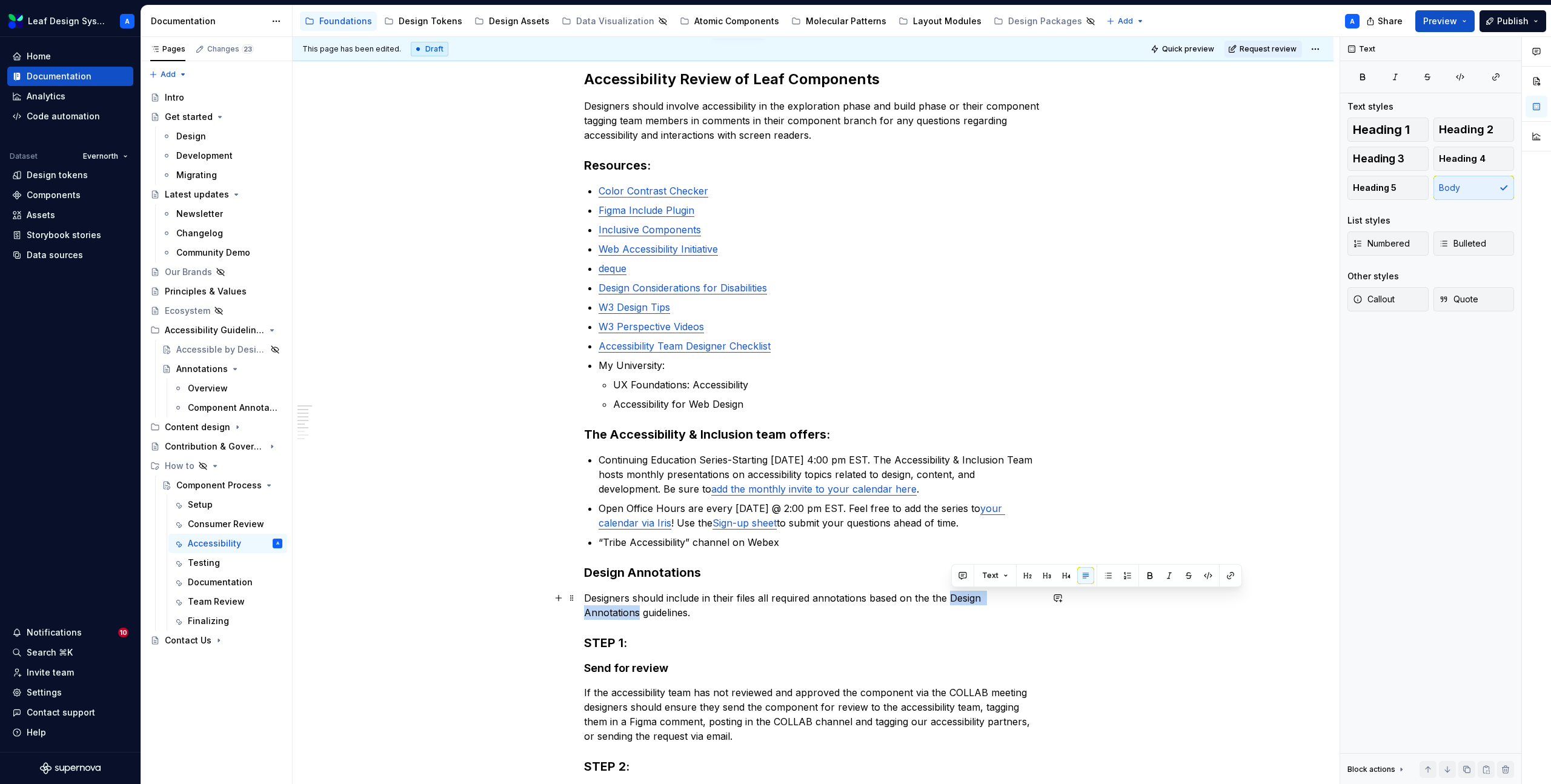
drag, startPoint x: 954, startPoint y: 597, endPoint x: 1039, endPoint y: 597, distance: 85.0
click at [1039, 597] on p "Designers should include in their files all required annotations based on the t…" at bounding box center [813, 605] width 458 height 29
click at [1228, 574] on button "button" at bounding box center [1231, 576] width 17 height 17
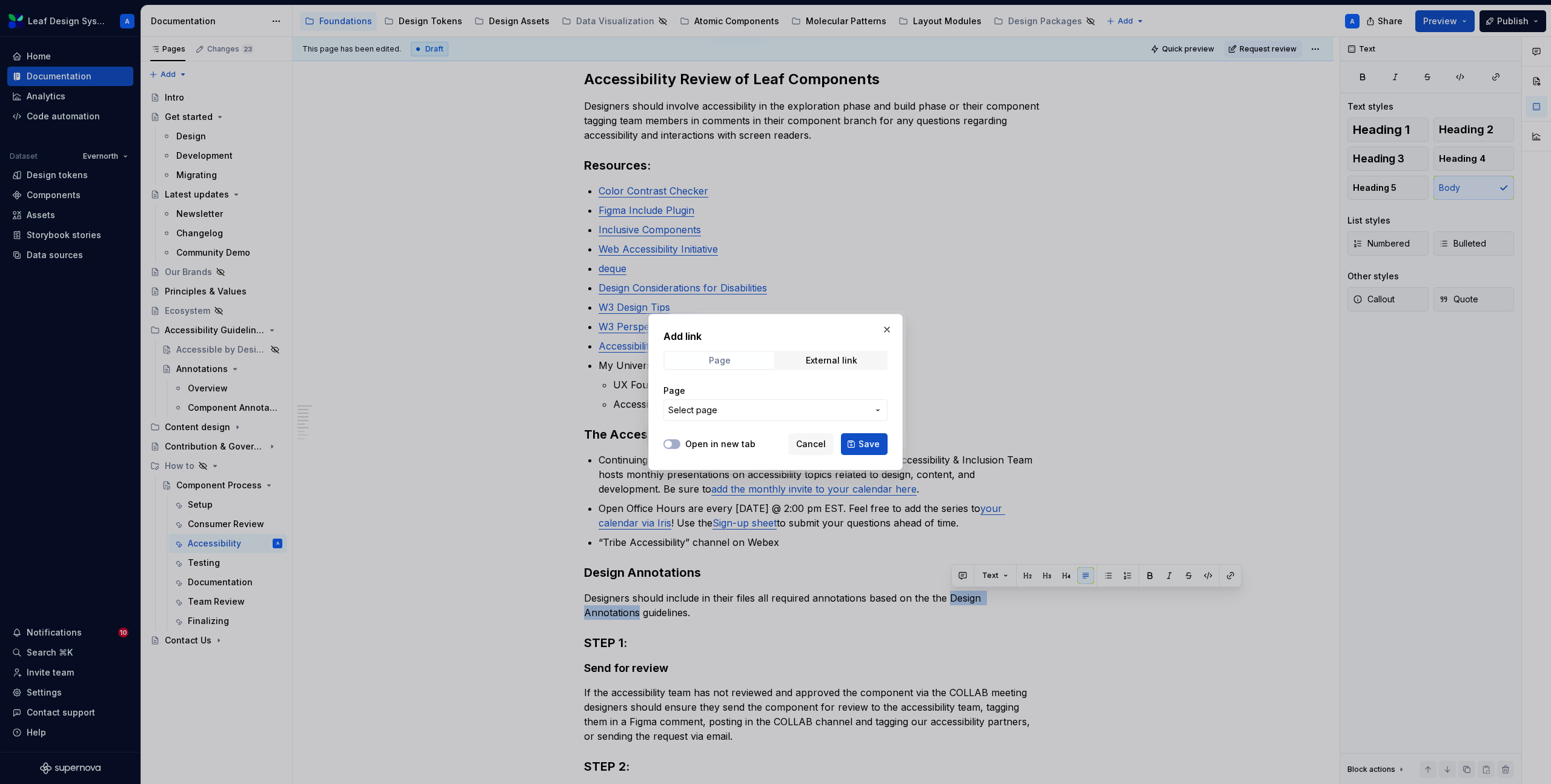
click at [710, 361] on div "Page" at bounding box center [720, 360] width 22 height 9
click at [712, 414] on span "Select page" at bounding box center [692, 410] width 49 height 12
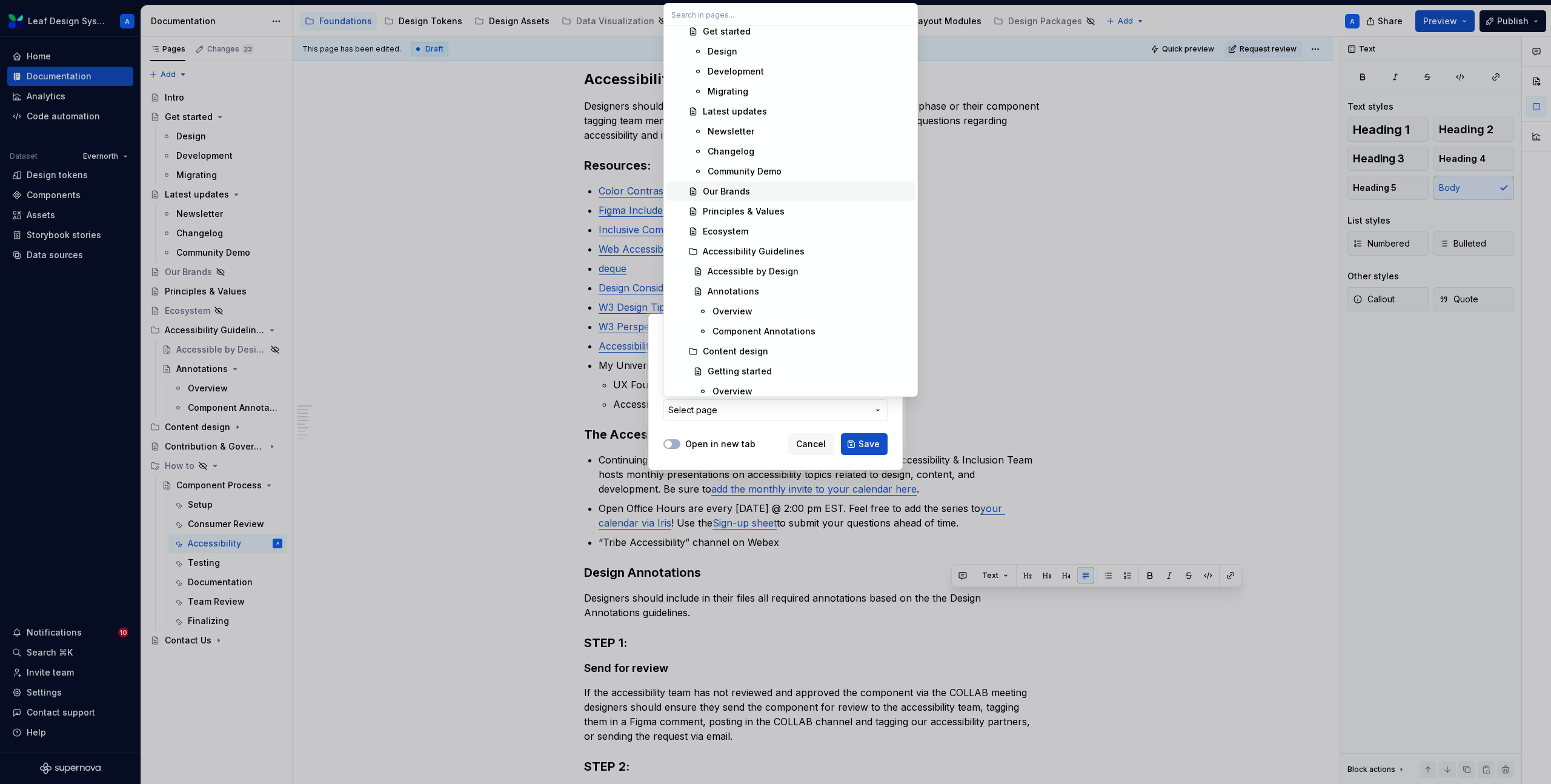
scroll to position [68, 0]
click at [747, 291] on div "Annotations" at bounding box center [734, 289] width 52 height 12
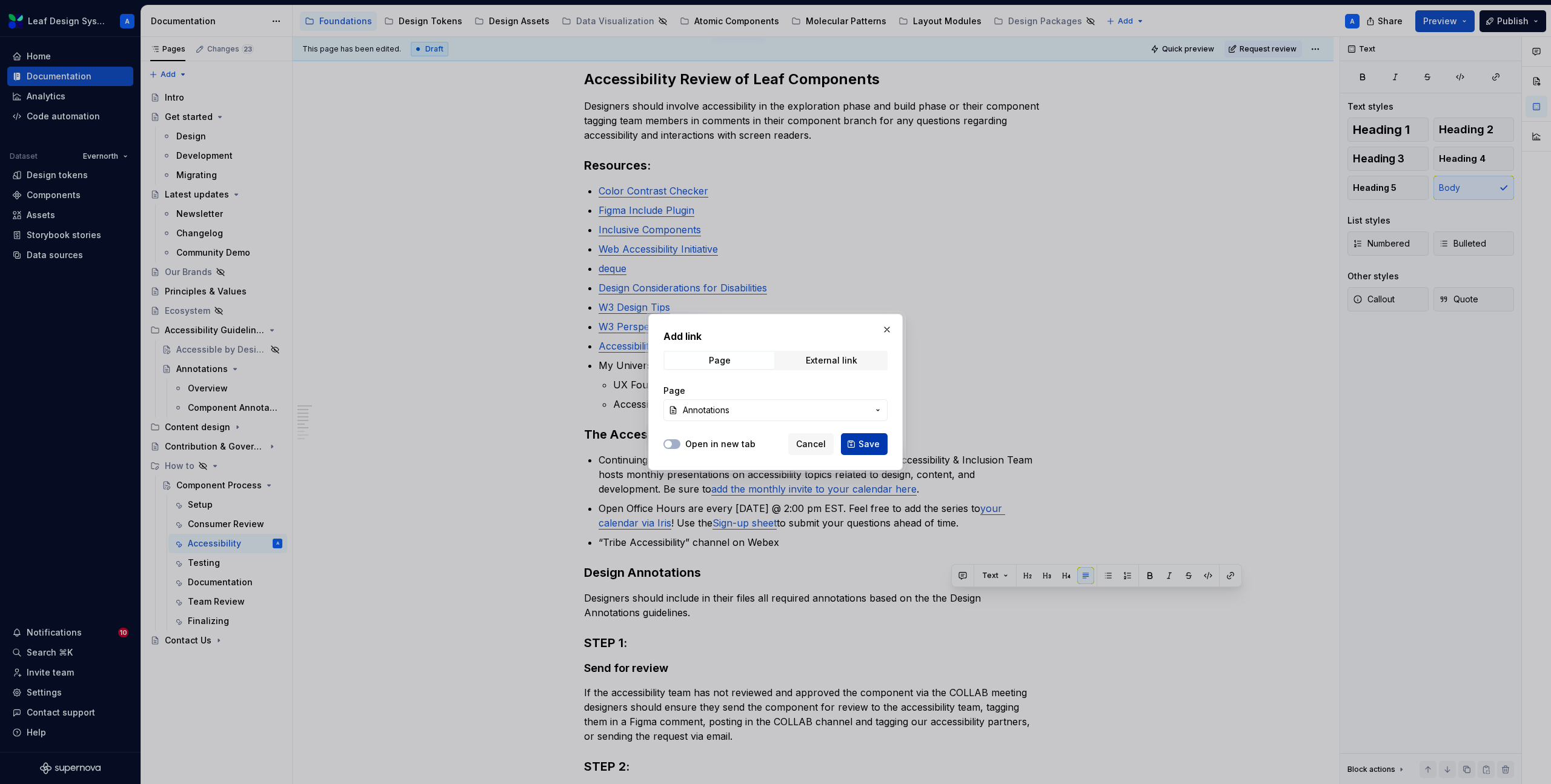
click at [866, 443] on span "Save" at bounding box center [869, 443] width 21 height 12
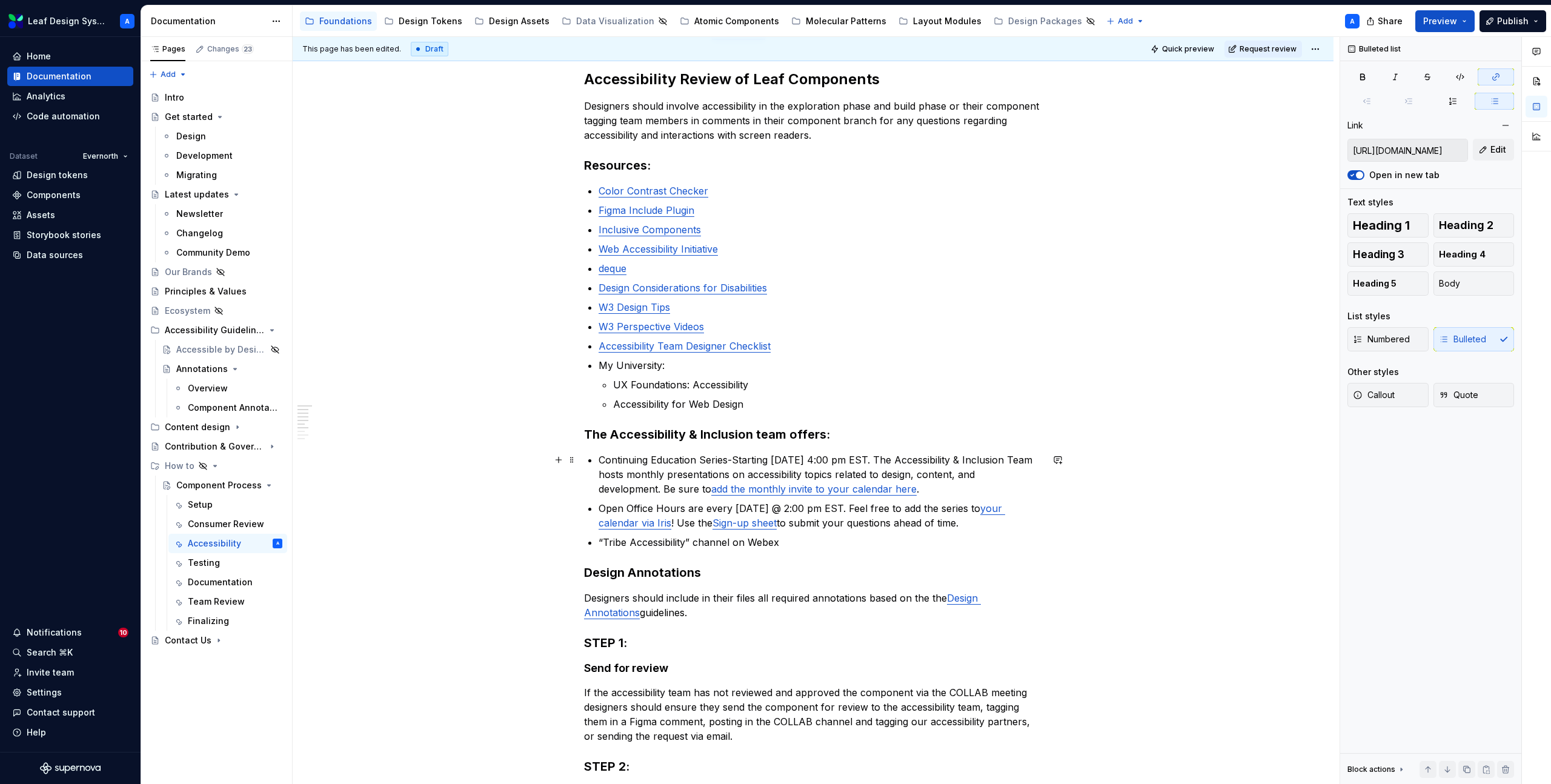
click at [859, 493] on link "add the monthly invite to your calendar here" at bounding box center [814, 489] width 205 height 12
type input "[URL][DOMAIN_NAME]"
click at [759, 522] on link "Sign-up sheet" at bounding box center [745, 522] width 64 height 12
click at [475, 475] on div "Accessibility Review of Leaf Components Designers should involve accessibility …" at bounding box center [813, 695] width 1041 height 1310
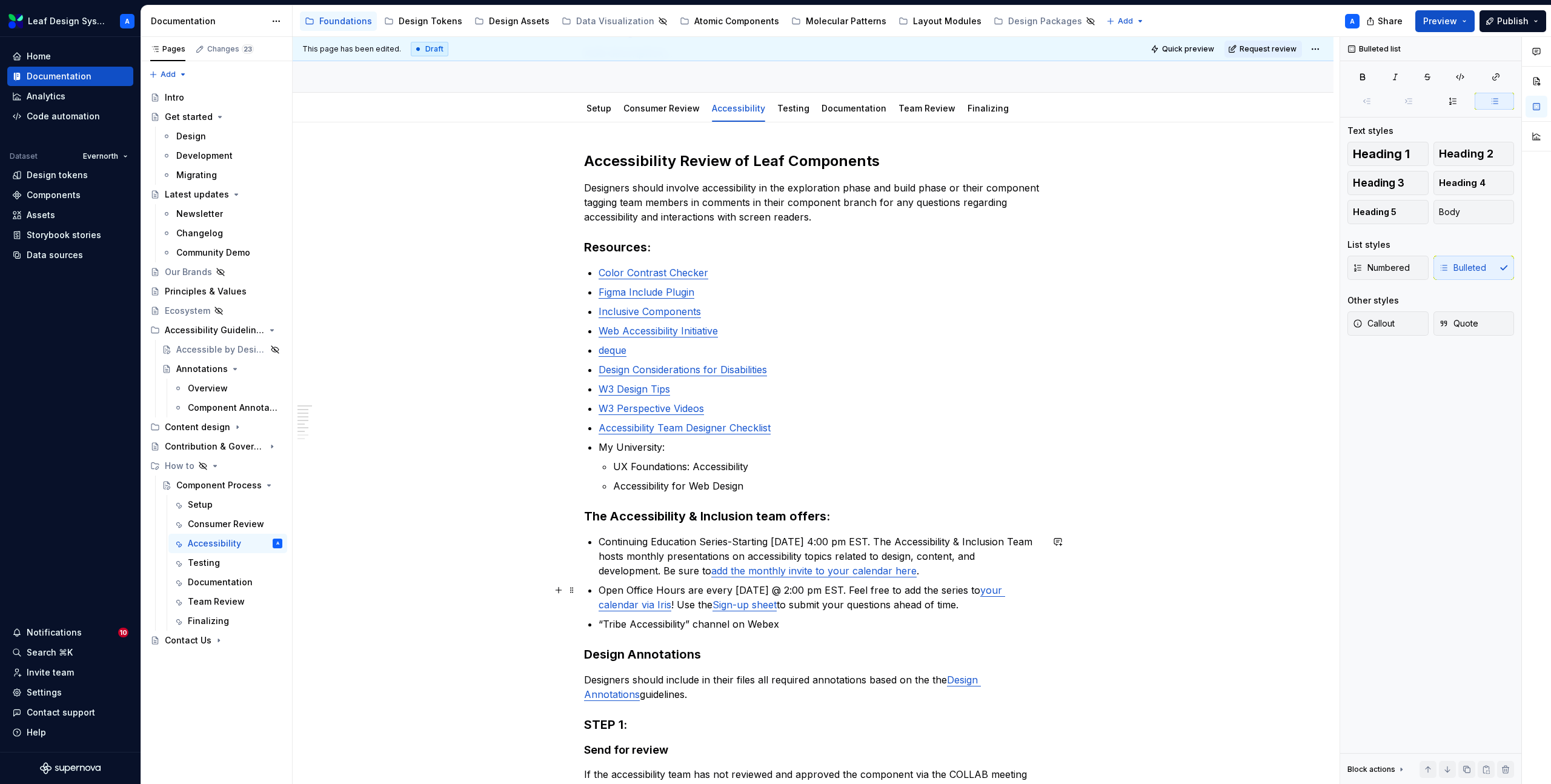
scroll to position [0, 0]
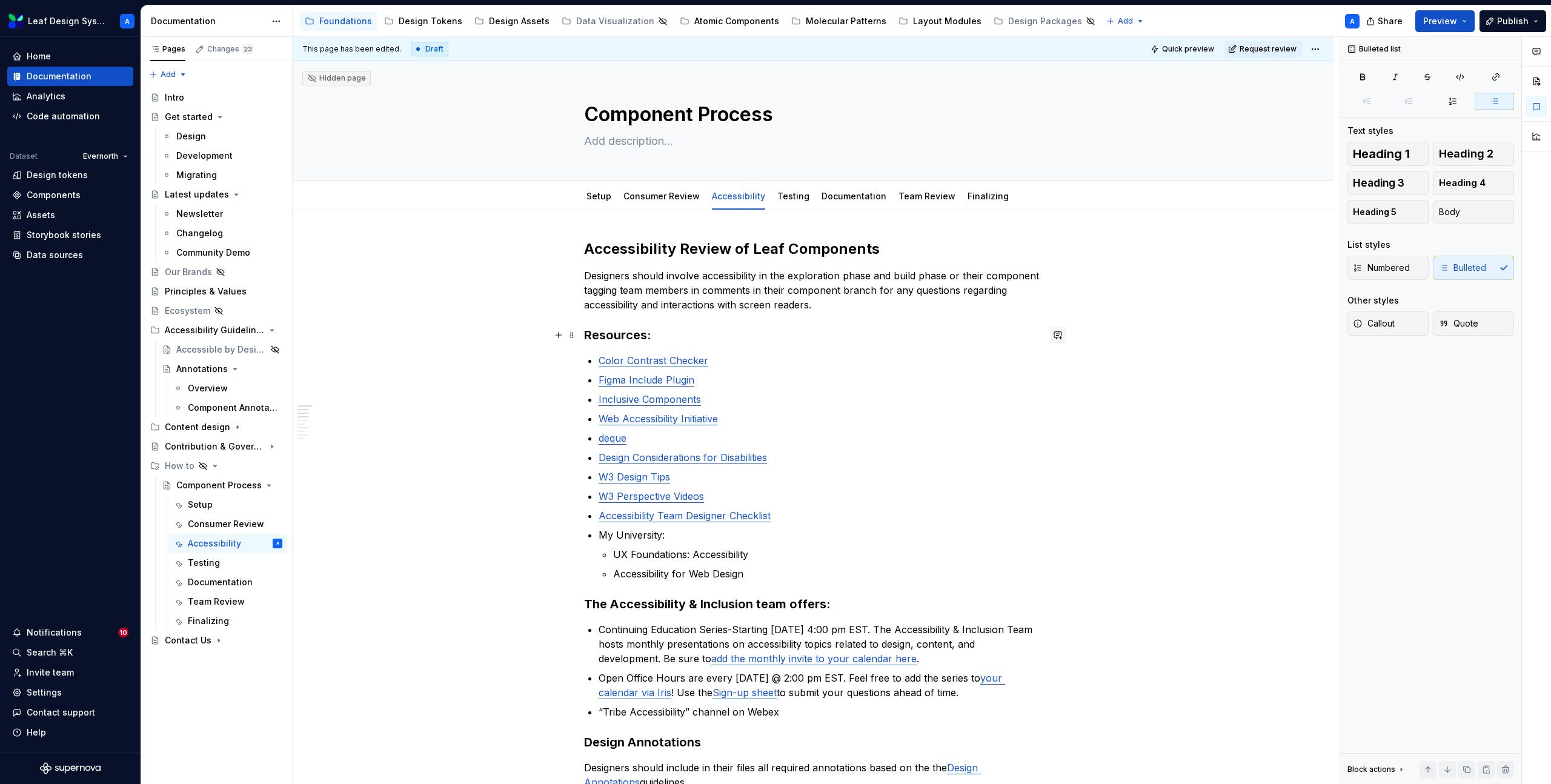
click at [1055, 335] on button "button" at bounding box center [1058, 335] width 17 height 17
click at [948, 341] on span "[PERSON_NAME]" at bounding box center [925, 340] width 69 height 12
click at [1054, 382] on icon "Send" at bounding box center [1056, 388] width 12 height 12
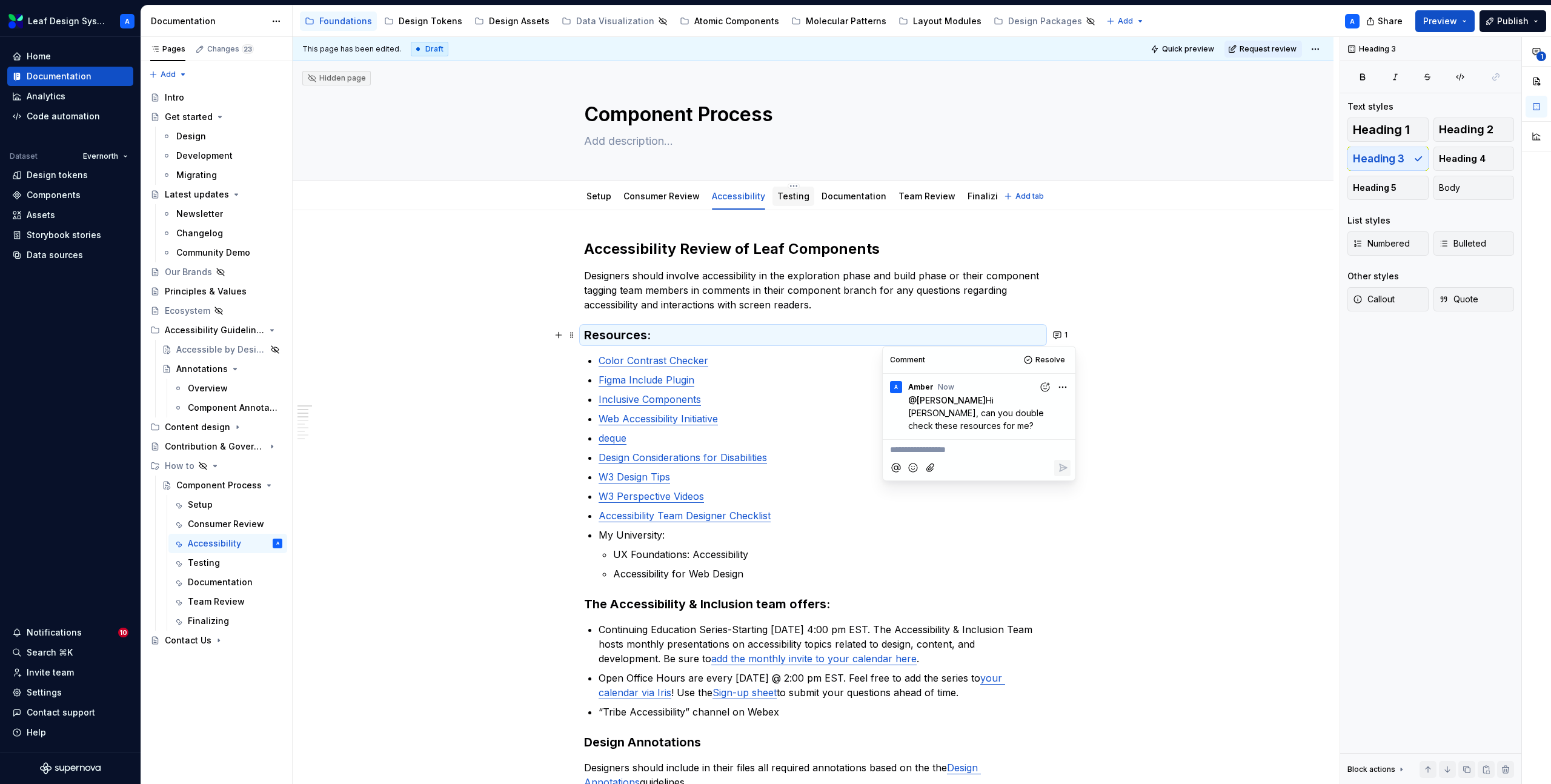
click at [786, 200] on link "Testing" at bounding box center [794, 196] width 32 height 10
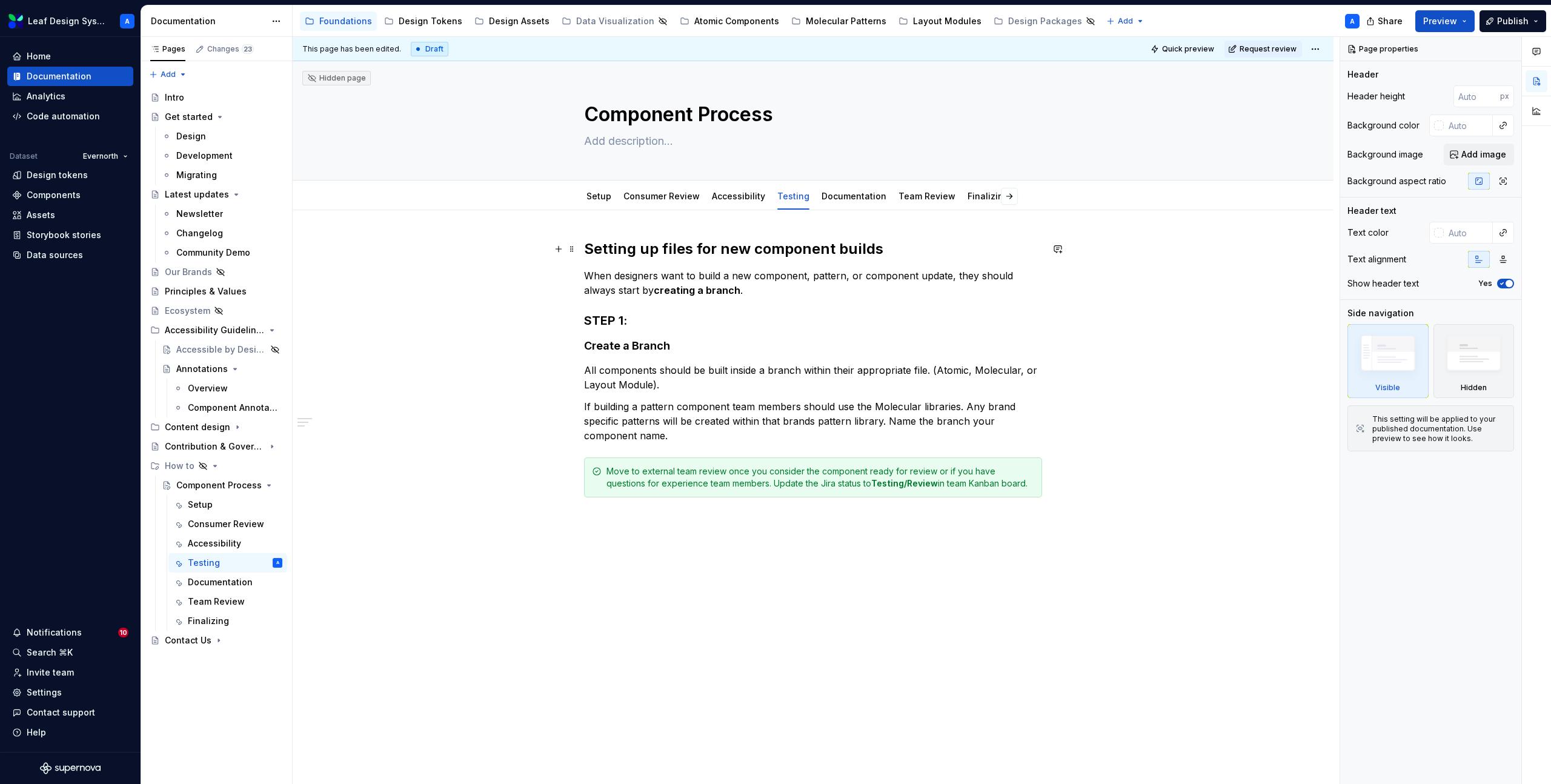
click at [676, 251] on h2 "Setting up files for new component builds" at bounding box center [813, 249] width 458 height 20
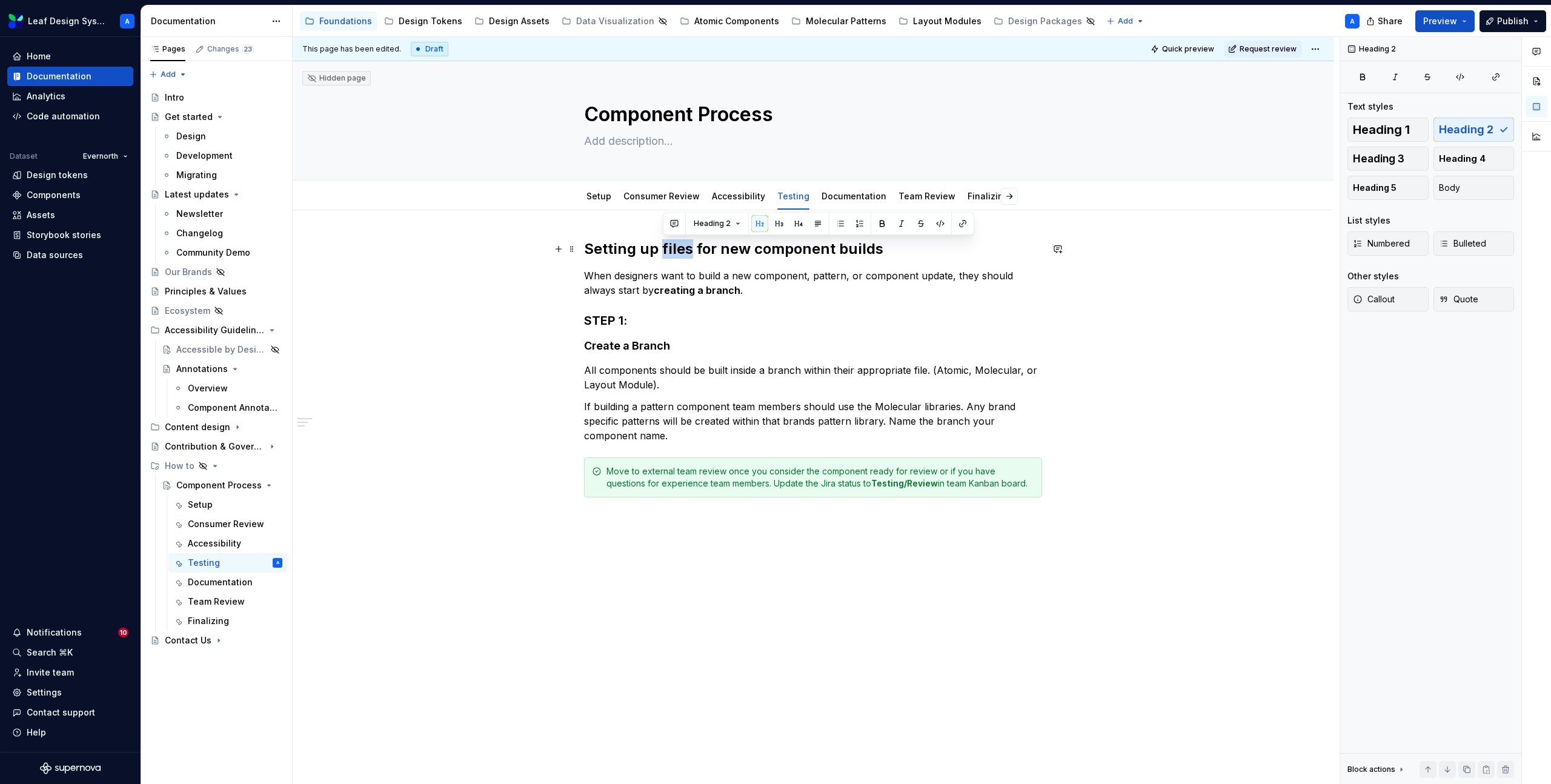
click at [676, 251] on h2 "Setting up files for new component builds" at bounding box center [813, 249] width 458 height 20
click at [671, 280] on p "When designers want to build a new component, pattern, or component update, the…" at bounding box center [813, 283] width 458 height 29
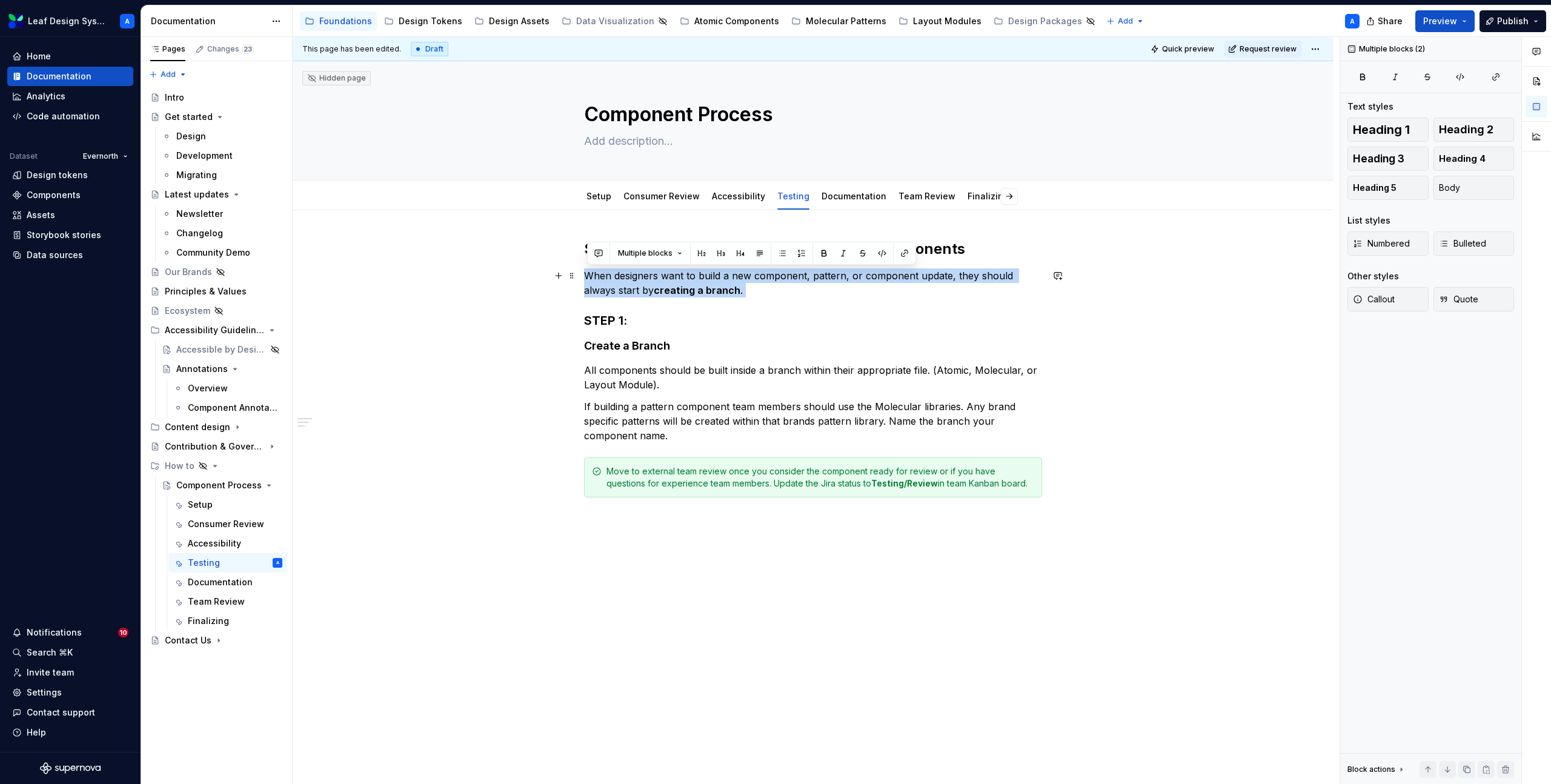
click at [671, 280] on p "When designers want to build a new component, pattern, or component update, the…" at bounding box center [813, 283] width 458 height 29
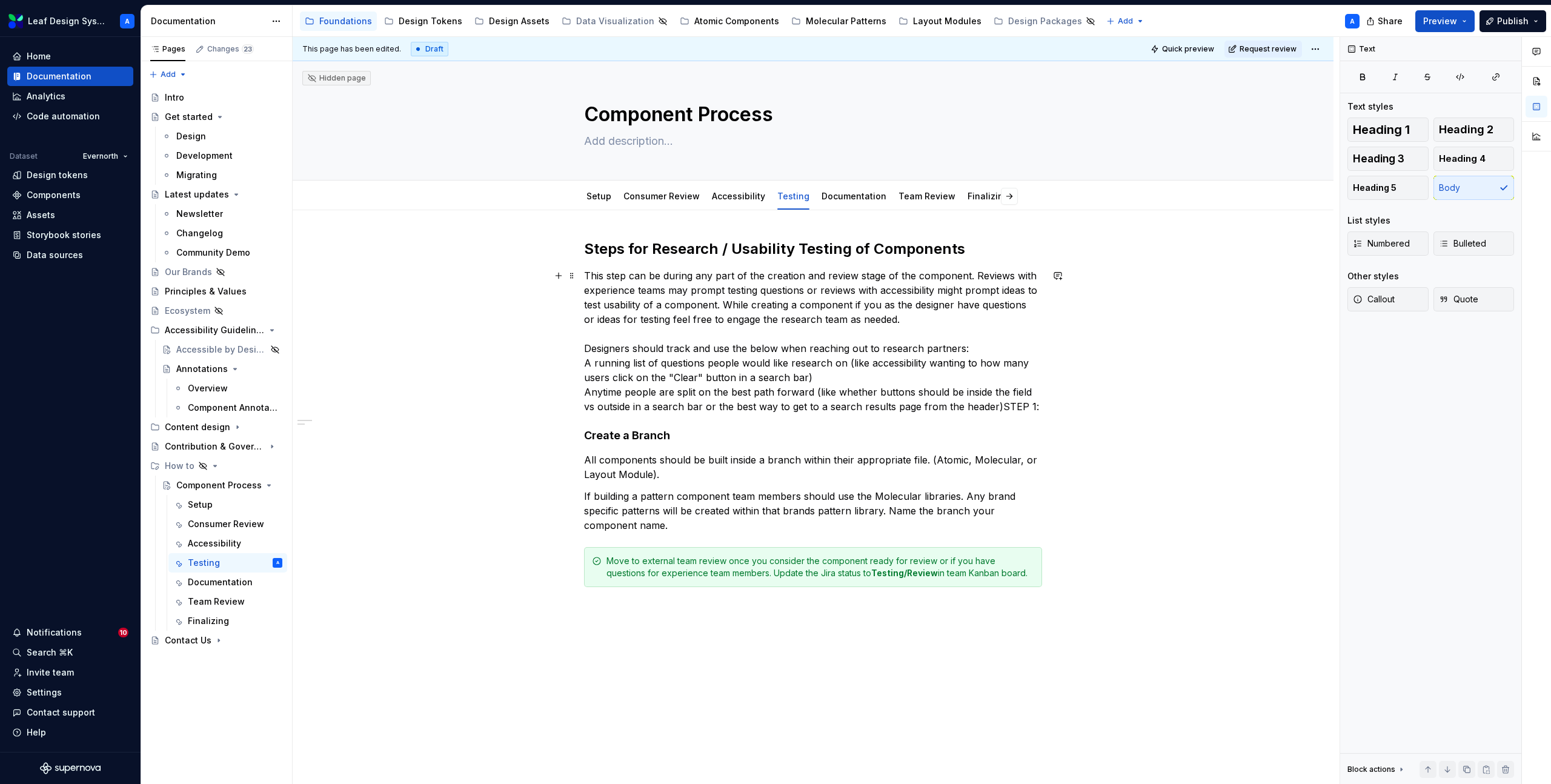
click at [1034, 408] on p "This step can be during any part of the creation and review stage of the compon…" at bounding box center [813, 341] width 458 height 146
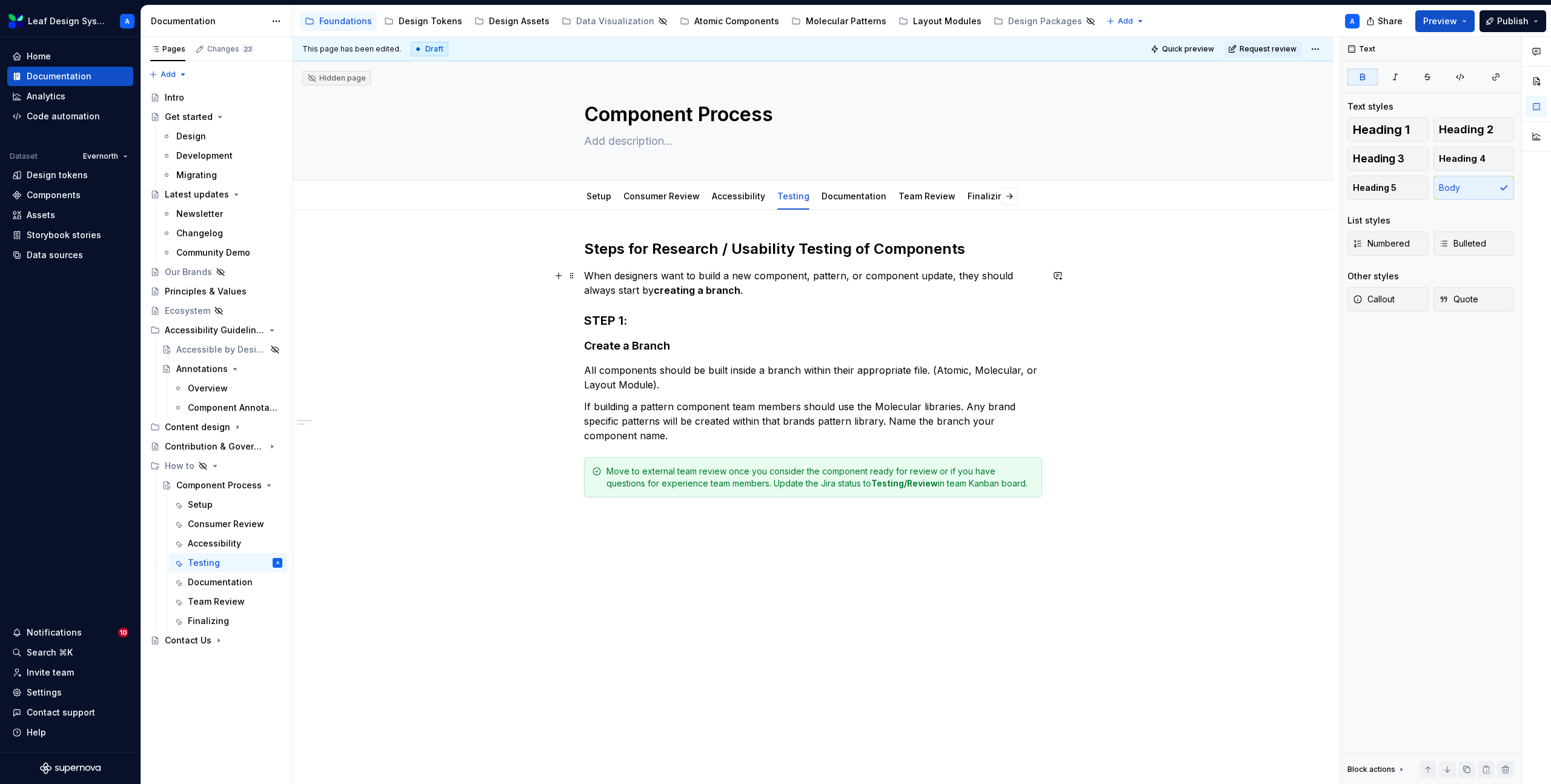
click at [680, 284] on strong "creating a branch" at bounding box center [697, 290] width 87 height 12
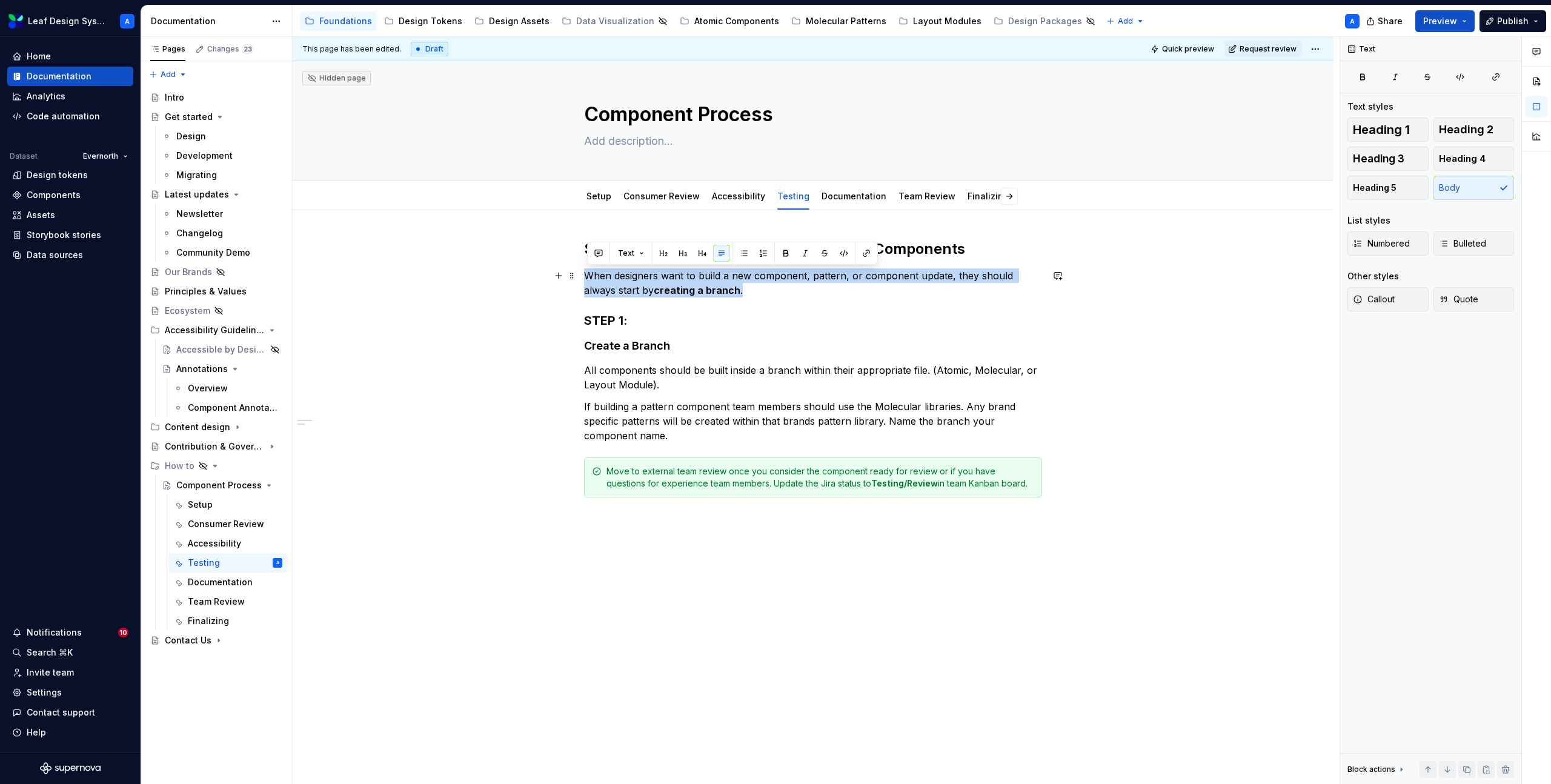
drag, startPoint x: 744, startPoint y: 290, endPoint x: 585, endPoint y: 281, distance: 159.3
click at [585, 281] on div "Steps for Research / Usability Testing of Components When designers want to bui…" at bounding box center [813, 478] width 1041 height 537
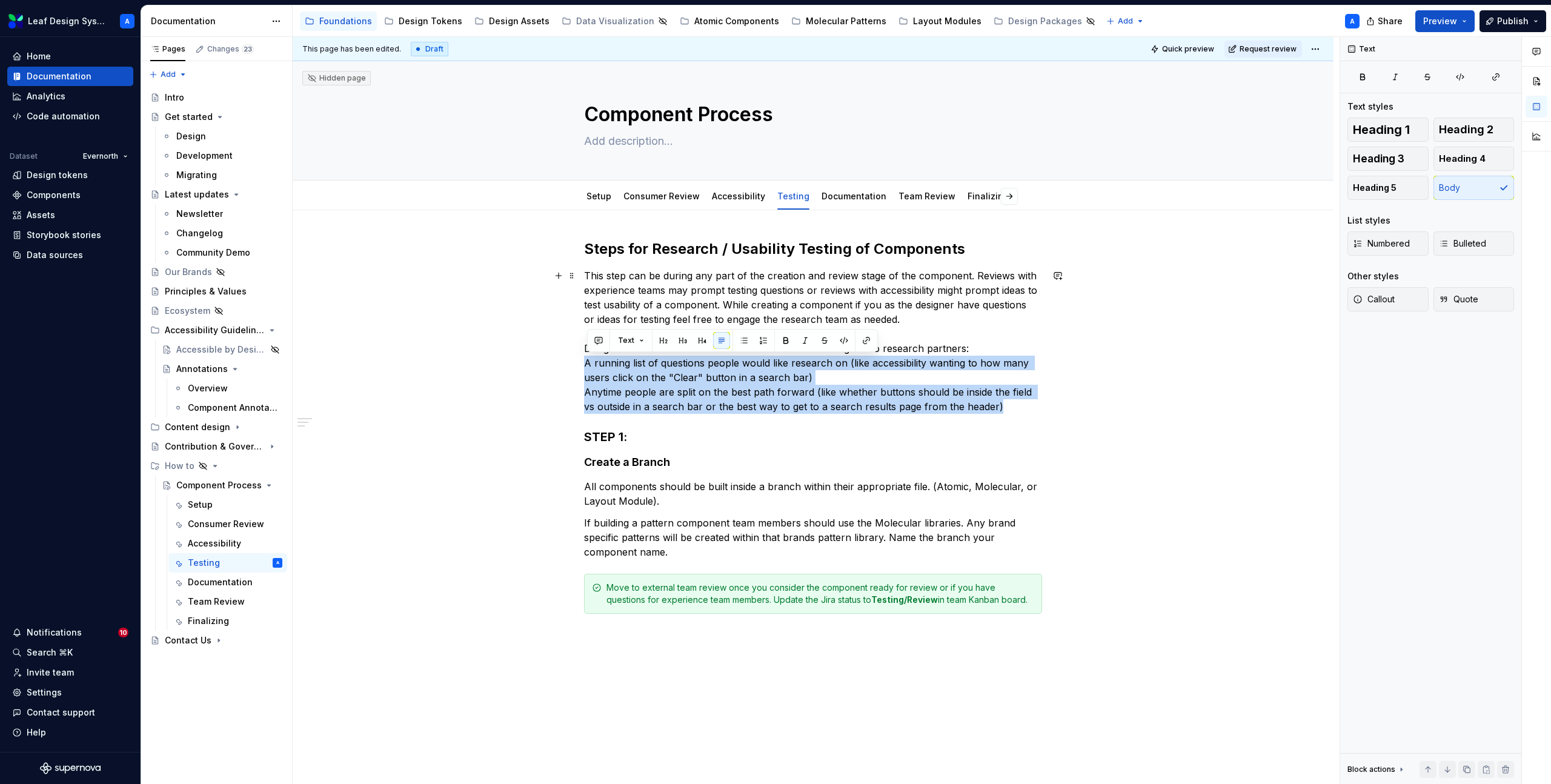
drag, startPoint x: 1016, startPoint y: 407, endPoint x: 557, endPoint y: 369, distance: 460.6
click at [557, 369] on div "Steps for Research / Usability Testing of Components This step can be during an…" at bounding box center [813, 537] width 1041 height 653
click at [742, 339] on button "button" at bounding box center [744, 341] width 17 height 17
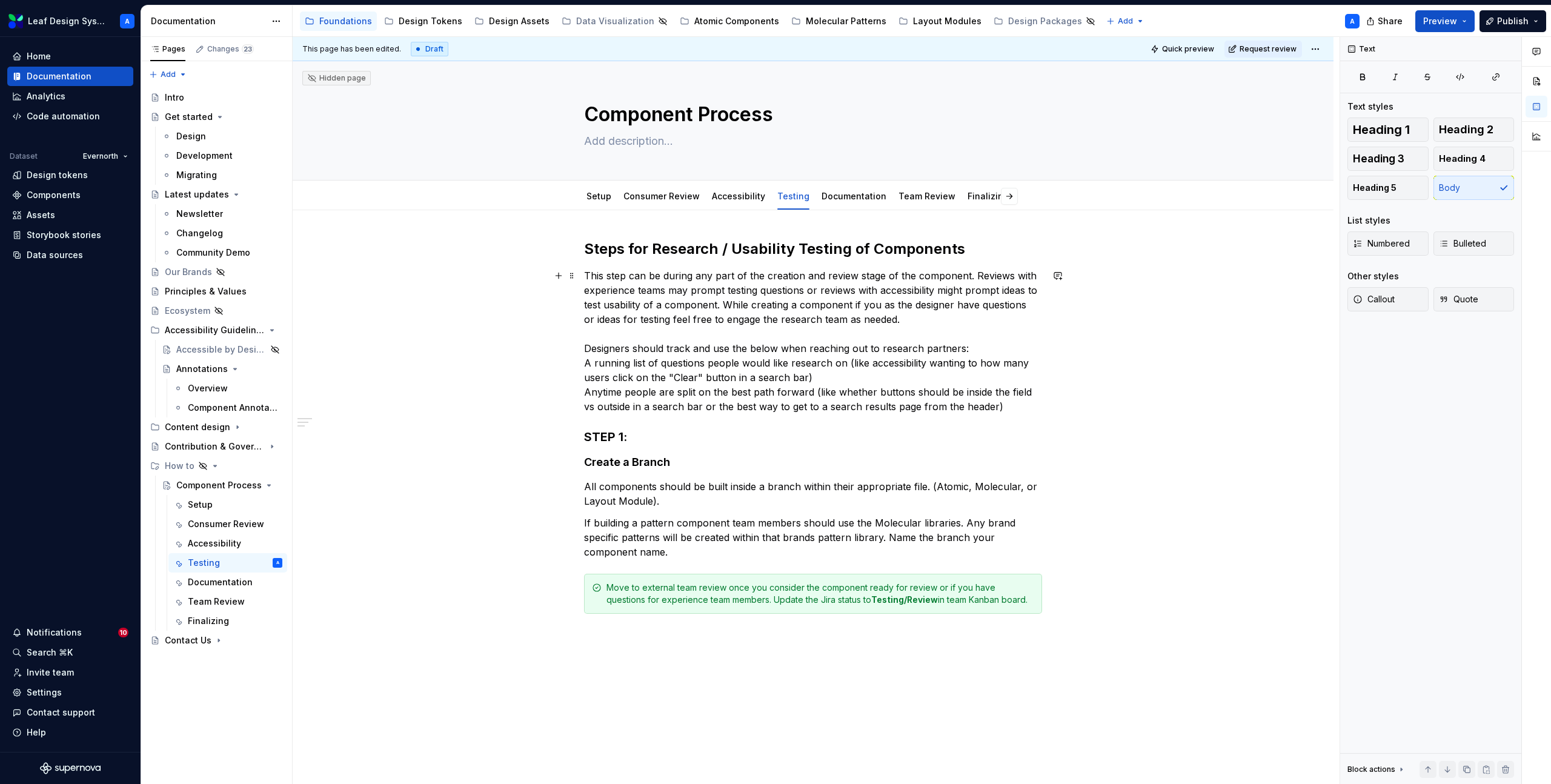
click at [649, 370] on p "This step can be during any part of the creation and review stage of the compon…" at bounding box center [813, 341] width 458 height 146
click at [902, 403] on p "This step can be during any part of the creation and review stage of the compon…" at bounding box center [813, 341] width 458 height 146
click at [978, 351] on p "This step can be during any part of the creation and review stage of the compon…" at bounding box center [813, 341] width 458 height 146
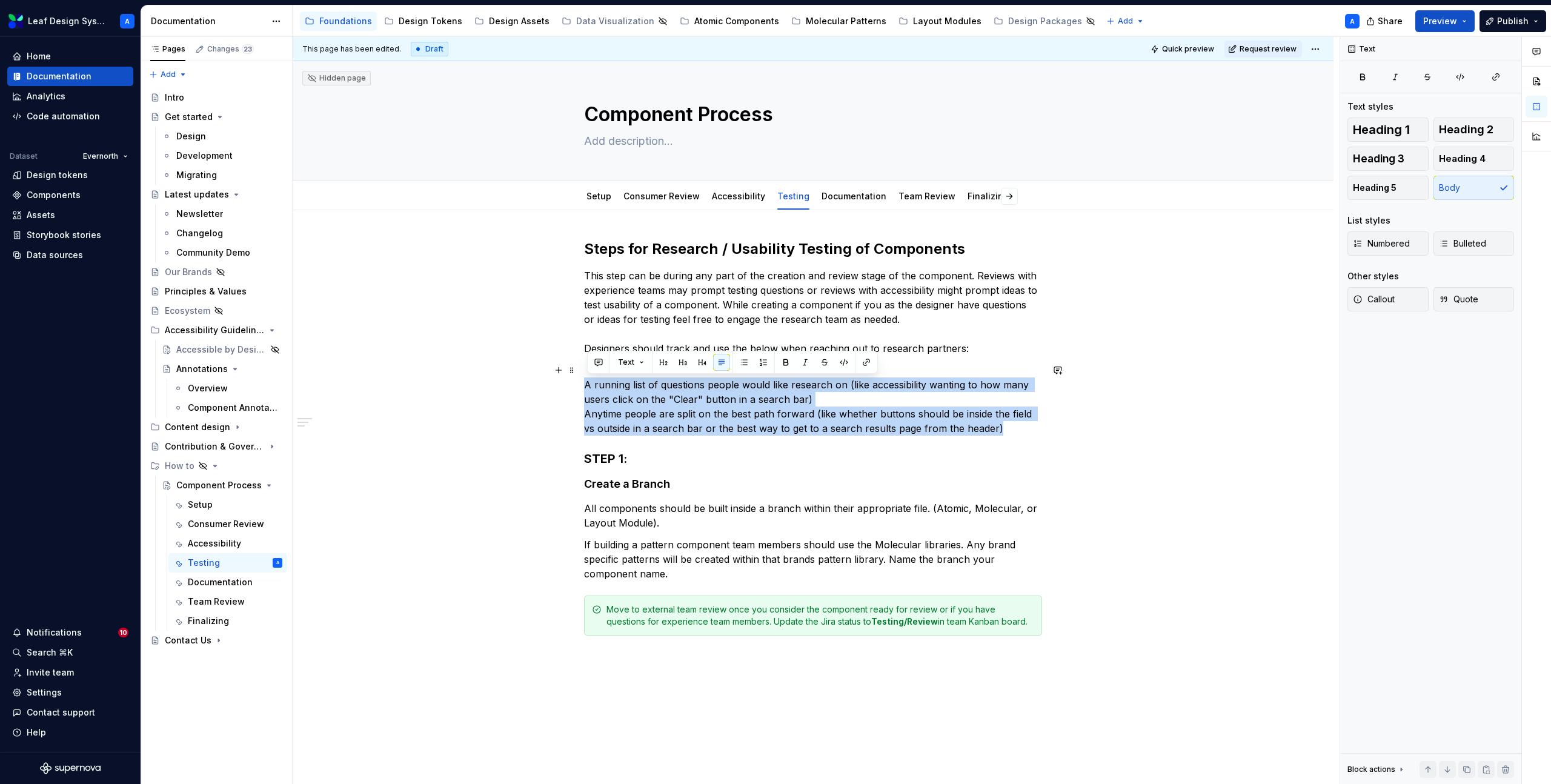
drag, startPoint x: 1005, startPoint y: 428, endPoint x: 542, endPoint y: 387, distance: 464.8
click at [542, 387] on div "Steps for Research / Usability Testing of Components This step can be during an…" at bounding box center [813, 547] width 1041 height 675
click at [744, 360] on button "button" at bounding box center [744, 363] width 17 height 17
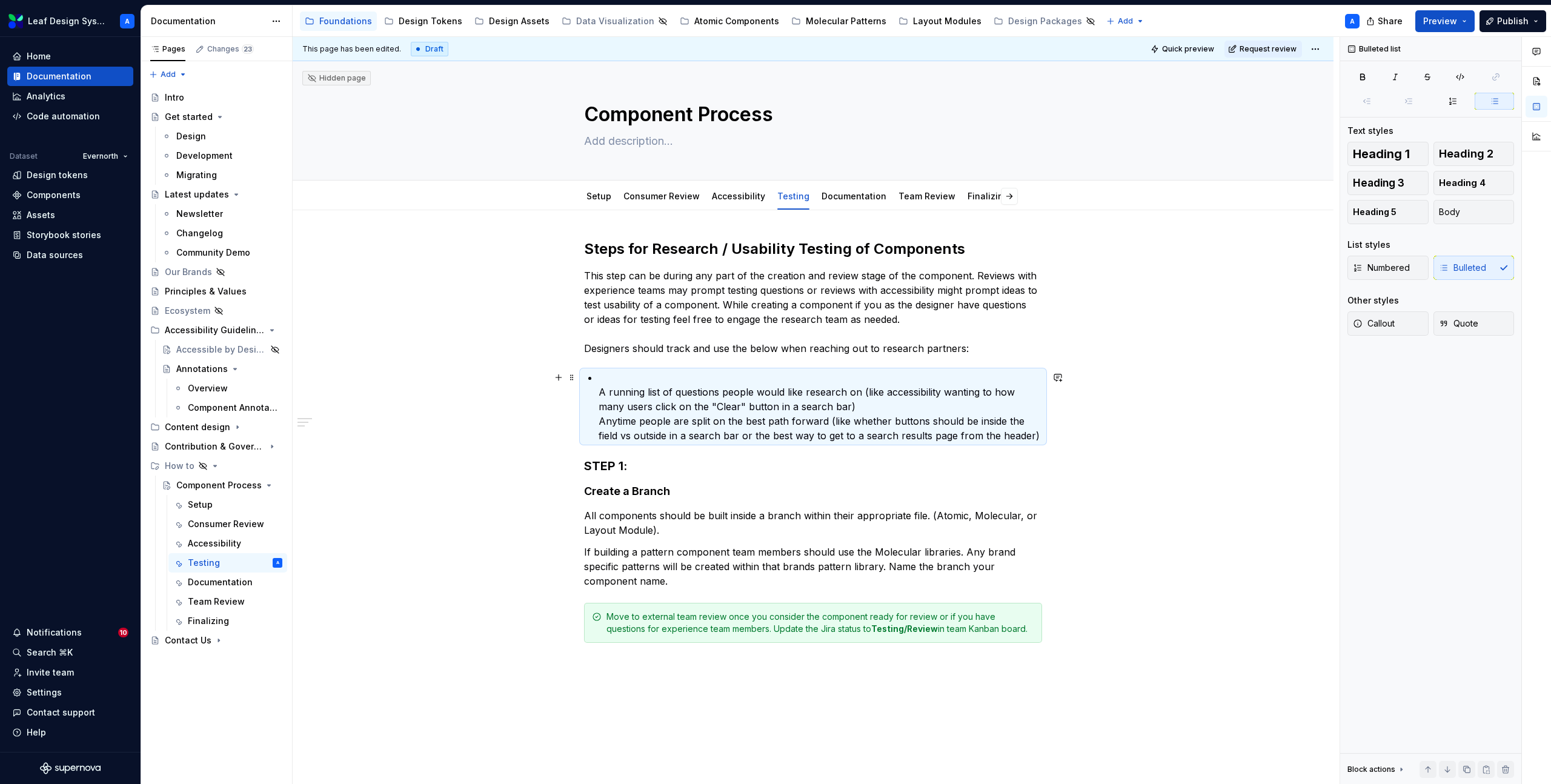
click at [601, 393] on div "Steps for Research / Usability Testing of Components This step can be during an…" at bounding box center [813, 441] width 458 height 403
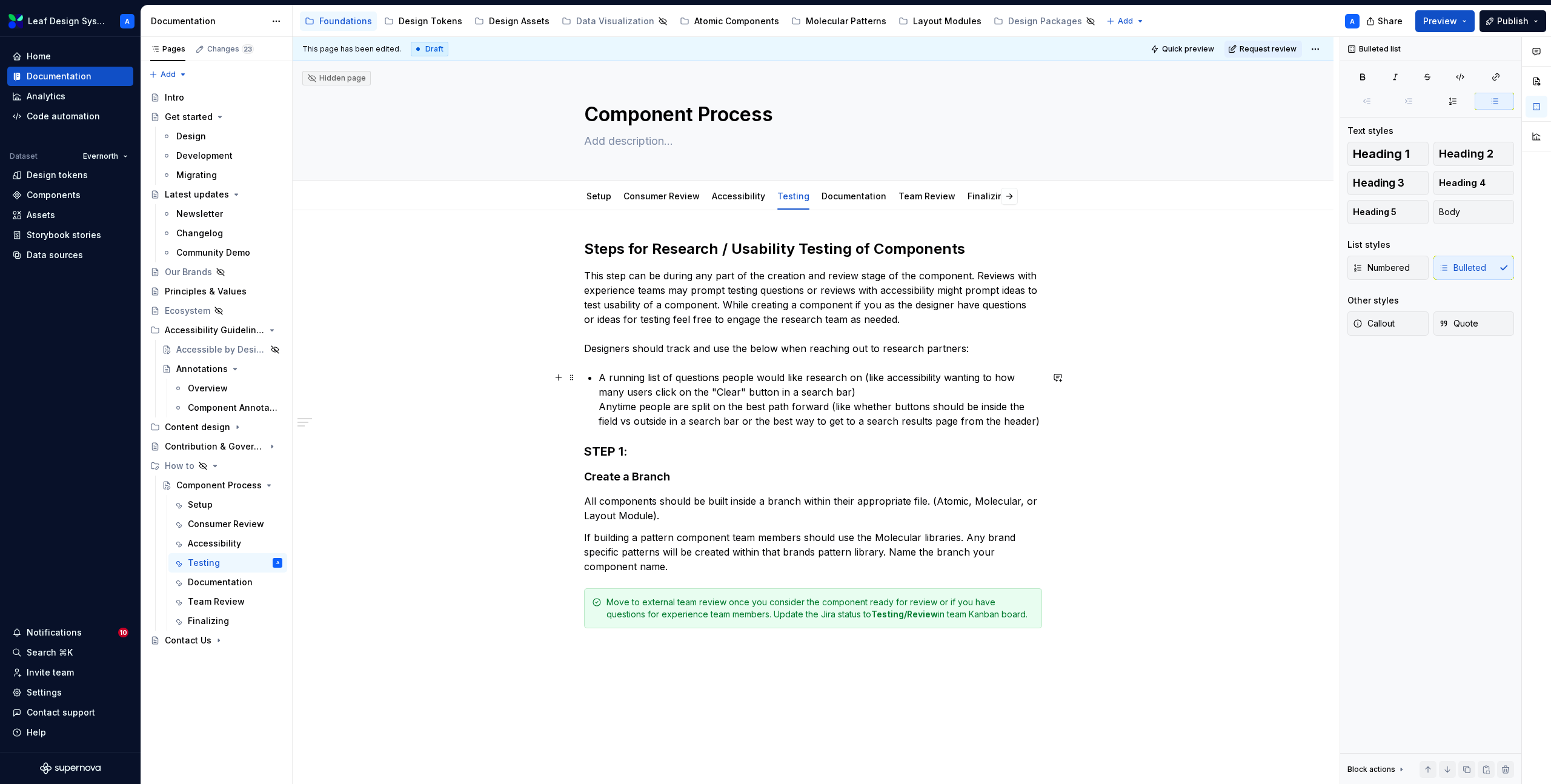
click at [602, 408] on p "A running list of questions people would like research on (like accessibility w…" at bounding box center [820, 399] width 443 height 58
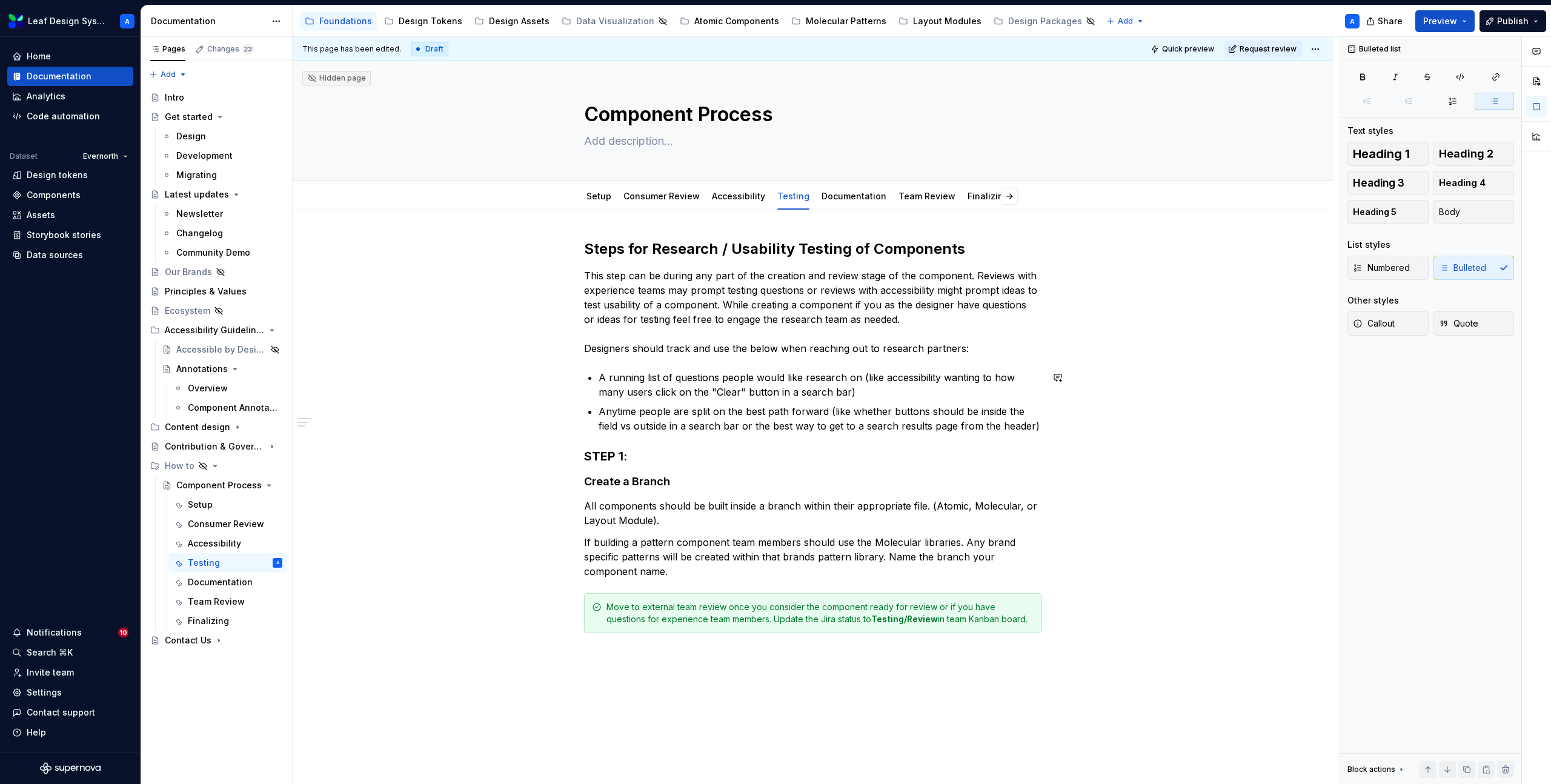
click at [606, 365] on div "Steps for Research / Usability Testing of Components This step can be during an…" at bounding box center [813, 436] width 458 height 394
click at [584, 327] on div "Steps for Research / Usability Testing of Components This step can be during an…" at bounding box center [813, 546] width 1041 height 673
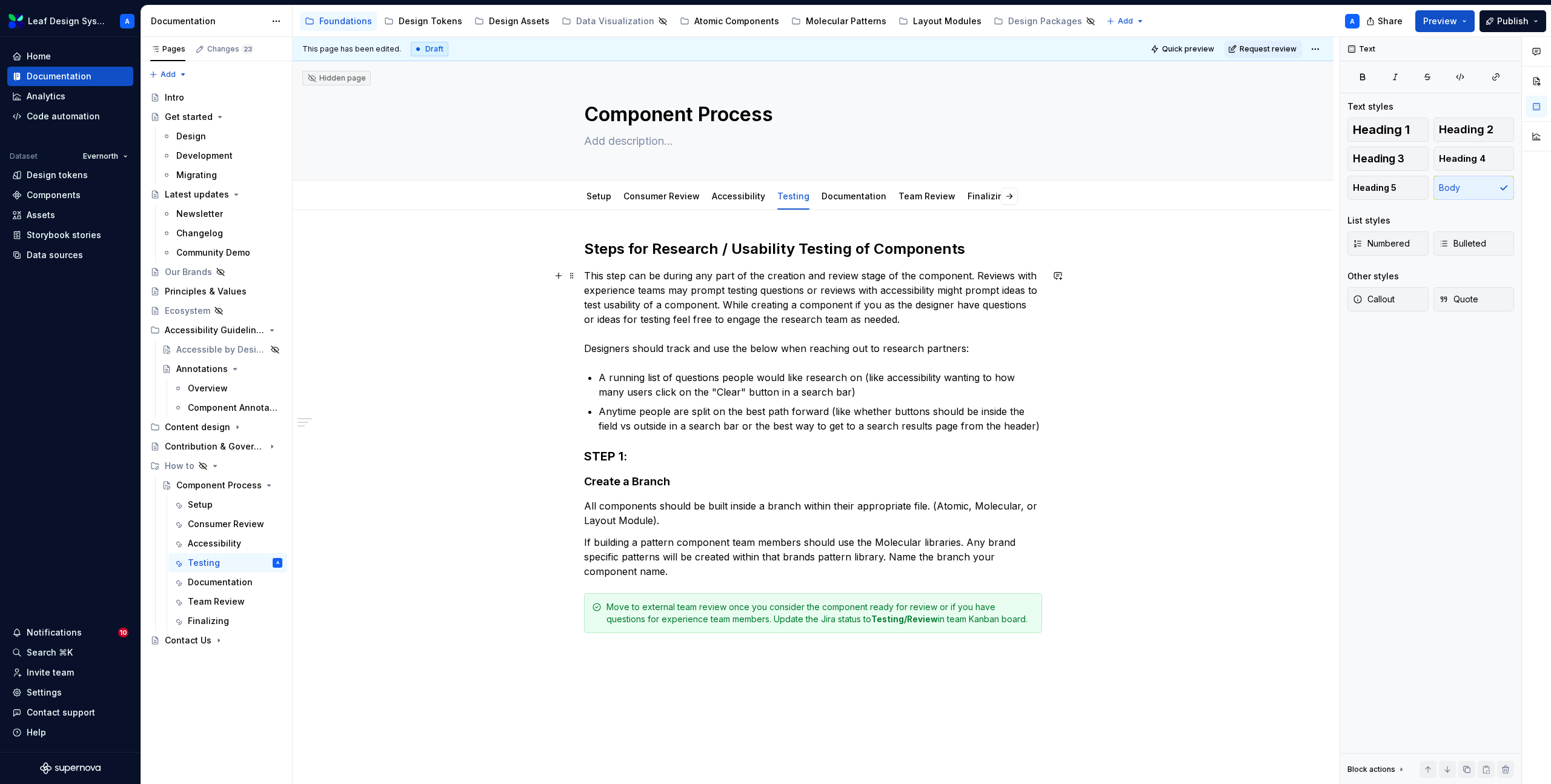
click at [612, 314] on p "This step can be during any part of the creation and review stage of the compon…" at bounding box center [813, 312] width 458 height 87
click at [609, 333] on p "This step can be during any part of the creation and review stage of the compon…" at bounding box center [813, 312] width 458 height 87
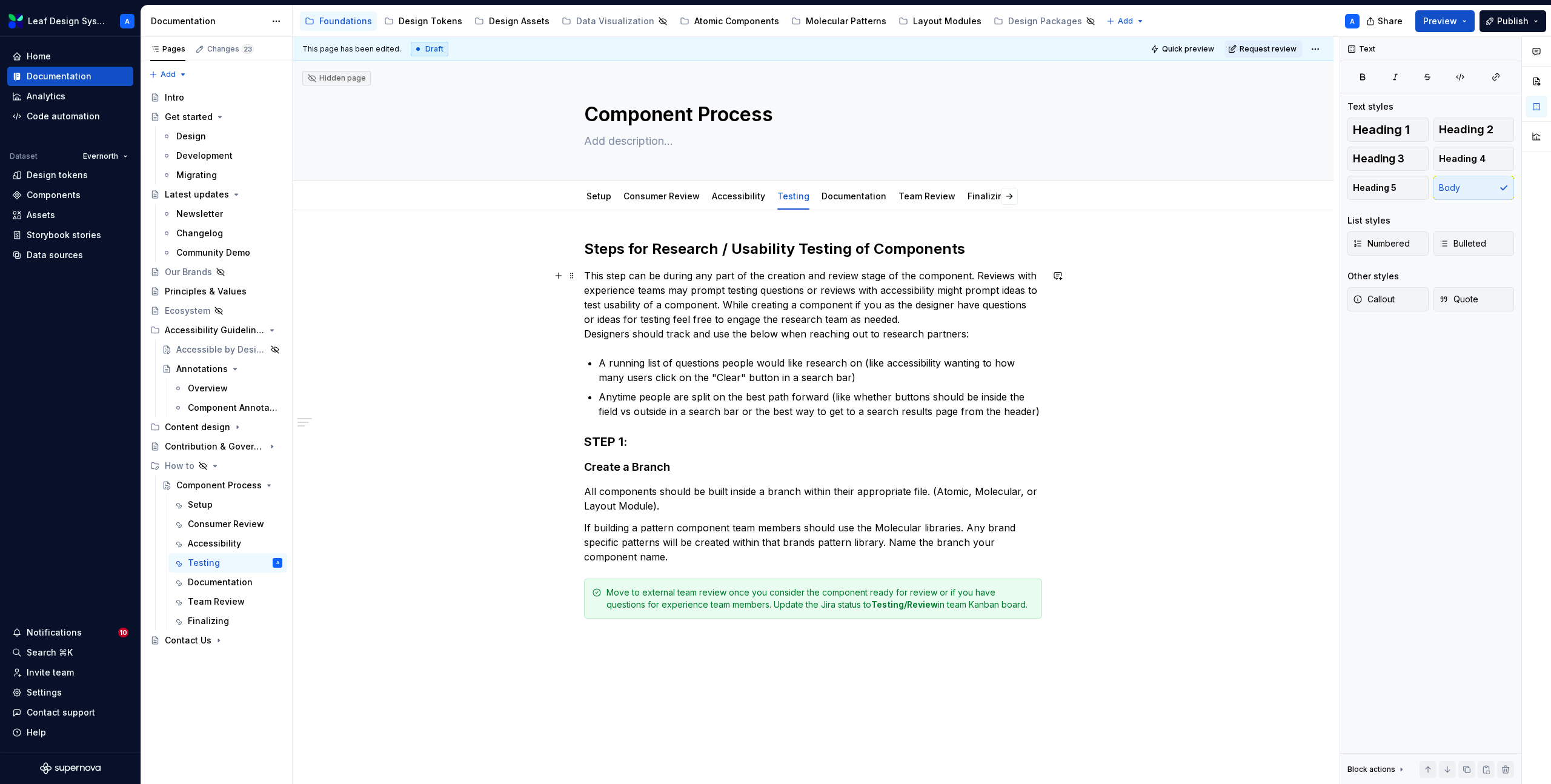
click at [586, 336] on div "Steps for Research / Usability Testing of Components This step can be during an…" at bounding box center [813, 539] width 1041 height 658
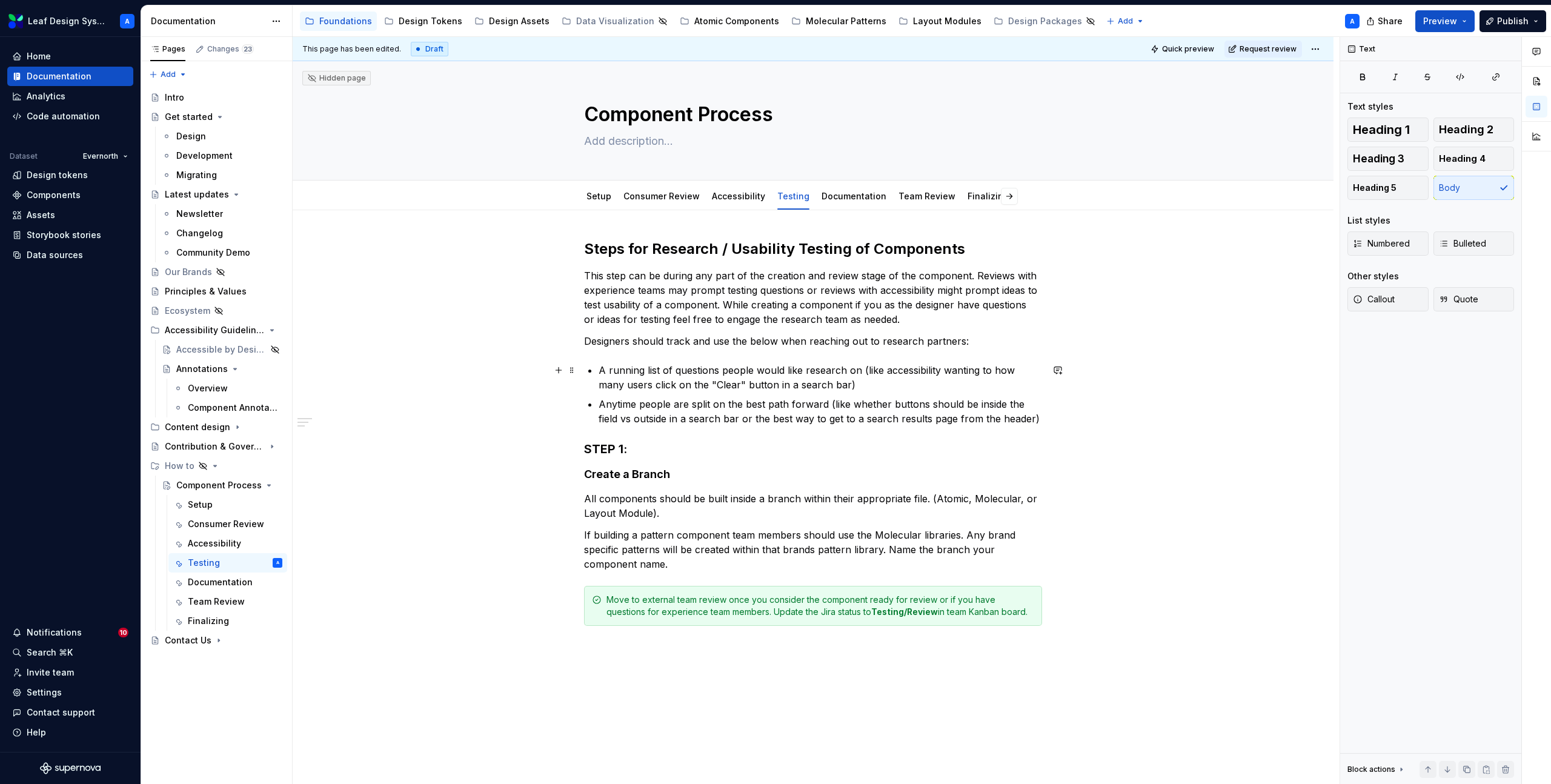
click at [602, 374] on p "A running list of questions people would like research on (like accessibility w…" at bounding box center [820, 377] width 443 height 29
click at [631, 367] on p "A running list of questions people would like research on (like accessibility w…" at bounding box center [813, 370] width 458 height 29
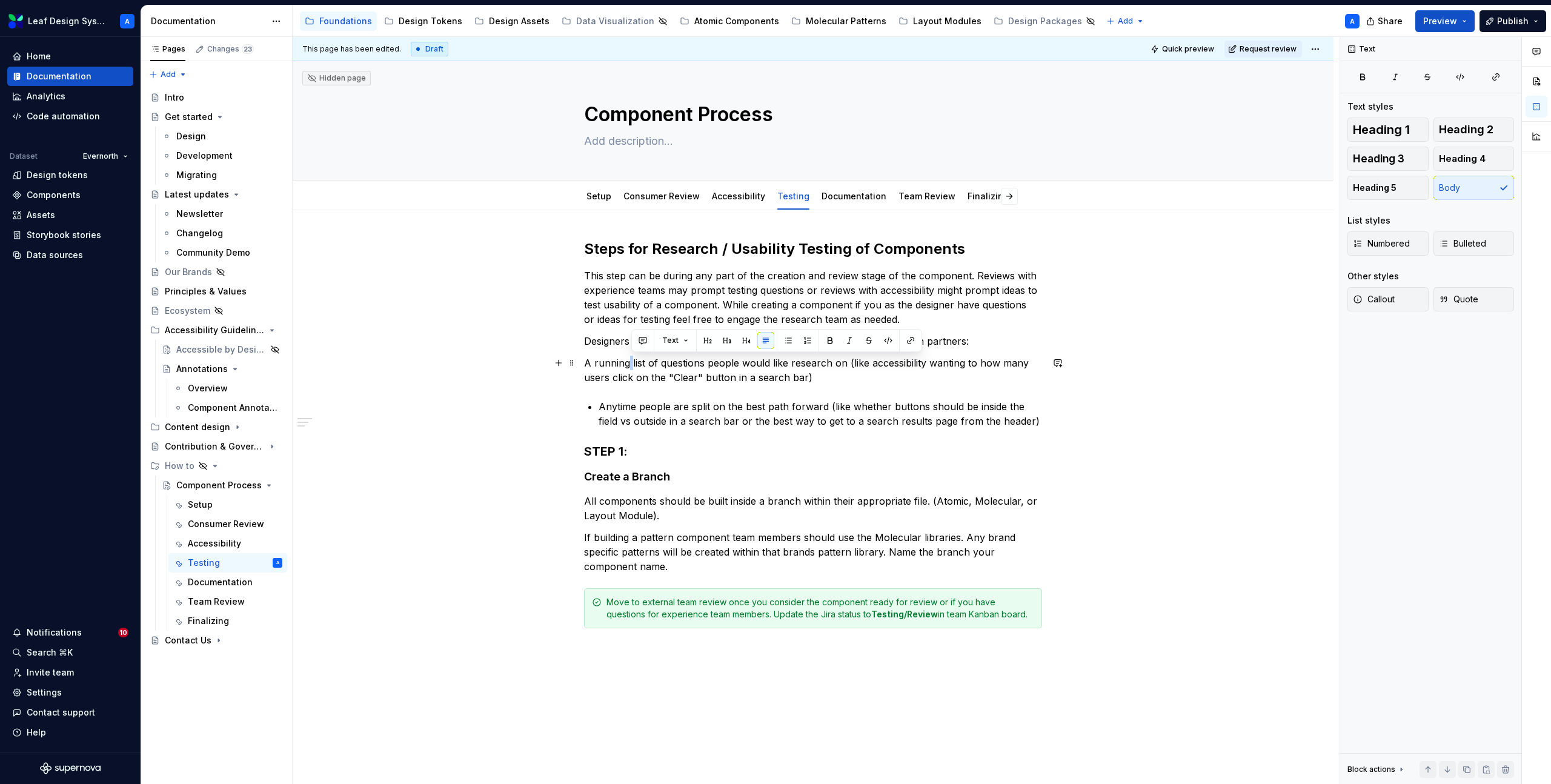
click at [631, 367] on p "A running list of questions people would like research on (like accessibility w…" at bounding box center [813, 370] width 458 height 29
type textarea "*"
click at [631, 367] on p "A running list of questions people would like research on (like accessibility w…" at bounding box center [813, 370] width 458 height 29
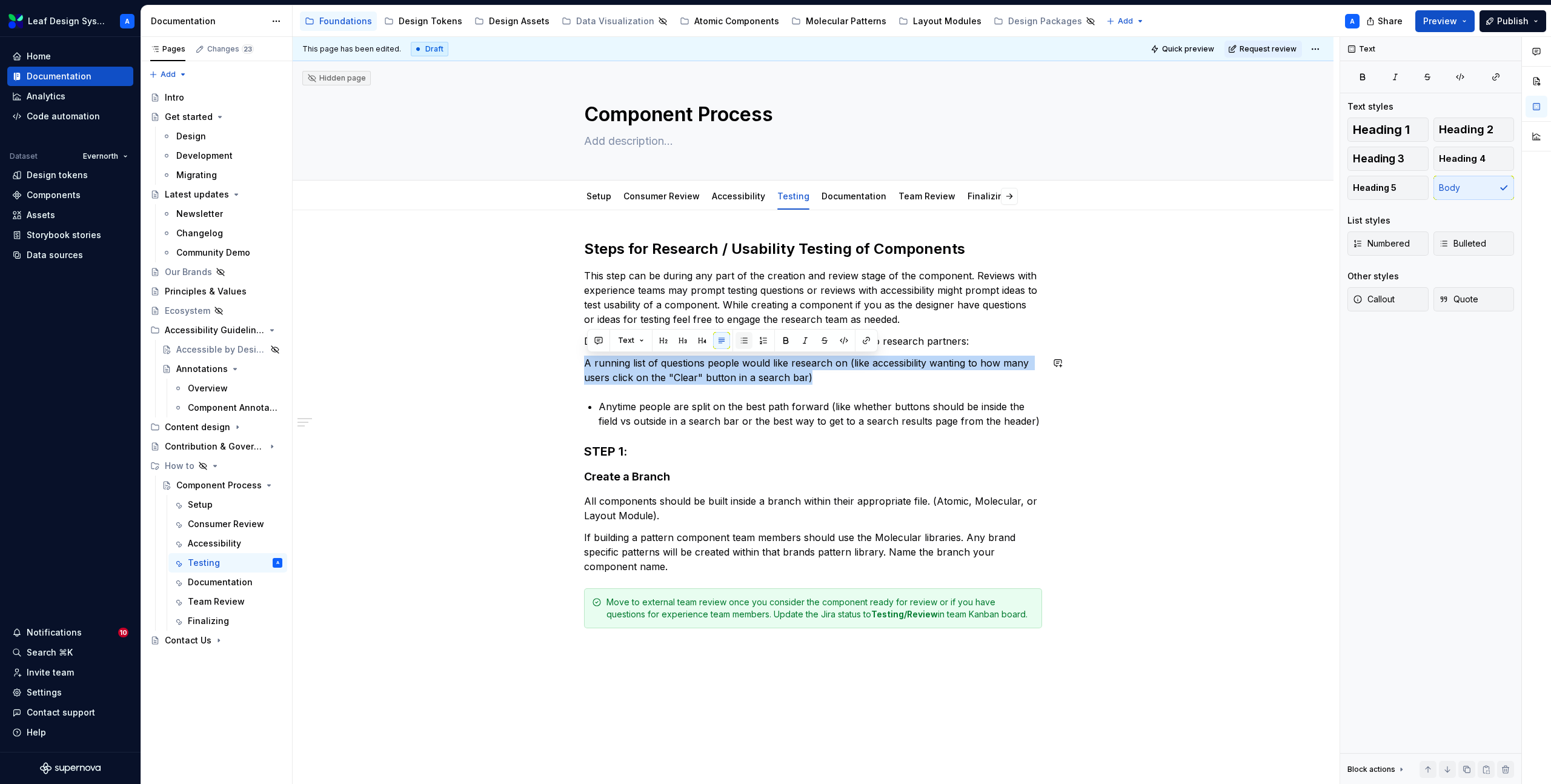
click at [741, 345] on button "button" at bounding box center [744, 341] width 17 height 17
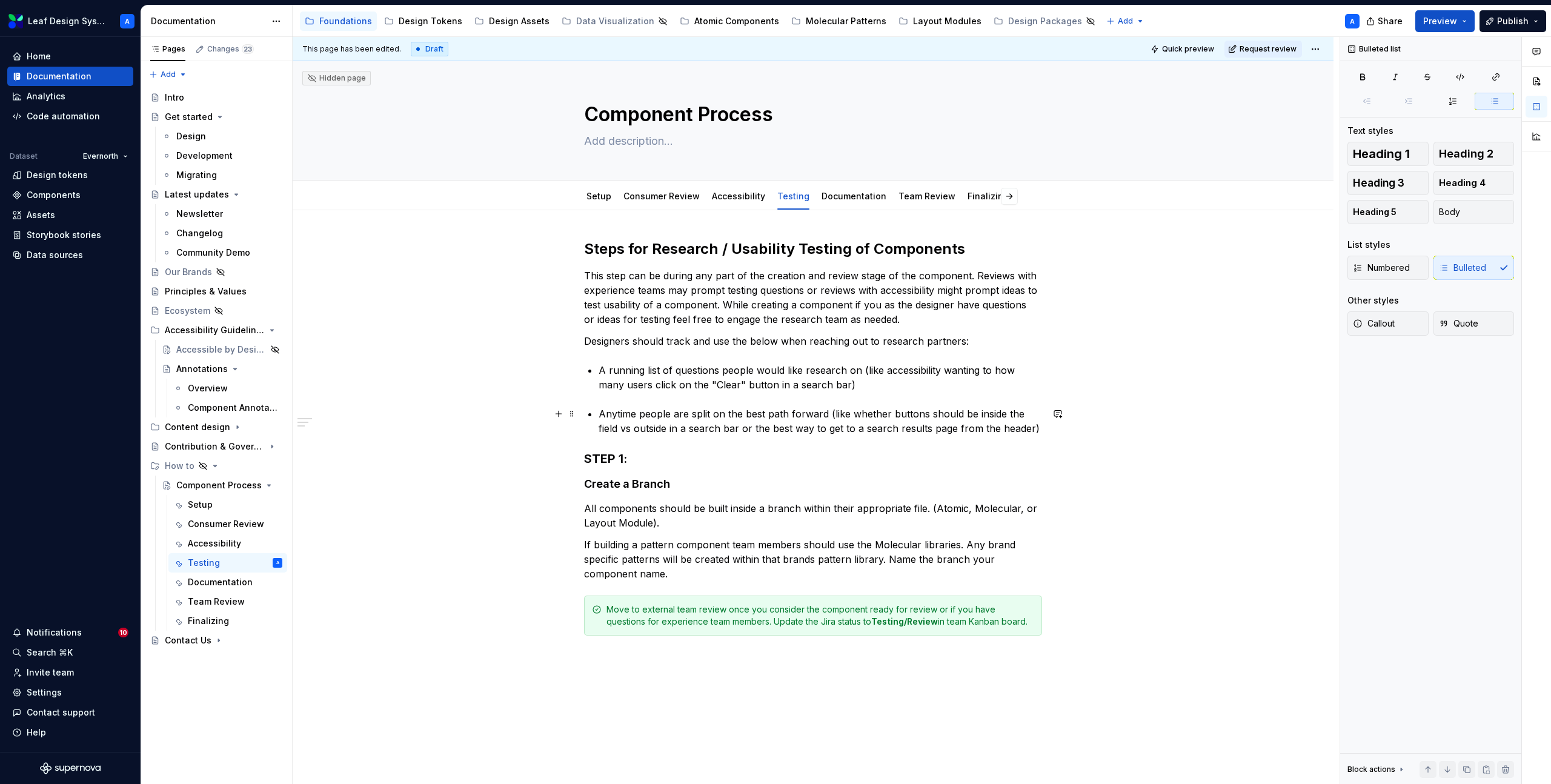
click at [641, 416] on p "Anytime people are split on the best path forward (like whether buttons should …" at bounding box center [820, 421] width 443 height 29
click at [602, 414] on p "Anytime people are split on the best path forward (like whether buttons should …" at bounding box center [820, 421] width 443 height 29
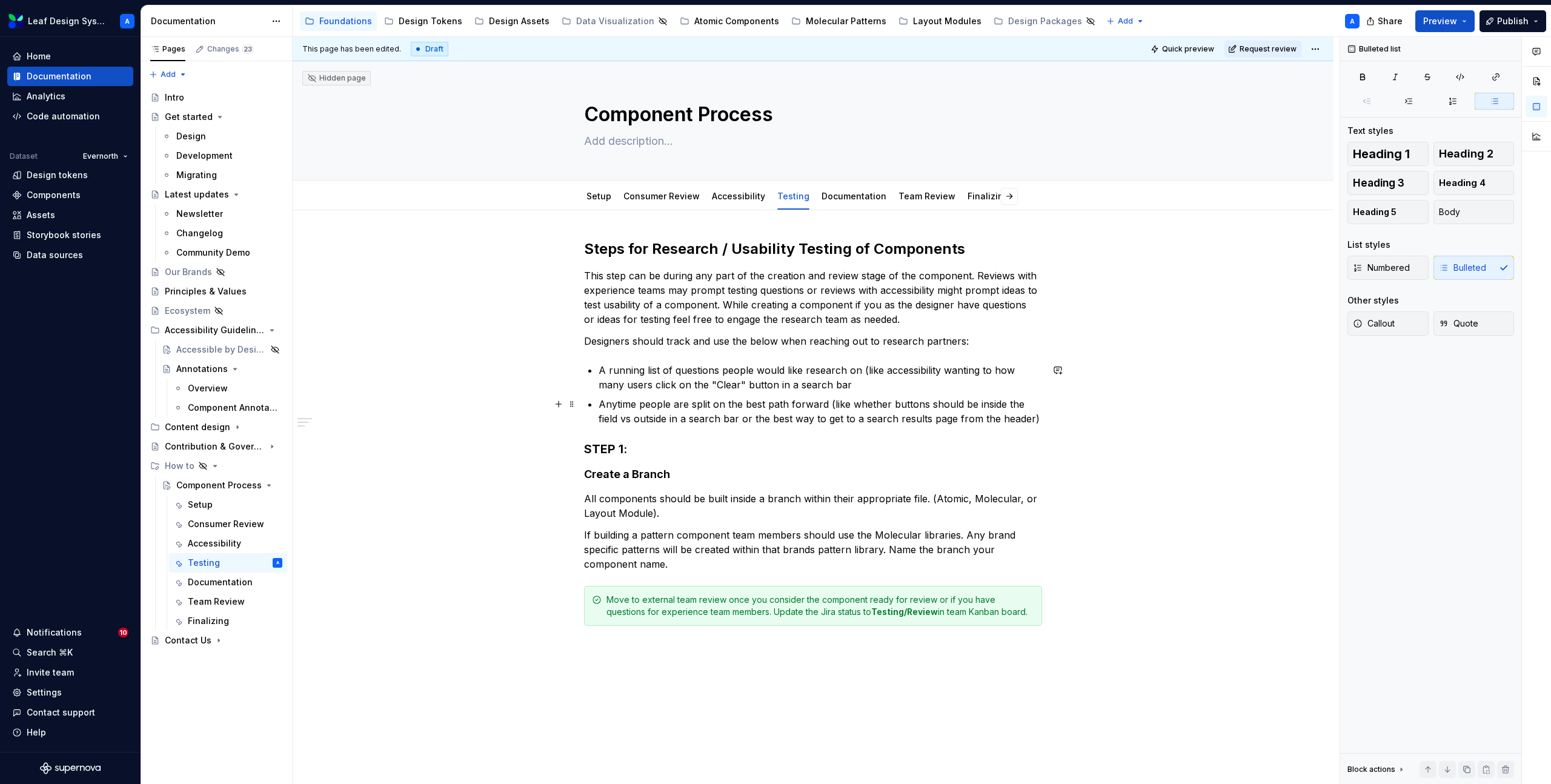
click at [1039, 417] on p "Anytime people are split on the best path forward (like whether buttons should …" at bounding box center [820, 411] width 443 height 29
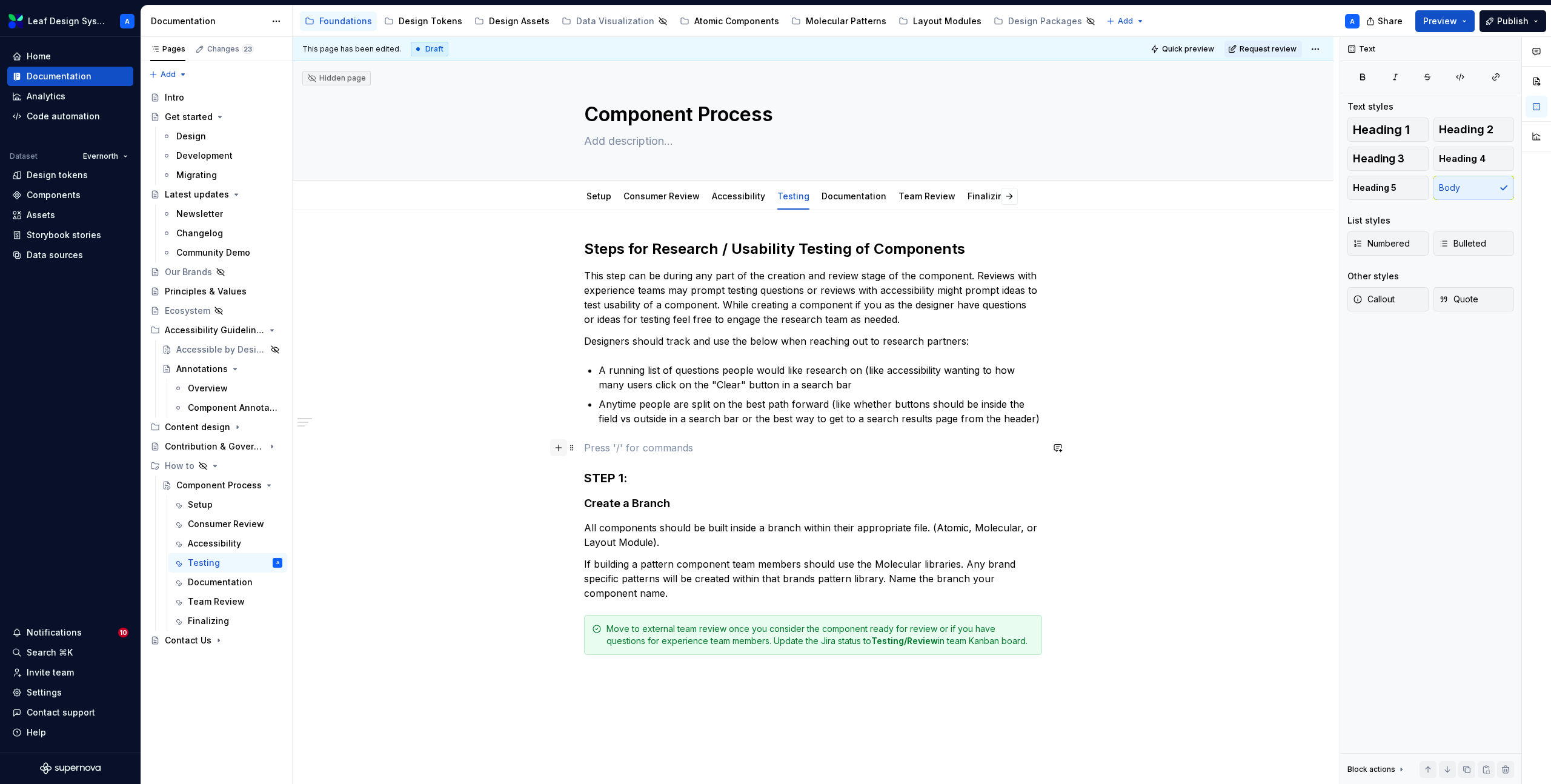
click at [564, 446] on button "button" at bounding box center [559, 448] width 17 height 17
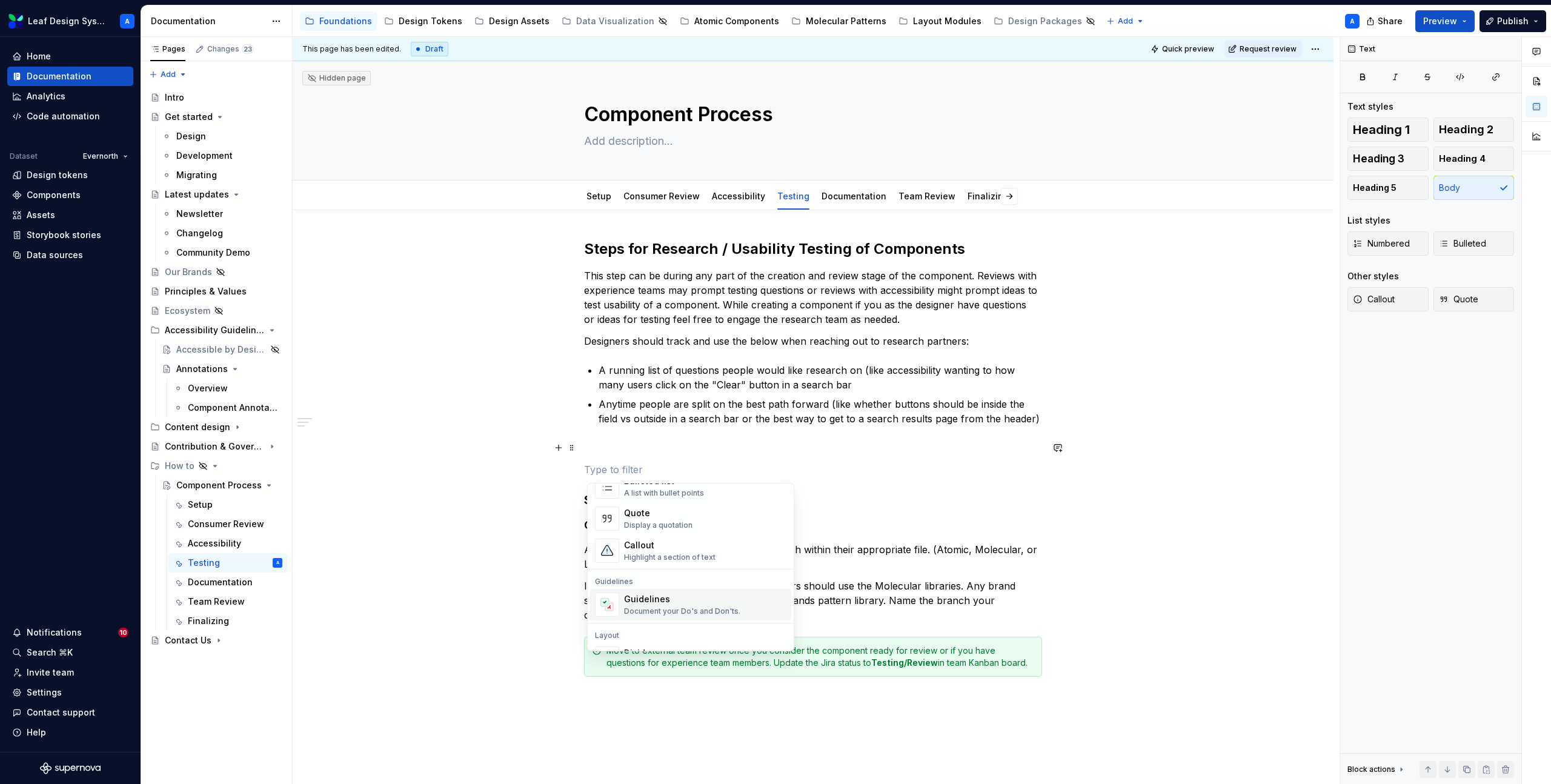
scroll to position [259, 0]
click at [671, 559] on div "Highlight a section of text" at bounding box center [670, 555] width 92 height 9
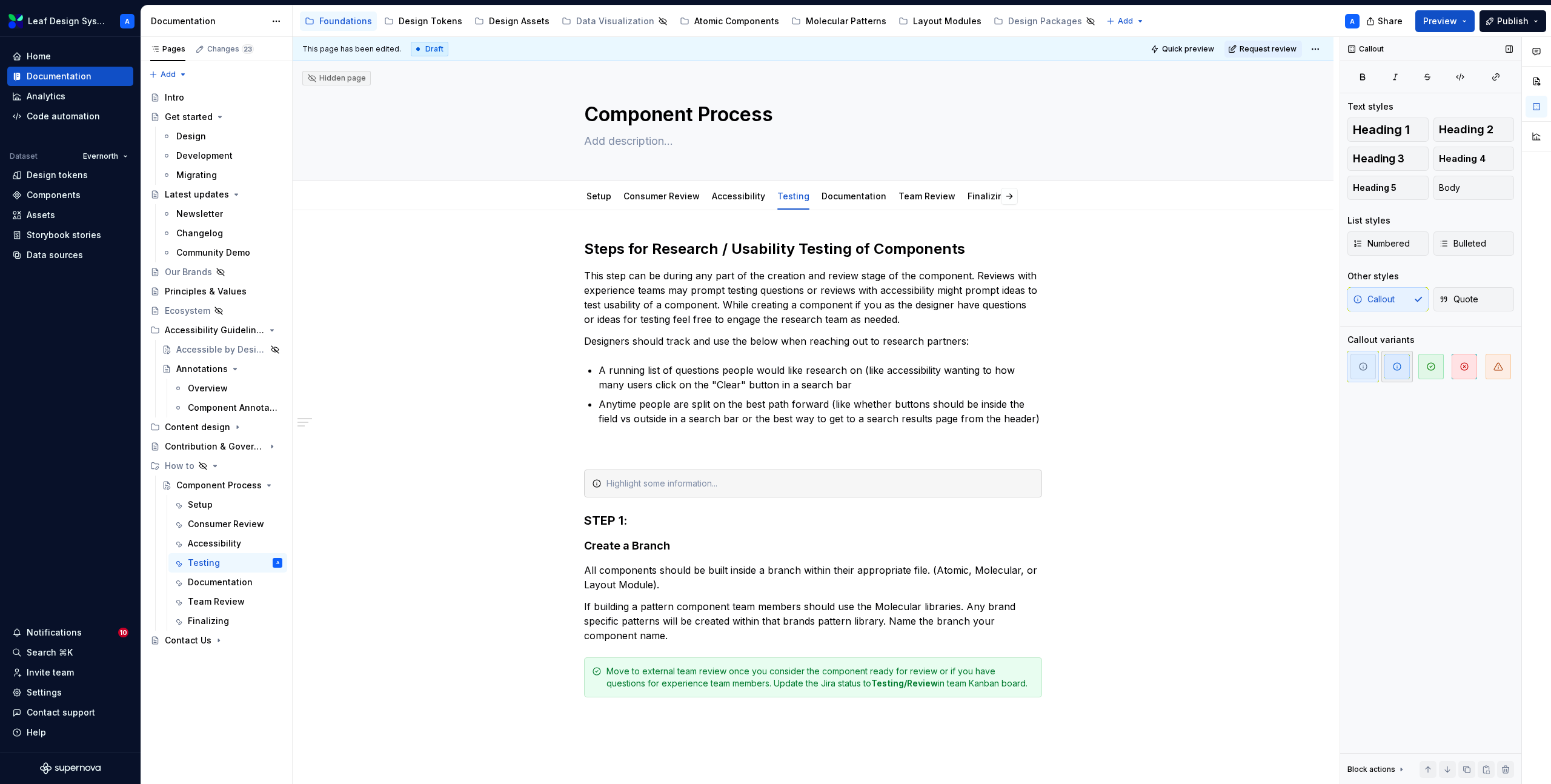
click at [1394, 365] on icon "button" at bounding box center [1397, 366] width 7 height 7
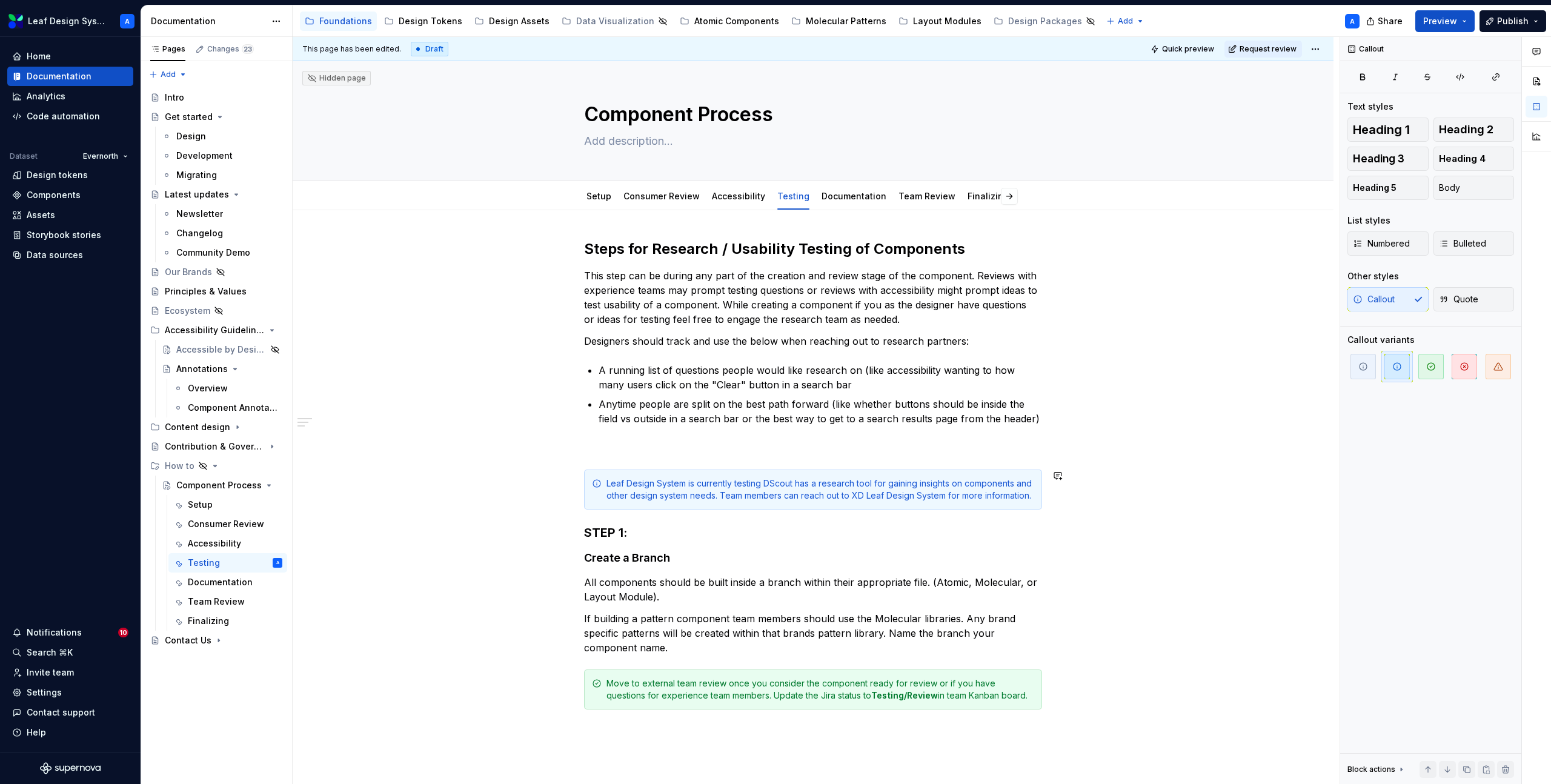
click at [714, 453] on p at bounding box center [813, 447] width 458 height 15
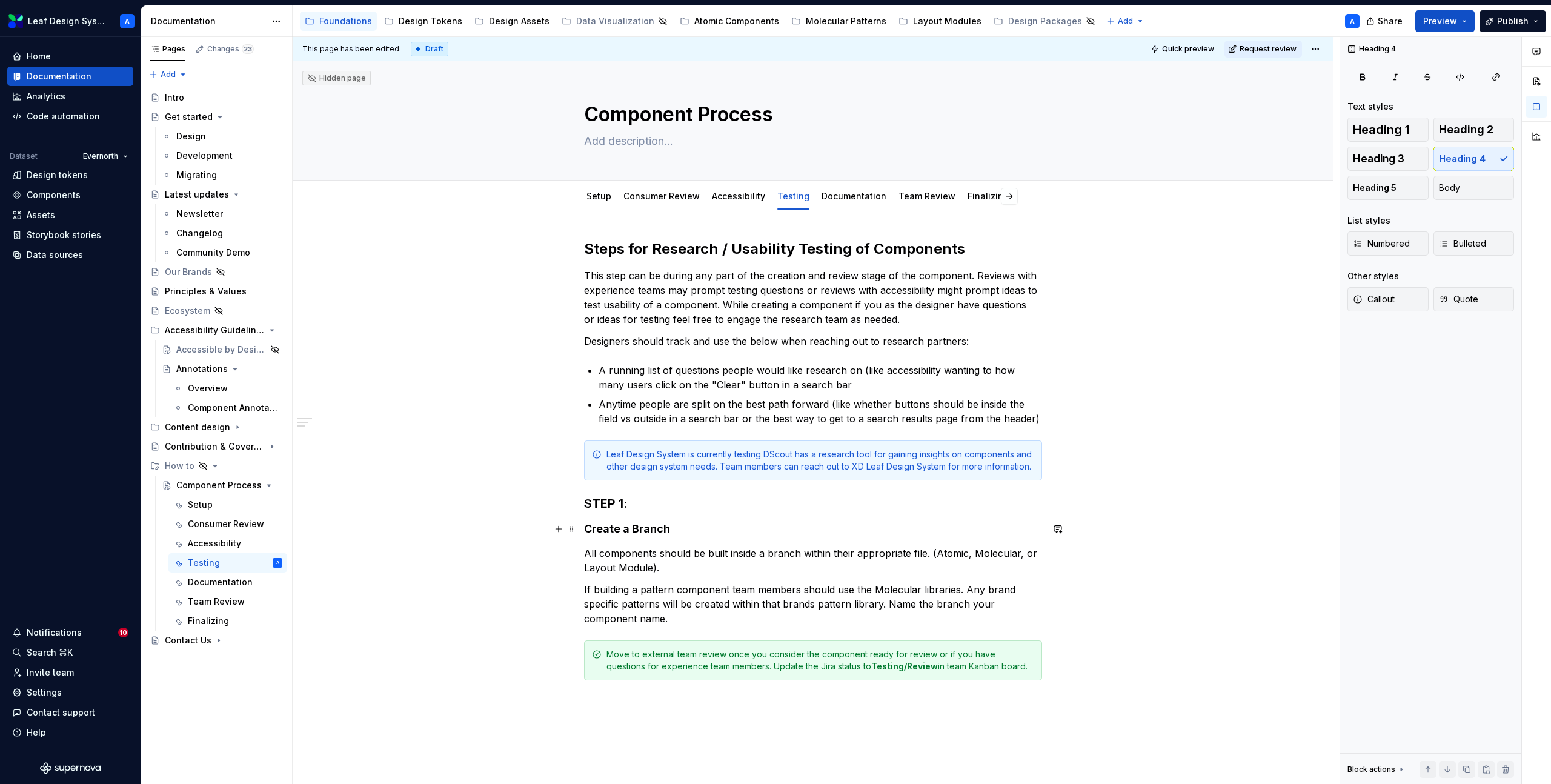
click at [622, 531] on h4 "Create a Branch" at bounding box center [813, 529] width 458 height 15
click at [663, 617] on p "If building a pattern component team members should use the Molecular libraries…" at bounding box center [813, 604] width 458 height 44
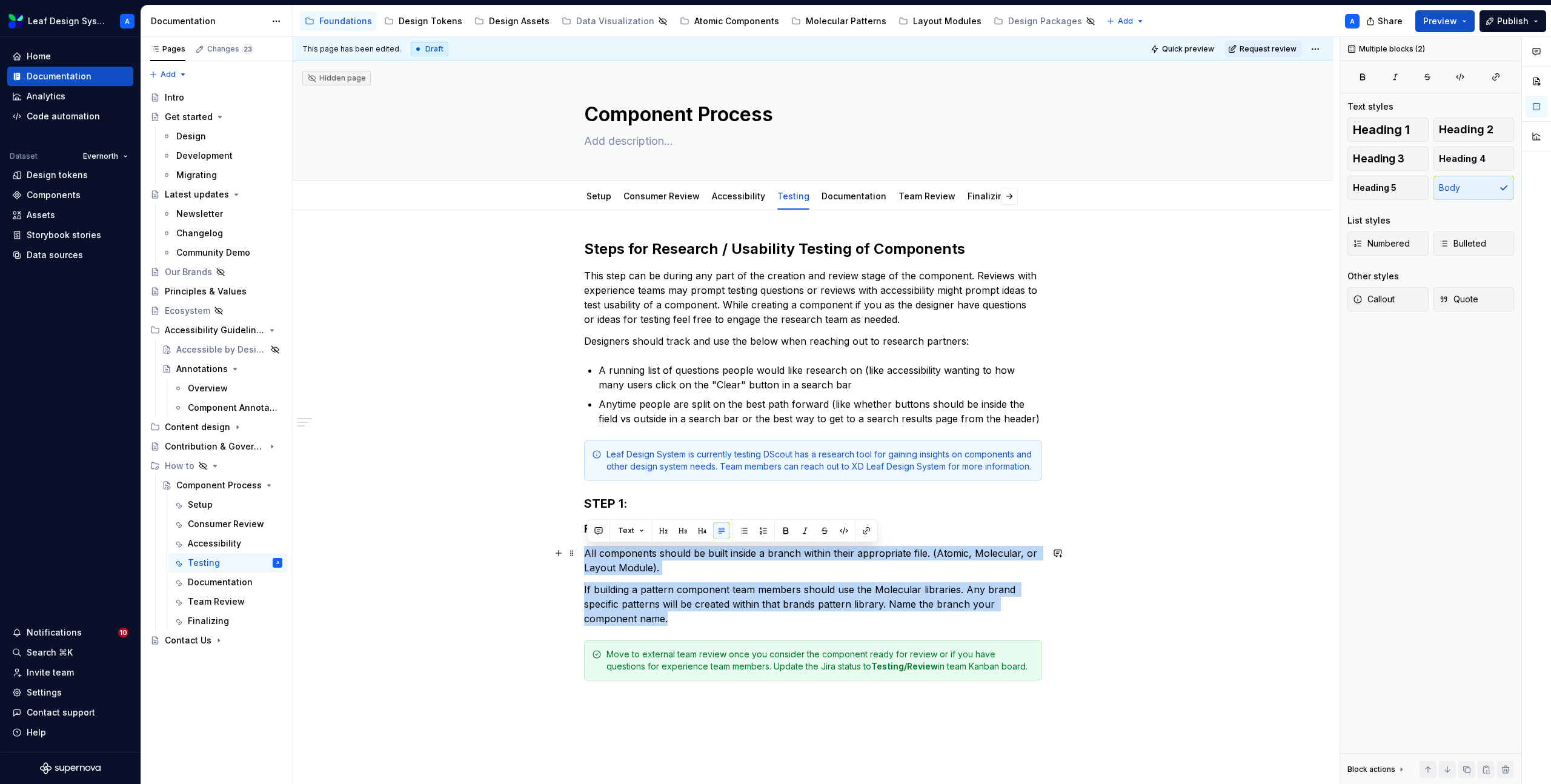
drag, startPoint x: 679, startPoint y: 617, endPoint x: 580, endPoint y: 555, distance: 116.8
click at [580, 555] on div "Steps for Research / Usability Testing of Components This step can be during an…" at bounding box center [813, 569] width 1041 height 720
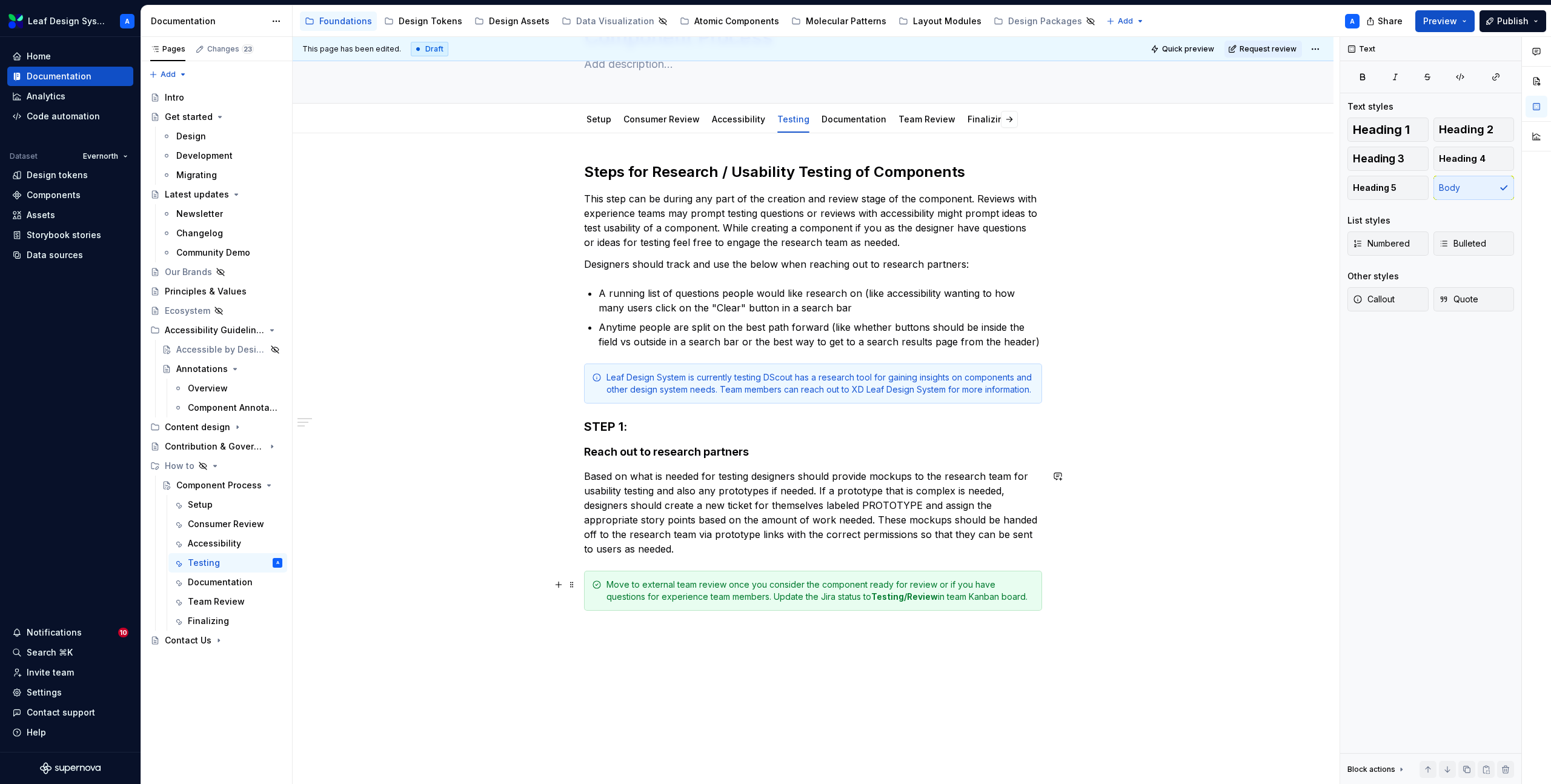
scroll to position [132, 0]
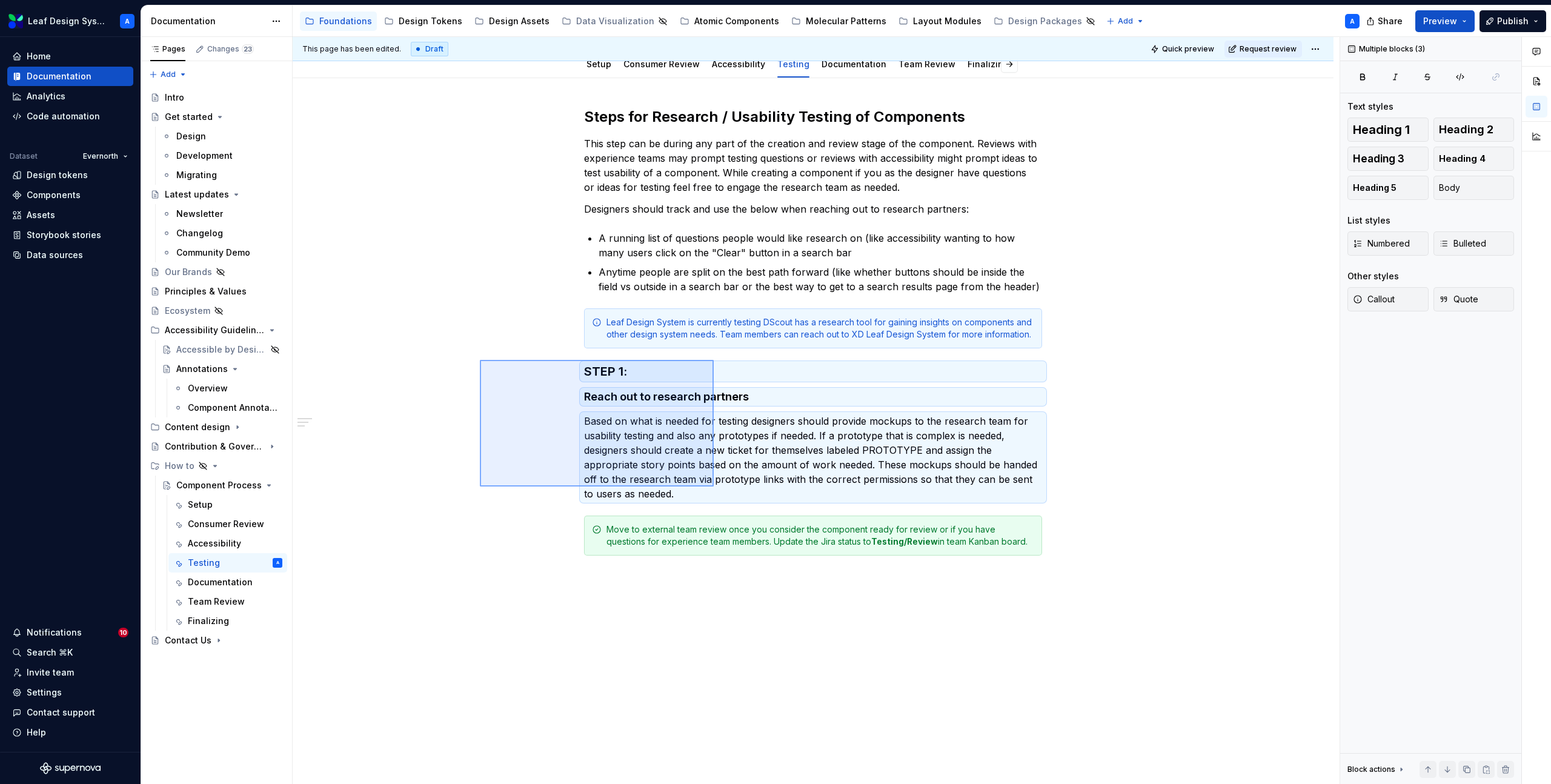
drag, startPoint x: 480, startPoint y: 359, endPoint x: 714, endPoint y: 486, distance: 266.2
click at [714, 486] on div "This page has been edited. Draft Quick preview Request review Hidden page Compo…" at bounding box center [816, 410] width 1047 height 748
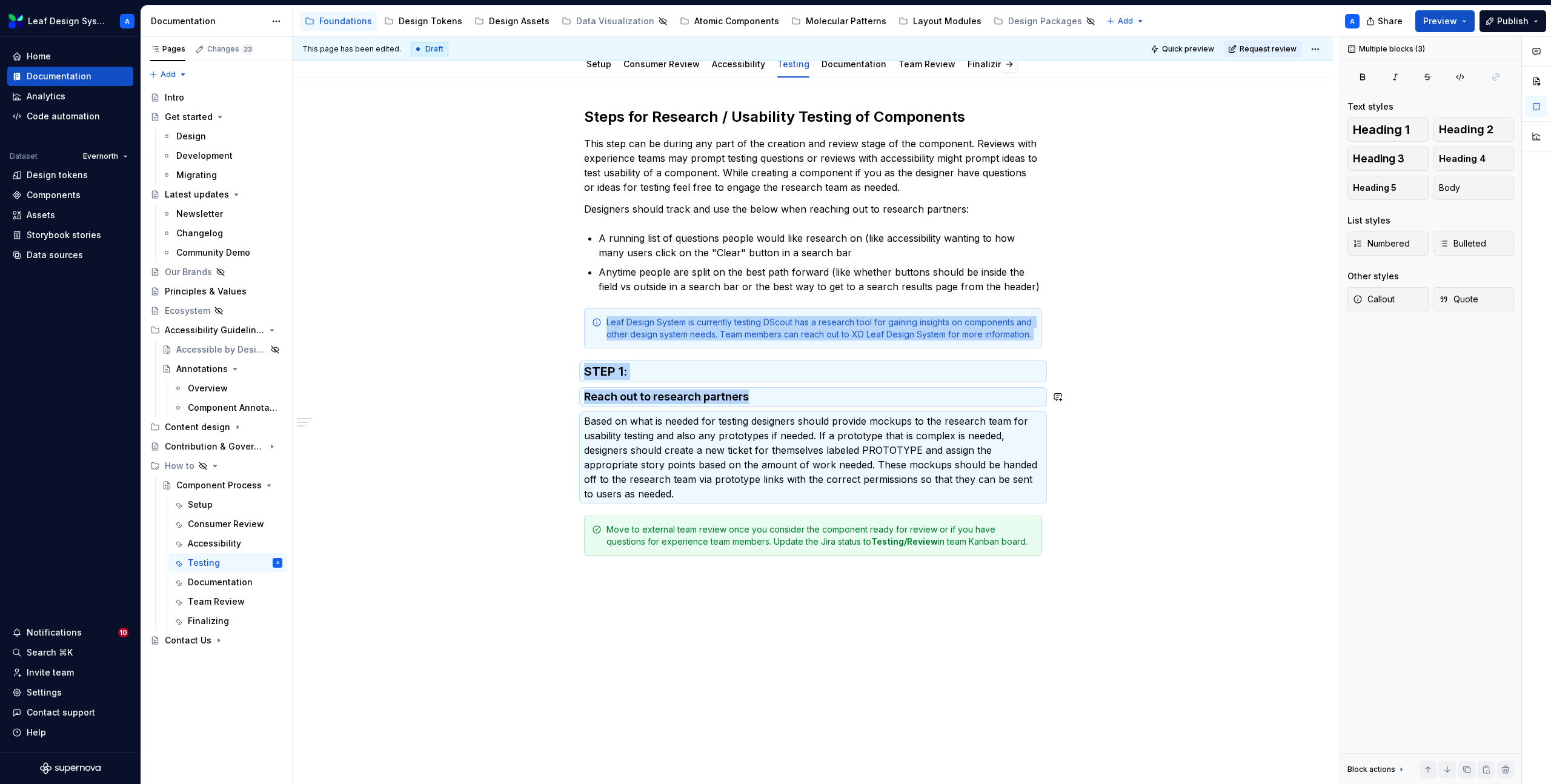
click at [478, 385] on div "Steps for Research / Usability Testing of Components This step can be during an…" at bounding box center [813, 442] width 1041 height 727
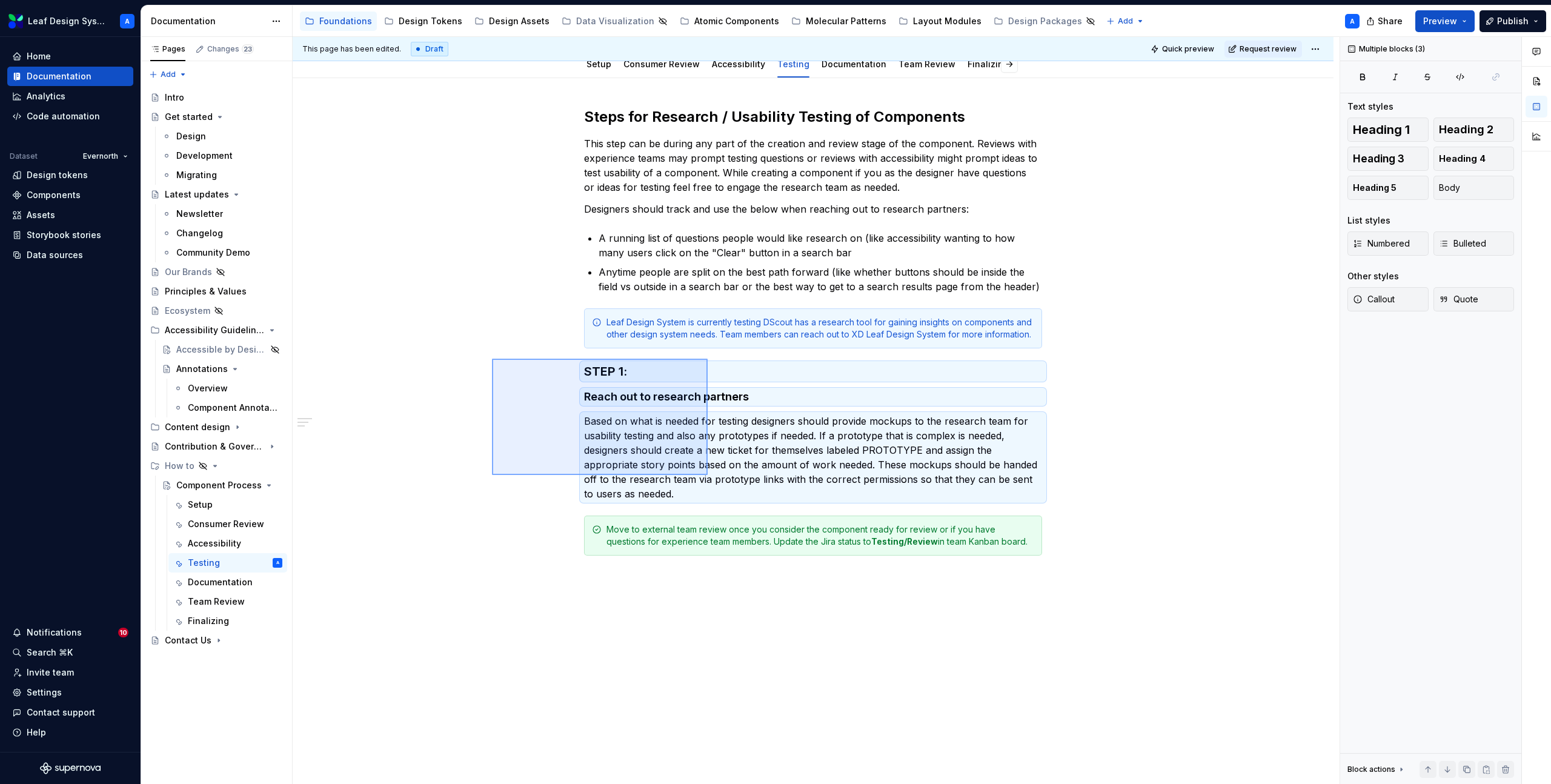
drag, startPoint x: 492, startPoint y: 359, endPoint x: 710, endPoint y: 487, distance: 252.8
click at [710, 487] on div "This page has been edited. Draft Quick preview Request review Hidden page Compo…" at bounding box center [816, 410] width 1047 height 748
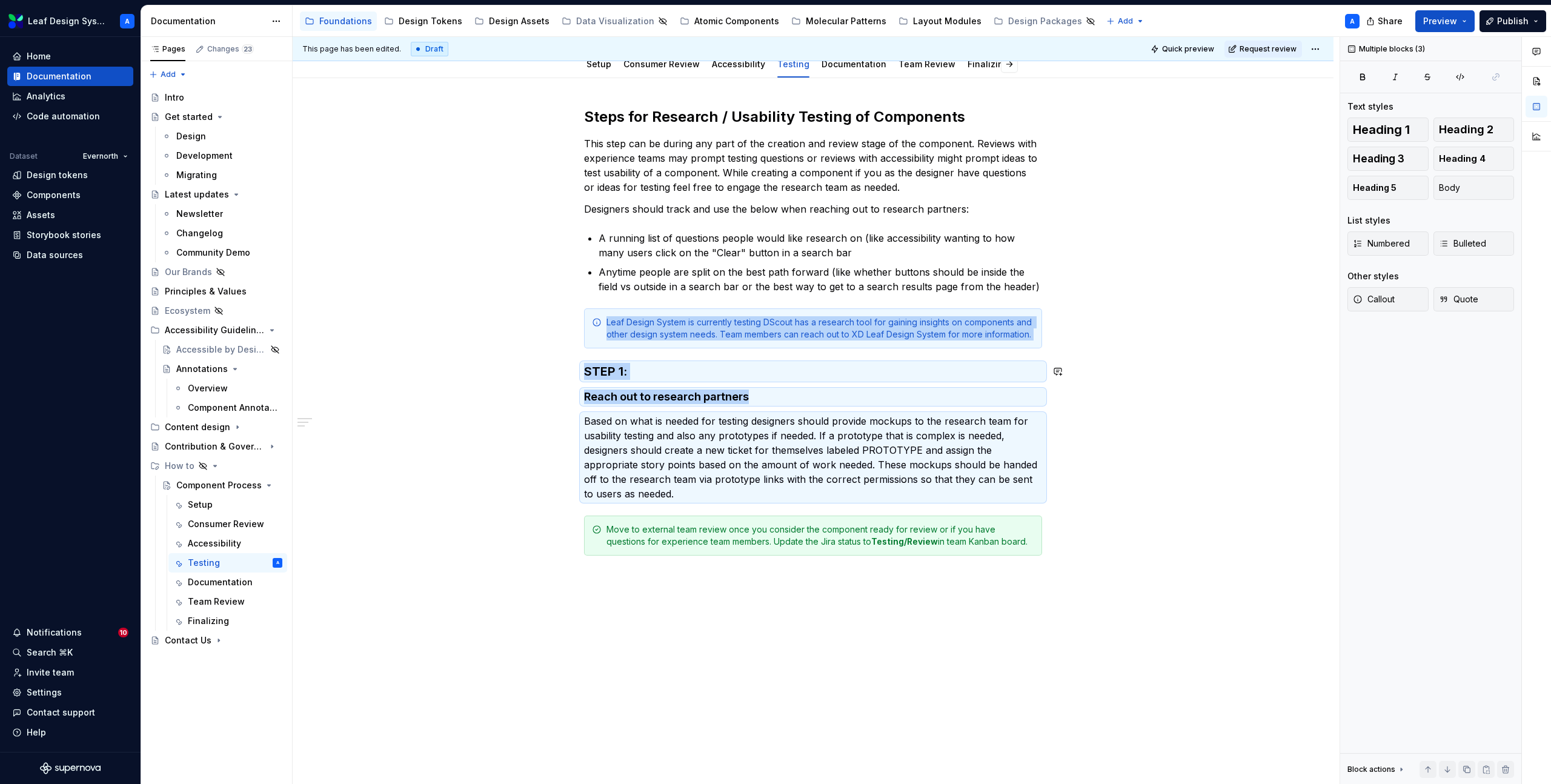
copy div "Leaf Design System is currently testing DScout has a research tool for gaining …"
click at [697, 493] on p "Based on what is needed for testing designers should provide mockups to the res…" at bounding box center [813, 457] width 458 height 87
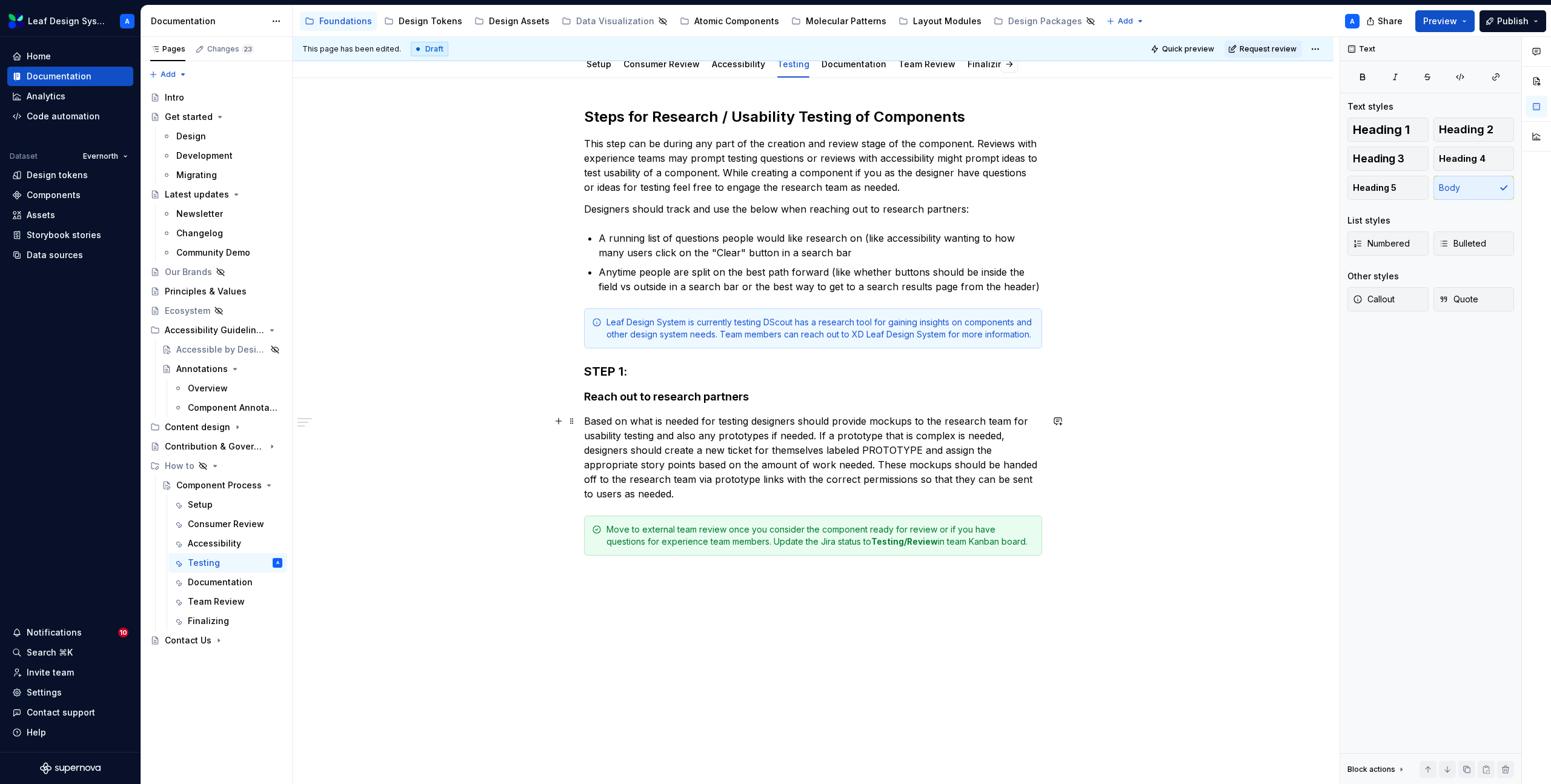
click at [700, 496] on p "Based on what is needed for testing designers should provide mockups to the res…" at bounding box center [813, 457] width 458 height 87
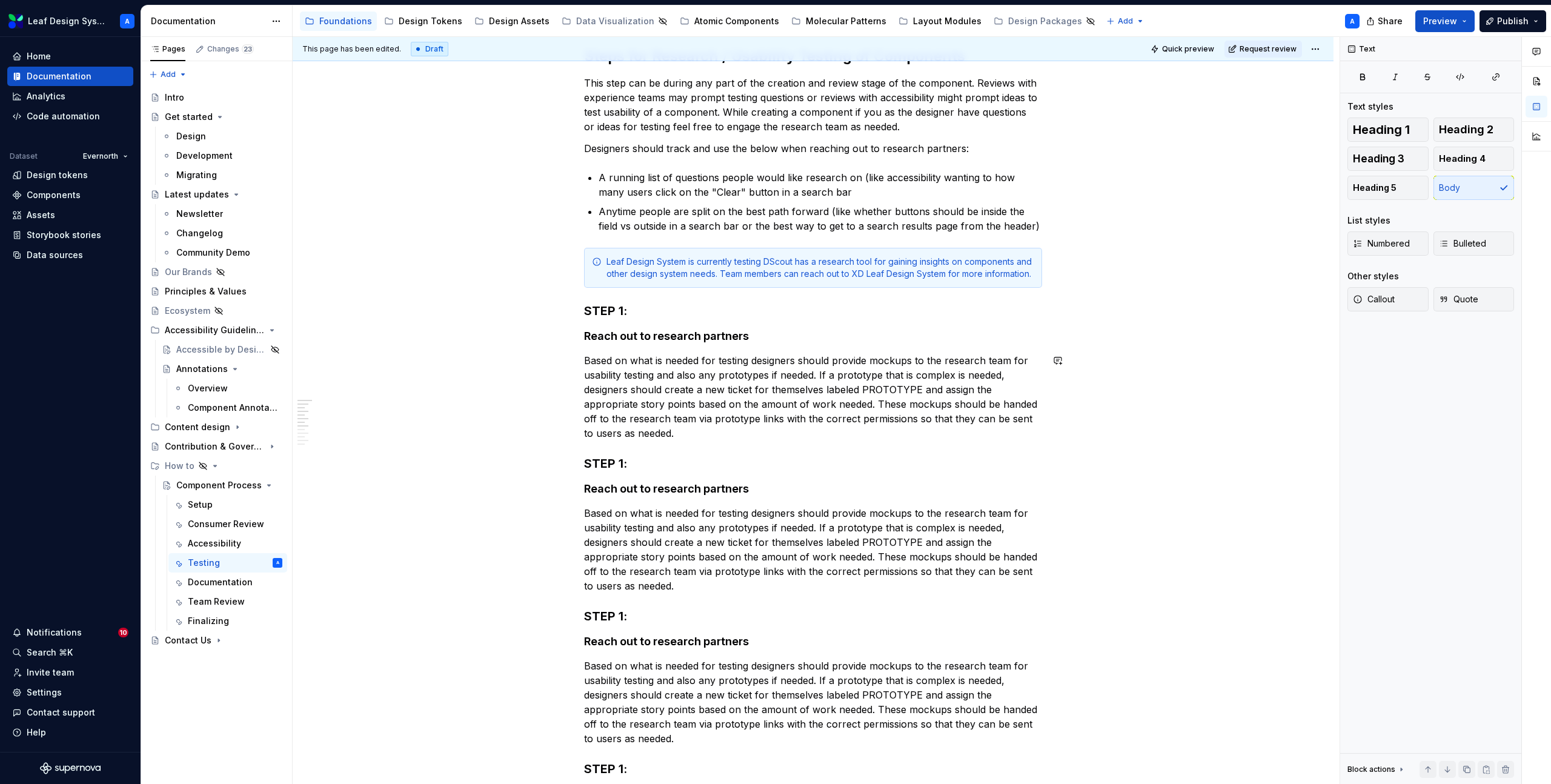
scroll to position [191, 0]
click at [617, 490] on h4 "Reach out to research partners" at bounding box center [813, 490] width 458 height 15
click at [637, 521] on p "Based on what is needed for testing designers should provide mockups to the res…" at bounding box center [813, 551] width 458 height 87
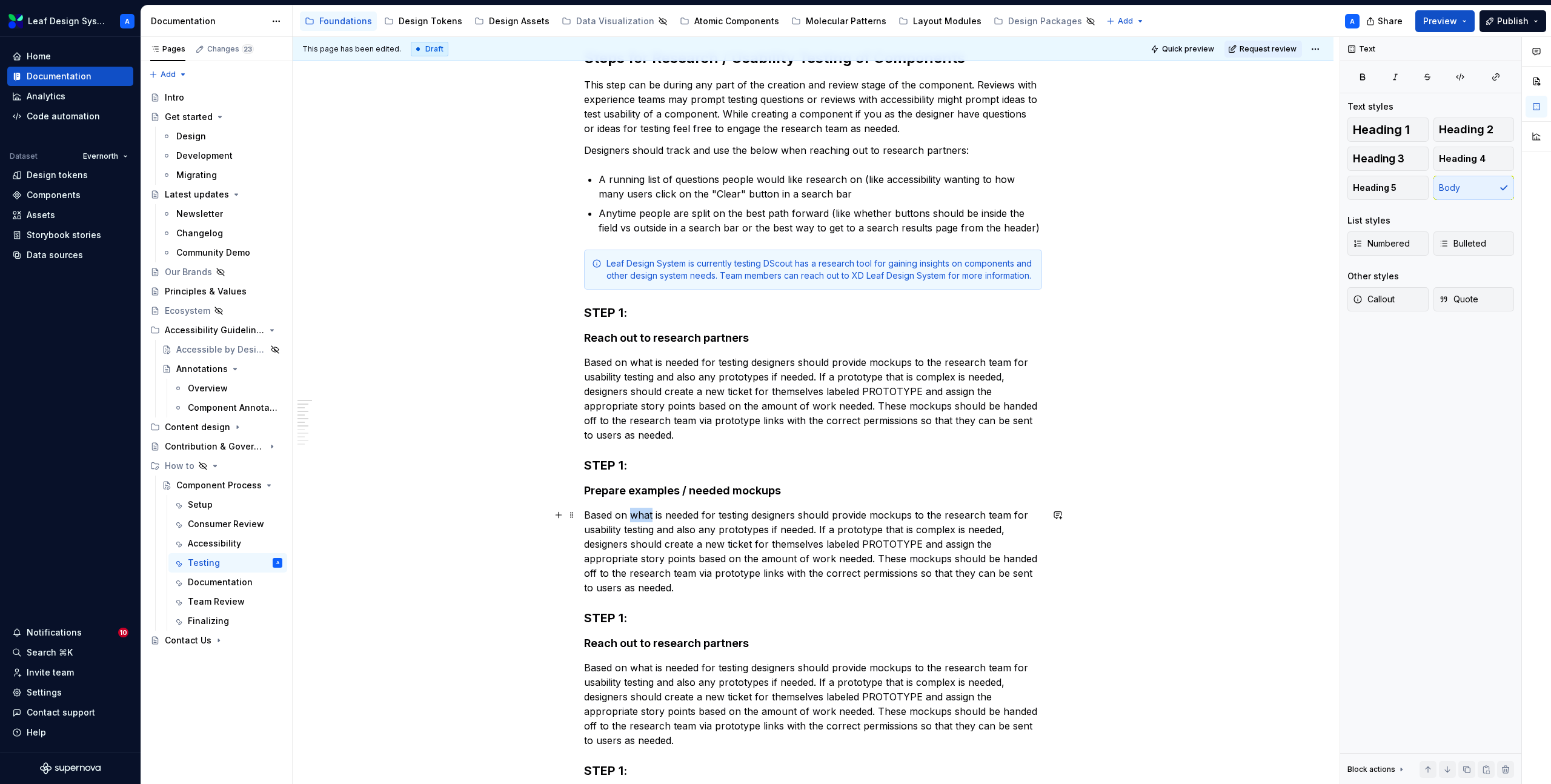
click at [637, 521] on p "Based on what is needed for testing designers should provide mockups to the res…" at bounding box center [813, 551] width 458 height 87
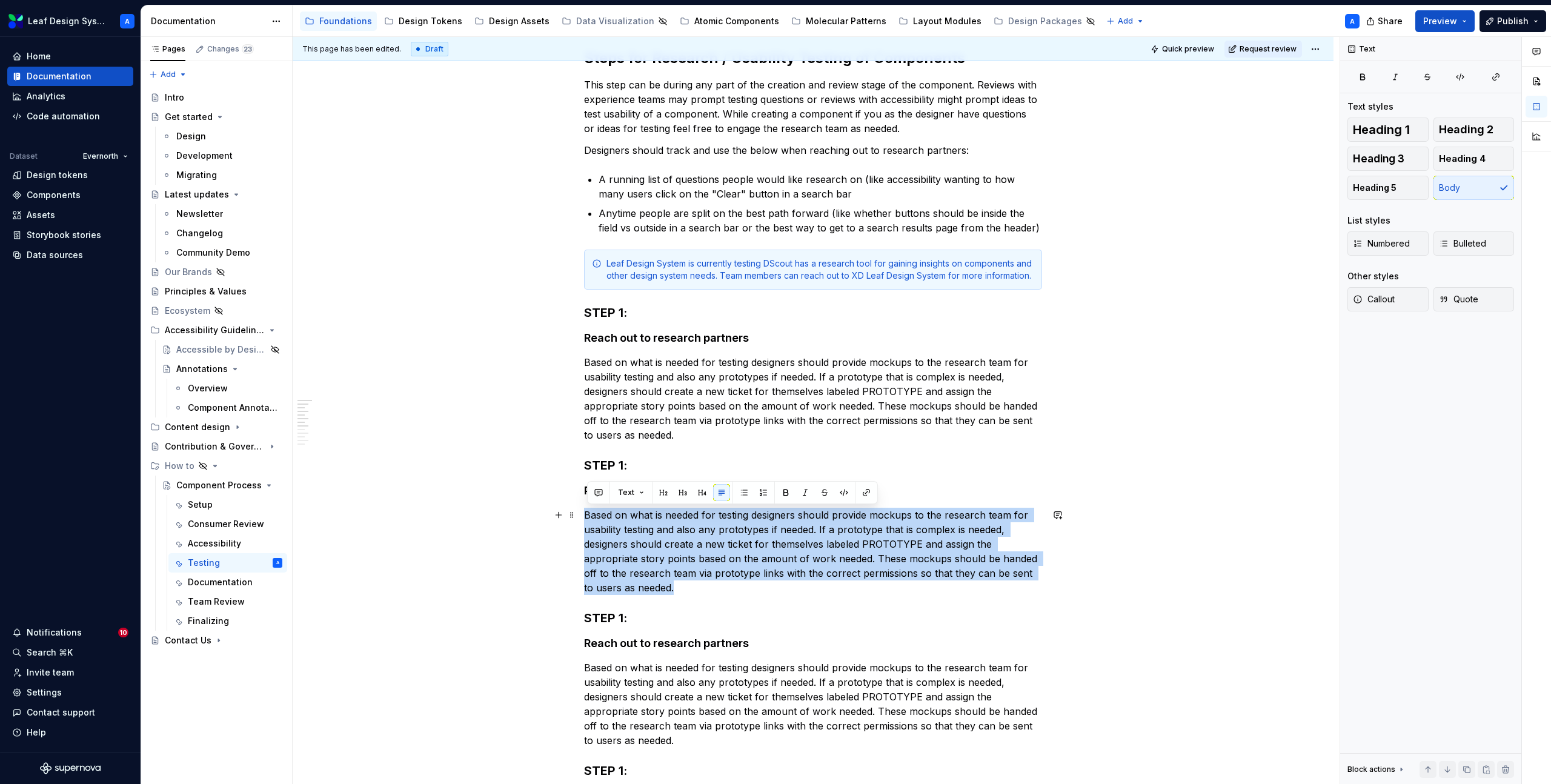
click at [637, 521] on p "Based on what is needed for testing designers should provide mockups to the res…" at bounding box center [813, 551] width 458 height 87
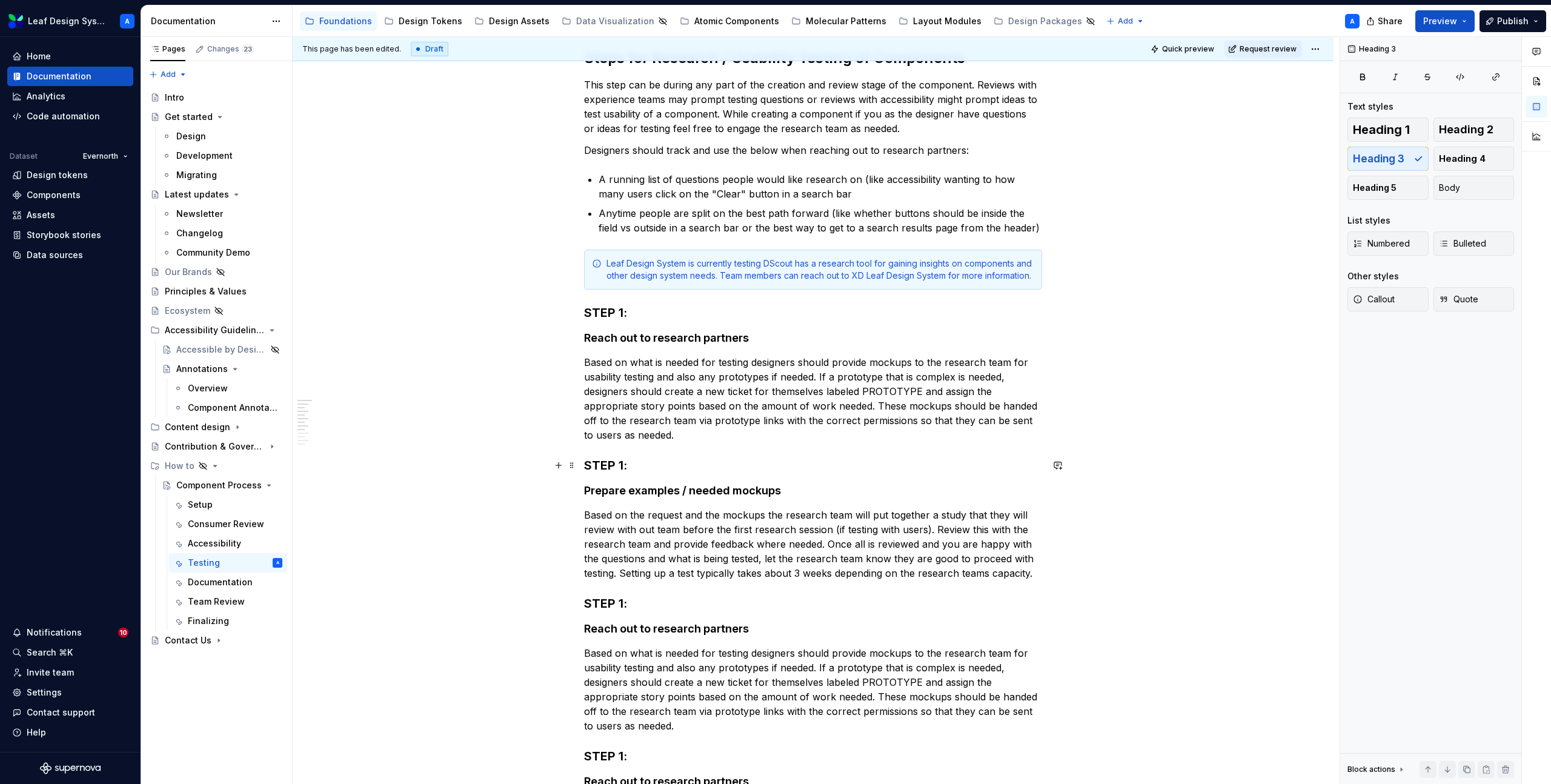
click at [627, 466] on h3 "STEP 1:" at bounding box center [813, 465] width 458 height 17
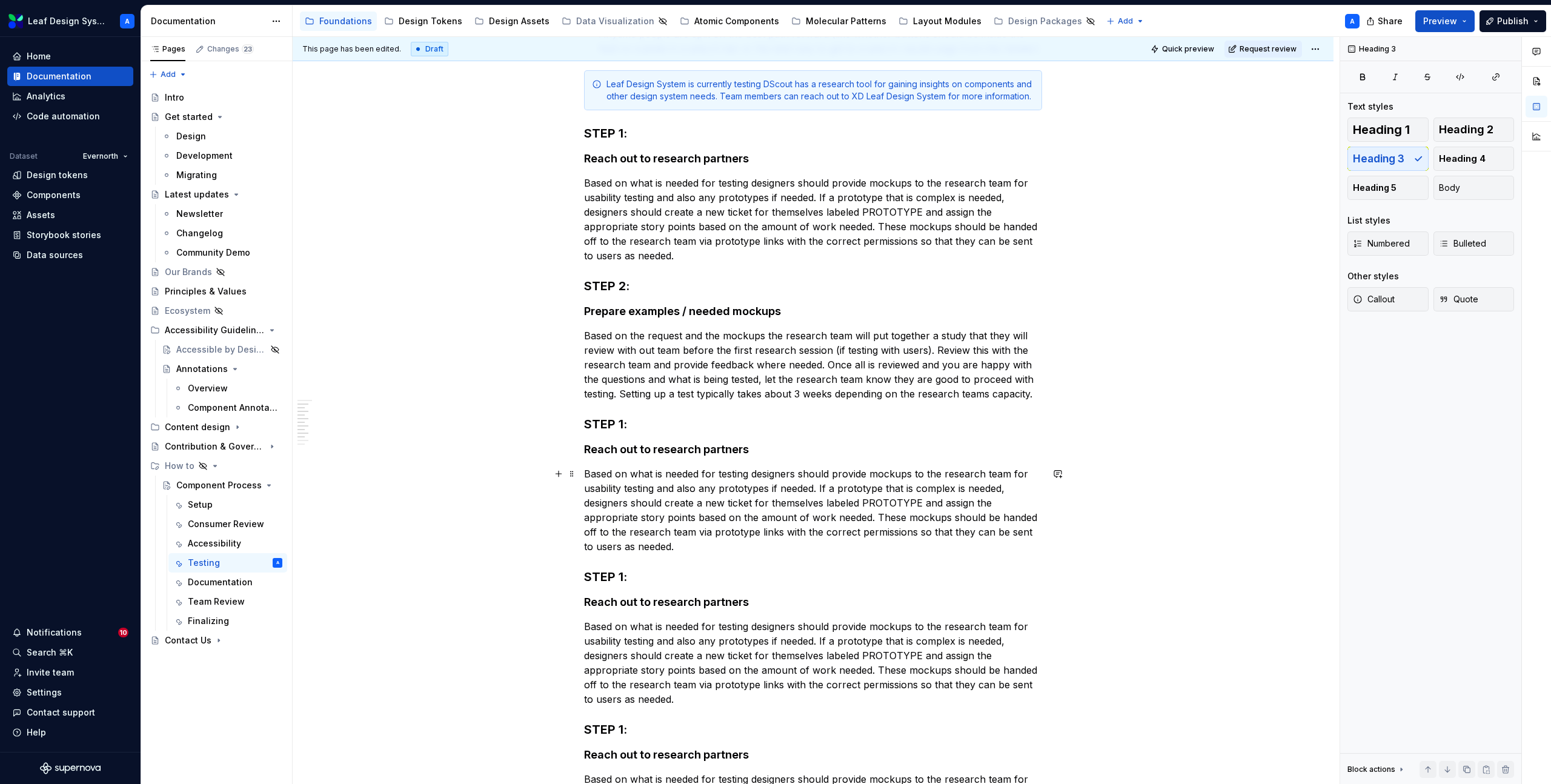
scroll to position [387, 0]
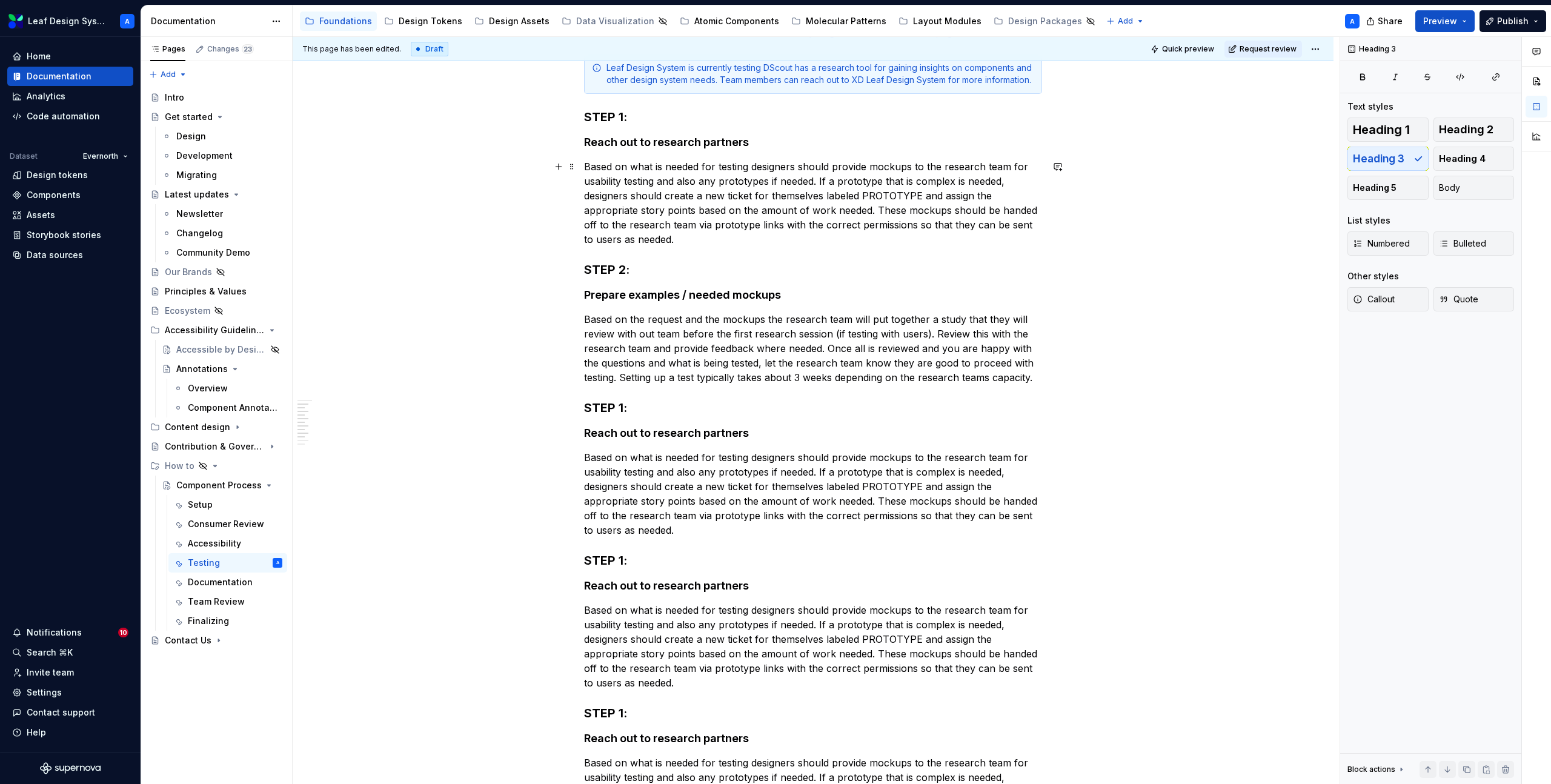
click at [647, 194] on p "Based on what is needed for testing designers should provide mockups to the res…" at bounding box center [813, 202] width 458 height 87
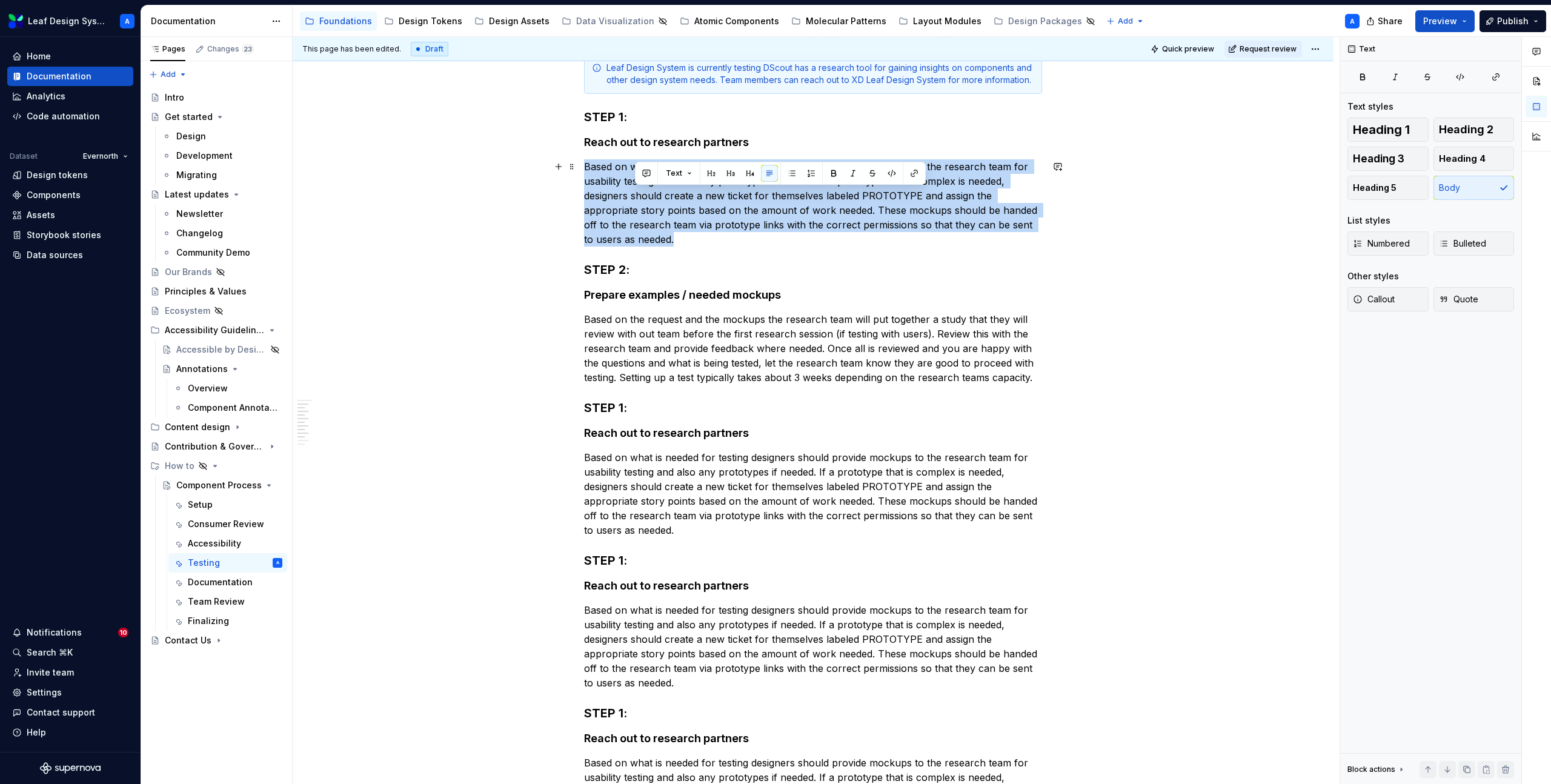
click at [647, 194] on p "Based on what is needed for testing designers should provide mockups to the res…" at bounding box center [813, 202] width 458 height 87
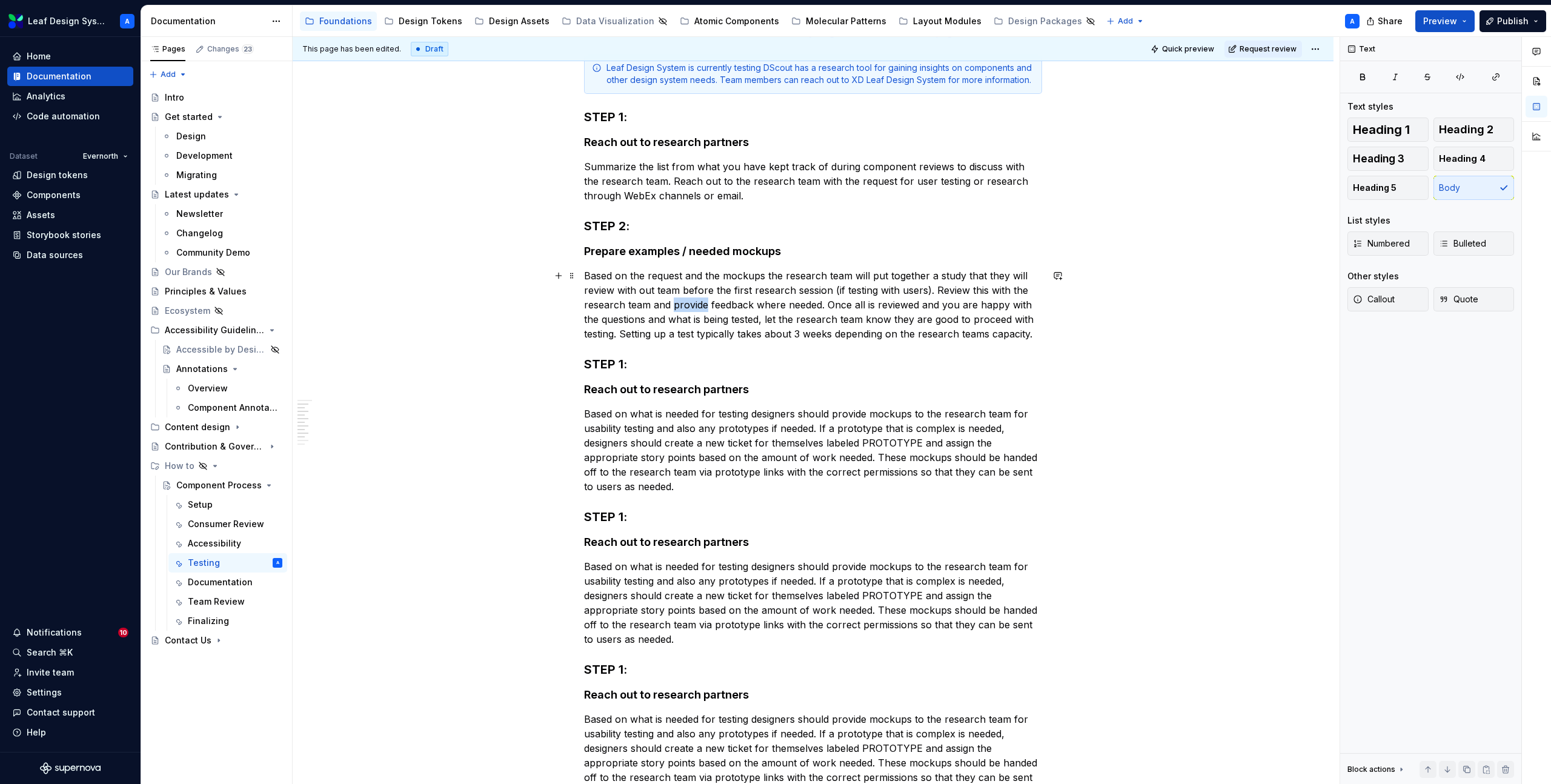
click at [707, 305] on p "Based on the request and the mockups the research team will put together a stud…" at bounding box center [813, 305] width 458 height 73
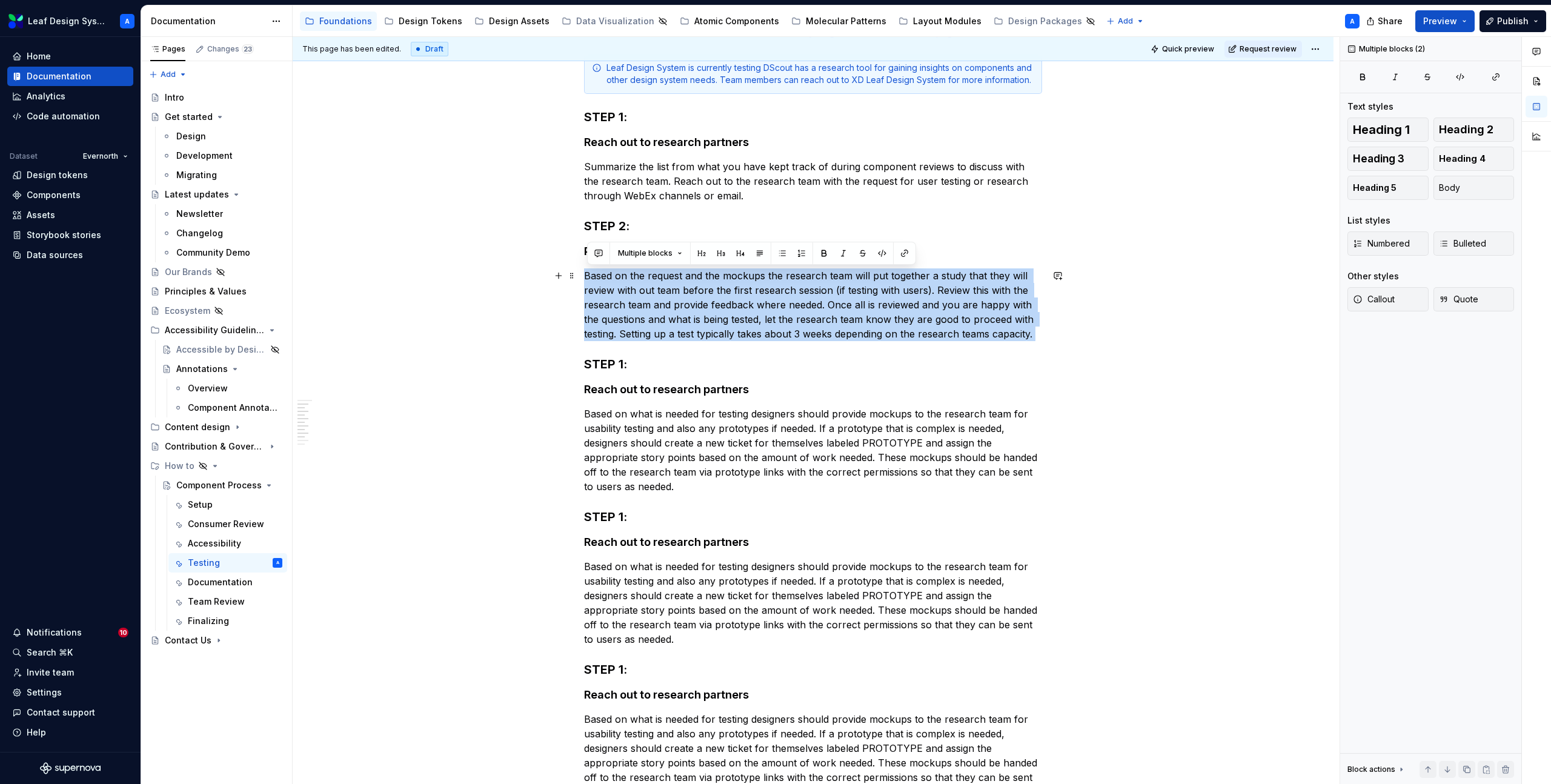
click at [707, 305] on p "Based on the request and the mockups the research team will put together a stud…" at bounding box center [813, 305] width 458 height 73
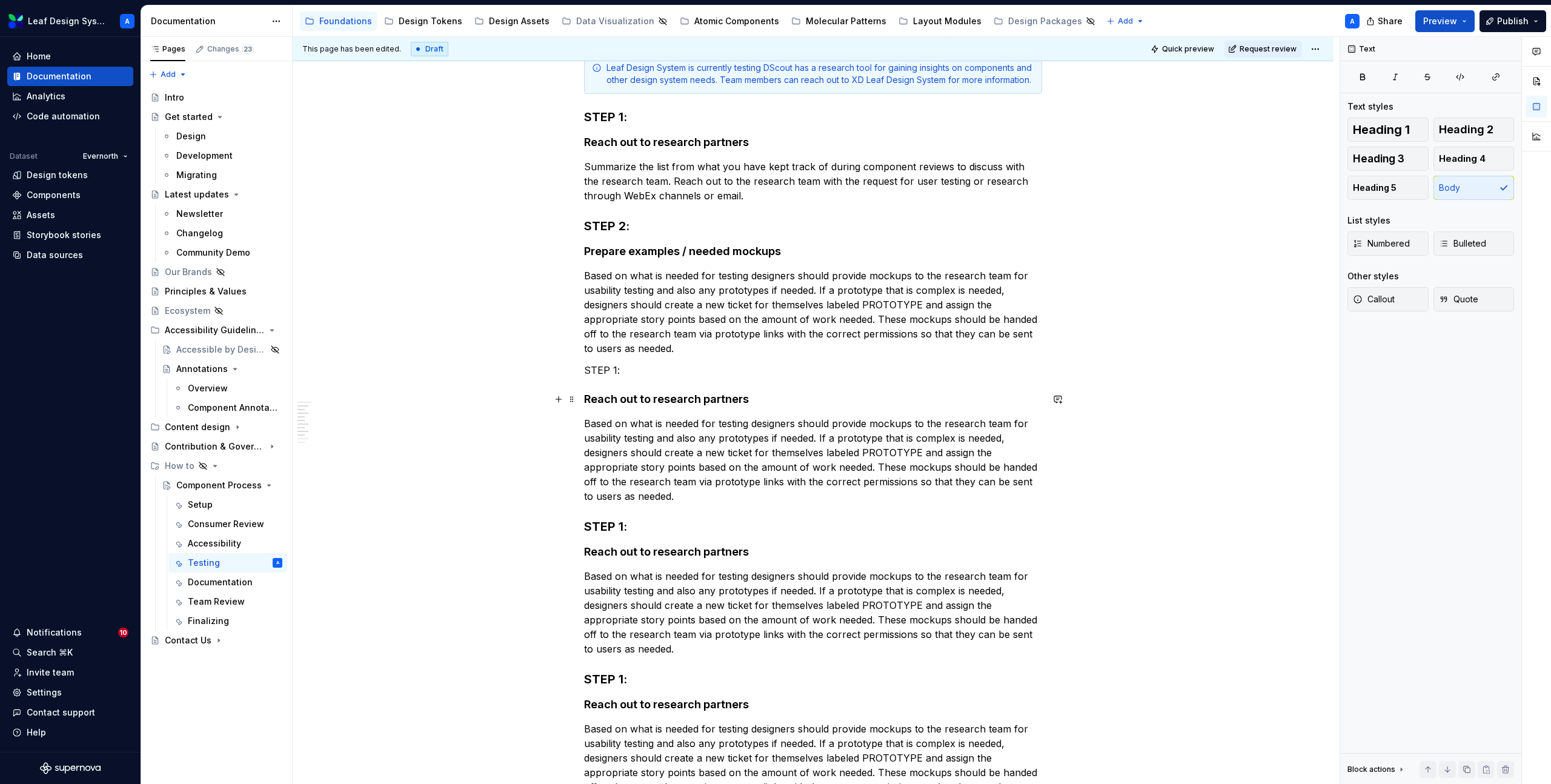
click at [650, 400] on h4 "Reach out to research partners" at bounding box center [813, 399] width 458 height 15
click at [636, 400] on h4 "Reach out toReview testing requirements with research teamresearch partners" at bounding box center [813, 399] width 458 height 15
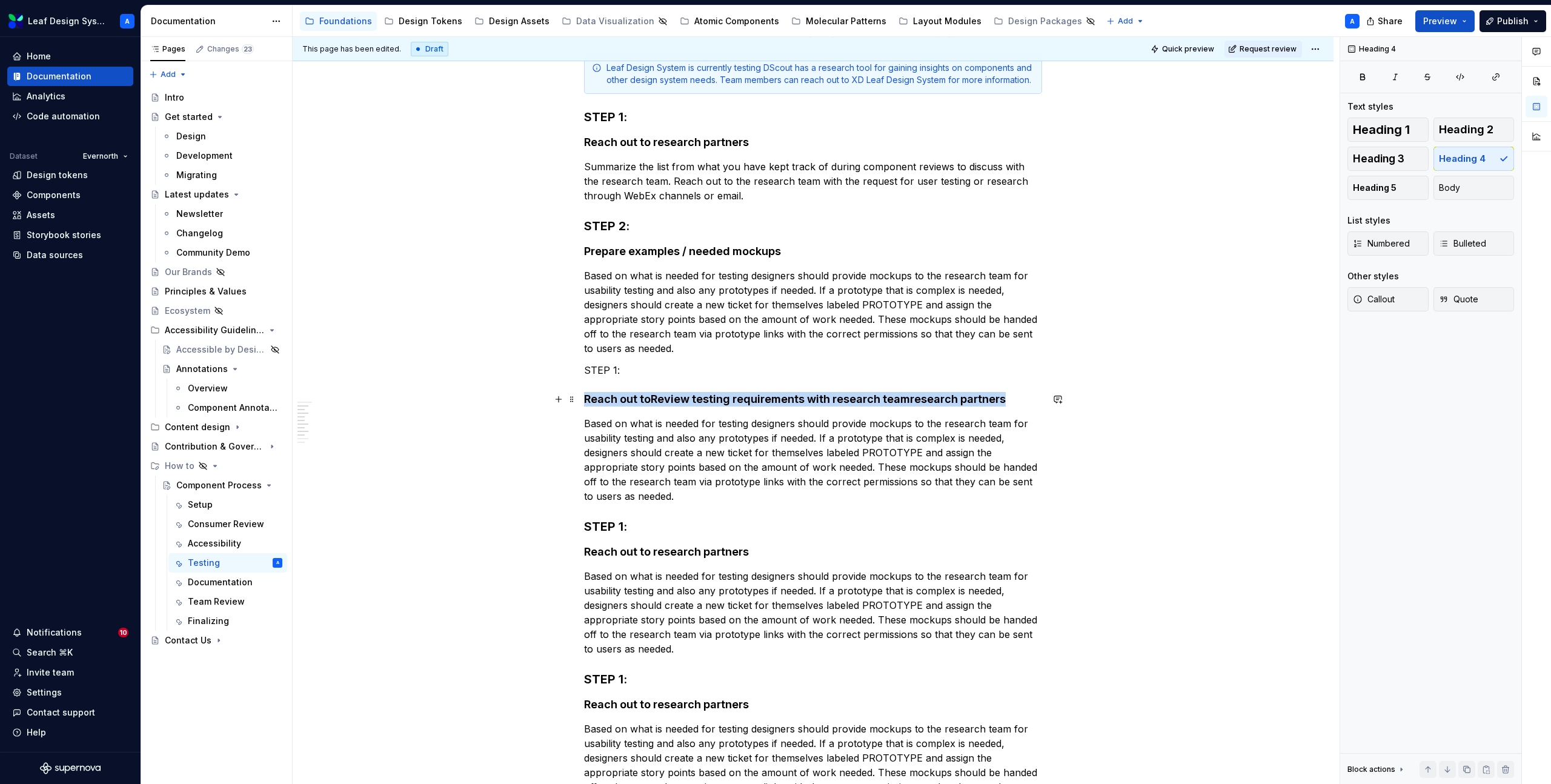
click at [636, 400] on h4 "Reach out toReview testing requirements with research teamresearch partners" at bounding box center [813, 399] width 458 height 15
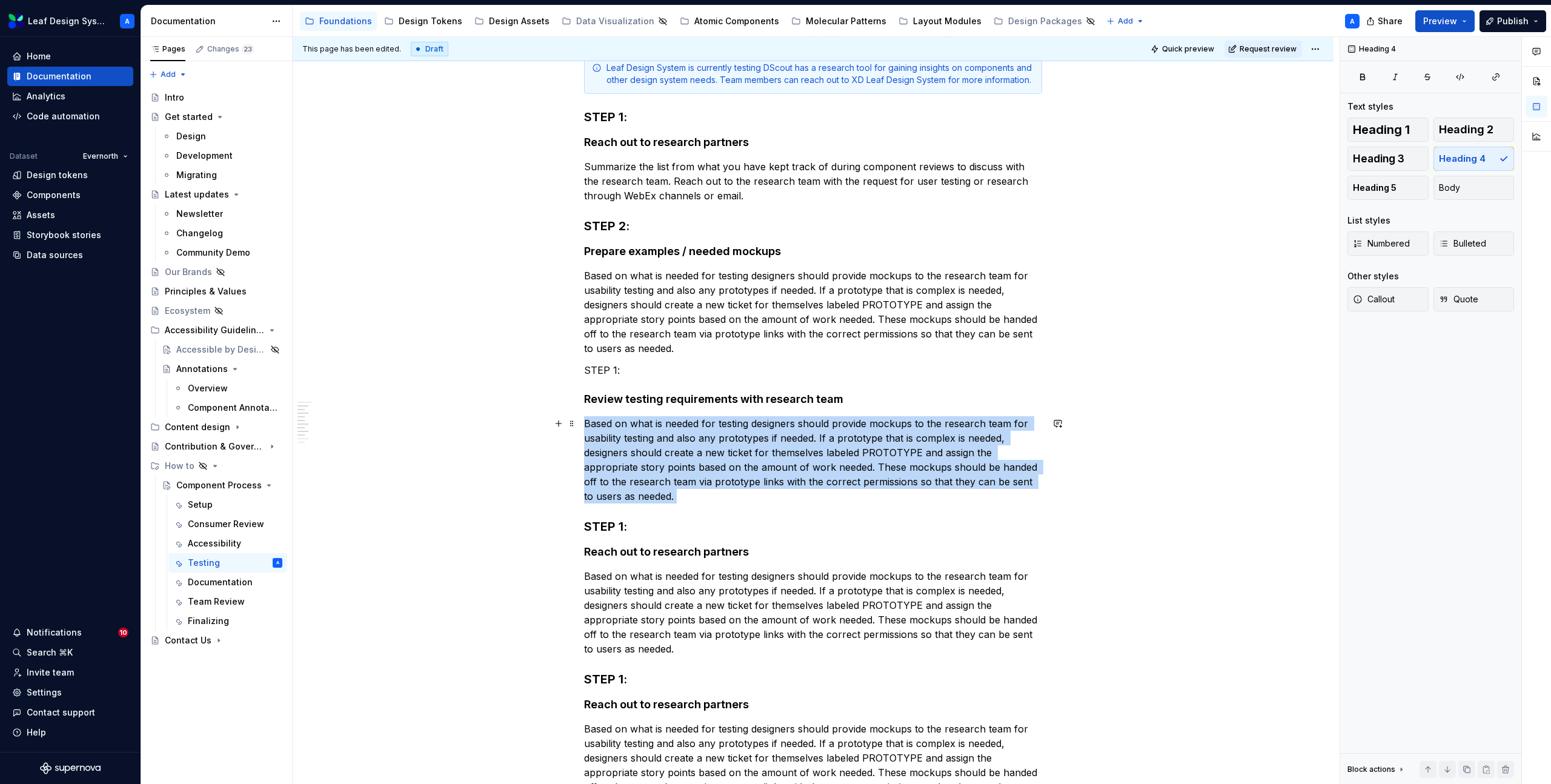
click at [674, 462] on p "Based on what is needed for testing designers should provide mockups to the res…" at bounding box center [813, 459] width 458 height 87
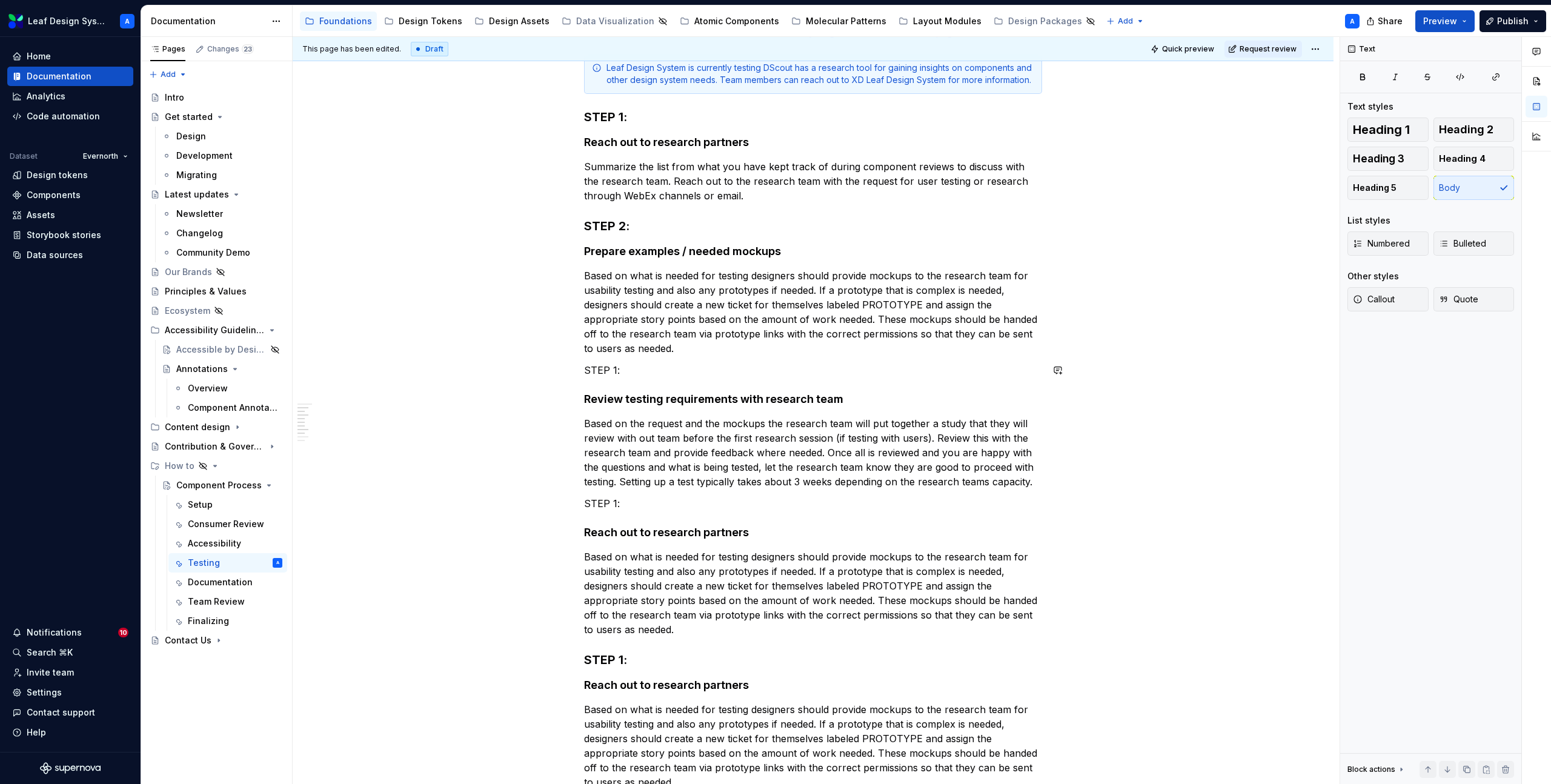
click at [598, 378] on div "Steps for Research / Usability Testing of Components This step can be during an…" at bounding box center [813, 425] width 458 height 1144
click at [603, 367] on p "STEP 1:" at bounding box center [813, 370] width 458 height 15
click at [681, 351] on button "button" at bounding box center [683, 348] width 17 height 17
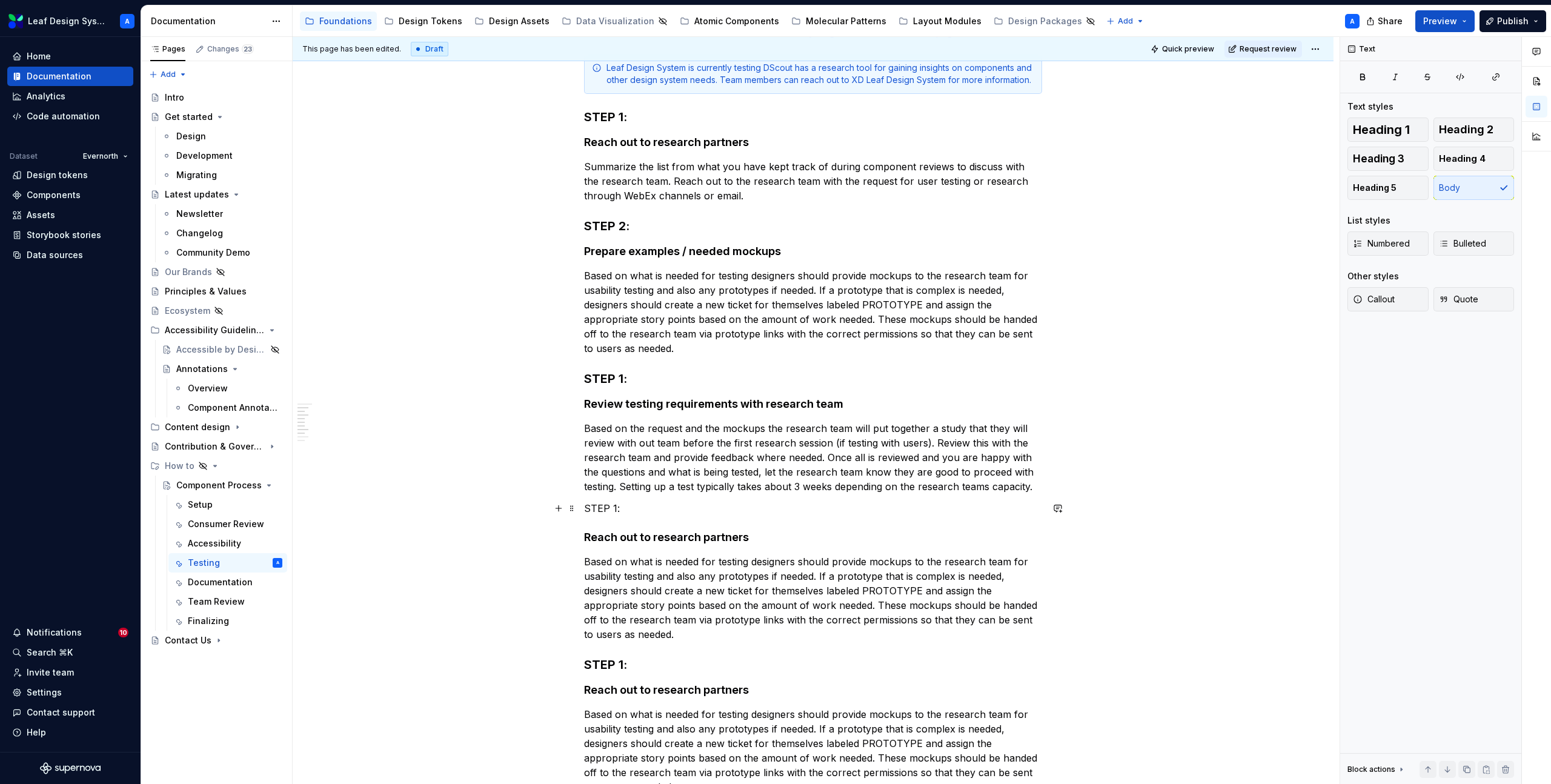
click at [612, 505] on p "STEP 1:" at bounding box center [813, 508] width 458 height 15
click at [679, 483] on button "button" at bounding box center [683, 486] width 17 height 17
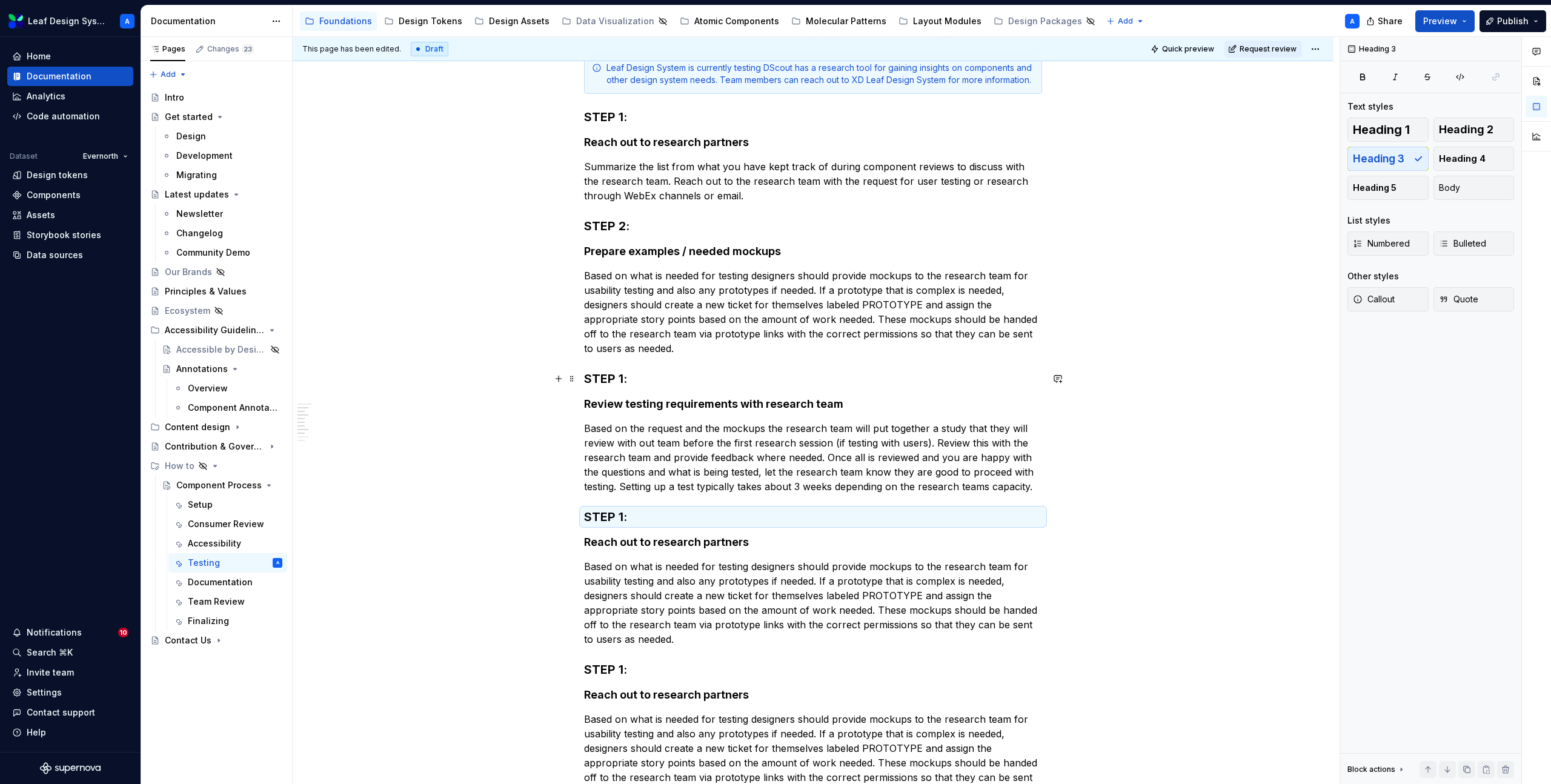
click at [627, 376] on h3 "STEP 1:" at bounding box center [813, 379] width 458 height 17
click at [627, 518] on h3 "STEP 1:" at bounding box center [813, 517] width 458 height 17
click at [642, 540] on h4 "Reach out to research partners" at bounding box center [813, 542] width 458 height 15
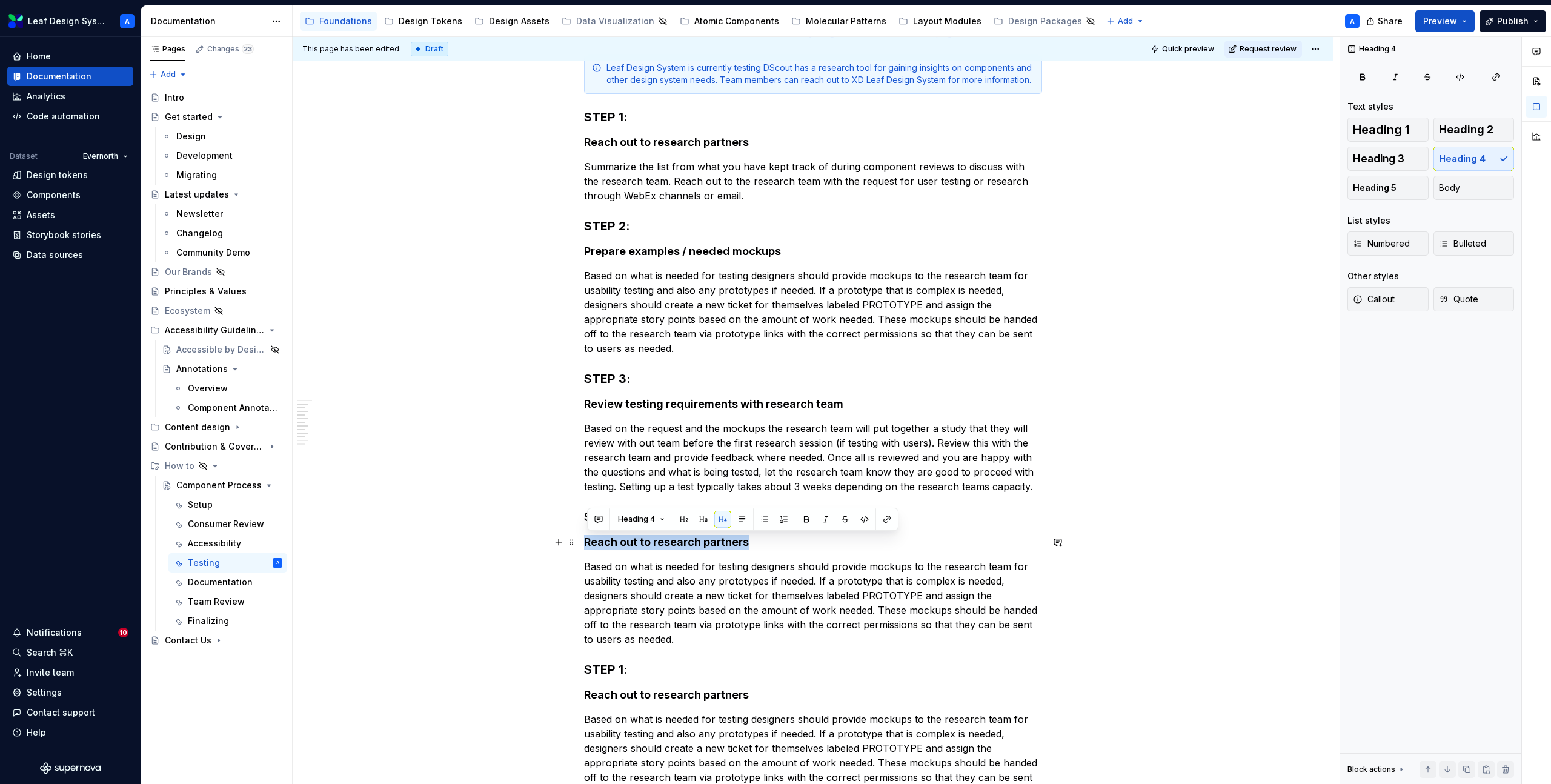
click at [642, 540] on h4 "Reach out to research partners" at bounding box center [813, 542] width 458 height 15
click at [662, 620] on p "Based on what is needed for testing designers should provide mockups to the res…" at bounding box center [813, 602] width 458 height 87
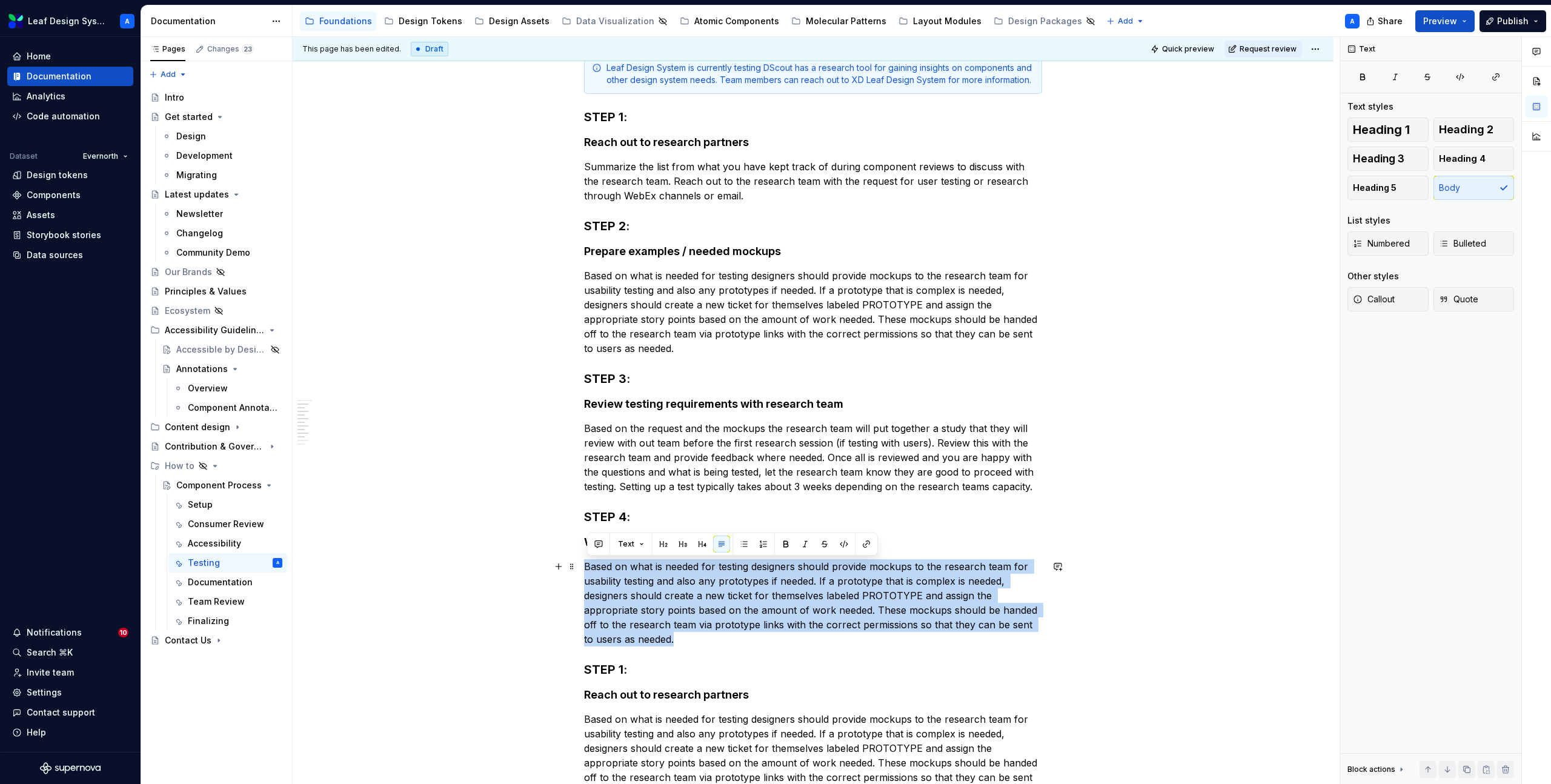
drag, startPoint x: 674, startPoint y: 638, endPoint x: 582, endPoint y: 567, distance: 116.2
click at [582, 567] on div "Steps for Research / Usability Testing of Components This step can be during an…" at bounding box center [813, 540] width 1041 height 1433
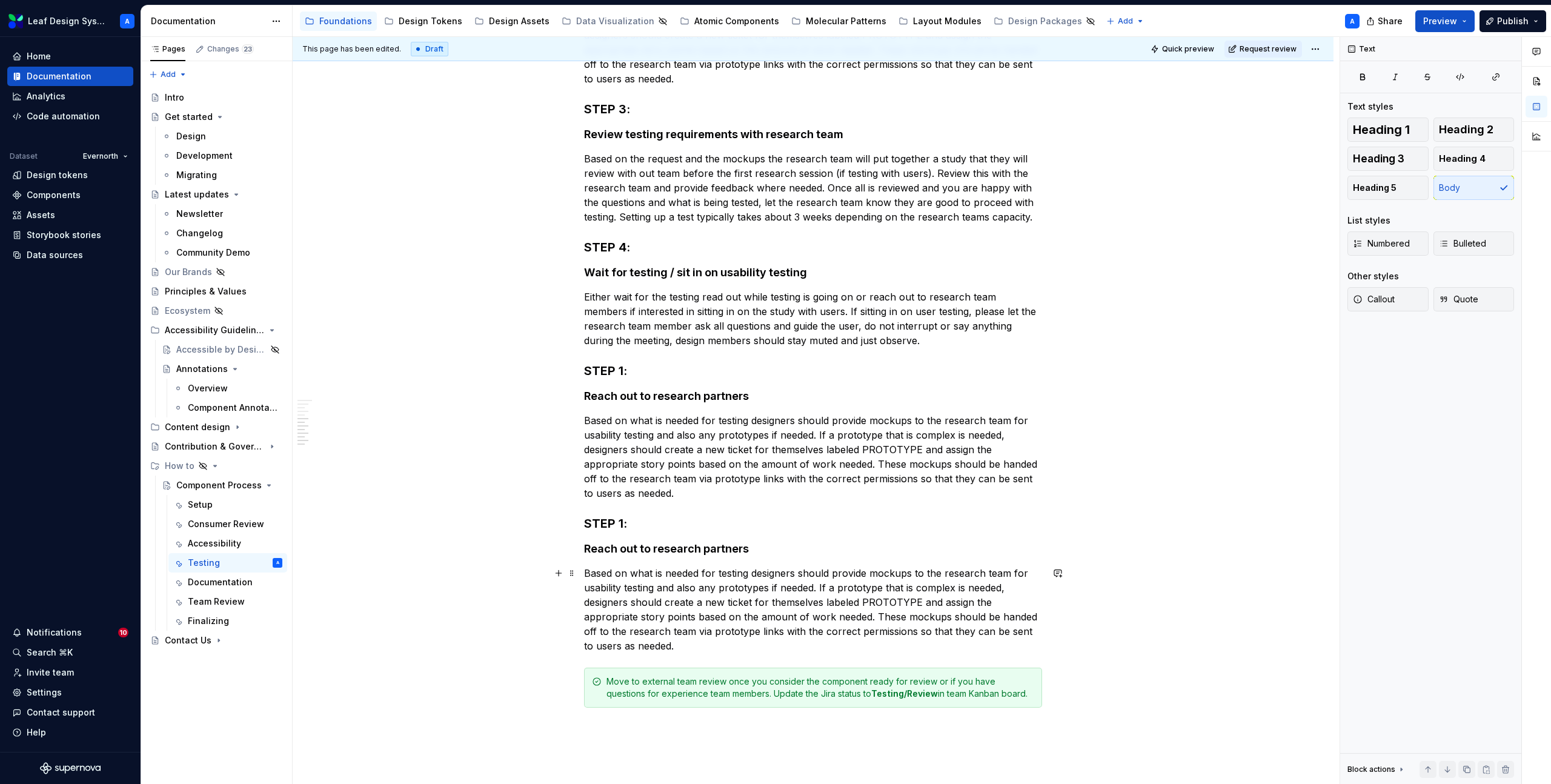
scroll to position [676, 0]
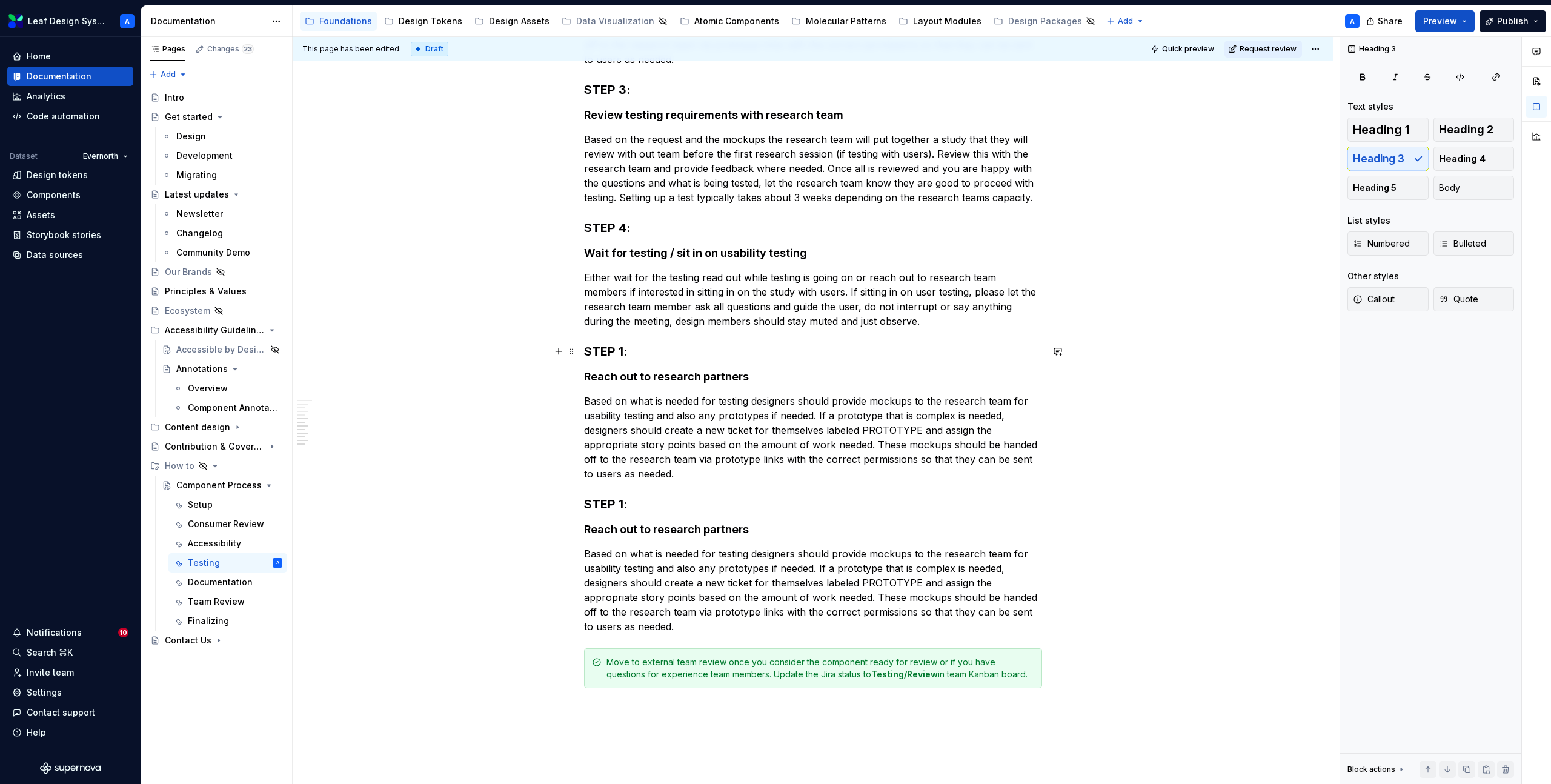
click at [627, 347] on h3 "STEP 1:" at bounding box center [813, 352] width 458 height 17
click at [624, 374] on h4 "Reach out to research partners" at bounding box center [813, 377] width 458 height 15
click at [645, 427] on p "Based on what is needed for testing designers should provide mockups to the res…" at bounding box center [813, 437] width 458 height 87
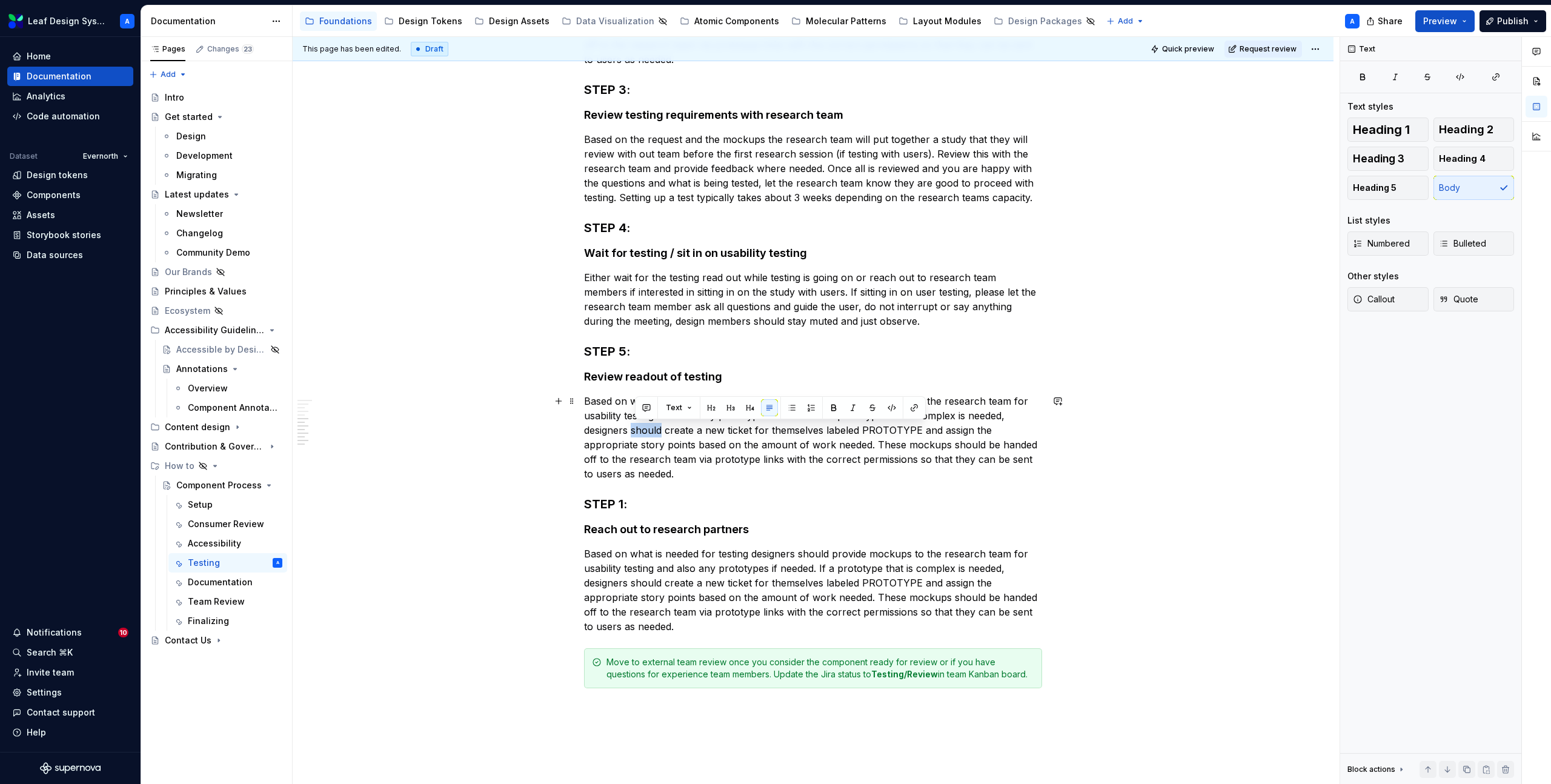
click at [645, 427] on p "Based on what is needed for testing designers should provide mockups to the res…" at bounding box center [813, 437] width 458 height 87
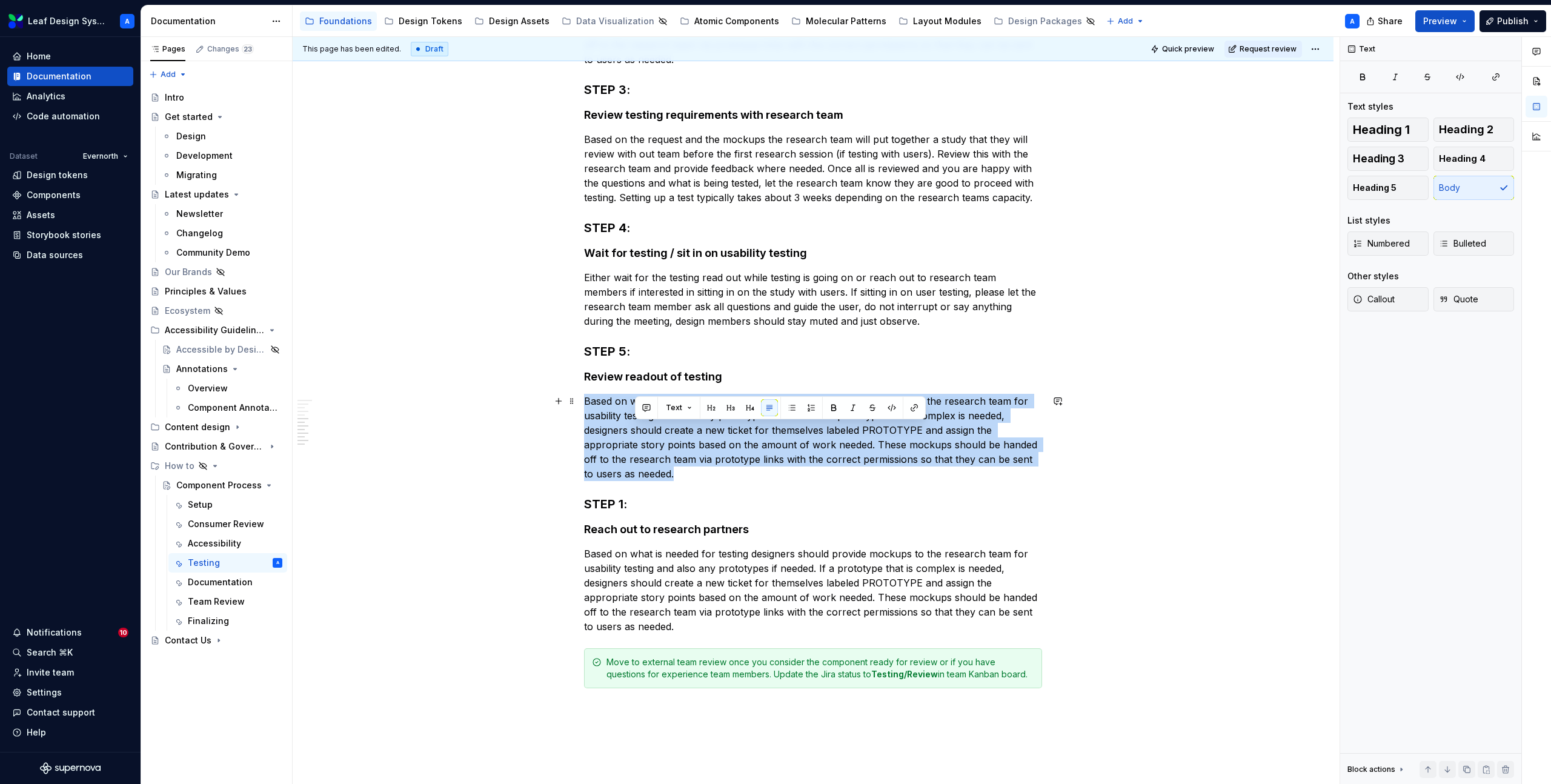
click at [645, 427] on p "Based on what is needed for testing designers should provide mockups to the res…" at bounding box center [813, 437] width 458 height 87
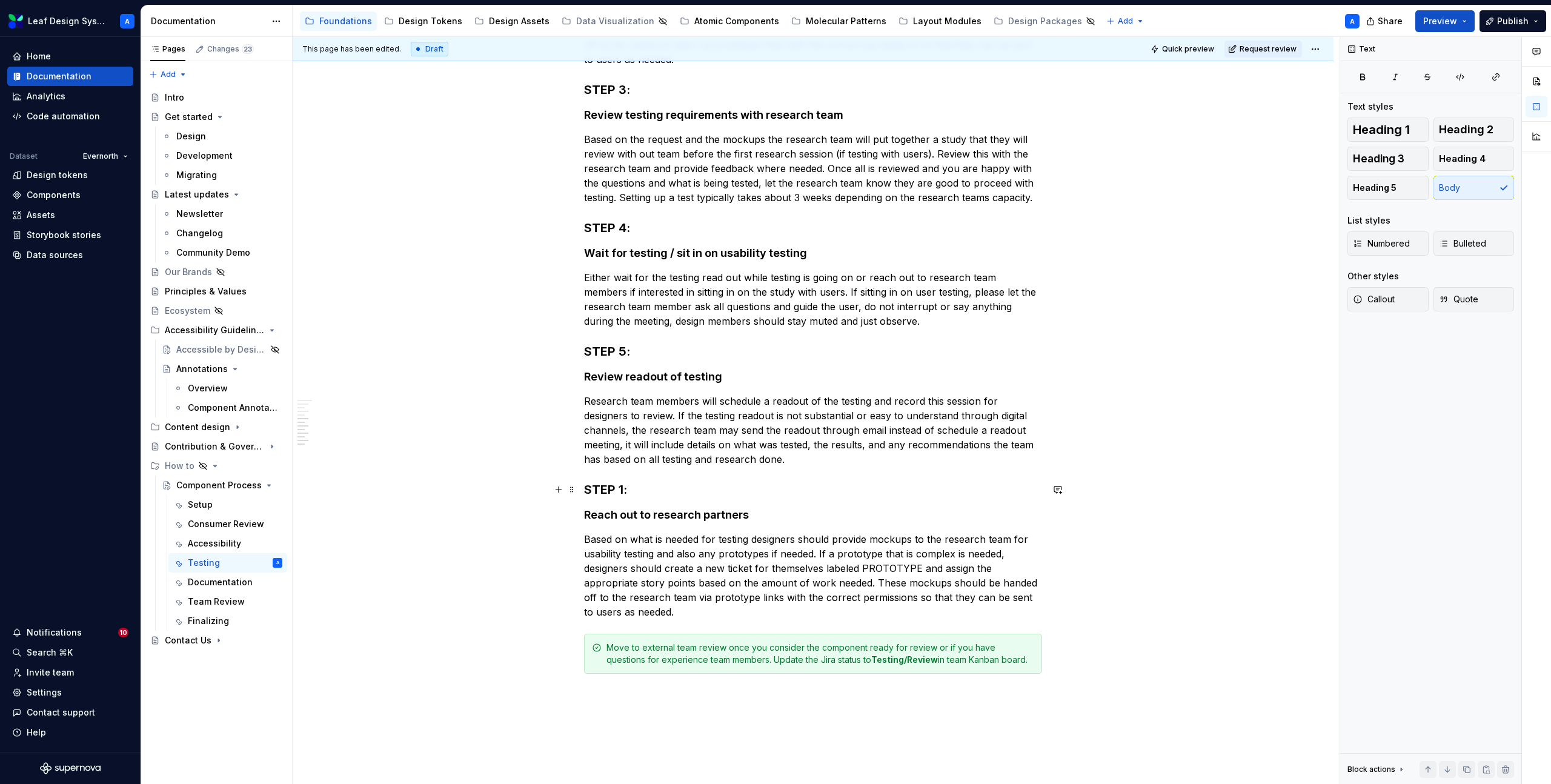
click at [625, 493] on h3 "STEP 1:" at bounding box center [813, 490] width 458 height 17
click at [663, 509] on h4 "Reach out to research partners" at bounding box center [813, 515] width 458 height 15
click at [631, 582] on p "Based on what is needed for testing designers should provide mockups to the res…" at bounding box center [813, 575] width 458 height 87
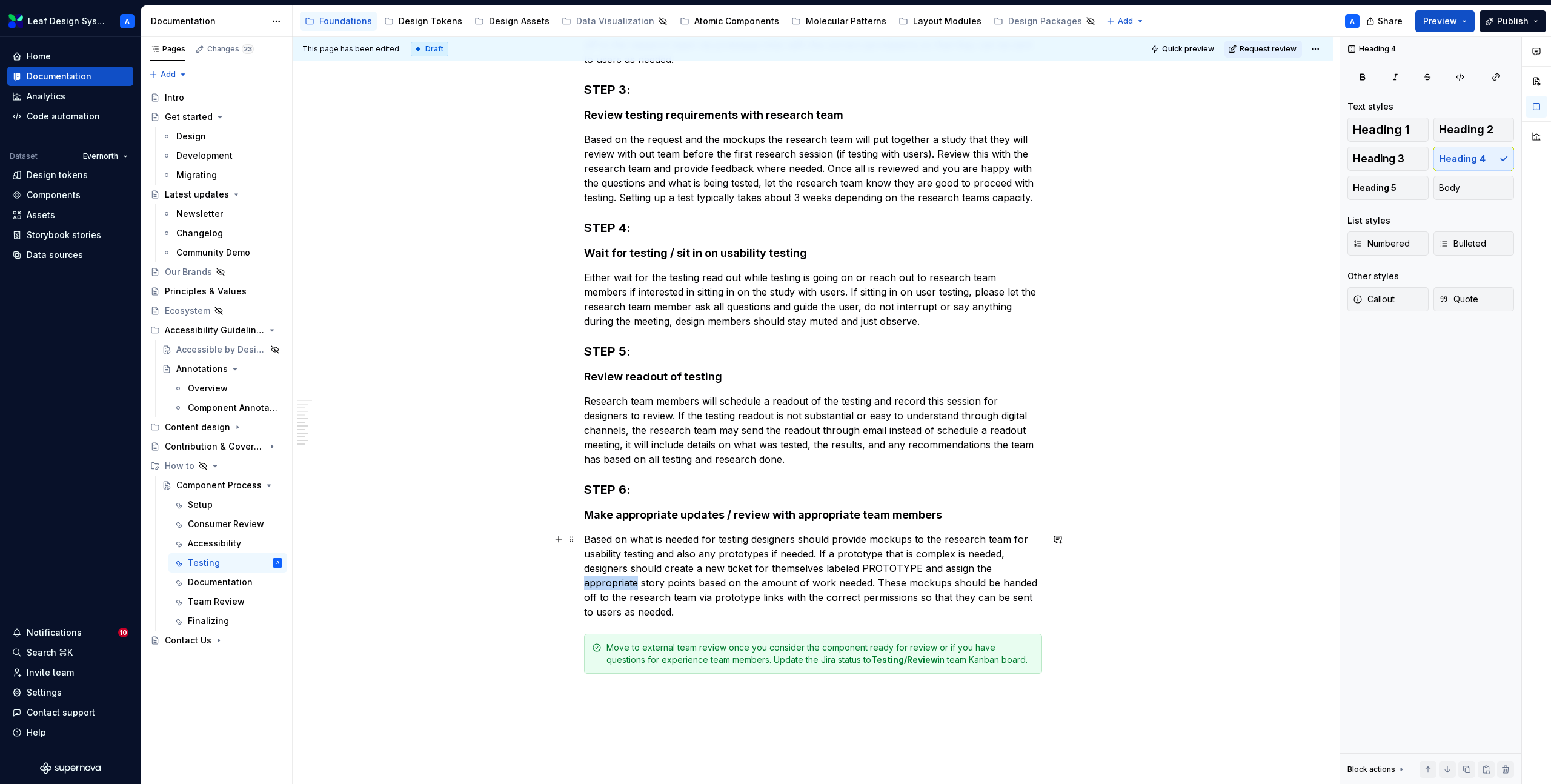
click at [631, 582] on p "Based on what is needed for testing designers should provide mockups to the res…" at bounding box center [813, 575] width 458 height 87
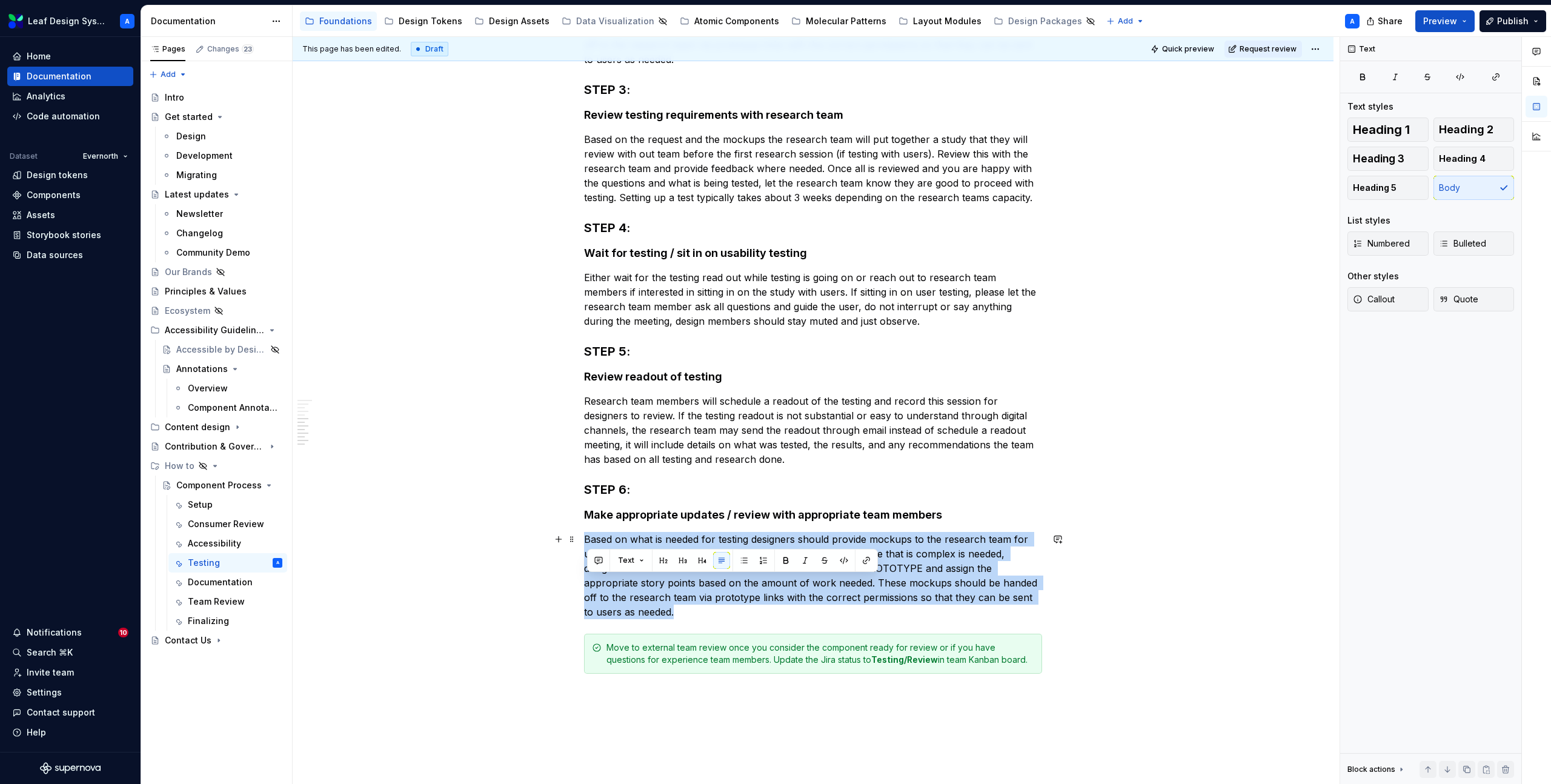
click at [631, 582] on p "Based on what is needed for testing designers should provide mockups to the res…" at bounding box center [813, 575] width 458 height 87
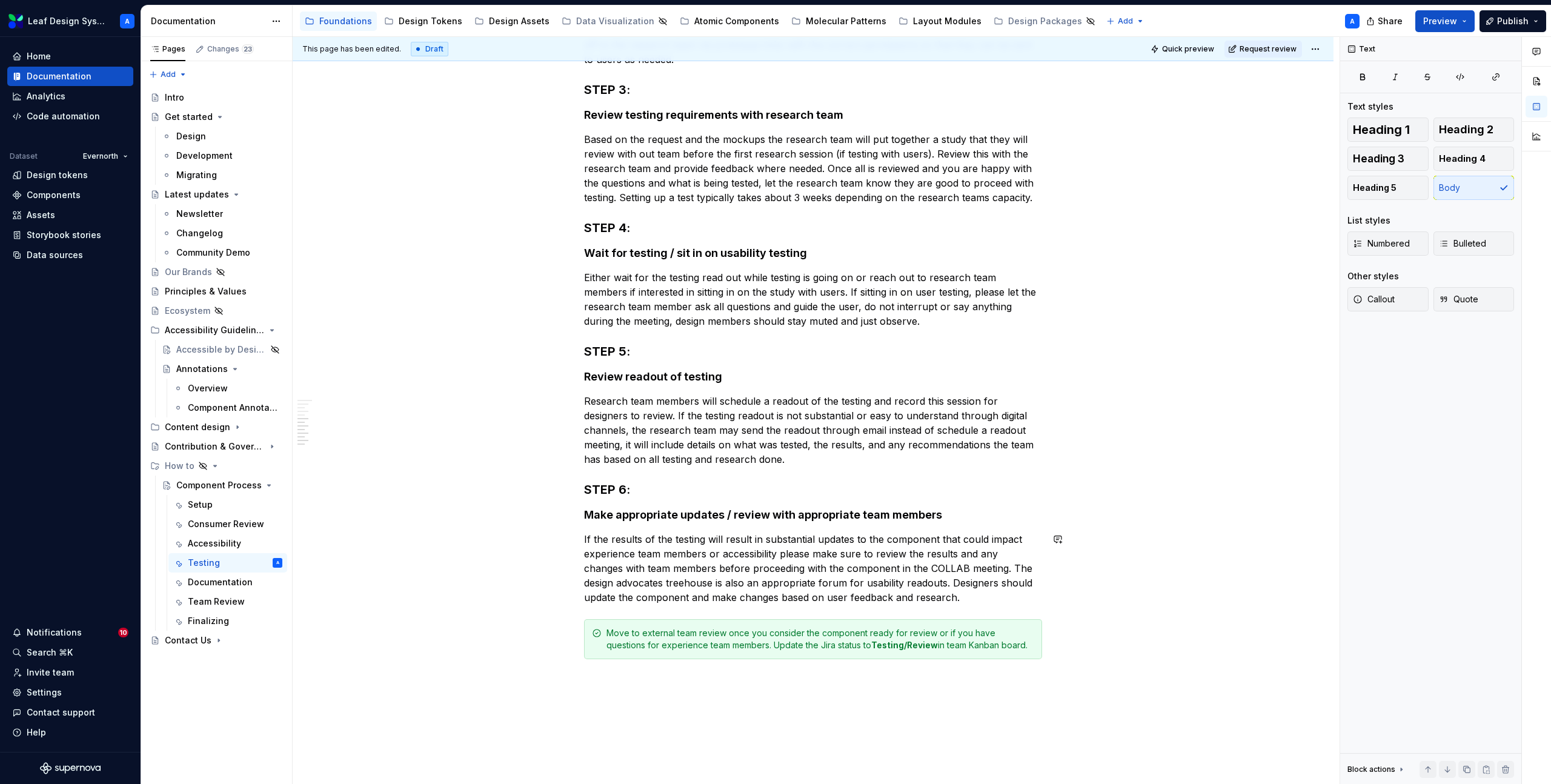
click at [648, 638] on div "Move to external team review once you consider the component ready for review o…" at bounding box center [820, 639] width 428 height 24
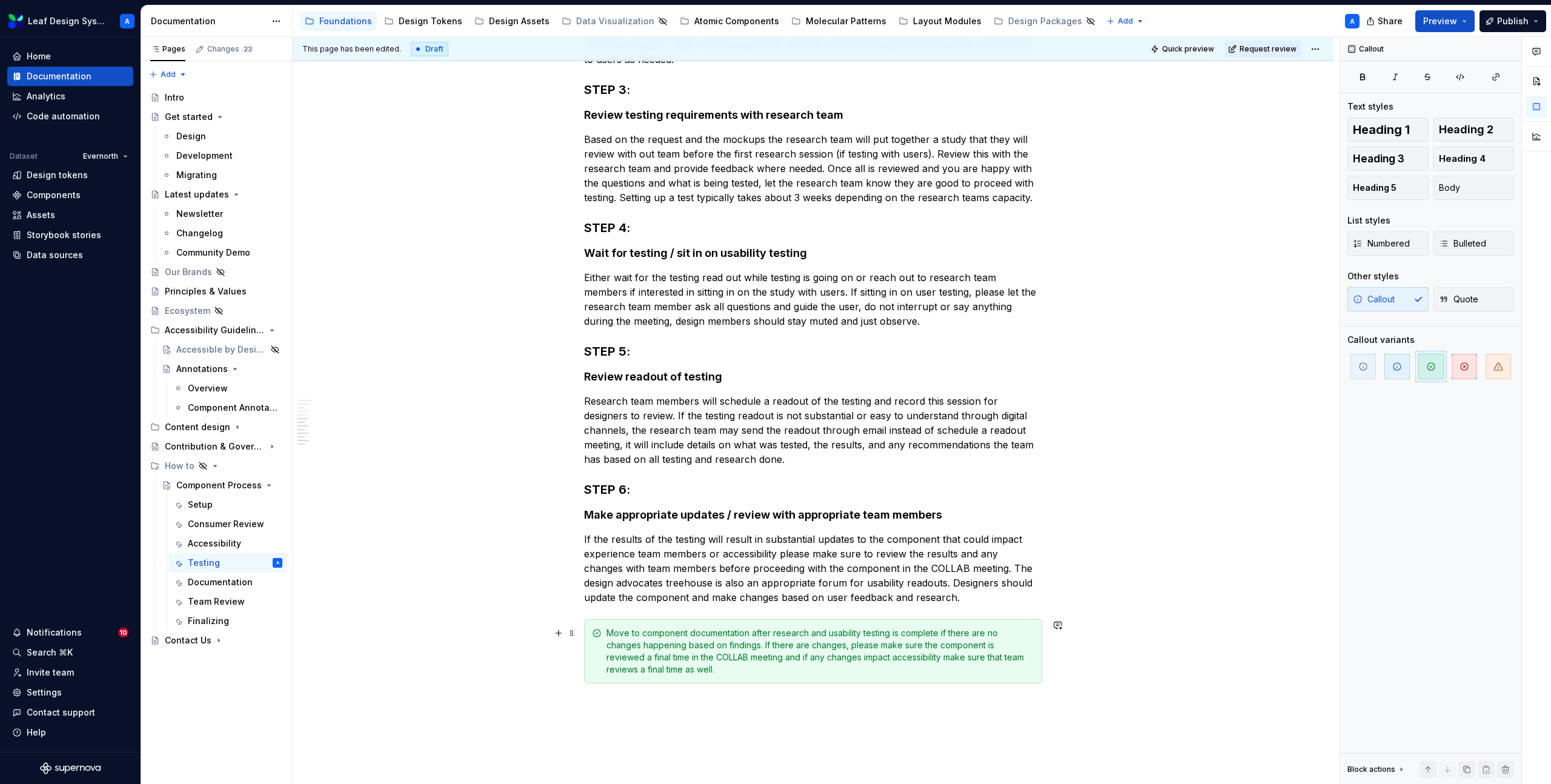
click at [495, 677] on div "Steps for Research / Usability Testing of Components This step can be during an…" at bounding box center [813, 233] width 1041 height 1398
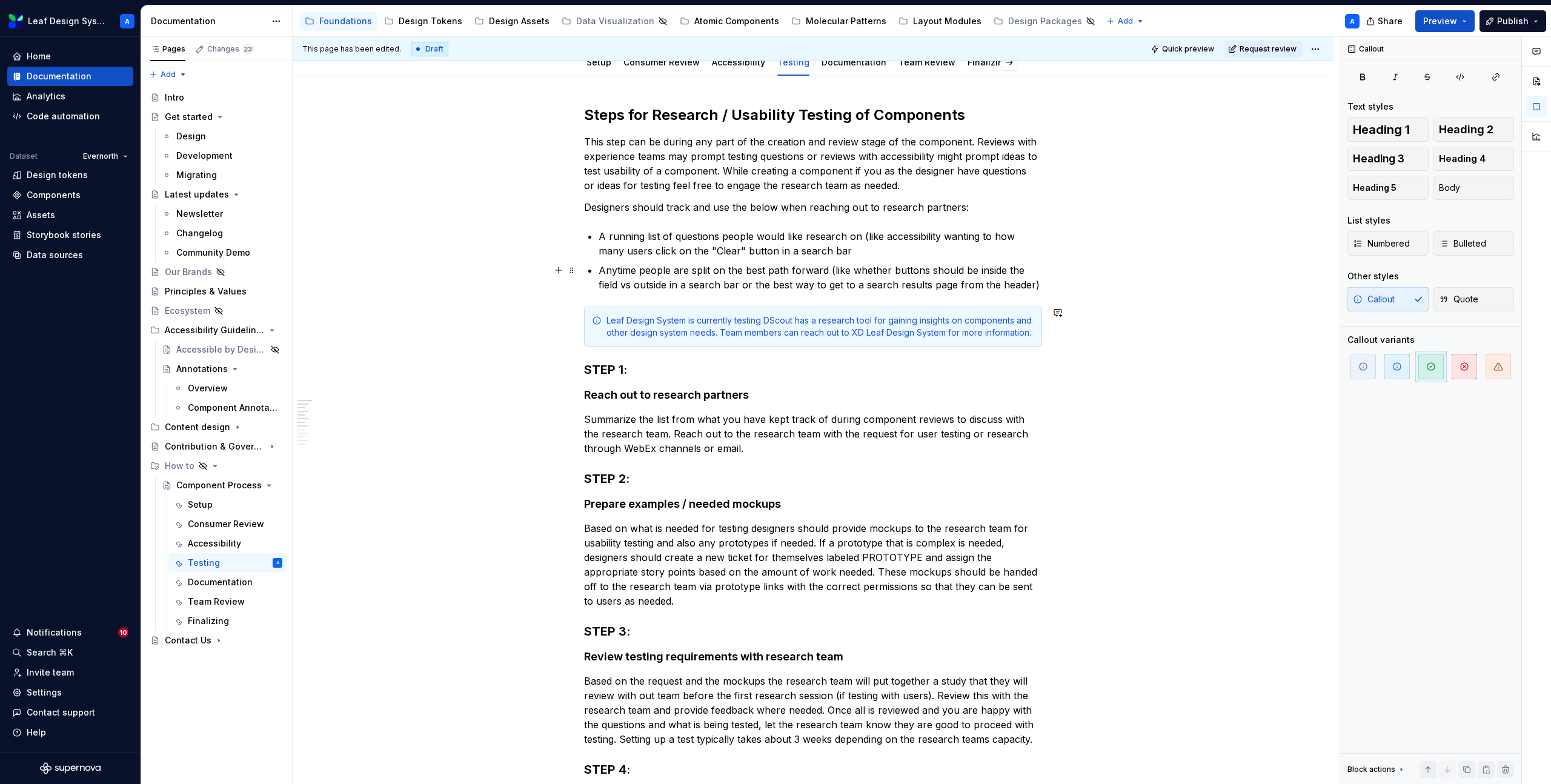
scroll to position [0, 0]
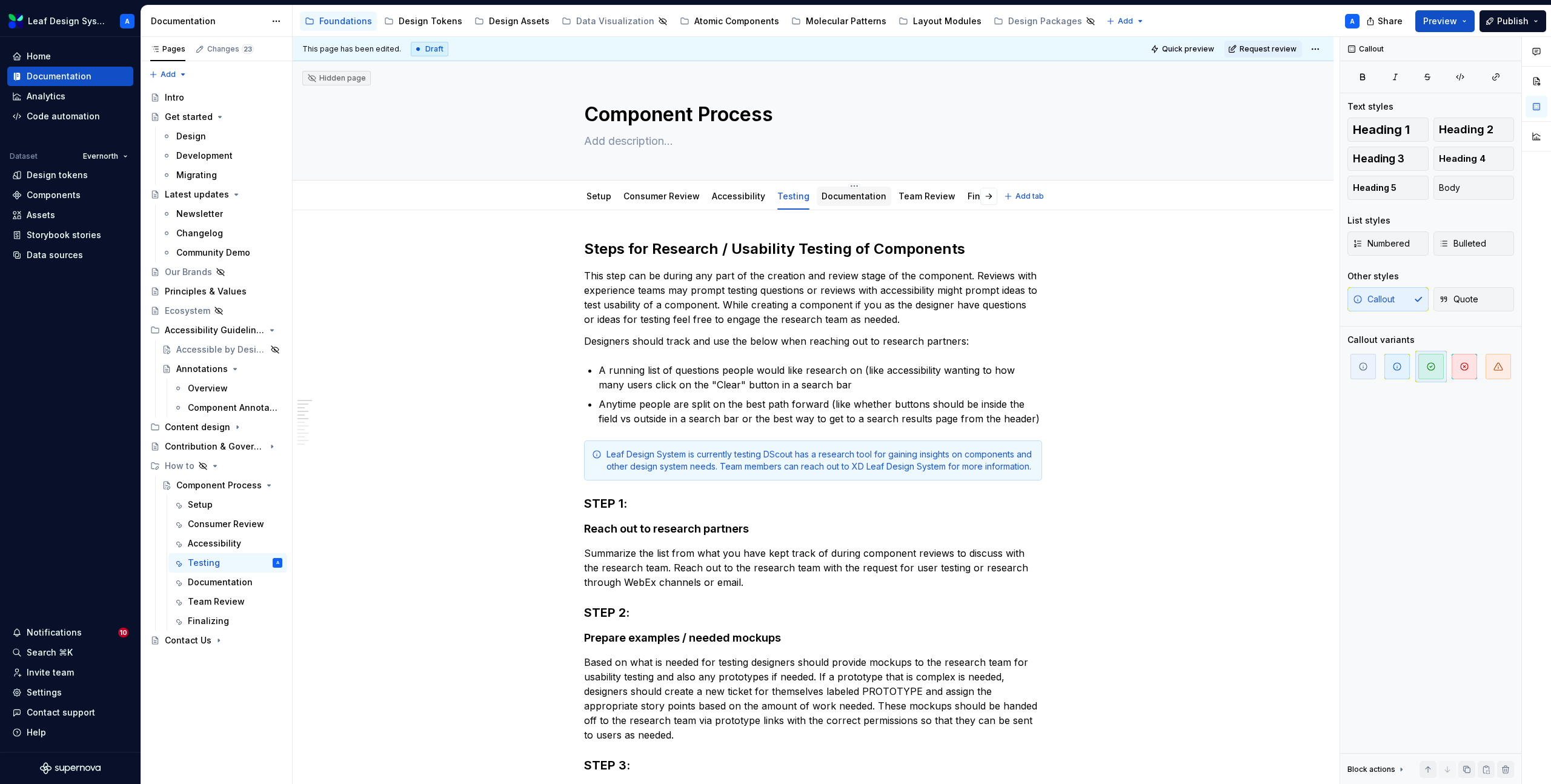
click at [841, 197] on link "Documentation" at bounding box center [854, 196] width 65 height 10
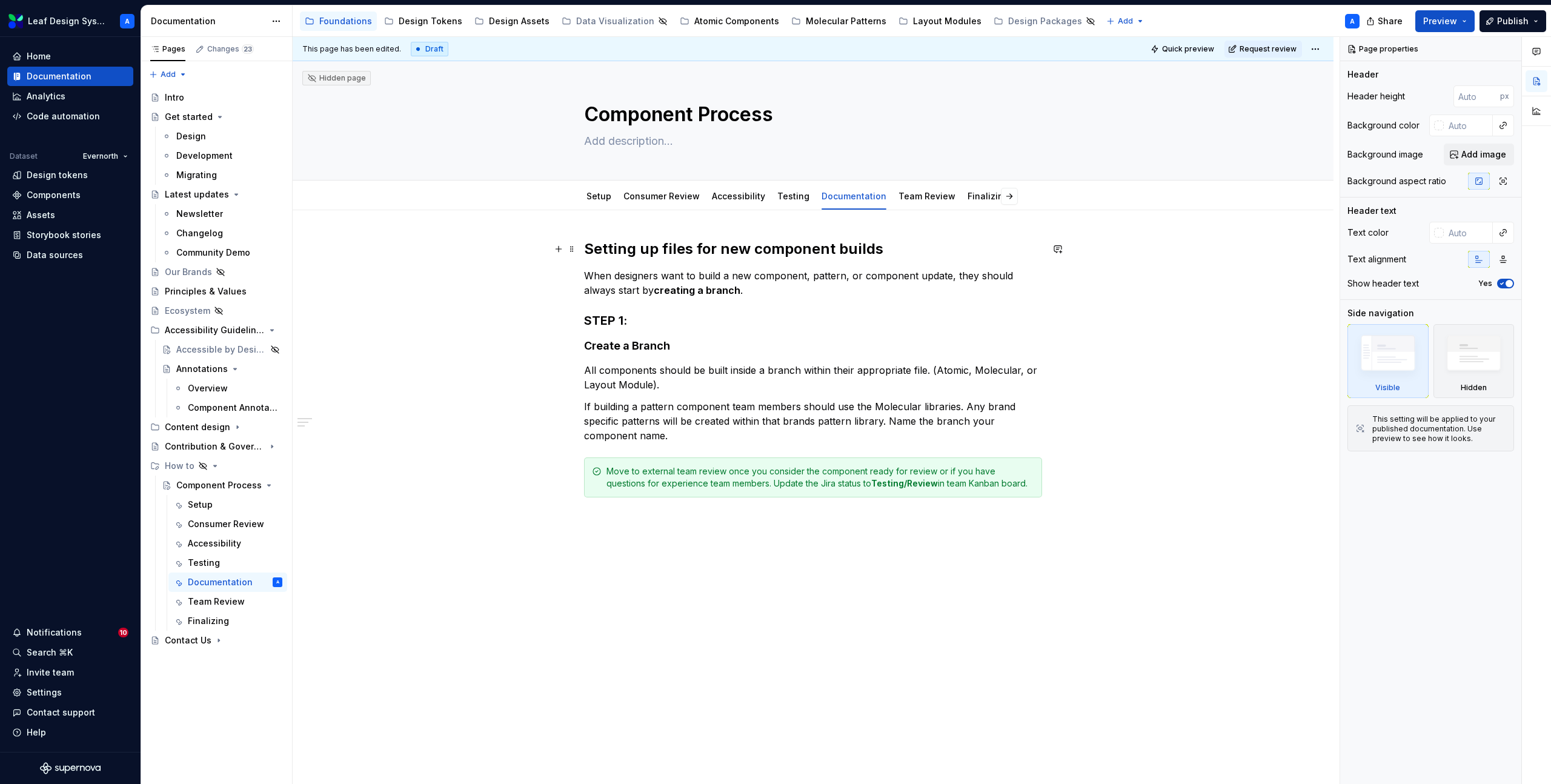
click at [668, 249] on h2 "Setting up files for new component builds" at bounding box center [813, 249] width 458 height 20
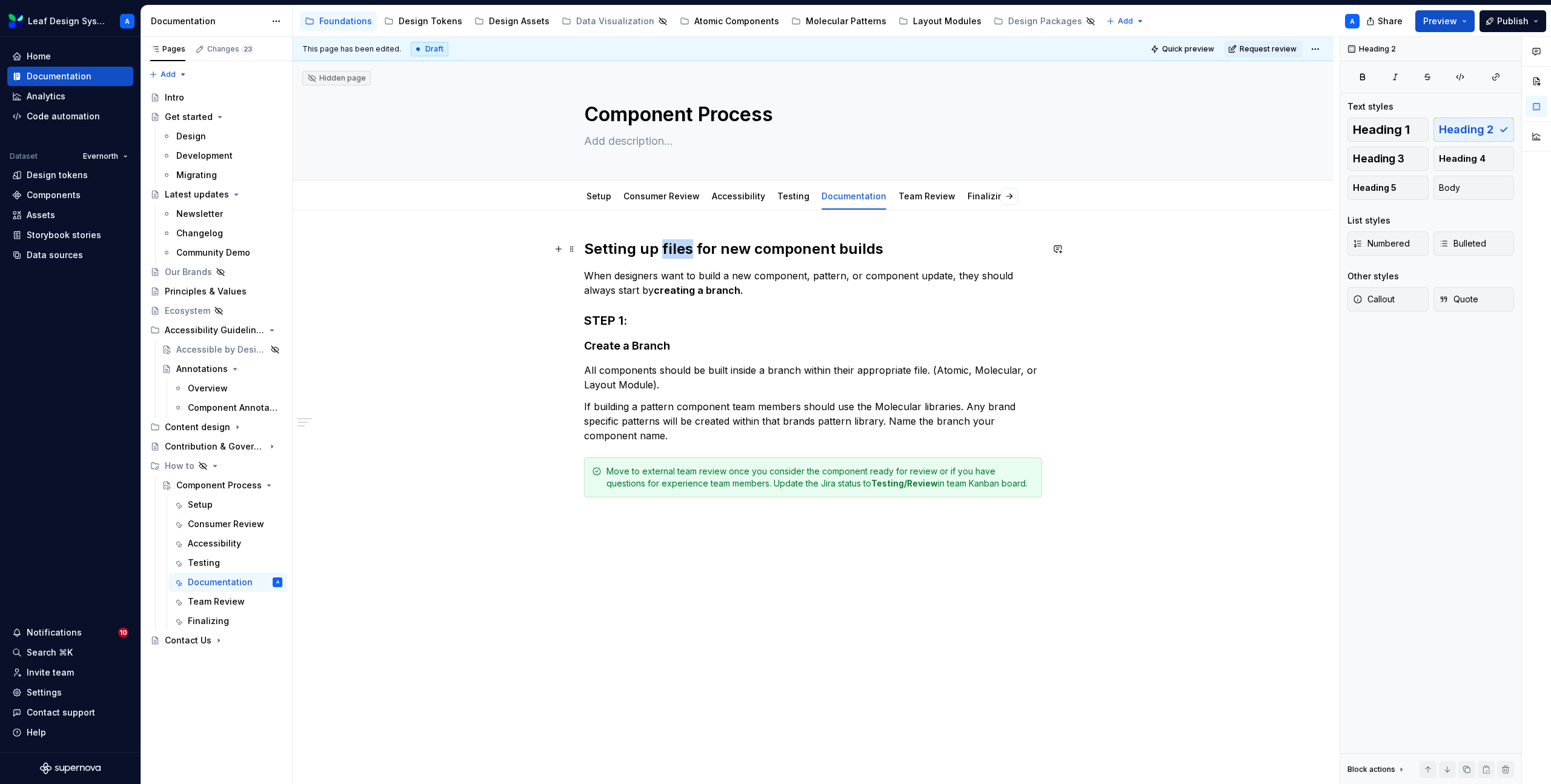
click at [668, 249] on h2 "Setting up files for new component builds" at bounding box center [813, 249] width 458 height 20
click at [694, 283] on p "When designers want to build a new component, pattern, or component update, the…" at bounding box center [813, 283] width 458 height 29
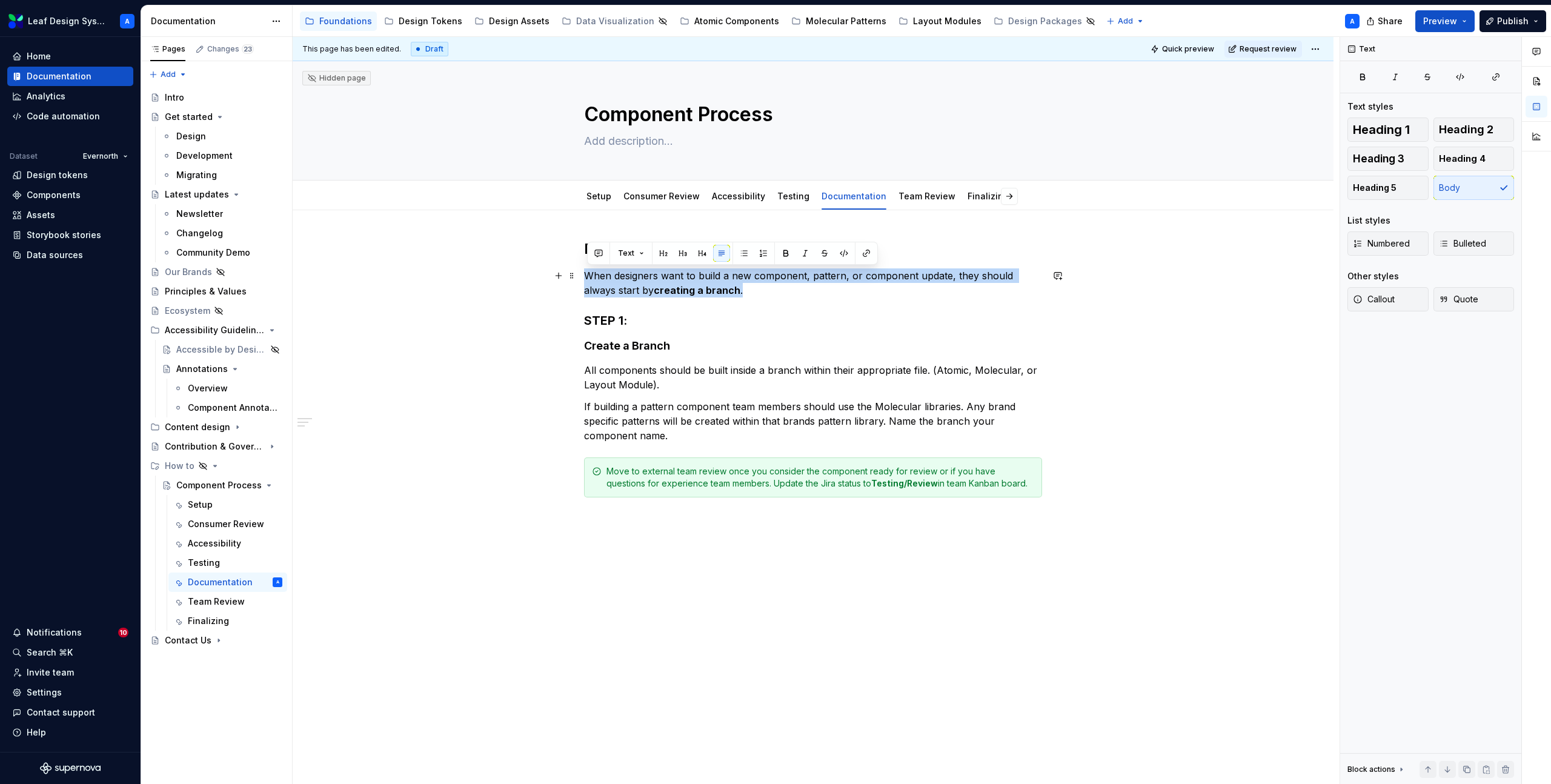
click at [694, 283] on p "When designers want to build a new component, pattern, or component update, the…" at bounding box center [813, 283] width 458 height 29
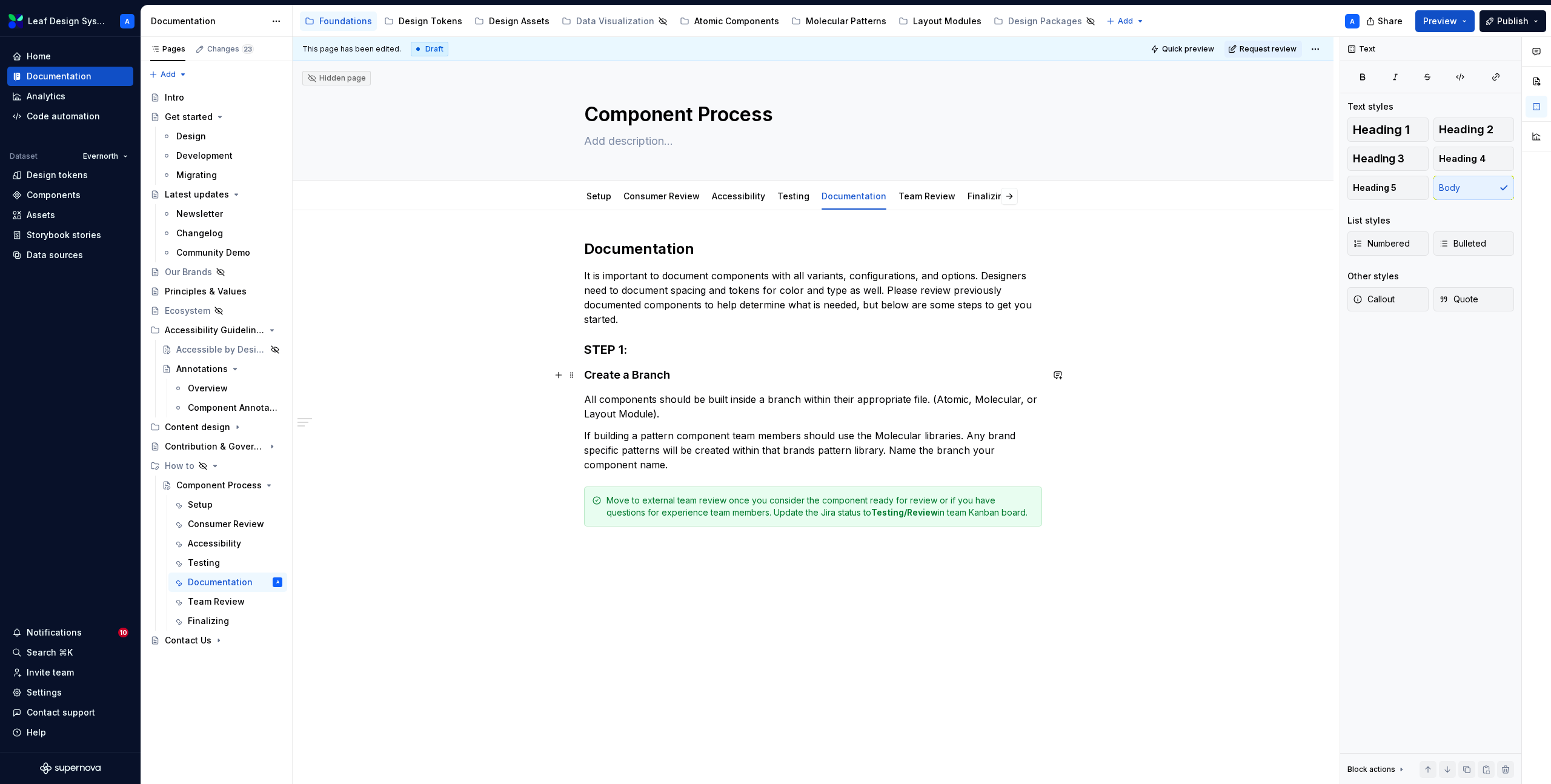
click at [618, 374] on h4 "Create a Branch" at bounding box center [813, 375] width 458 height 15
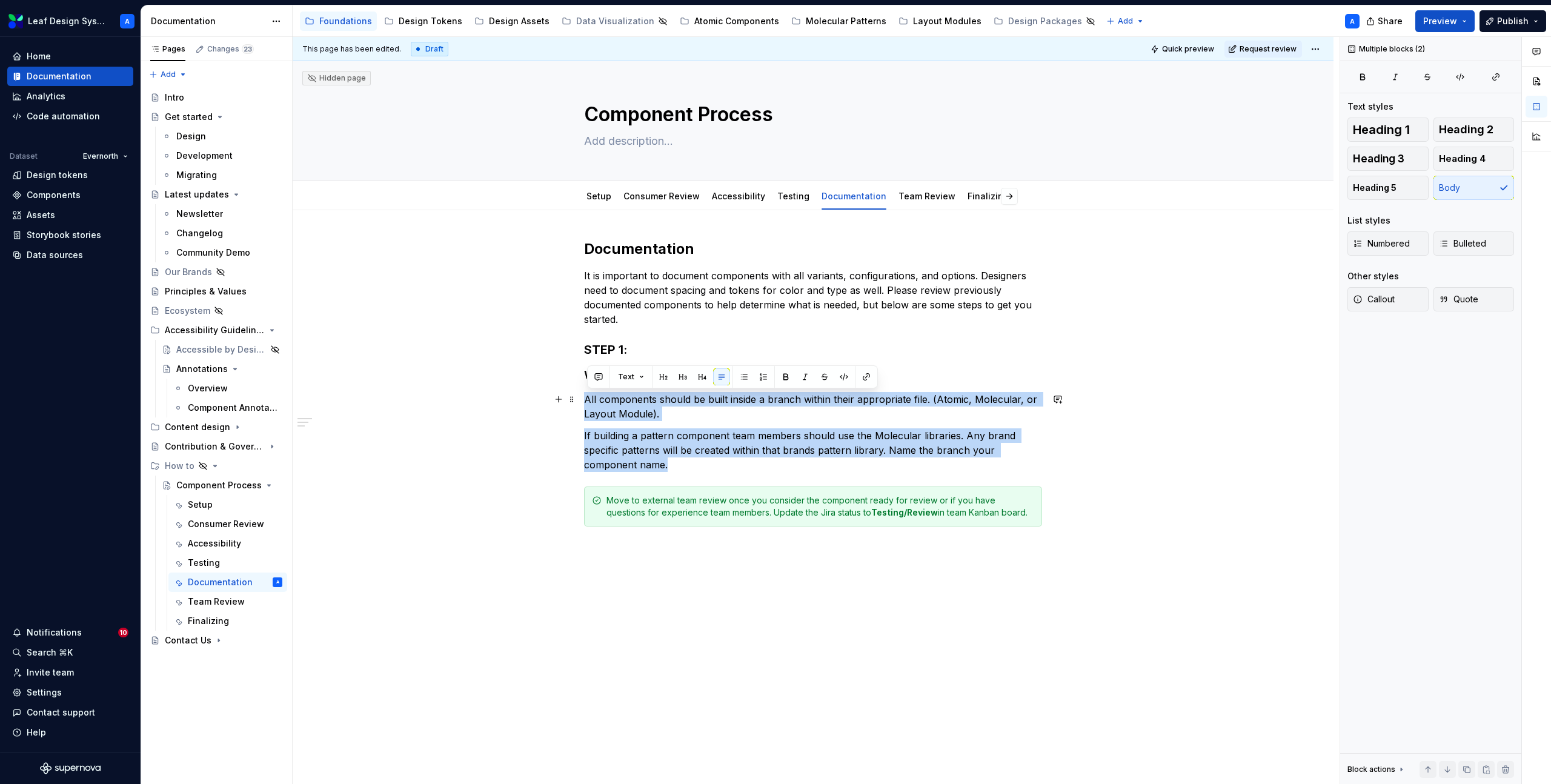
drag, startPoint x: 677, startPoint y: 467, endPoint x: 587, endPoint y: 399, distance: 112.8
click at [587, 399] on div "Documentation It is important to document components with all variants, configu…" at bounding box center [813, 383] width 458 height 287
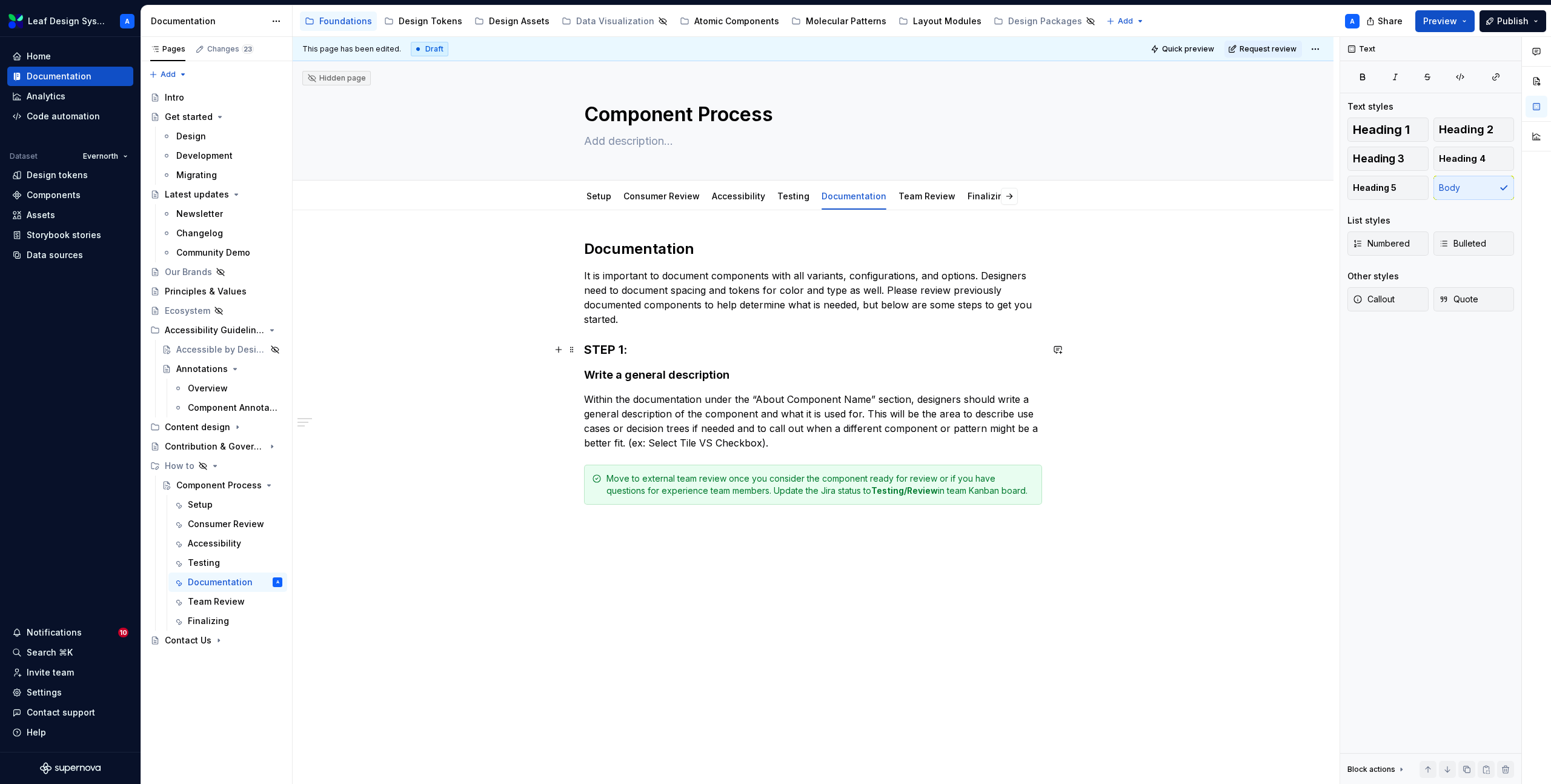
click at [516, 348] on div "Documentation It is important to document components with all variants, configu…" at bounding box center [813, 482] width 1041 height 544
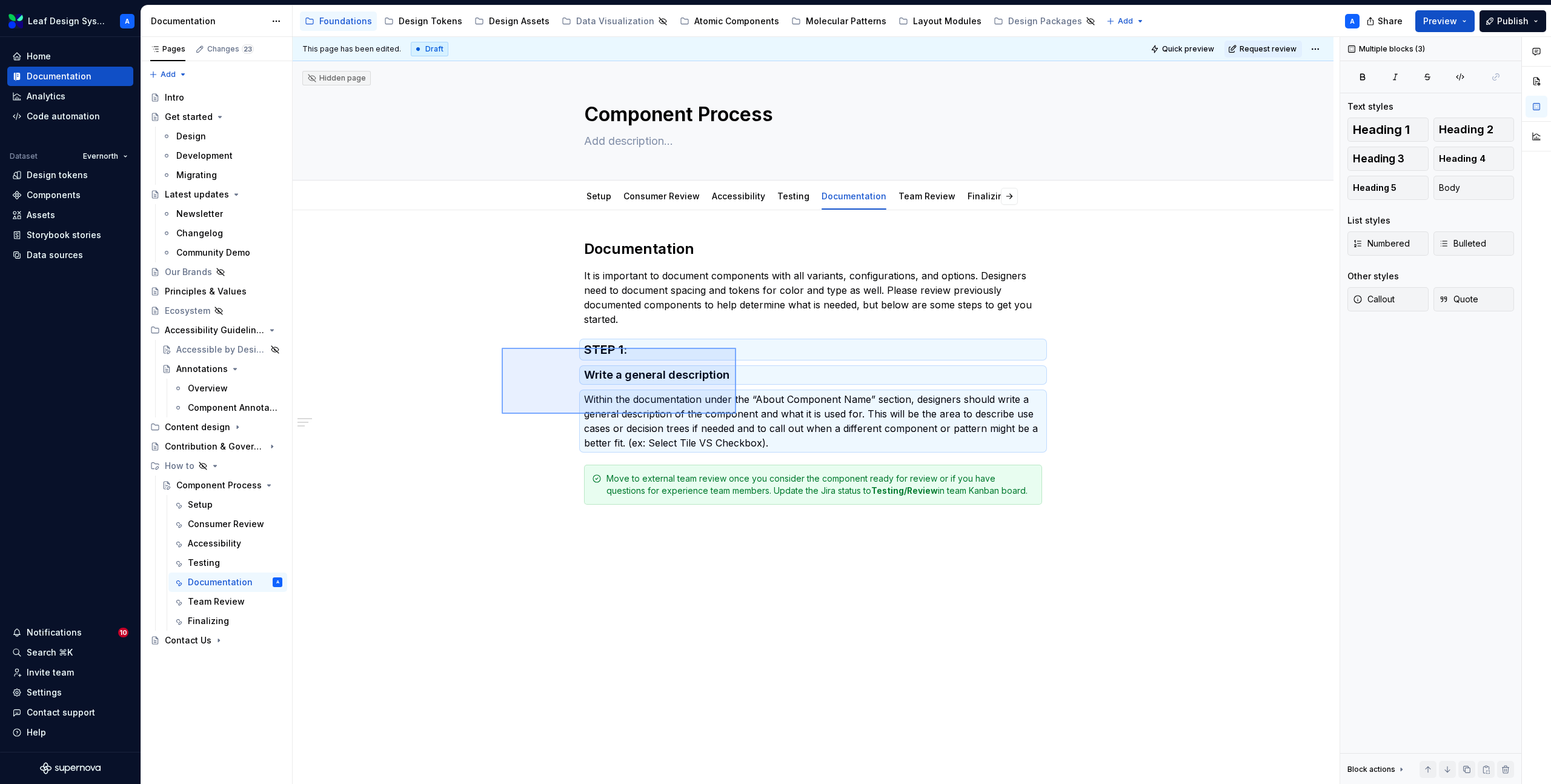
drag, startPoint x: 501, startPoint y: 348, endPoint x: 743, endPoint y: 425, distance: 254.0
click at [743, 425] on div "This page has been edited. Draft Quick preview Request review Hidden page Compo…" at bounding box center [816, 410] width 1047 height 748
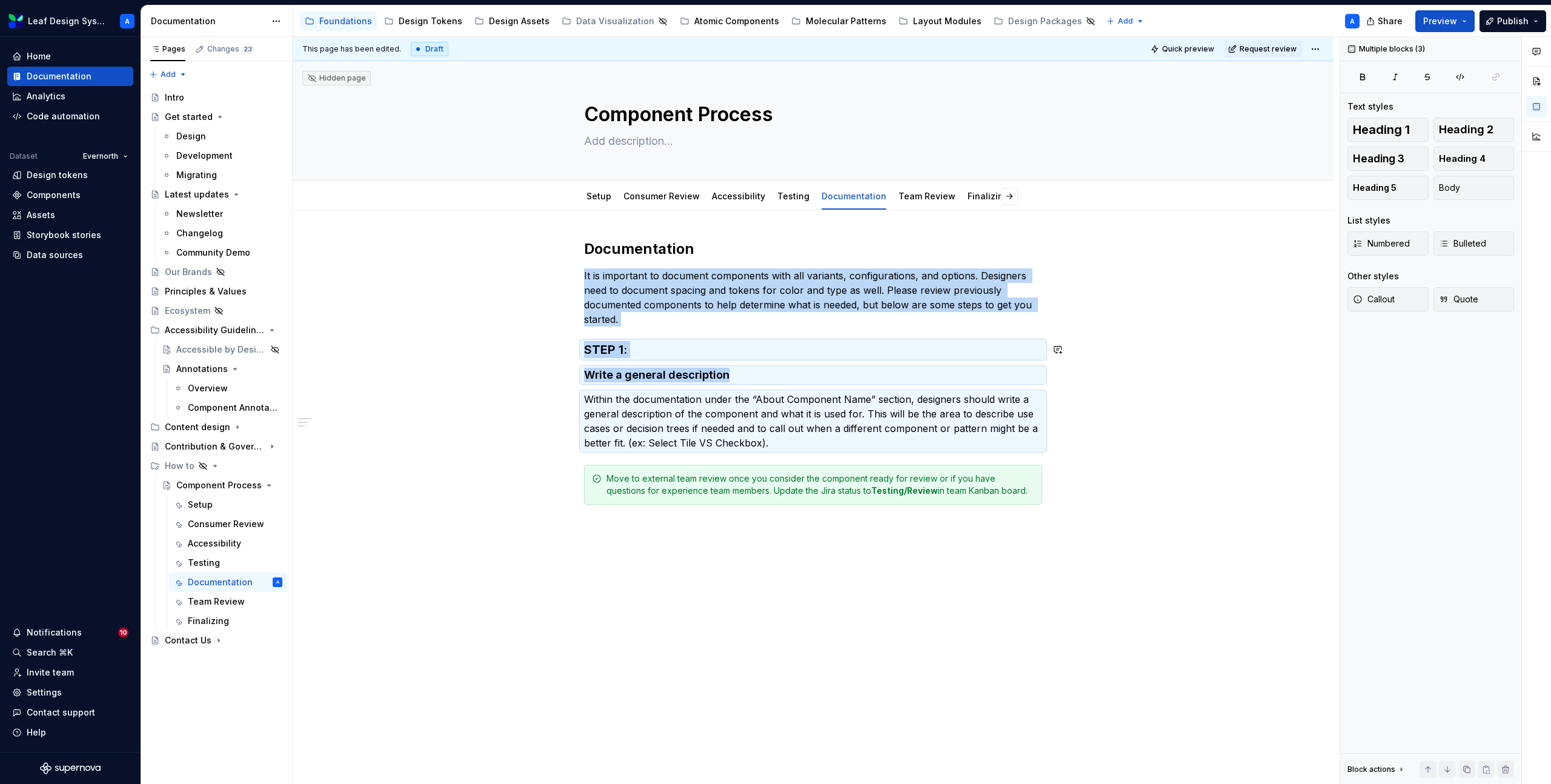
copy div "It is important to document components with all variants, configurations, and o…"
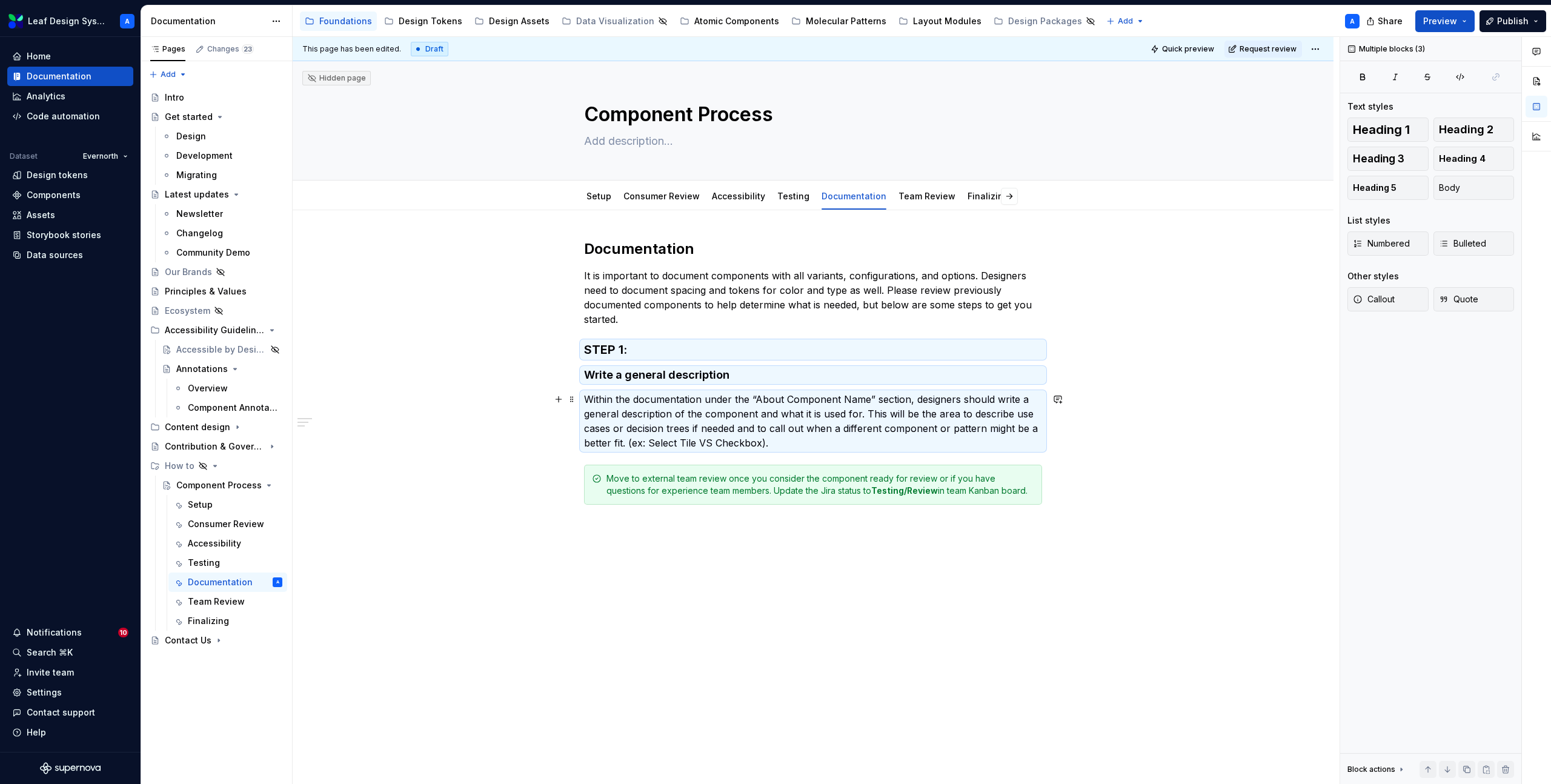
click at [794, 444] on p "Within the documentation under the “About Component Name” section, designers sh…" at bounding box center [813, 421] width 458 height 58
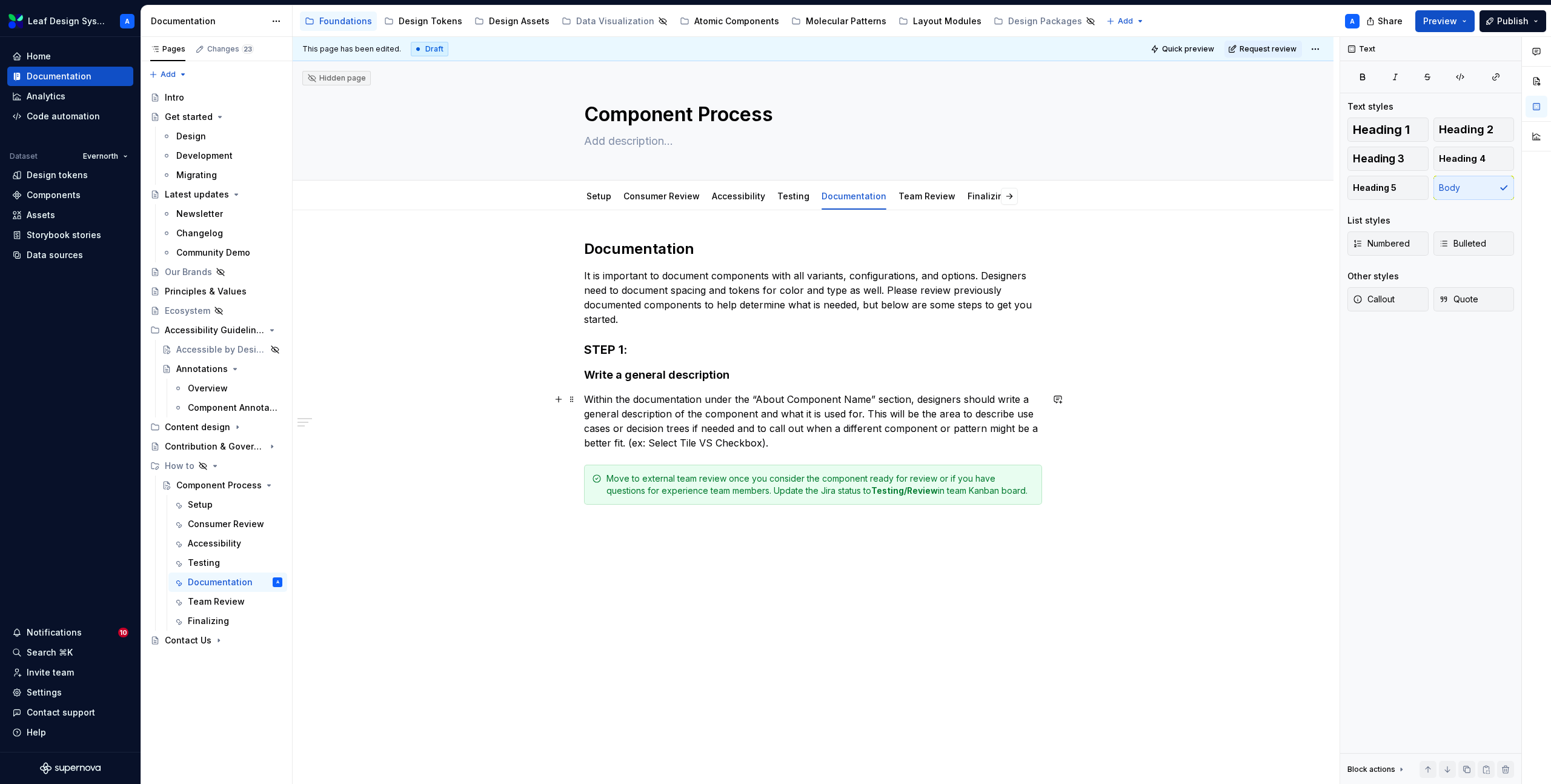
click at [794, 444] on p "Within the documentation under the “About Component Name” section, designers sh…" at bounding box center [813, 421] width 458 height 58
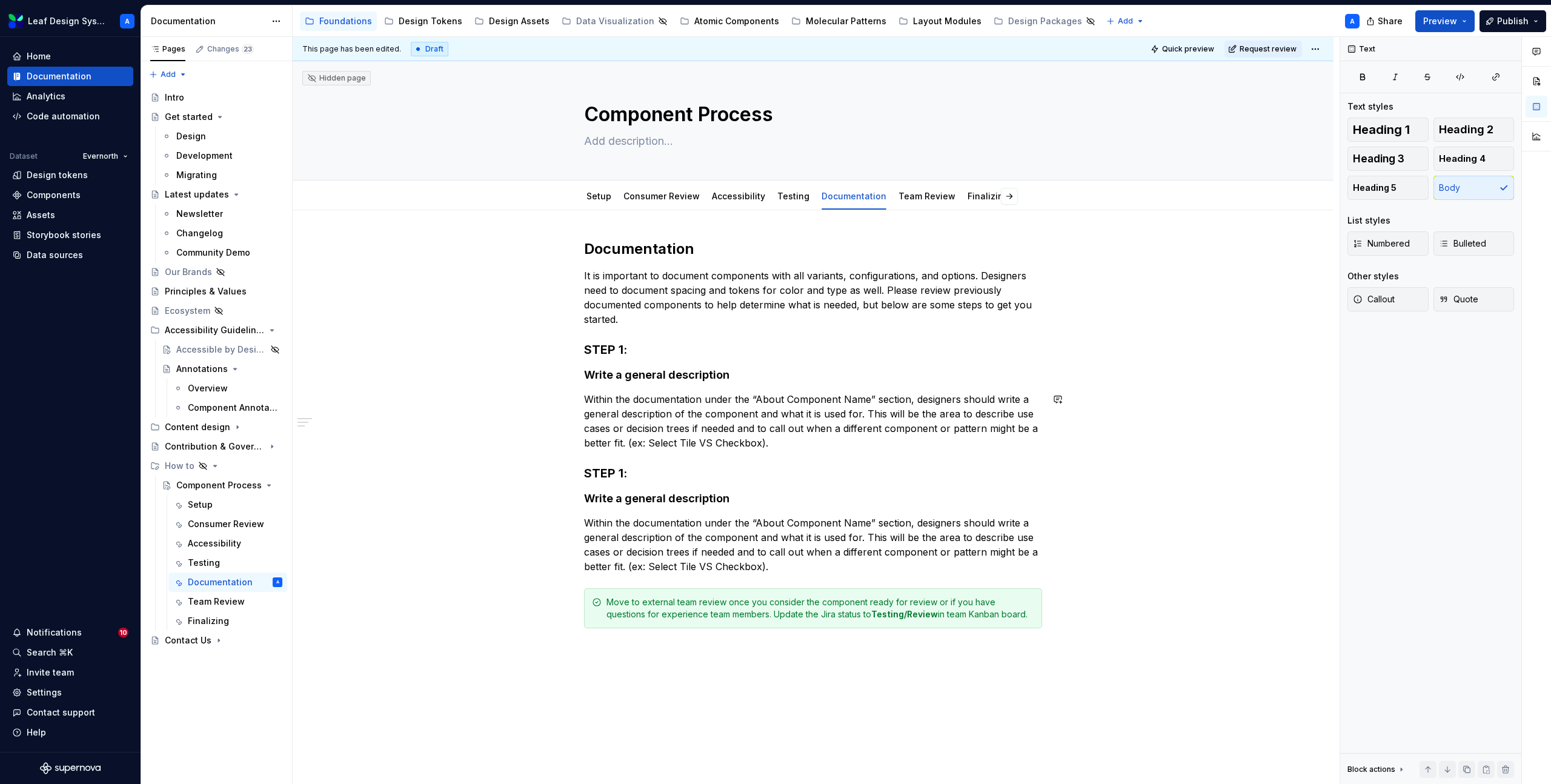
type textarea "*"
click at [631, 499] on h4 "Write a general description" at bounding box center [813, 498] width 458 height 15
paste div
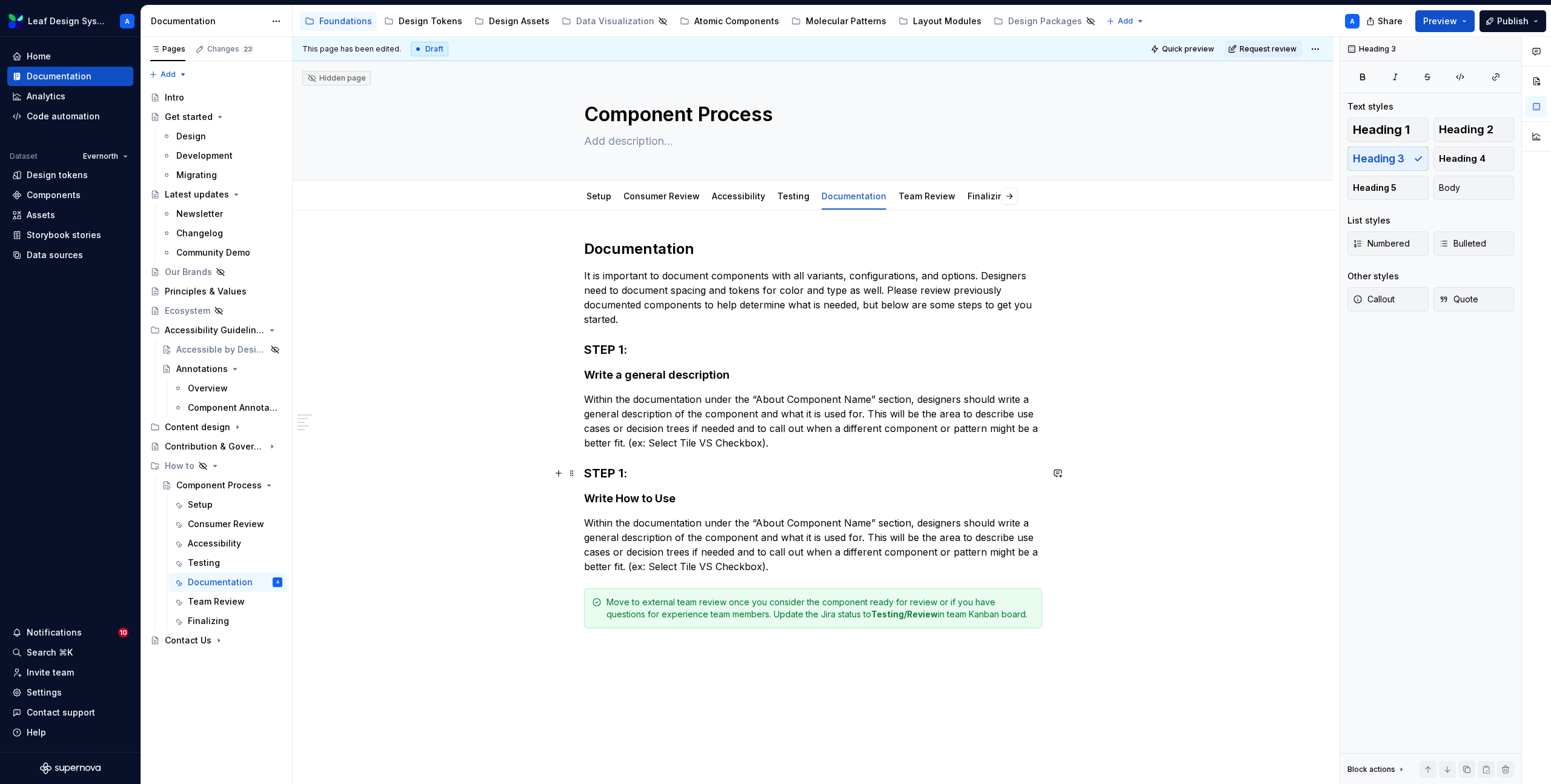
click at [627, 475] on h3 "STEP 1:" at bounding box center [813, 473] width 458 height 17
click at [710, 531] on p "Within the documentation under the “About Component Name” section, designers sh…" at bounding box center [813, 544] width 458 height 58
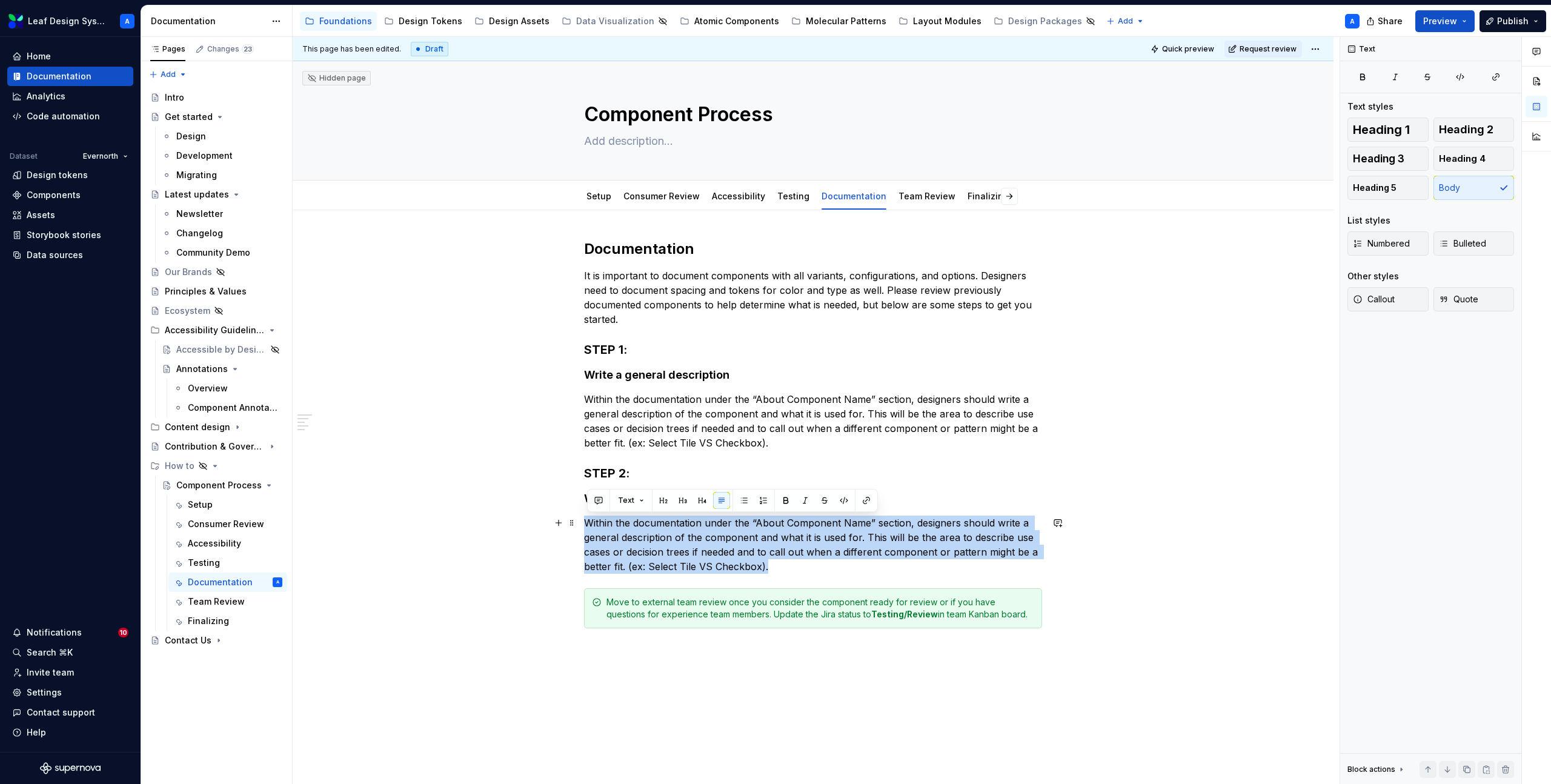
click at [710, 531] on p "Within the documentation under the “About Component Name” section, designers sh…" at bounding box center [813, 544] width 458 height 58
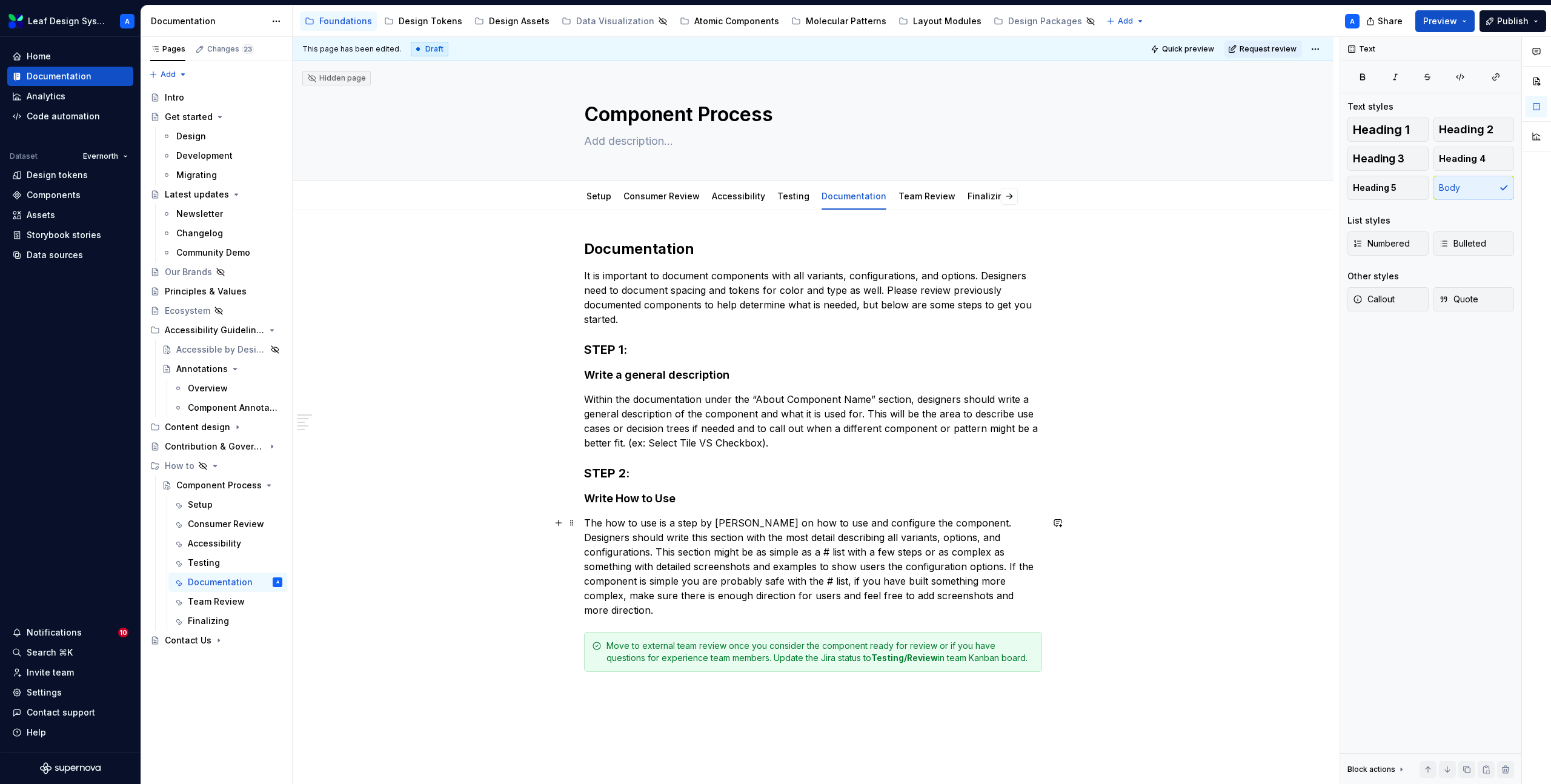
click at [1010, 598] on p "The how to use is a step by [PERSON_NAME] on how to use and configure the compo…" at bounding box center [813, 566] width 458 height 102
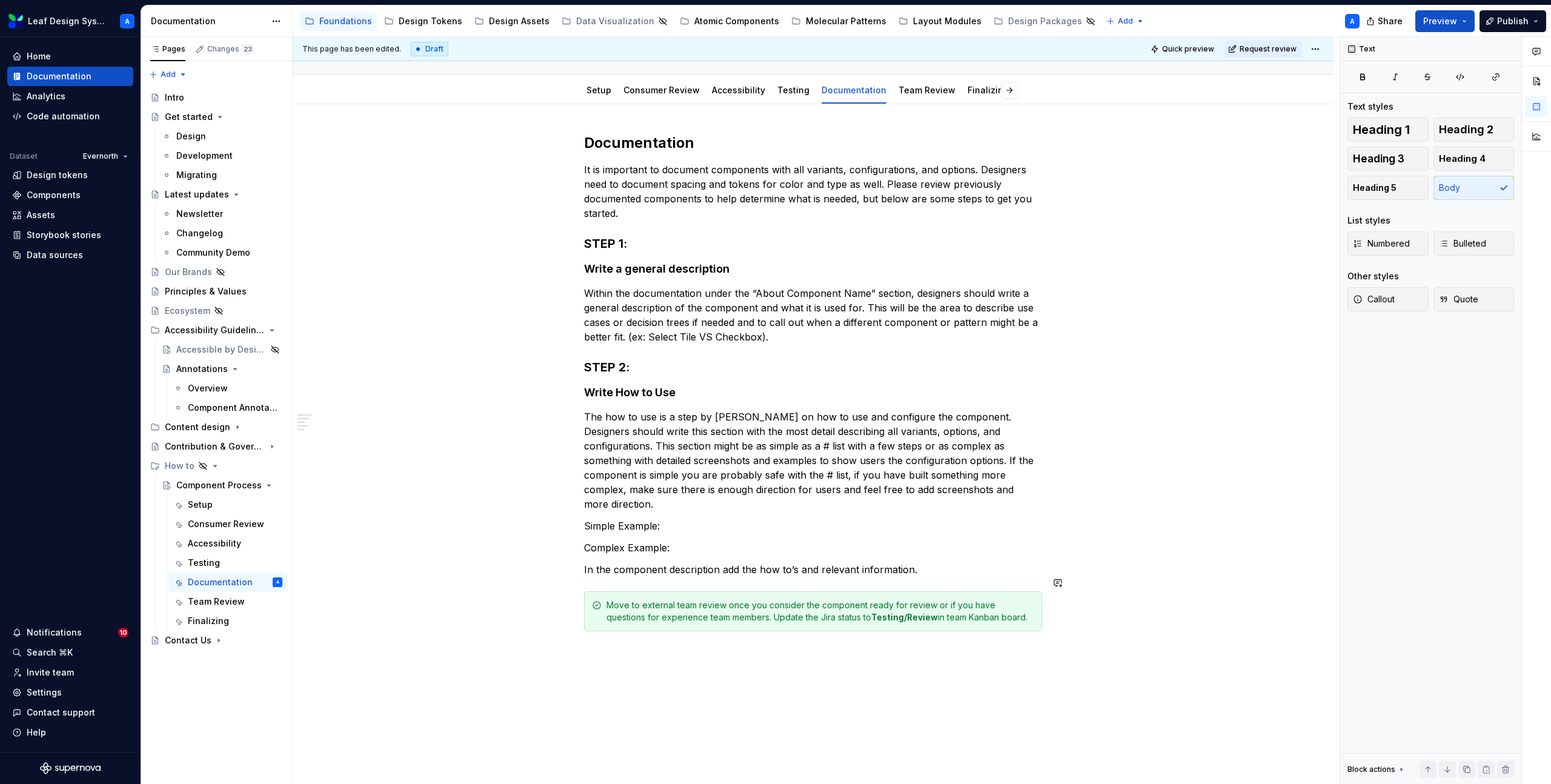
scroll to position [188, 0]
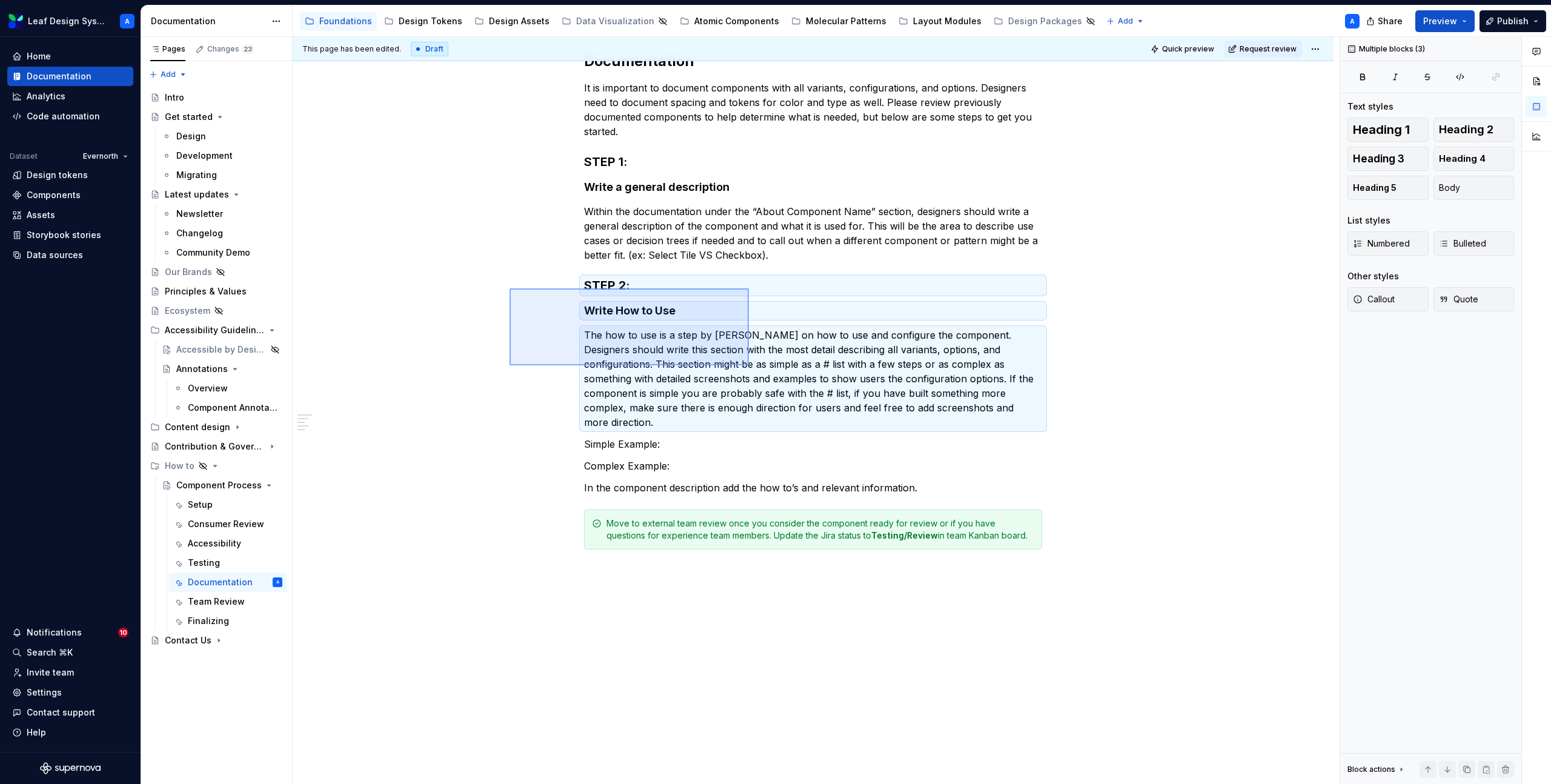
drag, startPoint x: 510, startPoint y: 287, endPoint x: 750, endPoint y: 367, distance: 253.0
click at [750, 367] on div "This page has been edited. Draft Quick preview Request review Hidden page Compo…" at bounding box center [816, 410] width 1047 height 748
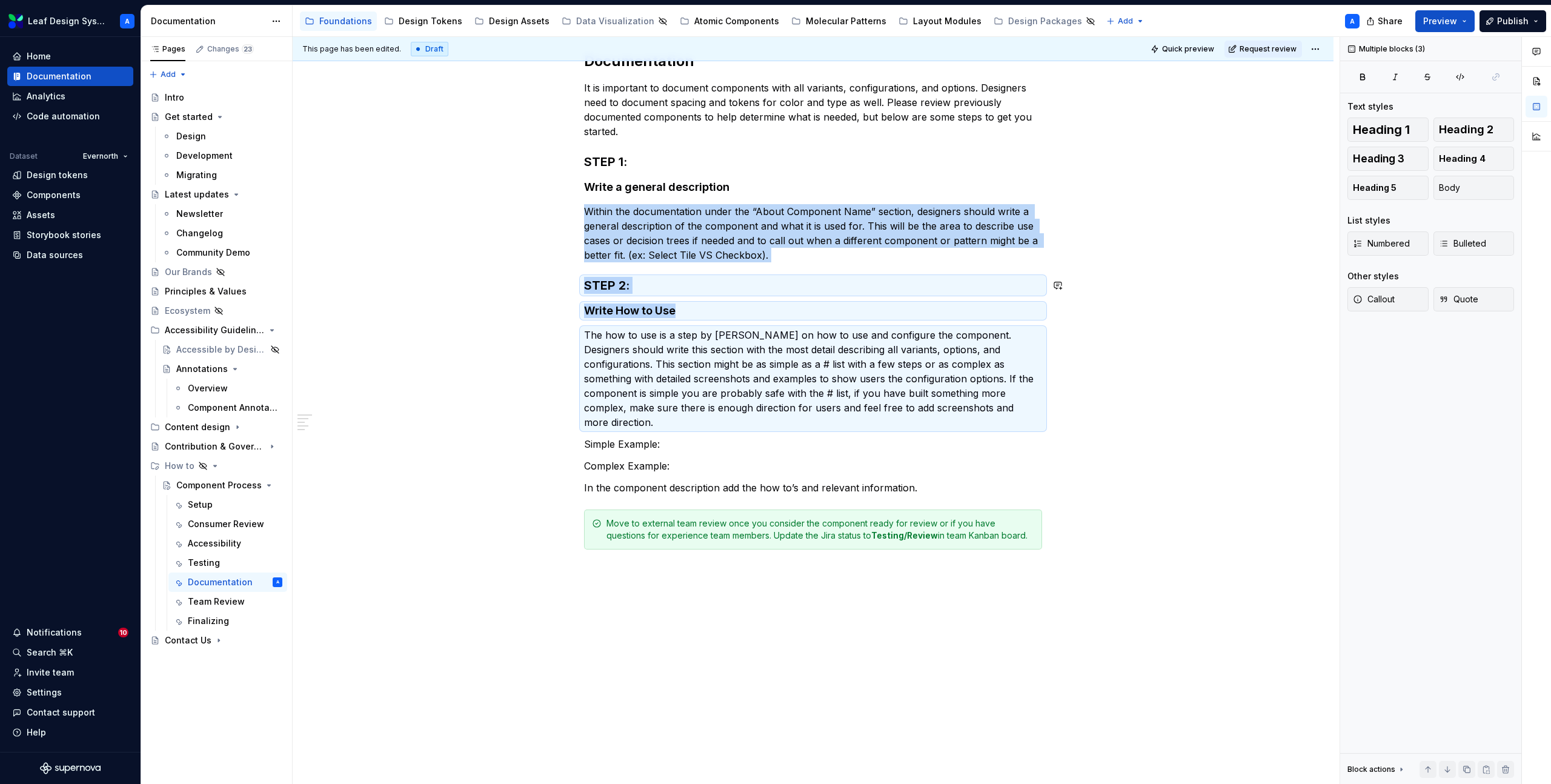
copy div "Within the documentation under the “About Component Name” section, designers sh…"
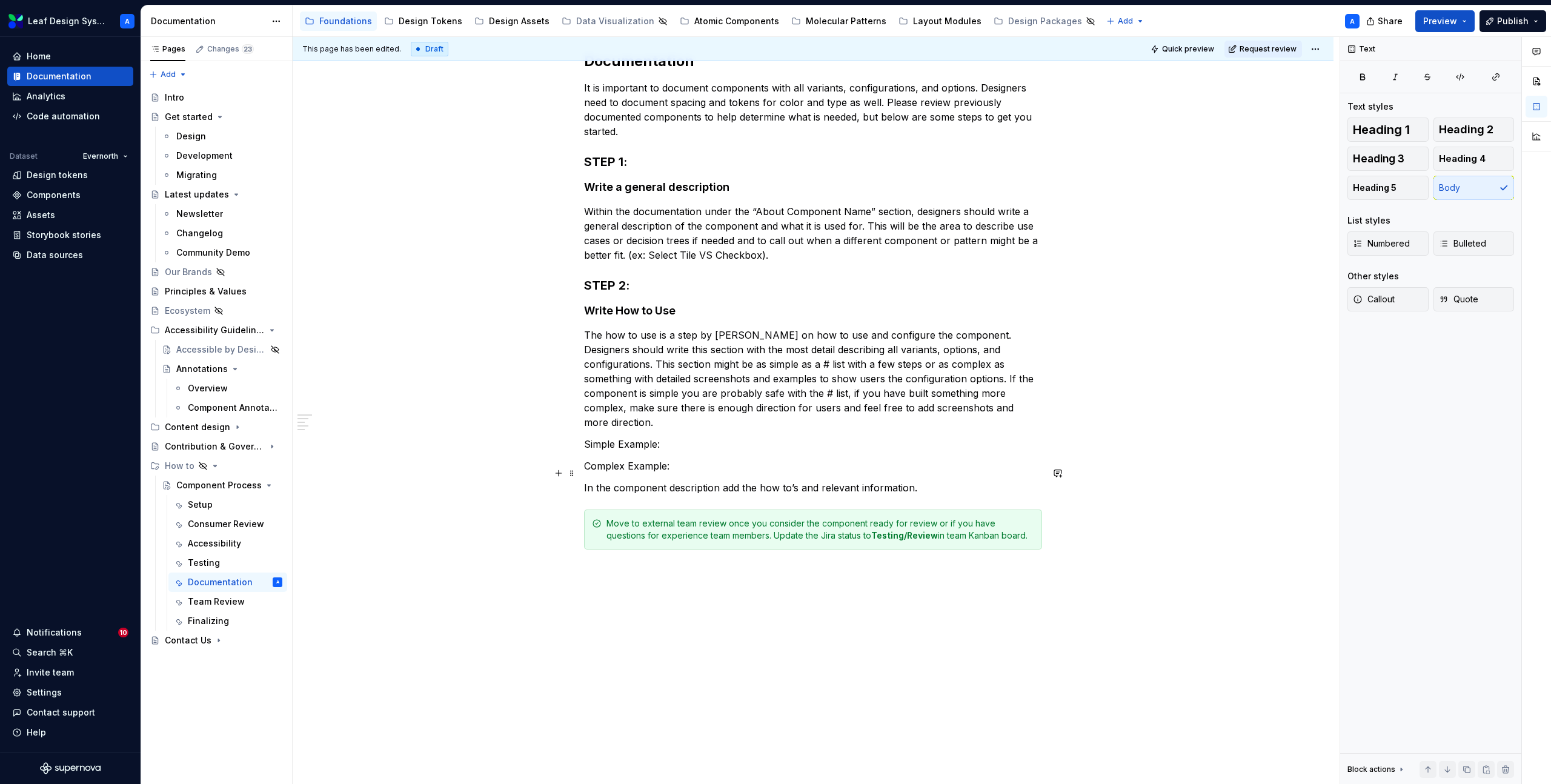
click at [950, 480] on p "In the component description add the how to’s and relevant information." at bounding box center [813, 487] width 458 height 15
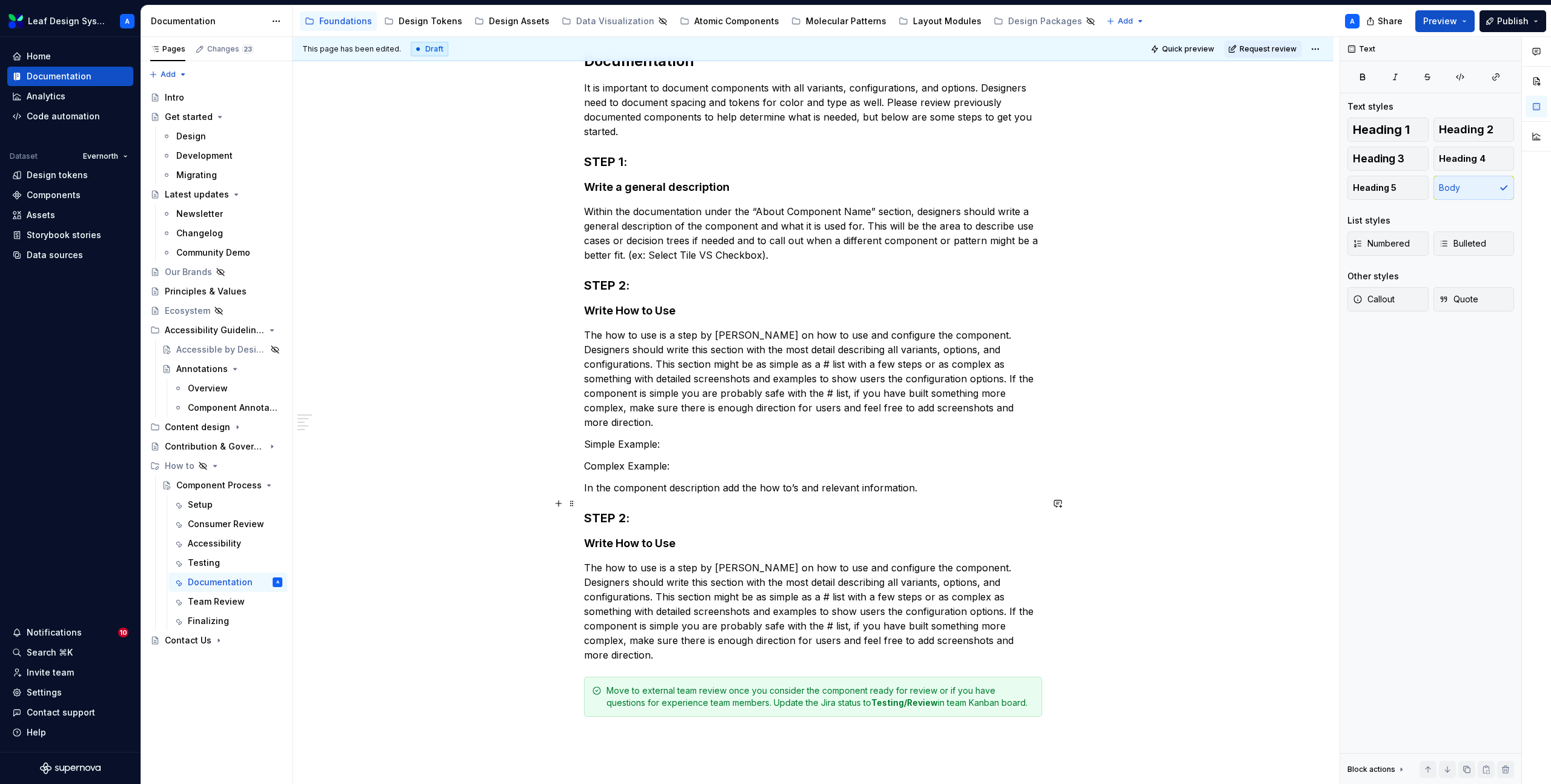
click at [627, 510] on h3 "STEP 2:" at bounding box center [813, 518] width 458 height 17
click at [626, 537] on h4 "Write How to Use" at bounding box center [813, 544] width 458 height 15
click at [705, 573] on p "The how to use is a step by [PERSON_NAME] on how to use and configure the compo…" at bounding box center [813, 612] width 458 height 102
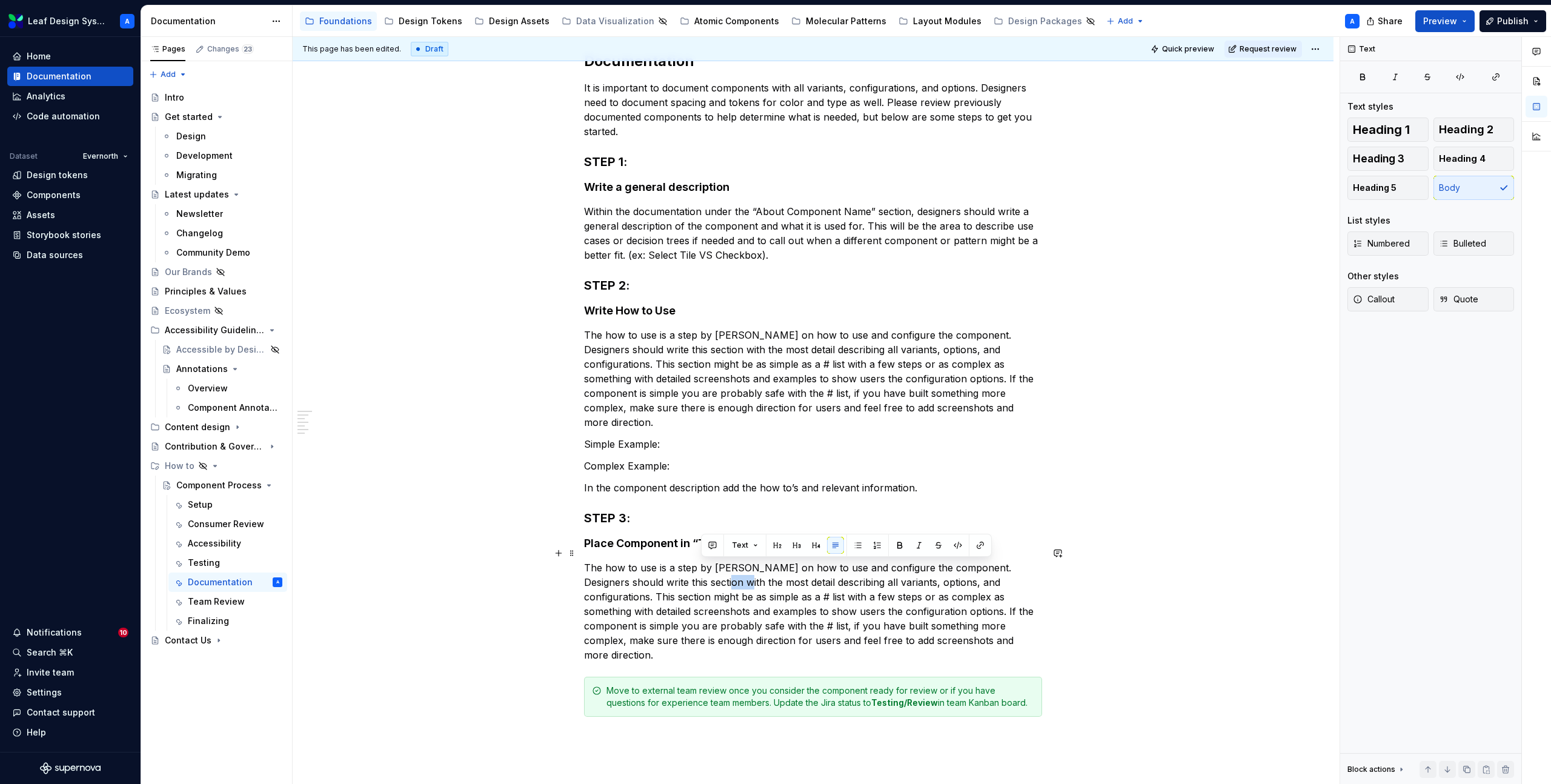
click at [705, 573] on p "The how to use is a step by [PERSON_NAME] on how to use and configure the compo…" at bounding box center [813, 612] width 458 height 102
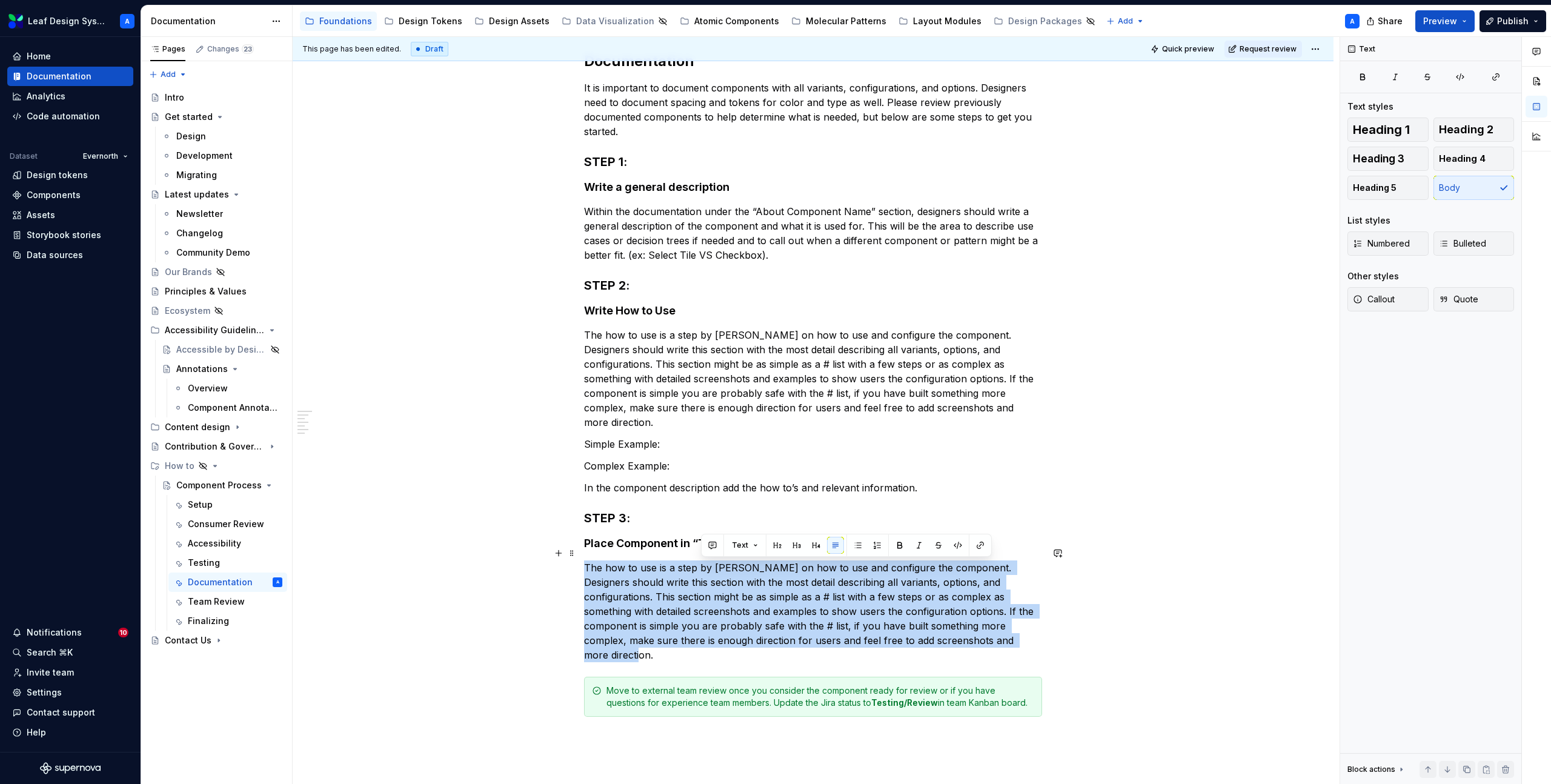
click at [705, 573] on p "The how to use is a step by [PERSON_NAME] on how to use and configure the compo…" at bounding box center [813, 612] width 458 height 102
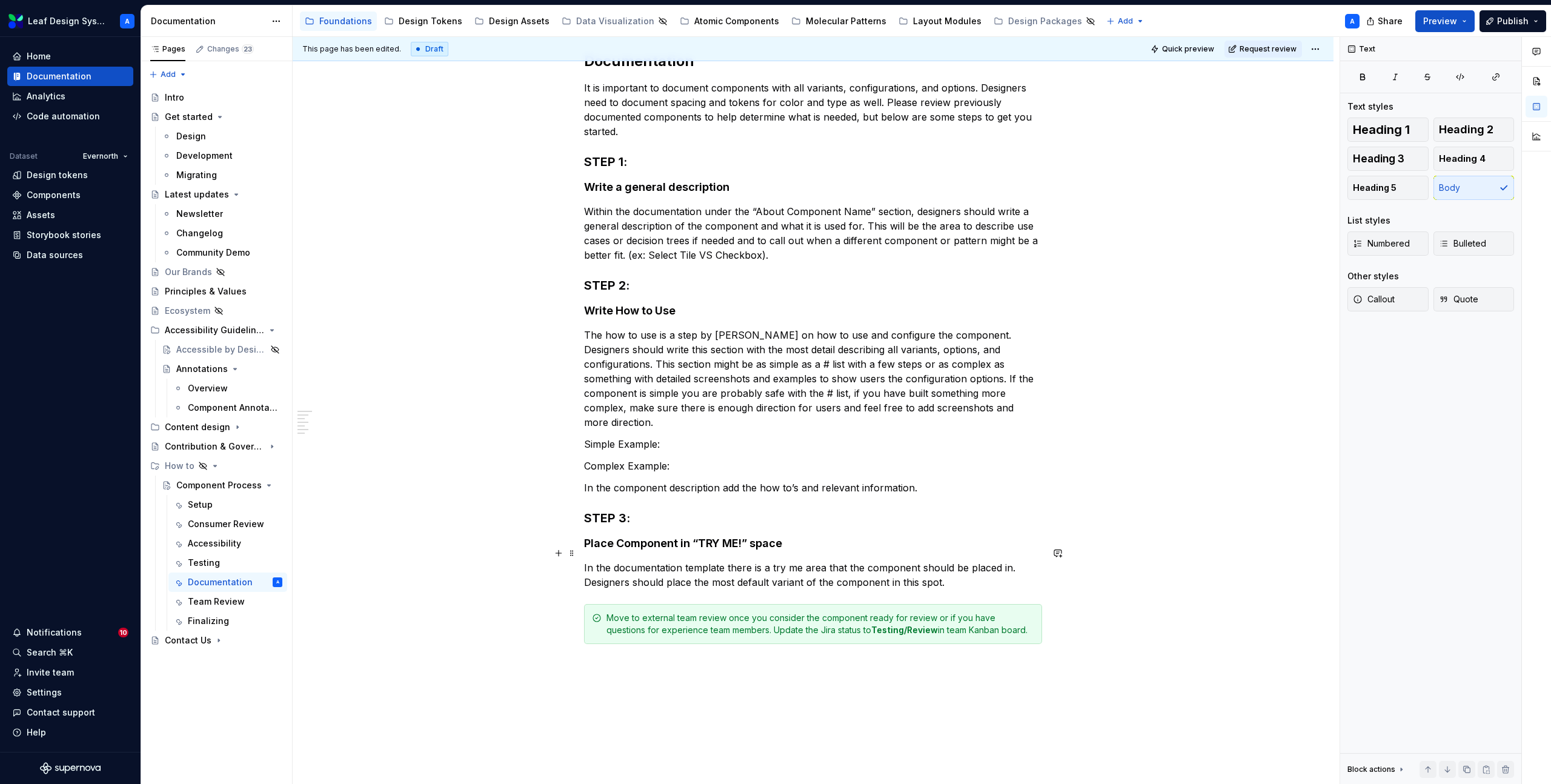
click at [976, 573] on p "In the documentation template there is a try me area that the component should …" at bounding box center [813, 575] width 458 height 29
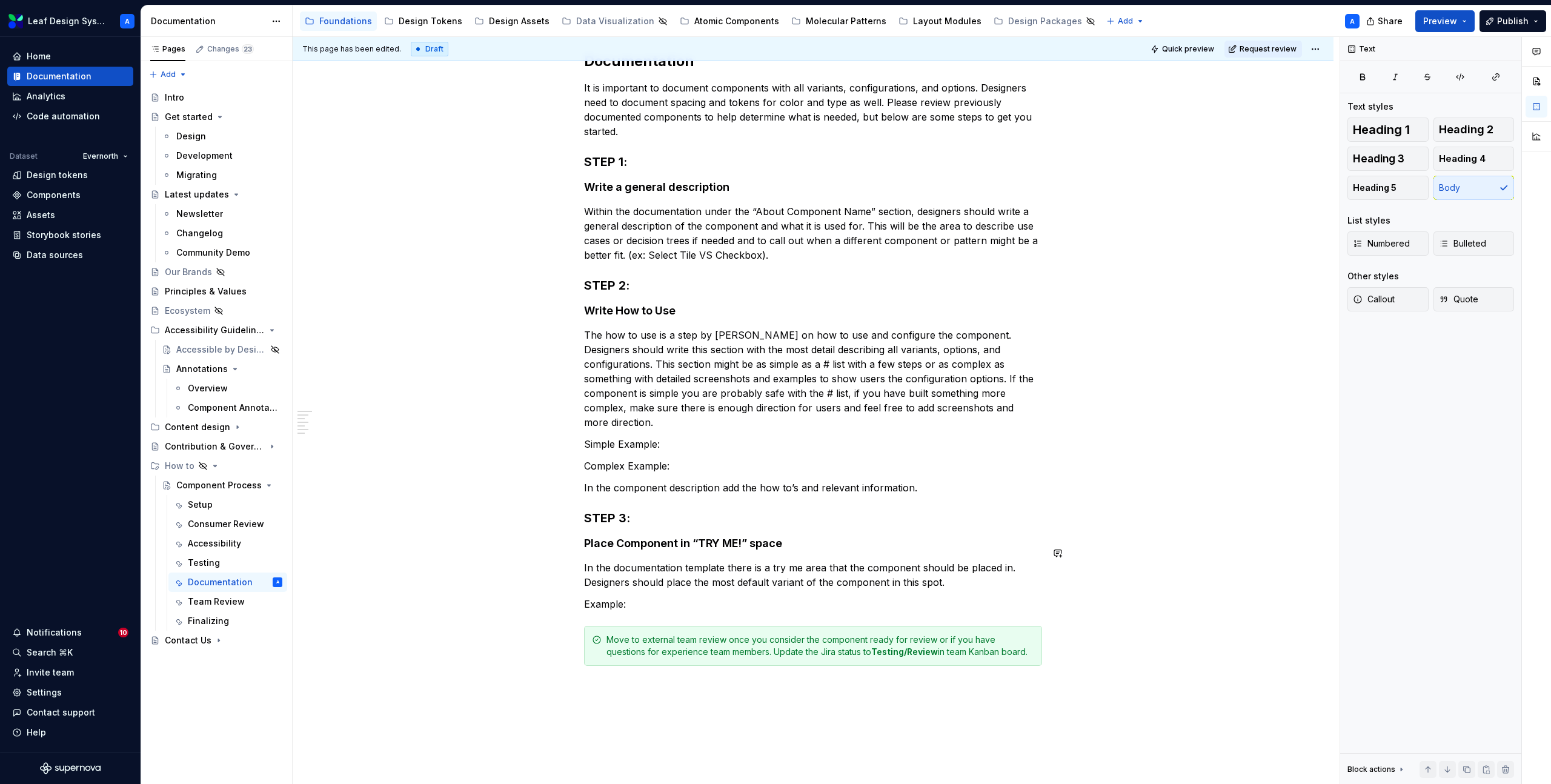
click at [417, 471] on div "This page has been edited. Draft Quick preview Request review Hidden page Compo…" at bounding box center [816, 410] width 1047 height 748
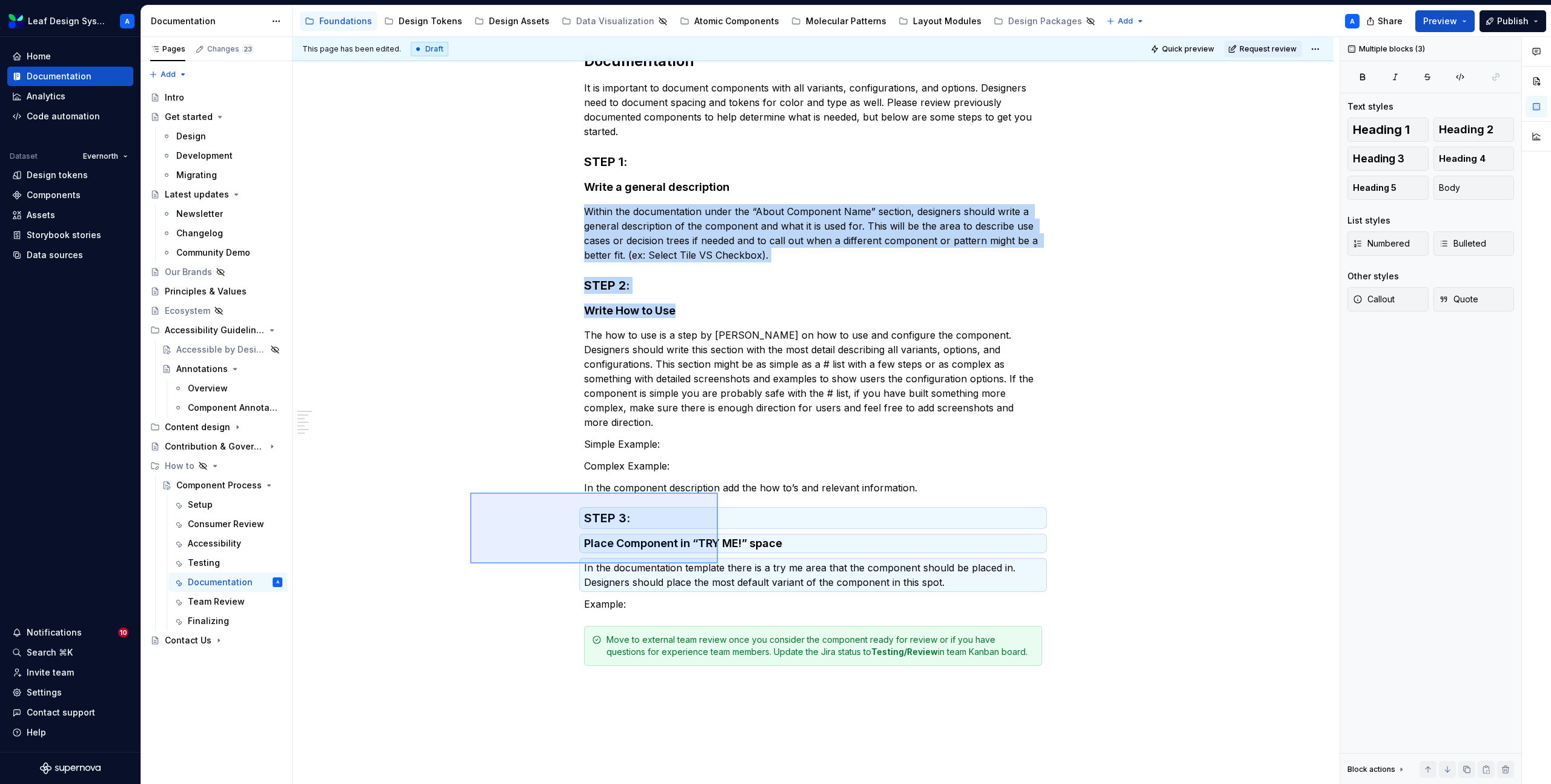
drag, startPoint x: 470, startPoint y: 493, endPoint x: 718, endPoint y: 563, distance: 257.7
click at [718, 563] on div "This page has been edited. Draft Quick preview Request review Hidden page Compo…" at bounding box center [816, 410] width 1047 height 748
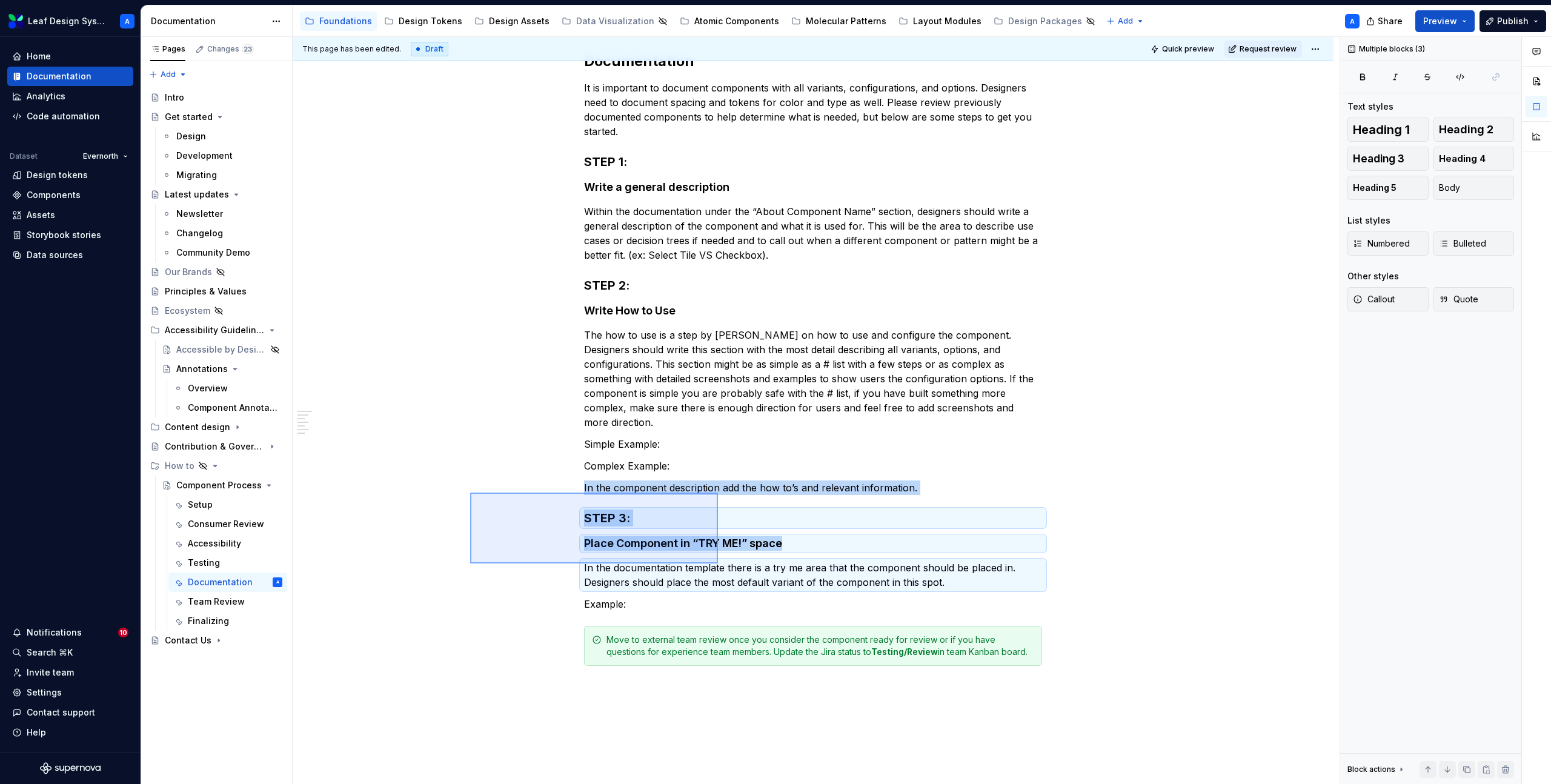
copy div "In the component description add the how to’s and relevant information. STEP 3:…"
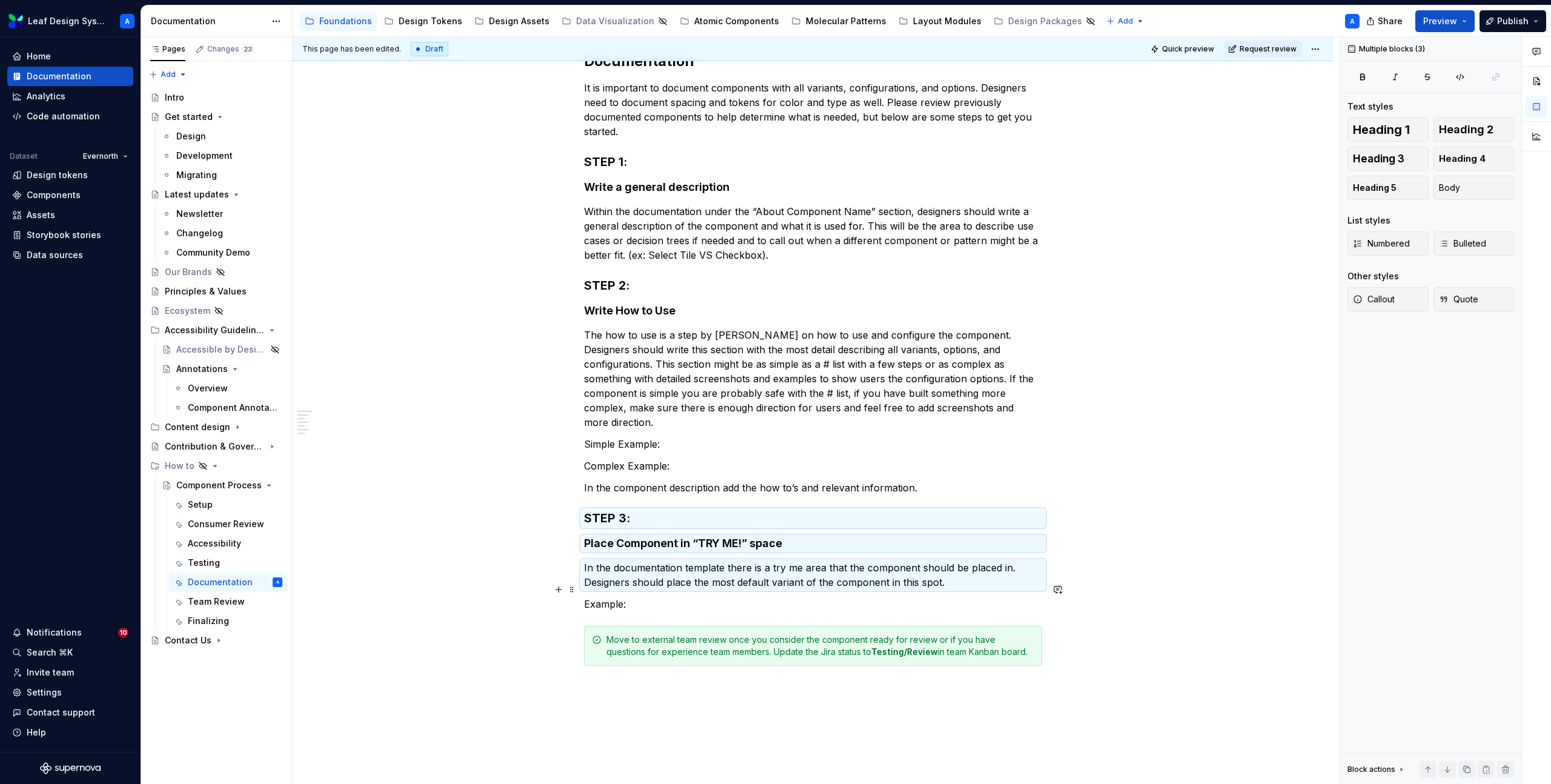
click at [674, 597] on p "Example:" at bounding box center [813, 604] width 458 height 15
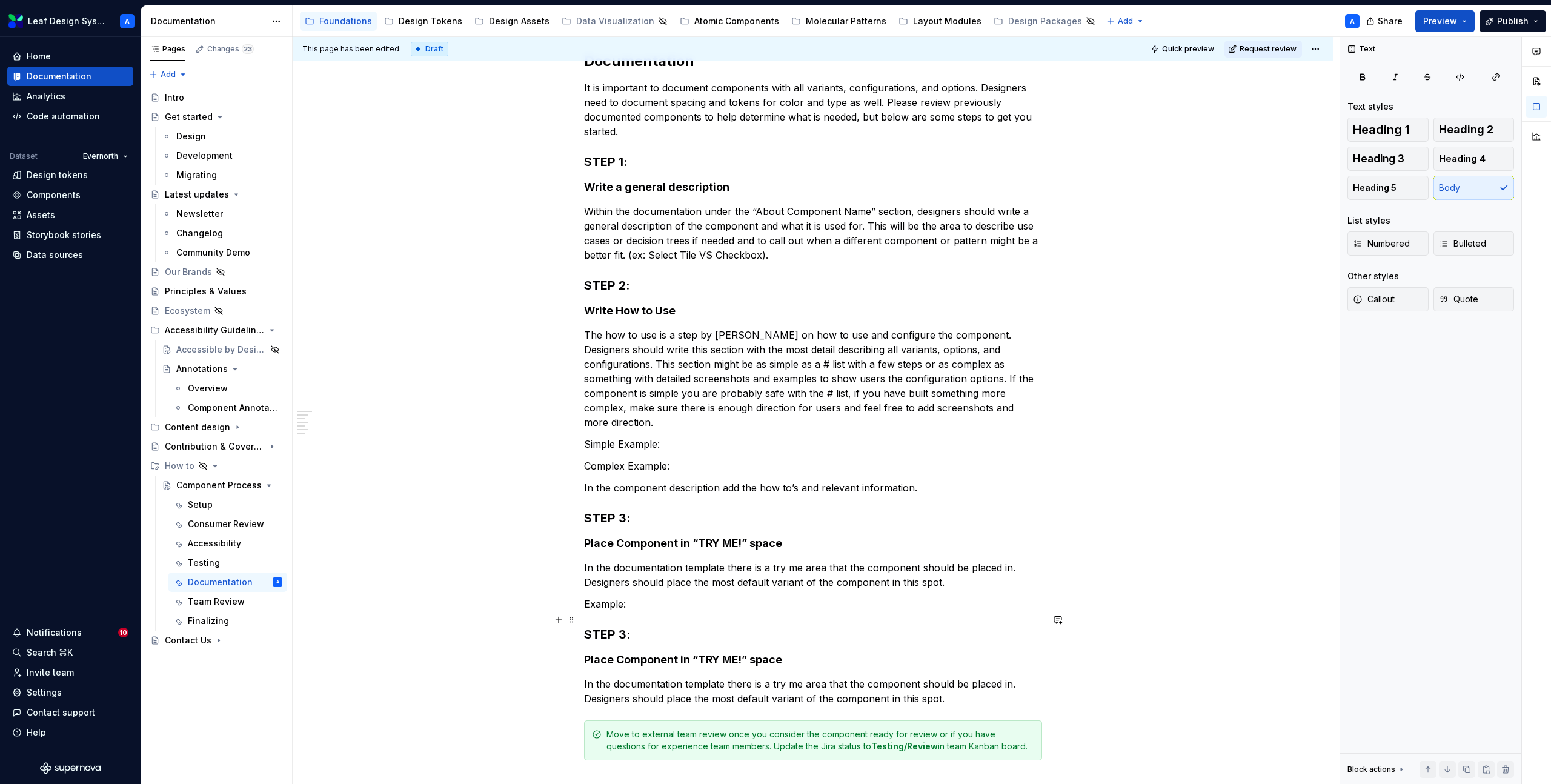
click at [629, 626] on h3 "STEP 3:" at bounding box center [813, 634] width 458 height 17
click at [654, 652] on h4 "Place Component in “TRY ME!” space" at bounding box center [813, 659] width 458 height 15
click at [686, 677] on p "In the documentation template there is a try me area that the component should …" at bounding box center [813, 691] width 458 height 29
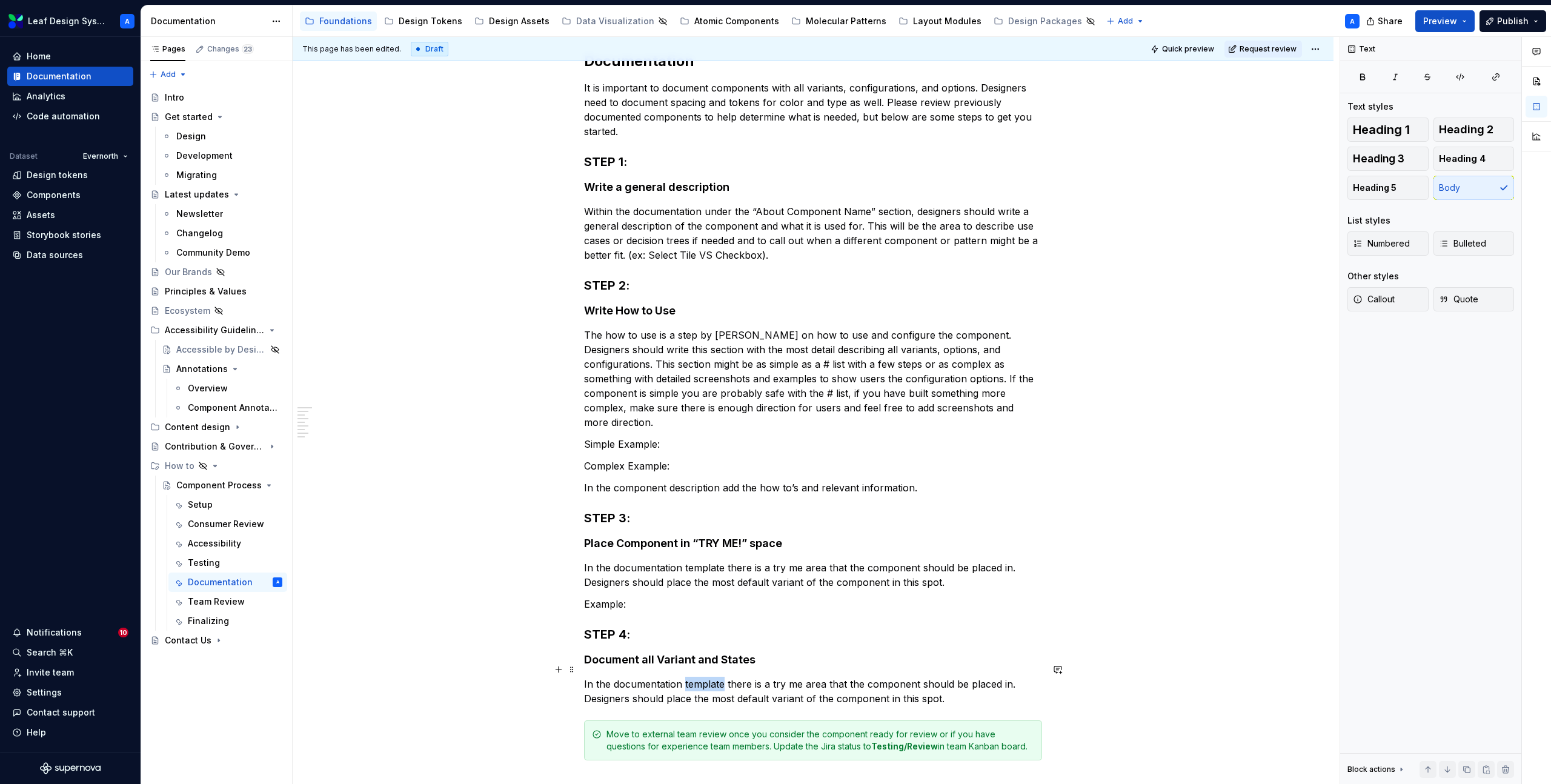
click at [686, 677] on p "In the documentation template there is a try me area that the component should …" at bounding box center [813, 691] width 458 height 29
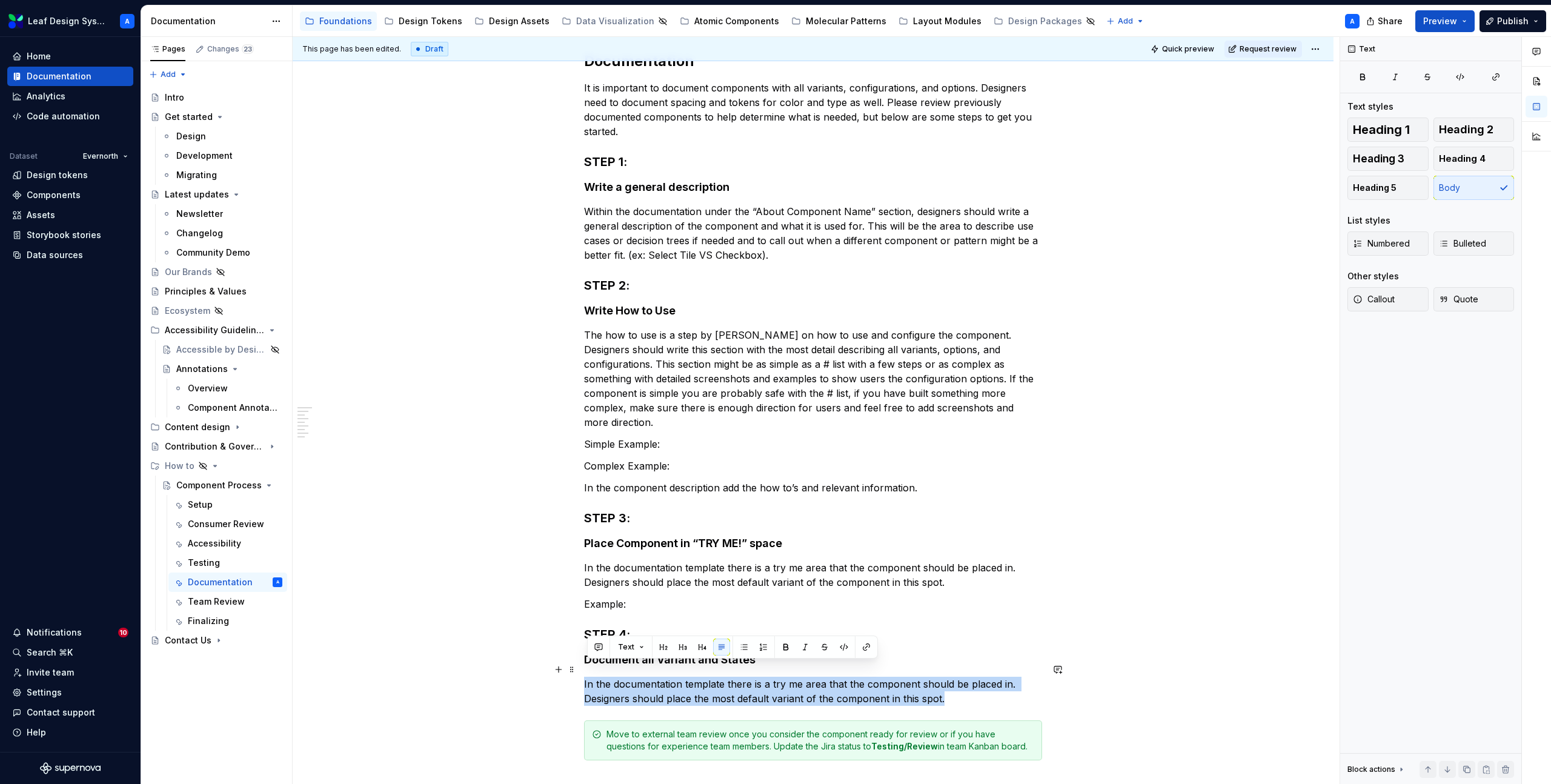
click at [686, 677] on p "In the documentation template there is a try me area that the component should …" at bounding box center [813, 691] width 458 height 29
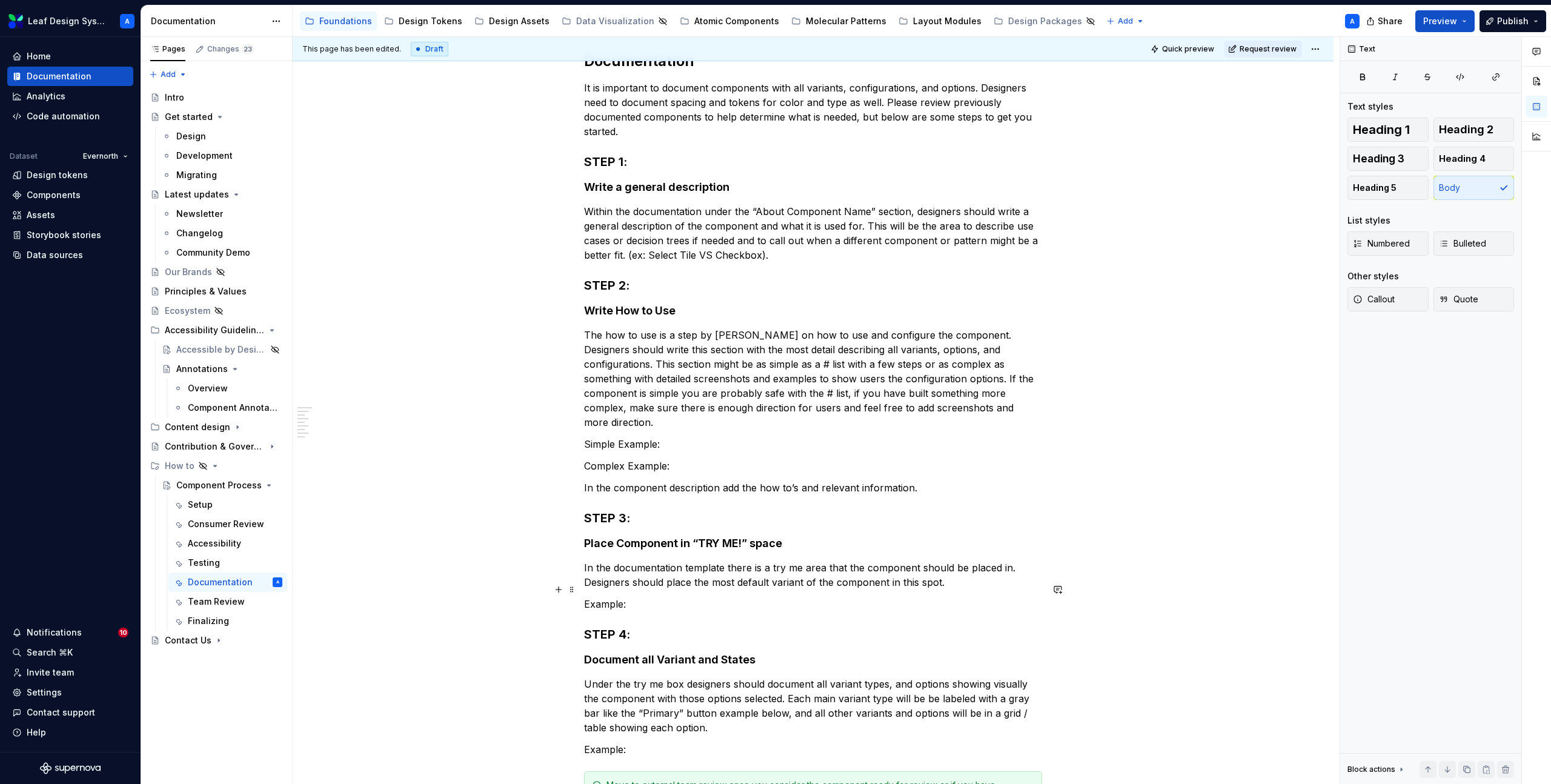
scroll to position [450, 0]
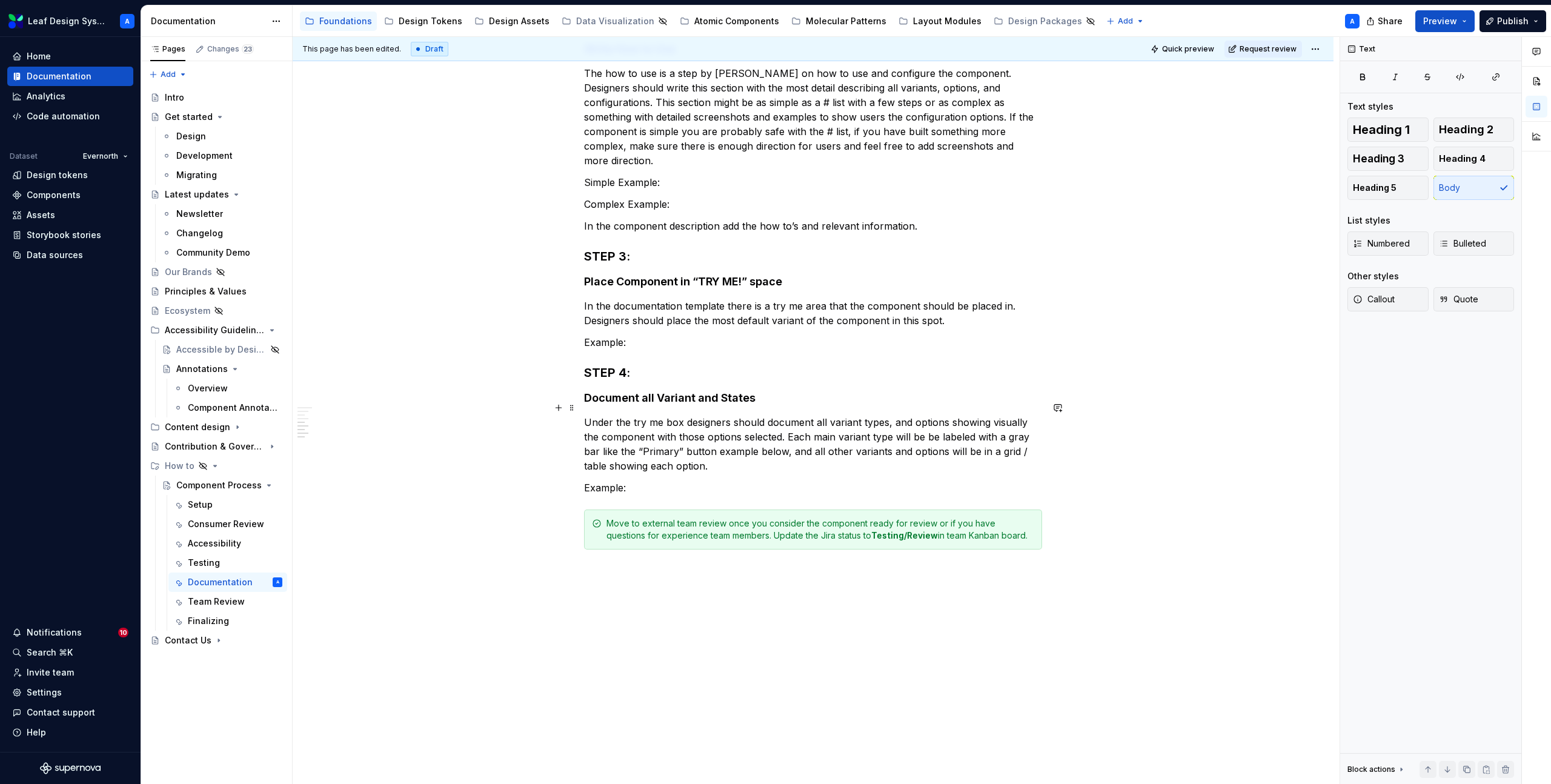
click at [483, 408] on div "Documentation It is important to document components with all variants, configu…" at bounding box center [813, 280] width 1041 height 1039
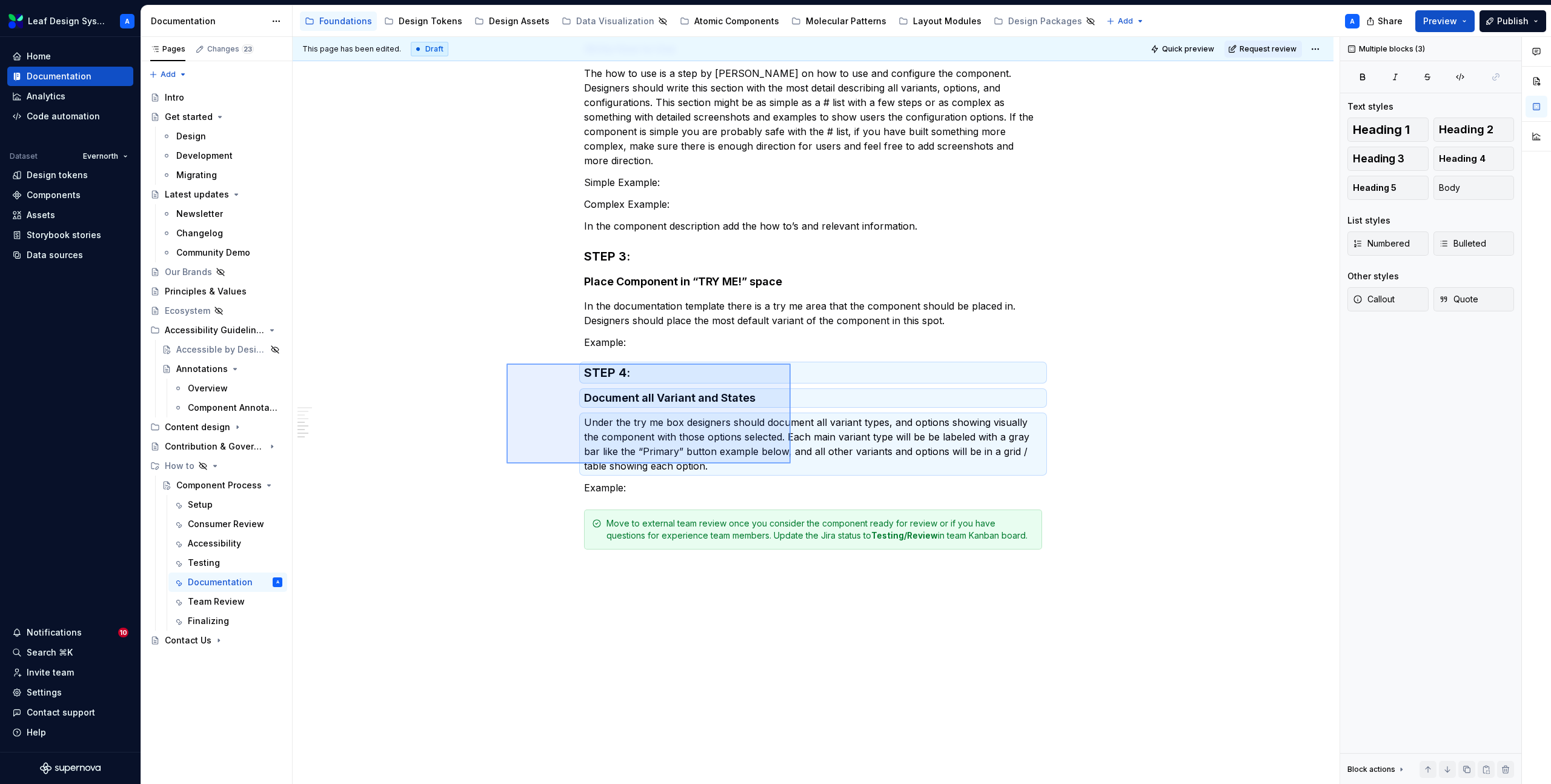
drag, startPoint x: 507, startPoint y: 363, endPoint x: 791, endPoint y: 464, distance: 301.4
click at [791, 464] on div "This page has been edited. Draft Quick preview Request review Hidden page Compo…" at bounding box center [816, 410] width 1047 height 748
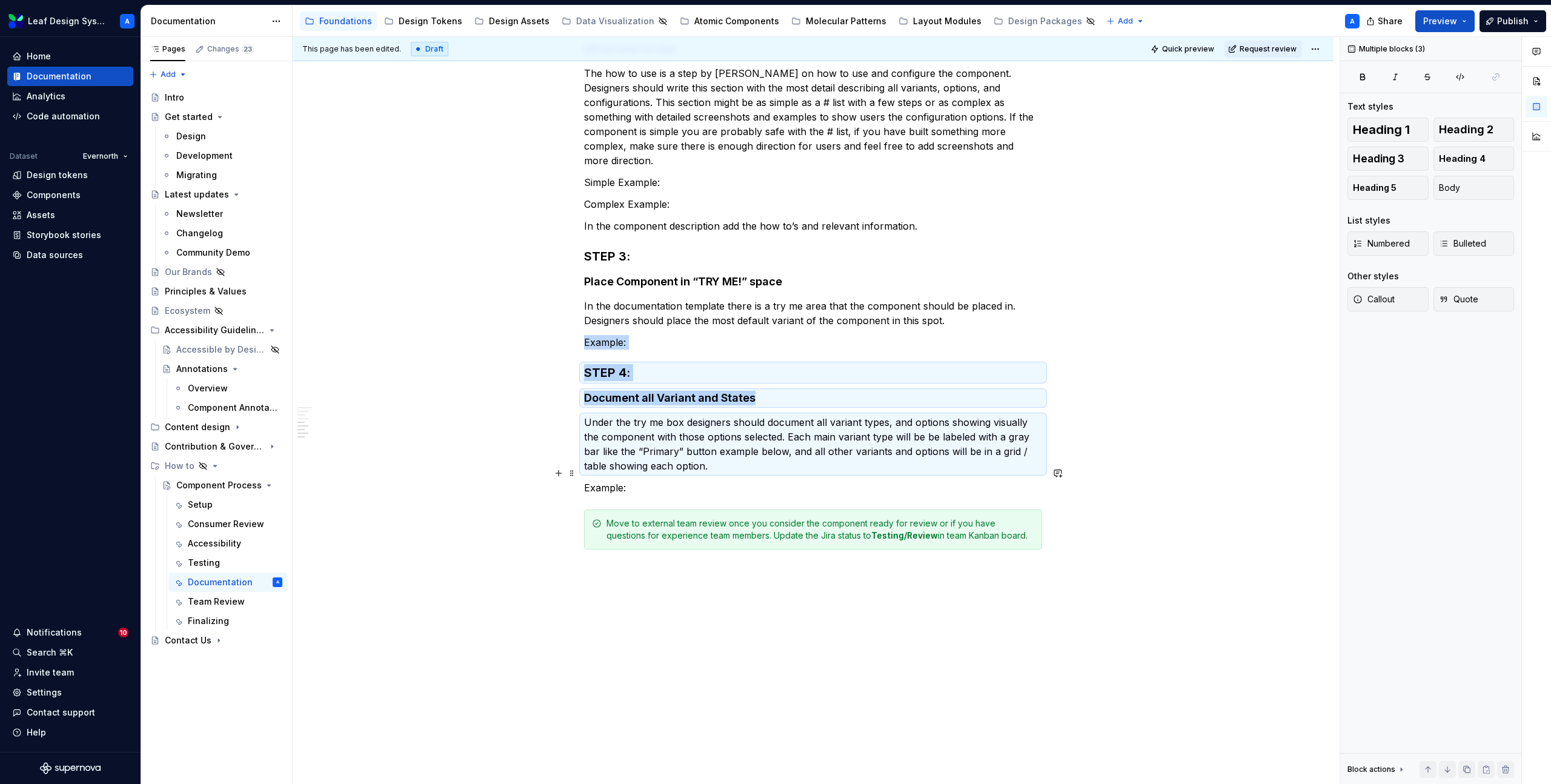
copy div "Example: STEP 4: Document all Variant and States"
click at [700, 480] on p "Example:" at bounding box center [813, 487] width 458 height 15
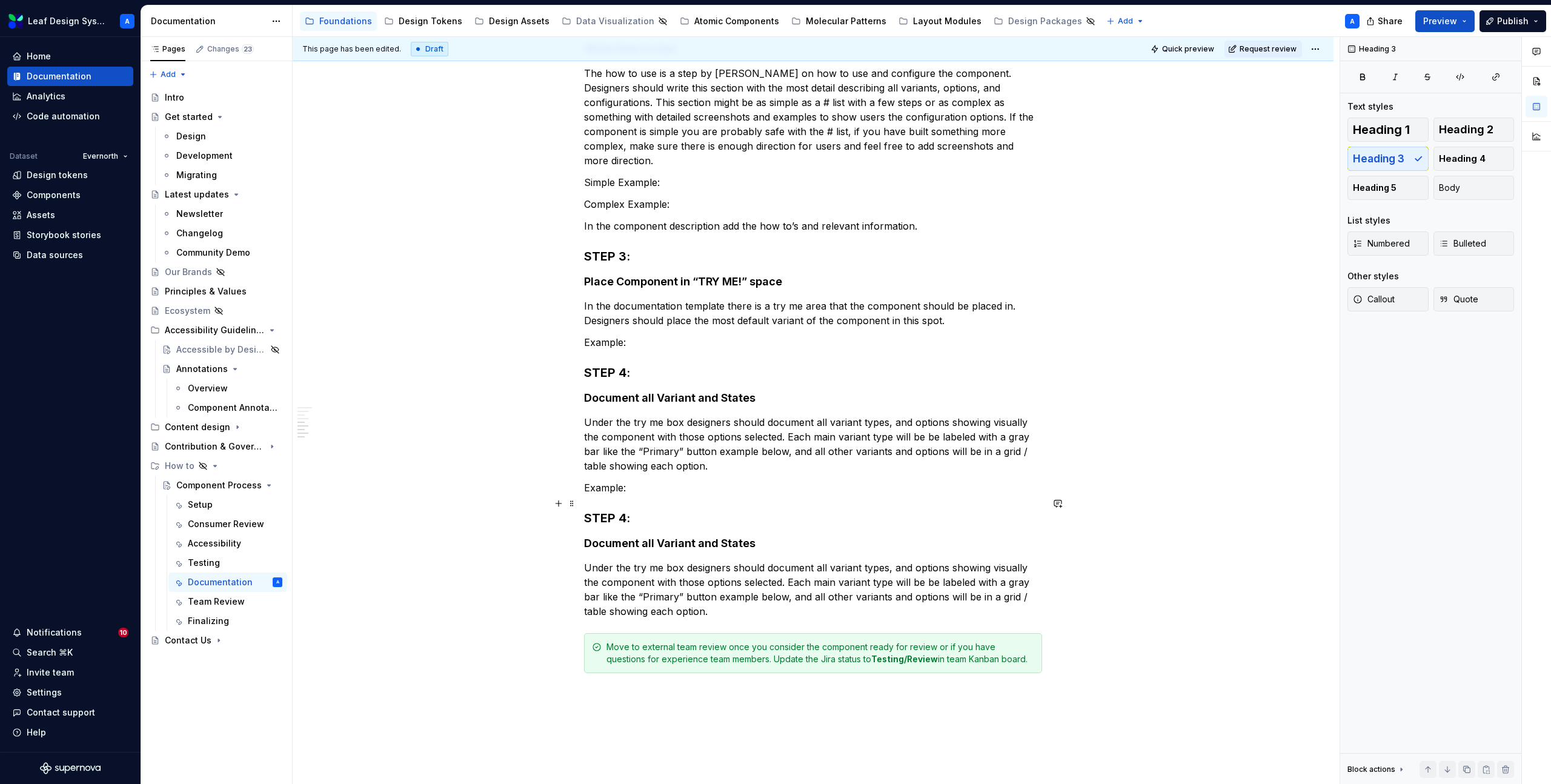
click at [627, 510] on h3 "STEP 4:" at bounding box center [813, 518] width 458 height 17
click at [656, 537] on h4 "Document all Variant and States" at bounding box center [813, 544] width 458 height 15
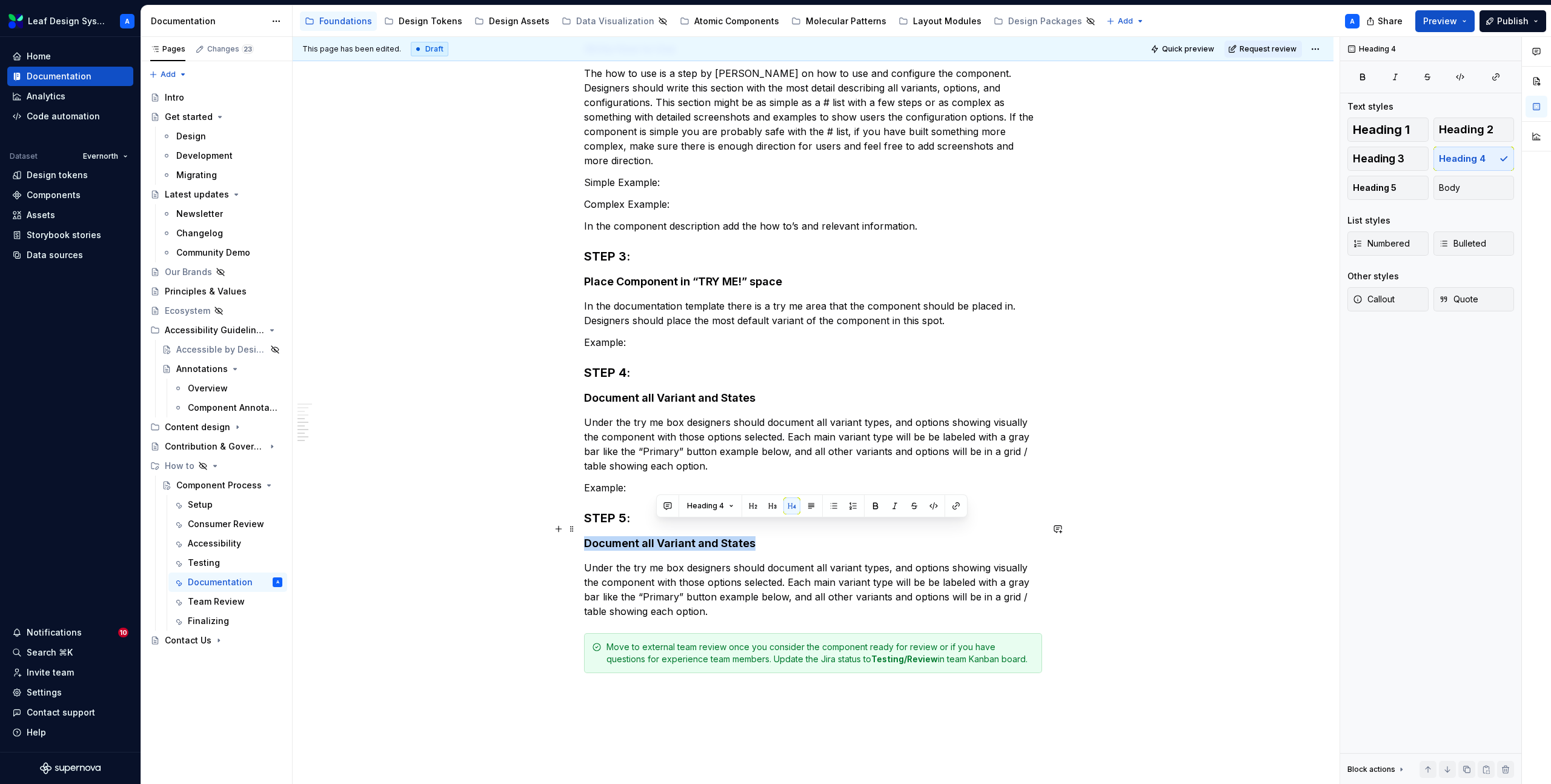
click at [656, 537] on h4 "Document all Variant and States" at bounding box center [813, 544] width 458 height 15
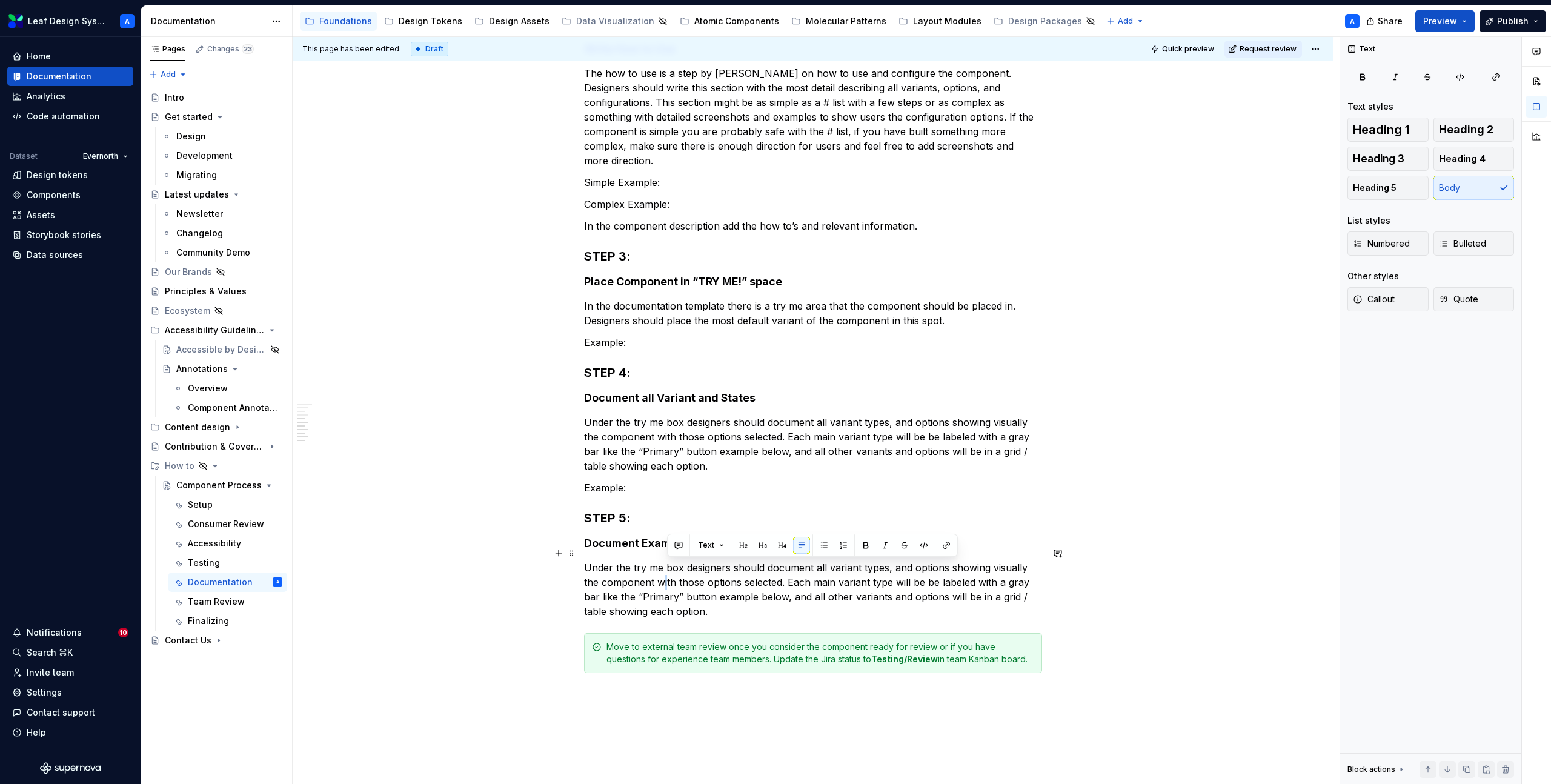
click at [667, 574] on p "Under the try me box designers should document all variant types, and options s…" at bounding box center [813, 590] width 458 height 58
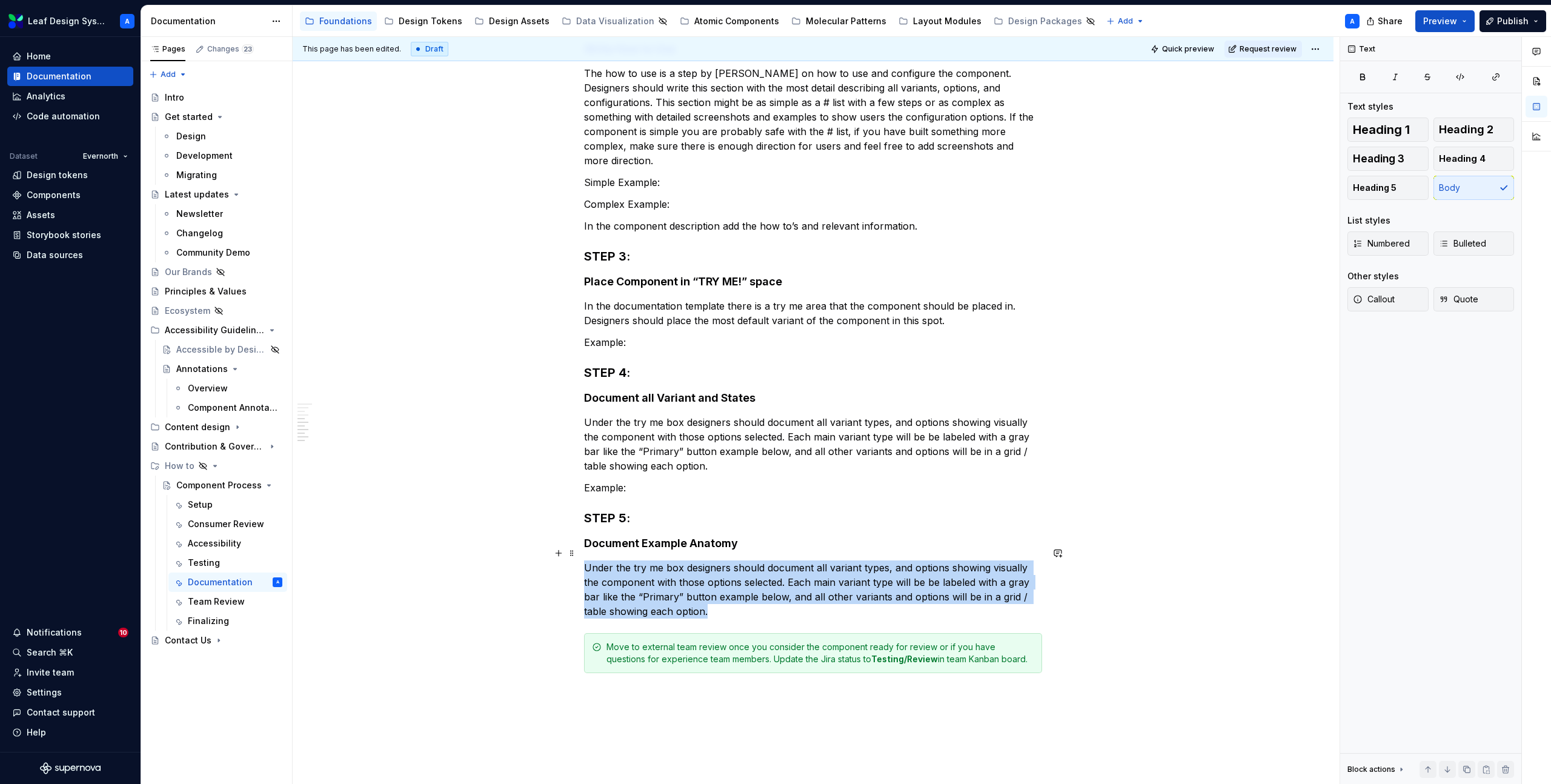
click at [667, 574] on p "Under the try me box designers should document all variant types, and options s…" at bounding box center [813, 590] width 458 height 58
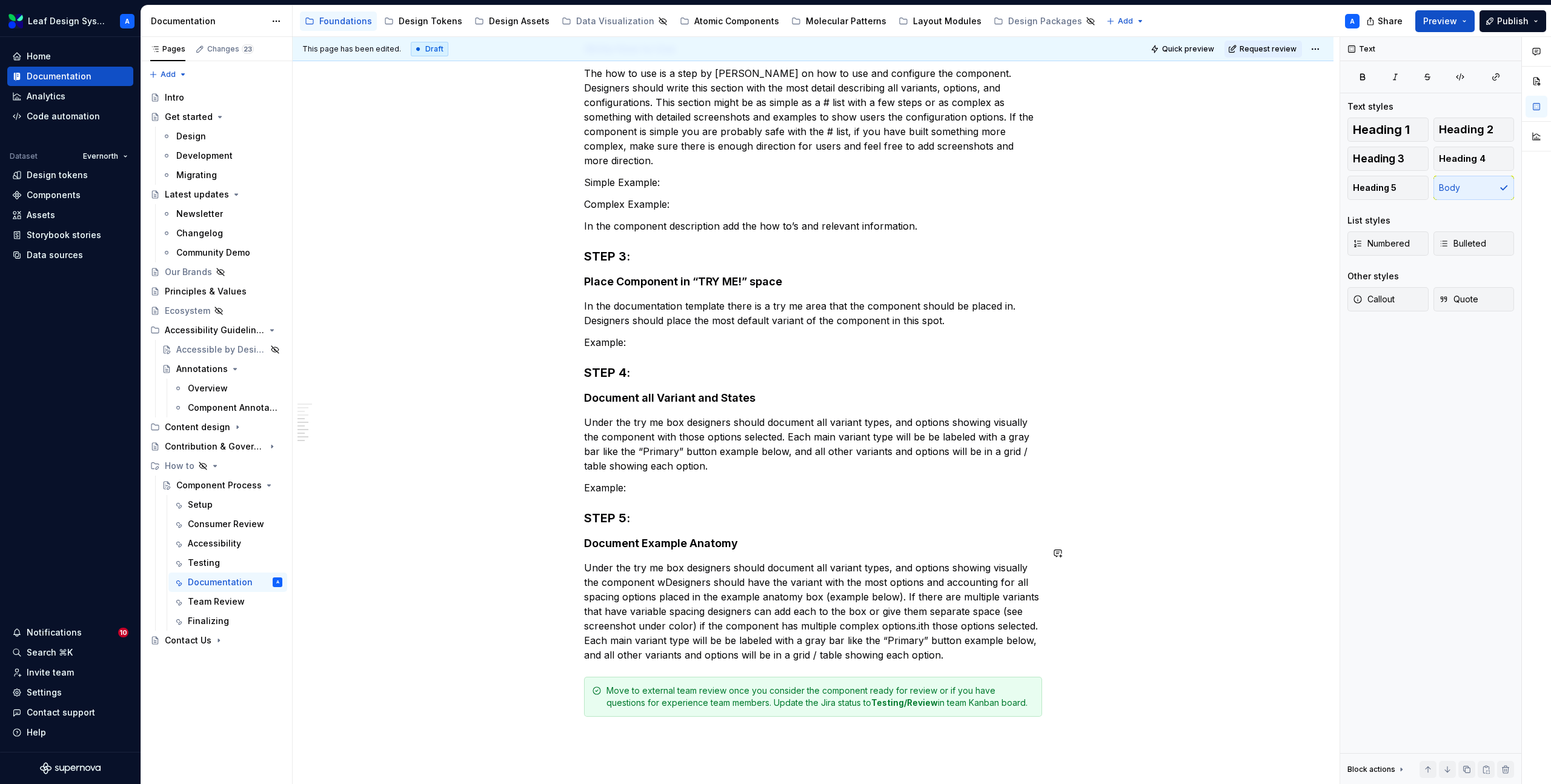
click at [667, 574] on p "Under the try me box designers should document all variant types, and options s…" at bounding box center [813, 612] width 458 height 102
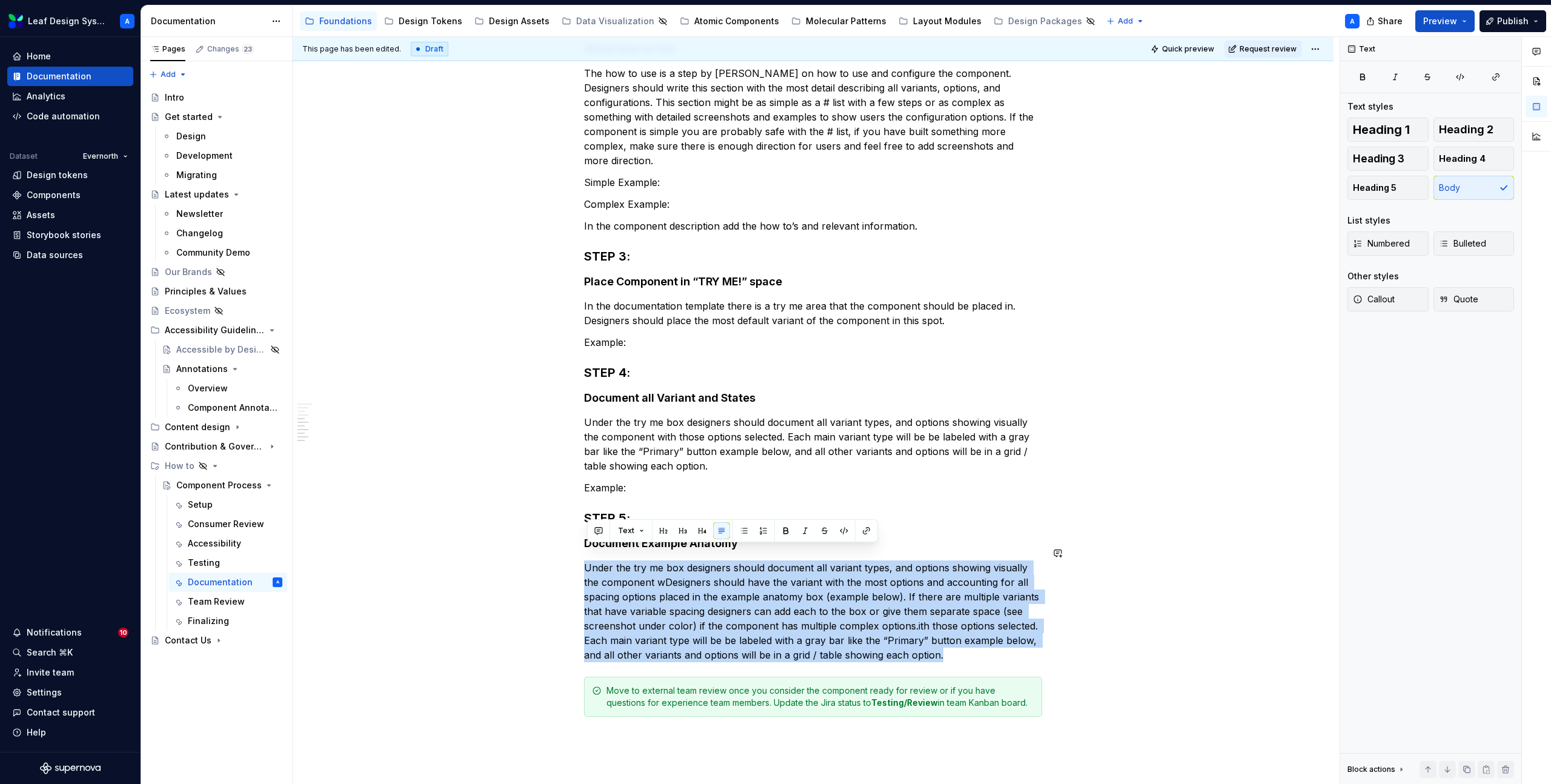
click at [667, 574] on p "Under the try me box designers should document all variant types, and options s…" at bounding box center [813, 612] width 458 height 102
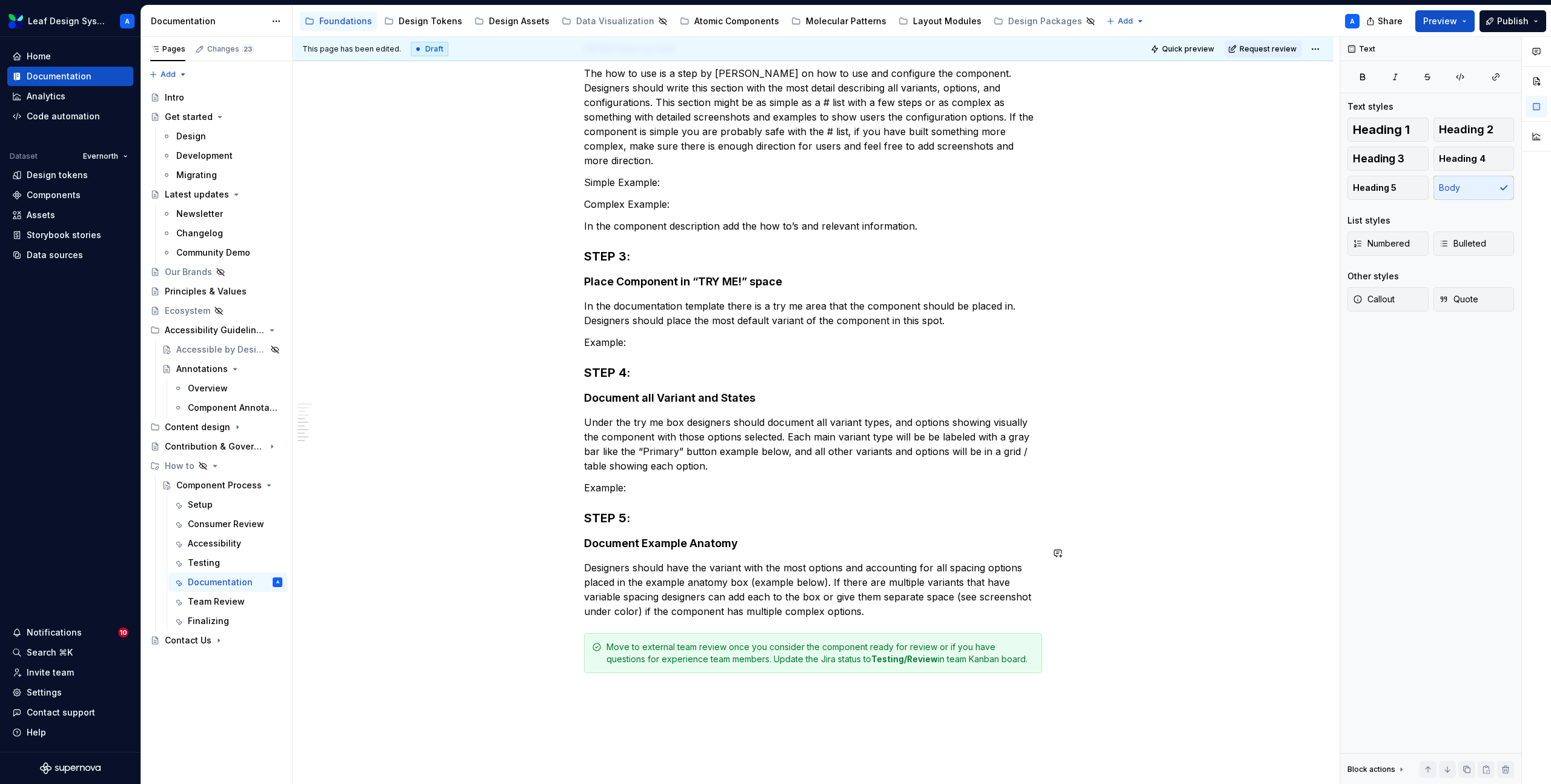
click at [877, 594] on p "Designers should have the variant with the most options and accounting for all …" at bounding box center [813, 590] width 458 height 58
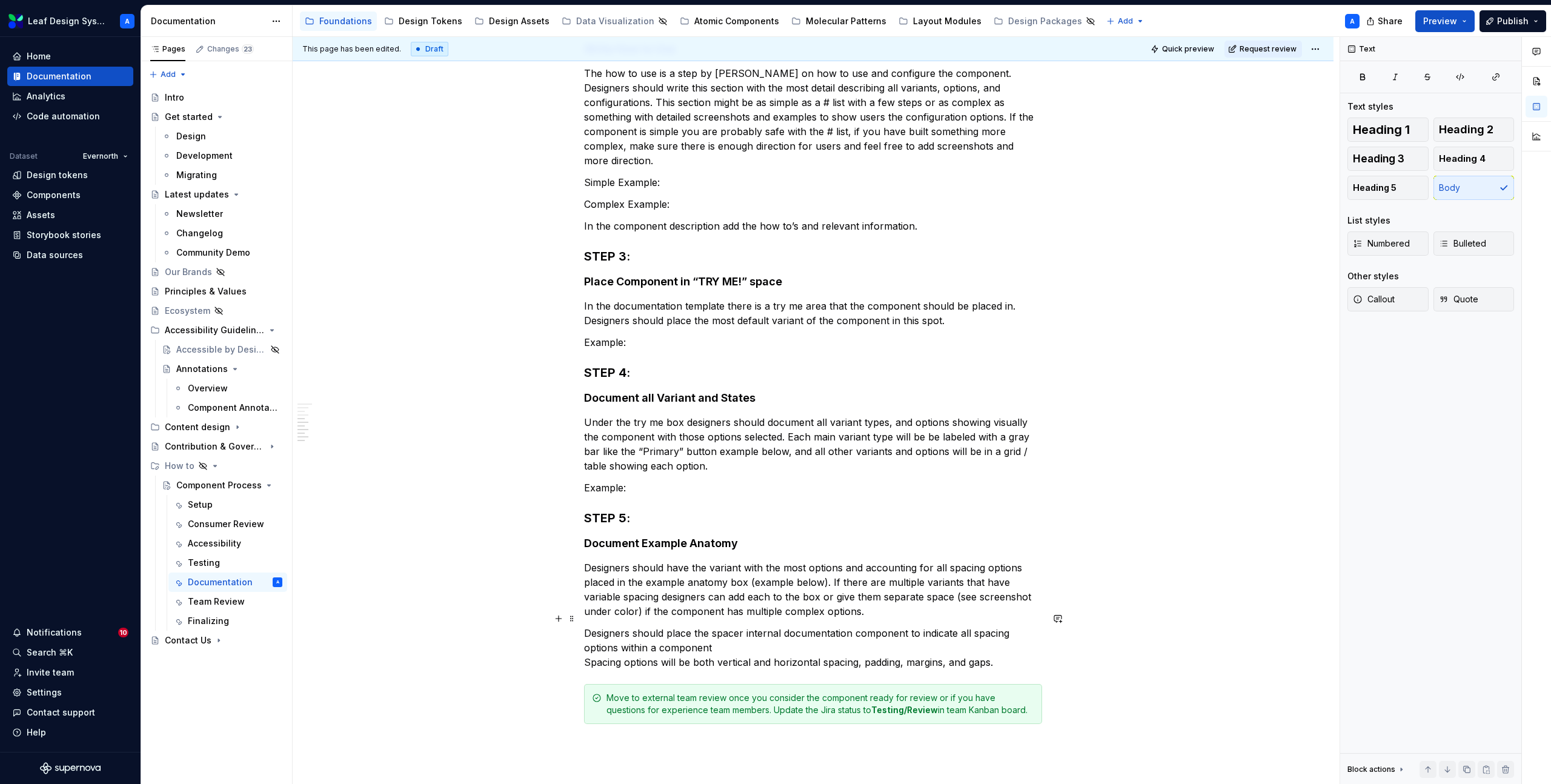
click at [590, 649] on p "Designers should place the spacer internal documentation component to indicate …" at bounding box center [813, 648] width 458 height 44
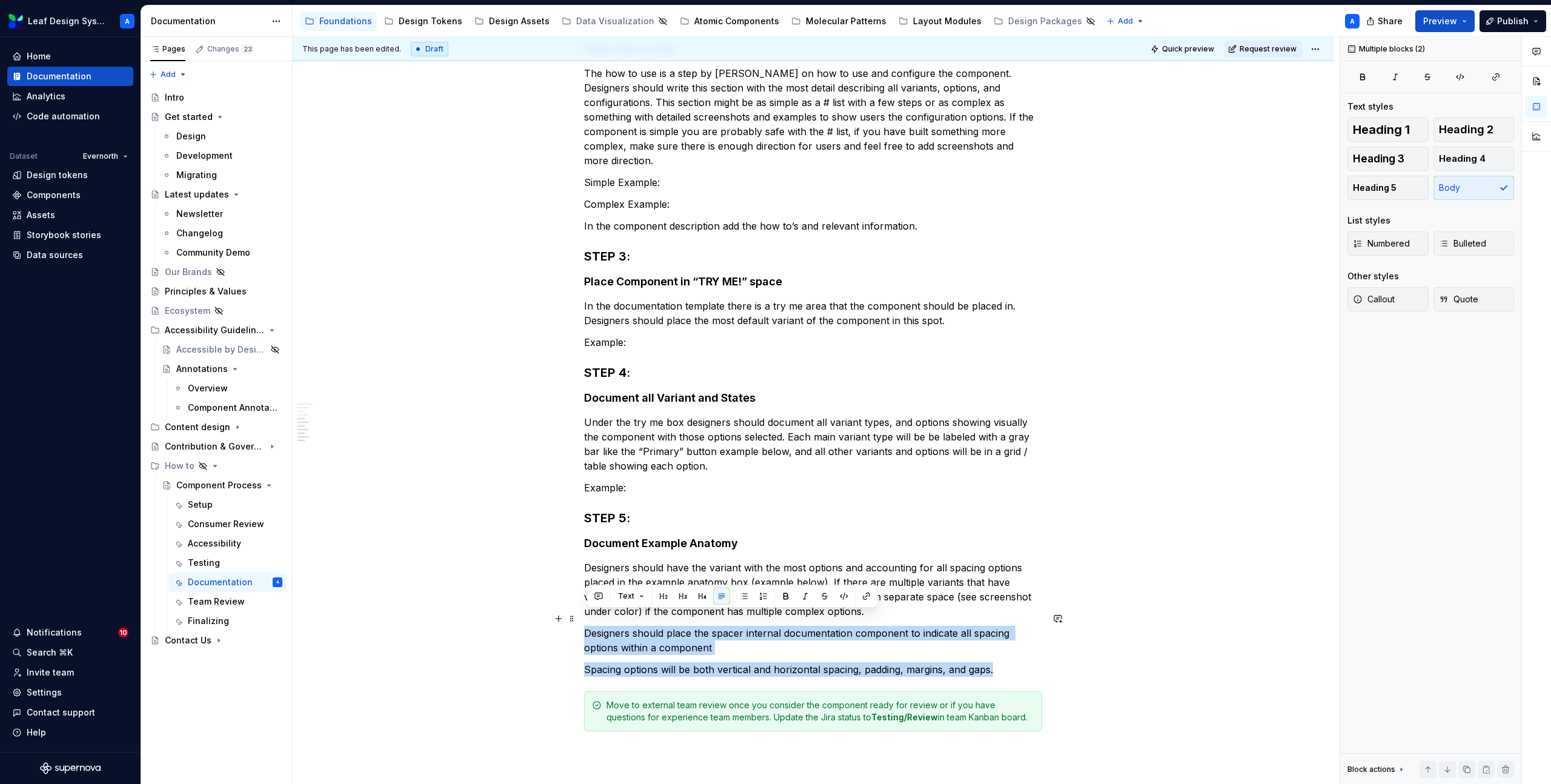
drag, startPoint x: 1021, startPoint y: 657, endPoint x: 522, endPoint y: 620, distance: 500.4
click at [525, 618] on div "Documentation It is important to document components with all variants, configu…" at bounding box center [813, 370] width 1041 height 1220
click at [743, 595] on button "button" at bounding box center [744, 596] width 17 height 17
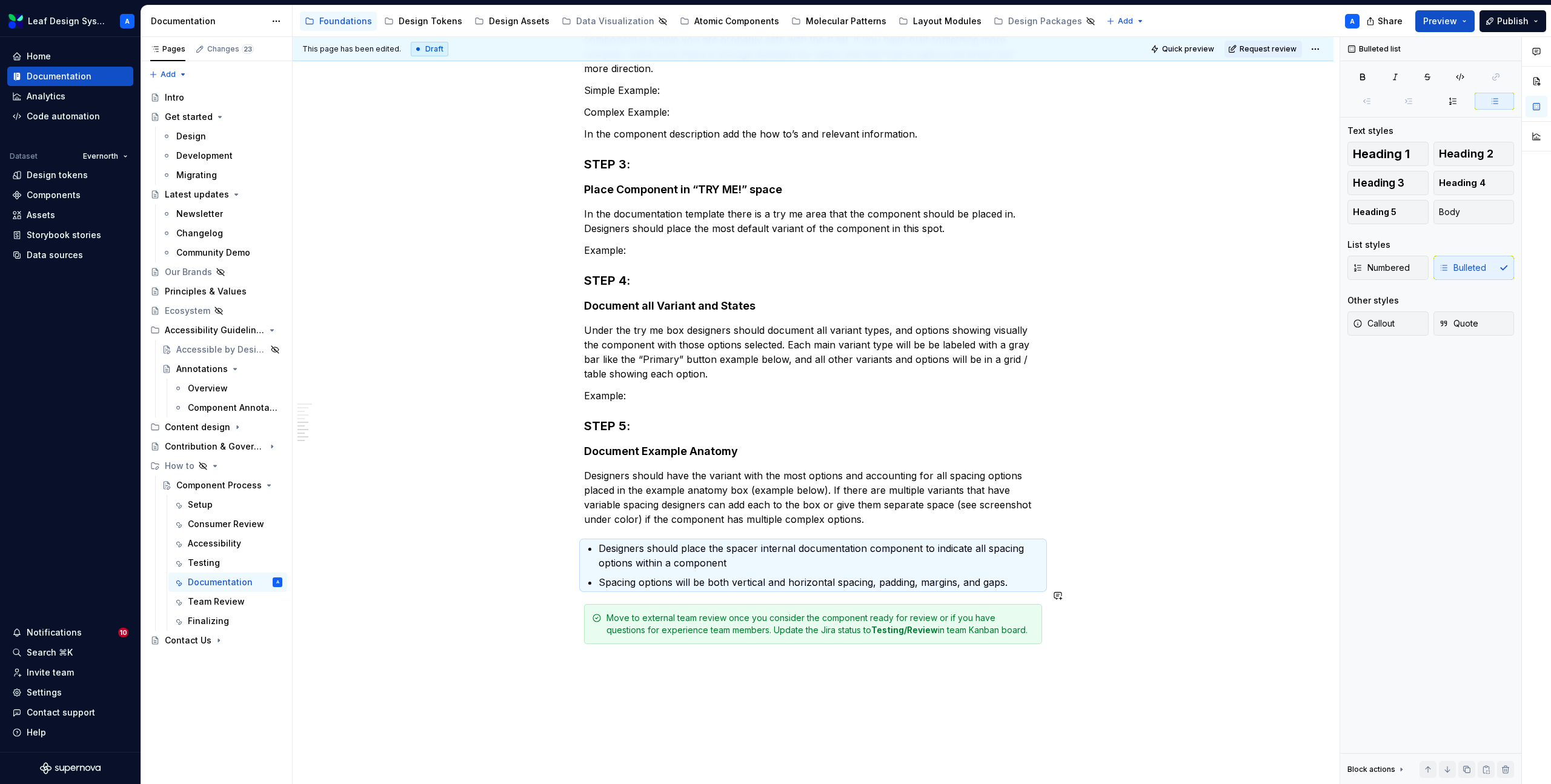
scroll to position [567, 0]
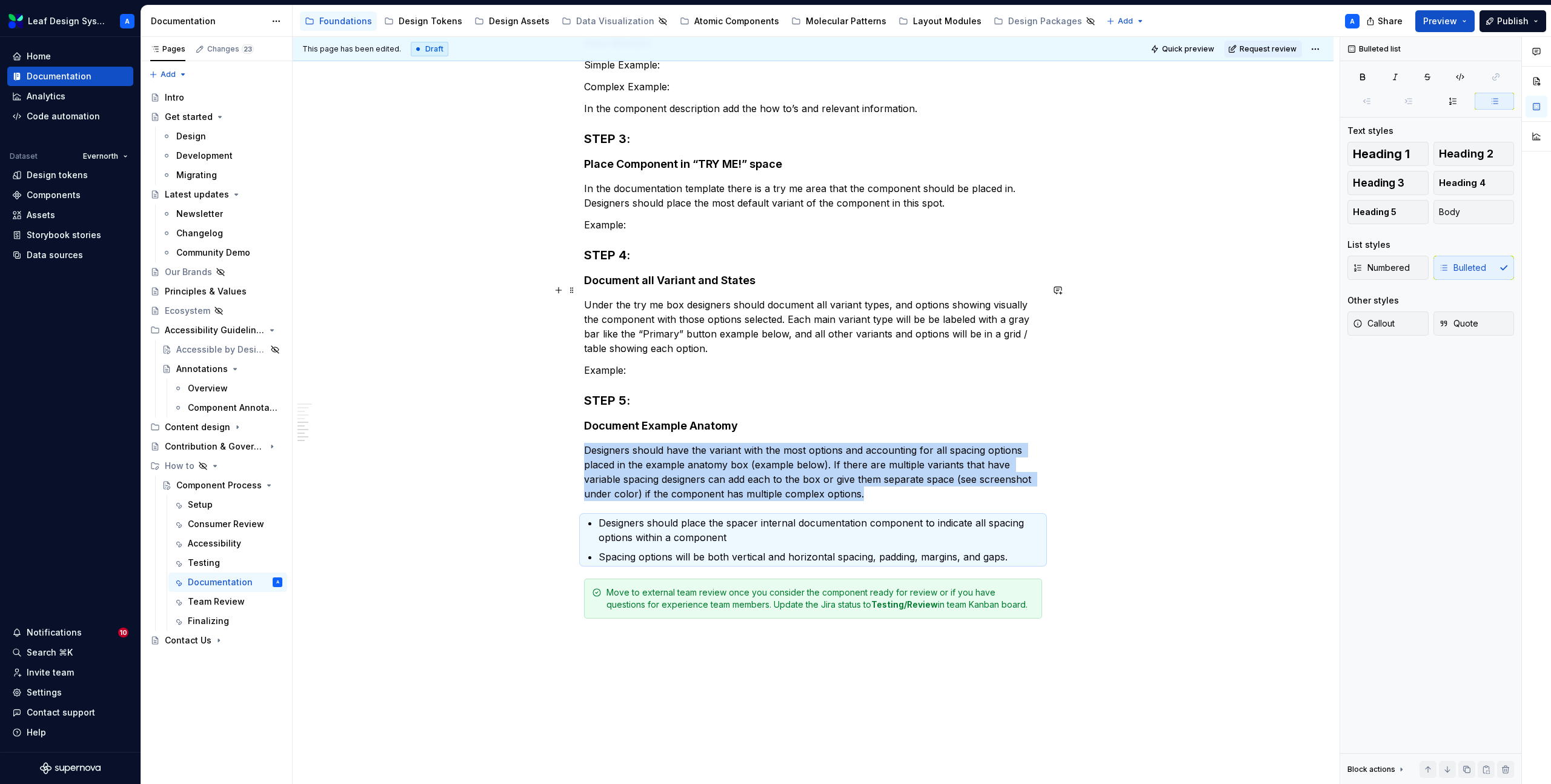
click at [467, 335] on div "Documentation It is important to document components with all variants, configu…" at bounding box center [813, 255] width 1041 height 1225
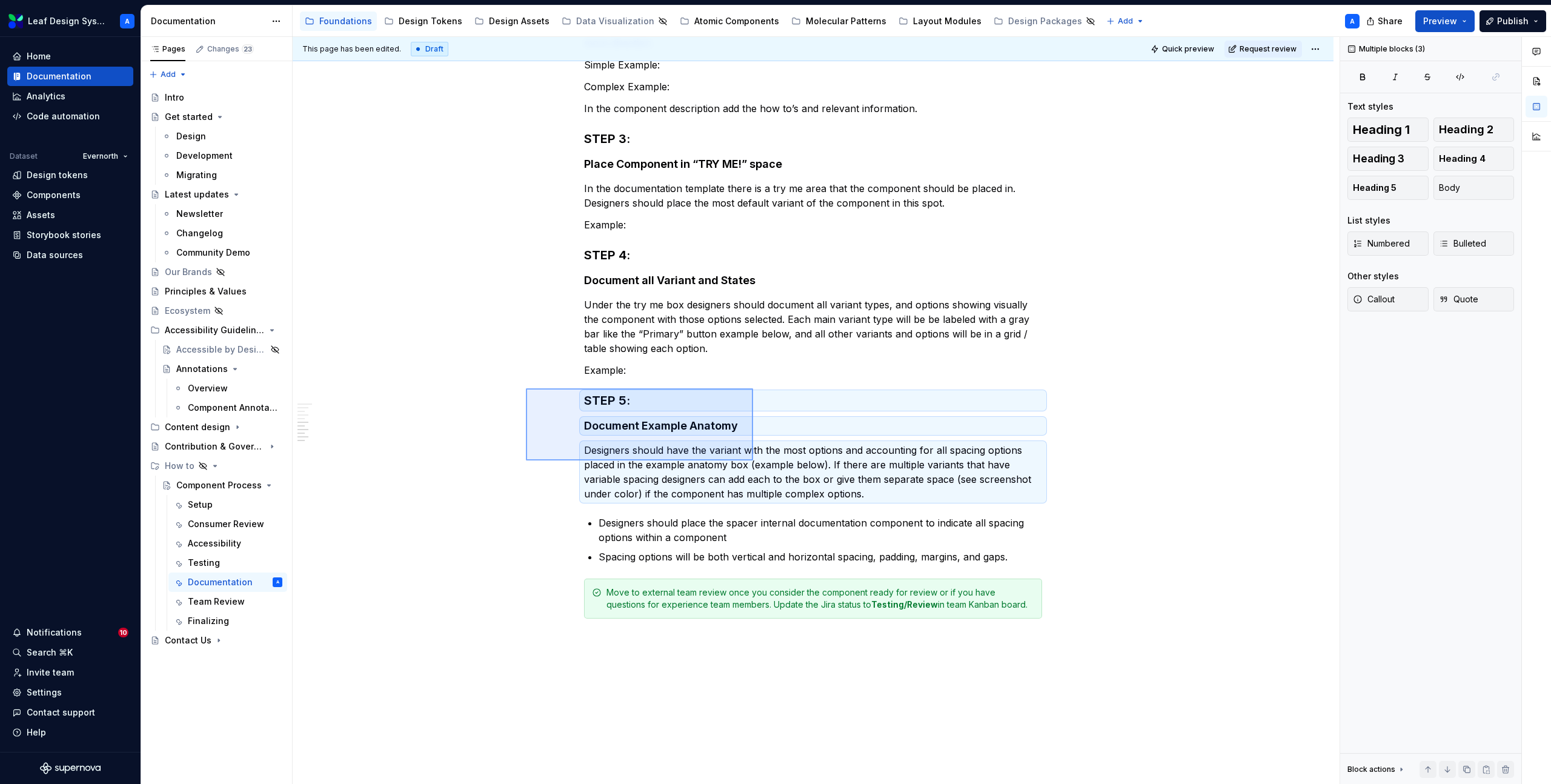
drag, startPoint x: 526, startPoint y: 388, endPoint x: 753, endPoint y: 461, distance: 238.4
click at [754, 461] on div "This page has been edited. Draft Quick preview Request review Hidden page Compo…" at bounding box center [816, 410] width 1047 height 748
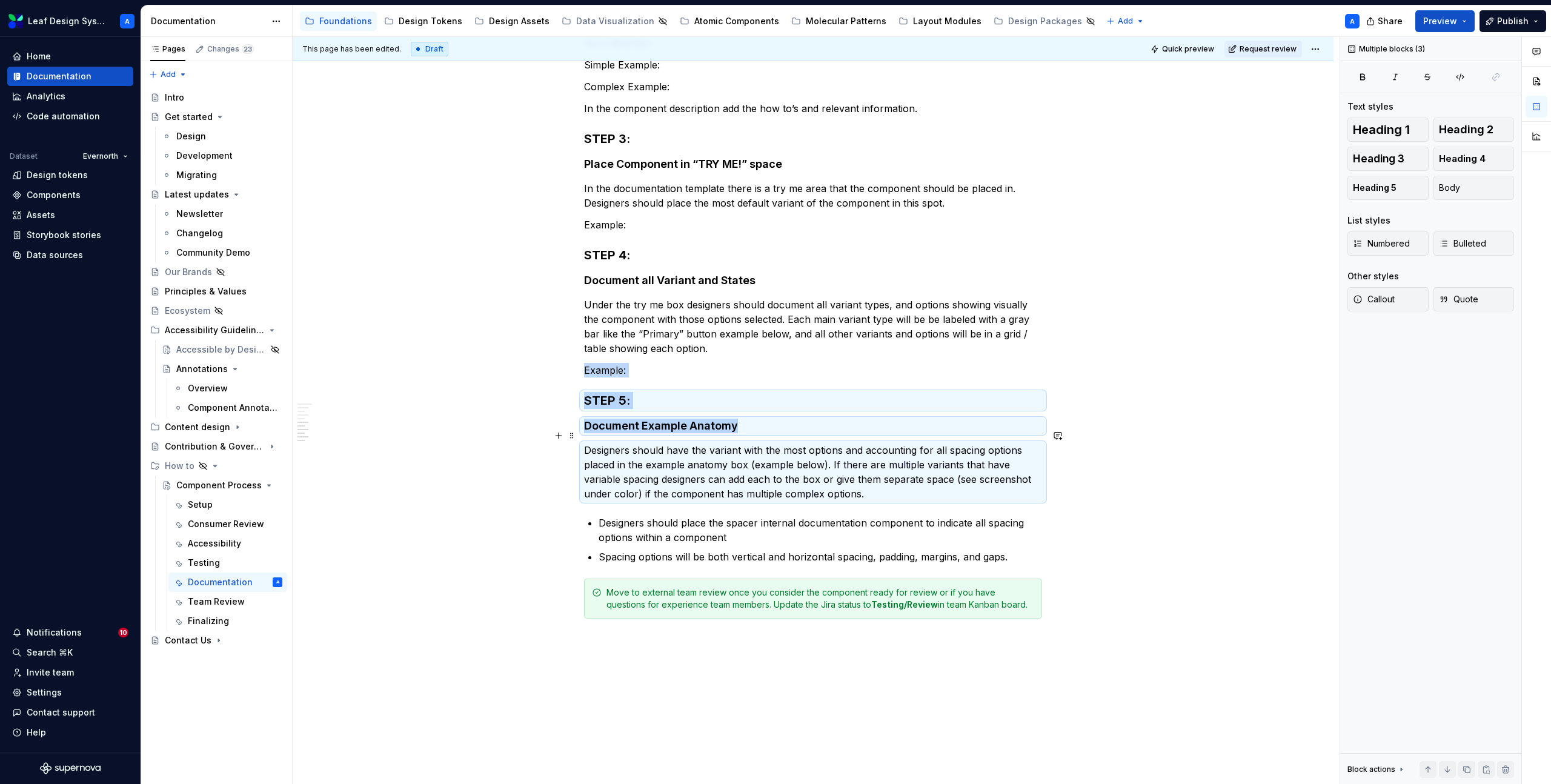
copy div "Example: STEP 5: Document Example Anatomy"
click at [1018, 550] on p "Spacing options will be both vertical and horizontal spacing, padding, margins,…" at bounding box center [820, 557] width 443 height 15
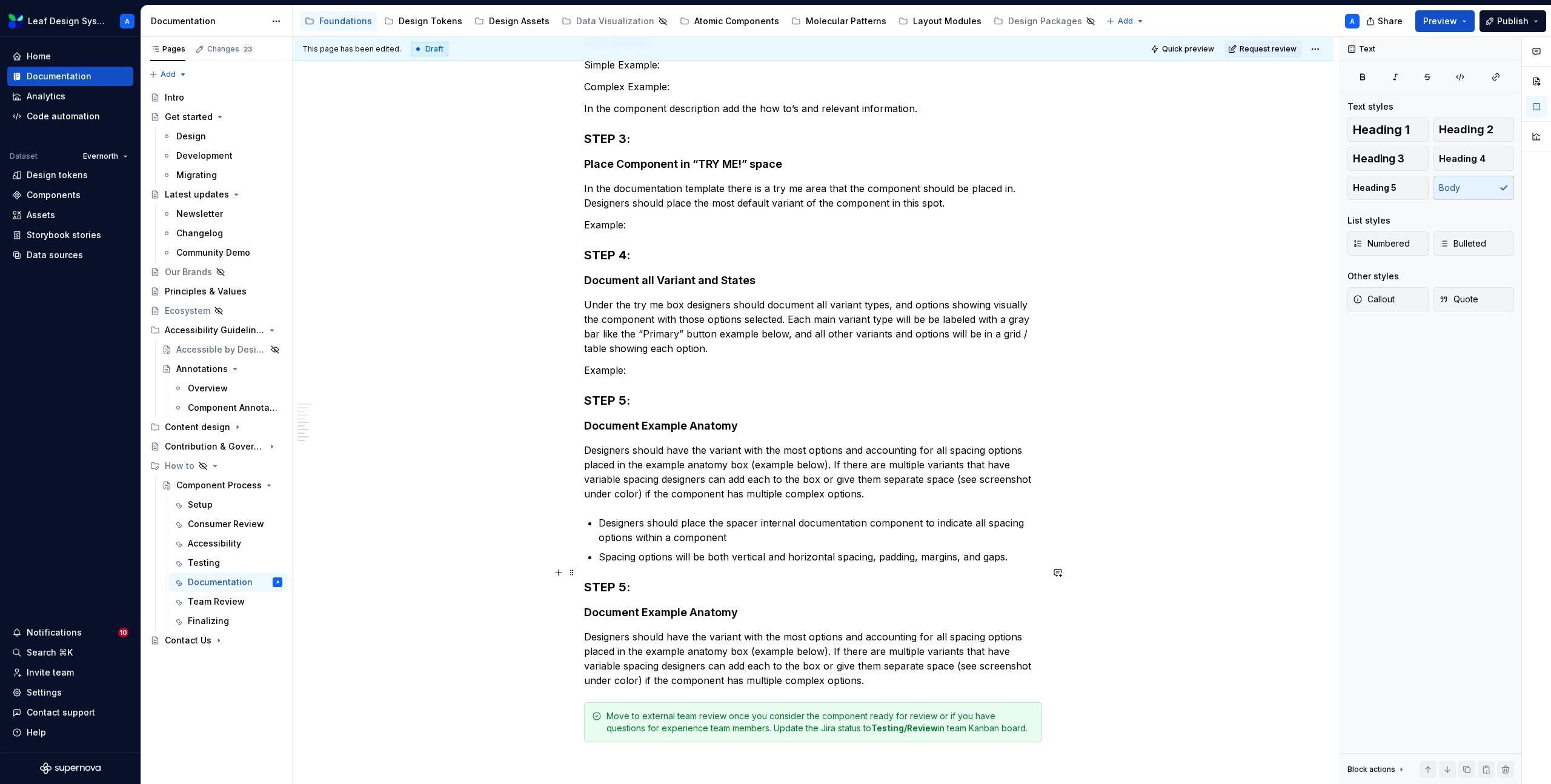
click at [630, 579] on h3 "STEP 5:" at bounding box center [813, 587] width 458 height 17
click at [663, 605] on h4 "Document Example Anatomy" at bounding box center [813, 612] width 458 height 15
click at [660, 649] on p "Designers should have the variant with the most options and accounting for all …" at bounding box center [813, 659] width 458 height 58
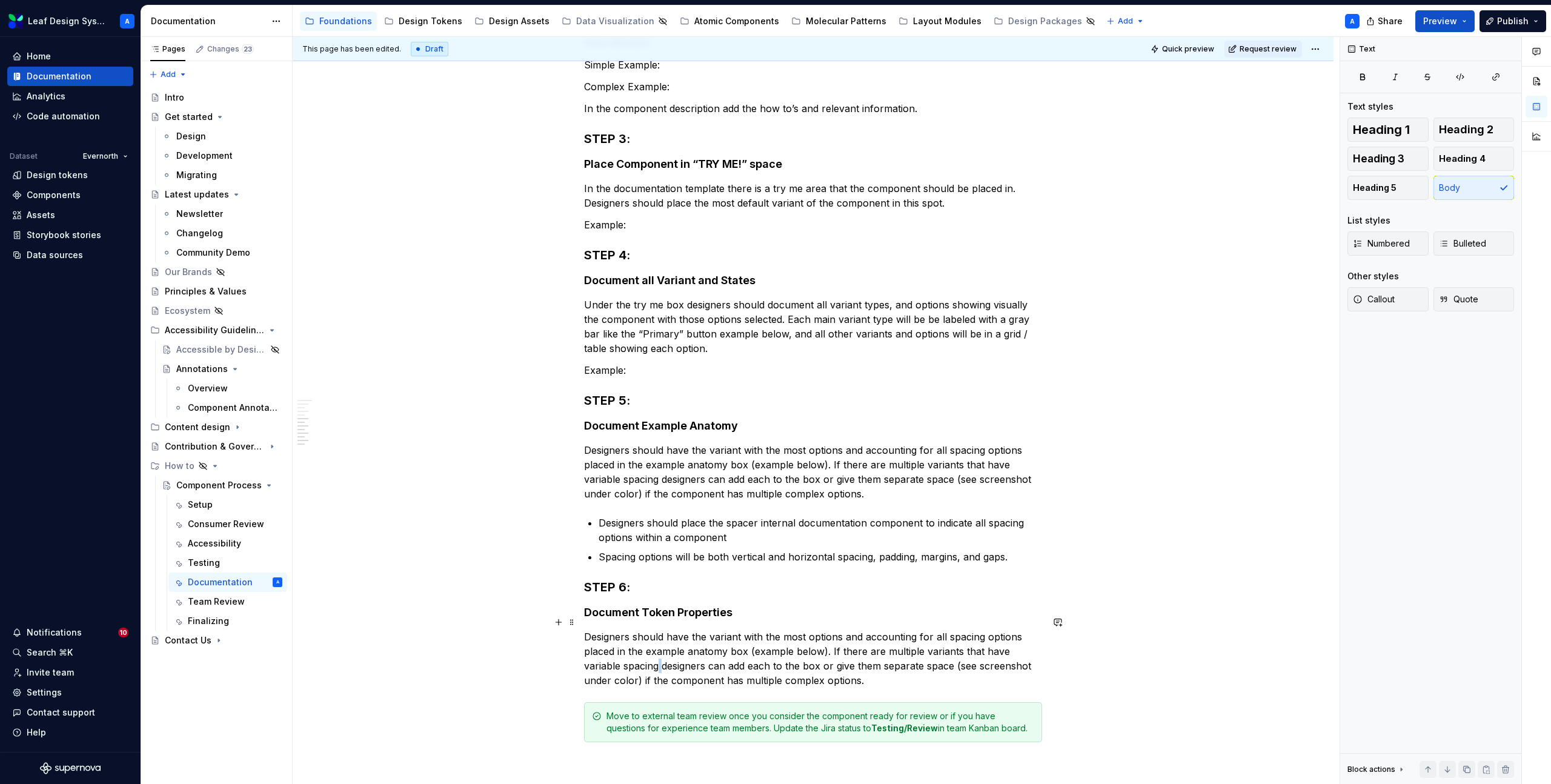
click at [660, 649] on p "Designers should have the variant with the most options and accounting for all …" at bounding box center [813, 659] width 458 height 58
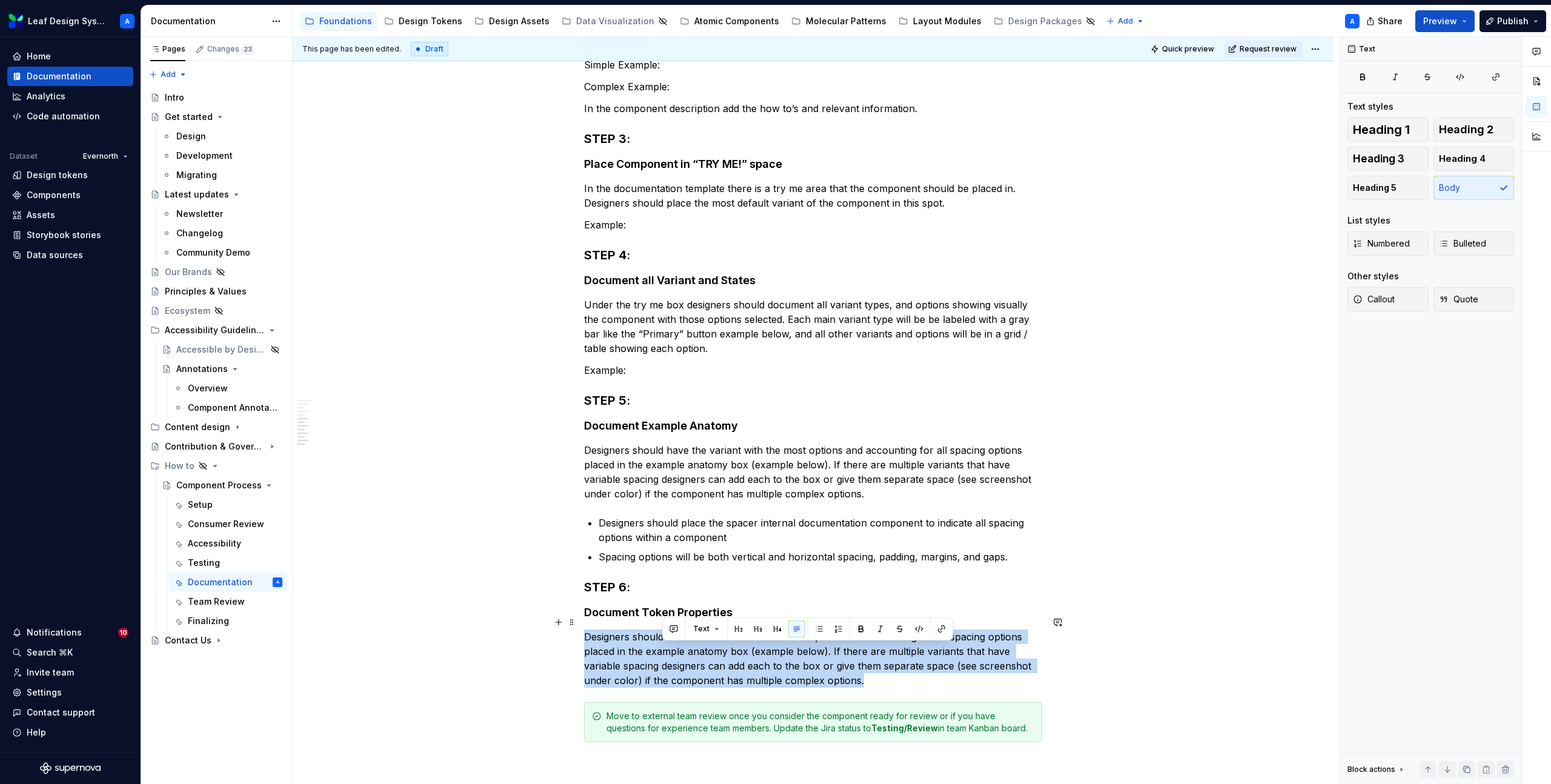
click at [660, 649] on p "Designers should have the variant with the most options and accounting for all …" at bounding box center [813, 659] width 458 height 58
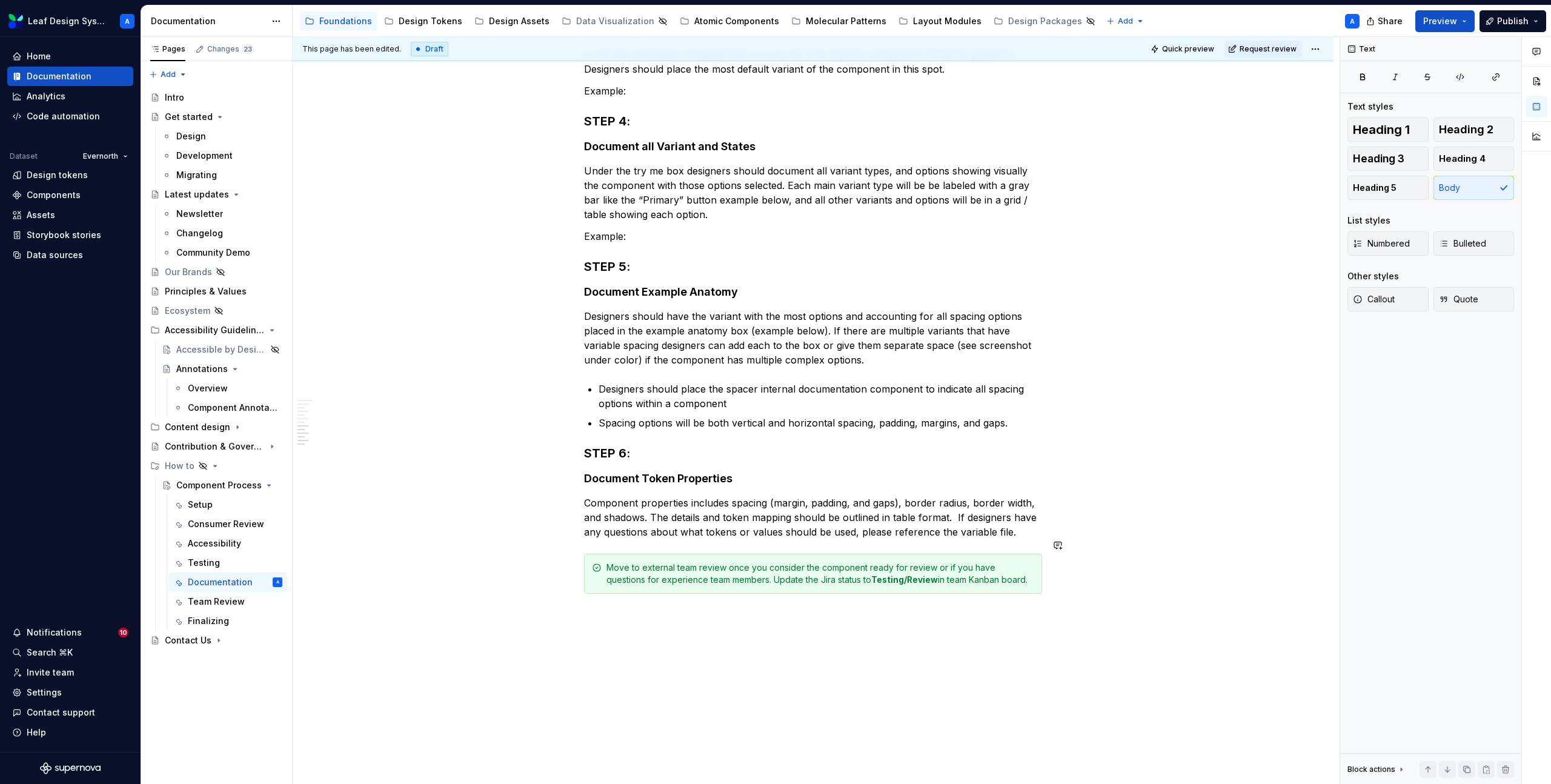
scroll to position [746, 0]
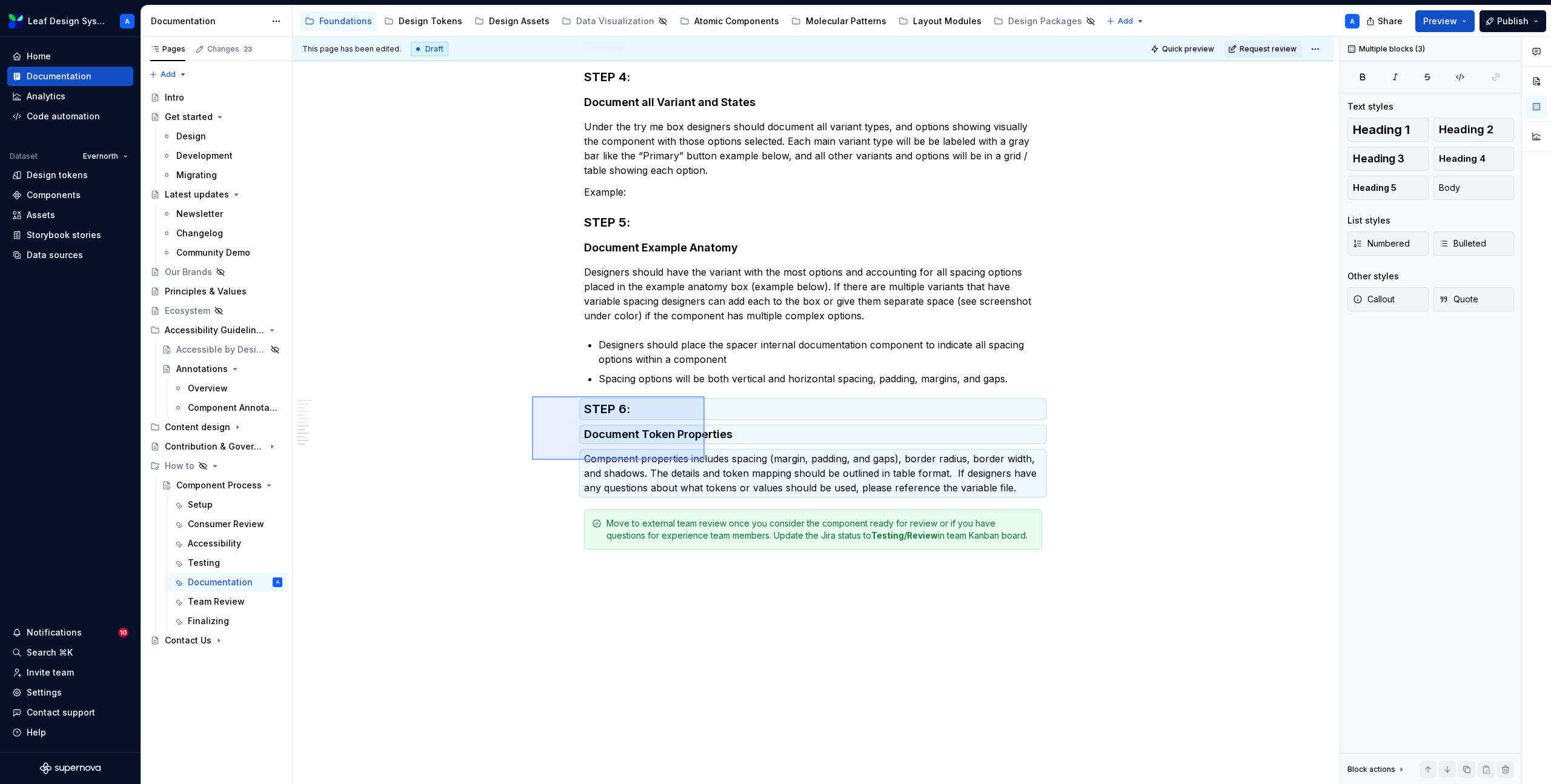
drag, startPoint x: 532, startPoint y: 396, endPoint x: 703, endPoint y: 461, distance: 182.9
click at [706, 461] on div "This page has been edited. Draft Quick preview Request review Hidden page Compo…" at bounding box center [816, 410] width 1047 height 748
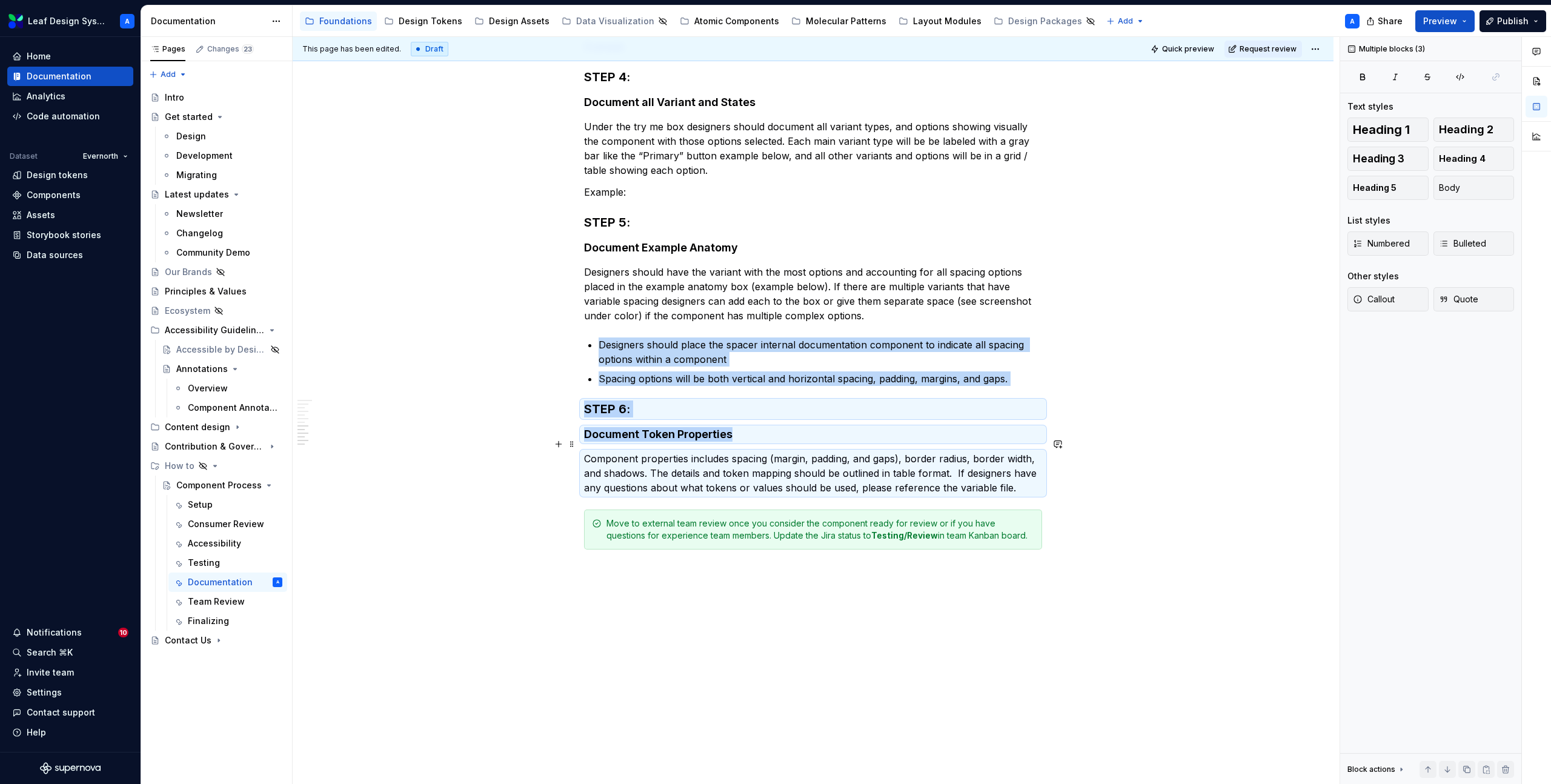
copy div "Designers should place the spacer internal documentation component to indicate …"
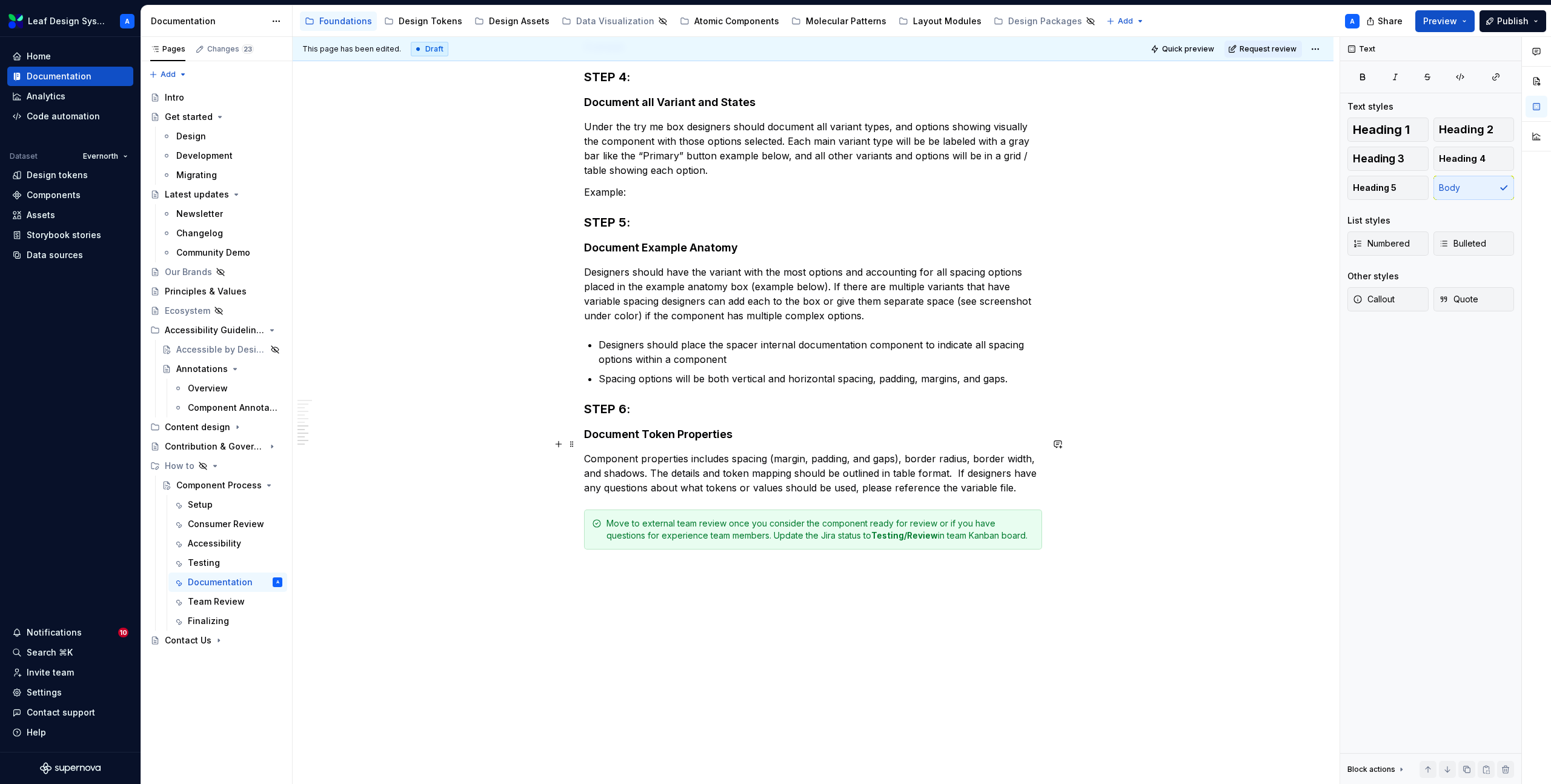
click at [1024, 474] on p "Component properties includes spacing (margin, padding, and gaps), border radiu…" at bounding box center [813, 473] width 458 height 44
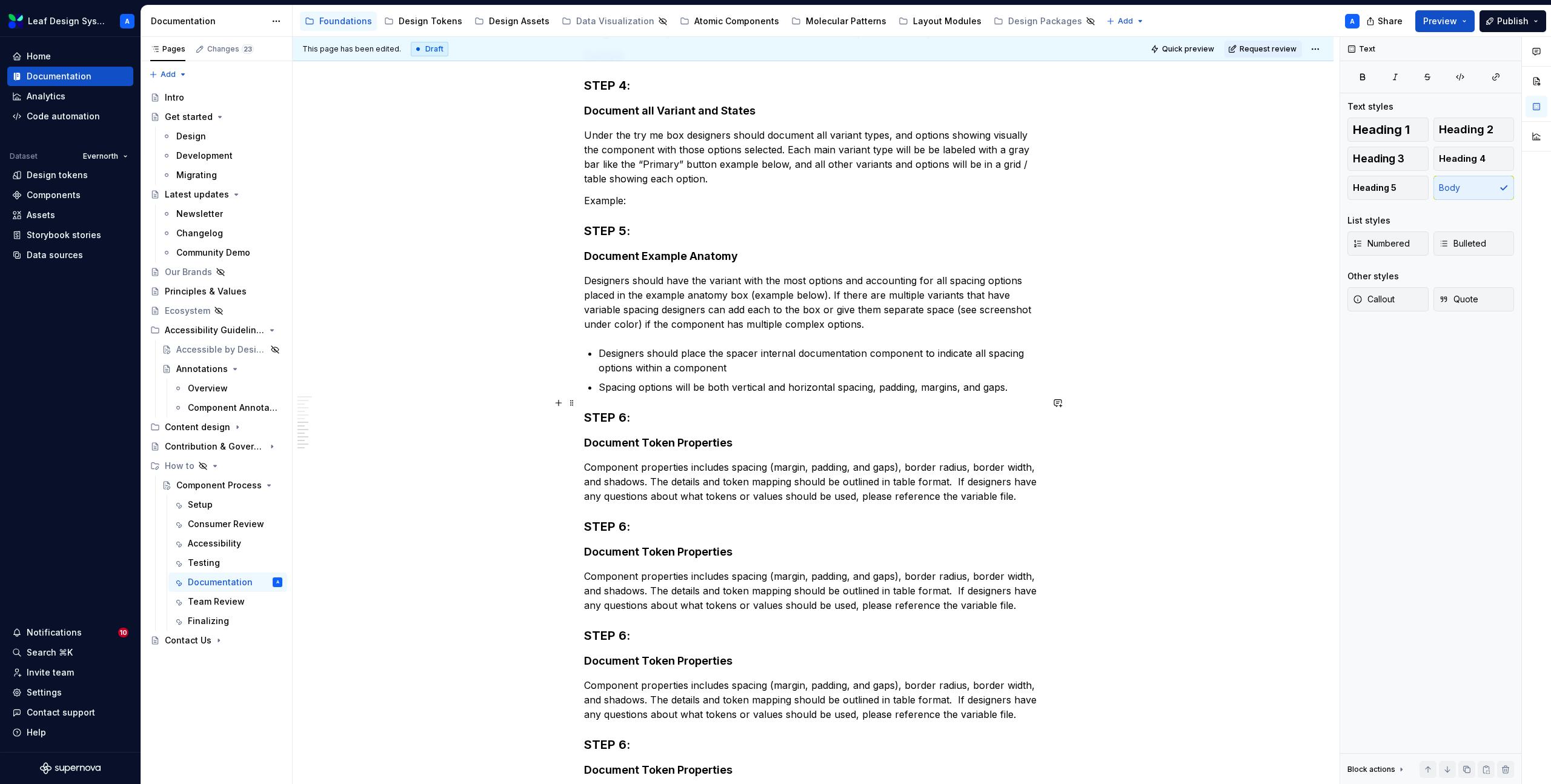
scroll to position [732, 0]
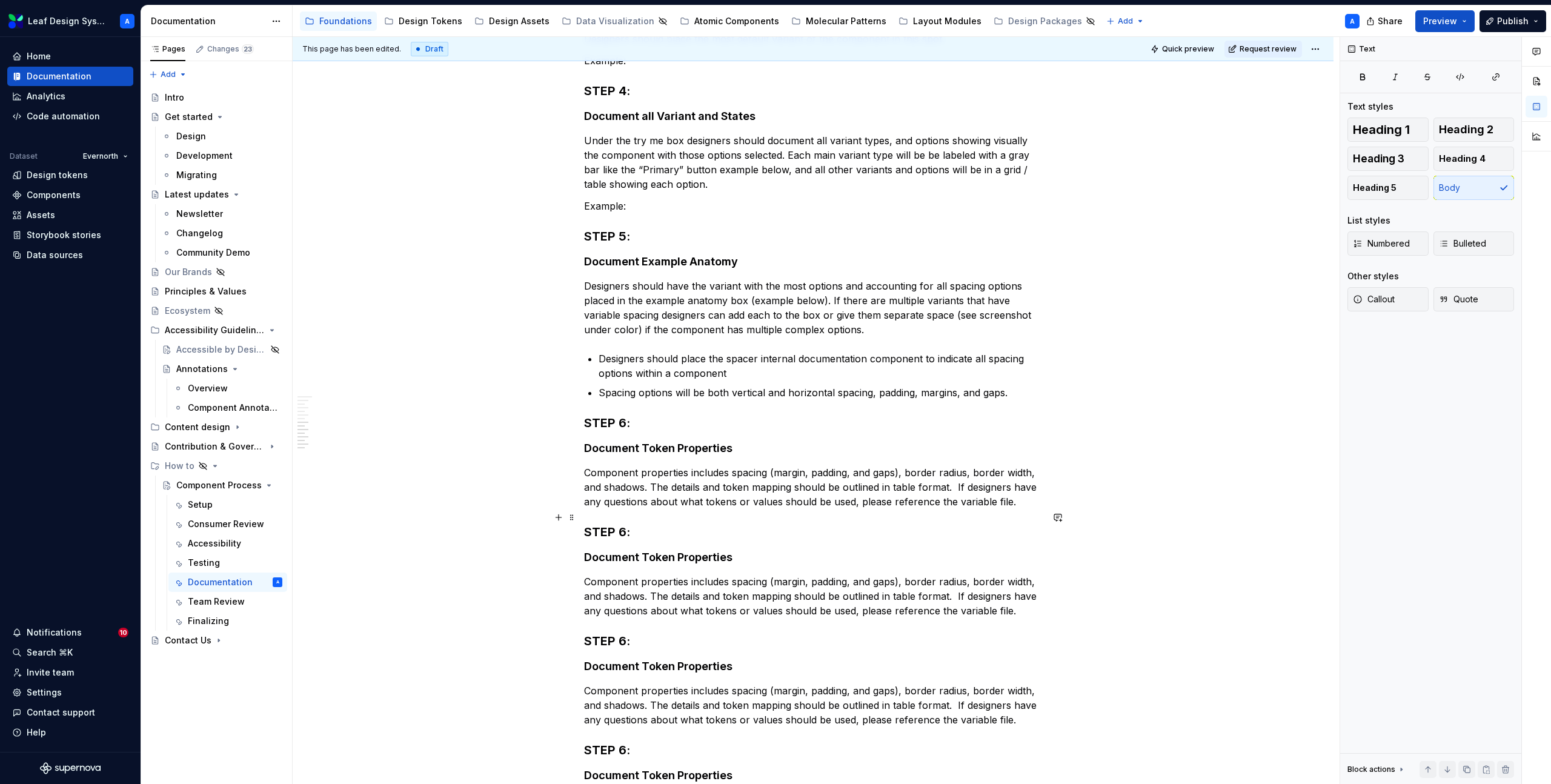
click at [629, 523] on h3 "STEP 6:" at bounding box center [813, 532] width 458 height 17
click at [689, 550] on h4 "Document Token Properties" at bounding box center [813, 557] width 458 height 15
click at [682, 576] on p "Component properties includes spacing (margin, padding, and gaps), border radiu…" at bounding box center [813, 596] width 458 height 44
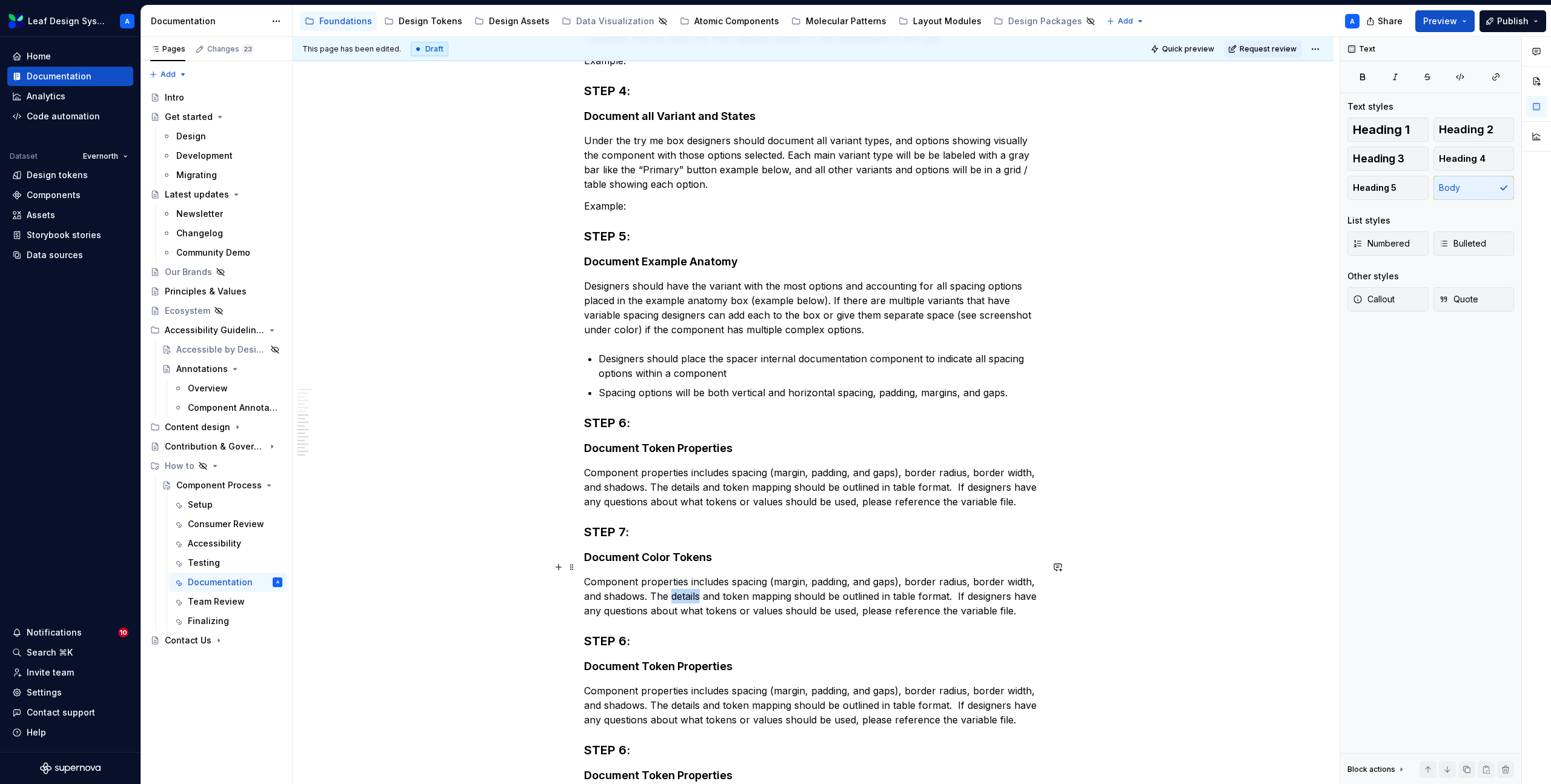
click at [682, 576] on p "Component properties includes spacing (margin, padding, and gaps), border radiu…" at bounding box center [813, 596] width 458 height 44
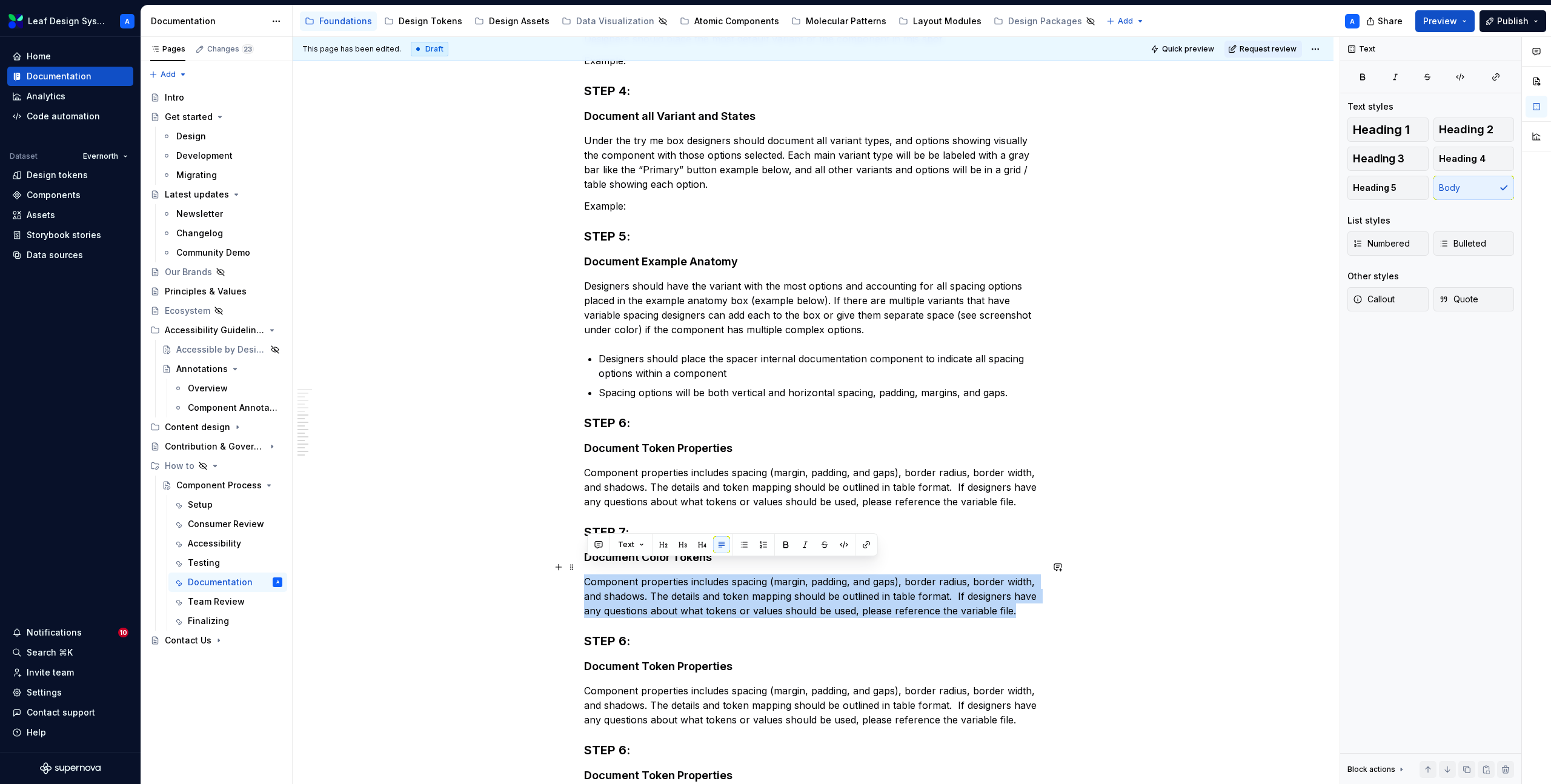
click at [682, 576] on p "Component properties includes spacing (margin, padding, and gaps), border radiu…" at bounding box center [813, 596] width 458 height 44
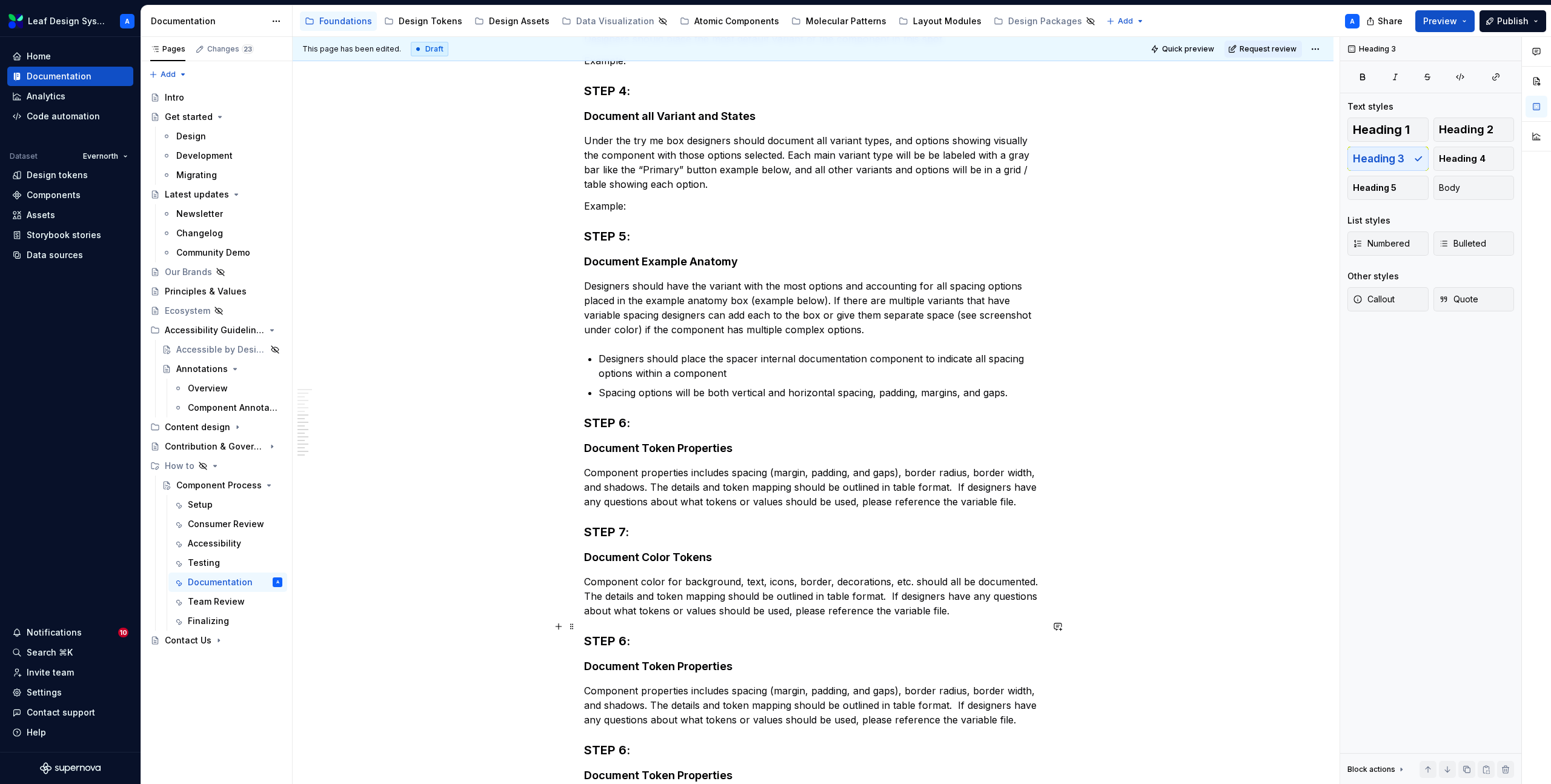
click at [627, 633] on h3 "STEP 6:" at bounding box center [813, 641] width 458 height 17
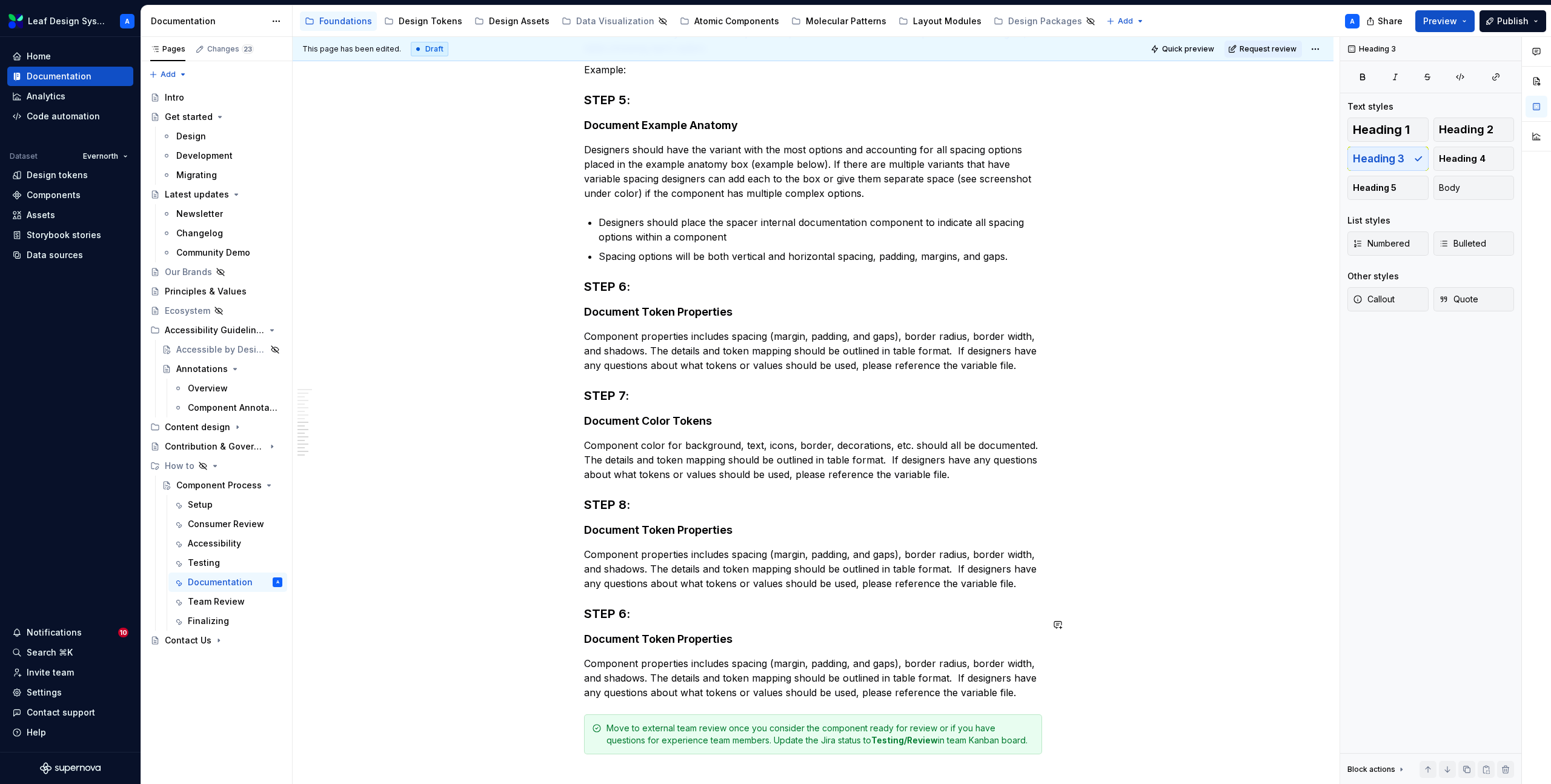
scroll to position [915, 0]
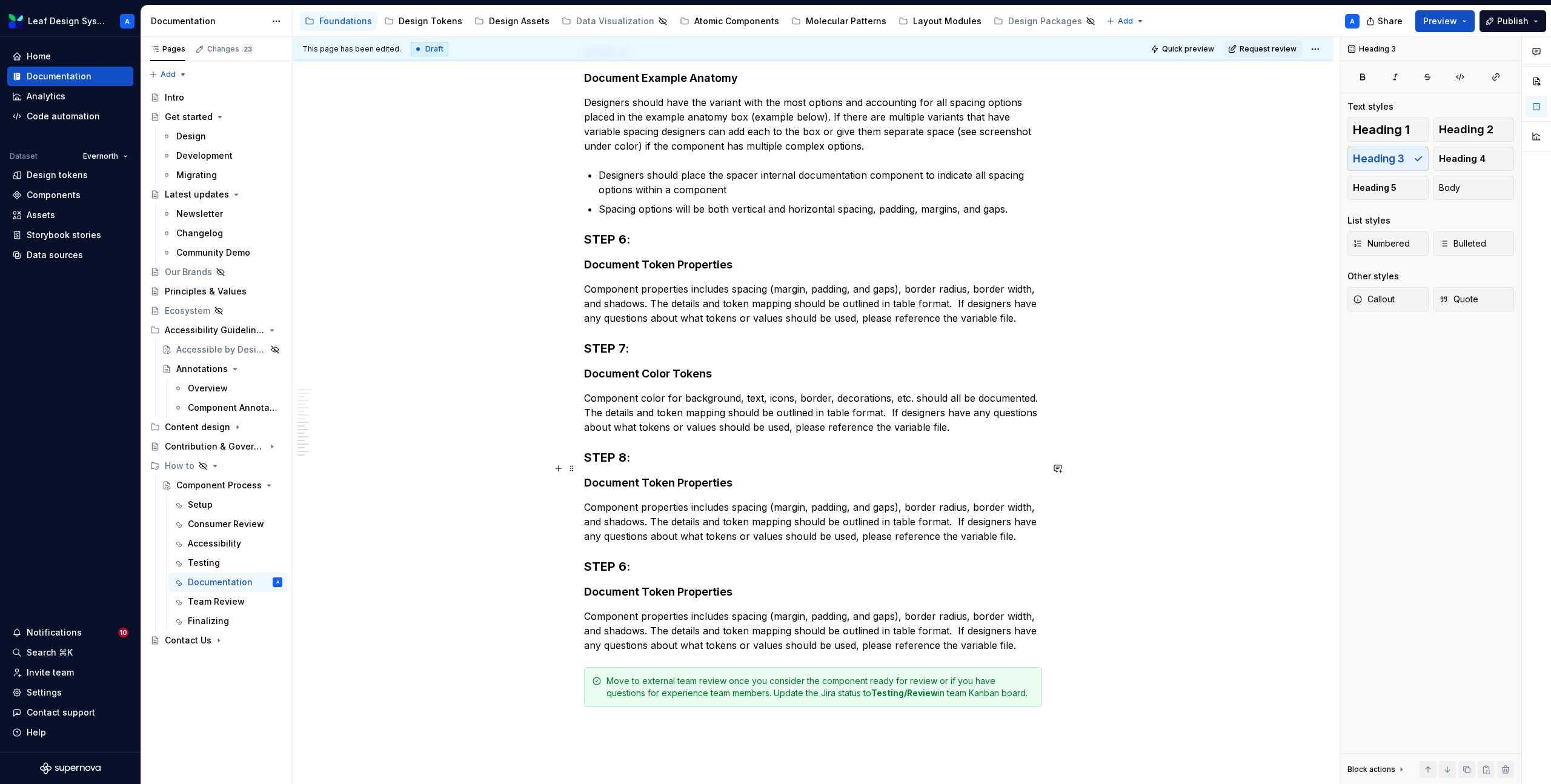
click at [649, 475] on h4 "Document Token Properties" at bounding box center [813, 482] width 458 height 15
click at [649, 510] on p "Component properties includes spacing (margin, padding, and gaps), border radiu…" at bounding box center [813, 522] width 458 height 44
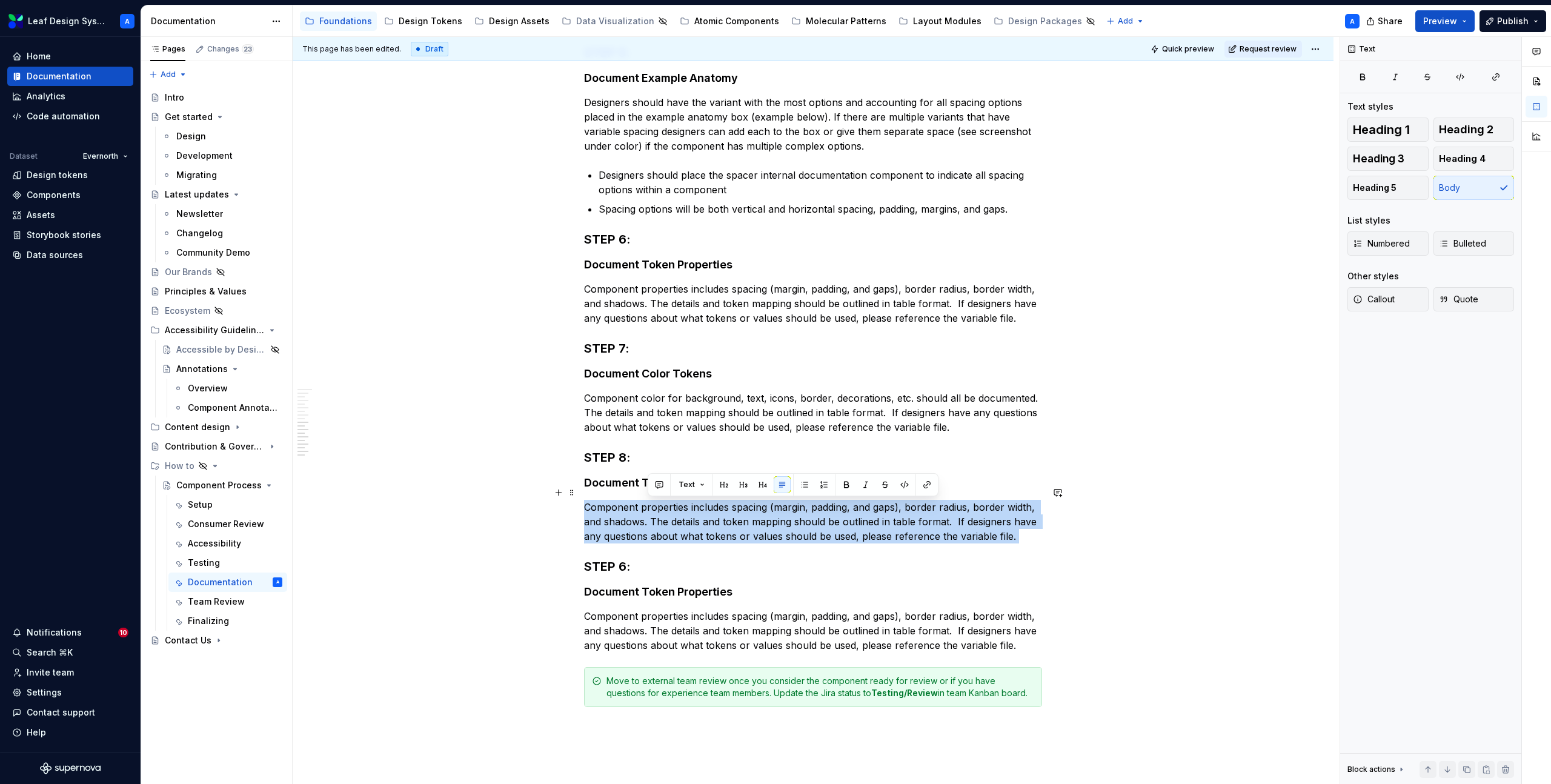
click at [649, 510] on p "Component properties includes spacing (margin, padding, and gaps), border radiu…" at bounding box center [813, 522] width 458 height 44
drag, startPoint x: 1022, startPoint y: 525, endPoint x: 581, endPoint y: 493, distance: 442.2
click at [581, 493] on div "Documentation It is important to document components with all variants, configu…" at bounding box center [813, 125] width 1041 height 1661
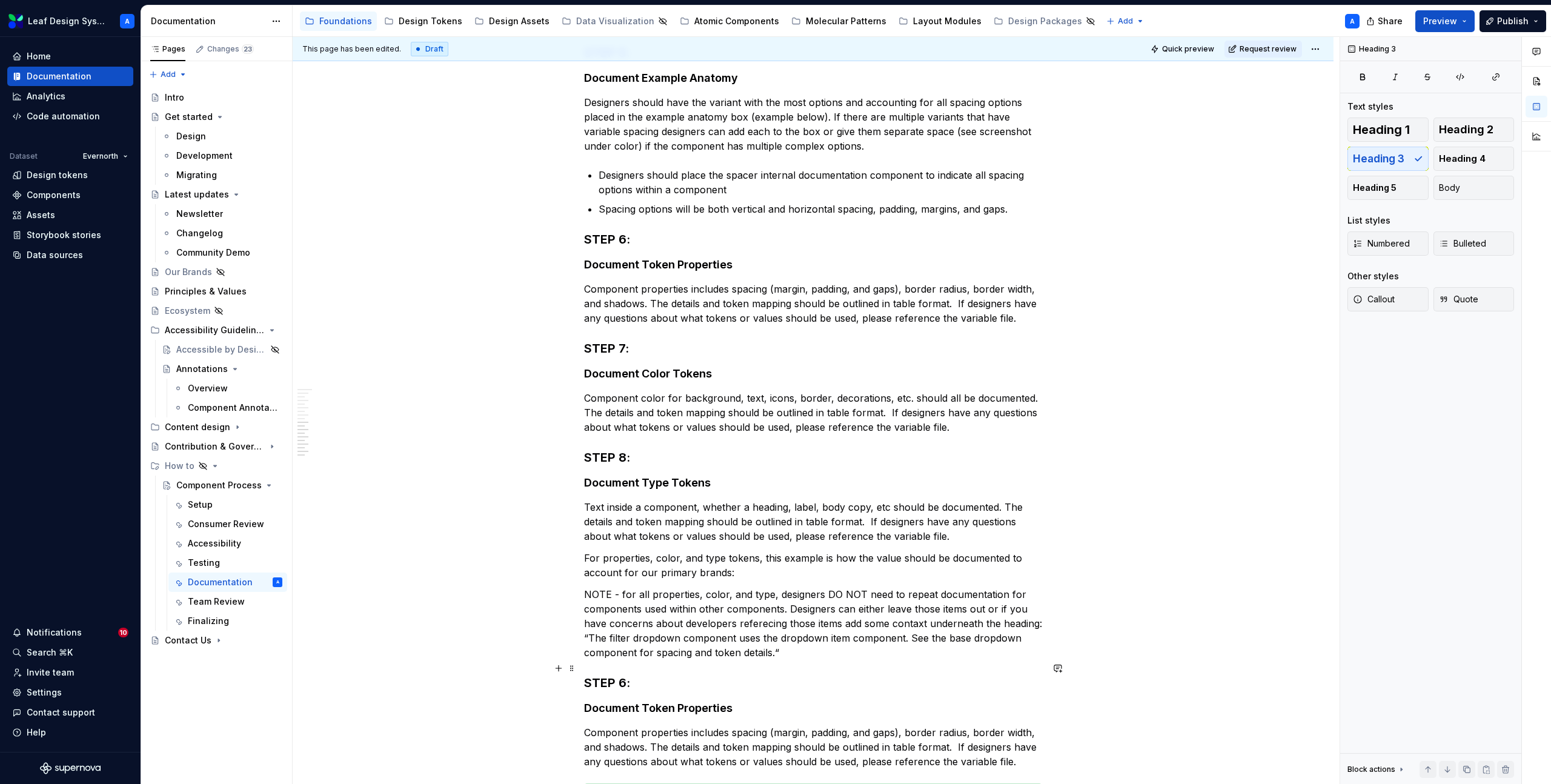
click at [627, 674] on h3 "STEP 6:" at bounding box center [813, 683] width 458 height 17
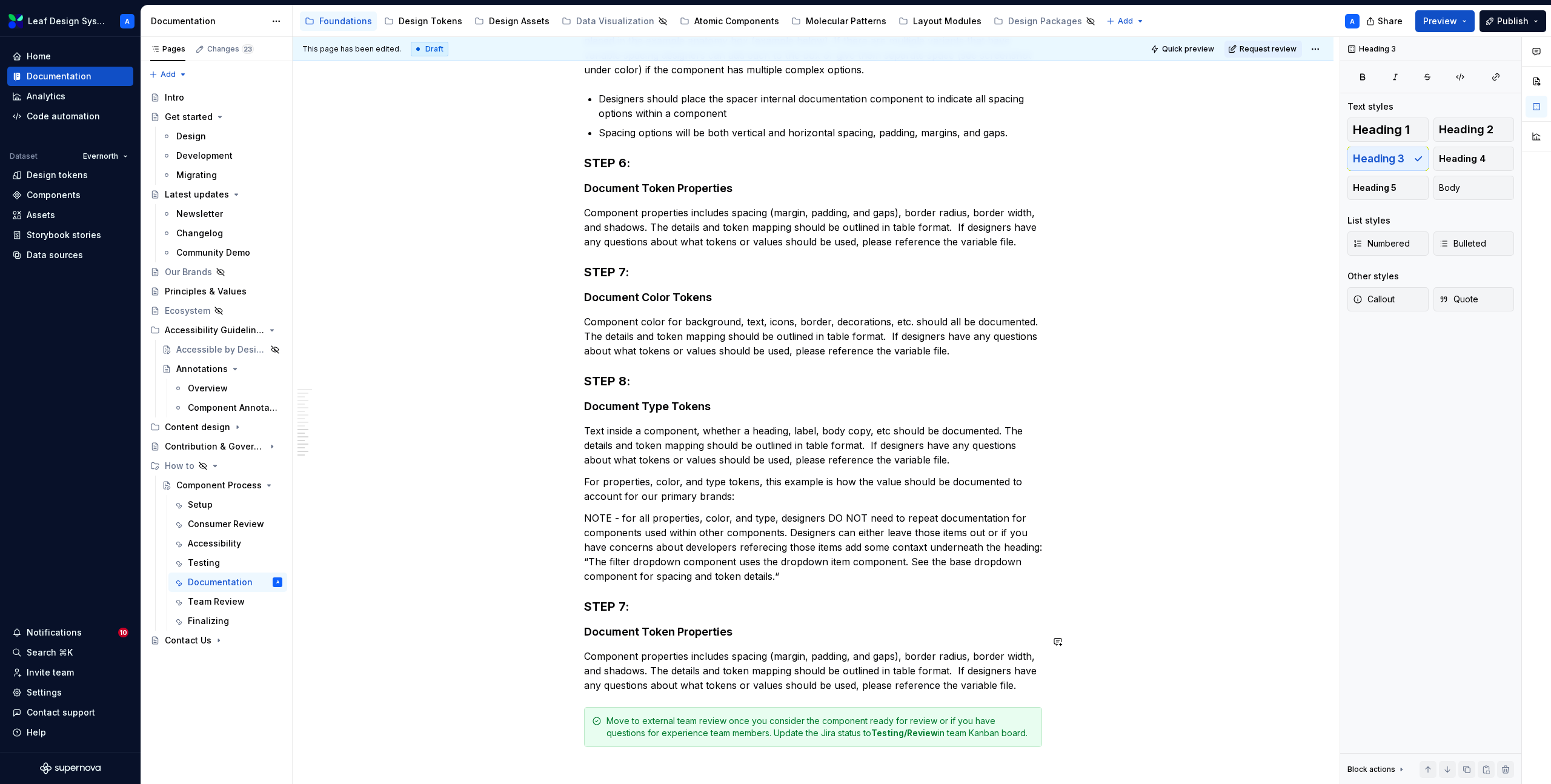
scroll to position [1078, 0]
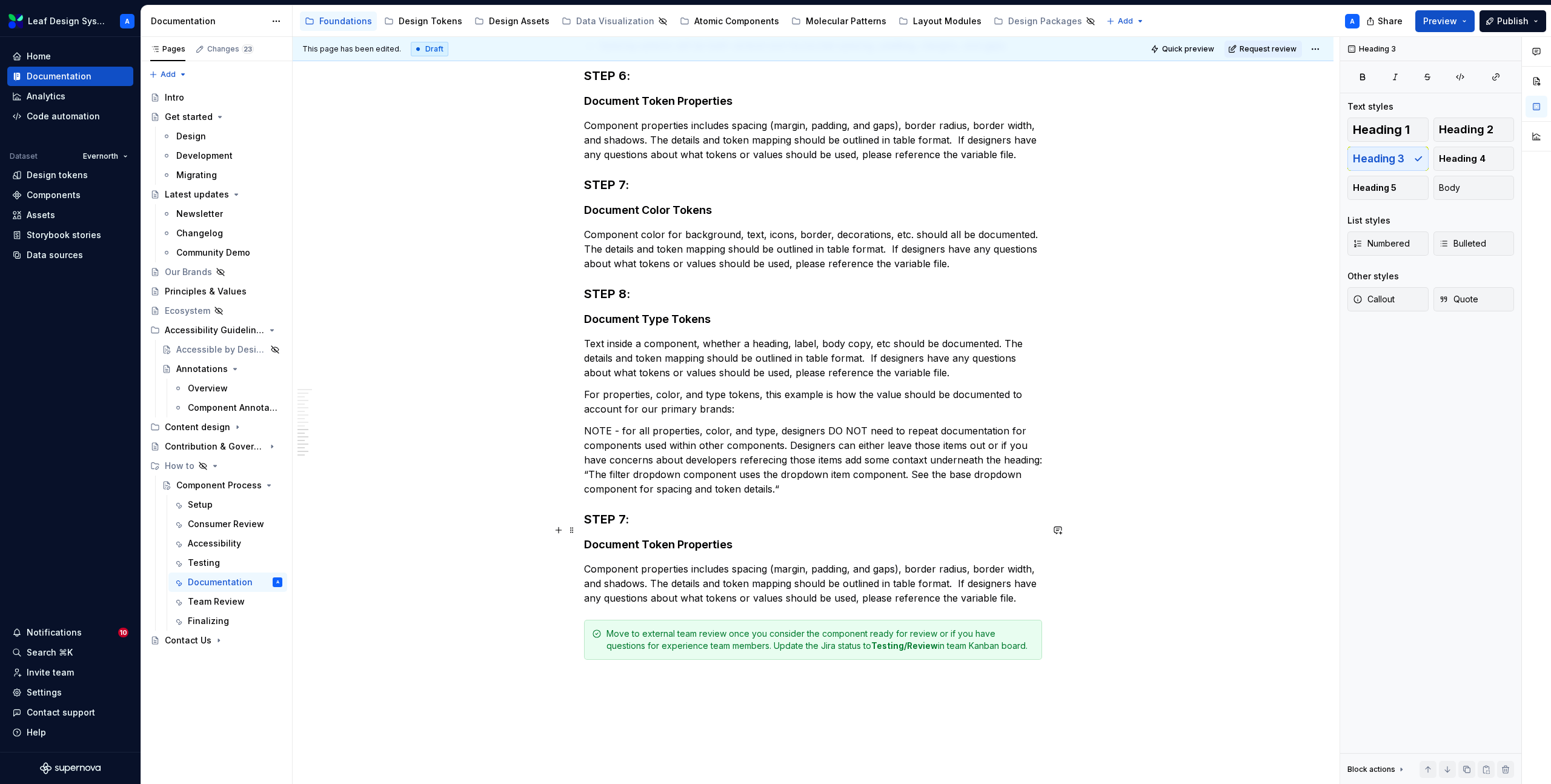
click at [644, 537] on h4 "Document Token Properties" at bounding box center [813, 544] width 458 height 15
click at [663, 537] on h4 "Create Branch in Brand Libraries" at bounding box center [813, 544] width 458 height 15
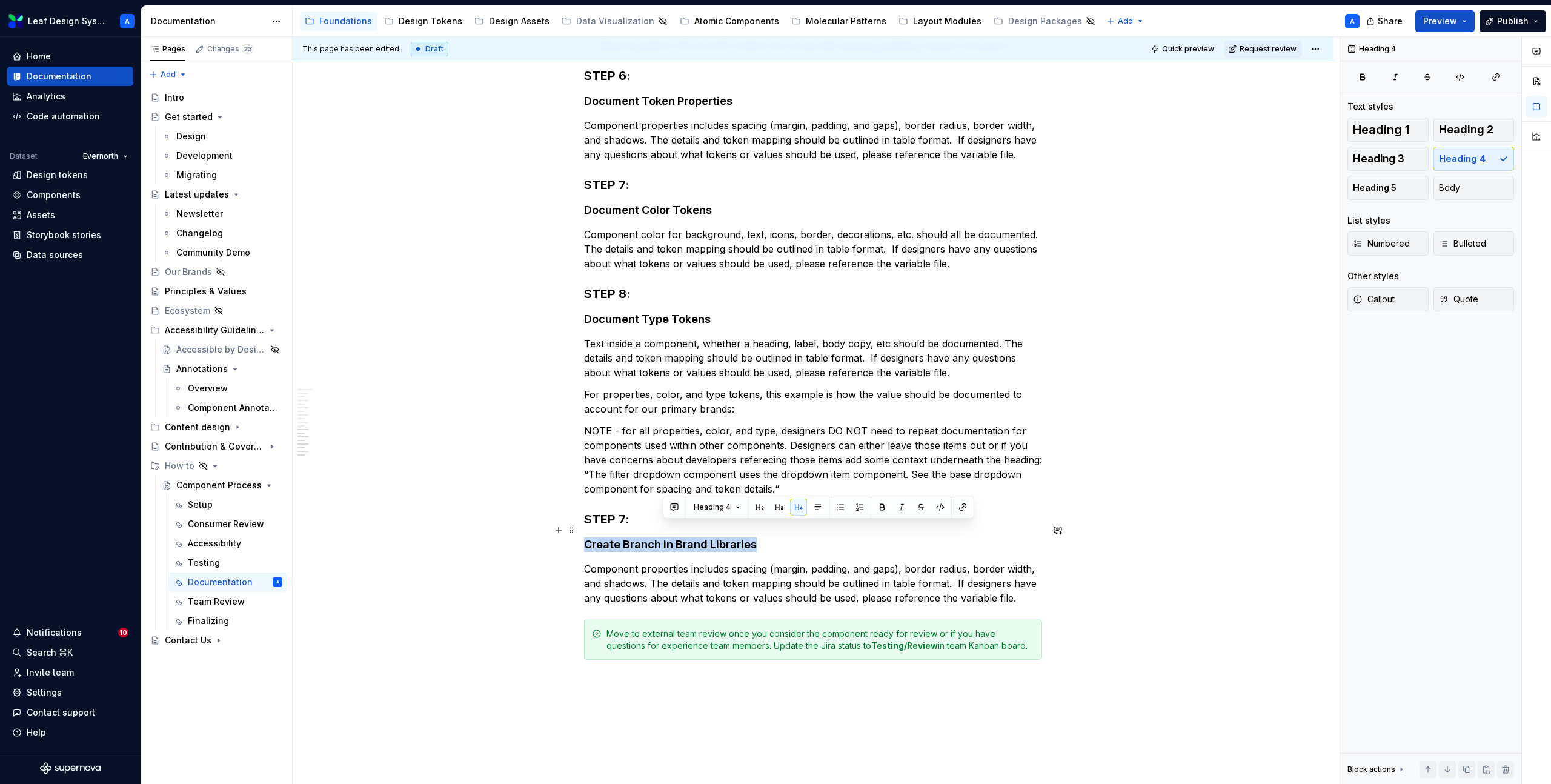
click at [663, 537] on h4 "Create Branch in Brand Libraries" at bounding box center [813, 544] width 458 height 15
click at [634, 537] on h4 "Create Branch in Brand Libraries" at bounding box center [813, 544] width 458 height 15
click at [644, 537] on h4 "Create Branch in Brand Libraries" at bounding box center [813, 544] width 458 height 15
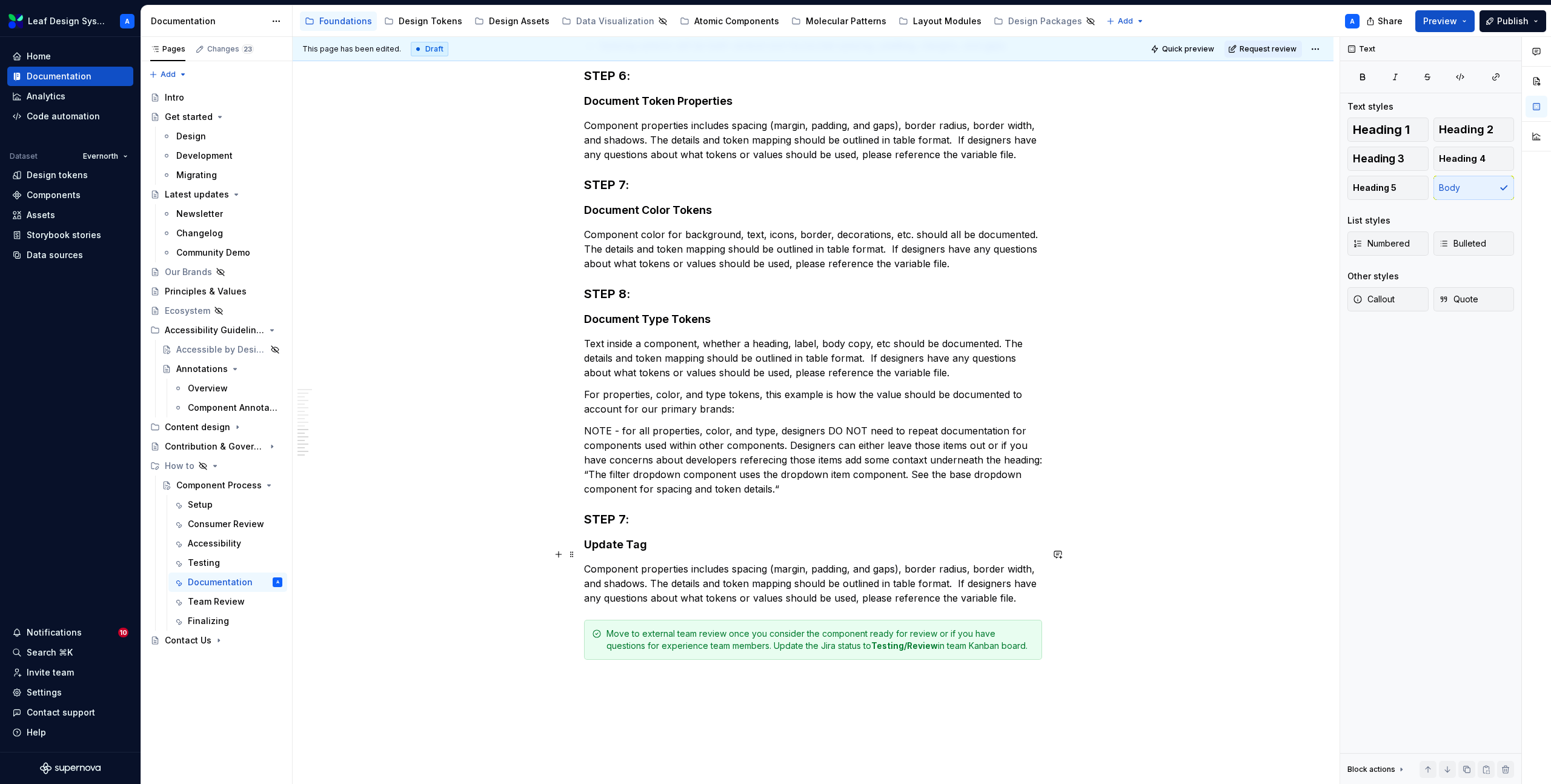
click at [654, 579] on p "Component properties includes spacing (margin, padding, and gaps), border radiu…" at bounding box center [813, 583] width 458 height 44
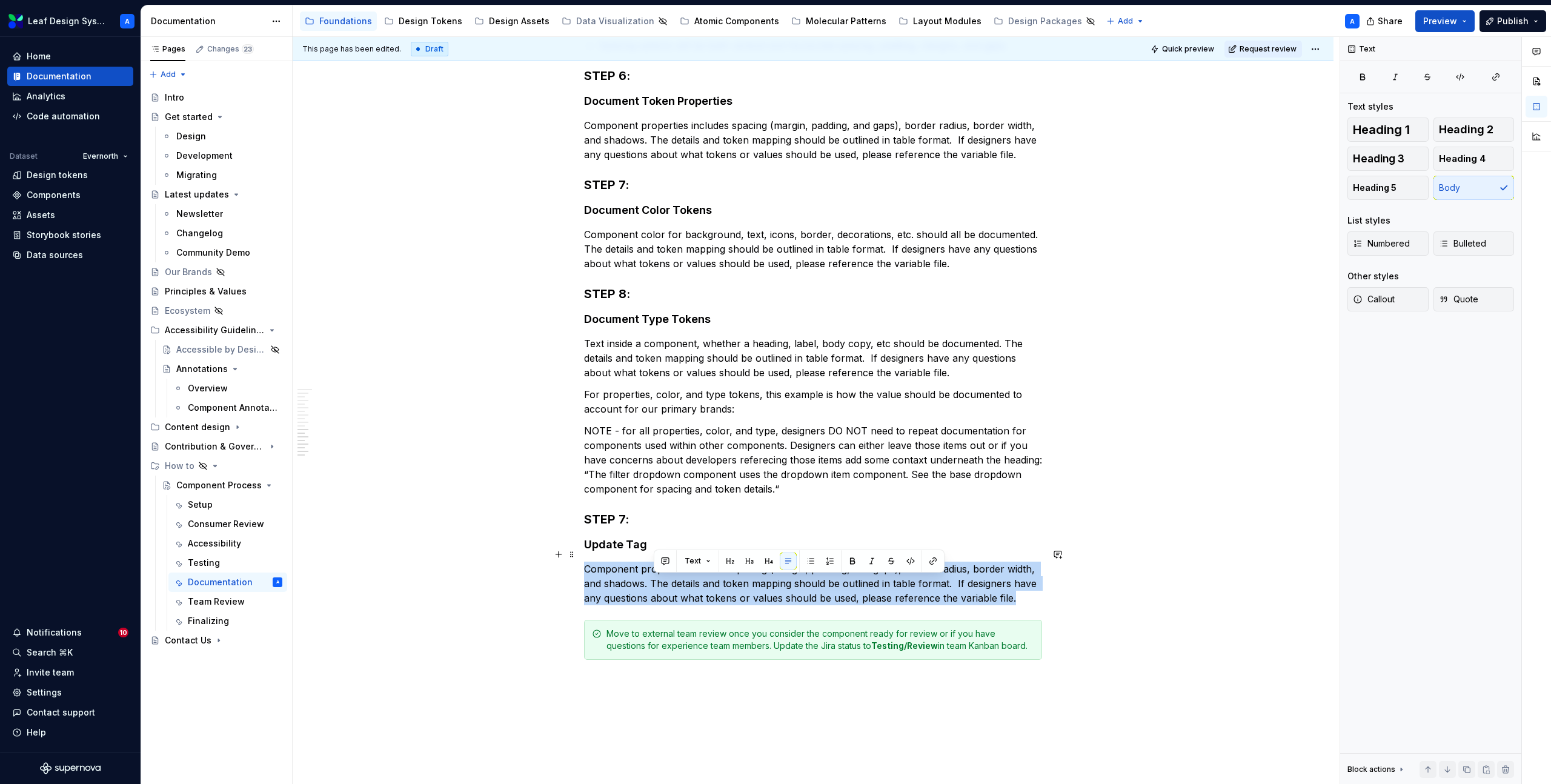
click at [654, 579] on p "Component properties includes spacing (margin, padding, and gaps), border radiu…" at bounding box center [813, 583] width 458 height 44
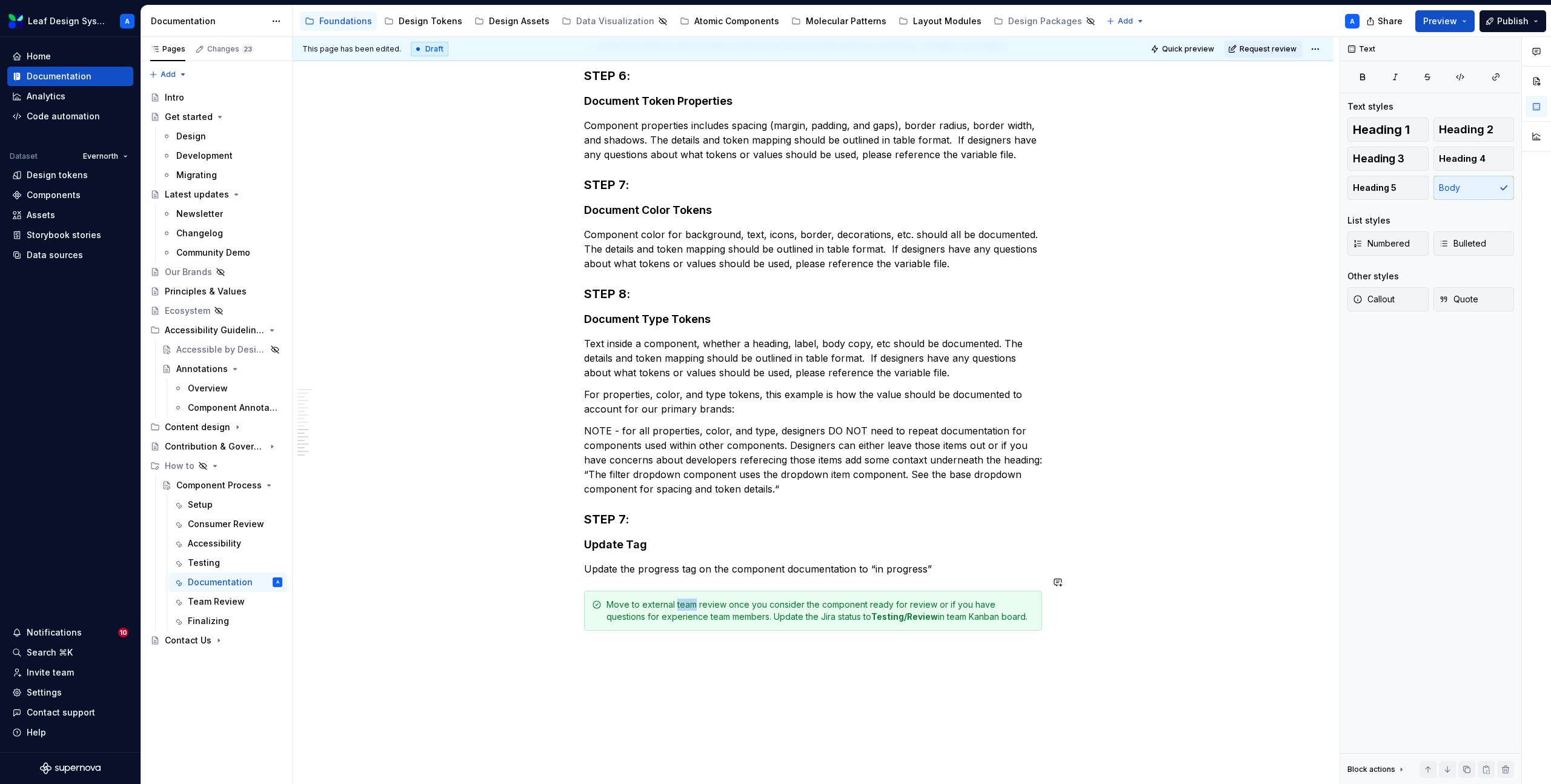
click at [682, 598] on div "Move to external team review once you consider the component ready for review o…" at bounding box center [820, 610] width 428 height 24
click at [631, 604] on div "Once component documentation is complete move to internal team review. Update t…" at bounding box center [820, 610] width 428 height 24
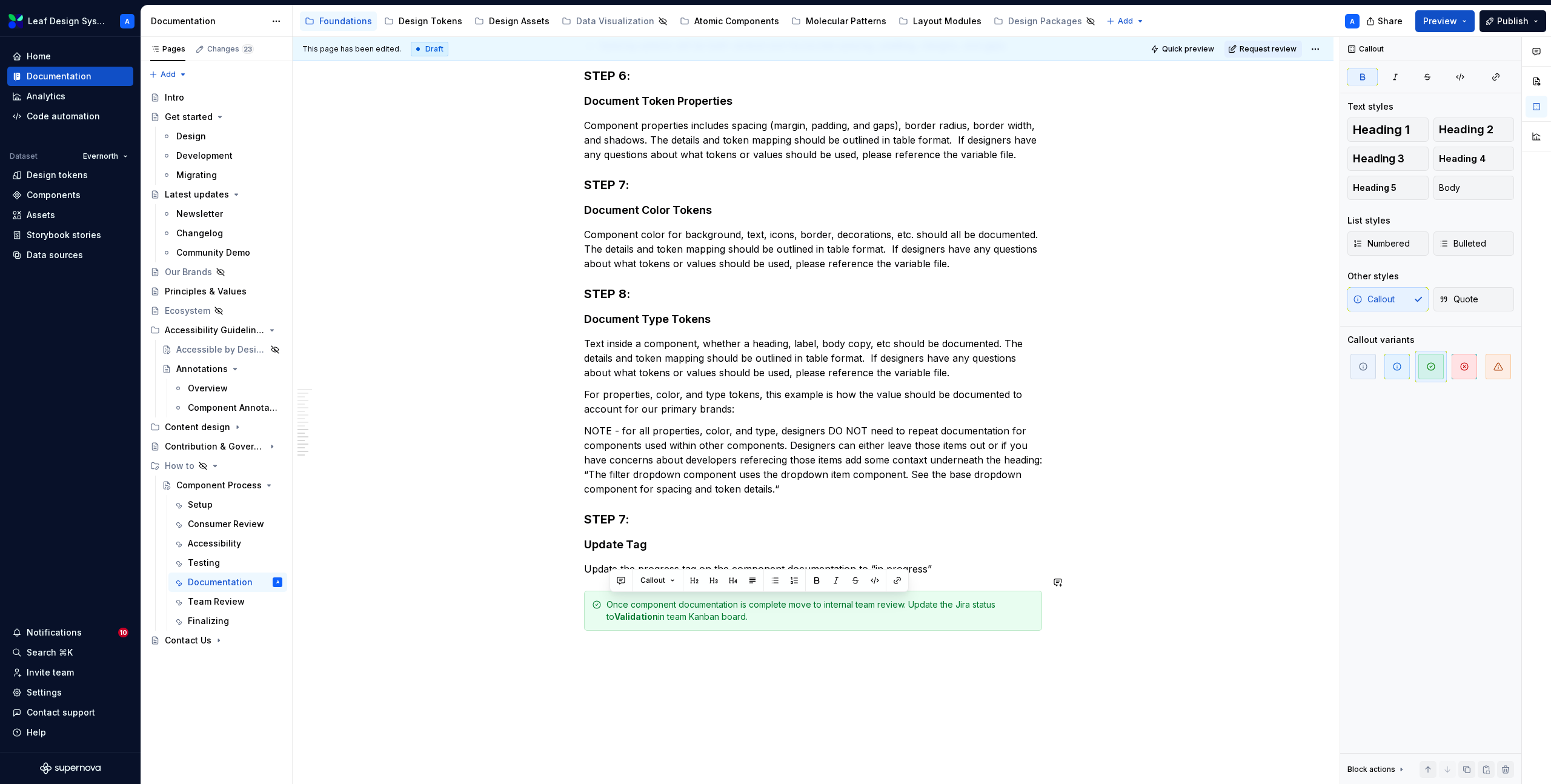
click at [667, 670] on div "This page has been edited. Draft Quick preview Request review Hidden page Compo…" at bounding box center [816, 410] width 1047 height 748
click at [667, 670] on div "Documentation It is important to document components with all variants, configu…" at bounding box center [813, 5] width 1041 height 1749
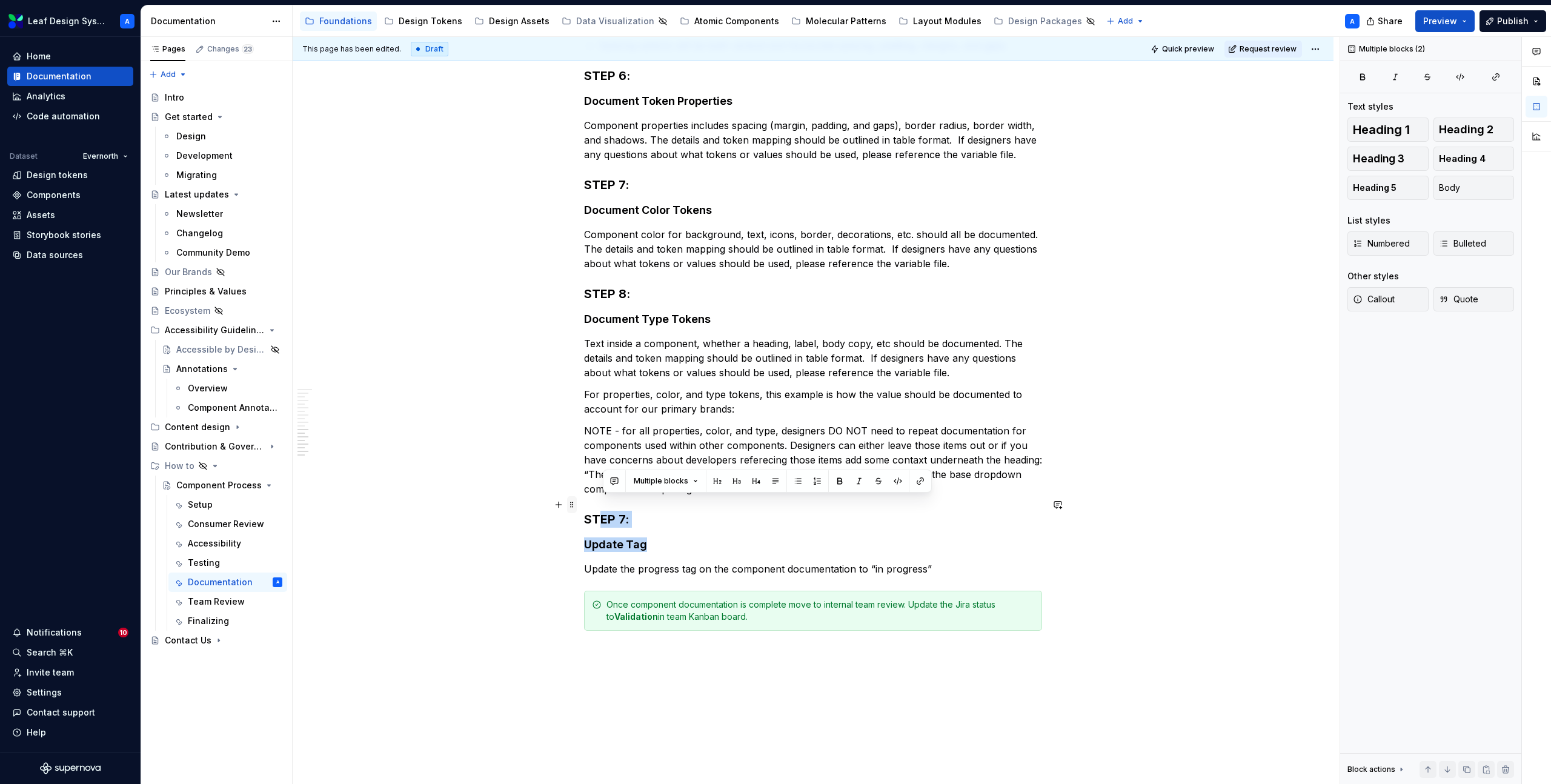
drag, startPoint x: 697, startPoint y: 537, endPoint x: 575, endPoint y: 508, distance: 125.4
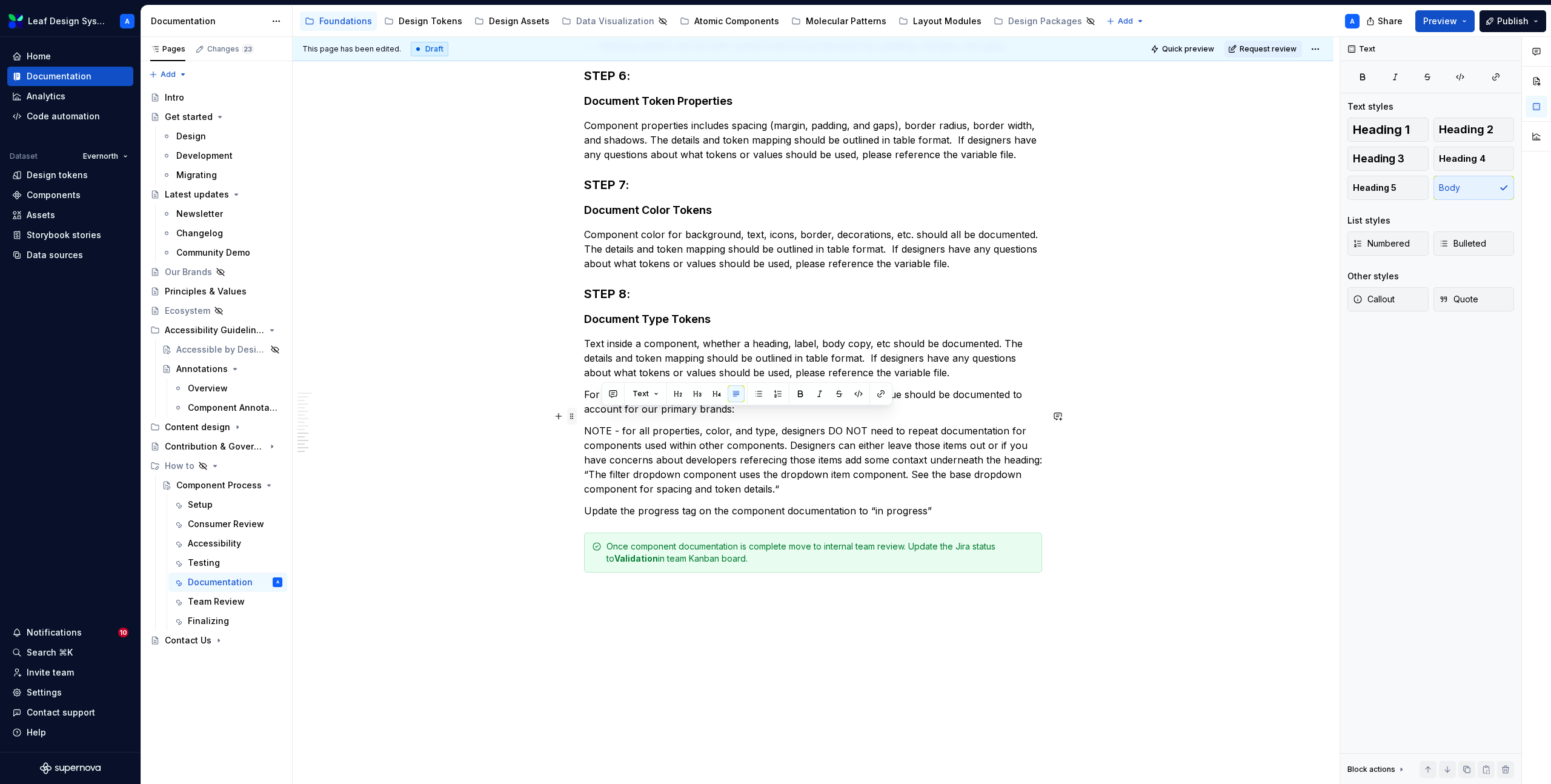
drag, startPoint x: 807, startPoint y: 475, endPoint x: 577, endPoint y: 420, distance: 236.5
click at [564, 421] on button "button" at bounding box center [559, 417] width 17 height 17
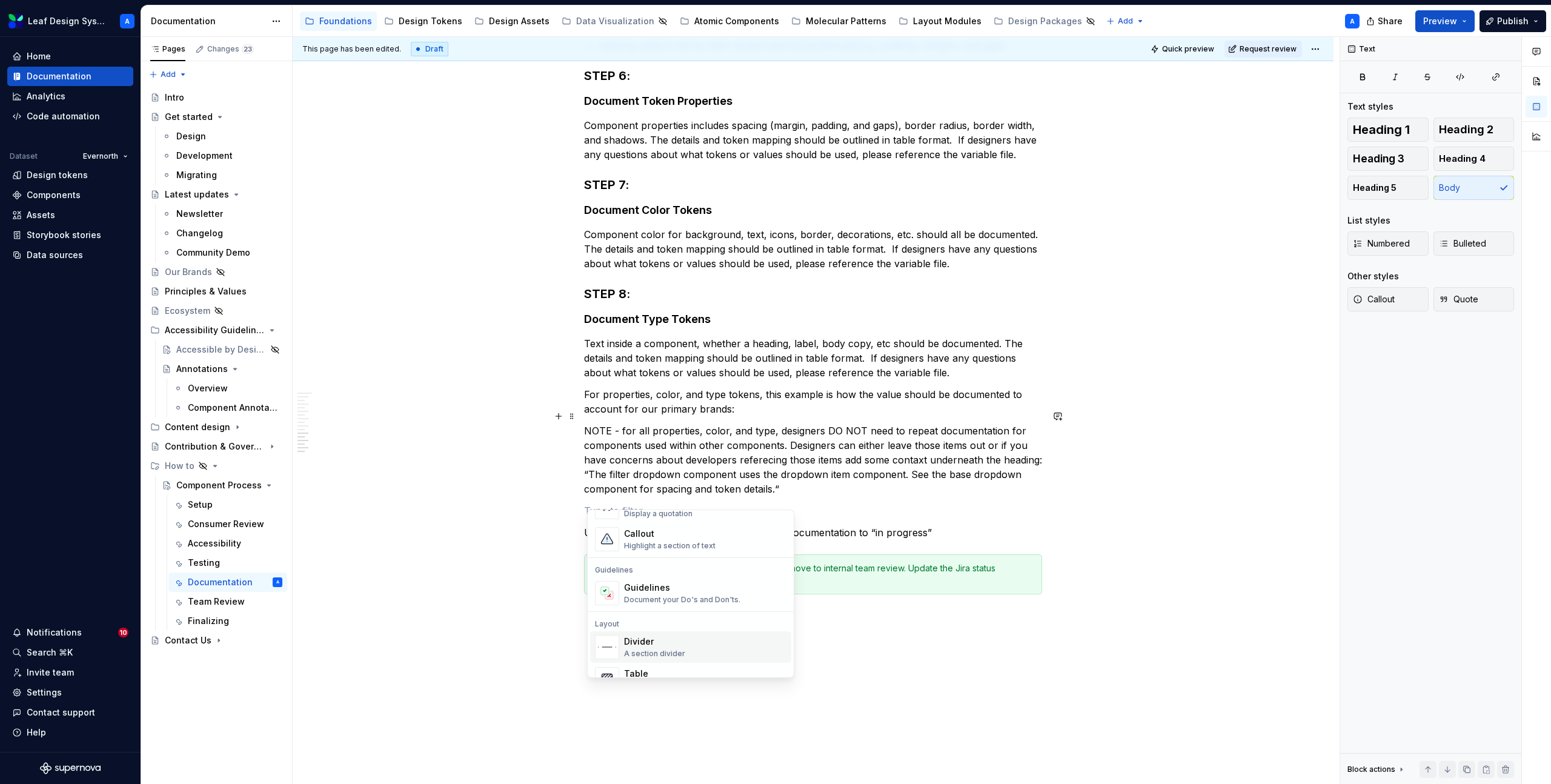
scroll to position [274, 0]
click at [653, 565] on div "Highlight a section of text" at bounding box center [670, 566] width 92 height 9
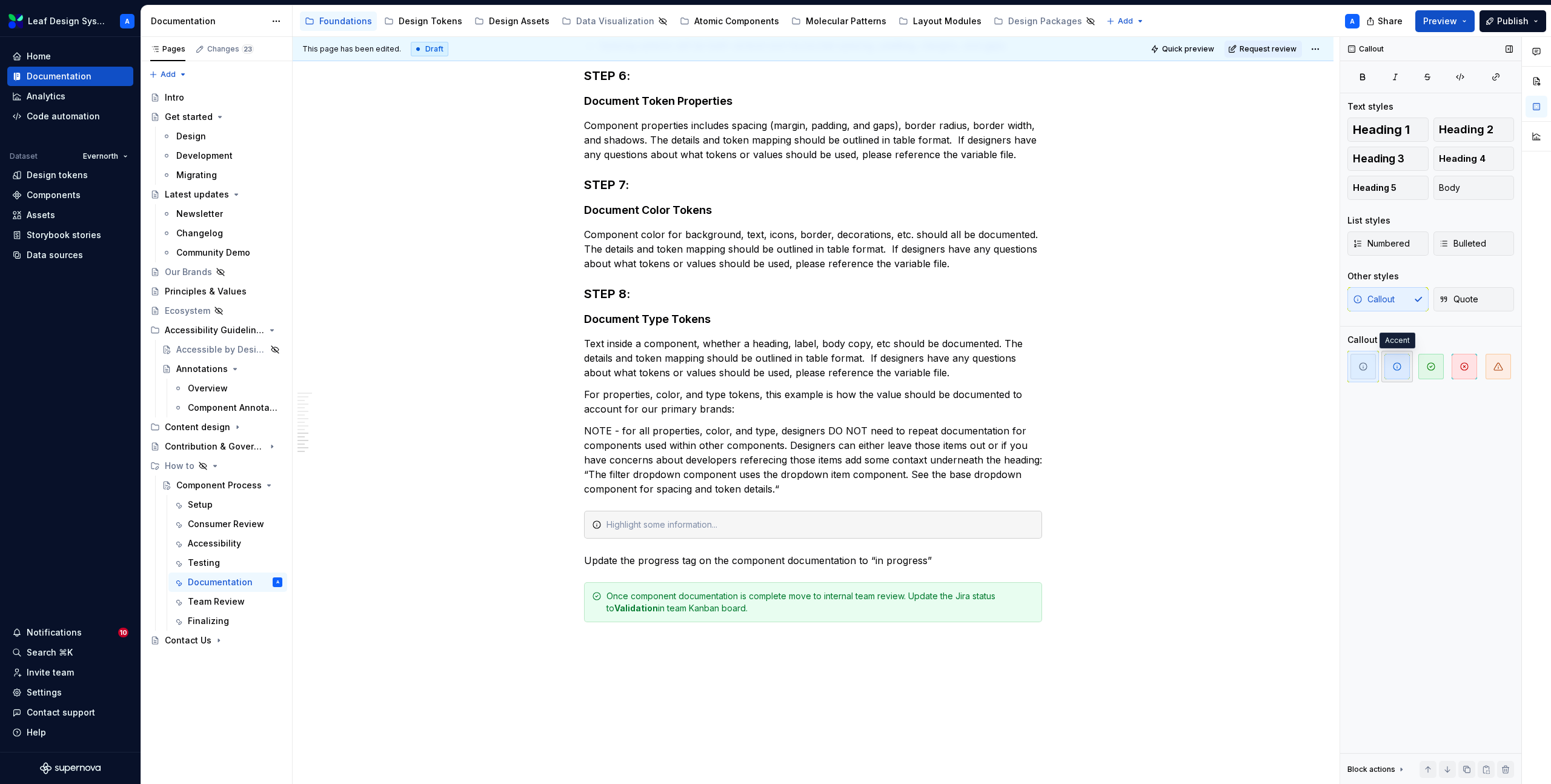
click at [1404, 371] on span "button" at bounding box center [1397, 367] width 25 height 25
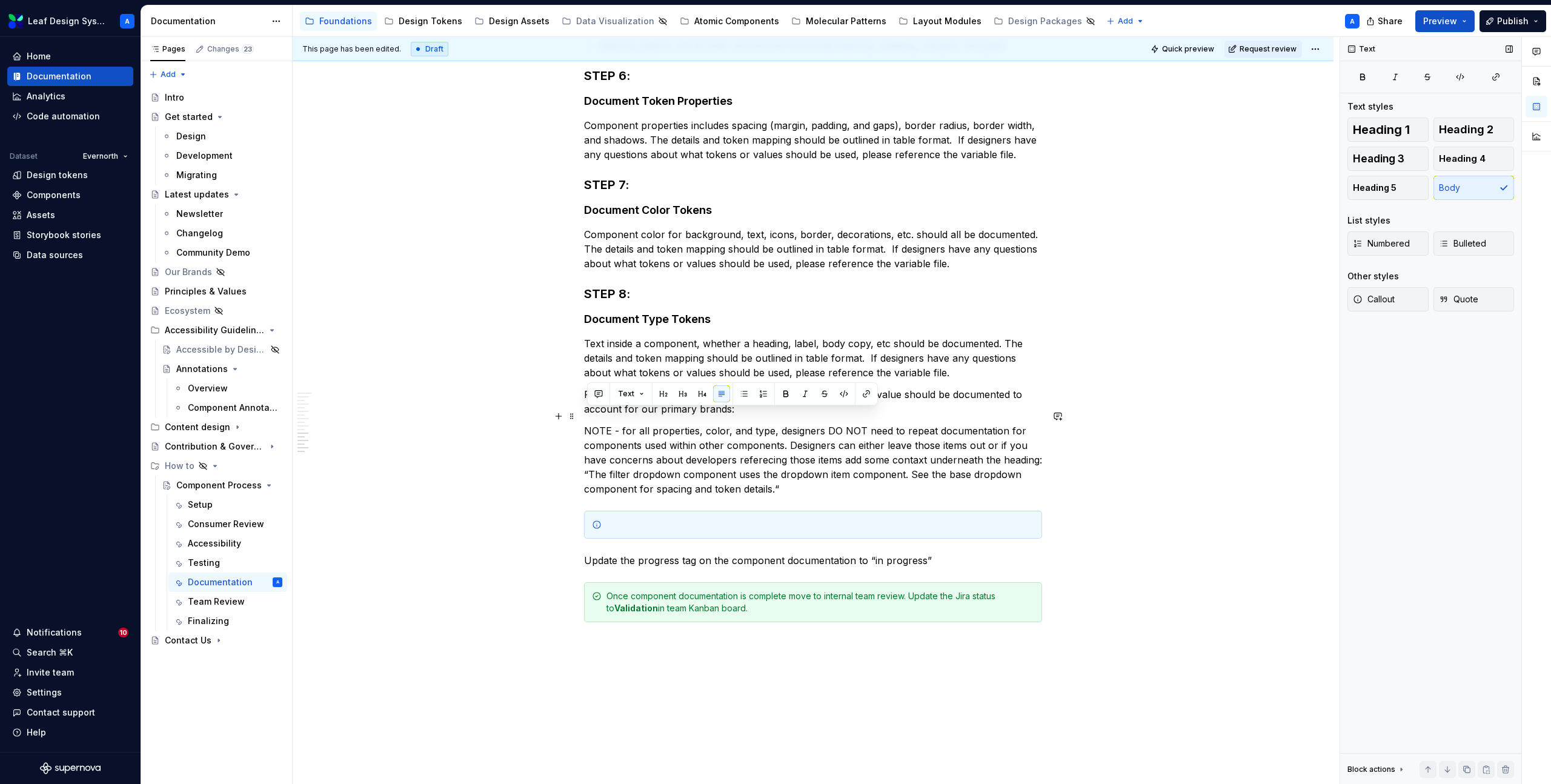
drag, startPoint x: 791, startPoint y: 477, endPoint x: 588, endPoint y: 416, distance: 212.0
click at [588, 424] on p "NOTE - for all properties, color, and type, designers DO NOT need to repeat doc…" at bounding box center [813, 460] width 458 height 73
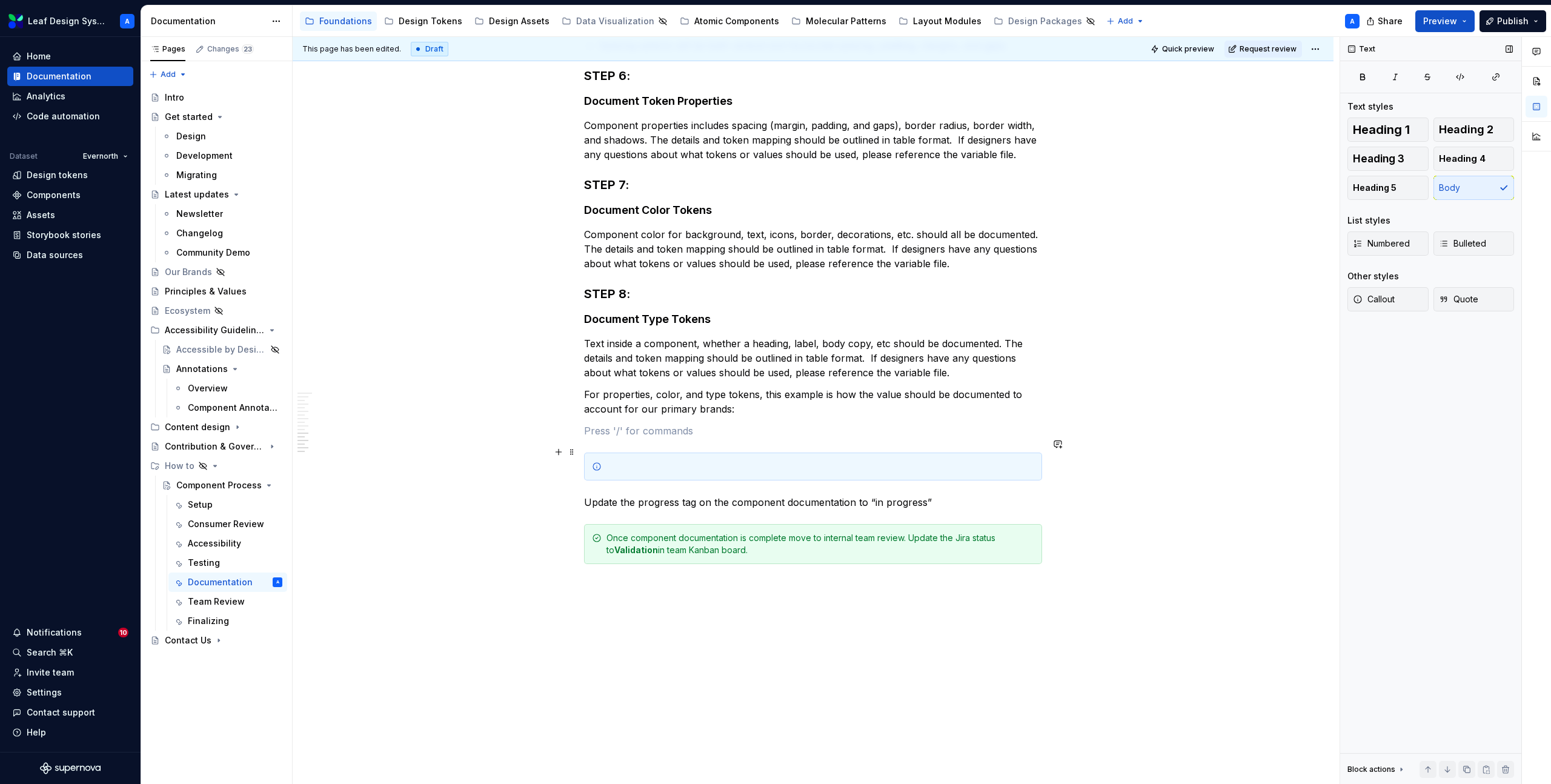
click at [618, 461] on div at bounding box center [820, 466] width 428 height 12
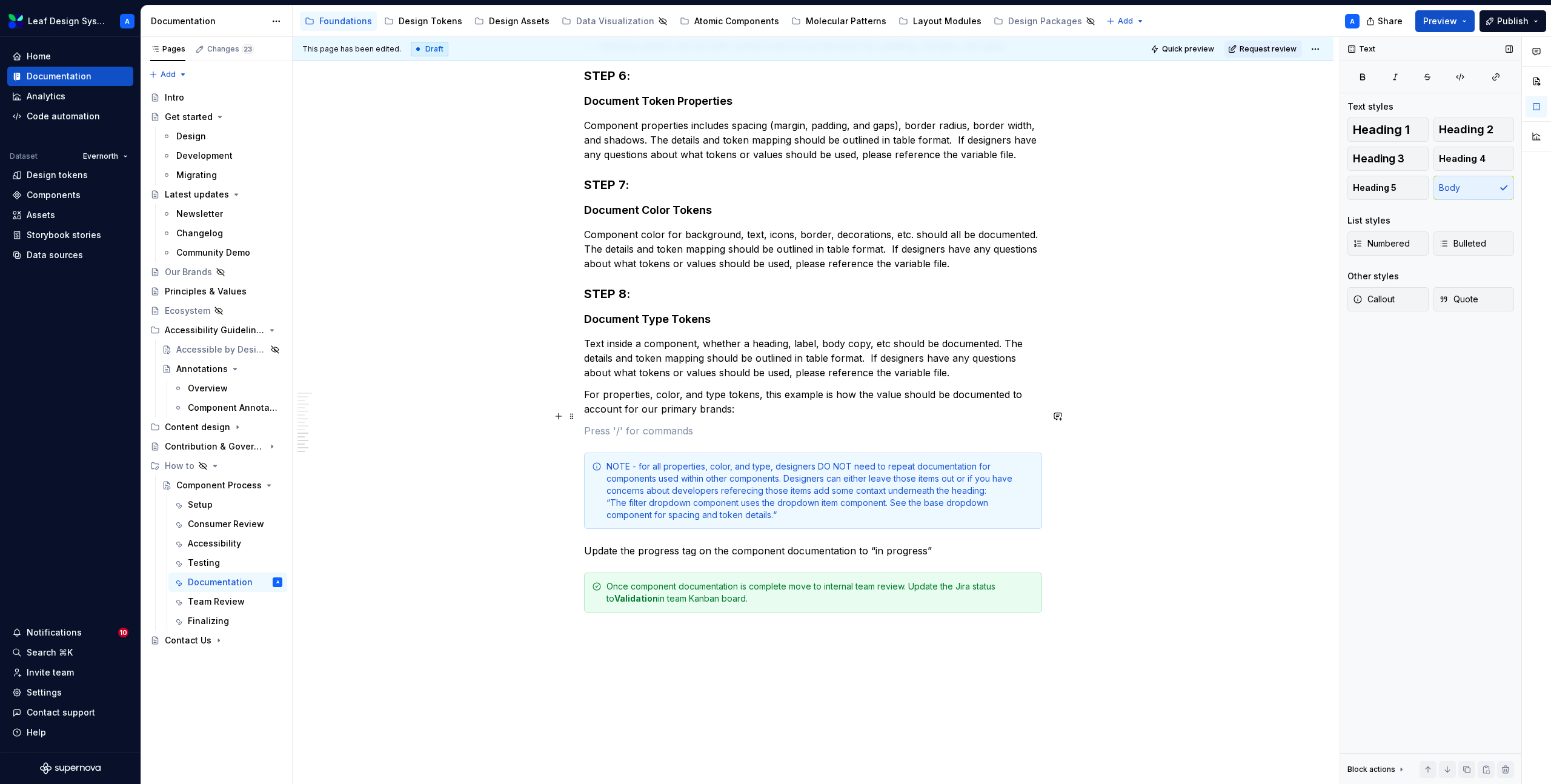
click at [609, 424] on p at bounding box center [813, 431] width 458 height 15
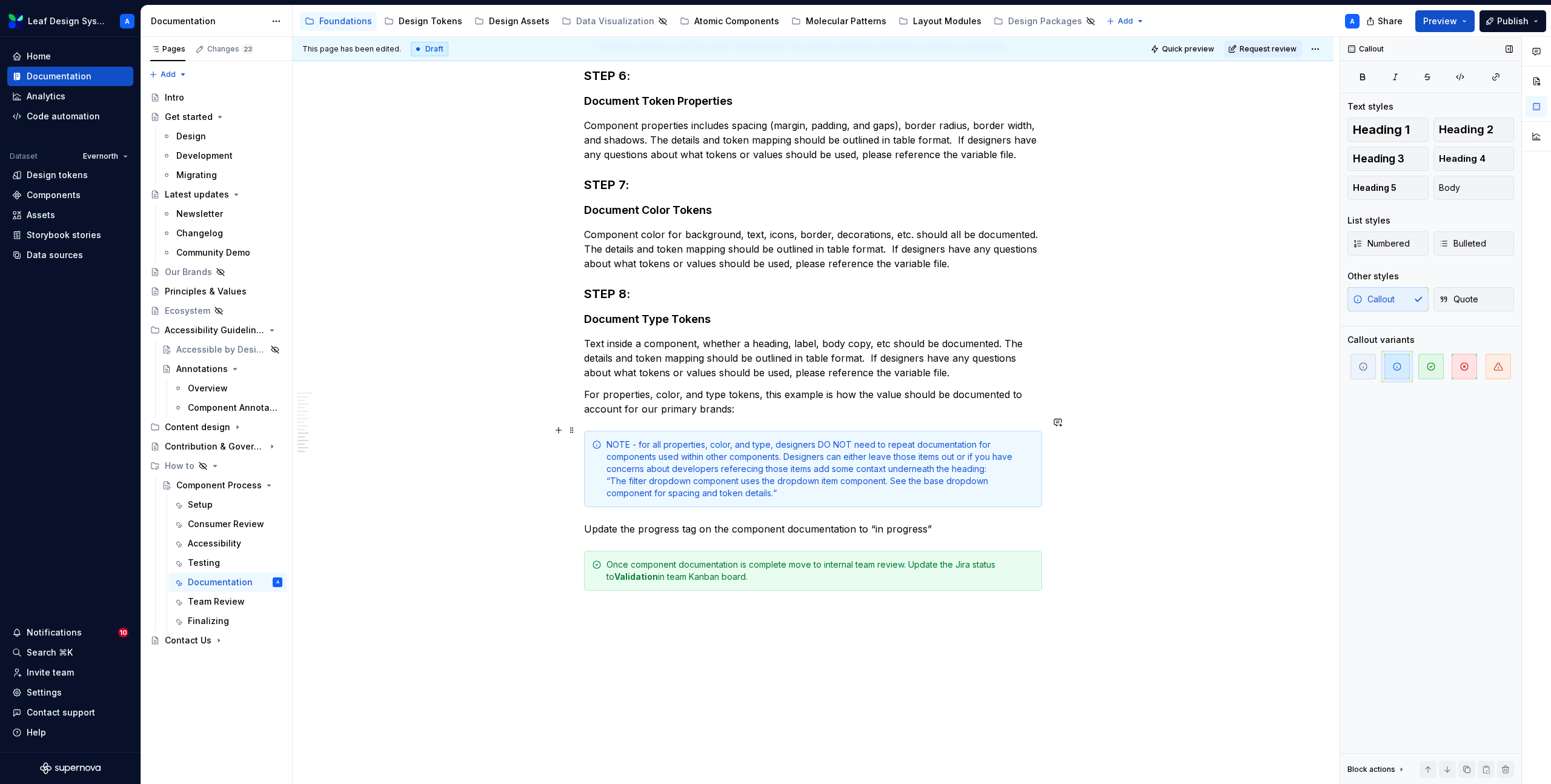
click at [622, 439] on div "NOTE - for all properties, color, and type, designers DO NOT need to repeat doc…" at bounding box center [820, 468] width 428 height 60
click at [618, 468] on div "NOTE - for all properties, color, and type, designers DO NOT need to repeat doc…" at bounding box center [820, 468] width 428 height 60
click at [1177, 500] on div "Documentation It is important to document components with all variants, configu…" at bounding box center [813, 0] width 1041 height 1738
click at [1177, 539] on div "Documentation It is important to document components with all variants, configu…" at bounding box center [813, 0] width 1041 height 1738
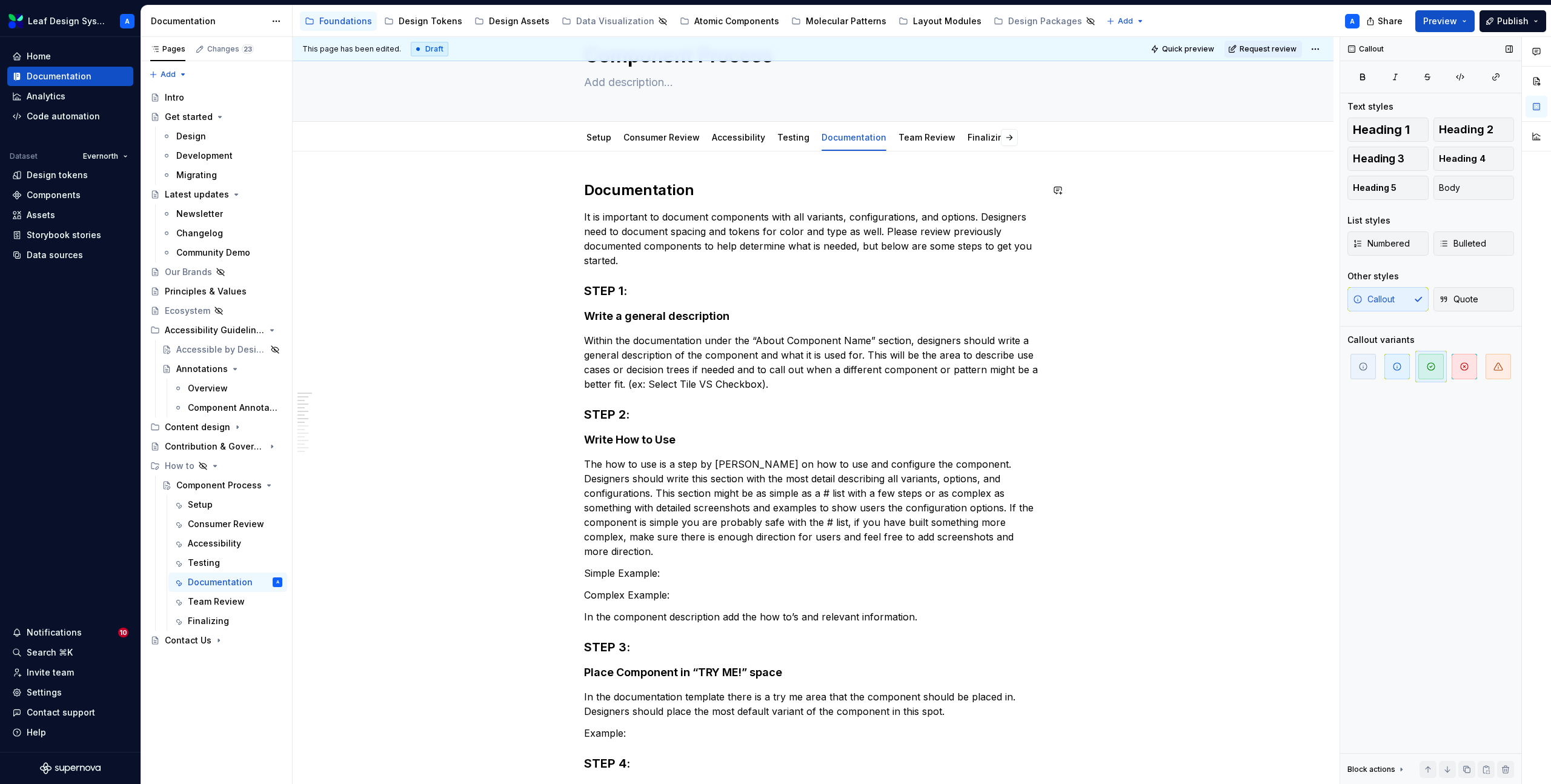
scroll to position [0, 0]
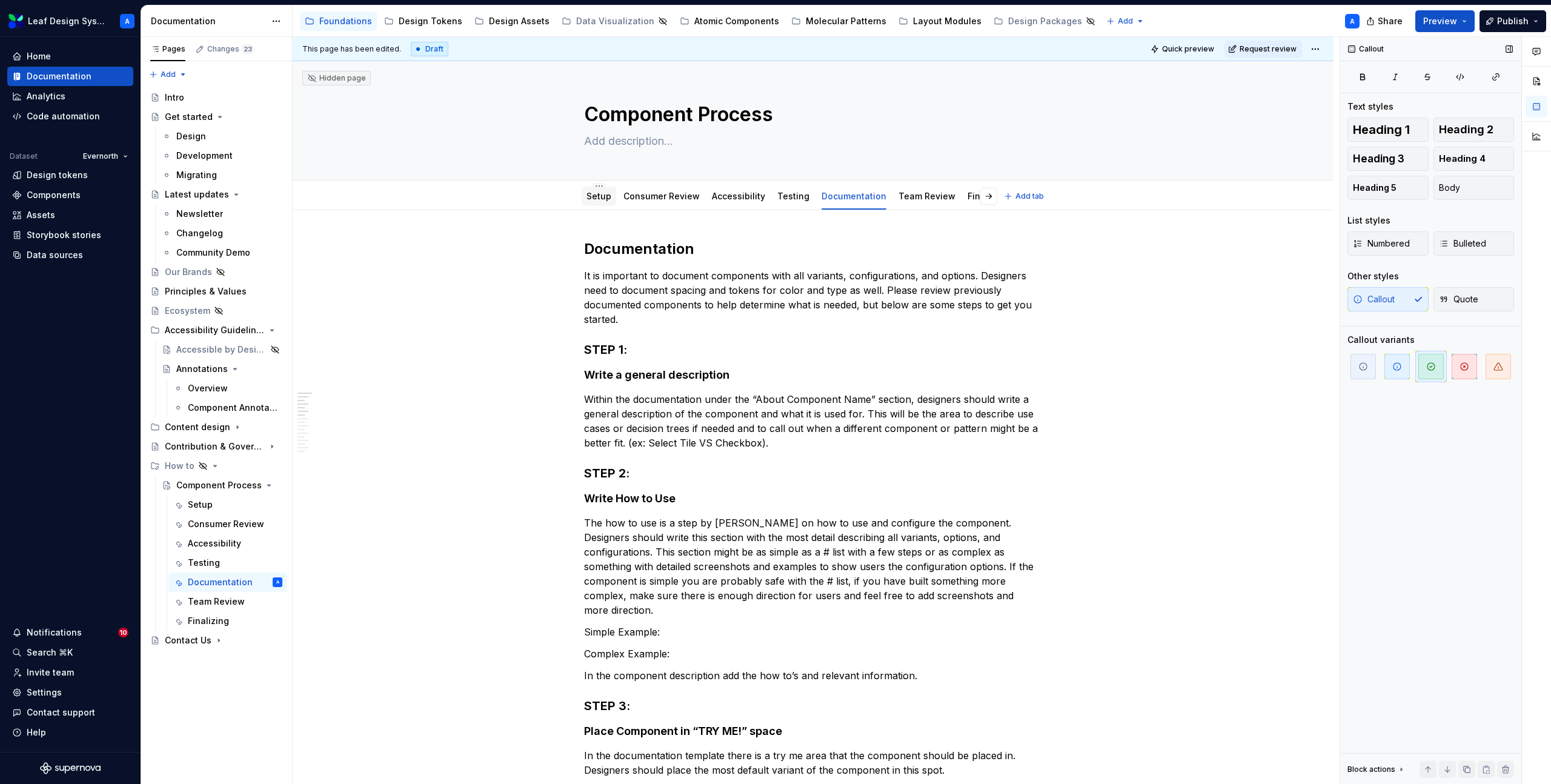
click at [595, 197] on link "Setup" at bounding box center [599, 196] width 25 height 10
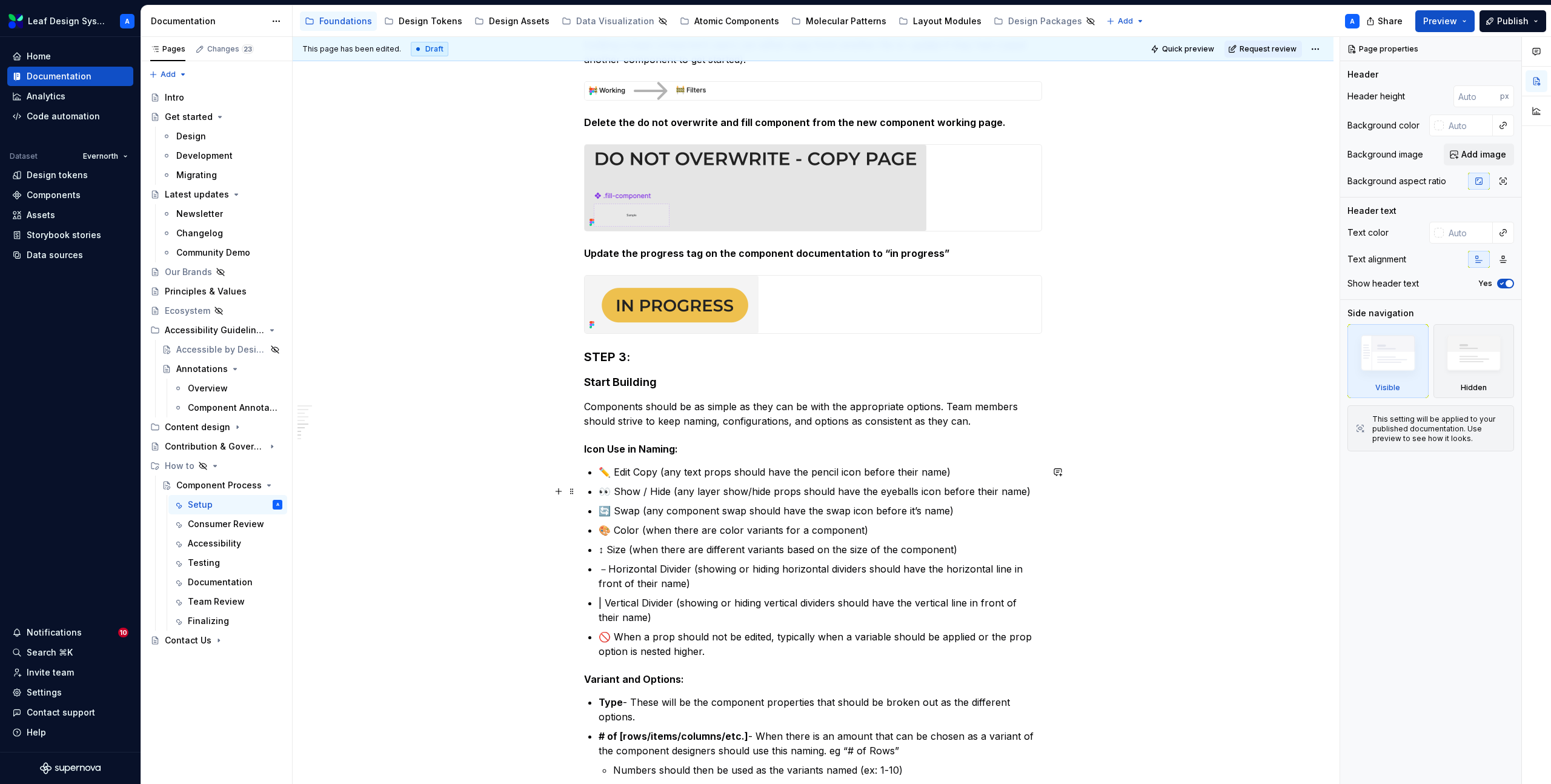
scroll to position [882, 0]
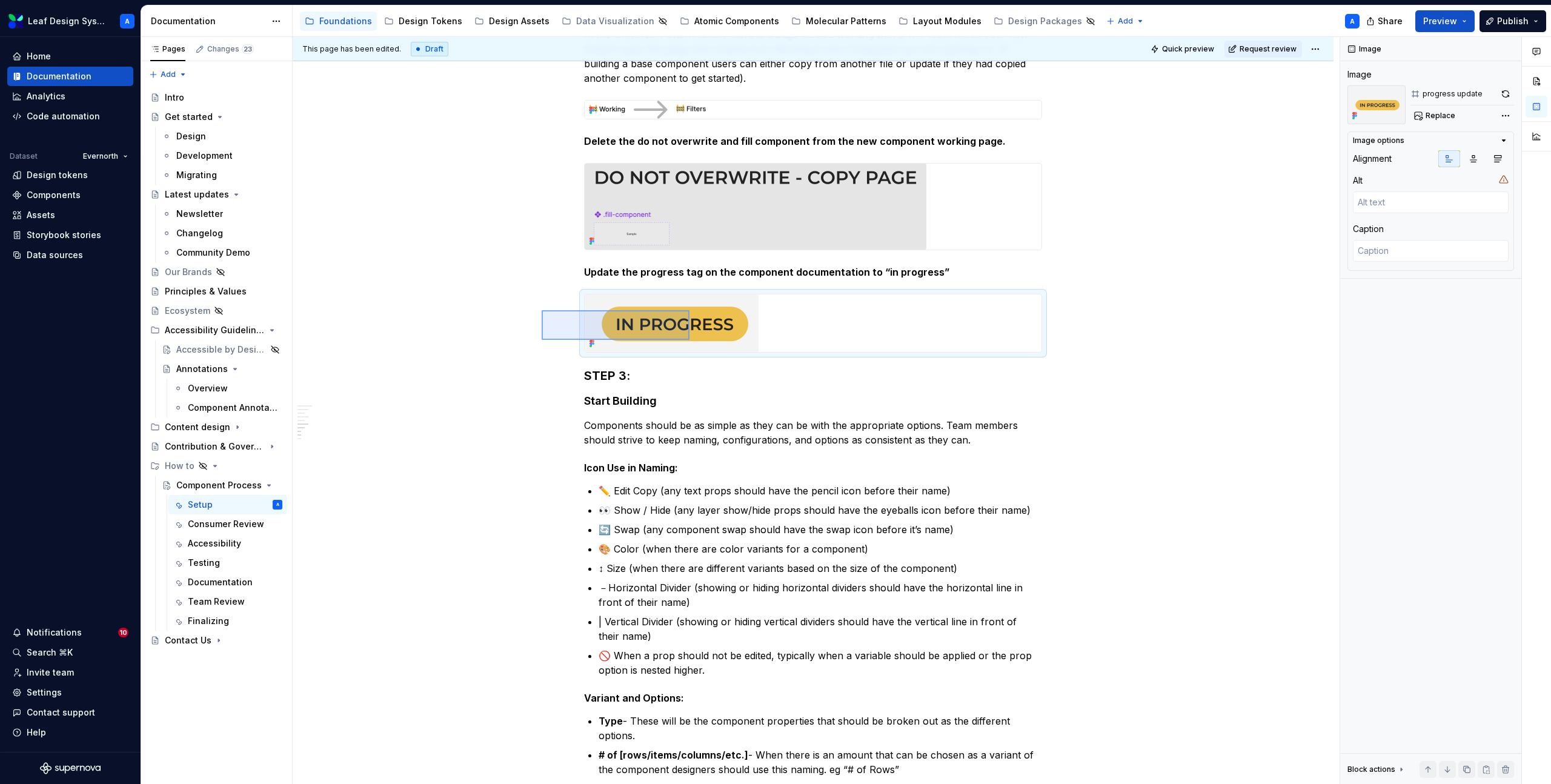
drag, startPoint x: 542, startPoint y: 310, endPoint x: 691, endPoint y: 340, distance: 152.0
click at [691, 340] on div "**********" at bounding box center [816, 410] width 1047 height 748
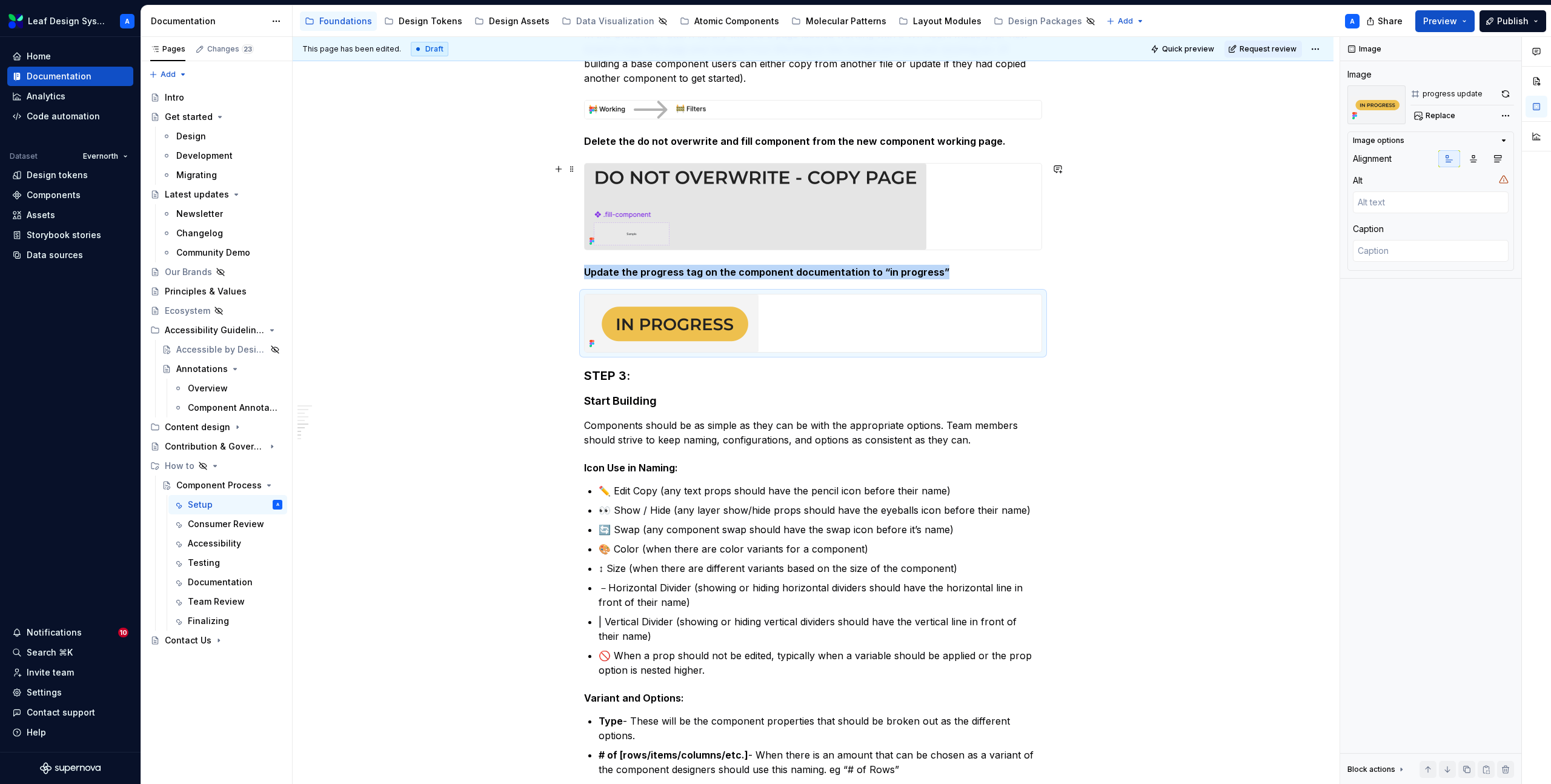
copy strong "Update the progress tag on the component documentation to “in progress”"
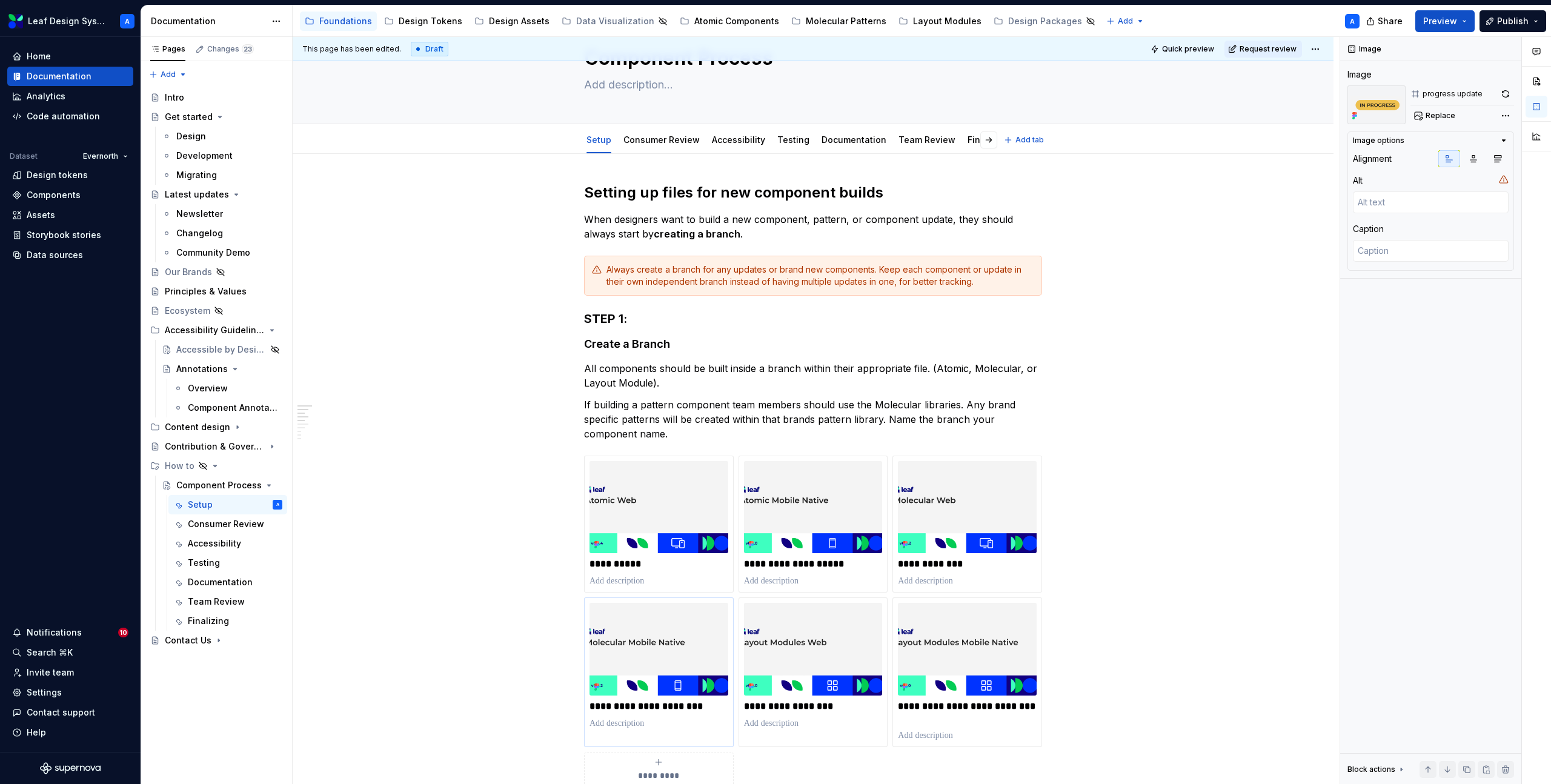
scroll to position [0, 0]
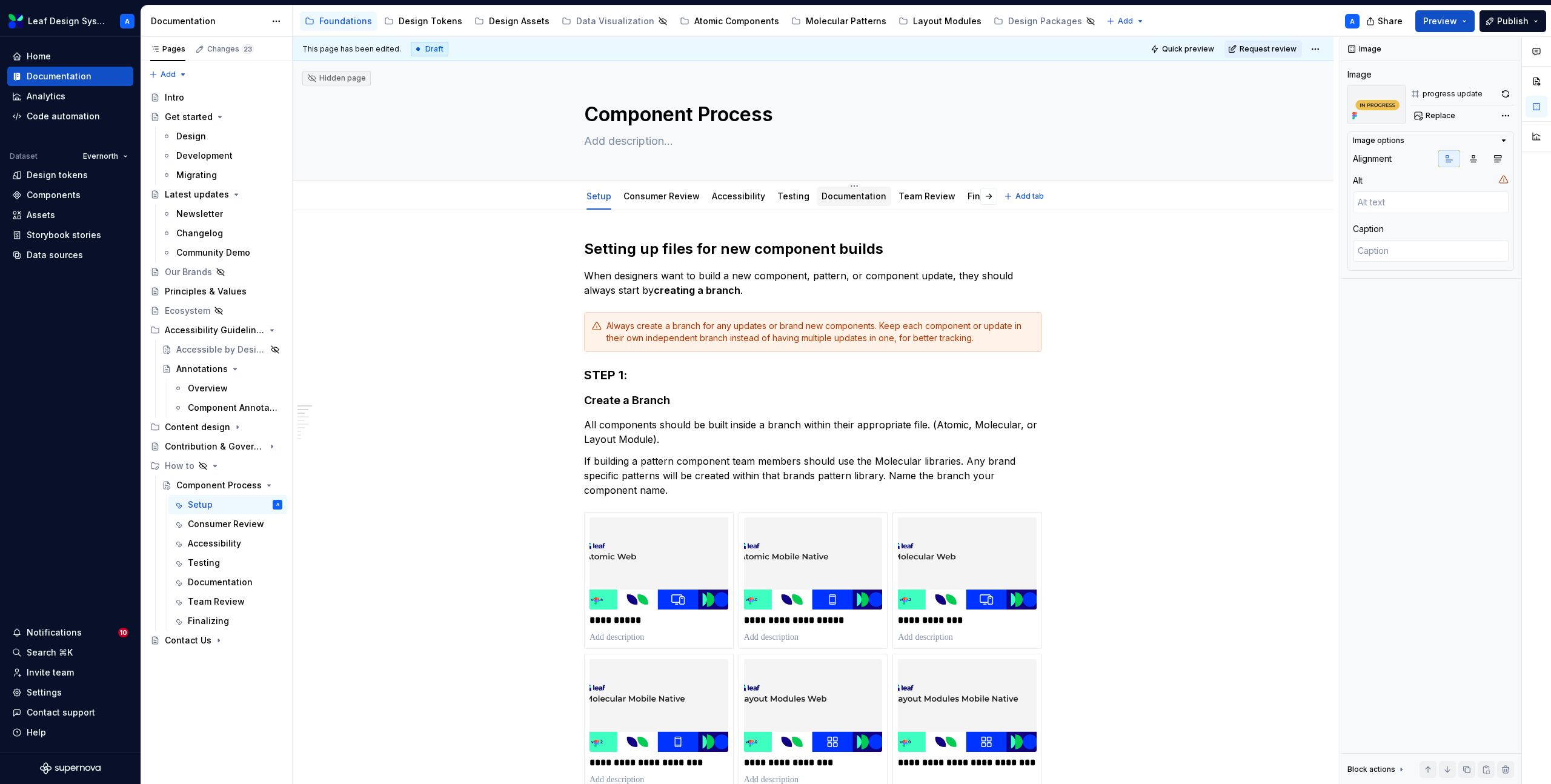
click at [844, 197] on link "Documentation" at bounding box center [854, 196] width 65 height 10
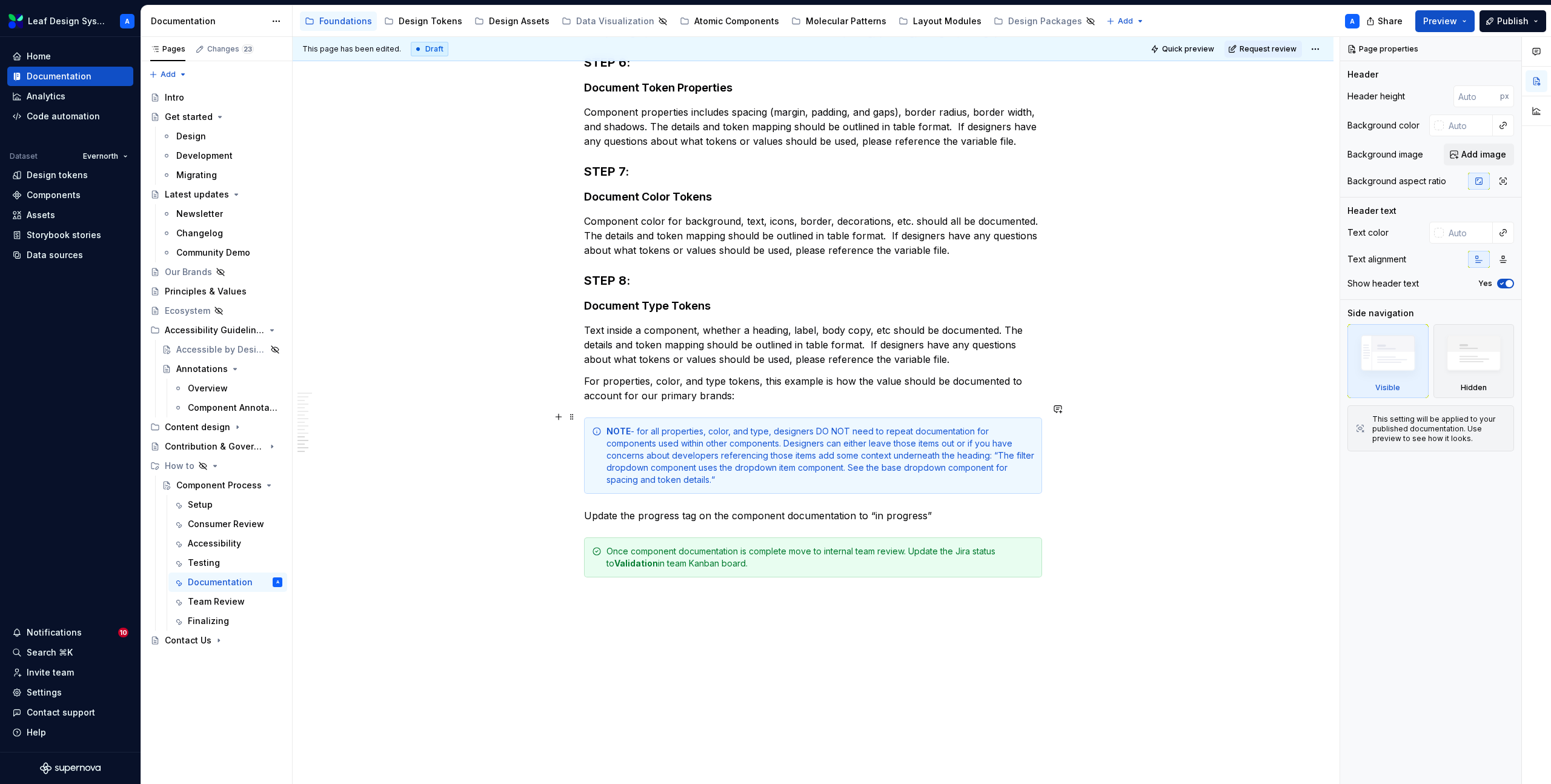
scroll to position [1081, 0]
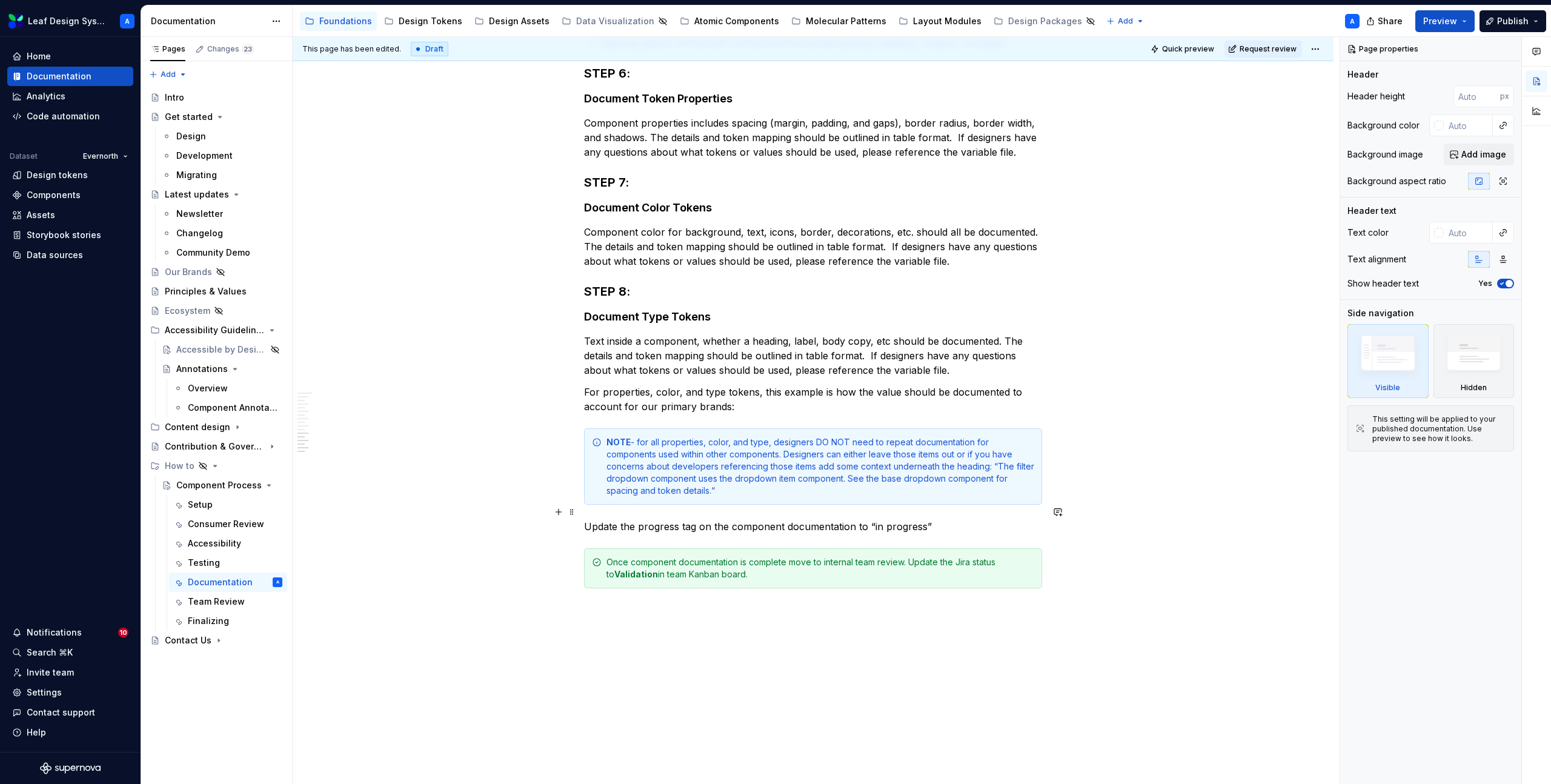
click at [722, 519] on p "Update the progress tag on the component documentation to “in progress”" at bounding box center [813, 526] width 458 height 15
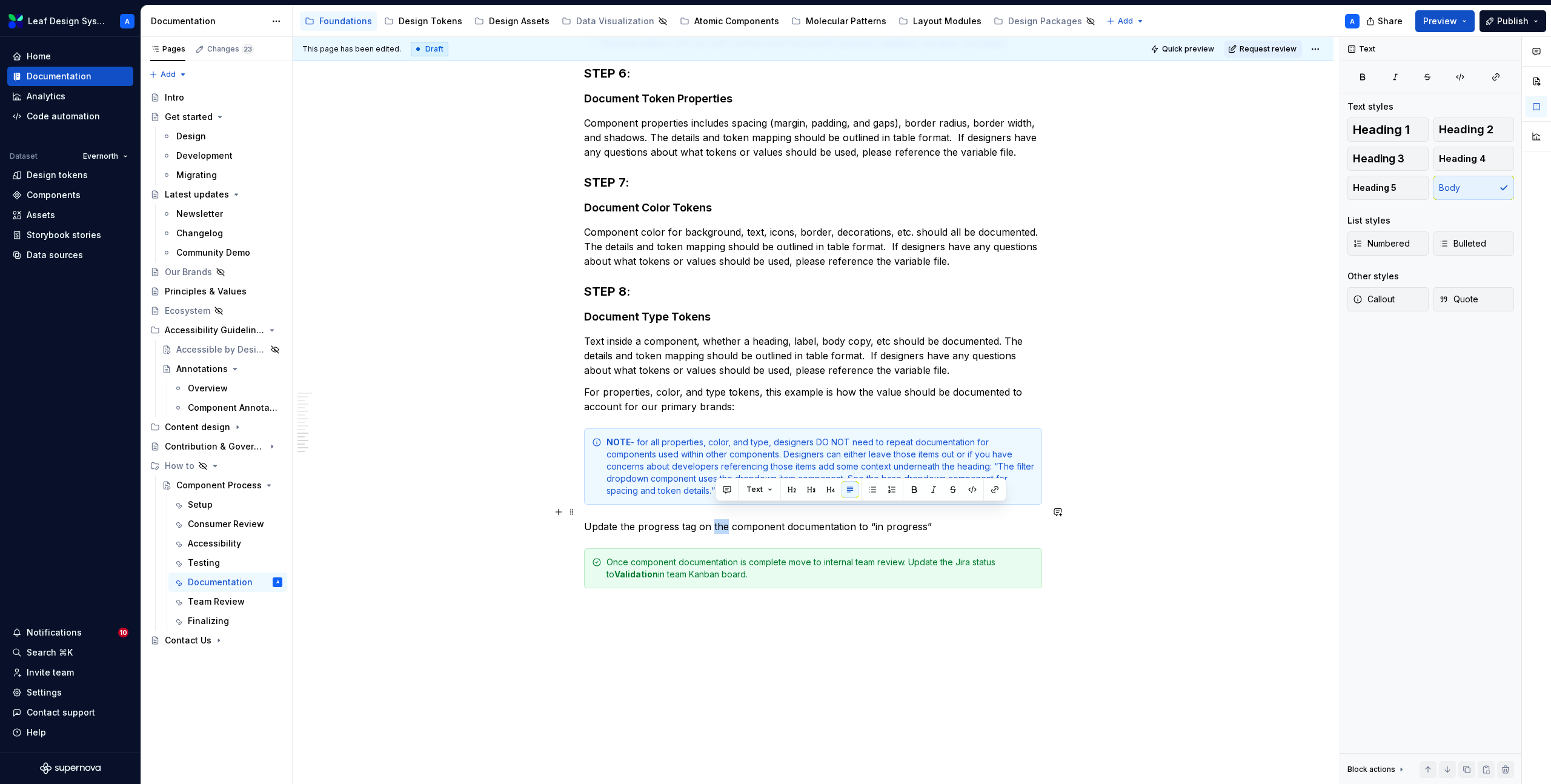
click at [722, 519] on p "Update the progress tag on the component documentation to “in progress”" at bounding box center [813, 526] width 458 height 15
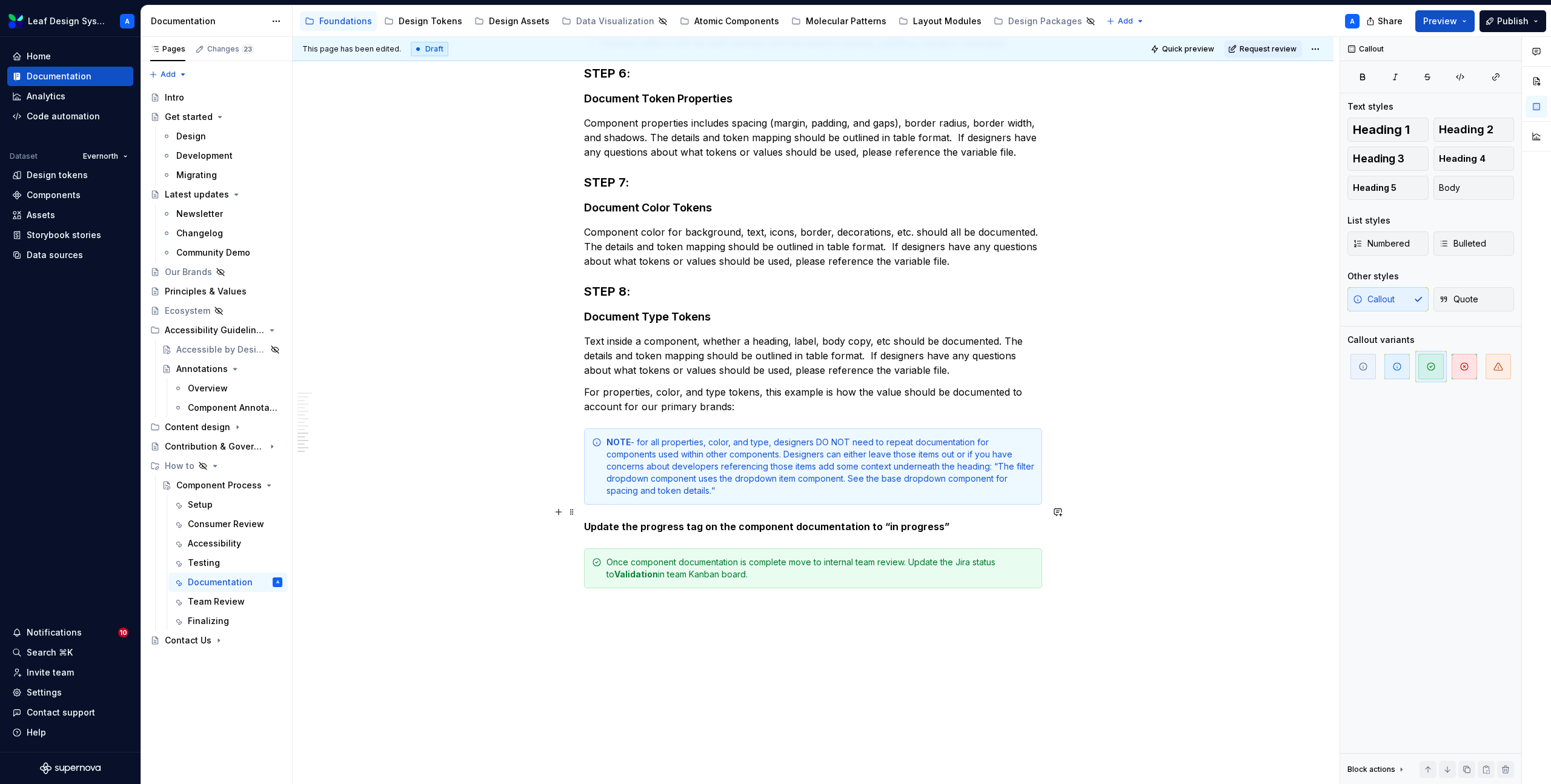
click at [959, 519] on p "Update the progress tag on the component documentation to “in progress”" at bounding box center [813, 526] width 458 height 15
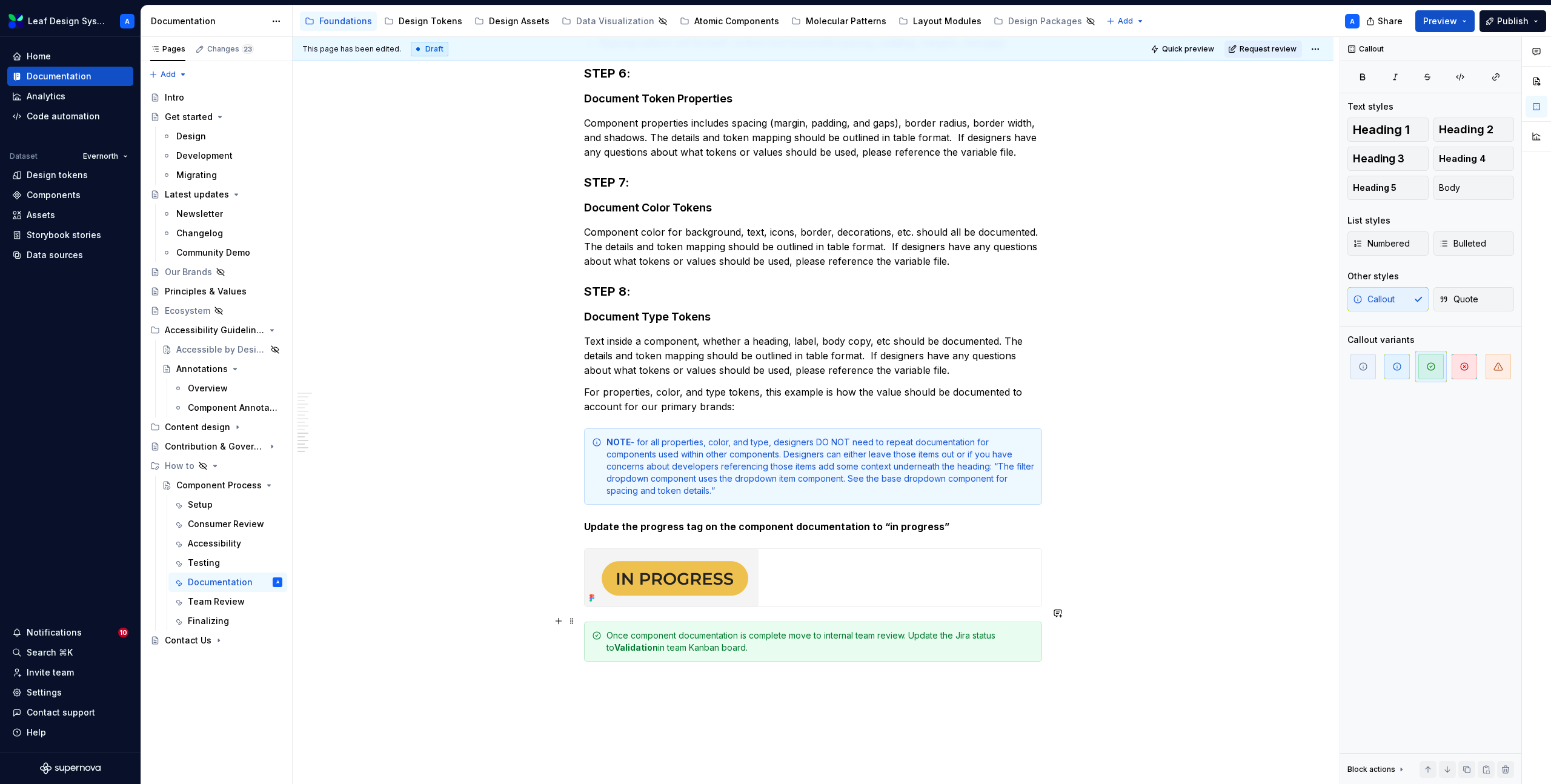
click at [1158, 615] on div "Documentation It is important to document components with all variants, configu…" at bounding box center [813, 34] width 1041 height 1811
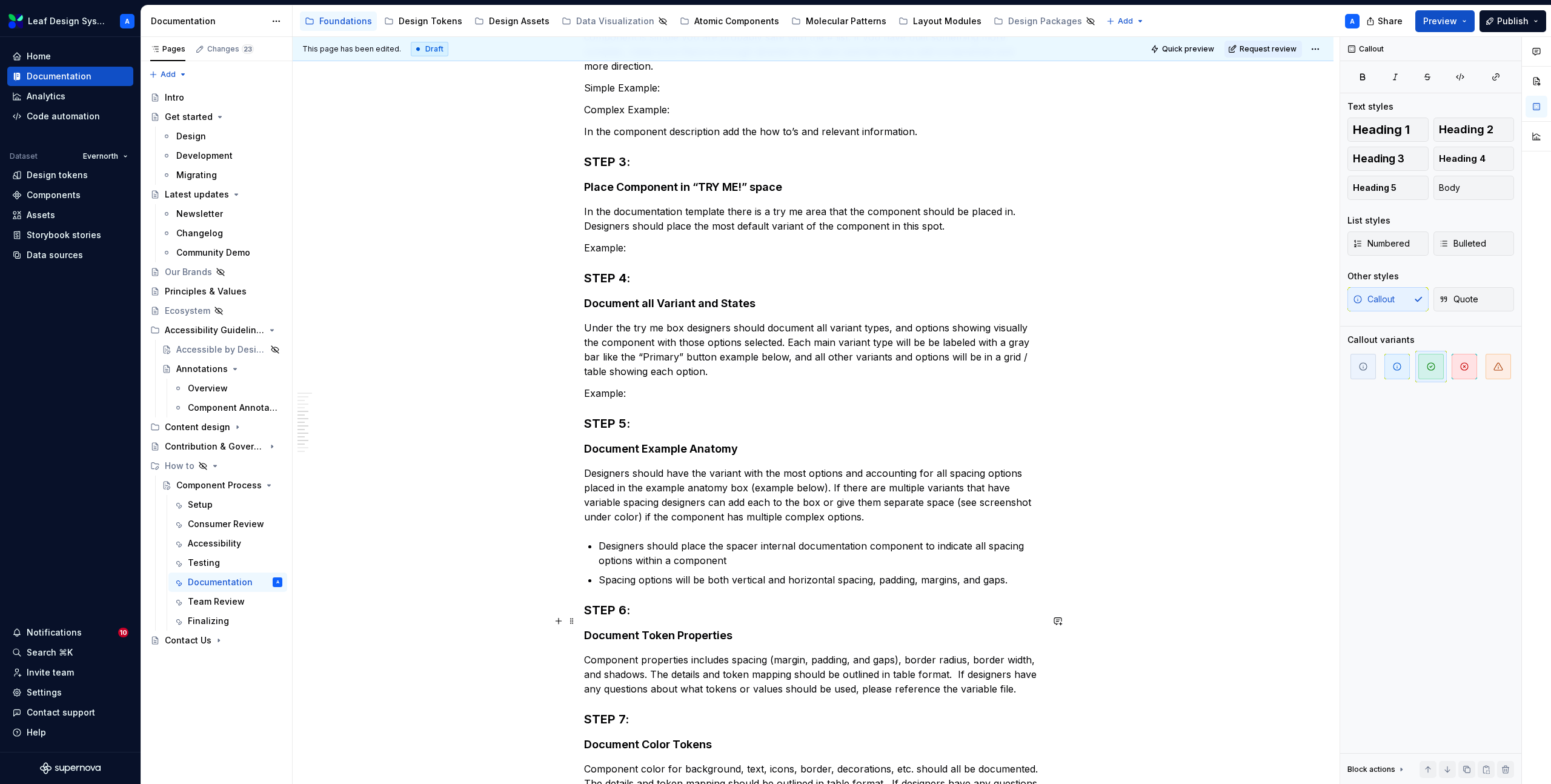
scroll to position [543, 0]
click at [602, 387] on p "Example:" at bounding box center [813, 394] width 458 height 15
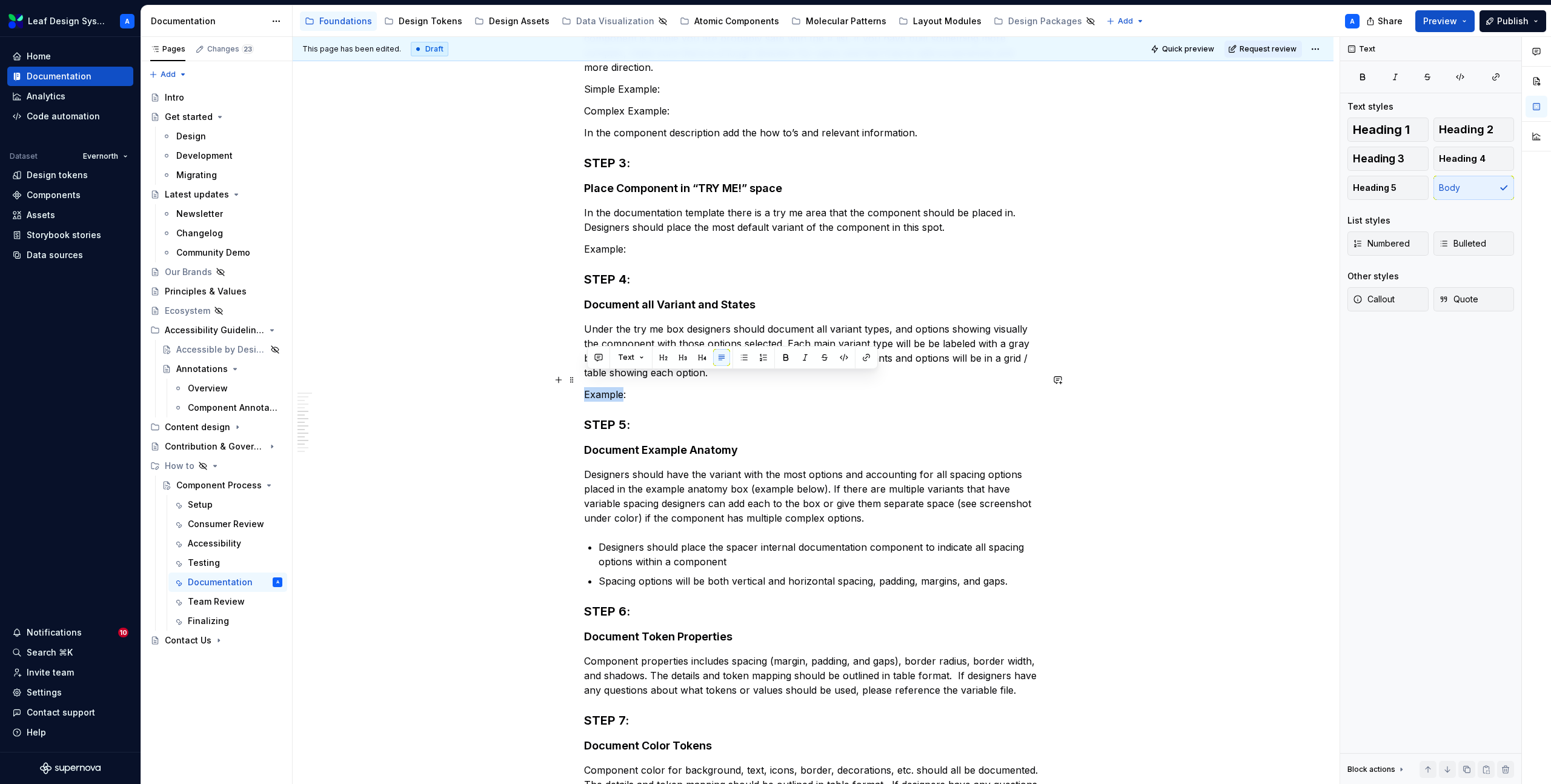
click at [602, 387] on p "Example:" at bounding box center [813, 394] width 458 height 15
click at [619, 242] on p "Example:" at bounding box center [813, 249] width 458 height 15
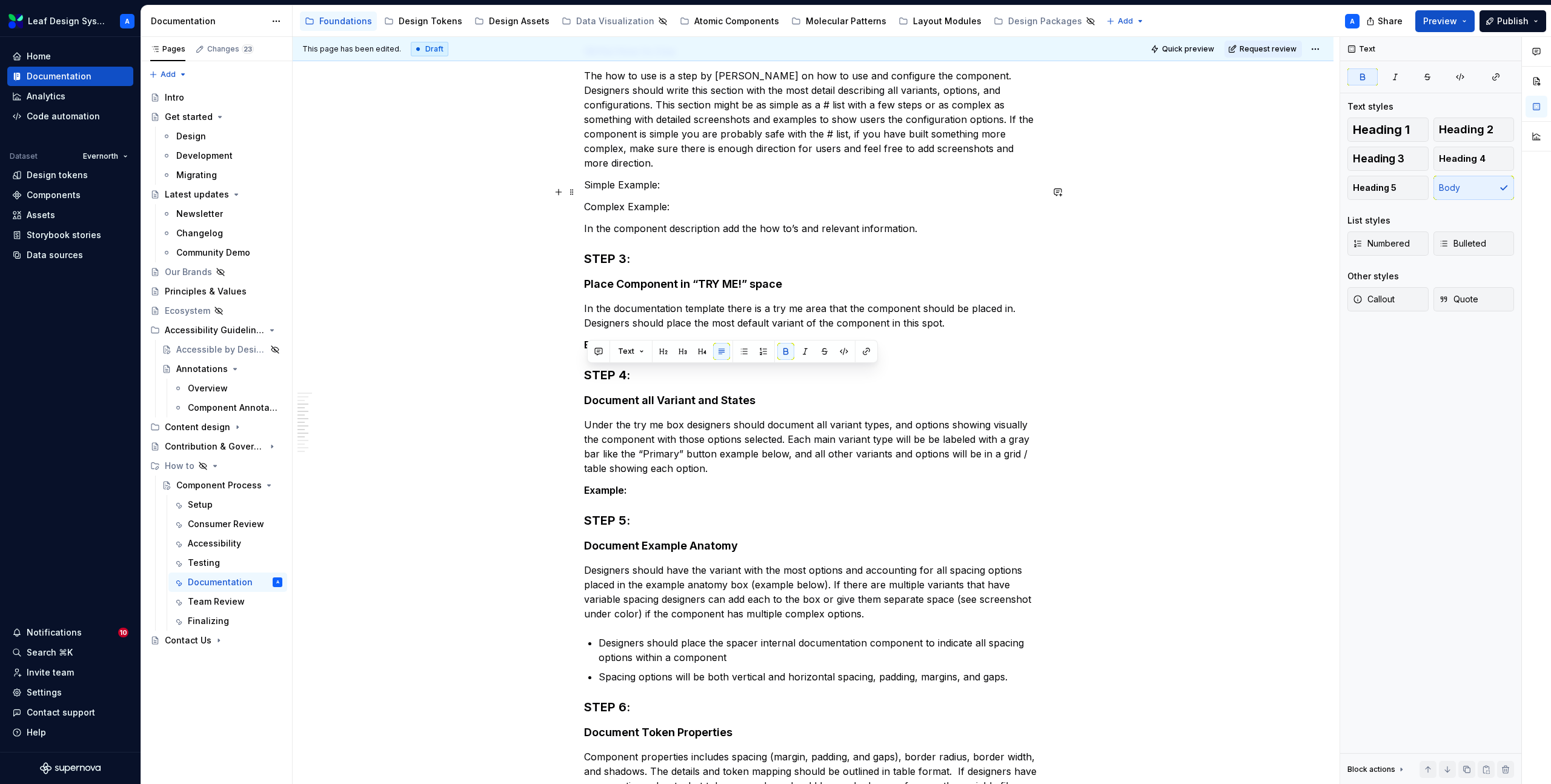
scroll to position [359, 0]
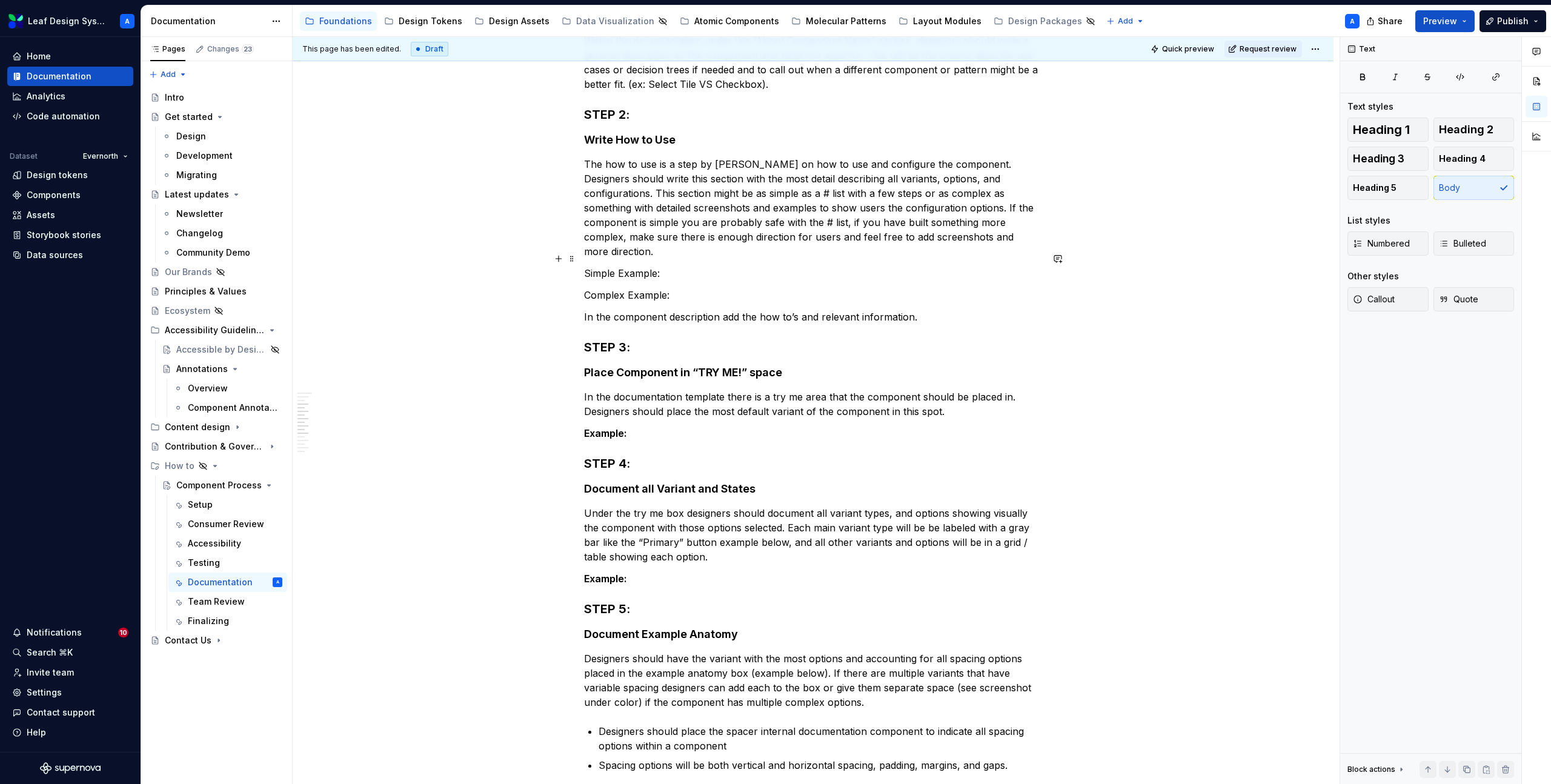
click at [633, 266] on p "Simple Example:" at bounding box center [813, 273] width 458 height 15
click at [630, 287] on p "Complex Example:" at bounding box center [813, 294] width 458 height 15
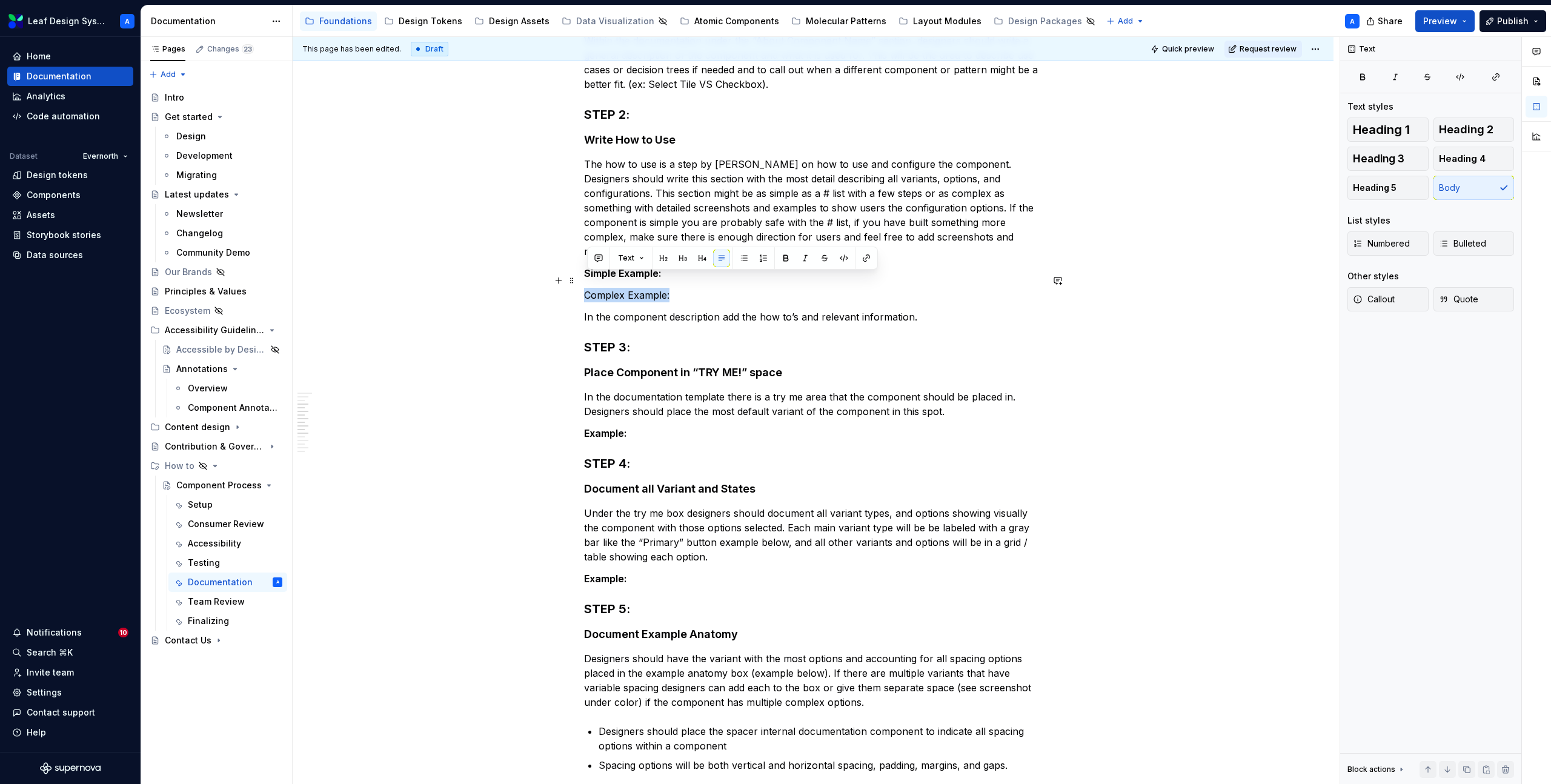
click at [630, 287] on p "Complex Example:" at bounding box center [813, 294] width 458 height 15
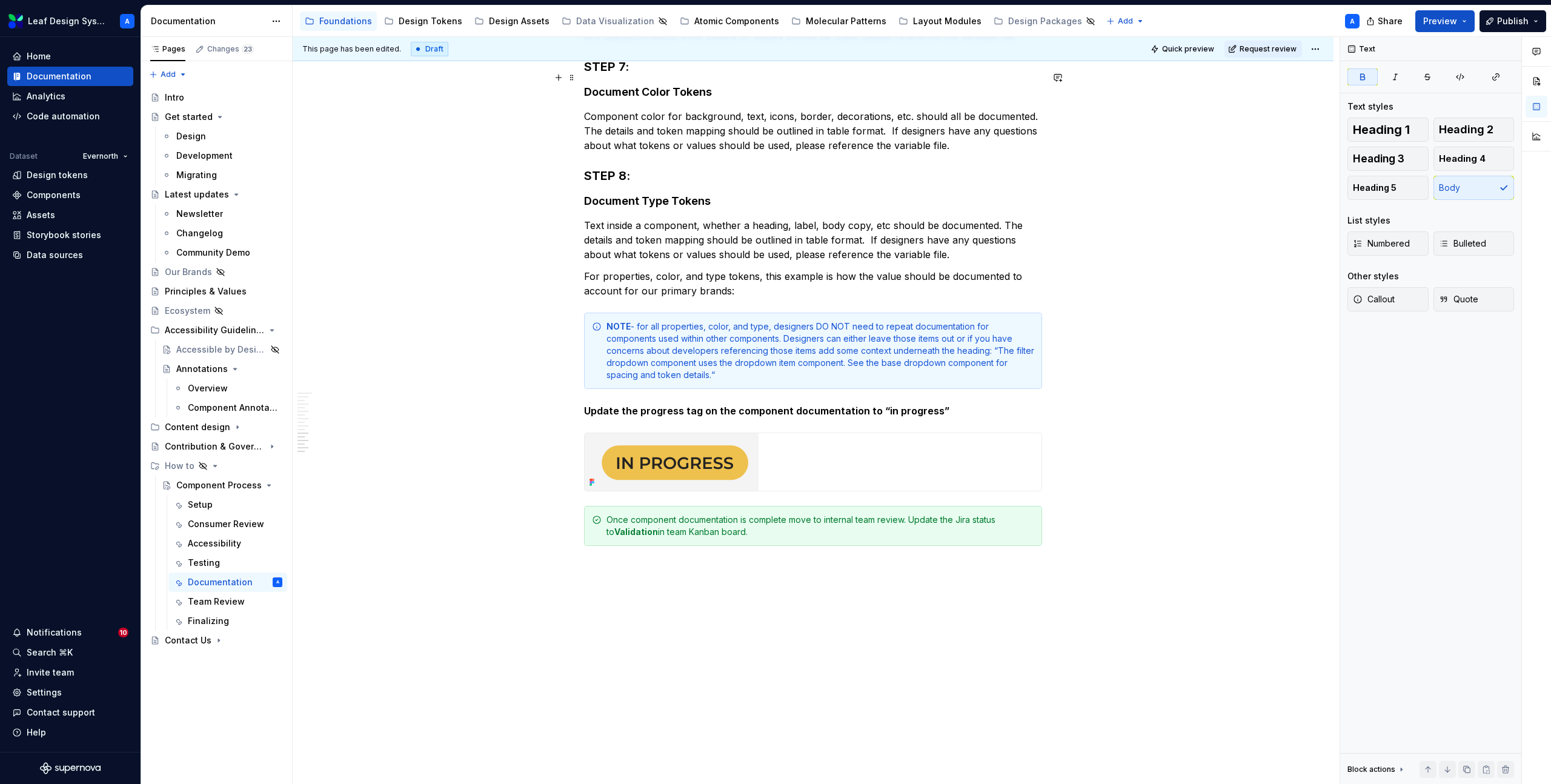
scroll to position [1222, 0]
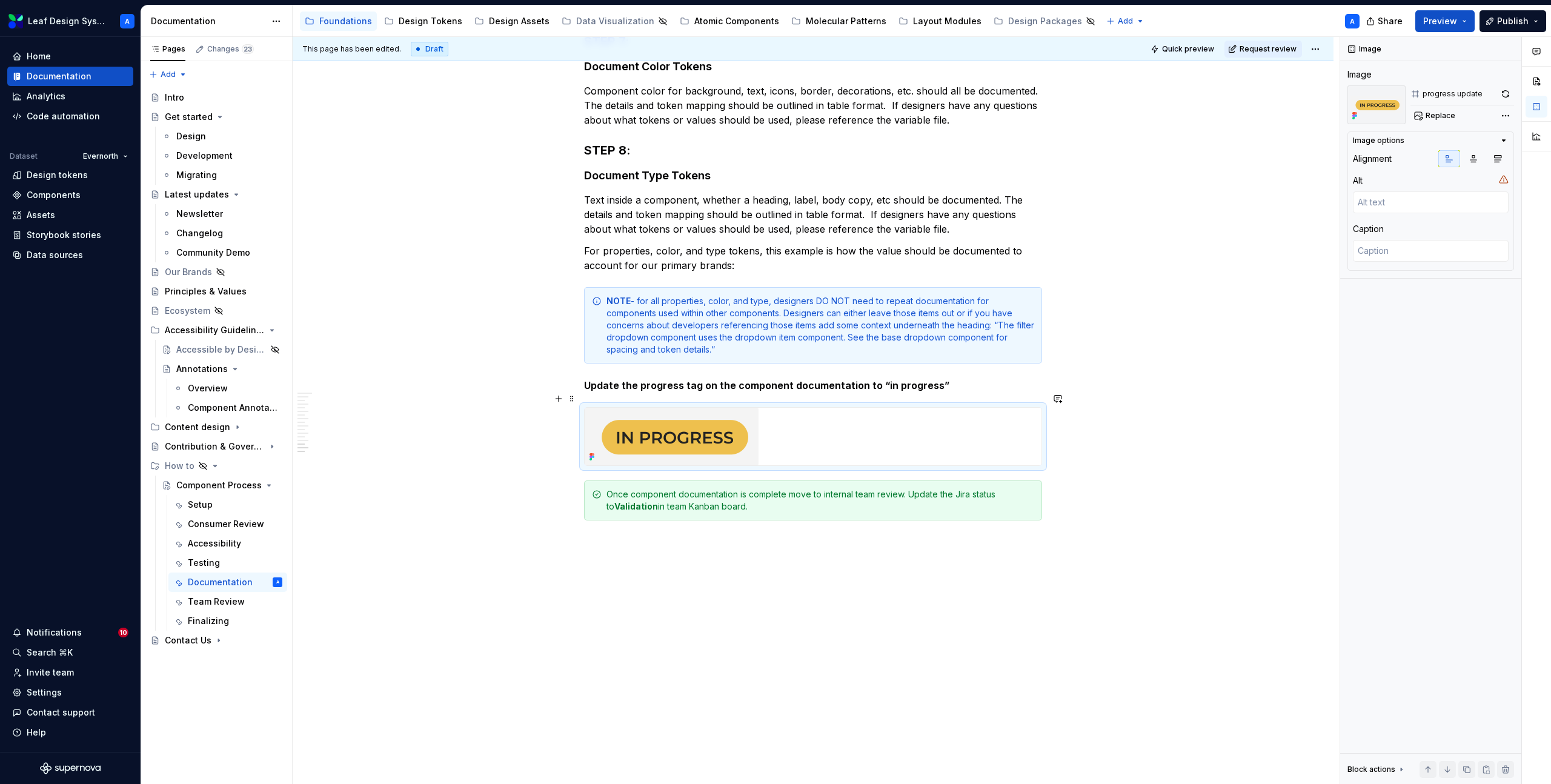
click at [705, 417] on img at bounding box center [672, 436] width 174 height 57
click at [1431, 116] on span "Replace" at bounding box center [1441, 116] width 30 height 9
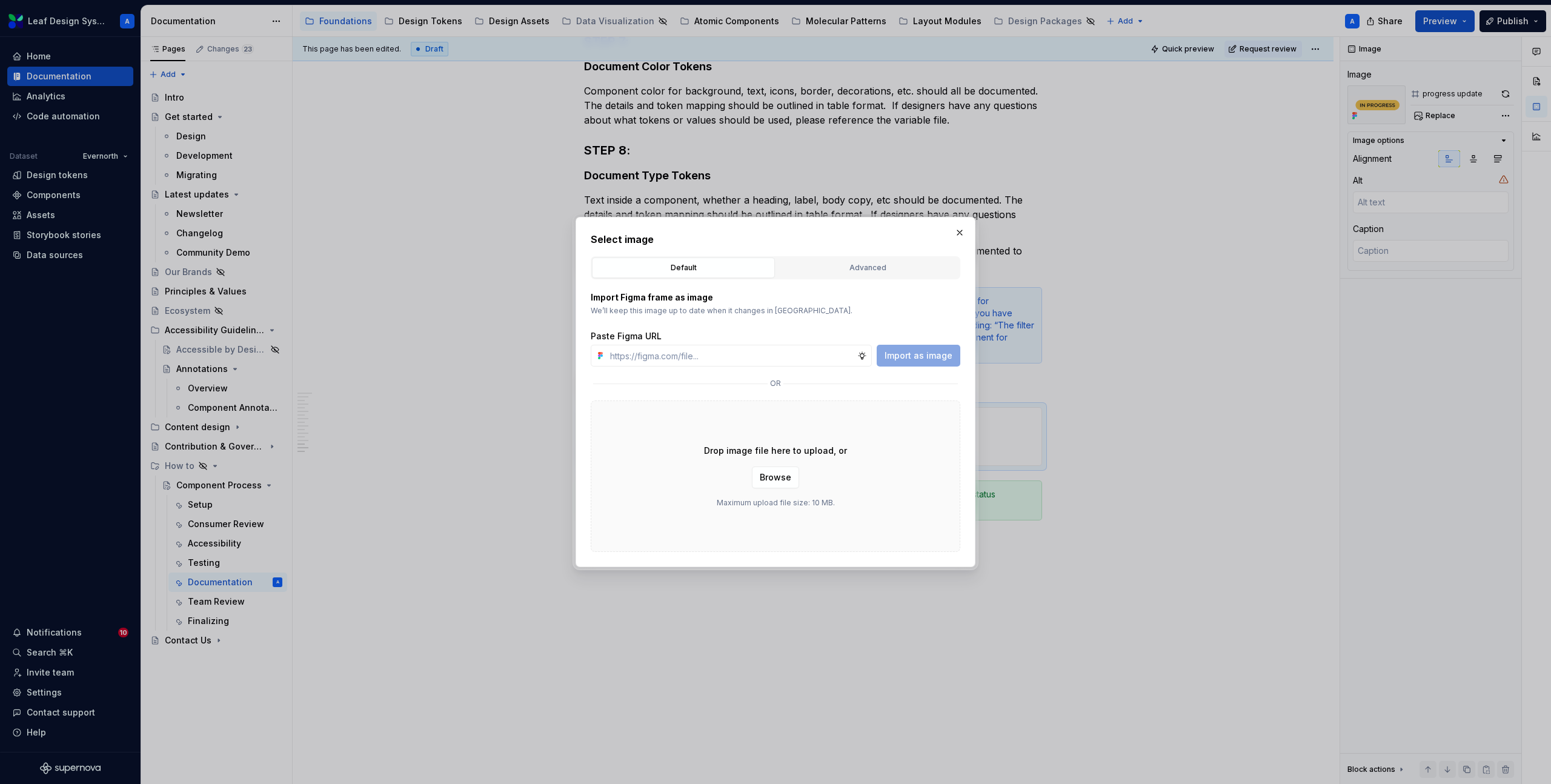
type textarea "*"
type input "[URL][DOMAIN_NAME]"
click at [906, 352] on span "Import as image" at bounding box center [918, 355] width 68 height 12
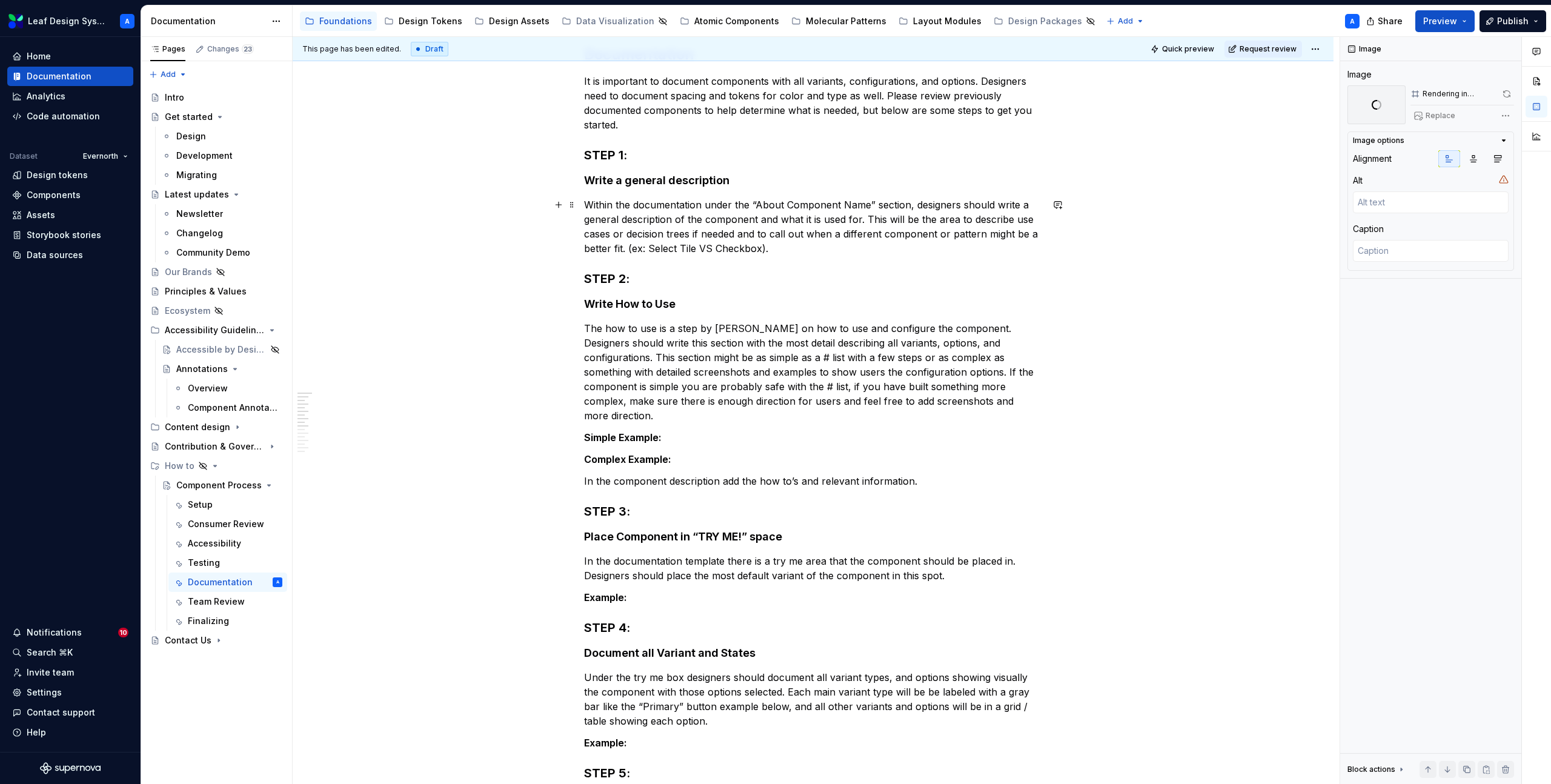
scroll to position [179, 0]
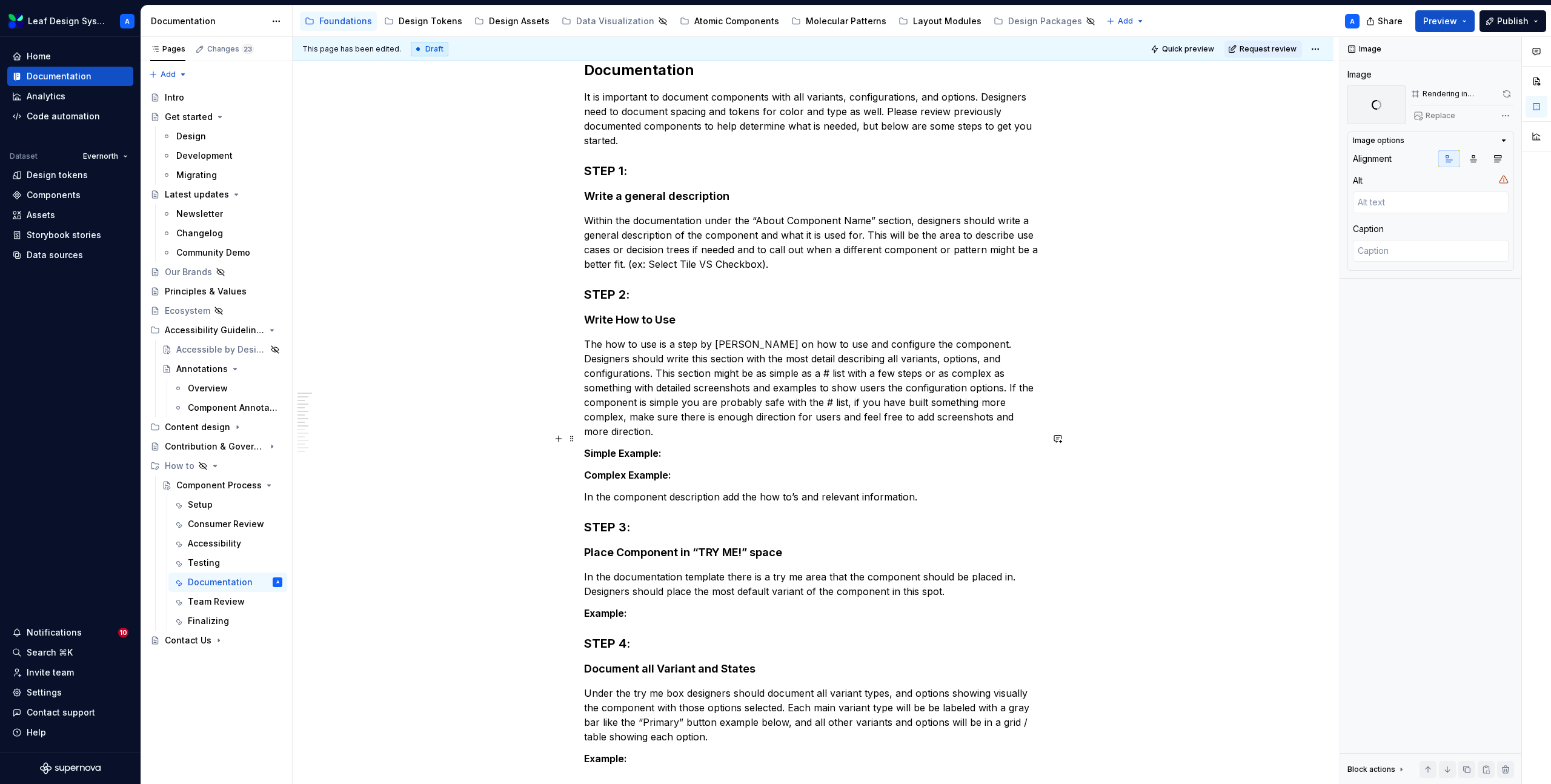
click at [679, 446] on p "Simple Example:" at bounding box center [813, 453] width 458 height 15
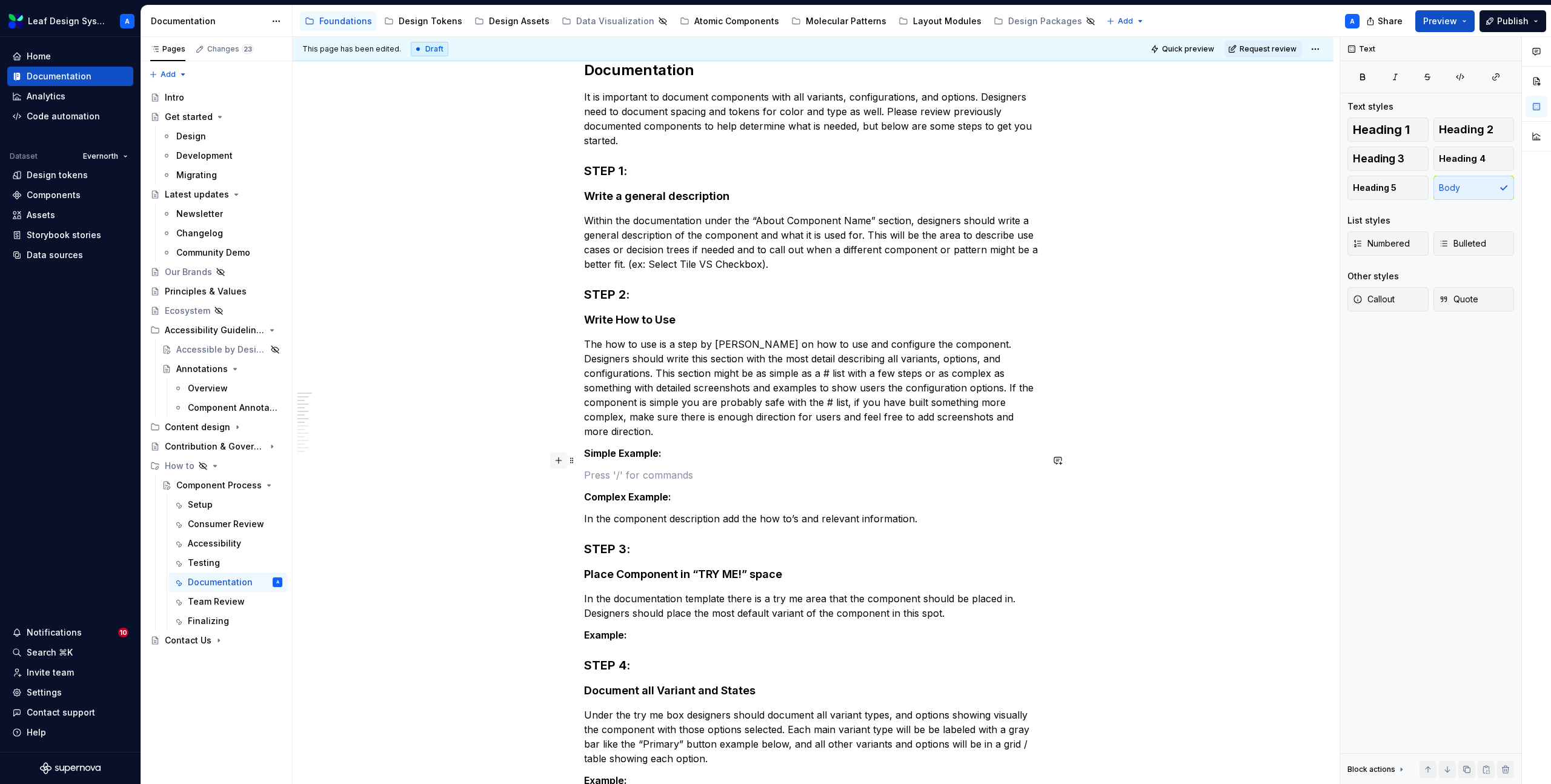
click at [559, 463] on button "button" at bounding box center [559, 461] width 17 height 17
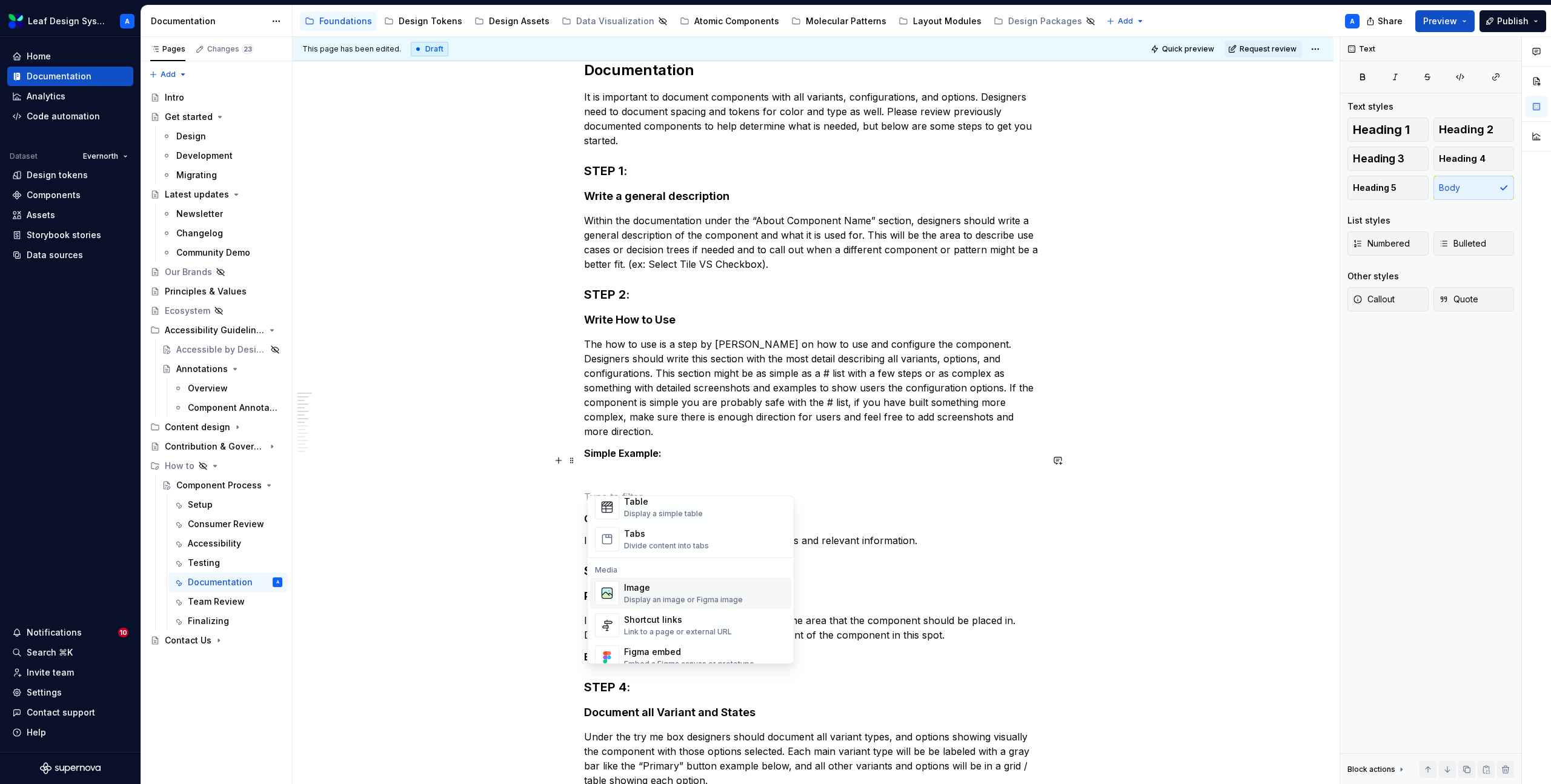
scroll to position [455, 0]
click at [646, 590] on div "Image" at bounding box center [684, 585] width 119 height 12
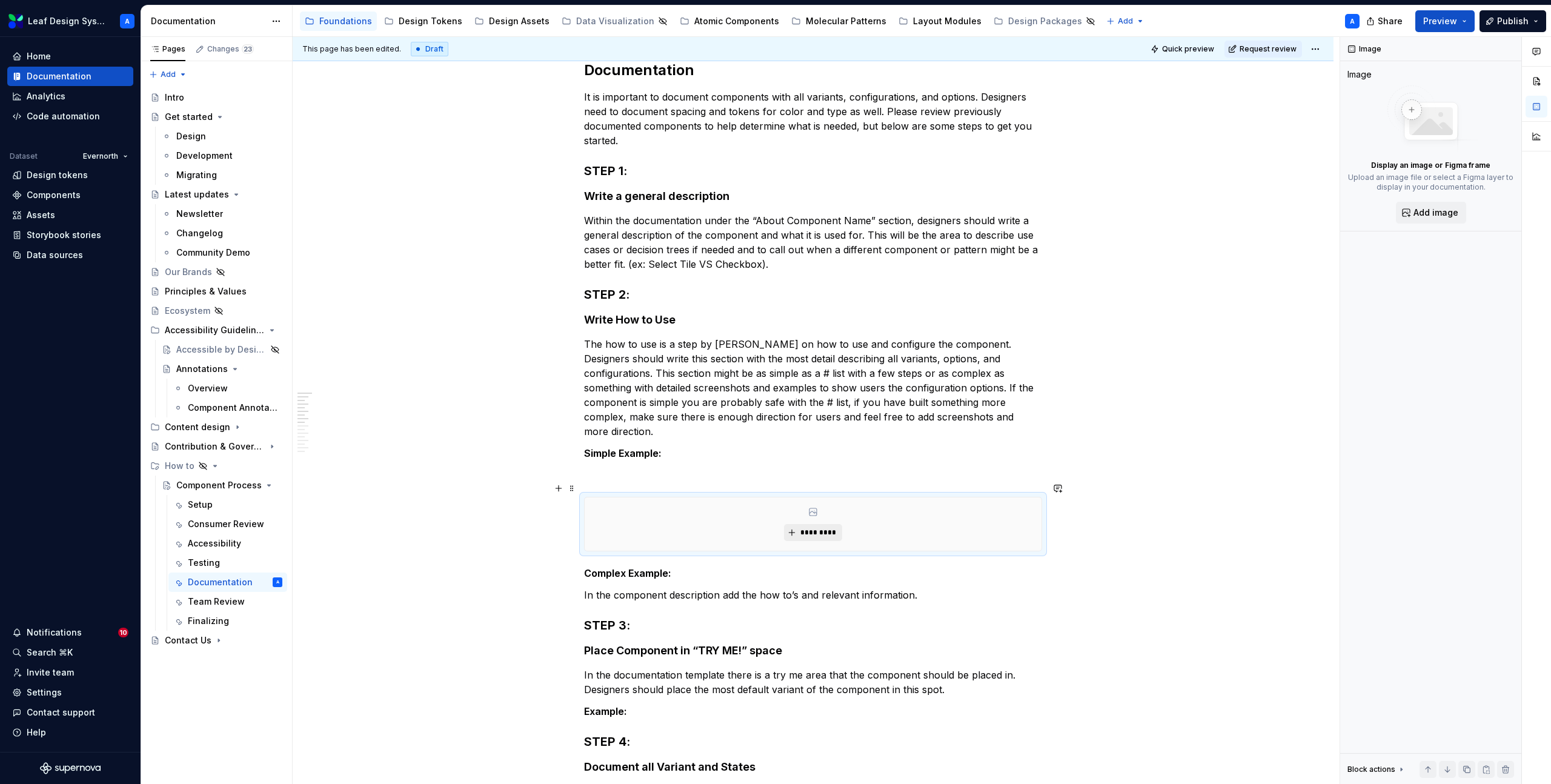
click at [818, 528] on span "*********" at bounding box center [817, 533] width 37 height 9
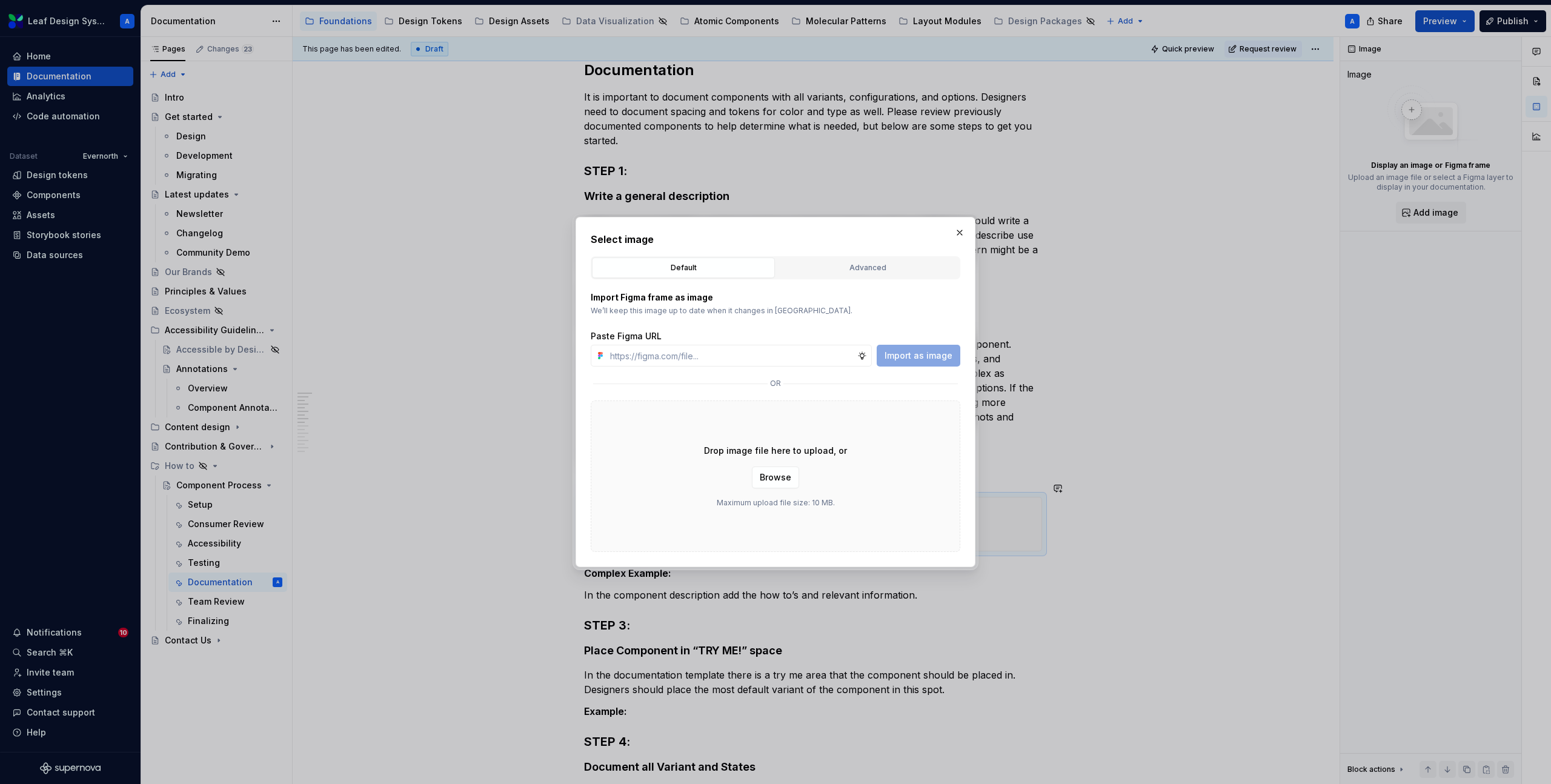
type textarea "*"
type input "[URL][DOMAIN_NAME]"
click at [910, 355] on span "Import as image" at bounding box center [918, 355] width 68 height 12
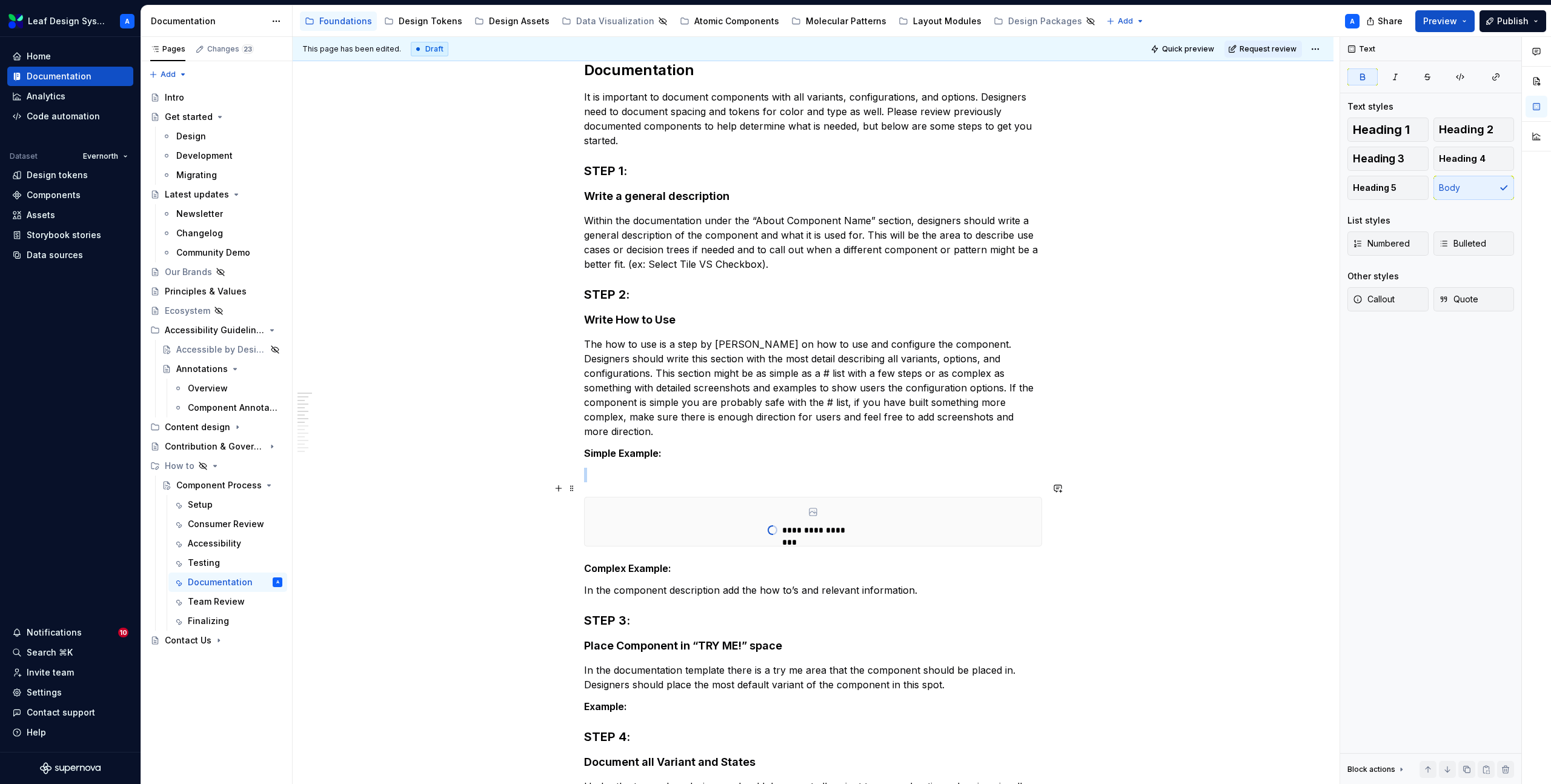
click at [620, 515] on div "**********" at bounding box center [813, 522] width 457 height 49
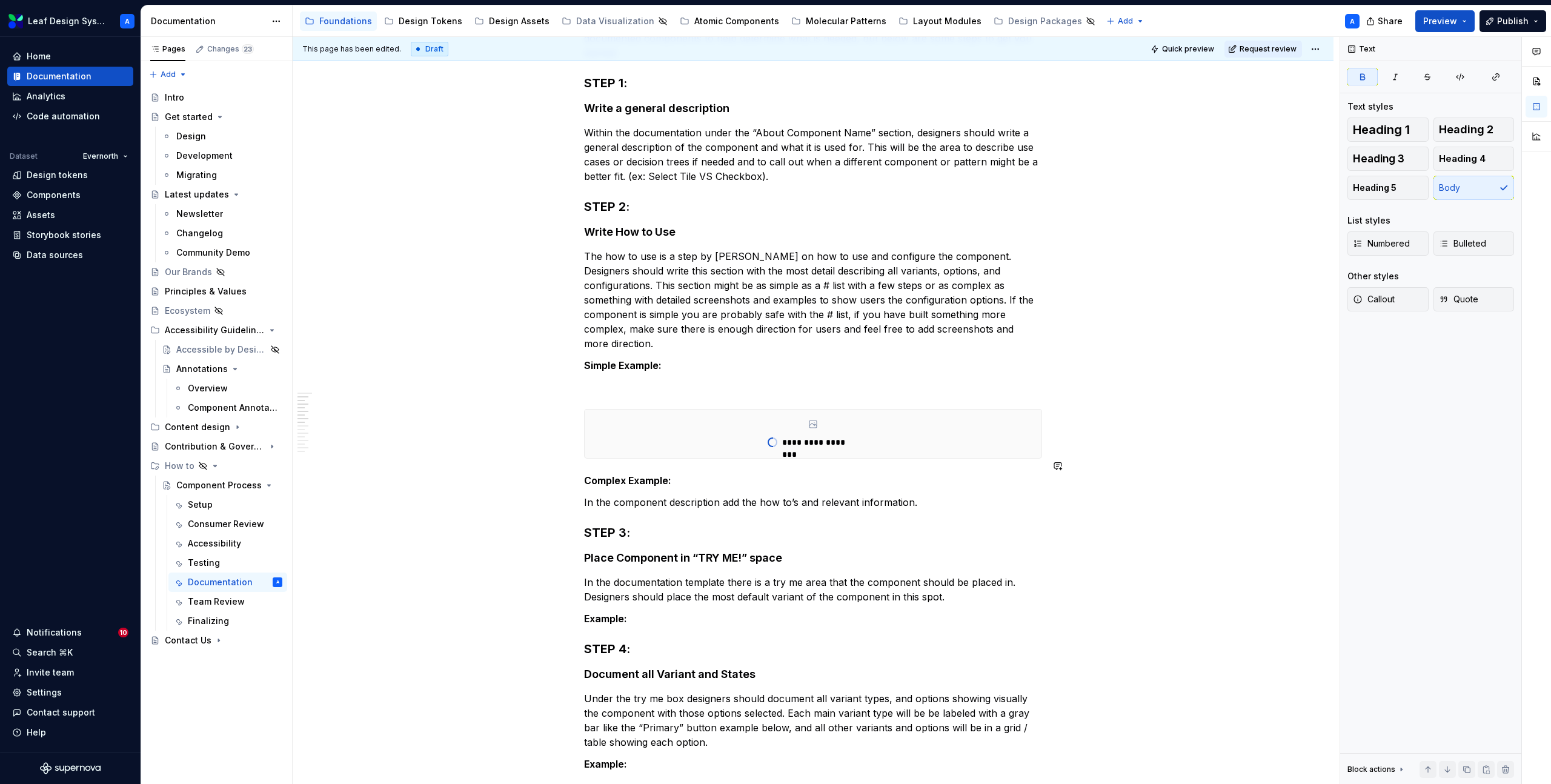
scroll to position [355, 0]
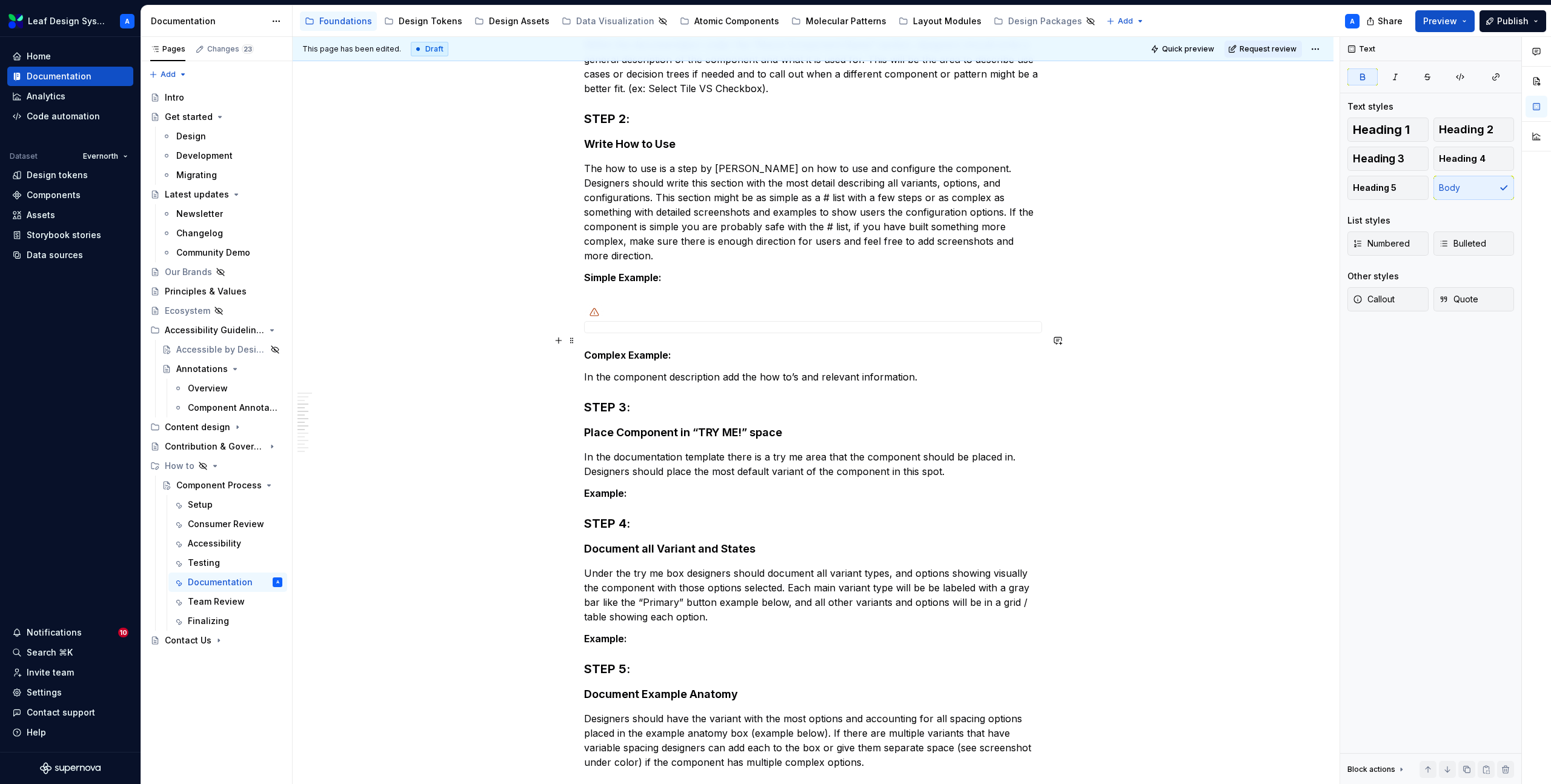
click at [683, 348] on p "Complex Example:" at bounding box center [813, 355] width 458 height 15
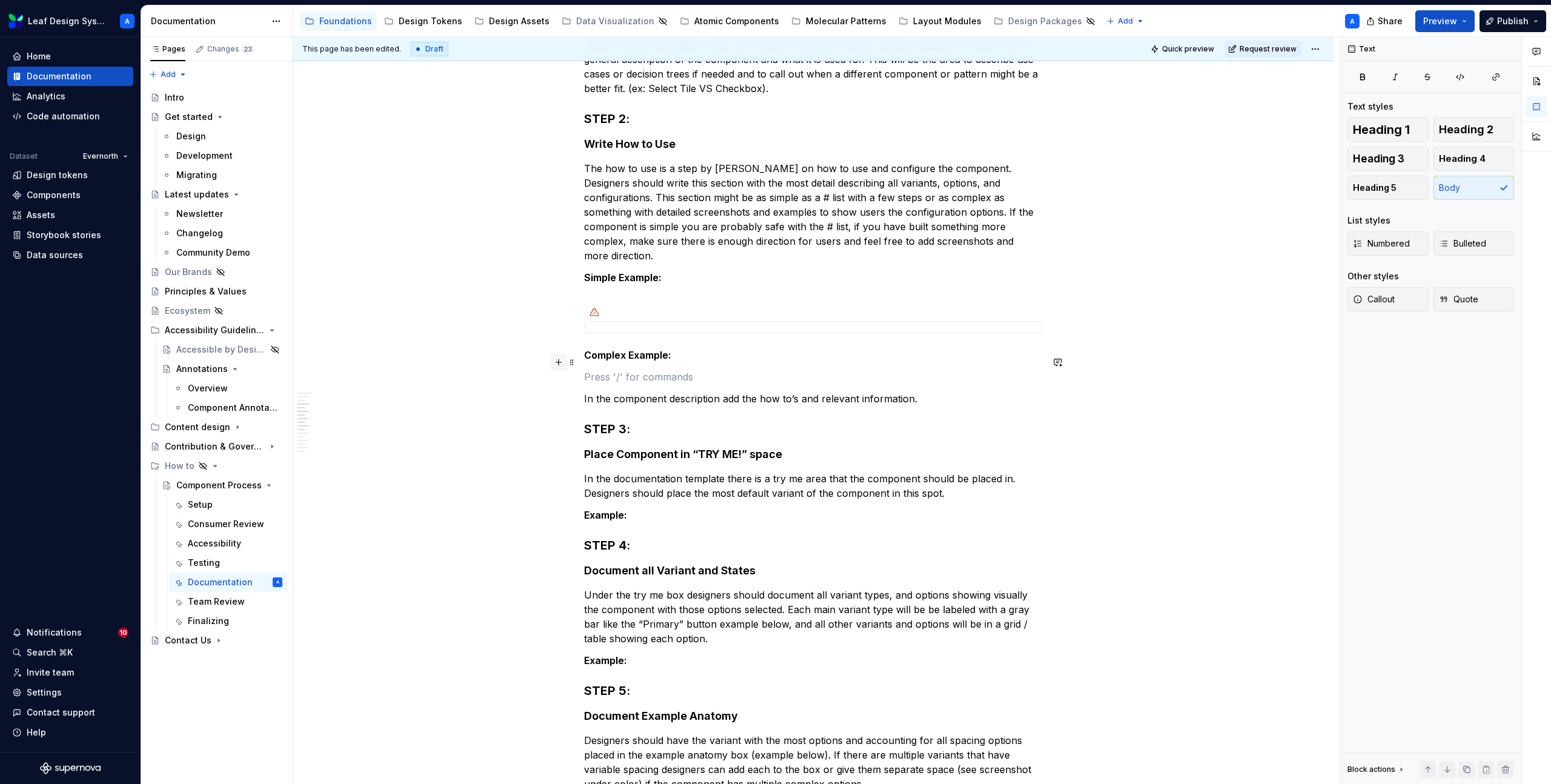
click at [563, 363] on button "button" at bounding box center [559, 363] width 17 height 17
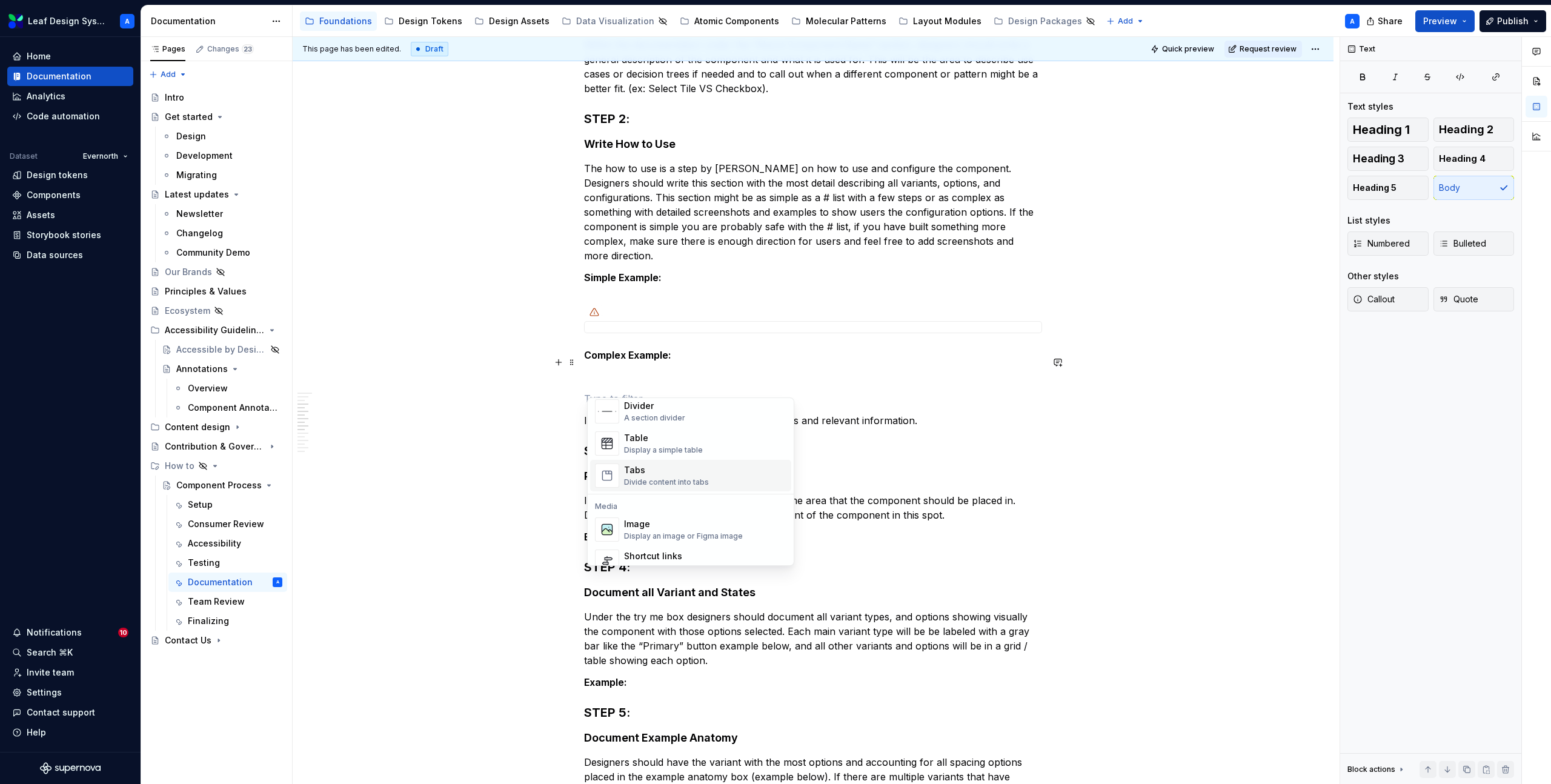
scroll to position [453, 0]
click at [649, 493] on div "Image" at bounding box center [684, 490] width 119 height 12
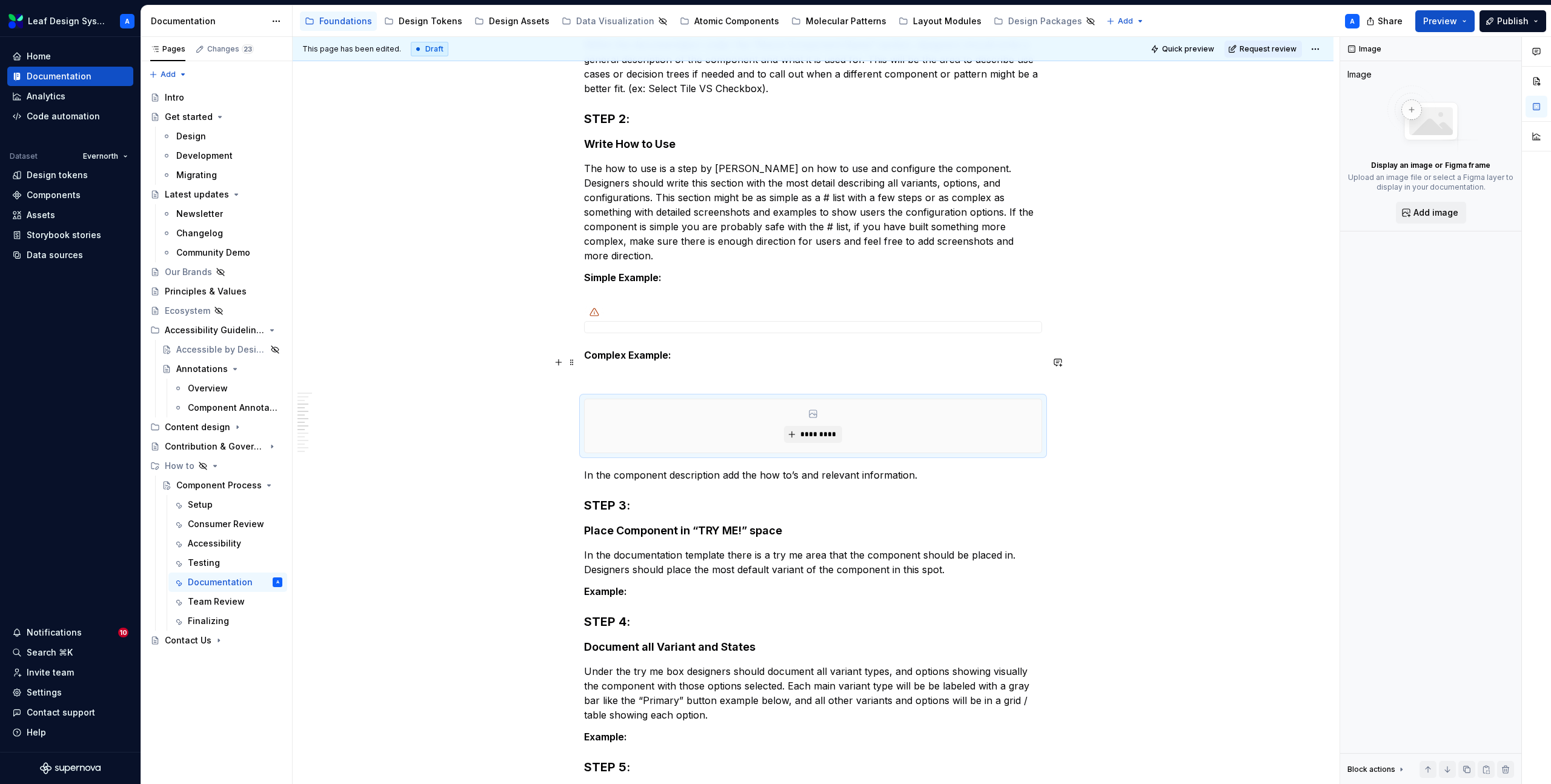
type textarea "*"
click at [805, 429] on span "*********" at bounding box center [817, 434] width 37 height 9
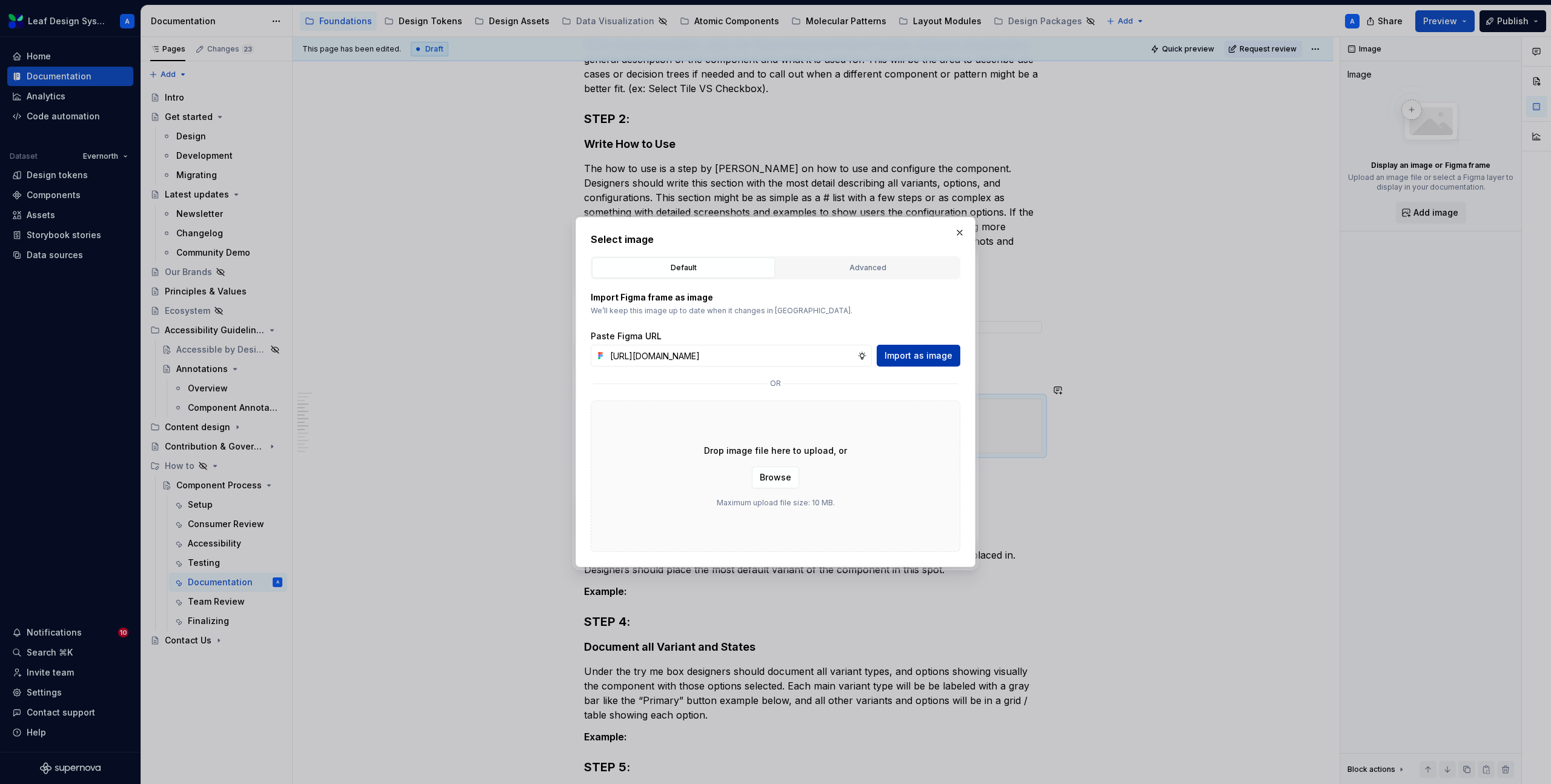
scroll to position [0, 342]
type input "[URL][DOMAIN_NAME]"
click at [918, 355] on span "Import as image" at bounding box center [918, 355] width 68 height 12
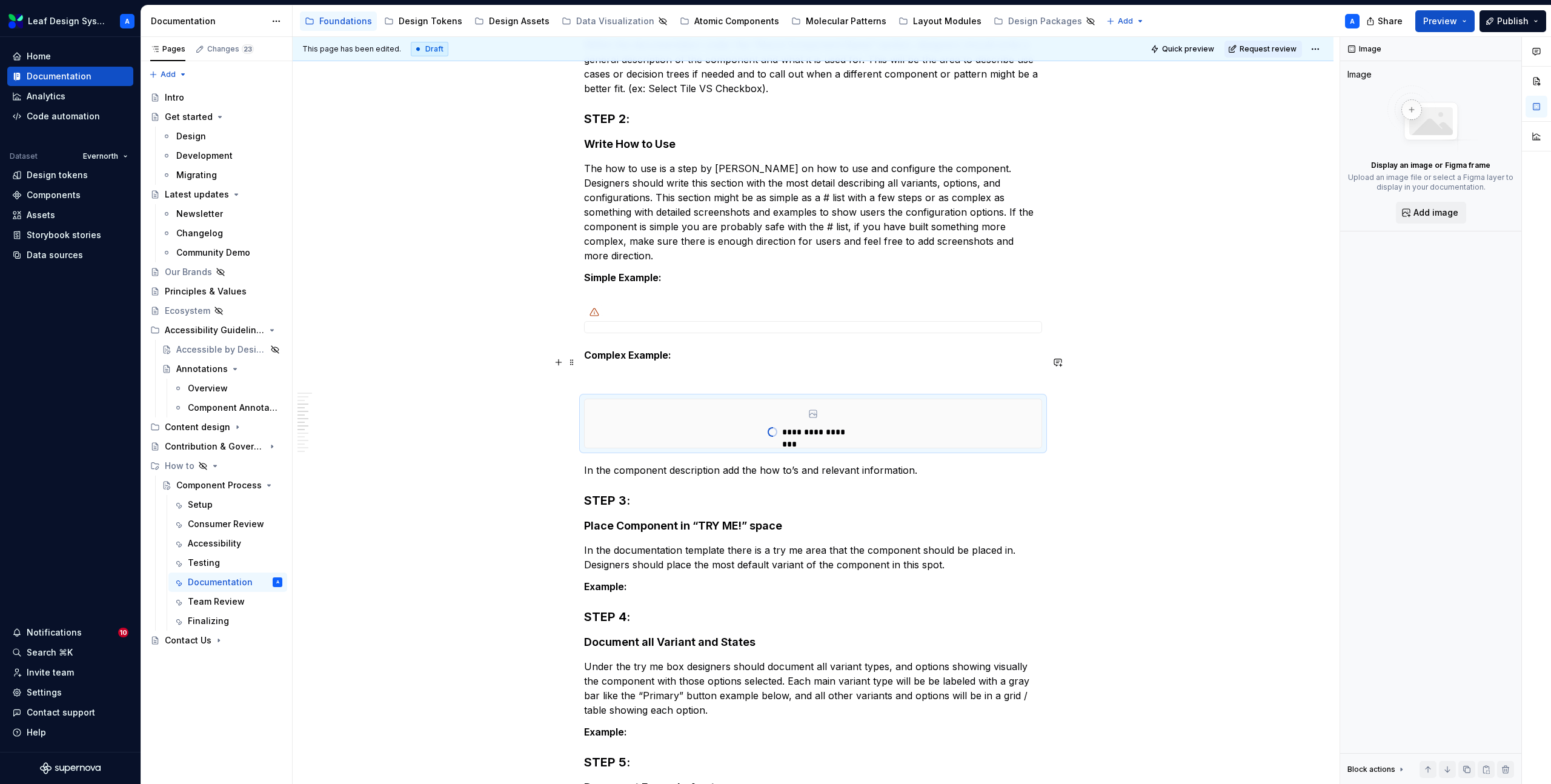
click at [631, 370] on p at bounding box center [813, 377] width 458 height 15
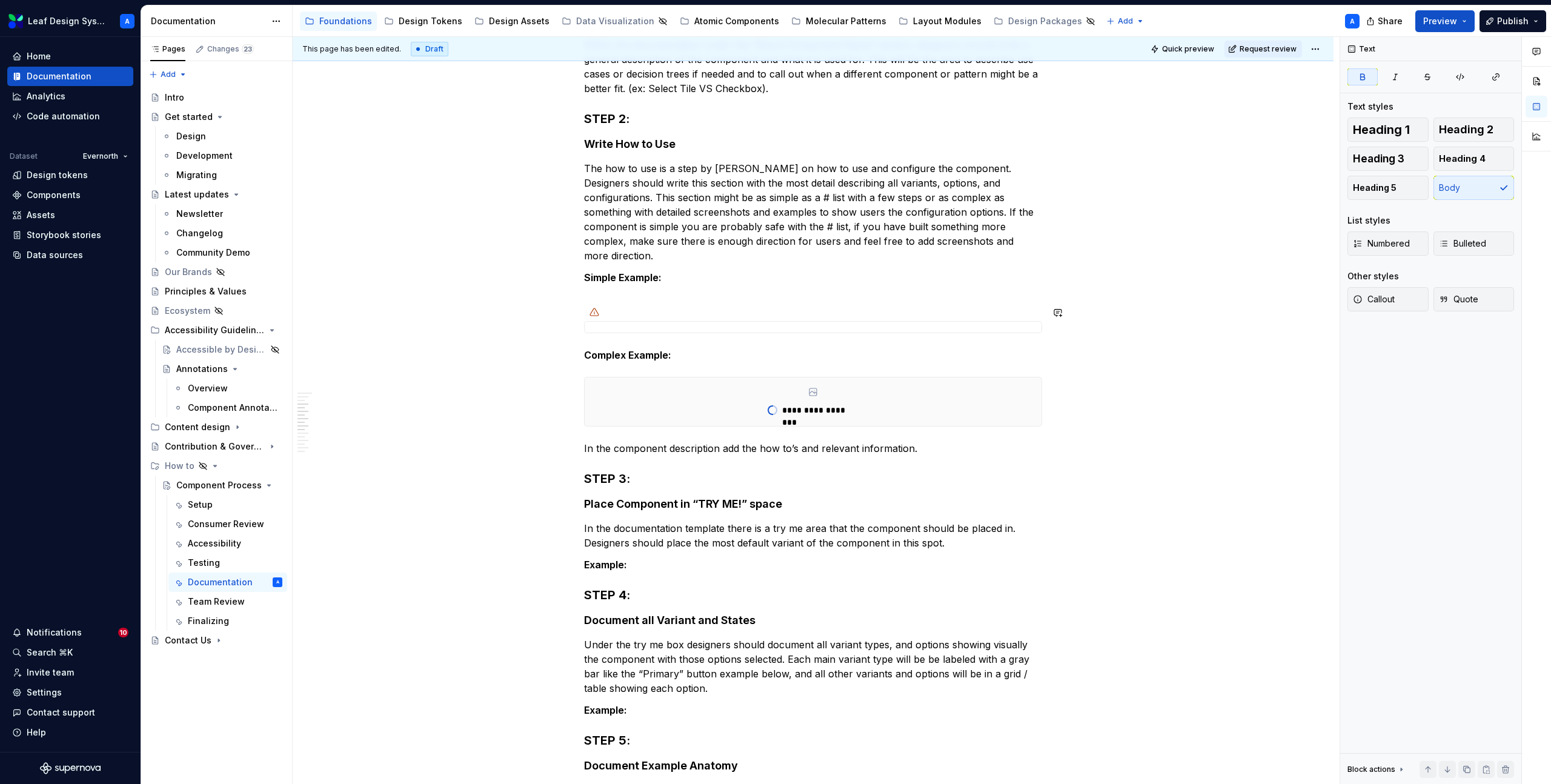
click at [636, 292] on p at bounding box center [813, 299] width 458 height 15
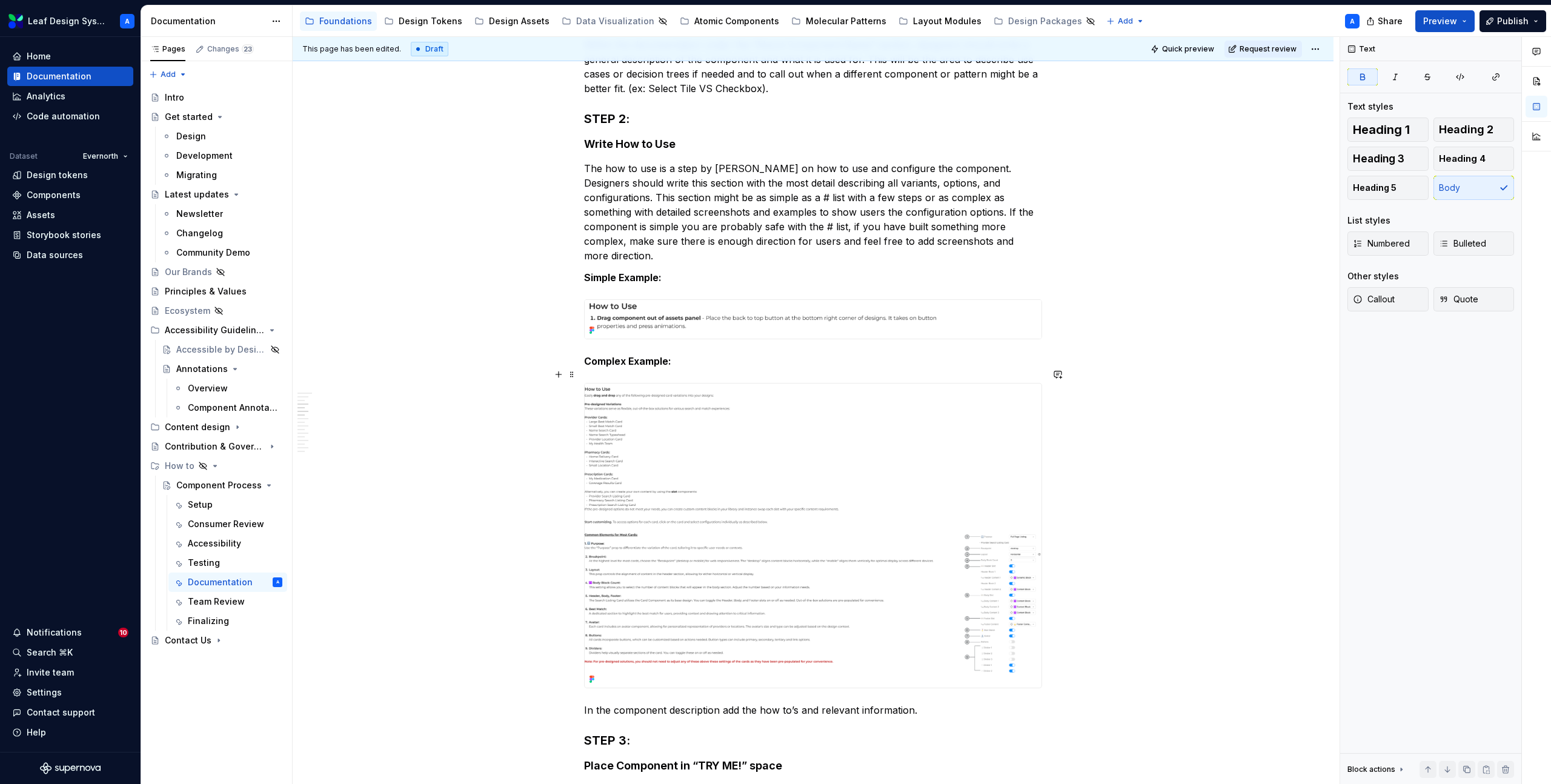
type textarea "*"
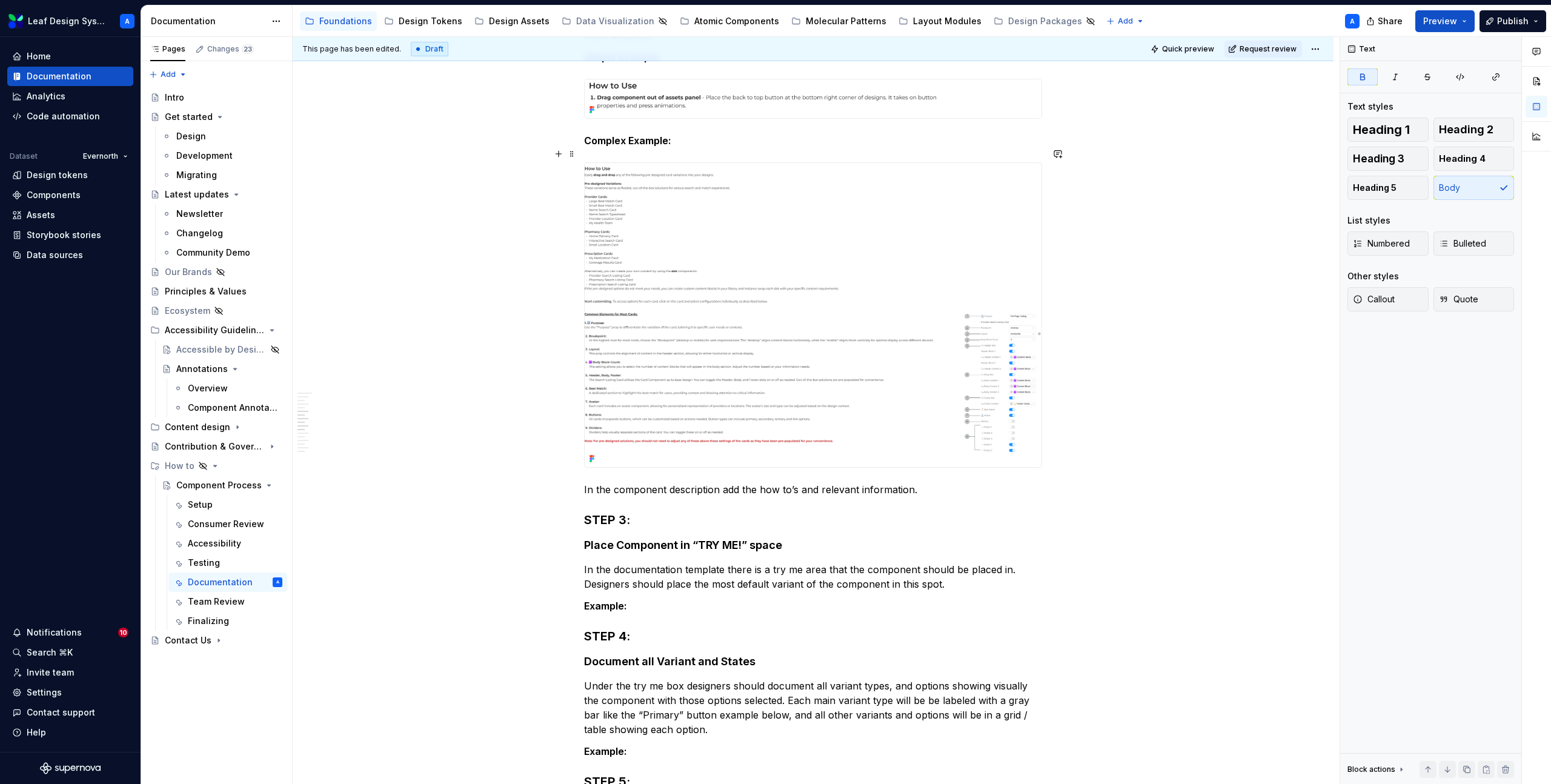
scroll to position [619, 0]
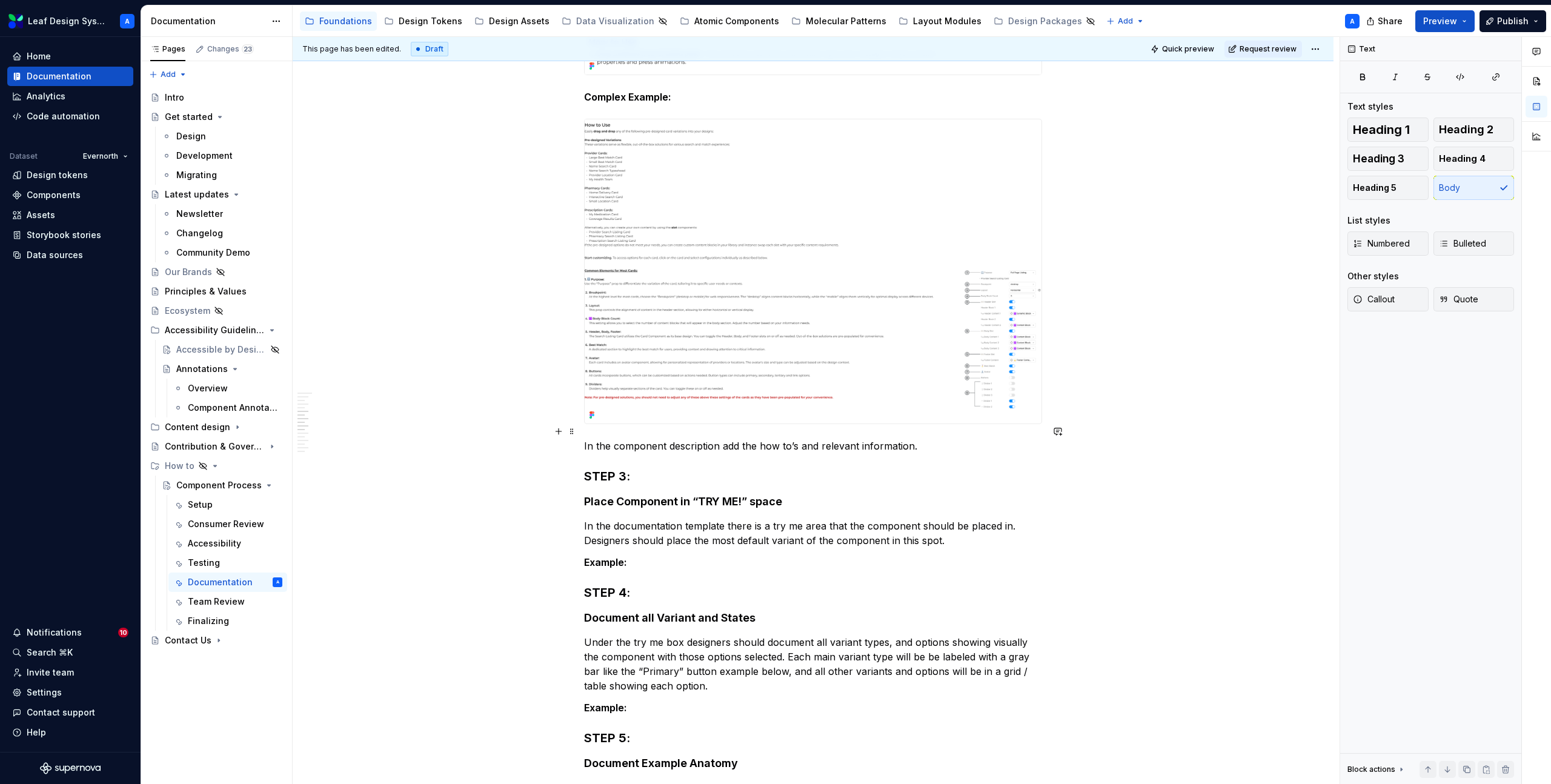
click at [698, 439] on p "In the component description add the how to’s and relevant information." at bounding box center [813, 446] width 458 height 15
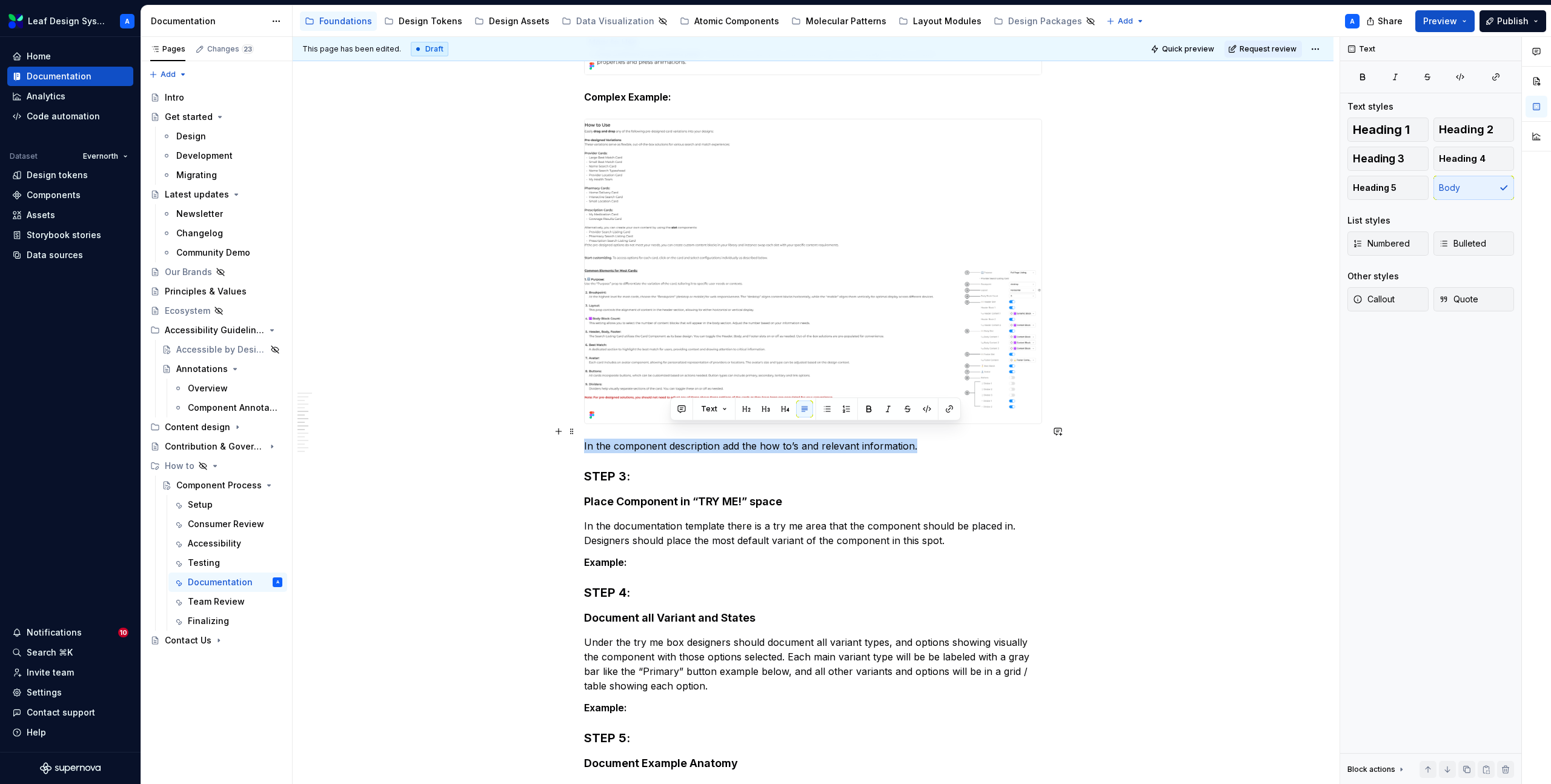
click at [698, 439] on p "In the component description add the how to’s and relevant information." at bounding box center [813, 446] width 458 height 15
click at [940, 439] on div "Documentation It is important to document components with all variants, configu…" at bounding box center [813, 558] width 458 height 1875
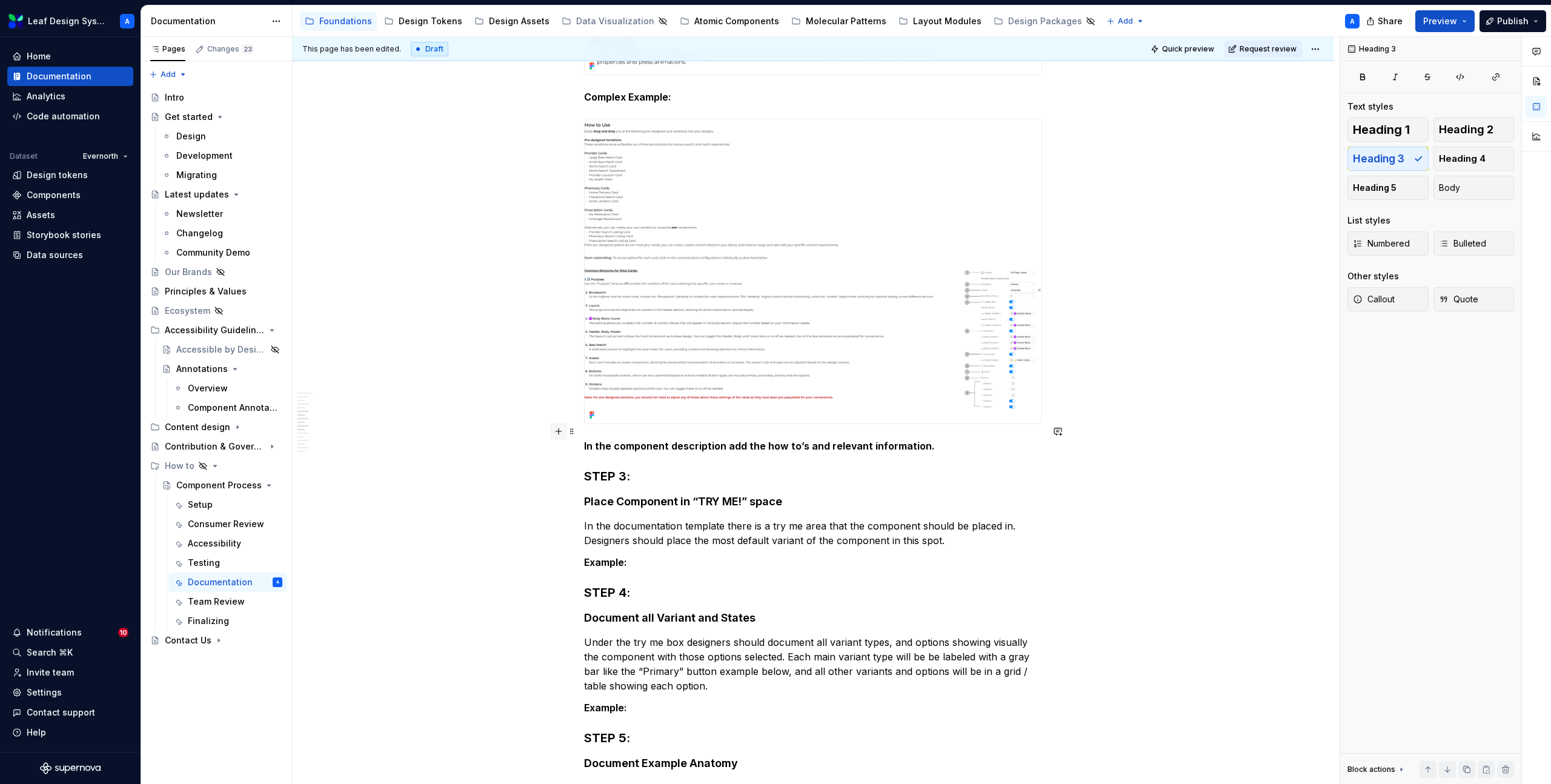
click at [562, 428] on button "button" at bounding box center [559, 432] width 17 height 17
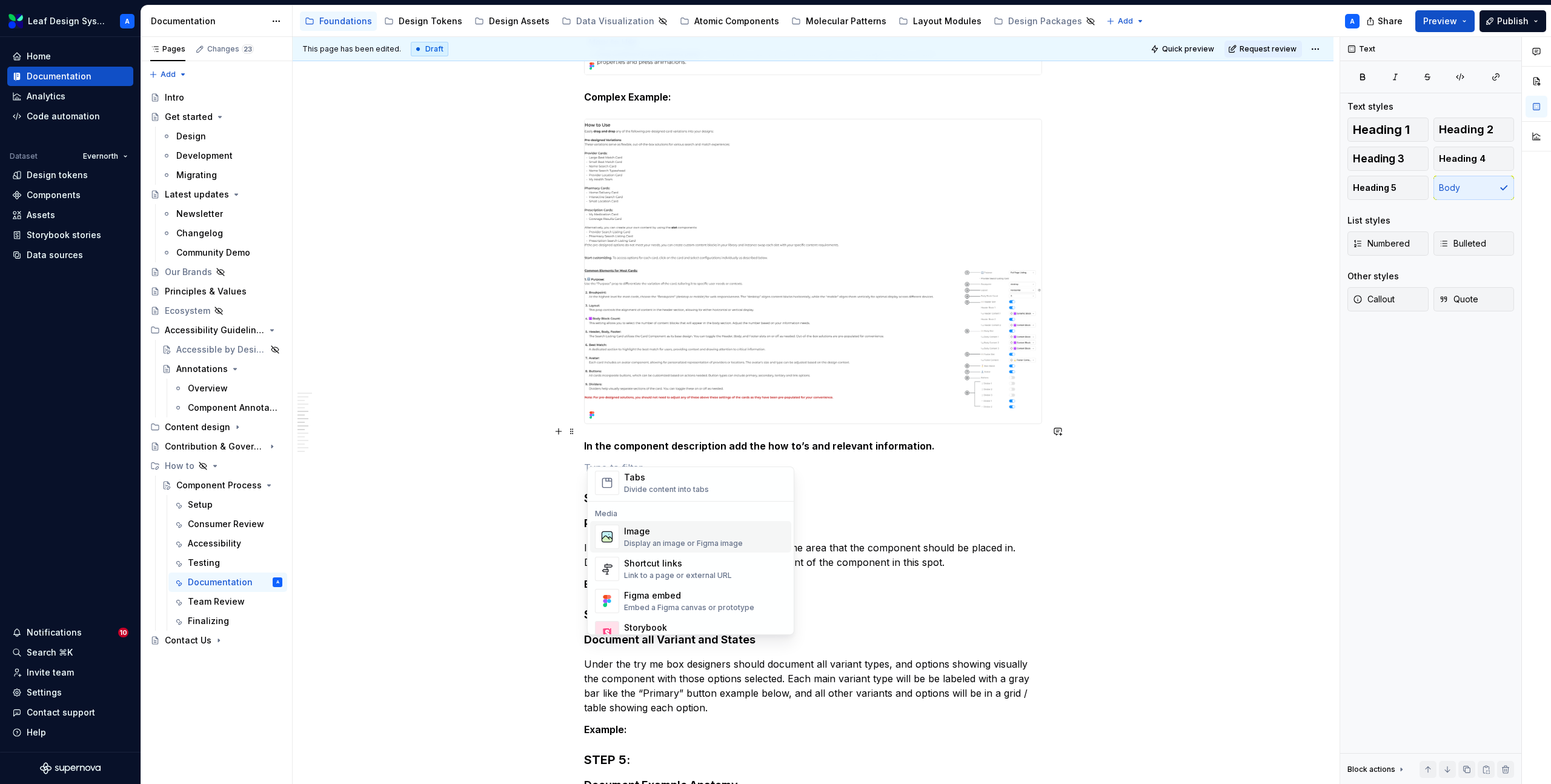
scroll to position [486, 0]
click at [654, 537] on div "Display an image or Figma image" at bounding box center [684, 539] width 119 height 9
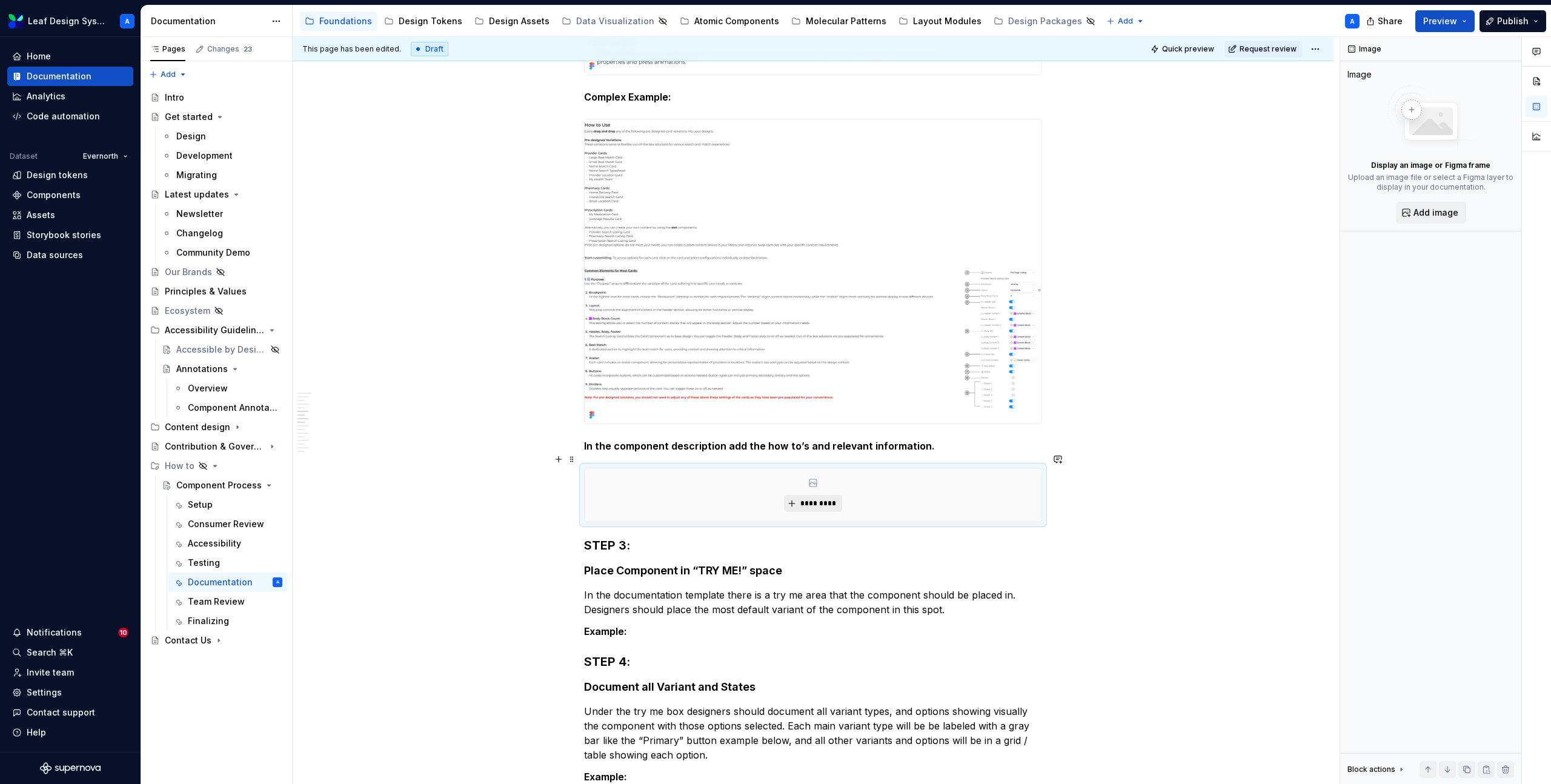
click at [820, 499] on span "*********" at bounding box center [817, 504] width 37 height 9
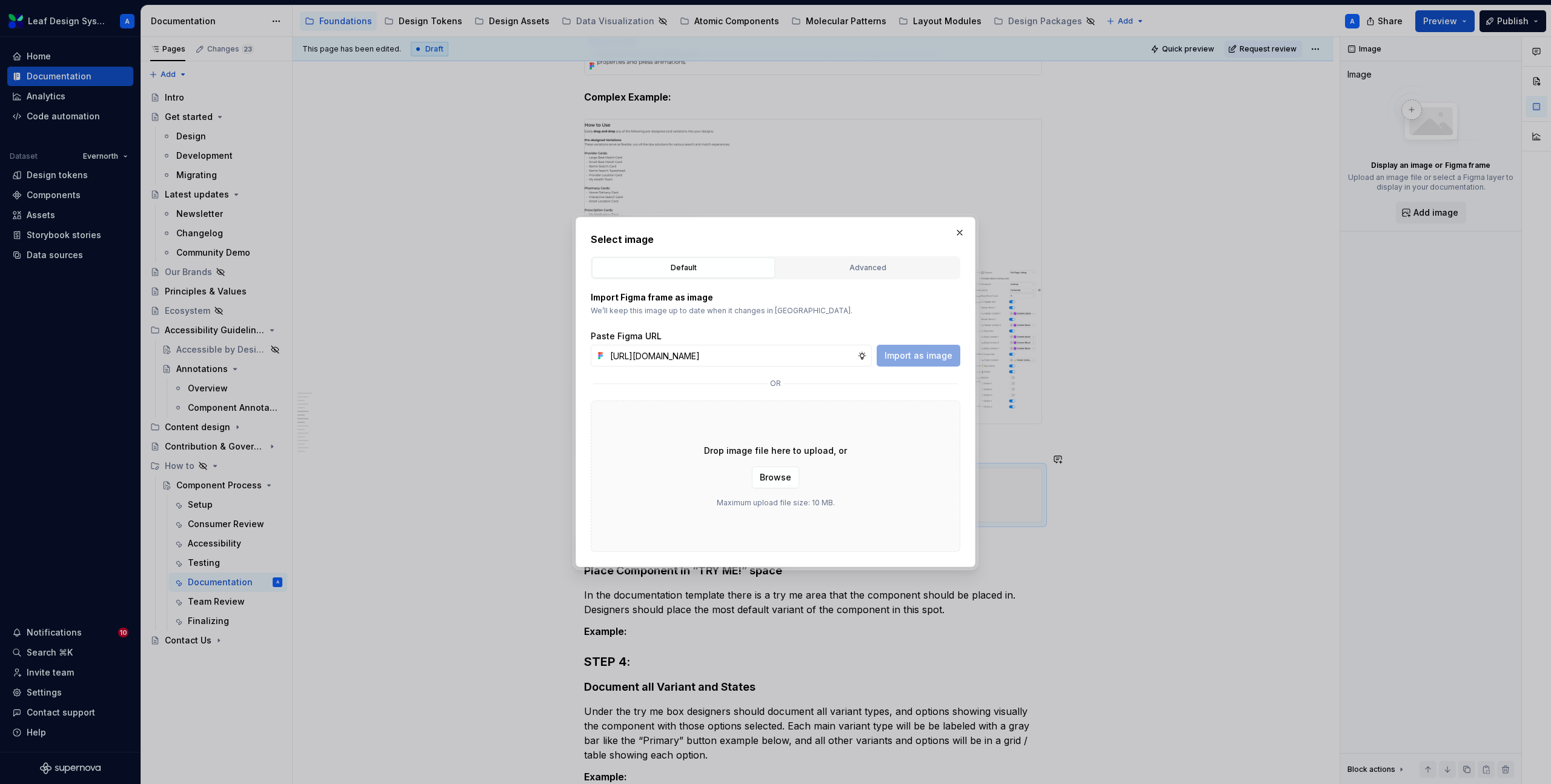
scroll to position [0, 343]
type input "[URL][DOMAIN_NAME]"
click at [911, 348] on button "Import as image" at bounding box center [918, 356] width 84 height 22
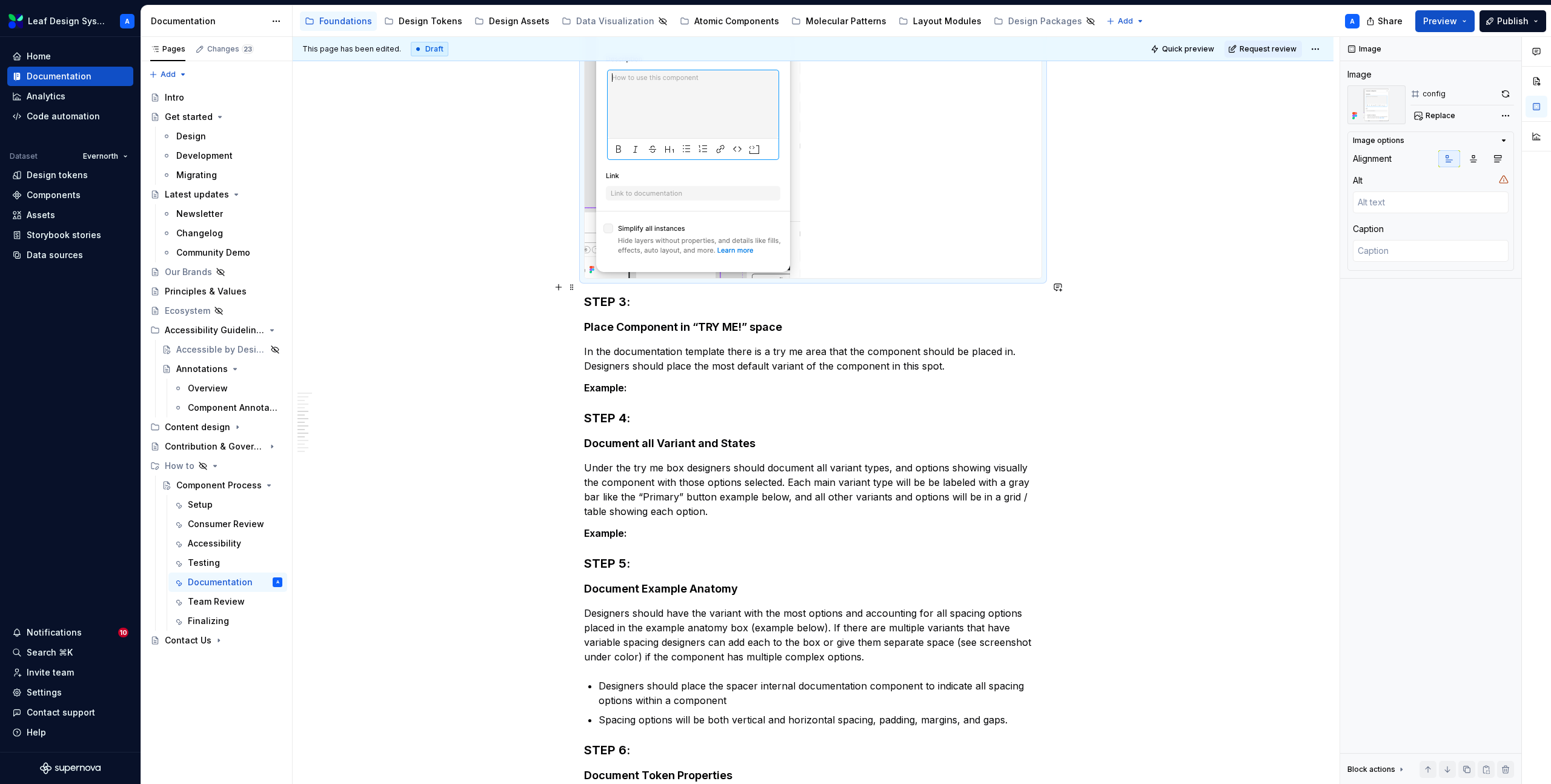
scroll to position [1136, 0]
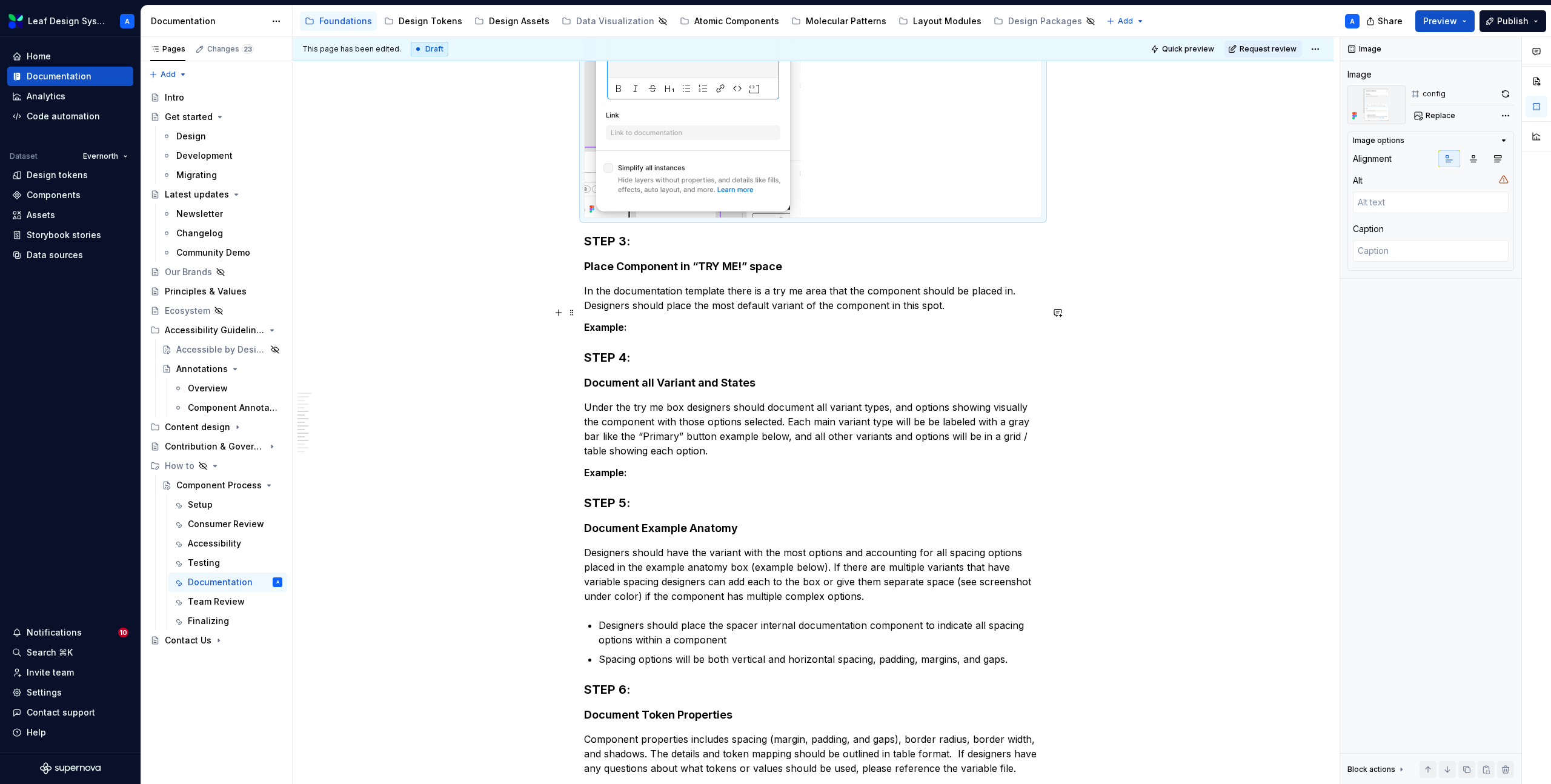
click at [669, 320] on p "Example:" at bounding box center [813, 327] width 458 height 15
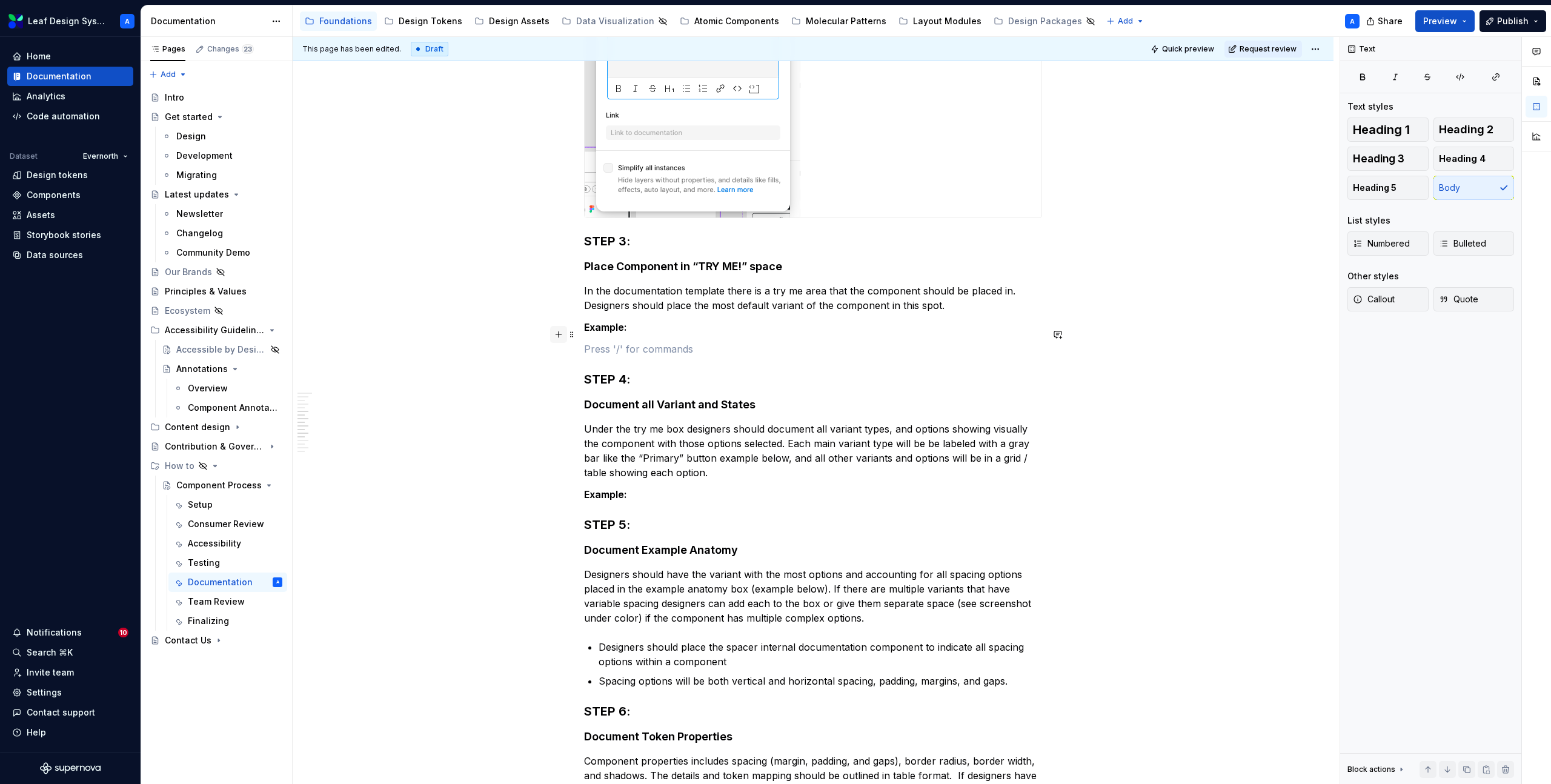
click at [562, 336] on button "button" at bounding box center [559, 334] width 17 height 17
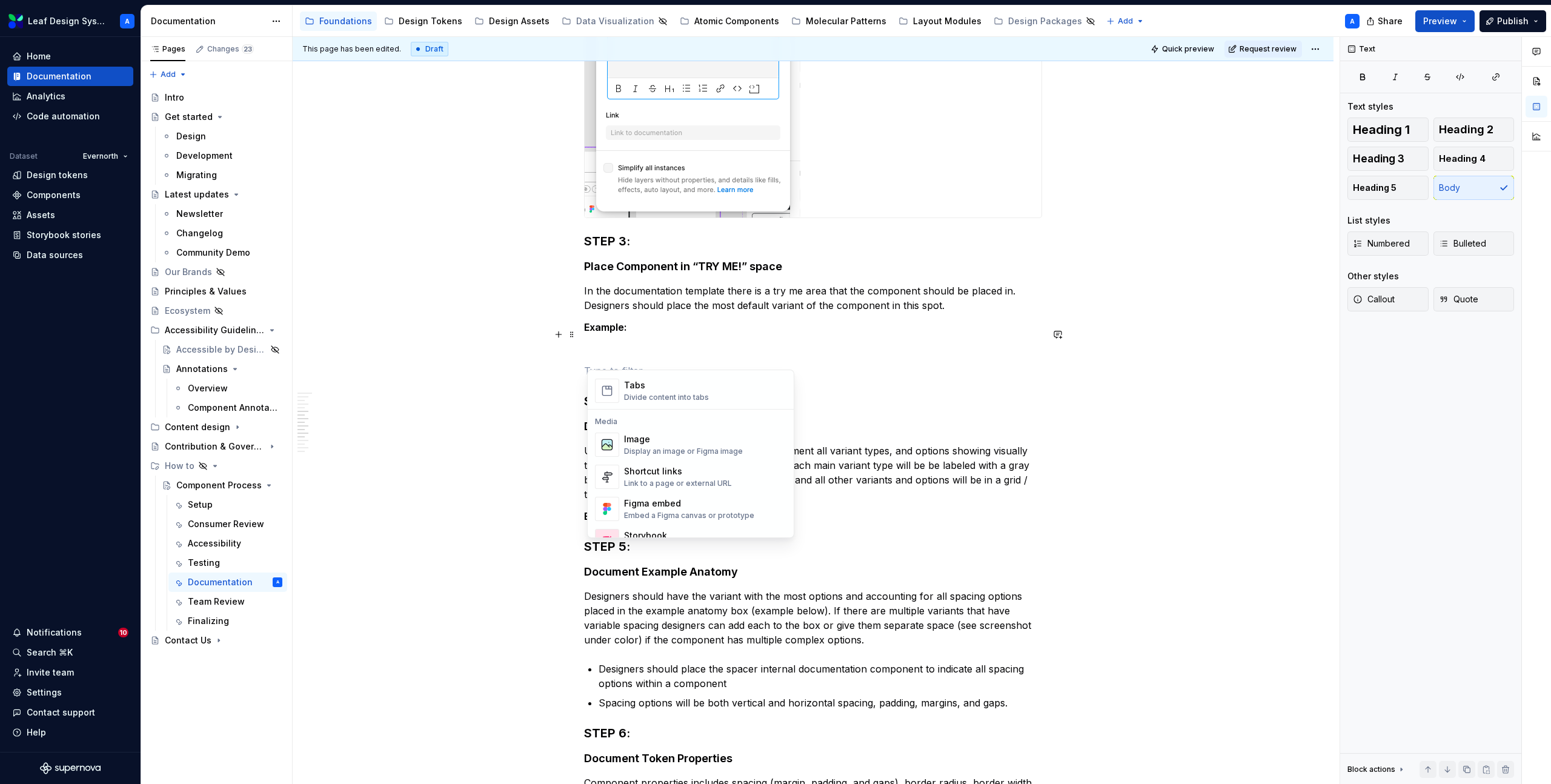
scroll to position [479, 0]
click at [654, 441] on div "Image" at bounding box center [684, 435] width 119 height 12
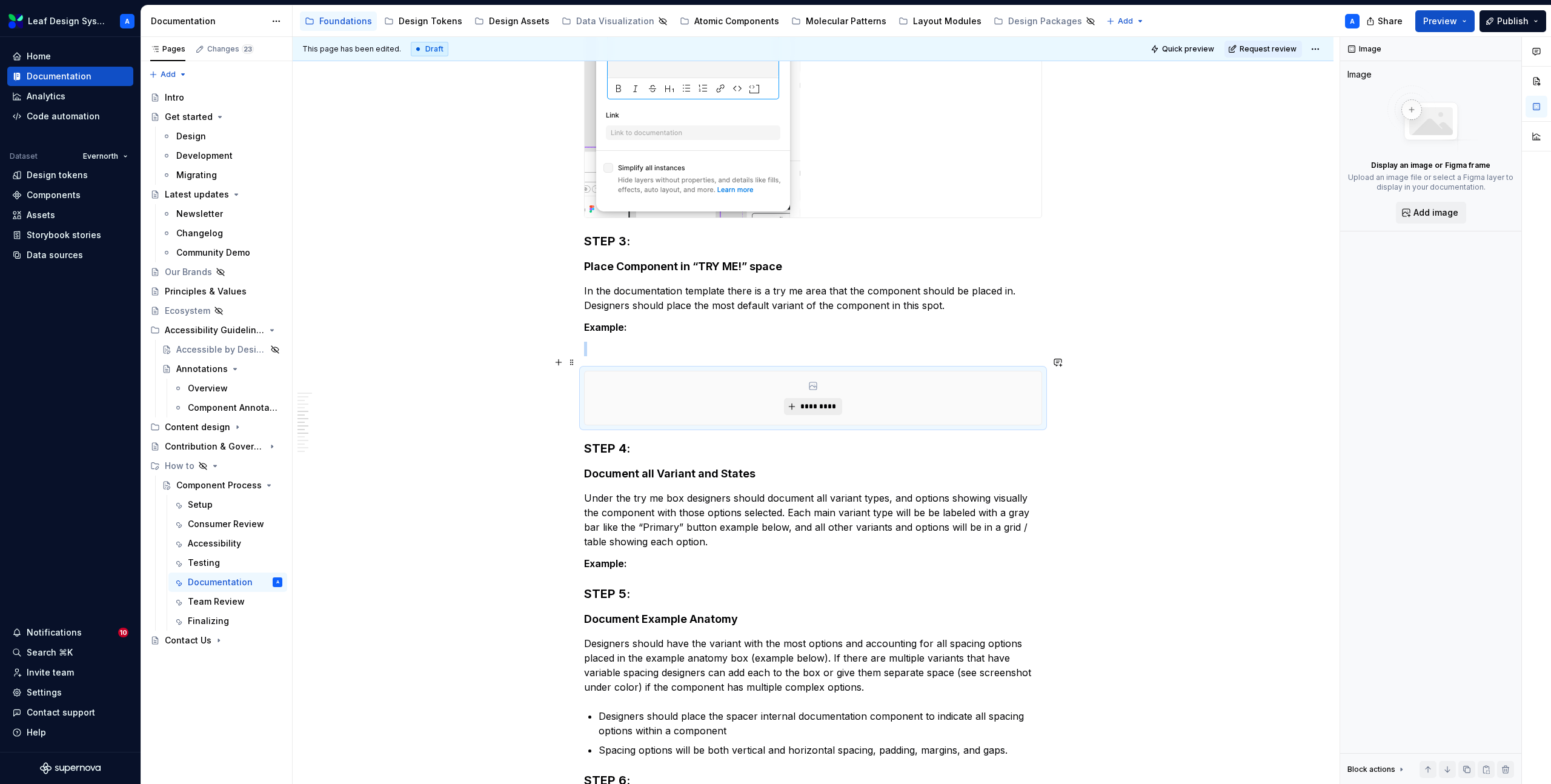
click at [812, 402] on span "*********" at bounding box center [817, 406] width 37 height 9
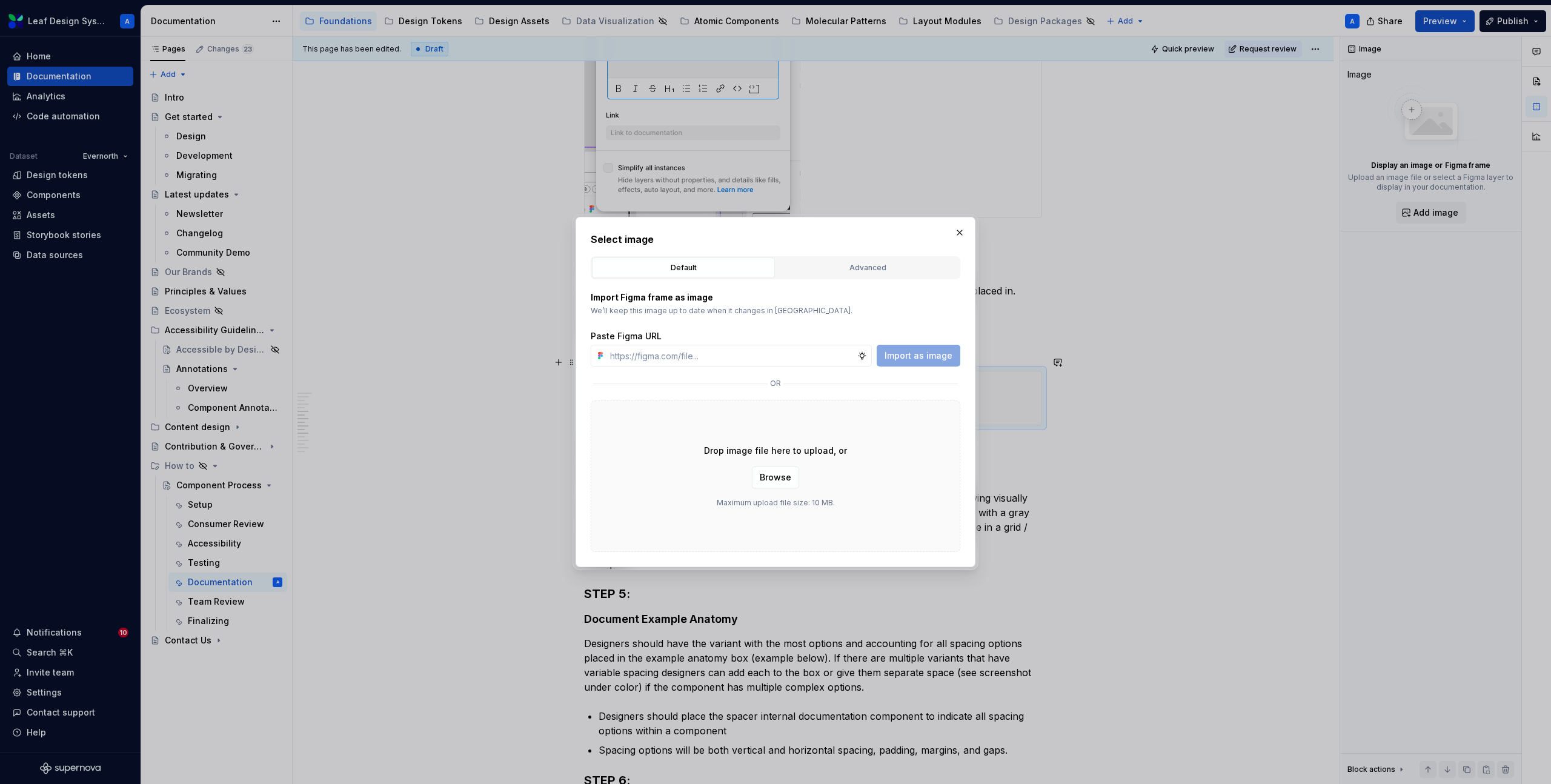
type textarea "*"
type input "[URL][DOMAIN_NAME]"
click at [914, 359] on span "Import as image" at bounding box center [918, 355] width 68 height 12
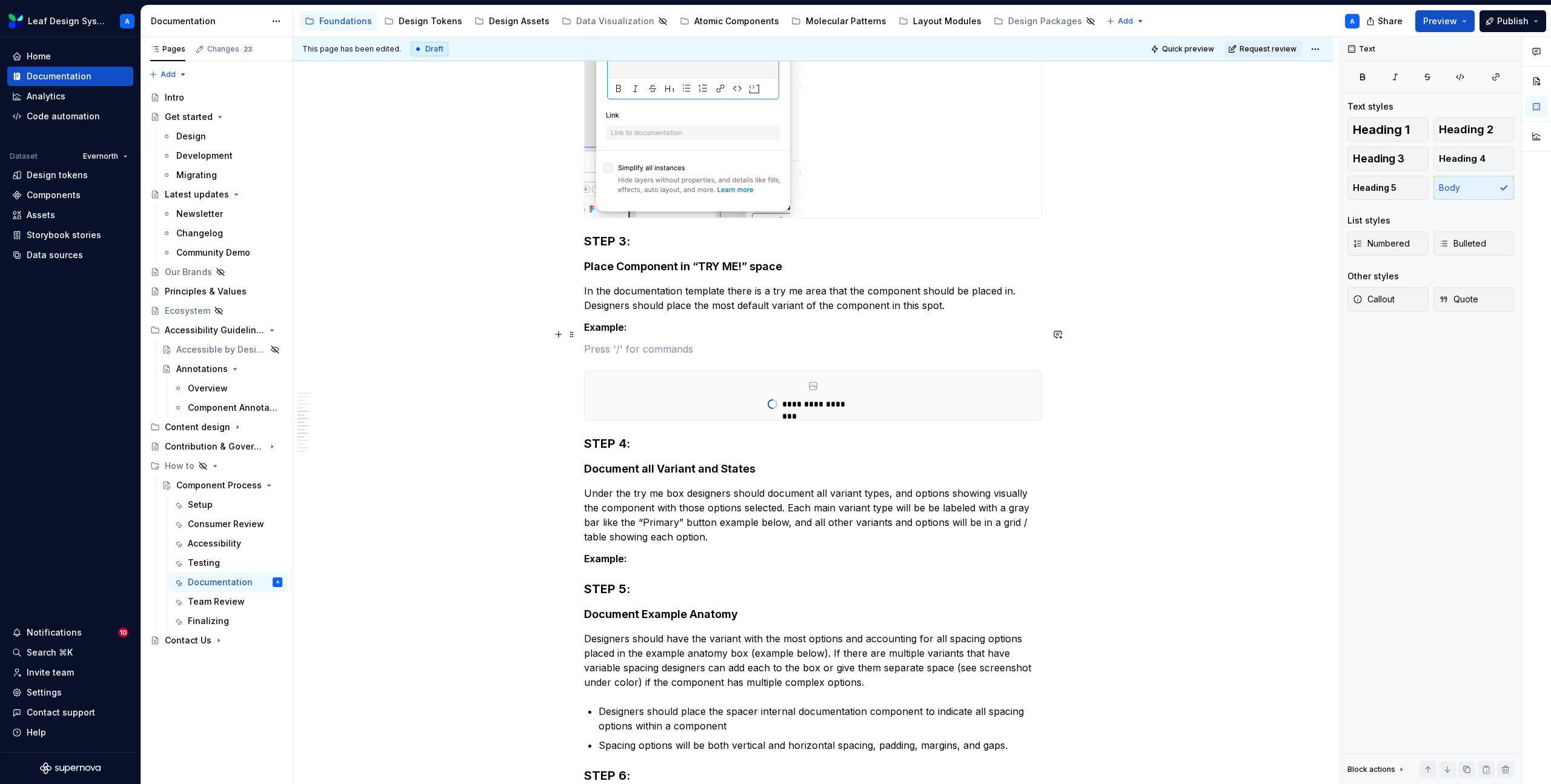
click at [652, 341] on p at bounding box center [813, 349] width 458 height 15
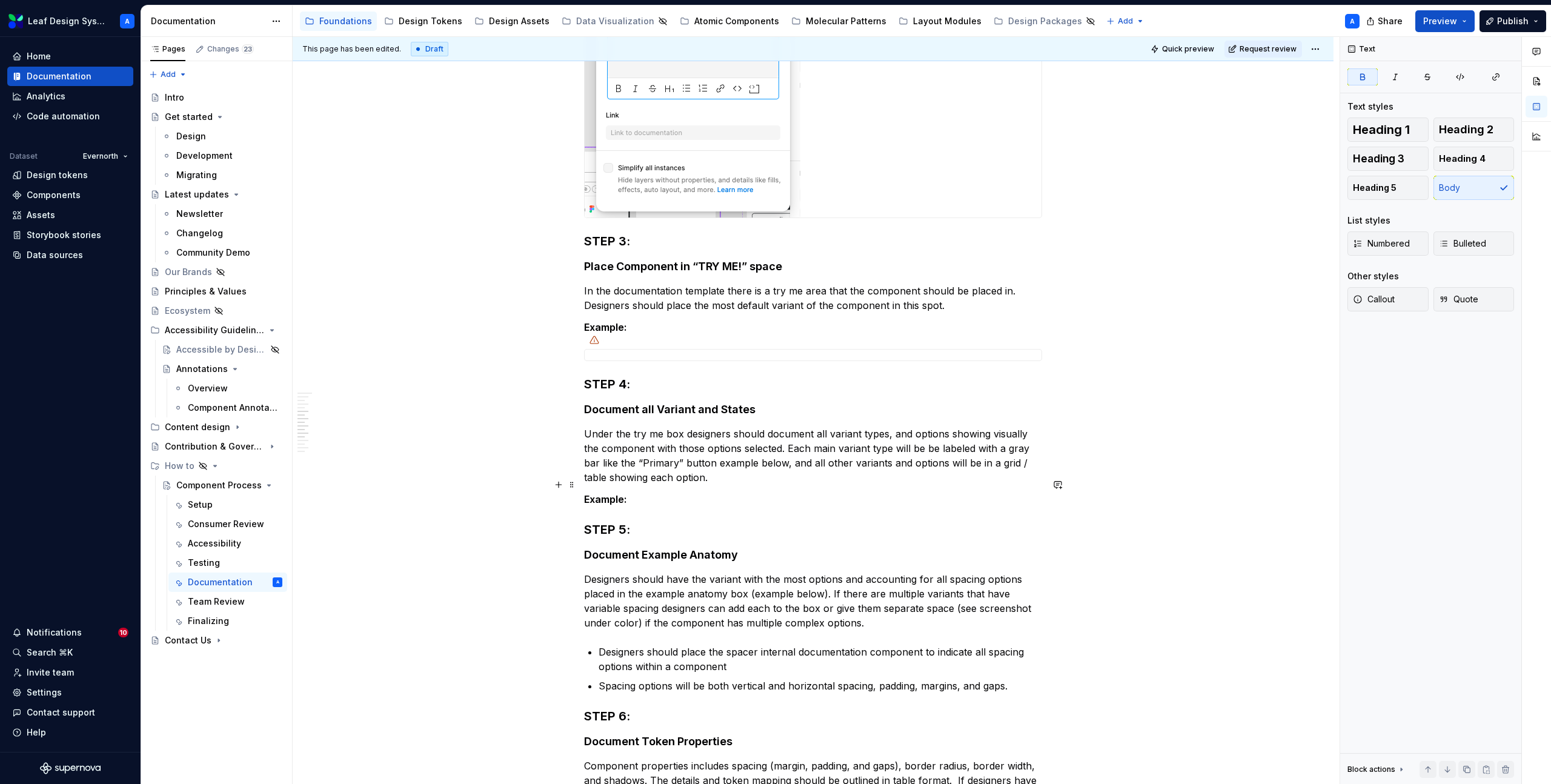
click at [649, 492] on p "Example:" at bounding box center [813, 499] width 458 height 15
click at [558, 489] on button "button" at bounding box center [559, 485] width 17 height 17
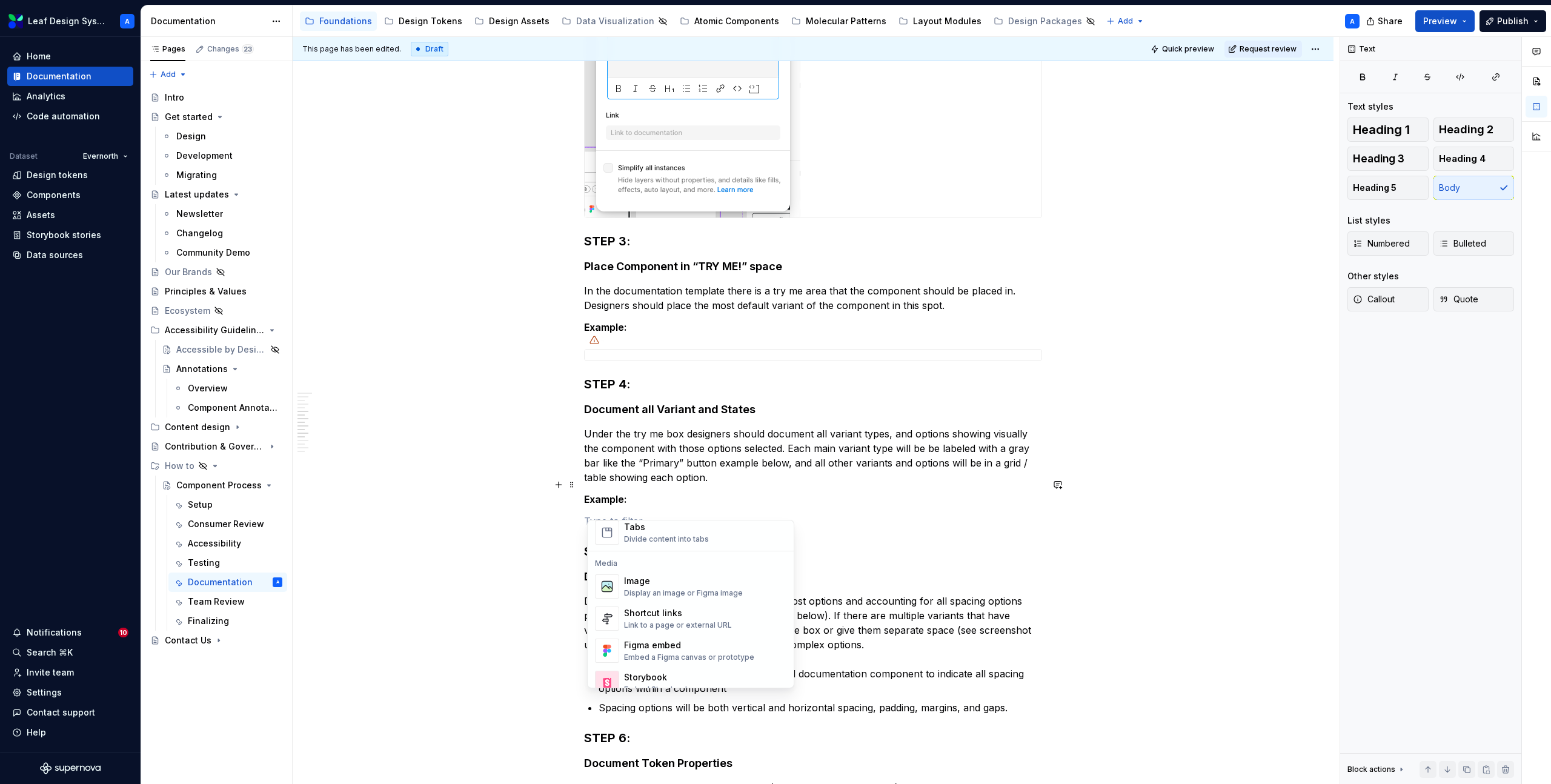
scroll to position [489, 0]
click at [653, 576] on div "Image" at bounding box center [684, 576] width 119 height 12
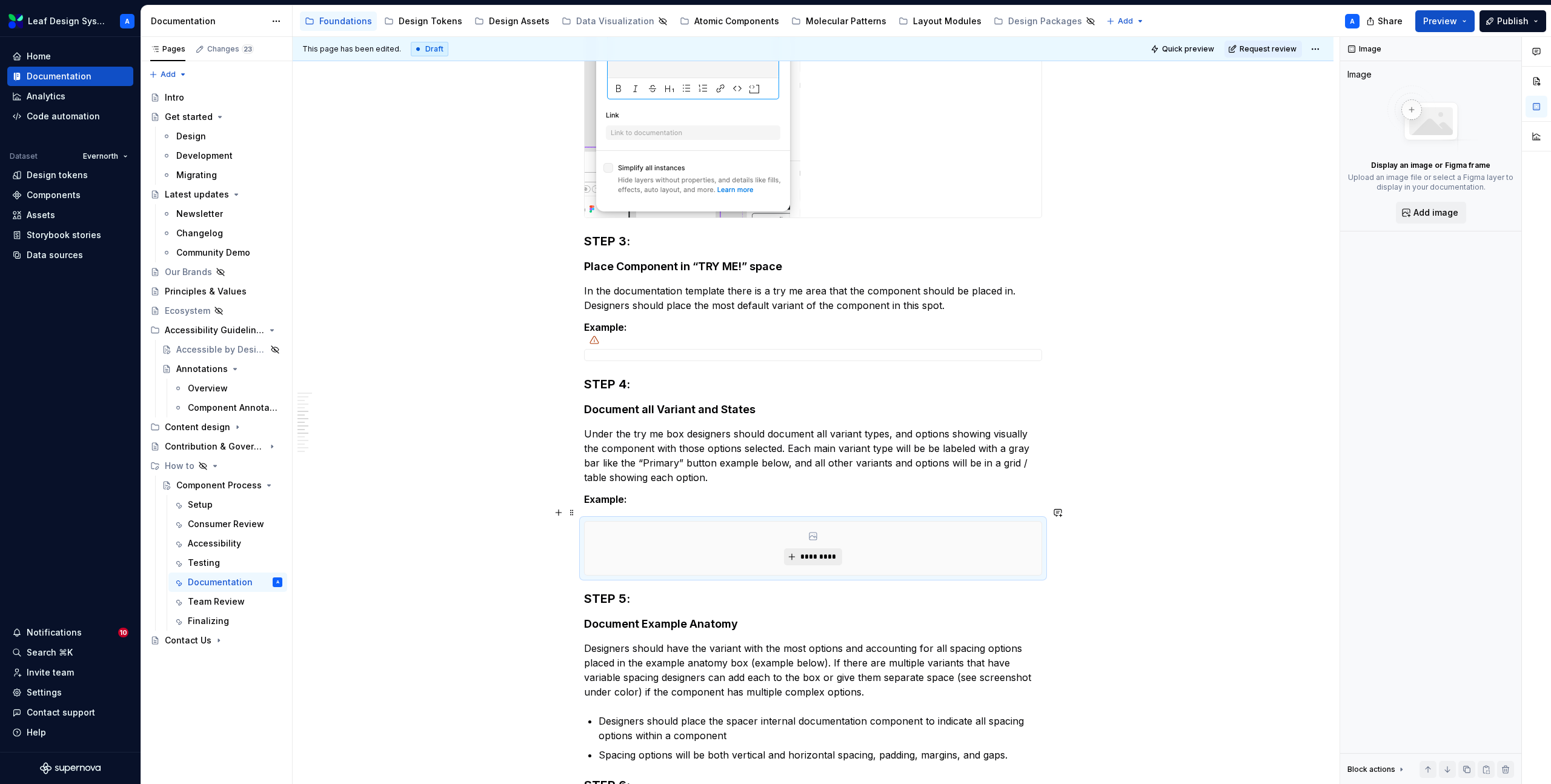
click at [799, 548] on button "*********" at bounding box center [812, 557] width 57 height 17
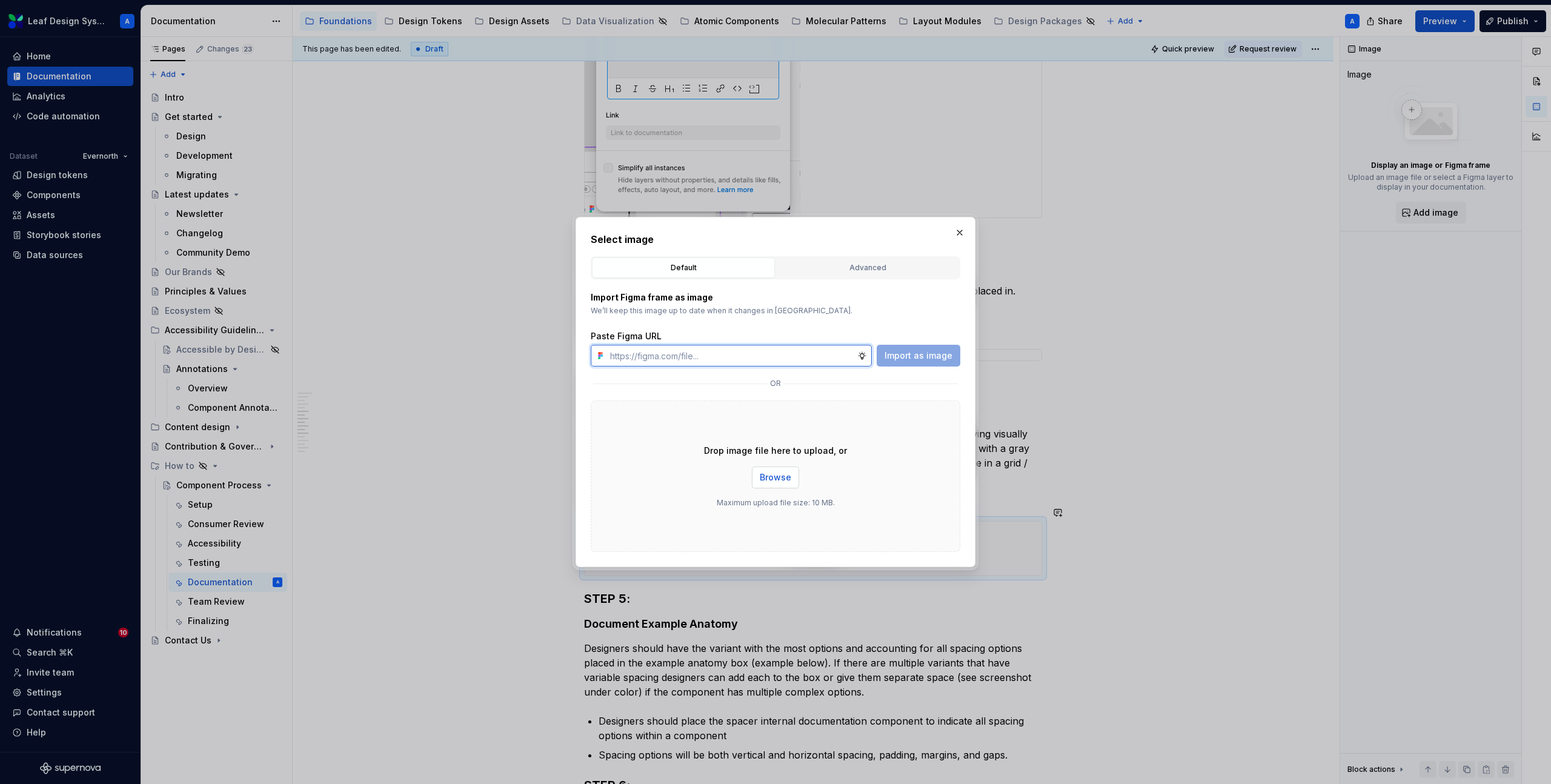
type textarea "*"
paste input "[URL][DOMAIN_NAME]"
type input "[URL][DOMAIN_NAME]"
click at [909, 356] on span "Import as image" at bounding box center [918, 355] width 68 height 12
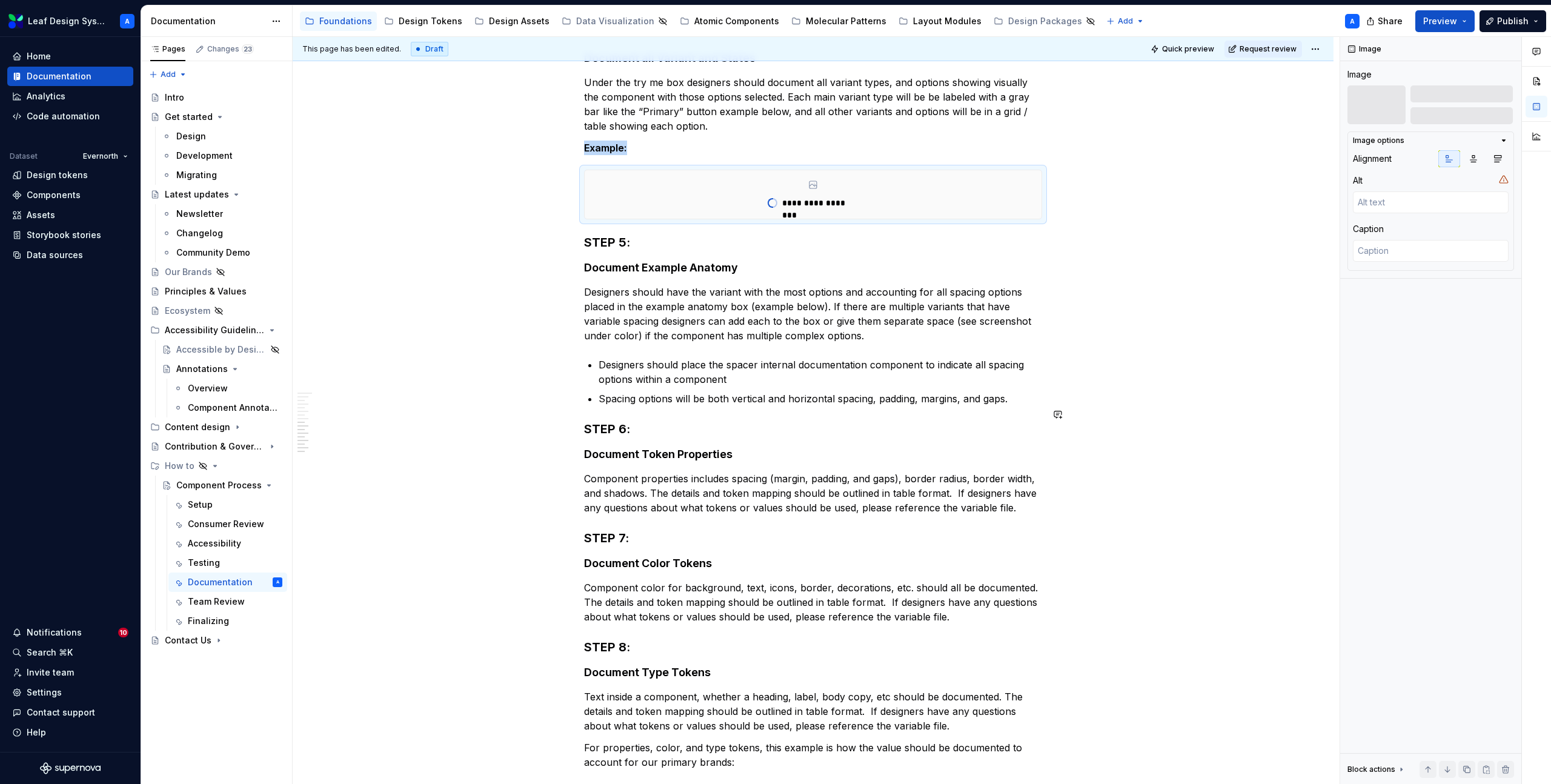
scroll to position [1488, 0]
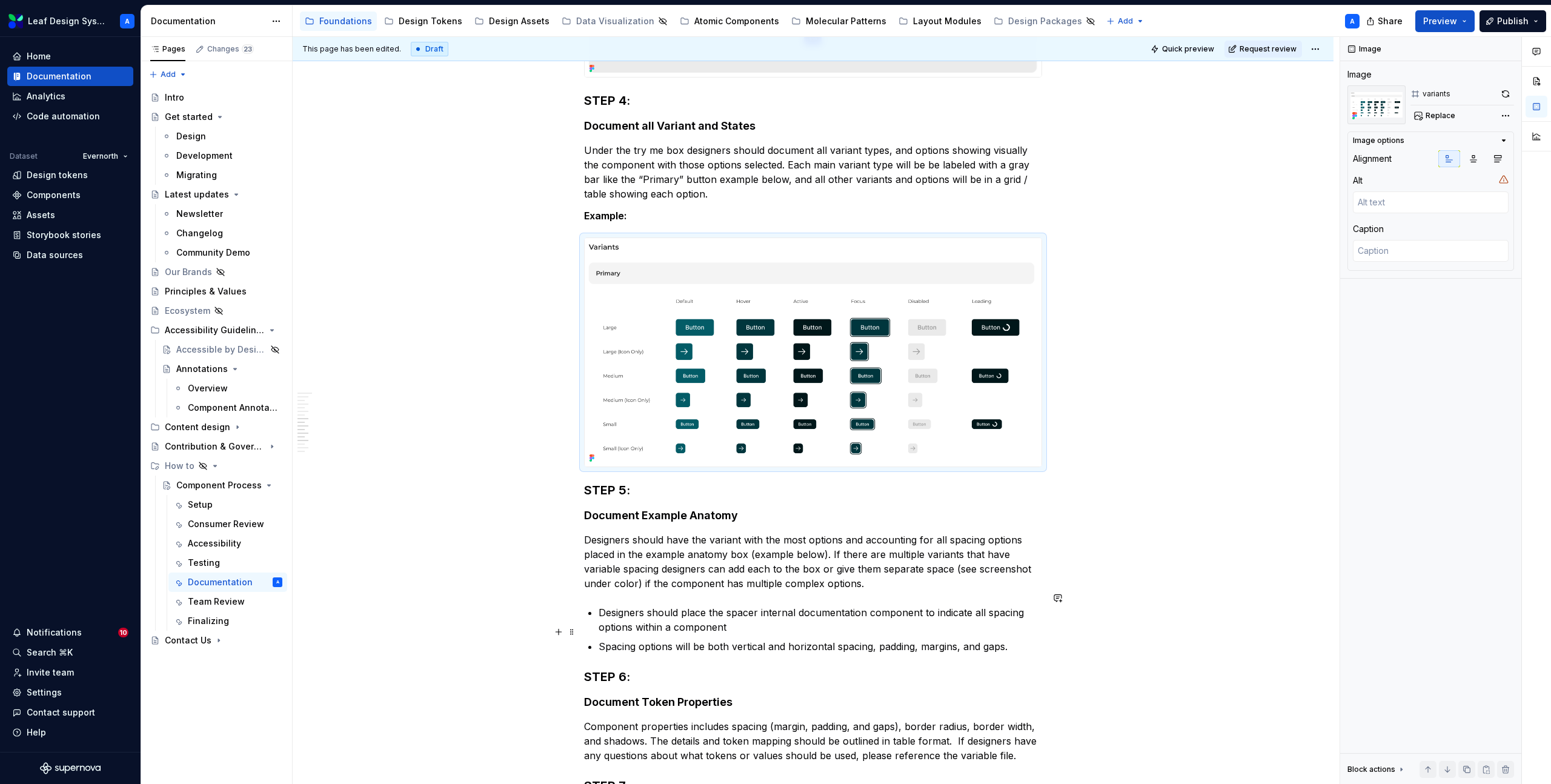
click at [620, 639] on p "Spacing options will be both vertical and horizontal spacing, padding, margins,…" at bounding box center [820, 646] width 443 height 15
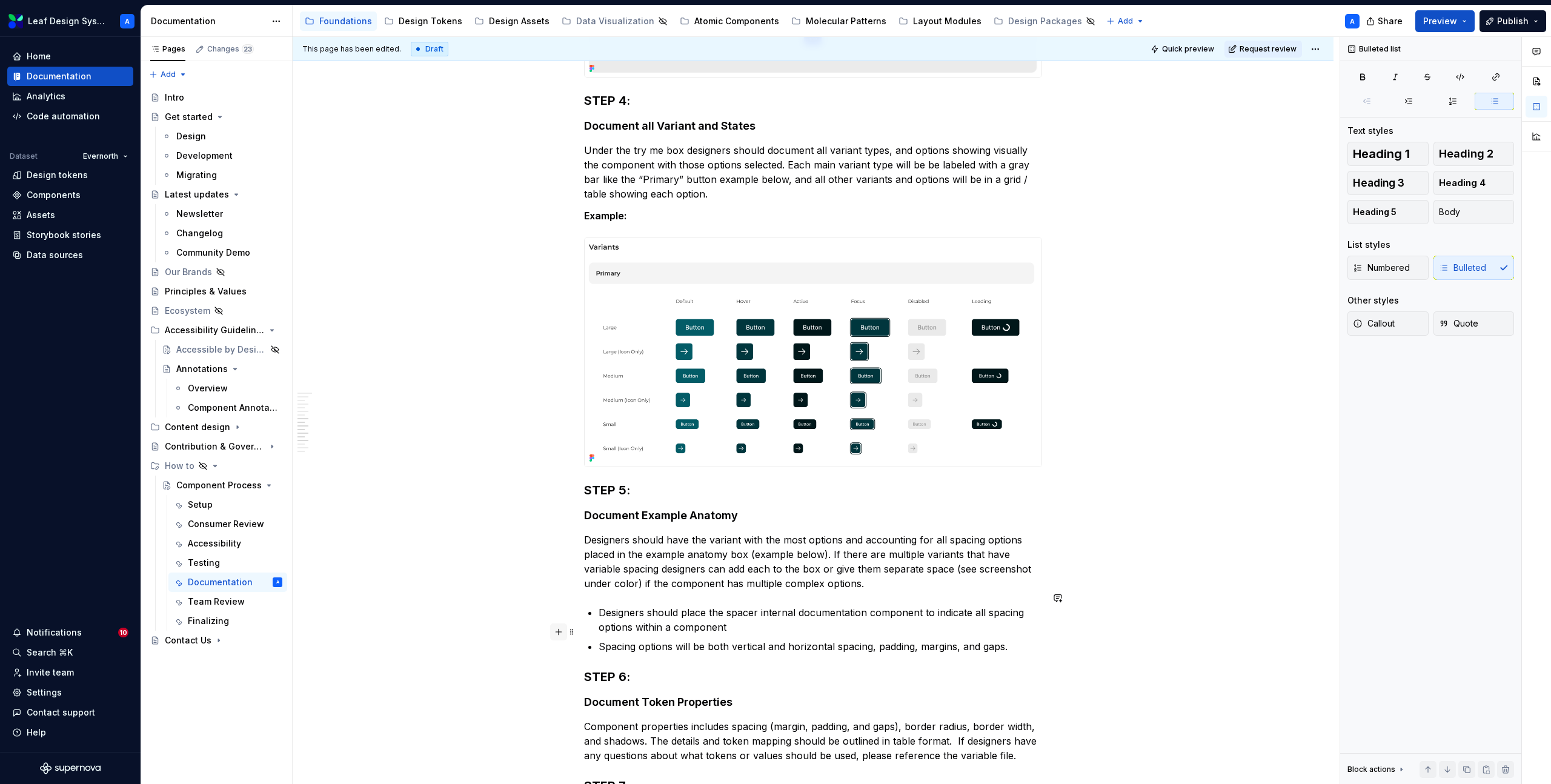
click at [558, 630] on button "button" at bounding box center [559, 632] width 17 height 17
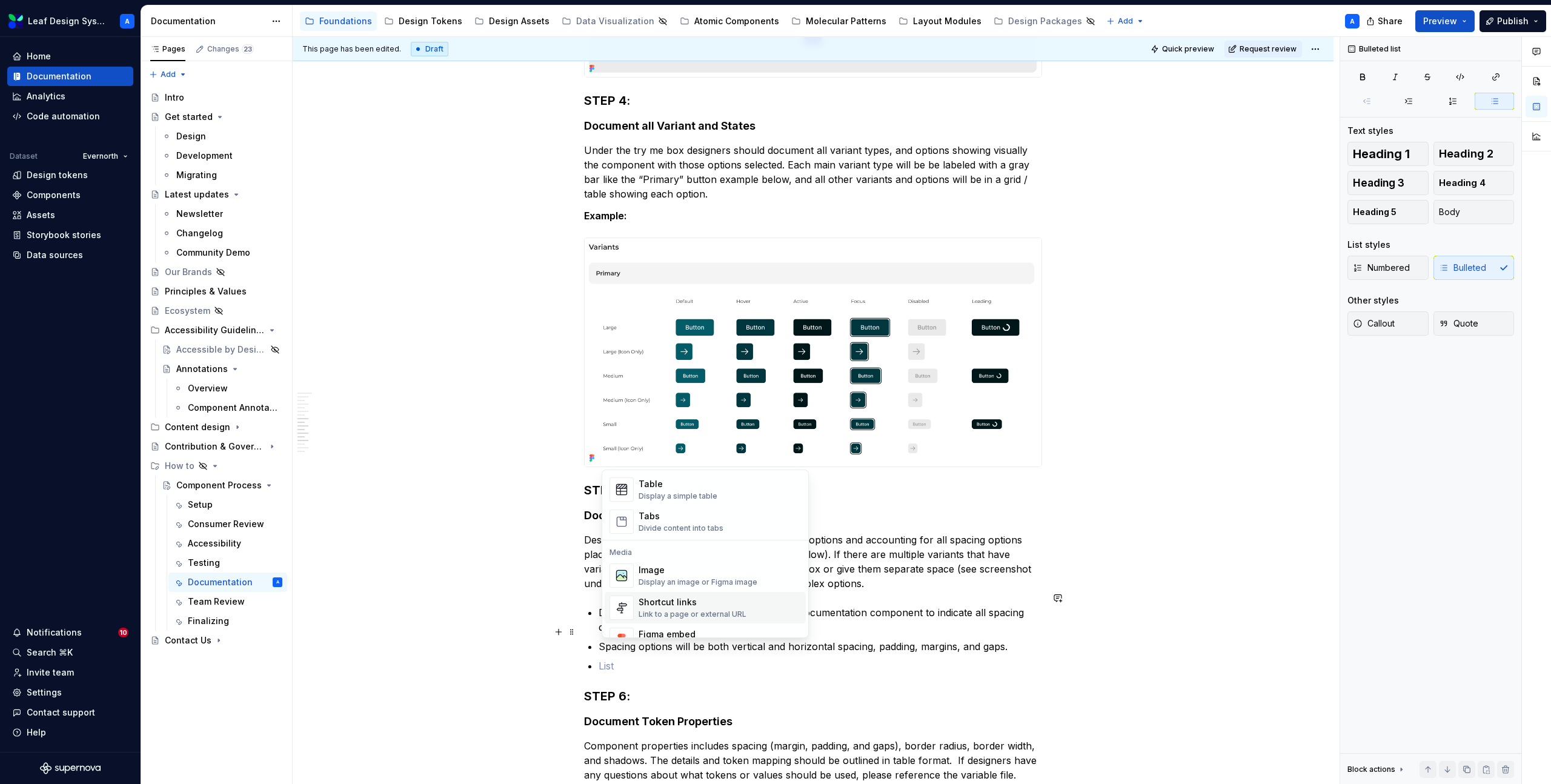
scroll to position [446, 0]
click at [652, 576] on div "Display an image or Figma image" at bounding box center [698, 580] width 119 height 9
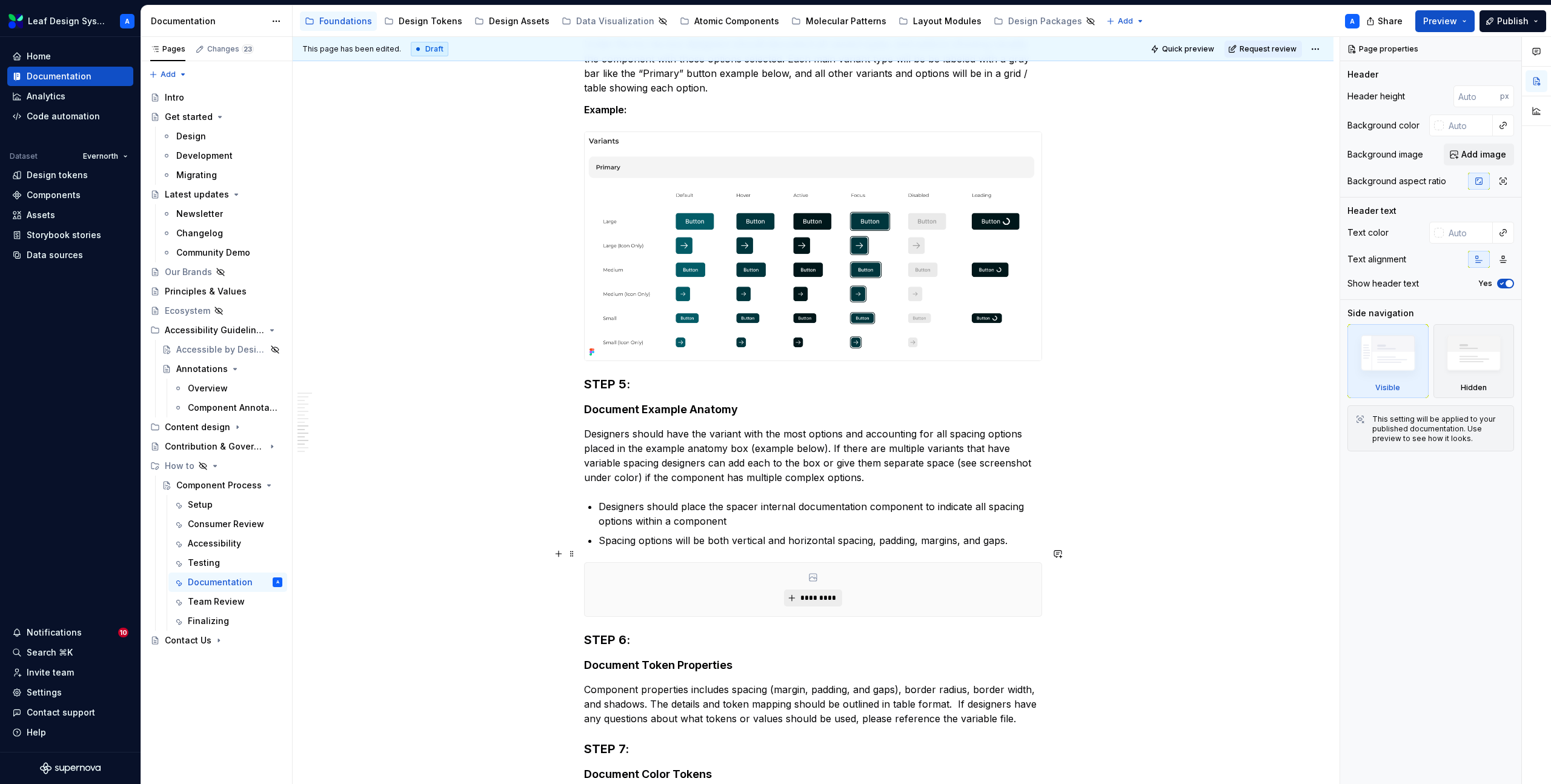
scroll to position [1602, 0]
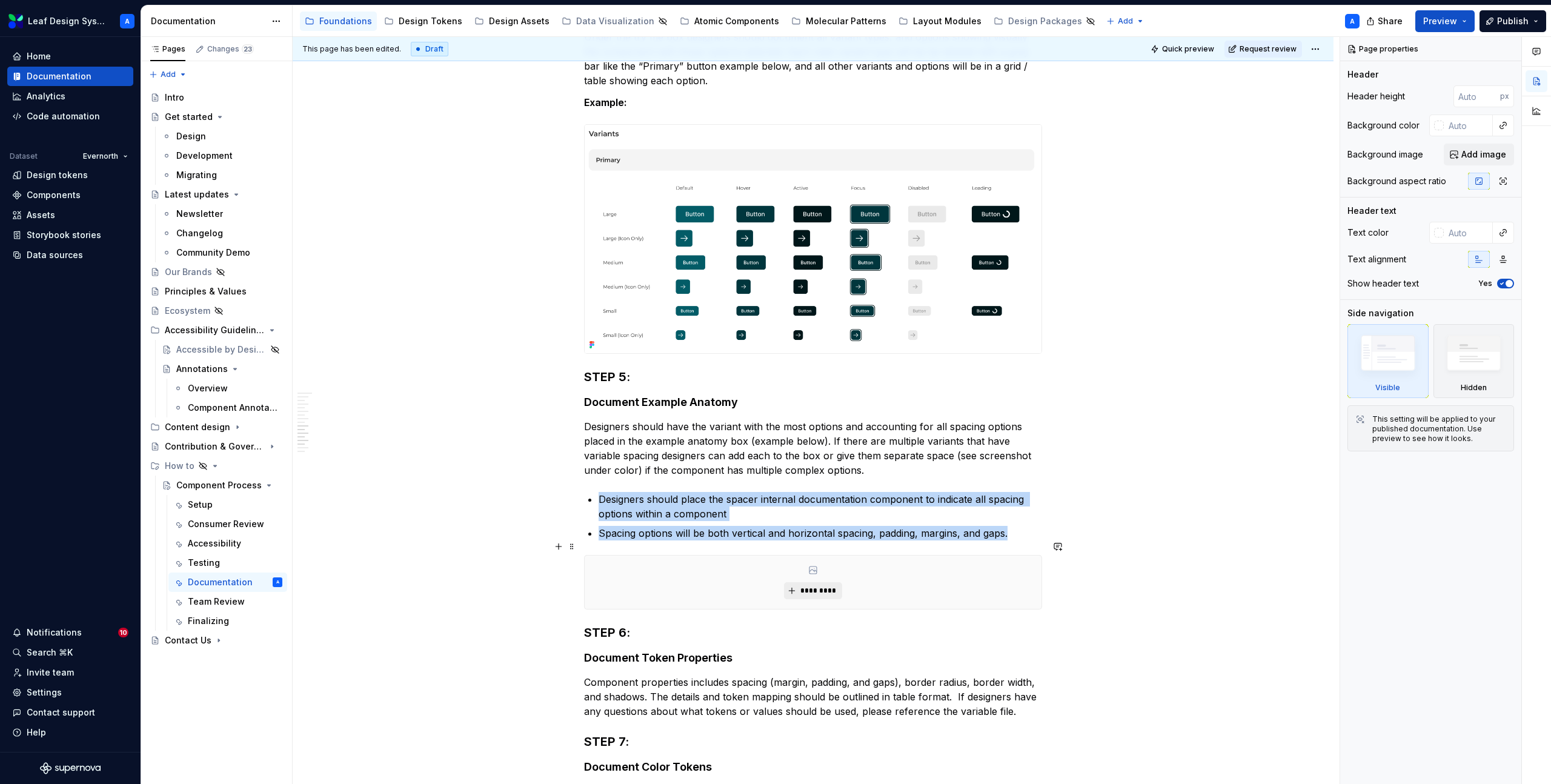
click at [807, 586] on span "*********" at bounding box center [817, 591] width 37 height 9
type textarea "*"
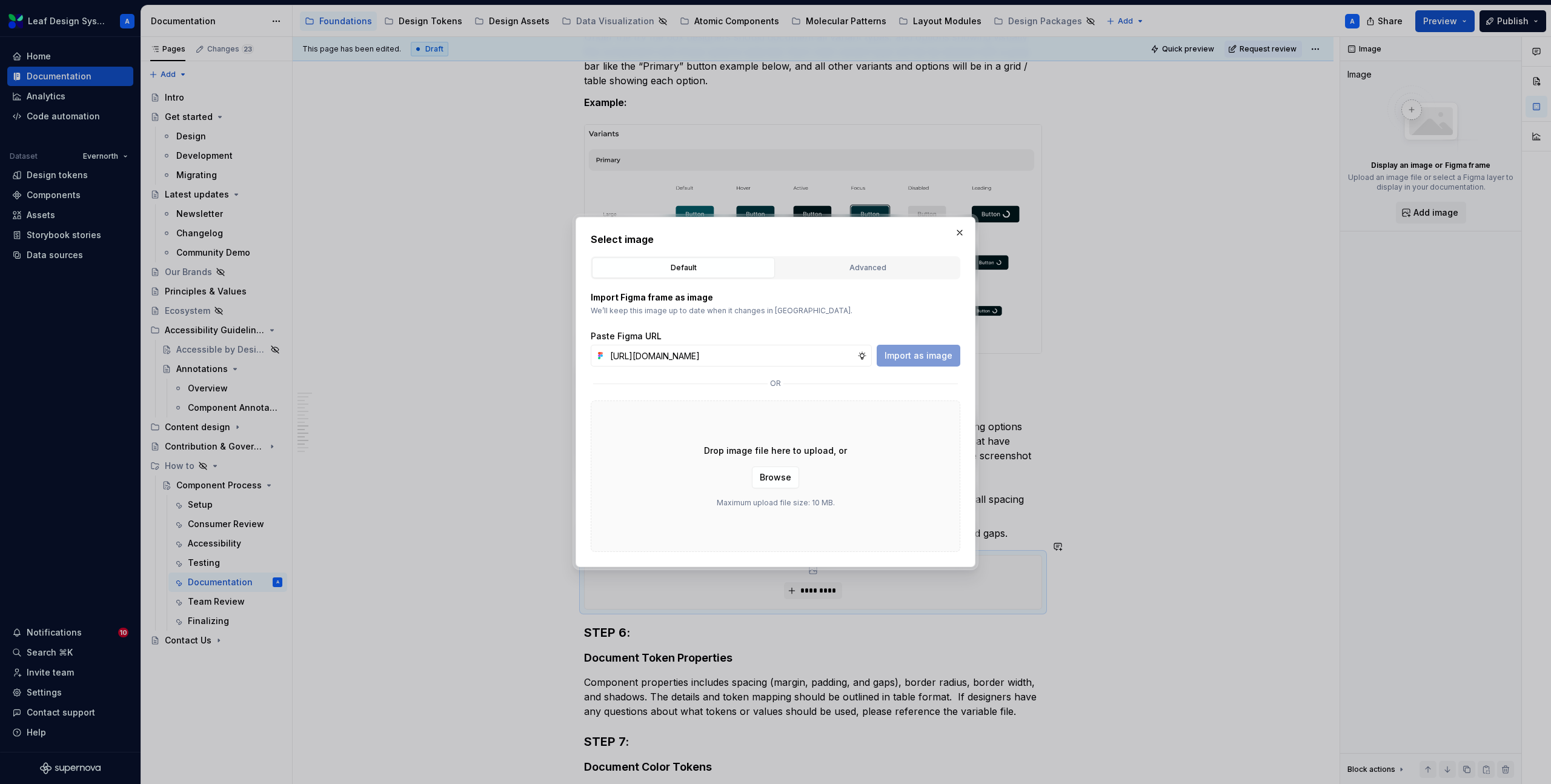
scroll to position [0, 344]
type input "[URL][DOMAIN_NAME]"
click at [943, 355] on span "Import as image" at bounding box center [918, 355] width 68 height 12
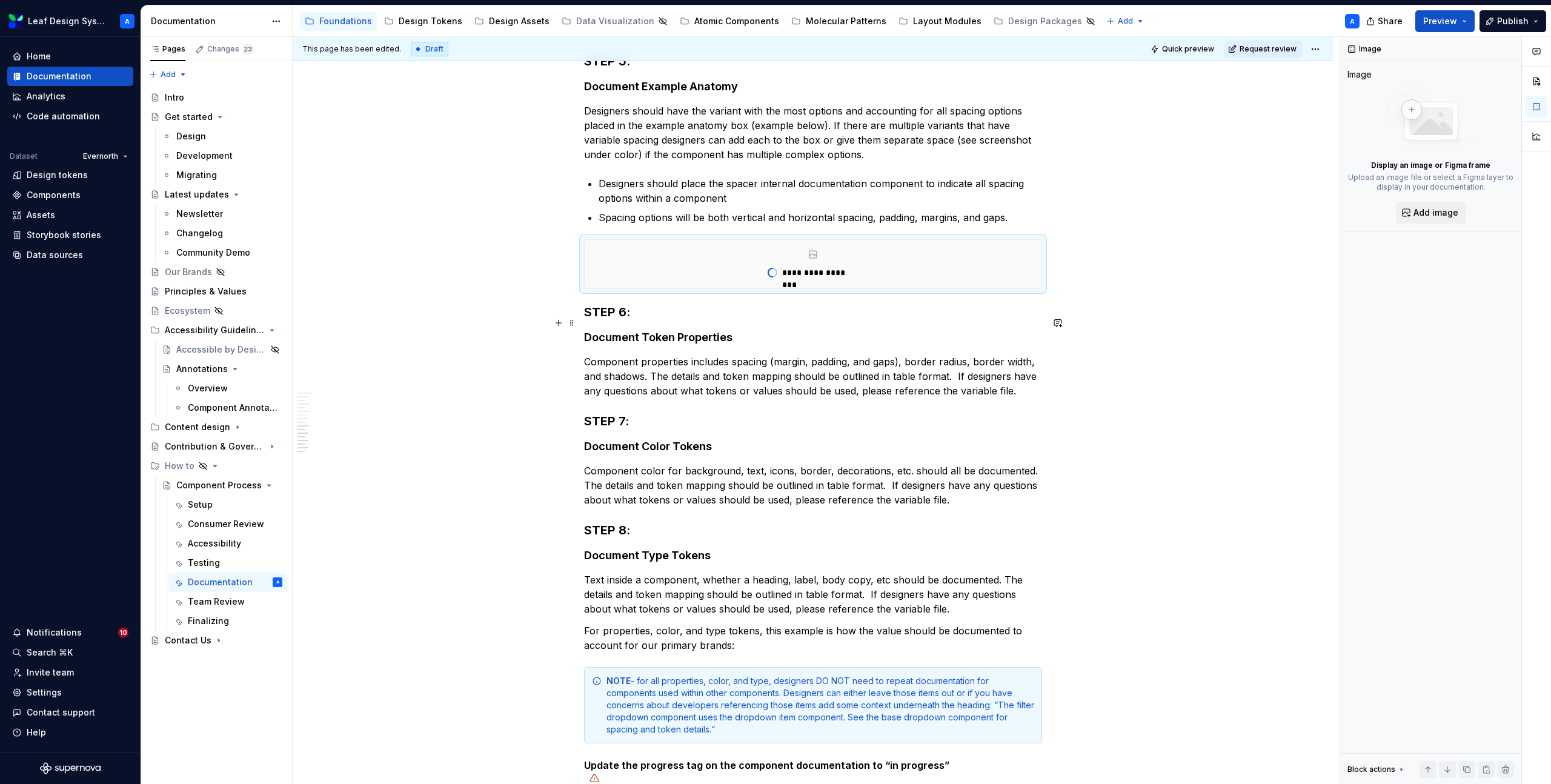
scroll to position [1925, 0]
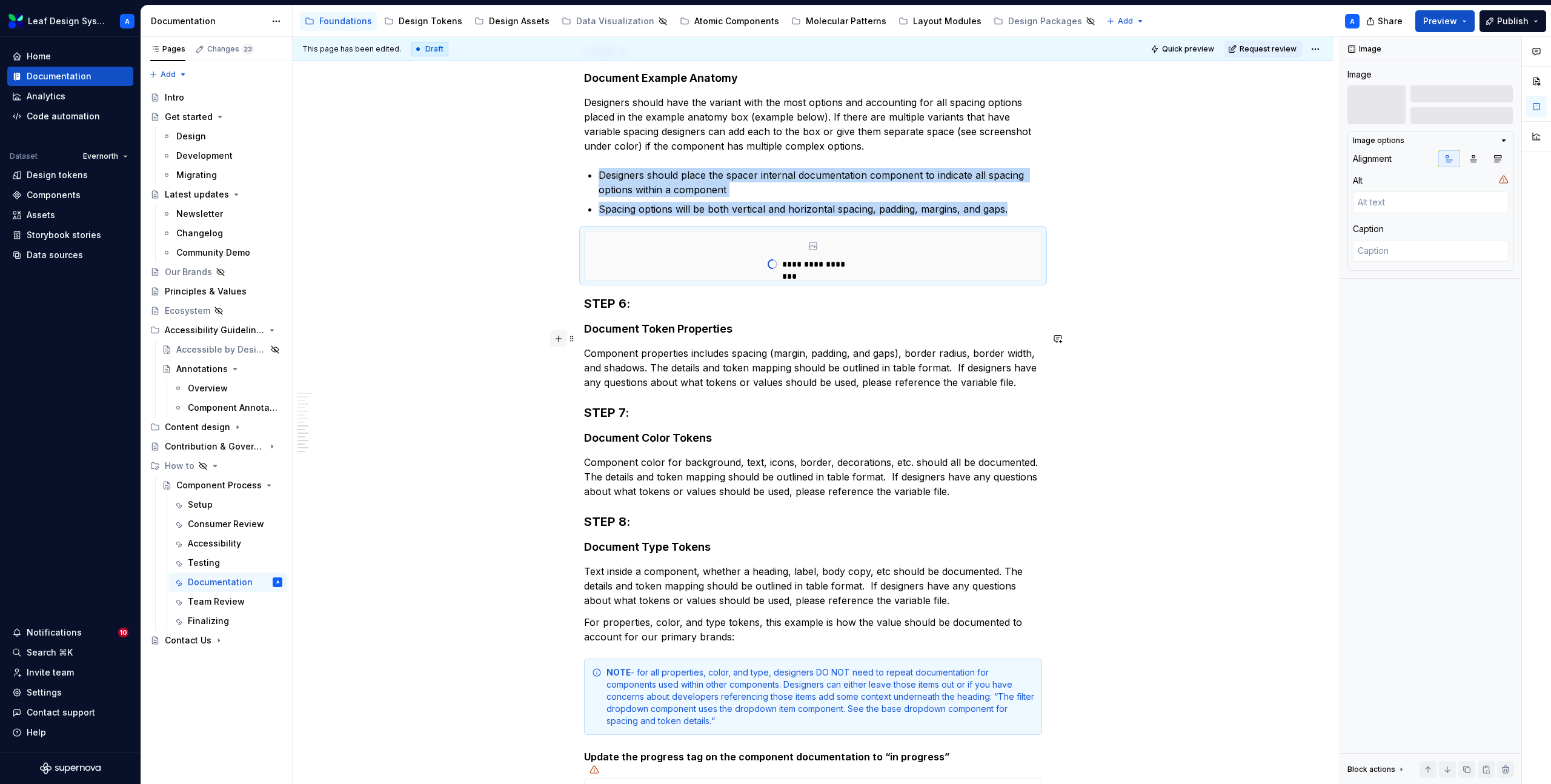
click at [562, 341] on button "button" at bounding box center [559, 339] width 17 height 17
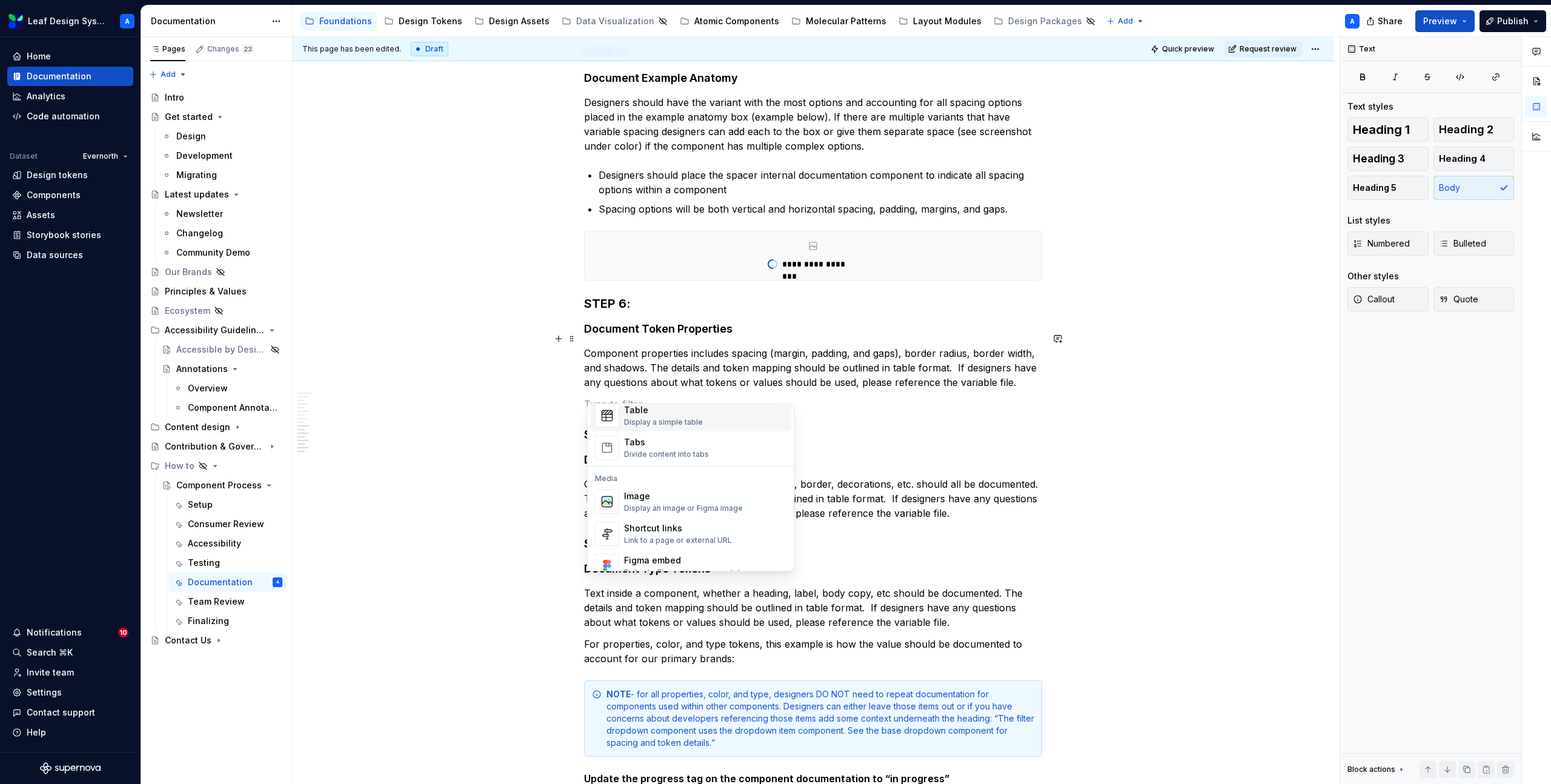
scroll to position [457, 0]
click at [653, 501] on div "Display an image or Figma image" at bounding box center [684, 504] width 119 height 9
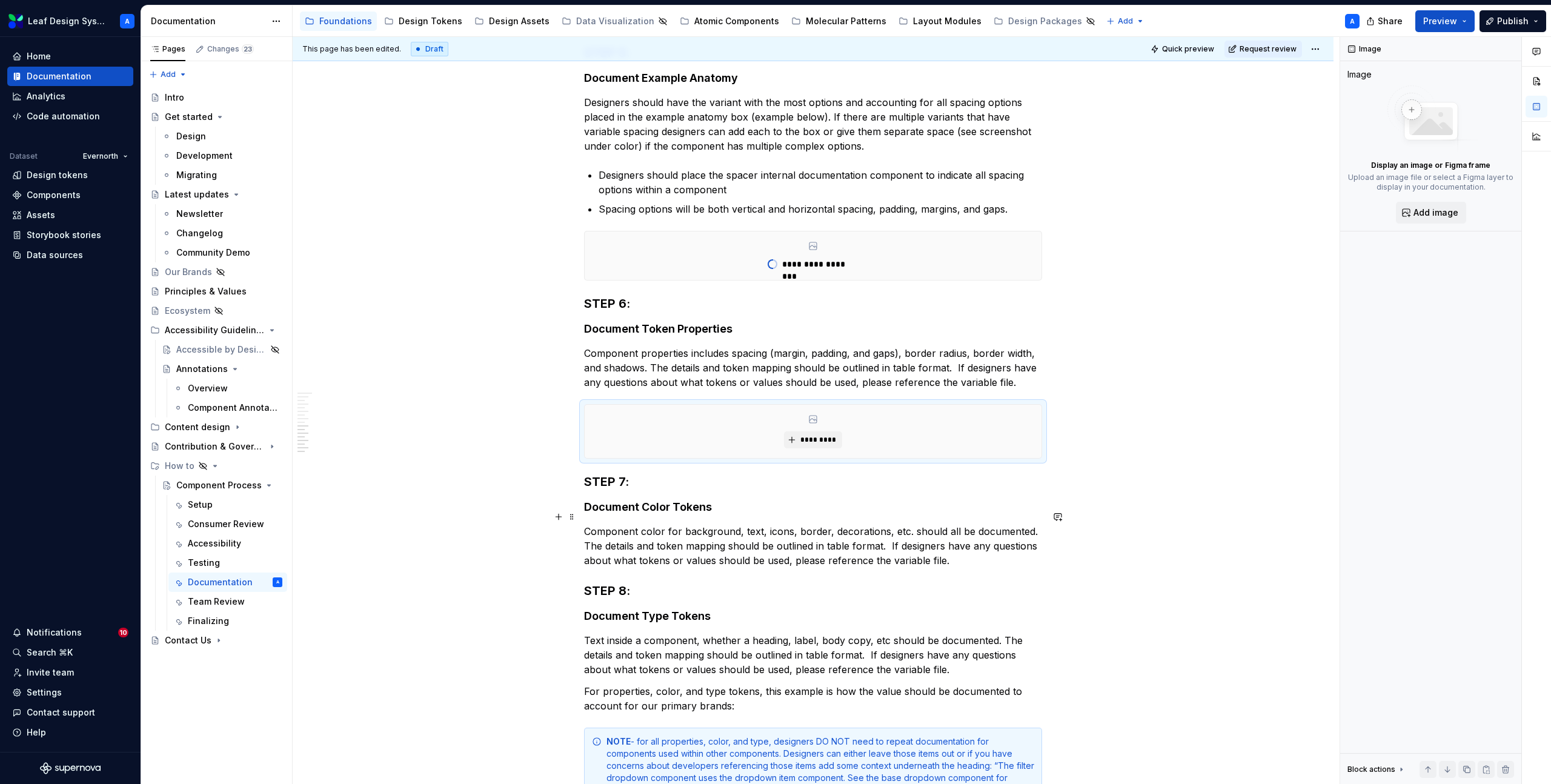
click at [619, 529] on p "Component color for background, text, icons, border, decorations, etc. should a…" at bounding box center [813, 546] width 458 height 44
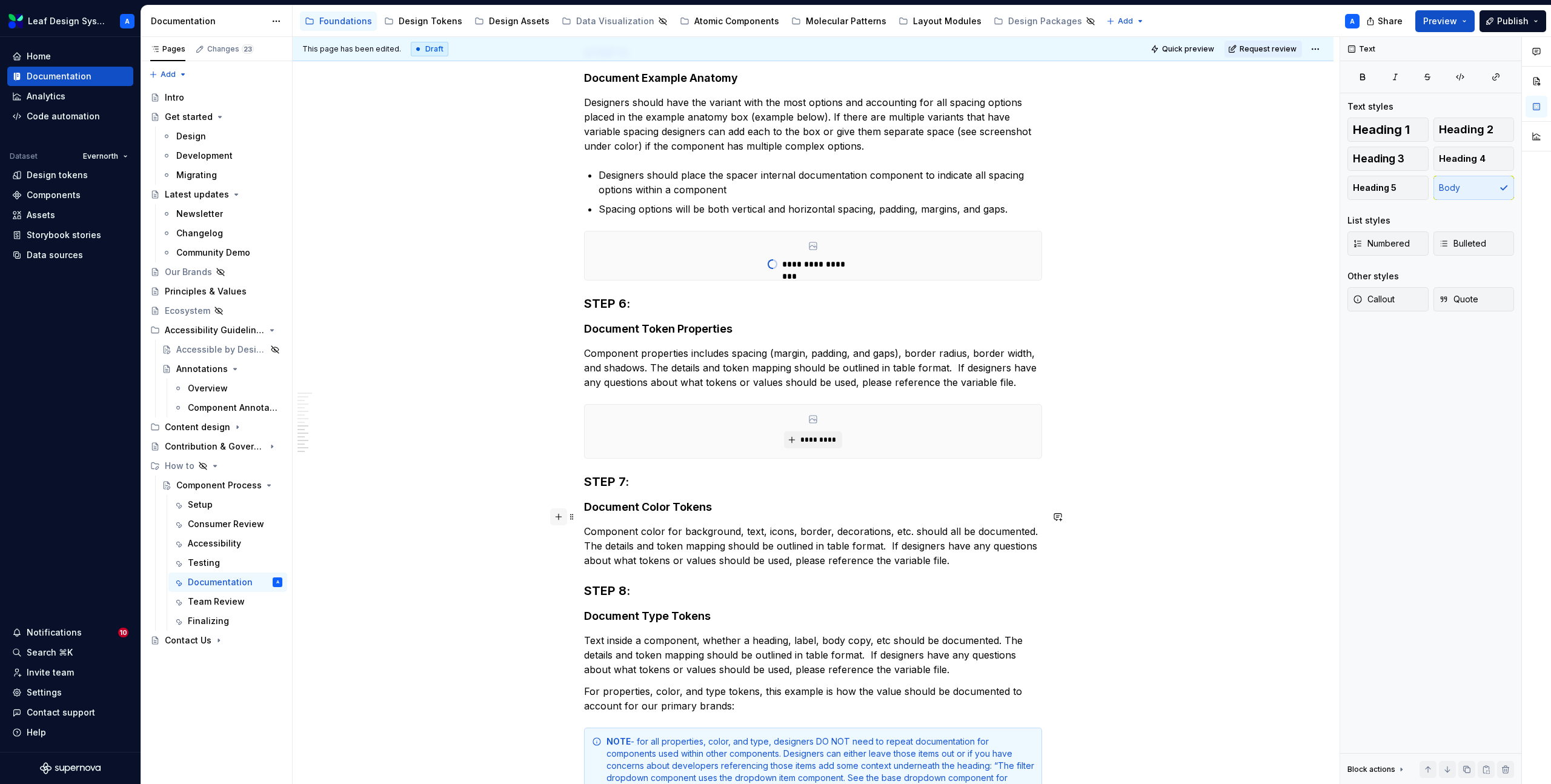
click at [562, 518] on button "button" at bounding box center [559, 517] width 17 height 17
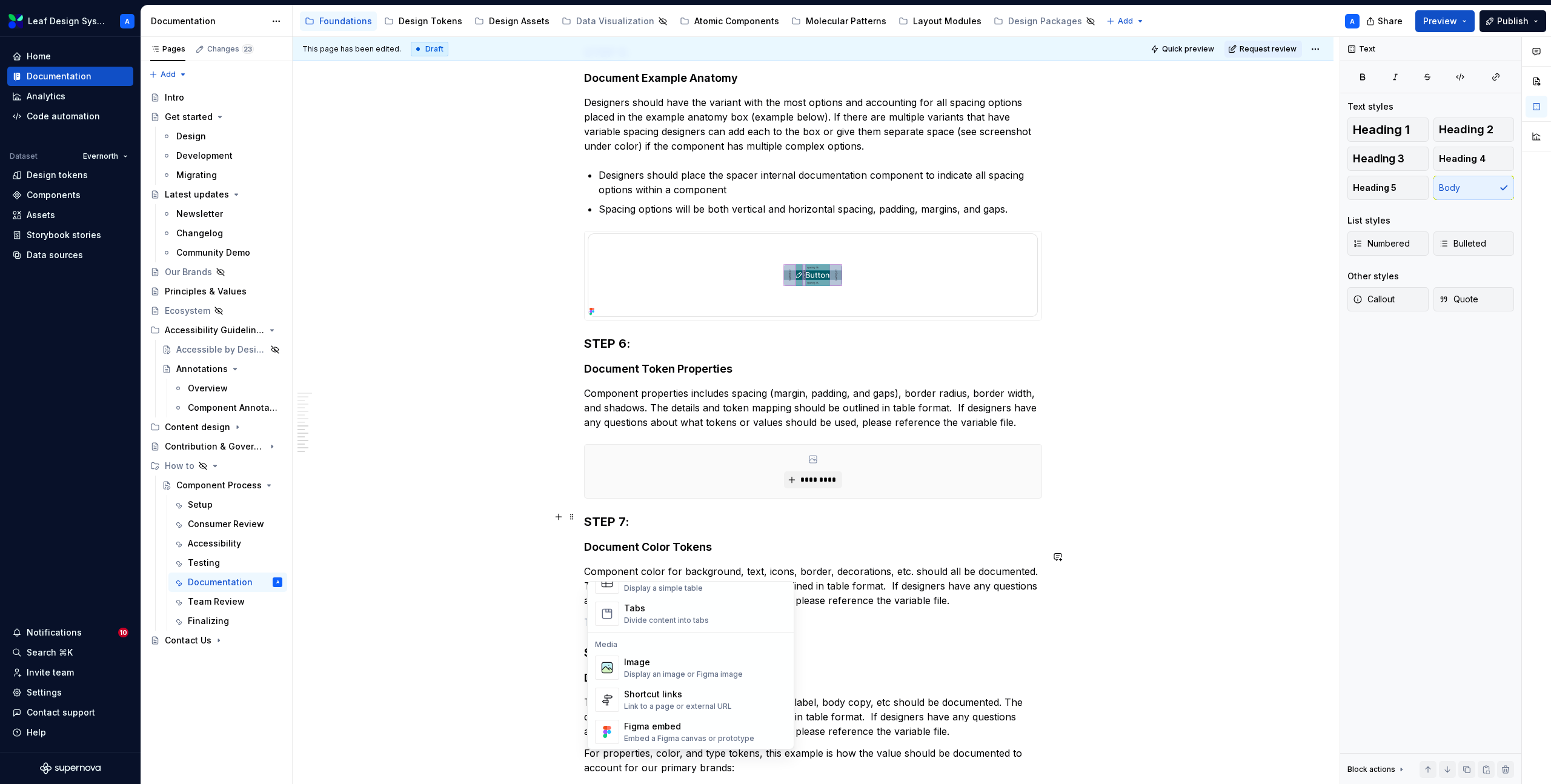
scroll to position [471, 0]
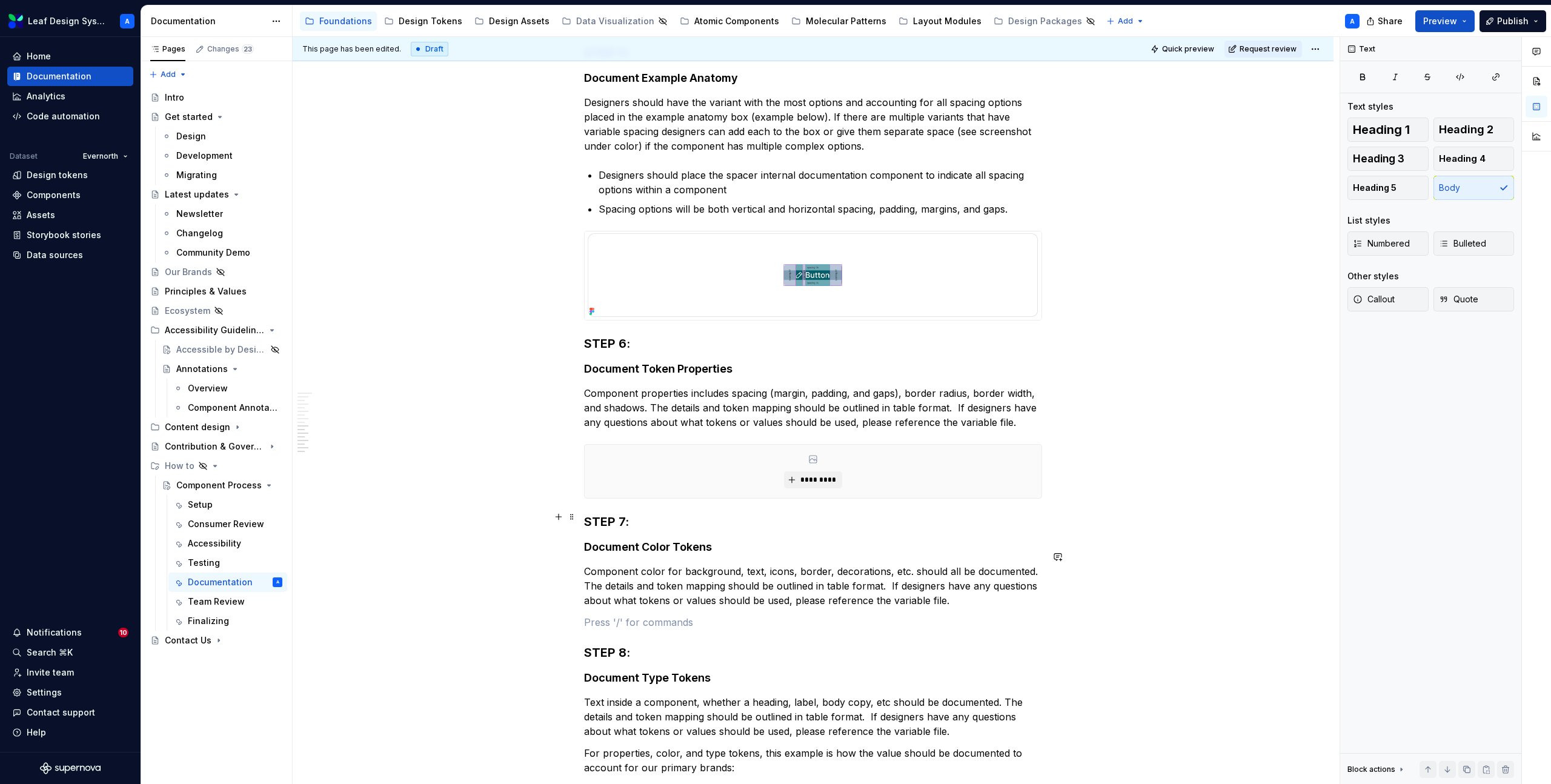
click at [663, 670] on h4 "Document Type Tokens" at bounding box center [813, 677] width 458 height 15
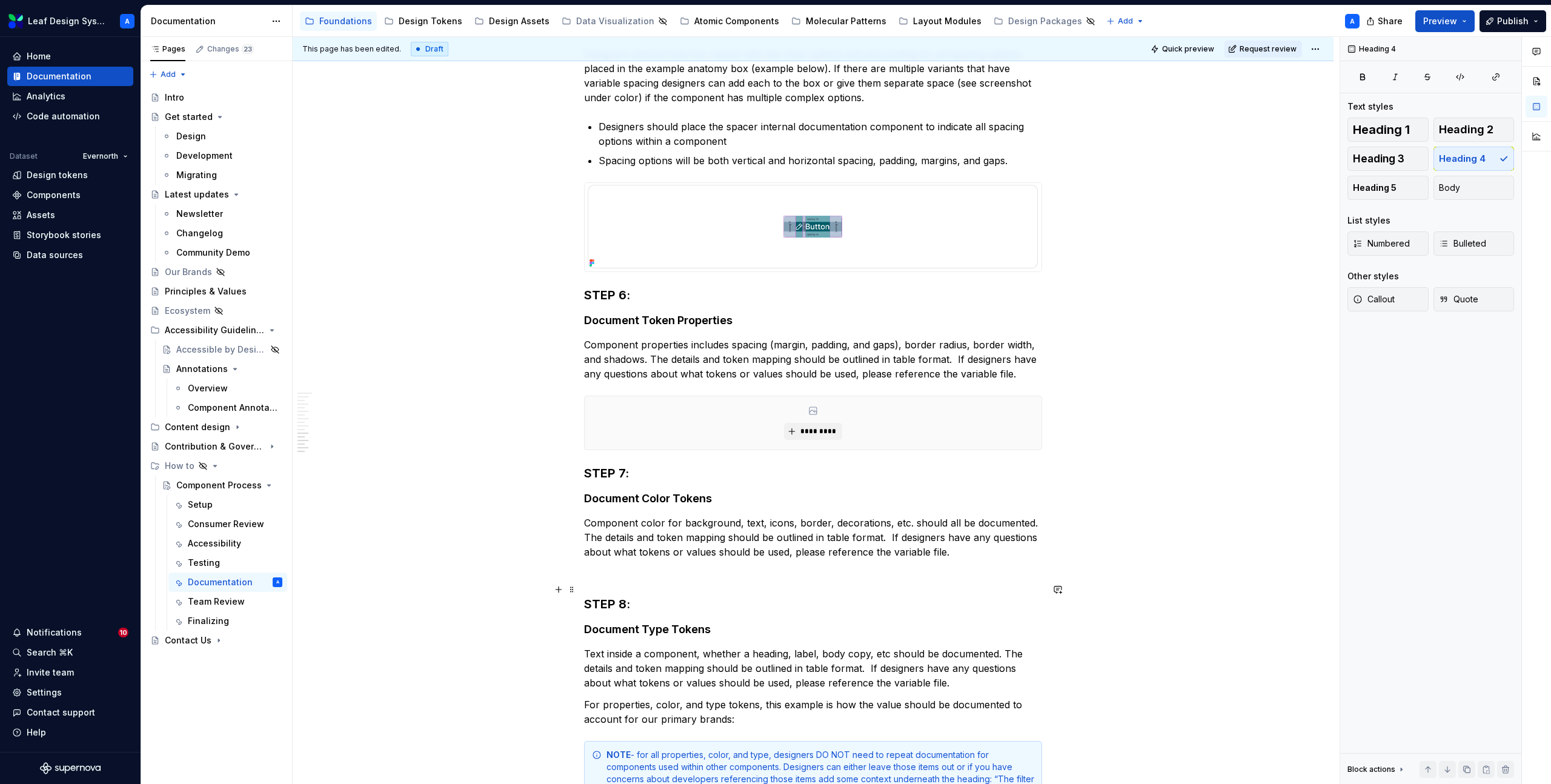
scroll to position [2000, 0]
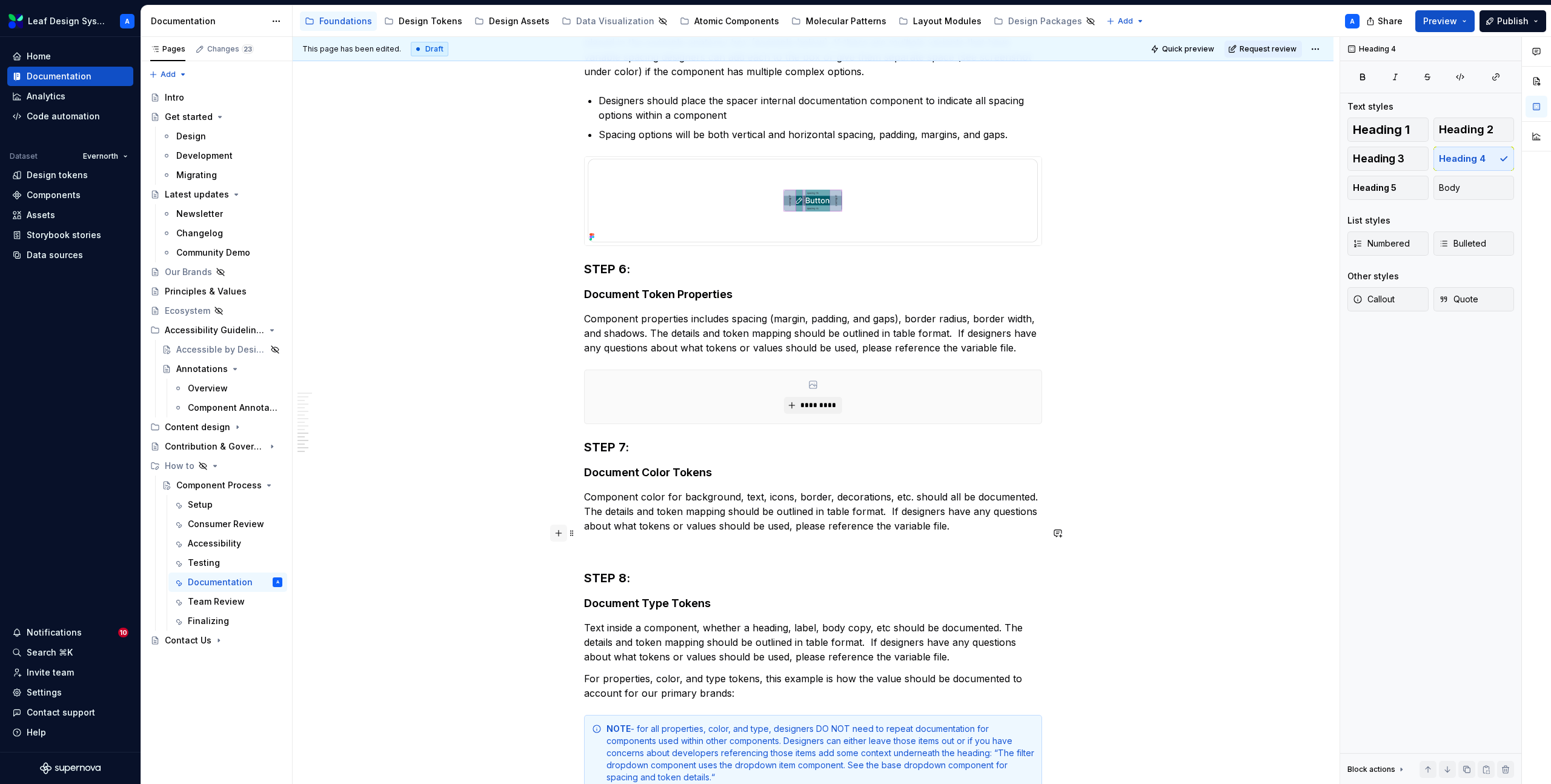
click at [564, 531] on button "button" at bounding box center [559, 533] width 17 height 17
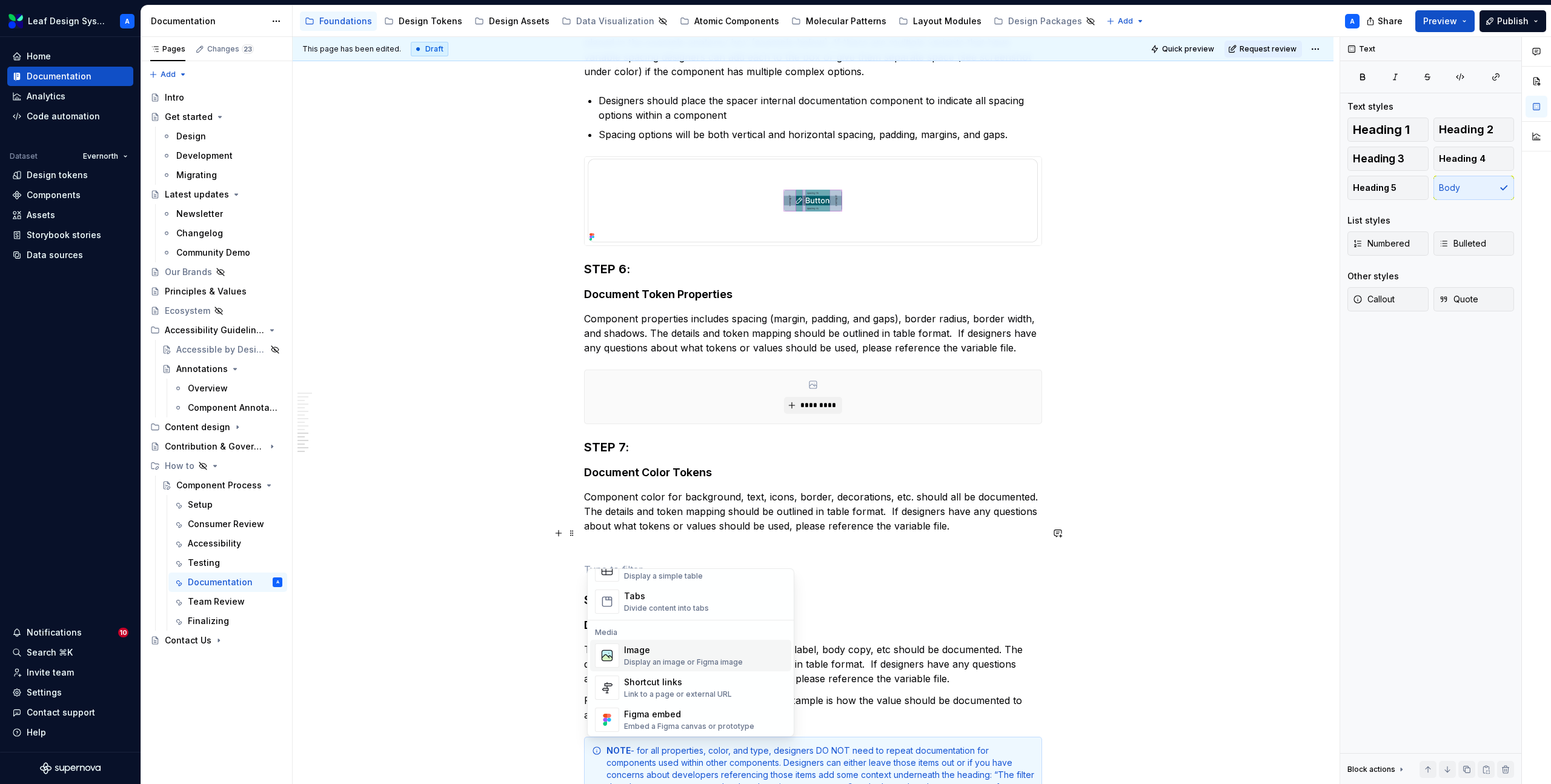
scroll to position [478, 0]
click at [656, 638] on div "Image" at bounding box center [684, 635] width 119 height 12
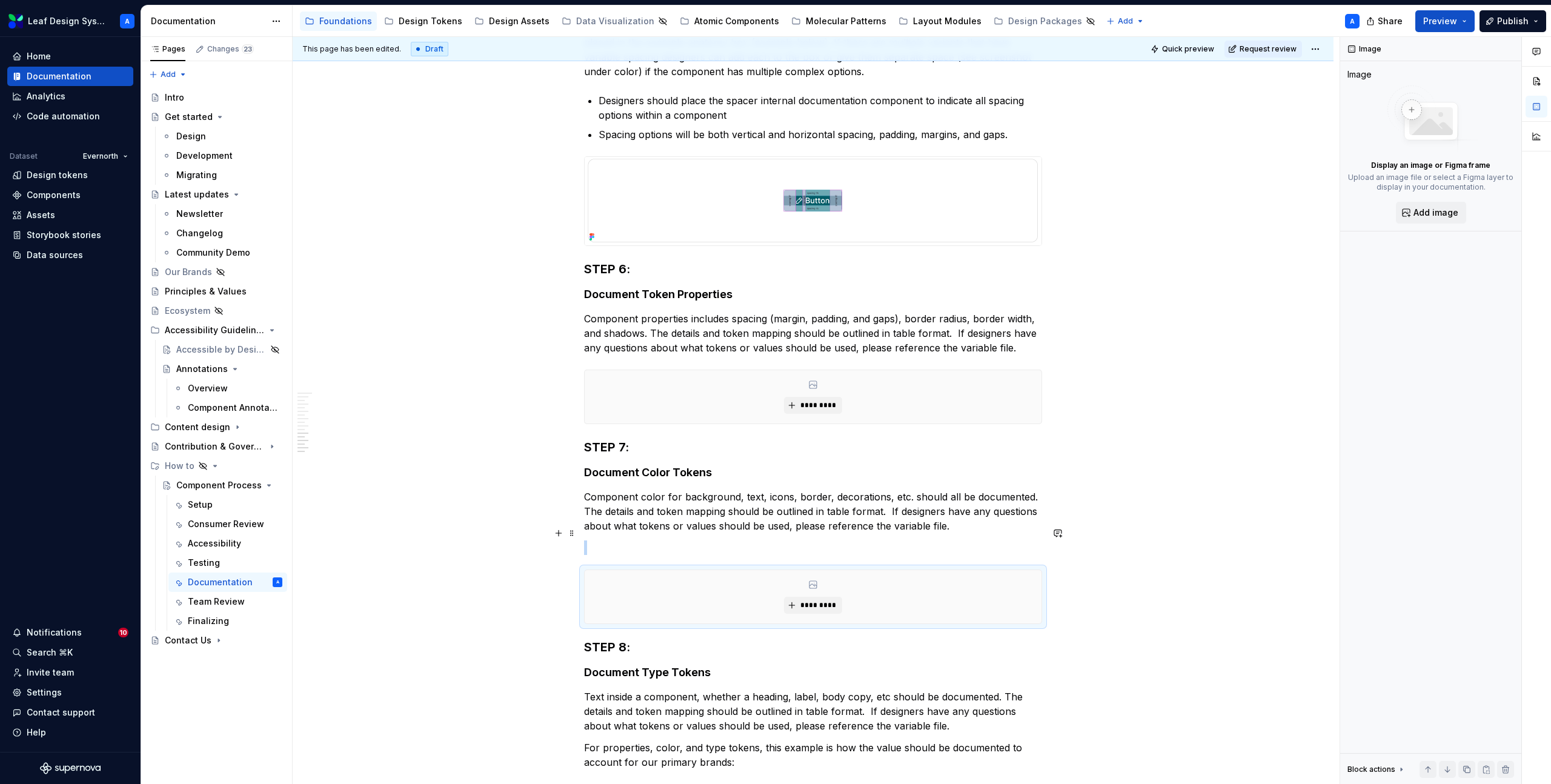
click at [617, 540] on p at bounding box center [813, 547] width 458 height 15
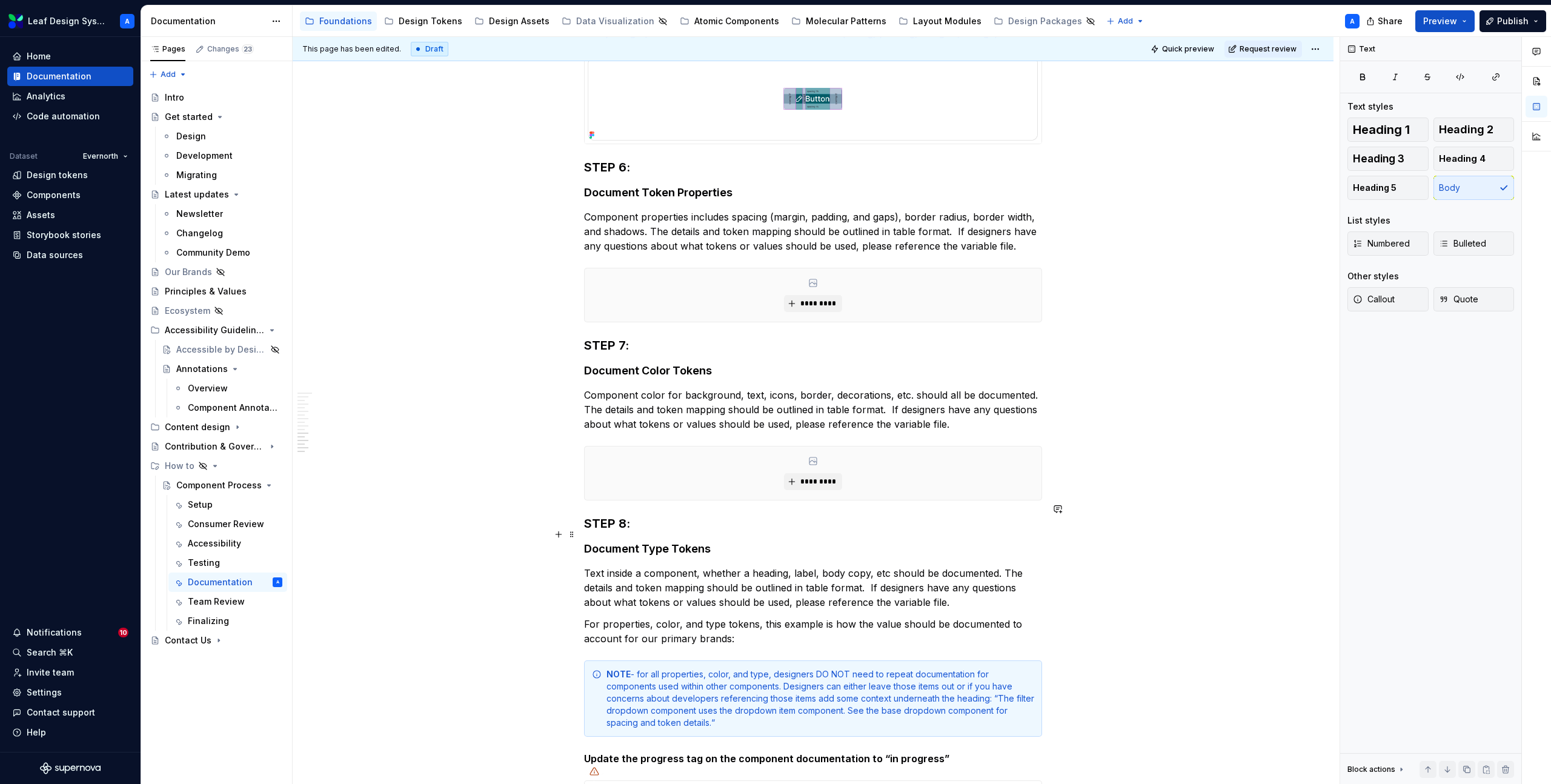
scroll to position [2207, 0]
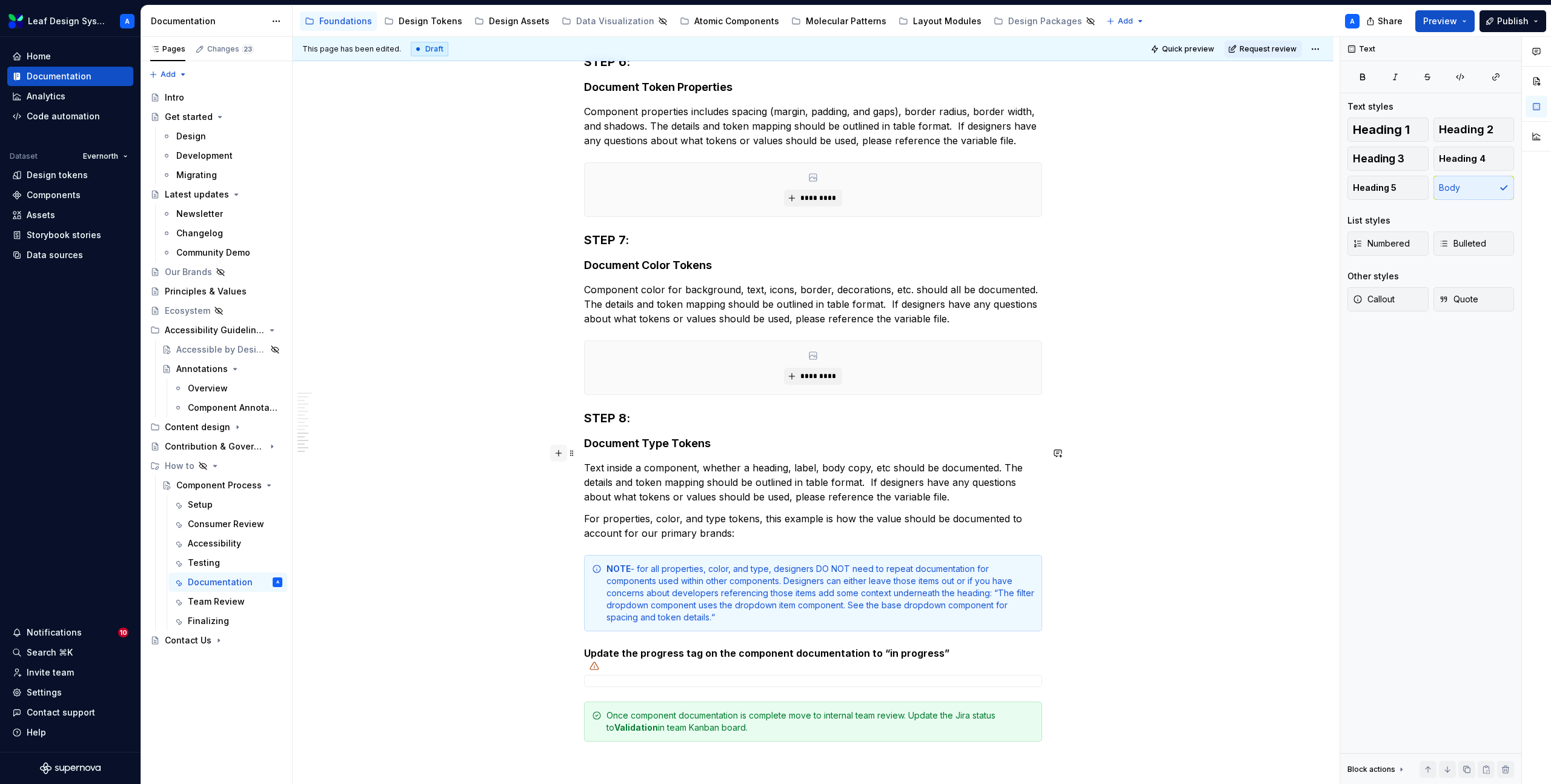
click at [559, 454] on button "button" at bounding box center [559, 453] width 17 height 17
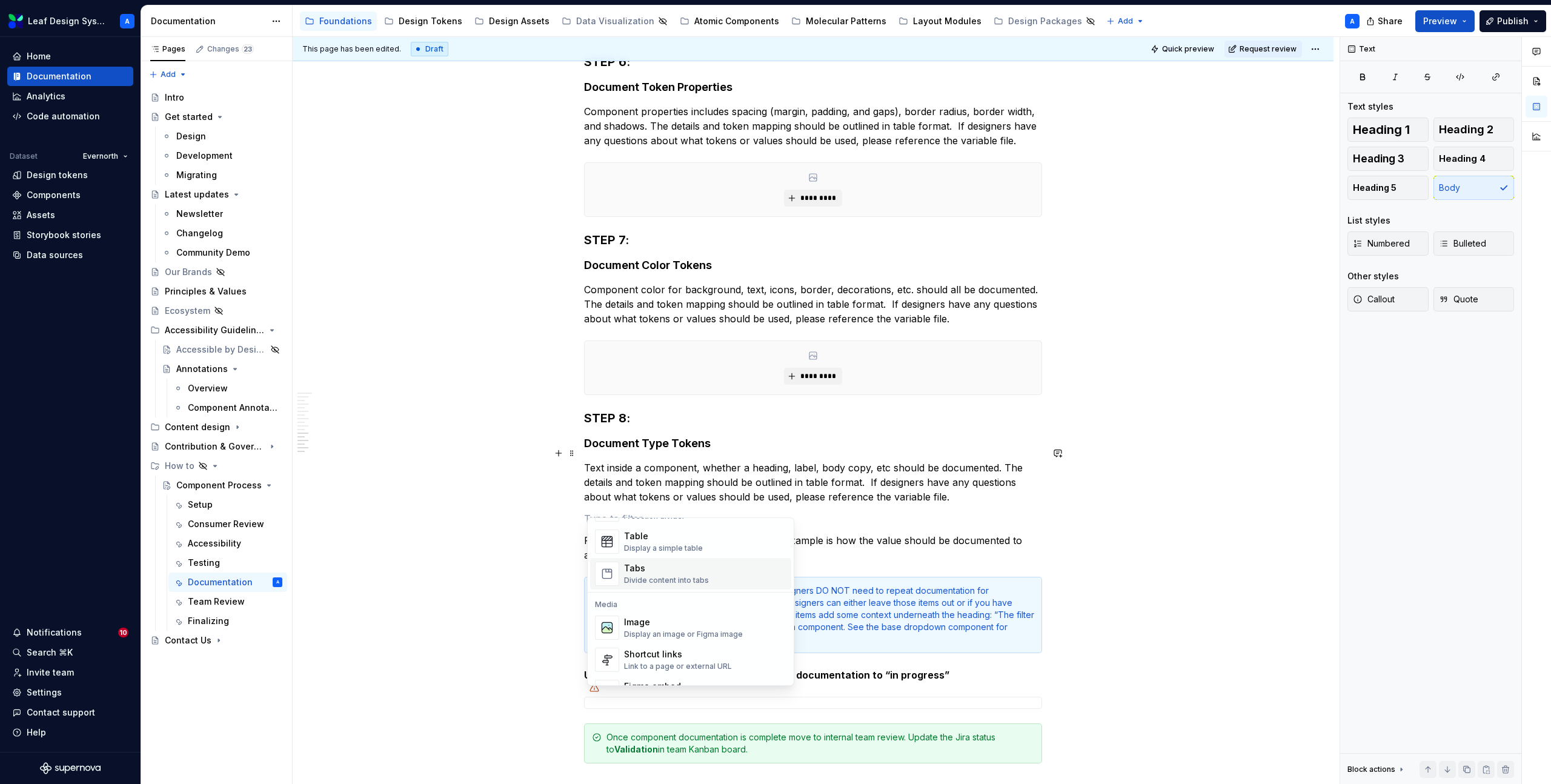
scroll to position [449, 0]
click at [641, 612] on div "Image" at bounding box center [684, 613] width 119 height 12
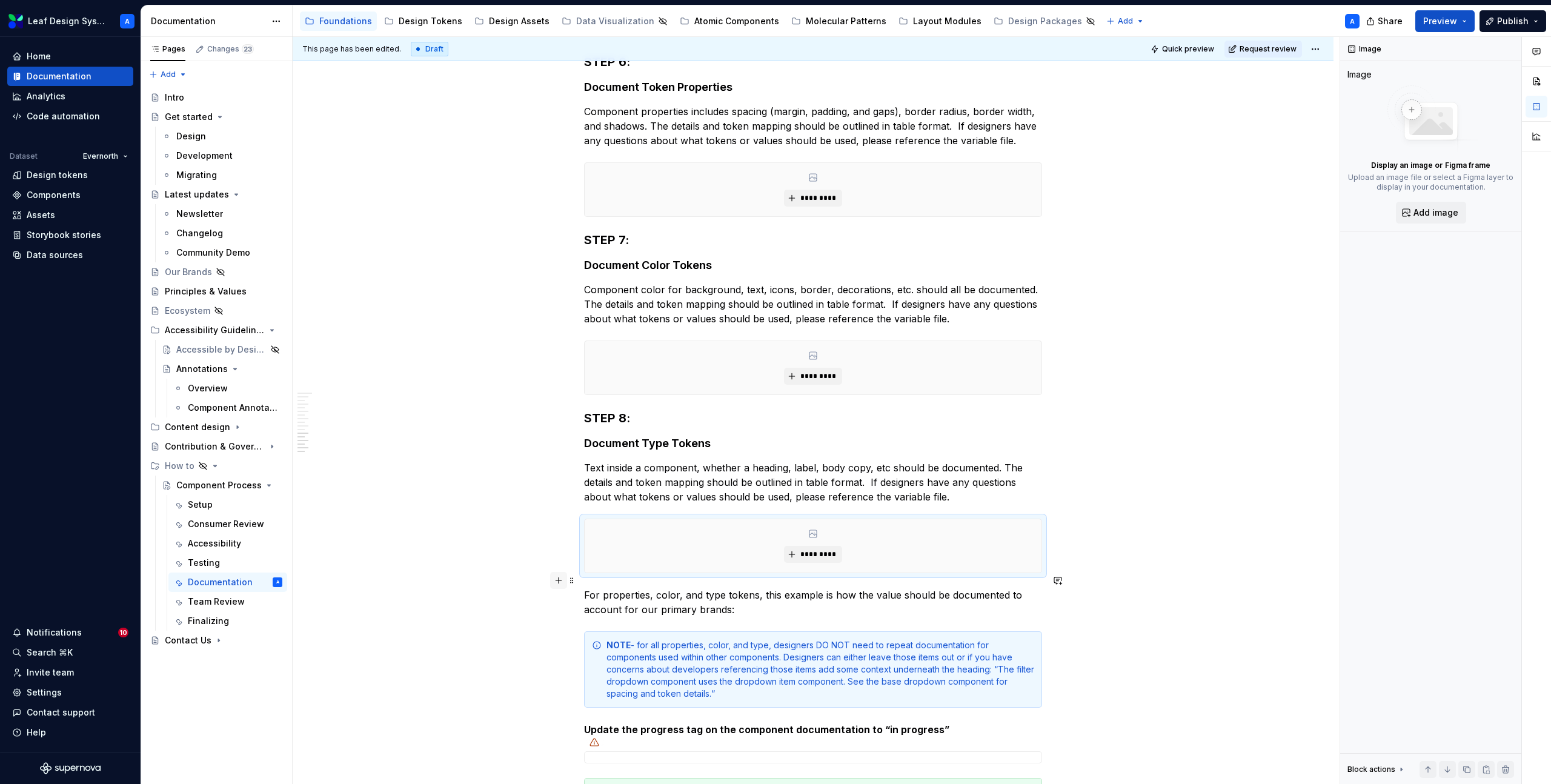
click at [560, 580] on button "button" at bounding box center [559, 580] width 17 height 17
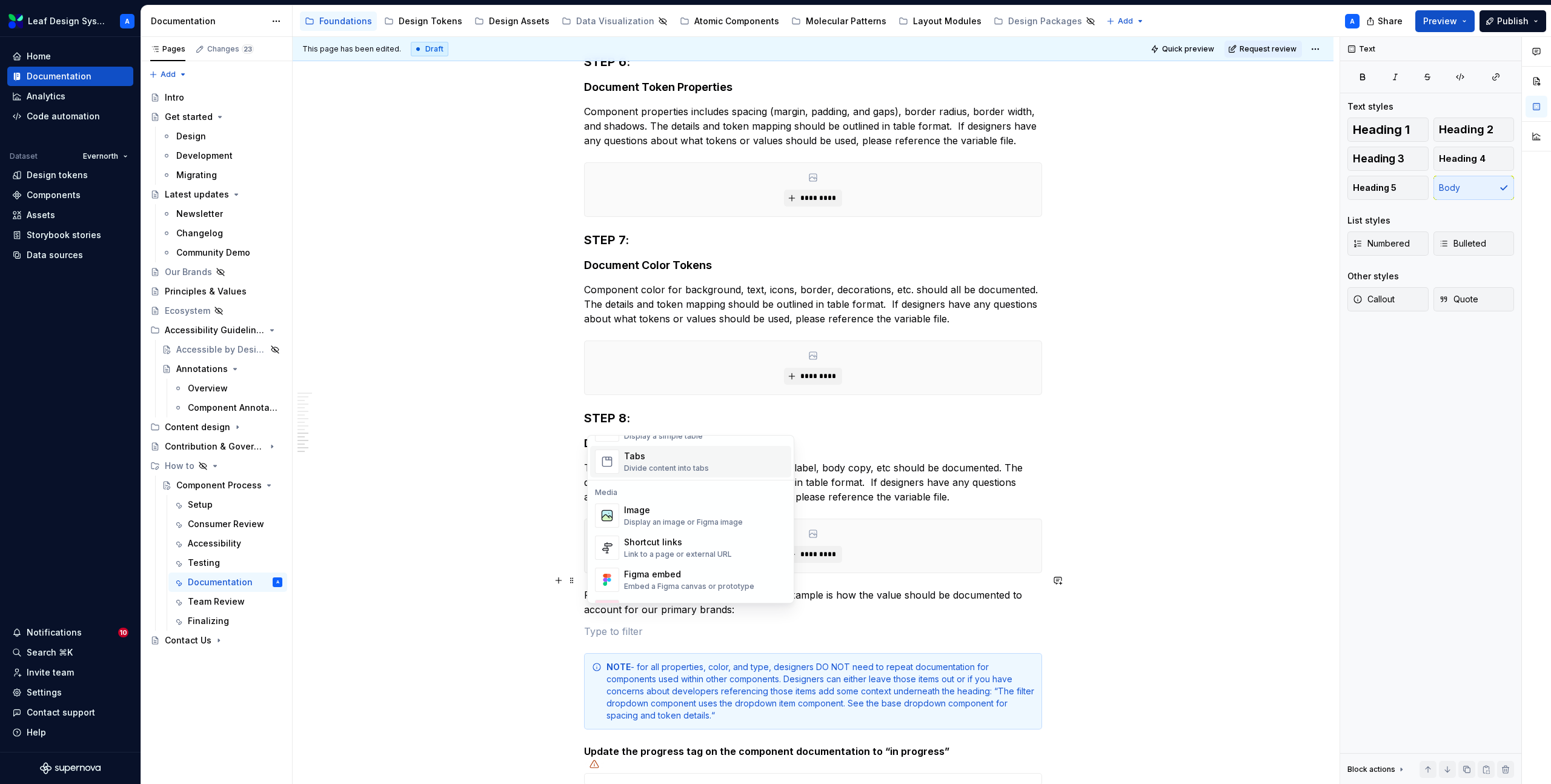
scroll to position [472, 0]
click at [648, 513] on div "Image" at bounding box center [684, 508] width 119 height 12
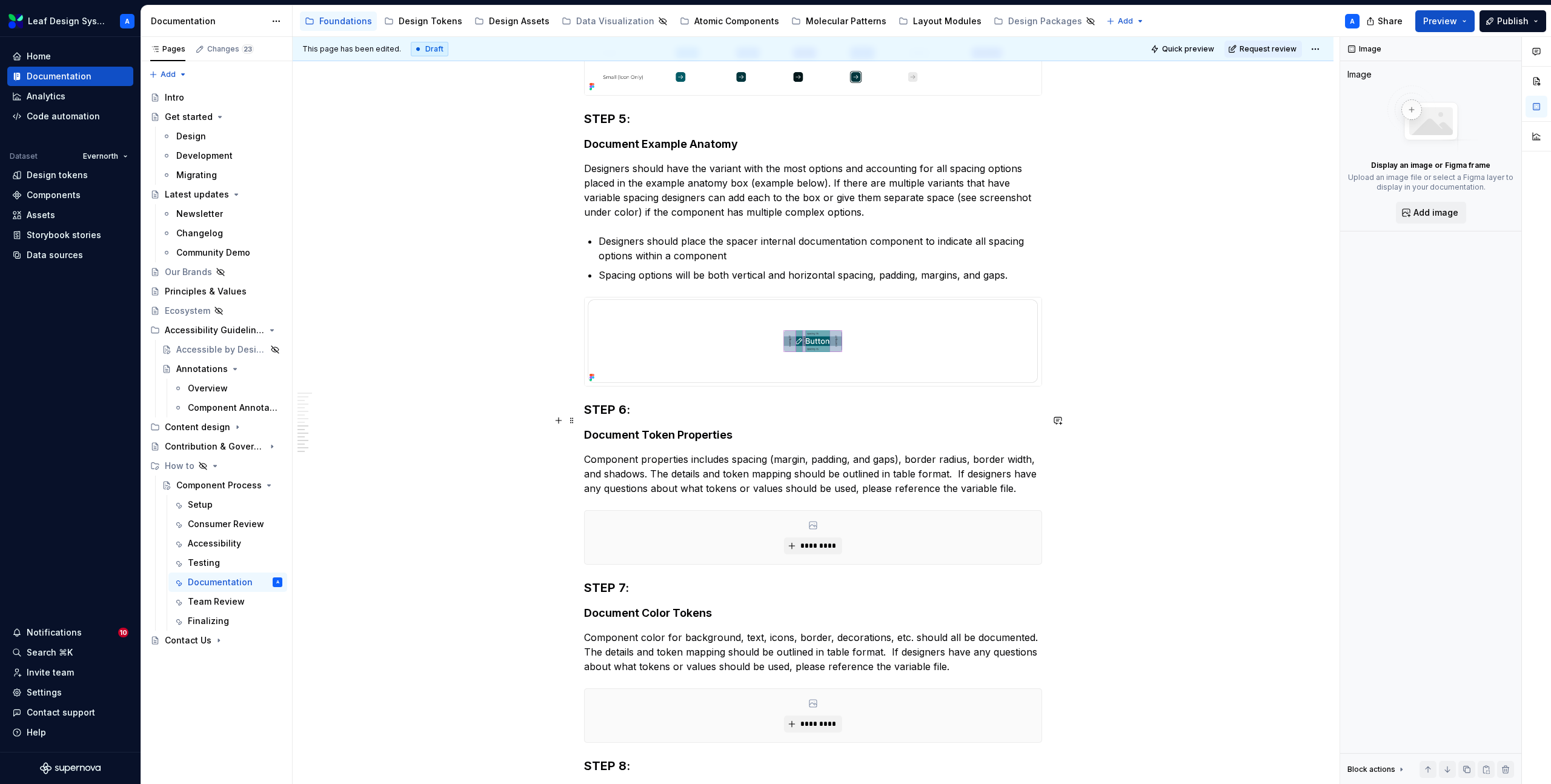
scroll to position [1886, 0]
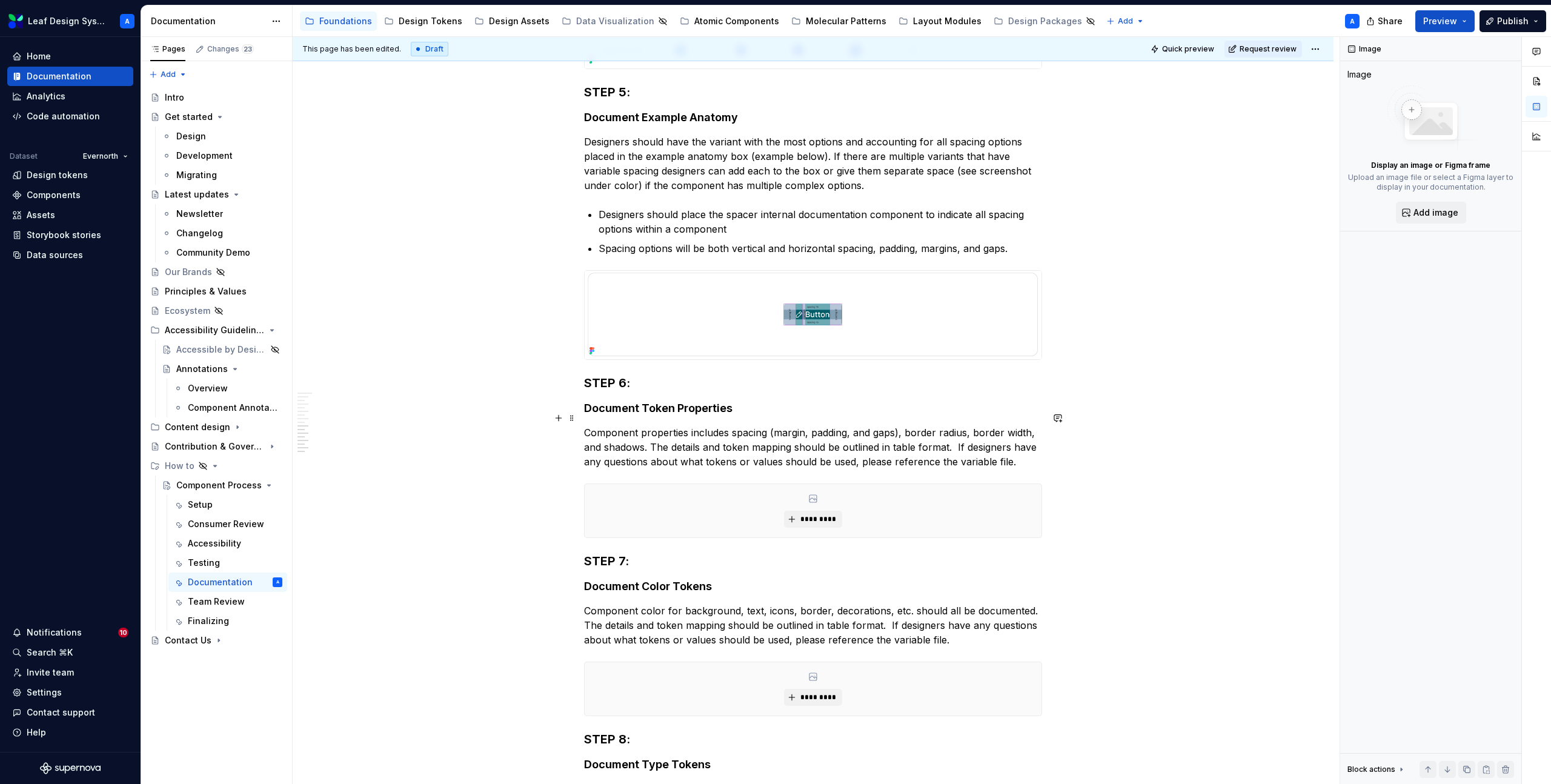
type textarea "*"
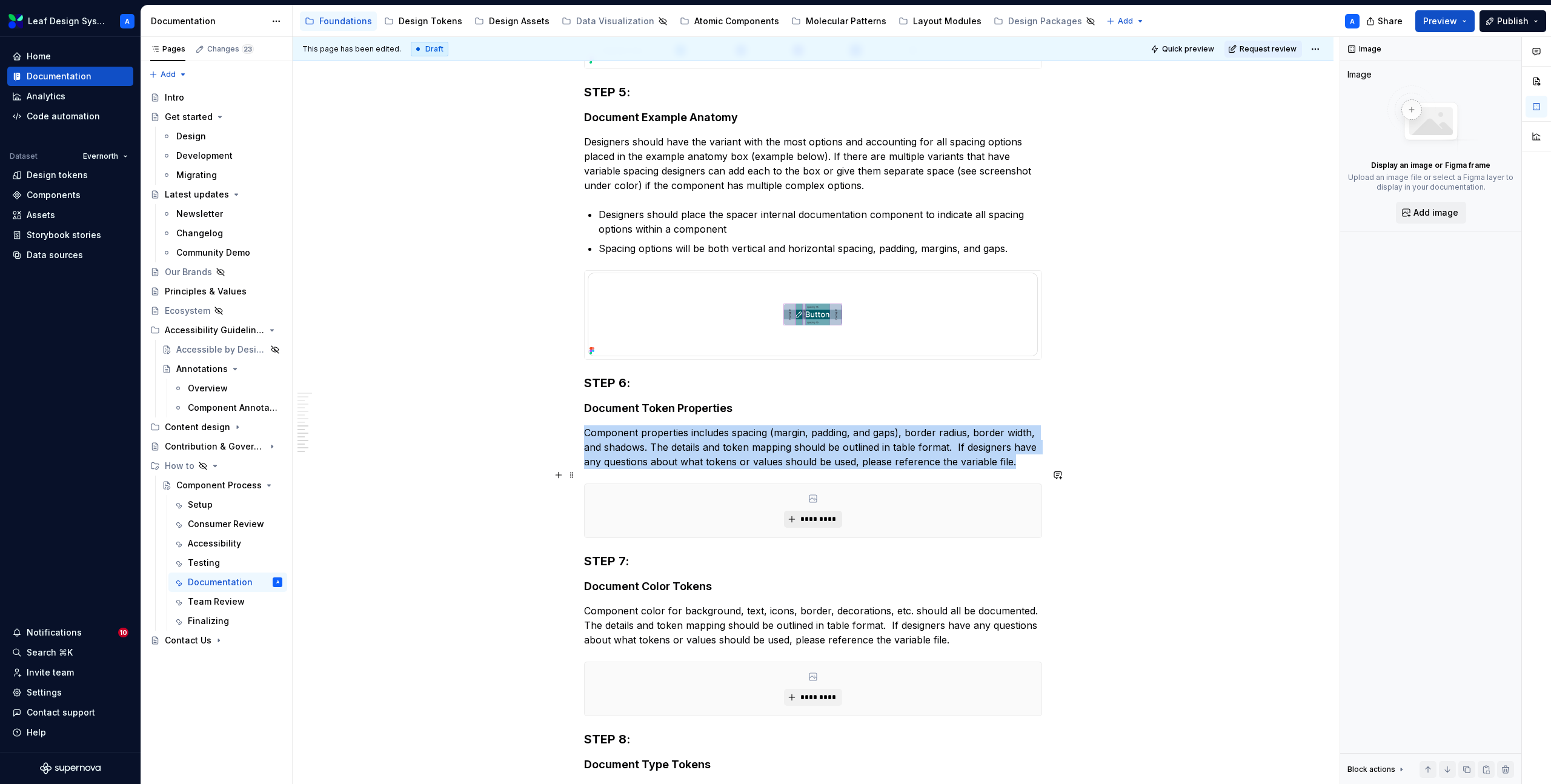
click at [810, 515] on span "*********" at bounding box center [817, 519] width 37 height 9
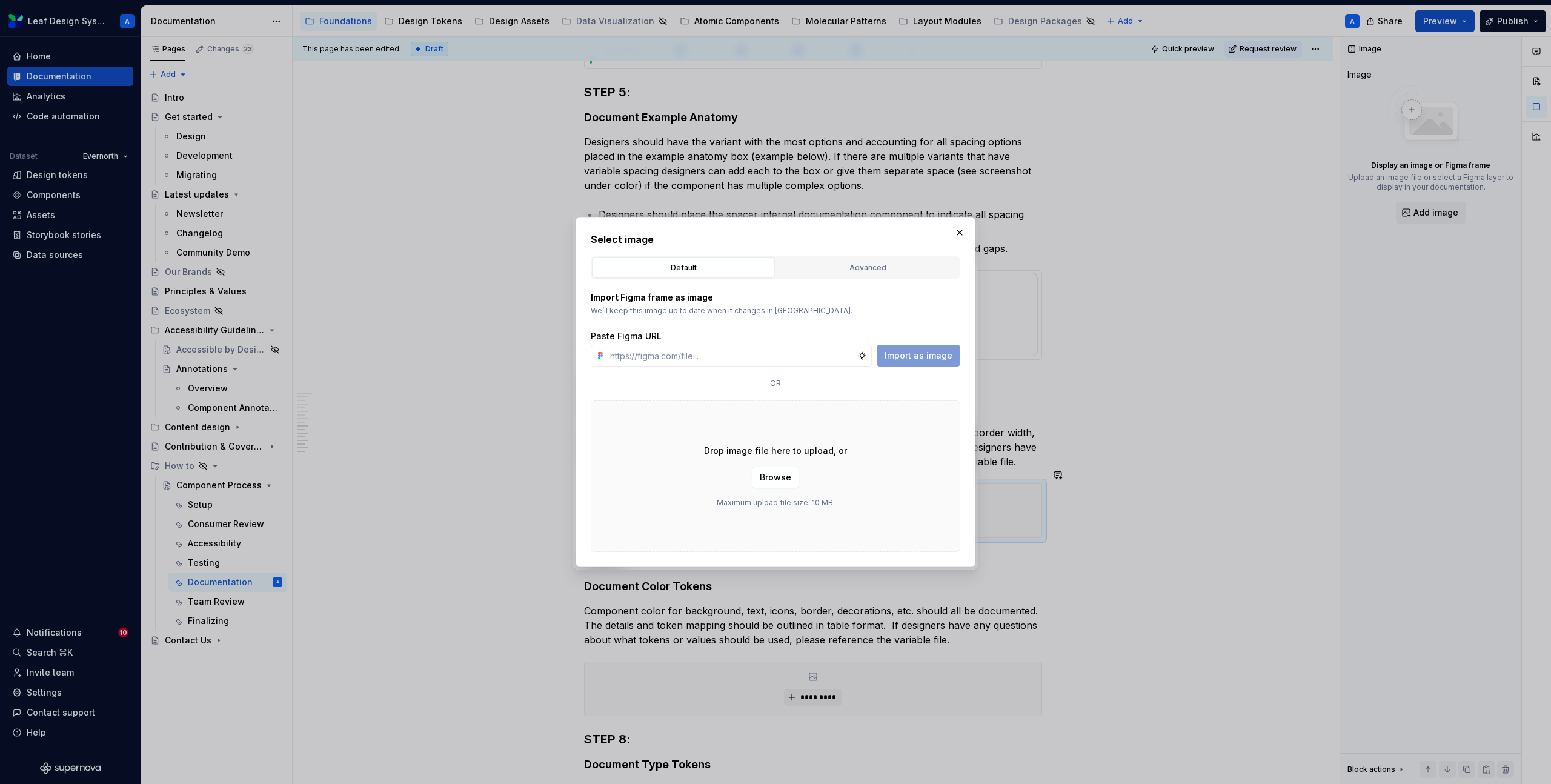
type input "[URL][DOMAIN_NAME]"
click at [925, 352] on span "Import as image" at bounding box center [918, 355] width 68 height 12
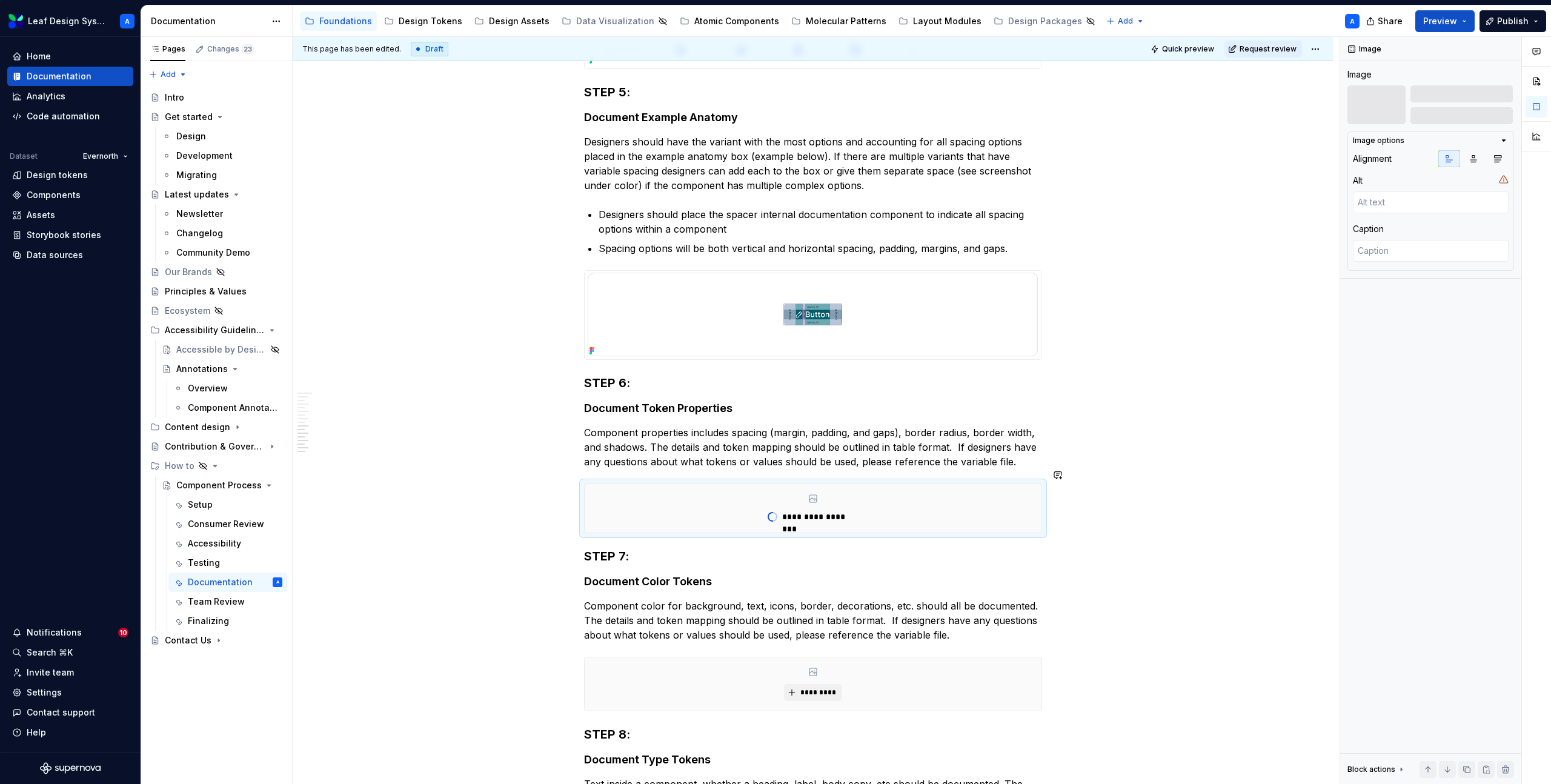
type textarea "*"
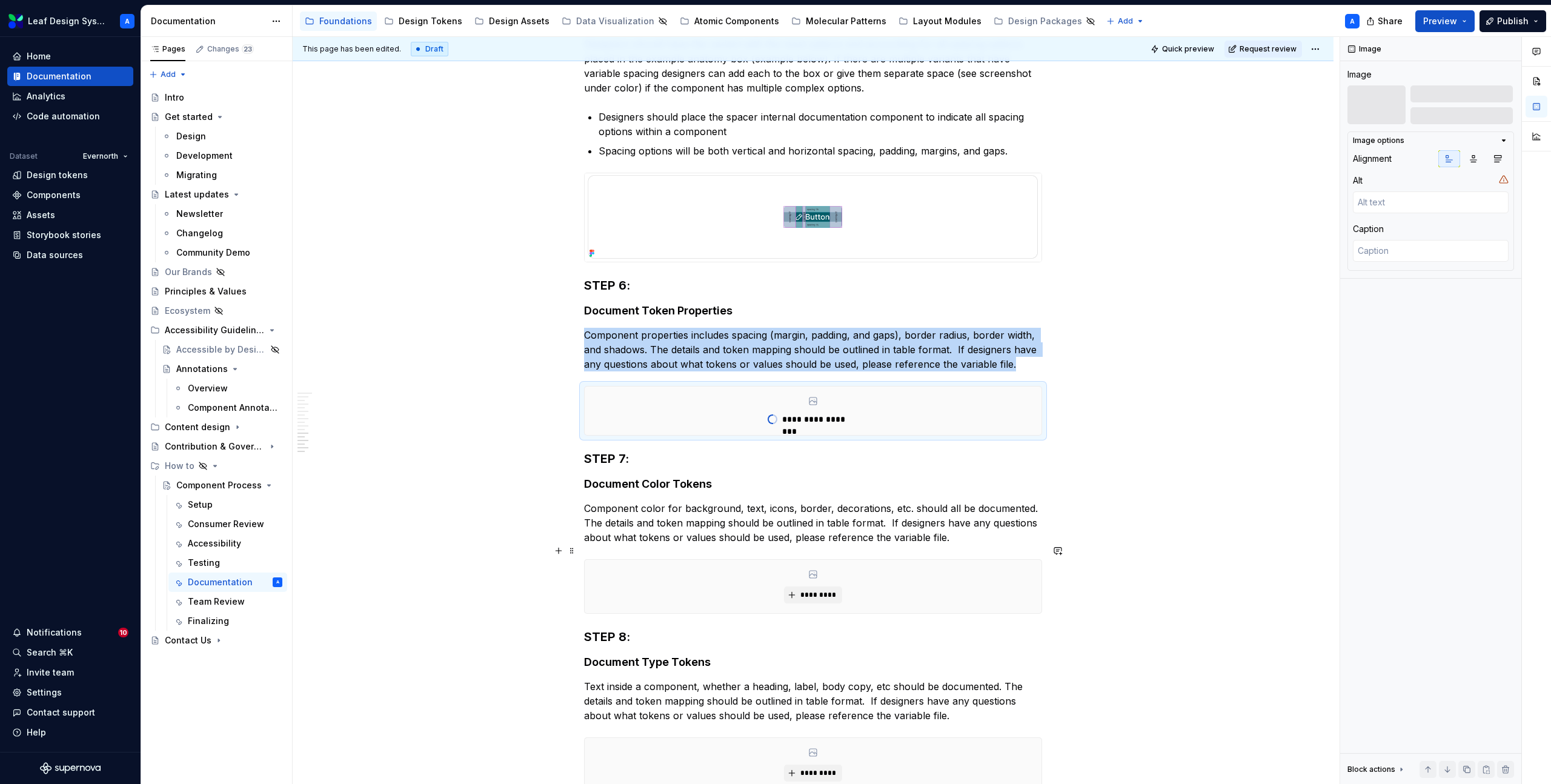
scroll to position [2060, 0]
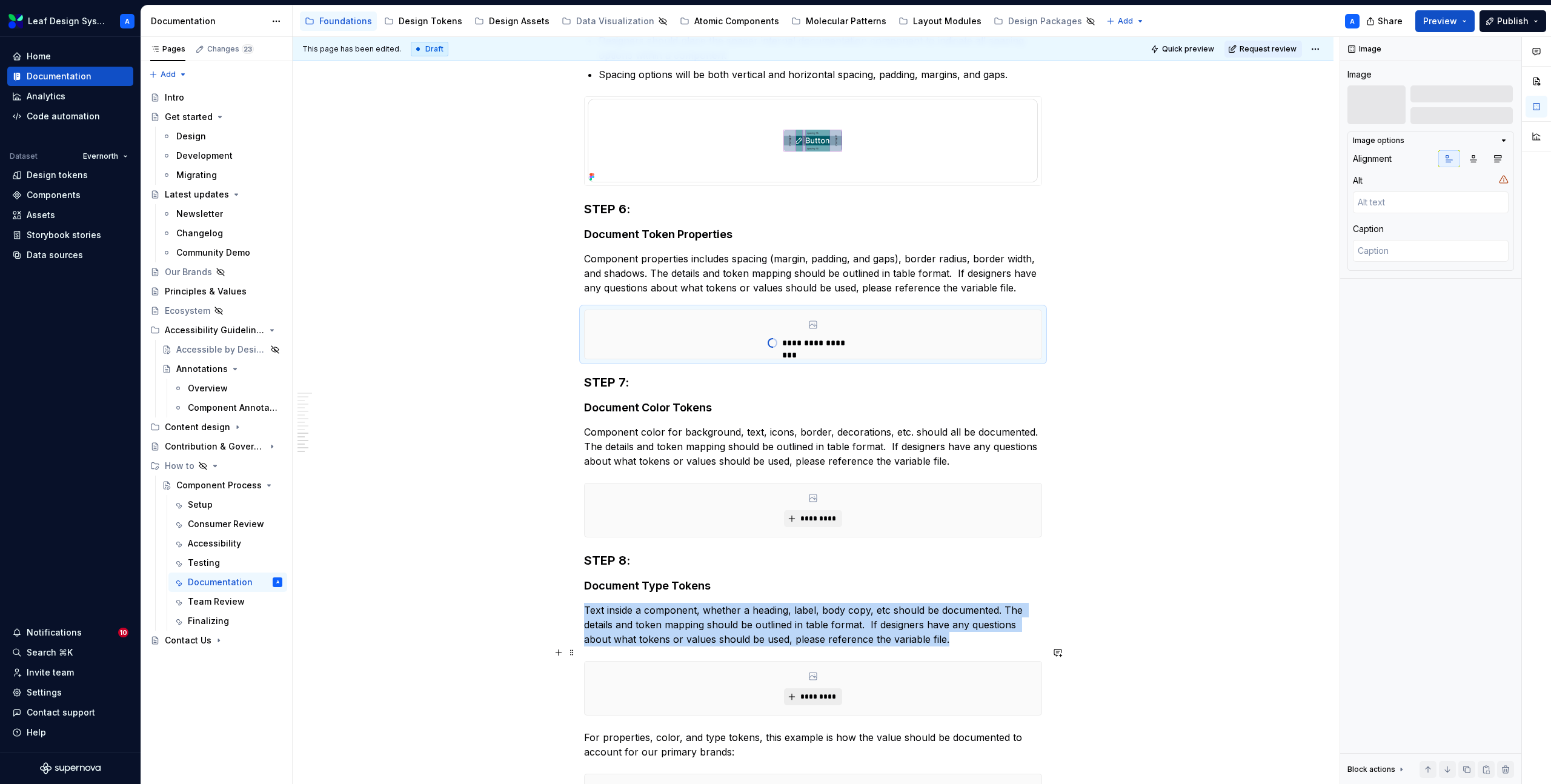
click at [804, 692] on span "*********" at bounding box center [817, 696] width 37 height 9
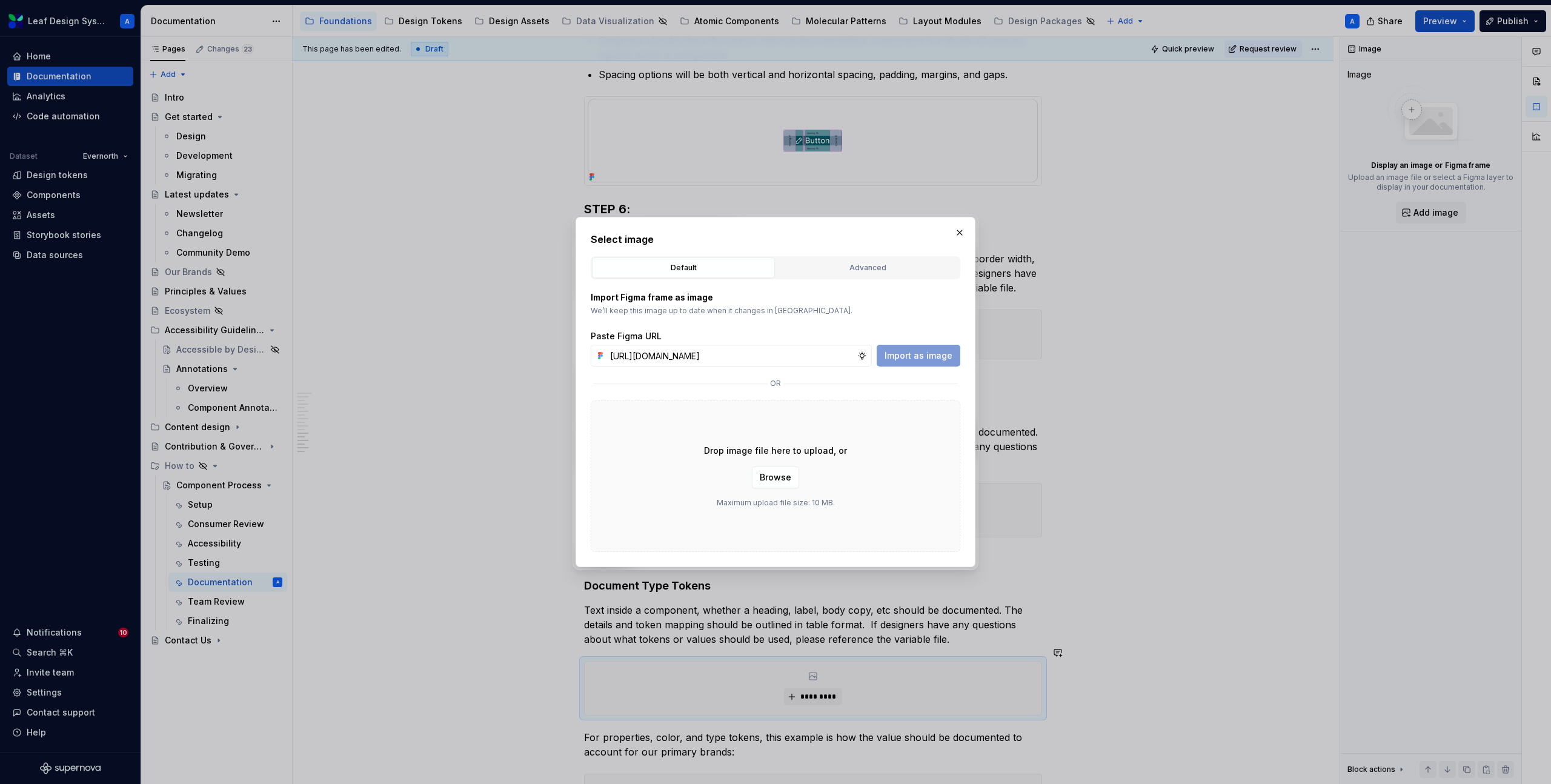
scroll to position [0, 343]
type input "[URL][DOMAIN_NAME]"
click at [918, 356] on span "Import as image" at bounding box center [918, 355] width 68 height 12
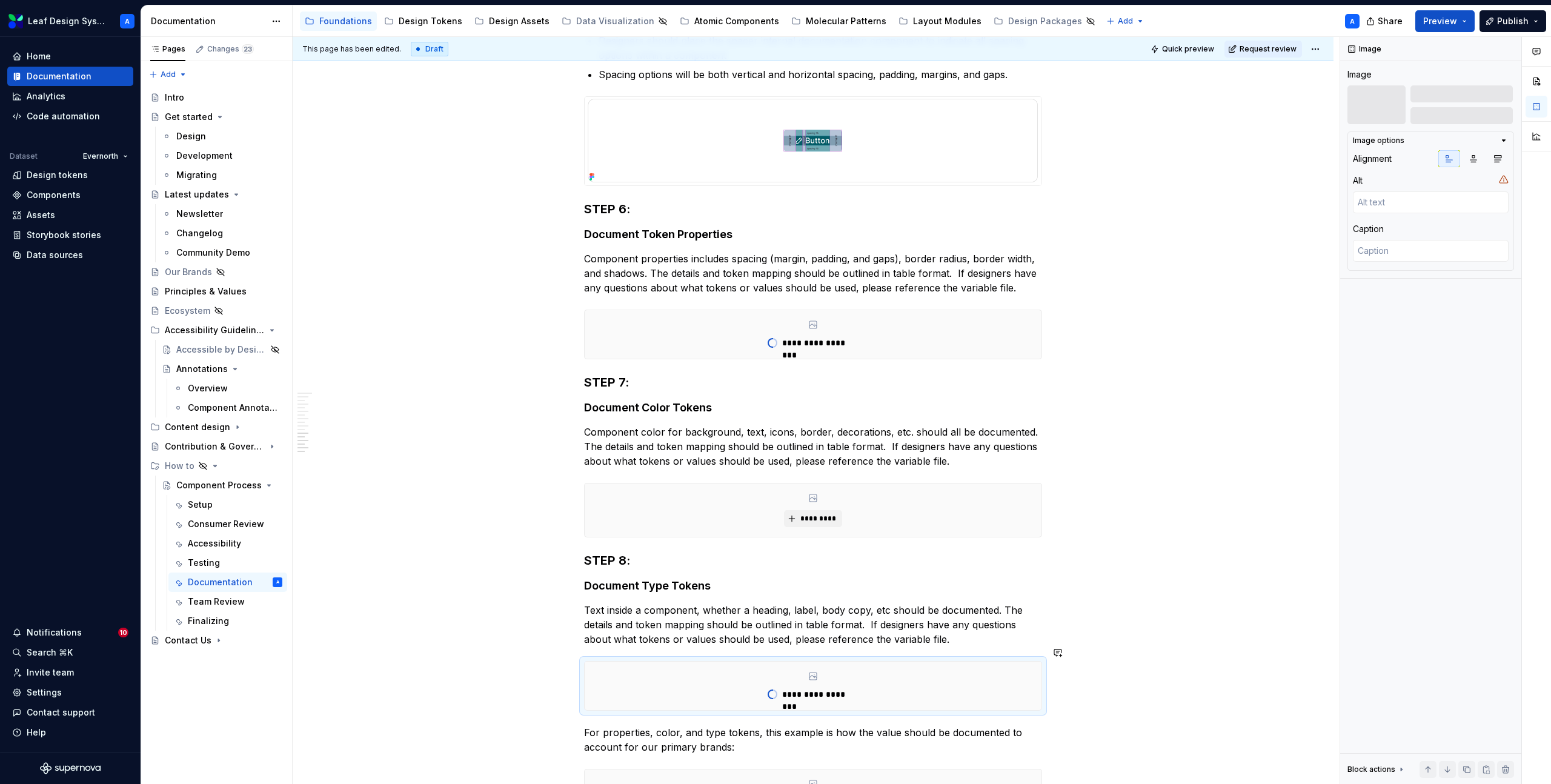
type textarea "*"
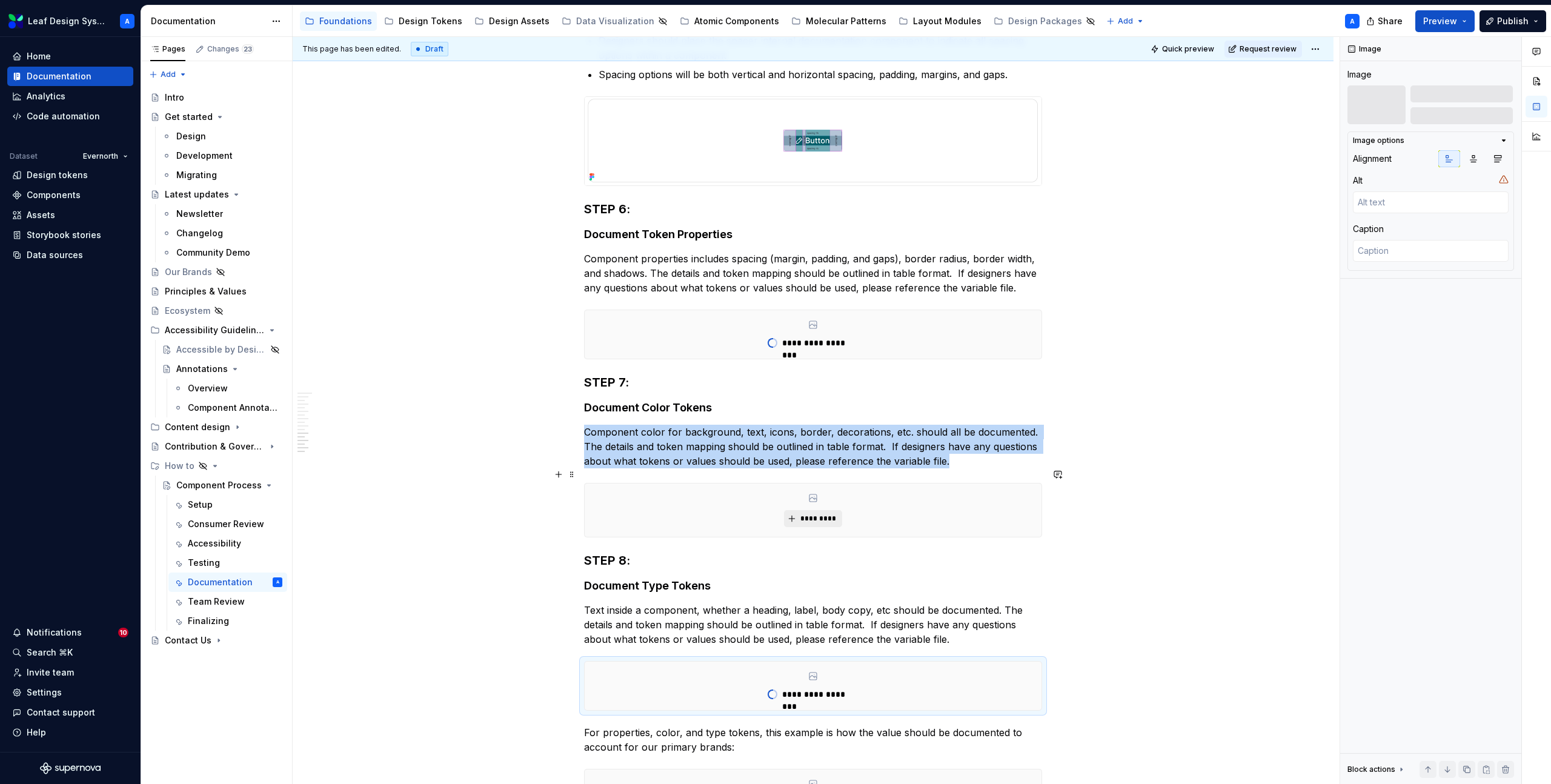
click at [810, 514] on span "*********" at bounding box center [817, 518] width 37 height 9
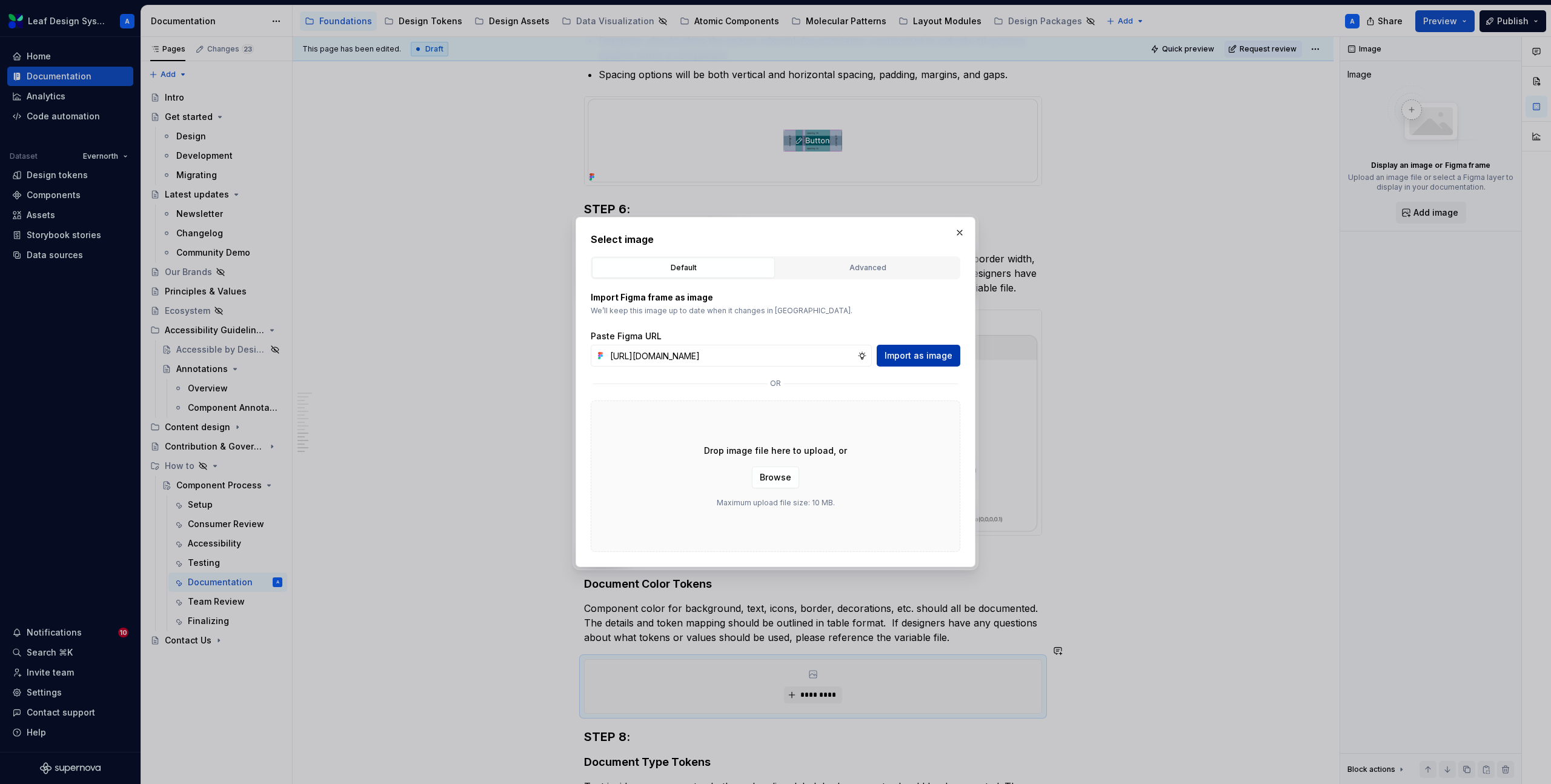
scroll to position [0, 343]
type input "[URL][DOMAIN_NAME]"
click at [909, 352] on span "Import as image" at bounding box center [918, 355] width 68 height 12
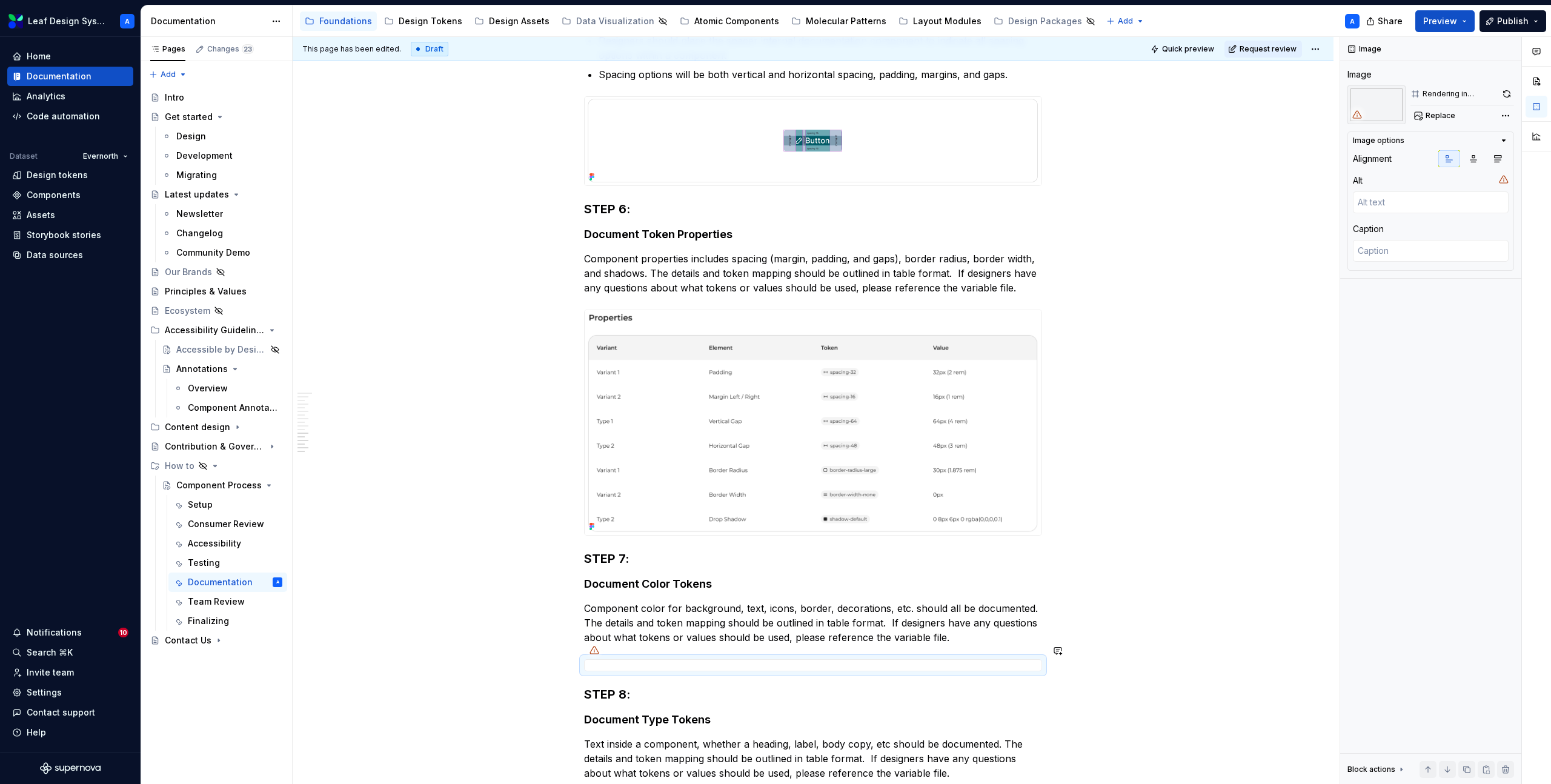
type textarea "*"
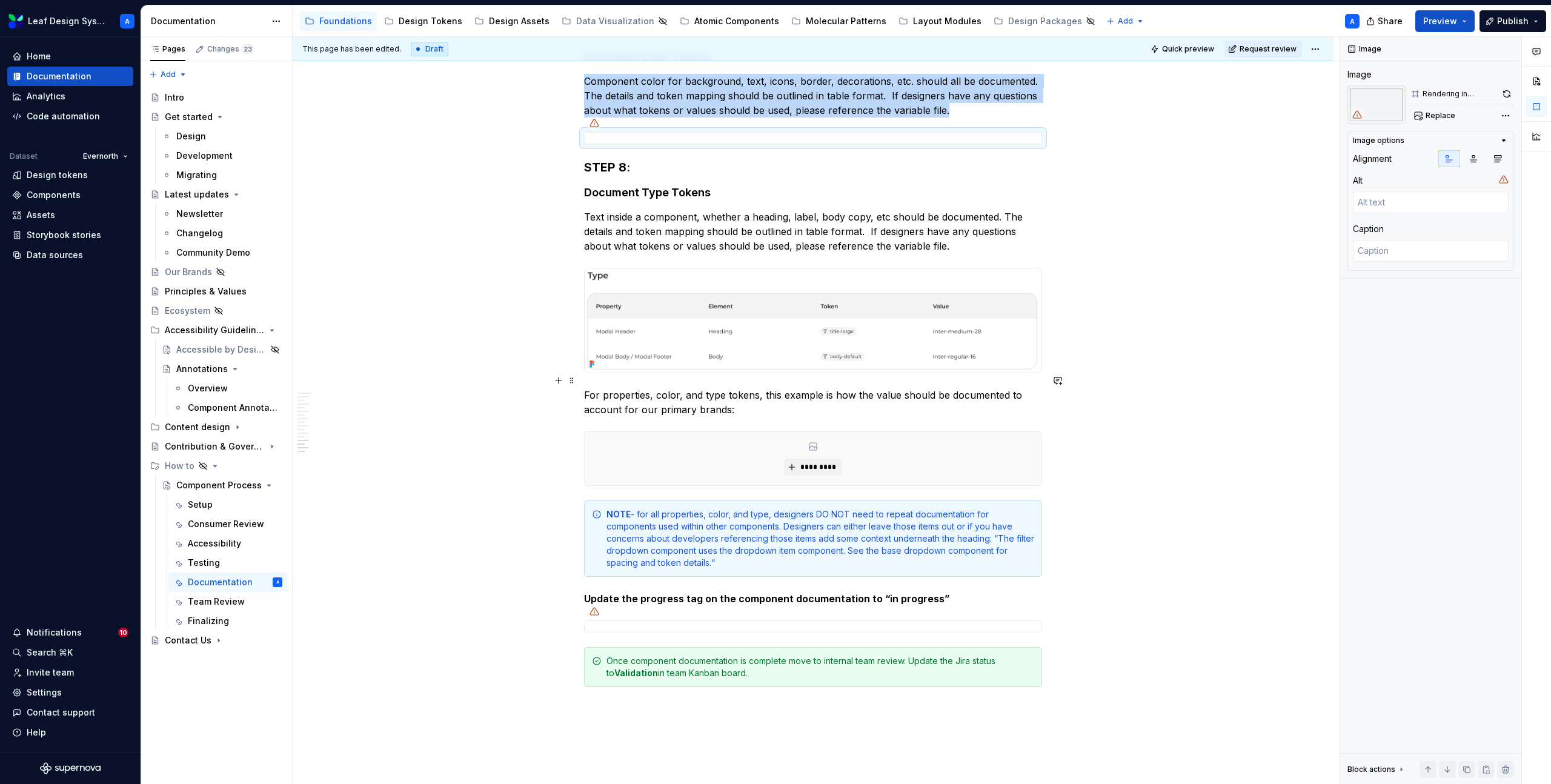
scroll to position [2610, 0]
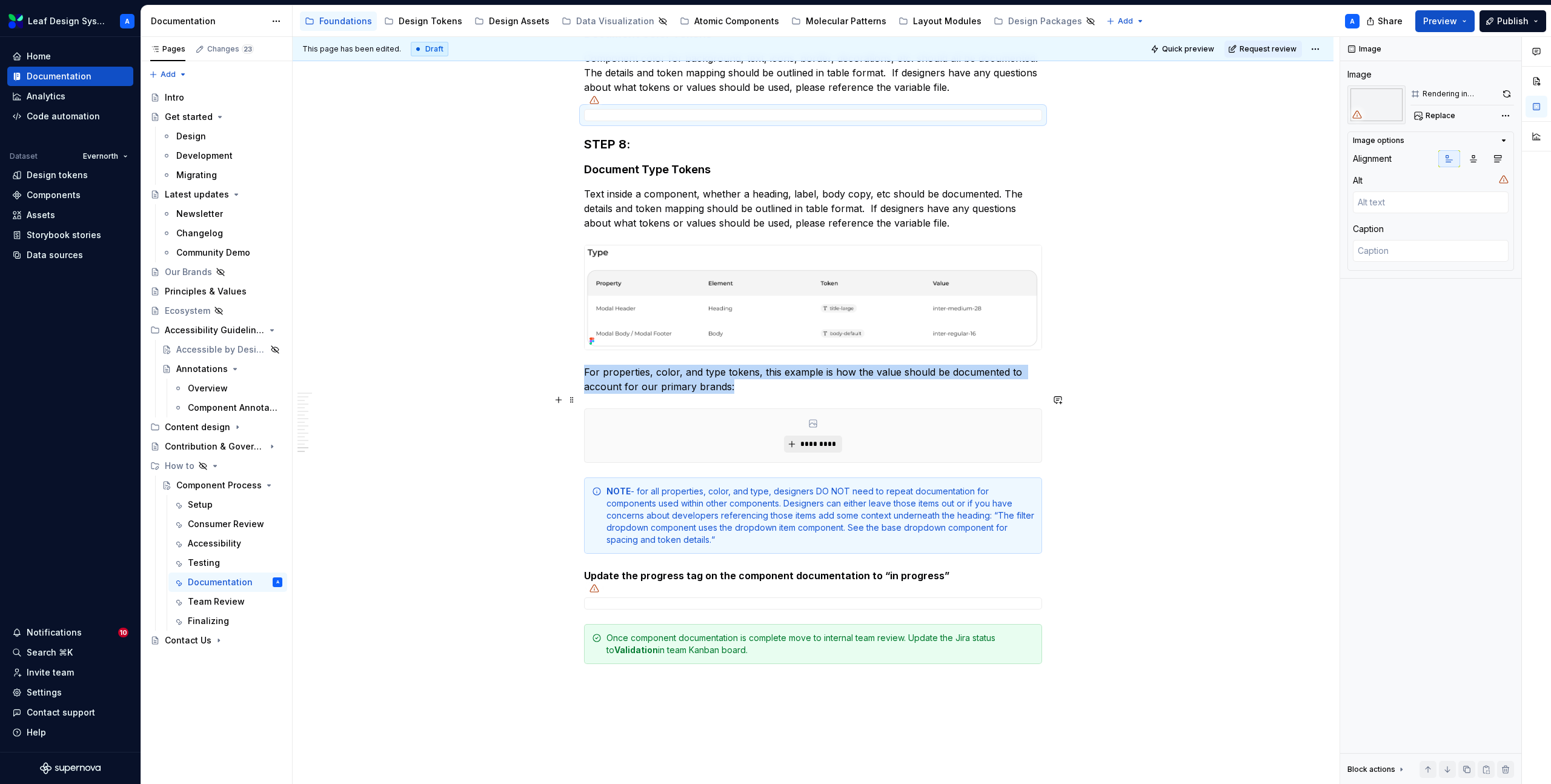
click at [813, 439] on span "*********" at bounding box center [817, 444] width 37 height 9
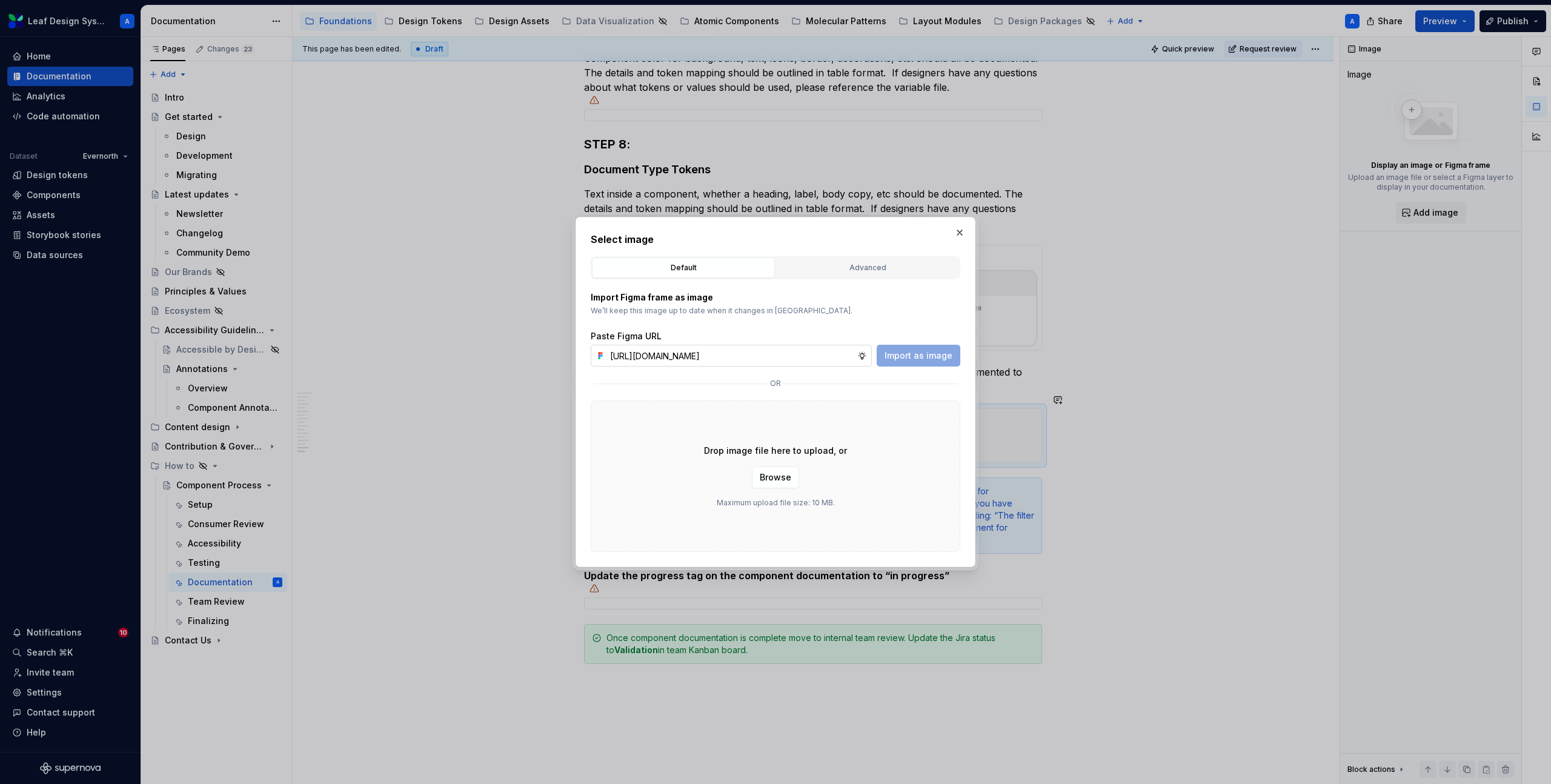
scroll to position [0, 343]
type input "[URL][DOMAIN_NAME]"
click at [909, 354] on span "Import as image" at bounding box center [918, 355] width 68 height 12
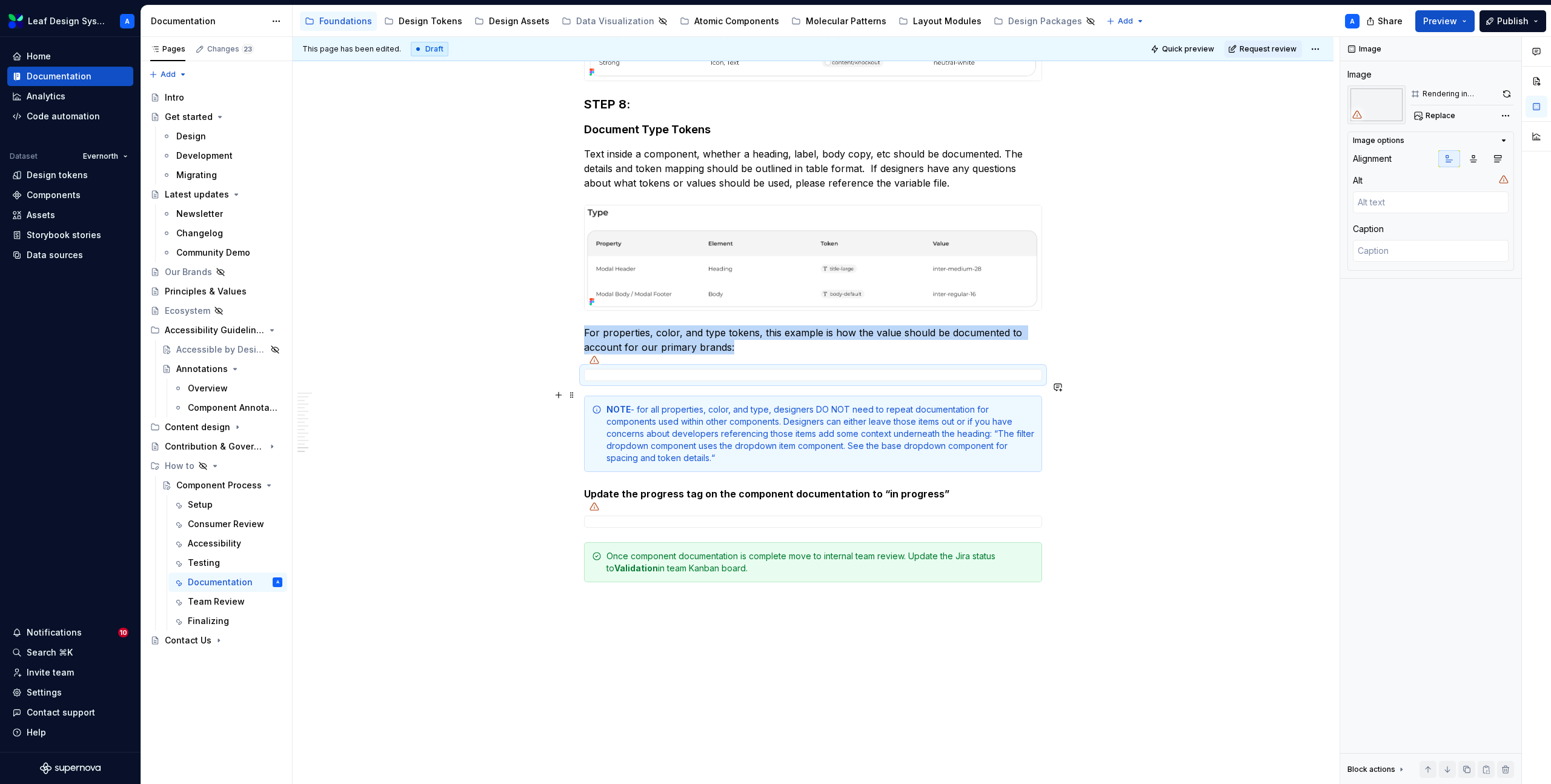
scroll to position [2958, 0]
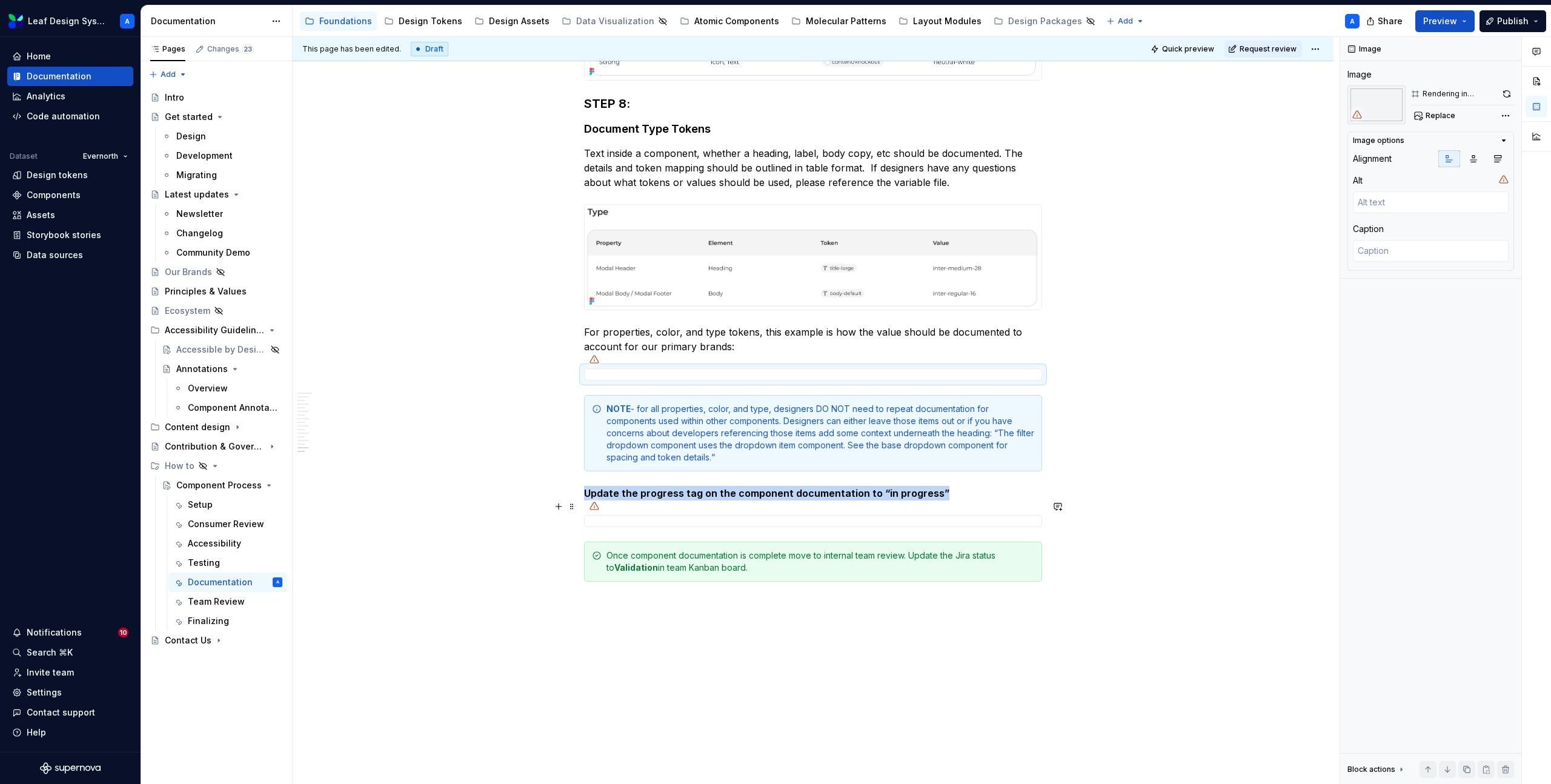
click at [746, 515] on div at bounding box center [813, 521] width 458 height 12
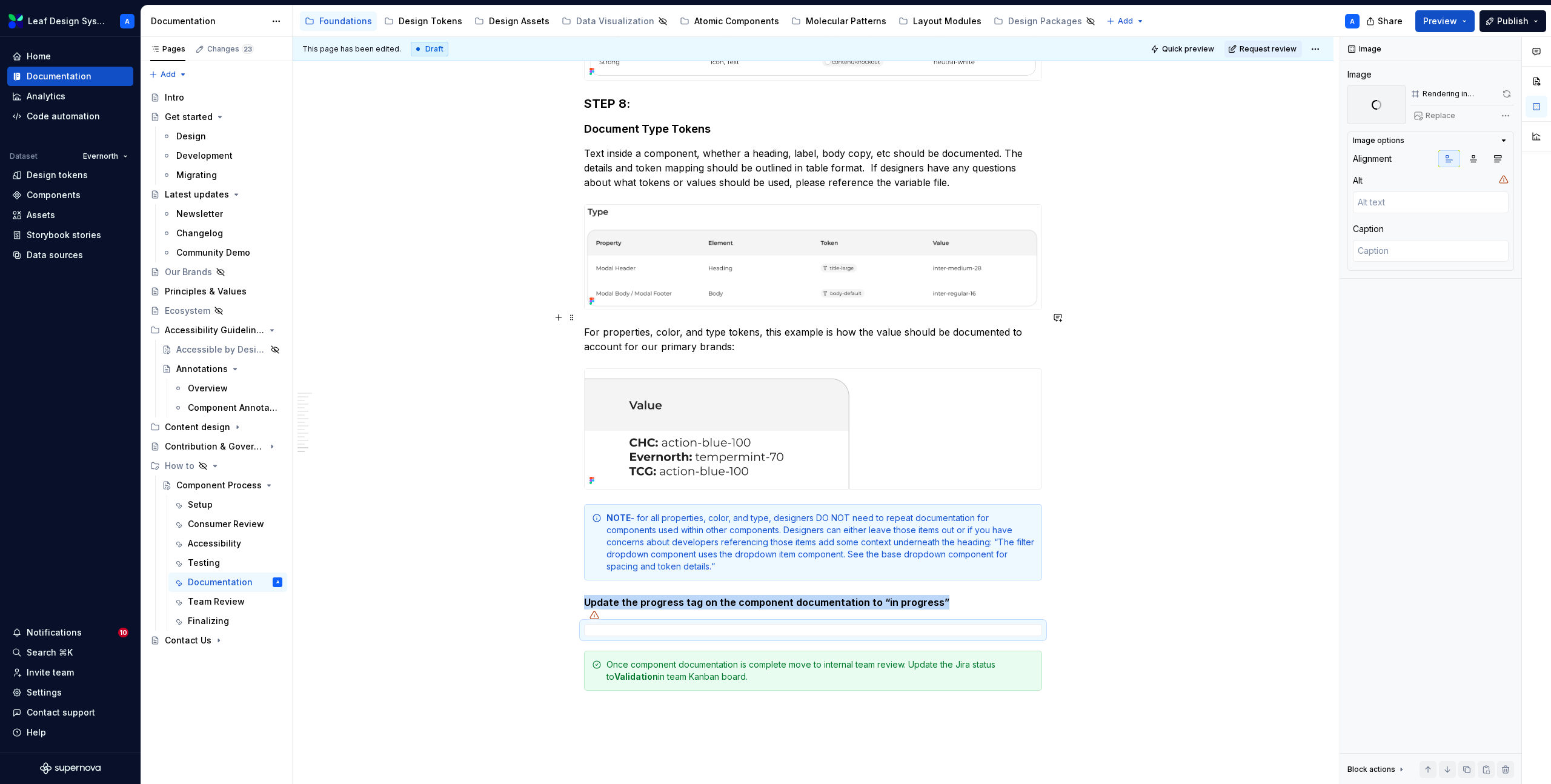
scroll to position [2971, 0]
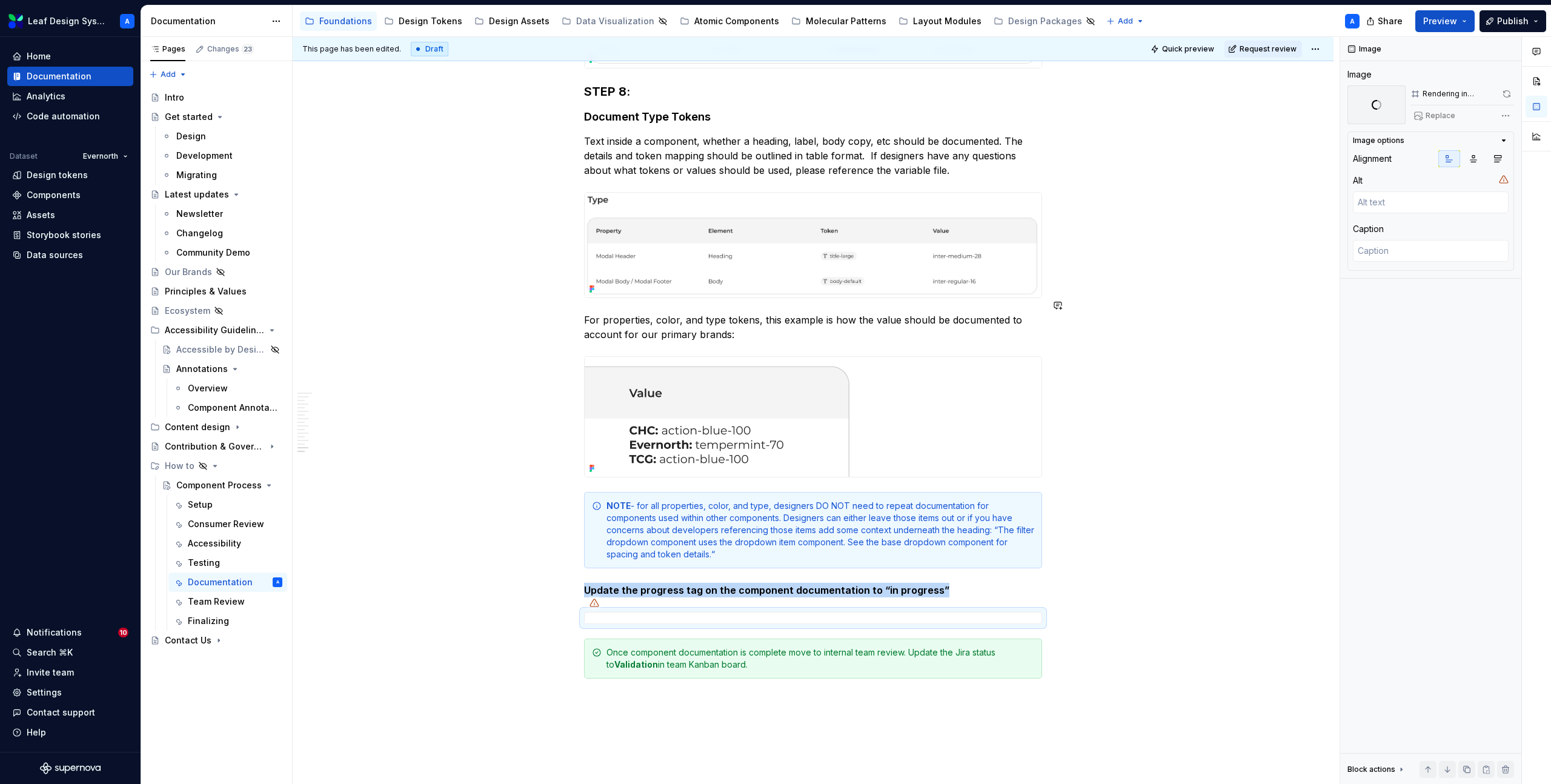
type textarea "*"
click at [633, 659] on strong "Validation" at bounding box center [636, 664] width 44 height 10
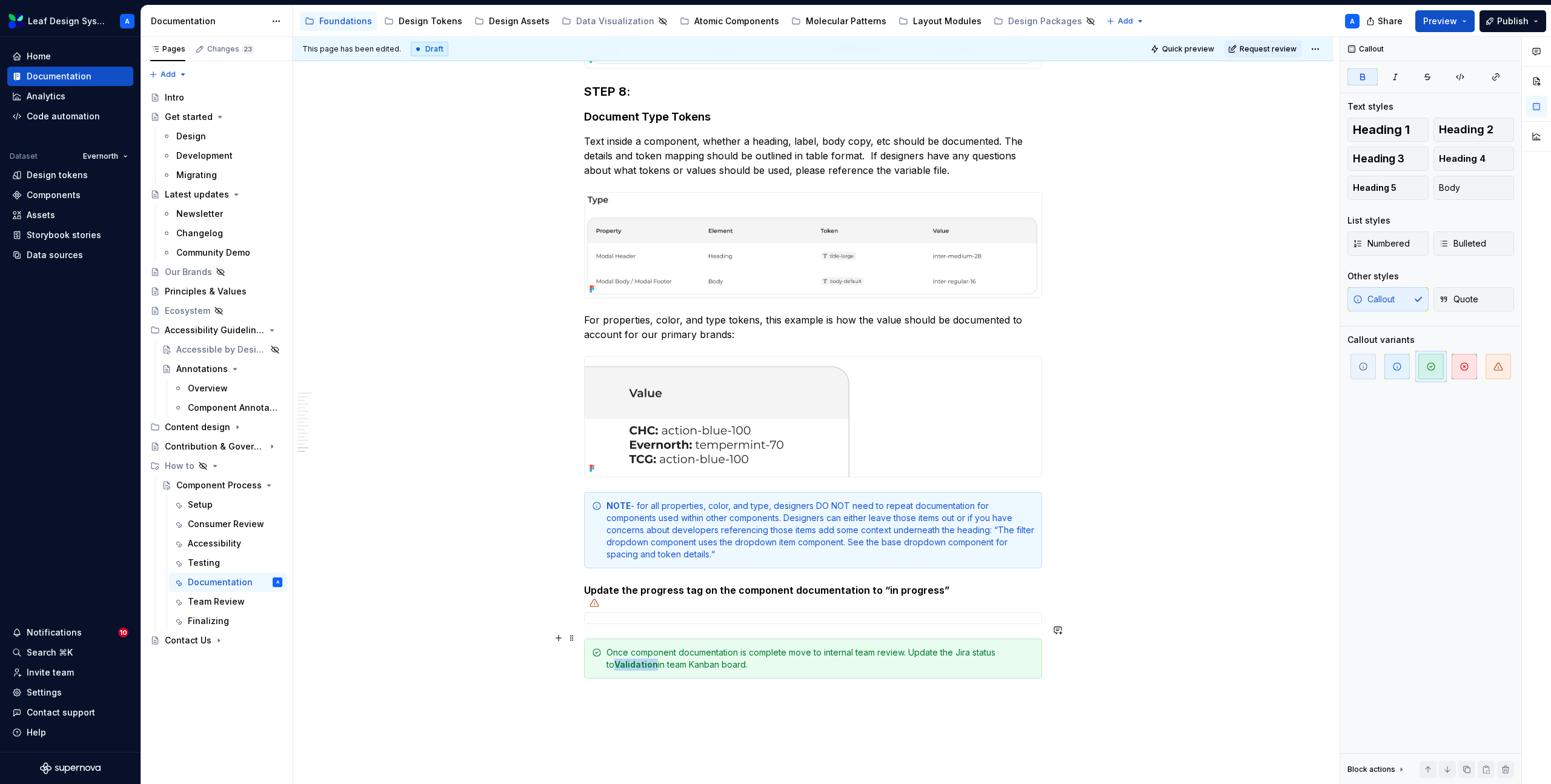
click at [633, 659] on strong "Validation" at bounding box center [636, 664] width 44 height 10
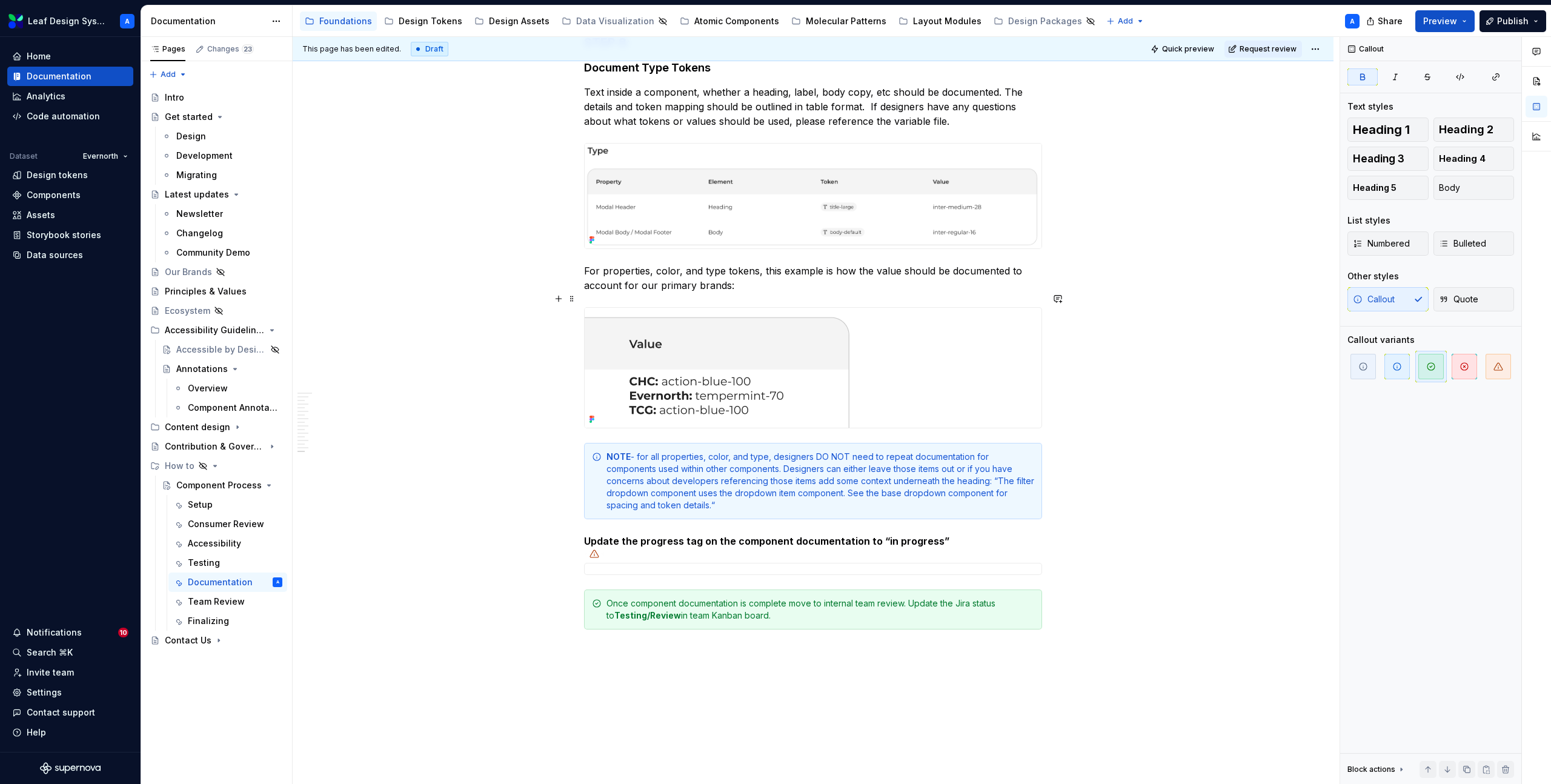
scroll to position [3039, 0]
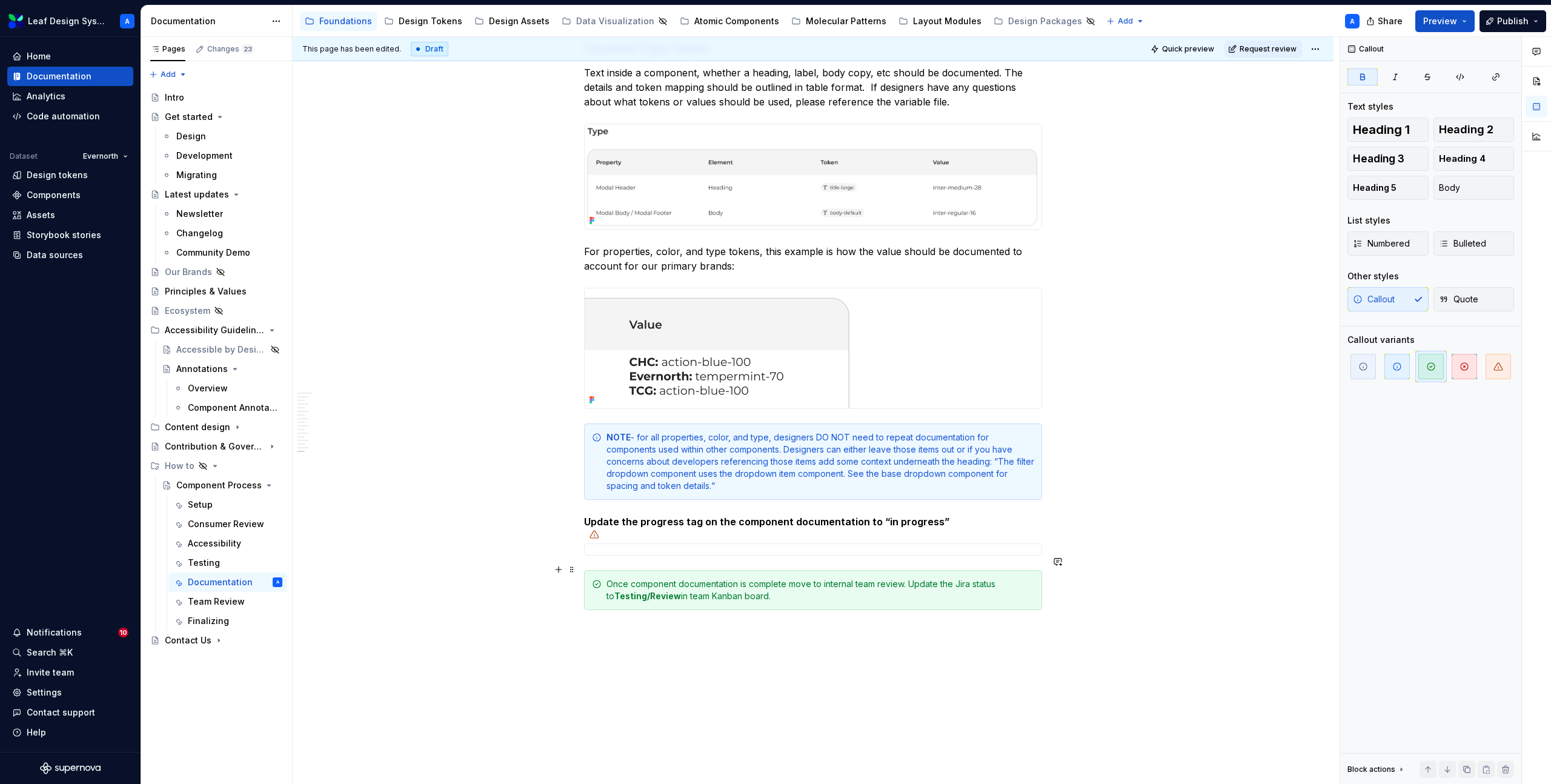
click at [931, 578] on div "Once component documentation is complete move to internal team review. Update t…" at bounding box center [820, 590] width 428 height 24
click at [1000, 578] on div "Once component documentation is complete move to internal team review. Keep the…" at bounding box center [820, 590] width 428 height 24
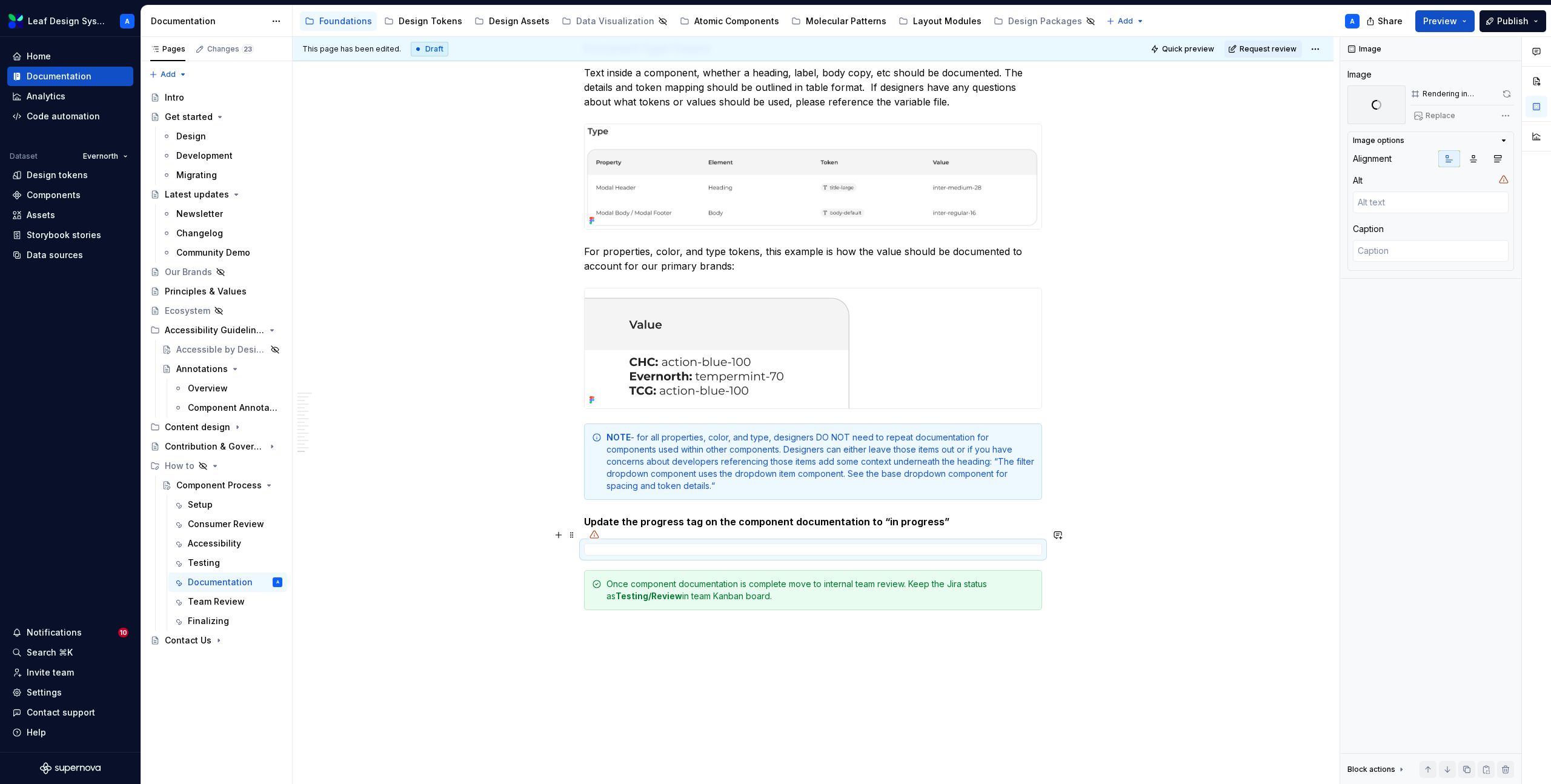
click at [767, 544] on div at bounding box center [813, 549] width 458 height 12
click at [1508, 95] on span at bounding box center [1506, 94] width 15 height 17
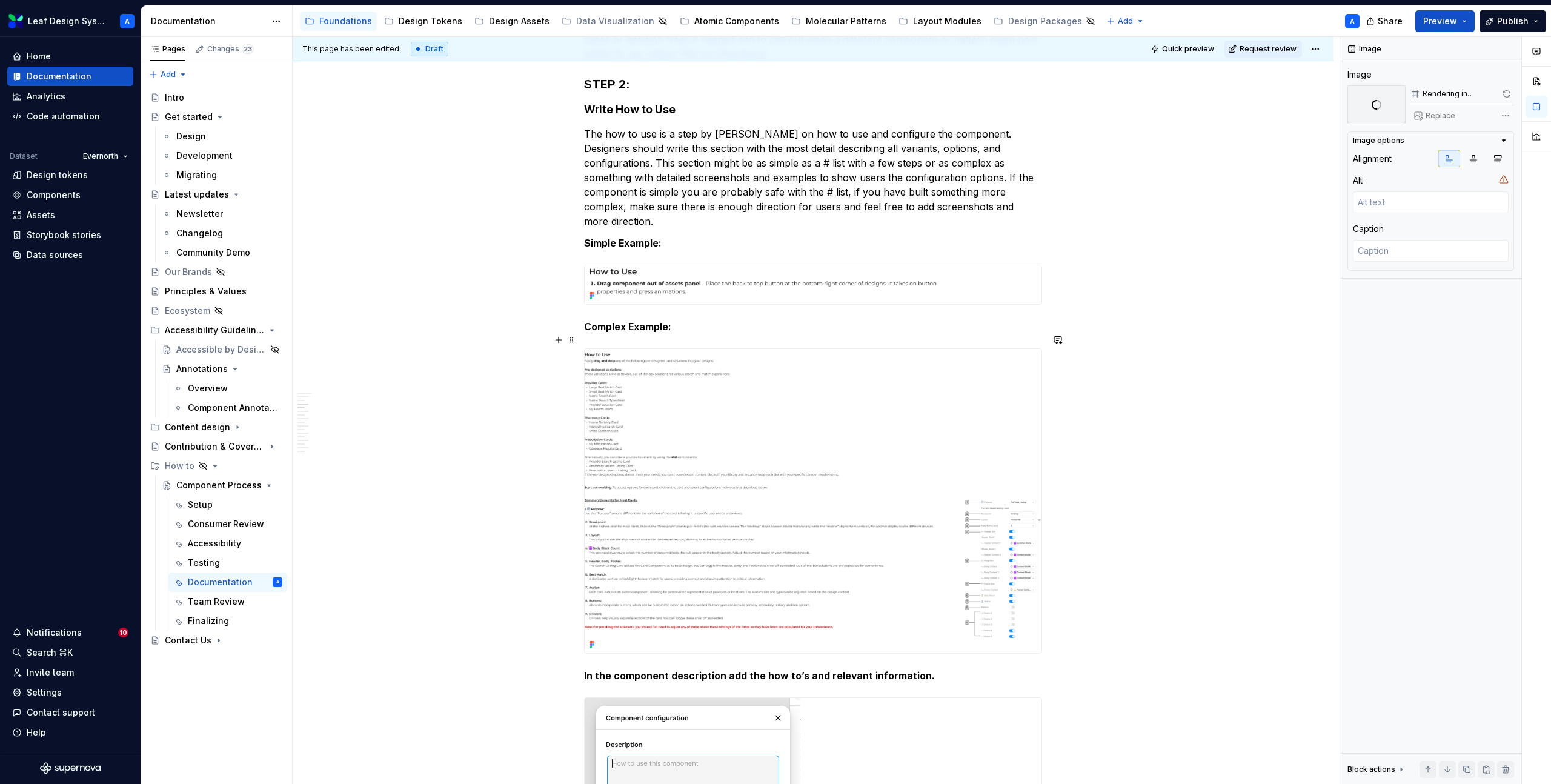
scroll to position [0, 0]
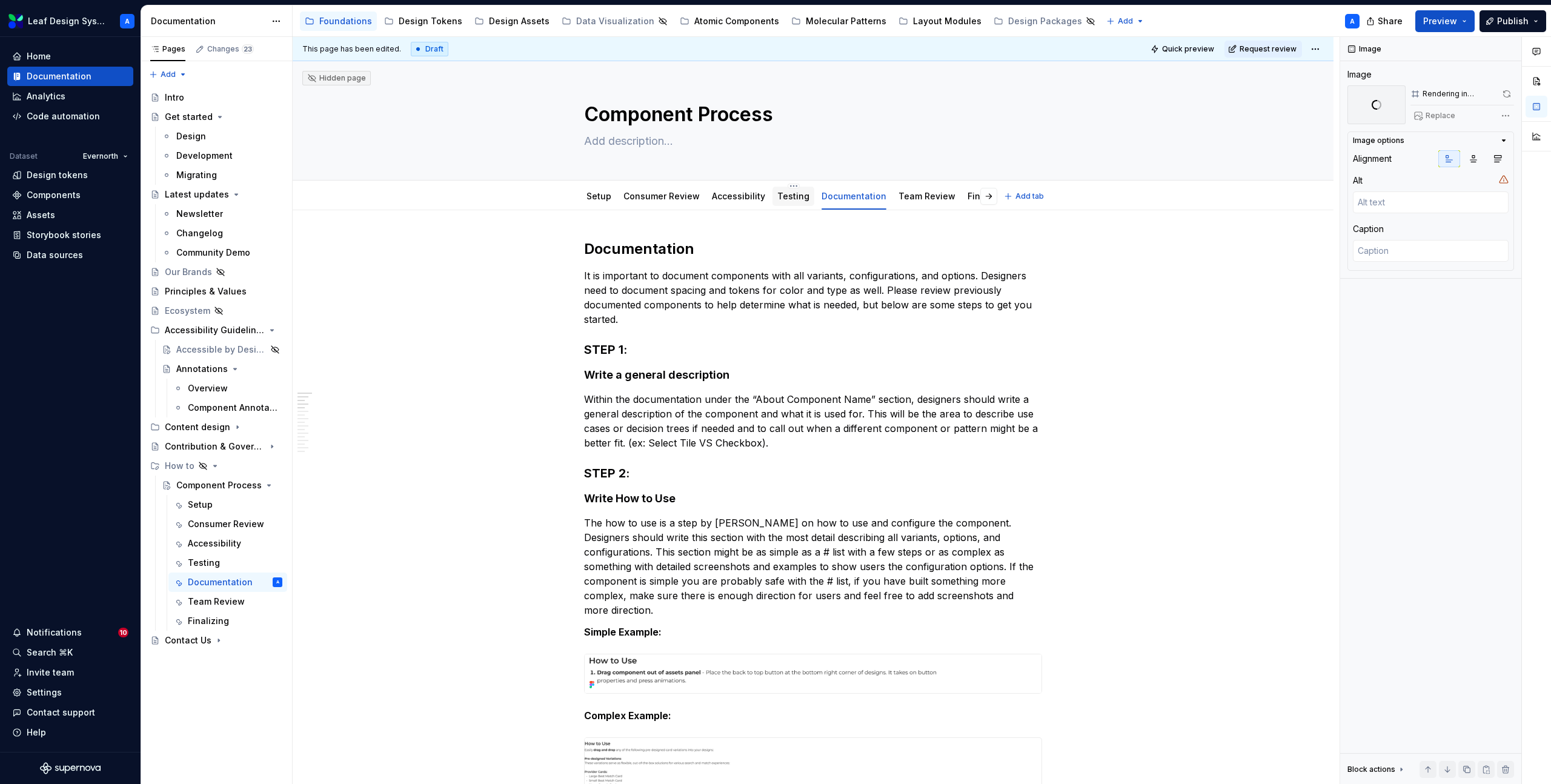
click at [781, 201] on link "Testing" at bounding box center [794, 196] width 32 height 10
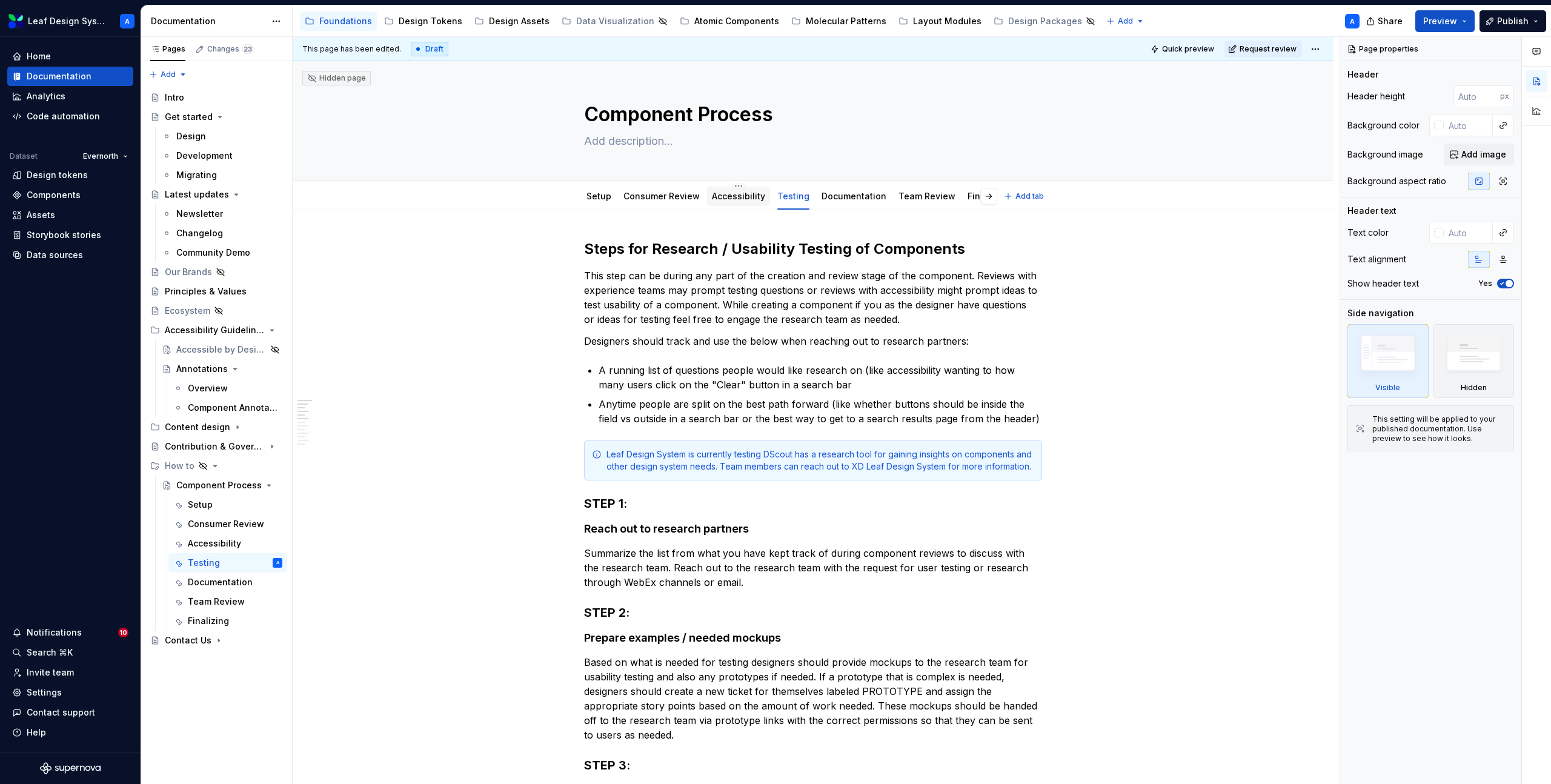
click at [721, 192] on link "Accessibility" at bounding box center [739, 196] width 53 height 10
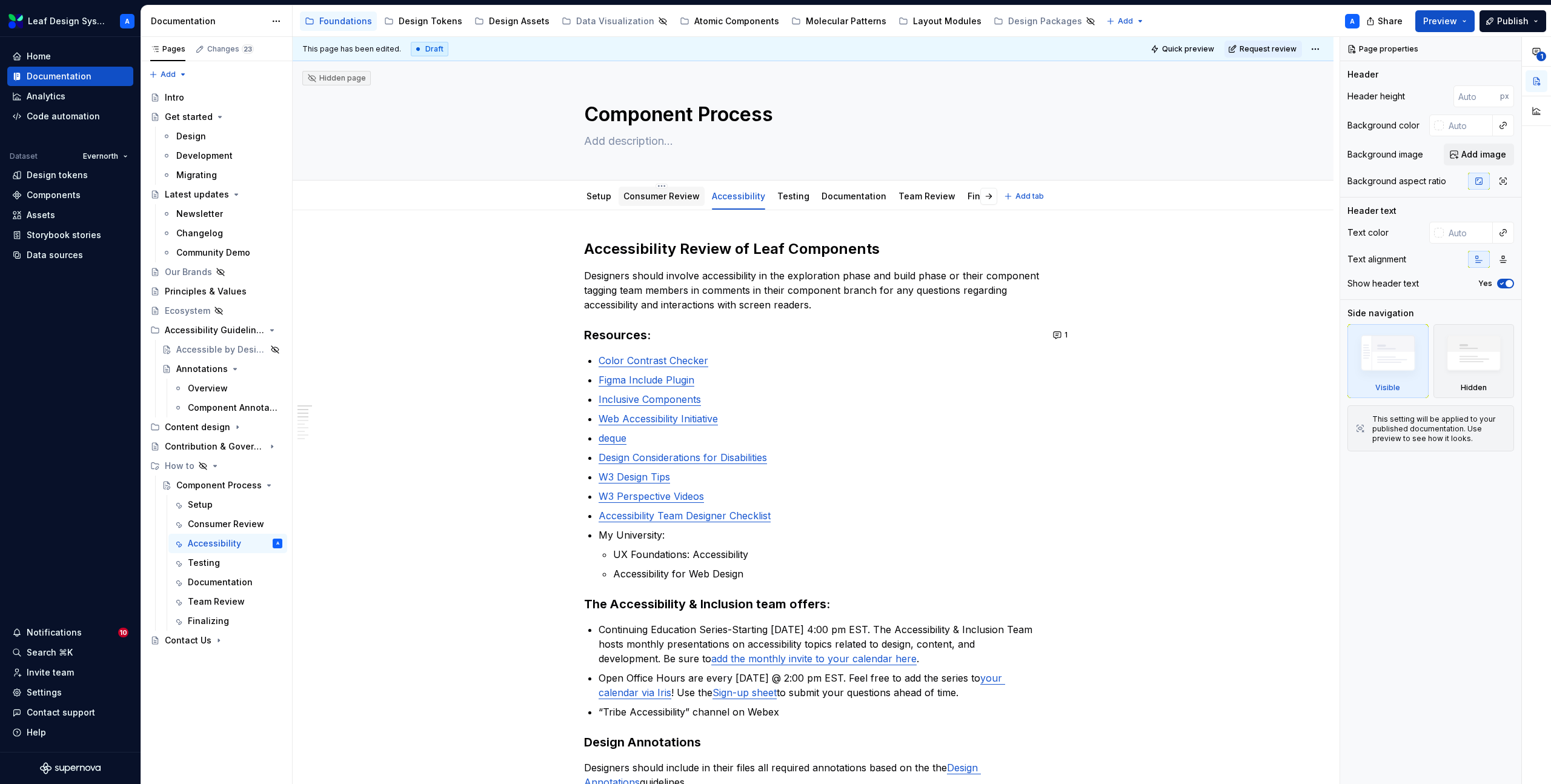
click at [645, 197] on link "Consumer Review" at bounding box center [661, 196] width 76 height 10
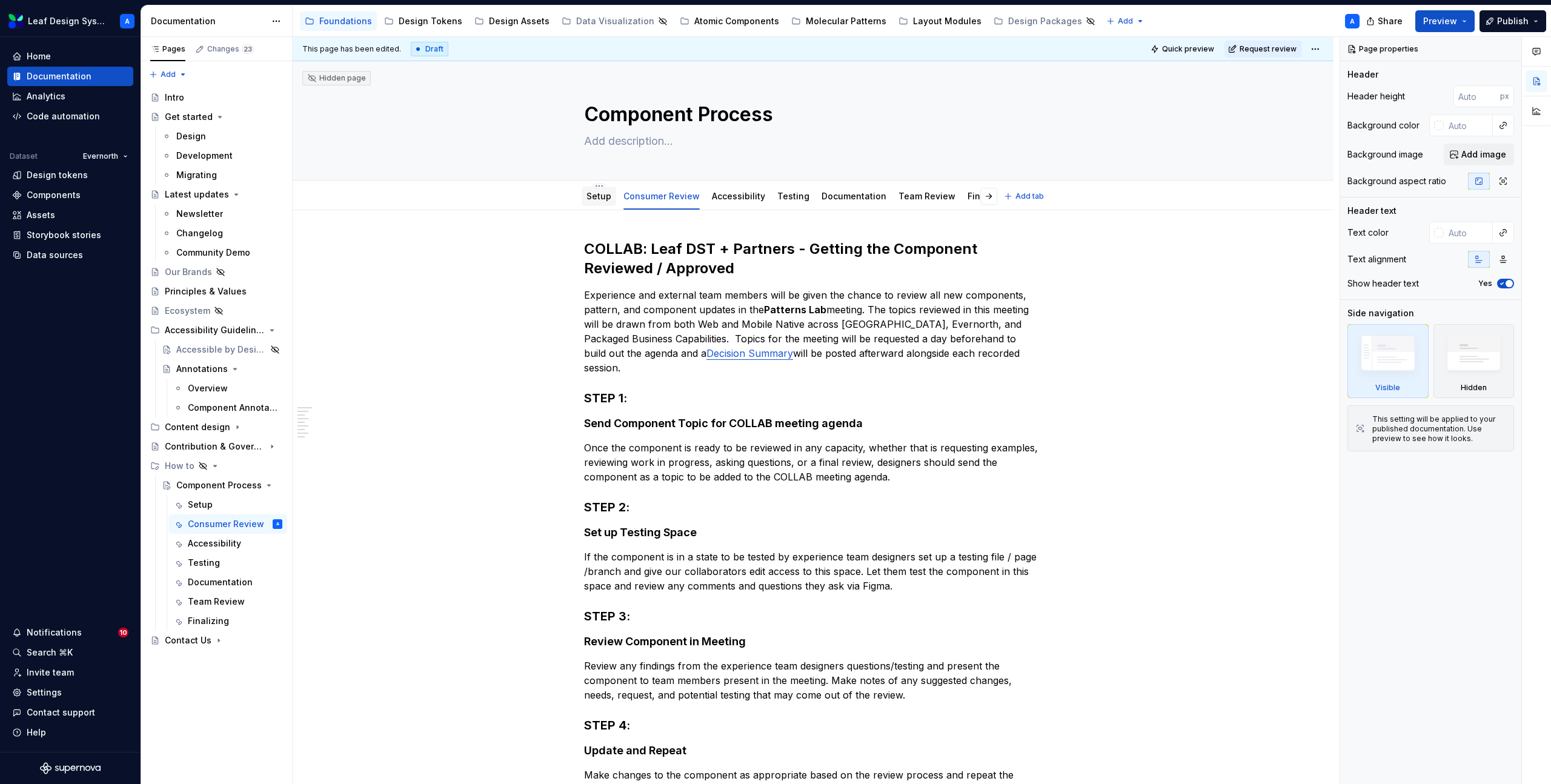
click at [599, 199] on link "Setup" at bounding box center [599, 196] width 25 height 10
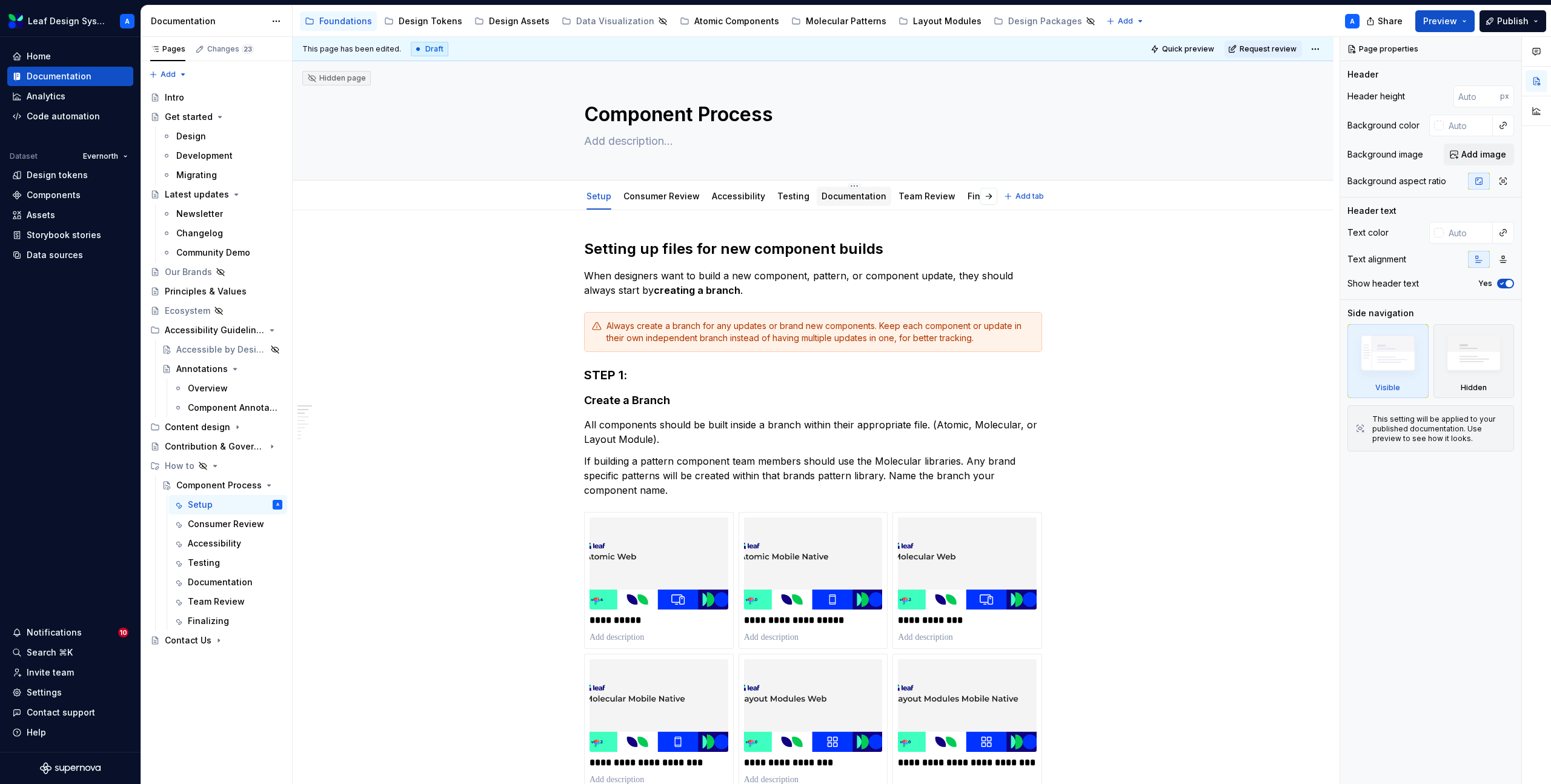
click at [844, 200] on link "Documentation" at bounding box center [854, 196] width 65 height 10
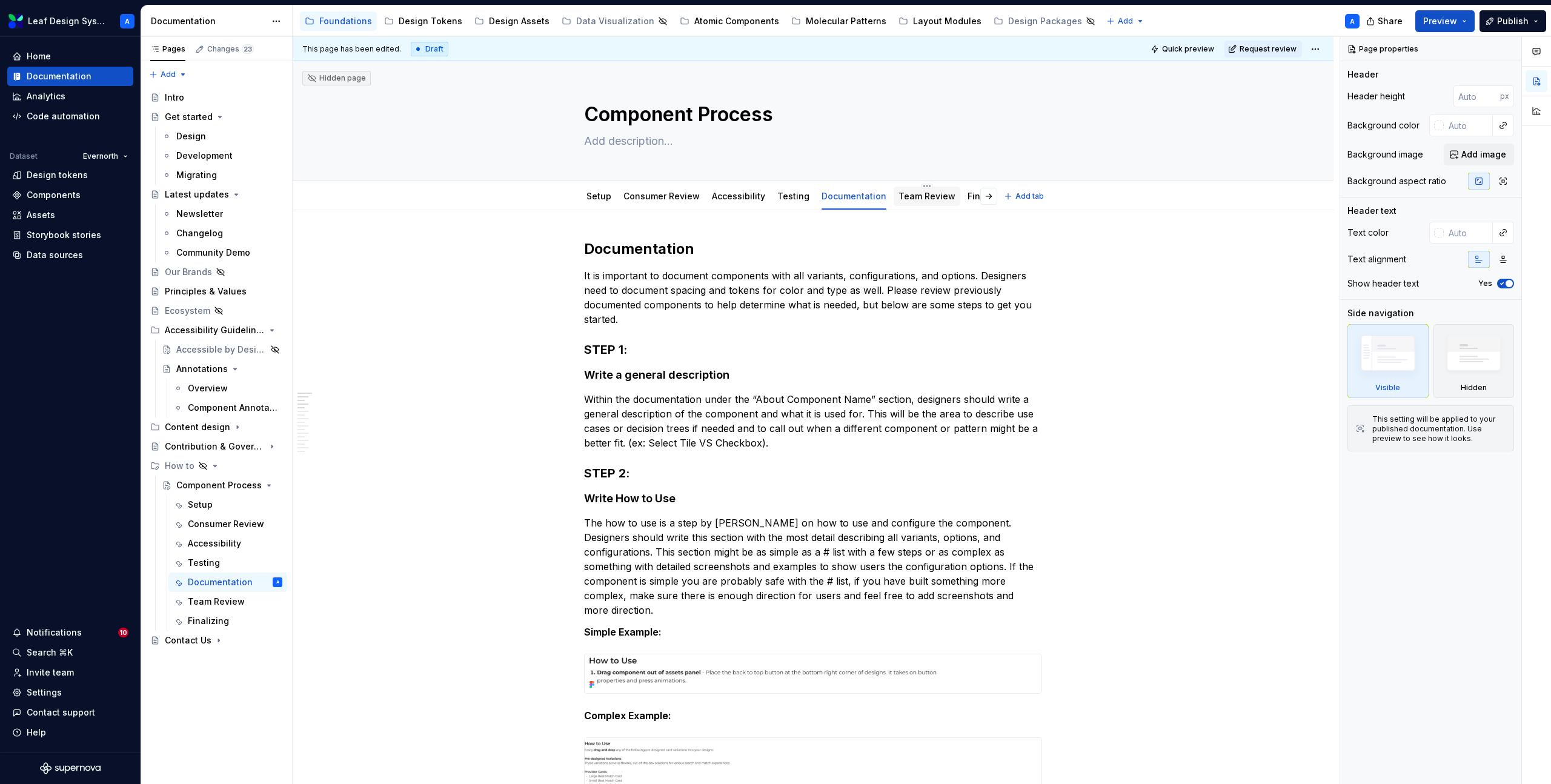
click at [916, 202] on div "Team Review" at bounding box center [927, 196] width 57 height 12
click at [912, 201] on div "Team Review" at bounding box center [927, 196] width 57 height 12
click at [916, 198] on link "Team Review" at bounding box center [927, 196] width 57 height 10
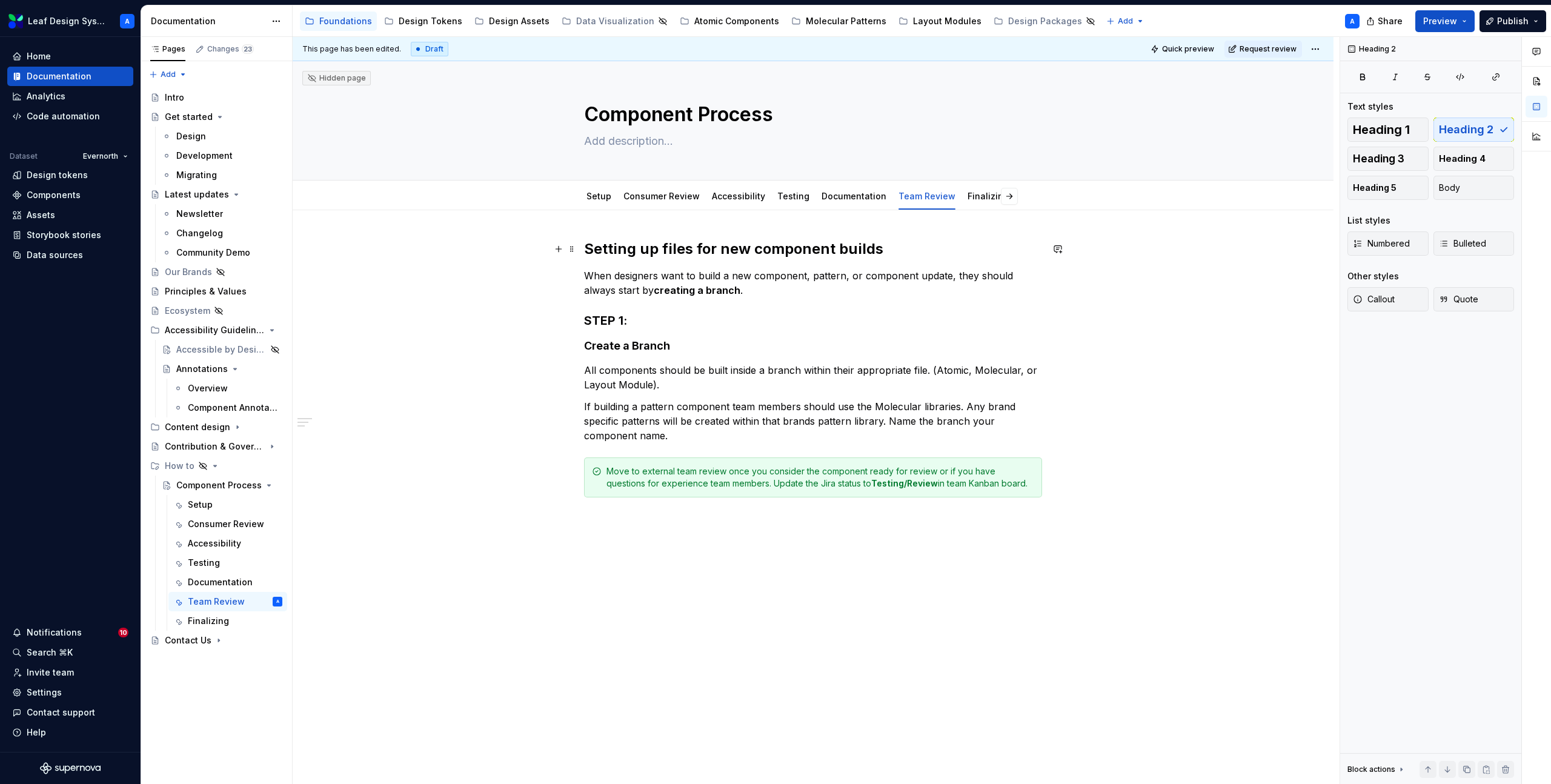
click at [747, 253] on h2 "Setting up files for new component builds" at bounding box center [813, 249] width 458 height 20
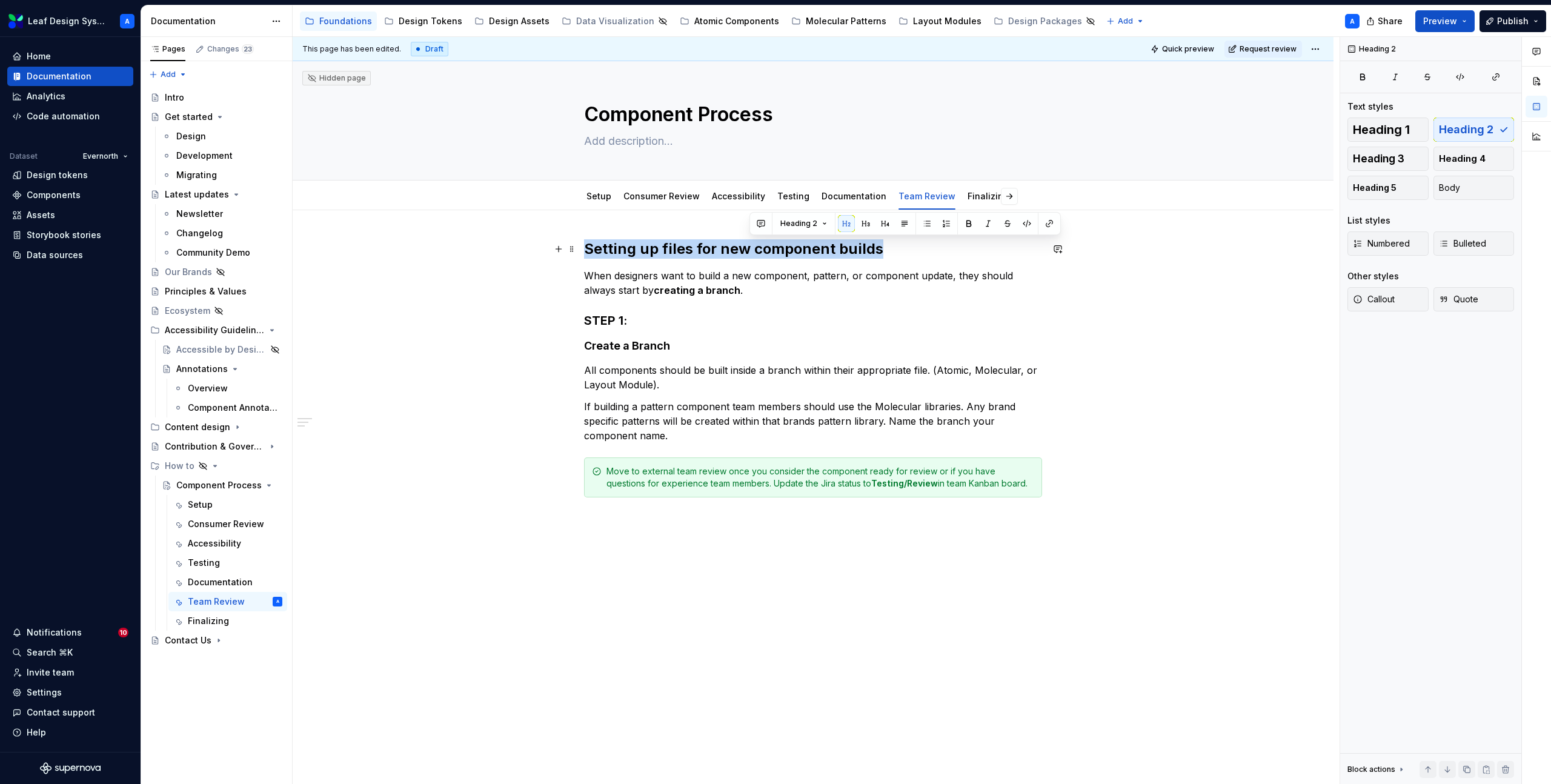
click at [747, 253] on h2 "Setting up files for new component builds" at bounding box center [813, 249] width 458 height 20
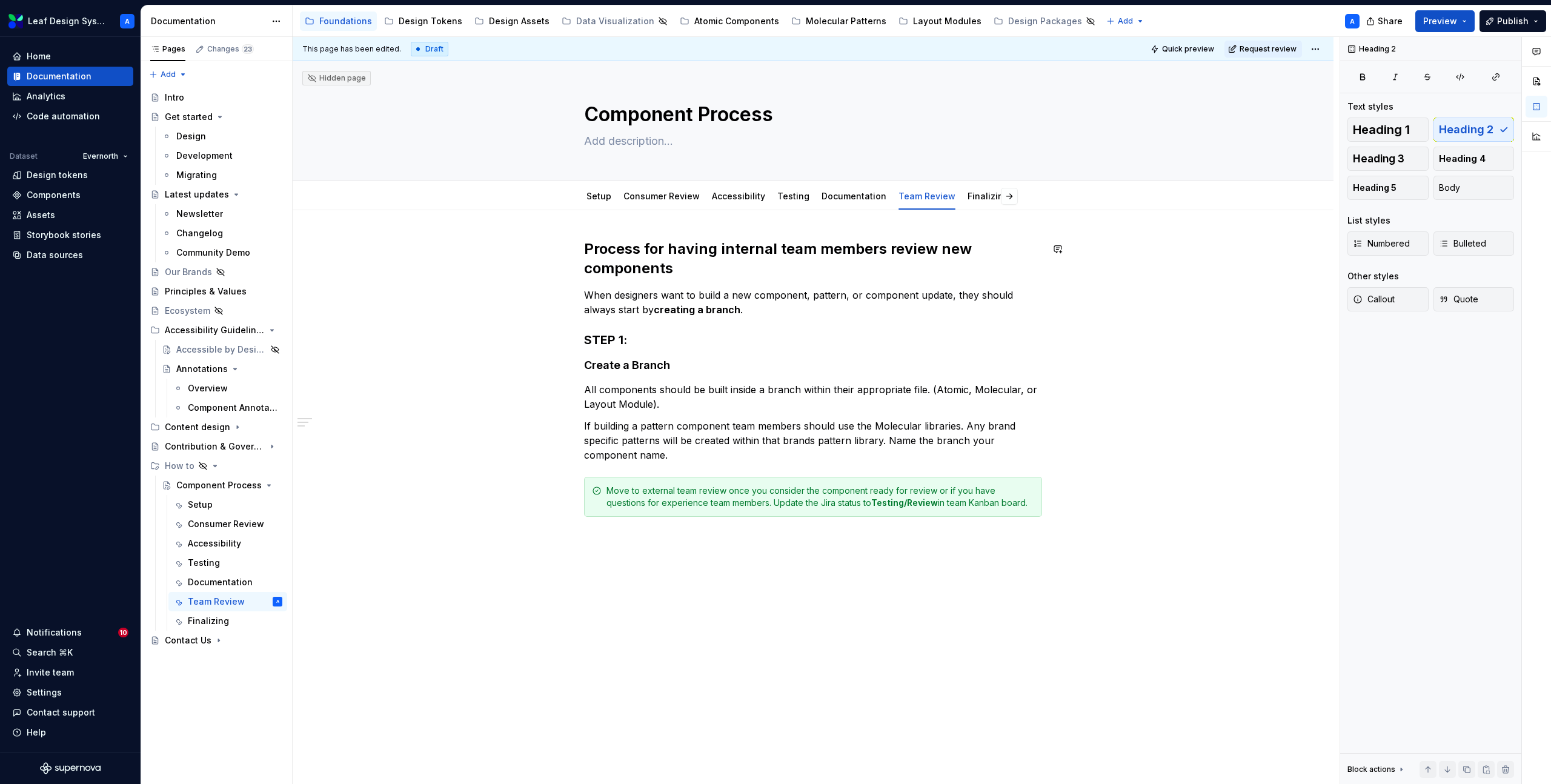
click at [656, 298] on p "When designers want to build a new component, pattern, or component update, the…" at bounding box center [813, 302] width 458 height 29
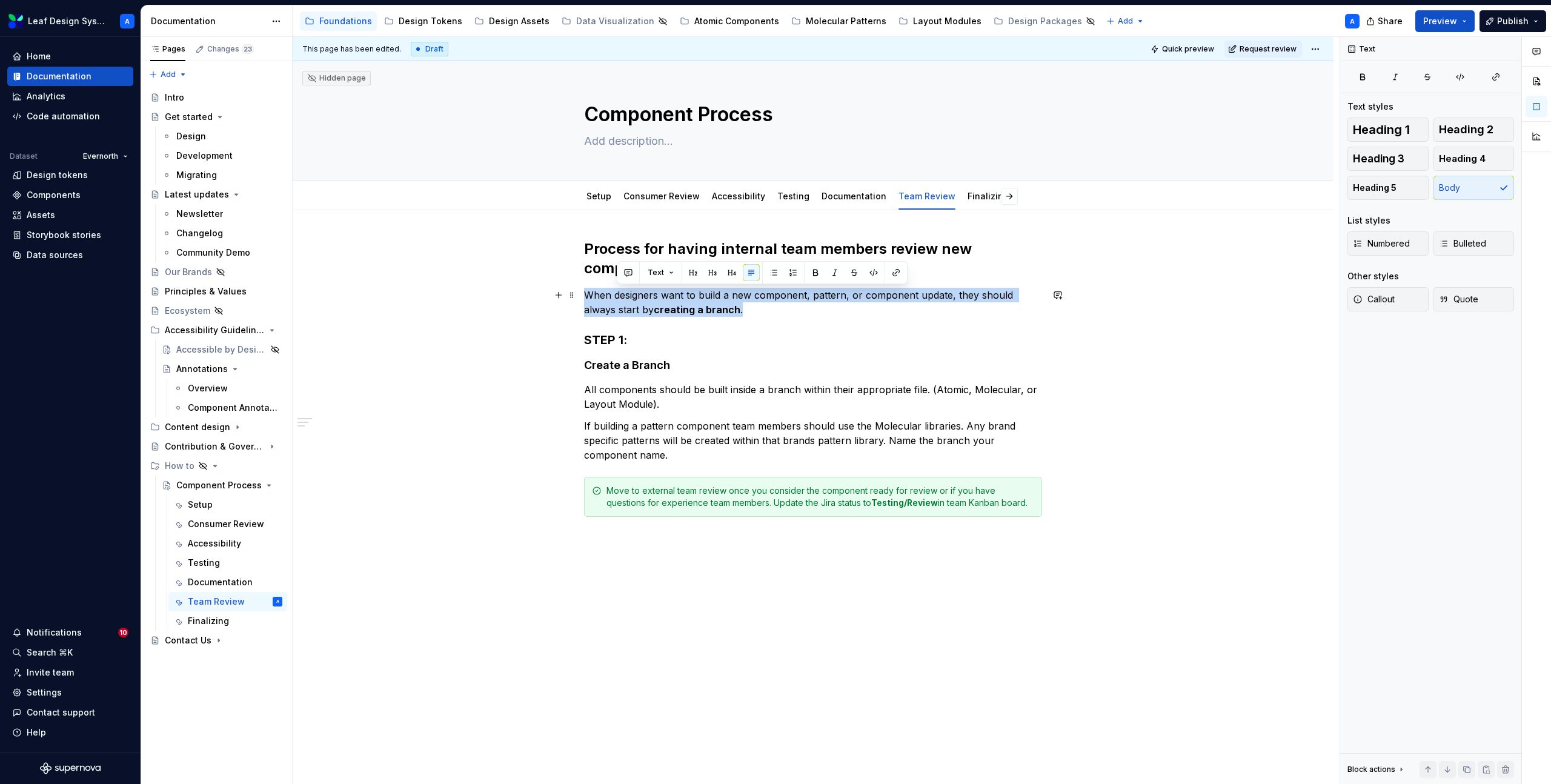
click at [656, 298] on p "When designers want to build a new component, pattern, or component update, the…" at bounding box center [813, 302] width 458 height 29
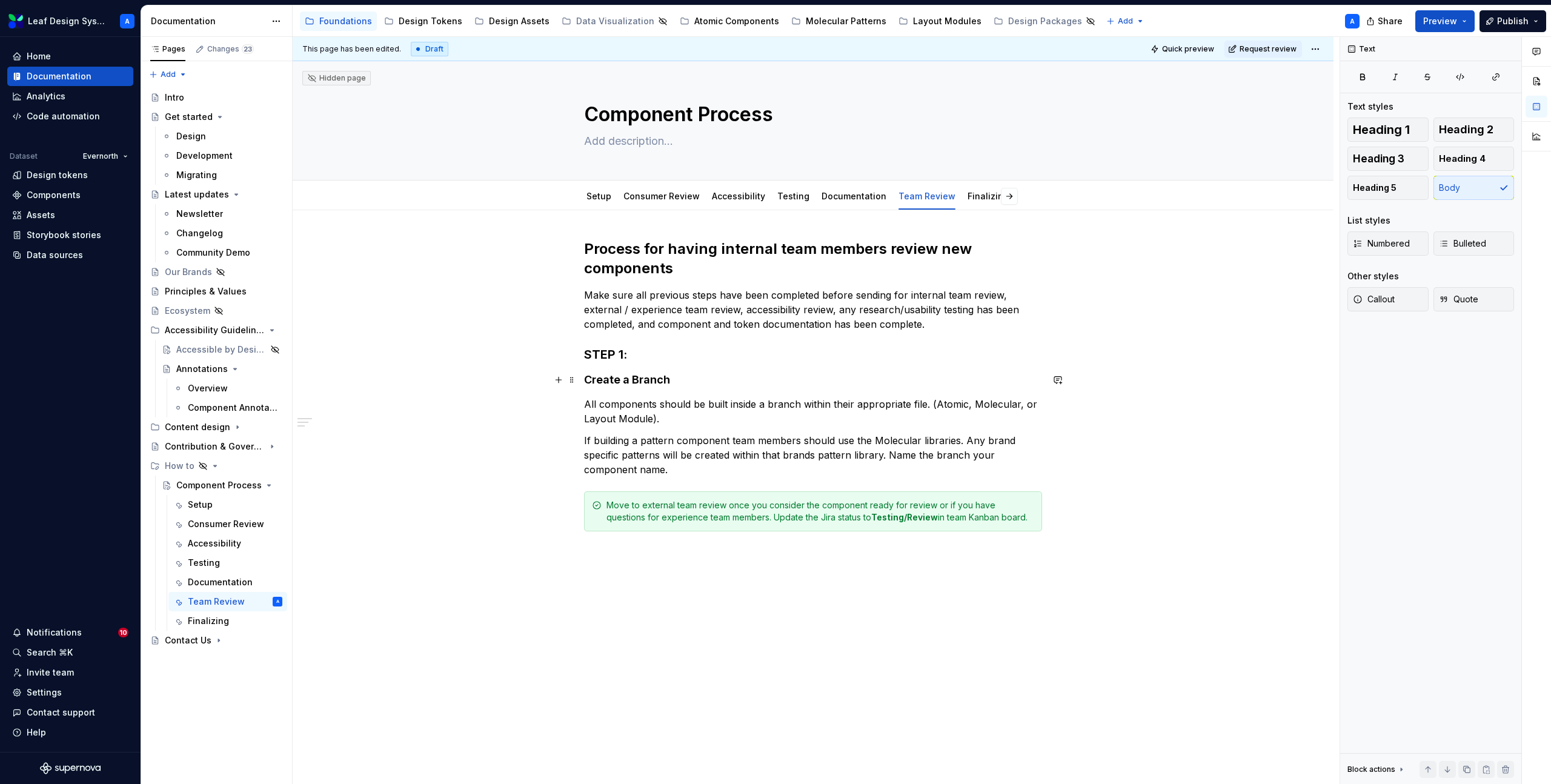
click at [609, 378] on h4 "Create a Branch" at bounding box center [813, 380] width 458 height 15
click at [631, 410] on p "All components should be built inside a branch within their appropriate file. (…" at bounding box center [813, 411] width 458 height 29
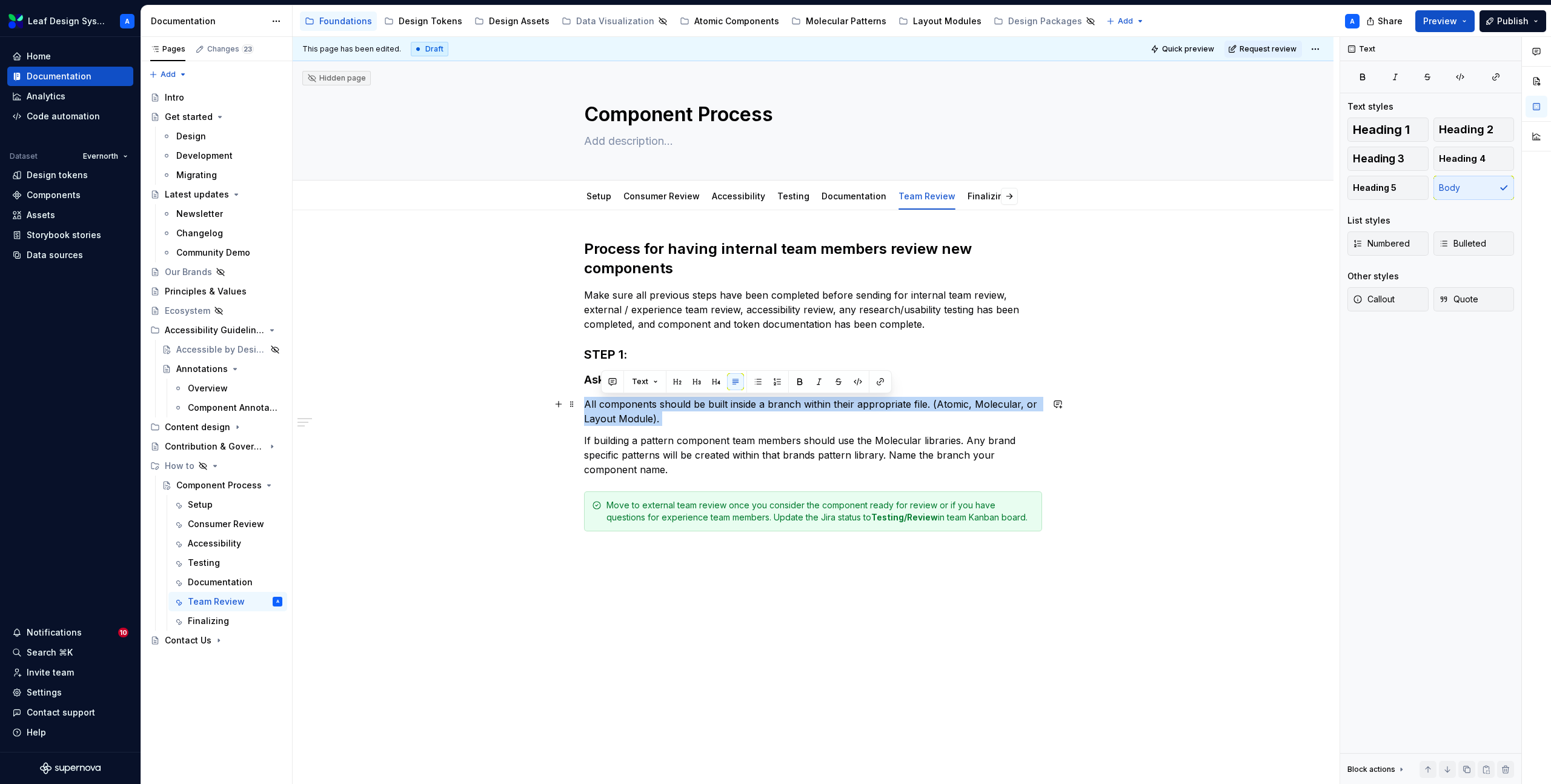
click at [631, 410] on p "All components should be built inside a branch within their appropriate file. (…" at bounding box center [813, 411] width 458 height 29
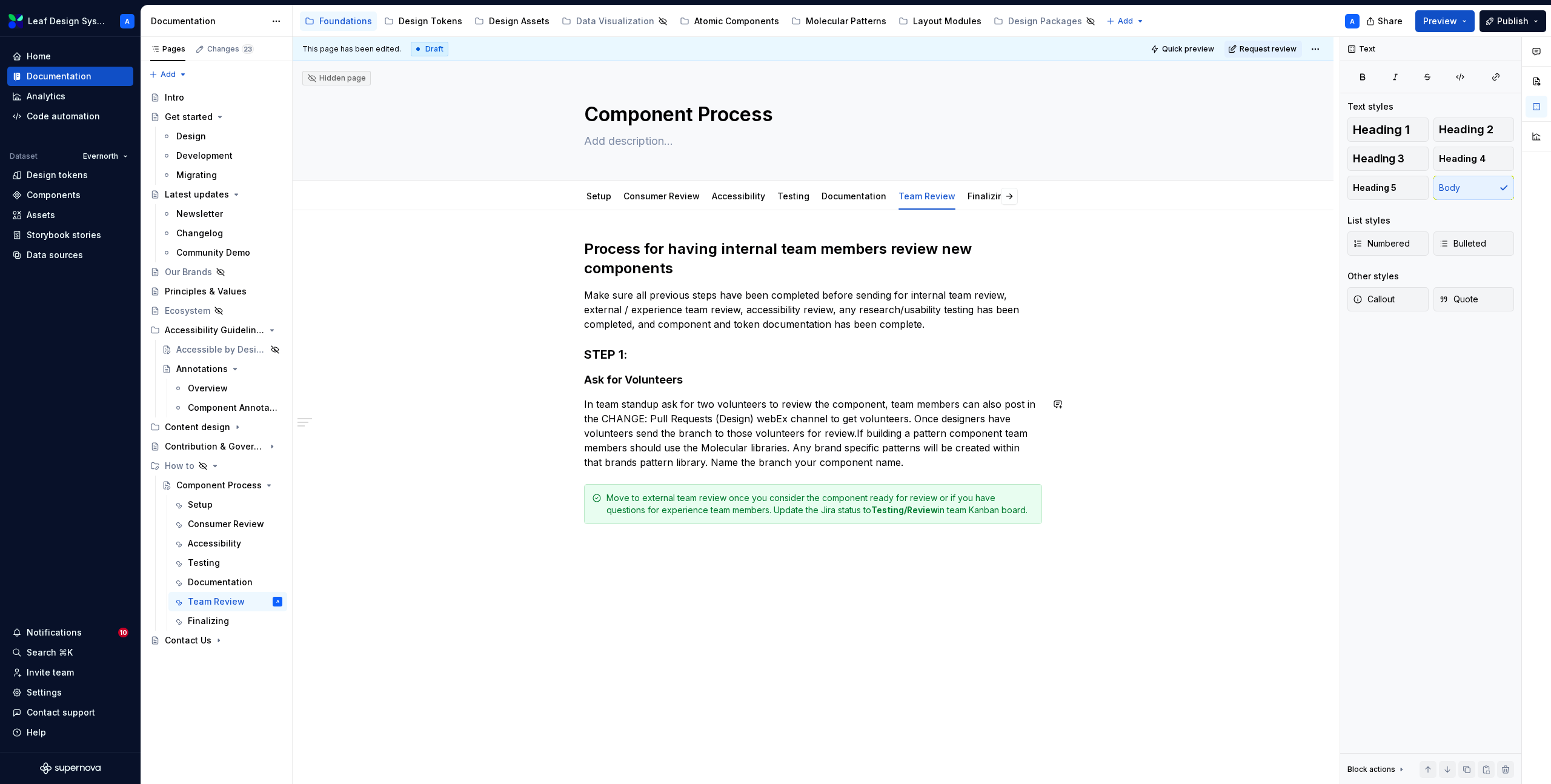
type textarea "*"
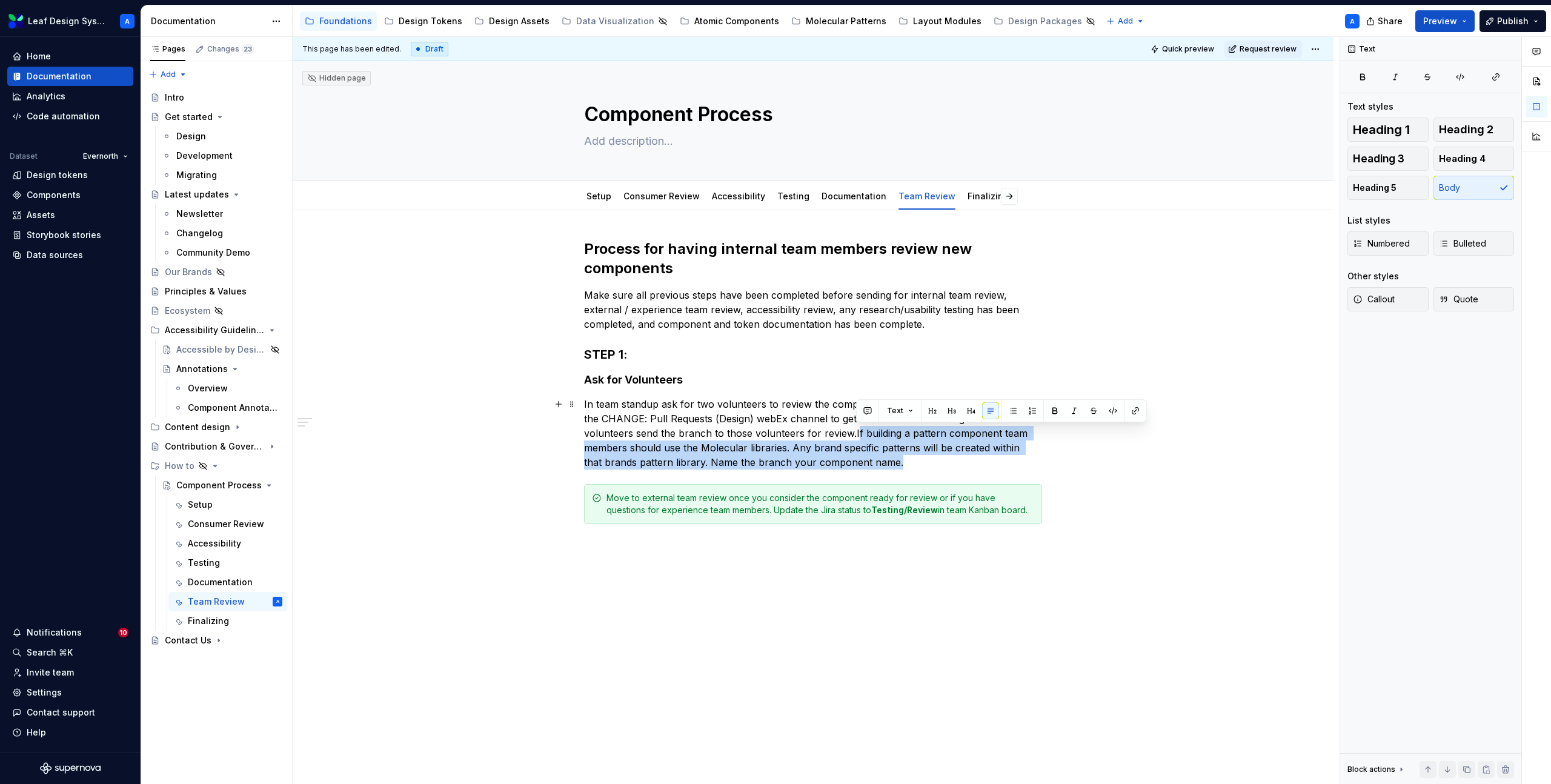
drag, startPoint x: 890, startPoint y: 461, endPoint x: 855, endPoint y: 433, distance: 44.8
click at [855, 433] on p "In team standup ask for two volunteers to review the component, team members ca…" at bounding box center [813, 433] width 458 height 73
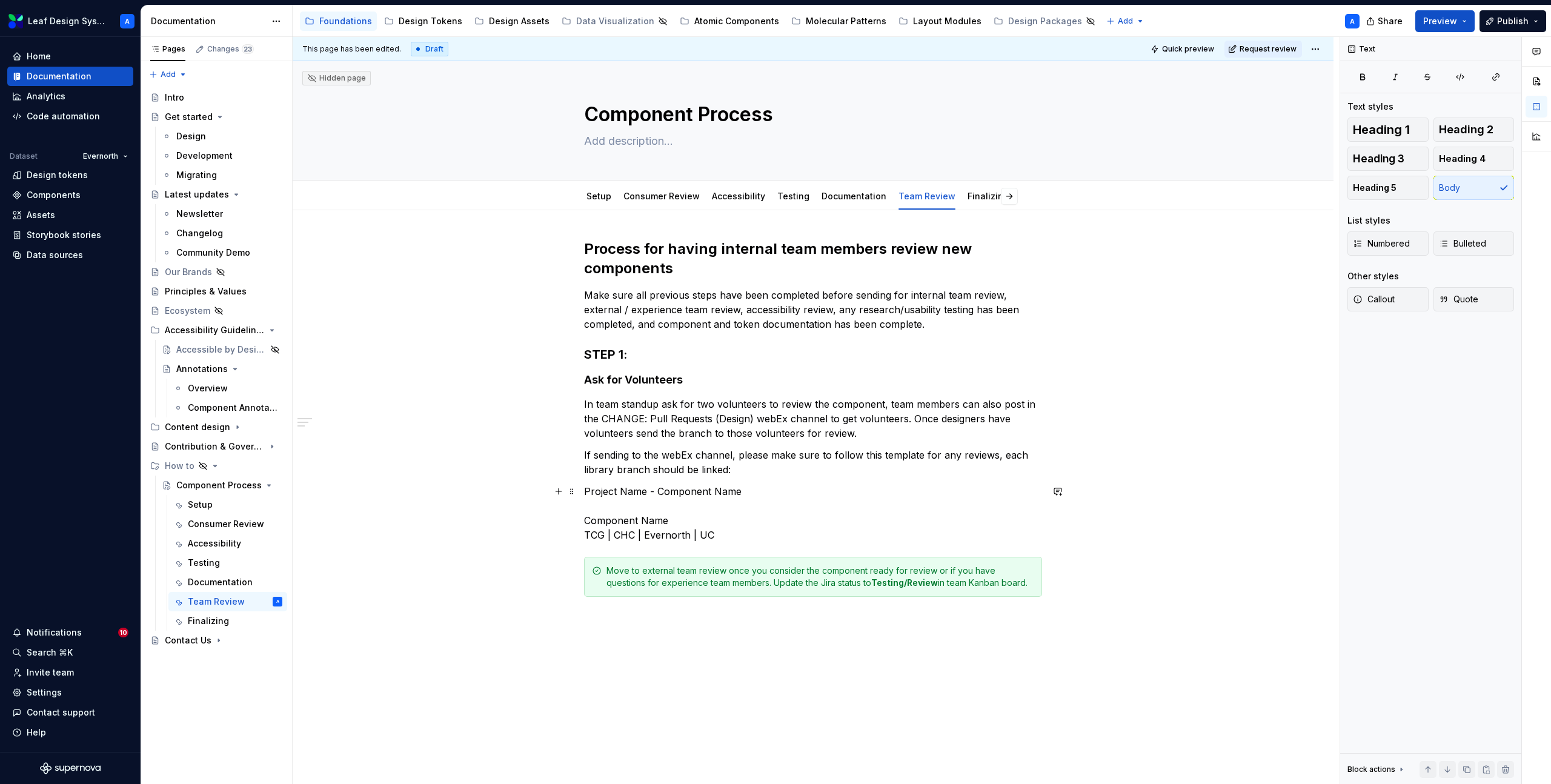
click at [598, 535] on p "Project Name - Component Name Component Name TCG | CHC | Evernorth | UC" at bounding box center [813, 513] width 458 height 58
click at [626, 540] on p "Project Name - Component Name Component Name Web | CHC | Evernorth | [GEOGRAPHI…" at bounding box center [813, 513] width 458 height 58
drag, startPoint x: 727, startPoint y: 534, endPoint x: 655, endPoint y: 534, distance: 72.0
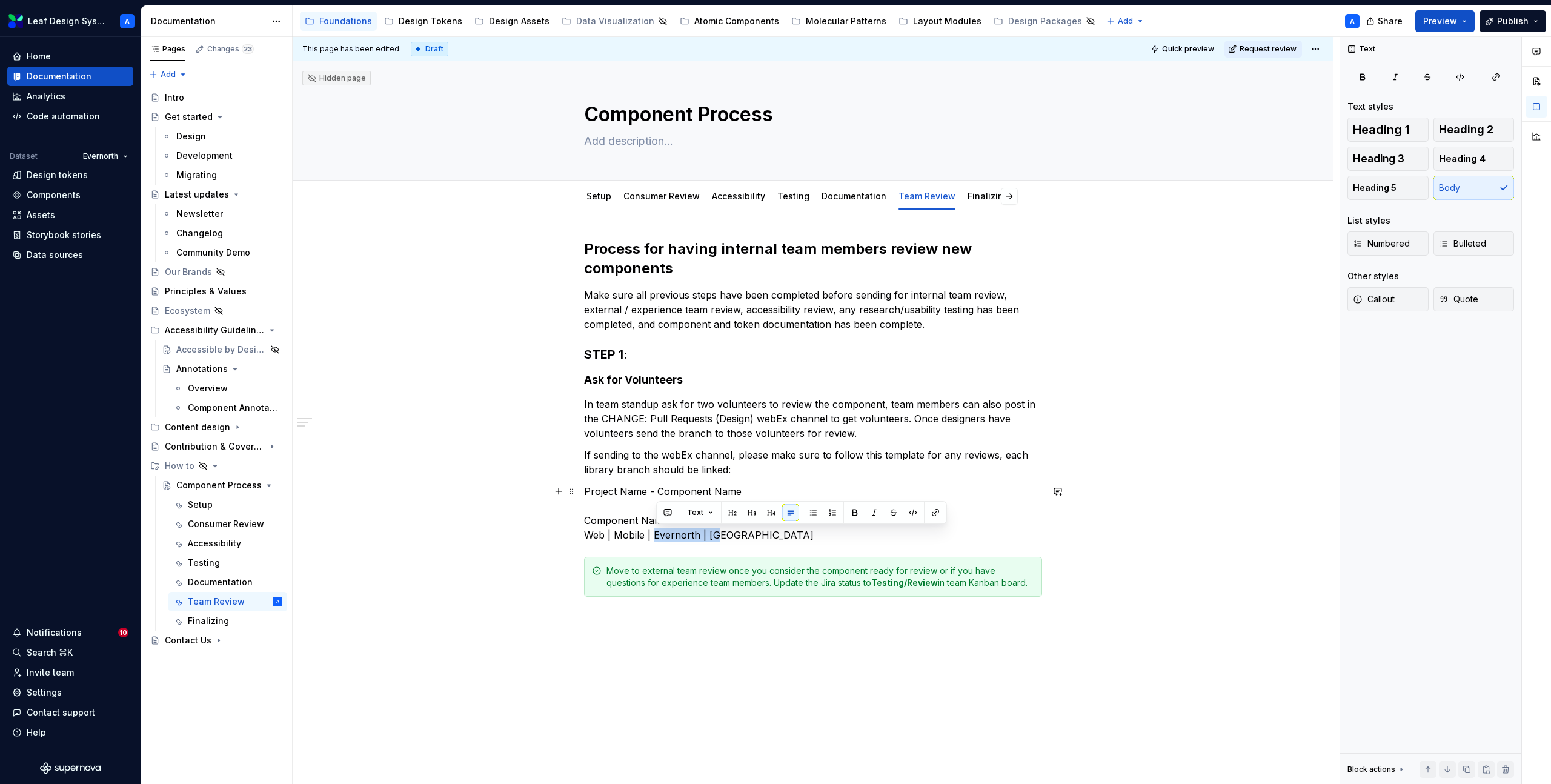
click at [655, 534] on p "Project Name - Component Name Component Name Web | Mobile | Evernorth | [GEOGRA…" at bounding box center [813, 513] width 458 height 58
click at [598, 537] on p "Project Name - Component Name Component Name Web | Mobile" at bounding box center [813, 513] width 458 height 58
click at [631, 535] on p "Project Name - Component Name Component Name Web | Mobile" at bounding box center [813, 513] width 458 height 58
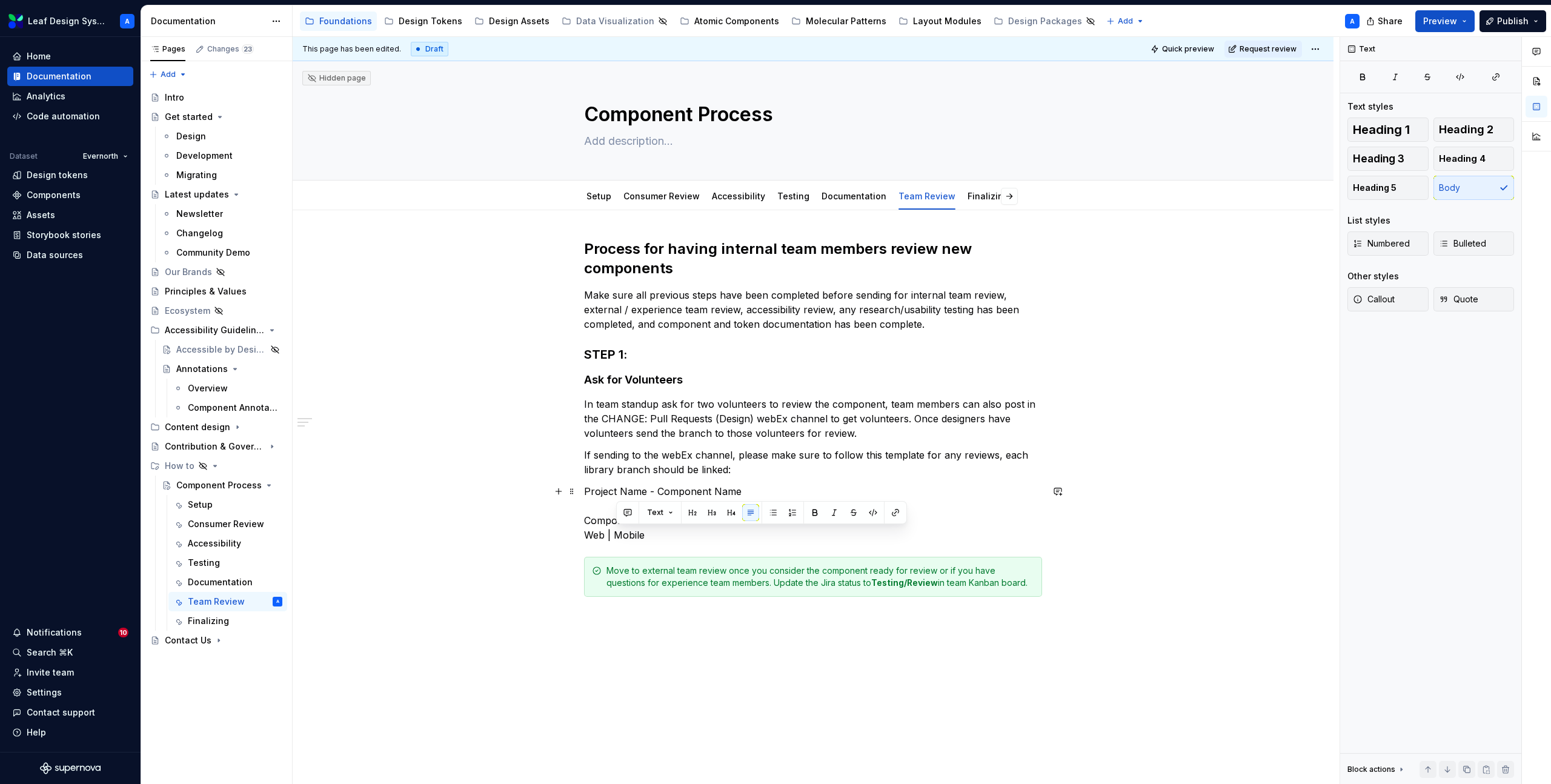
click at [601, 536] on p "Project Name - Component Name Component Name Web | Mobile" at bounding box center [813, 513] width 458 height 58
click at [631, 514] on span "Text" at bounding box center [626, 512] width 16 height 9
click at [753, 542] on p "Project Name - Component Name Component Name Web | Mobile" at bounding box center [813, 513] width 458 height 58
click at [644, 523] on p "Project Name - Component Name Component Name Web | Mobile" at bounding box center [813, 513] width 458 height 58
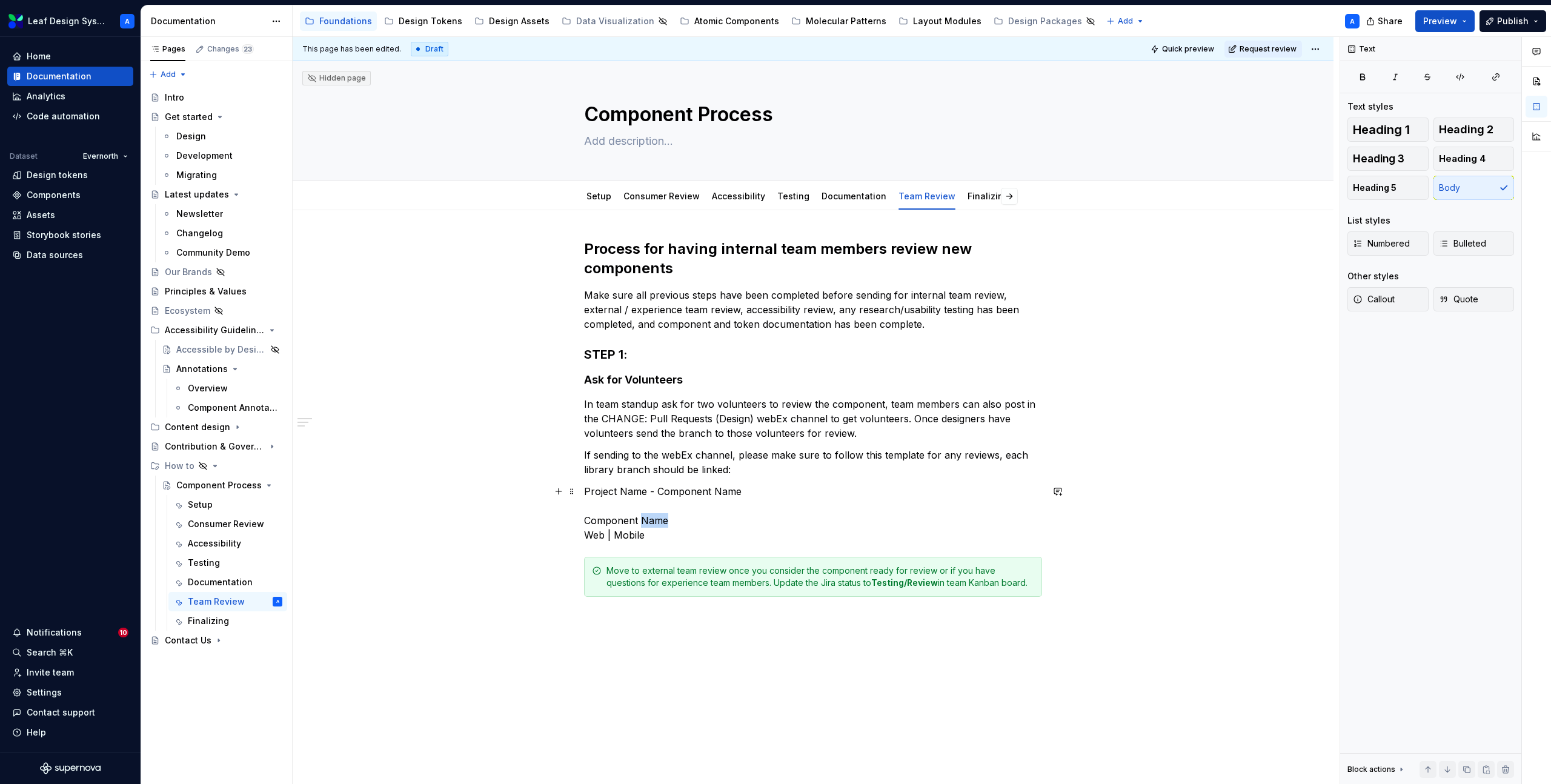
click at [644, 523] on p "Project Name - Component Name Component Name Web | Mobile" at bounding box center [813, 513] width 458 height 58
click at [624, 500] on p "Project Name - Component Name Component Name Web | Mobile" at bounding box center [813, 513] width 458 height 58
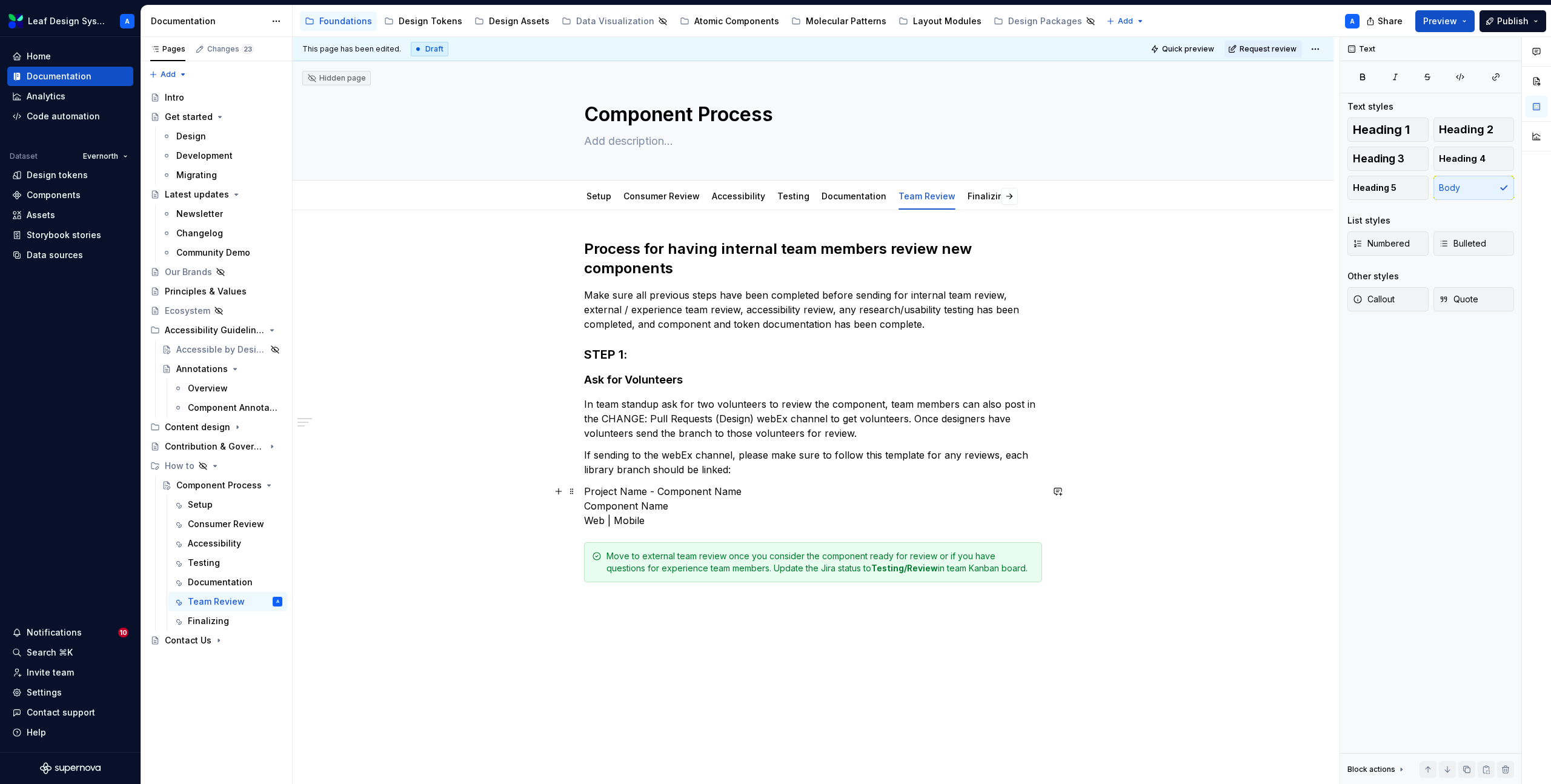
click at [652, 490] on p "Project Name - Component Name Component Name Web | Mobile" at bounding box center [813, 506] width 458 height 44
click at [642, 490] on p "Project Name - Component Name Component Name Web | Mobile" at bounding box center [813, 506] width 458 height 44
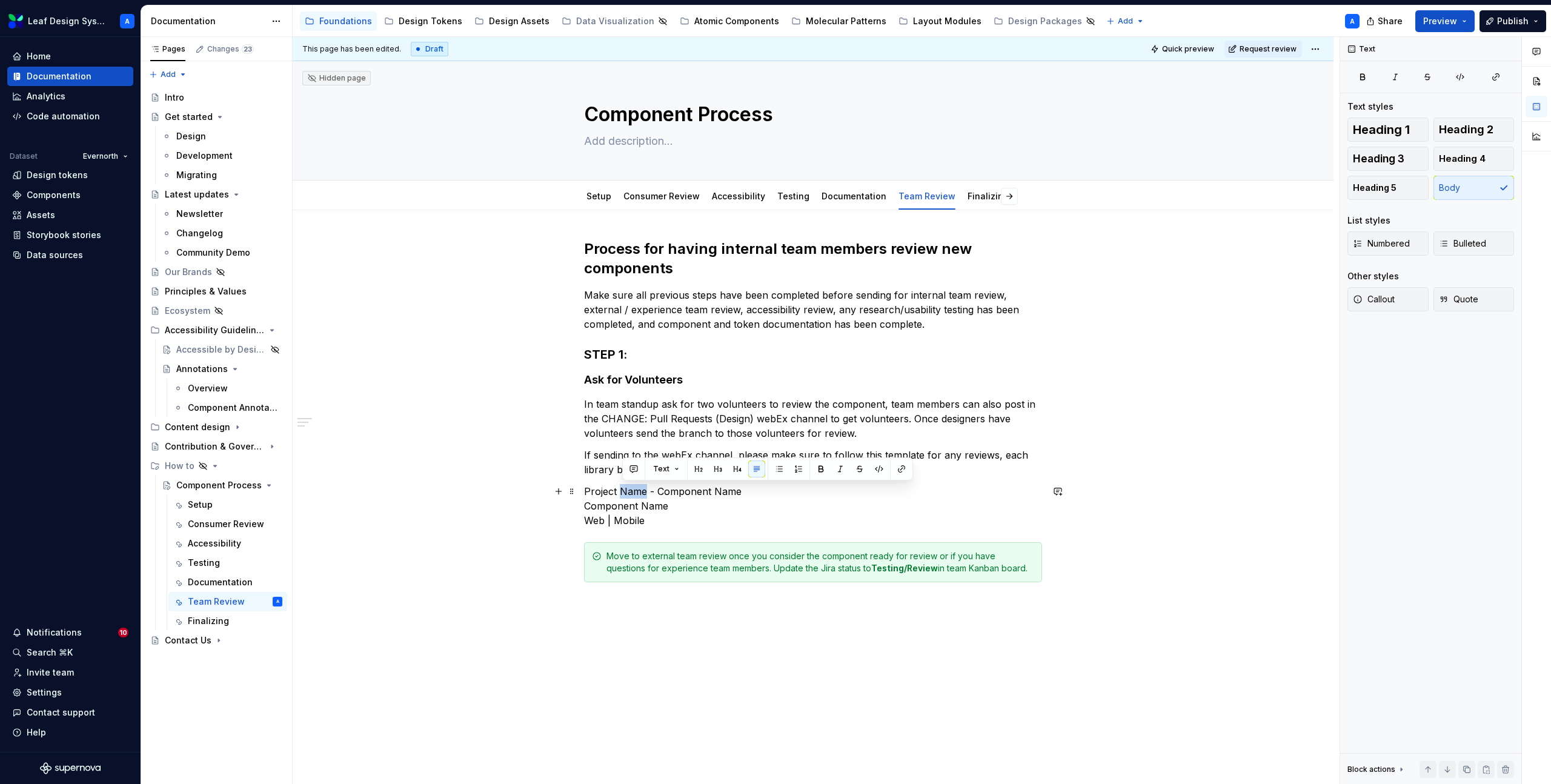
click at [642, 490] on p "Project Name - Component Name Component Name Web | Mobile" at bounding box center [813, 506] width 458 height 44
click at [729, 490] on p "Project Name - Component Name Component Name Web | Mobile" at bounding box center [813, 506] width 458 height 44
drag, startPoint x: 754, startPoint y: 490, endPoint x: 588, endPoint y: 490, distance: 166.0
click at [588, 490] on p "Project Name - Component Name Component Name Web | Mobile" at bounding box center [813, 506] width 458 height 44
drag, startPoint x: 678, startPoint y: 508, endPoint x: 580, endPoint y: 508, distance: 98.0
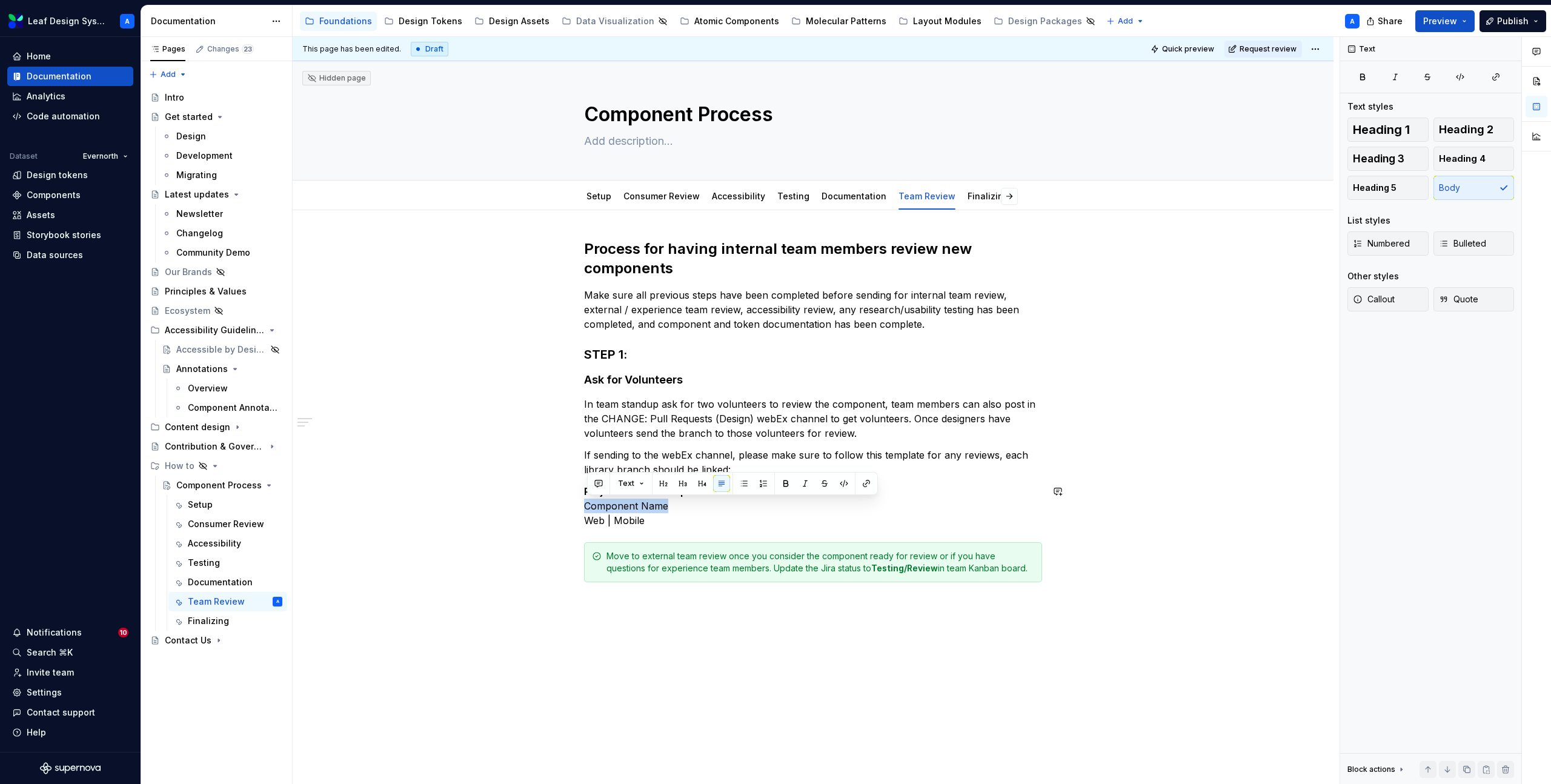
click at [580, 508] on div "Process for having internal team members review new components Make sure all pr…" at bounding box center [813, 521] width 1041 height 622
click at [693, 515] on p "Project Name - Component Name Component Name Web | Mobile" at bounding box center [813, 506] width 458 height 44
click at [669, 493] on strong "Project Name - Component Name" at bounding box center [665, 491] width 161 height 12
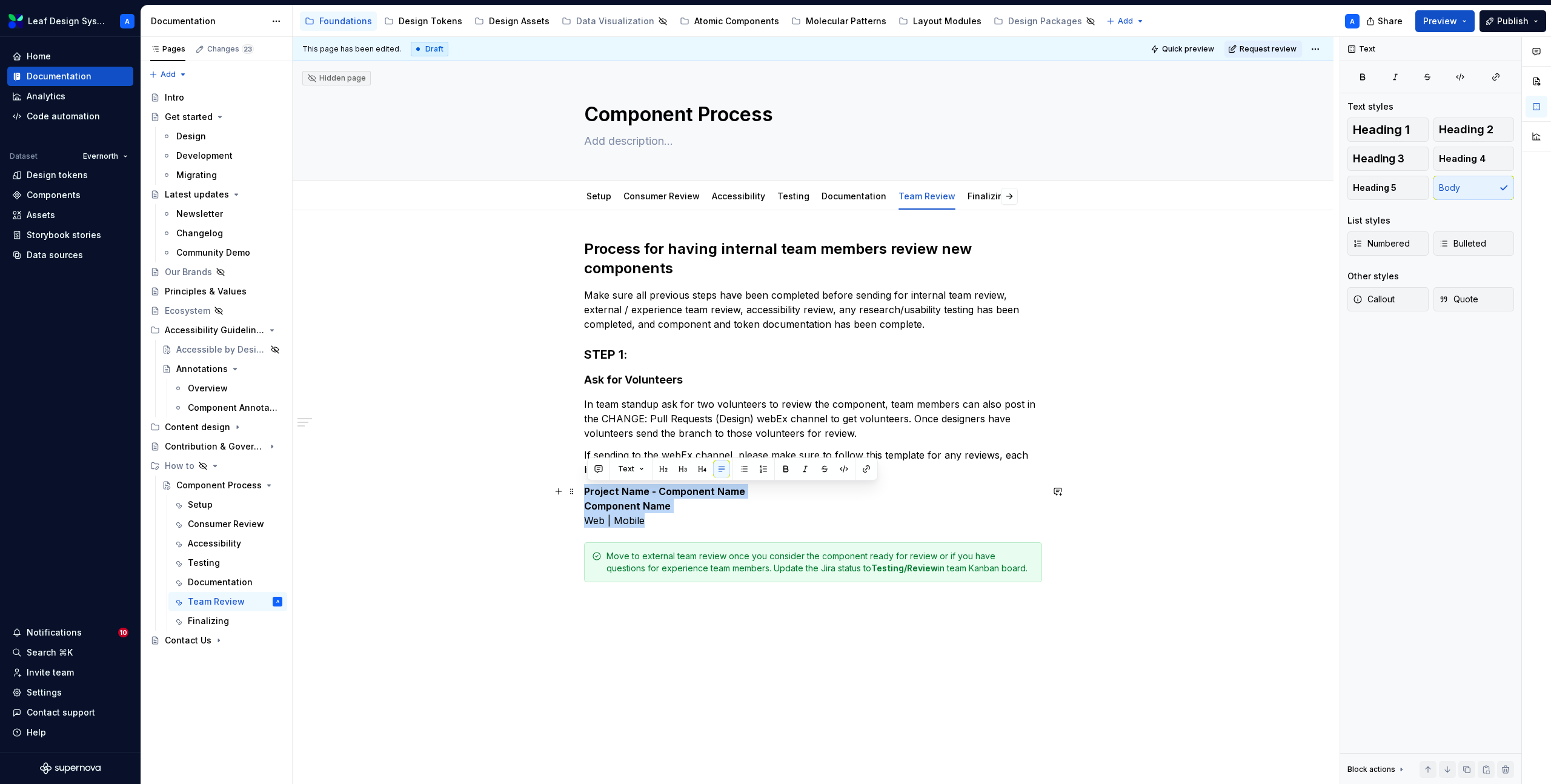
click at [703, 493] on strong "Project Name - Component Name" at bounding box center [665, 491] width 161 height 12
drag, startPoint x: 755, startPoint y: 492, endPoint x: 584, endPoint y: 491, distance: 171.0
click at [584, 491] on div "Process for having internal team members review new components Make sure all pr…" at bounding box center [813, 521] width 1041 height 622
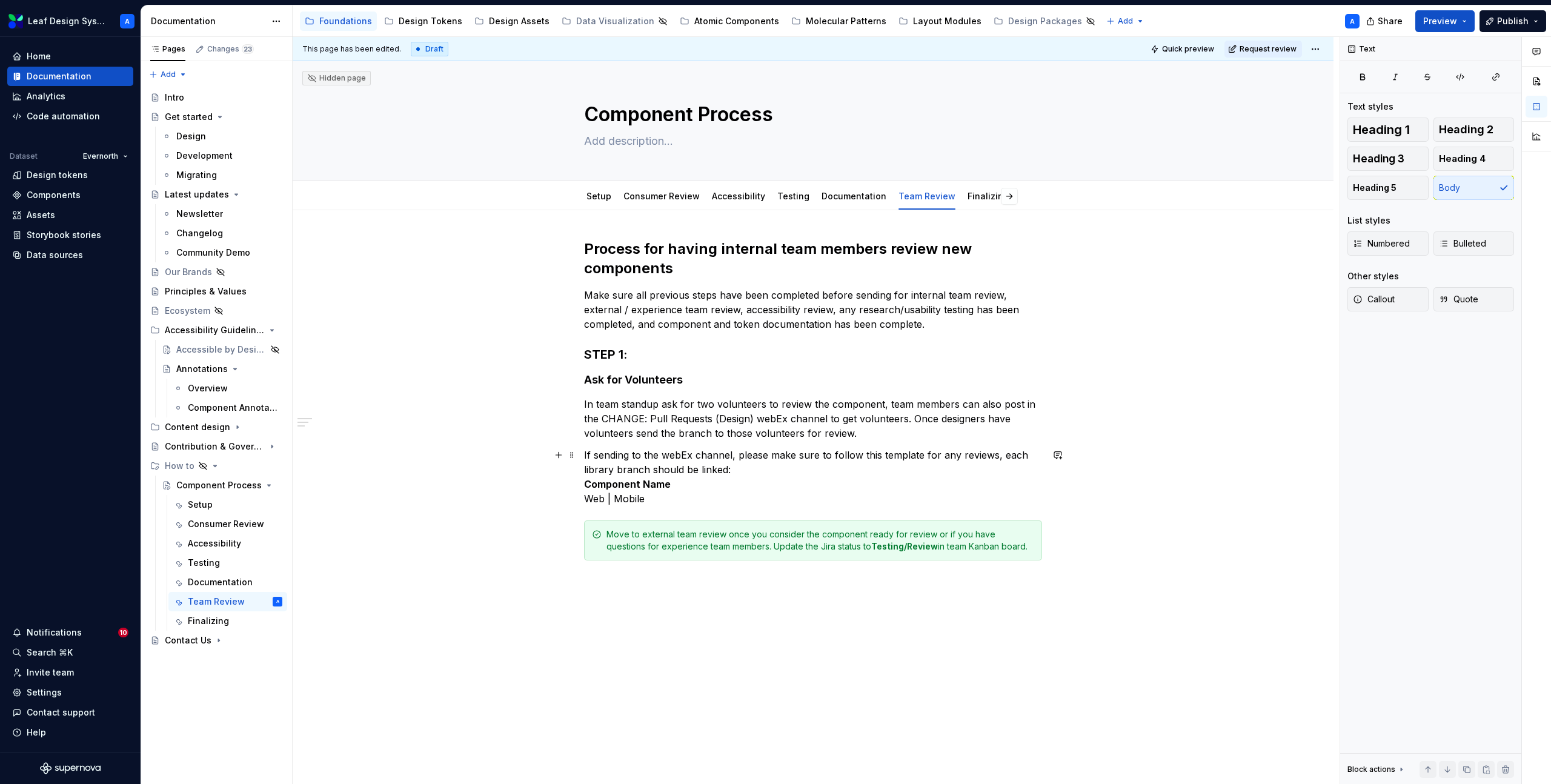
click at [590, 486] on strong "Component Name" at bounding box center [627, 483] width 87 height 12
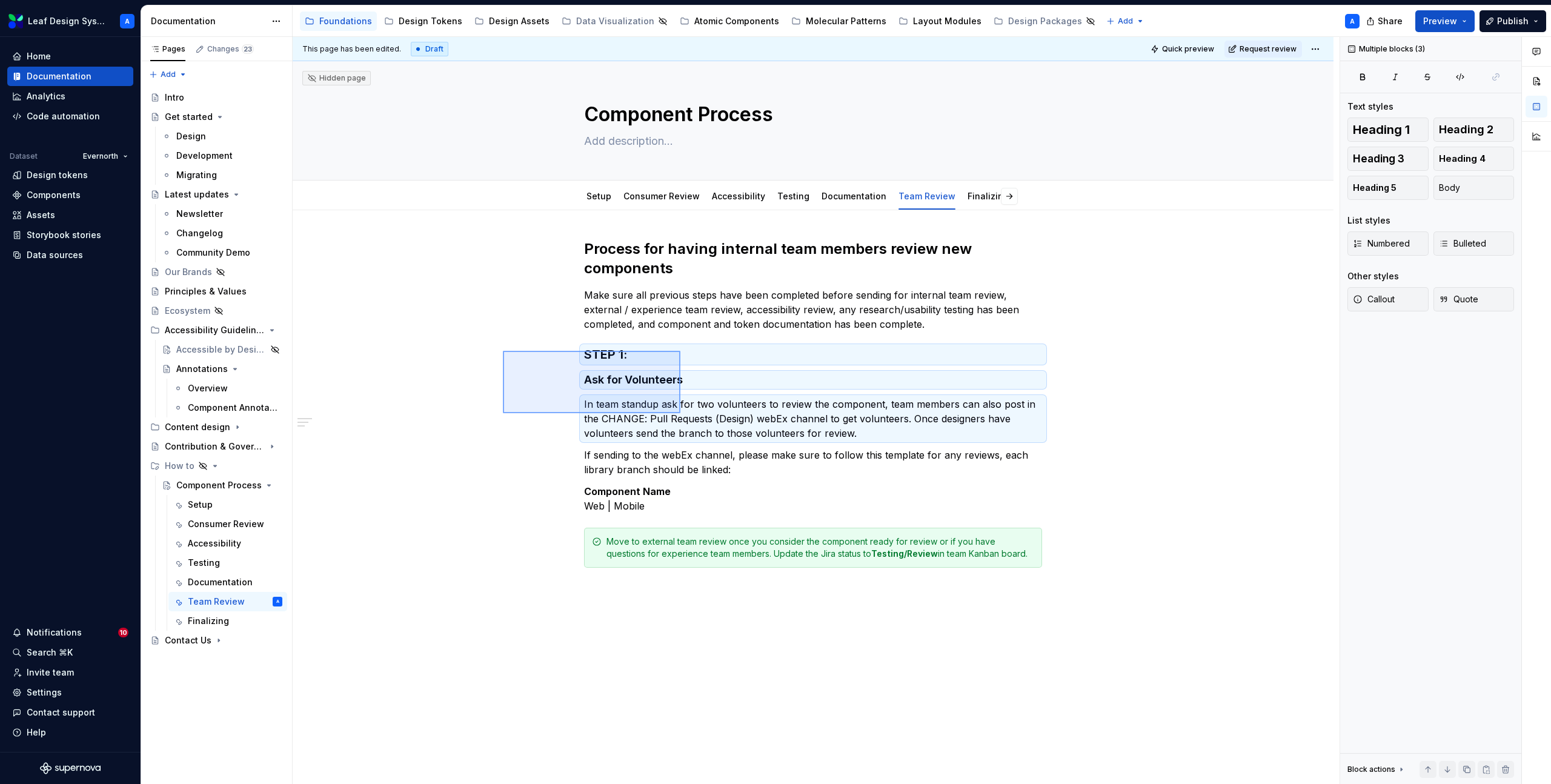
drag, startPoint x: 503, startPoint y: 351, endPoint x: 681, endPoint y: 414, distance: 188.8
click at [681, 414] on div "This page has been edited. Draft Quick preview Request review Hidden page Compo…" at bounding box center [816, 410] width 1047 height 748
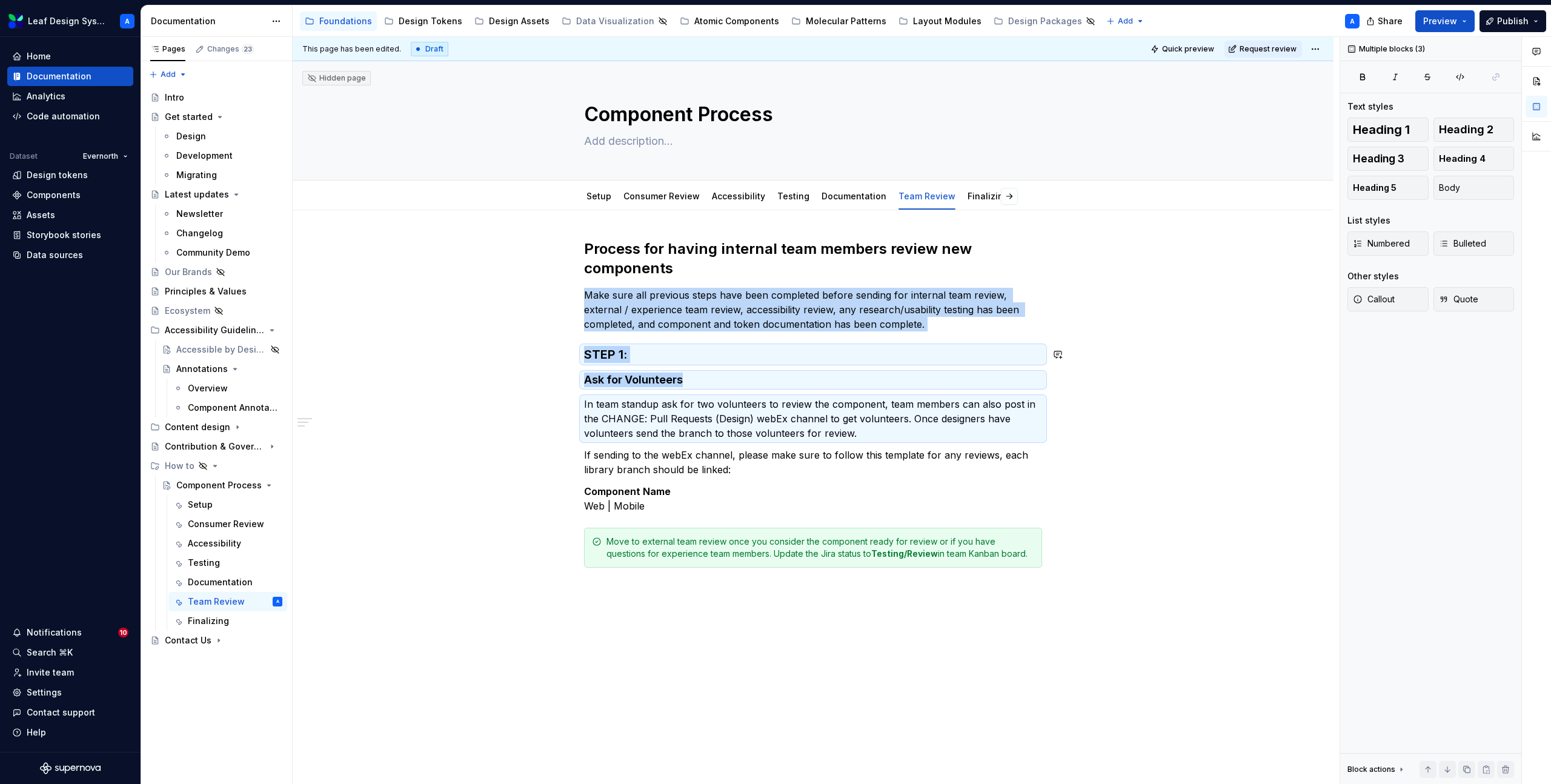
copy div "Make sure all previous steps have been completed before sending for internal te…"
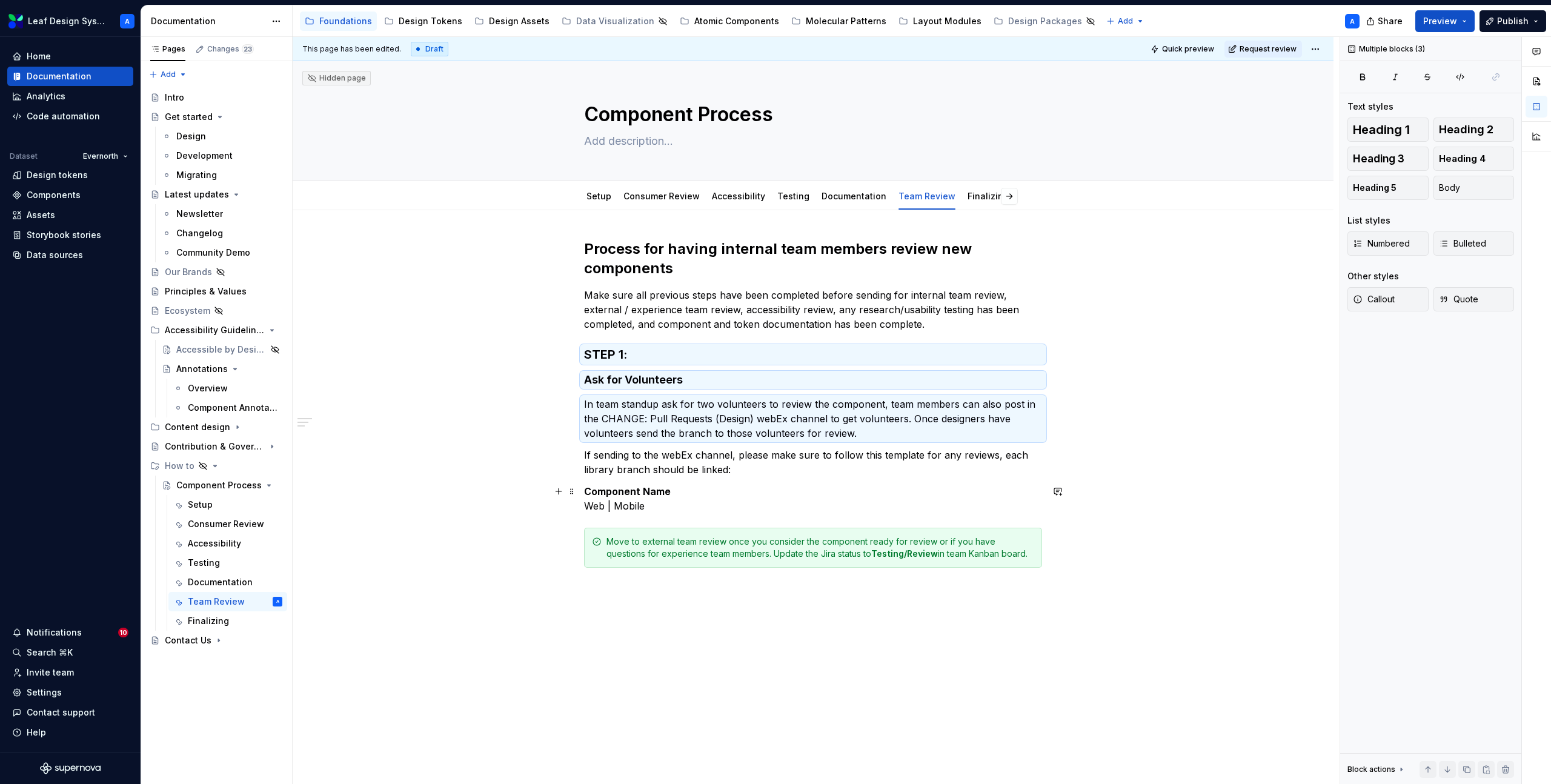
click at [681, 510] on p "Component Name Web | Mobile" at bounding box center [813, 498] width 458 height 29
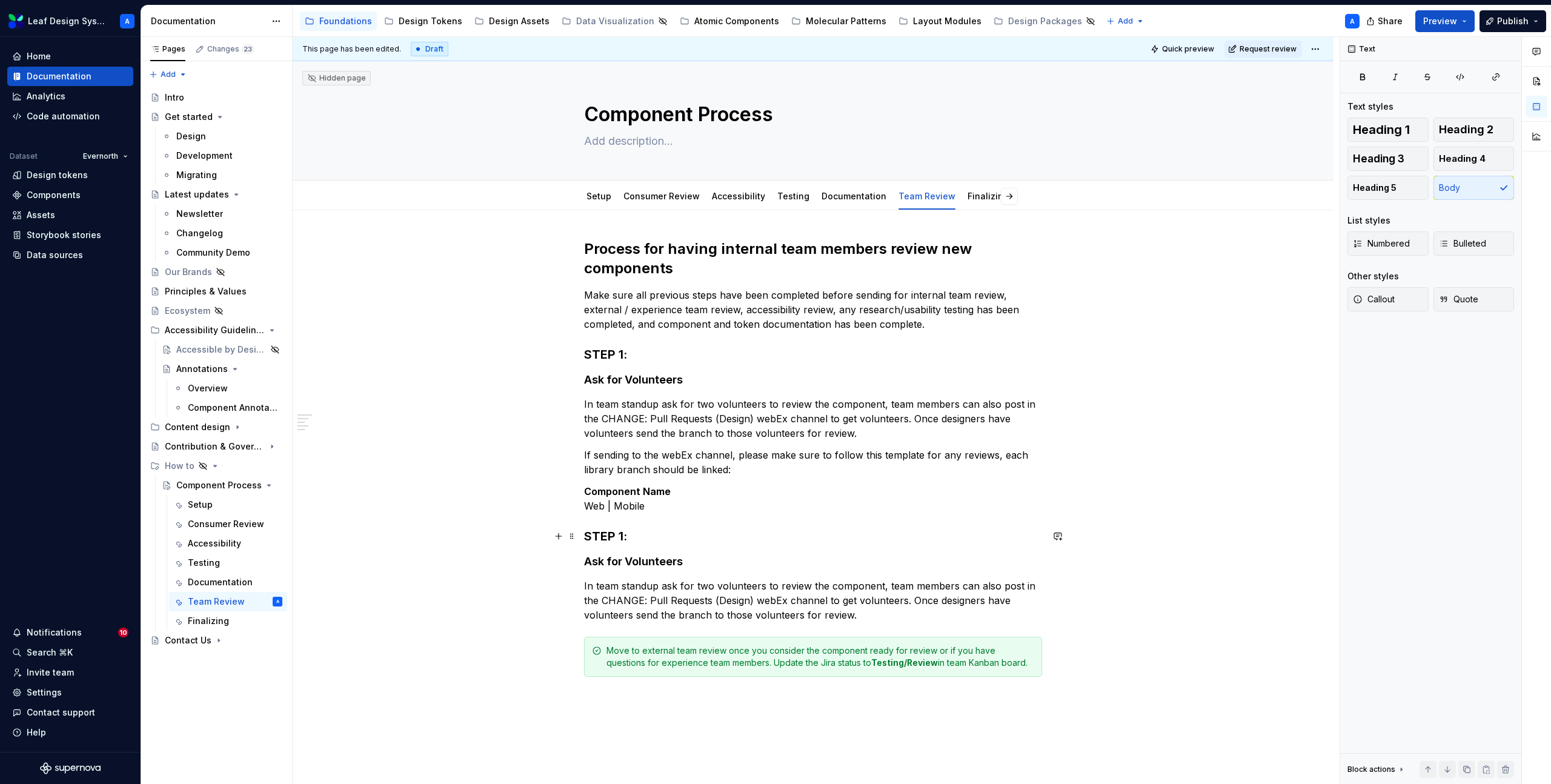
click at [627, 537] on h3 "STEP 1:" at bounding box center [813, 537] width 458 height 17
click at [637, 558] on h4 "Ask for Volunteers" at bounding box center [813, 562] width 458 height 15
click at [634, 598] on p "In team standup ask for two volunteers to review the component, team members ca…" at bounding box center [813, 601] width 458 height 44
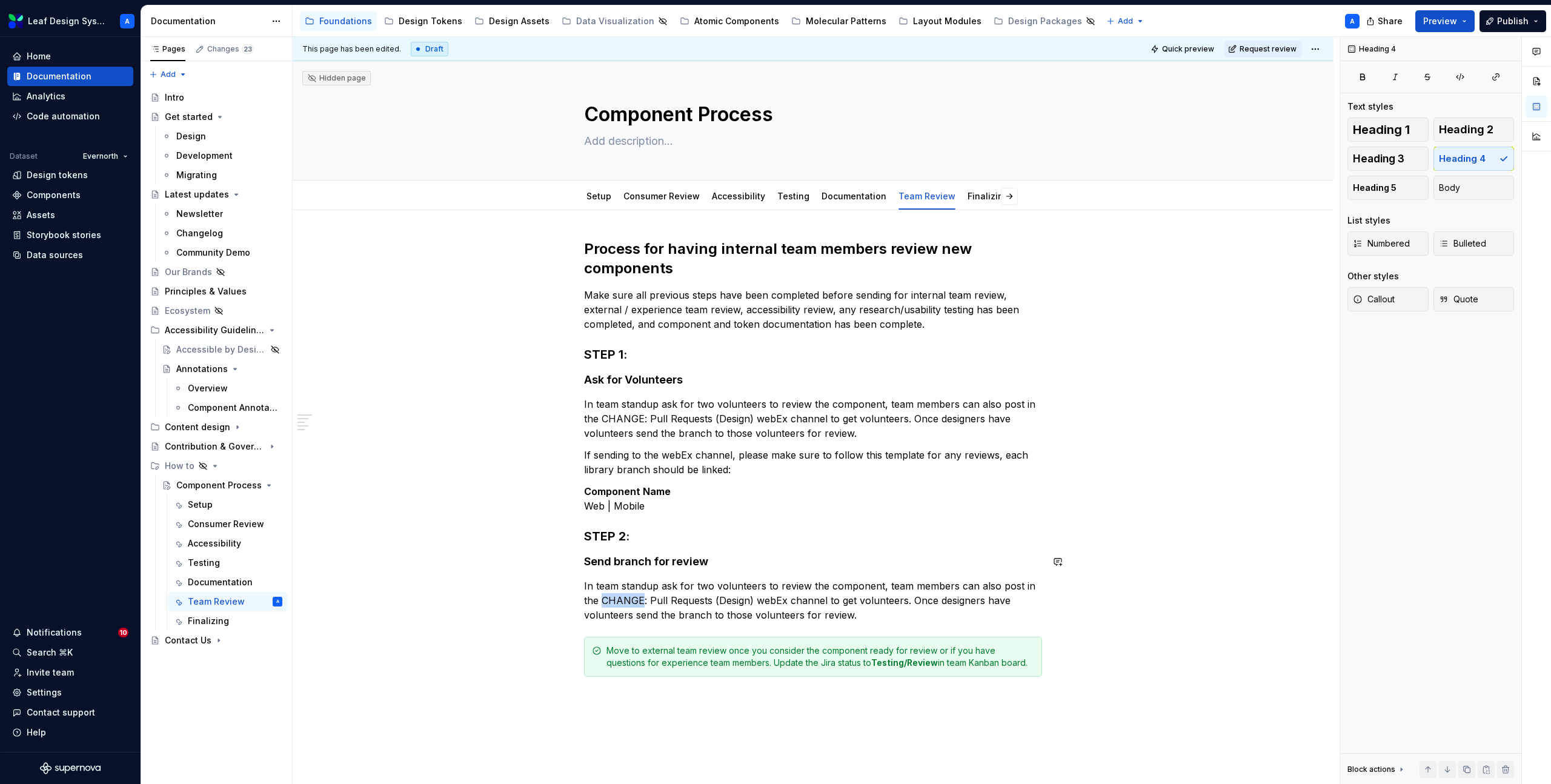
click at [634, 598] on p "In team standup ask for two volunteers to review the component, team members ca…" at bounding box center [813, 601] width 458 height 44
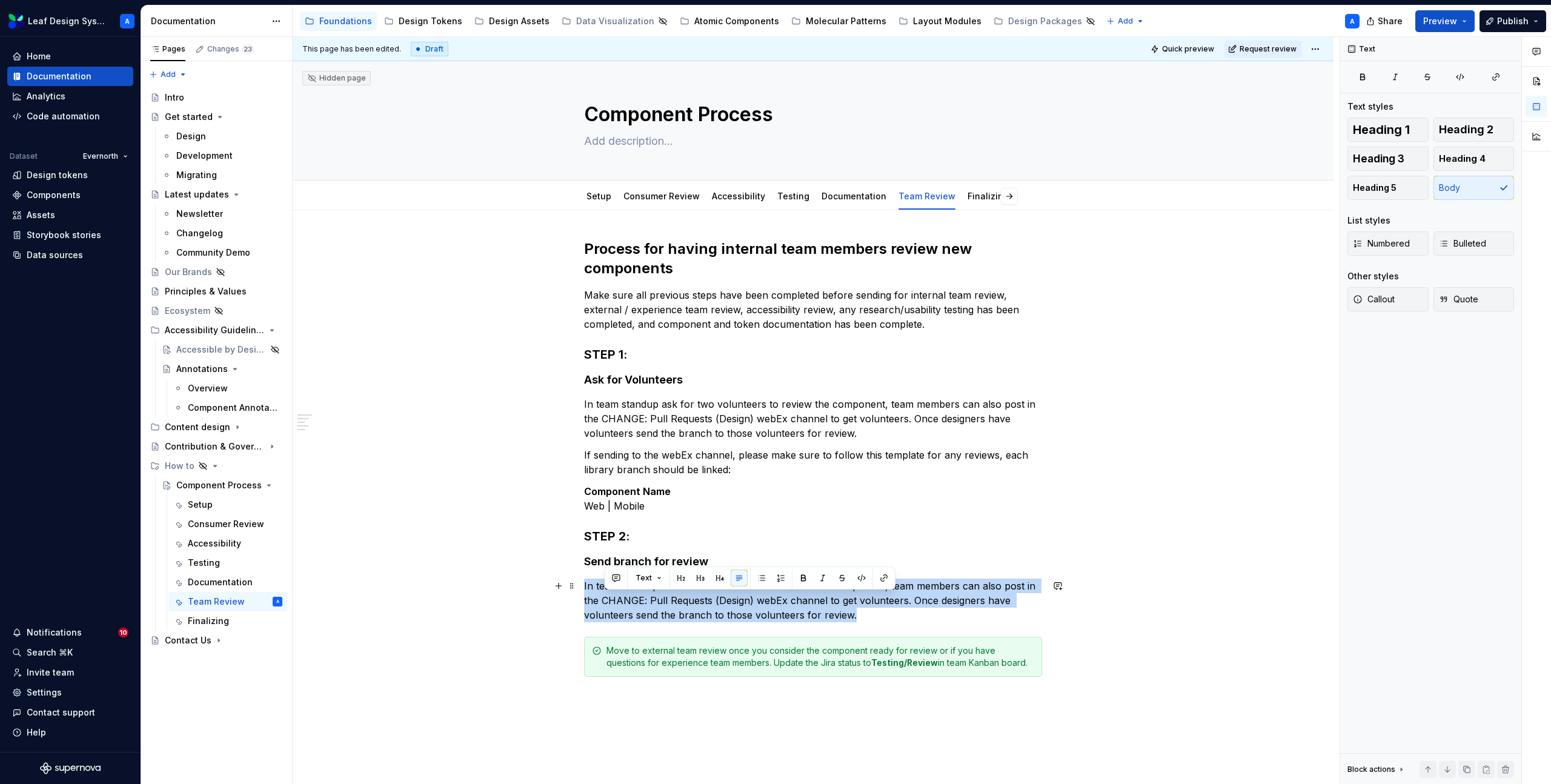
click at [634, 598] on p "In team standup ask for two volunteers to review the component, team members ca…" at bounding box center [813, 601] width 458 height 44
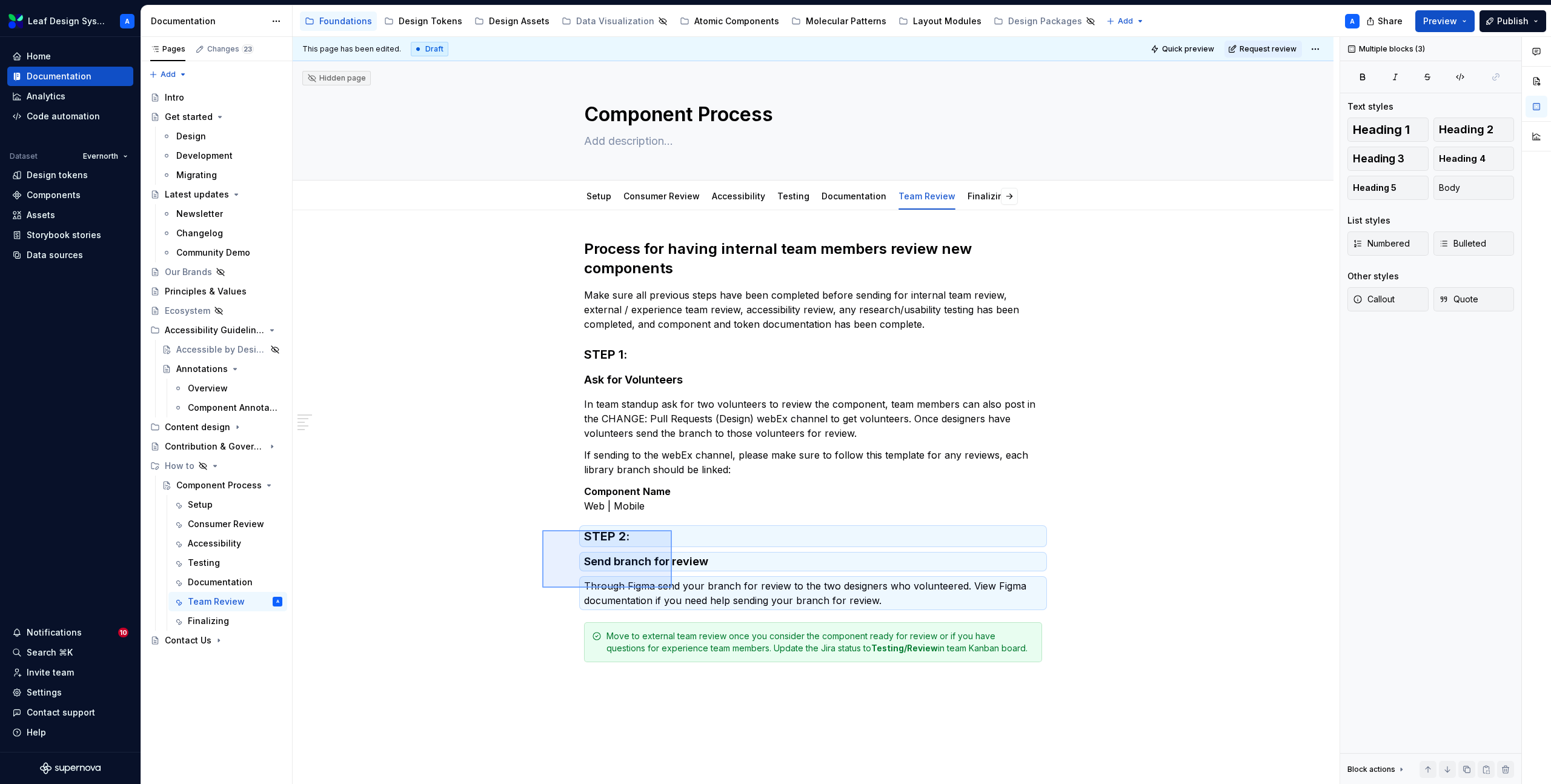
drag, startPoint x: 542, startPoint y: 530, endPoint x: 676, endPoint y: 590, distance: 146.8
click at [676, 590] on div "This page has been edited. Draft Quick preview Request review Hidden page Compo…" at bounding box center [816, 410] width 1047 height 748
click at [890, 602] on p "Through Figma send your branch for review to the two designers who volunteered.…" at bounding box center [813, 593] width 458 height 29
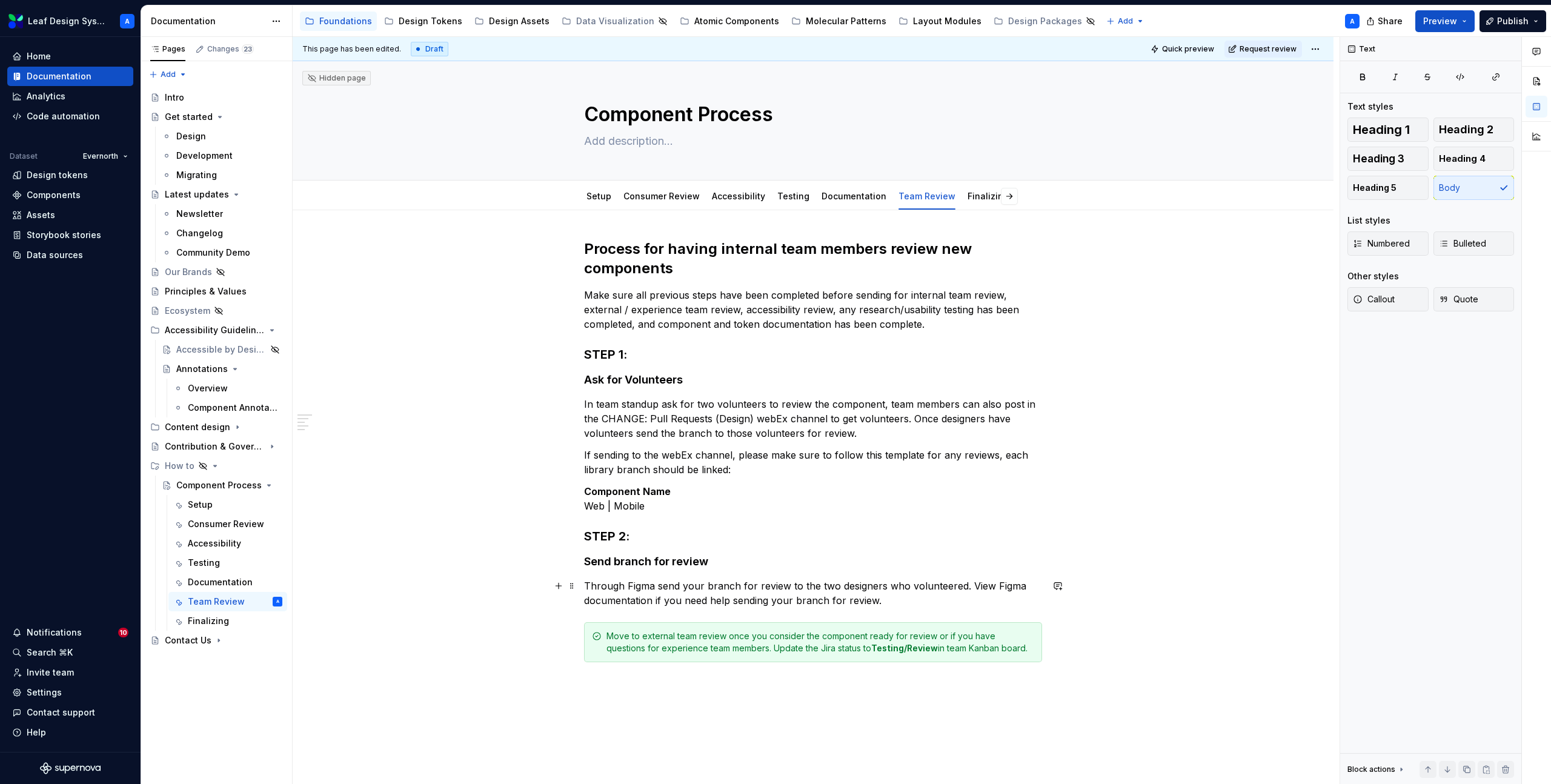
click at [890, 602] on p "Through Figma send your branch for review to the two designers who volunteered.…" at bounding box center [813, 593] width 458 height 29
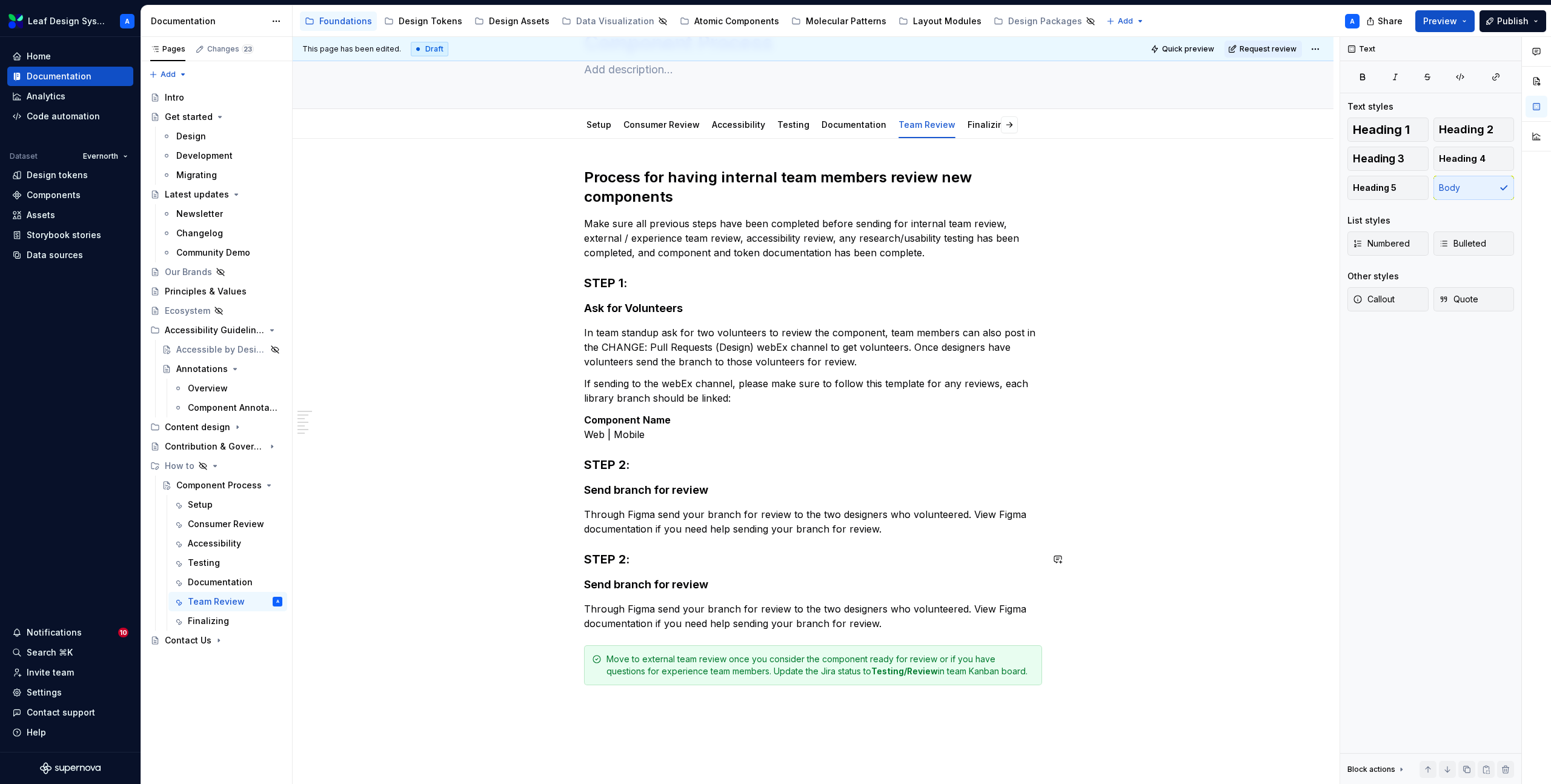
scroll to position [88, 0]
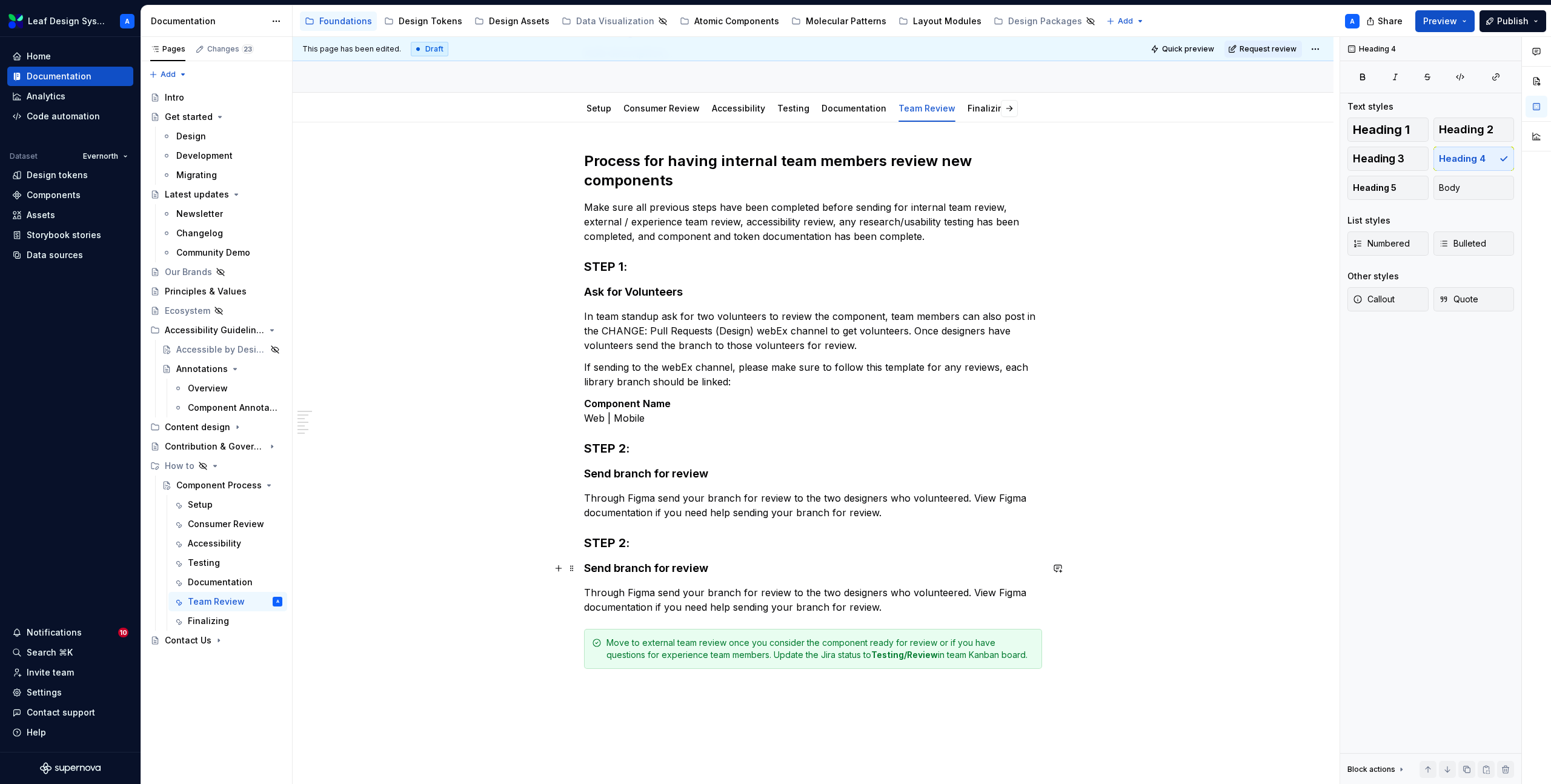
click at [633, 562] on h4 "Send branch for review" at bounding box center [813, 568] width 458 height 15
click at [629, 544] on h3 "STEP 2:" at bounding box center [813, 543] width 458 height 17
click at [687, 601] on p "Through Figma send your branch for review to the two designers who volunteered.…" at bounding box center [813, 599] width 458 height 29
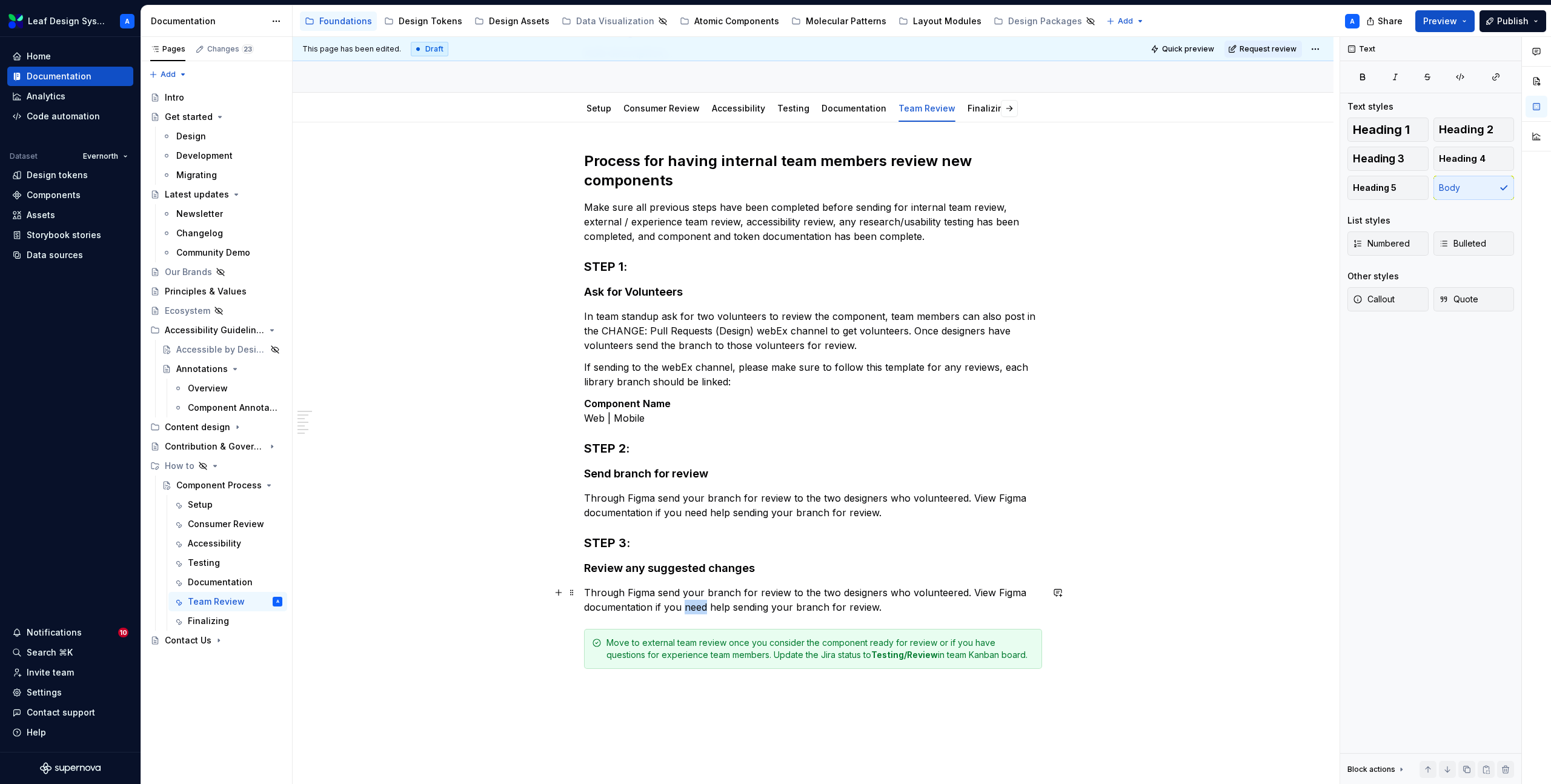
click at [687, 601] on p "Through Figma send your branch for review to the two designers who volunteered.…" at bounding box center [813, 599] width 458 height 29
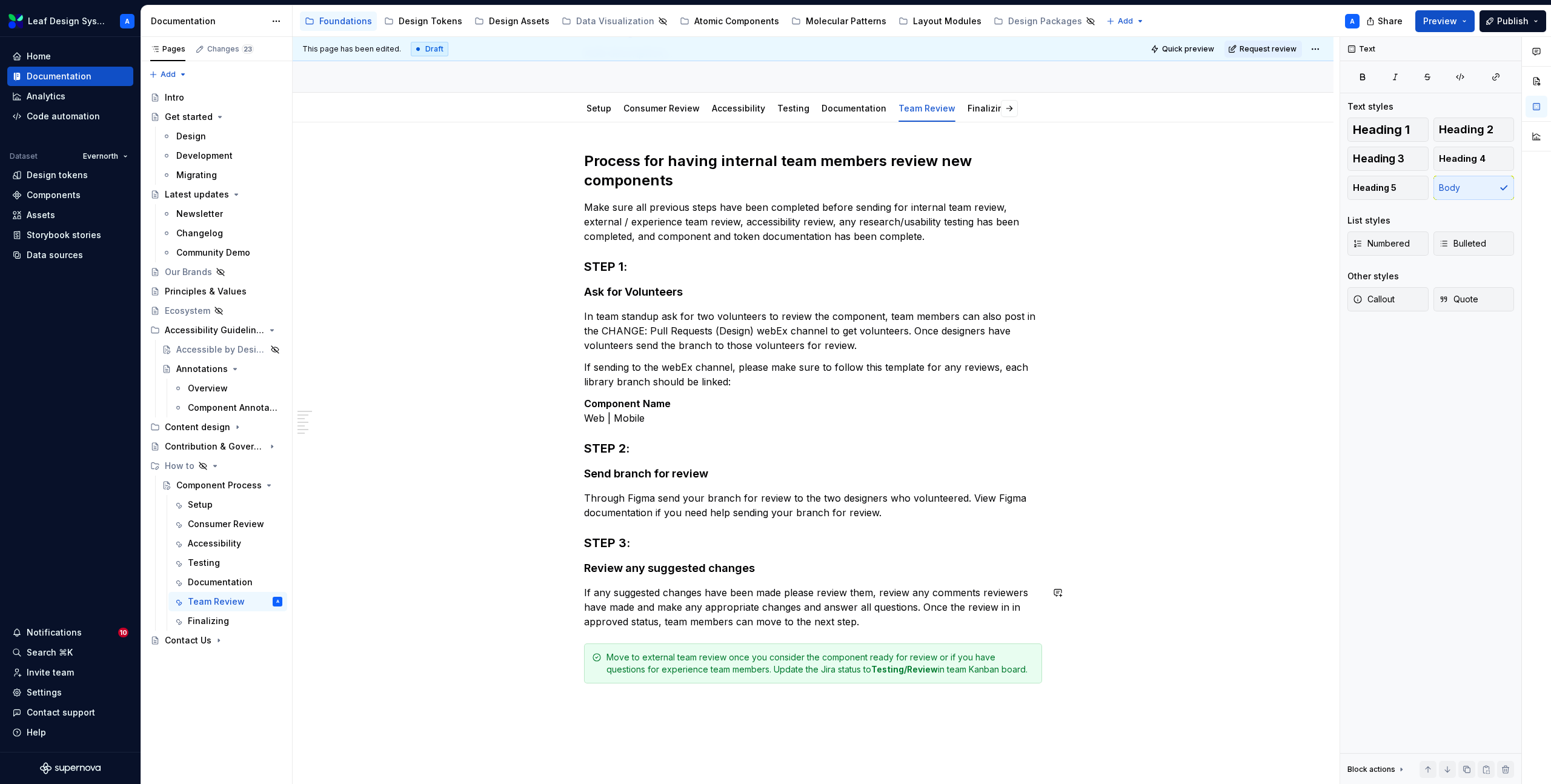
click at [743, 663] on div "Move to external team review once you consider the component ready for review o…" at bounding box center [820, 663] width 428 height 24
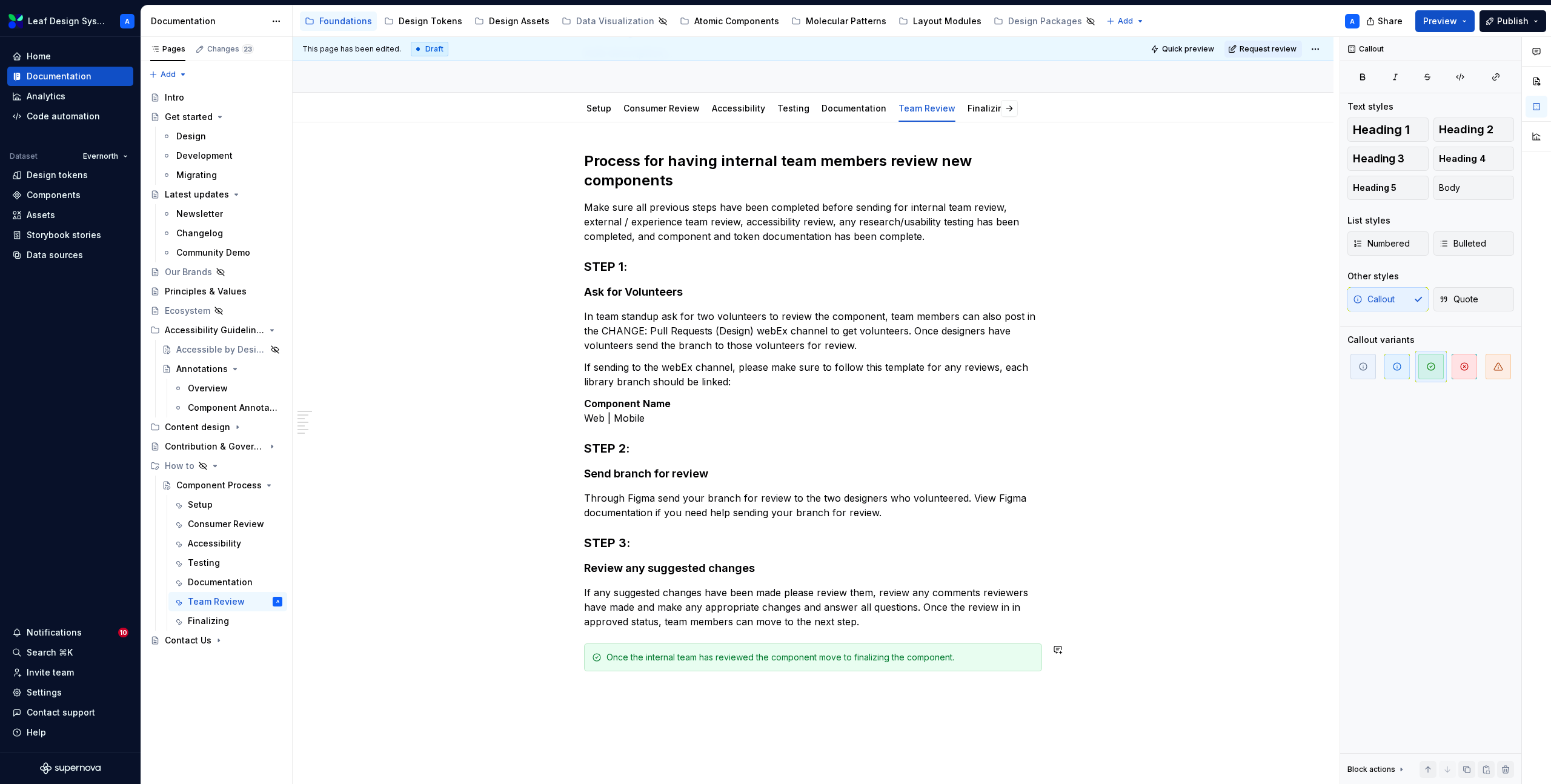
click at [797, 729] on div "Process for having internal team members review new components Make sure all pr…" at bounding box center [813, 522] width 1041 height 799
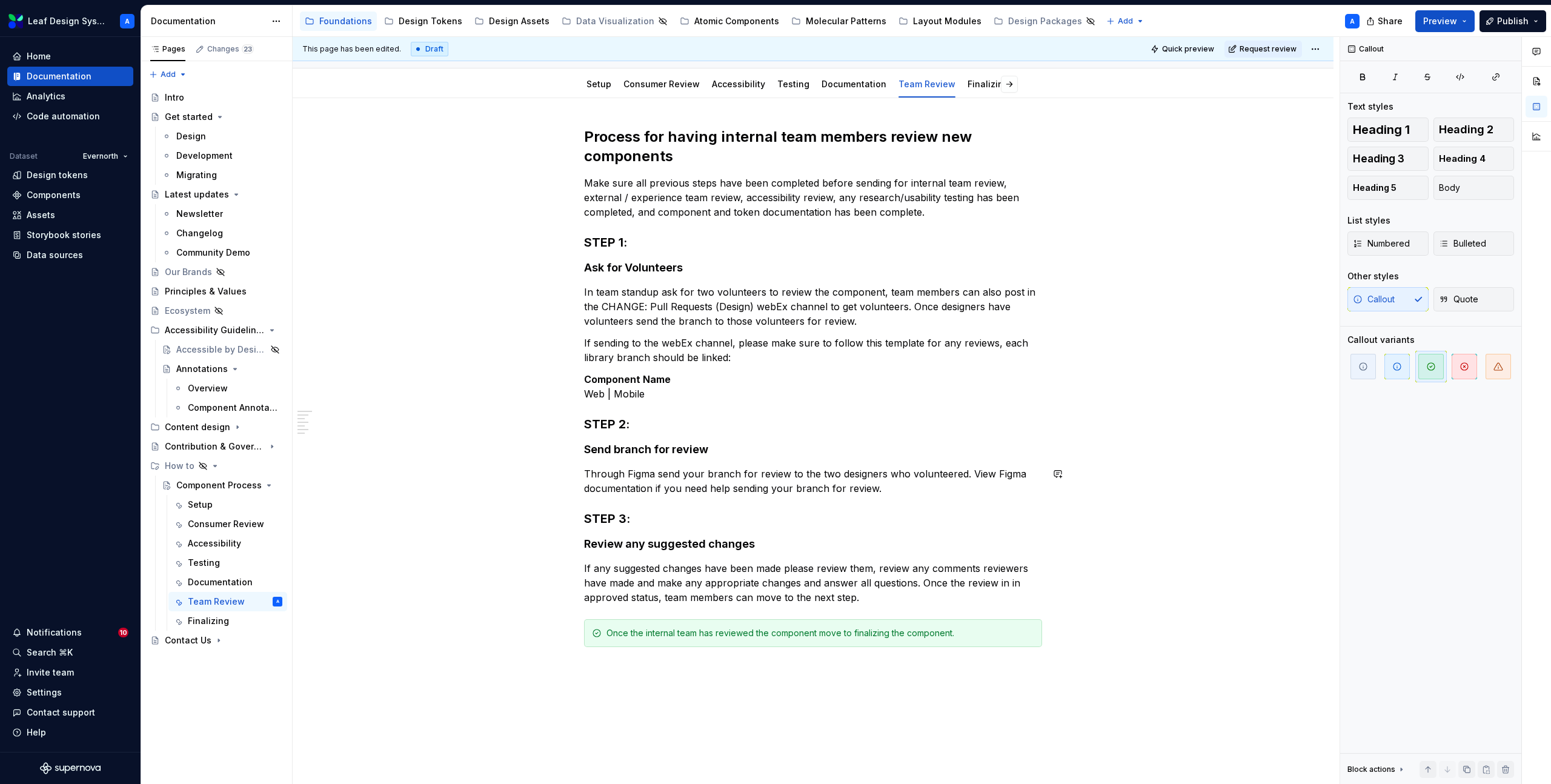
scroll to position [157, 0]
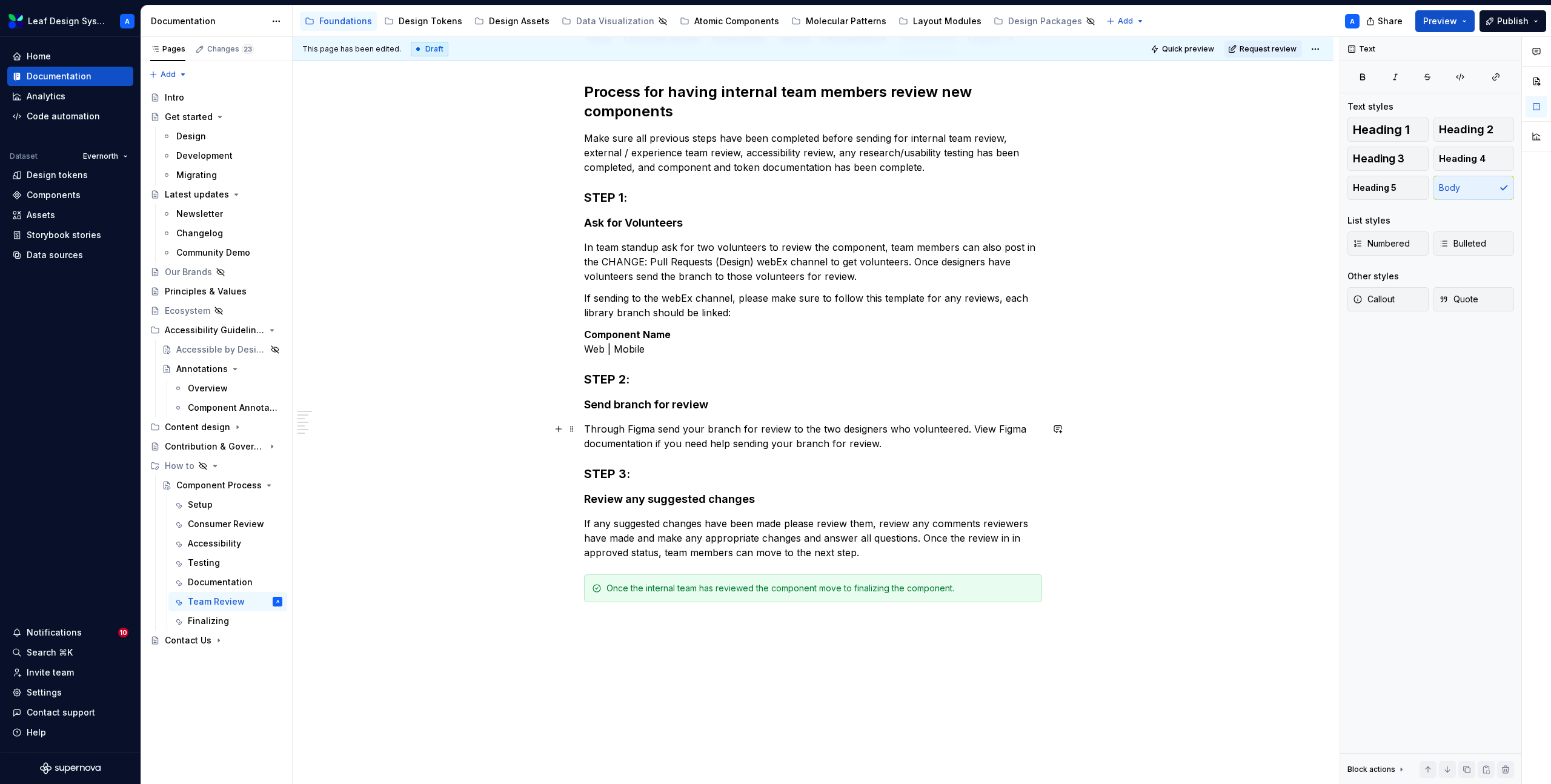
click at [906, 446] on p "Through Figma send your branch for review to the two designers who volunteered.…" at bounding box center [813, 435] width 458 height 29
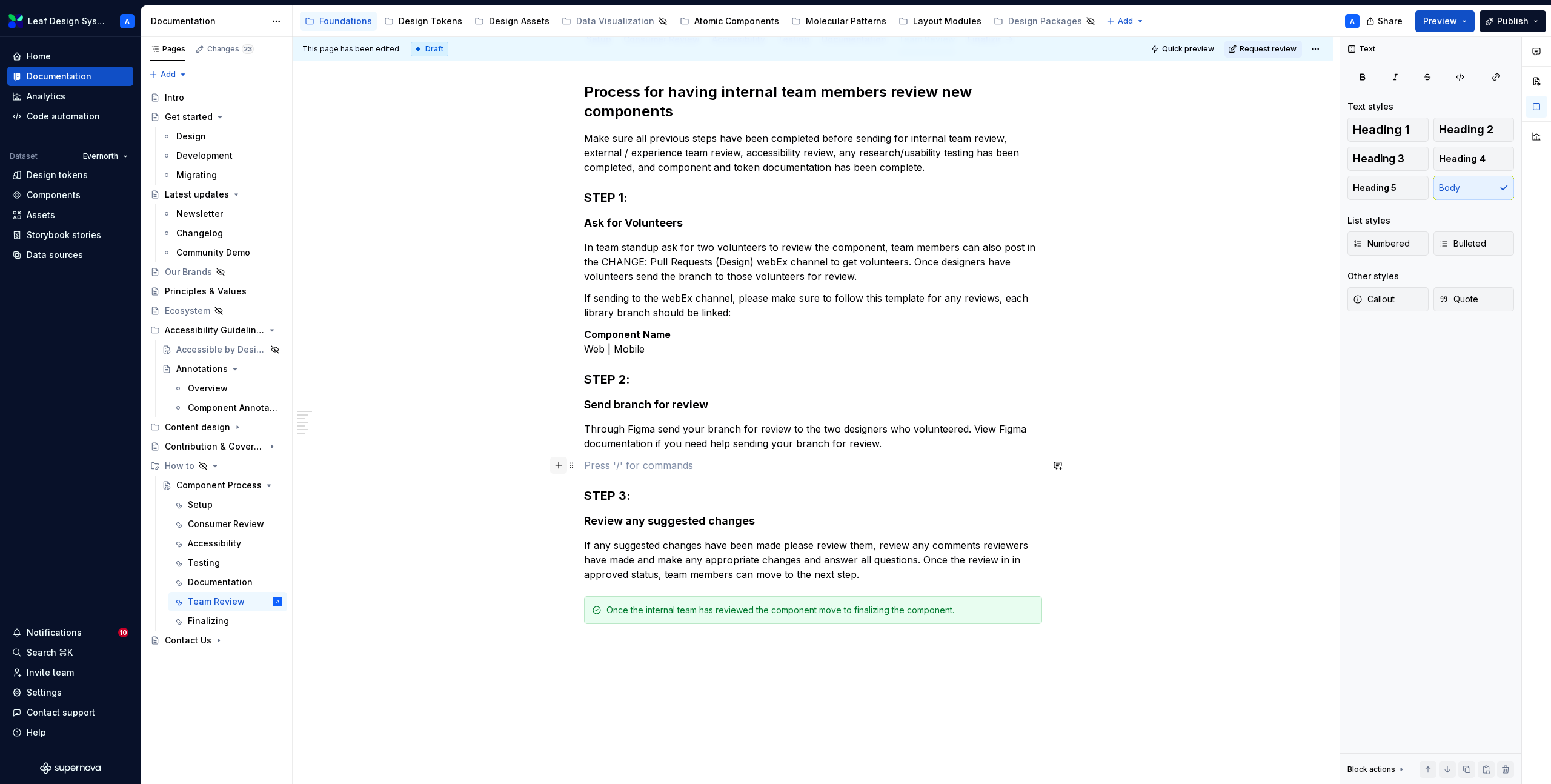
click at [556, 465] on button "button" at bounding box center [559, 465] width 17 height 17
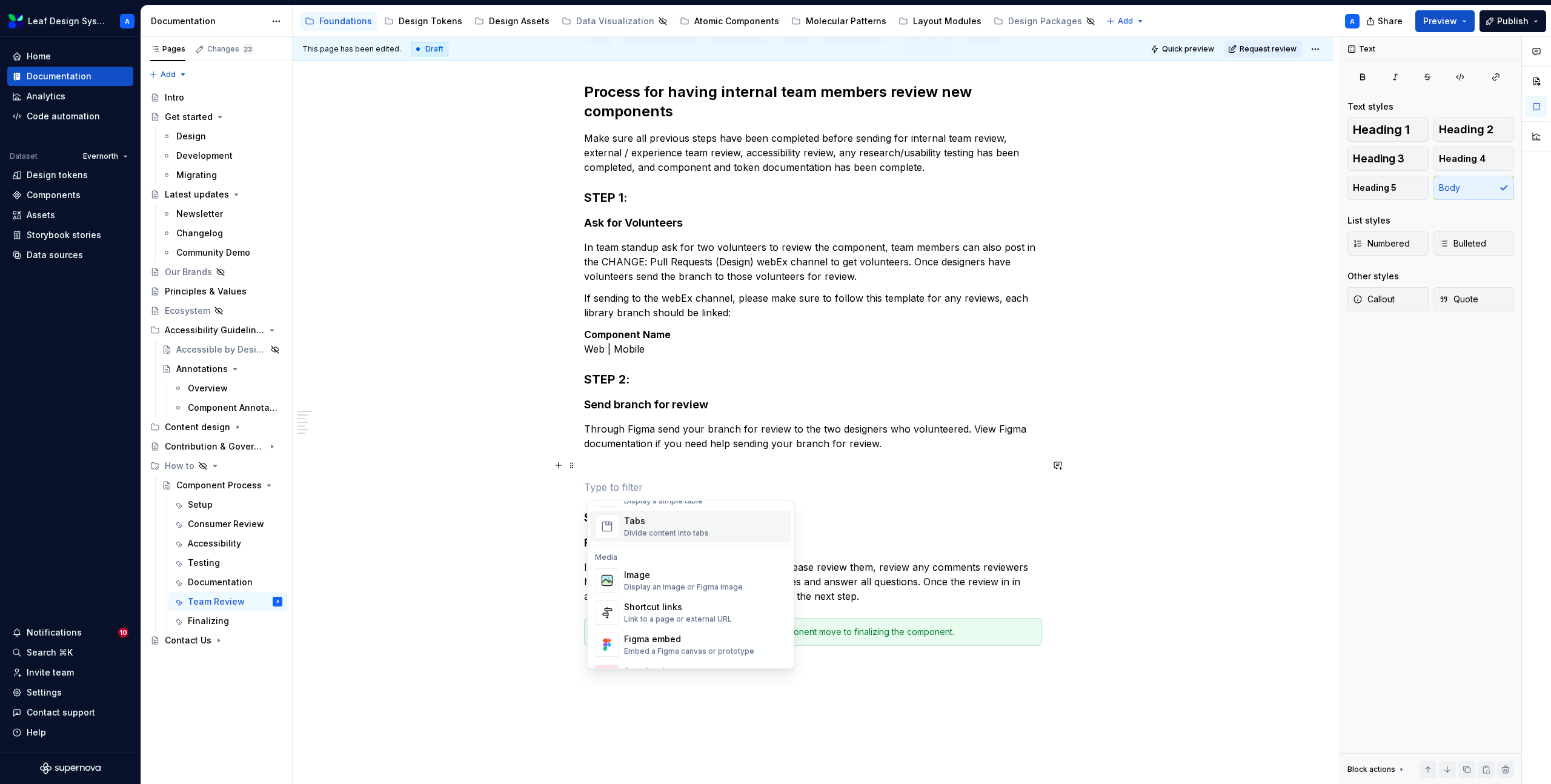
scroll to position [484, 0]
click at [649, 567] on div "Image" at bounding box center [684, 561] width 119 height 12
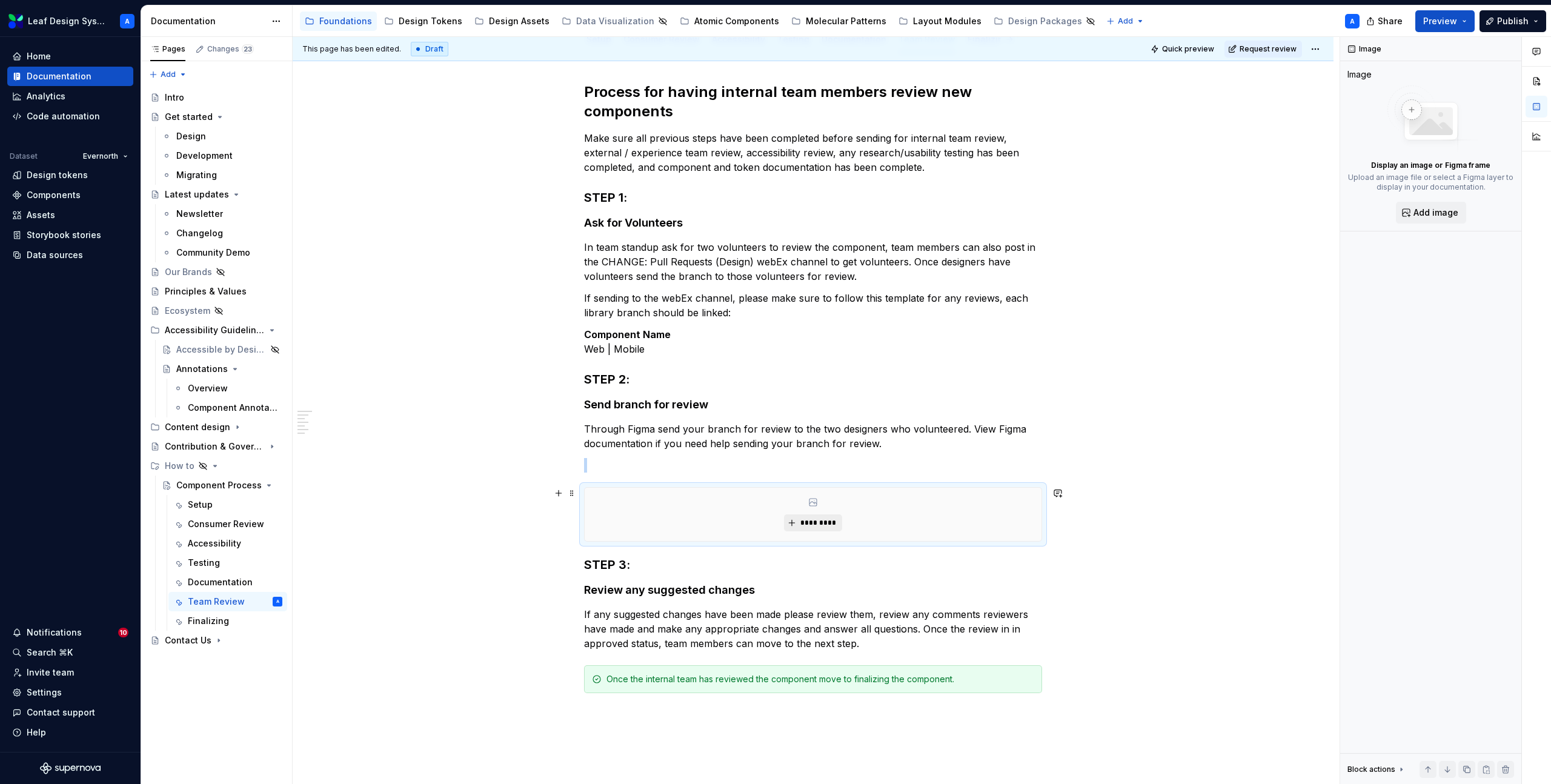
click at [811, 521] on span "*********" at bounding box center [817, 522] width 37 height 9
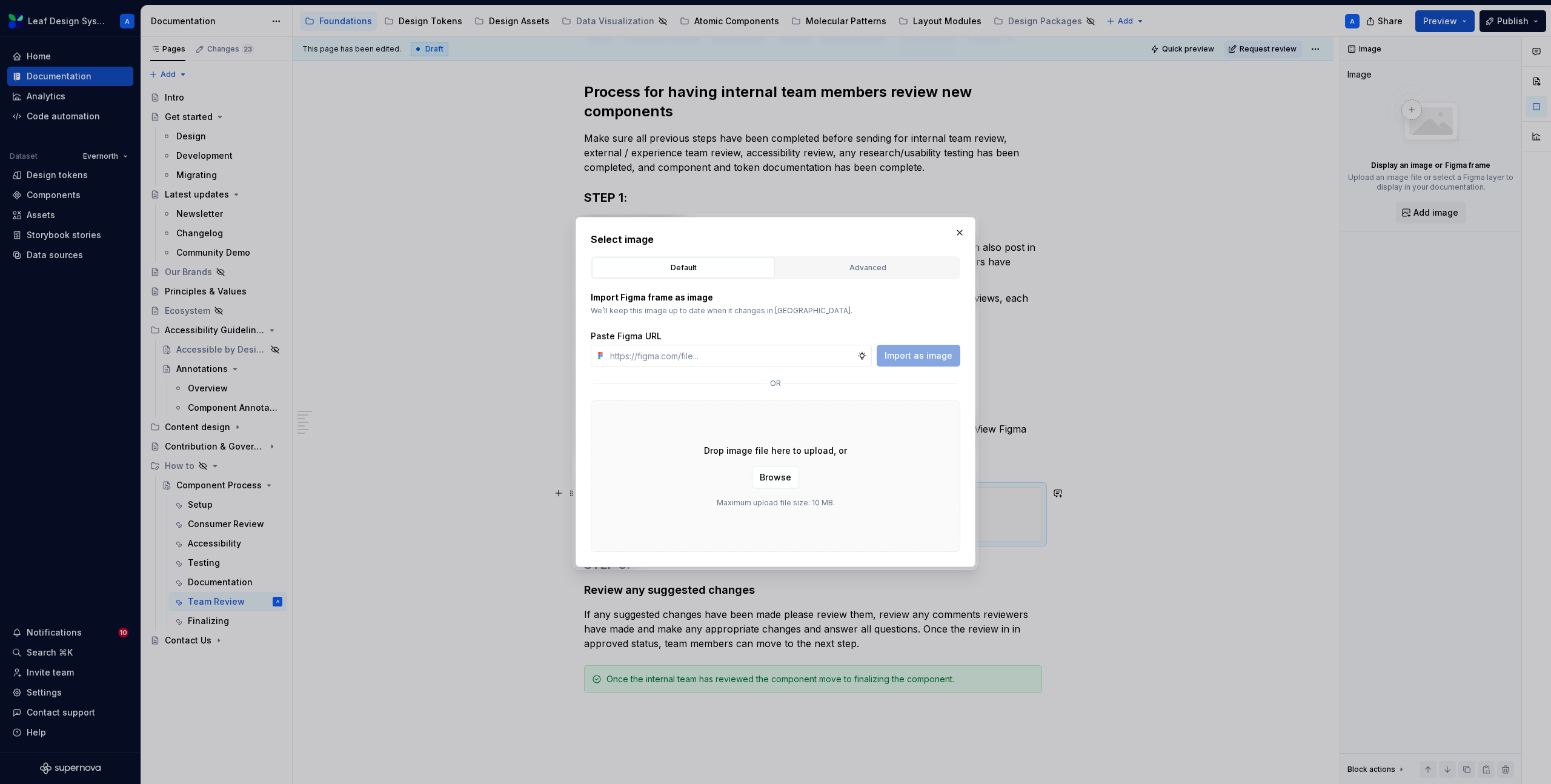
type textarea "*"
type input "[URL][DOMAIN_NAME]"
click at [924, 354] on span "Import as image" at bounding box center [918, 355] width 68 height 12
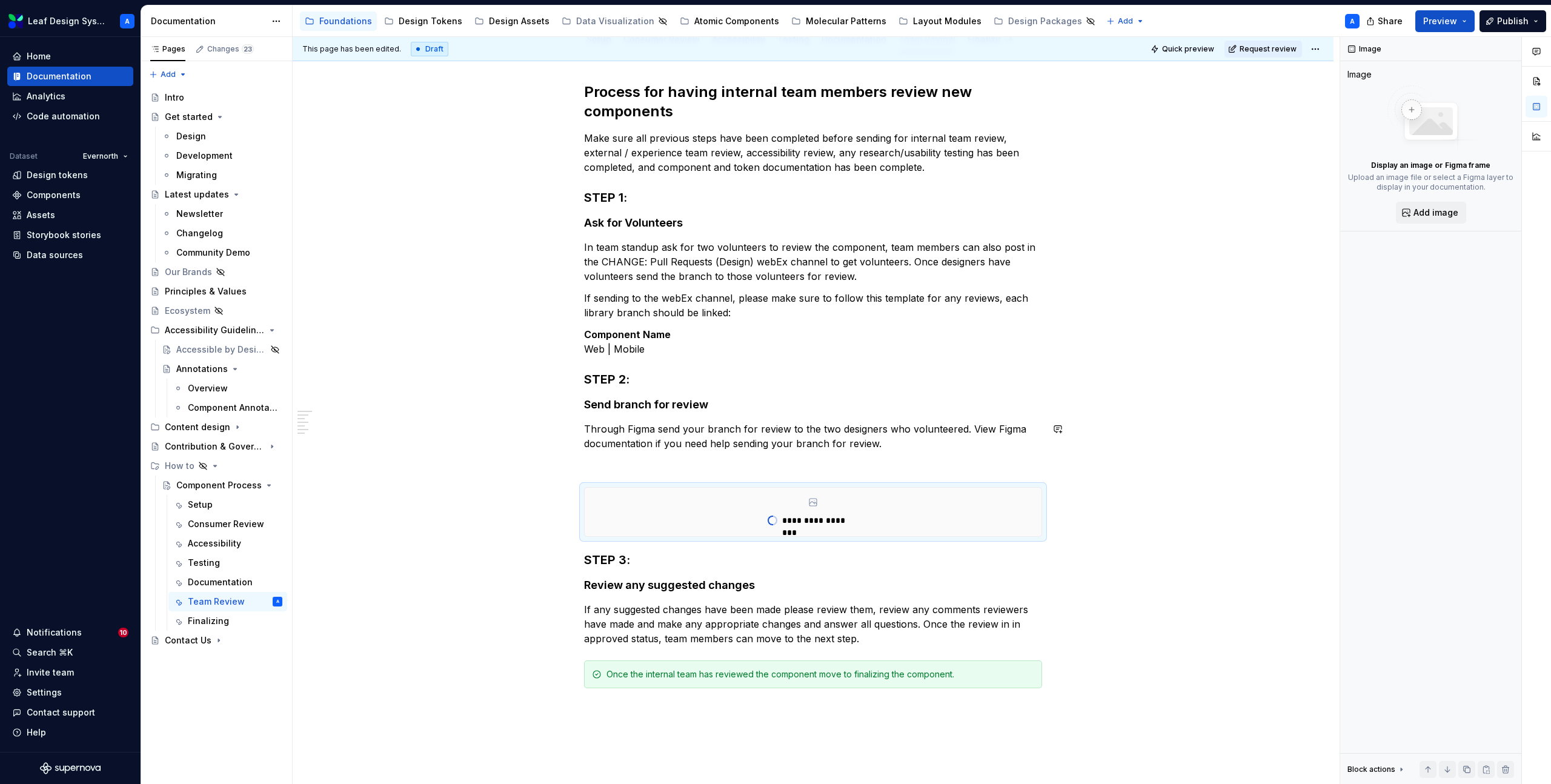
click at [644, 461] on p at bounding box center [813, 465] width 458 height 15
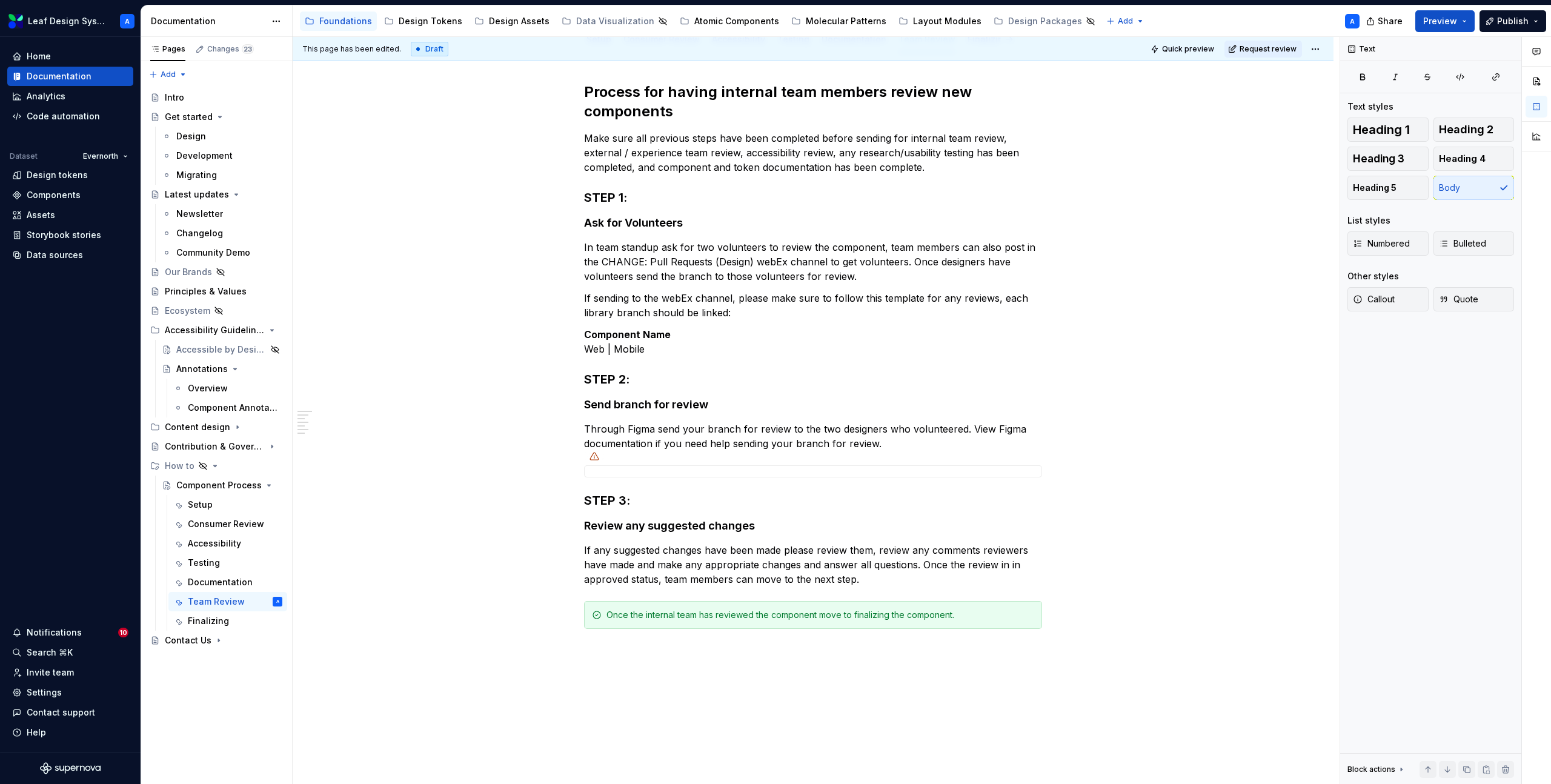
type textarea "*"
click at [887, 582] on p "If any suggested changes have been made please review them, review any comments…" at bounding box center [813, 565] width 458 height 44
click at [561, 554] on button "button" at bounding box center [559, 551] width 17 height 17
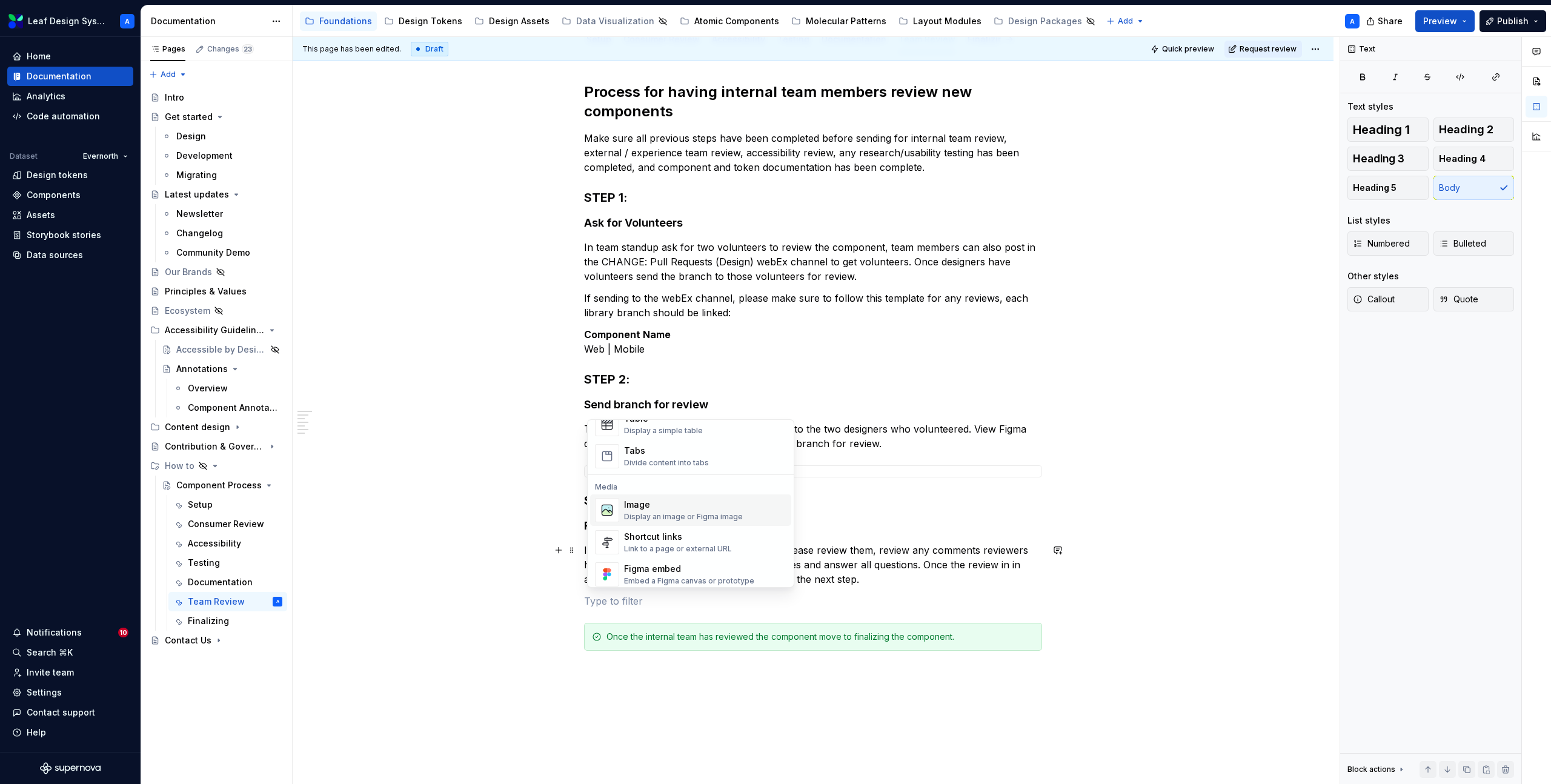
scroll to position [461, 0]
click at [657, 504] on div "Image" at bounding box center [684, 504] width 119 height 12
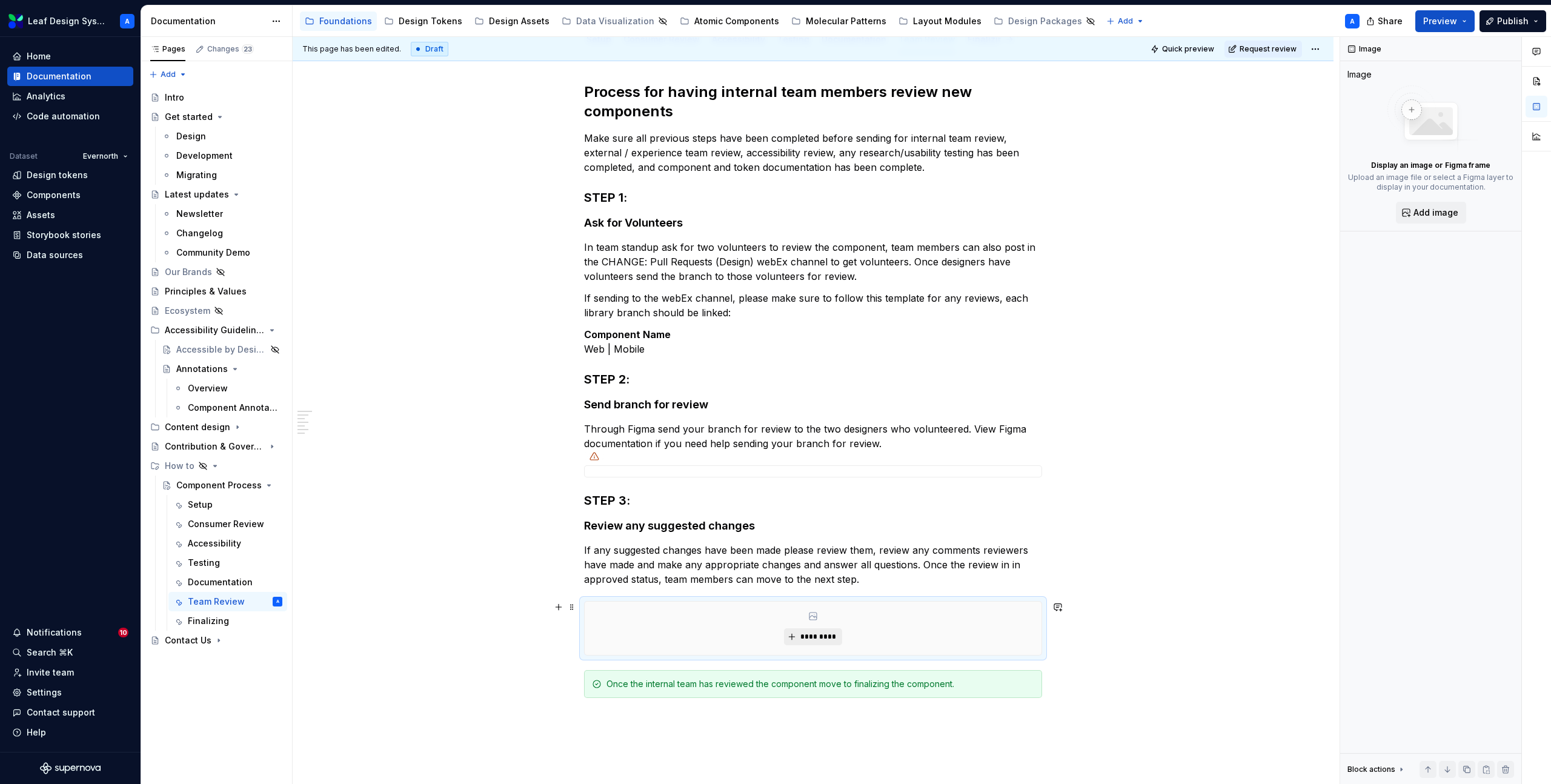
click at [831, 638] on span "*********" at bounding box center [817, 637] width 37 height 9
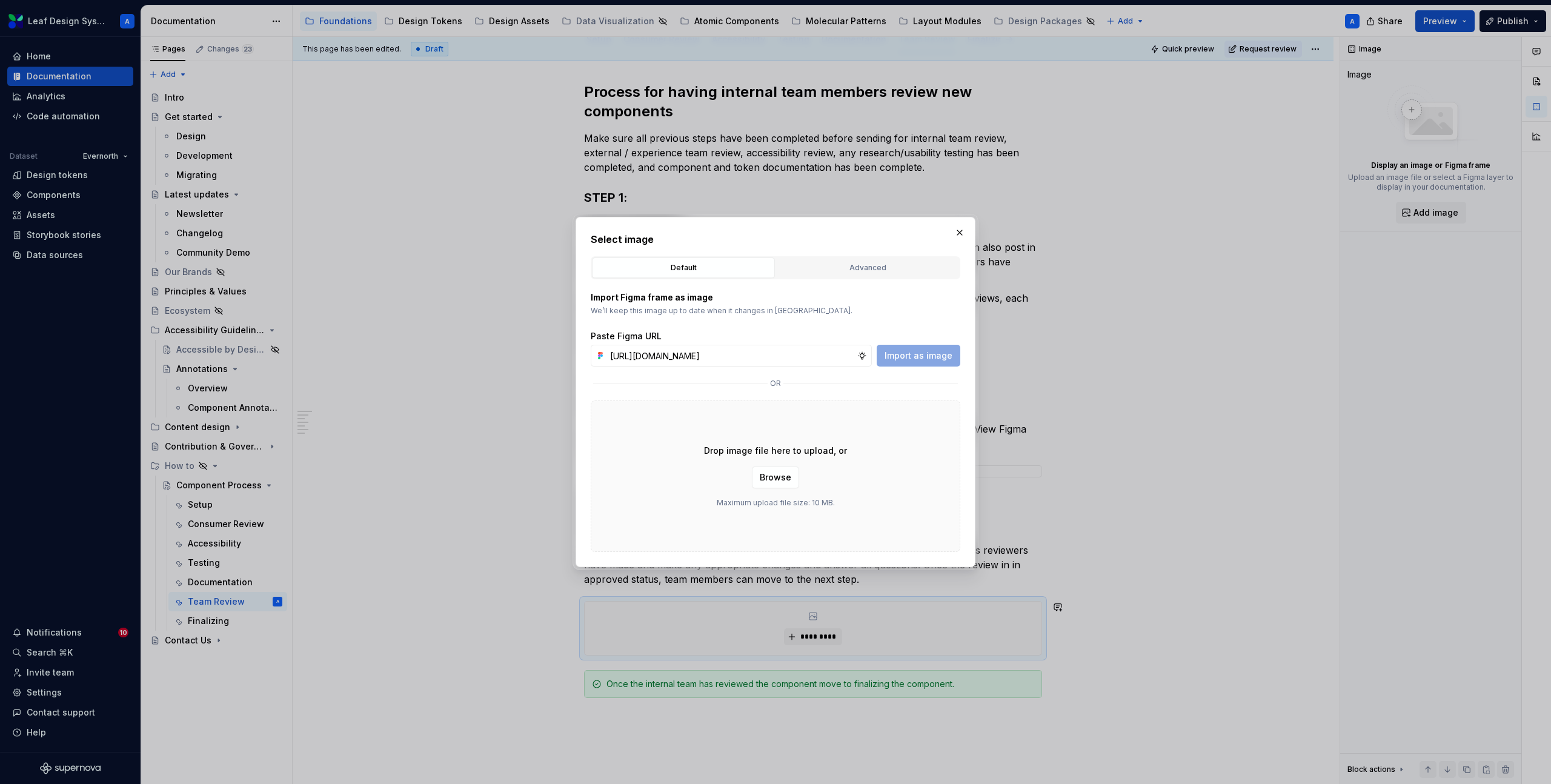
scroll to position [0, 343]
type input "[URL][DOMAIN_NAME]"
click at [927, 352] on span "Import as image" at bounding box center [918, 355] width 68 height 12
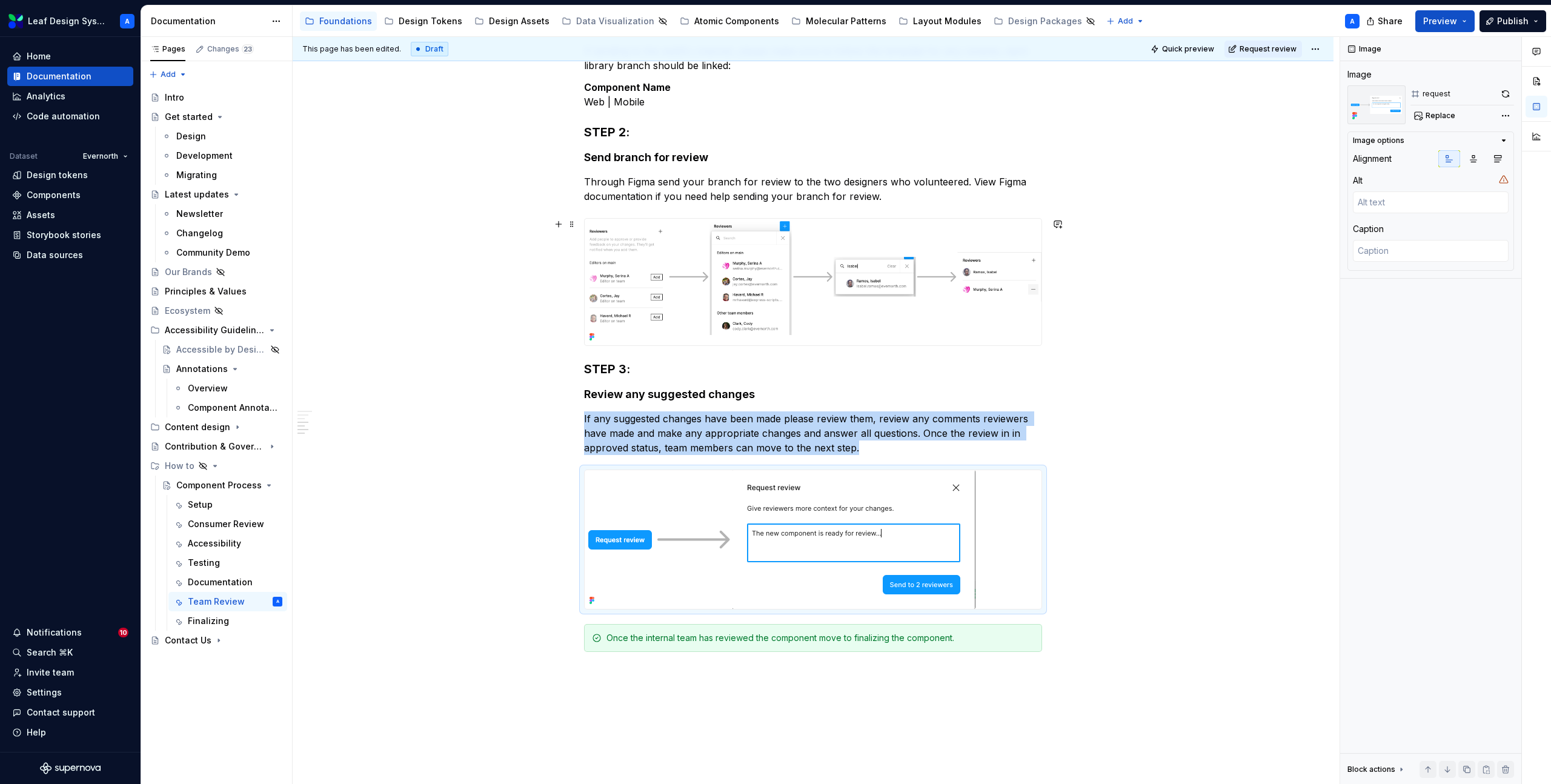
scroll to position [420, 0]
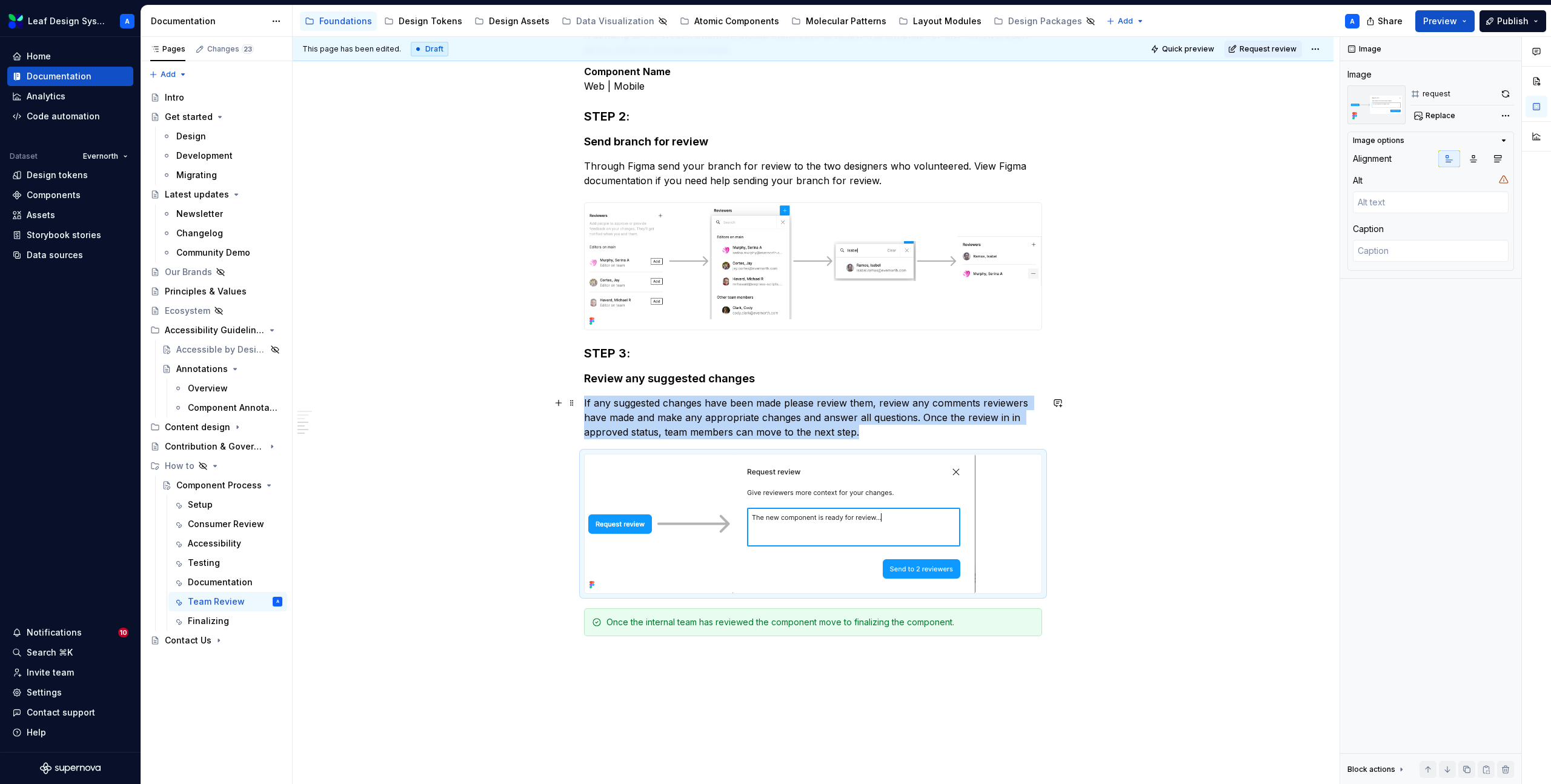
click at [918, 438] on p "If any suggested changes have been made please review them, review any comments…" at bounding box center [813, 417] width 458 height 44
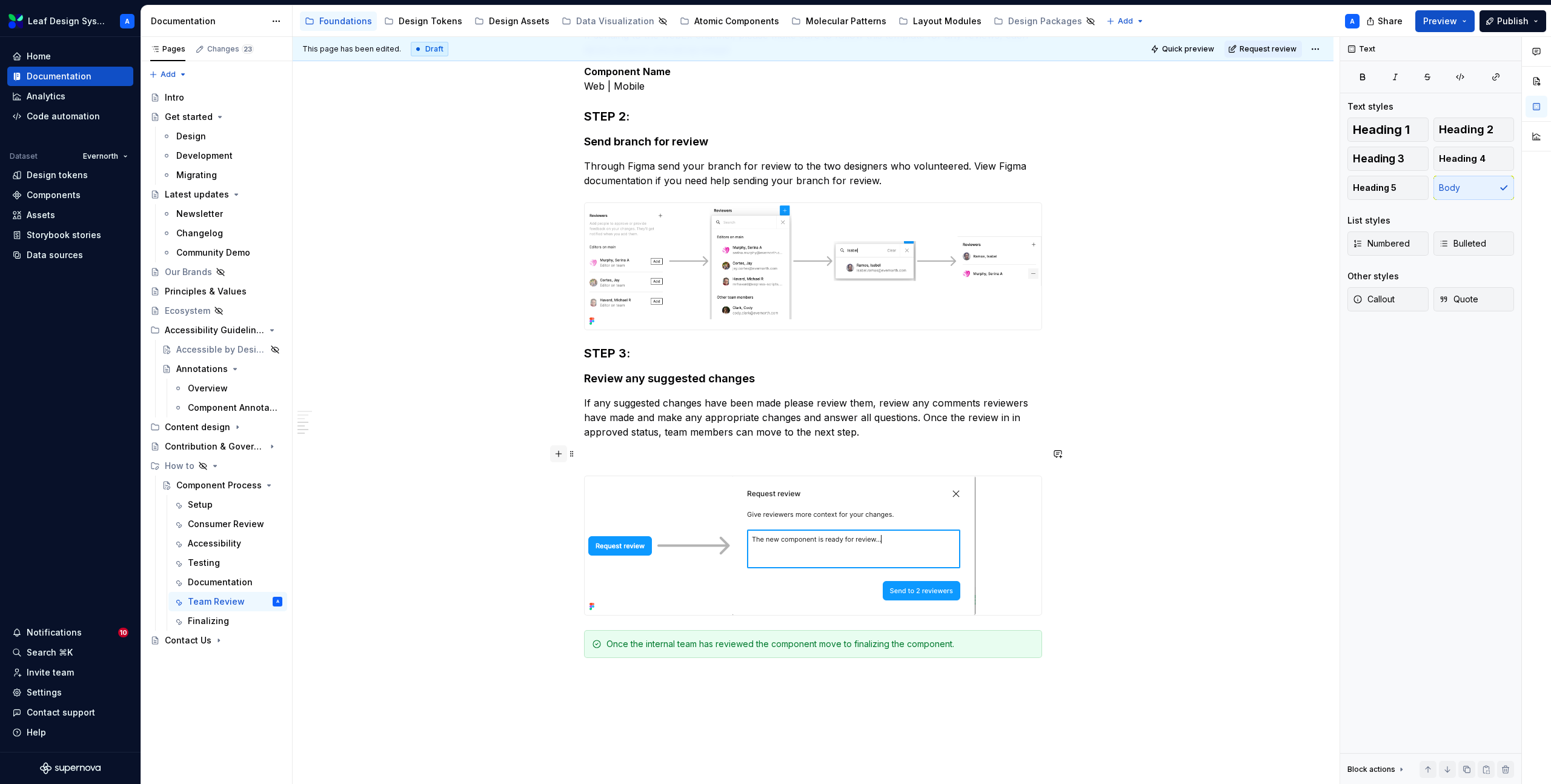
click at [562, 454] on button "button" at bounding box center [559, 454] width 17 height 17
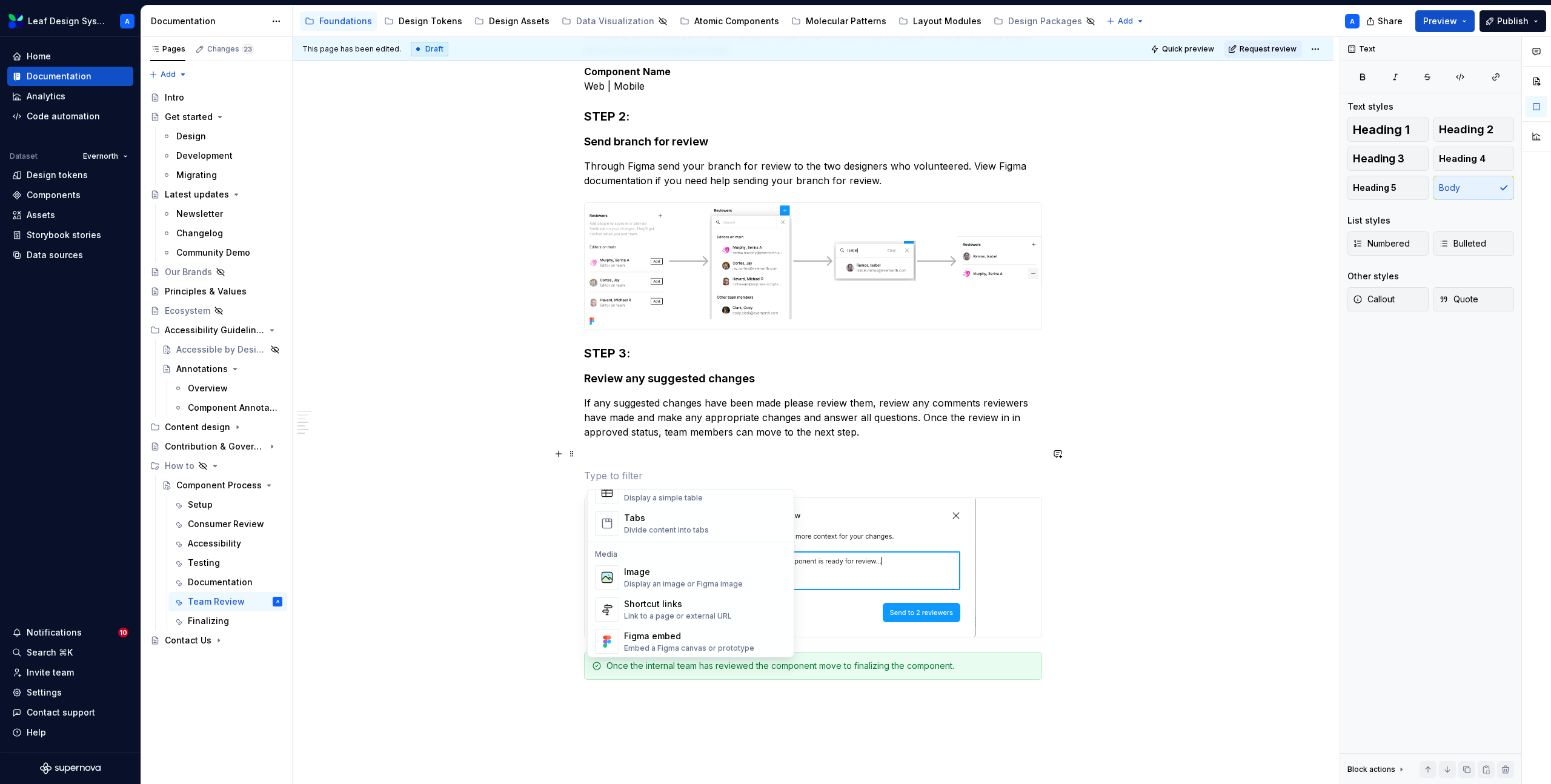
scroll to position [470, 0]
click at [660, 568] on div "Image" at bounding box center [684, 564] width 119 height 12
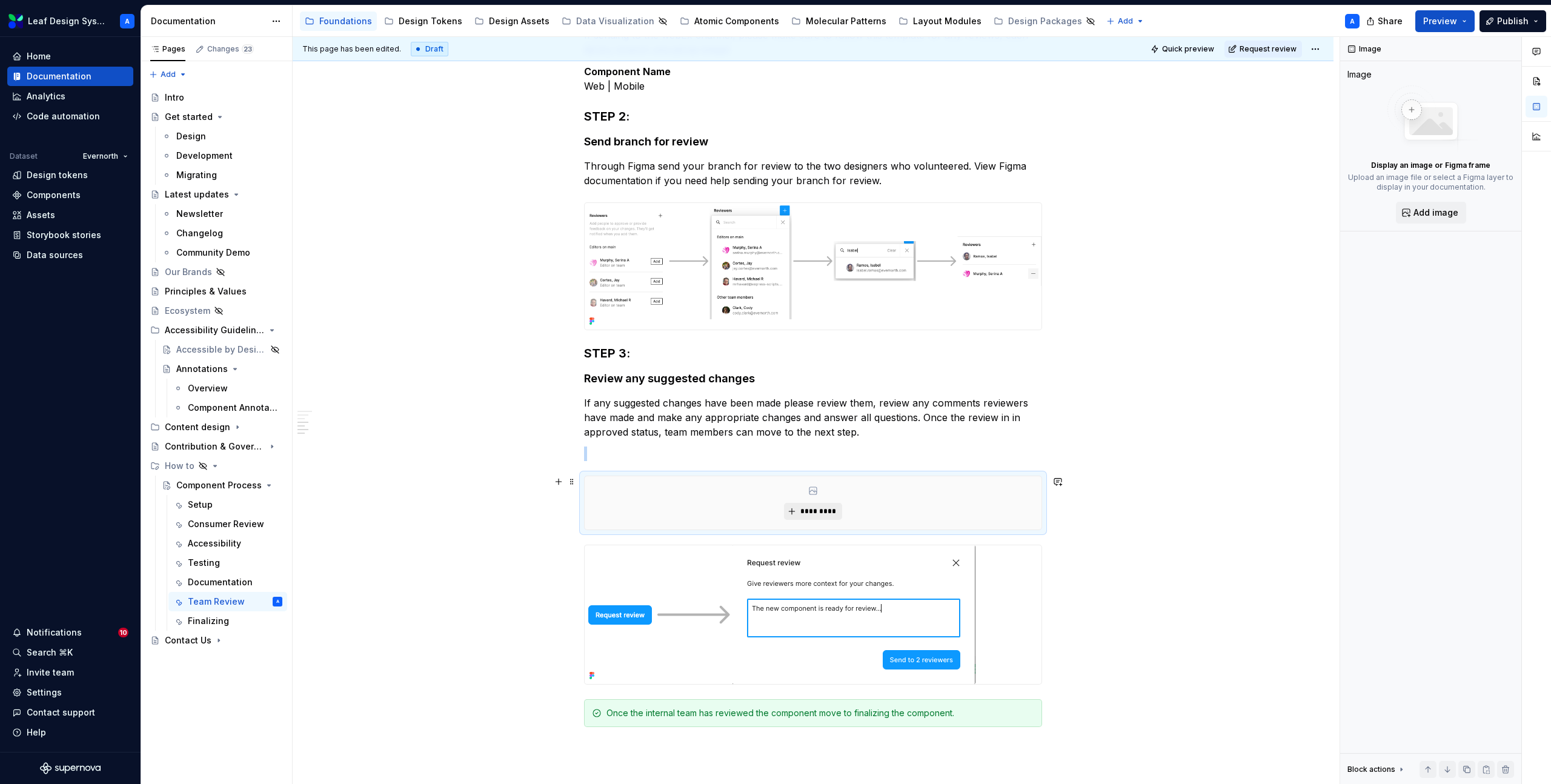
click at [804, 511] on span "*********" at bounding box center [817, 511] width 37 height 9
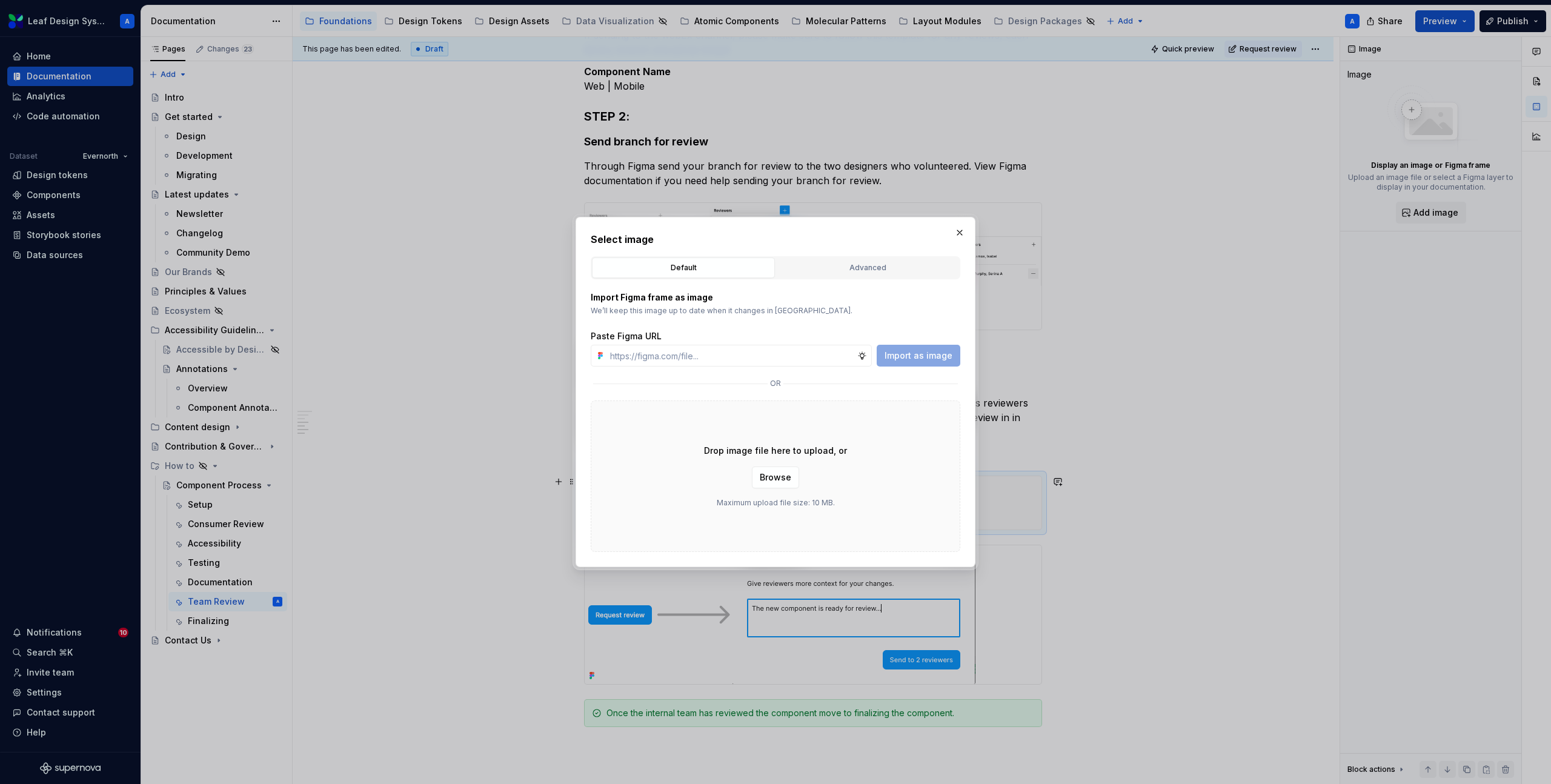
type textarea "*"
type input "[URL][DOMAIN_NAME]"
click at [922, 354] on span "Import as image" at bounding box center [918, 355] width 68 height 12
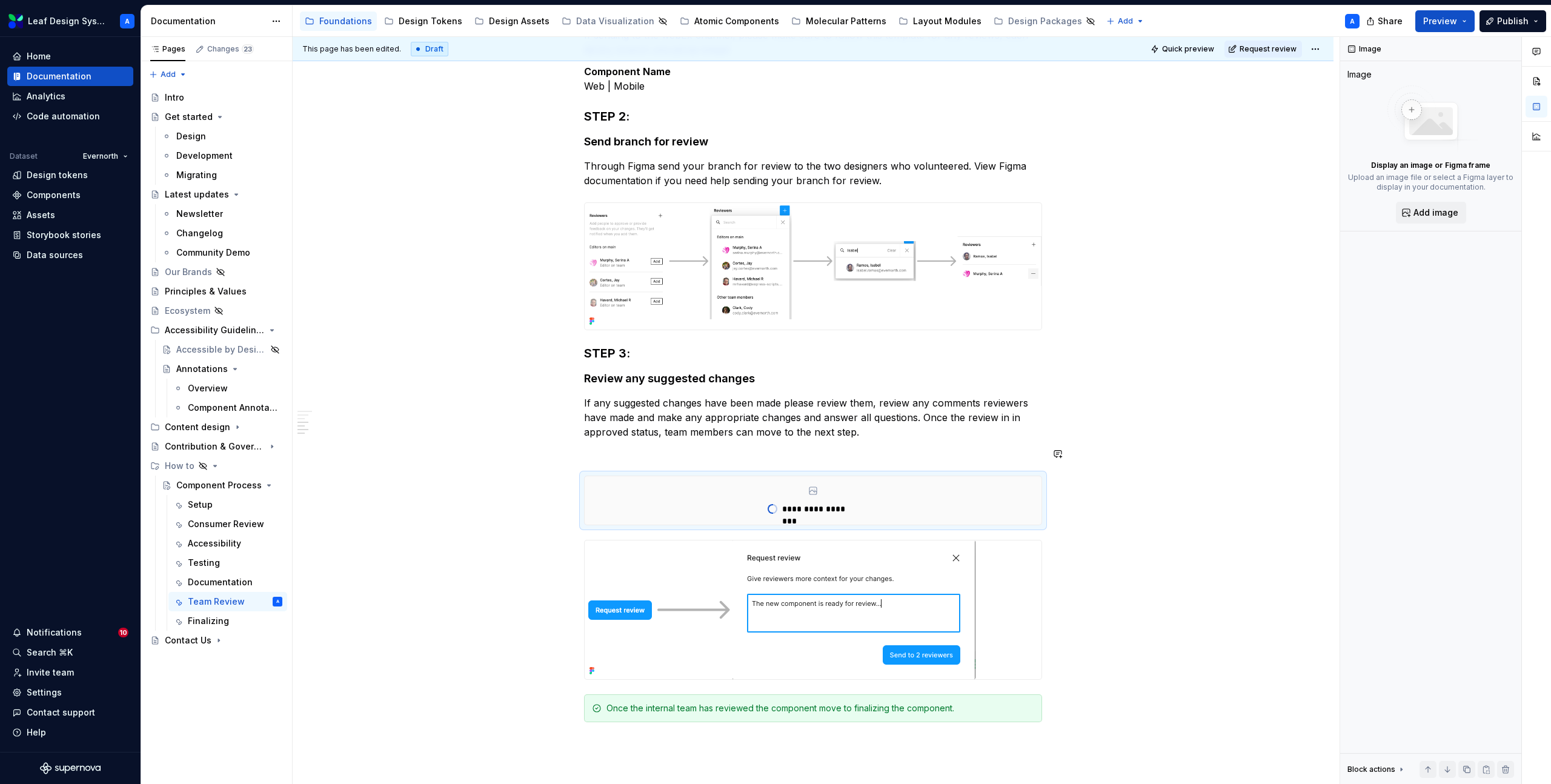
click at [613, 457] on p at bounding box center [813, 453] width 458 height 15
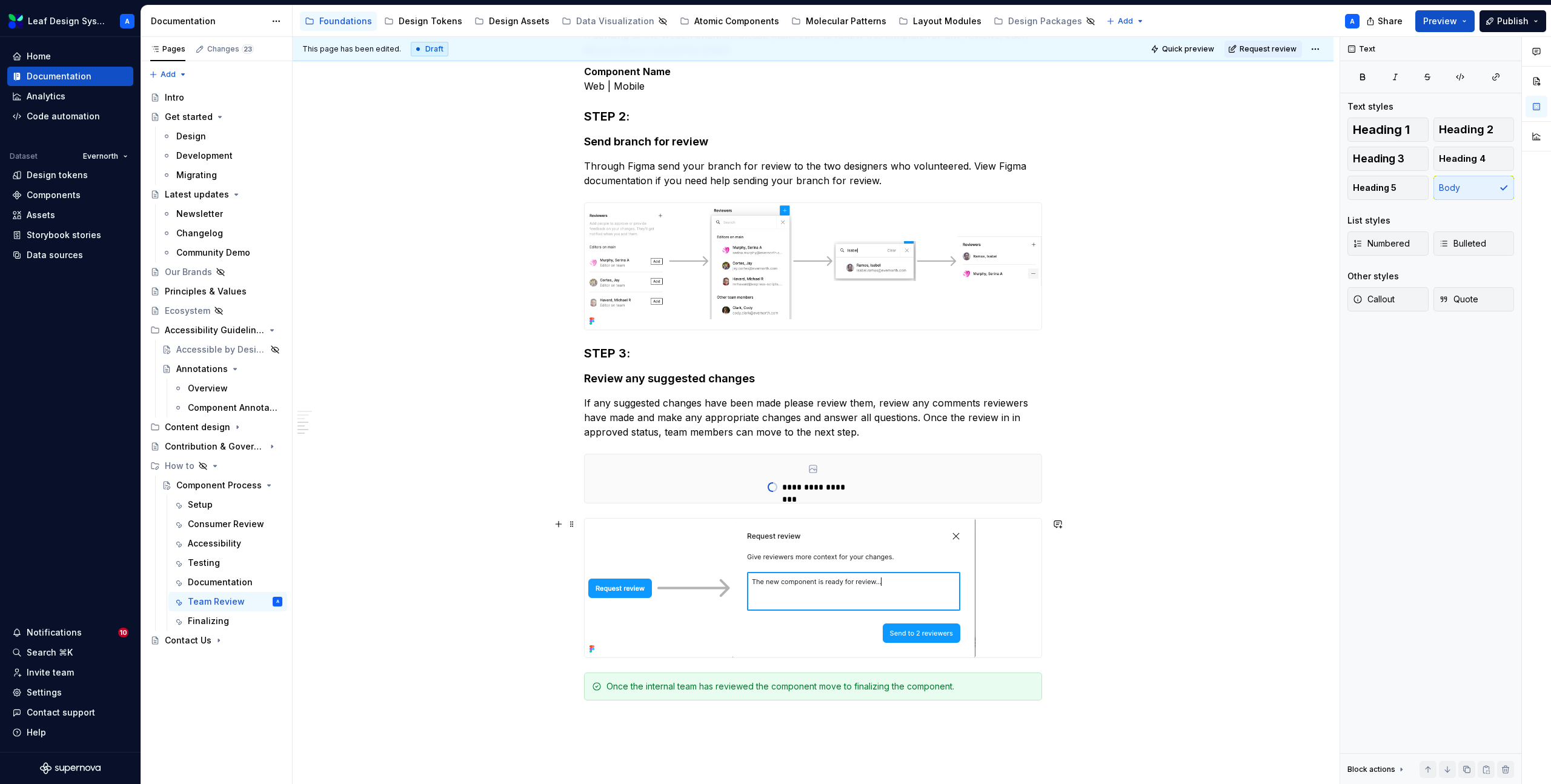
click at [613, 536] on img at bounding box center [780, 587] width 391 height 139
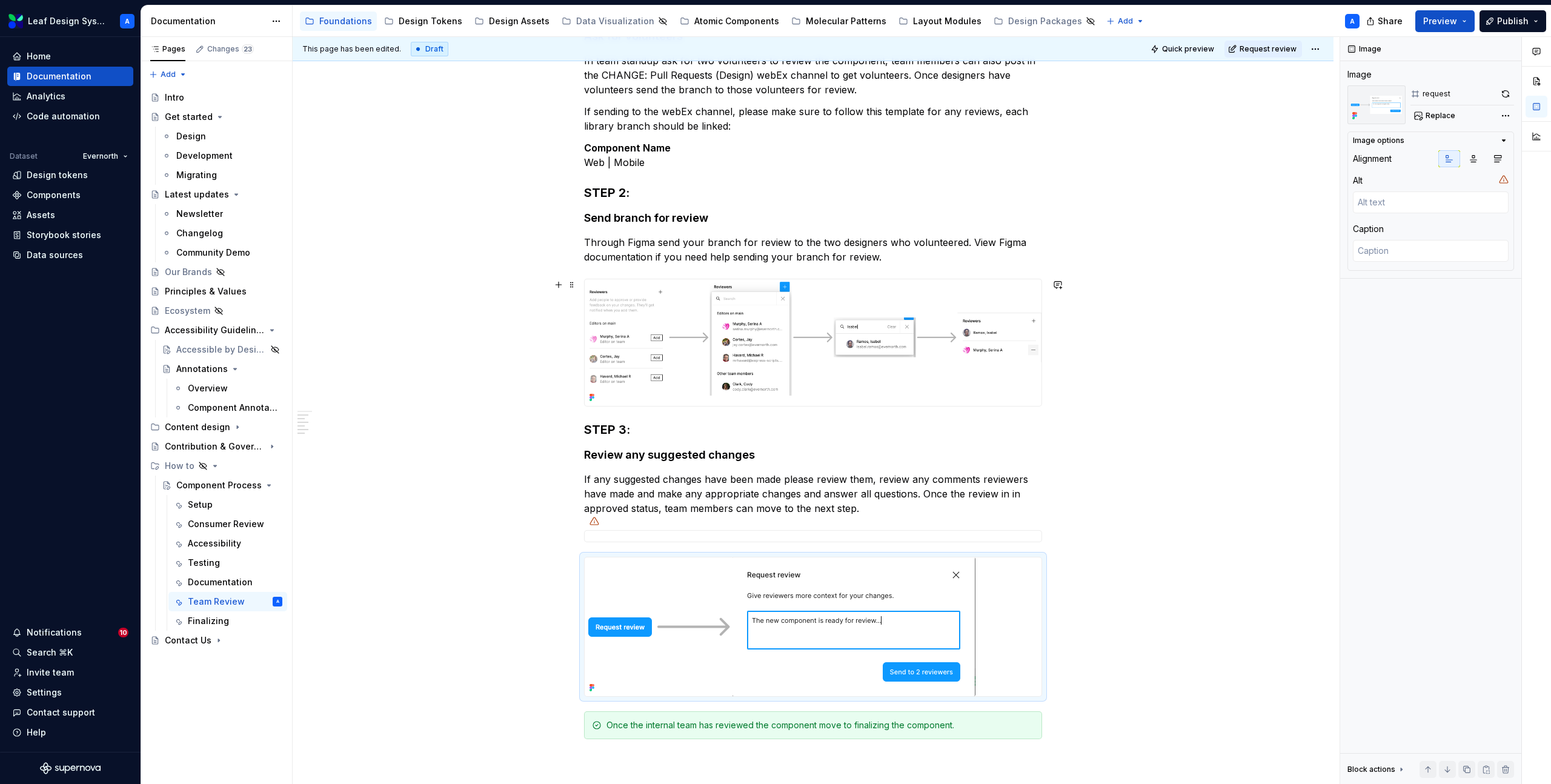
scroll to position [389, 0]
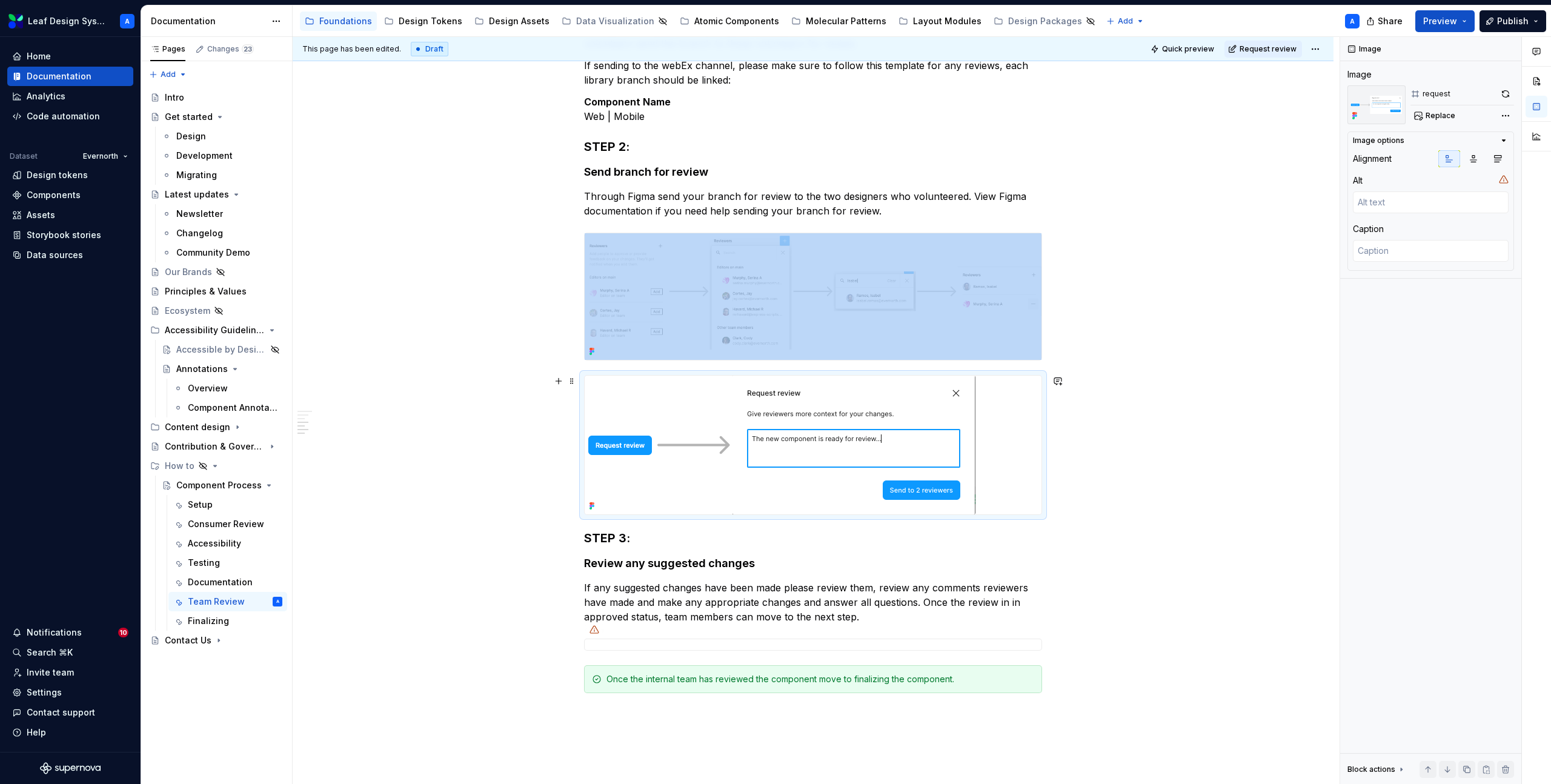
click at [491, 449] on div "Process for having internal team members review new components Make sure all pr…" at bounding box center [813, 381] width 1041 height 1122
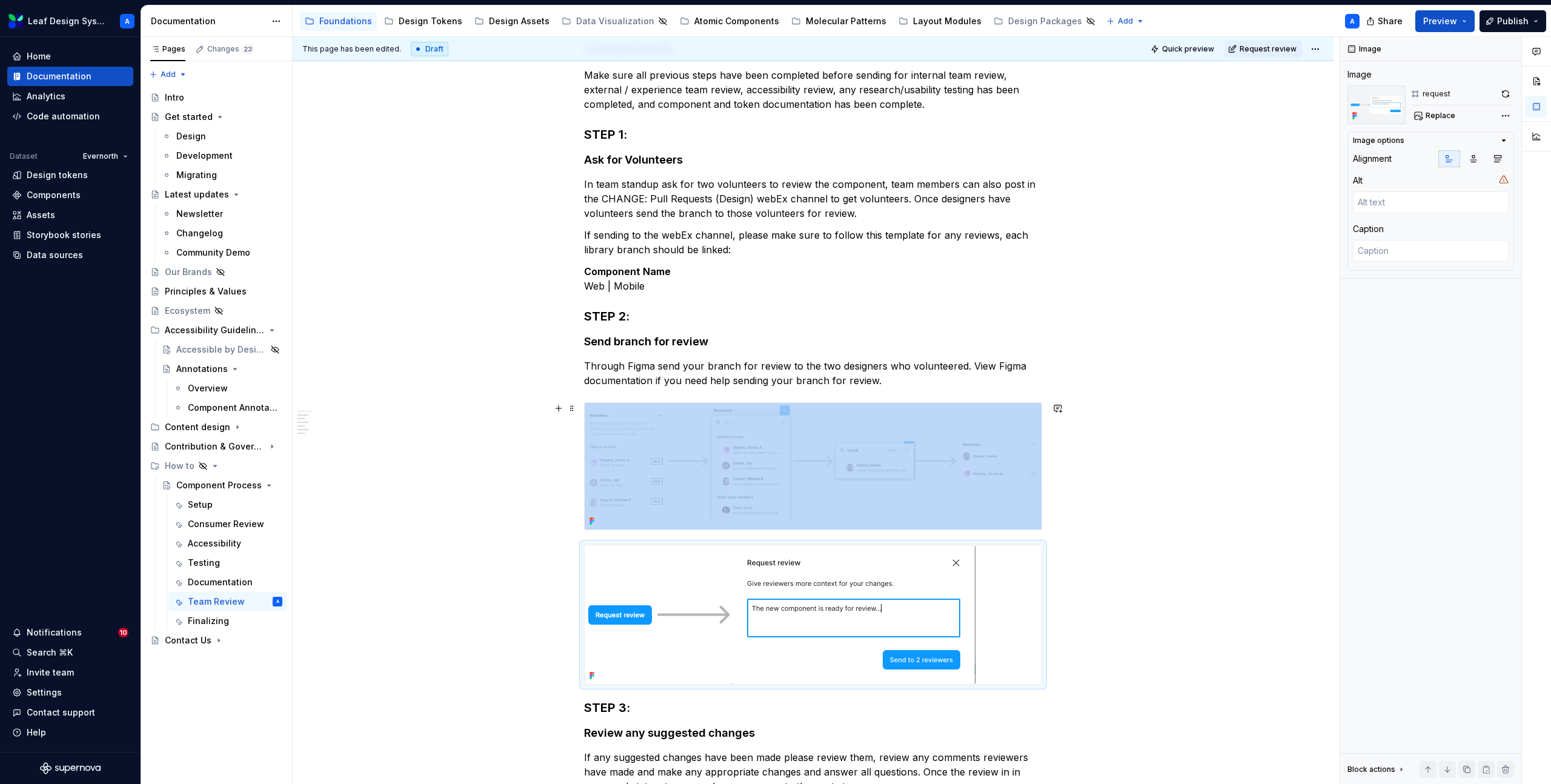
scroll to position [0, 0]
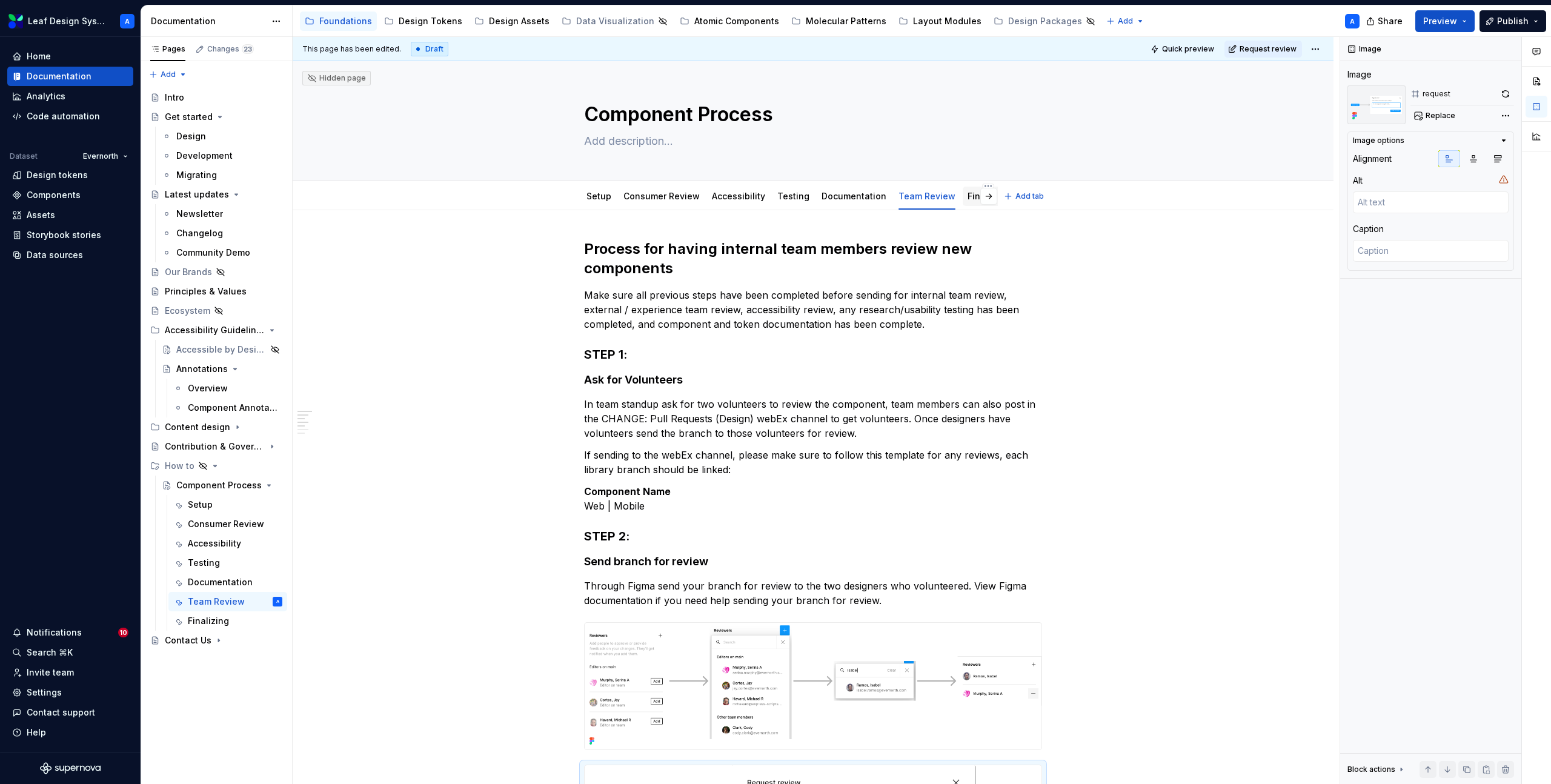
click at [967, 201] on div "Finalizing" at bounding box center [988, 196] width 42 height 12
click at [967, 197] on link "Finalizing" at bounding box center [988, 196] width 42 height 10
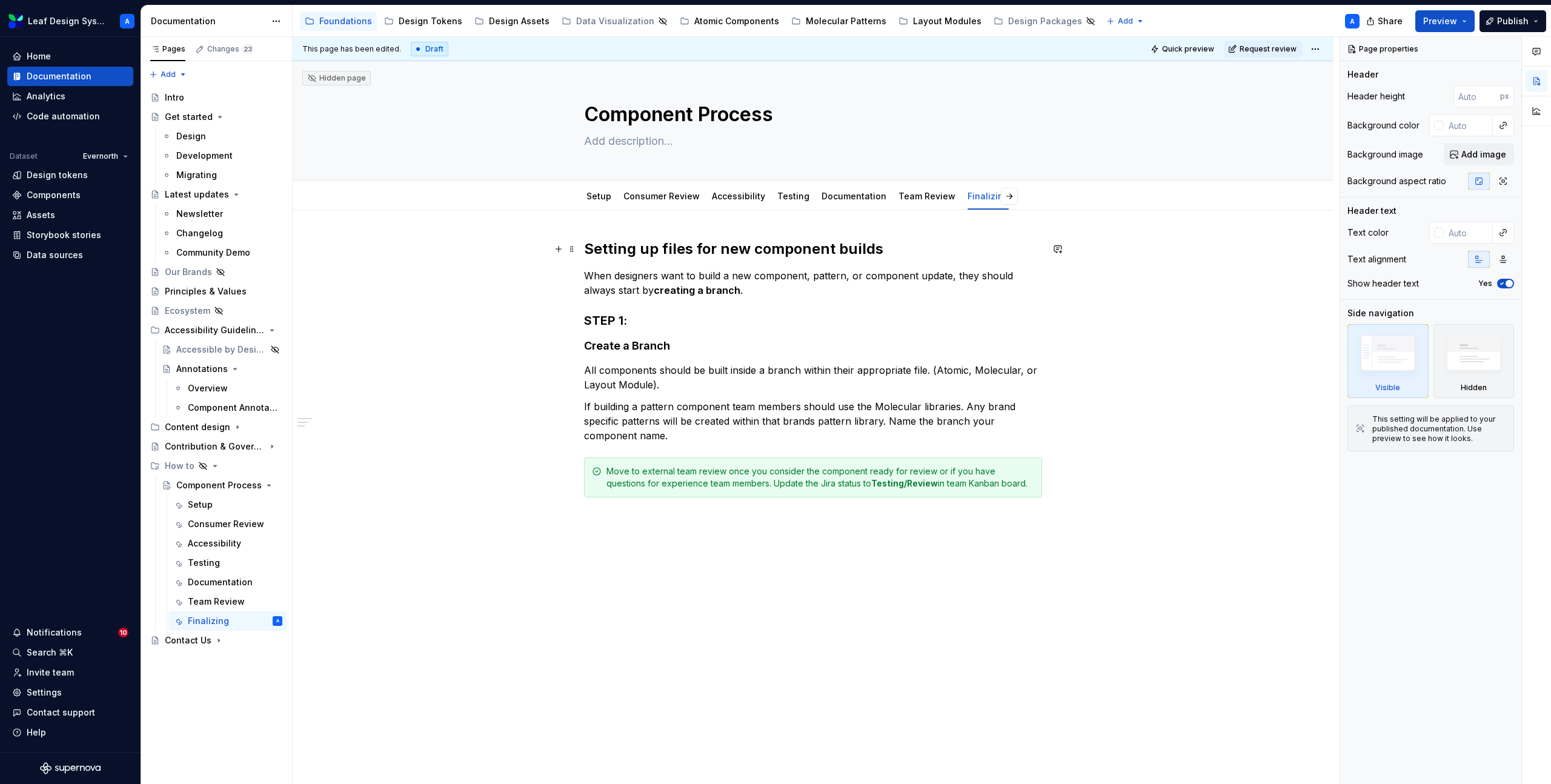
click at [639, 252] on h2 "Setting up files for new component builds" at bounding box center [813, 249] width 458 height 20
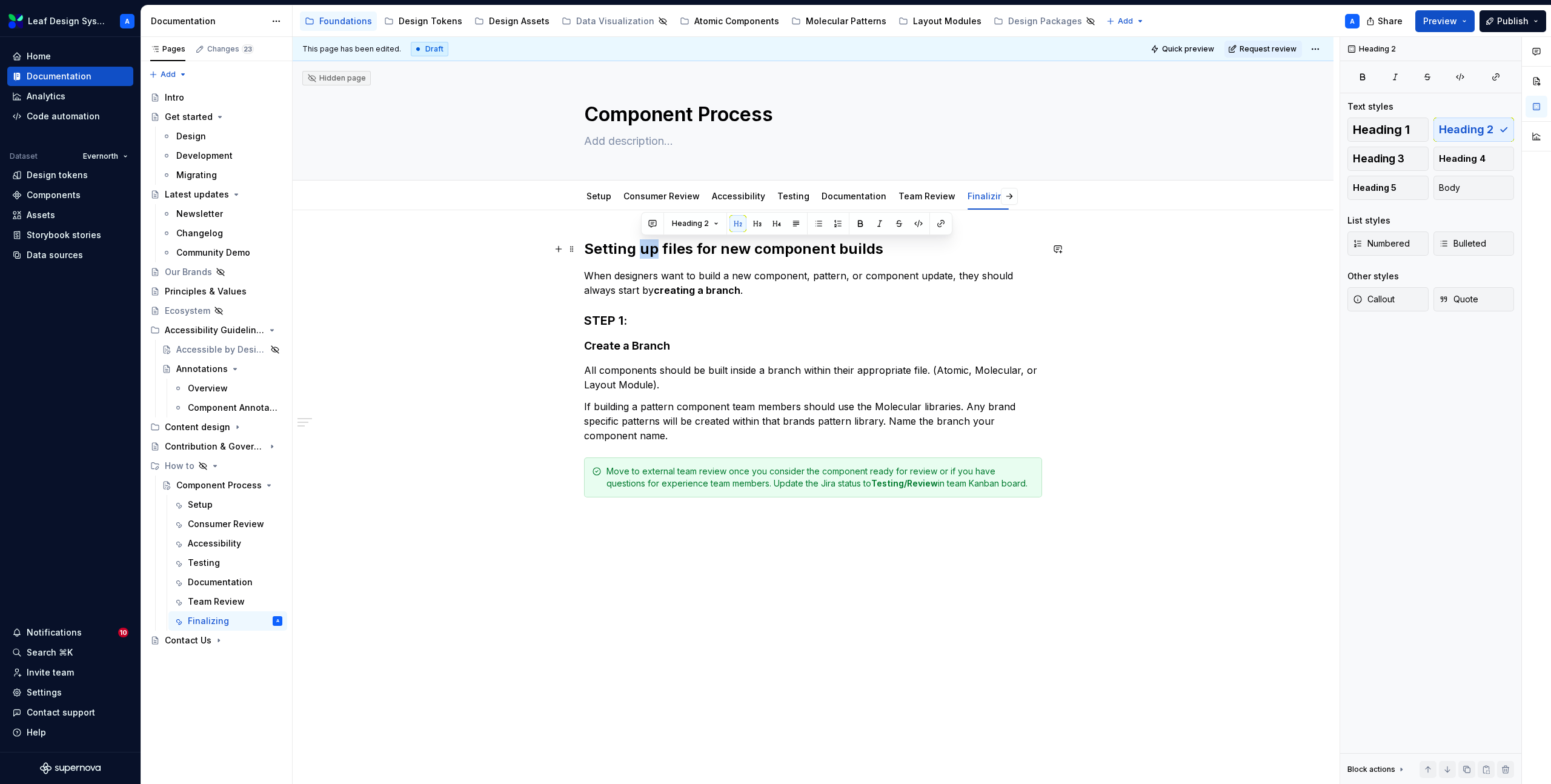
click at [639, 252] on h2 "Setting up files for new component builds" at bounding box center [813, 249] width 458 height 20
click at [606, 285] on p "When designers want to build a new component, pattern, or component update, the…" at bounding box center [813, 283] width 458 height 29
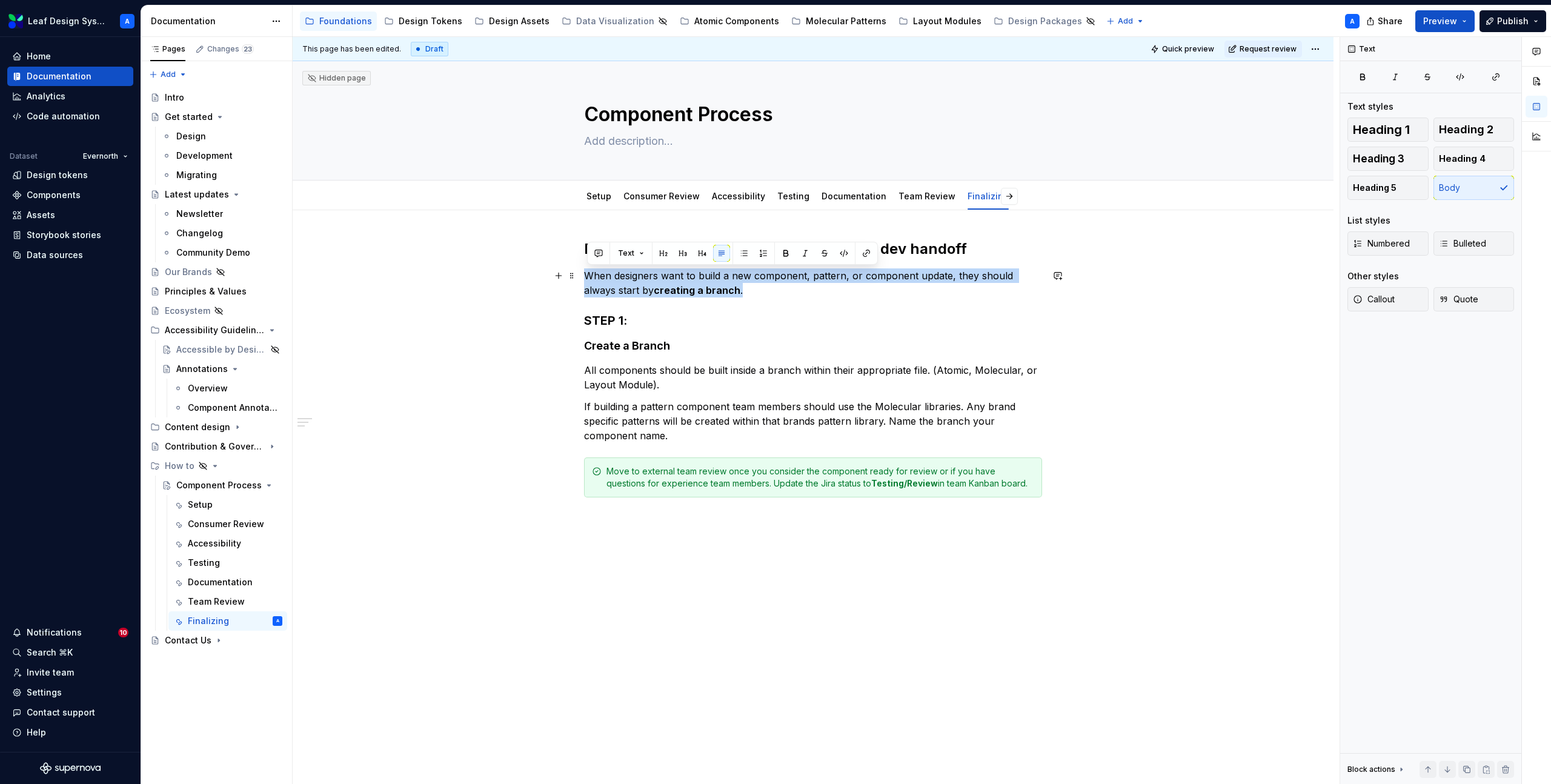
click at [606, 285] on p "When designers want to build a new component, pattern, or component update, the…" at bounding box center [813, 283] width 458 height 29
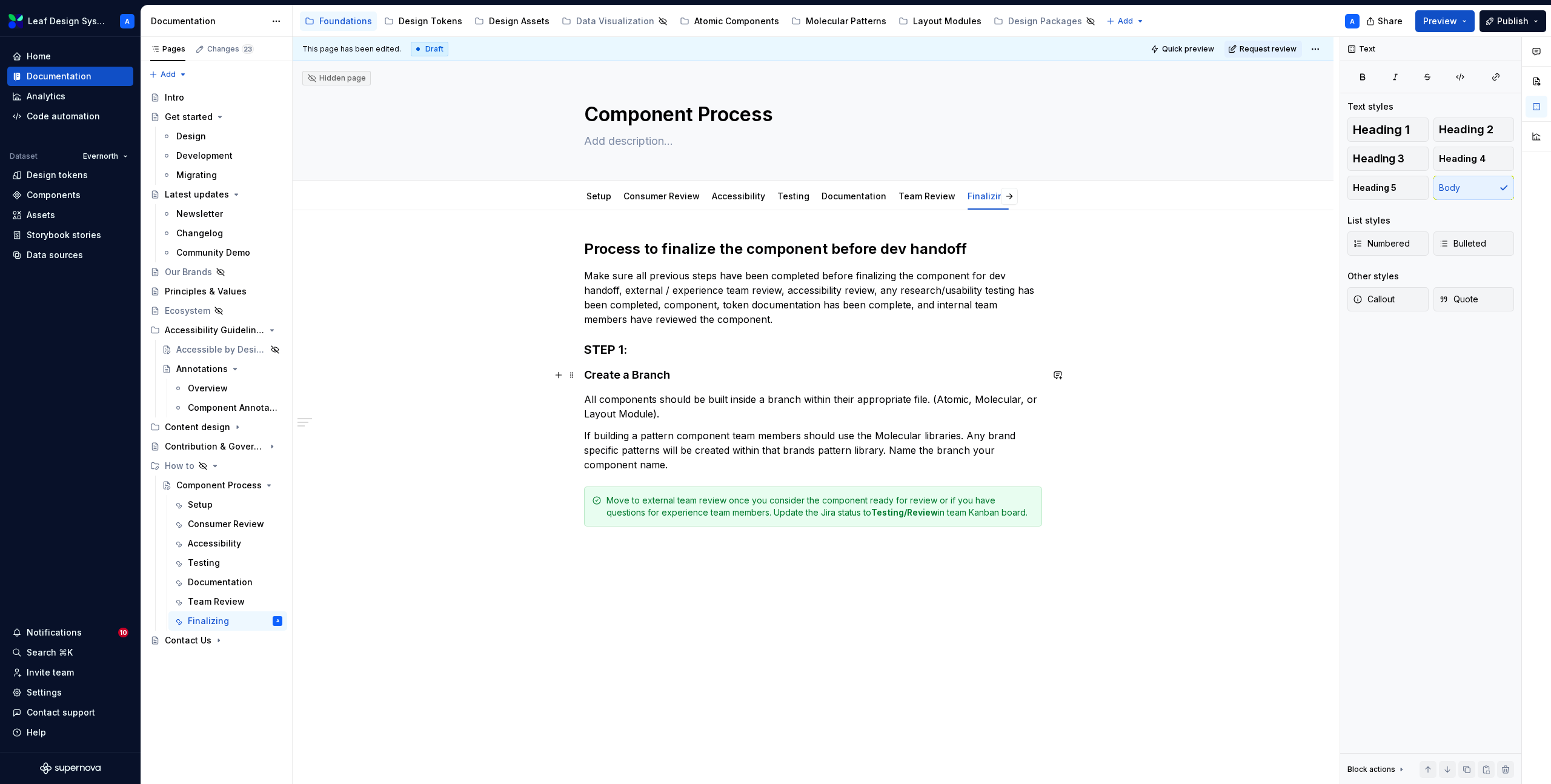
click at [614, 371] on h4 "Create a Branch" at bounding box center [813, 375] width 458 height 15
click at [649, 407] on p "All components should be built inside a branch within their appropriate file. (…" at bounding box center [813, 406] width 458 height 29
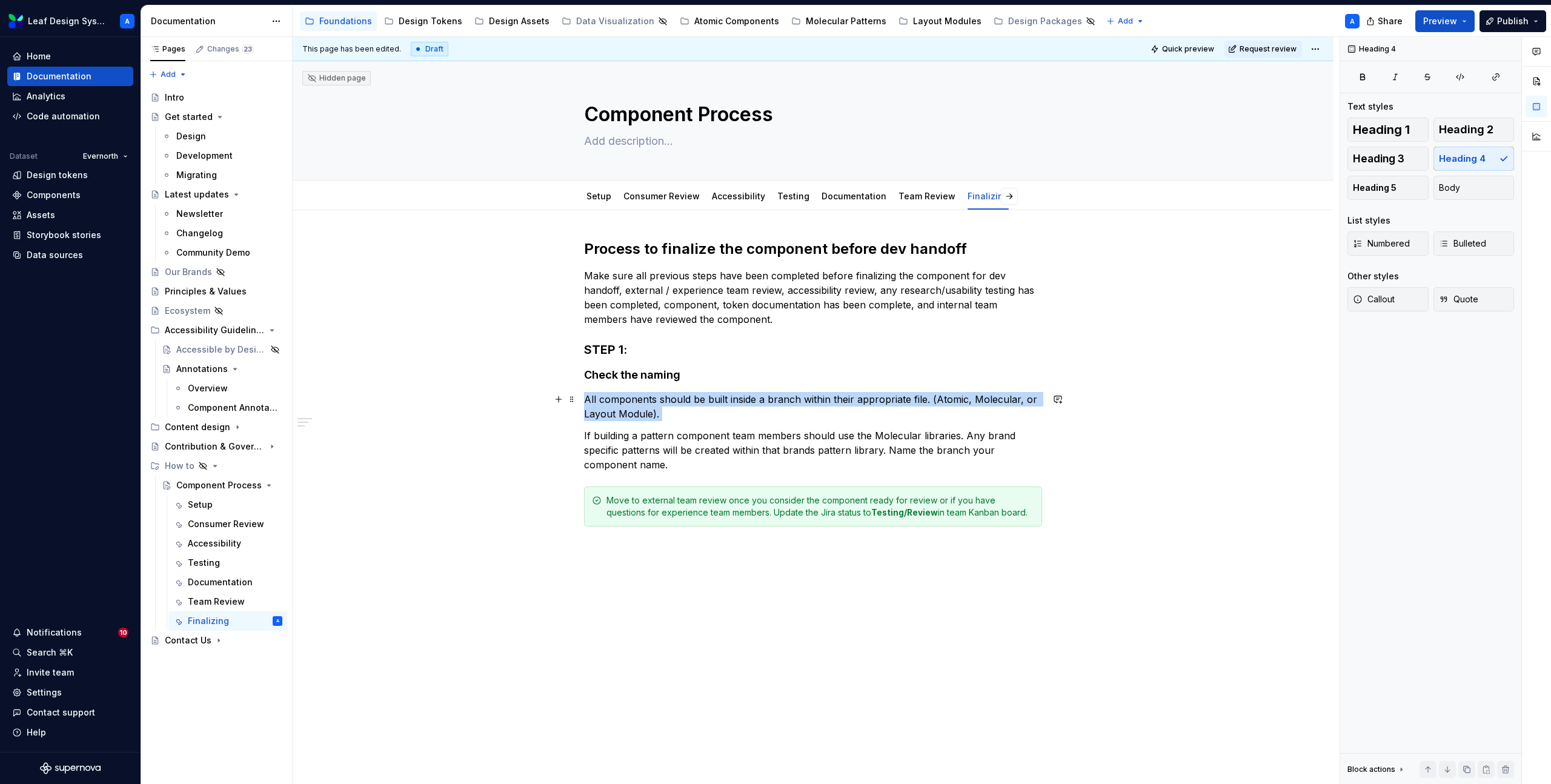
click at [649, 407] on p "All components should be built inside a branch within their appropriate file. (…" at bounding box center [813, 406] width 458 height 29
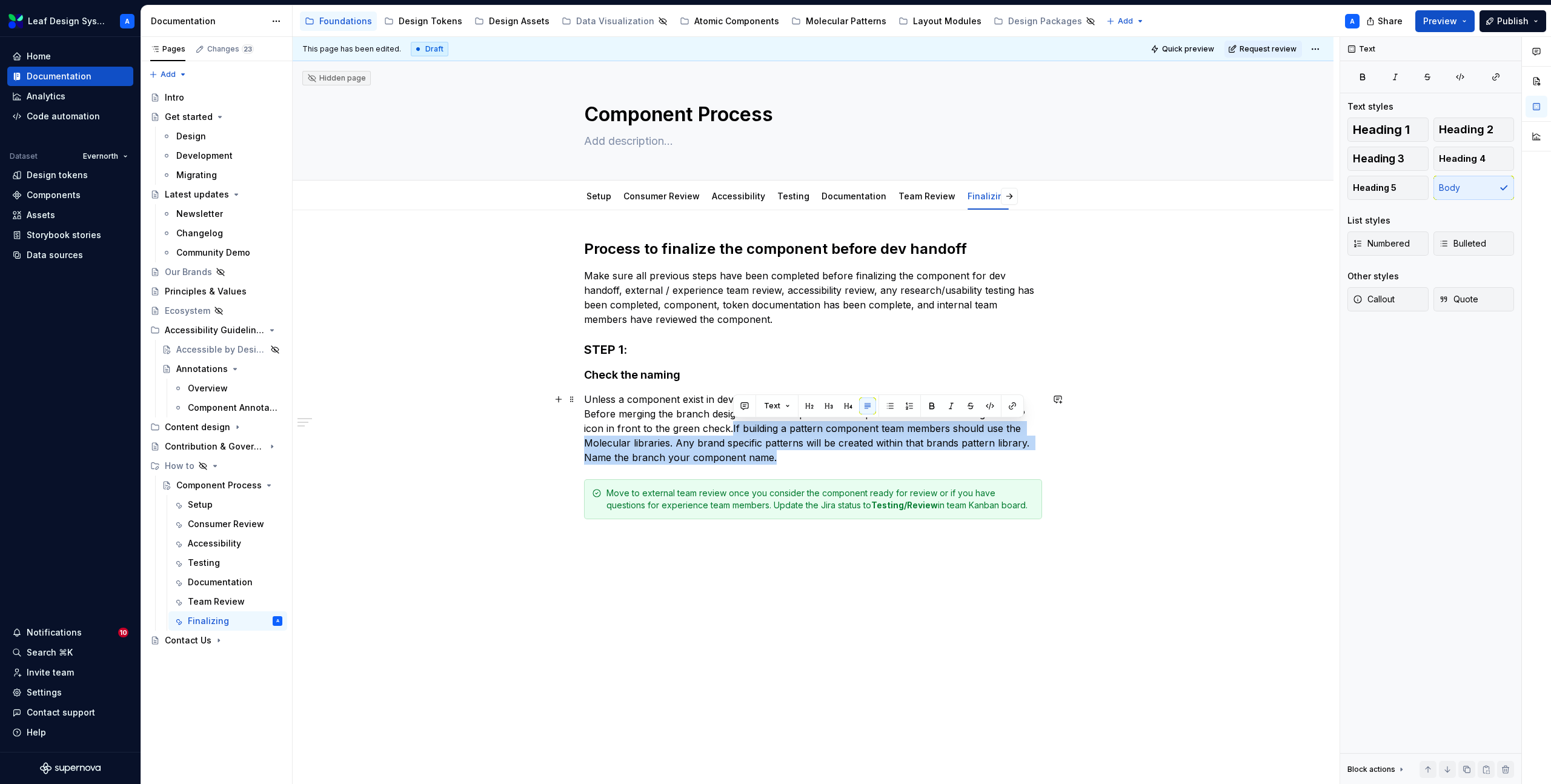
drag, startPoint x: 784, startPoint y: 457, endPoint x: 732, endPoint y: 432, distance: 57.7
click at [732, 432] on p "Unless a component exist in dev, designers should have [BETA] before the compon…" at bounding box center [813, 428] width 458 height 73
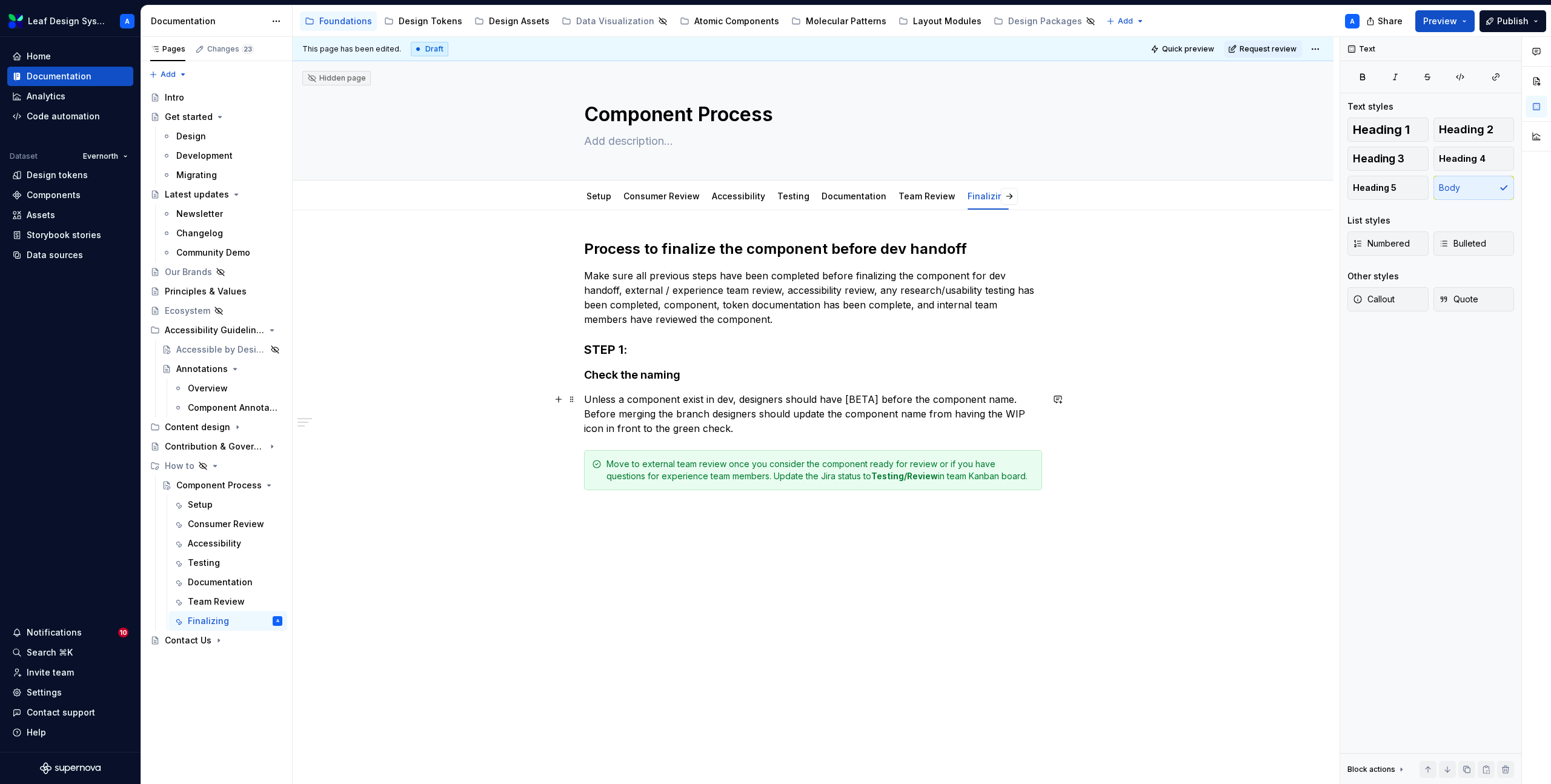
click at [515, 420] on div "Process to finalize the component before dev handoff Make sure all previous ste…" at bounding box center [813, 475] width 1041 height 529
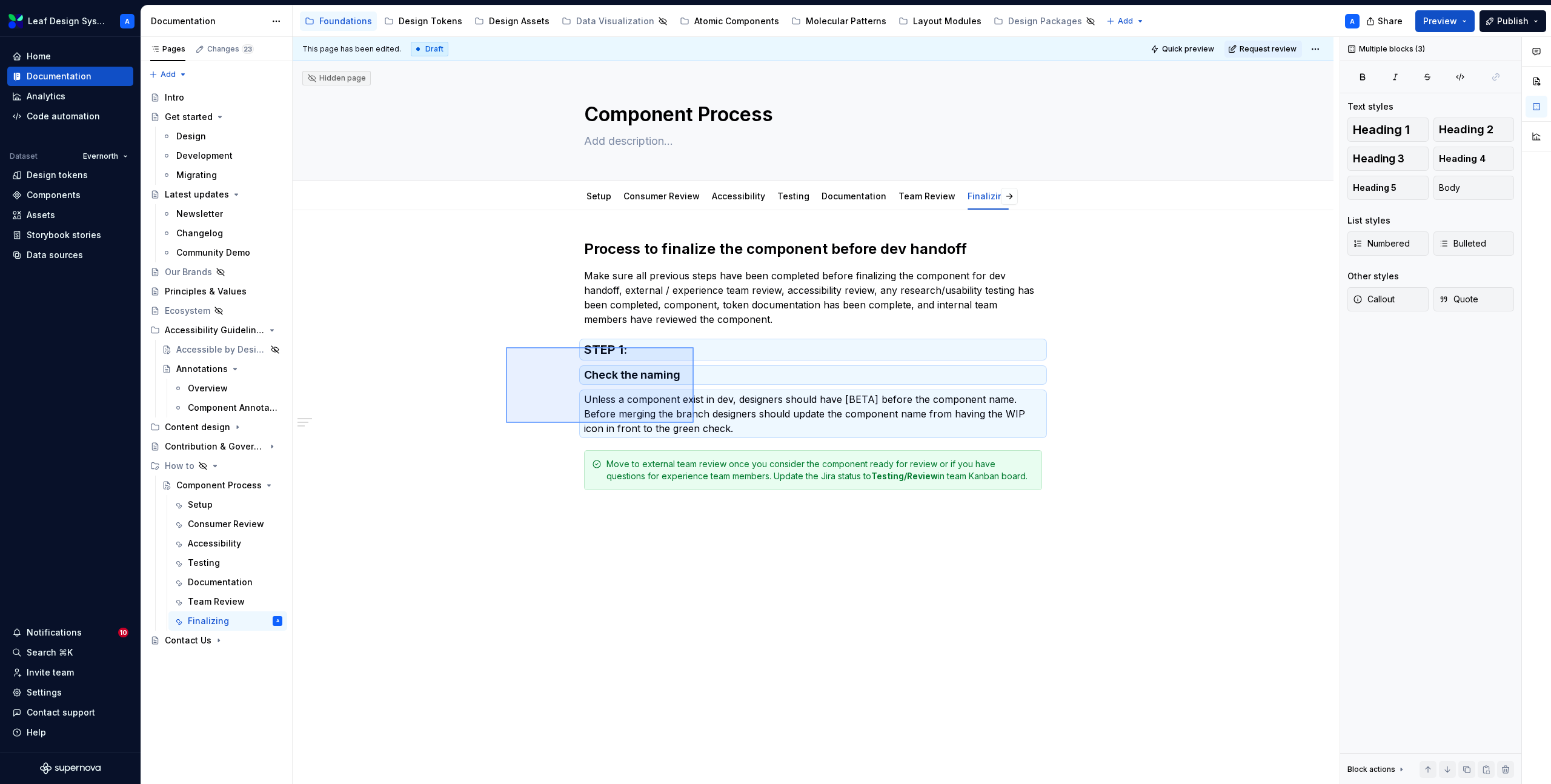
drag, startPoint x: 505, startPoint y: 347, endPoint x: 700, endPoint y: 425, distance: 210.0
click at [702, 425] on div "This page has been edited. Draft Quick preview Request review Hidden page Compo…" at bounding box center [816, 410] width 1047 height 748
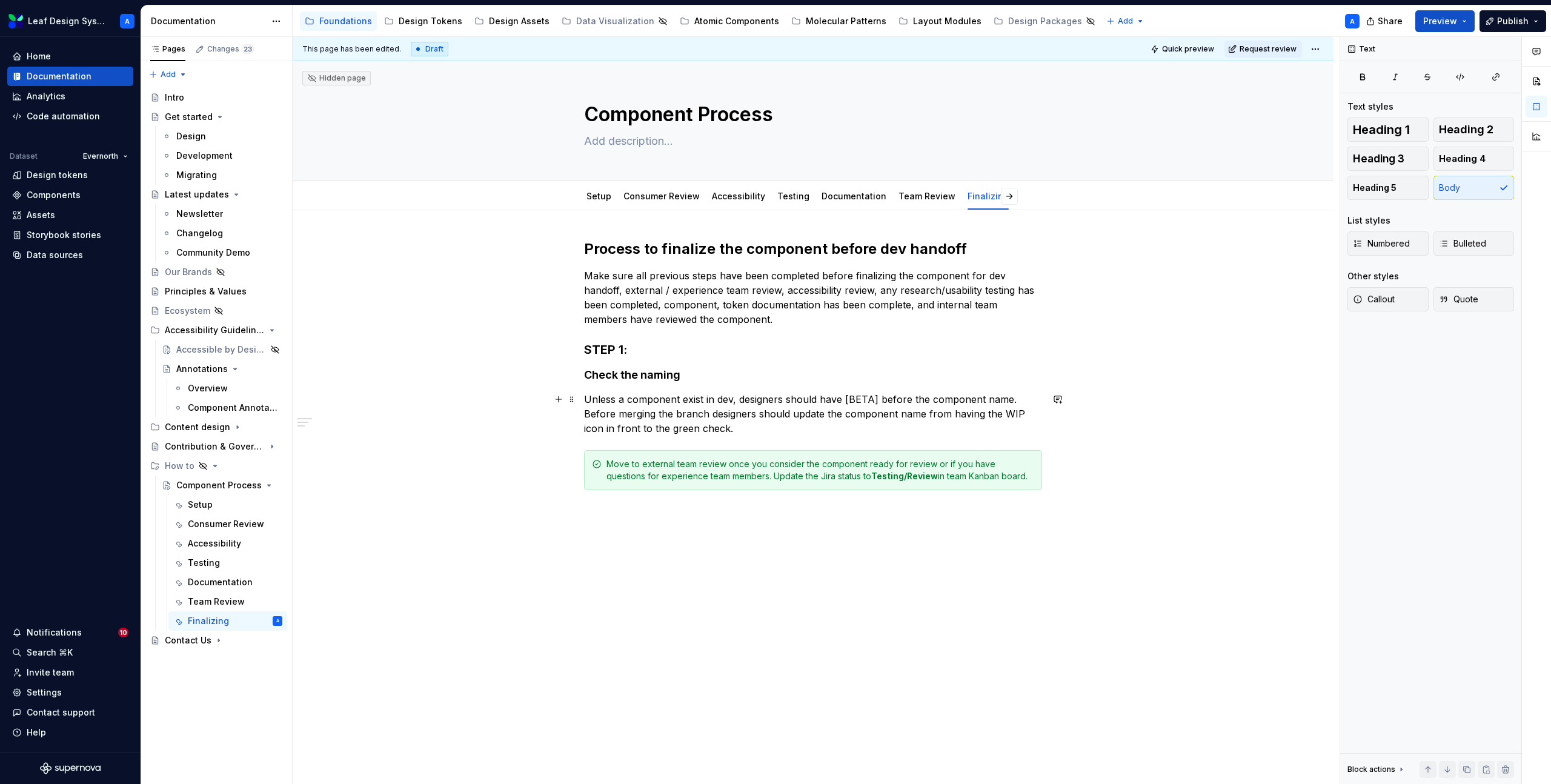
click at [760, 429] on p "Unless a component exist in dev, designers should have [BETA] before the compon…" at bounding box center [813, 414] width 458 height 44
type textarea "*"
click at [741, 431] on p "Unless a component exist in dev, designers should have [BETA] before the compon…" at bounding box center [813, 414] width 458 height 44
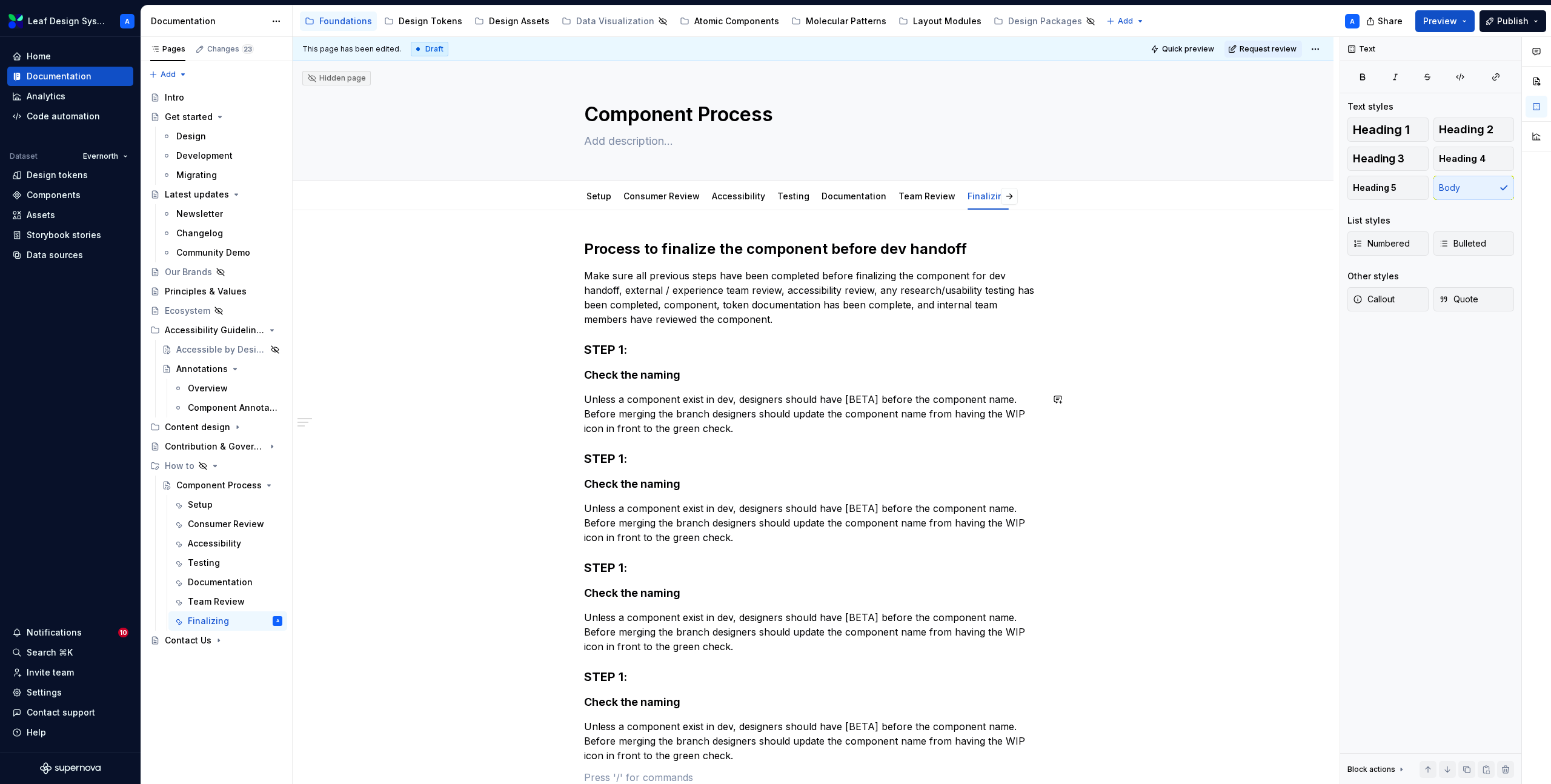
paste div
click at [627, 460] on h3 "STEP 1:" at bounding box center [813, 459] width 458 height 17
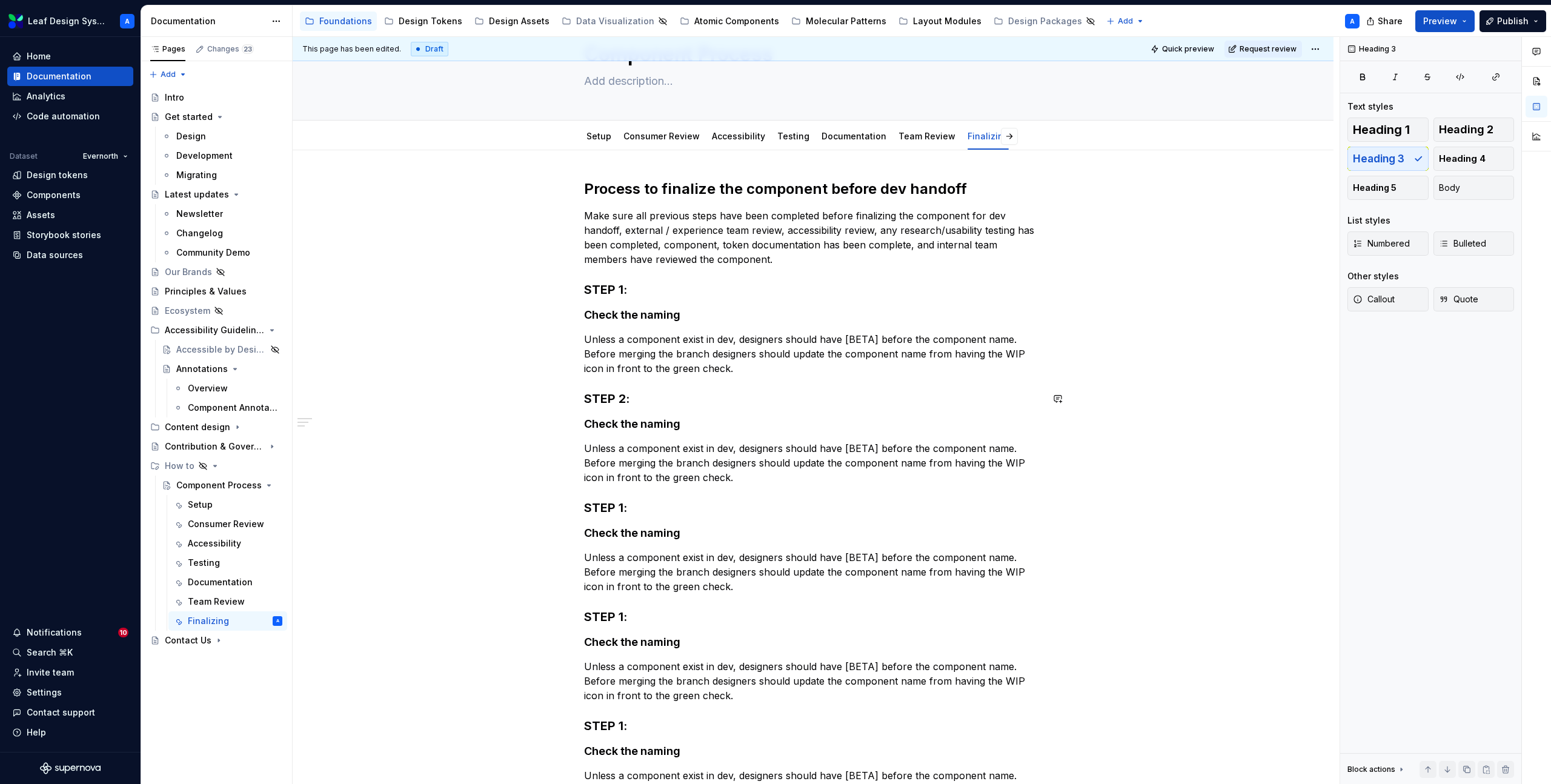
scroll to position [66, 0]
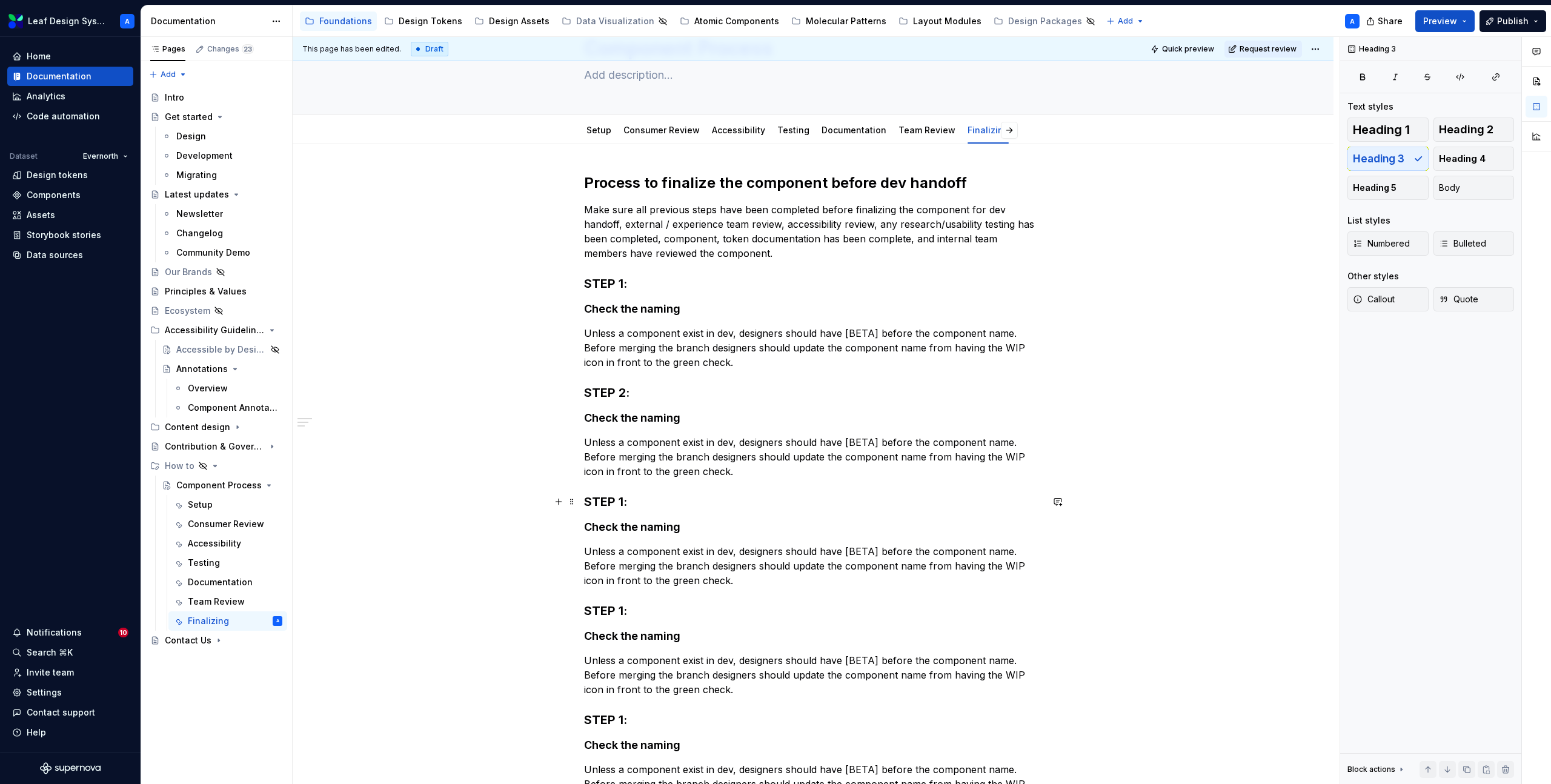
click at [628, 499] on h3 "STEP 1:" at bounding box center [813, 502] width 458 height 17
click at [627, 609] on h3 "STEP 1:" at bounding box center [813, 611] width 458 height 17
click at [626, 717] on h3 "STEP 1:" at bounding box center [813, 720] width 458 height 17
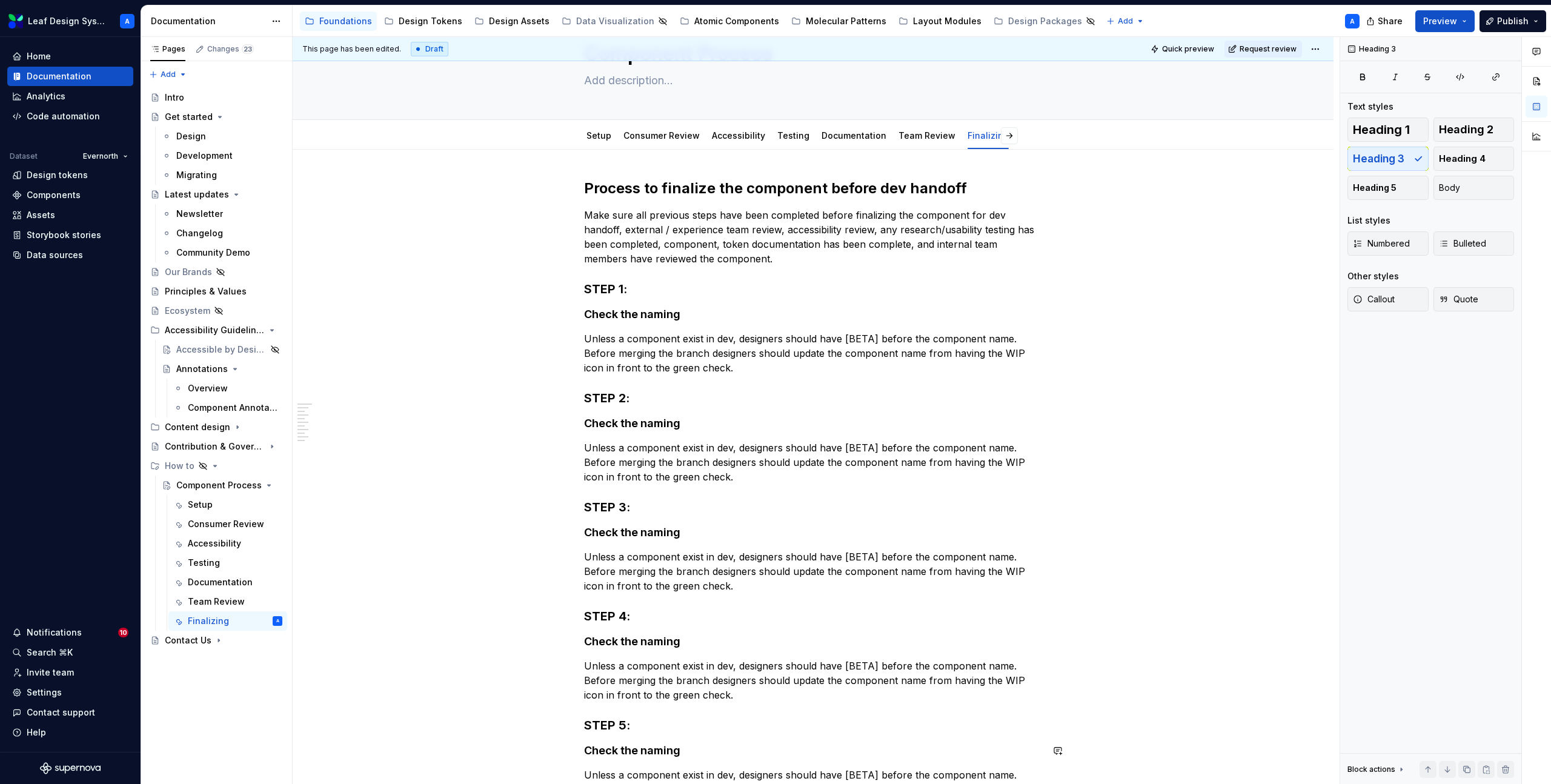
scroll to position [51, 0]
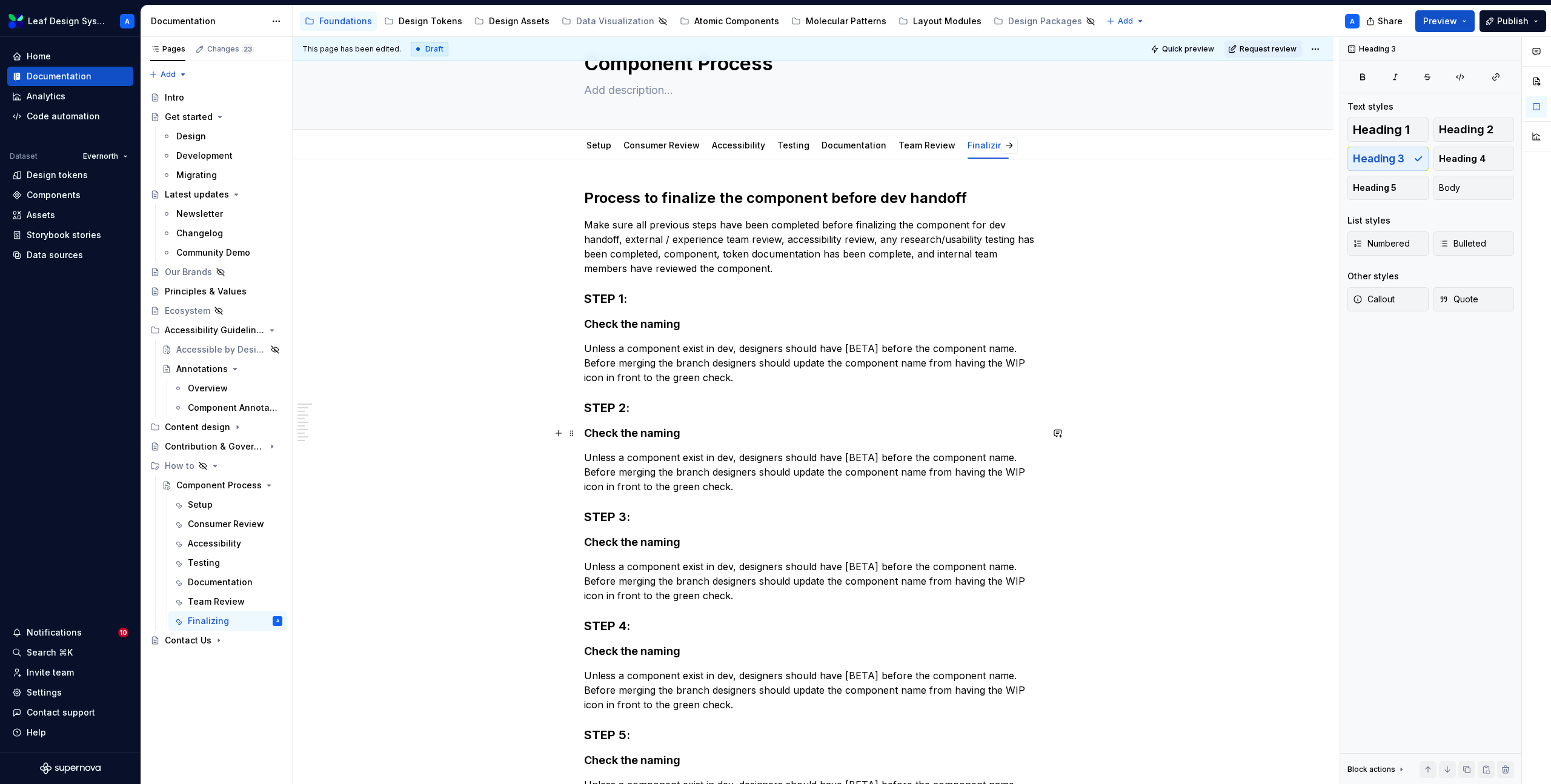
click at [642, 434] on h4 "Check the naming" at bounding box center [813, 433] width 458 height 15
click at [698, 470] on p "Unless a component exist in dev, designers should have [BETA] before the compon…" at bounding box center [813, 472] width 458 height 44
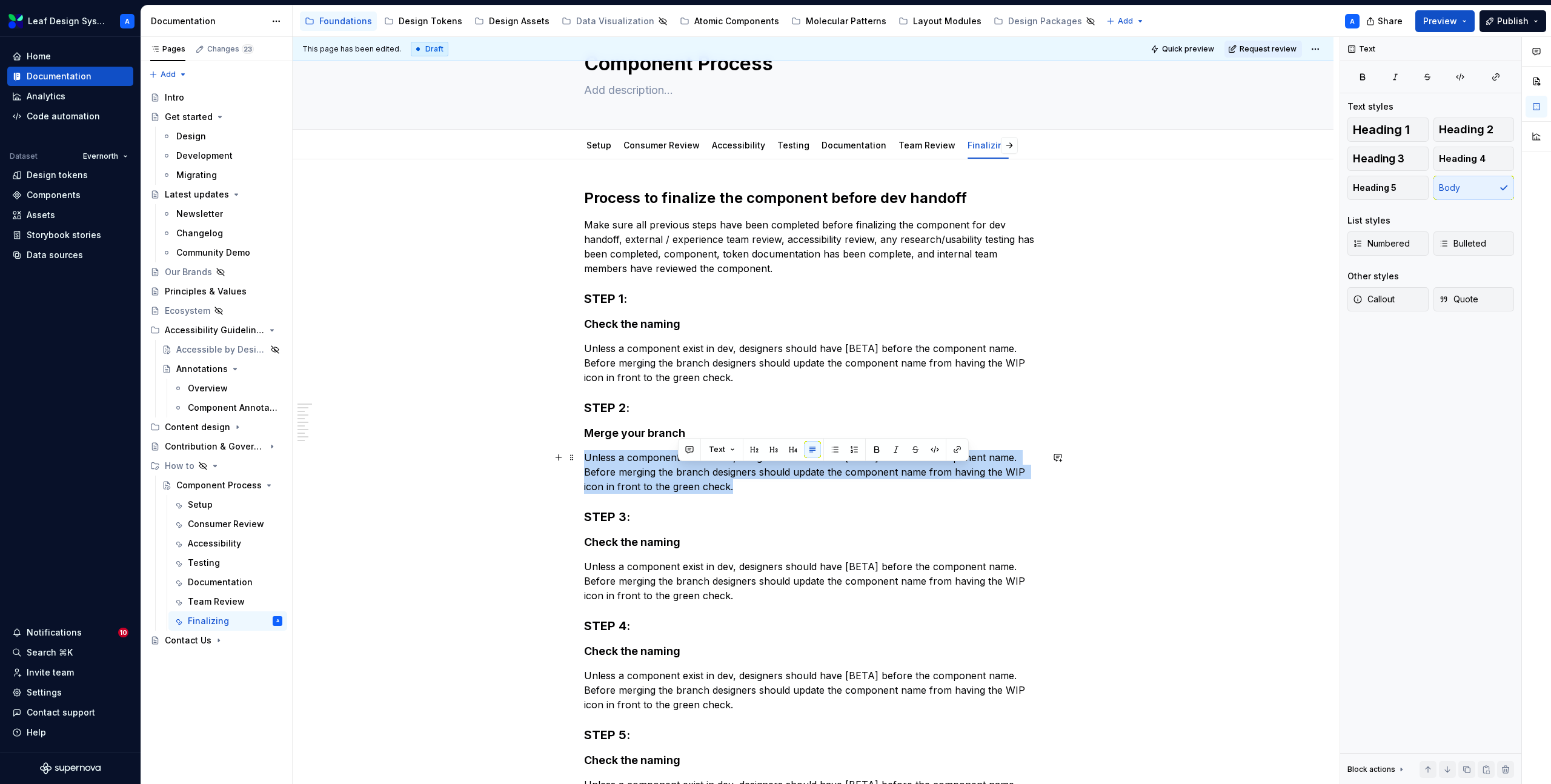
click at [698, 470] on p "Unless a component exist in dev, designers should have [BETA] before the compon…" at bounding box center [813, 472] width 458 height 44
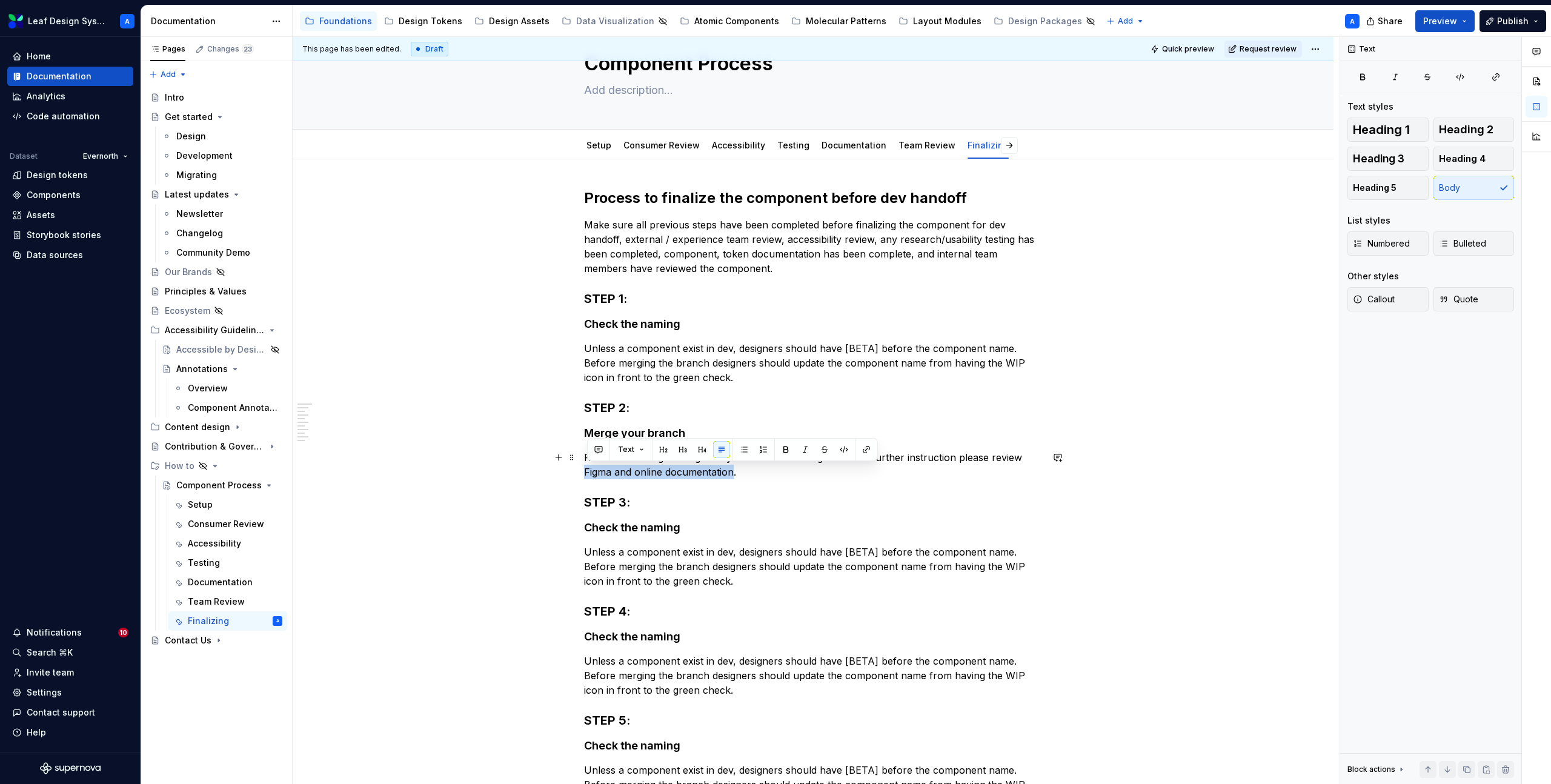
drag, startPoint x: 737, startPoint y: 473, endPoint x: 577, endPoint y: 475, distance: 160.0
click at [577, 475] on div "Process to finalize the component before dev handoff Make sure all previous ste…" at bounding box center [813, 634] width 1041 height 952
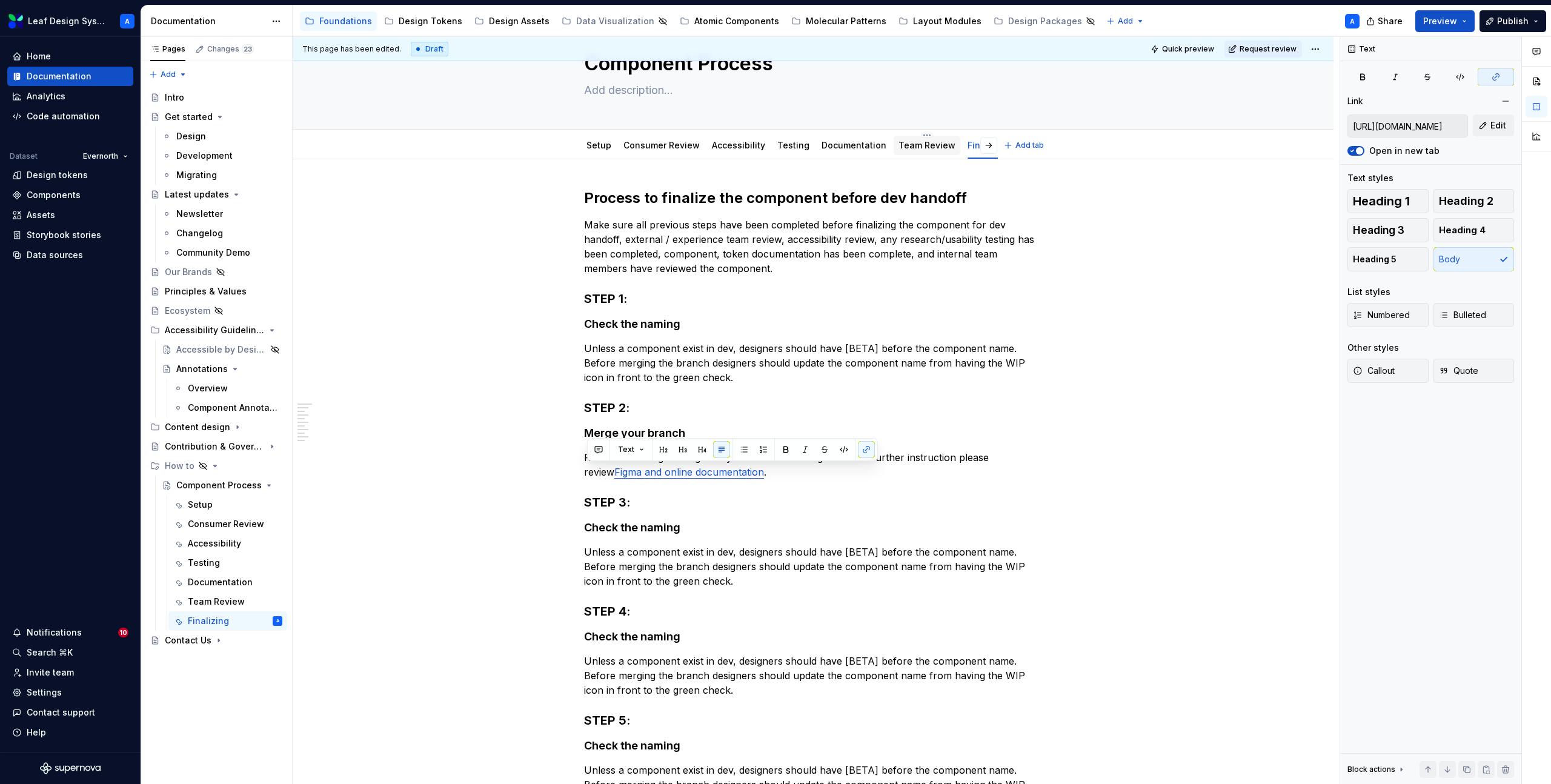
click at [907, 146] on link "Team Review" at bounding box center [927, 145] width 57 height 10
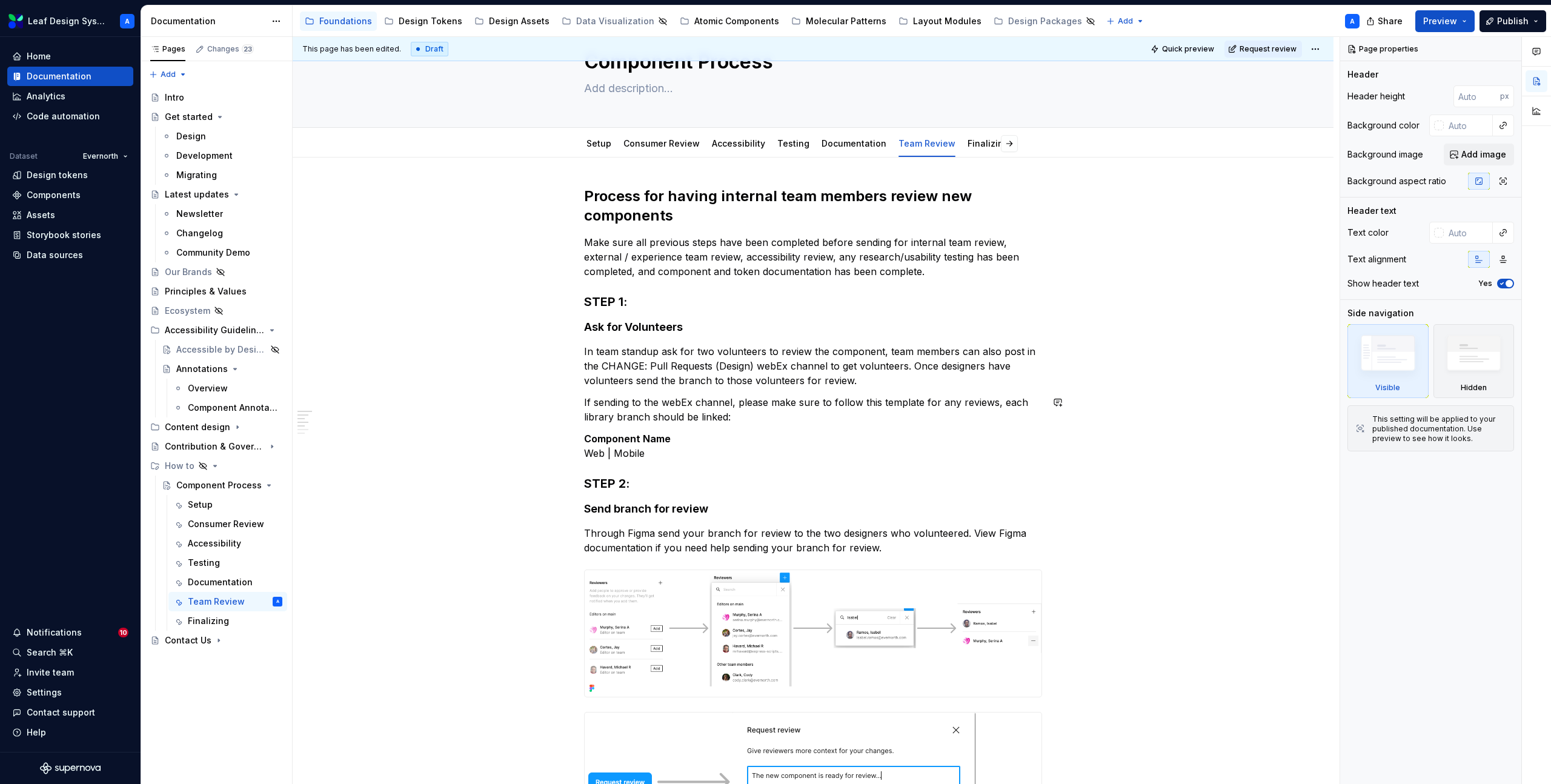
type textarea "*"
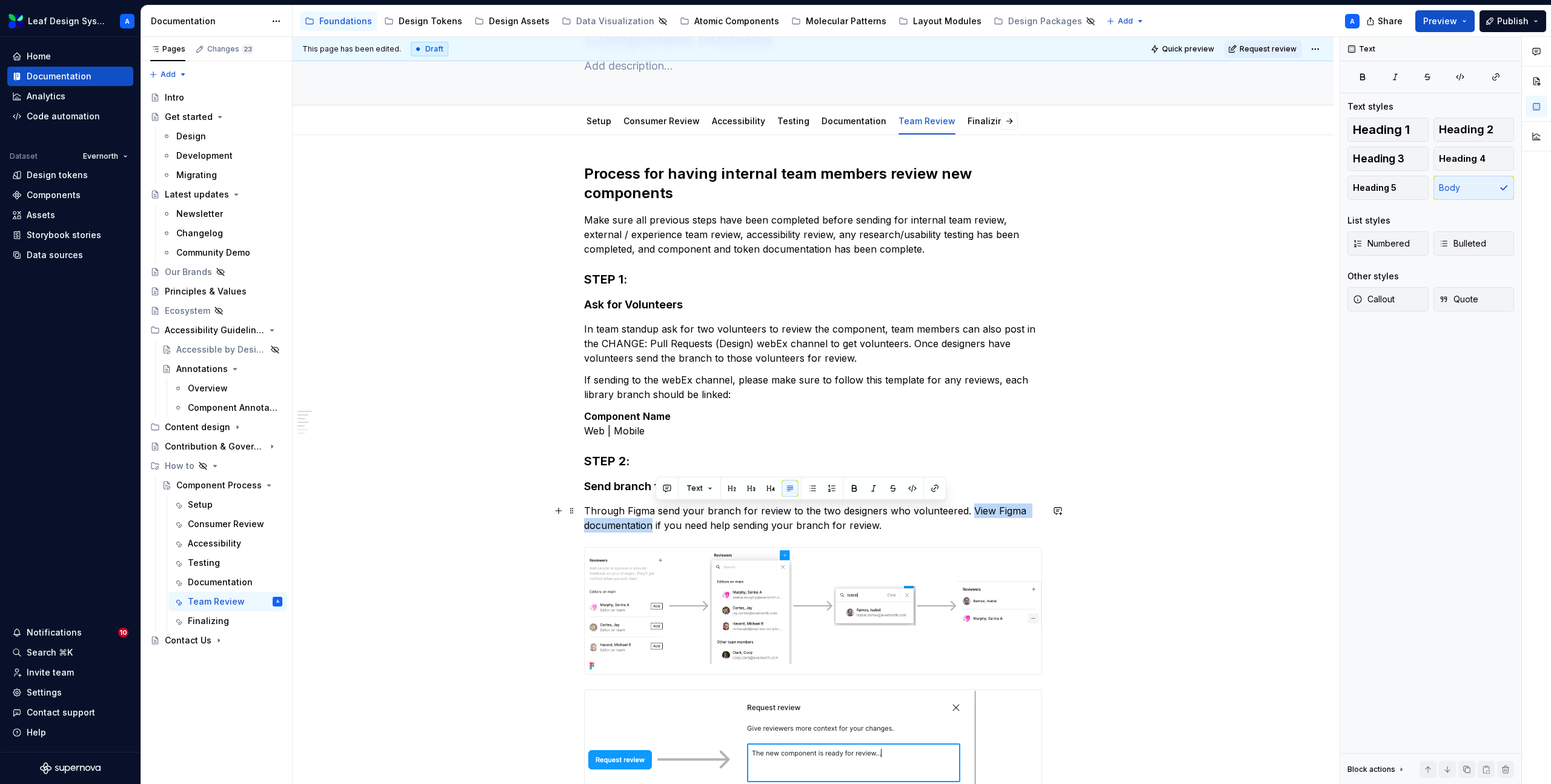
drag, startPoint x: 971, startPoint y: 508, endPoint x: 656, endPoint y: 522, distance: 315.3
click at [657, 522] on p "Through Figma send your branch for review to the two designers who volunteered.…" at bounding box center [813, 518] width 458 height 29
drag, startPoint x: 971, startPoint y: 509, endPoint x: 654, endPoint y: 521, distance: 317.2
click at [654, 521] on p "Through Figma send your branch for review to the two designers who volunteered.…" at bounding box center [813, 518] width 458 height 29
drag, startPoint x: 971, startPoint y: 511, endPoint x: 654, endPoint y: 522, distance: 317.2
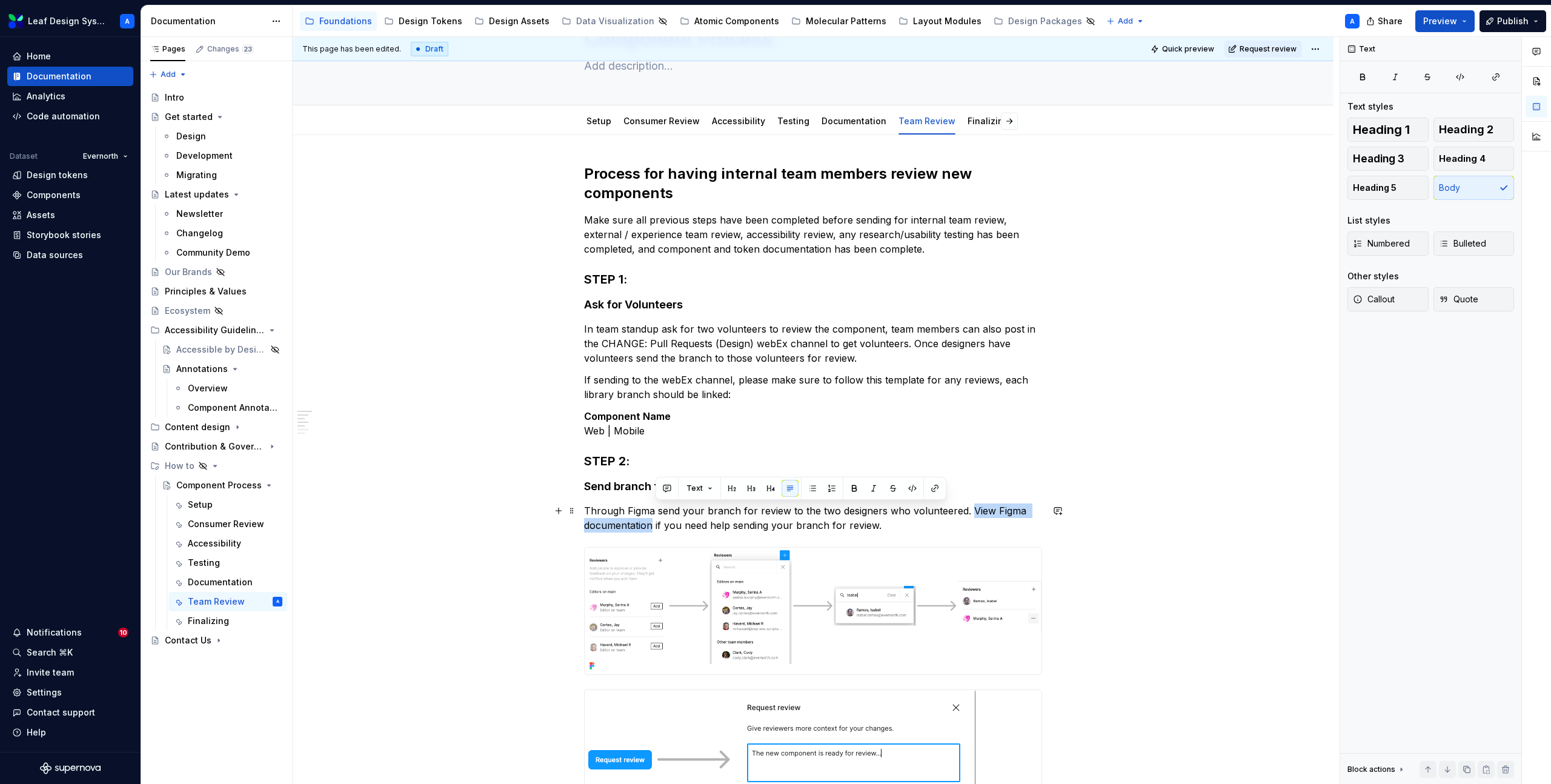
click at [654, 522] on p "Through Figma send your branch for review to the two designers who volunteered.…" at bounding box center [813, 518] width 458 height 29
click at [930, 486] on button "button" at bounding box center [935, 489] width 17 height 17
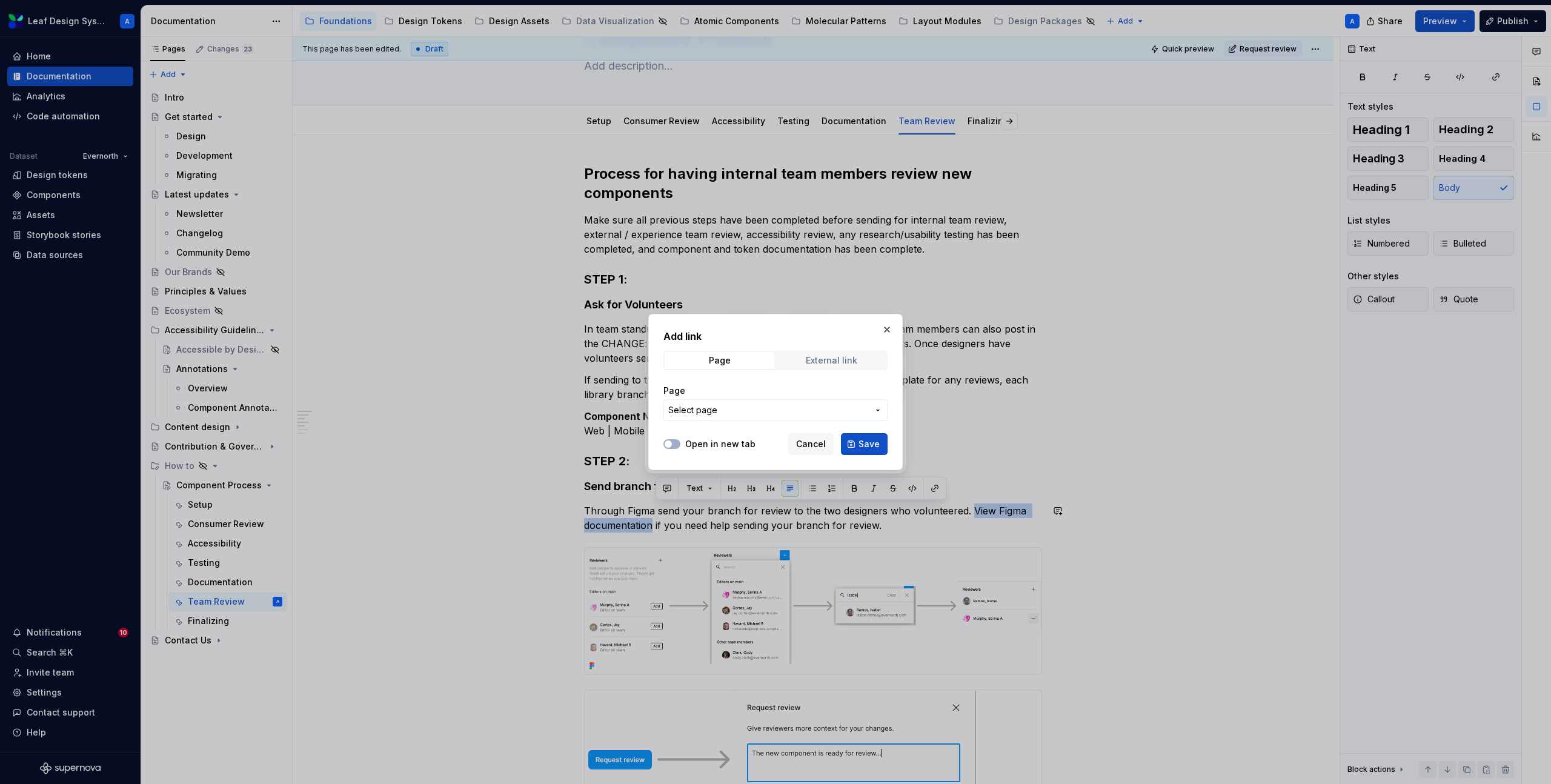
click at [802, 358] on span "External link" at bounding box center [832, 360] width 110 height 17
click at [711, 404] on input "URL" at bounding box center [776, 410] width 224 height 22
paste input "[URL][DOMAIN_NAME]."
type input "[URL][DOMAIN_NAME]."
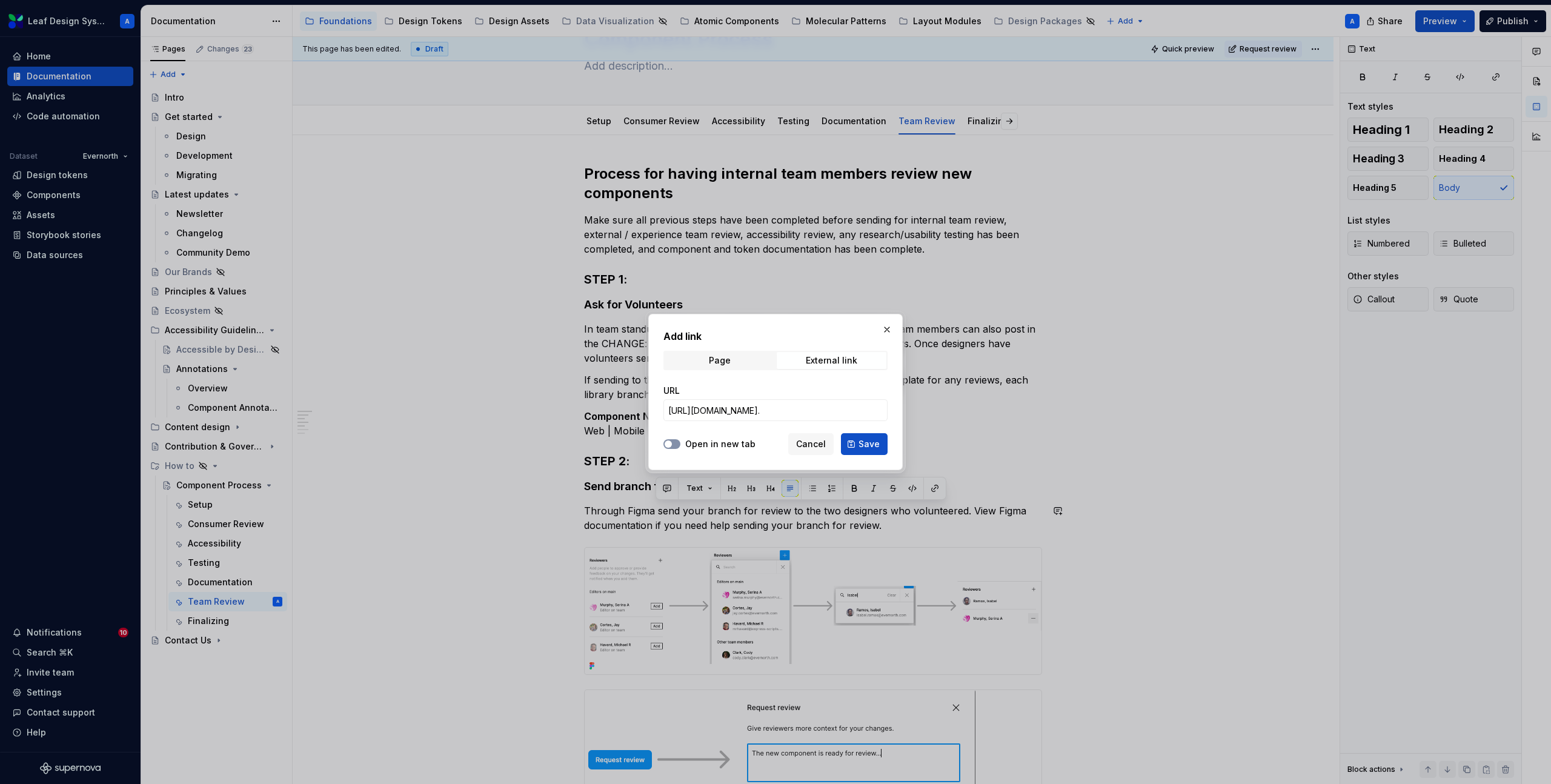
click at [676, 442] on button "Open in new tab" at bounding box center [672, 444] width 17 height 9
click at [861, 439] on span "Save" at bounding box center [869, 443] width 21 height 12
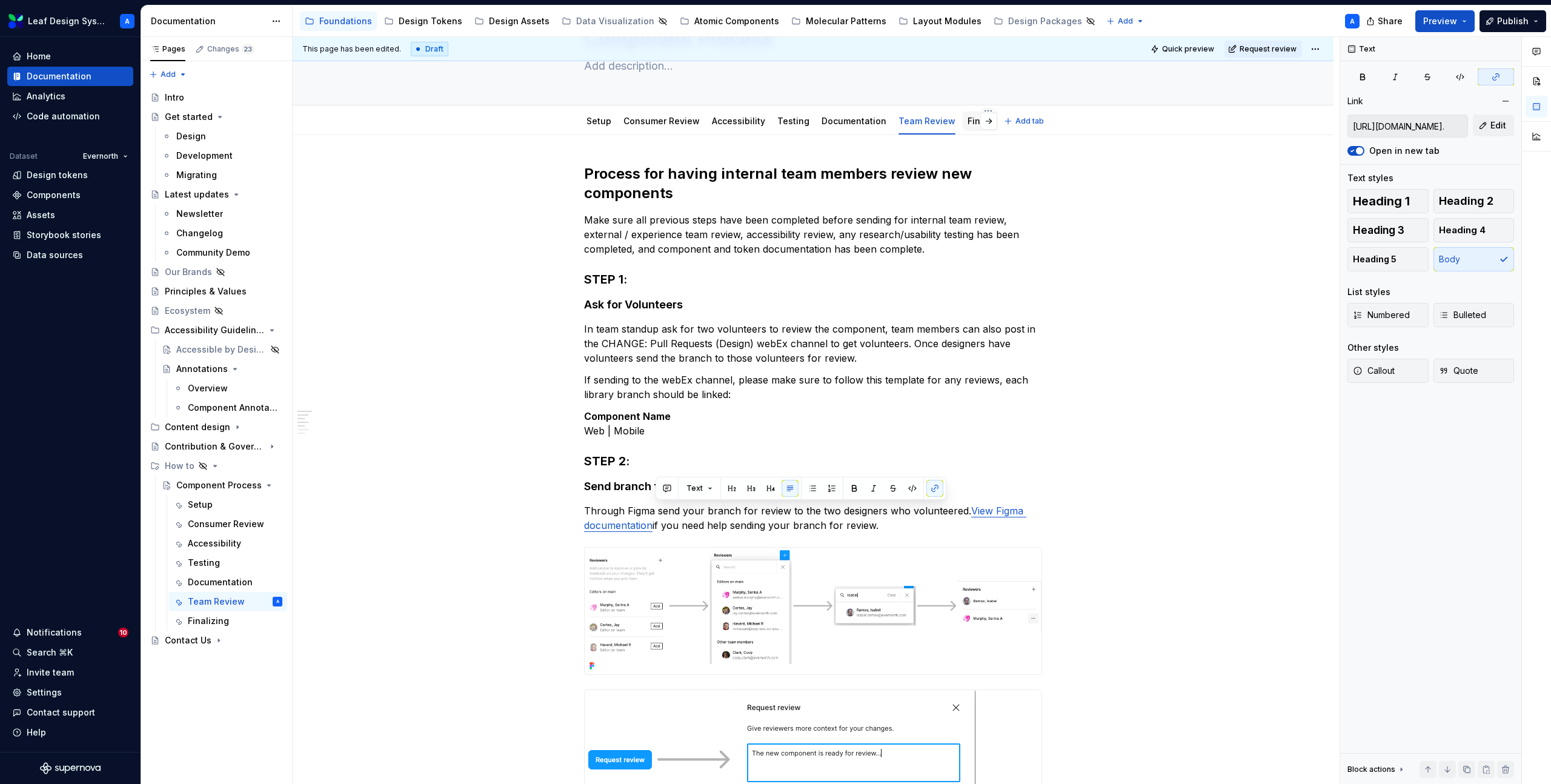
click at [967, 125] on link "Finalizing" at bounding box center [988, 121] width 42 height 10
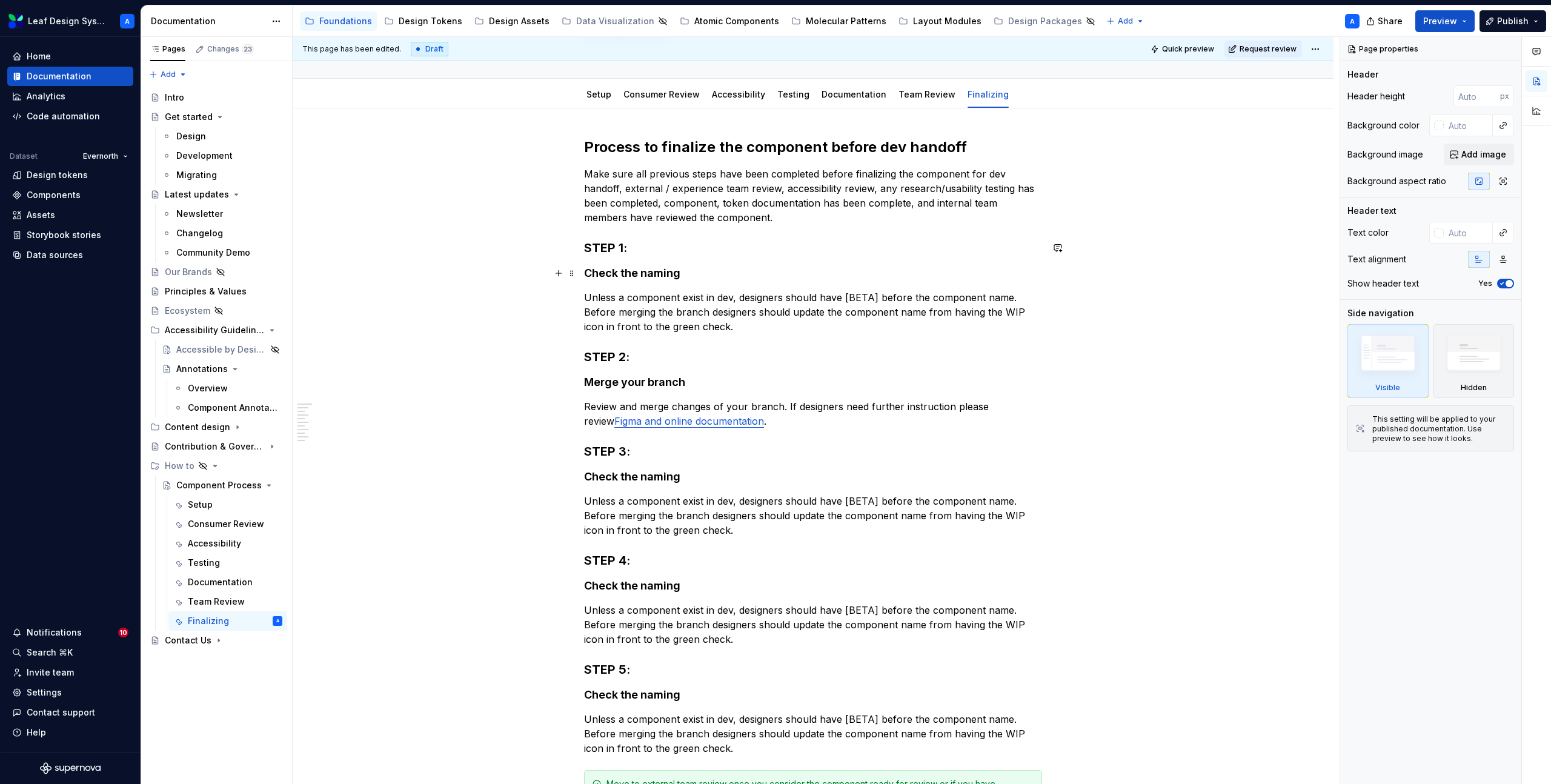
scroll to position [190, 0]
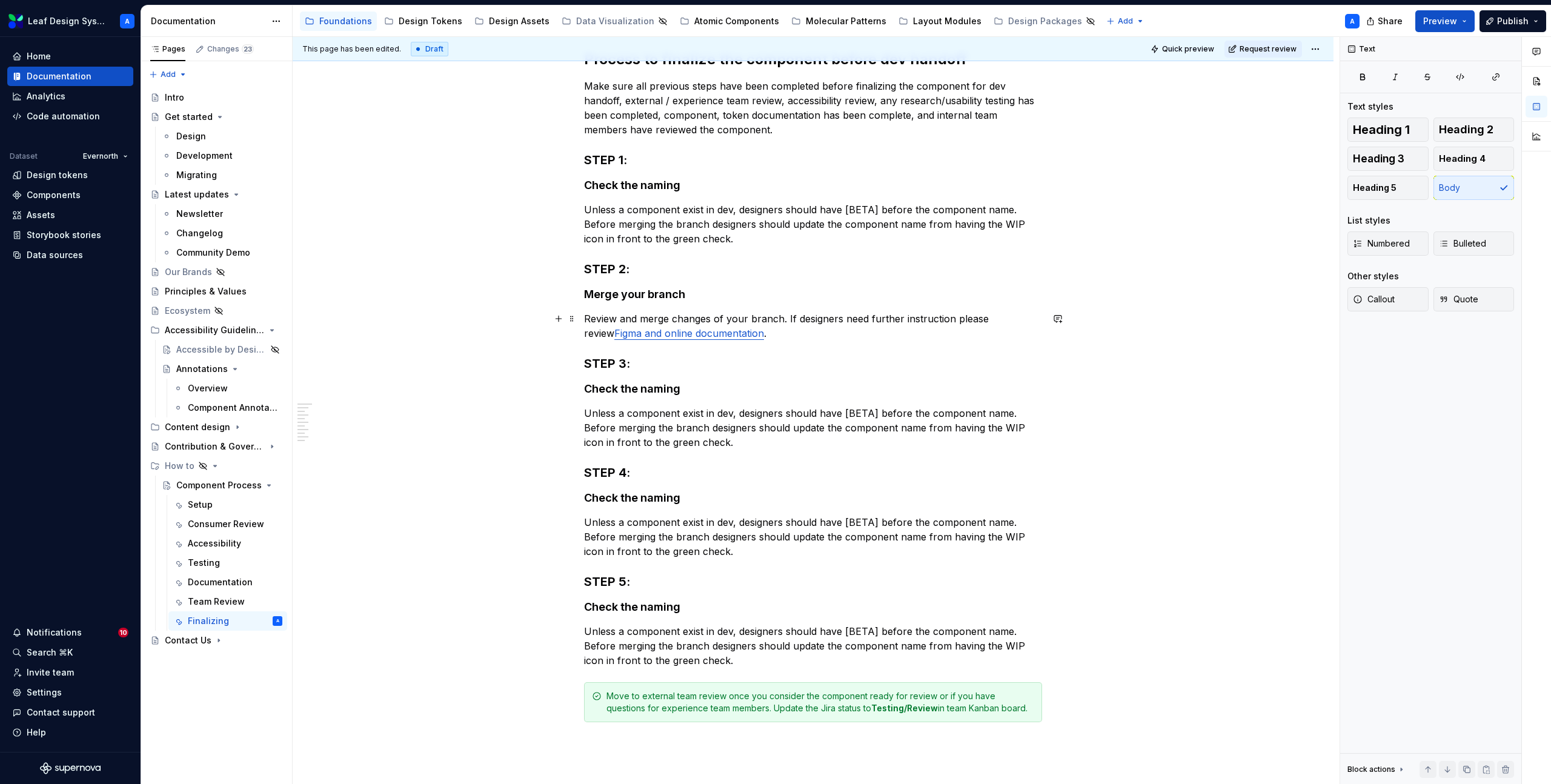
click at [758, 334] on p "Review and merge changes of your branch. If designers need further instruction …" at bounding box center [813, 326] width 458 height 29
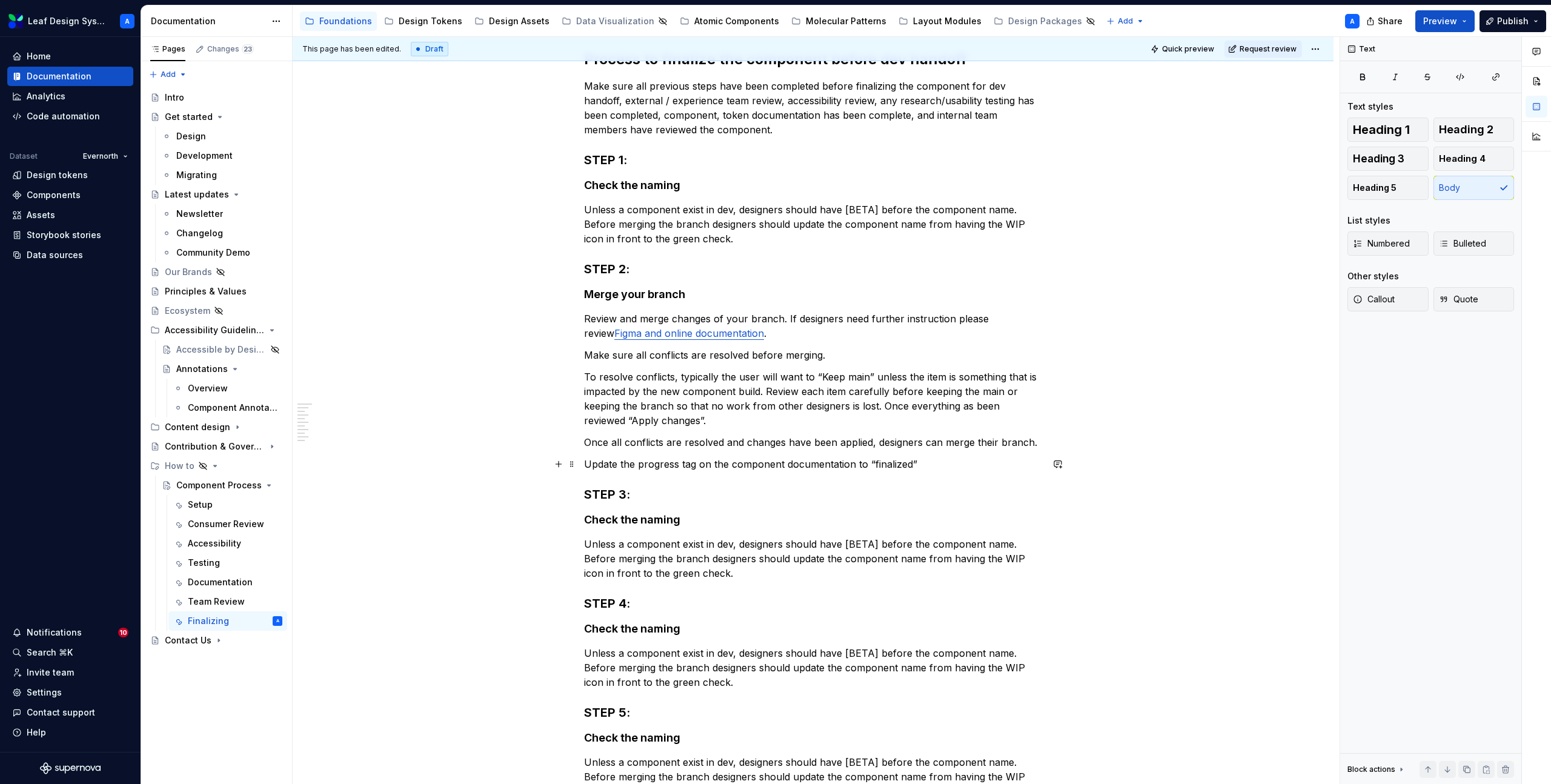
click at [826, 461] on p "Update the progress tag on the component documentation to “finalized”" at bounding box center [813, 464] width 458 height 15
click at [627, 523] on h4 "Check the naming" at bounding box center [813, 519] width 458 height 15
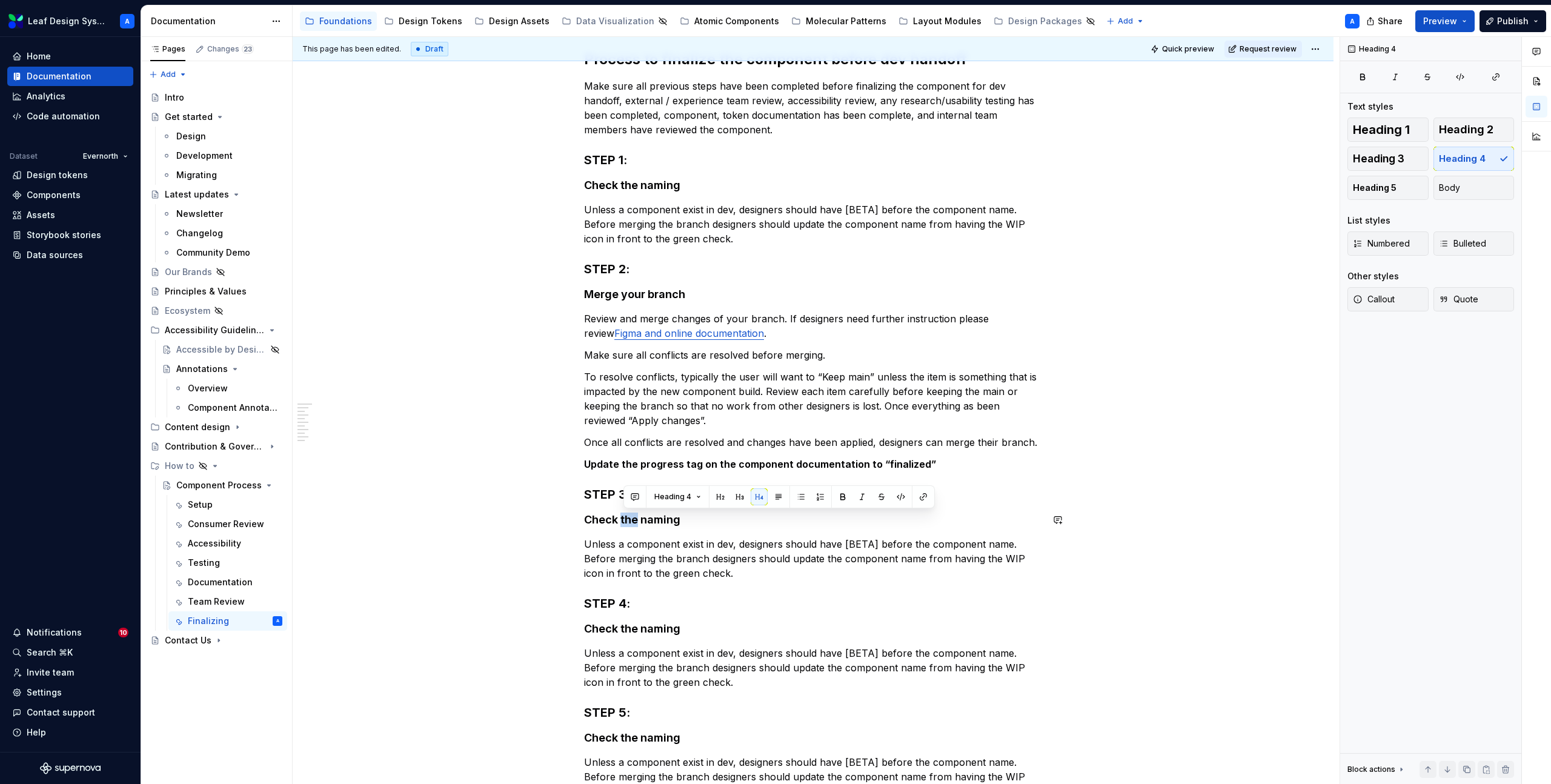
click at [627, 523] on h4 "Check the naming" at bounding box center [813, 519] width 458 height 15
click at [627, 523] on h4 "Check tUpdate Changeloghe naming" at bounding box center [813, 519] width 458 height 15
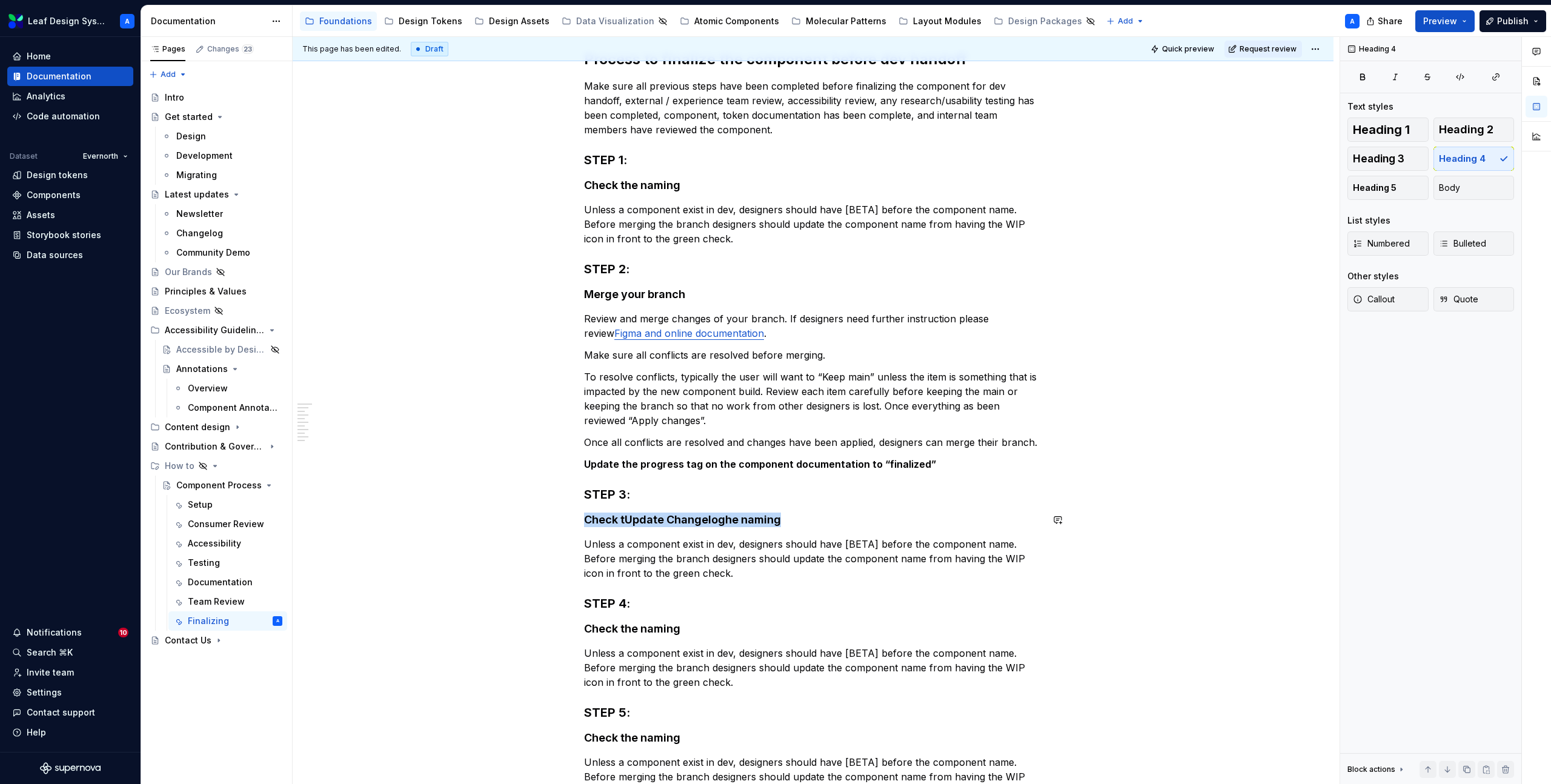
click at [627, 523] on h4 "Check tUpdate Changeloghe naming" at bounding box center [813, 519] width 458 height 15
click at [650, 521] on h4 "Update Changelog" at bounding box center [813, 519] width 458 height 15
click at [663, 547] on p "Unless a component exist in dev, designers should have [BETA] before the compon…" at bounding box center [813, 558] width 458 height 44
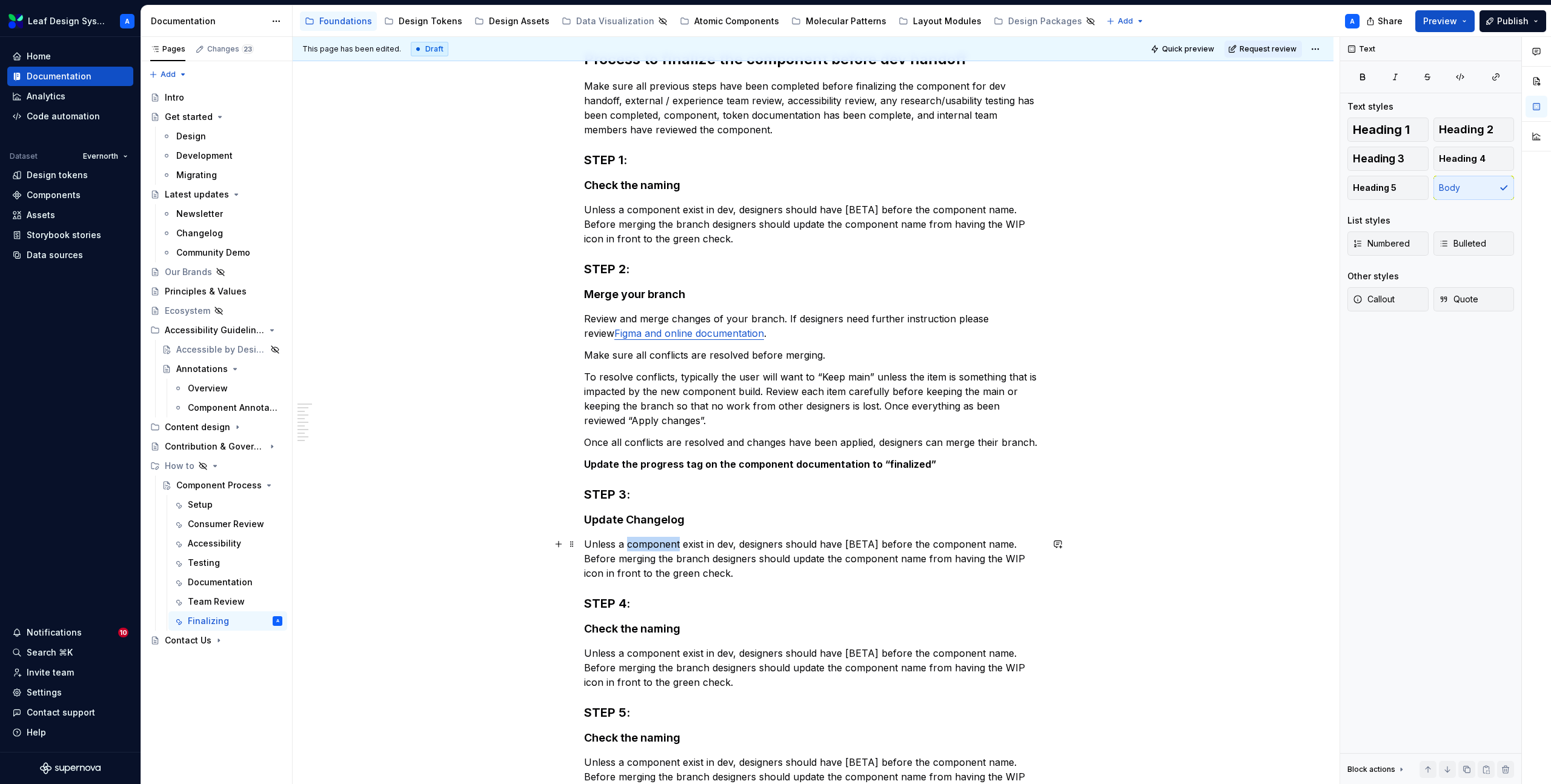
click at [663, 547] on p "Unless a component exist in dev, designers should have [BETA] before the compon…" at bounding box center [813, 558] width 458 height 44
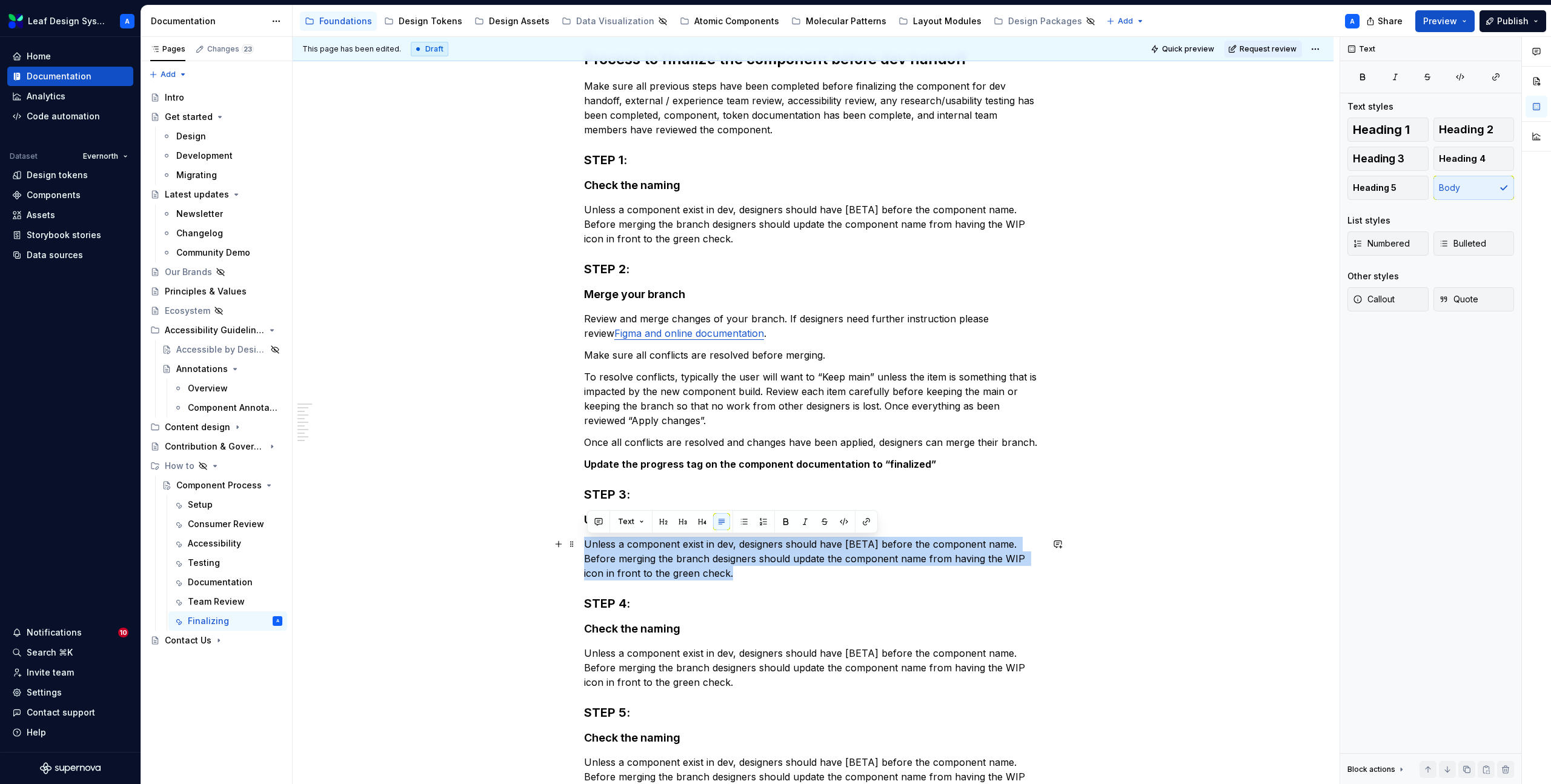
click at [663, 547] on p "Unless a component exist in dev, designers should have [BETA] before the compon…" at bounding box center [813, 558] width 458 height 44
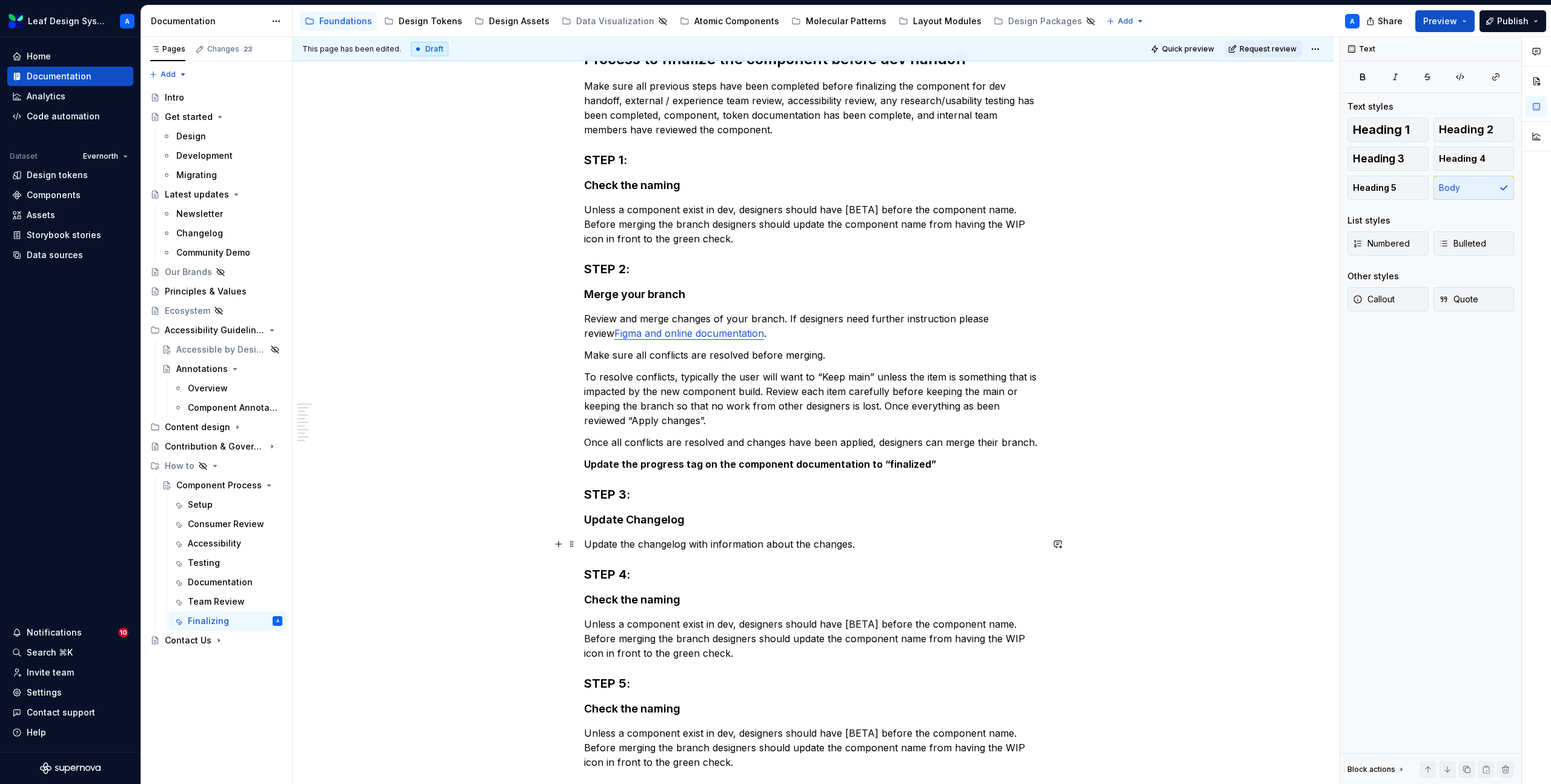
click at [866, 545] on p "Update the changelog with information about the changes." at bounding box center [813, 544] width 458 height 15
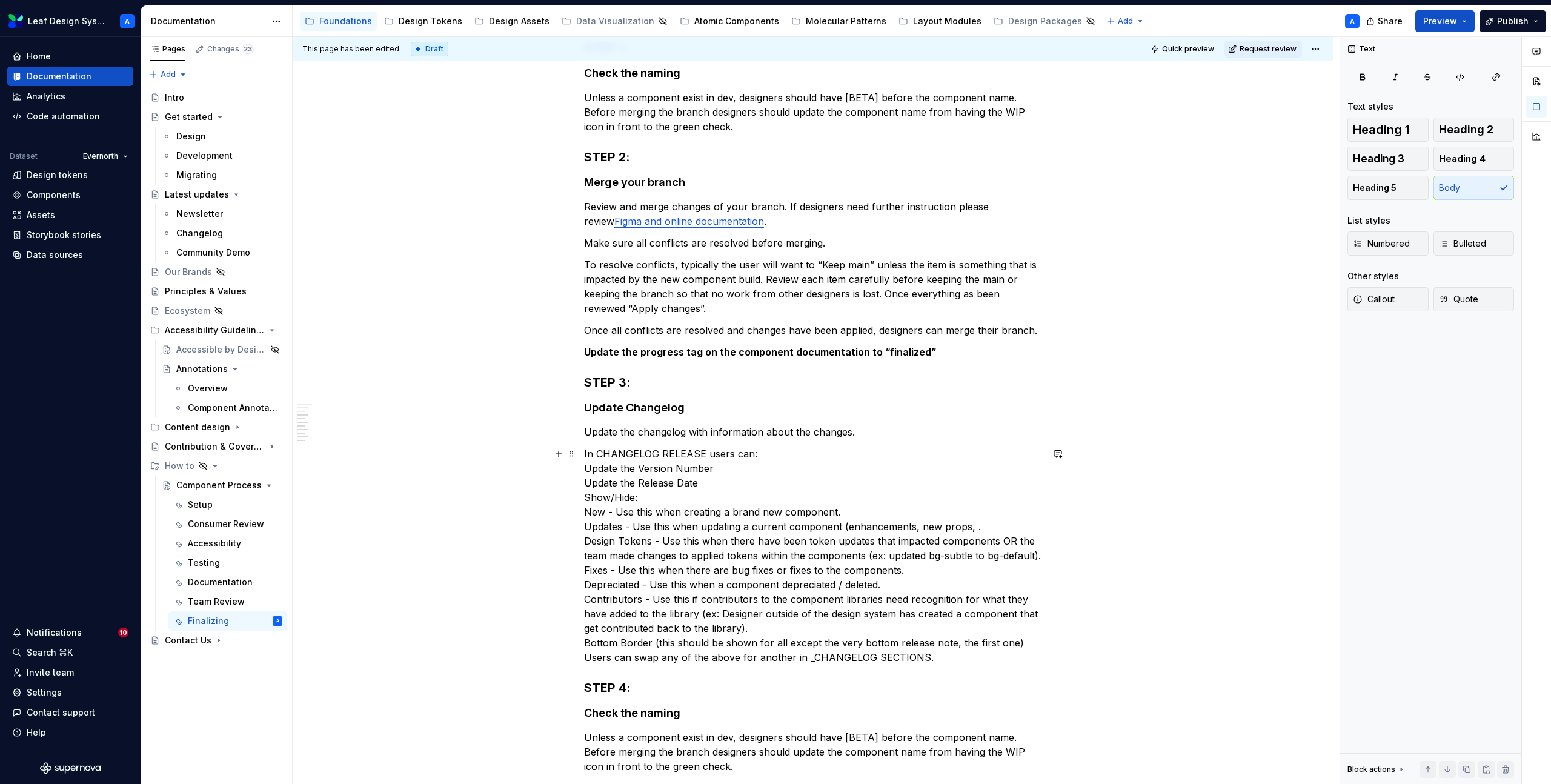
scroll to position [411, 0]
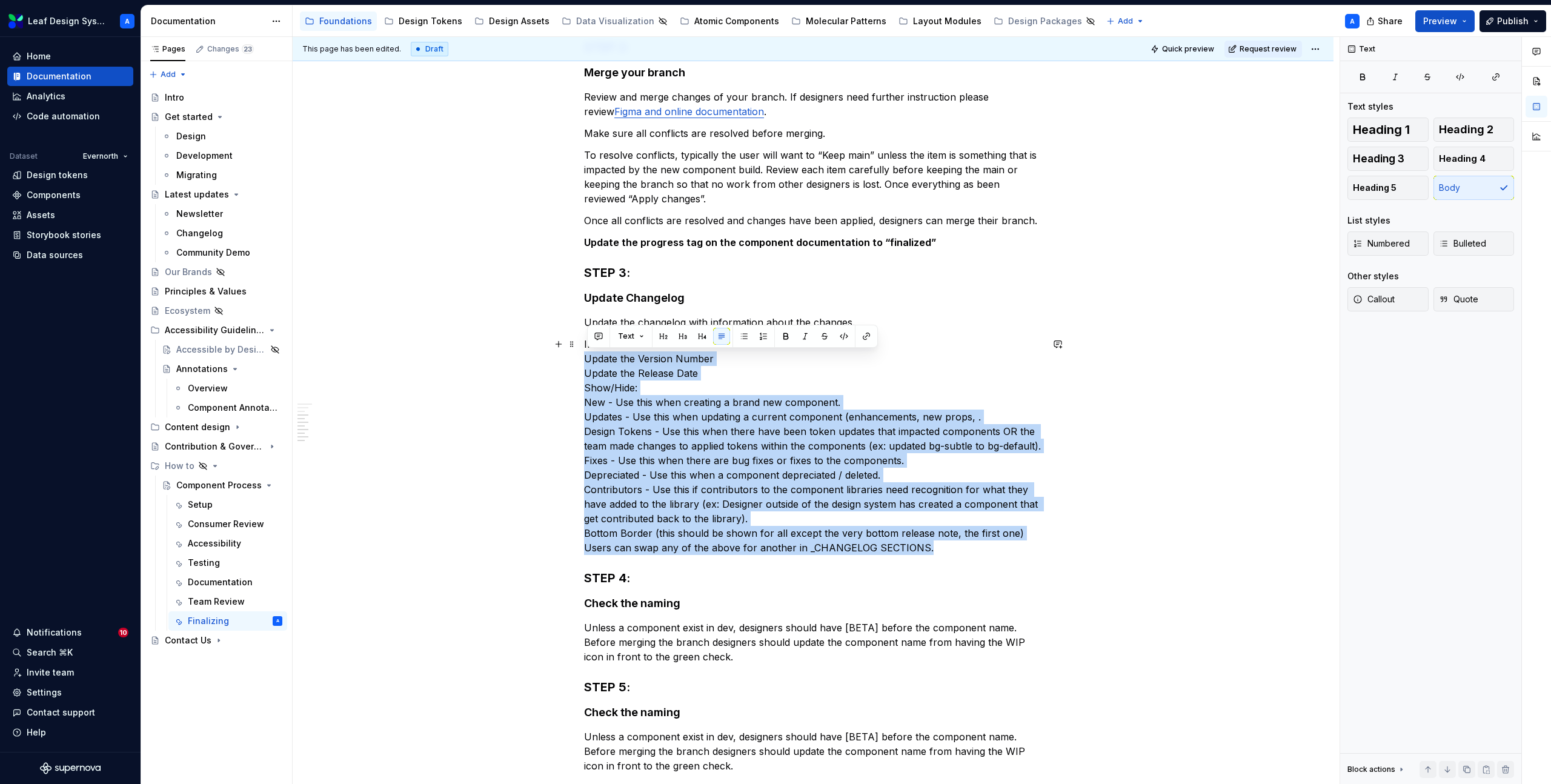
drag, startPoint x: 937, startPoint y: 548, endPoint x: 572, endPoint y: 360, distance: 410.6
click at [572, 360] on div "Process to finalize the component before dev handoff Make sure all previous ste…" at bounding box center [813, 438] width 1041 height 1278
click at [742, 338] on button "button" at bounding box center [744, 337] width 17 height 17
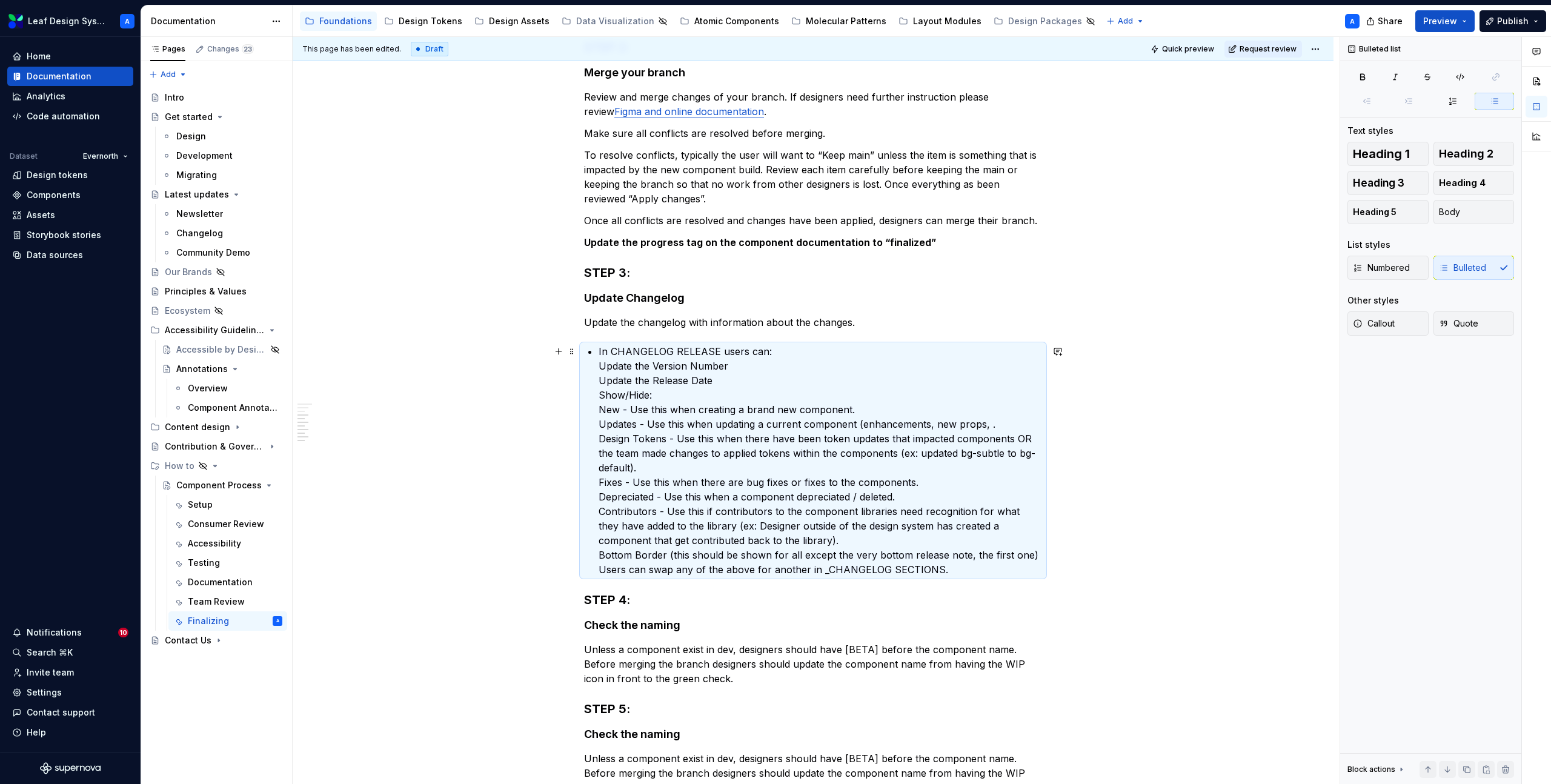
click at [602, 365] on p "In CHANGELOG RELEASE users can: Update the Version Number Update the Release Da…" at bounding box center [820, 460] width 443 height 233
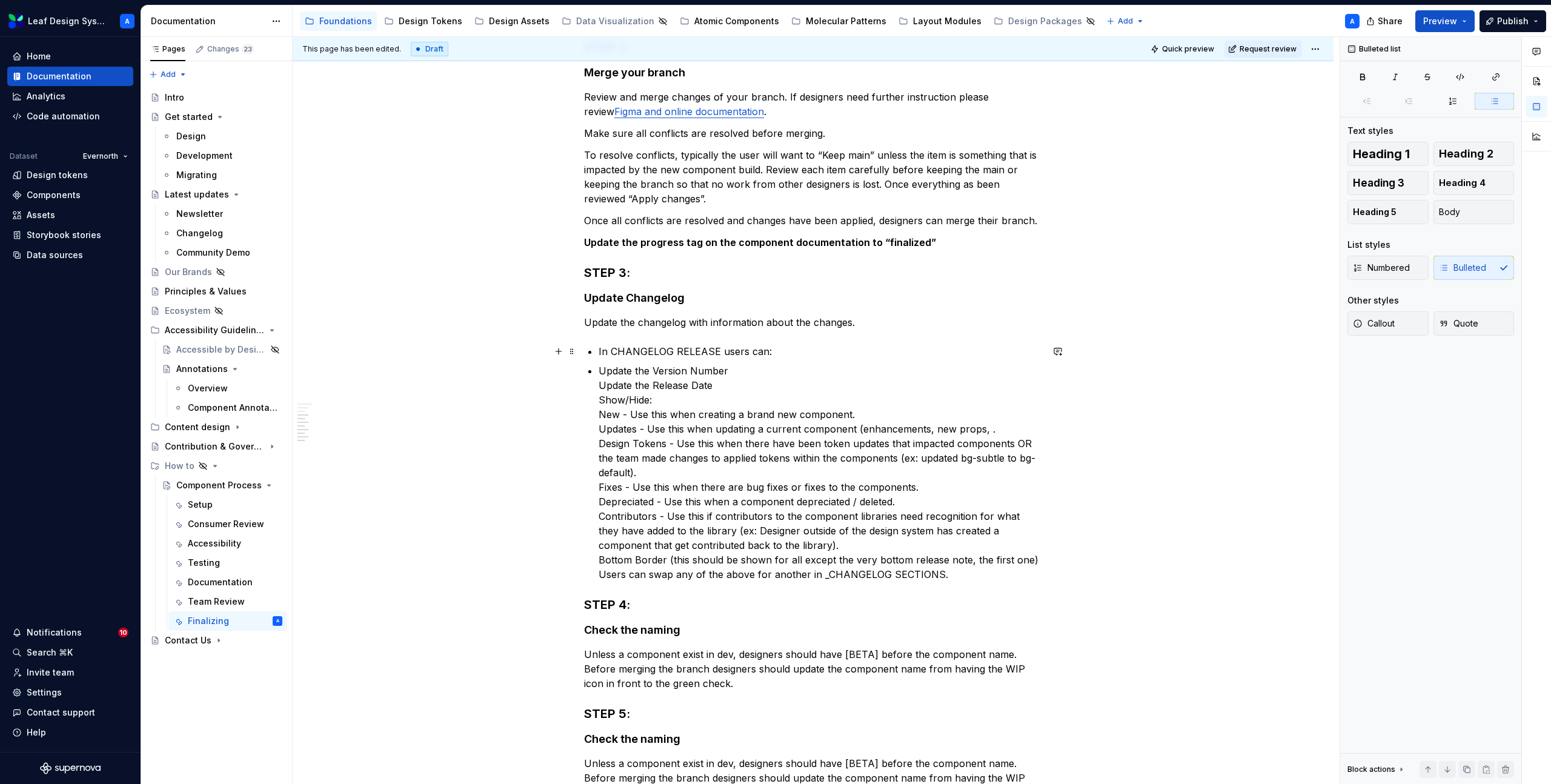
click at [601, 349] on div "Process to finalize the component before dev handoff Make sure all previous ste…" at bounding box center [813, 341] width 458 height 1026
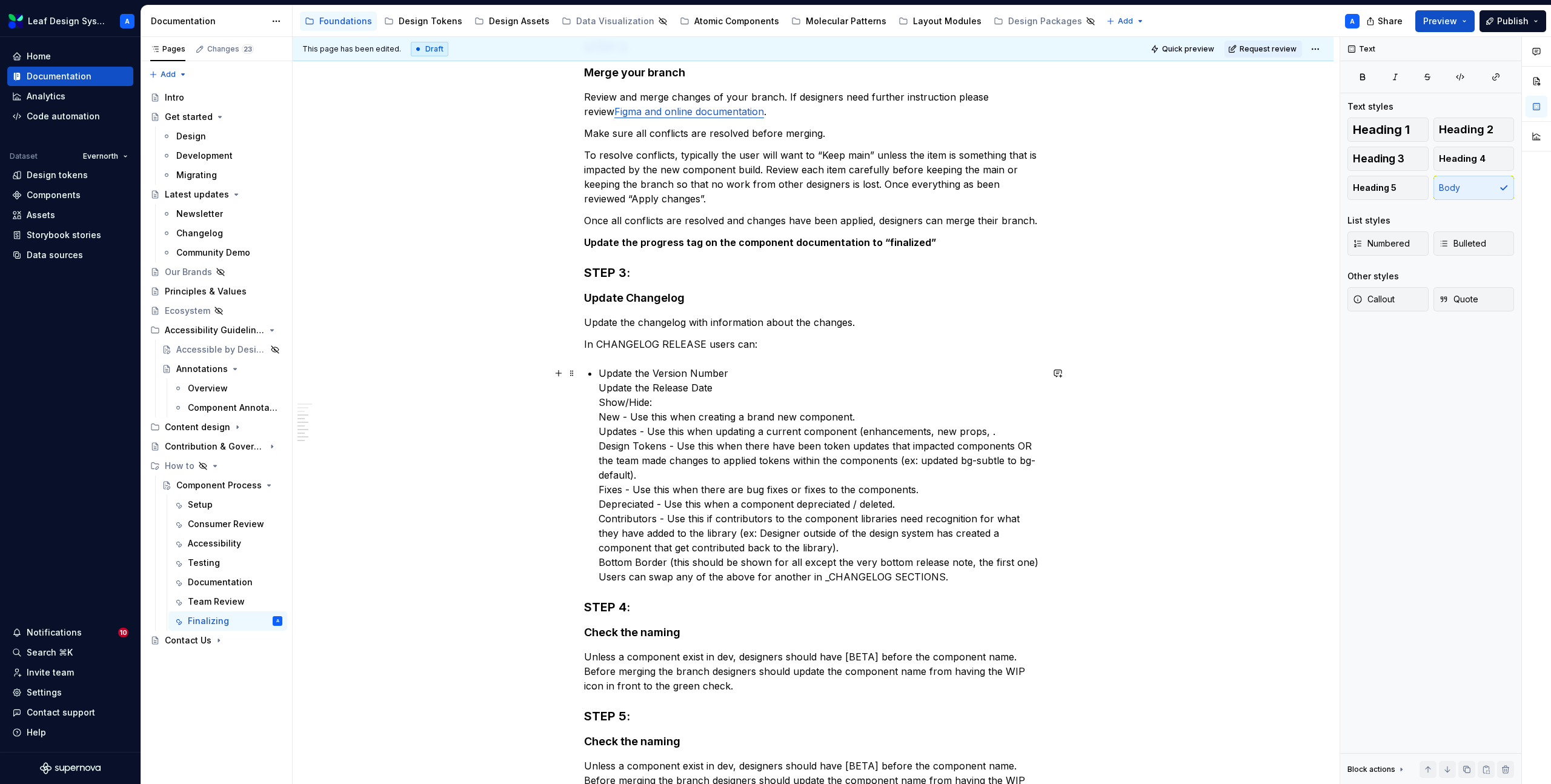
click at [598, 370] on div "Process to finalize the component before dev handoff Make sure all previous ste…" at bounding box center [813, 342] width 458 height 1029
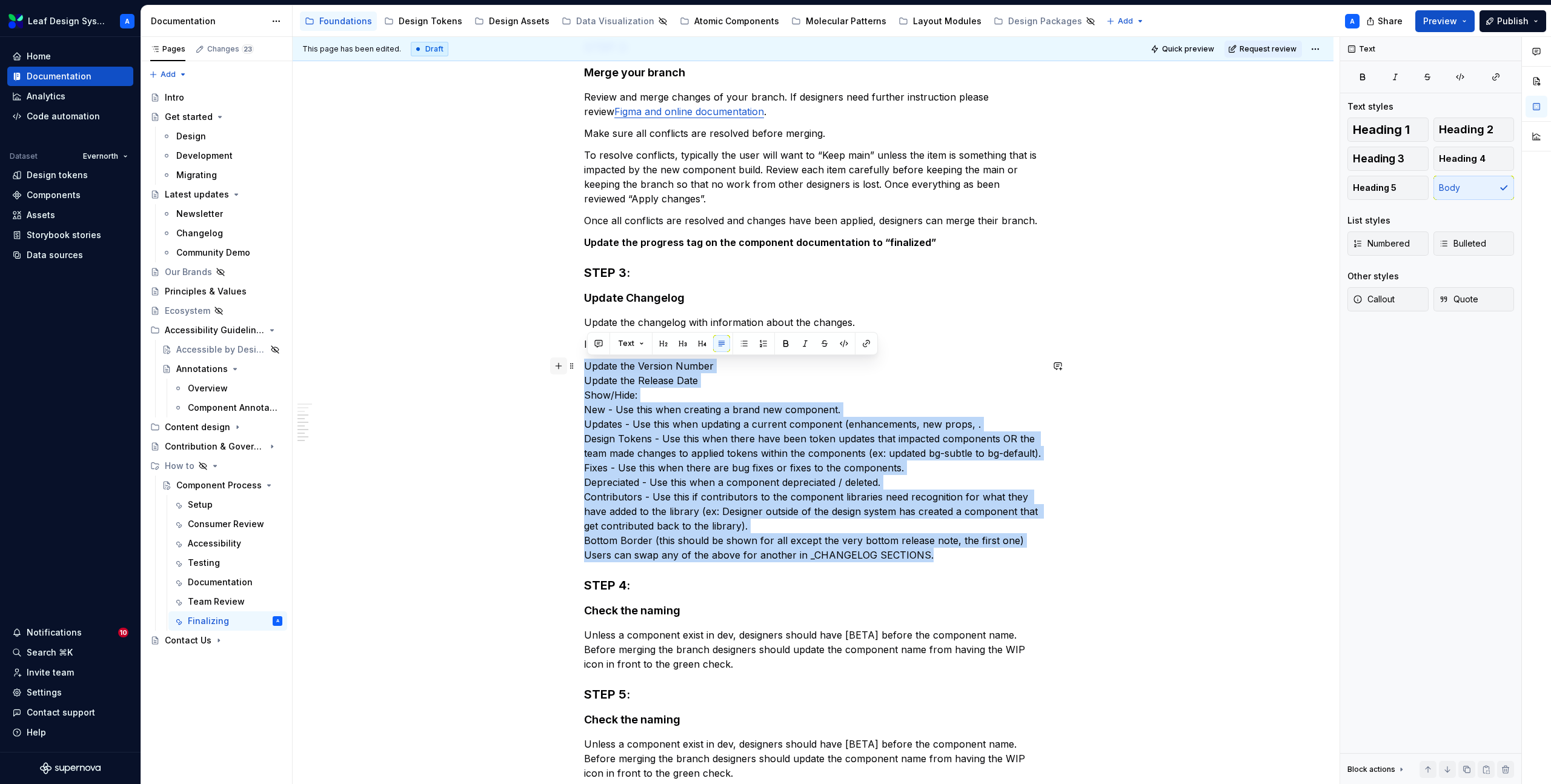
drag, startPoint x: 936, startPoint y: 562, endPoint x: 561, endPoint y: 362, distance: 425.0
click at [584, 362] on div "Process to finalize the component before dev handoff Make sure all previous ste…" at bounding box center [813, 338] width 458 height 1021
click at [739, 344] on button "button" at bounding box center [744, 344] width 17 height 17
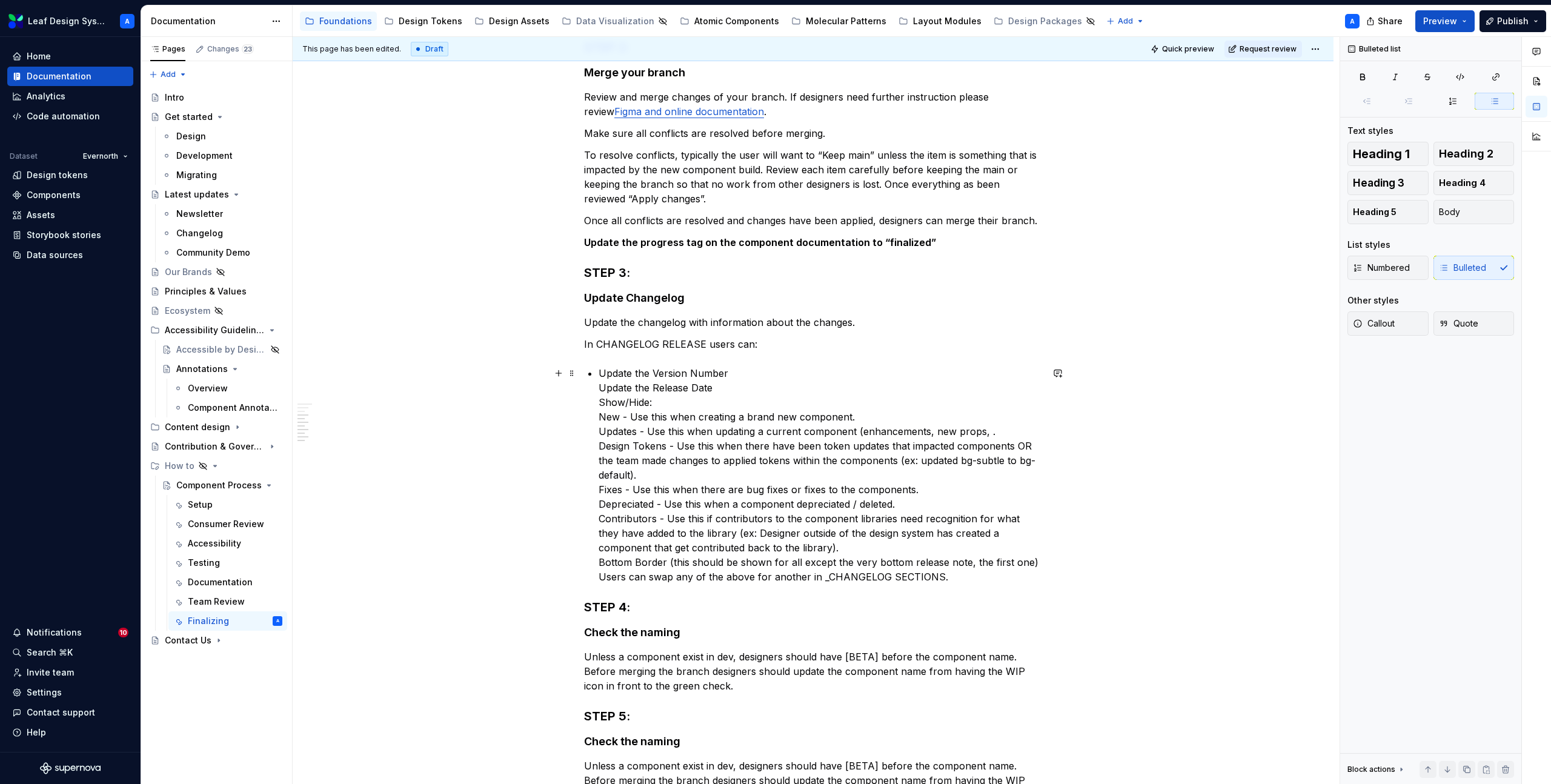
click at [707, 387] on p "Update the Version Number Update the Release Date Show/Hide: New - Use this whe…" at bounding box center [820, 475] width 443 height 218
click at [596, 387] on div "Process to finalize the component before dev handoff Make sure all previous ste…" at bounding box center [813, 342] width 458 height 1029
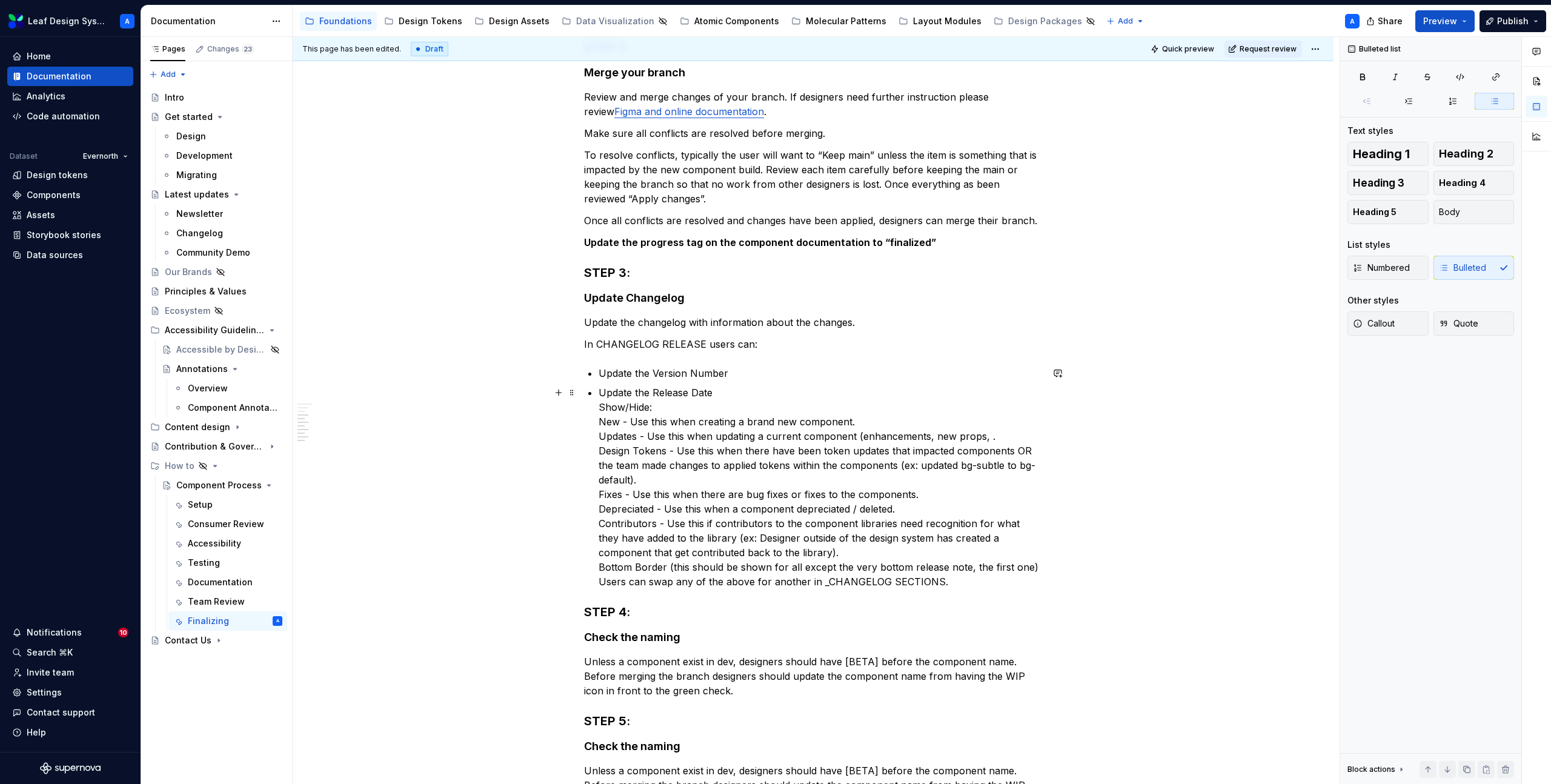
click at [602, 406] on p "Update the Release Date Show/Hide: New - Use this when creating a brand new com…" at bounding box center [820, 487] width 443 height 204
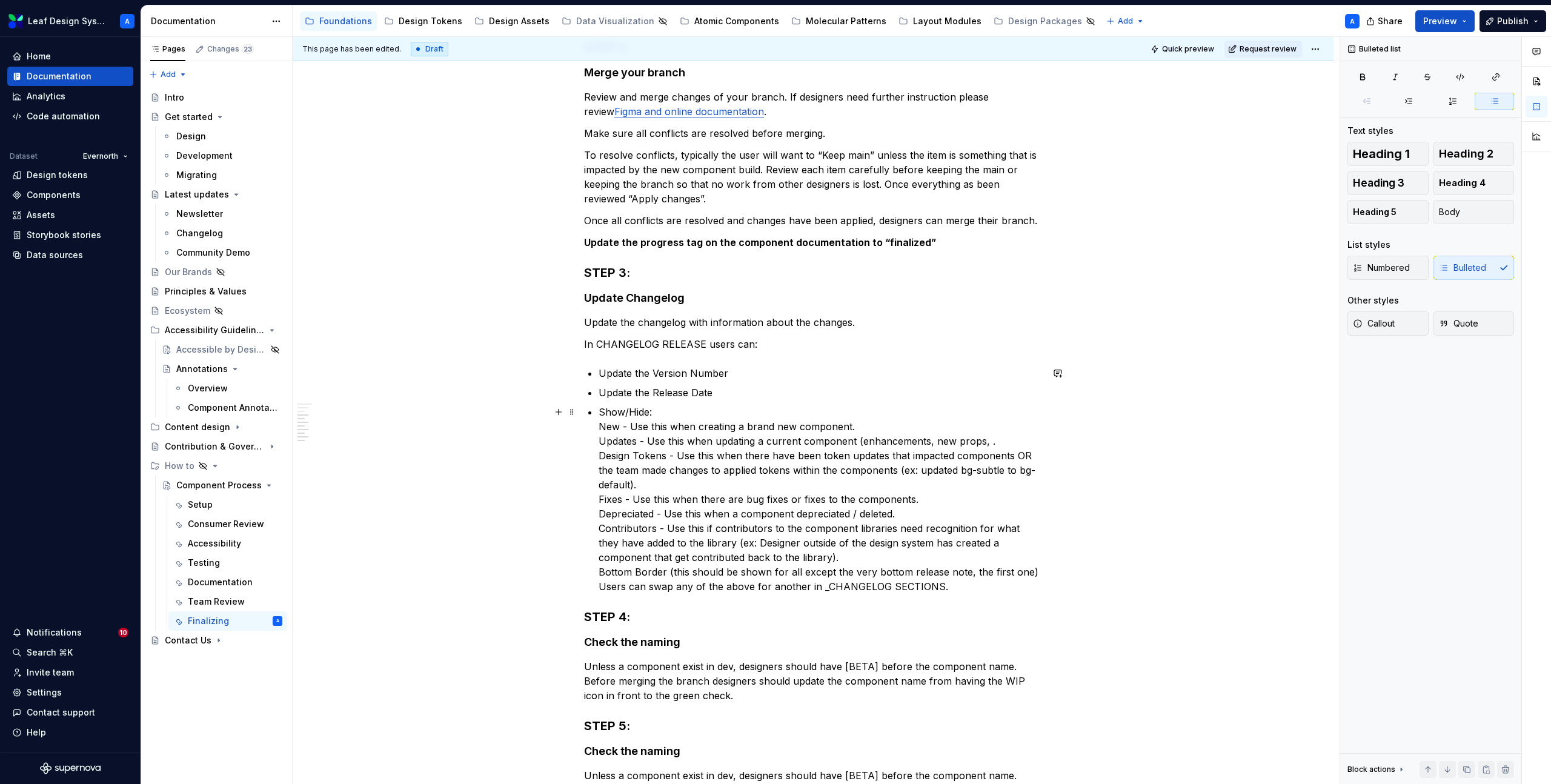
click at [599, 590] on div "Process to finalize the component before dev handoff Make sure all previous ste…" at bounding box center [813, 347] width 458 height 1039
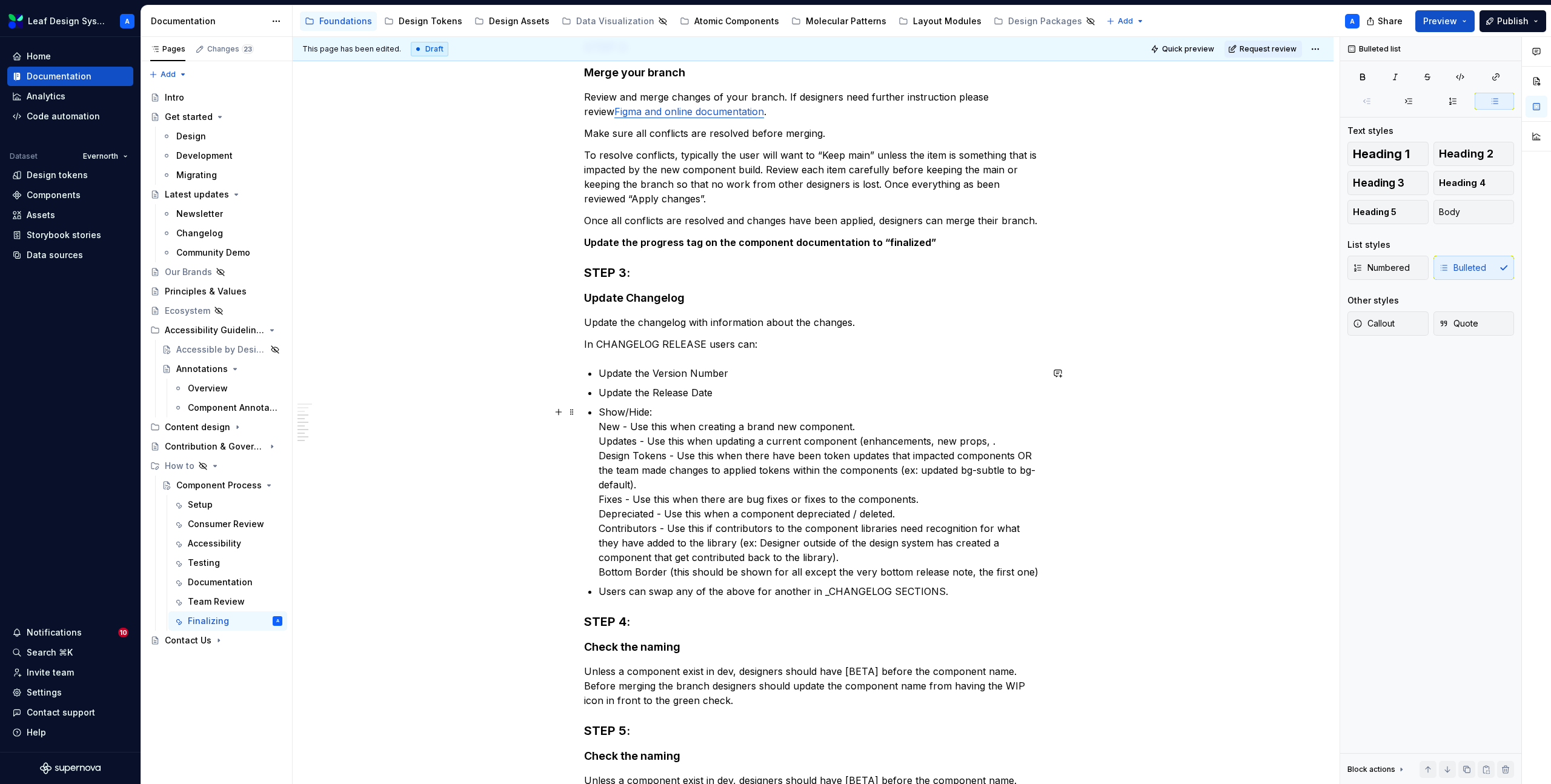
click at [599, 428] on div "Process to finalize the component before dev handoff Make sure all previous ste…" at bounding box center [813, 349] width 458 height 1043
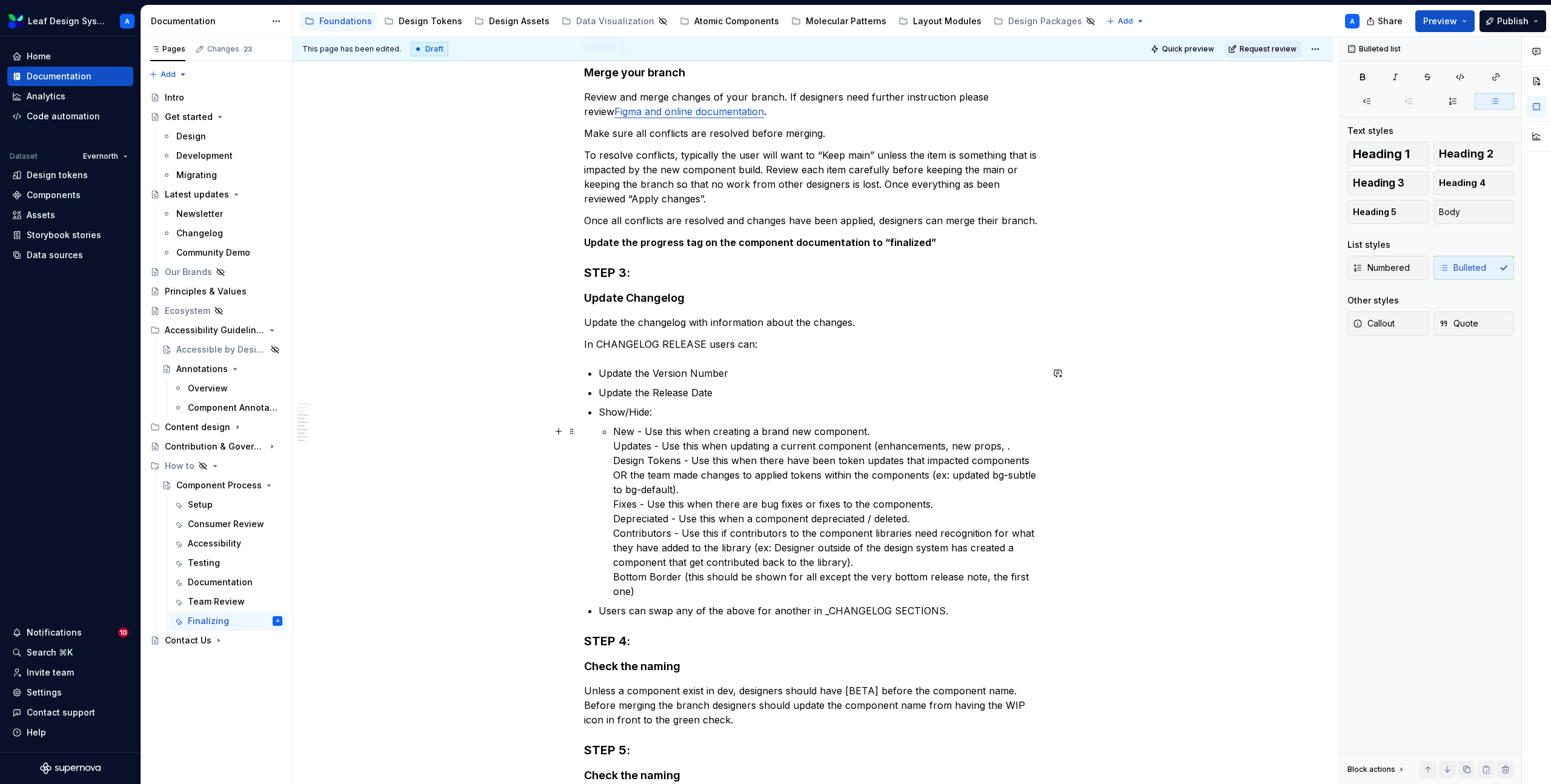
click at [609, 446] on li "Show/Hide: New - Use this when creating a brand new component. Updates - Use th…" at bounding box center [820, 502] width 443 height 194
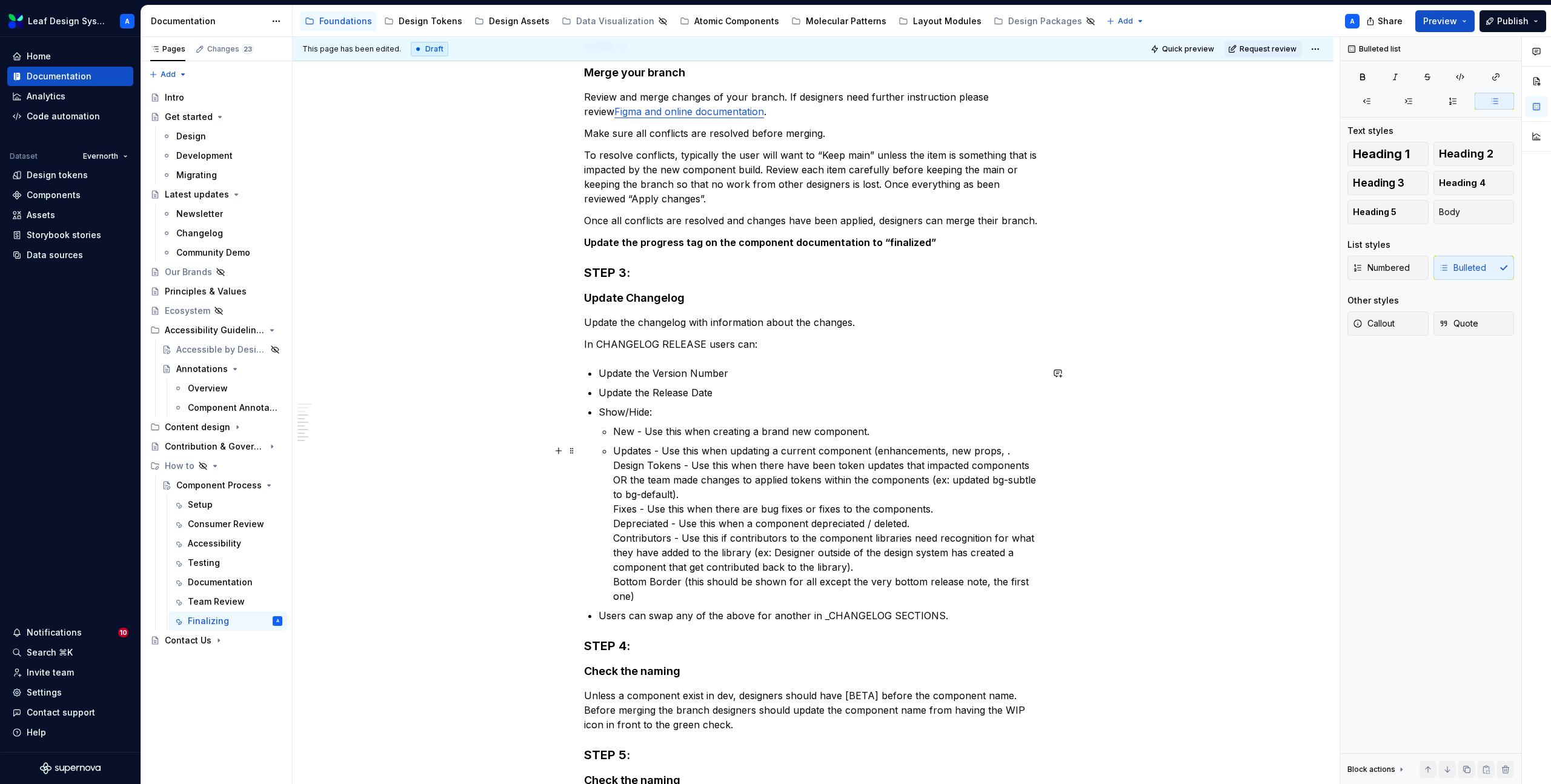
click at [613, 465] on li "Show/Hide: New - Use this when creating a brand new component. Updates - Use th…" at bounding box center [820, 504] width 443 height 199
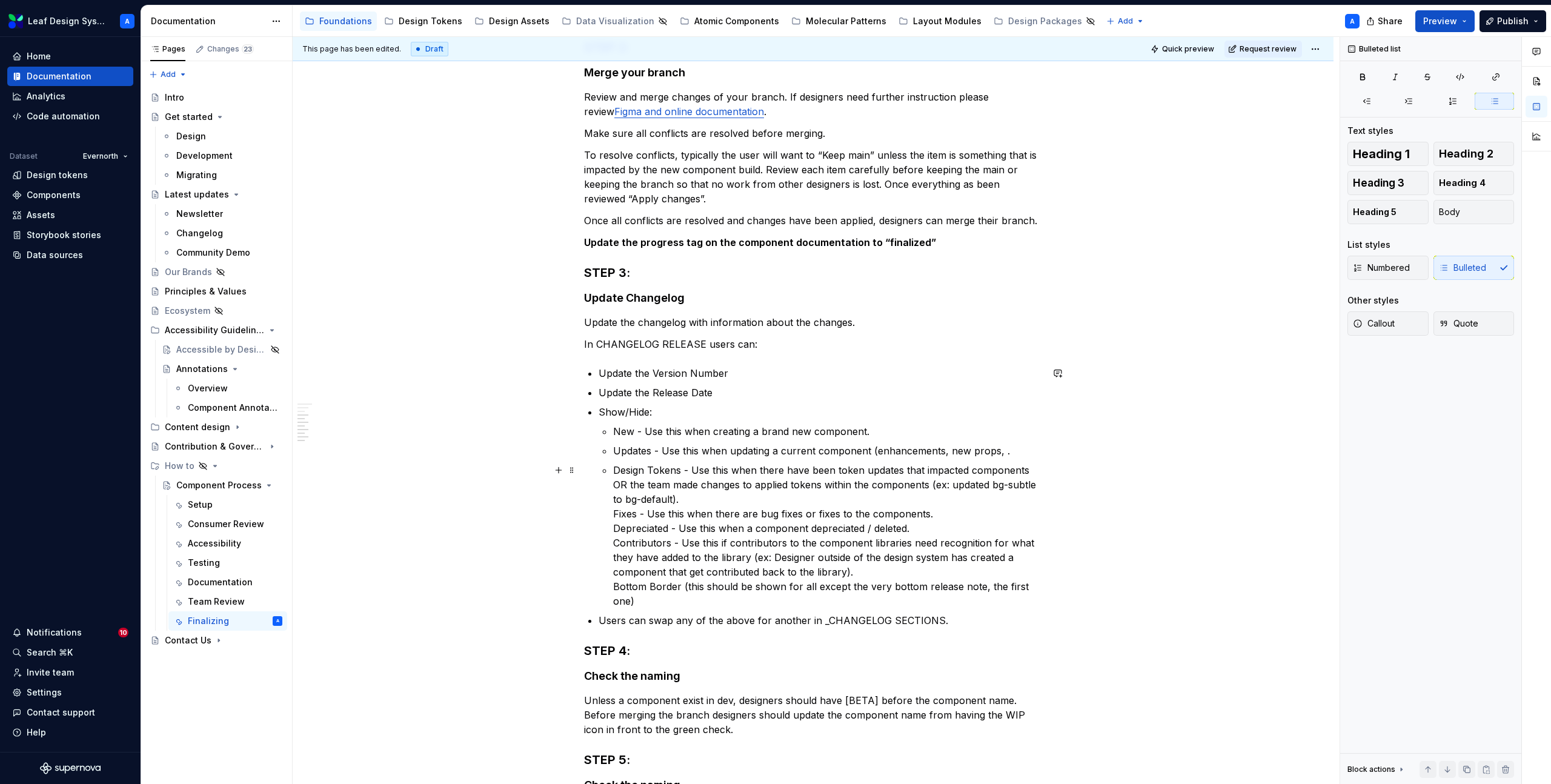
click at [616, 515] on p "Design Tokens - Use this when there have been token updates that impacted compo…" at bounding box center [828, 536] width 429 height 146
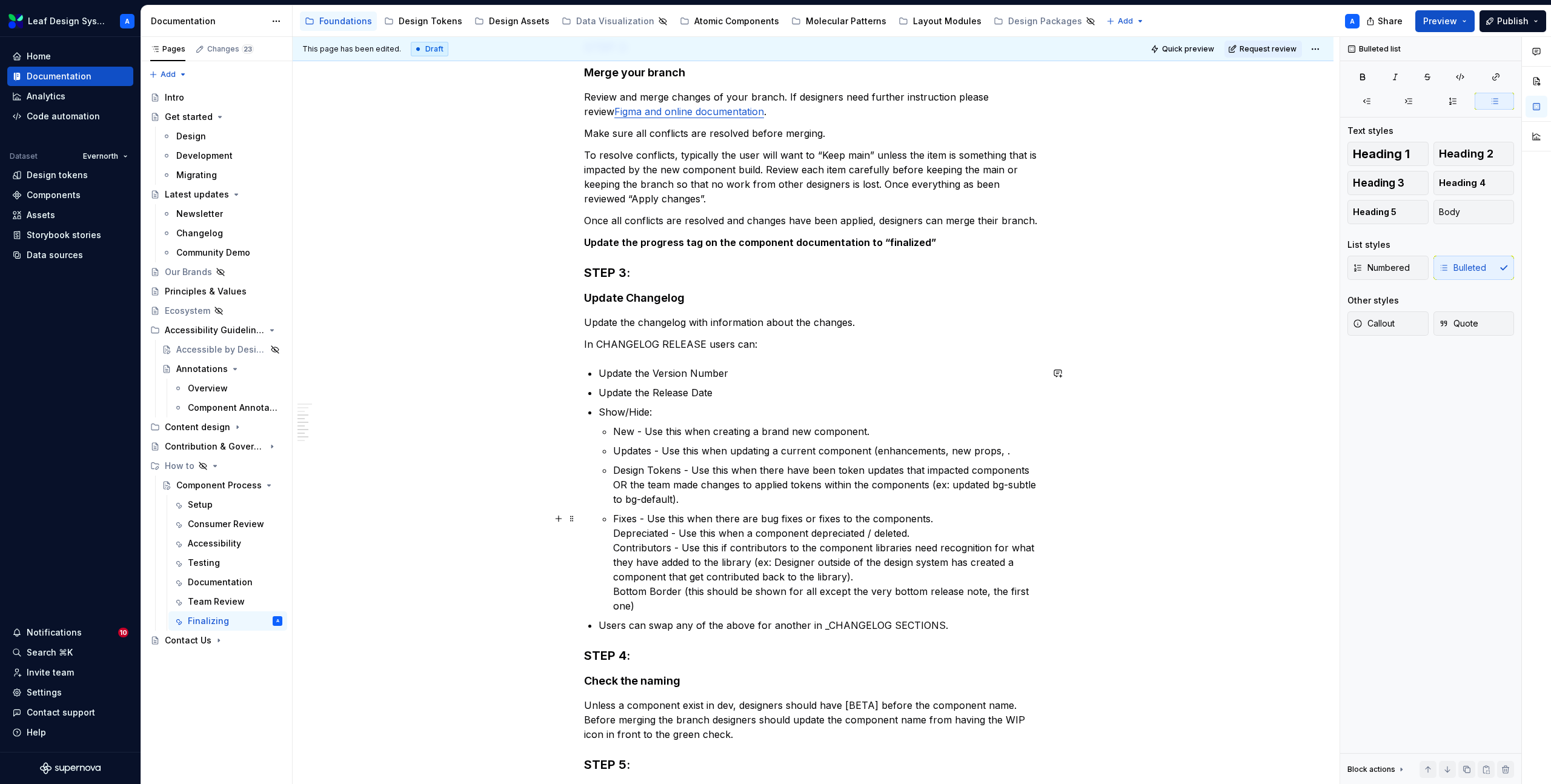
click at [612, 533] on li "Show/Hide: New - Use this when creating a brand new component. Updates - Use th…" at bounding box center [820, 509] width 443 height 208
click at [616, 551] on p "Depreciated - Use this when a component depreciated / deleted. Contributors - U…" at bounding box center [828, 574] width 429 height 87
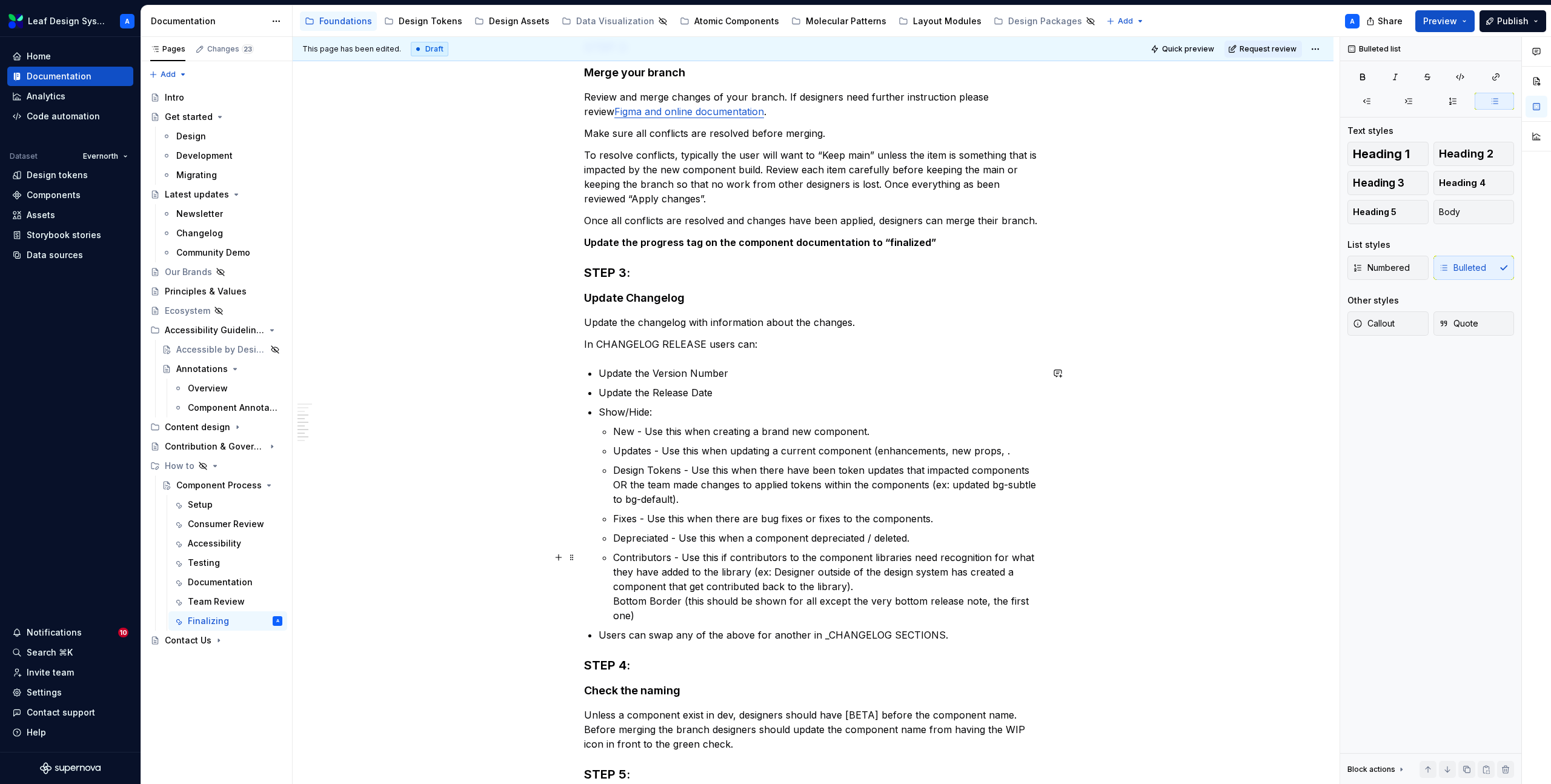
click at [619, 598] on p "Contributors - Use this if contributors to the component libraries need recogni…" at bounding box center [828, 586] width 429 height 73
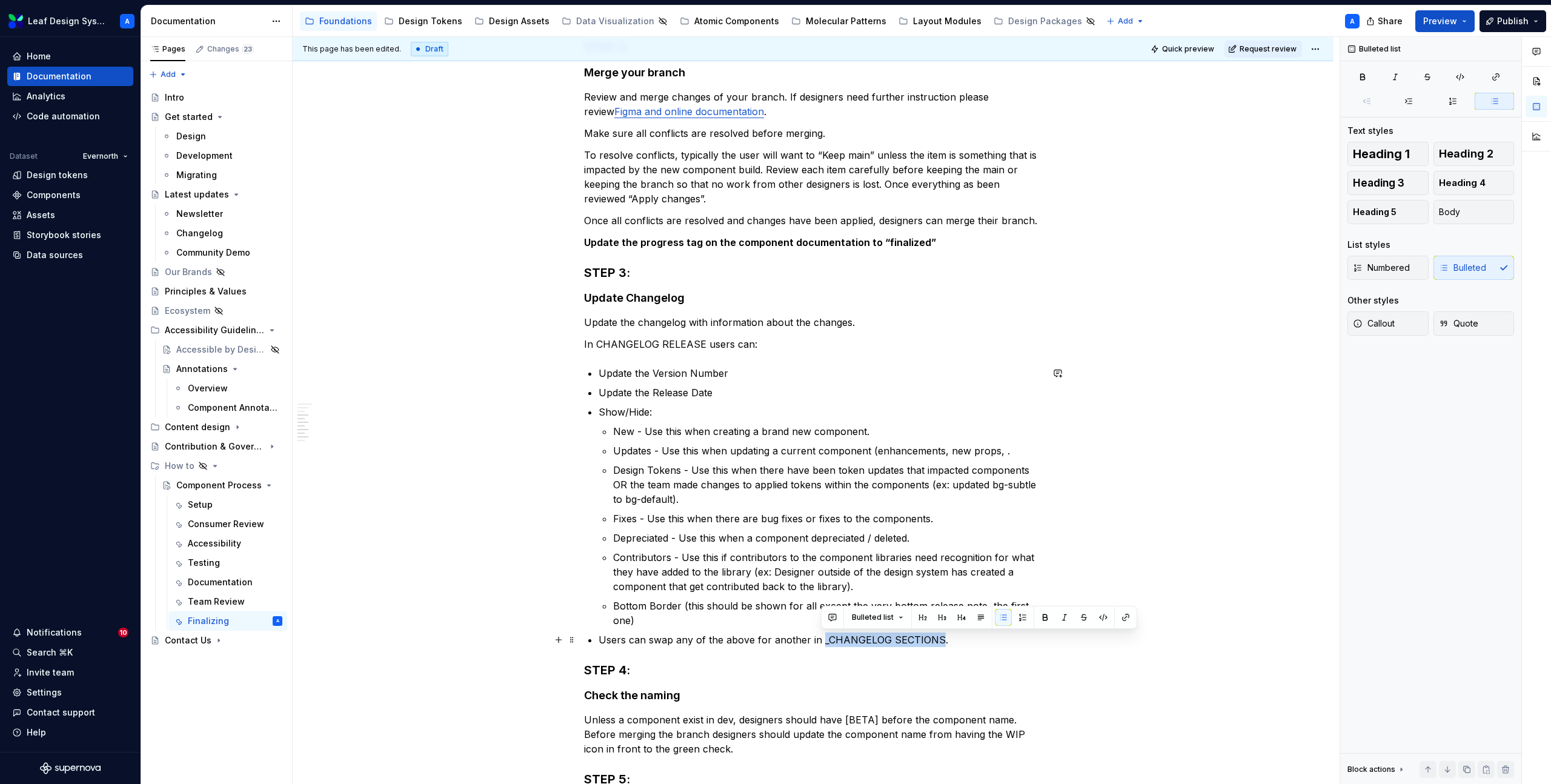
drag, startPoint x: 822, startPoint y: 641, endPoint x: 936, endPoint y: 637, distance: 114.1
click at [936, 637] on p "Users can swap any of the above for another in _CHANGELOG SECTIONS." at bounding box center [820, 640] width 443 height 15
click at [625, 434] on p "New - Use this when creating a brand new component." at bounding box center [828, 432] width 429 height 15
click at [631, 450] on p "Updates - Use this when updating a current component (enhancements, new props, ." at bounding box center [828, 450] width 429 height 15
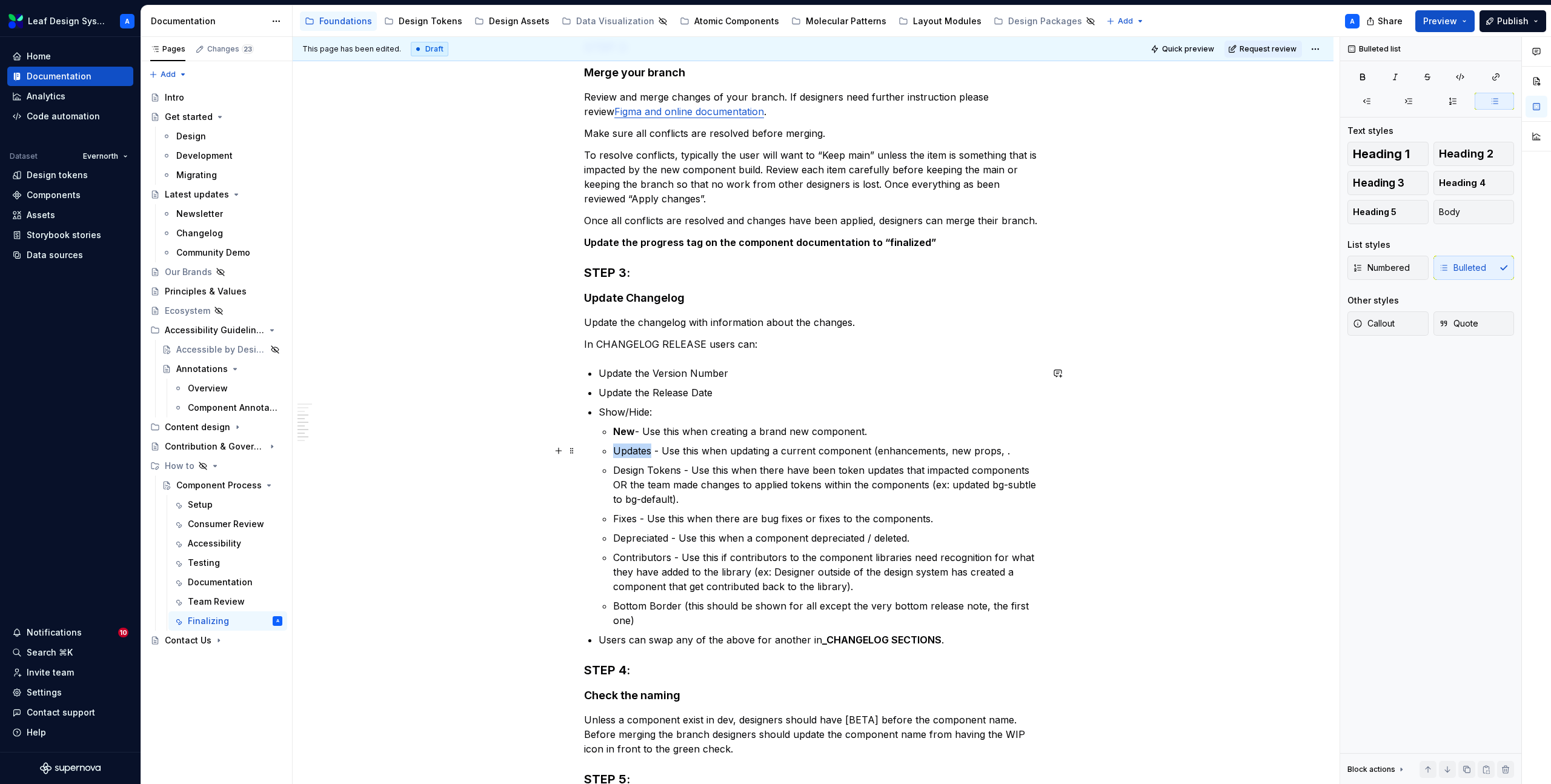
click at [631, 450] on p "Updates - Use this when updating a current component (enhancements, new props, ." at bounding box center [828, 450] width 429 height 15
drag, startPoint x: 684, startPoint y: 470, endPoint x: 619, endPoint y: 470, distance: 65.0
click at [619, 470] on p "Design Tokens - Use this when there have been token updates that impacted compo…" at bounding box center [828, 485] width 429 height 44
click at [626, 518] on p "Fixes - Use this when there are bug fixes or fixes to the components." at bounding box center [828, 518] width 429 height 15
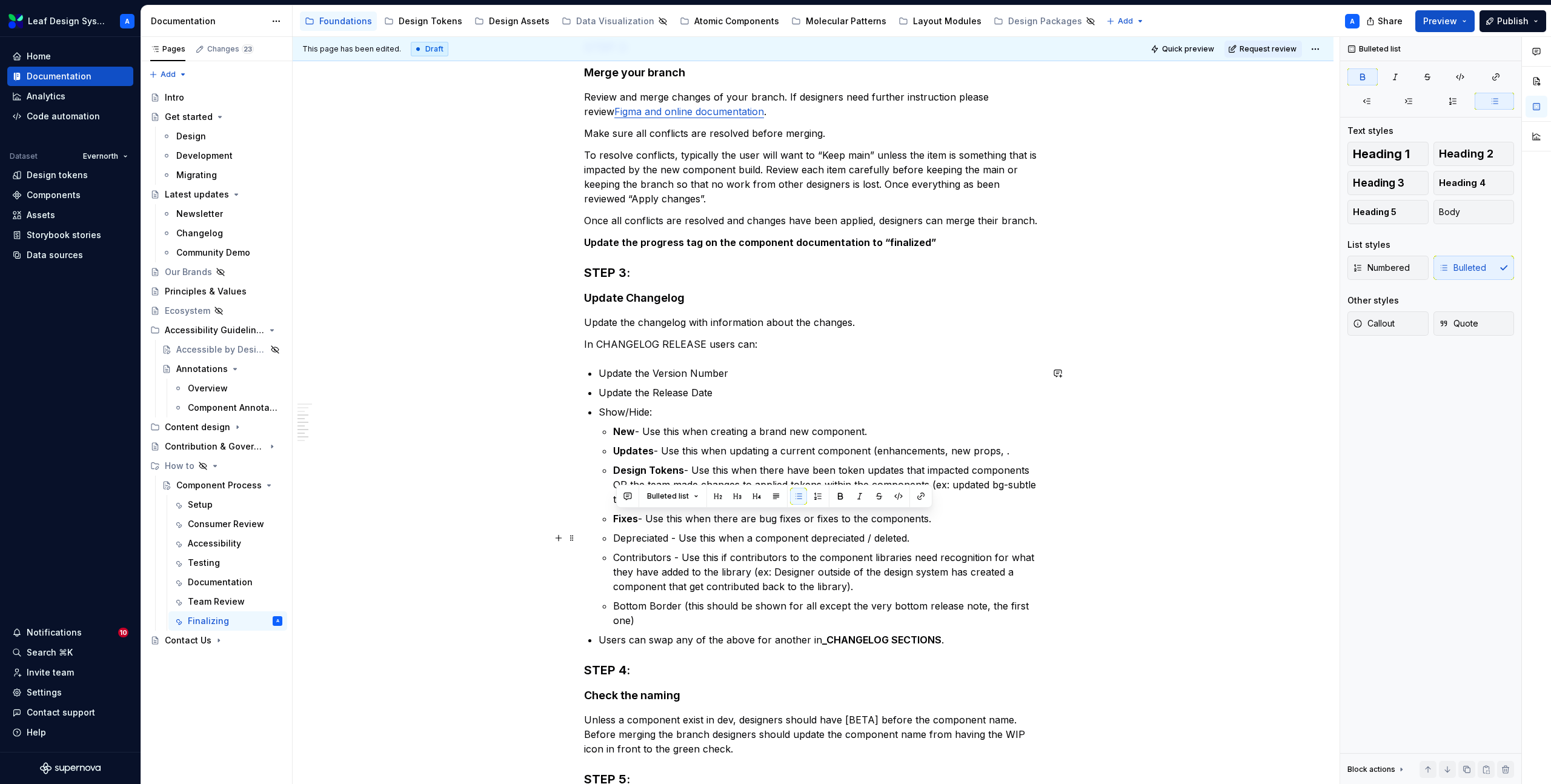
click at [628, 531] on p "Depreciated - Use this when a component depreciated / deleted." at bounding box center [828, 538] width 429 height 15
click at [630, 558] on p "Contributors - Use this if contributors to the component libraries need recogni…" at bounding box center [828, 572] width 429 height 44
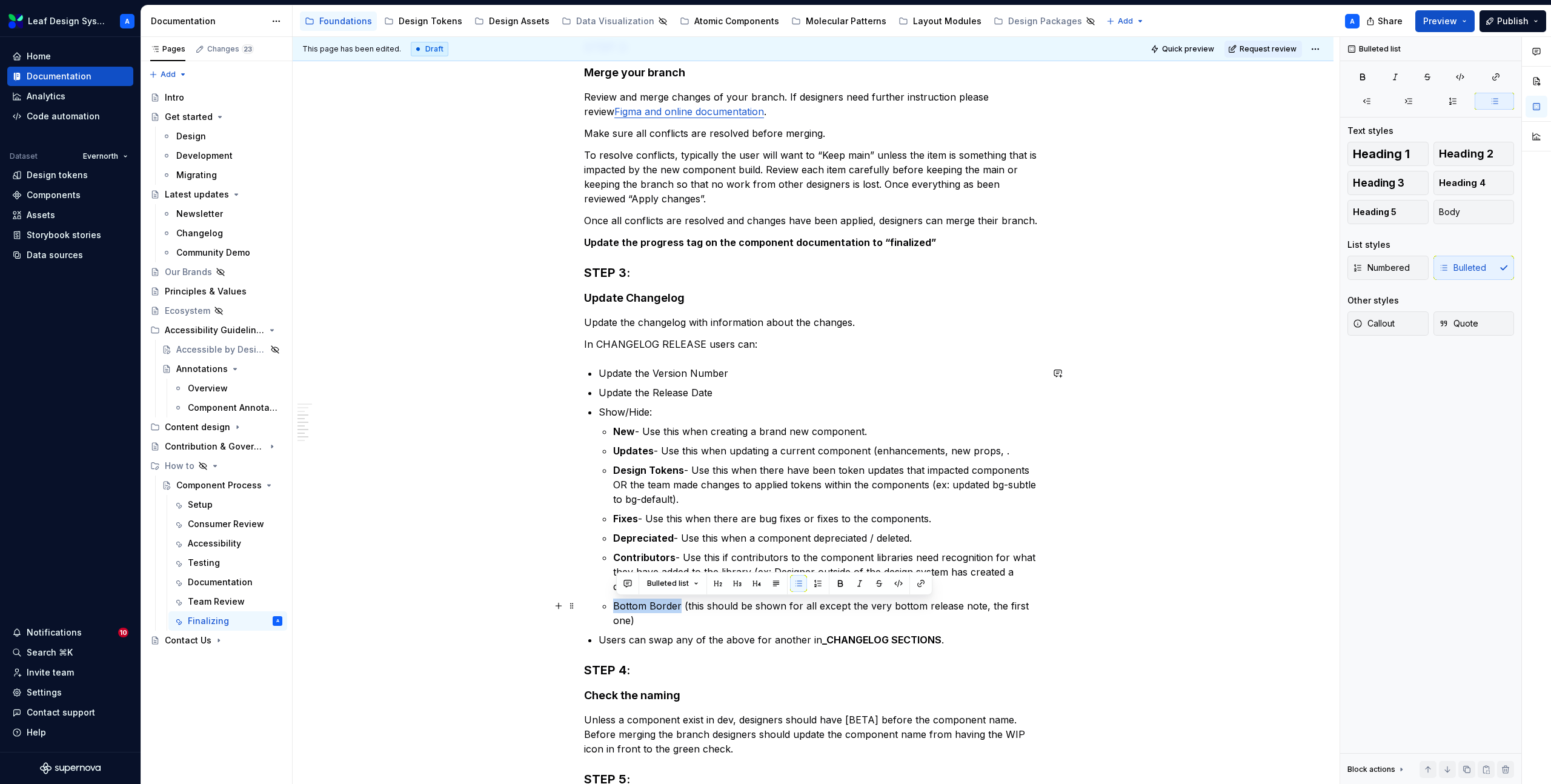
drag, startPoint x: 684, startPoint y: 606, endPoint x: 613, endPoint y: 606, distance: 71.0
click at [613, 606] on li "Show/Hide: New - Use this when creating a brand new component. Updates - Use th…" at bounding box center [820, 516] width 443 height 223
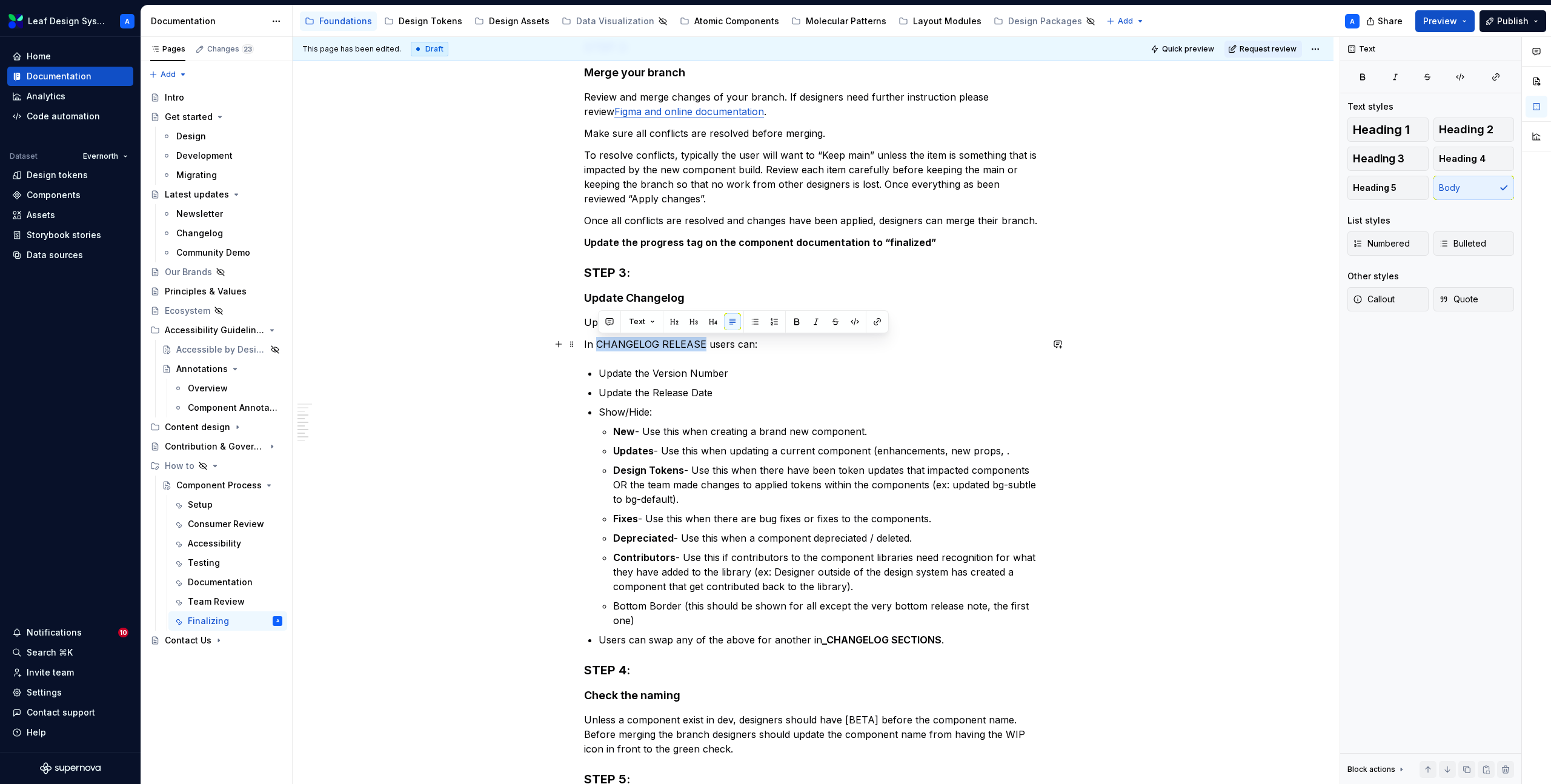
drag, startPoint x: 705, startPoint y: 343, endPoint x: 601, endPoint y: 344, distance: 104.0
click at [601, 344] on p "In CHANGELOG RELEASE users can:" at bounding box center [813, 344] width 458 height 15
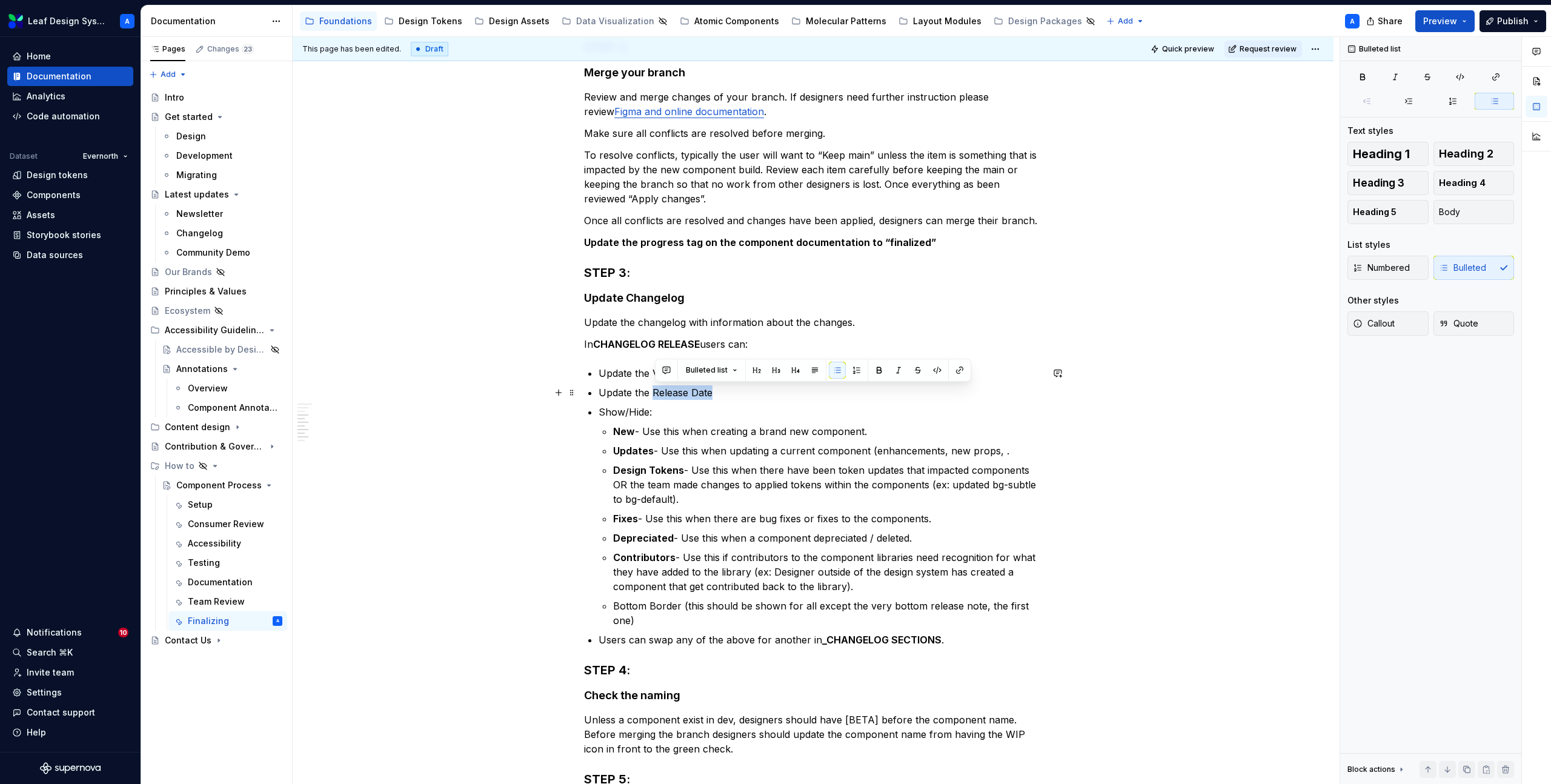
drag, startPoint x: 657, startPoint y: 392, endPoint x: 722, endPoint y: 392, distance: 65.0
click at [722, 392] on p "Update the Release Date" at bounding box center [820, 392] width 443 height 15
click at [624, 370] on p "Update the Version Number" at bounding box center [820, 373] width 443 height 15
drag, startPoint x: 655, startPoint y: 374, endPoint x: 728, endPoint y: 374, distance: 73.0
click at [728, 374] on p "Update the Version Number" at bounding box center [820, 373] width 443 height 15
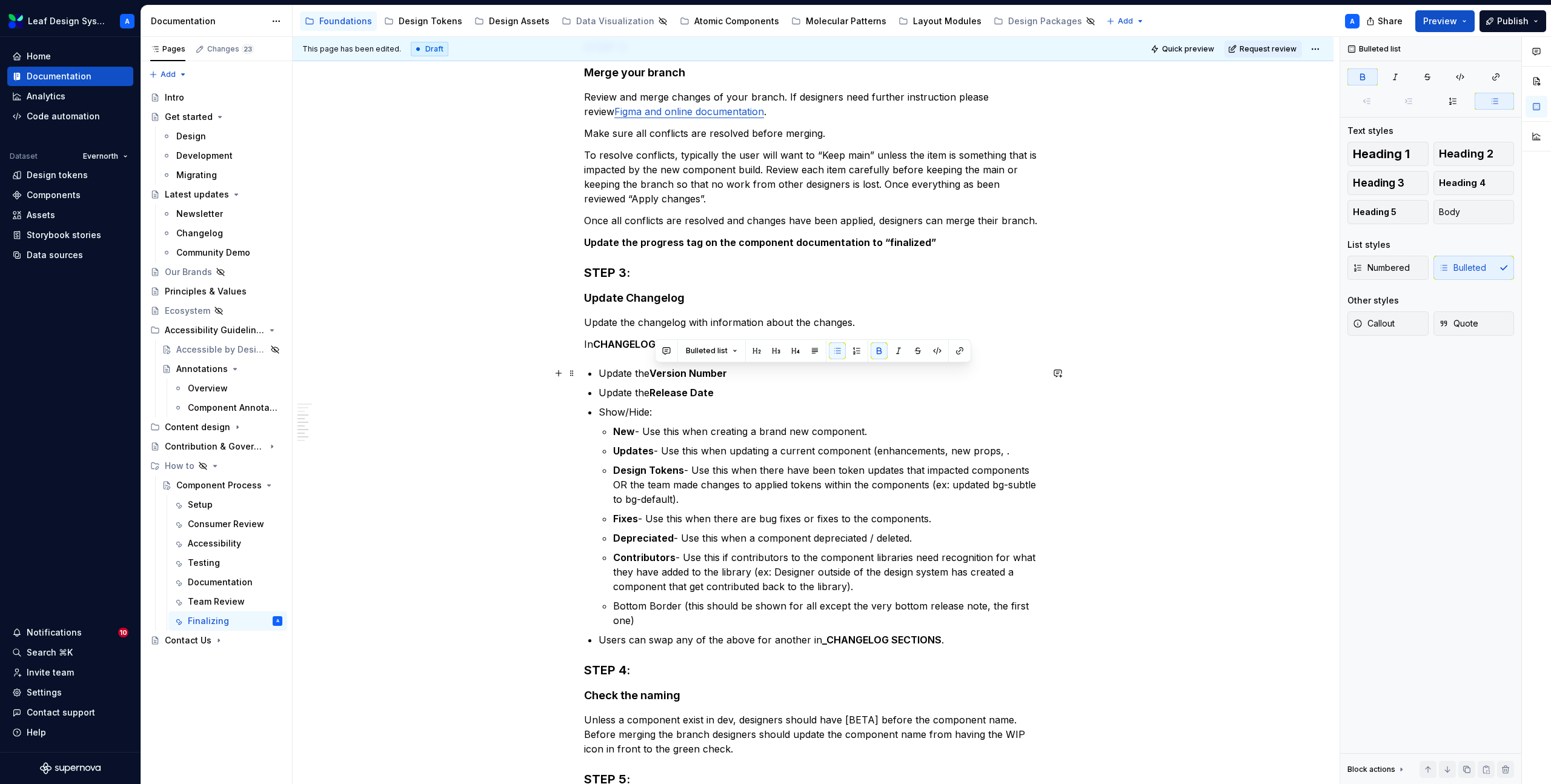
click at [828, 374] on p "Update the Version Number" at bounding box center [820, 373] width 443 height 15
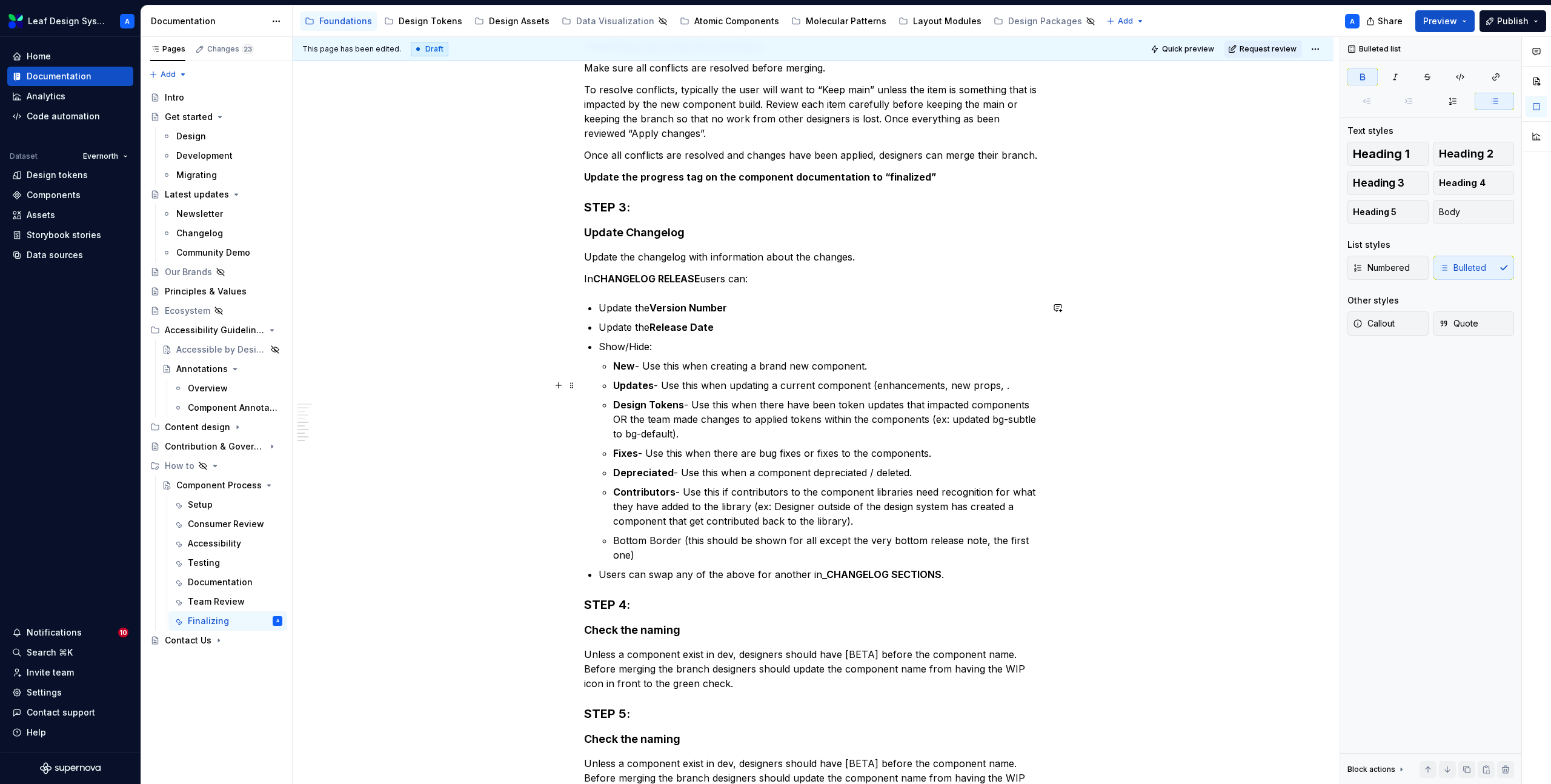
scroll to position [489, 0]
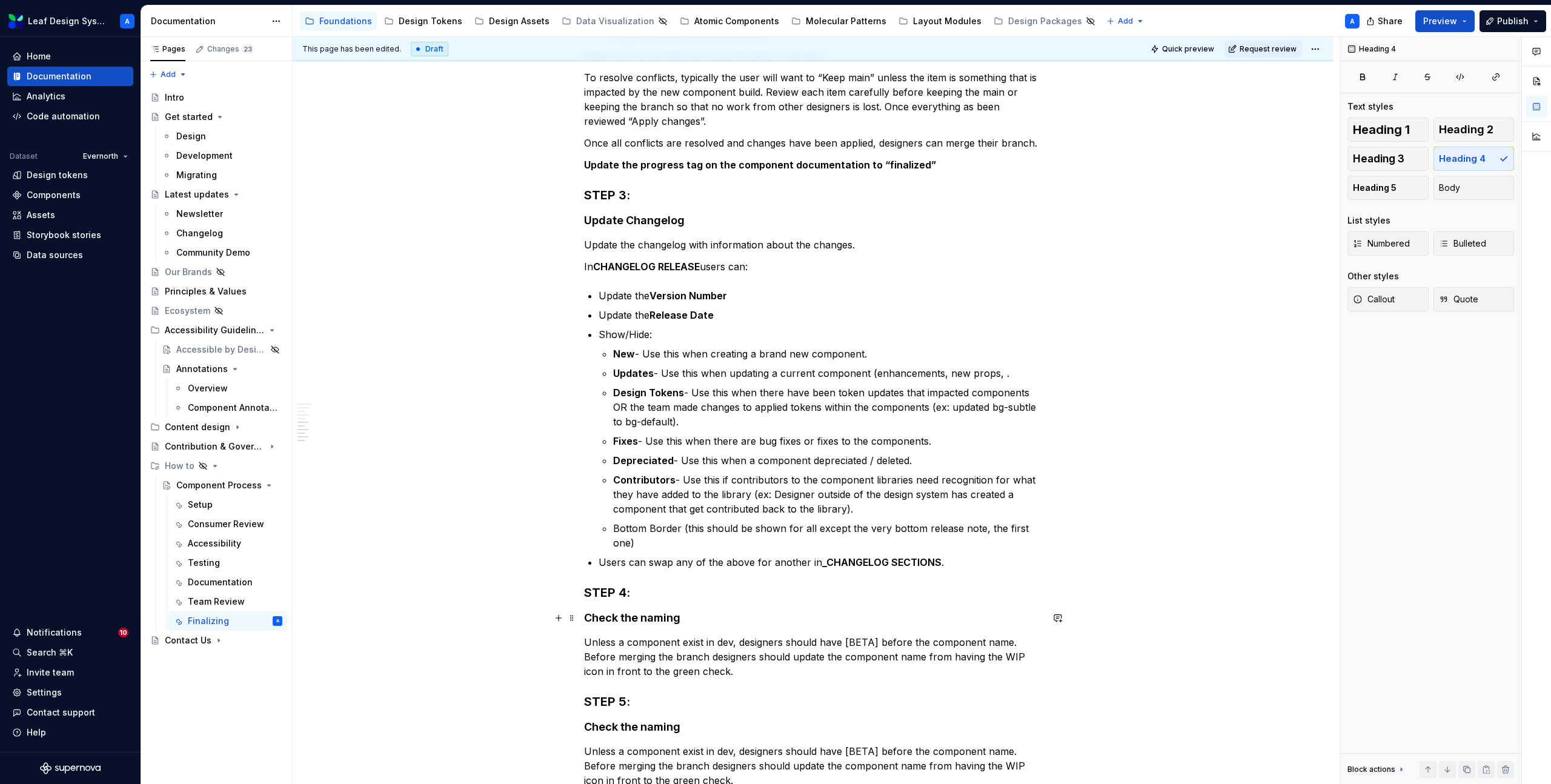
click at [650, 620] on h4 "Check the naming" at bounding box center [813, 618] width 458 height 15
click at [641, 652] on p "Unless a component exist in dev, designers should have [BETA] before the compon…" at bounding box center [813, 657] width 458 height 44
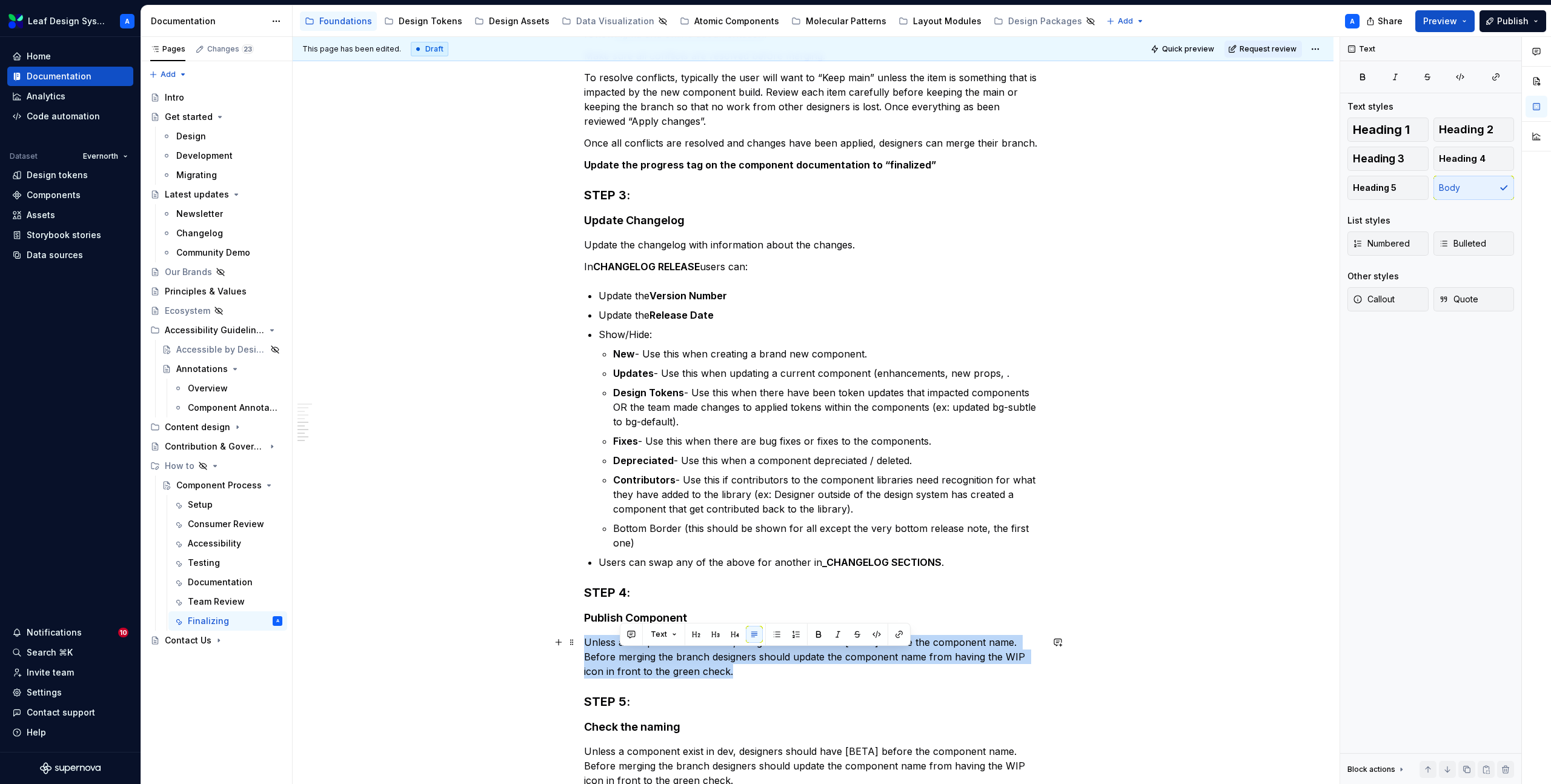
click at [641, 652] on p "Unless a component exist in dev, designers should have [BETA] before the compon…" at bounding box center [813, 657] width 458 height 44
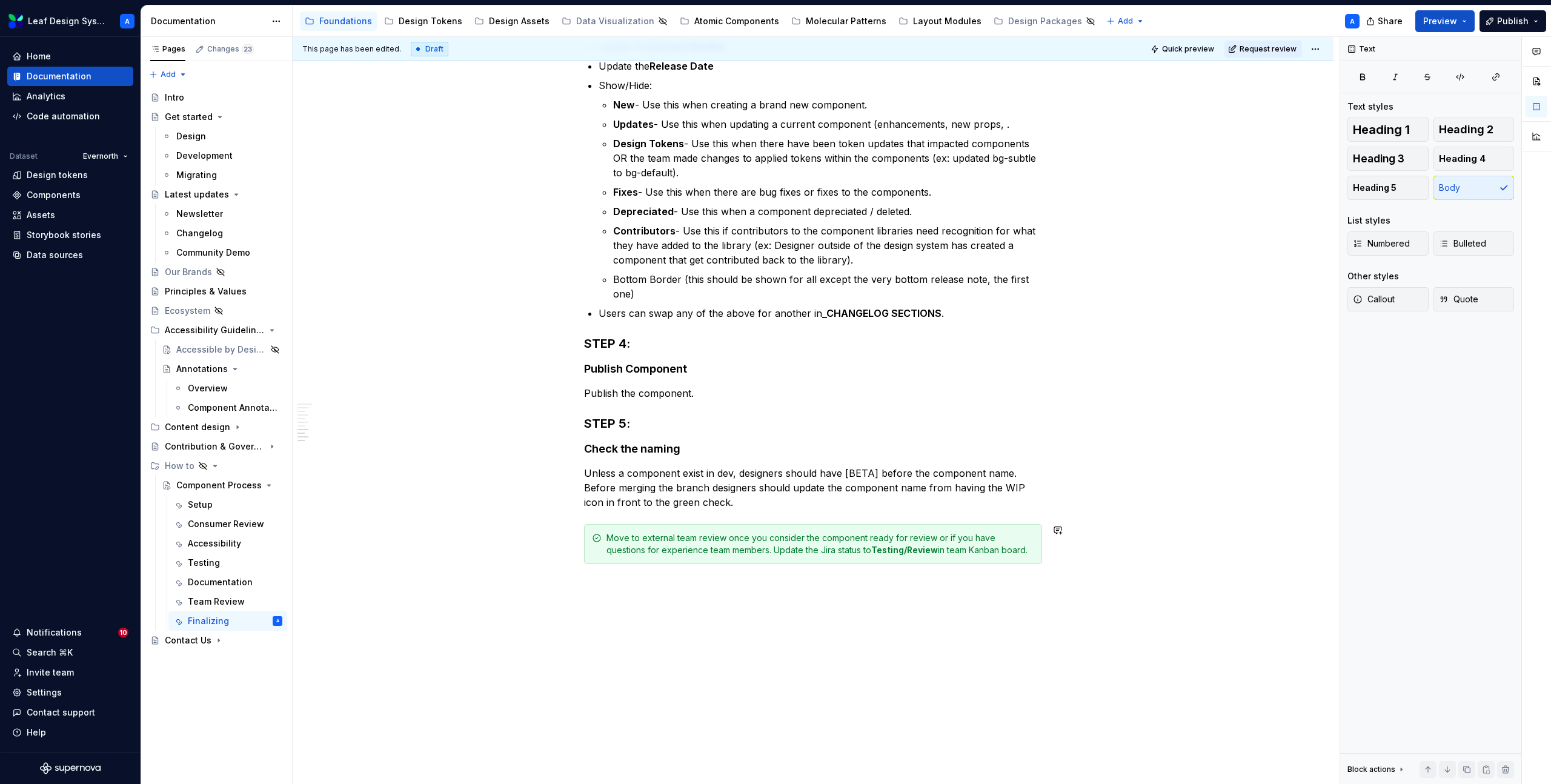
scroll to position [765, 0]
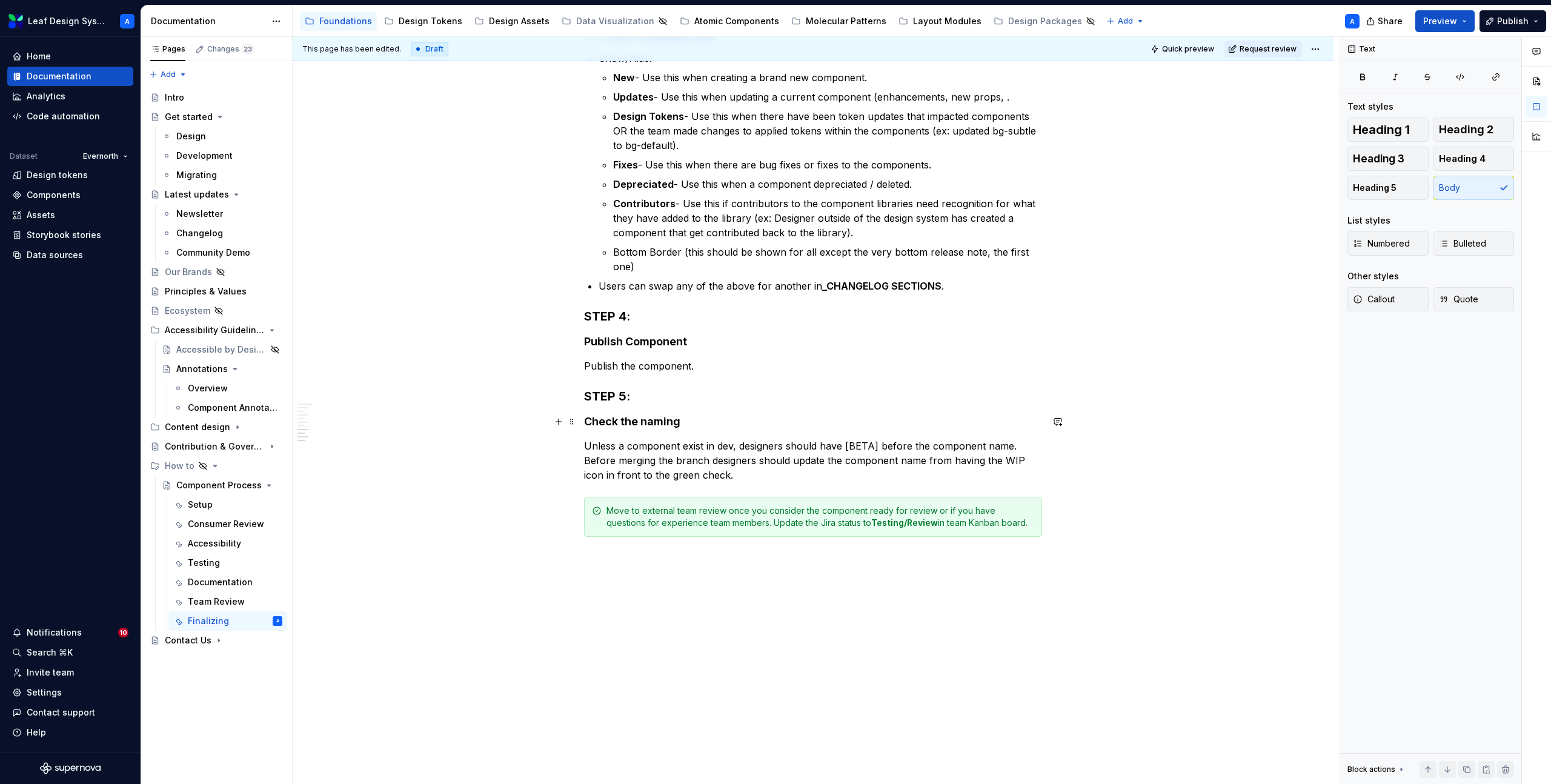
click at [634, 425] on h4 "Check the naming" at bounding box center [813, 421] width 458 height 15
click at [633, 457] on p "Unless a component exist in dev, designers should have [BETA] before the compon…" at bounding box center [813, 461] width 458 height 44
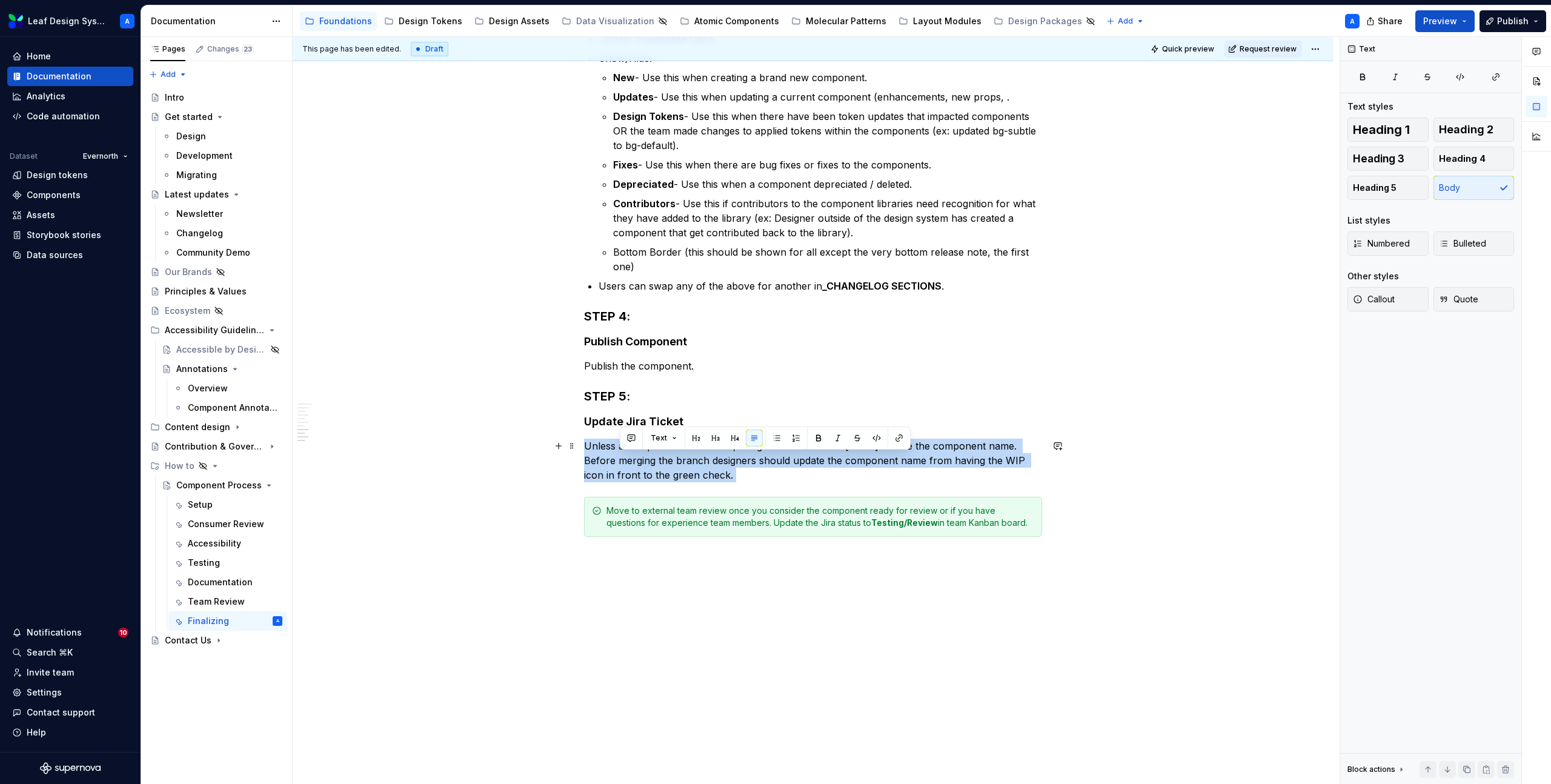
click at [633, 457] on p "Unless a component exist in dev, designers should have [BETA] before the compon…" at bounding box center [813, 461] width 458 height 44
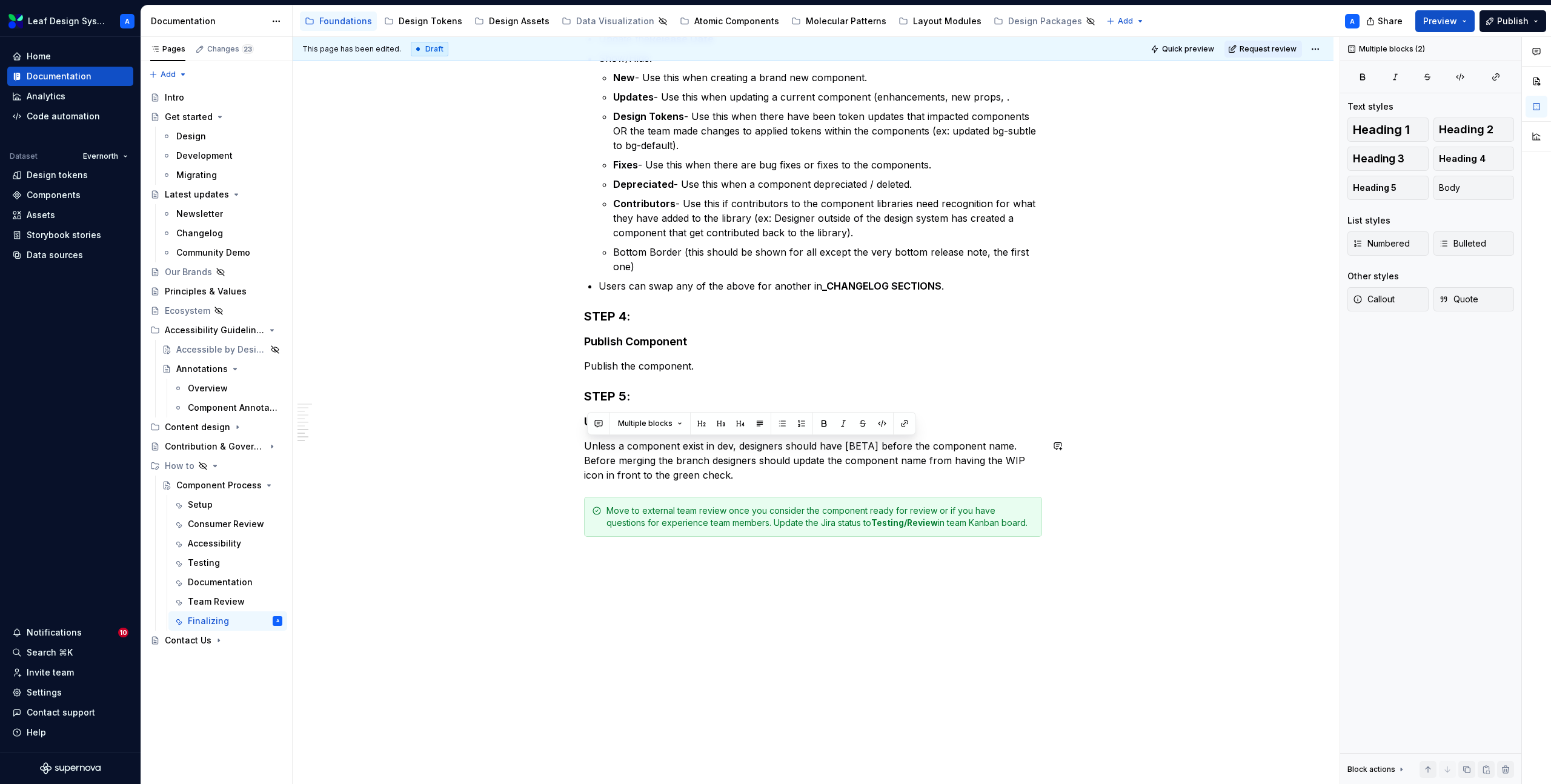
scroll to position [742, 0]
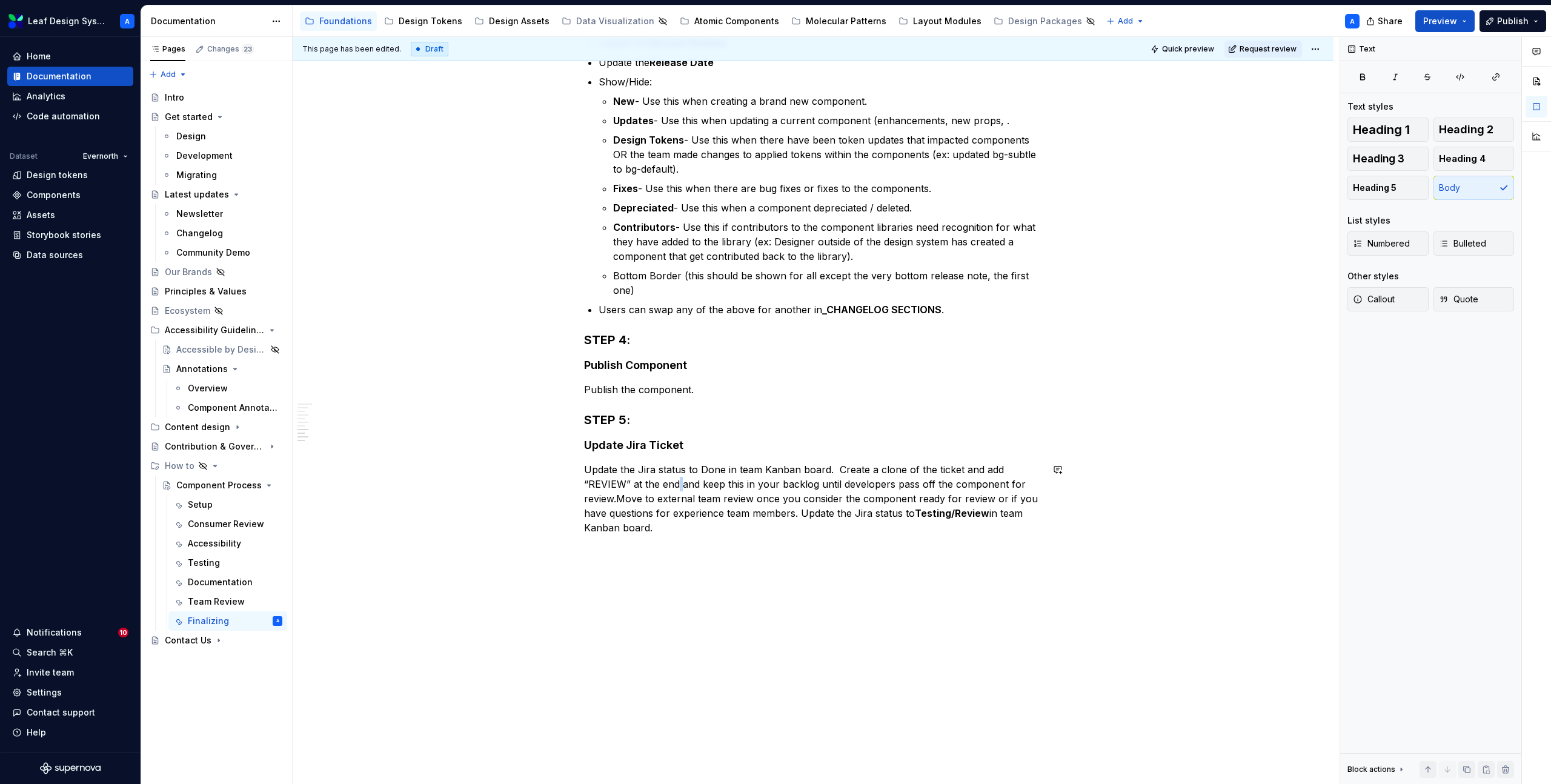
click at [678, 489] on p "Update the Jira status to Done in team Kanban board. Create a clone of the tick…" at bounding box center [813, 498] width 458 height 73
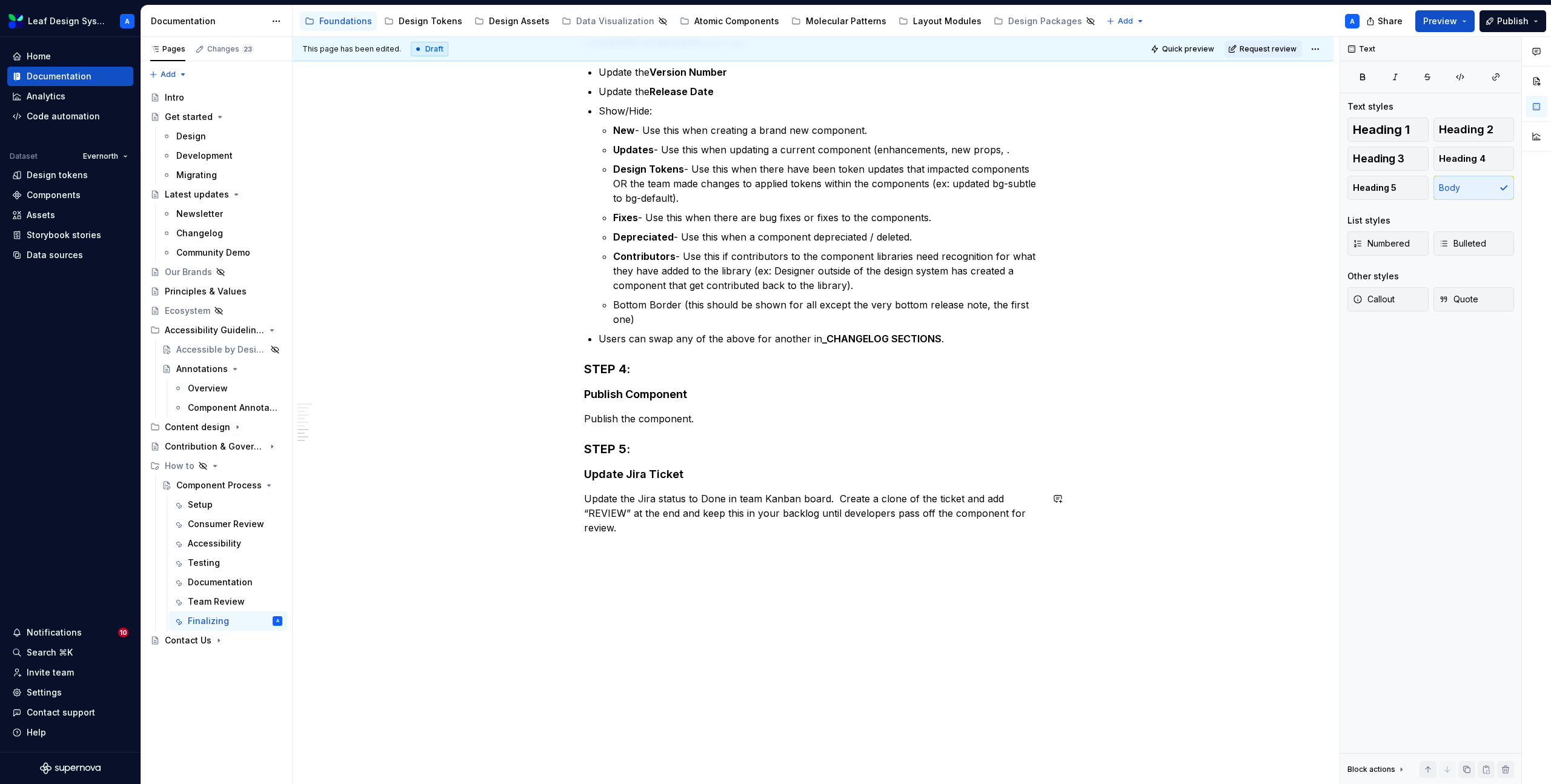
scroll to position [713, 0]
click at [714, 497] on p "Update the Jira status to Done in team Kanban board. Create a clone of the tick…" at bounding box center [813, 513] width 458 height 44
click at [559, 499] on button "button" at bounding box center [559, 499] width 17 height 17
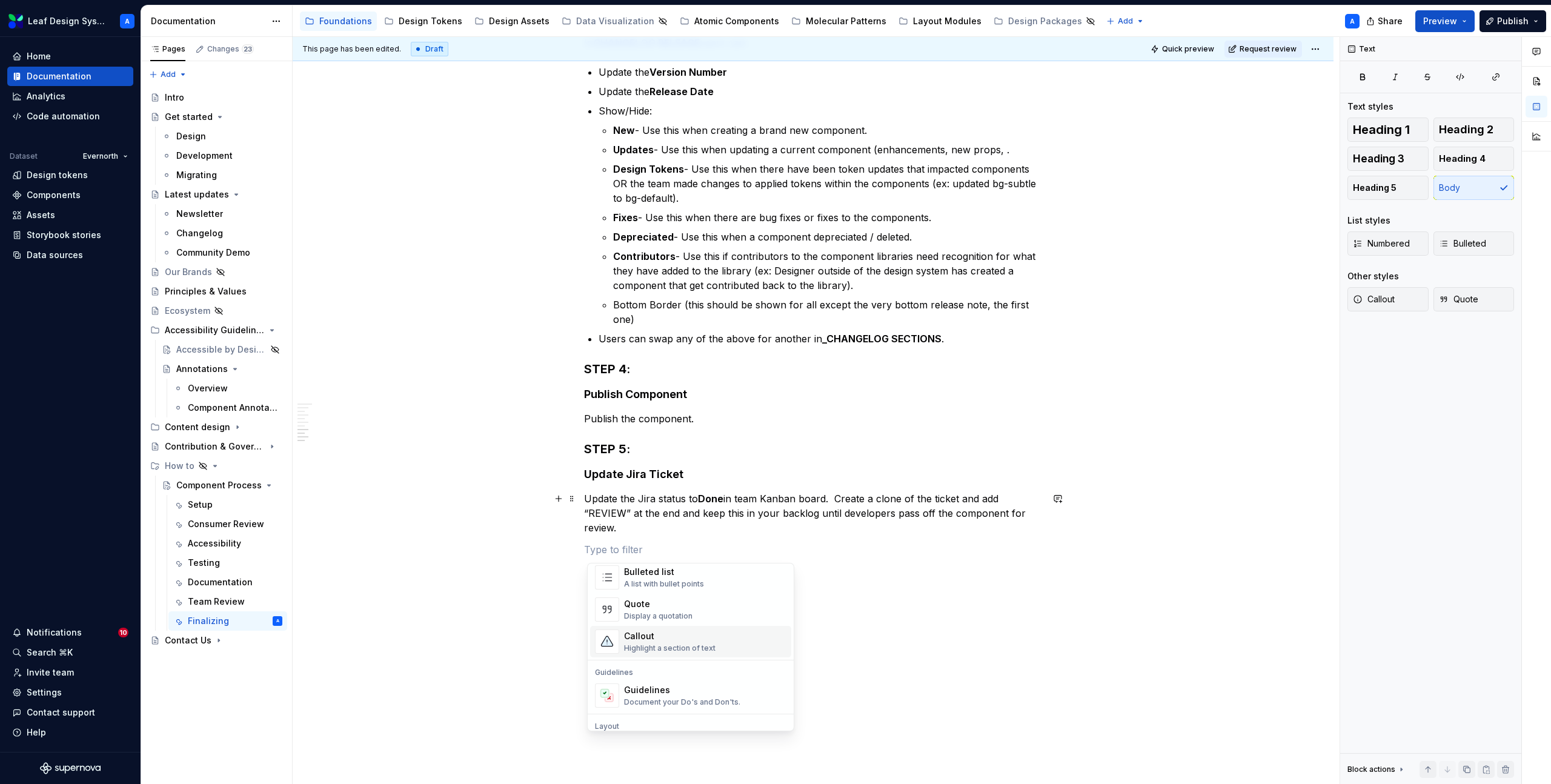
click at [652, 638] on div "Callout" at bounding box center [670, 636] width 92 height 12
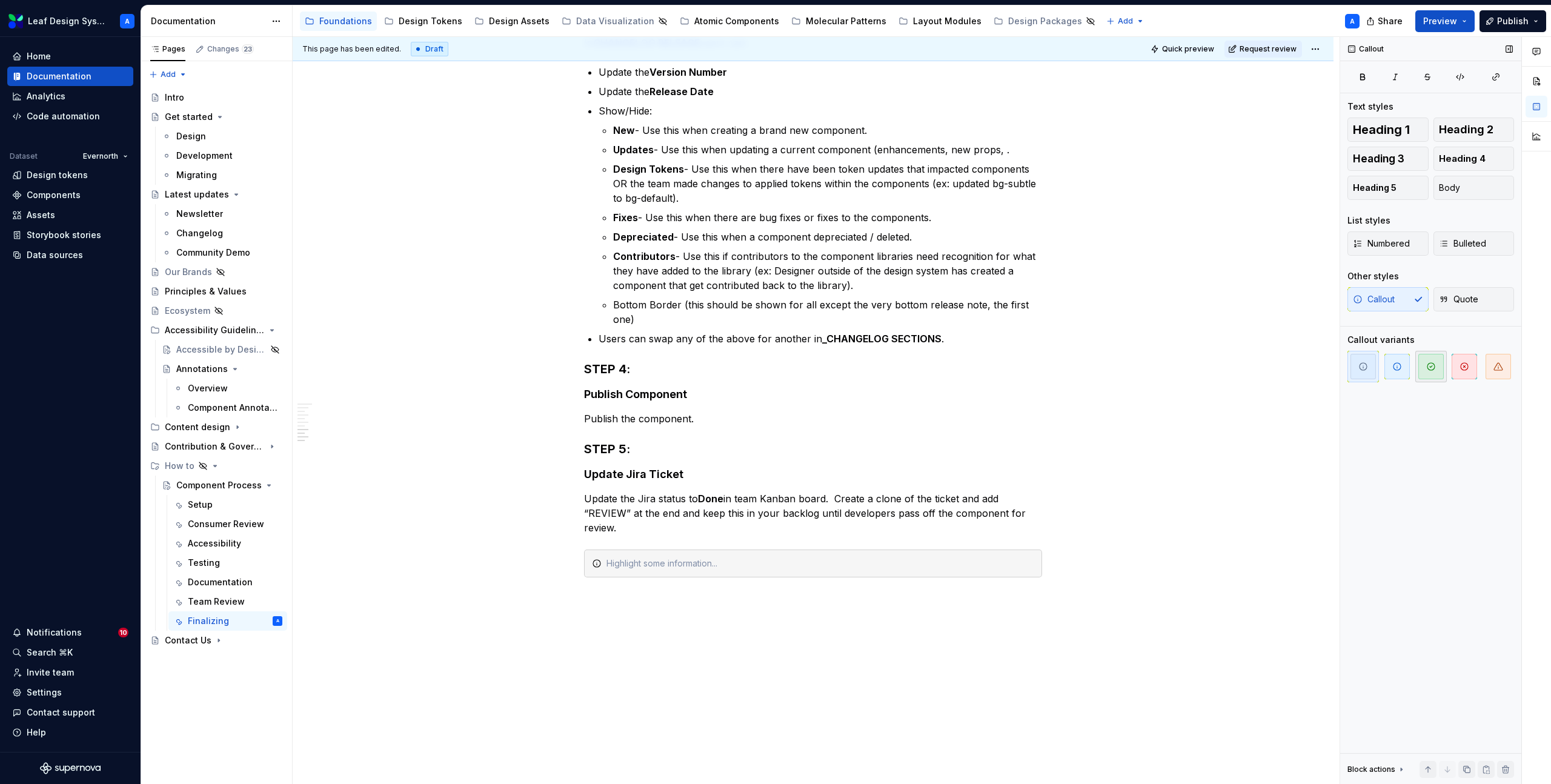
click at [1423, 365] on span "button" at bounding box center [1431, 367] width 25 height 25
type textarea "*"
click at [700, 417] on p "Publish the component." at bounding box center [813, 418] width 458 height 15
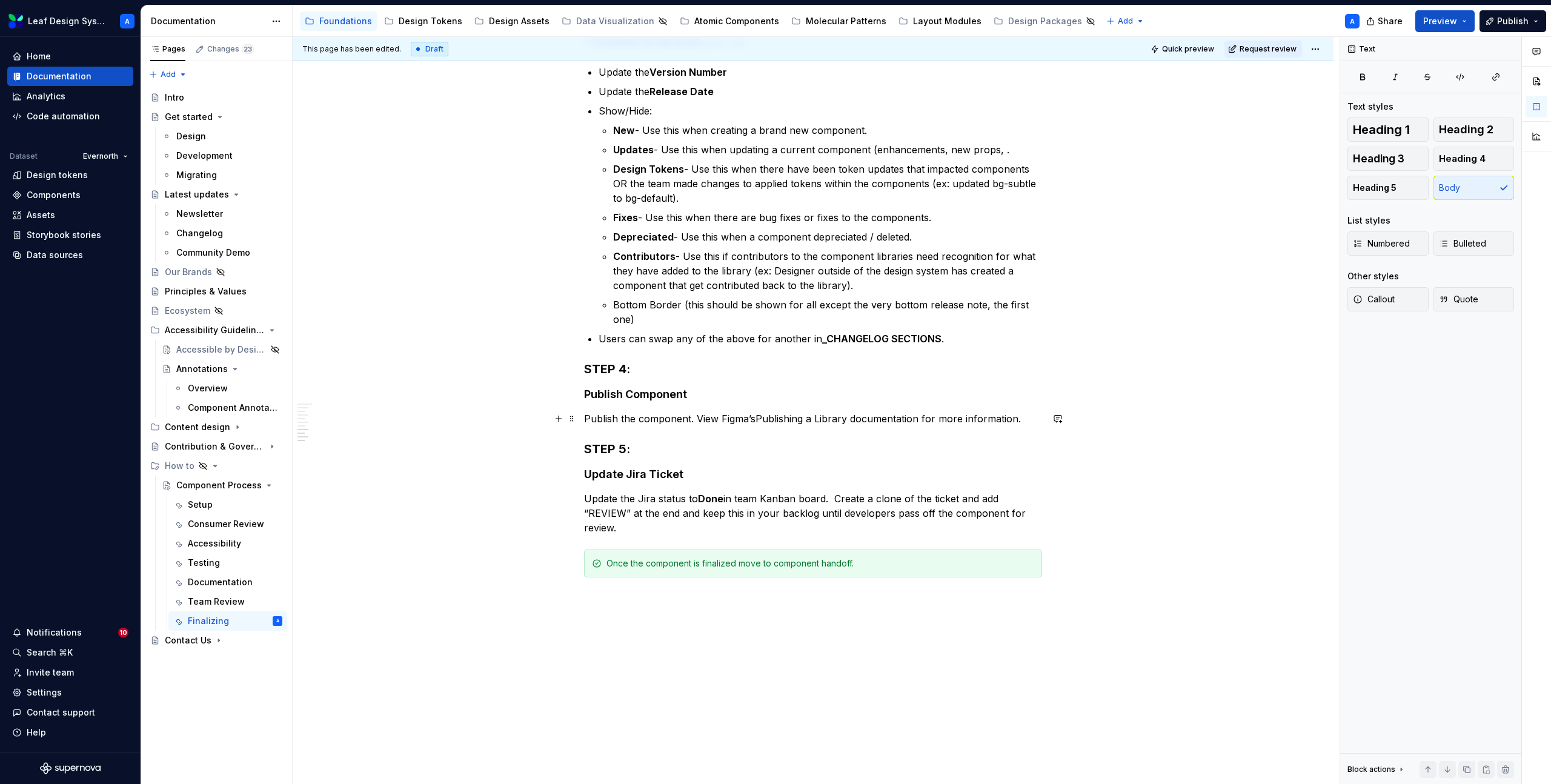
click at [761, 416] on p "Publish the component. View Figma’sPublishing a Library documentation for more …" at bounding box center [813, 418] width 458 height 15
drag, startPoint x: 725, startPoint y: 418, endPoint x: 852, endPoint y: 417, distance: 127.0
click at [852, 417] on p "Publish the component. View Figma’s Publishing a Library documentation for more…" at bounding box center [813, 418] width 458 height 15
click at [969, 421] on p "Publish the component. View Figma’s Publishing a Library documentation for more…" at bounding box center [813, 418] width 458 height 15
click at [1104, 497] on div "Process to finalize the component before dev handoff Make sure all previous ste…" at bounding box center [813, 162] width 1041 height 1329
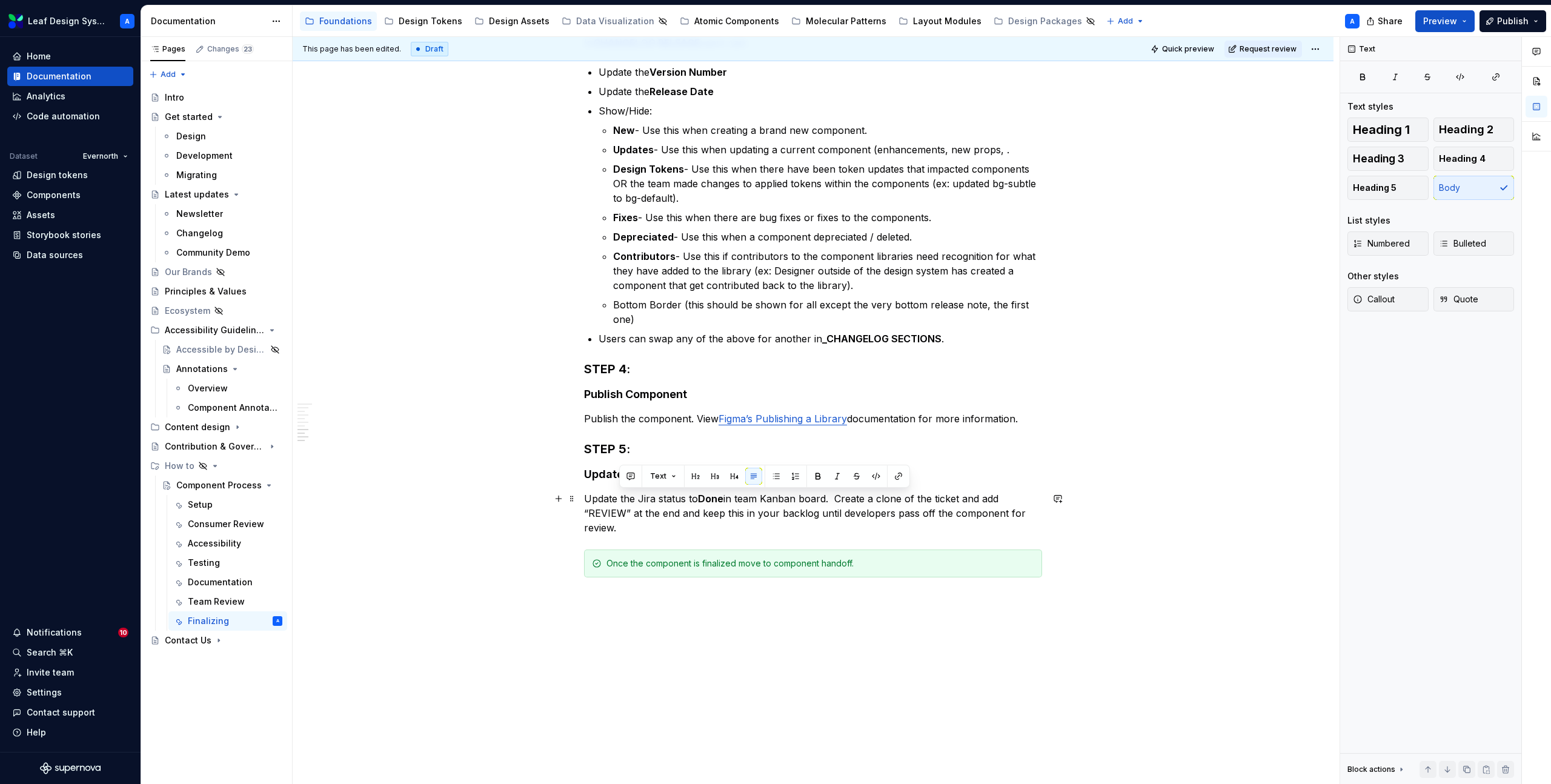
drag, startPoint x: 649, startPoint y: 523, endPoint x: 838, endPoint y: 499, distance: 190.5
click at [838, 499] on p "Update the Jira status to Done in team Kanban board. Create a clone of the tick…" at bounding box center [813, 513] width 458 height 44
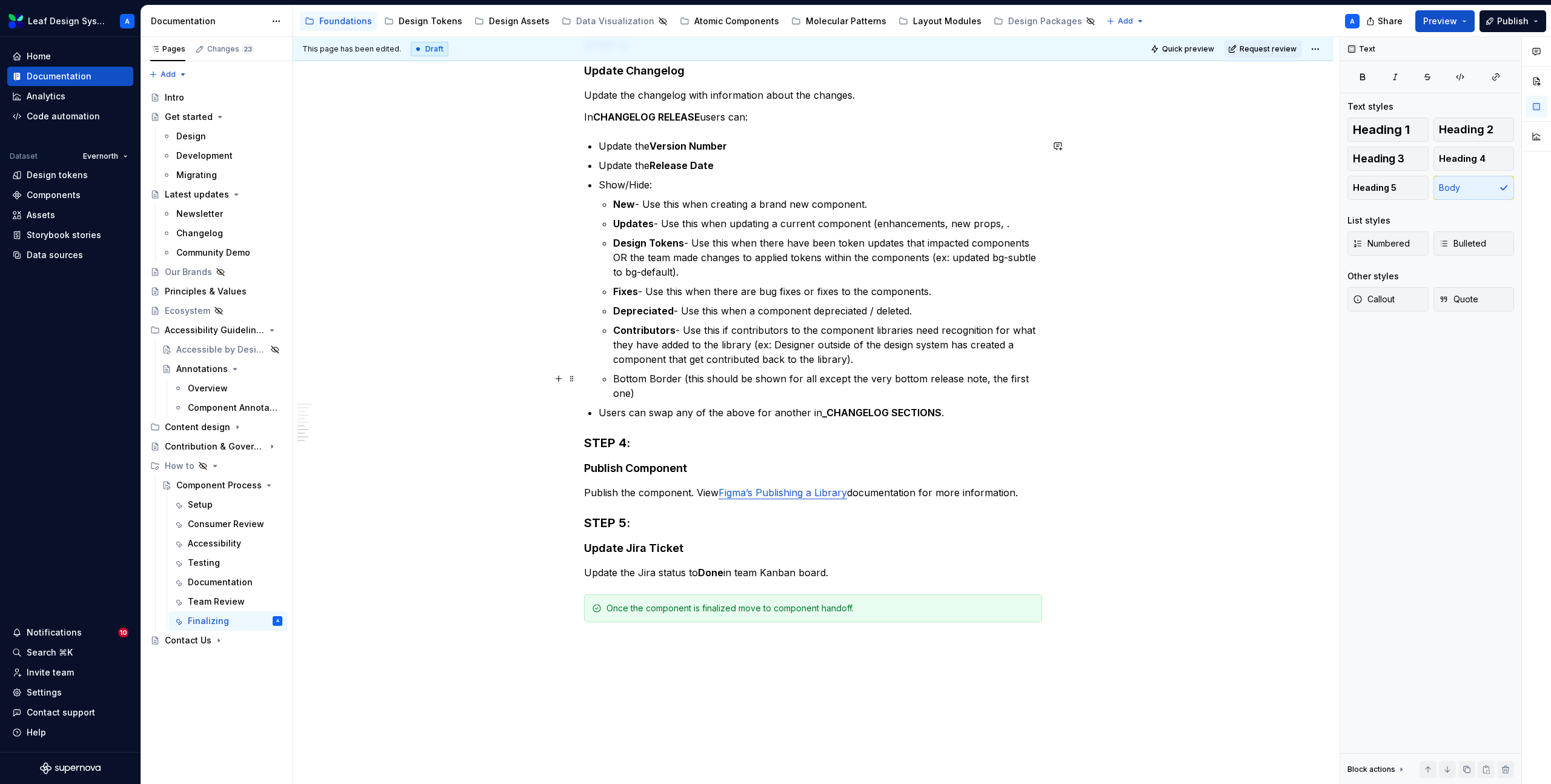
scroll to position [576, 0]
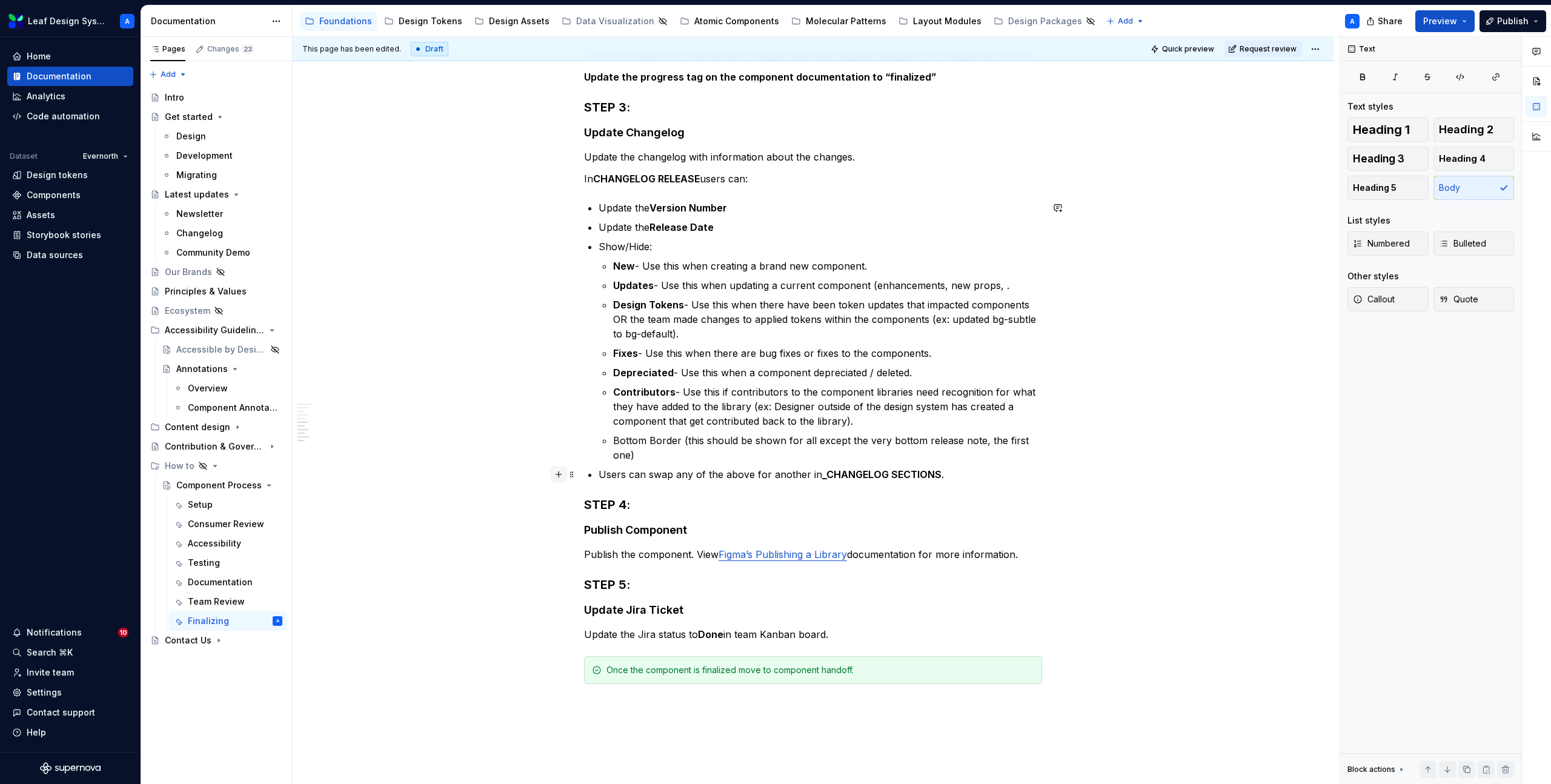
click at [560, 475] on button "button" at bounding box center [559, 475] width 17 height 17
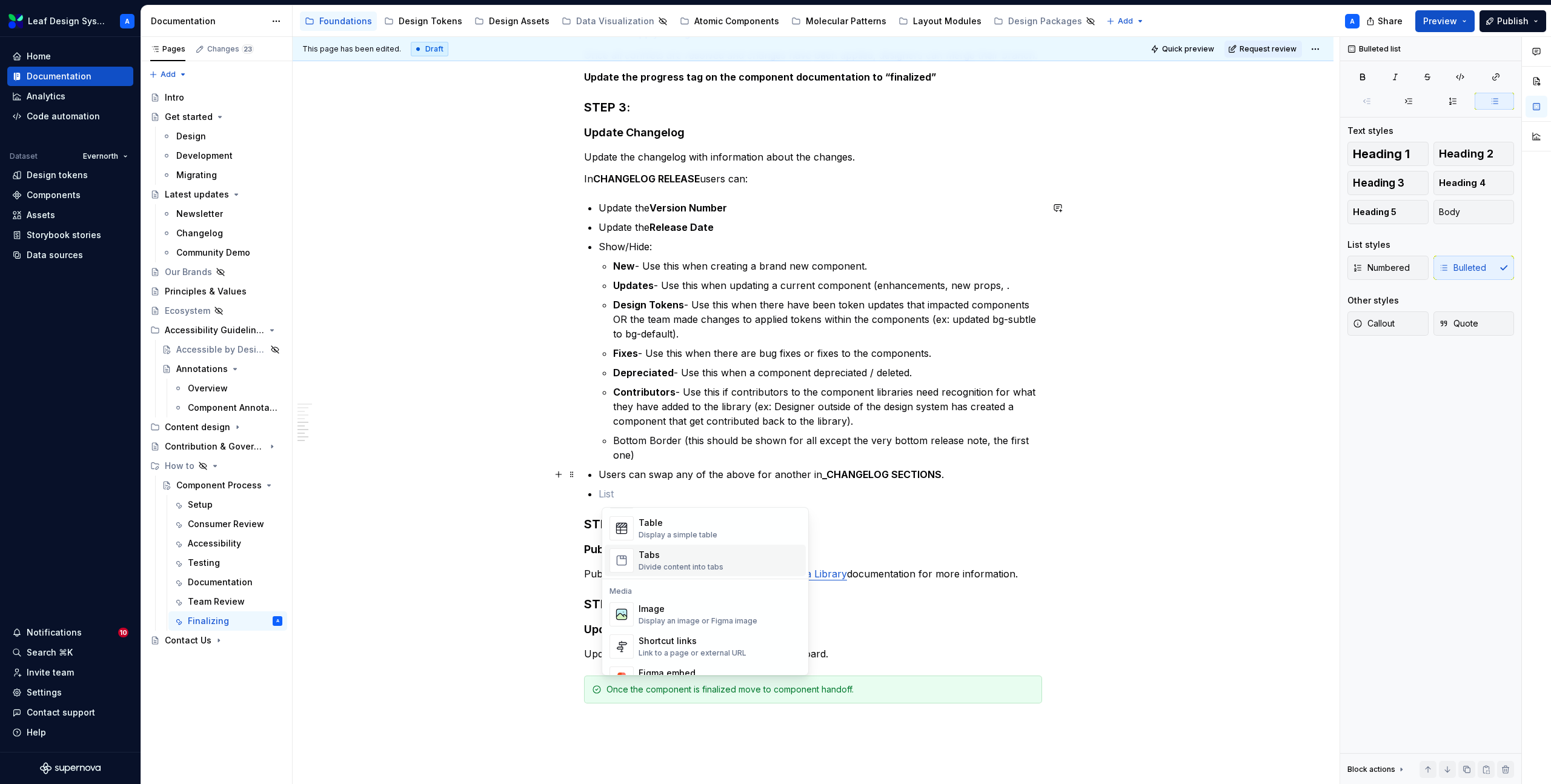
scroll to position [469, 0]
click at [679, 585] on div "Image" at bounding box center [698, 583] width 119 height 12
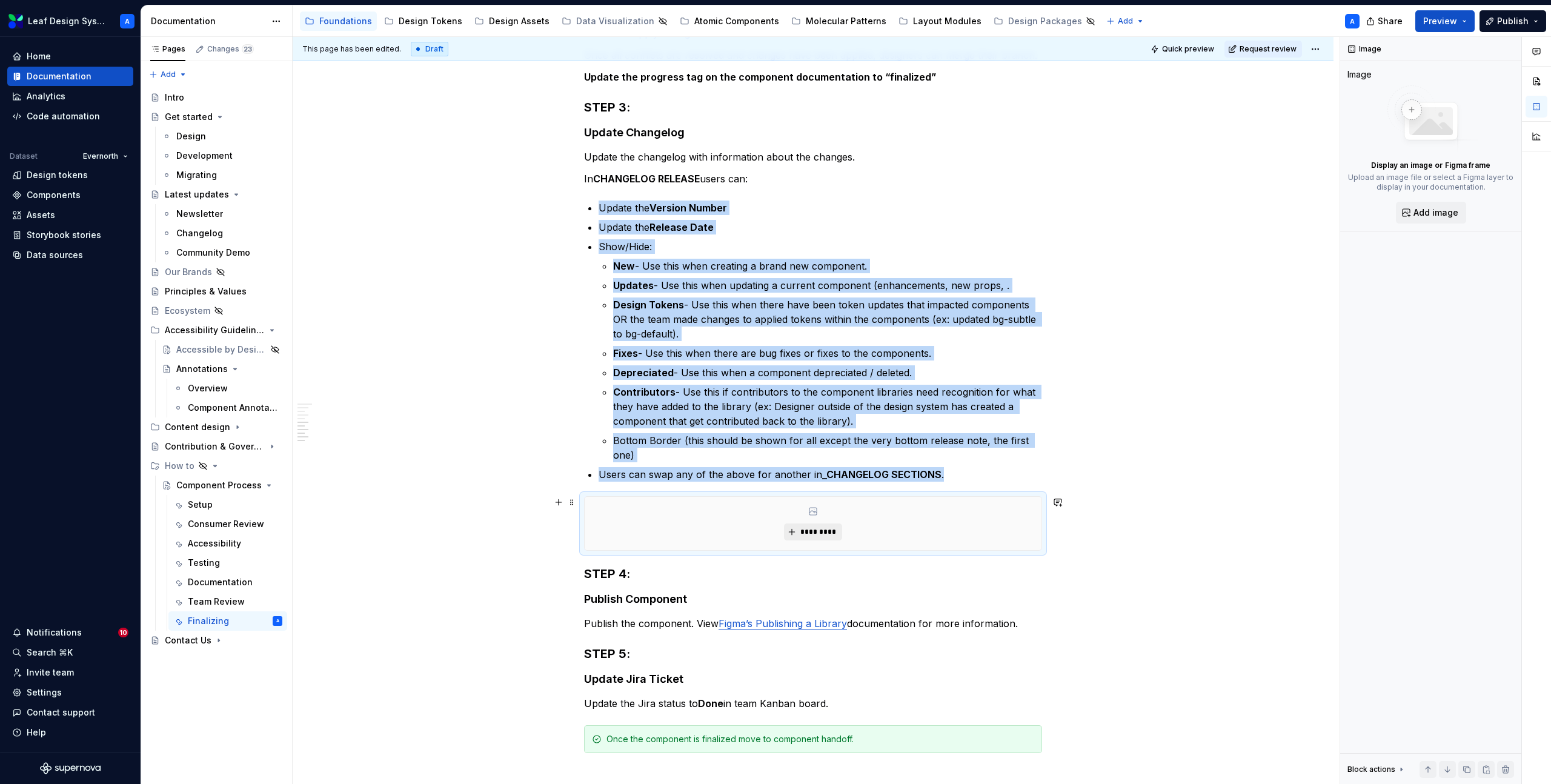
click at [804, 533] on span "*********" at bounding box center [817, 532] width 37 height 9
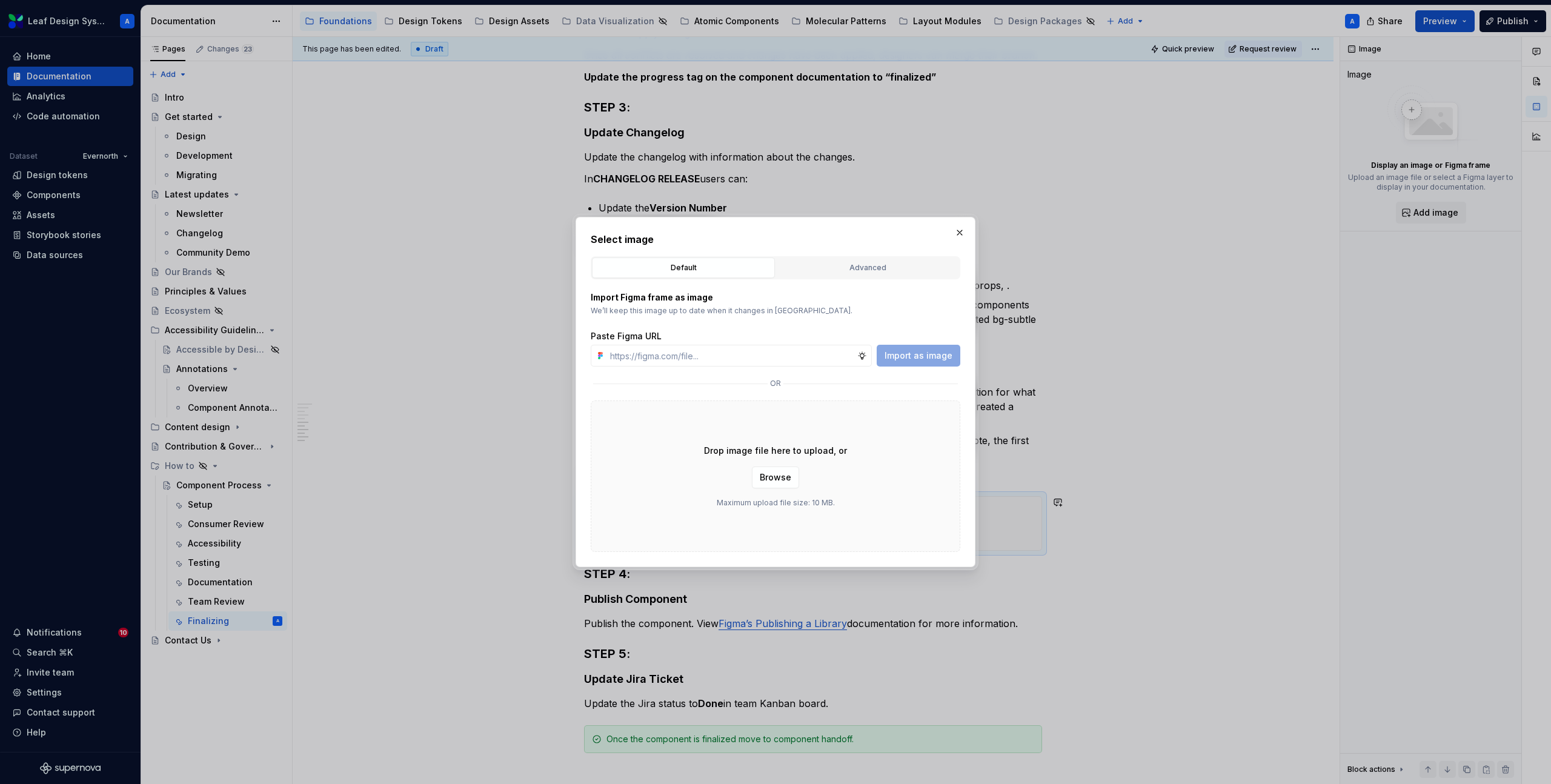
type textarea "*"
type input "[URL][DOMAIN_NAME]"
type textarea "*"
type input "[URL][DOMAIN_NAME]"
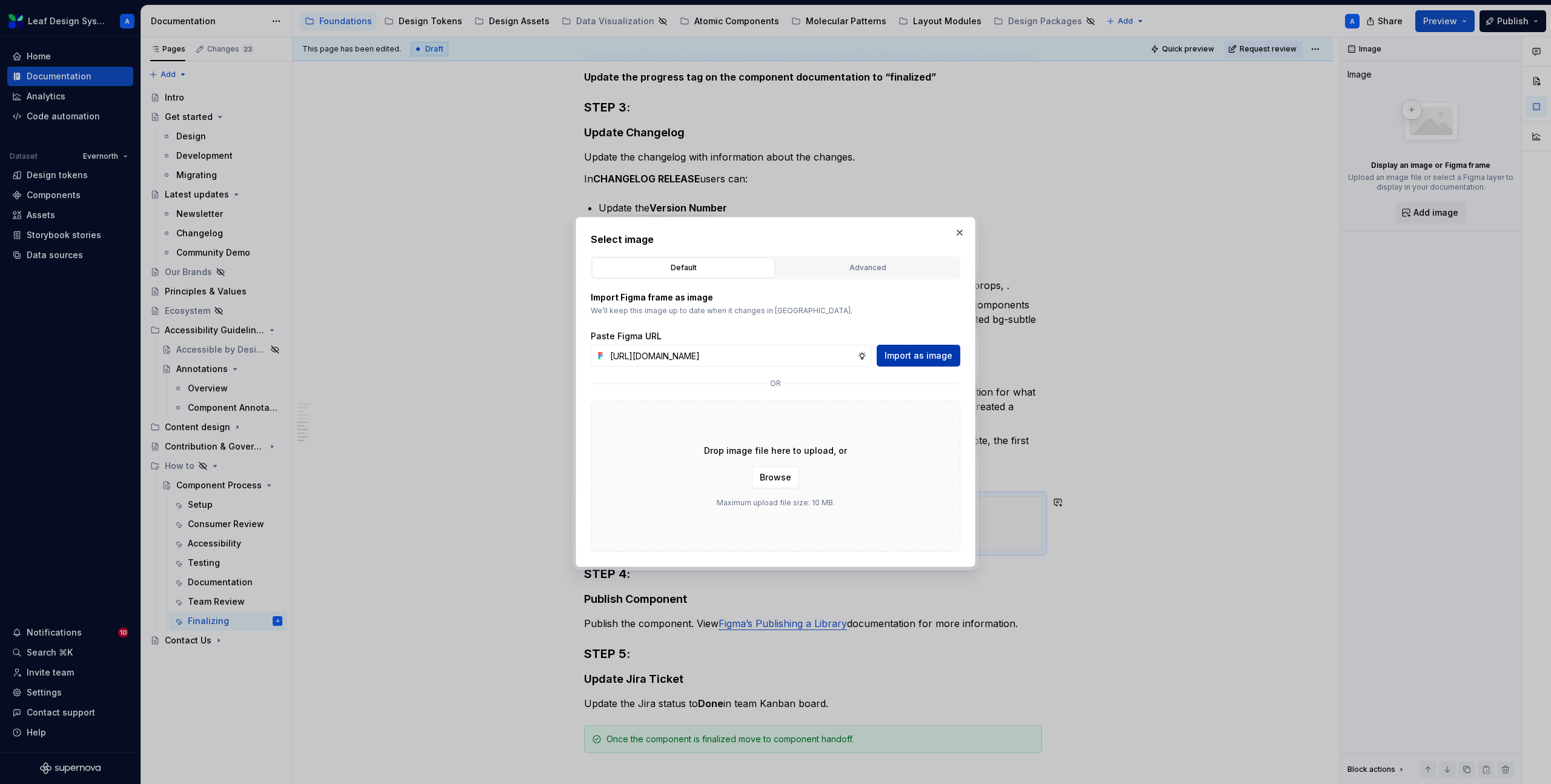
click at [921, 352] on span "Import as image" at bounding box center [918, 355] width 68 height 12
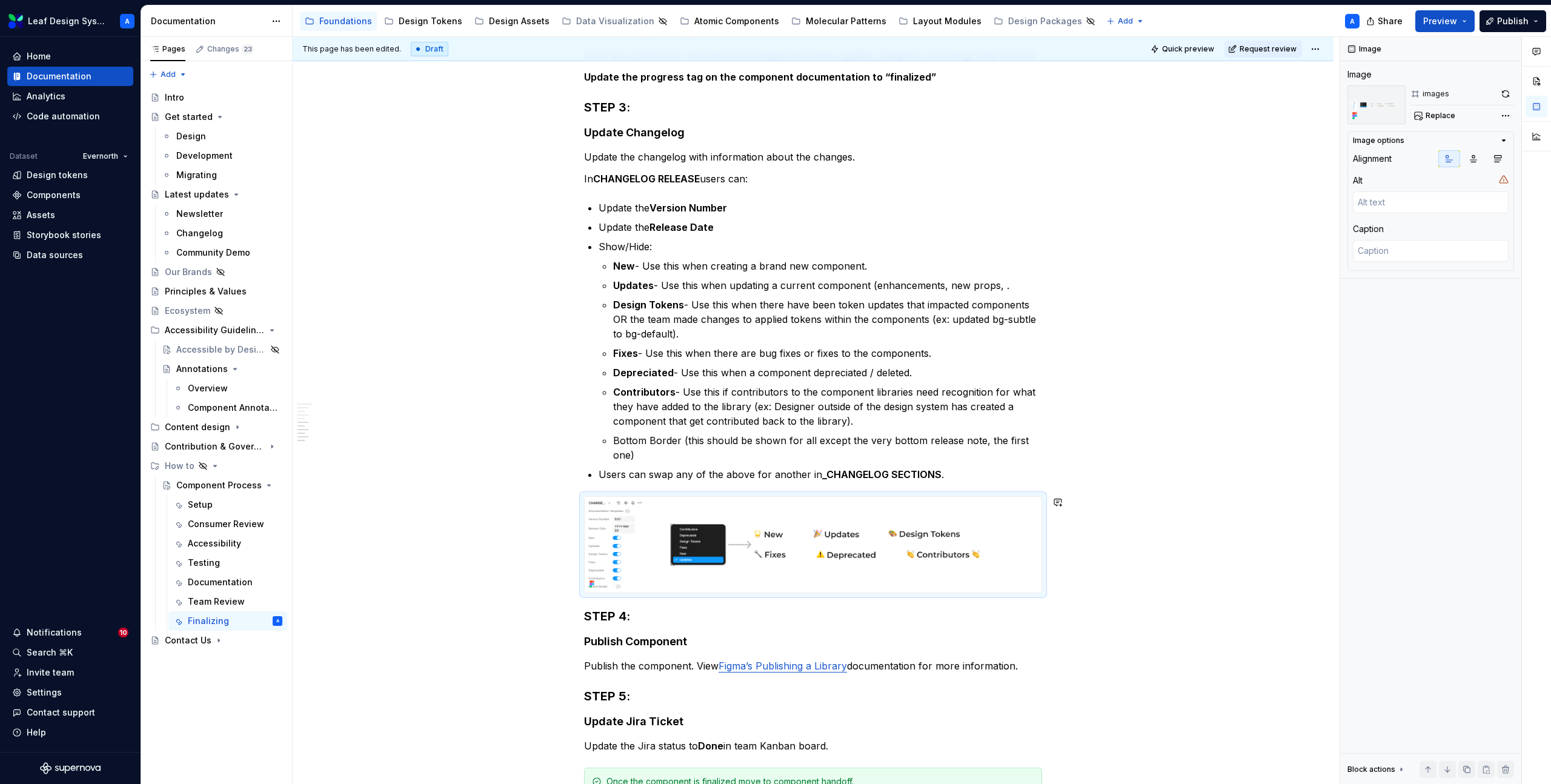
type textarea "*"
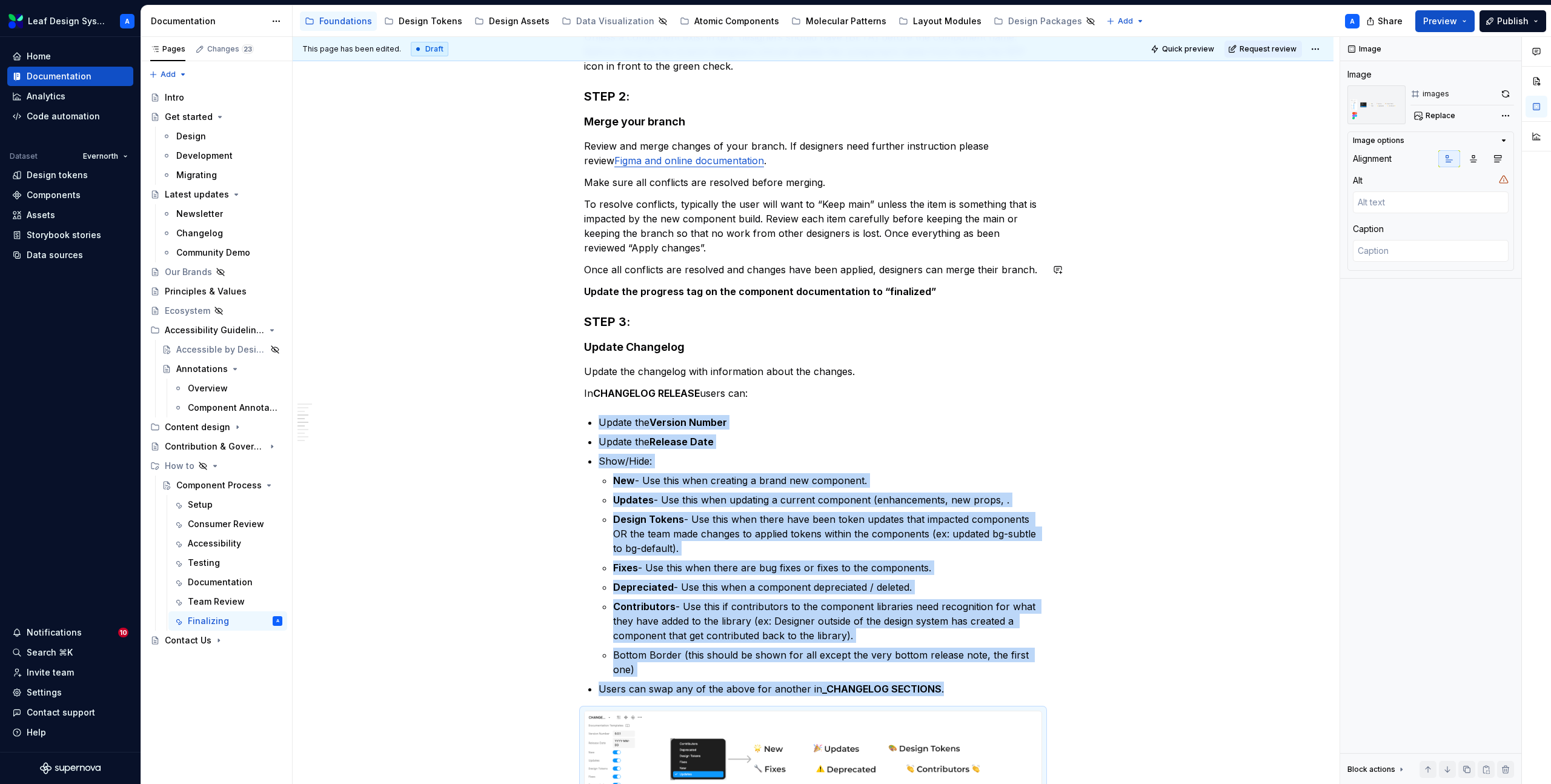
scroll to position [342, 0]
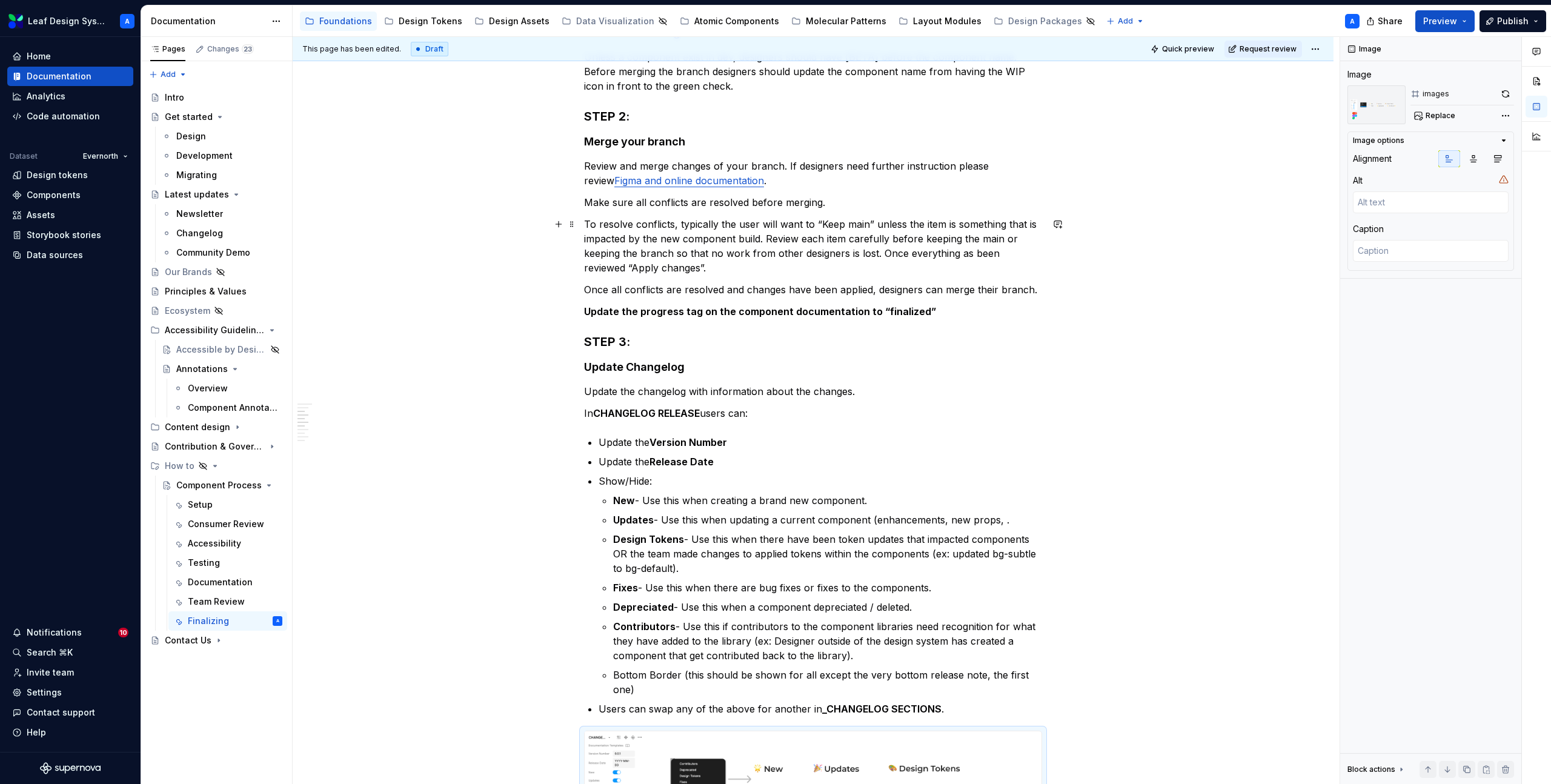
click at [689, 272] on p "To resolve conflicts, typically the user will want to “Keep main” unless the it…" at bounding box center [813, 246] width 458 height 58
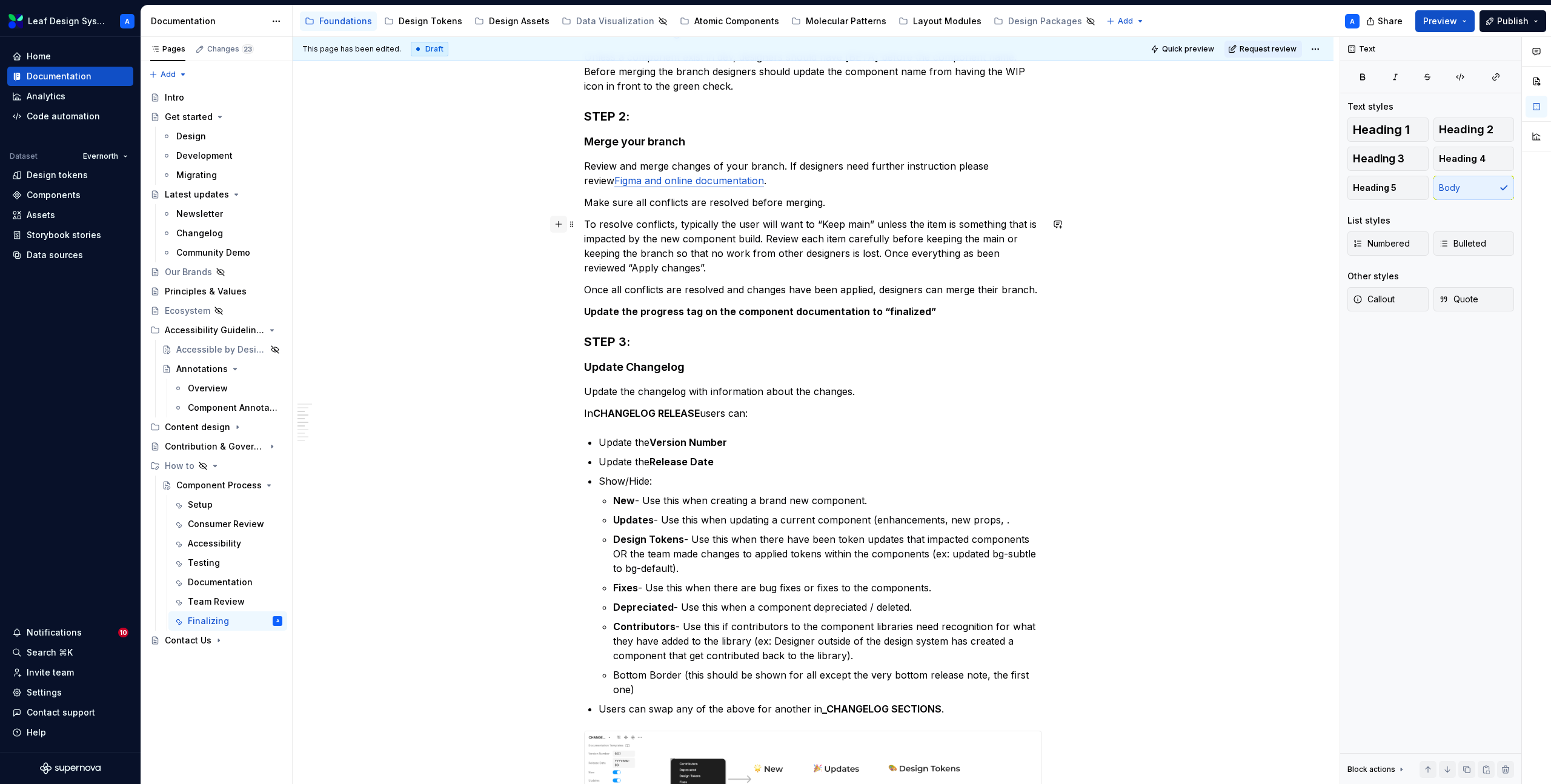
click at [558, 225] on button "button" at bounding box center [559, 224] width 17 height 17
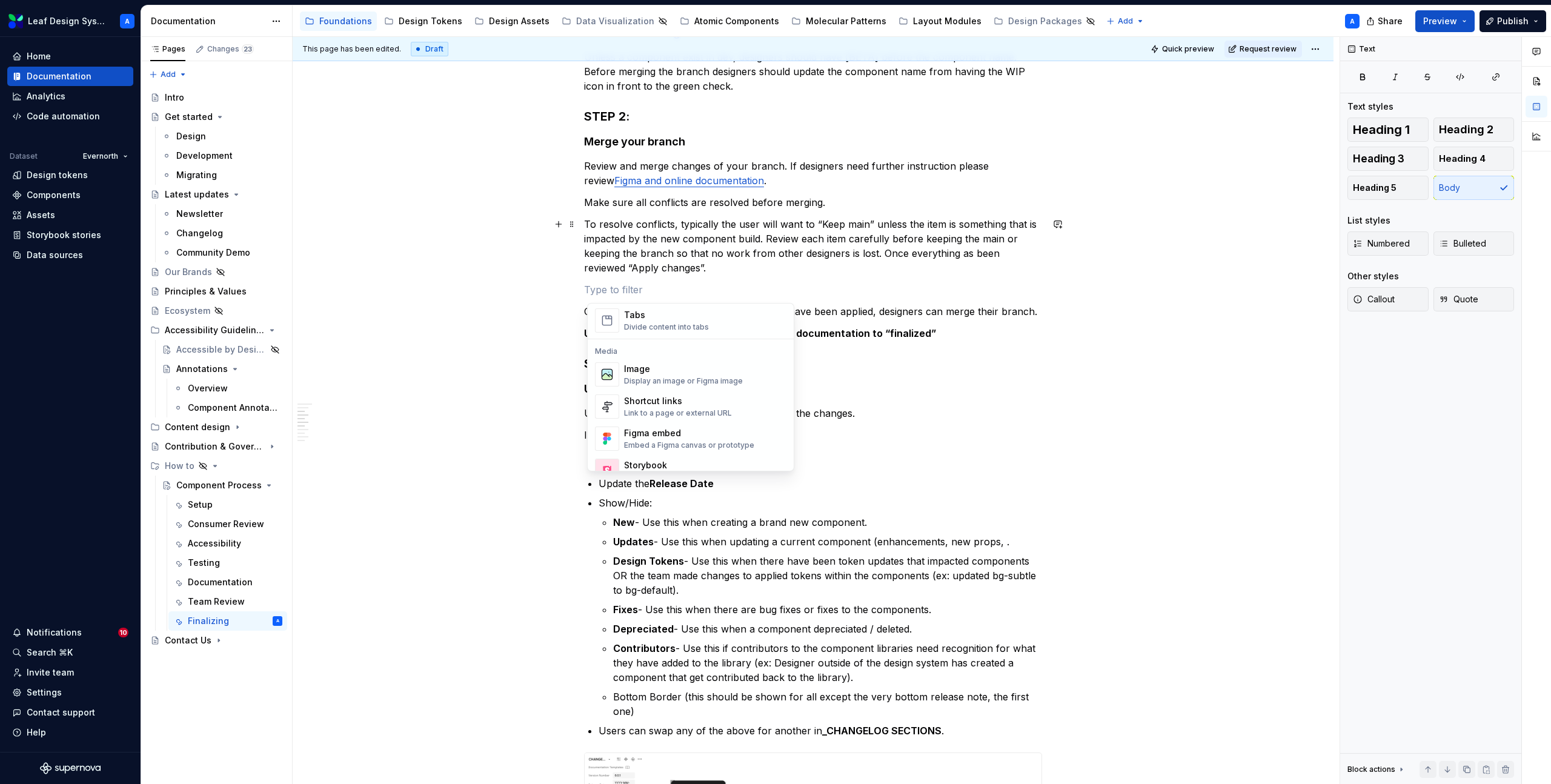
scroll to position [489, 0]
click at [644, 363] on div "Image" at bounding box center [684, 359] width 119 height 12
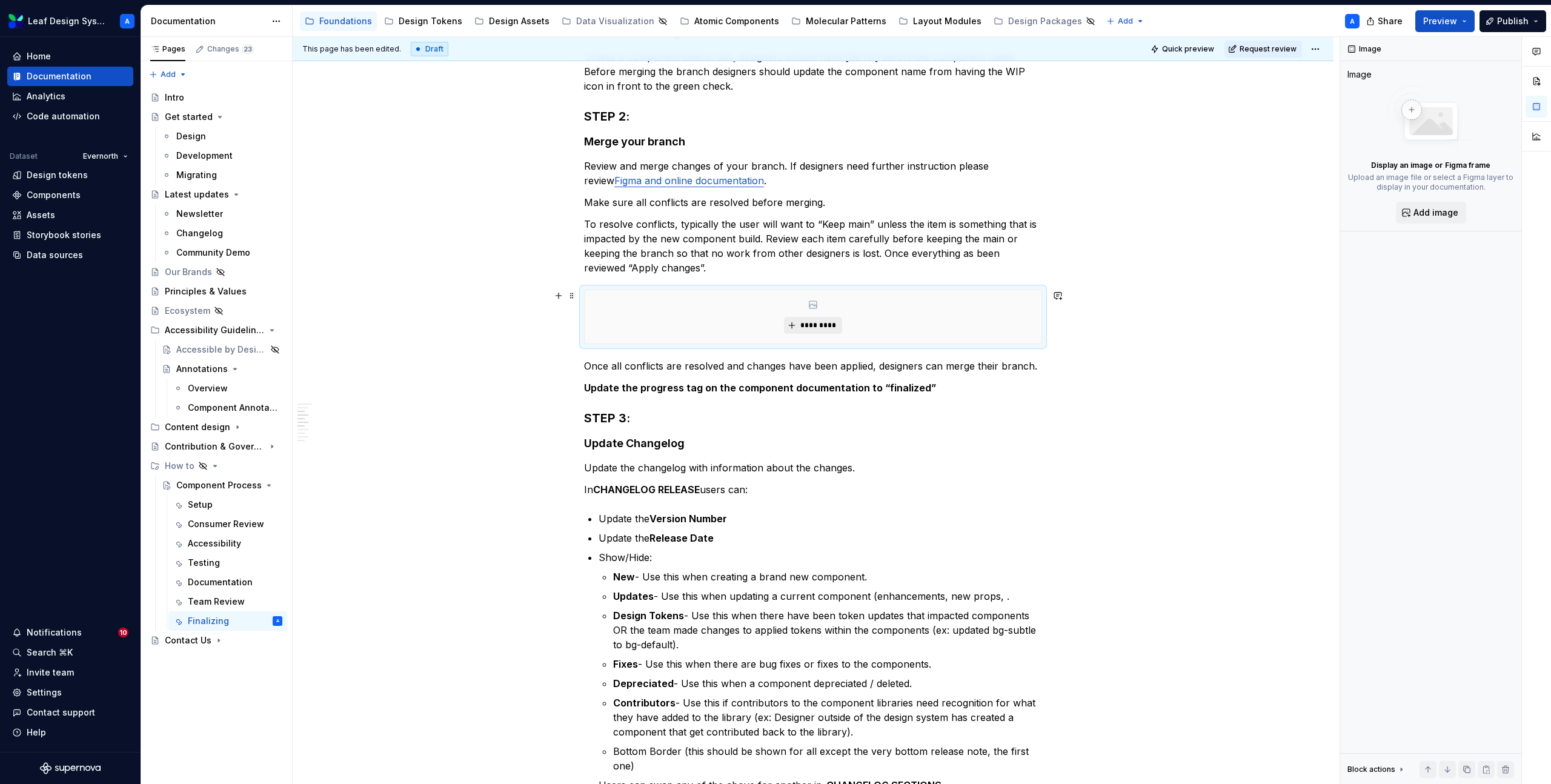
click at [827, 325] on span "*********" at bounding box center [817, 325] width 37 height 9
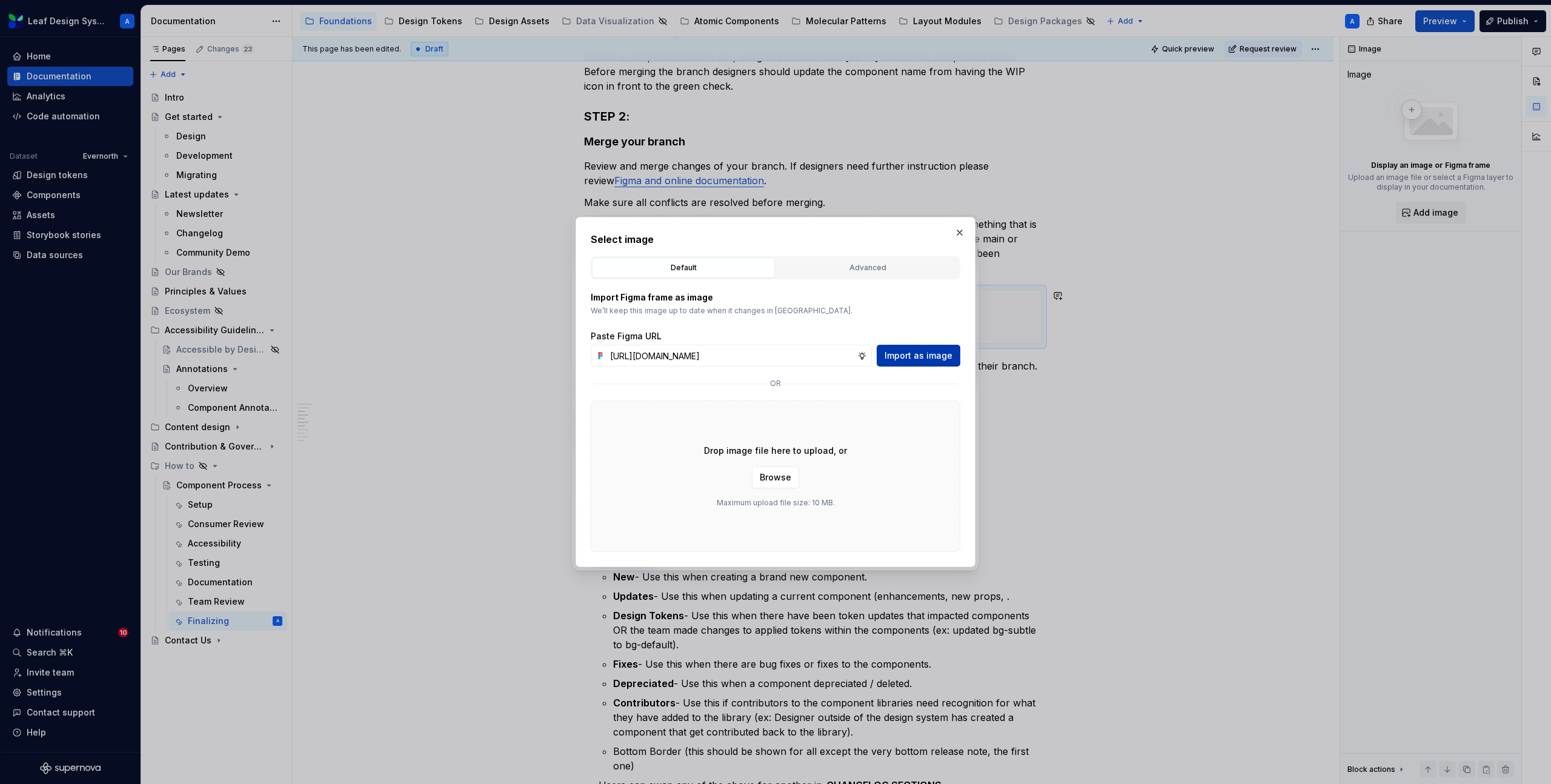
scroll to position [0, 357]
type input "[URL][DOMAIN_NAME]"
click at [915, 352] on span "Import as image" at bounding box center [918, 355] width 68 height 12
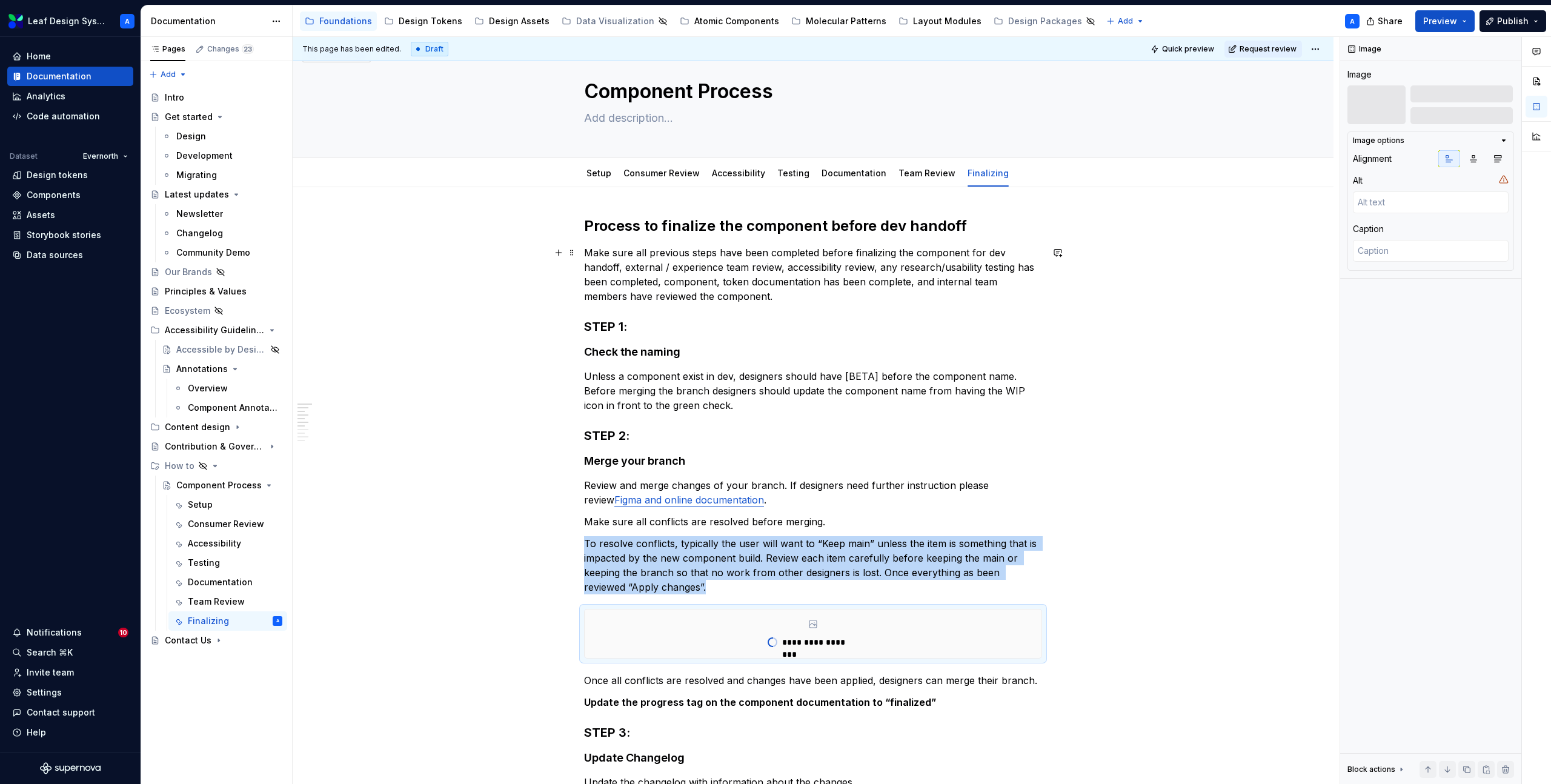
scroll to position [0, 0]
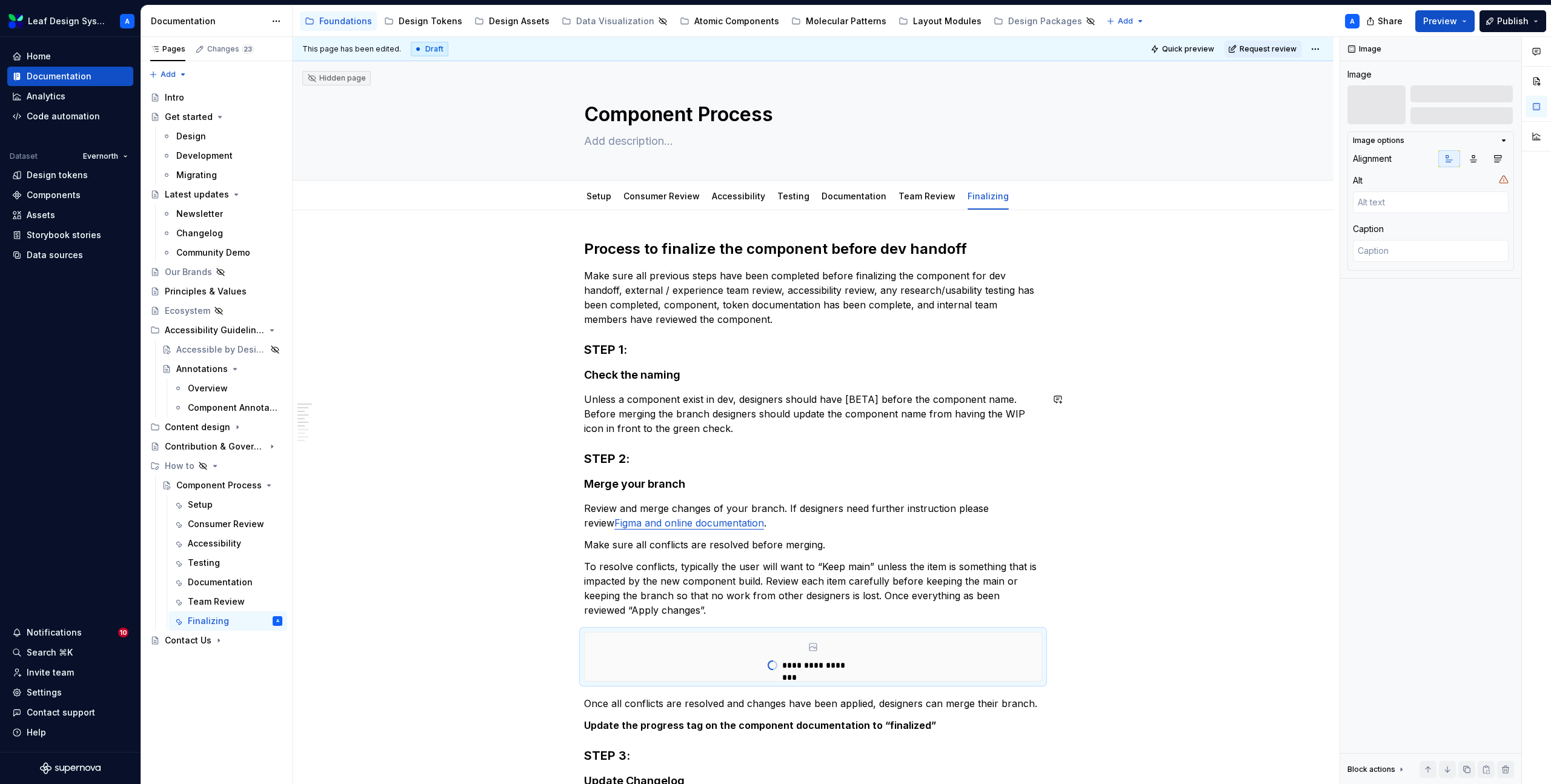
click at [749, 432] on p "Unless a component exist in dev, designers should have [BETA] before the compon…" at bounding box center [813, 414] width 458 height 44
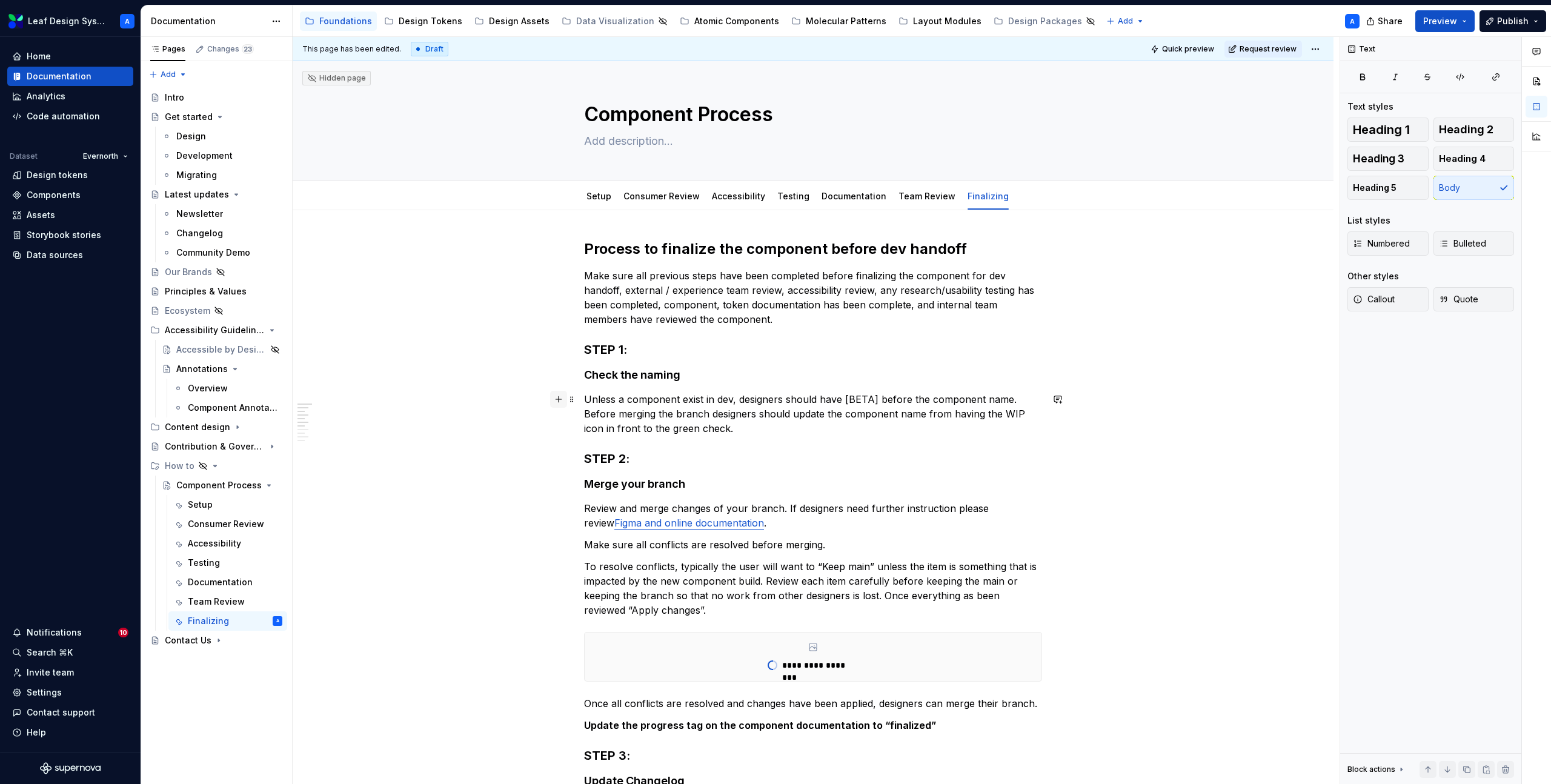
click at [559, 400] on button "button" at bounding box center [559, 399] width 17 height 17
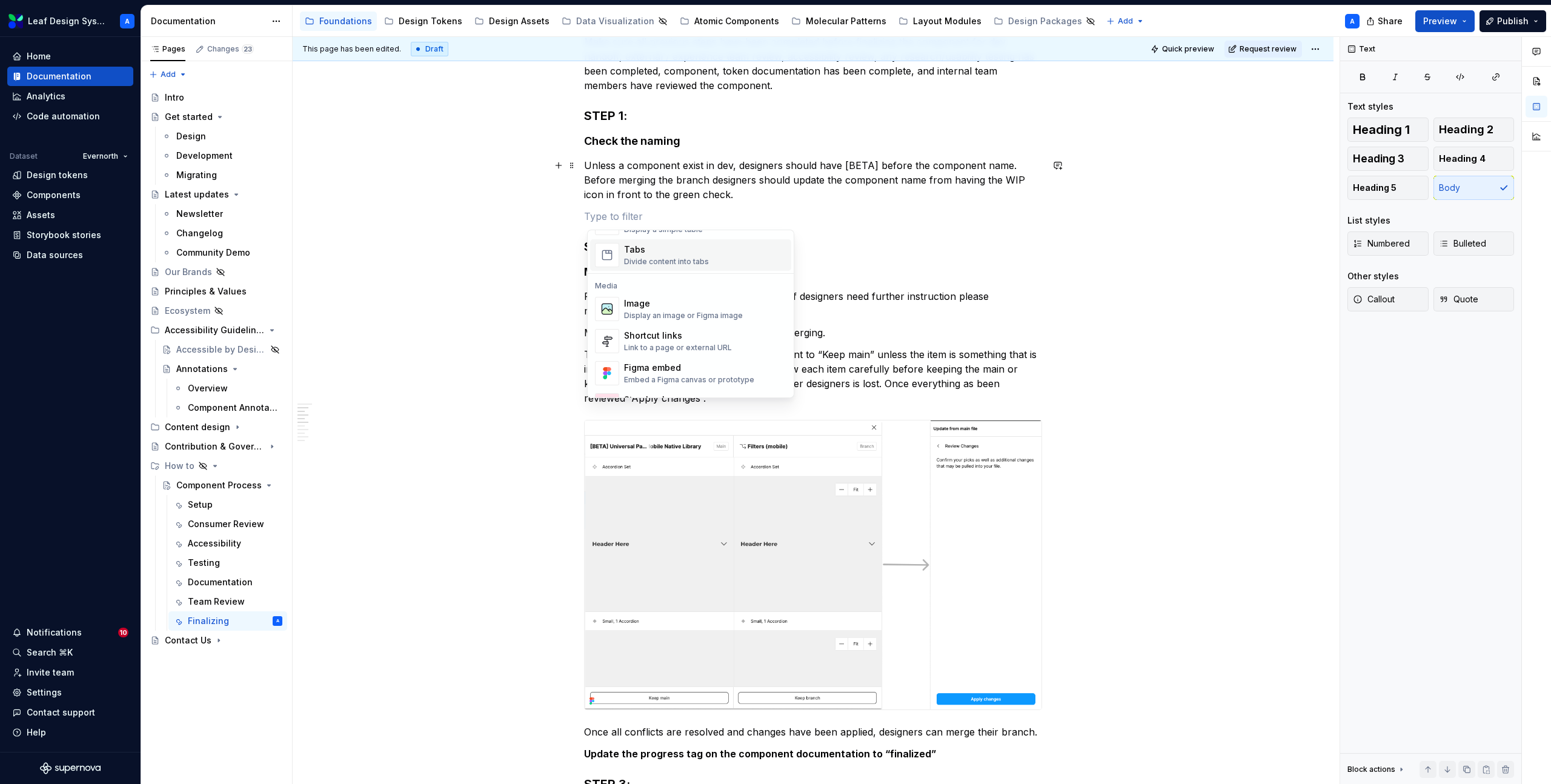
scroll to position [504, 0]
click at [641, 271] on div "Image" at bounding box center [684, 271] width 119 height 12
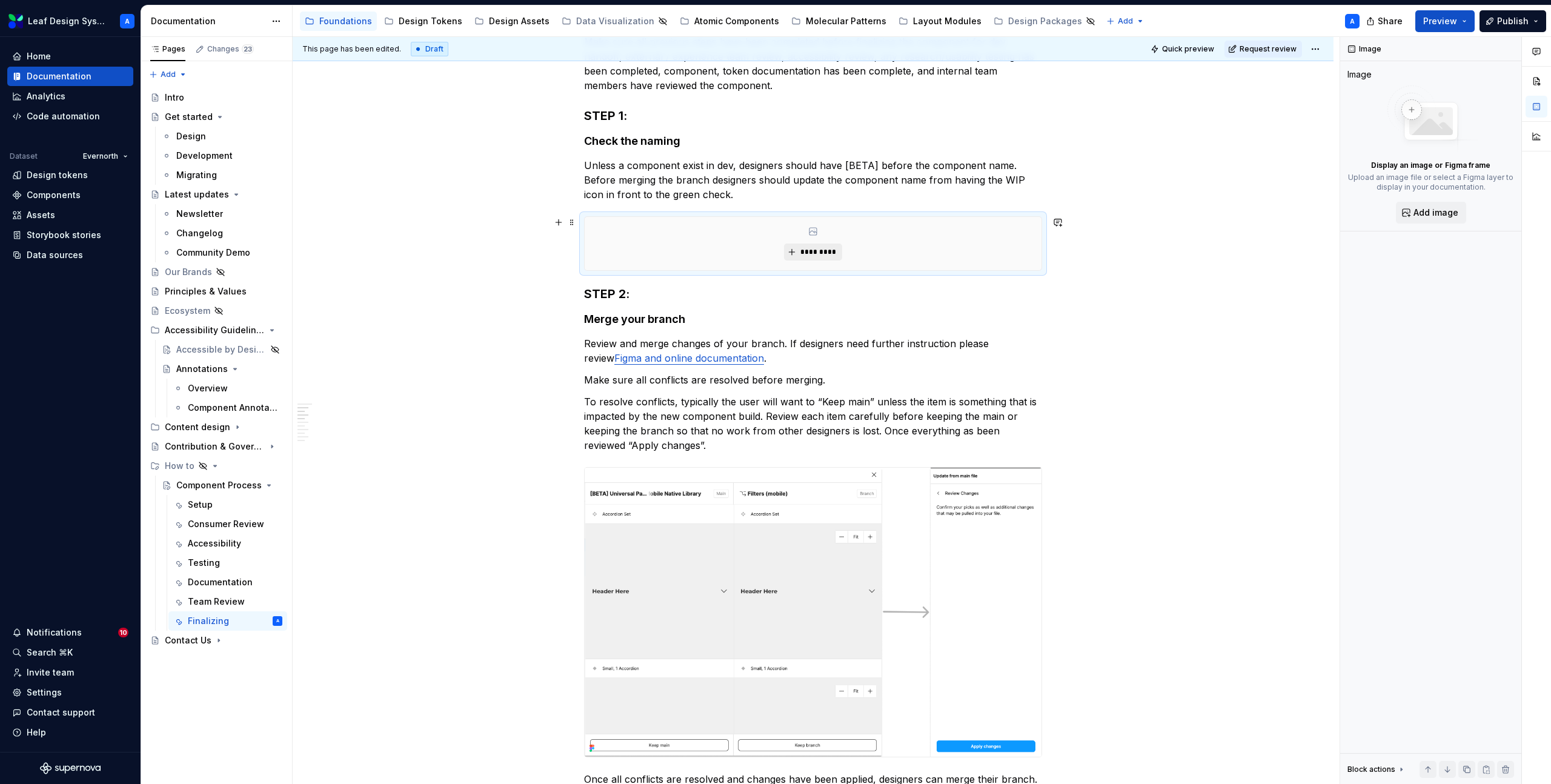
click at [806, 255] on span "*********" at bounding box center [817, 252] width 37 height 9
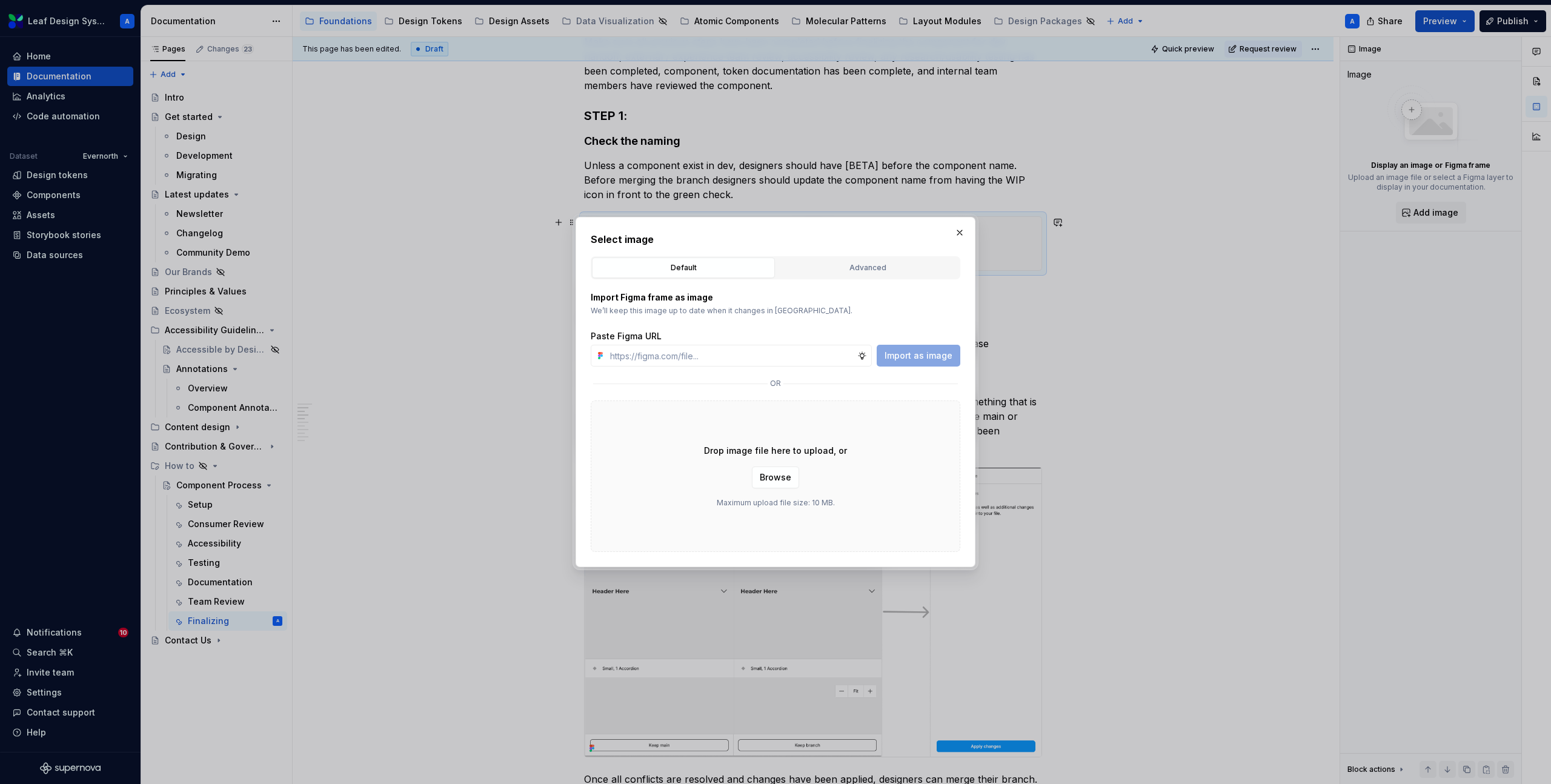
type textarea "*"
type input "[URL][DOMAIN_NAME]"
click at [900, 351] on span "Import as image" at bounding box center [918, 355] width 68 height 12
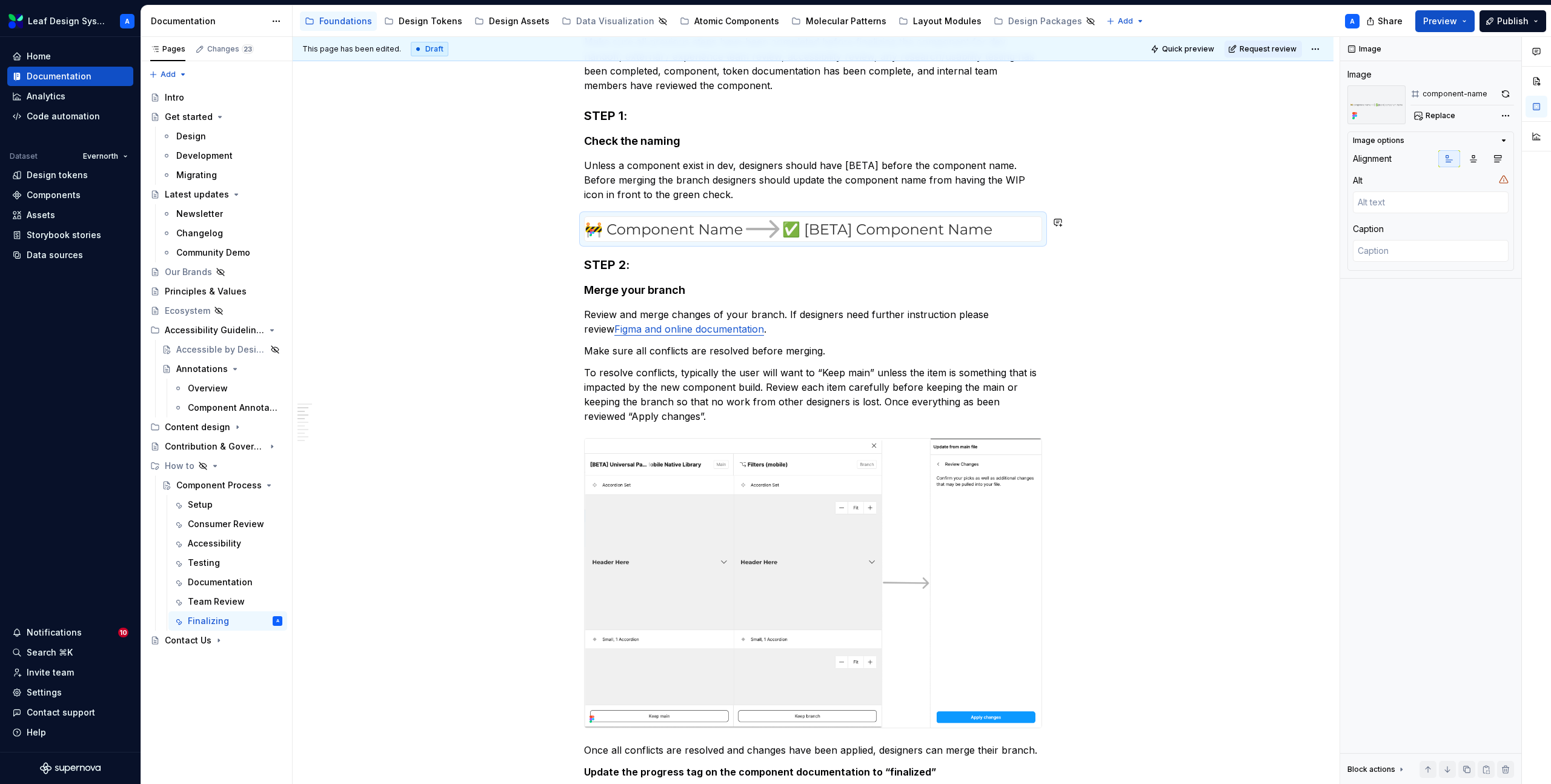
type textarea "*"
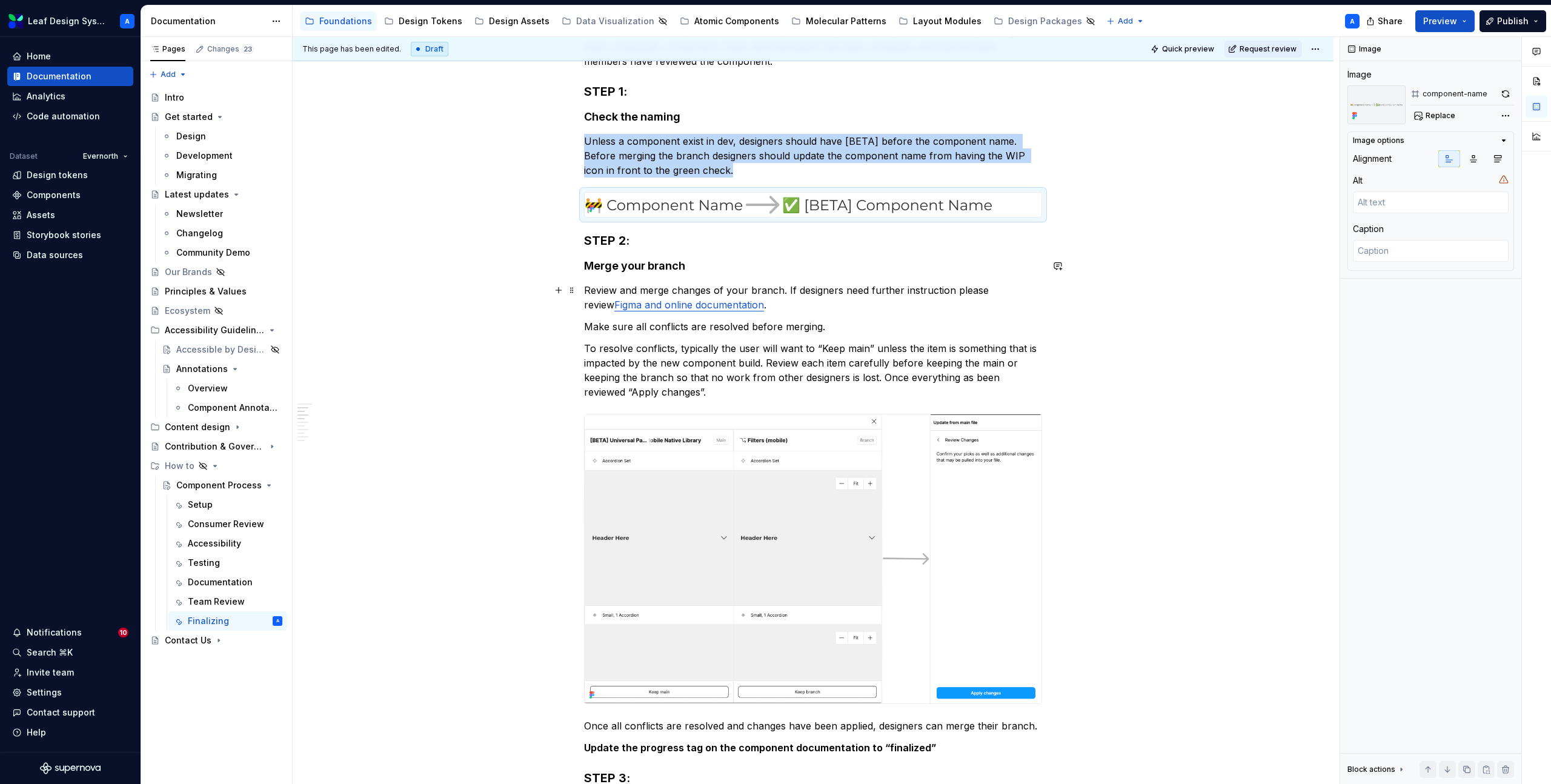
scroll to position [305, 0]
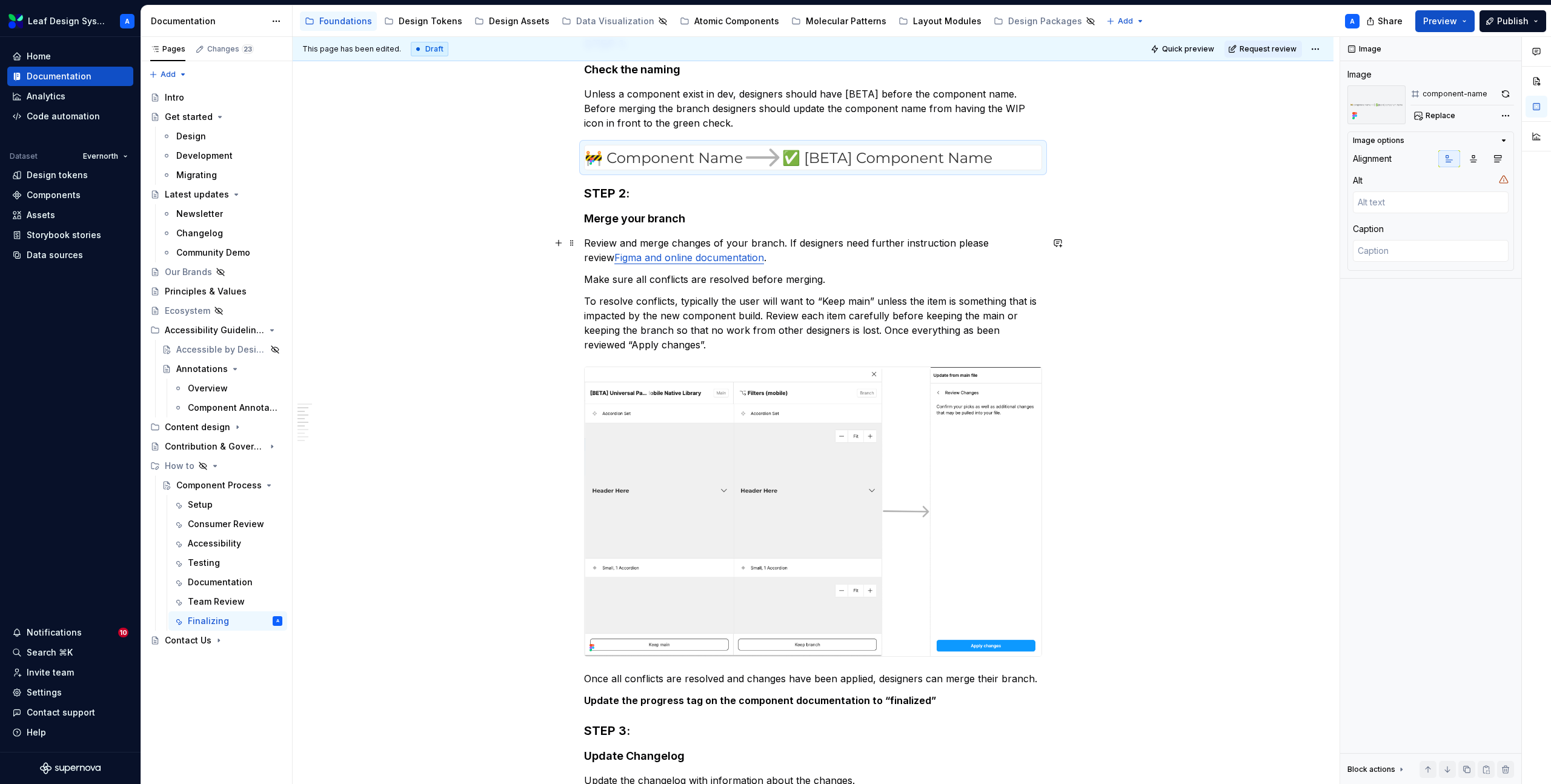
click at [779, 261] on p "Review and merge changes of your branch. If designers need further instruction …" at bounding box center [813, 250] width 458 height 29
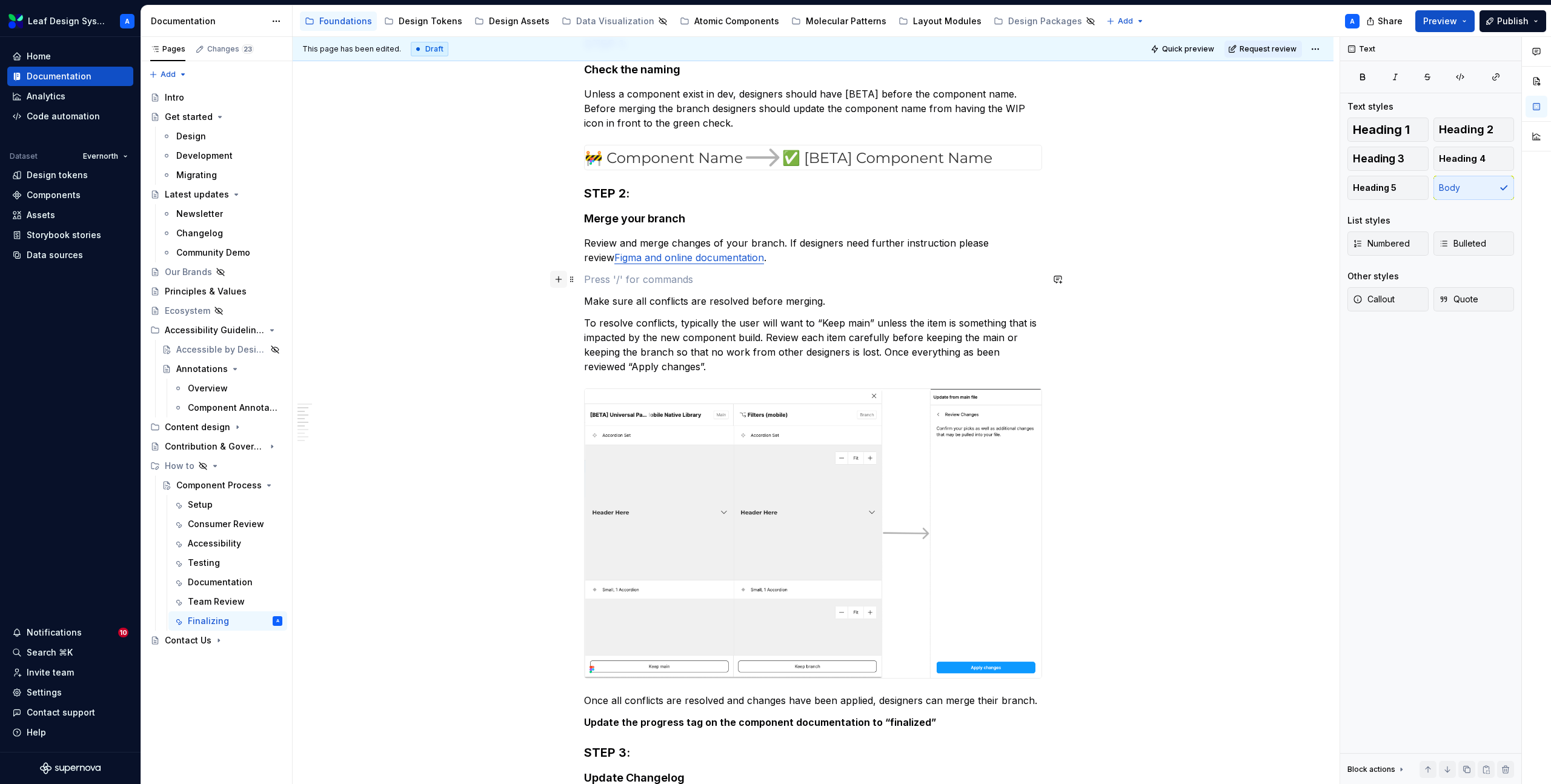
click at [560, 278] on button "button" at bounding box center [559, 280] width 17 height 17
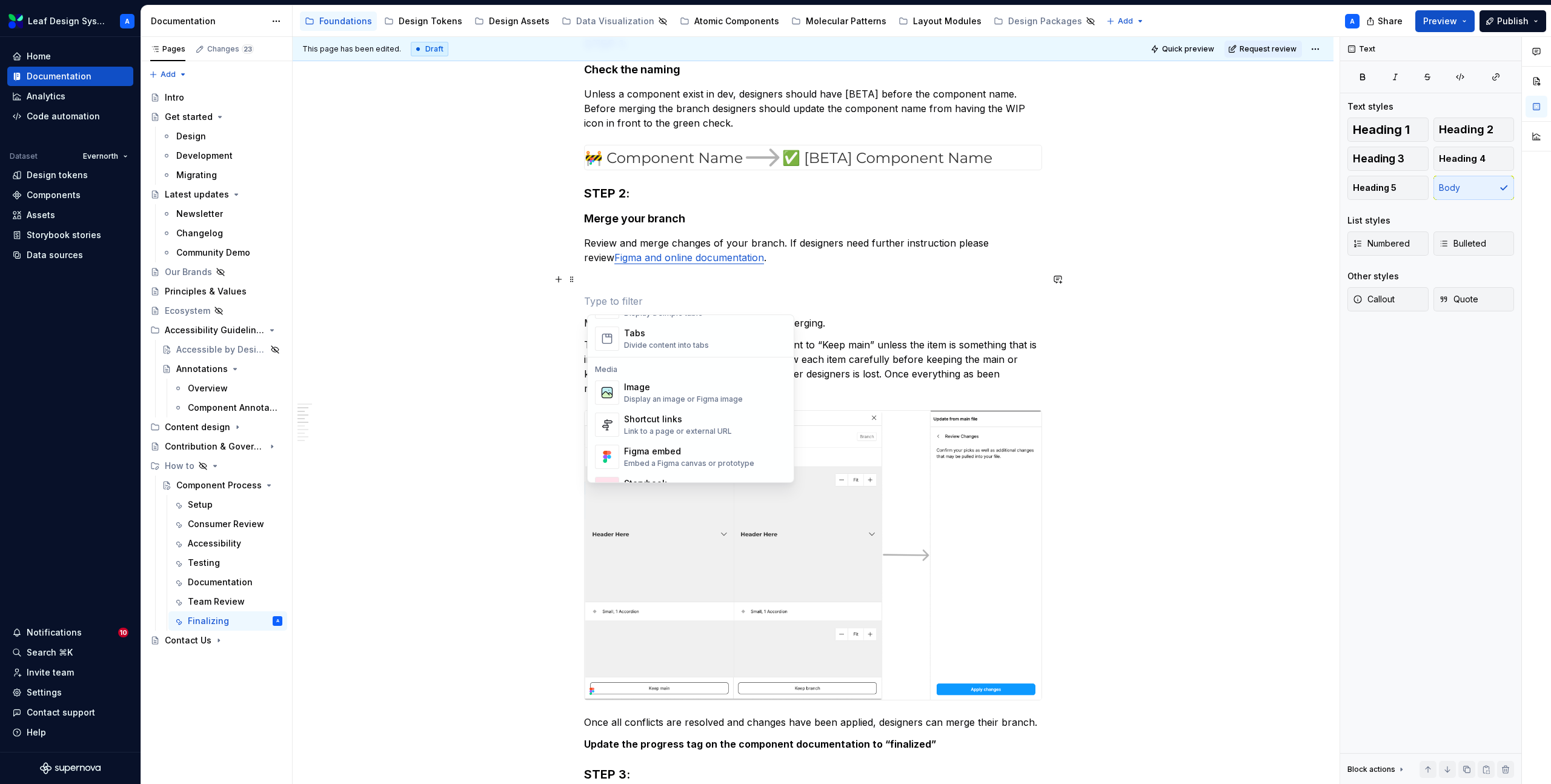
scroll to position [483, 0]
click at [668, 387] on div "Display an image or Figma image" at bounding box center [684, 388] width 119 height 9
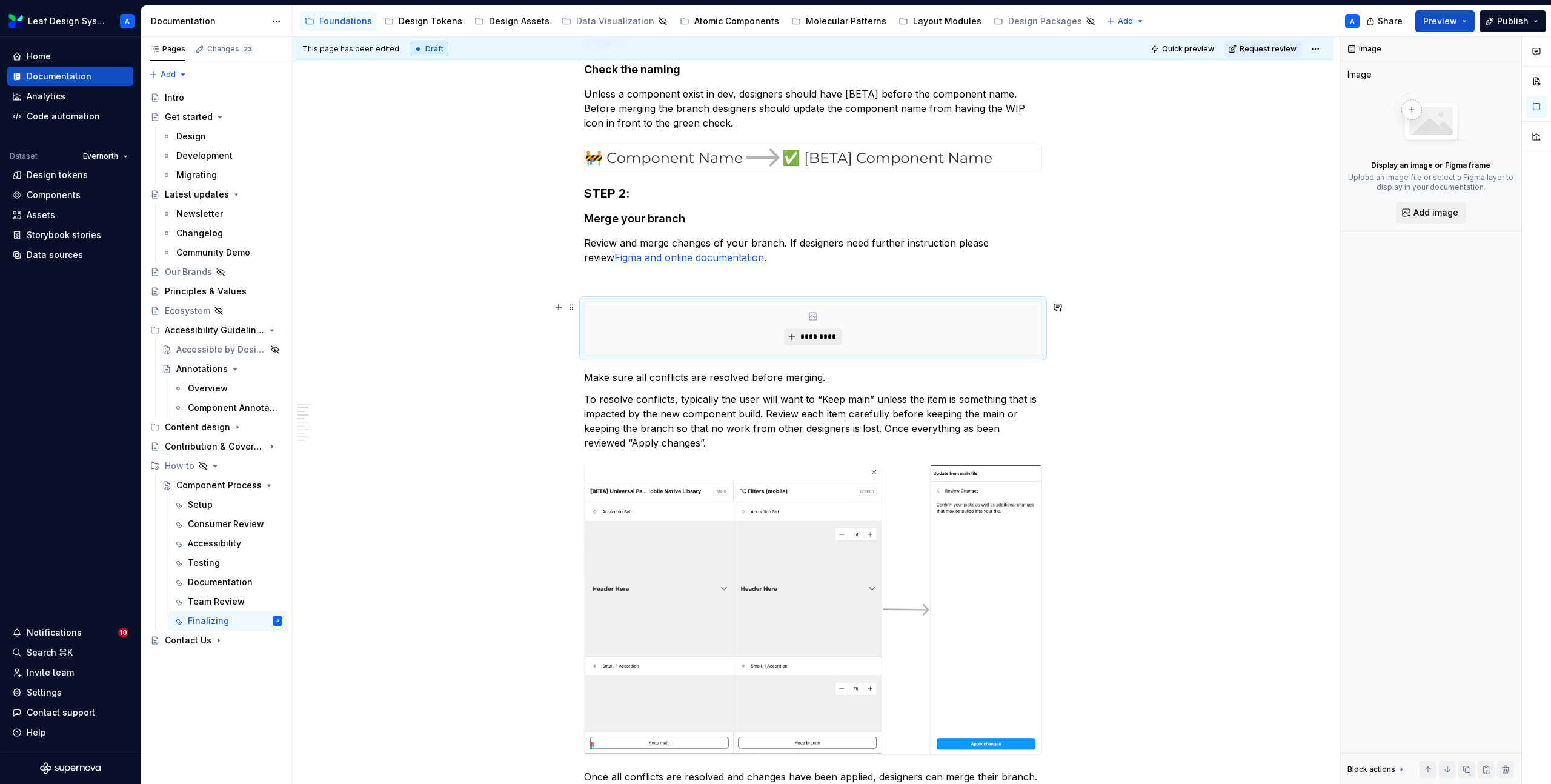
click at [807, 338] on span "*********" at bounding box center [817, 337] width 37 height 9
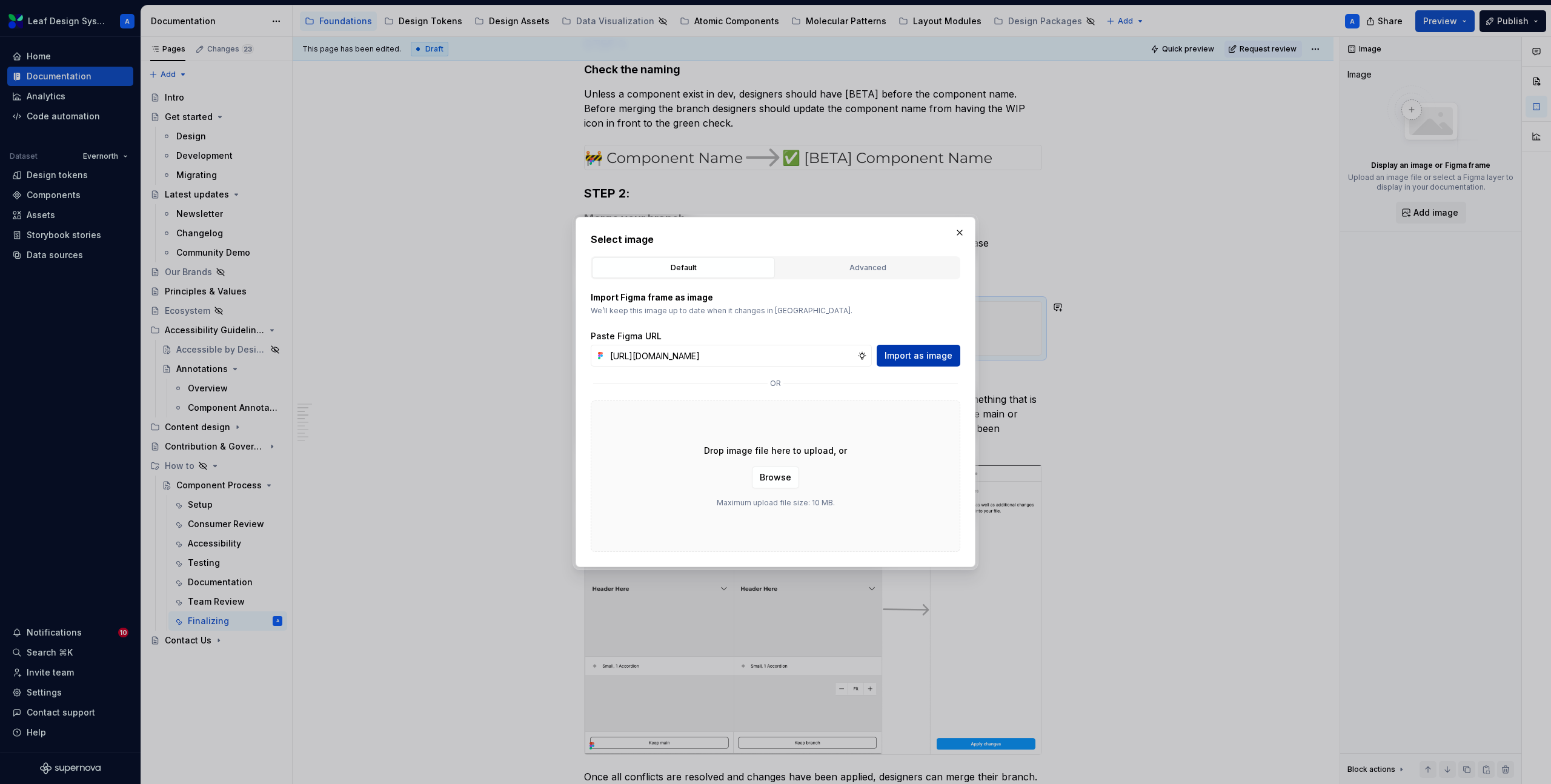
scroll to position [0, 359]
type input "[URL][DOMAIN_NAME]"
click at [911, 359] on span "Import as image" at bounding box center [918, 355] width 68 height 12
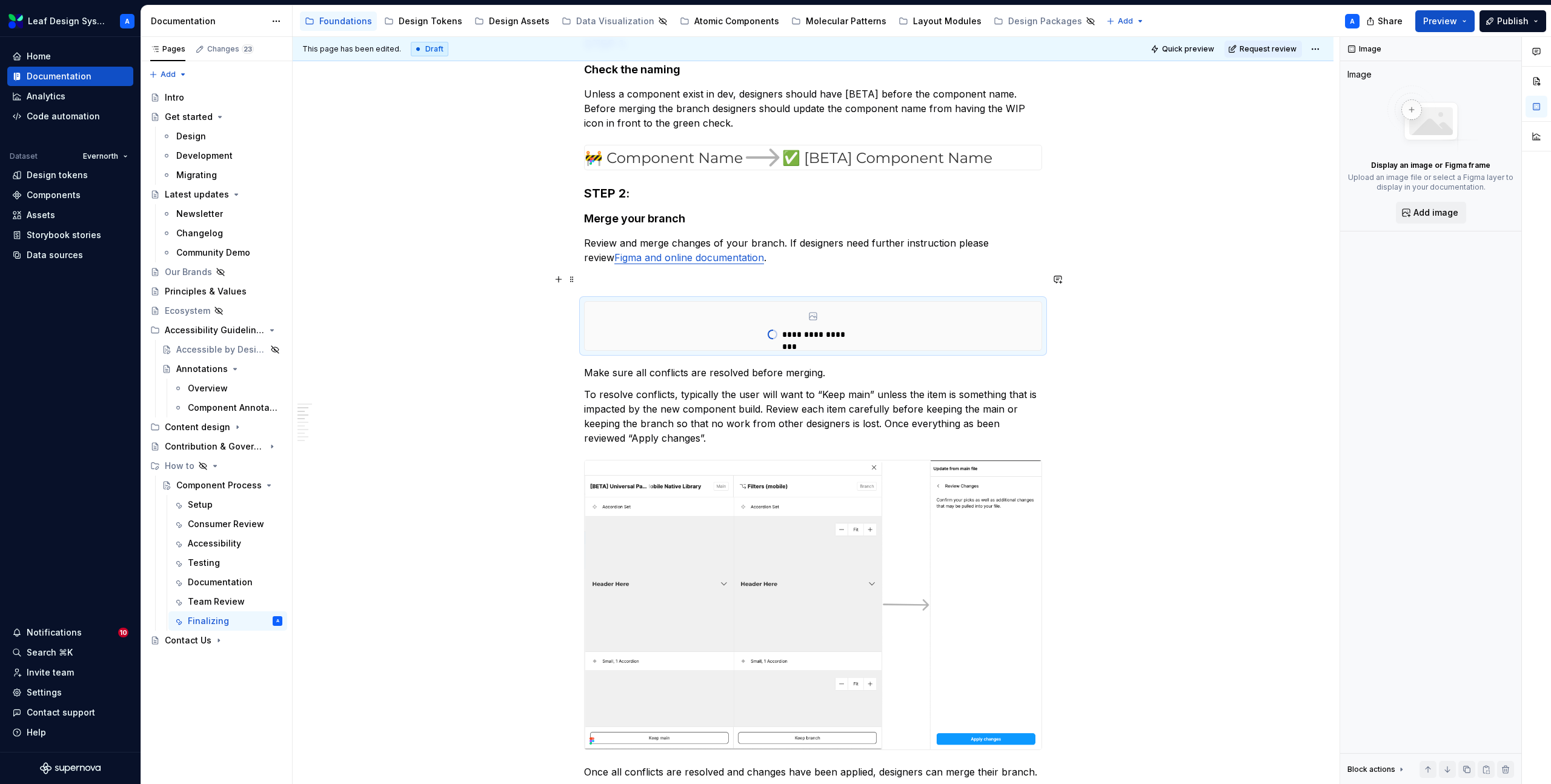
click at [627, 279] on p at bounding box center [813, 279] width 458 height 15
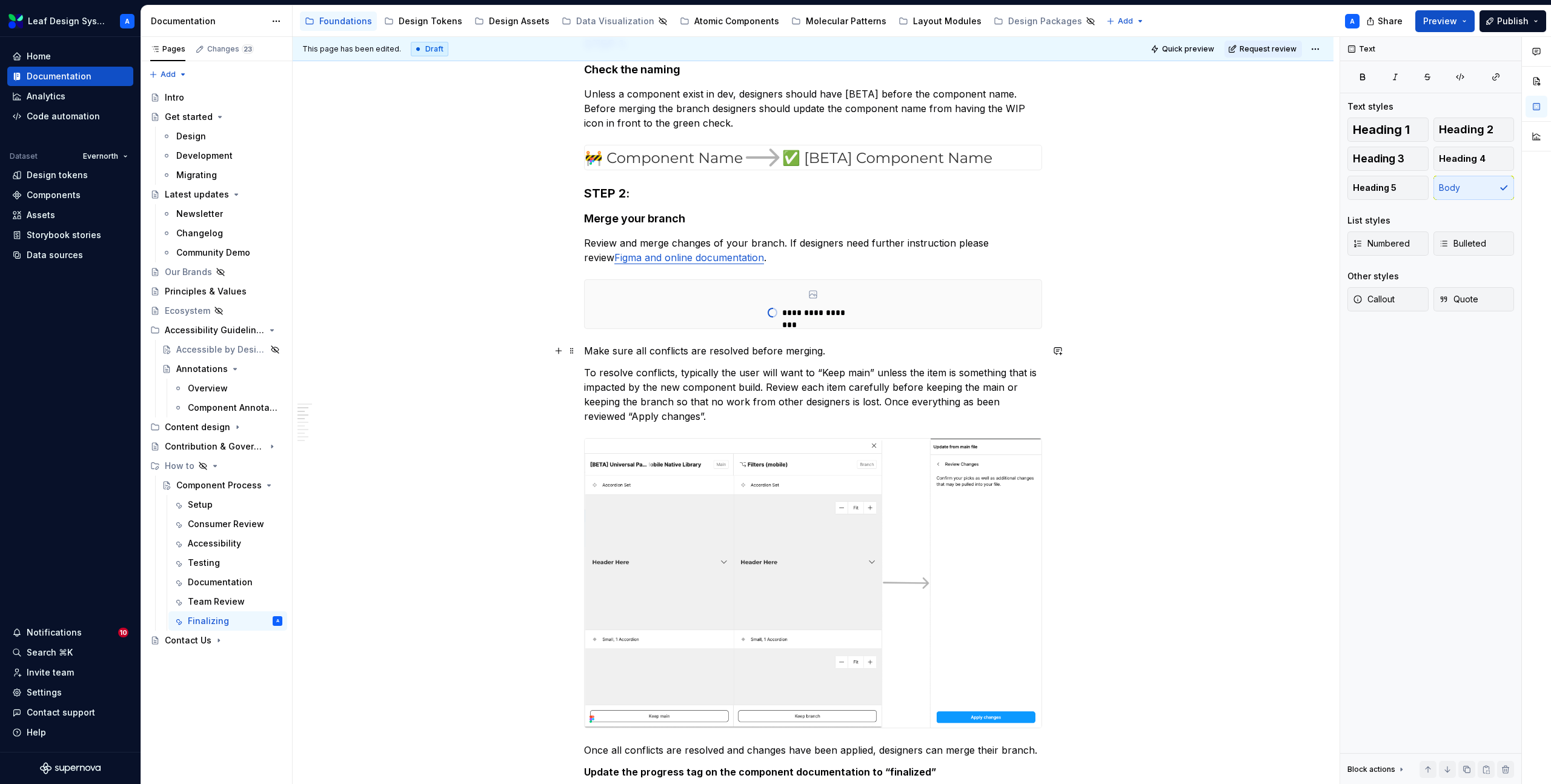
click at [884, 349] on p "Make sure all conflicts are resolved before merging." at bounding box center [813, 351] width 458 height 15
click at [555, 352] on button "button" at bounding box center [559, 351] width 17 height 17
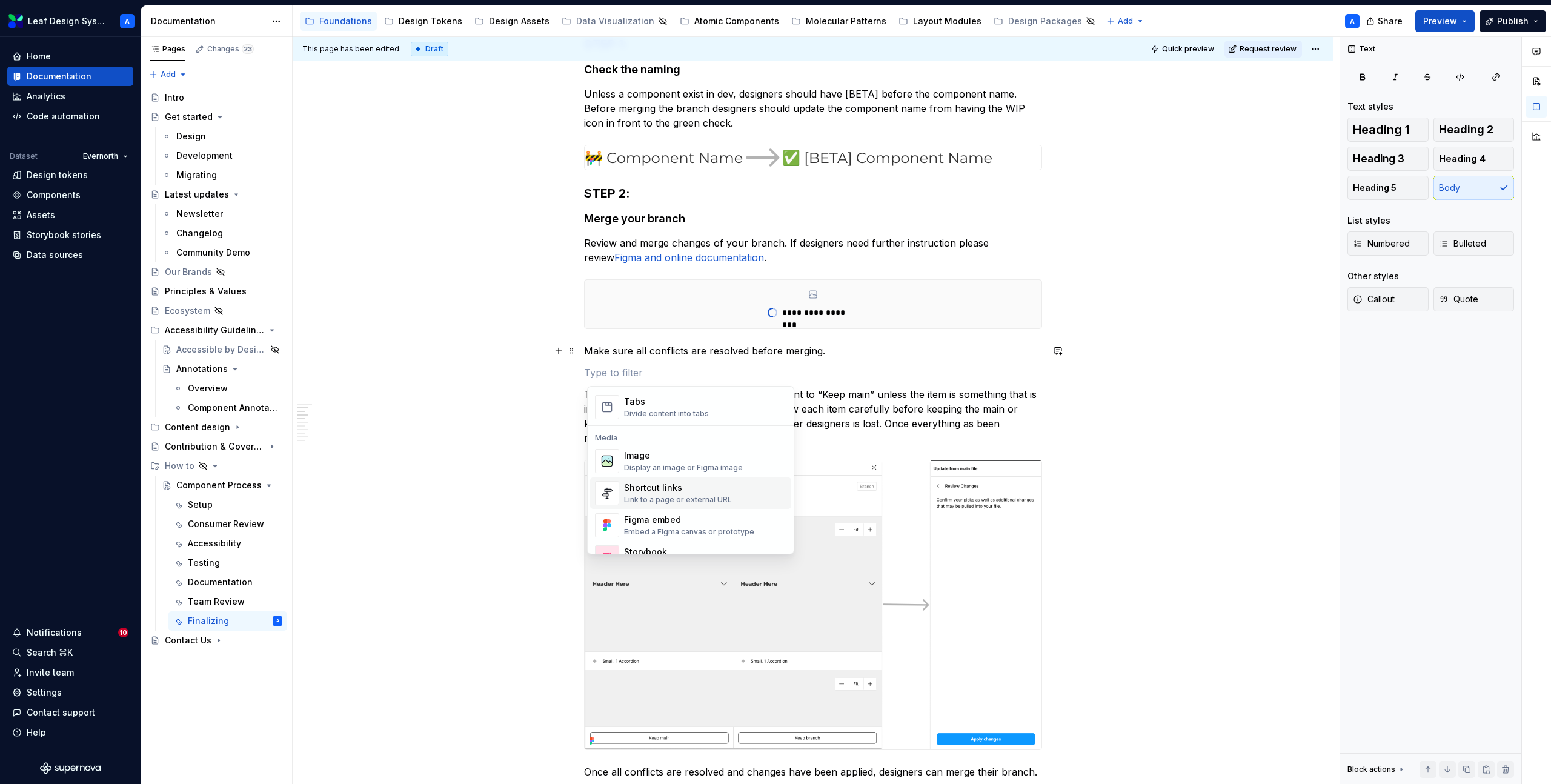
scroll to position [453, 0]
click at [653, 478] on div "Image" at bounding box center [684, 478] width 119 height 12
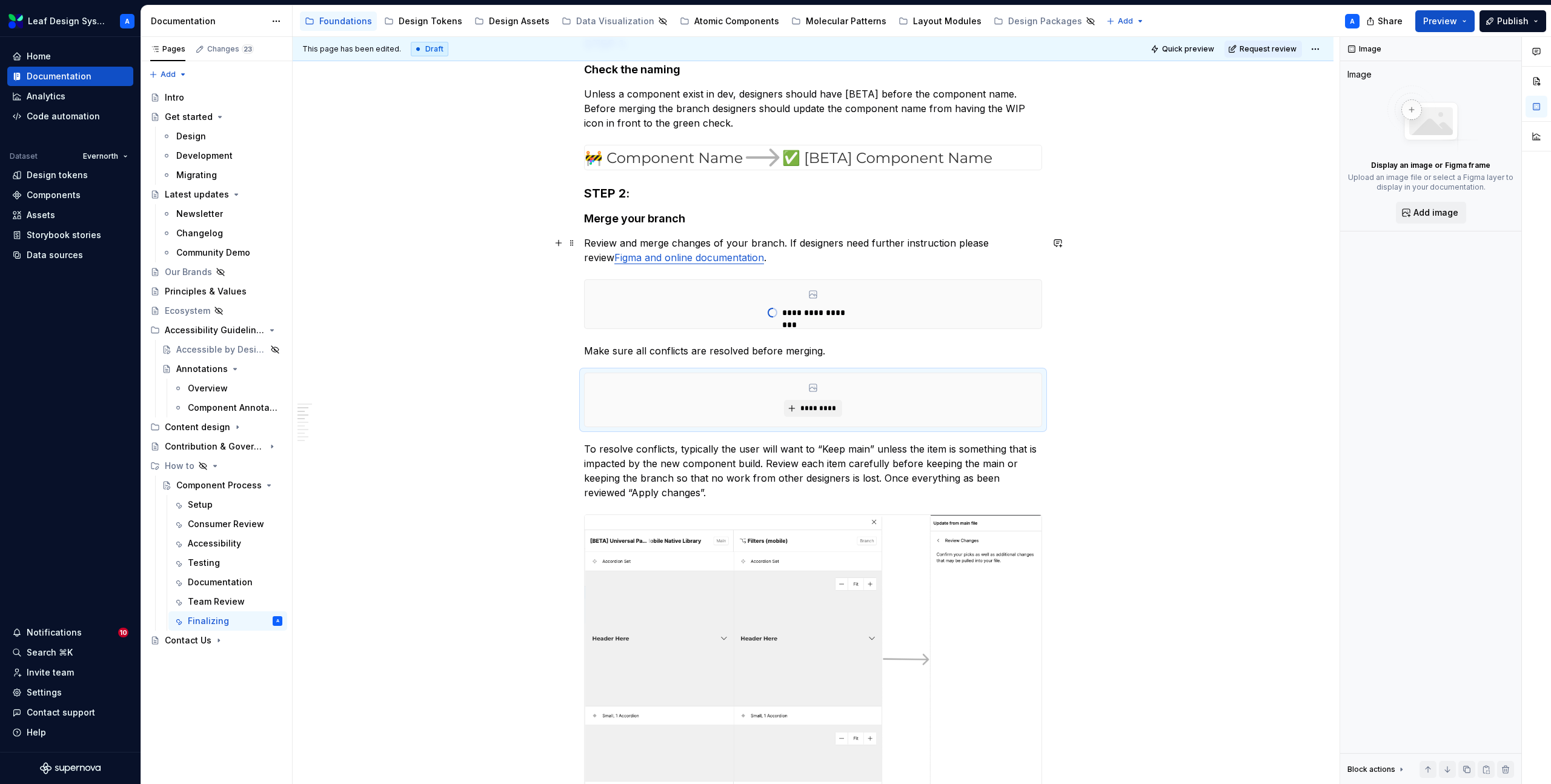
type textarea "*"
click at [805, 406] on span "*********" at bounding box center [817, 408] width 37 height 9
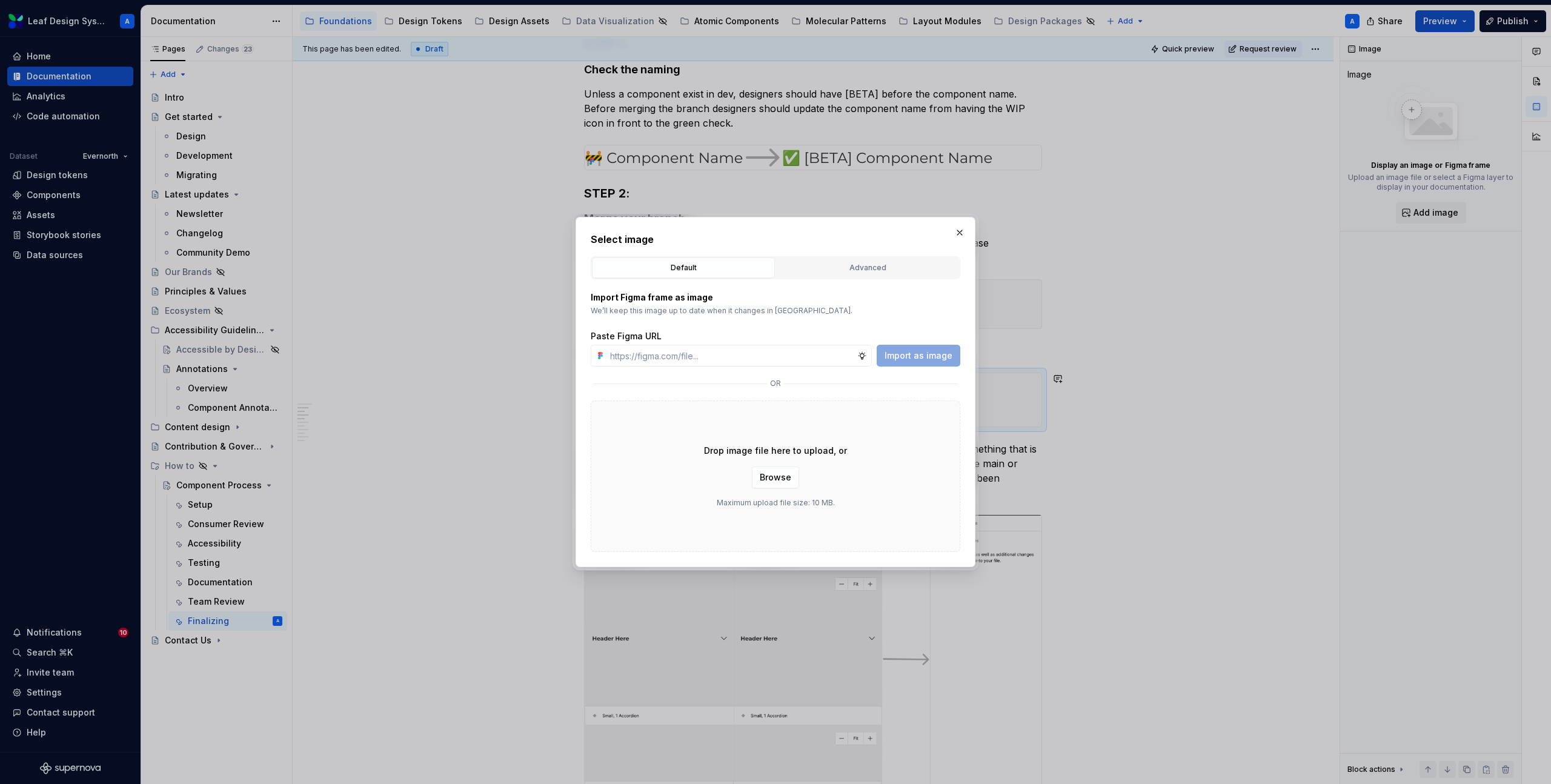
type input "[URL][DOMAIN_NAME]"
click at [906, 357] on span "Import as image" at bounding box center [918, 355] width 68 height 12
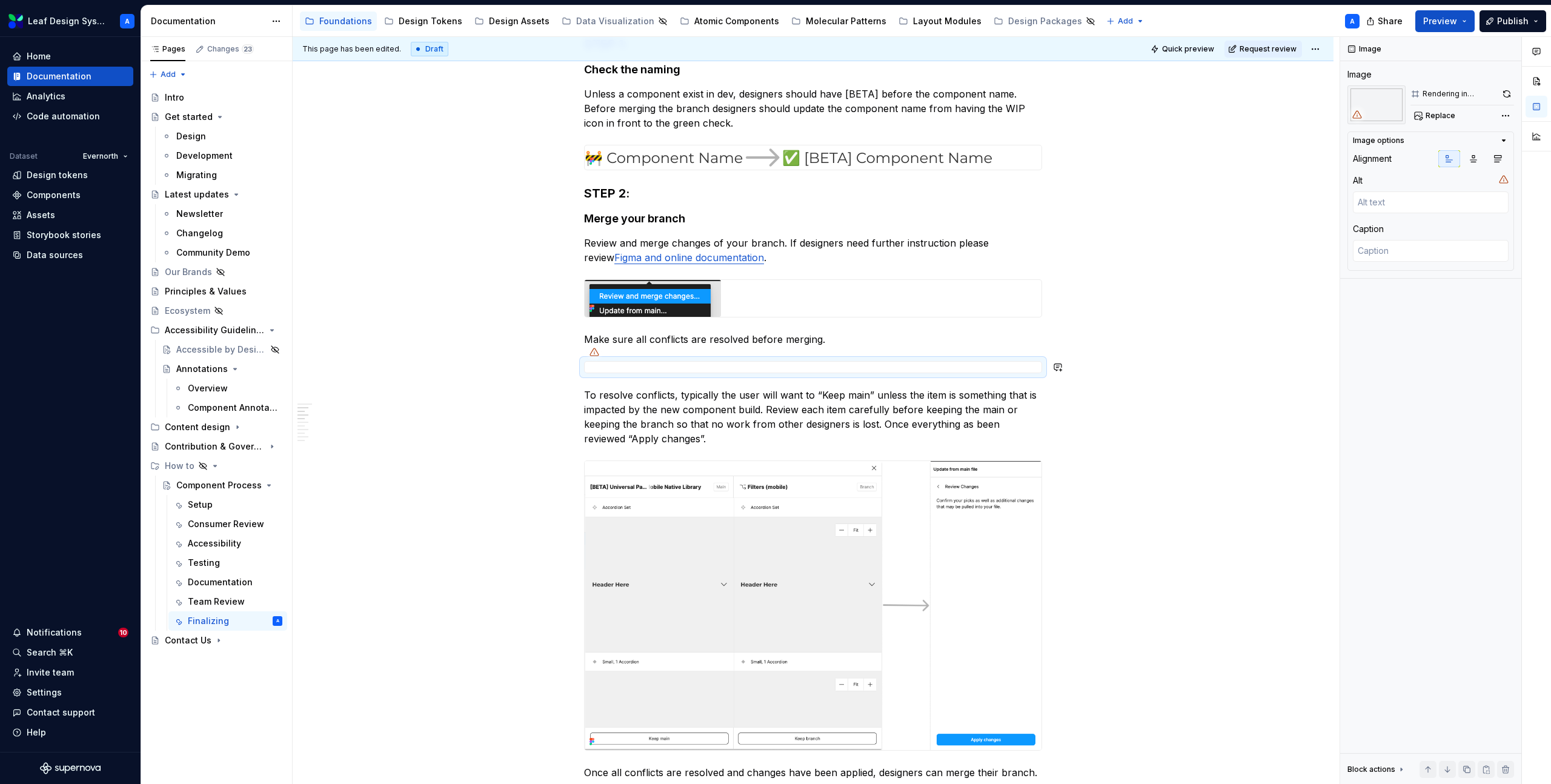
type textarea "*"
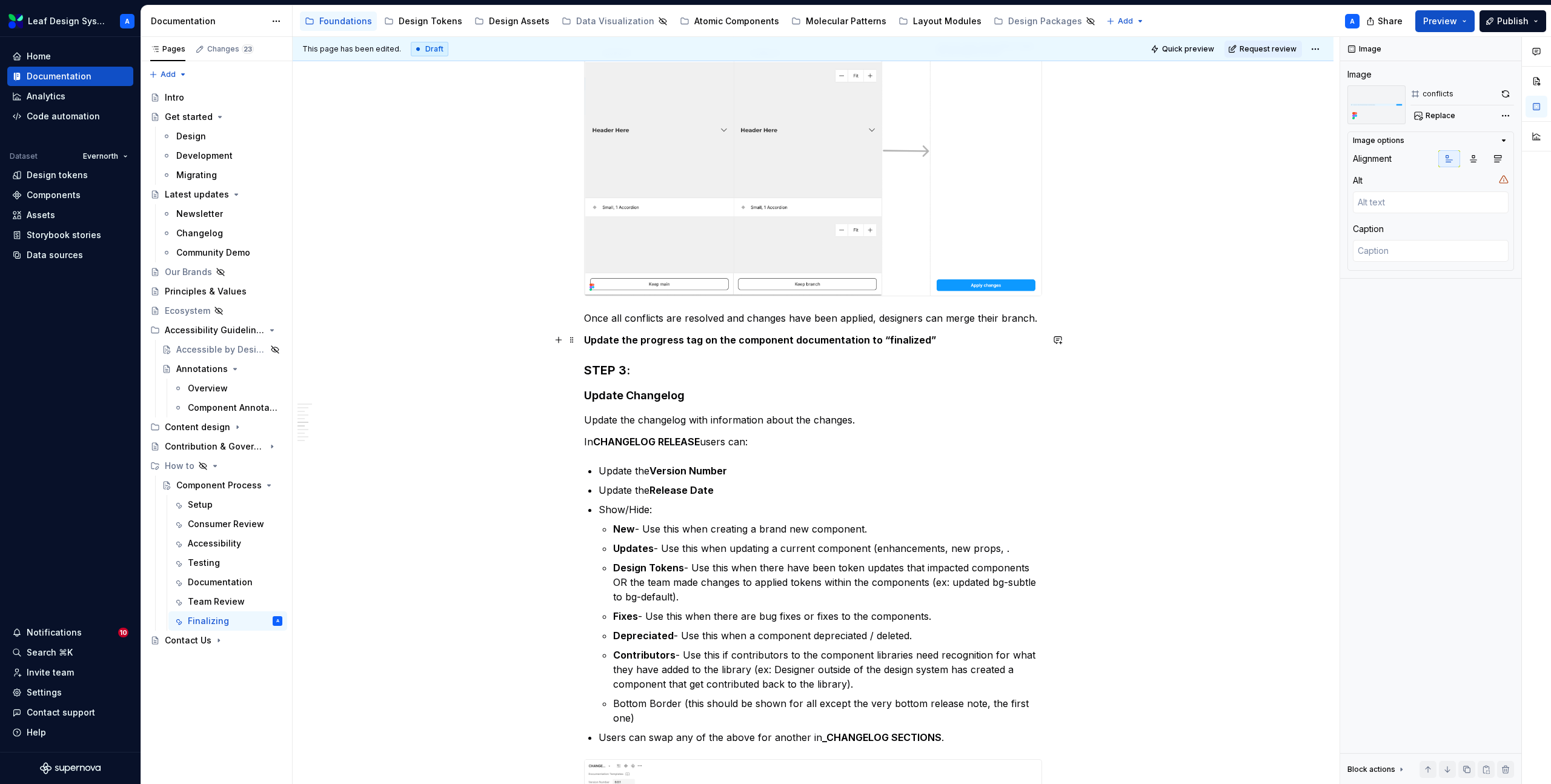
scroll to position [797, 0]
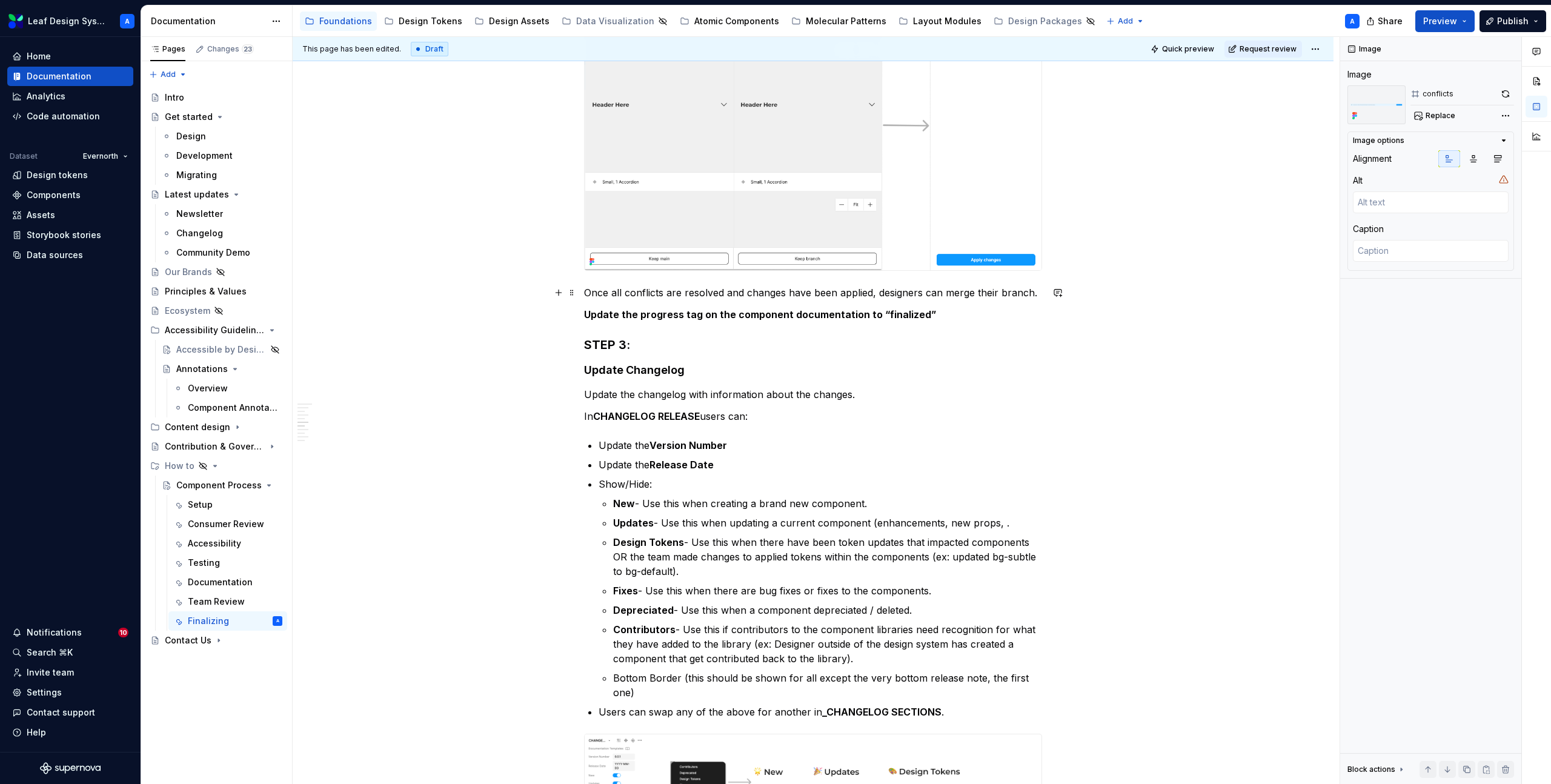
click at [1046, 294] on div "Process to finalize the component before dev handoff Make sure all previous ste…" at bounding box center [813, 348] width 1041 height 1870
click at [1038, 293] on p "Once all conflicts are resolved and changes have been applied, designers can me…" at bounding box center [813, 292] width 458 height 15
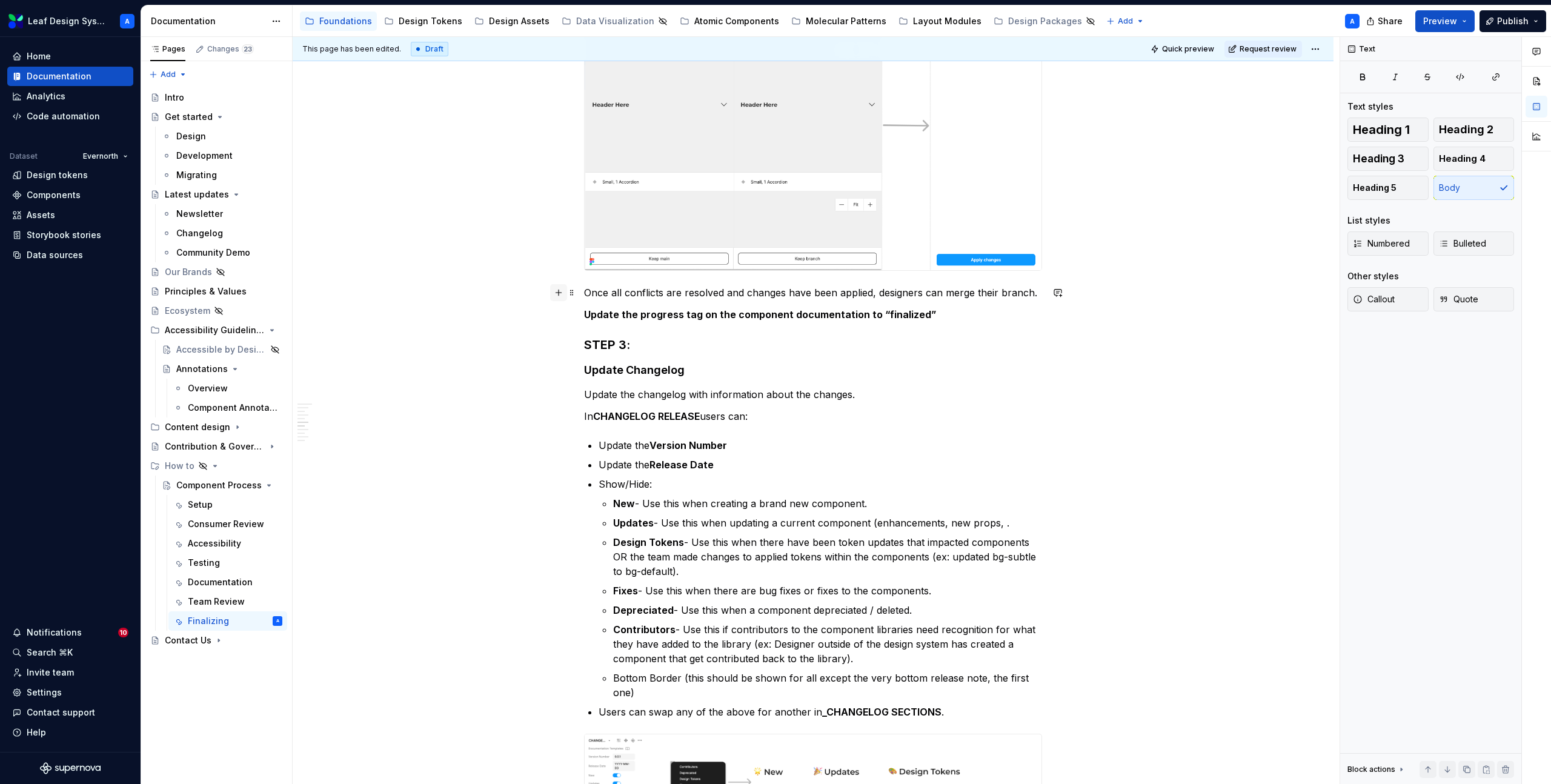
click at [559, 291] on button "button" at bounding box center [559, 293] width 17 height 17
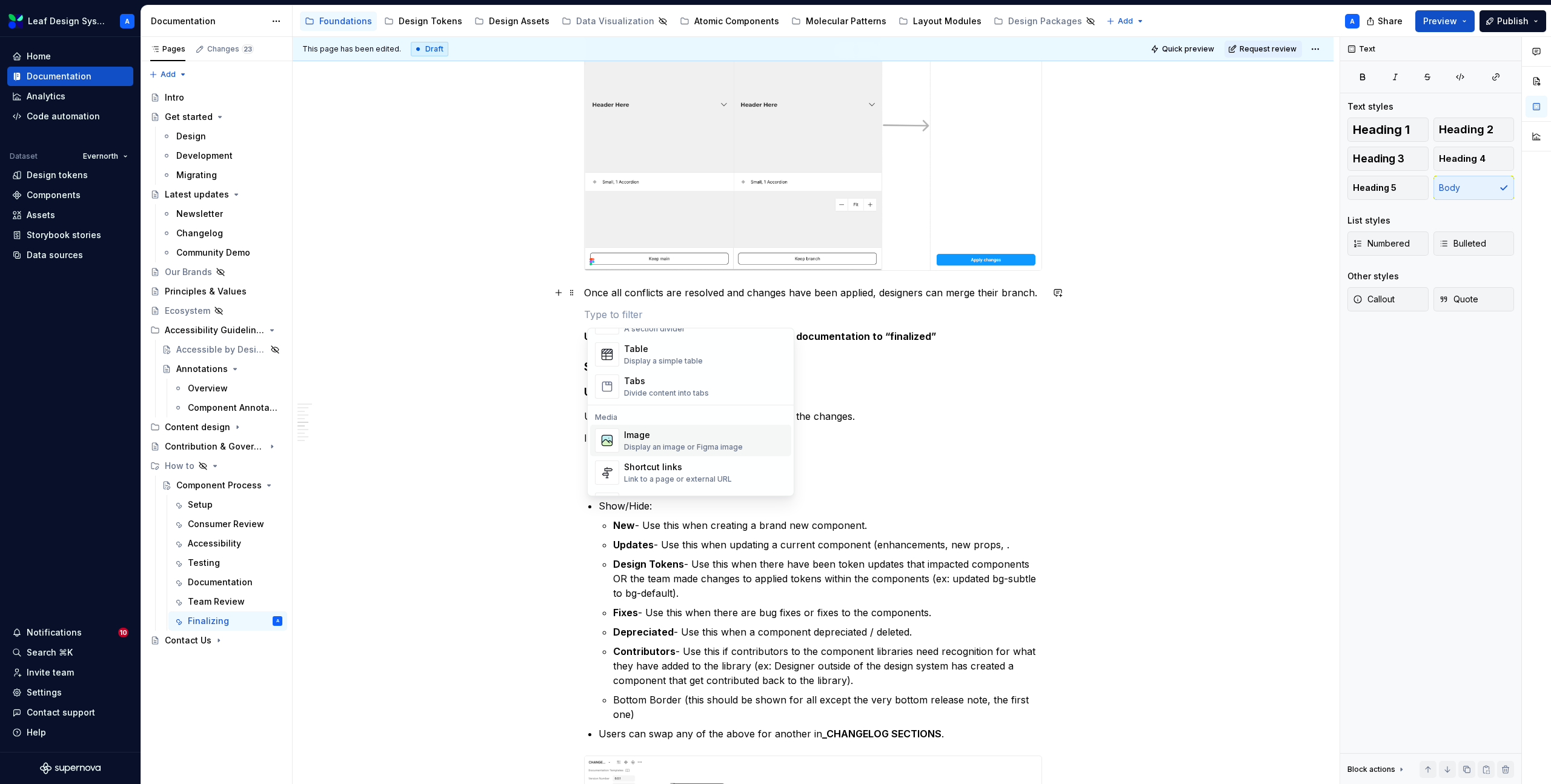
scroll to position [439, 0]
click at [666, 438] on div "Image" at bounding box center [684, 433] width 119 height 12
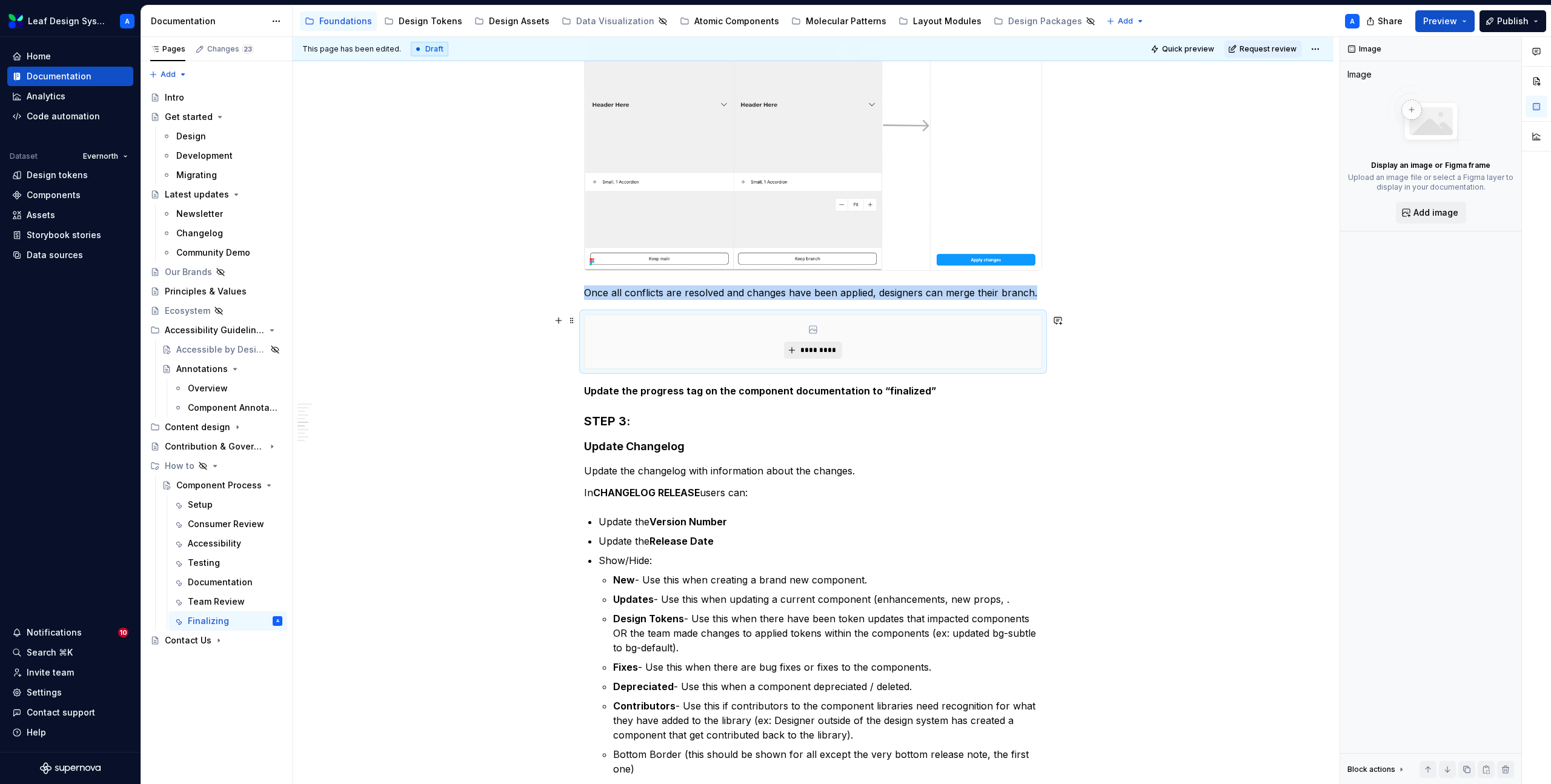
click at [820, 354] on span "*********" at bounding box center [817, 350] width 37 height 9
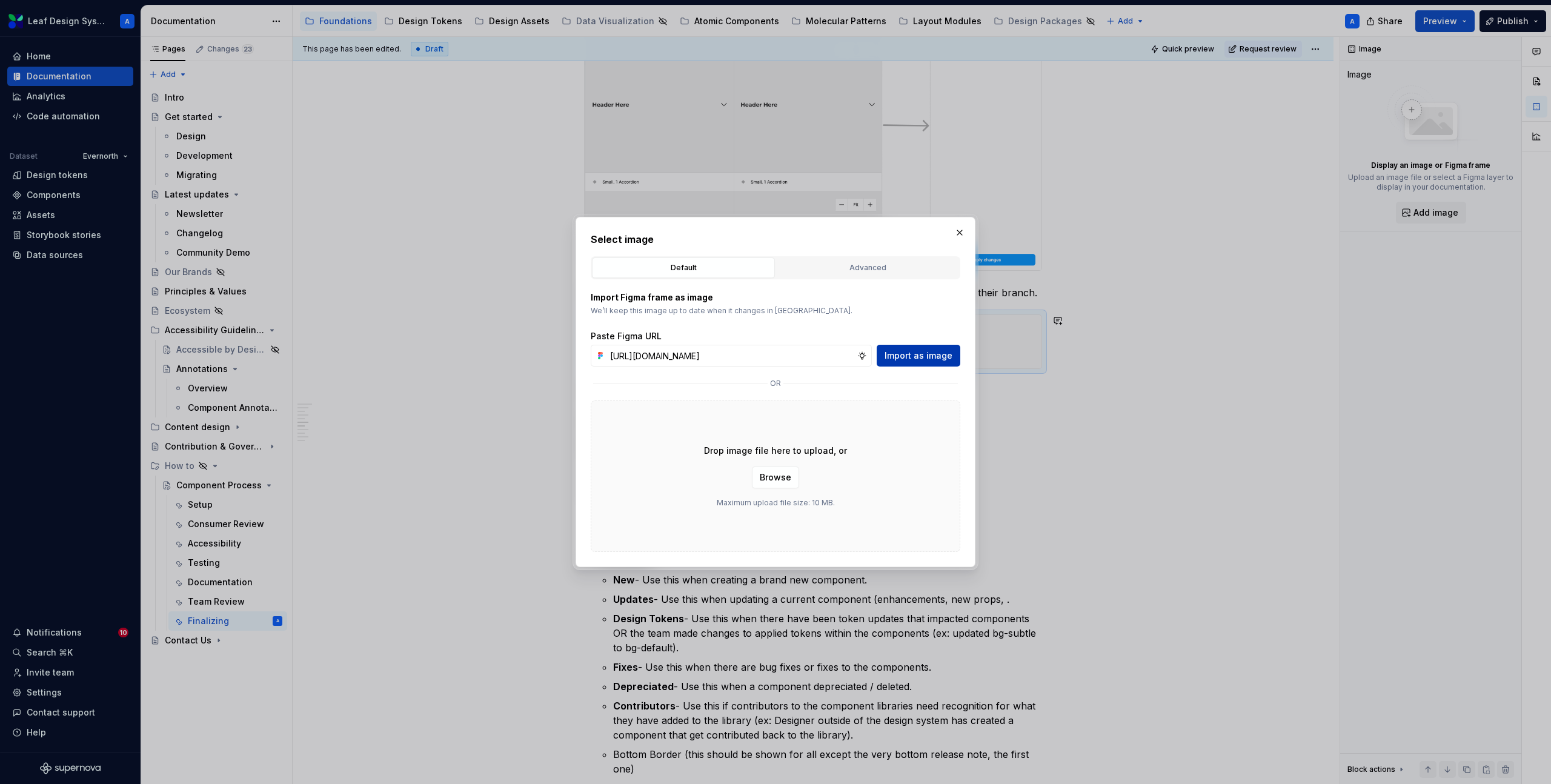
scroll to position [0, 359]
type input "[URL][DOMAIN_NAME]"
click at [909, 357] on span "Import as image" at bounding box center [918, 355] width 68 height 12
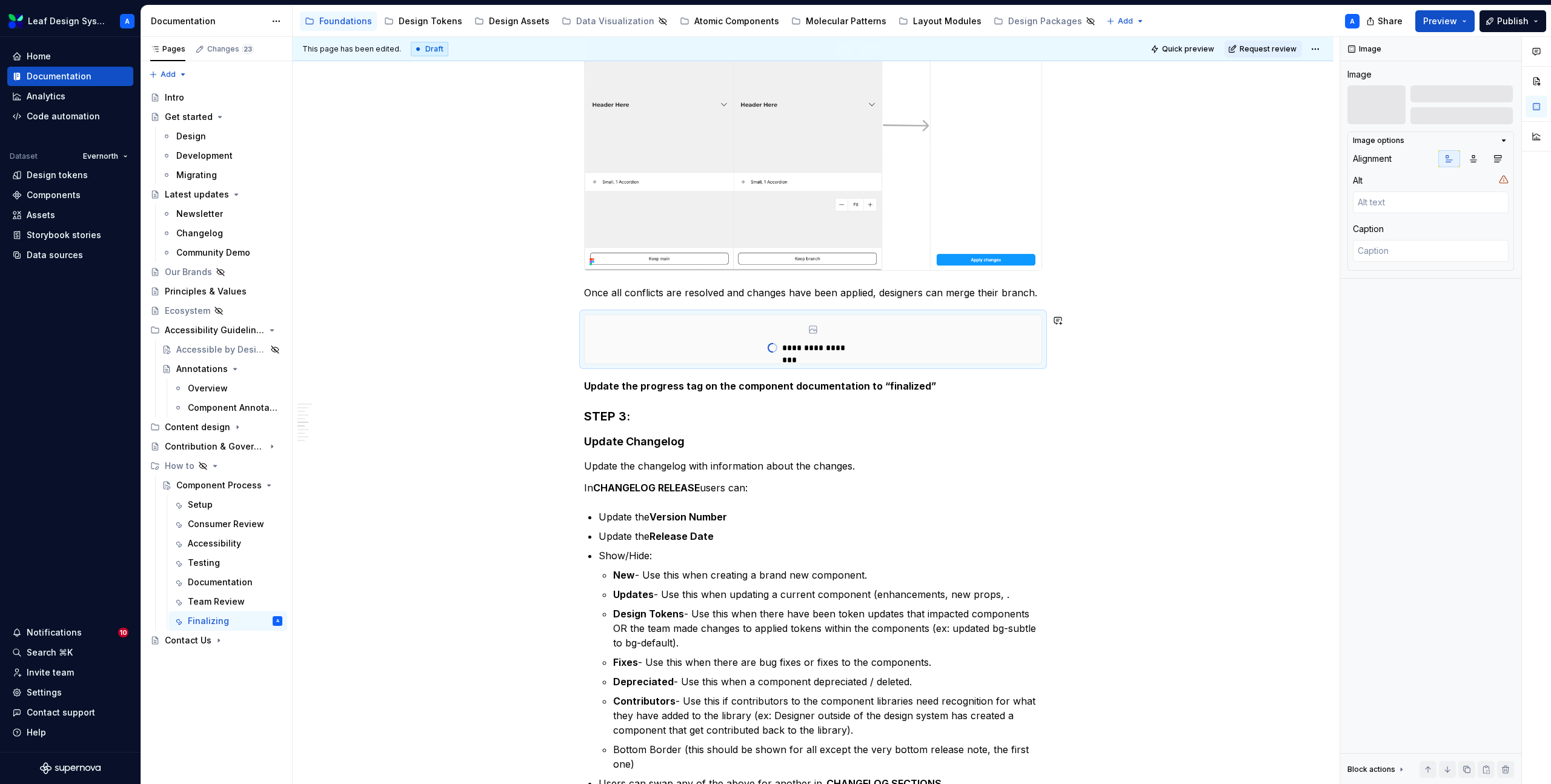
type textarea "*"
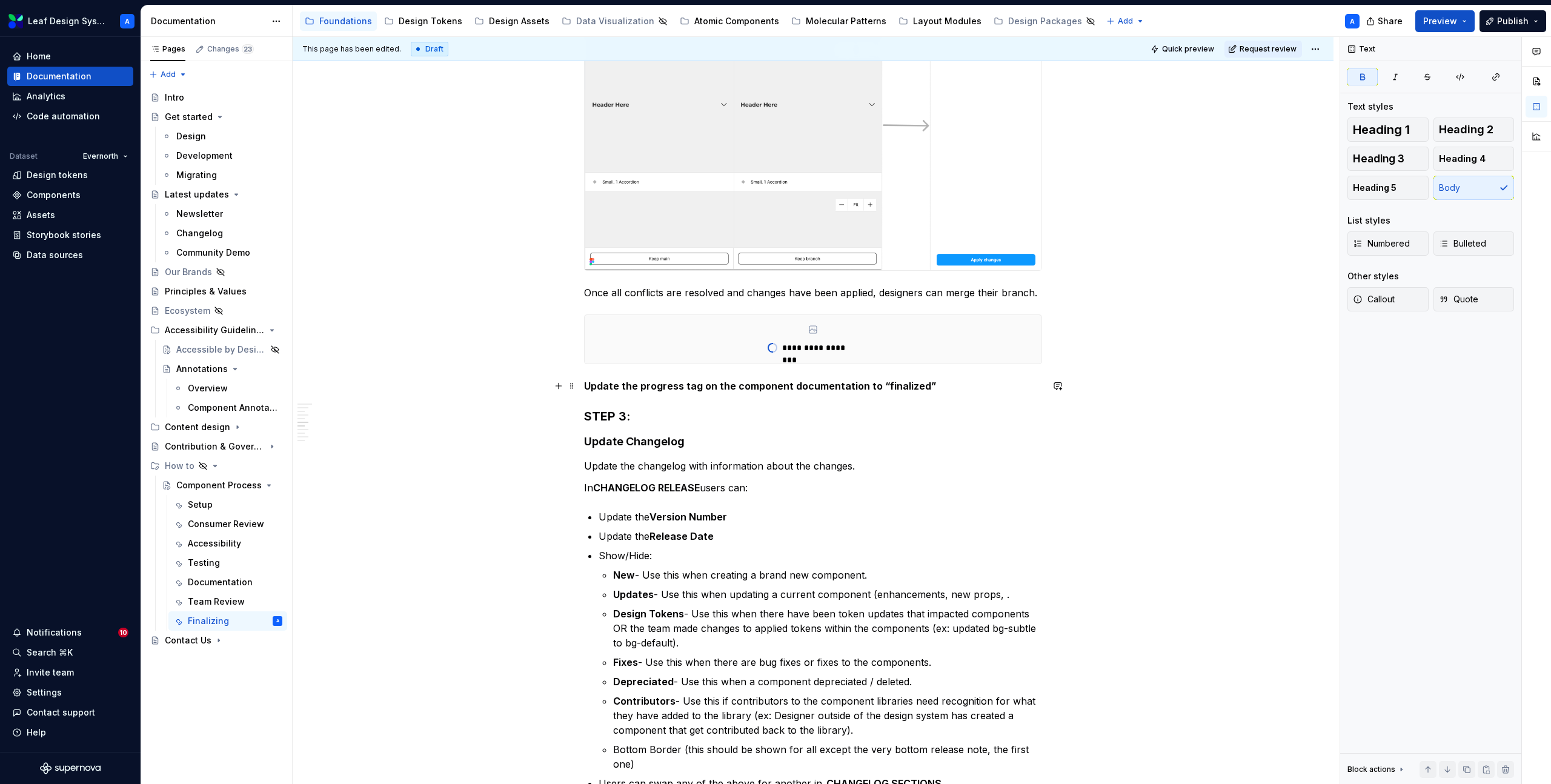
click at [933, 385] on p "Update the progress tag on the component documentation to “finalized”" at bounding box center [813, 385] width 458 height 15
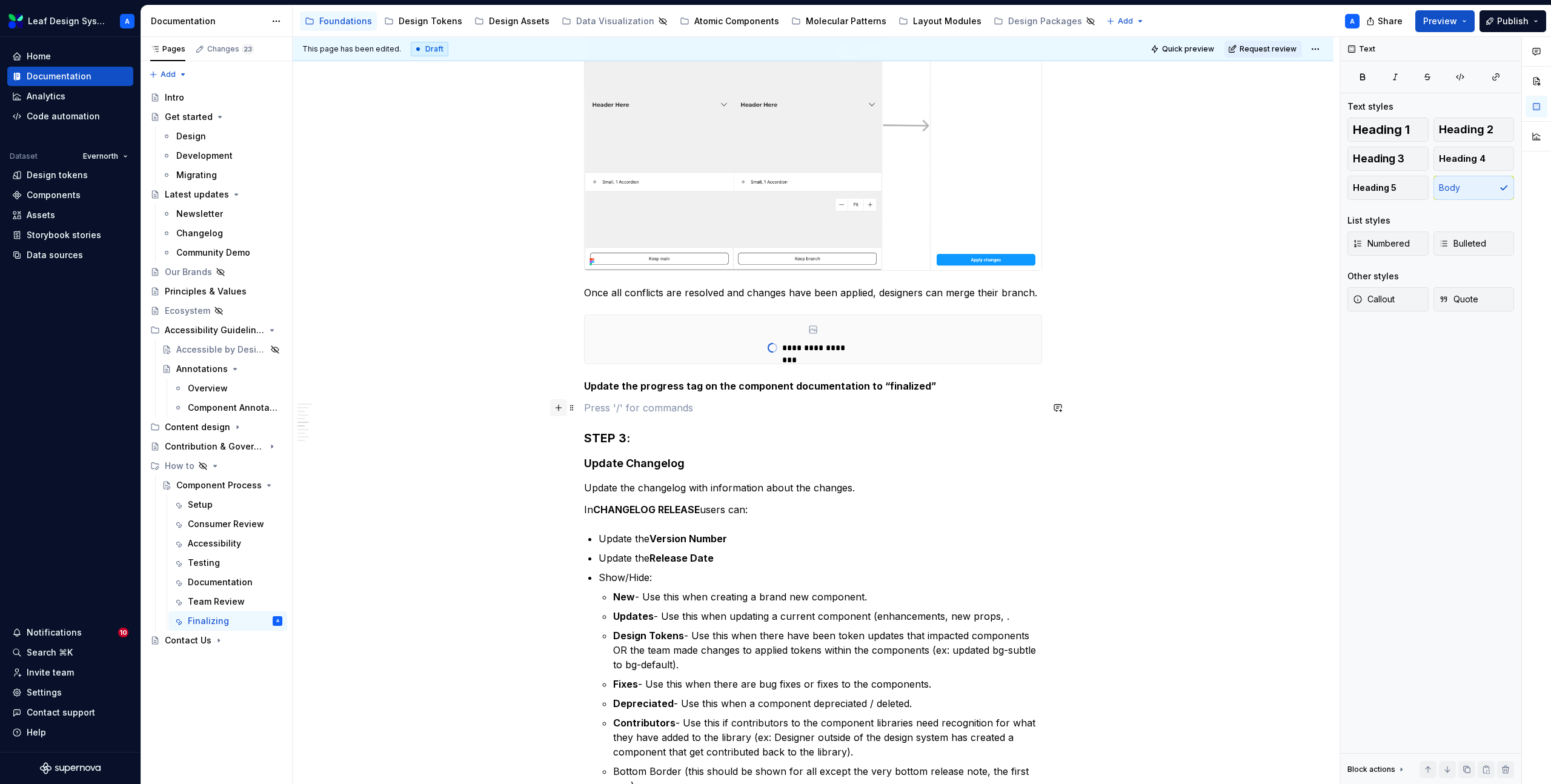
click at [567, 405] on button "button" at bounding box center [559, 408] width 17 height 17
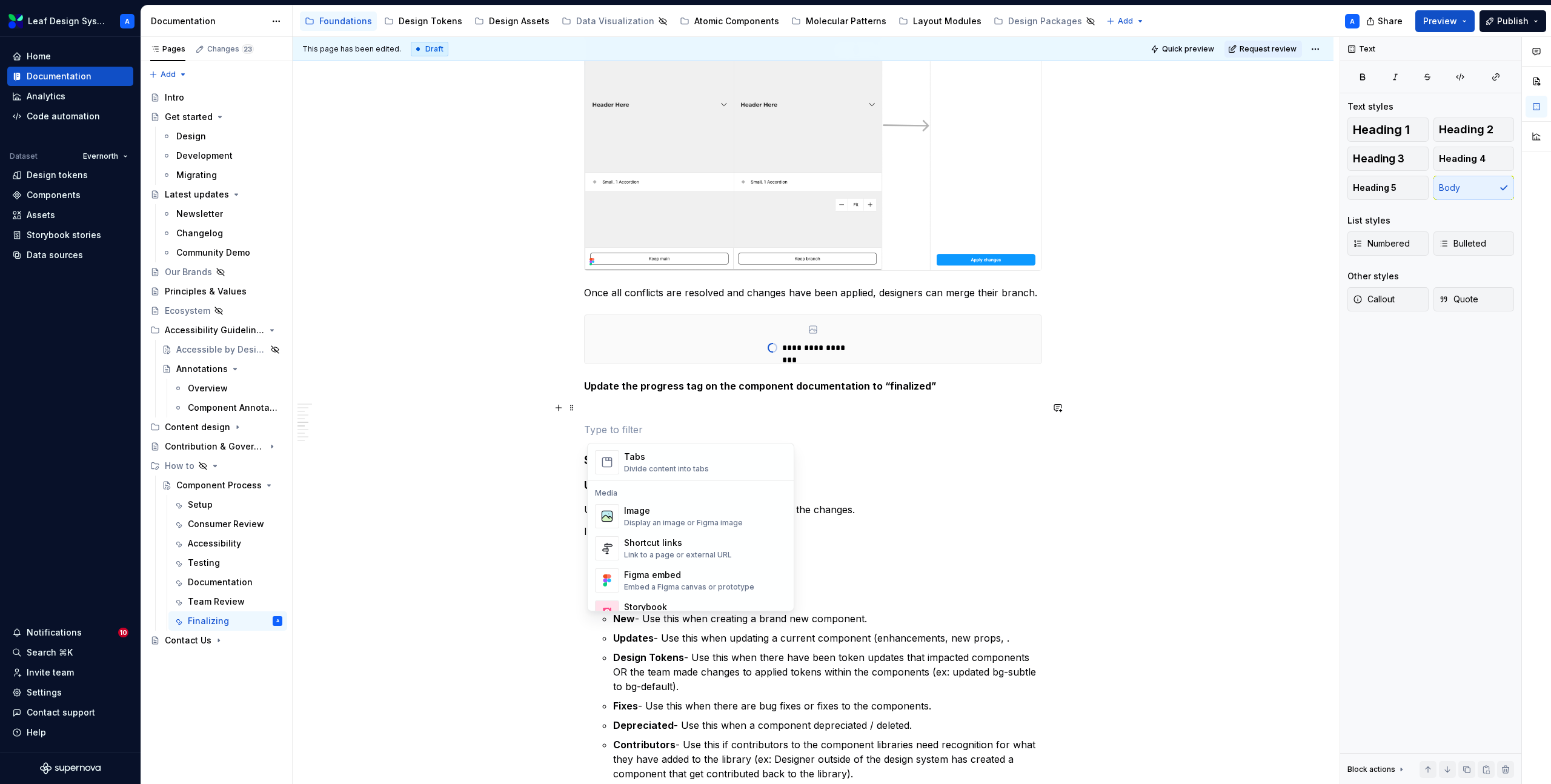
scroll to position [479, 0]
click at [652, 515] on div "Image Display an image or Figma image" at bounding box center [684, 514] width 119 height 23
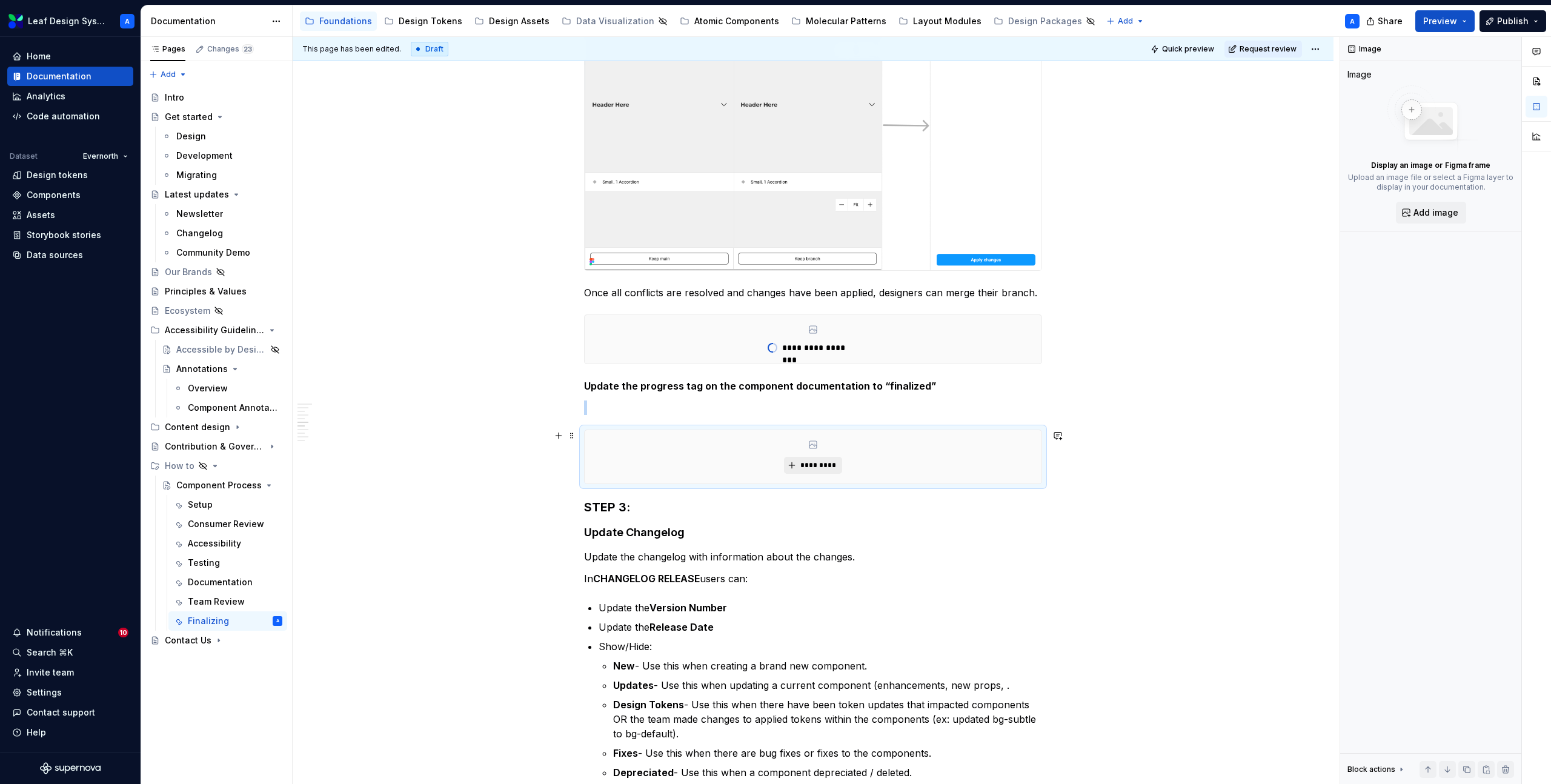
click at [833, 465] on span "*********" at bounding box center [817, 465] width 37 height 9
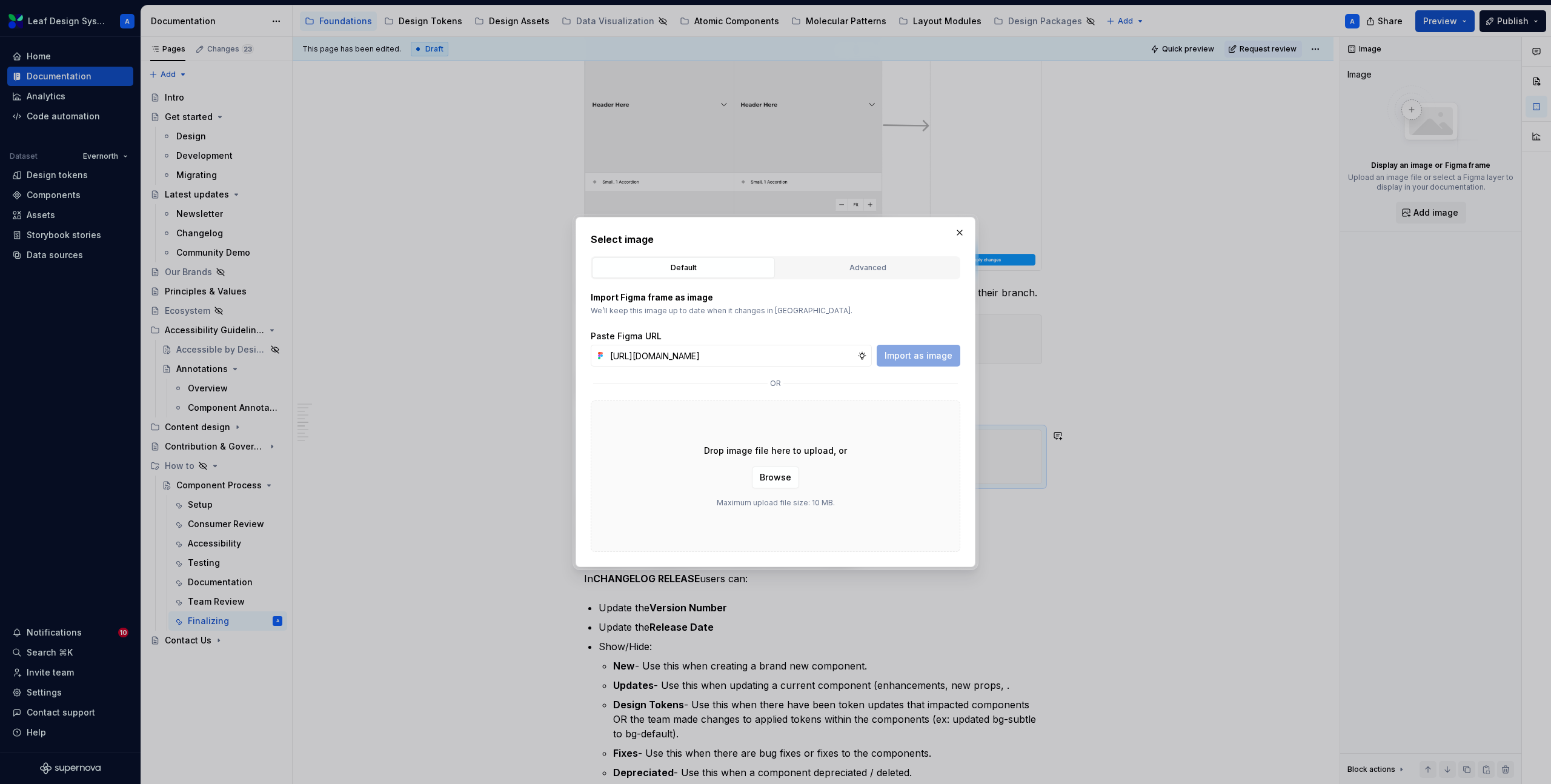
scroll to position [0, 359]
type input "[URL][DOMAIN_NAME]"
click at [932, 354] on span "Import as image" at bounding box center [918, 355] width 68 height 12
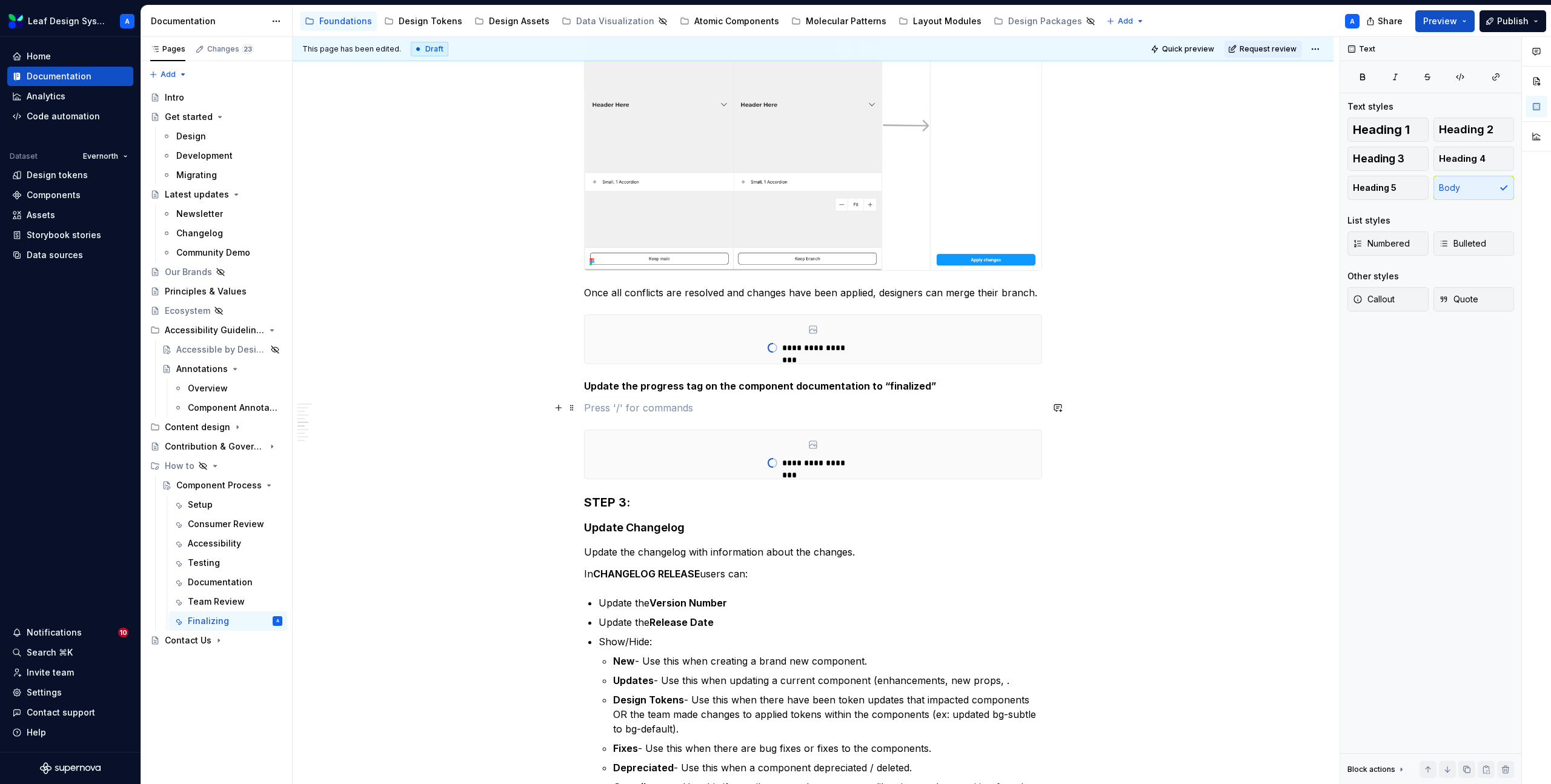
click at [657, 406] on p at bounding box center [813, 407] width 458 height 15
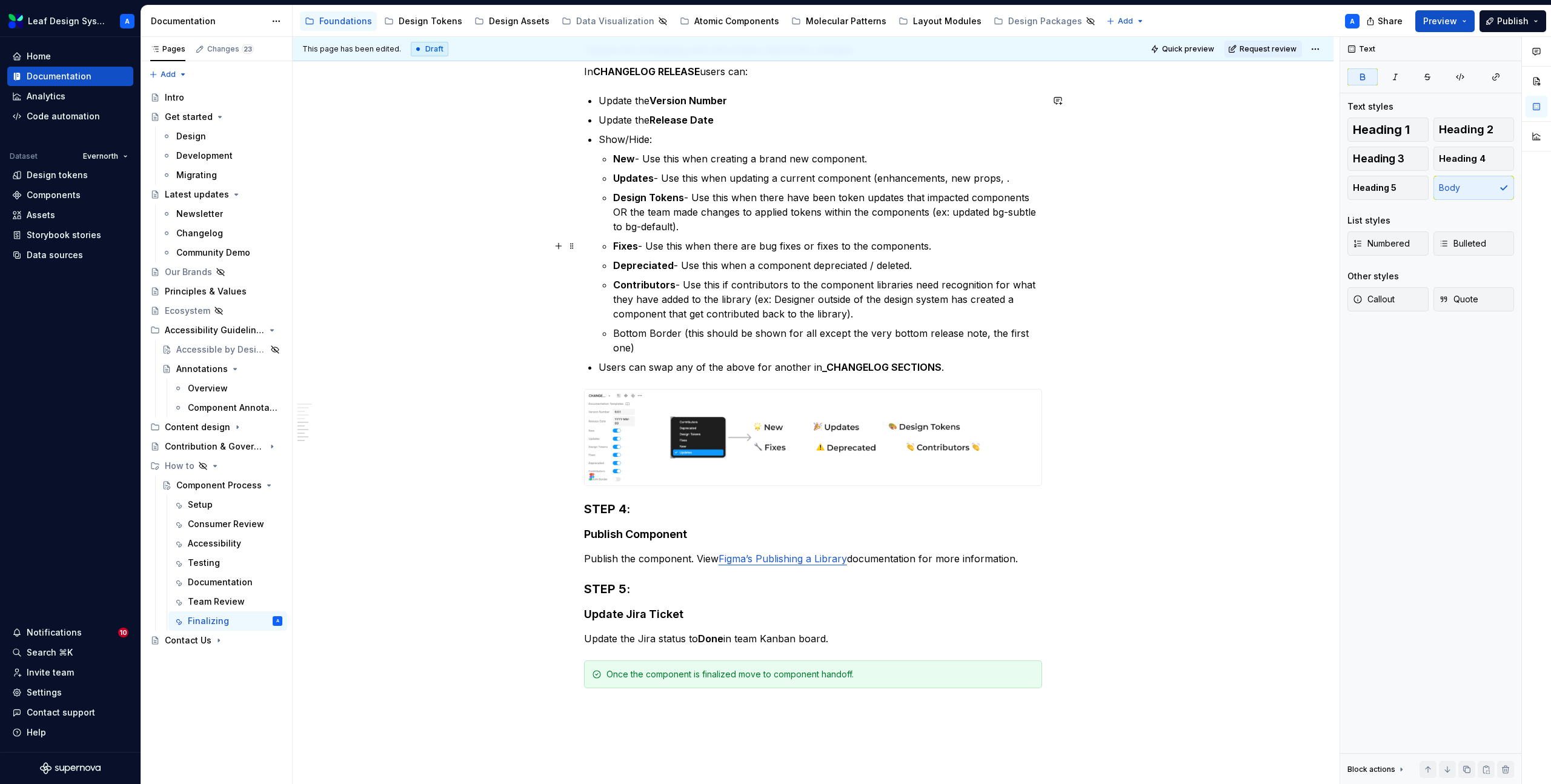
scroll to position [1414, 0]
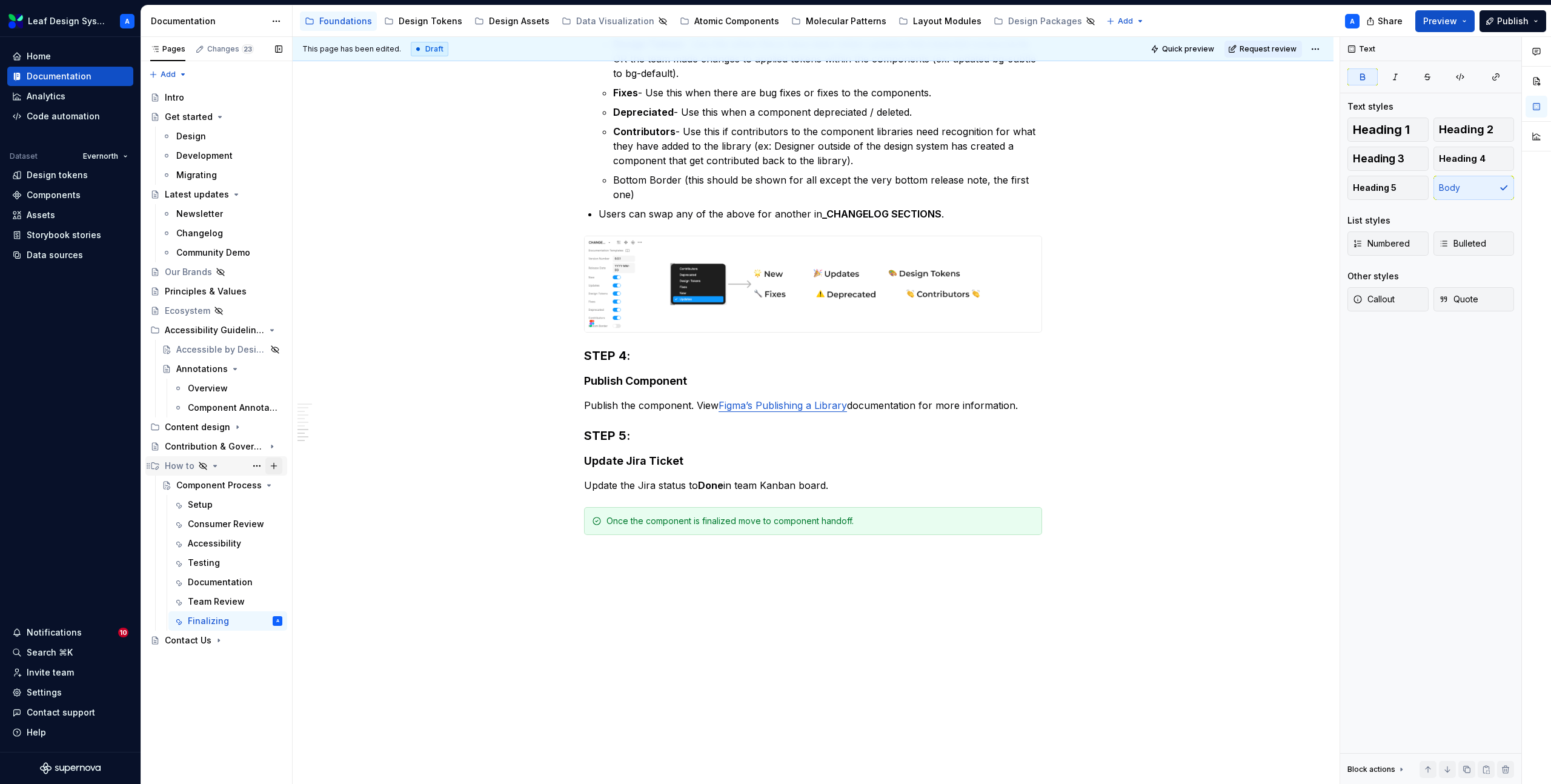
click at [273, 467] on button "Page tree" at bounding box center [274, 466] width 17 height 17
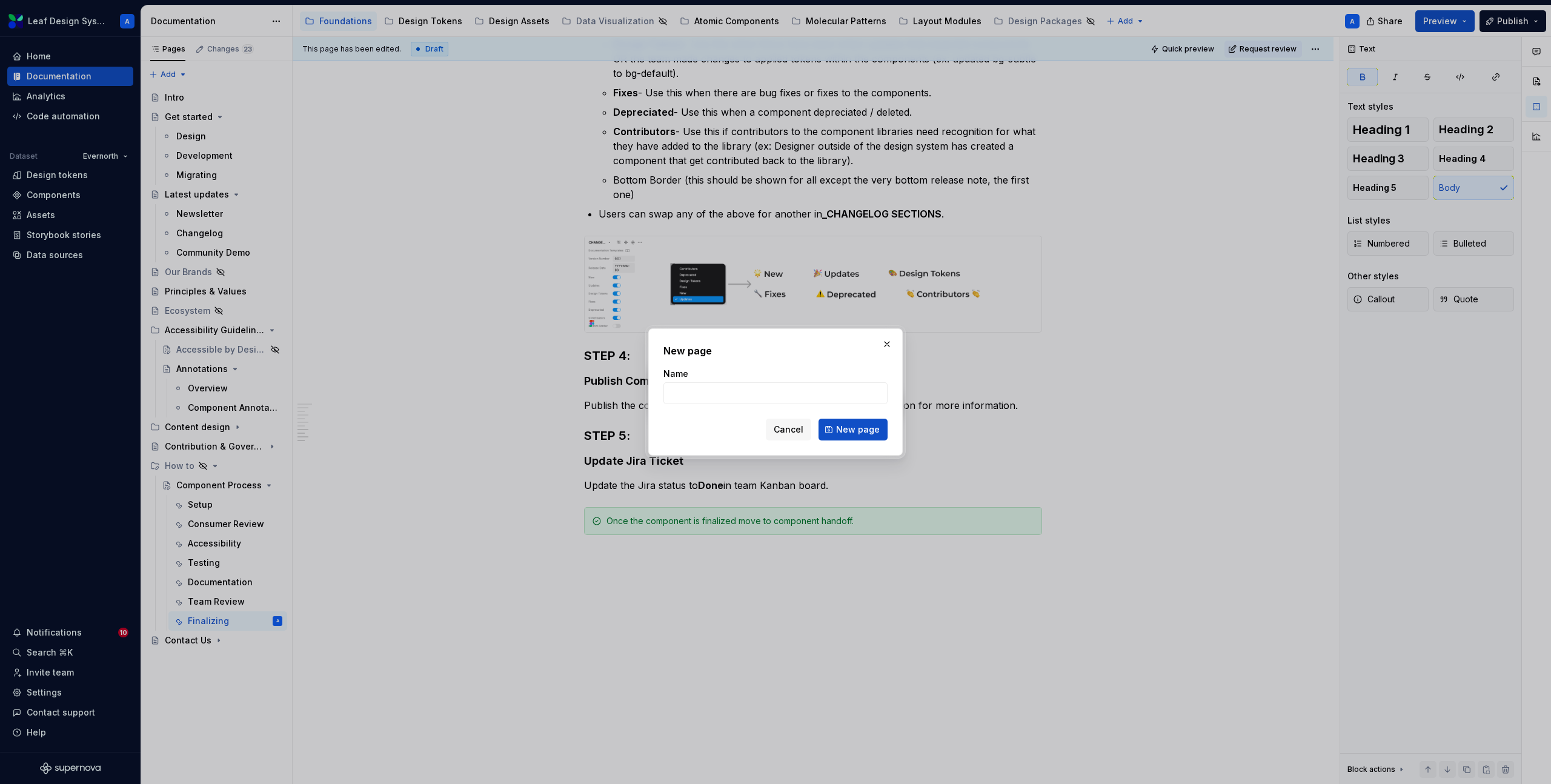
type textarea "*"
type input "Dev Handoff"
click at [871, 427] on span "New page" at bounding box center [859, 429] width 44 height 12
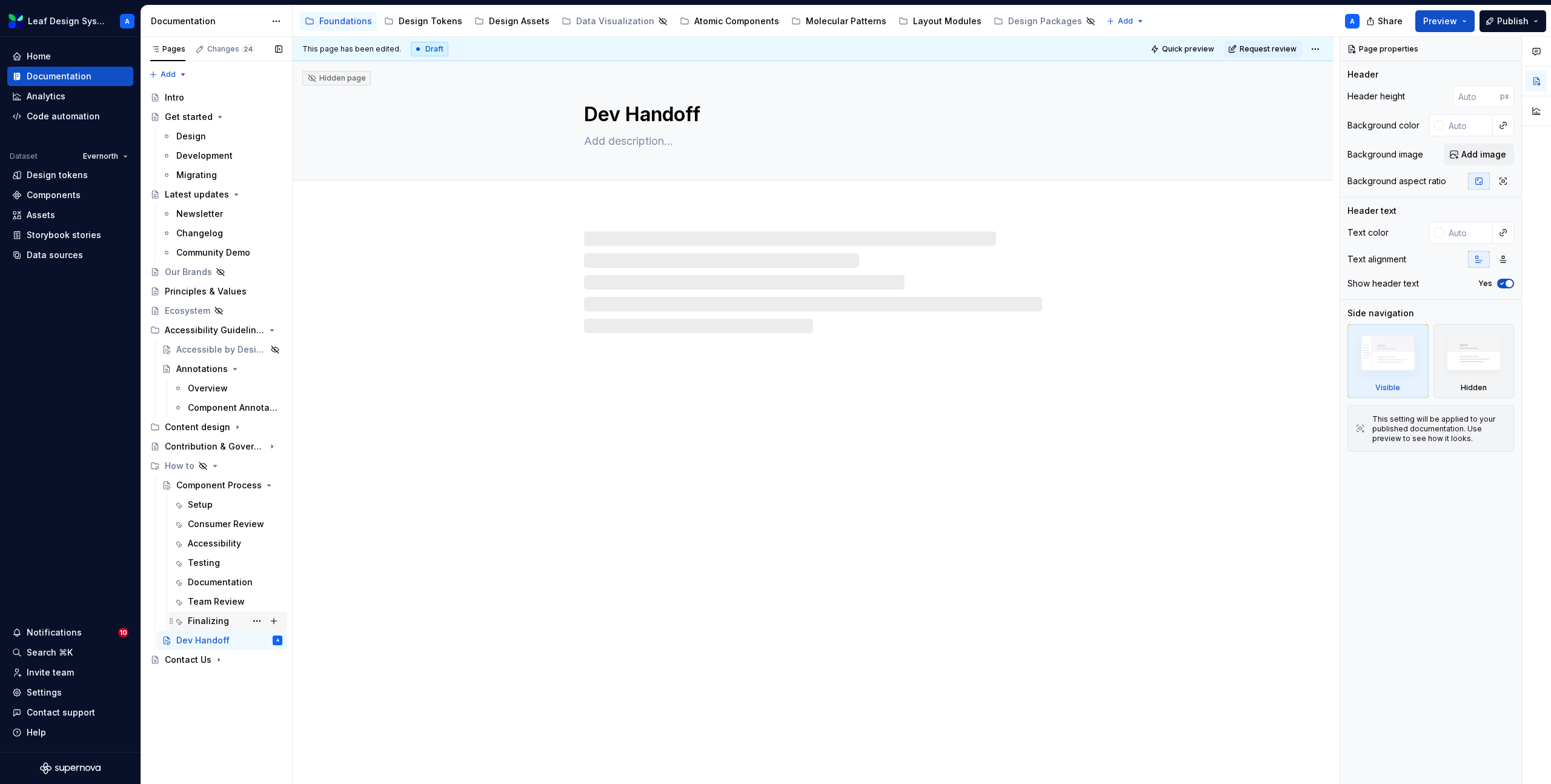
click at [202, 621] on div "Finalizing" at bounding box center [208, 620] width 42 height 12
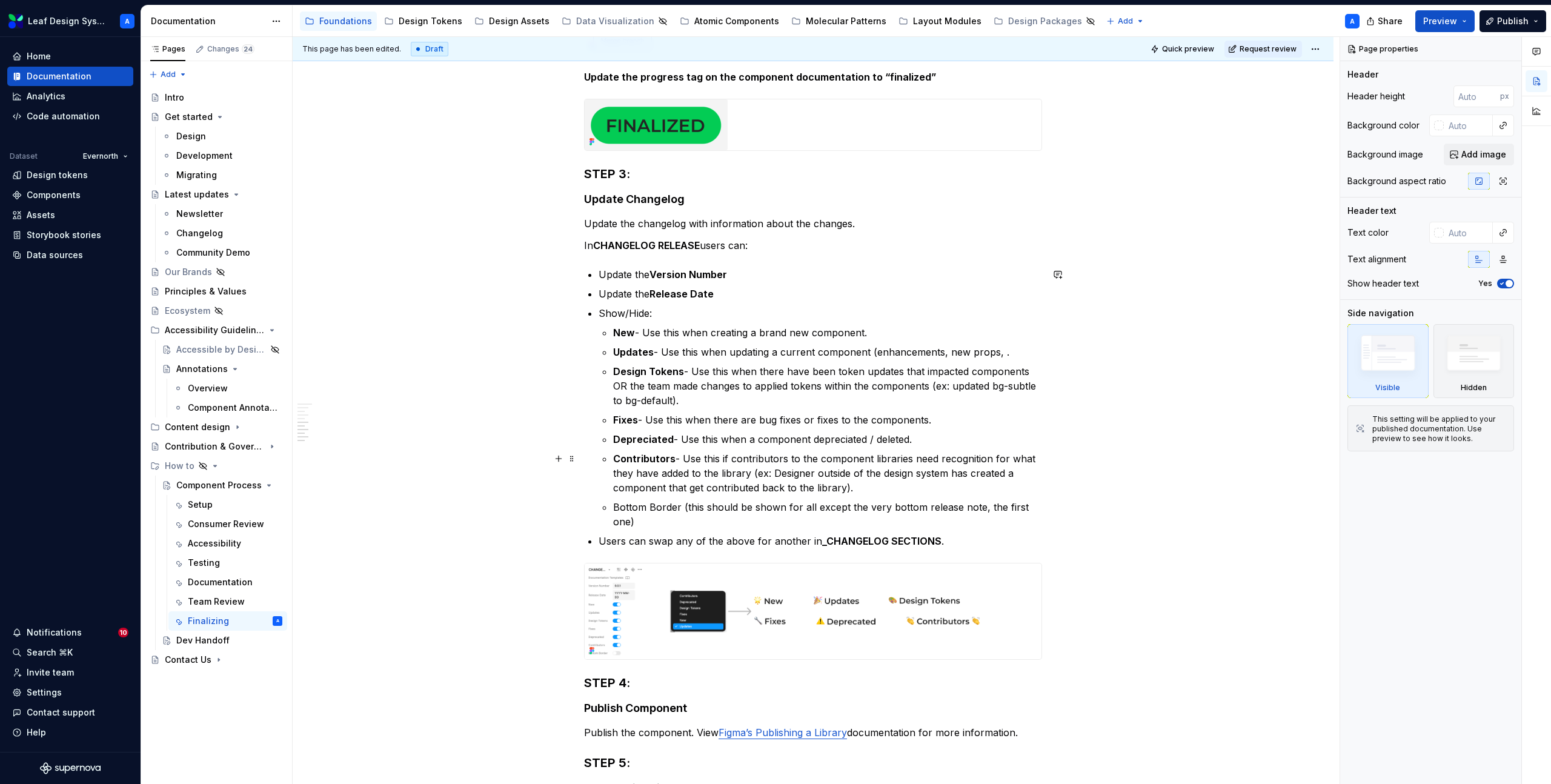
scroll to position [1414, 0]
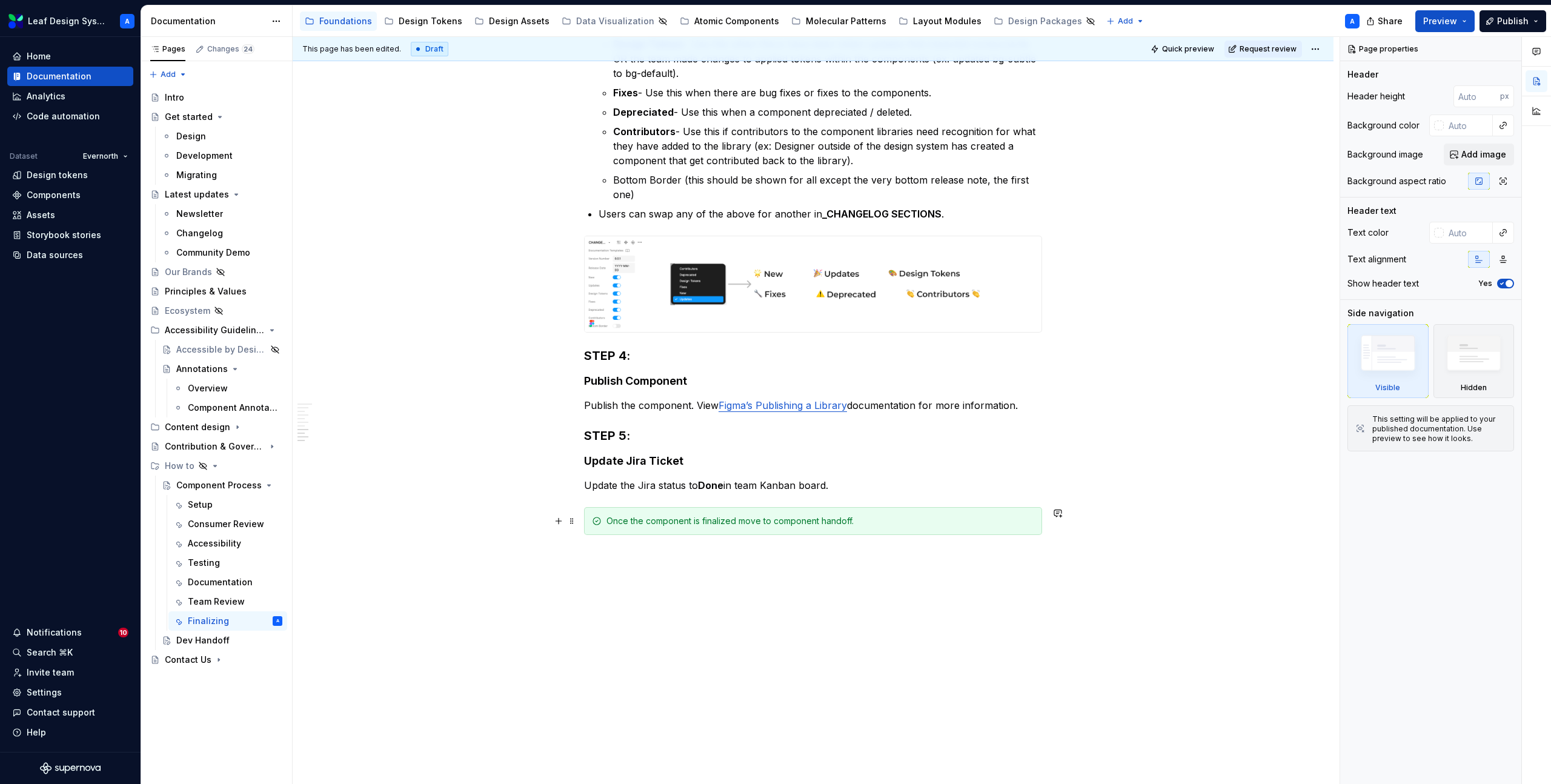
type textarea "*"
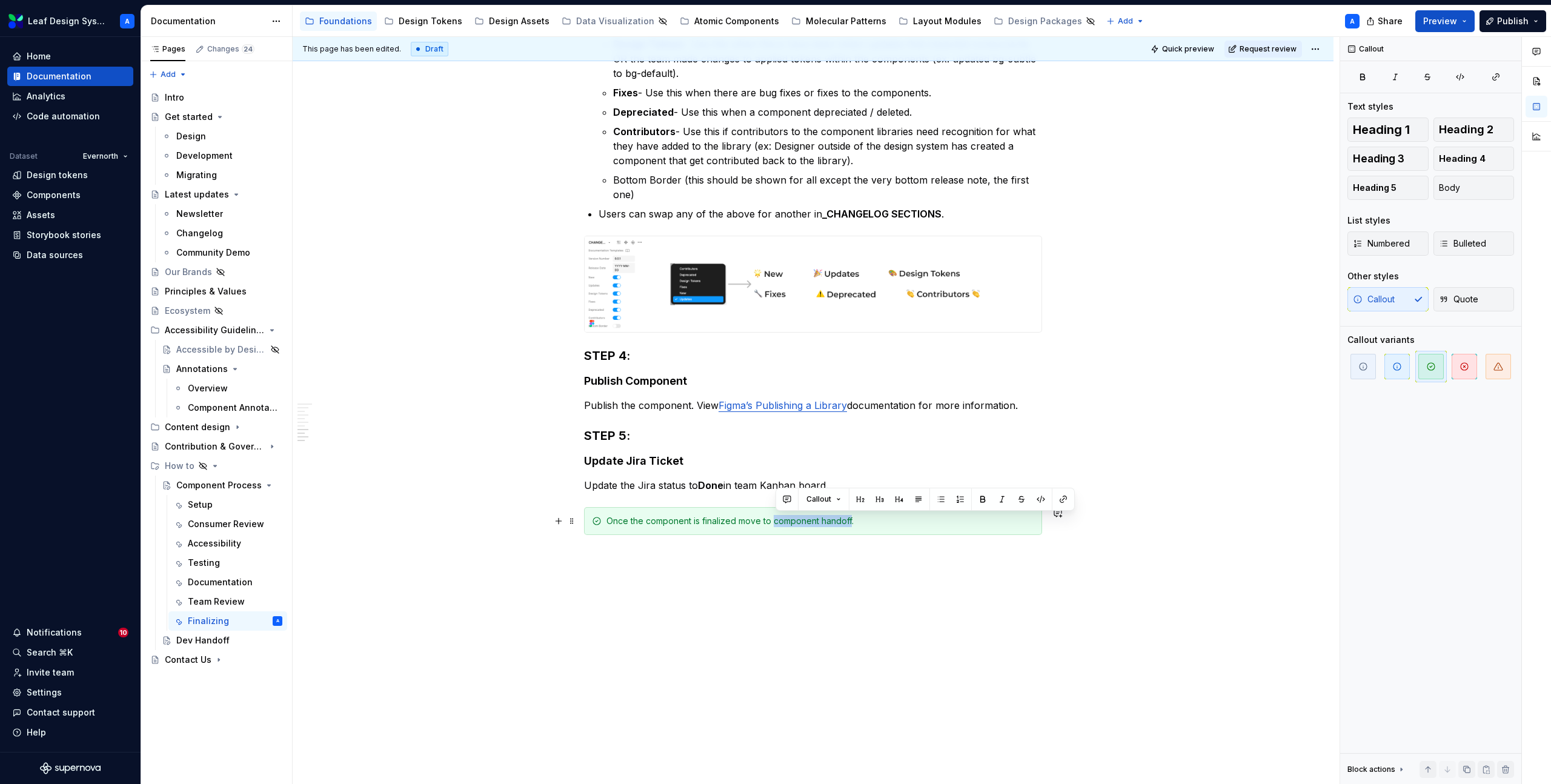
drag, startPoint x: 777, startPoint y: 523, endPoint x: 855, endPoint y: 518, distance: 78.2
click at [855, 518] on div "Once the component is finalized move to component handoff." at bounding box center [820, 521] width 428 height 12
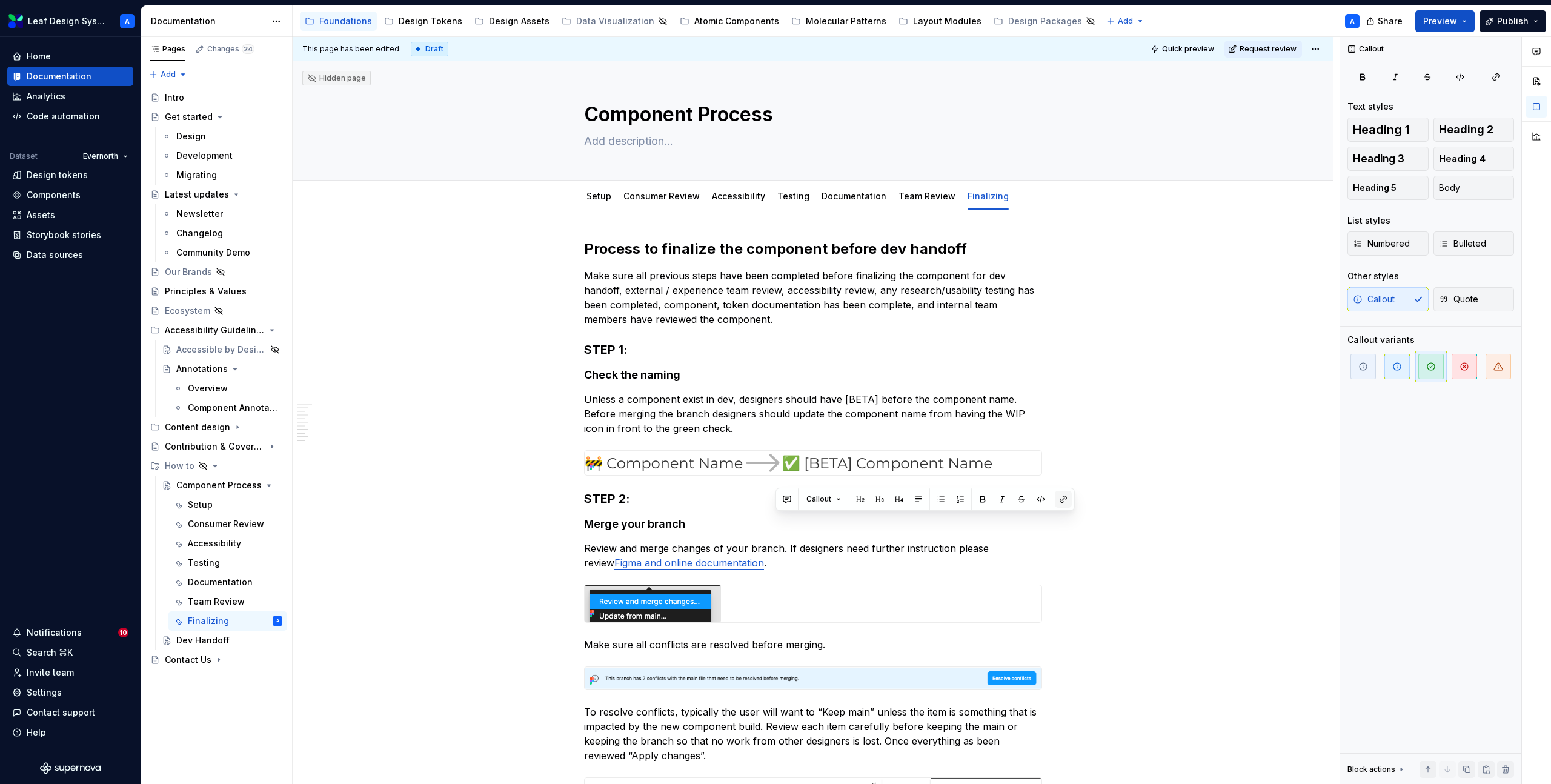
scroll to position [1414, 0]
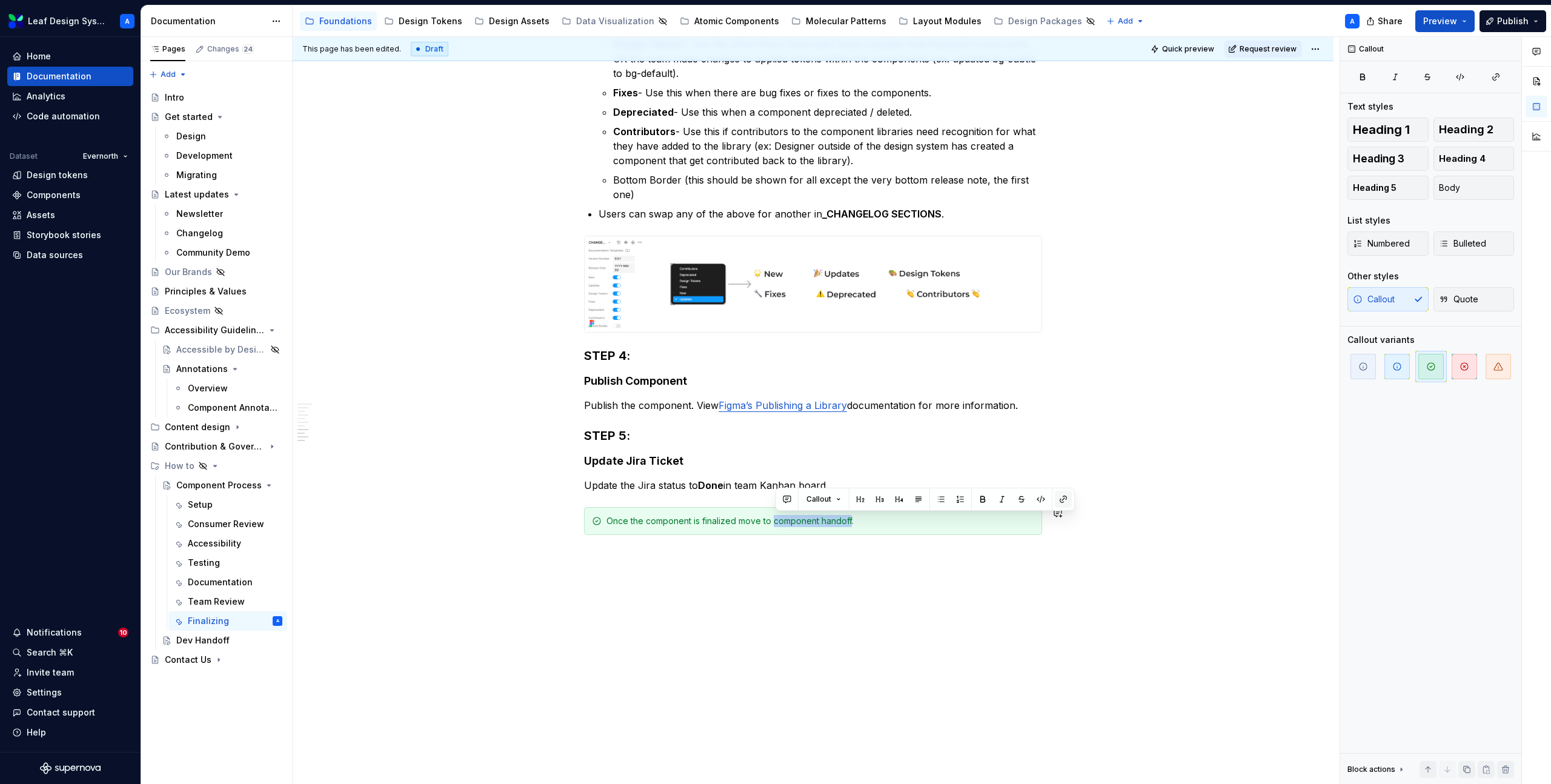
click at [1064, 497] on button "button" at bounding box center [1064, 500] width 17 height 17
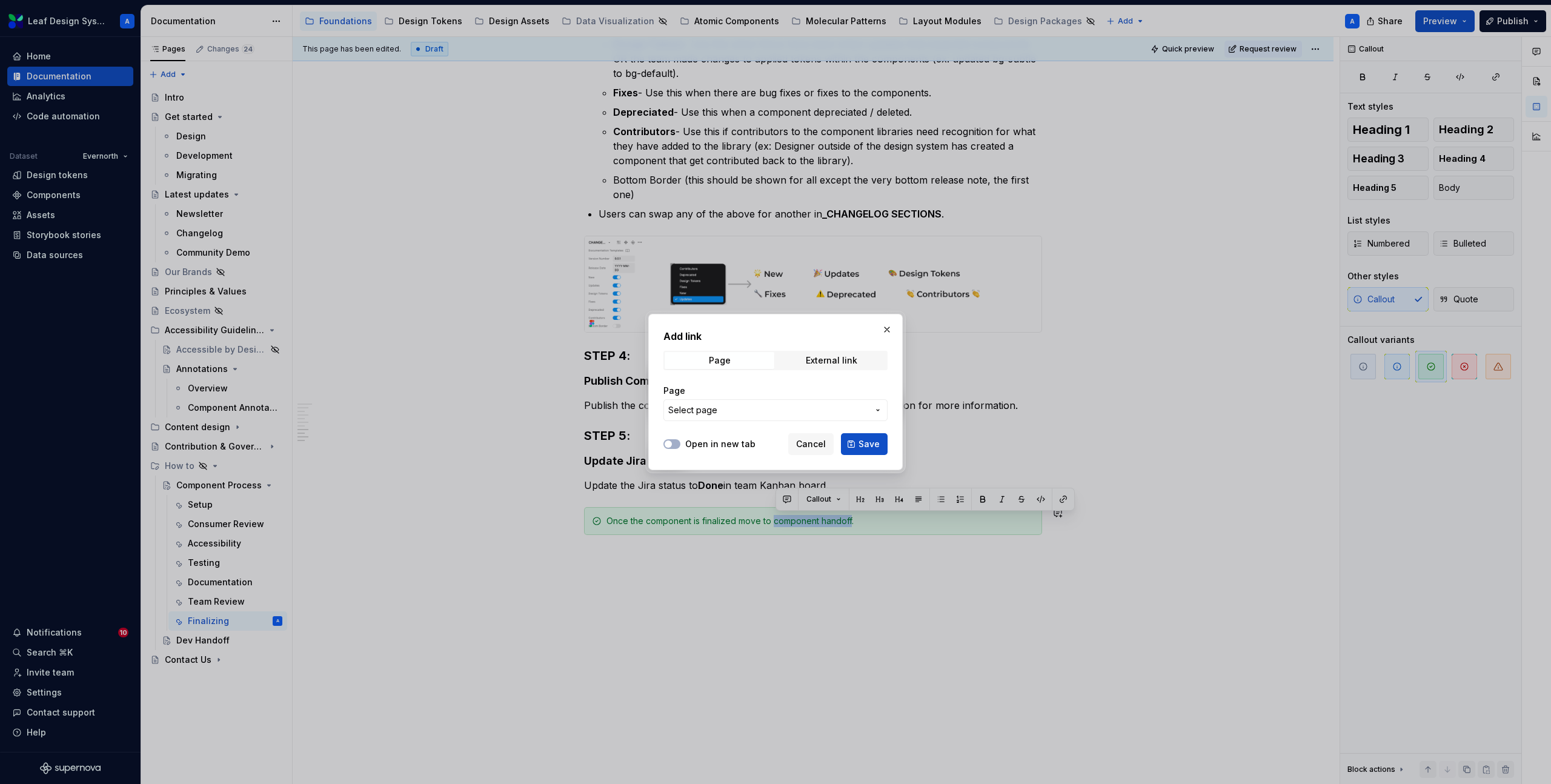
click at [705, 407] on span "Select page" at bounding box center [692, 410] width 49 height 12
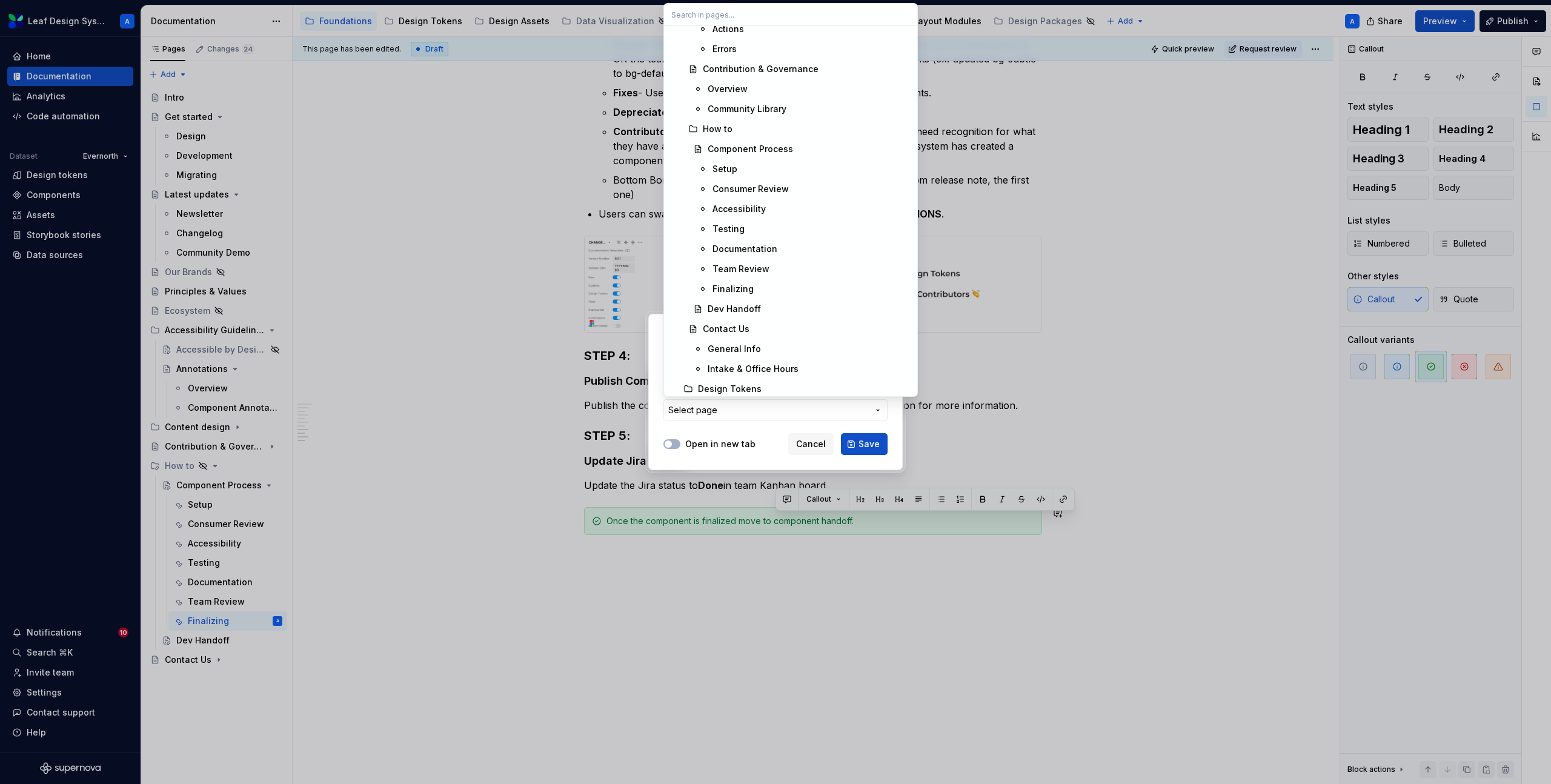
scroll to position [1371, 0]
click at [729, 310] on div "Dev Handoff" at bounding box center [735, 306] width 53 height 12
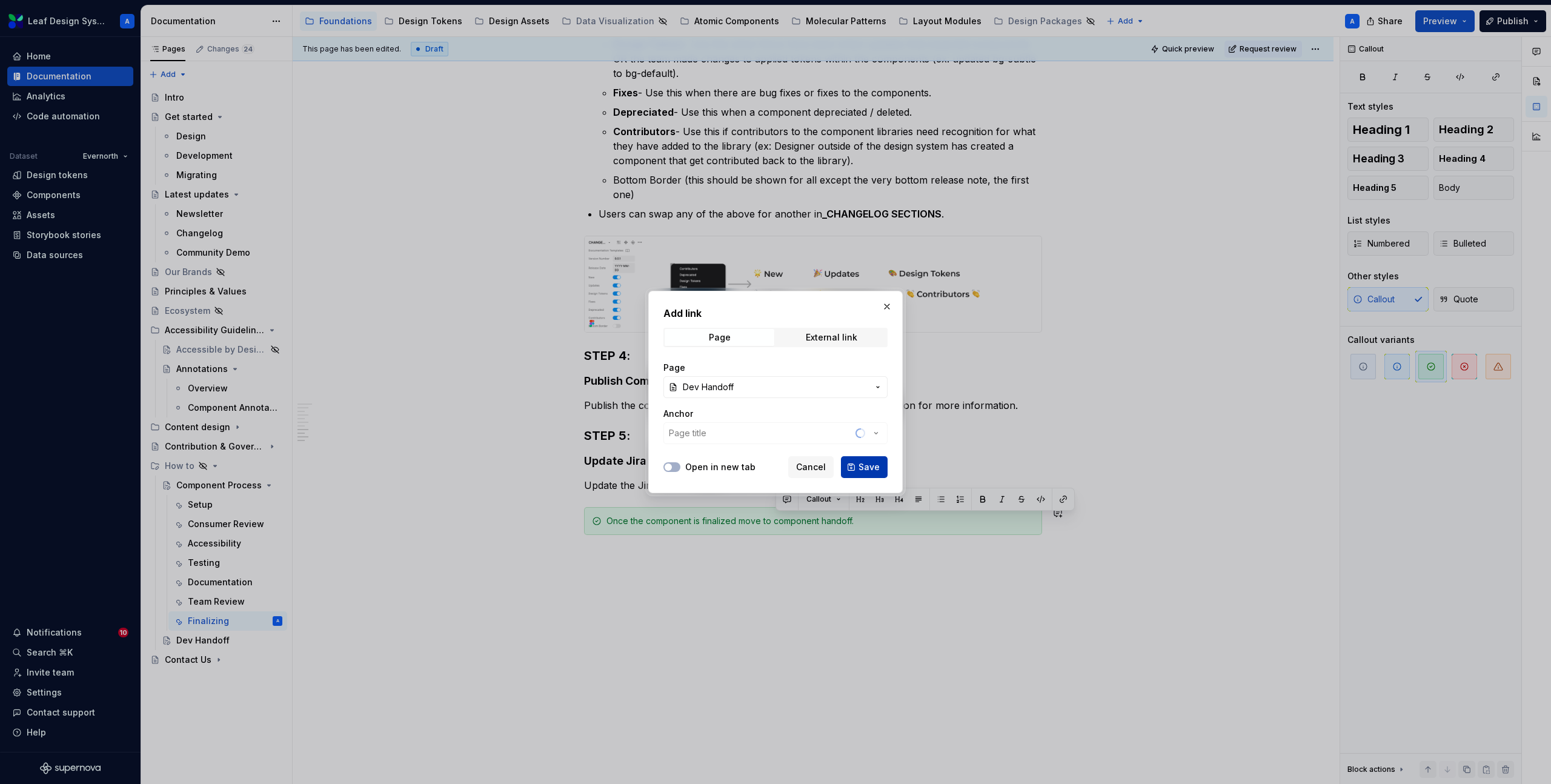
click at [867, 467] on span "Save" at bounding box center [869, 467] width 21 height 12
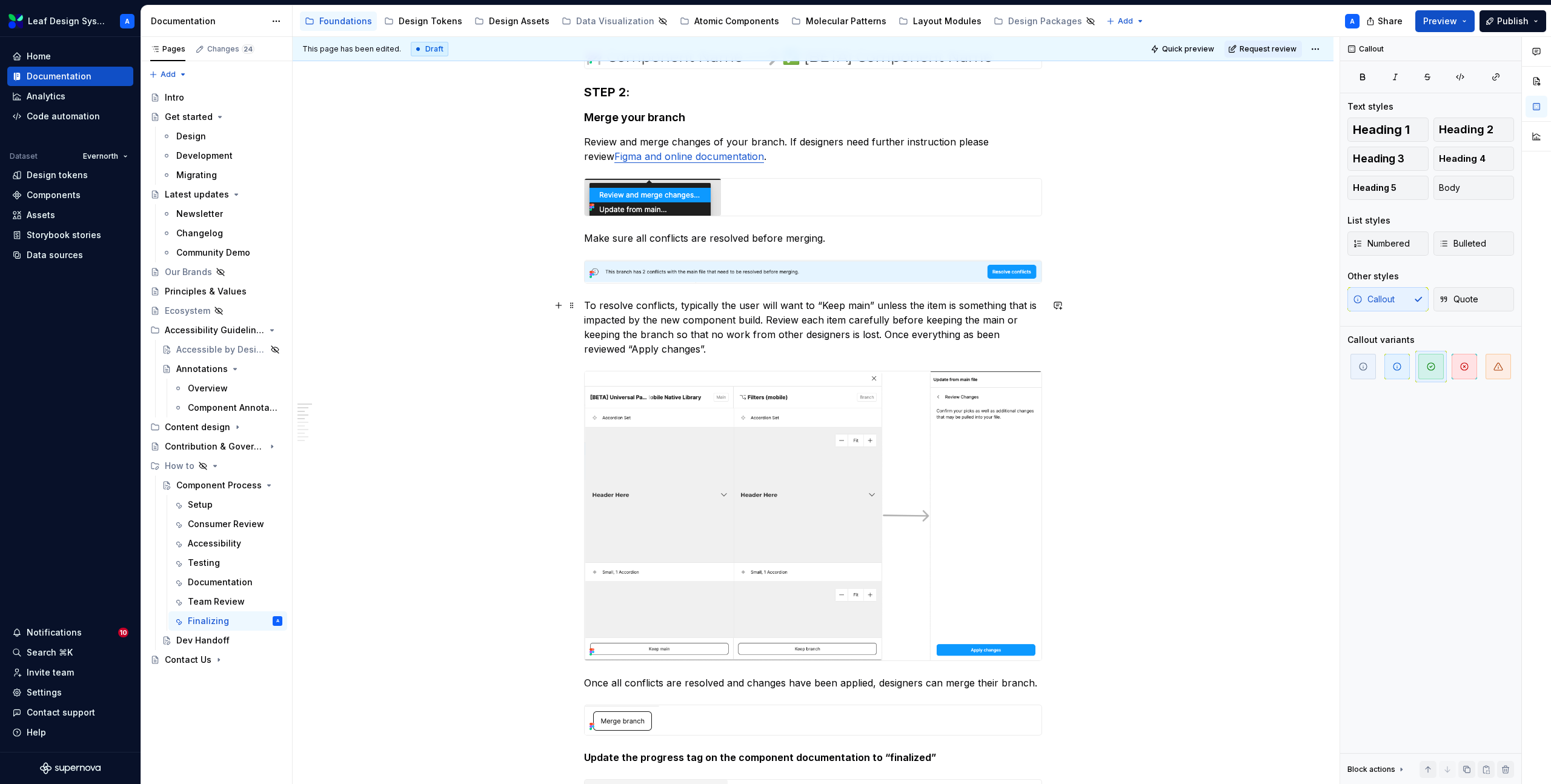
scroll to position [0, 0]
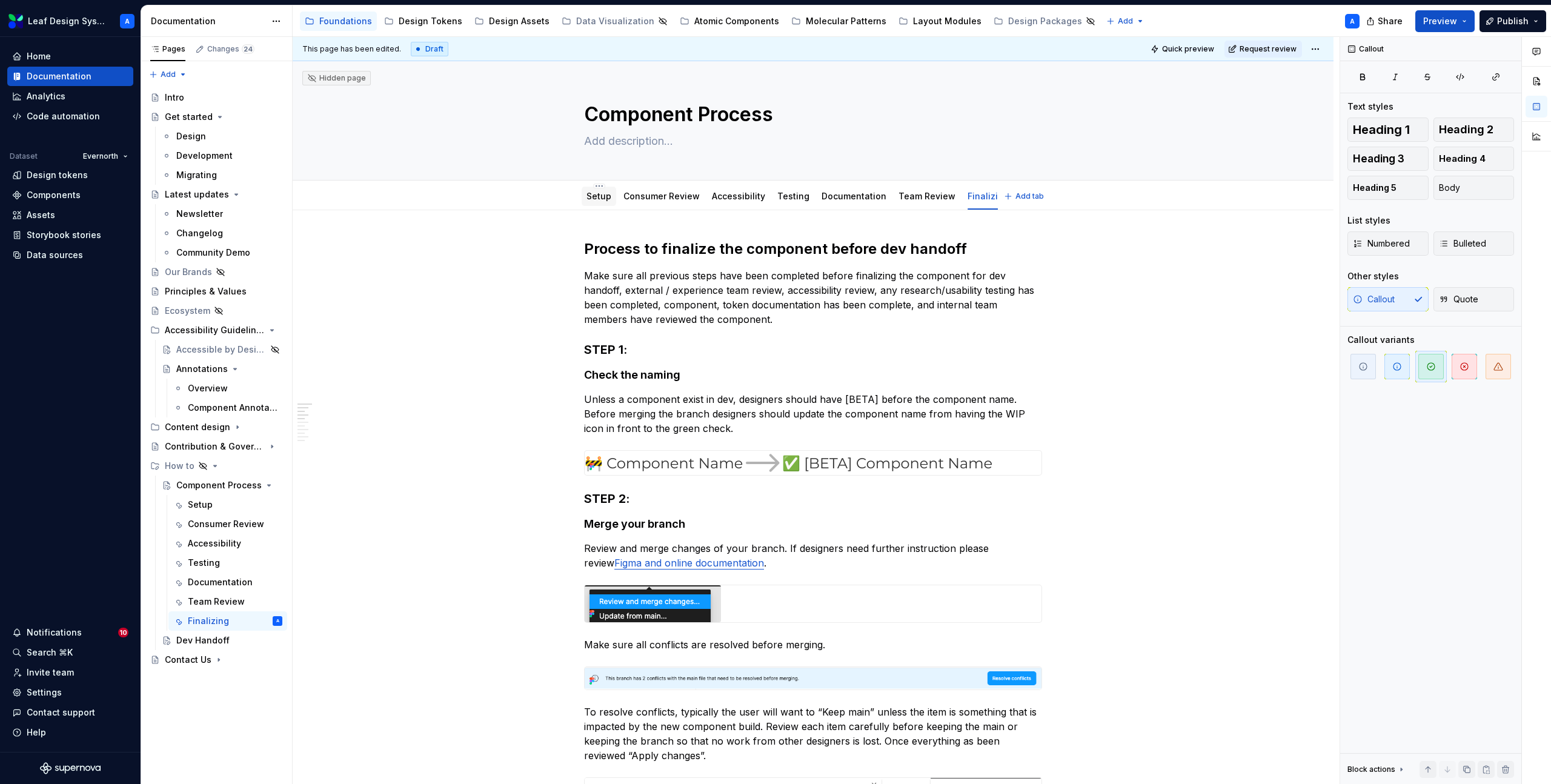
click at [596, 194] on link "Setup" at bounding box center [599, 196] width 25 height 10
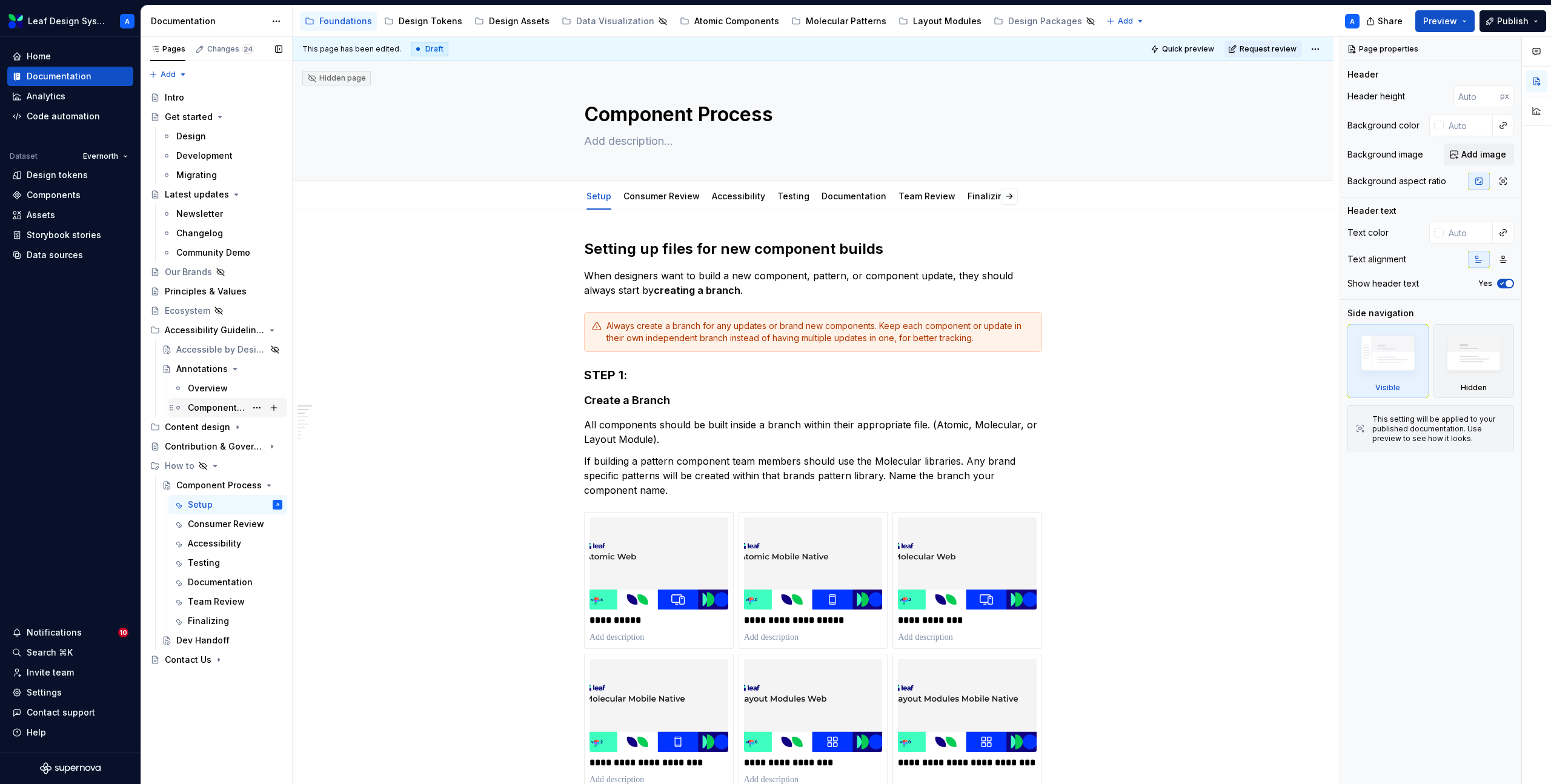
click at [213, 408] on div "Component Annotations" at bounding box center [217, 407] width 58 height 12
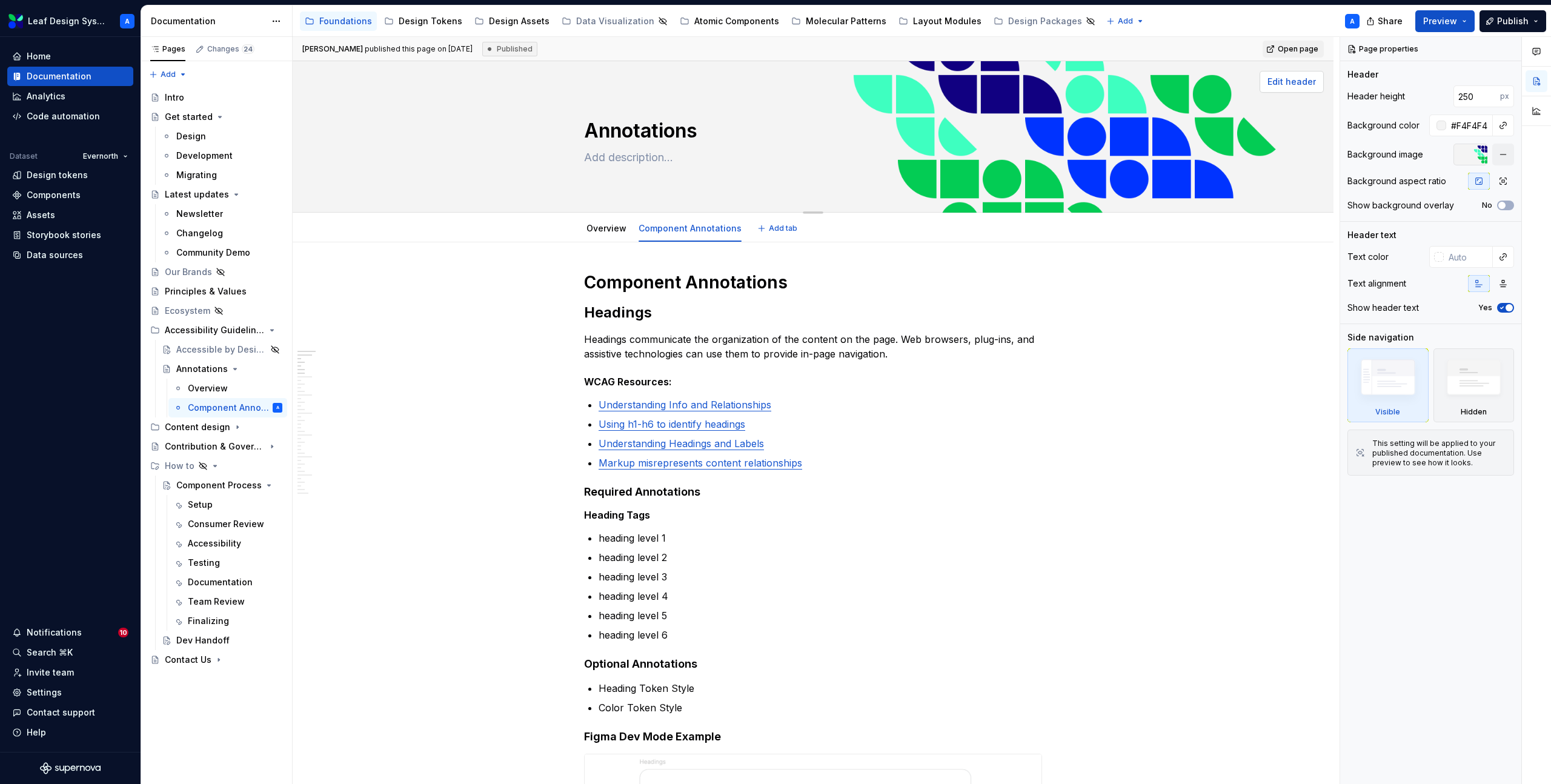
click at [1301, 85] on span "Edit header" at bounding box center [1292, 81] width 49 height 12
click at [202, 486] on div "Component Process" at bounding box center [204, 485] width 57 height 12
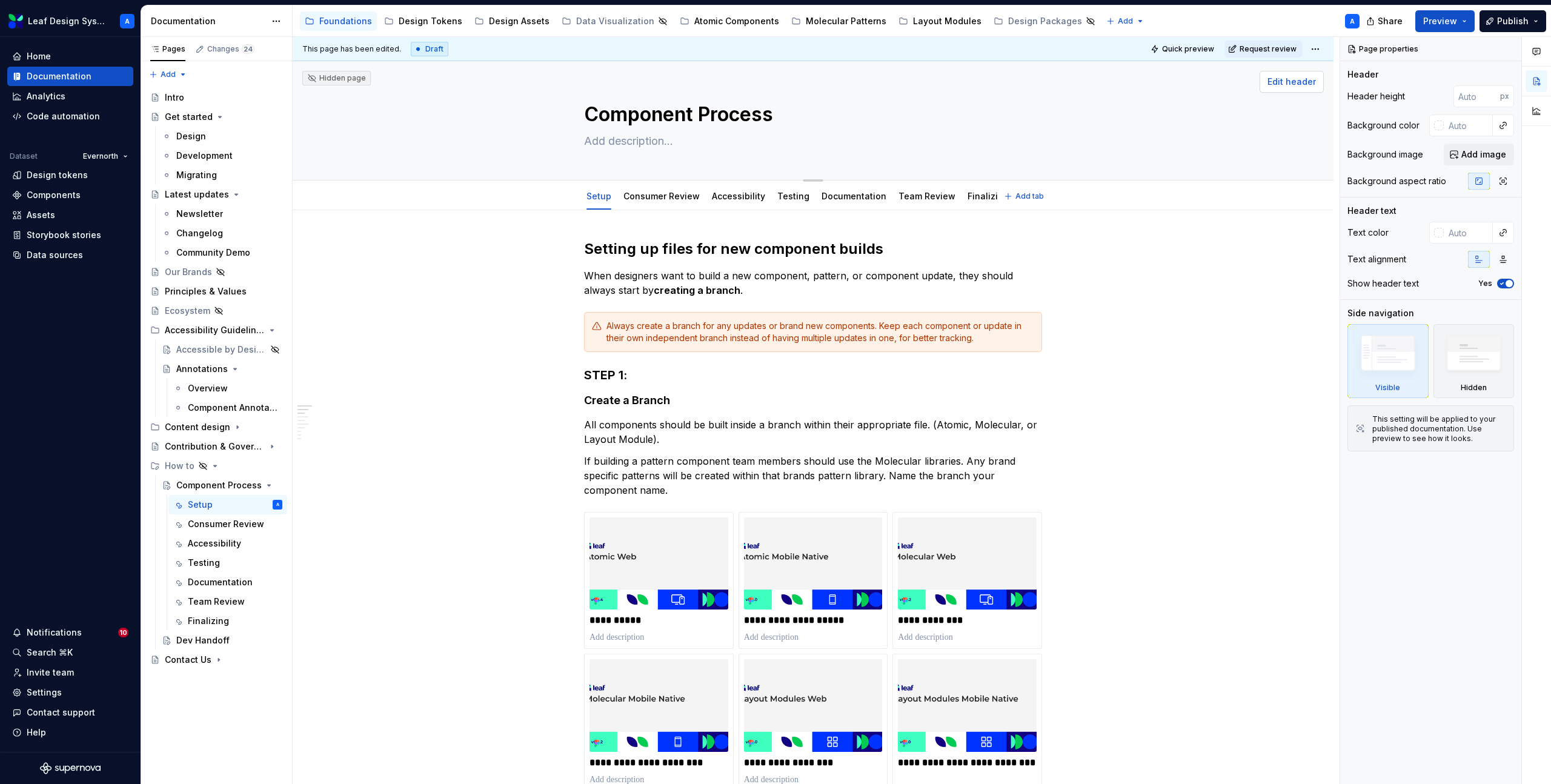
click at [1296, 86] on span "Edit header" at bounding box center [1292, 81] width 49 height 12
click at [1296, 82] on span "Edit header" at bounding box center [1292, 81] width 49 height 12
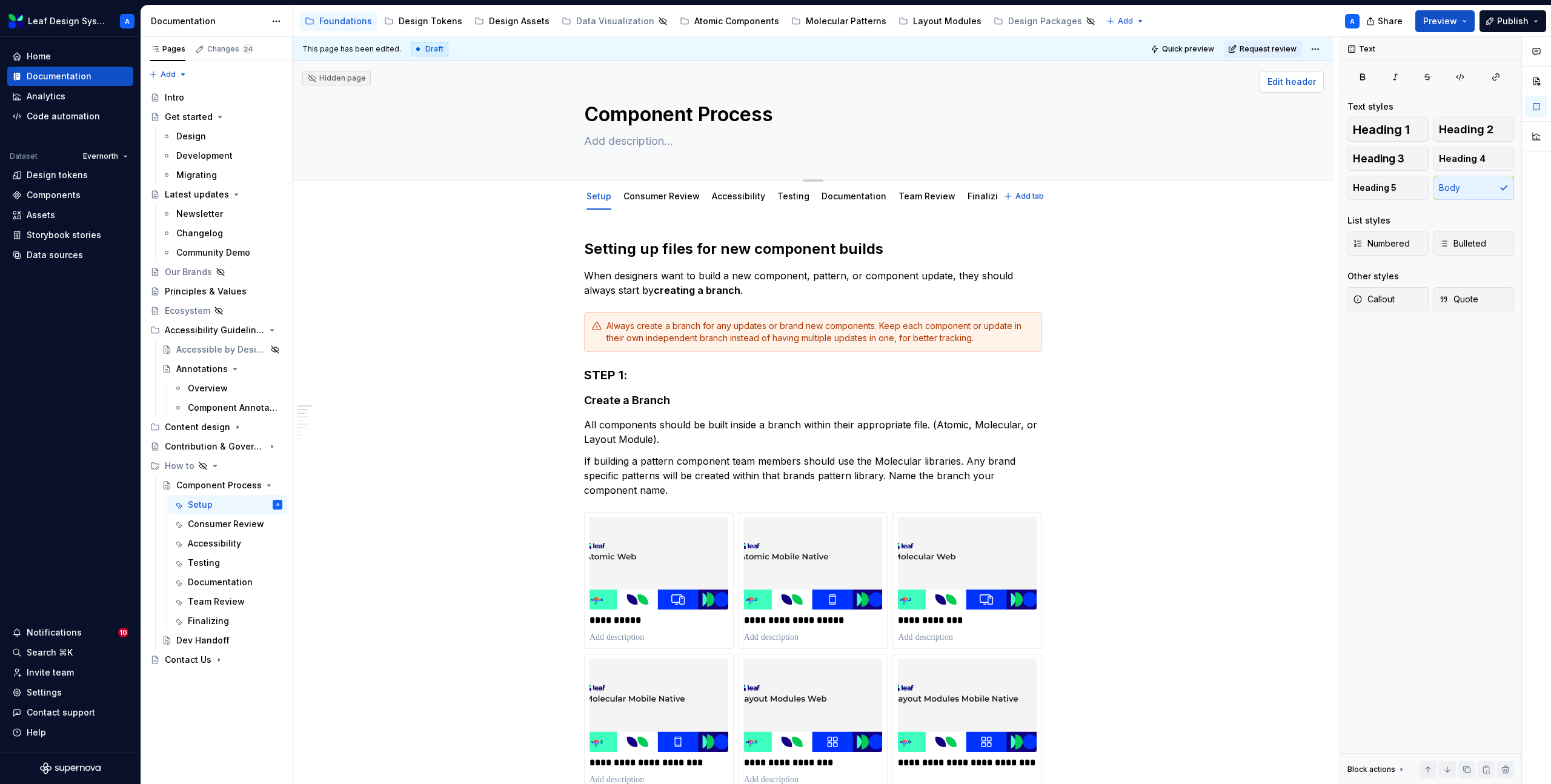
click at [1282, 81] on span "Edit header" at bounding box center [1292, 81] width 49 height 12
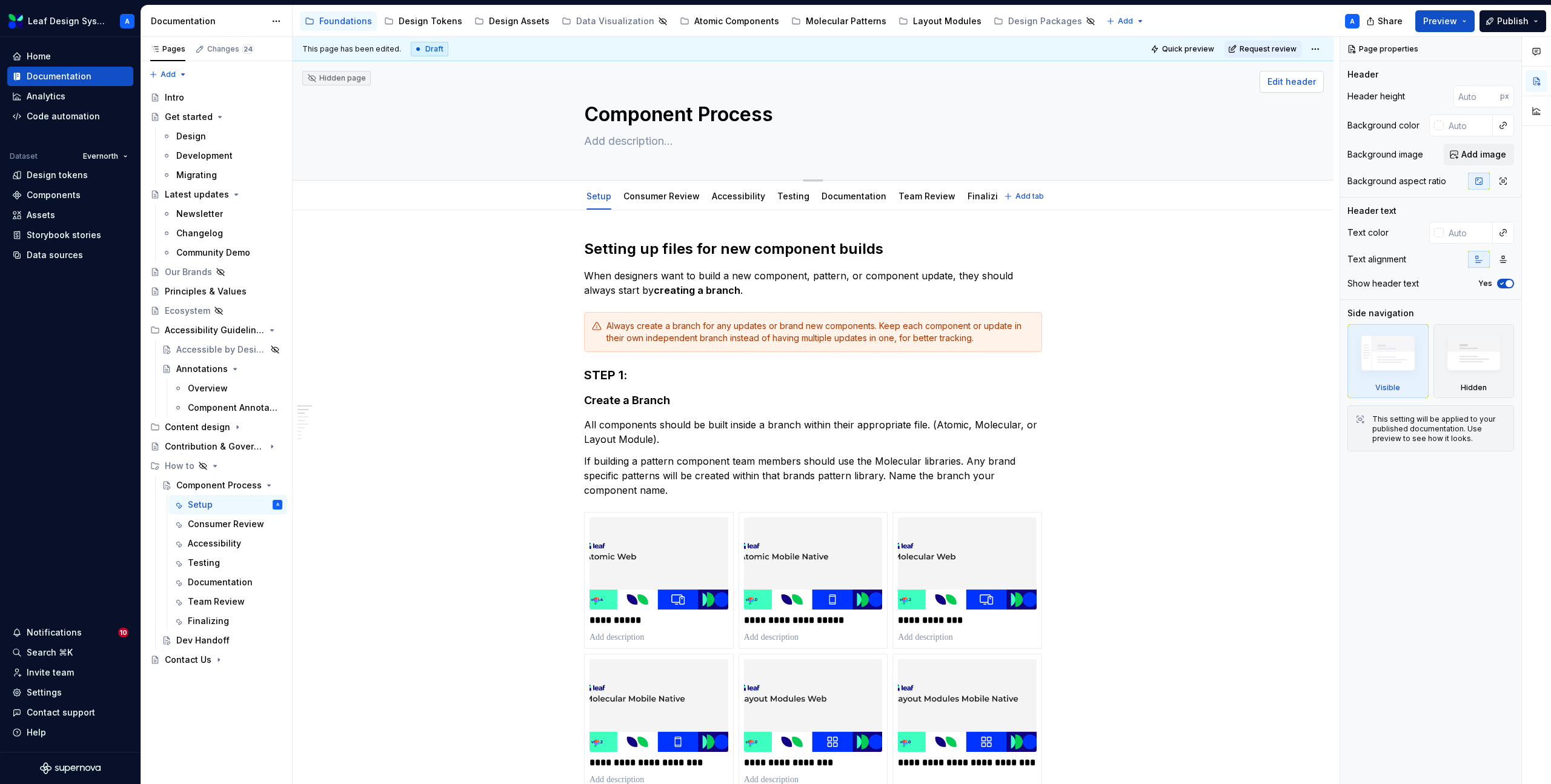
click at [1282, 81] on span "Edit header" at bounding box center [1292, 81] width 49 height 12
click at [180, 464] on div "How to" at bounding box center [179, 465] width 30 height 12
click at [1275, 48] on span "Request review" at bounding box center [1268, 49] width 57 height 9
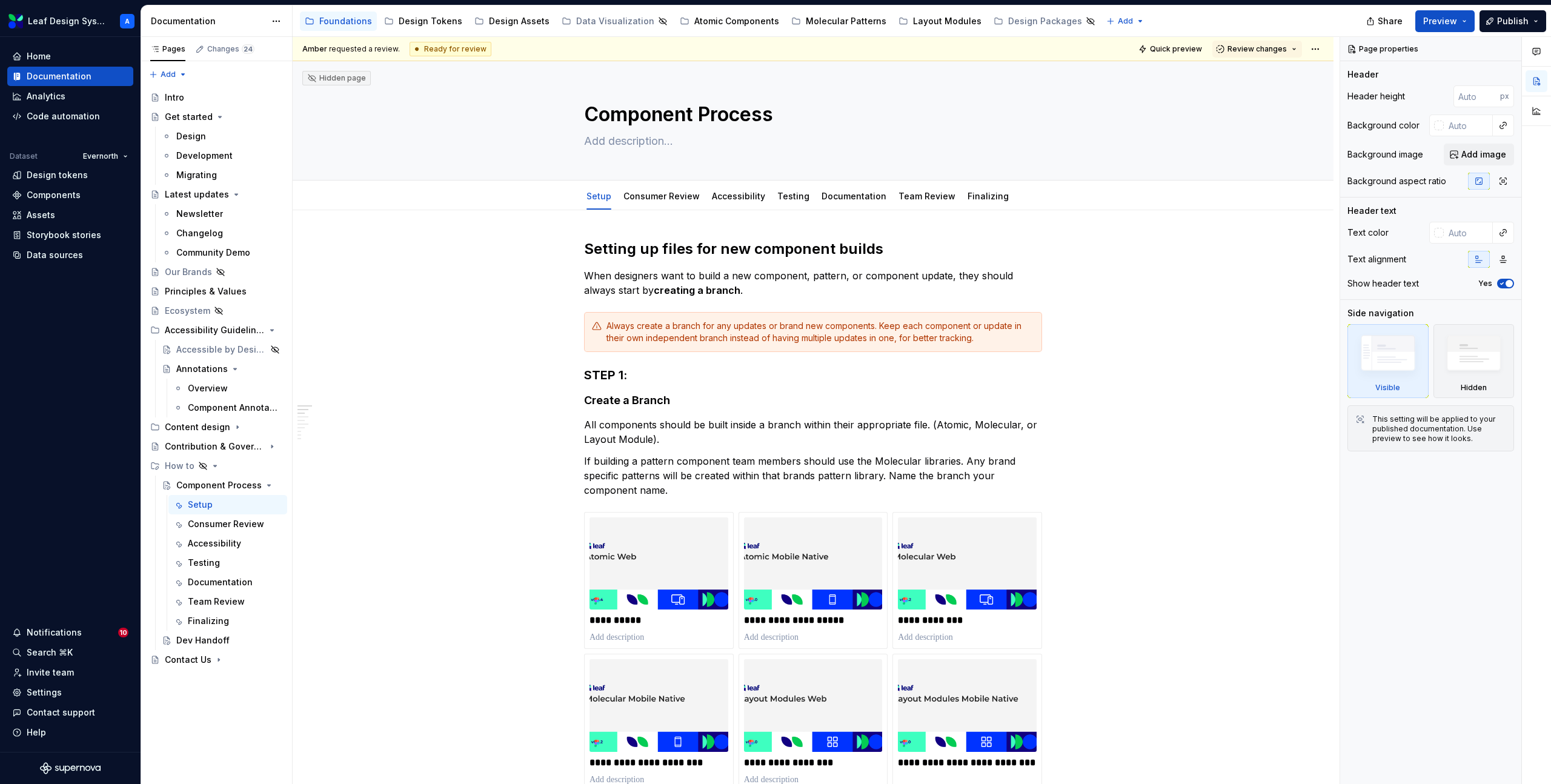
type textarea "*"
